Goal: Task Accomplishment & Management: Manage account settings

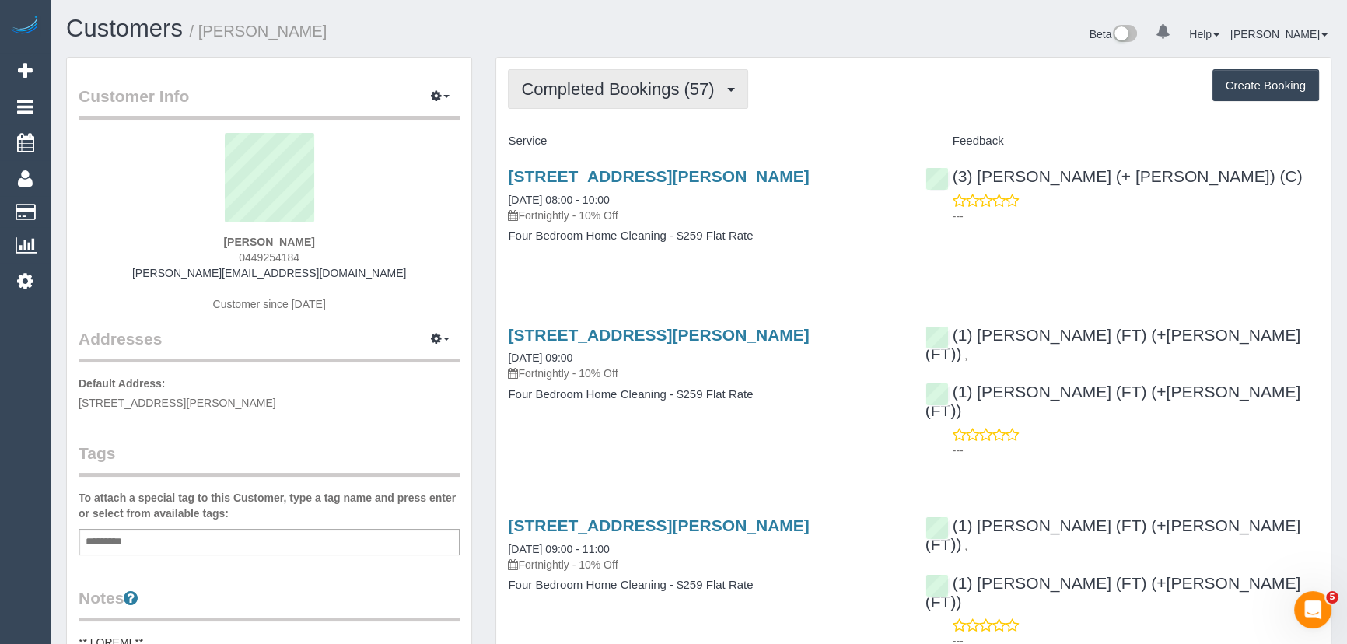
click at [645, 97] on button "Completed Bookings (57)" at bounding box center [628, 89] width 240 height 40
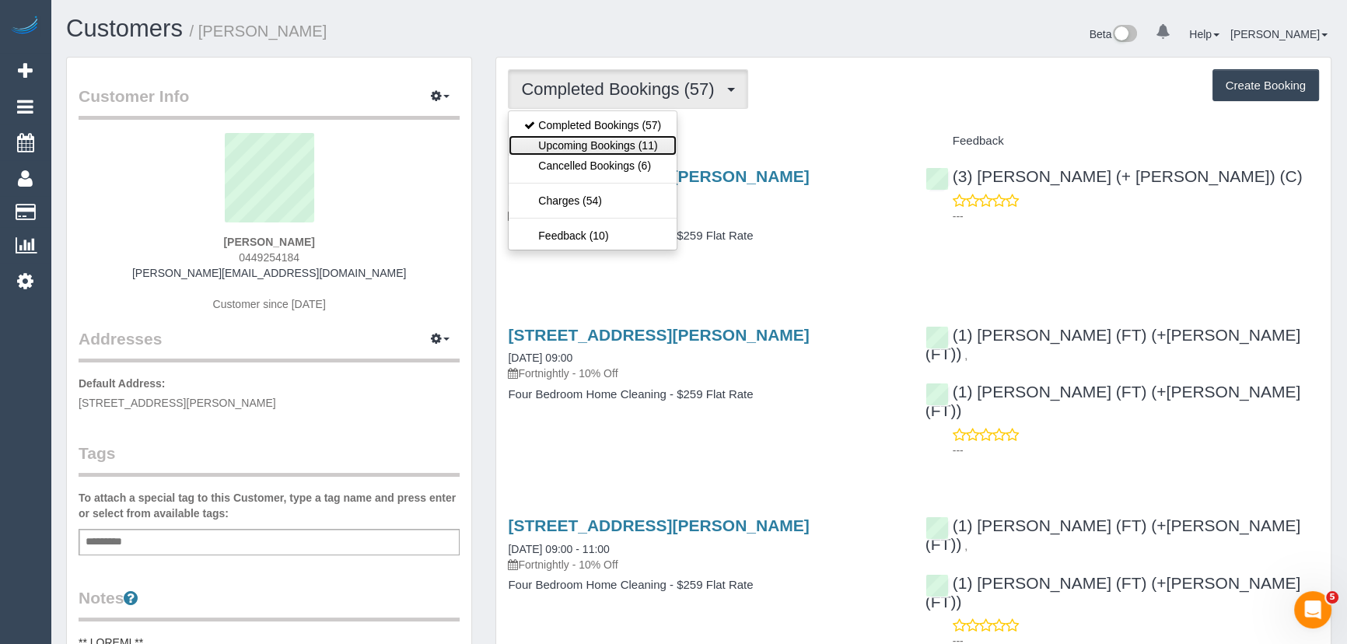
click at [636, 145] on link "Upcoming Bookings (11)" at bounding box center [593, 145] width 168 height 20
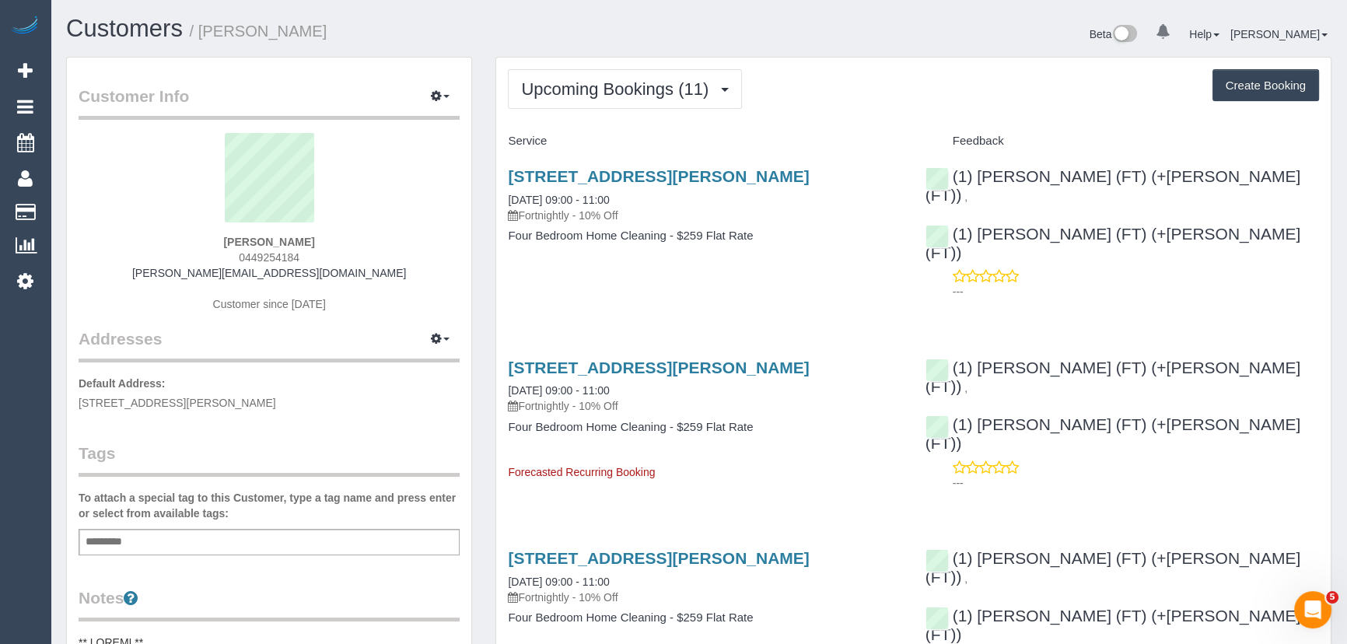
click at [330, 398] on p "Default Address: 18 Lenore Crescent, 1, Williamstown, VIC 3016" at bounding box center [269, 393] width 381 height 35
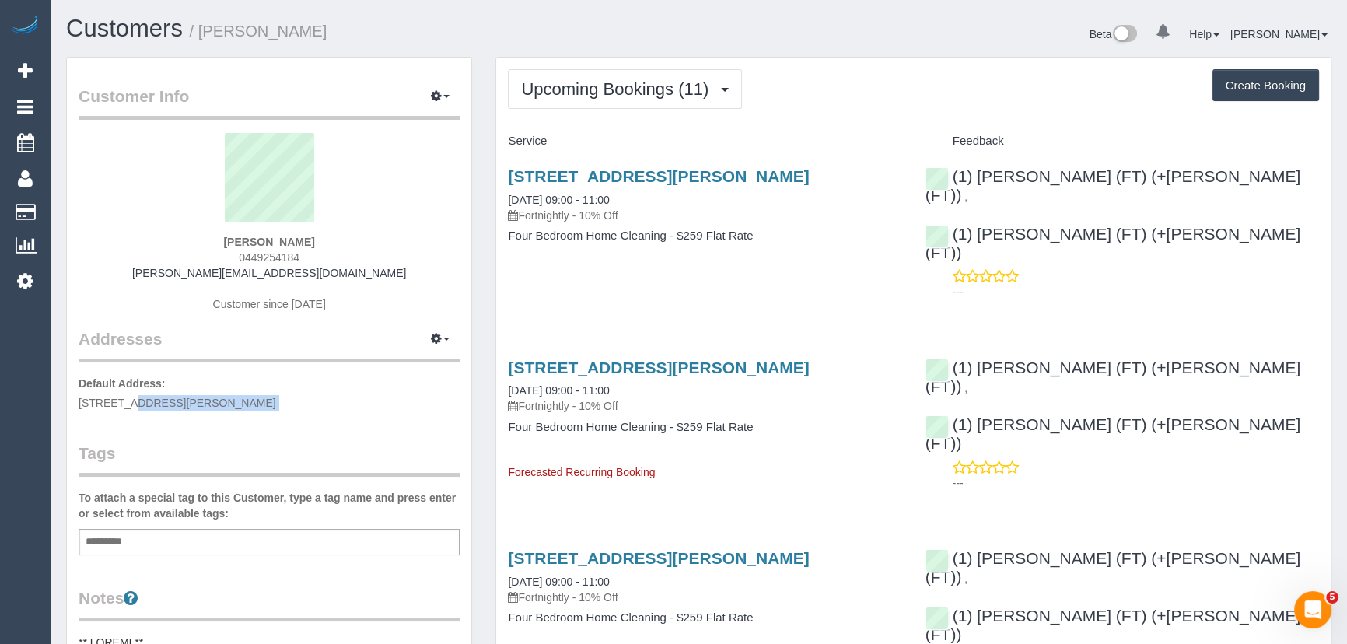
click at [330, 398] on p "Default Address: 18 Lenore Crescent, 1, Williamstown, VIC 3016" at bounding box center [269, 393] width 381 height 35
copy div "18 Lenore Crescent, 1, Williamstown, VIC 3016"
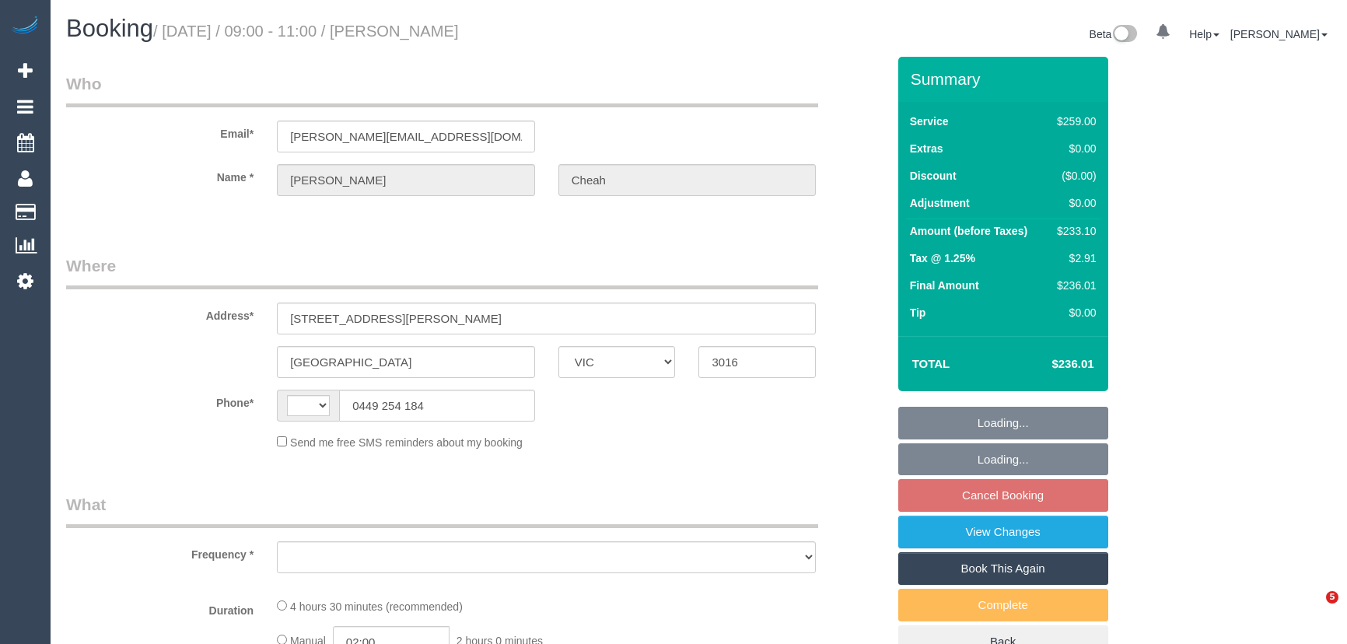
select select "VIC"
select select "string:AU"
select select "object:781"
select select "string:stripe-pm_1NTHFF2GScqysDRVUCMIxcJL"
select select "number:28"
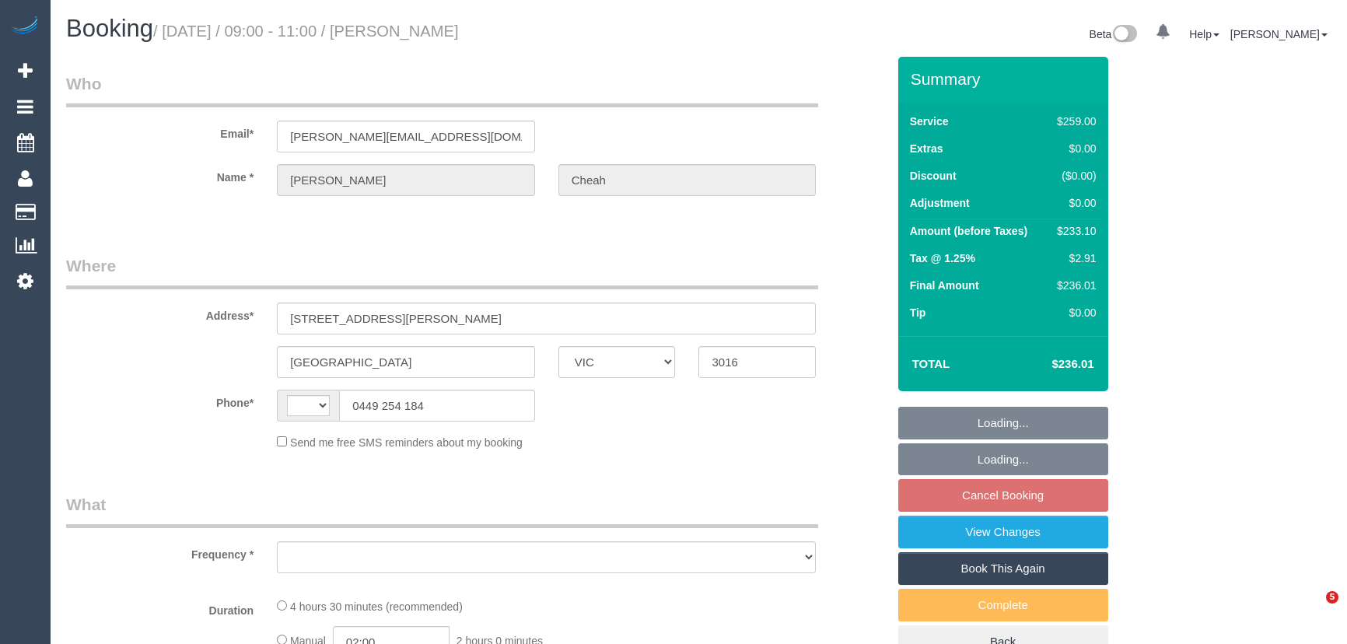
select select "number:14"
select select "number:19"
select select "number:36"
select select "number:34"
select select "number:11"
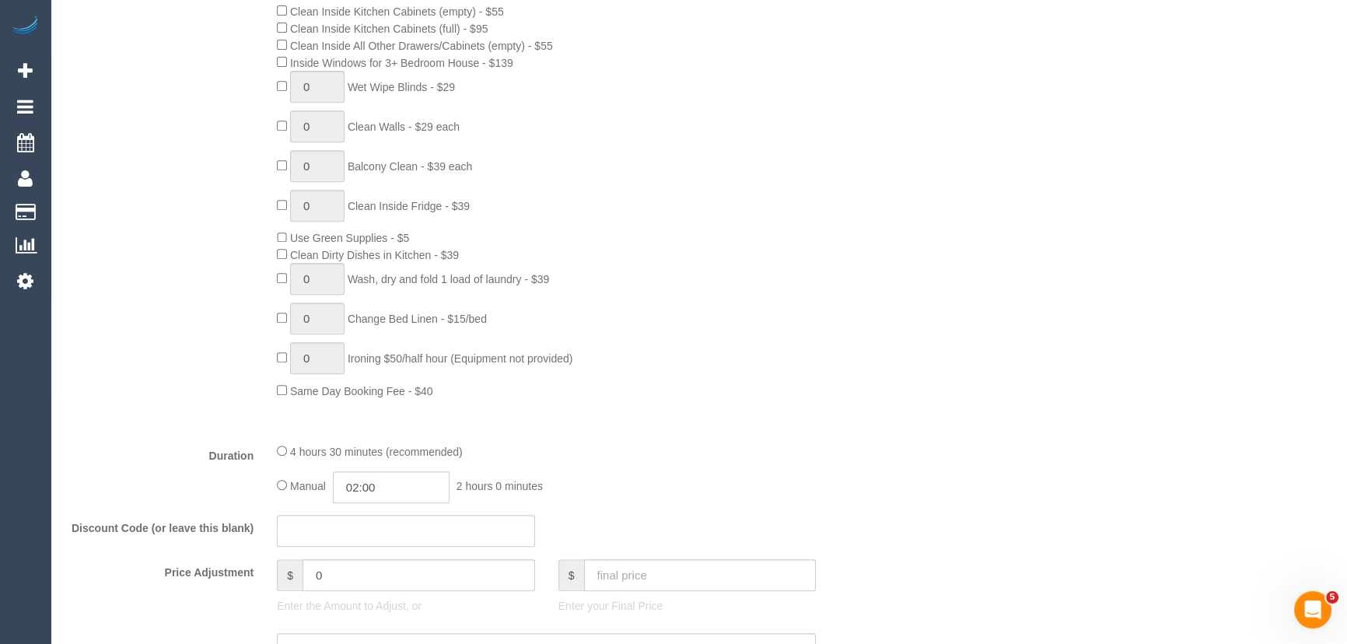
scroll to position [918, 0]
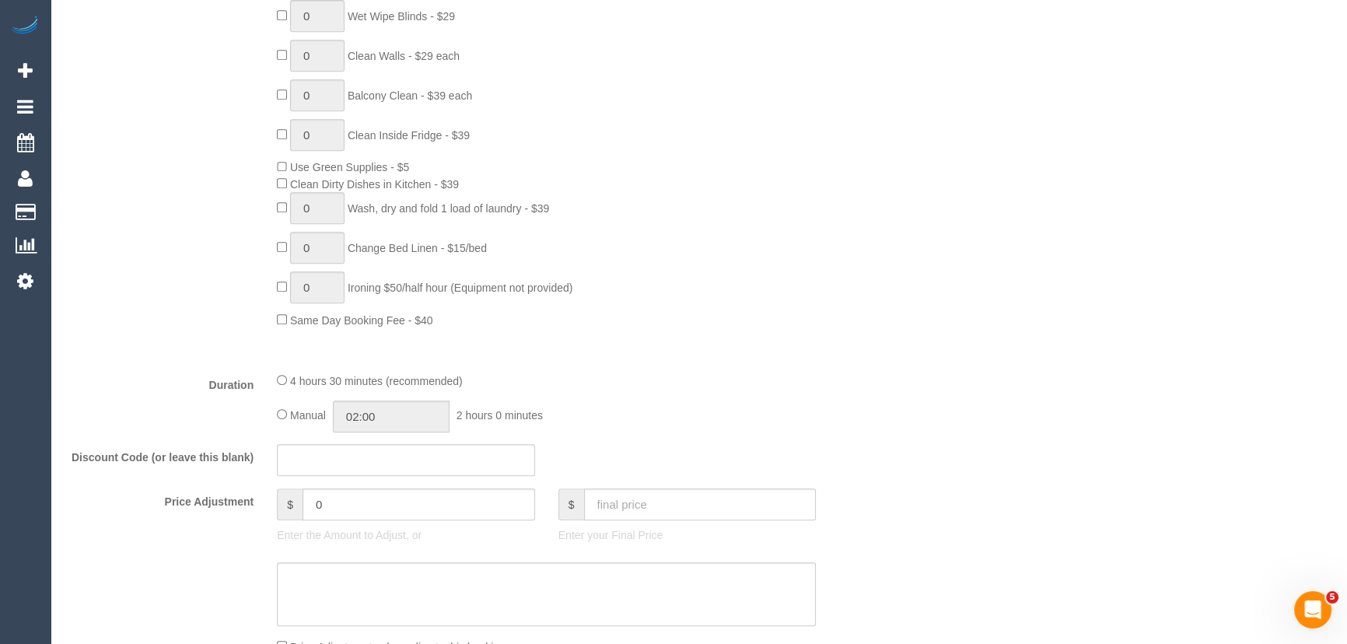
click at [284, 425] on div "Manual 02:00 2 hours 0 minutes" at bounding box center [546, 416] width 539 height 32
type input "04:30"
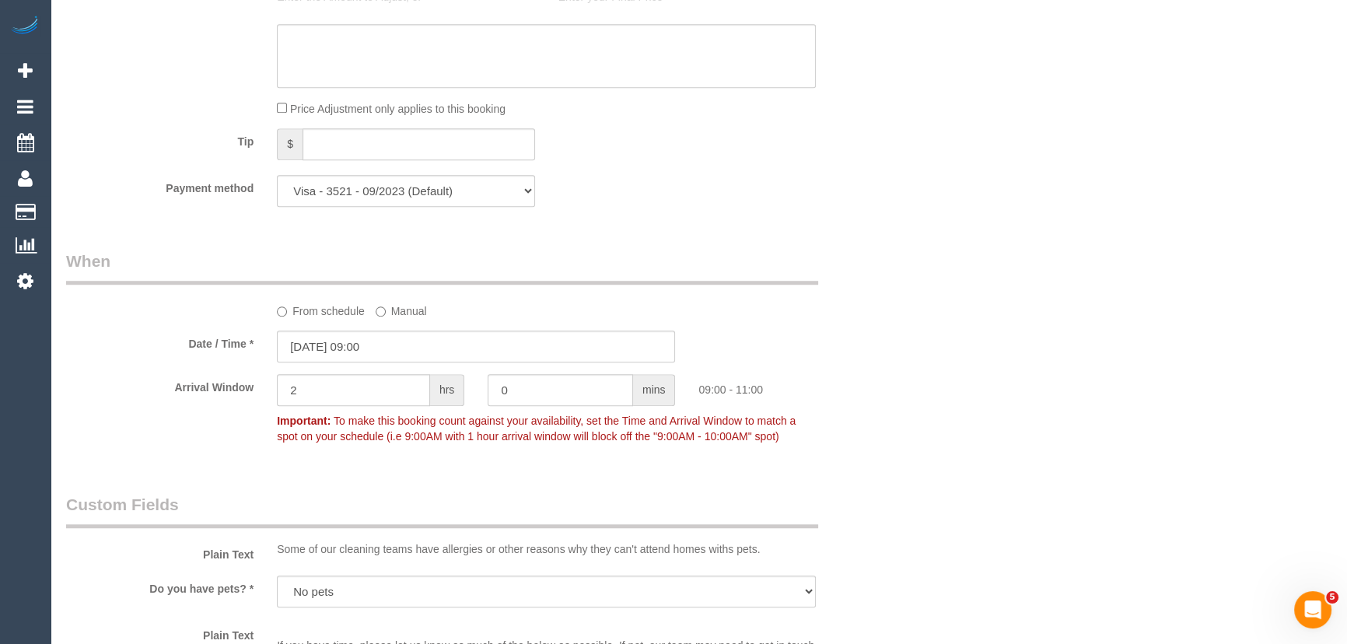
scroll to position [1555, 0]
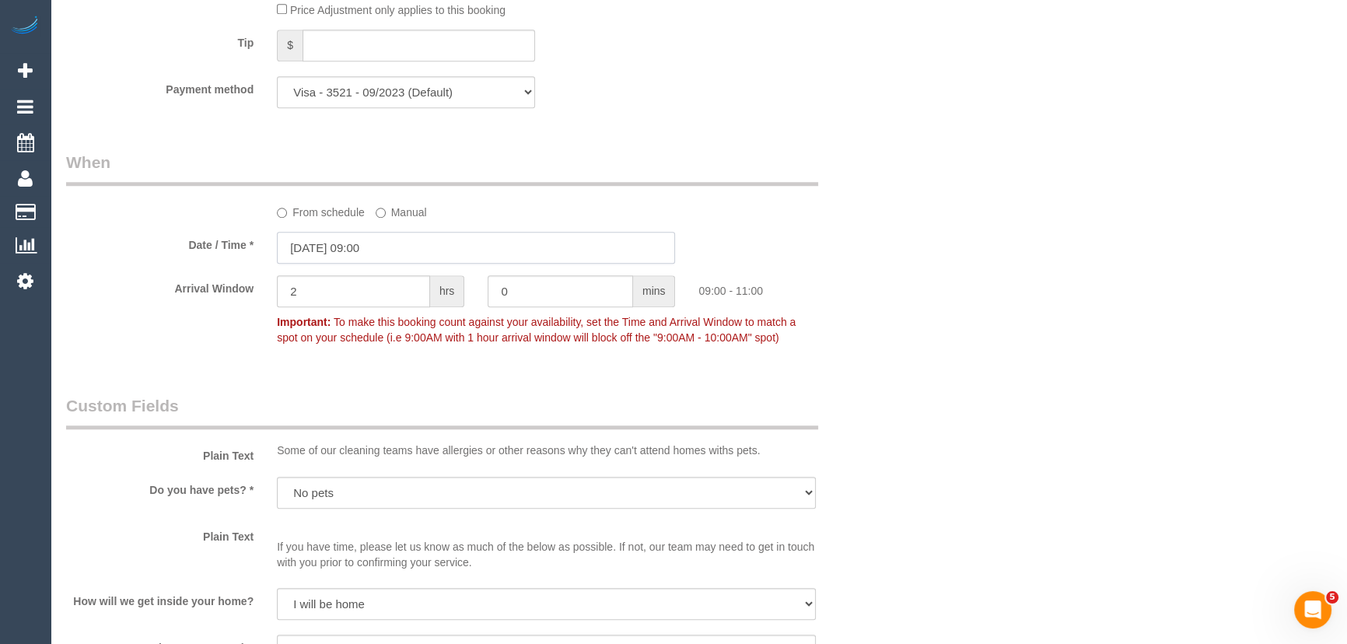
click at [417, 240] on input "14/10/2025 09:00" at bounding box center [476, 248] width 398 height 32
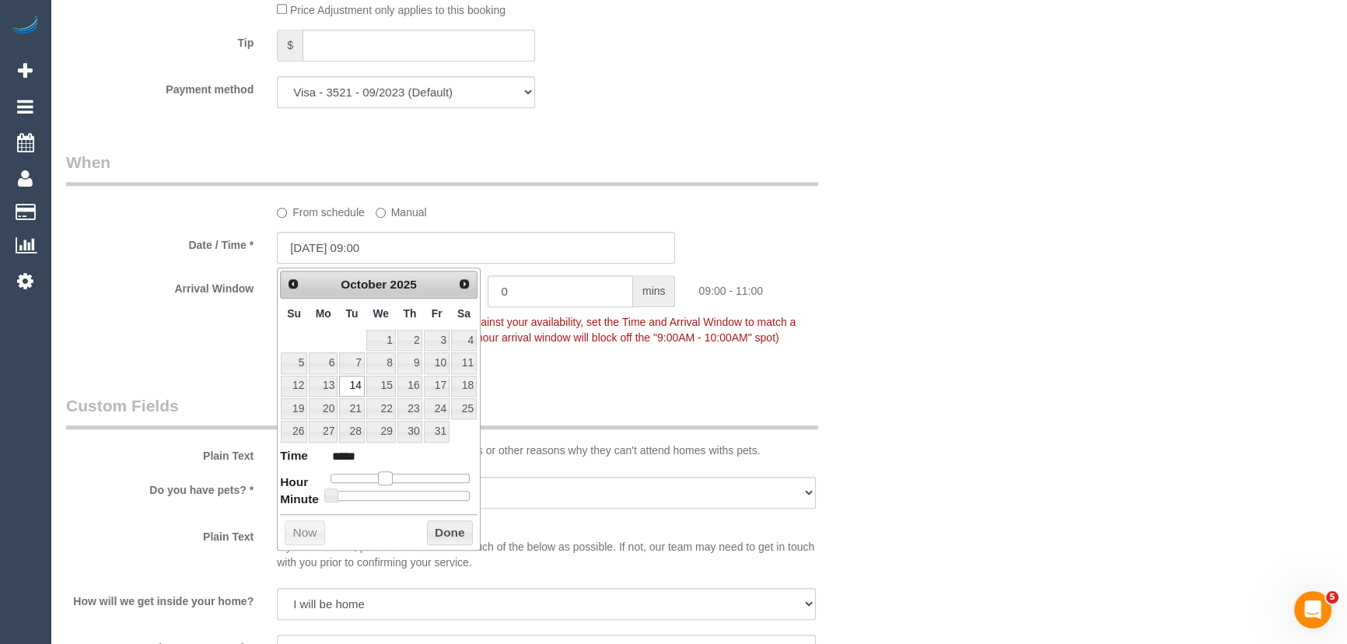
type input "14/10/2025 10:00"
type input "*****"
type input "14/10/2025 11:00"
type input "*****"
type input "14/10/2025 12:00"
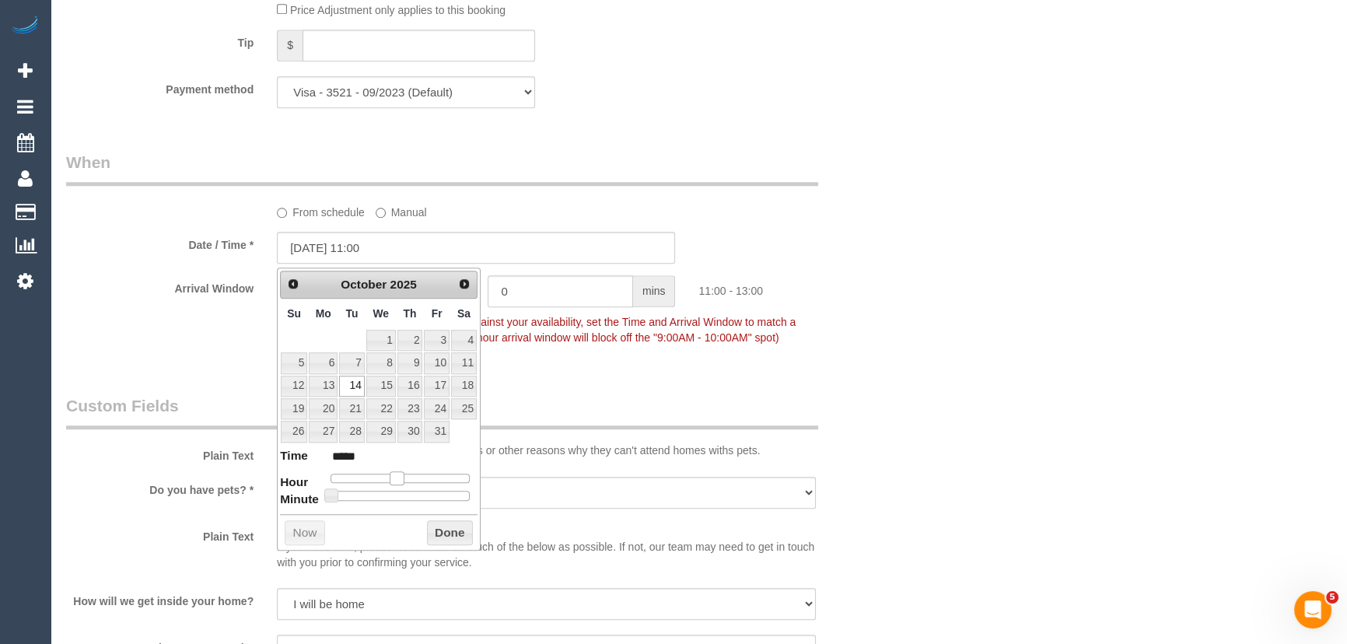
type input "*****"
drag, startPoint x: 386, startPoint y: 480, endPoint x: 407, endPoint y: 479, distance: 21.8
click at [407, 479] on span at bounding box center [403, 478] width 14 height 14
click at [595, 385] on div "Who Email* regina.cheah@gmail.com Name * Regina Cheah Where Address* 1/18 Lenor…" at bounding box center [476, 264] width 844 height 3526
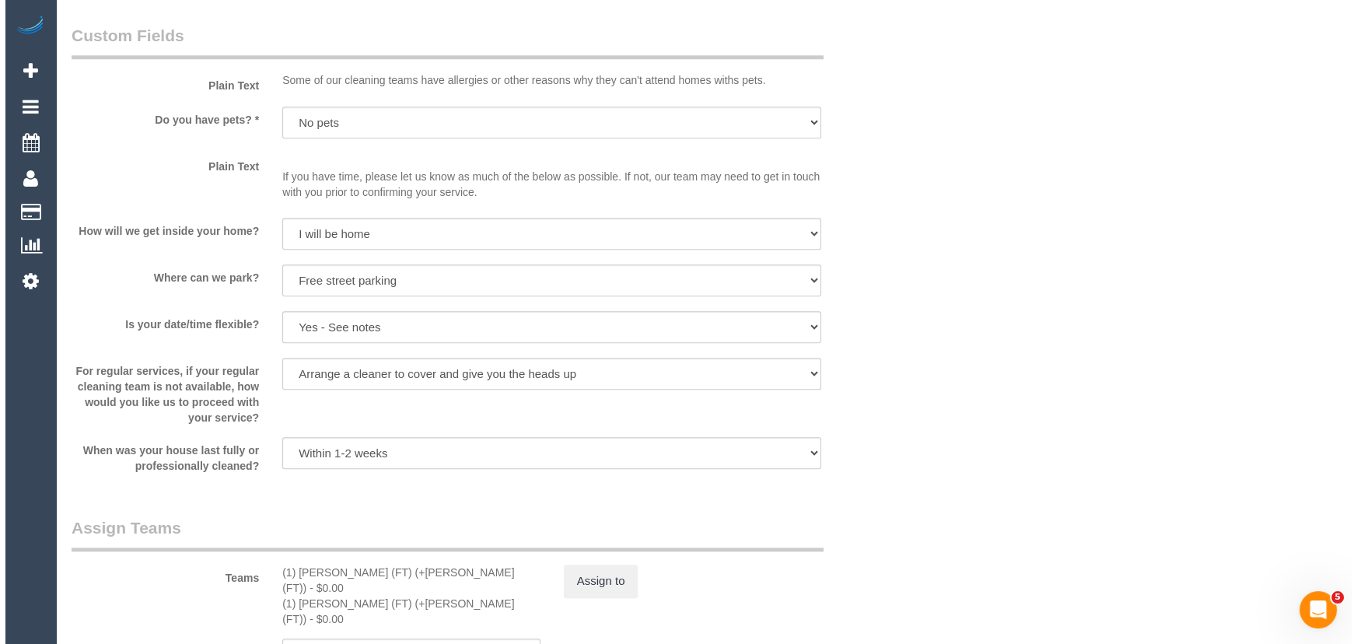
scroll to position [2050, 0]
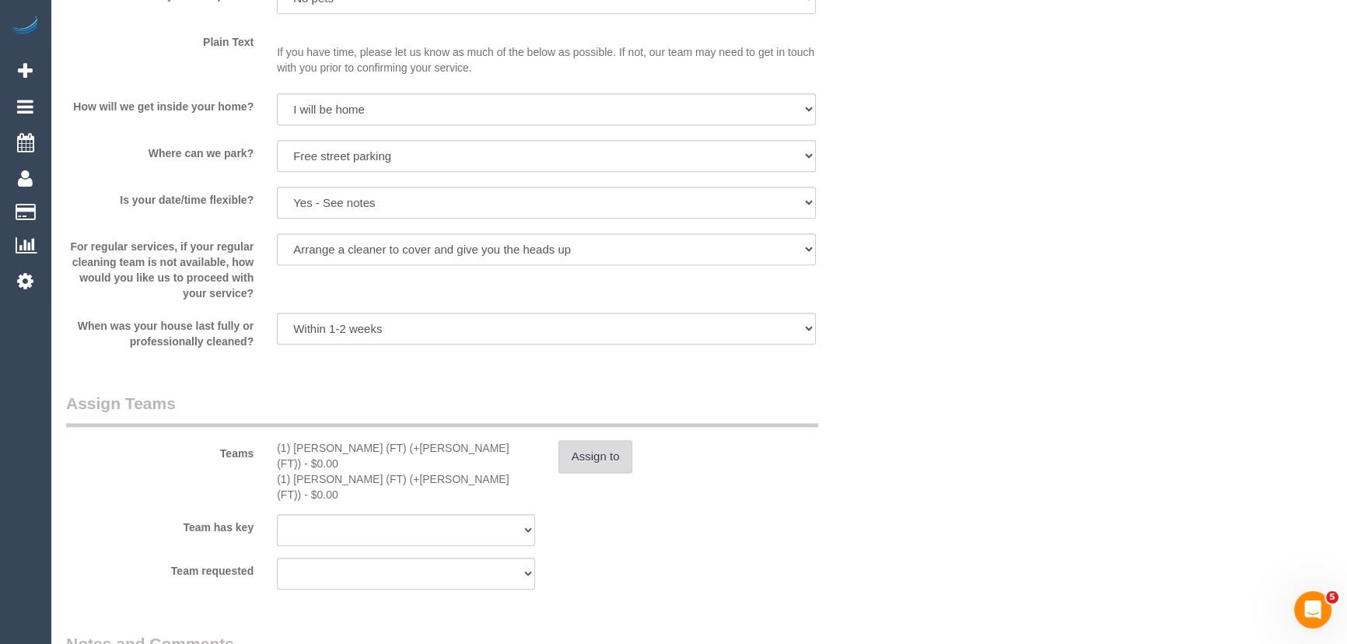
click at [590, 470] on button "Assign to" at bounding box center [595, 456] width 75 height 33
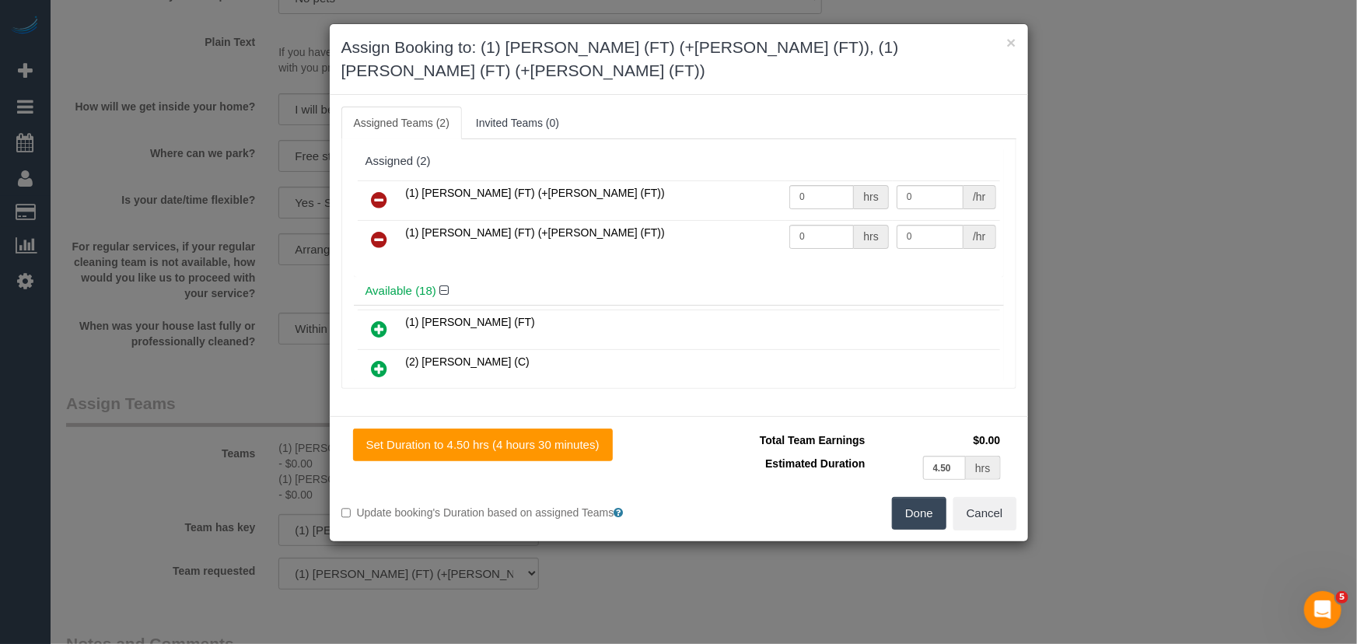
click at [376, 191] on icon at bounding box center [380, 200] width 16 height 19
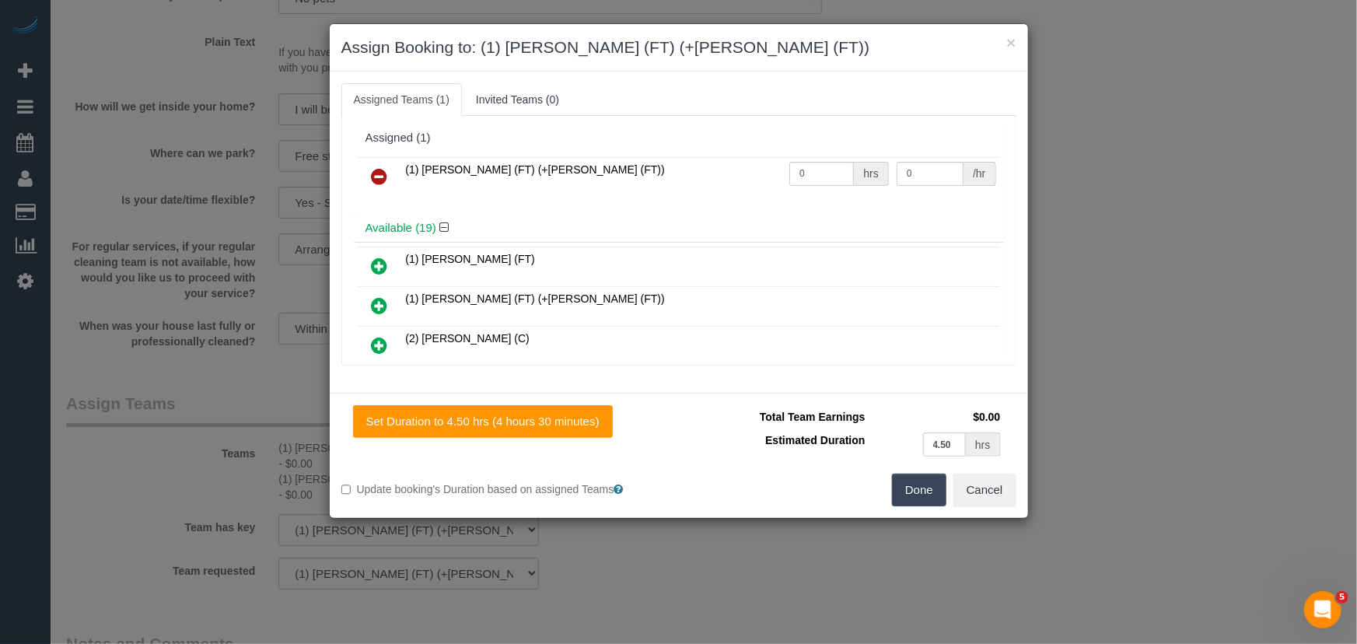
click at [376, 170] on icon at bounding box center [380, 176] width 16 height 19
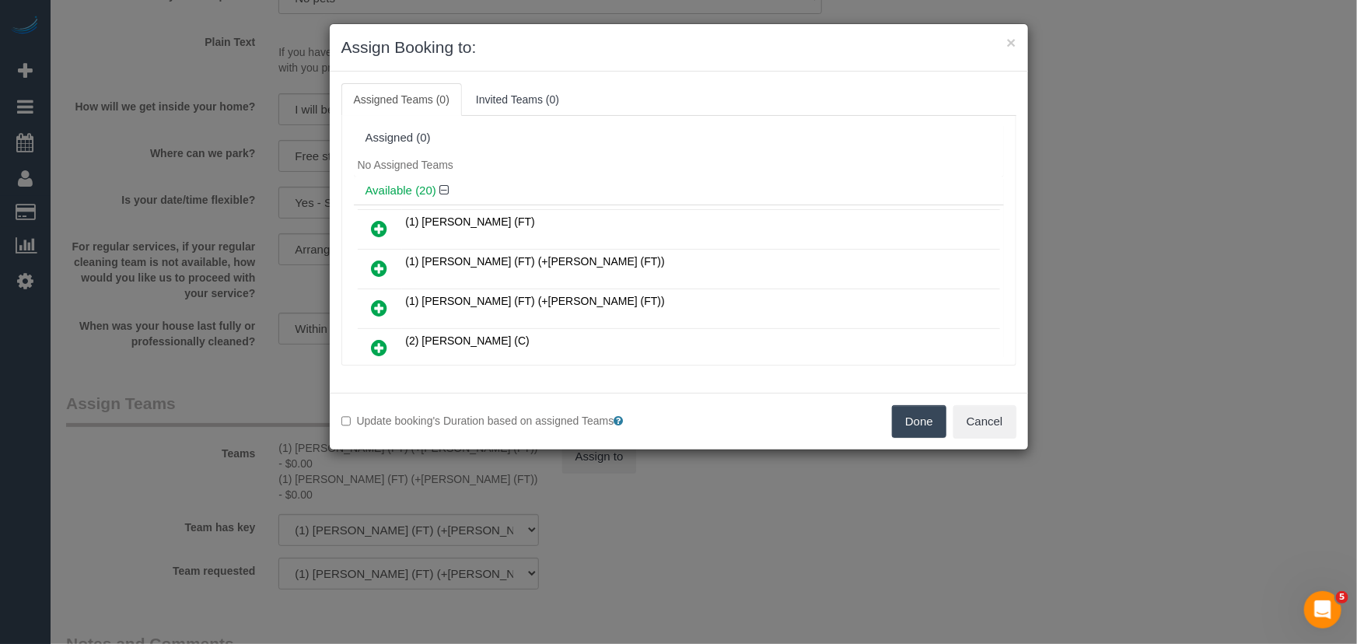
scroll to position [370, 0]
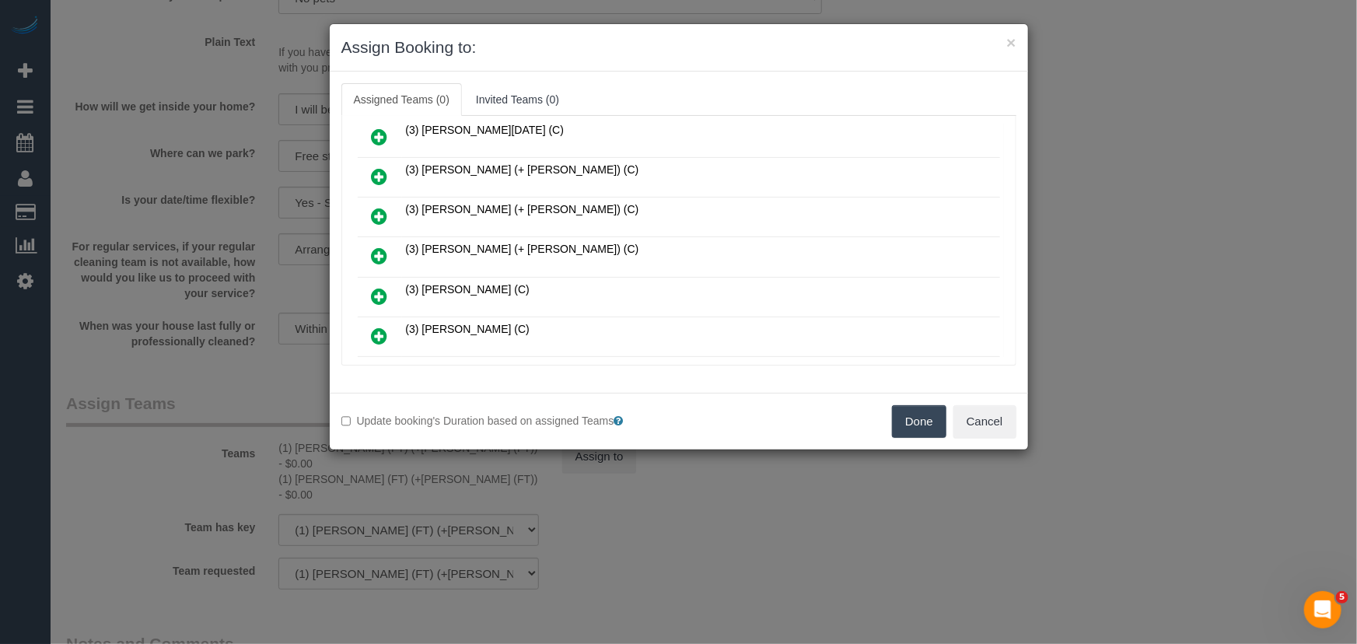
click at [379, 247] on icon at bounding box center [380, 256] width 16 height 19
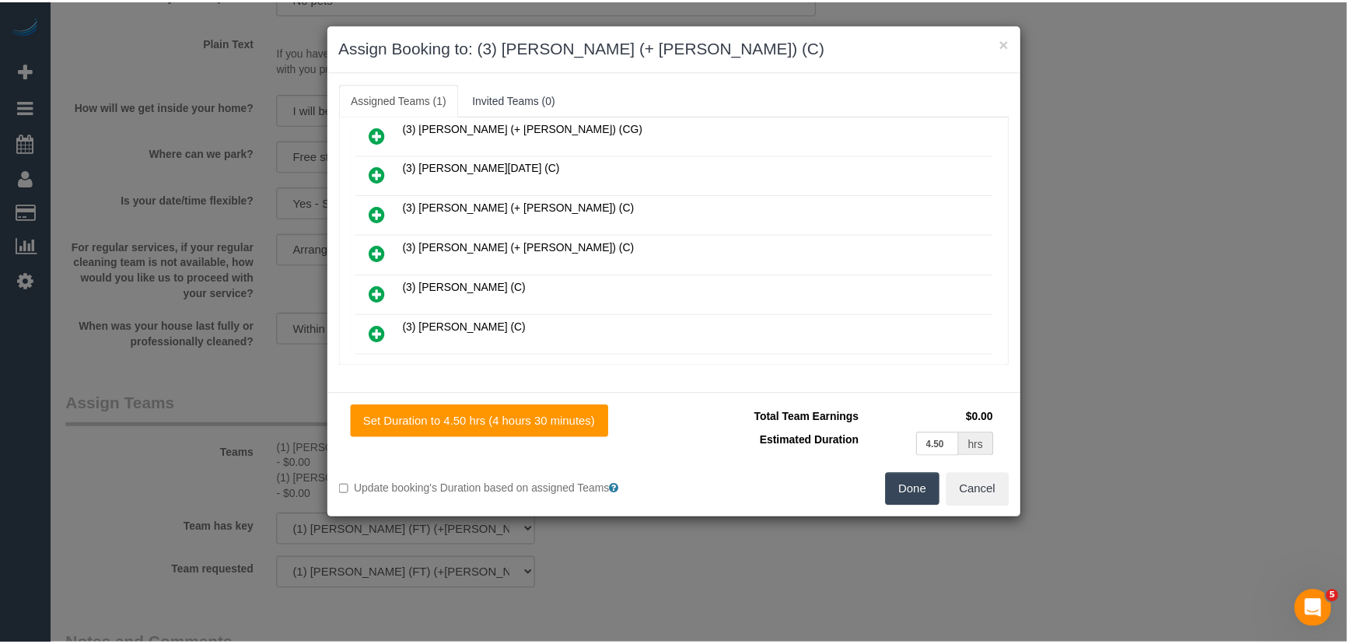
scroll to position [406, 0]
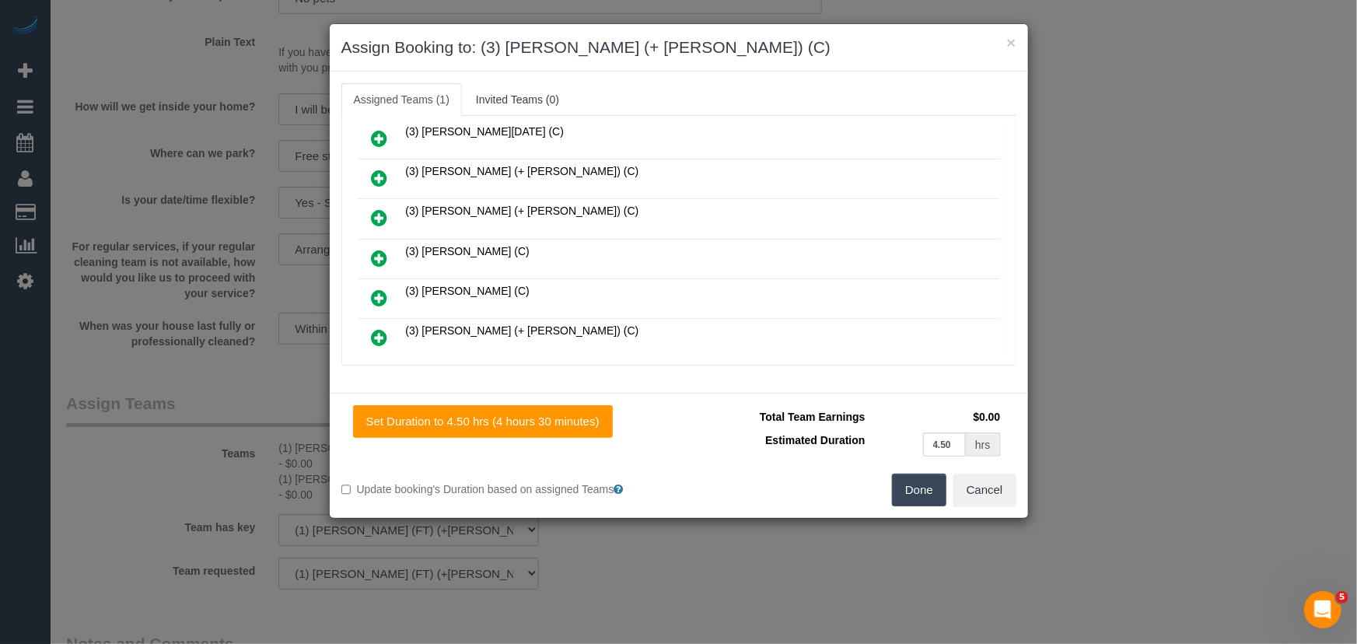
click at [936, 496] on button "Done" at bounding box center [919, 490] width 54 height 33
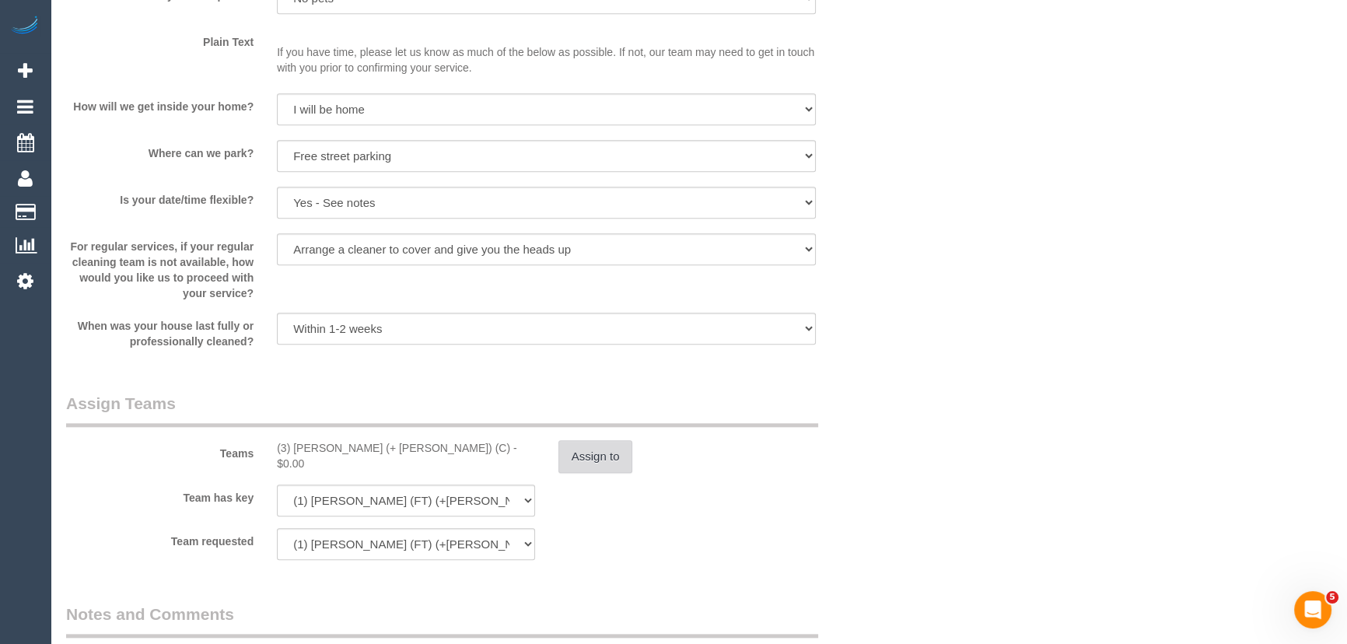
click at [603, 461] on button "Assign to" at bounding box center [595, 456] width 75 height 33
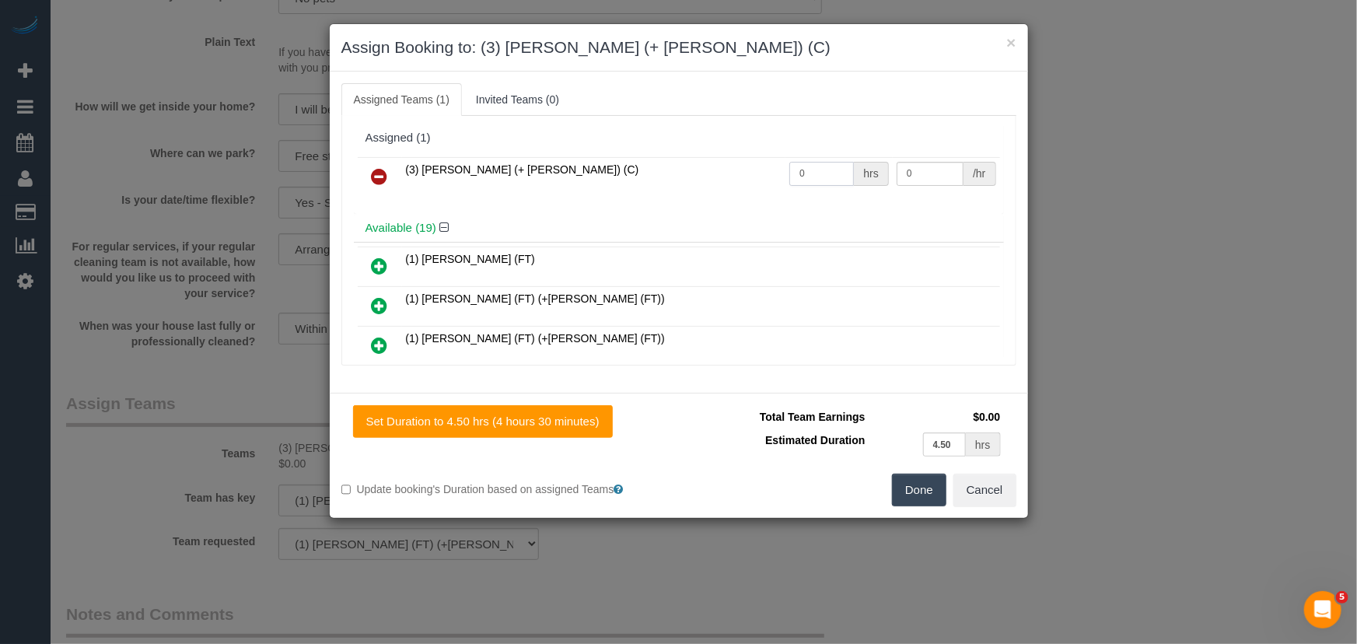
click at [812, 170] on input "0" at bounding box center [821, 174] width 65 height 24
type input "1"
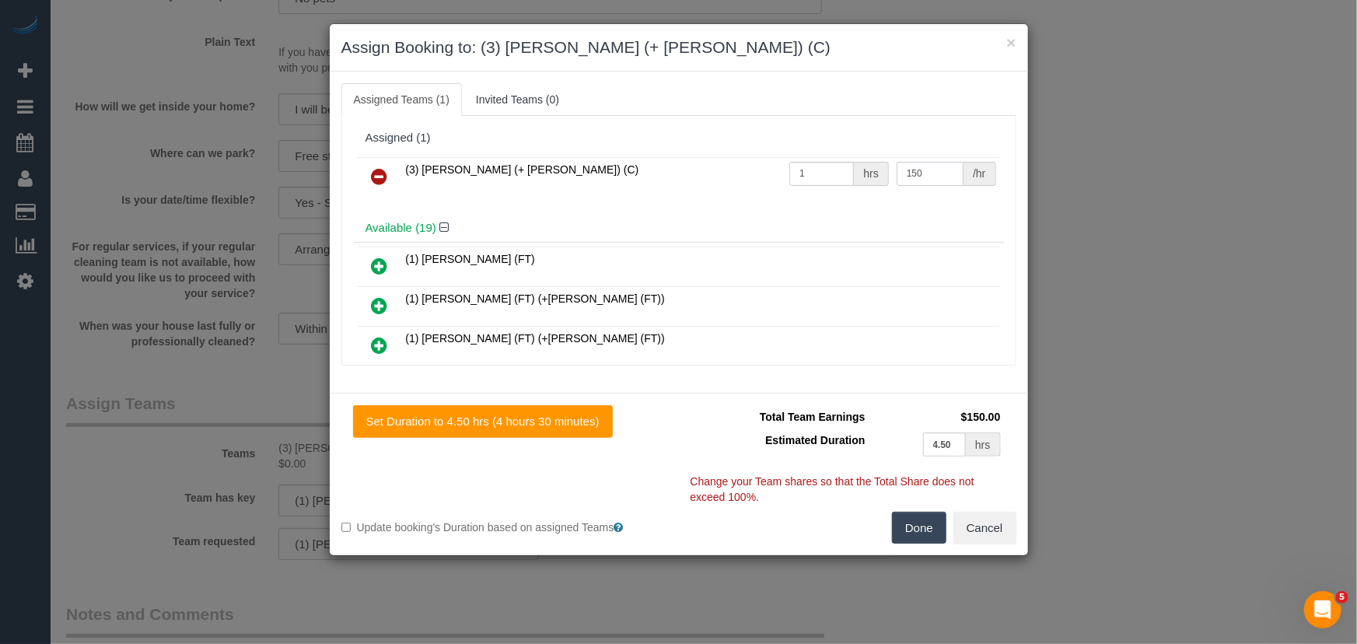
type input "150"
click at [931, 513] on button "Done" at bounding box center [919, 528] width 54 height 33
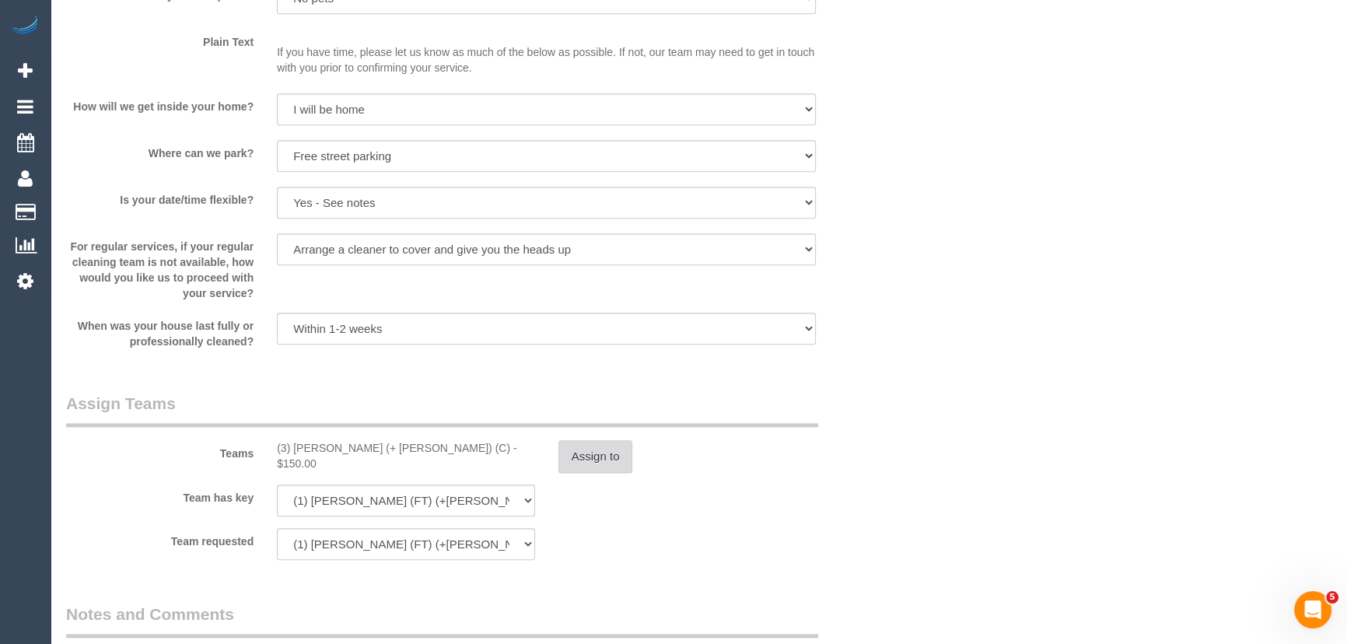
scroll to position [2262, 0]
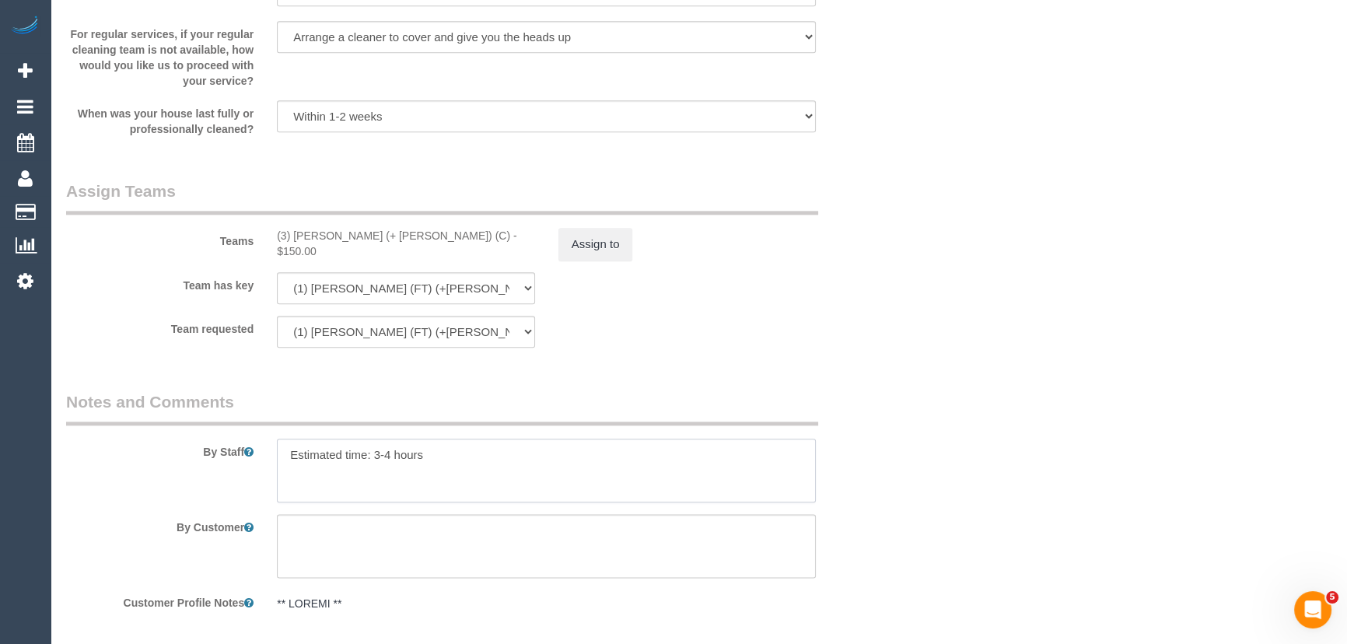
click at [380, 455] on textarea at bounding box center [546, 471] width 539 height 64
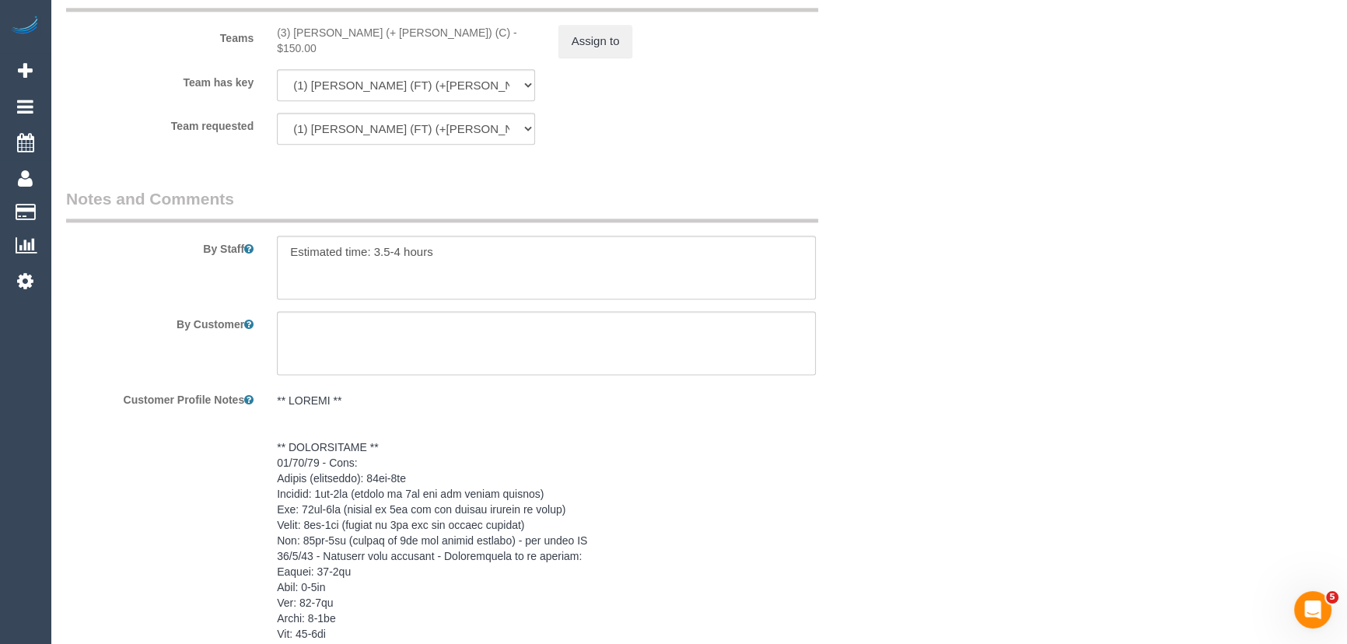
scroll to position [2400, 0]
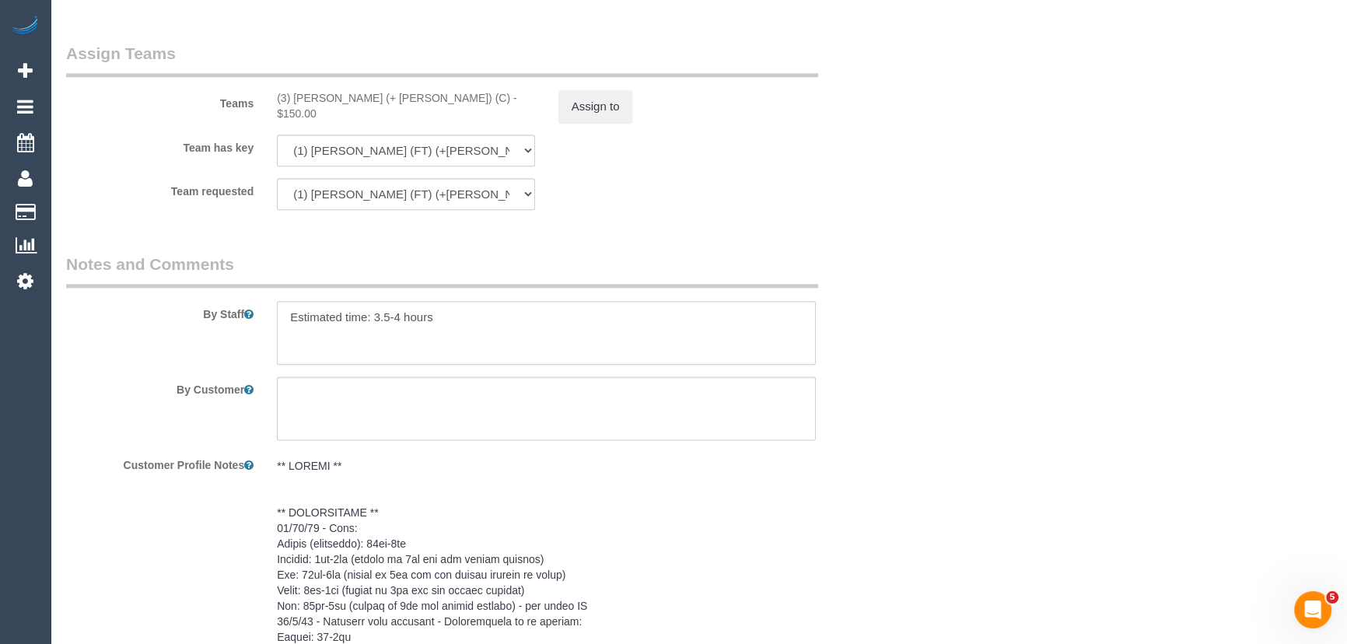
click at [402, 322] on textarea at bounding box center [546, 333] width 539 height 64
type textarea "Estimated time: 3.5-4.5 hours"
click at [601, 207] on div "Team requested (1) Tina (FT) (+Tony (FT)) (1) Tony (FT) (+Tina (FT)) (0) Office…" at bounding box center [476, 194] width 844 height 32
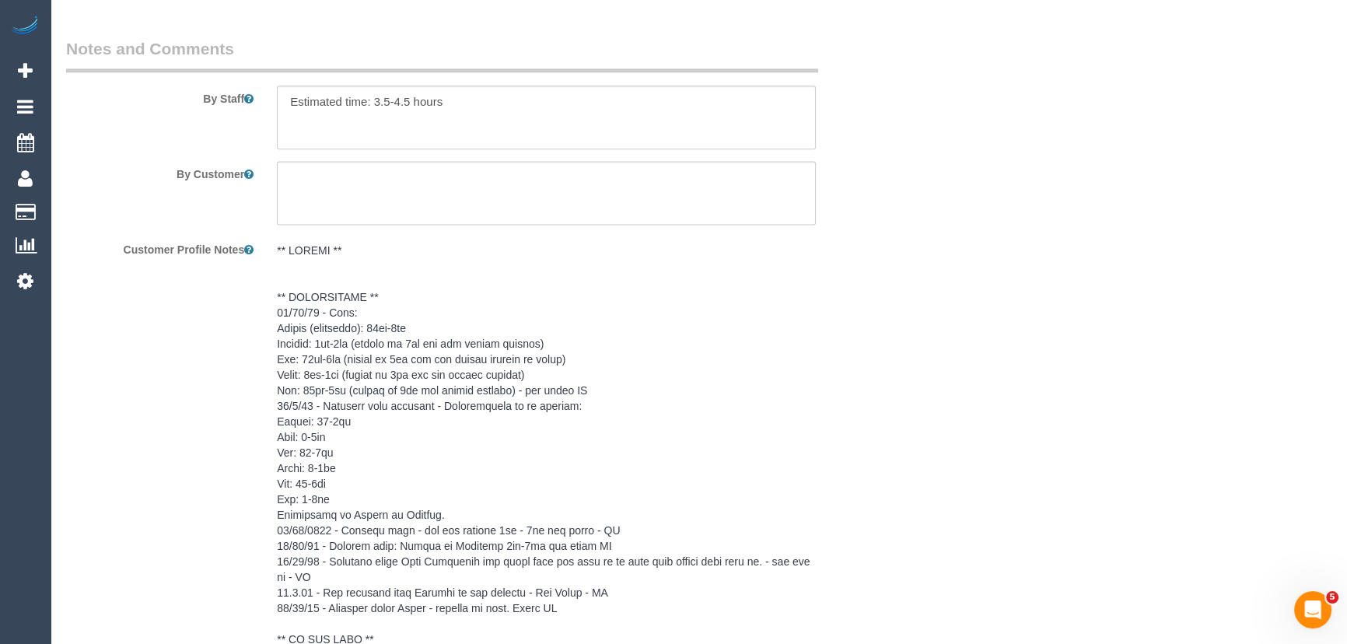
scroll to position [2612, 0]
click at [277, 313] on pre at bounding box center [546, 518] width 539 height 544
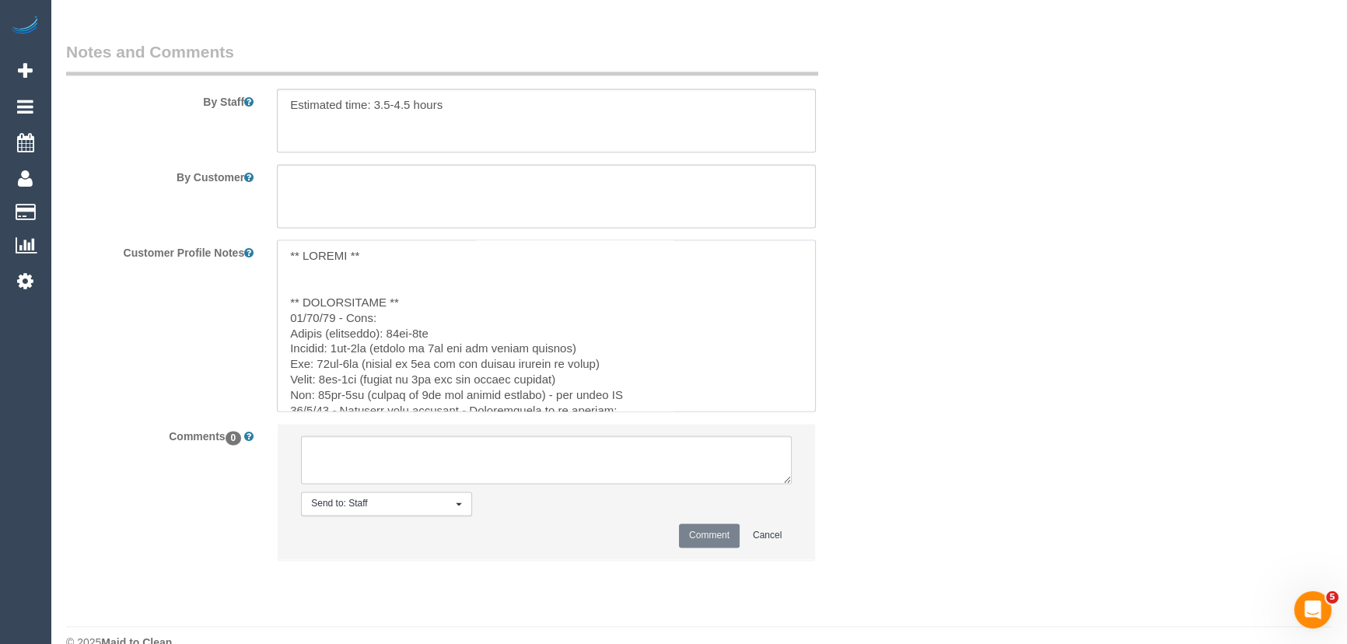
click at [282, 317] on textarea at bounding box center [546, 326] width 539 height 172
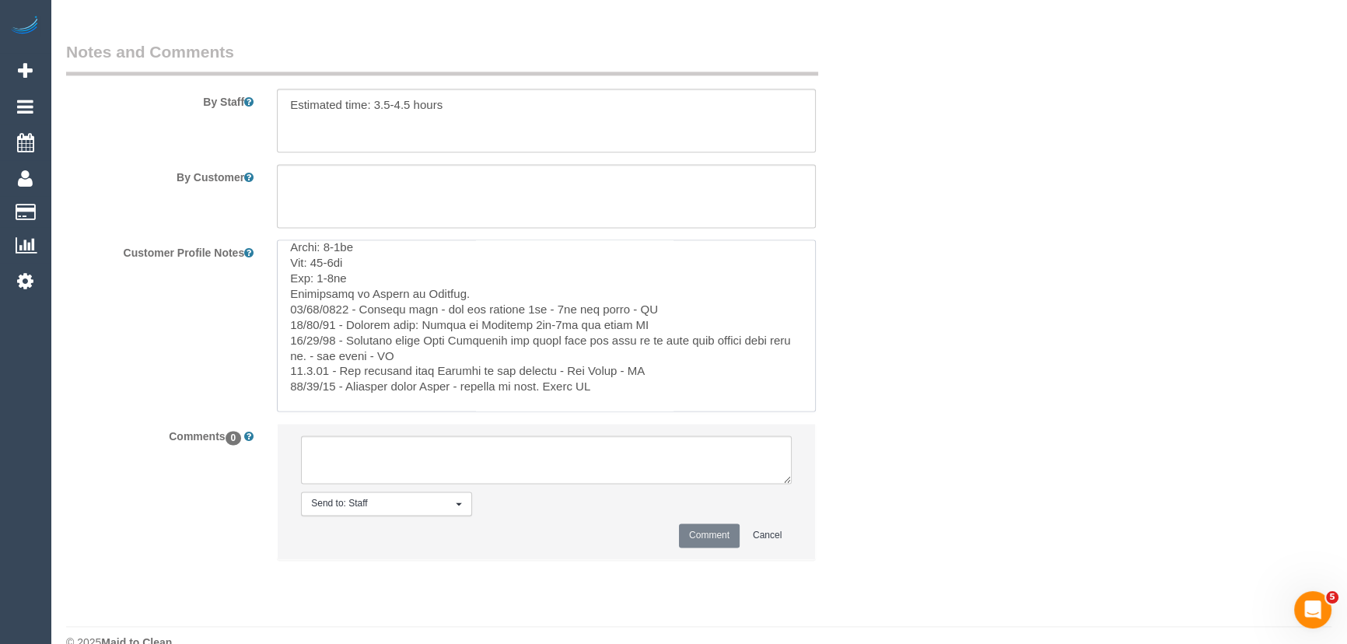
scroll to position [353, 0]
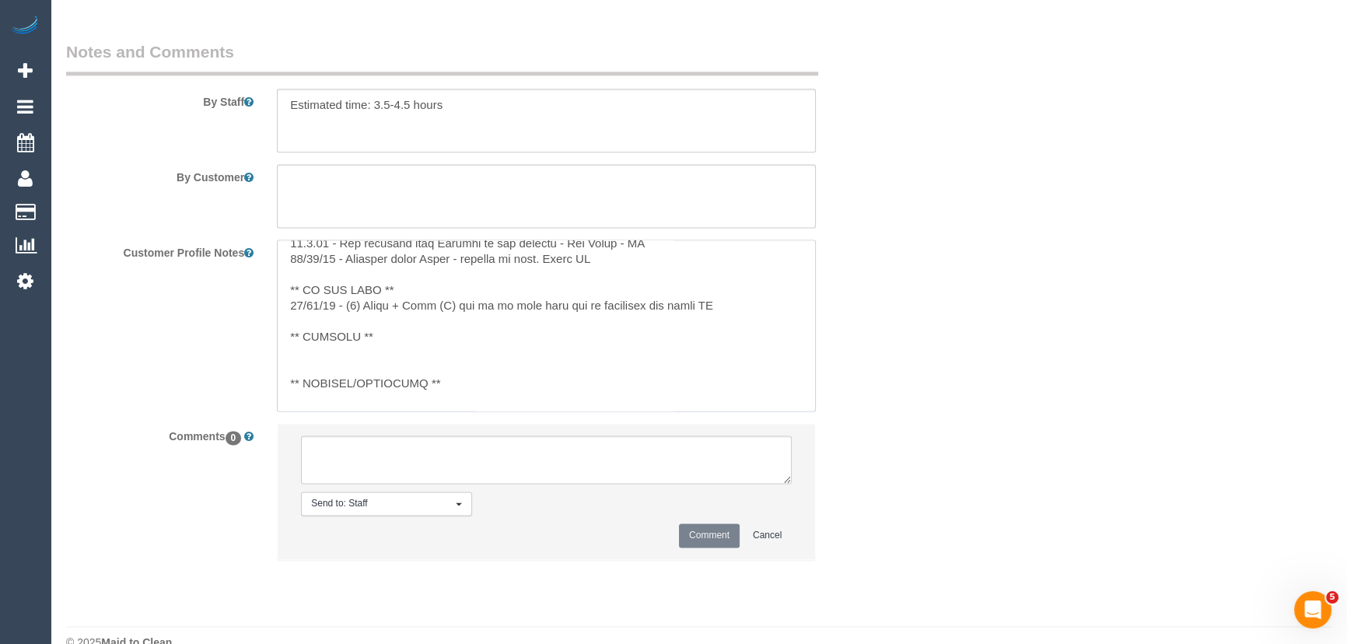
click at [302, 359] on textarea at bounding box center [546, 326] width 539 height 172
type textarea "** ACCESS ** ** PREFERENCES ** 24/09/25 - Flex: Monday (preferred): 10am-6pm Tu…"
click at [373, 453] on sui-booking-comments "By Staff By Customer Customer Profile Notes Comments 0 Send to: Staff Nothing s…" at bounding box center [476, 307] width 820 height 535
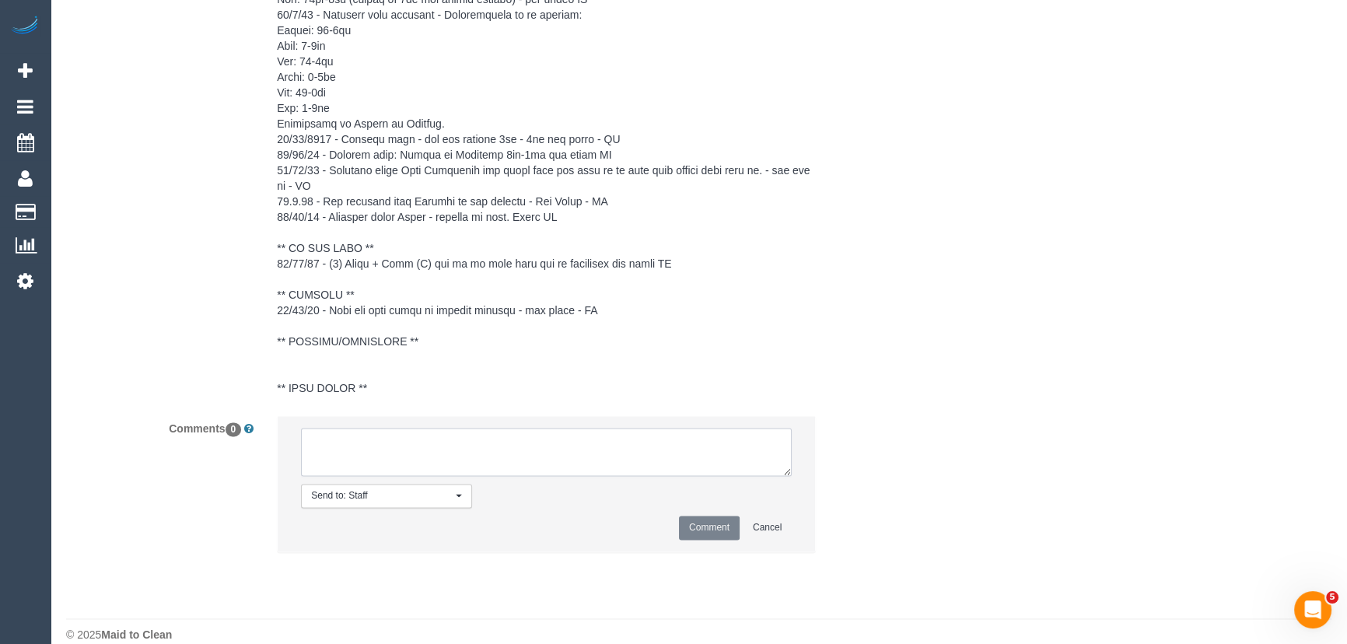
scroll to position [3029, 0]
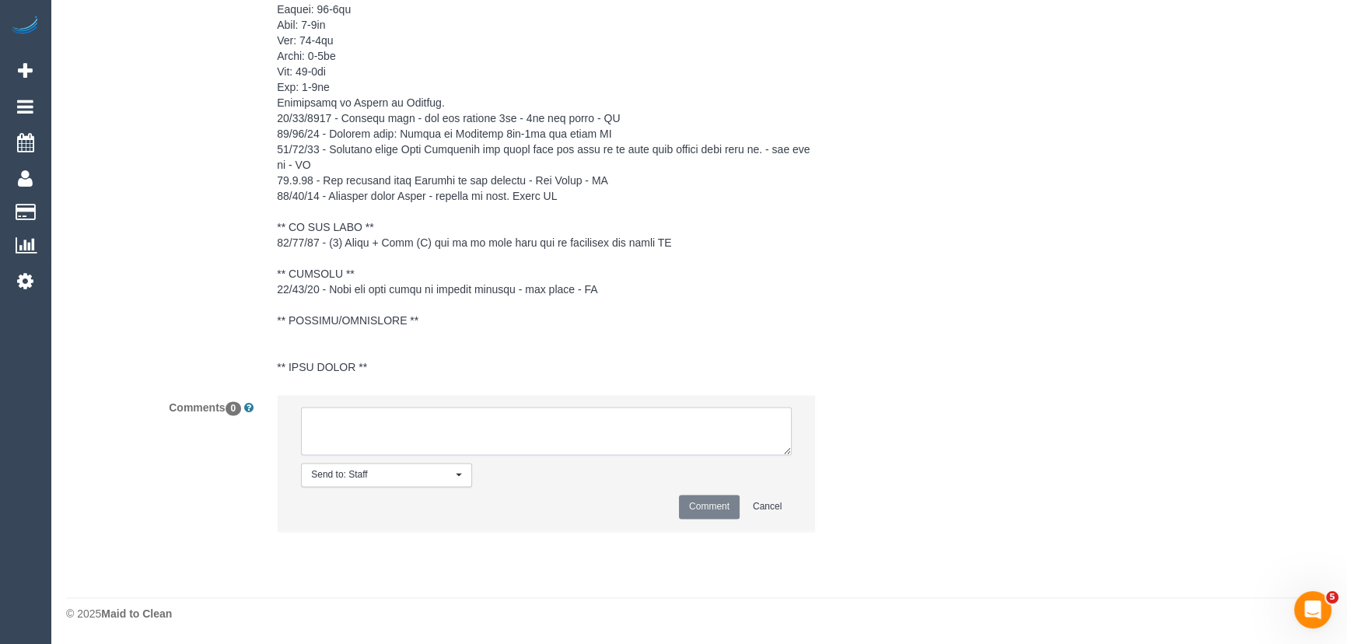
click at [358, 414] on textarea at bounding box center [546, 431] width 491 height 48
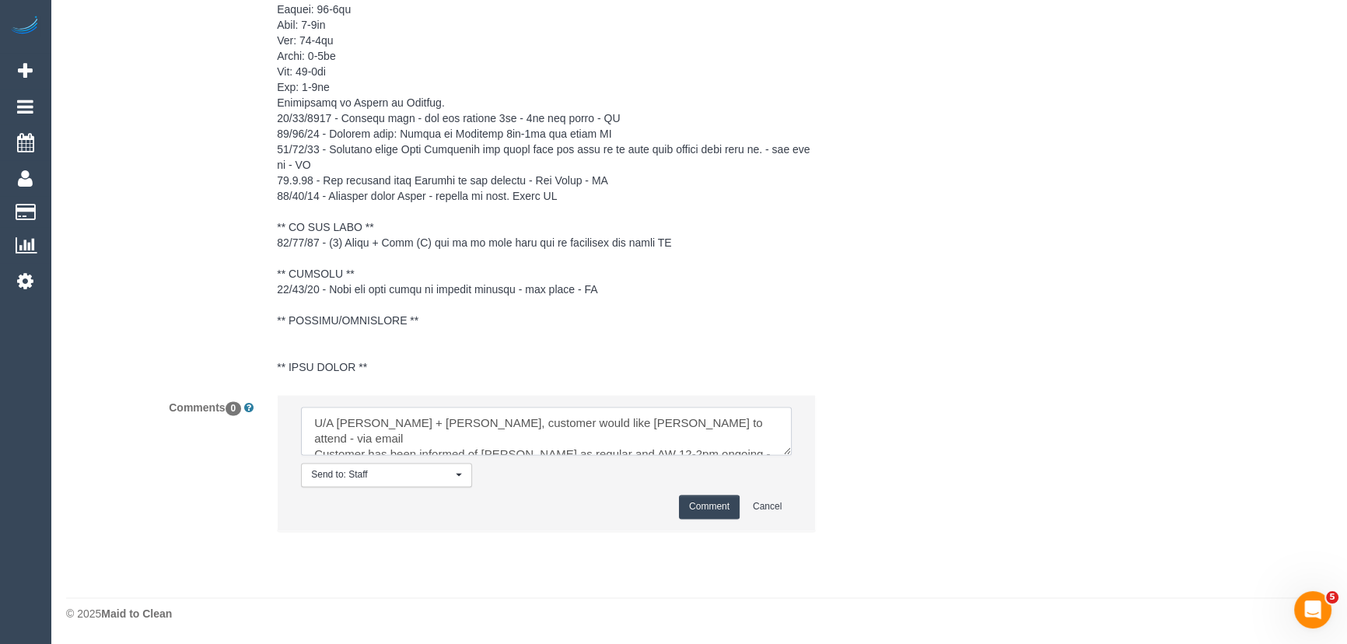
type textarea "U/A Tina + Tony ongoing, customer would like Gazi to attend - via email Custome…"
click at [701, 513] on button "Comment" at bounding box center [709, 507] width 61 height 24
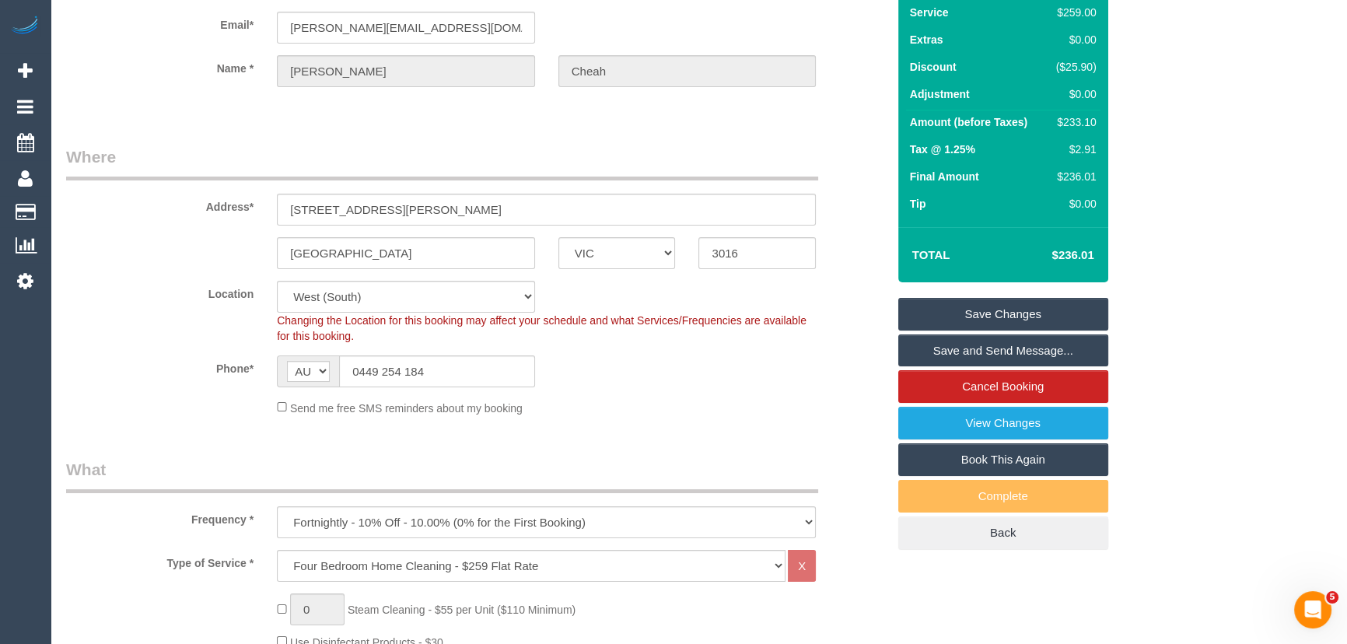
scroll to position [0, 0]
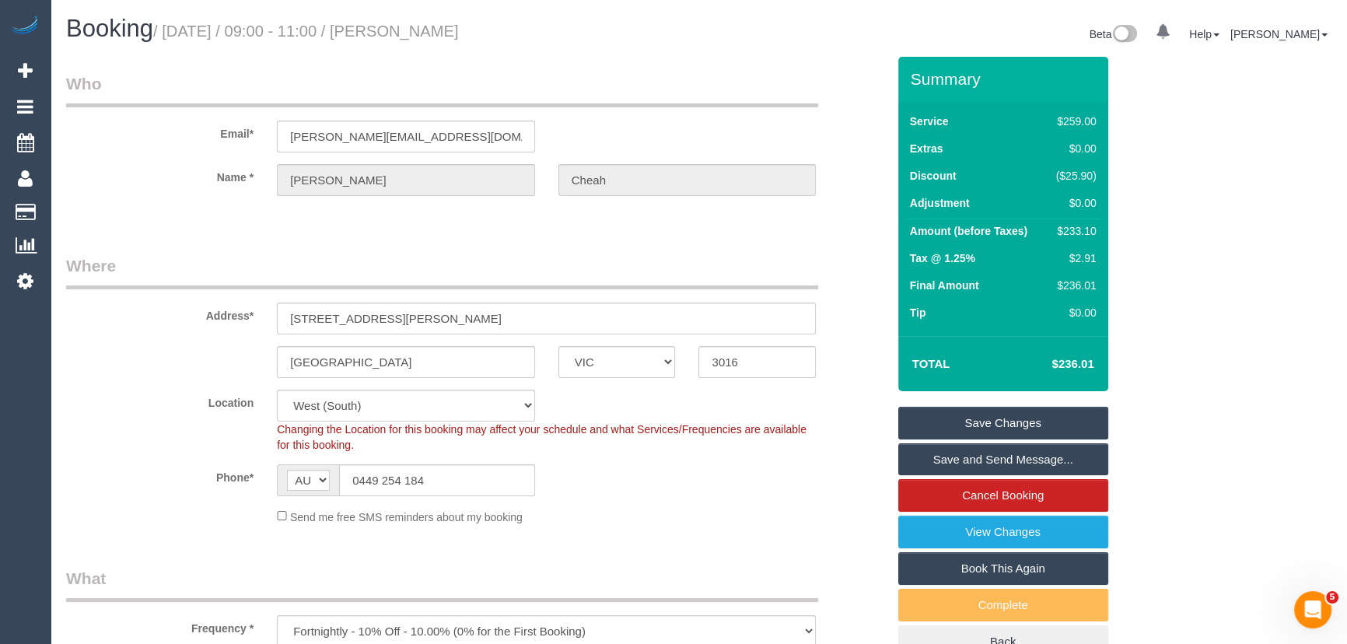
click at [421, 35] on small "/ October 14, 2025 / 09:00 - 11:00 / Regina Cheah" at bounding box center [306, 31] width 306 height 17
copy small "Regina Cheah"
drag, startPoint x: 964, startPoint y: 456, endPoint x: 918, endPoint y: 463, distance: 45.6
click at [964, 456] on link "Save and Send Message..." at bounding box center [1003, 459] width 210 height 33
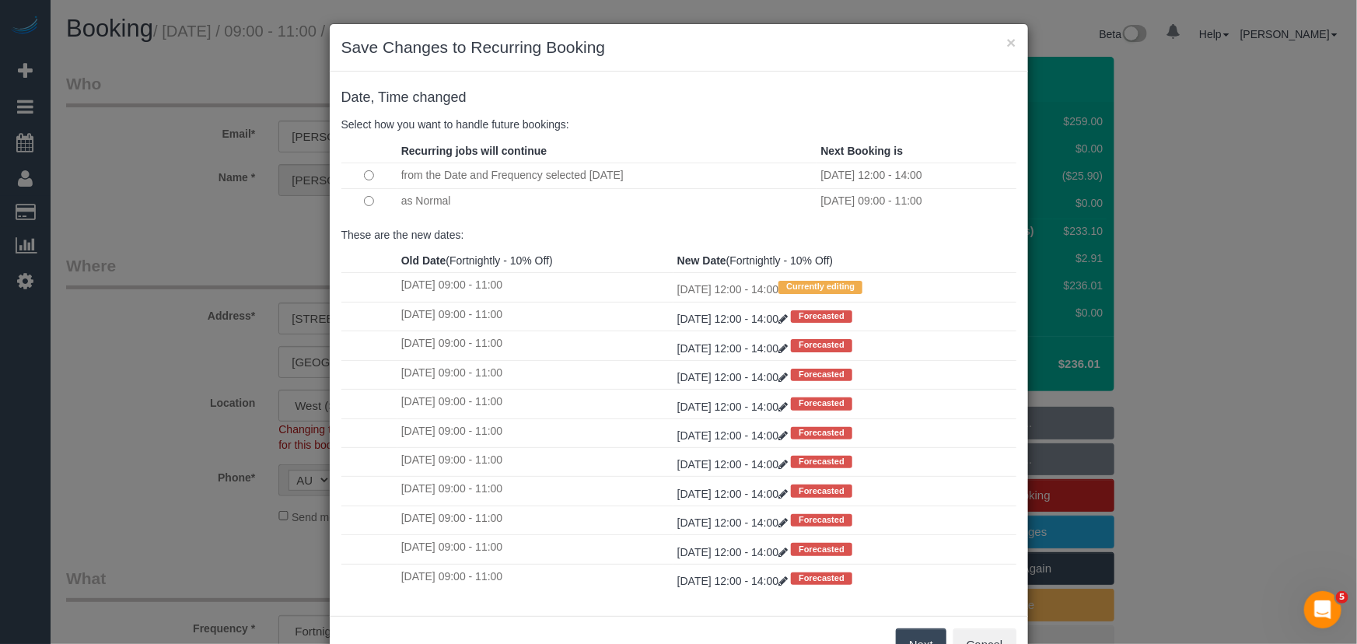
drag, startPoint x: 921, startPoint y: 639, endPoint x: 928, endPoint y: 628, distance: 12.9
click at [921, 639] on button "Next" at bounding box center [921, 644] width 51 height 33
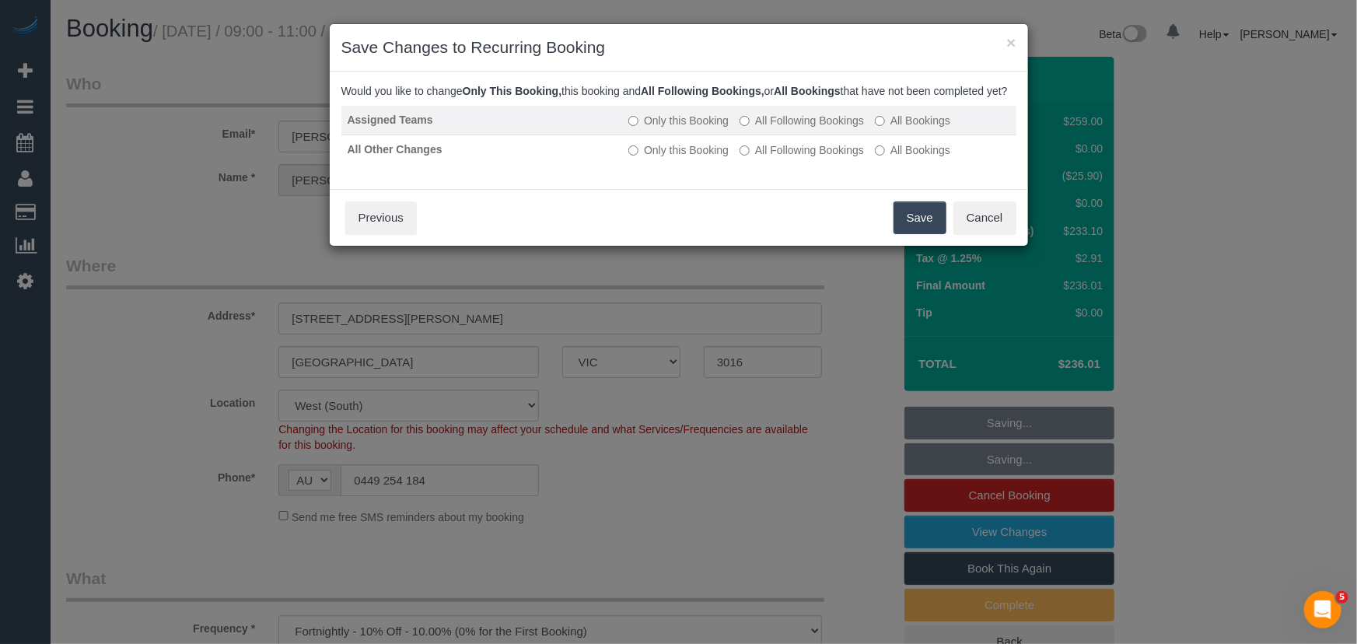
click at [785, 128] on label "All Following Bookings" at bounding box center [802, 121] width 124 height 16
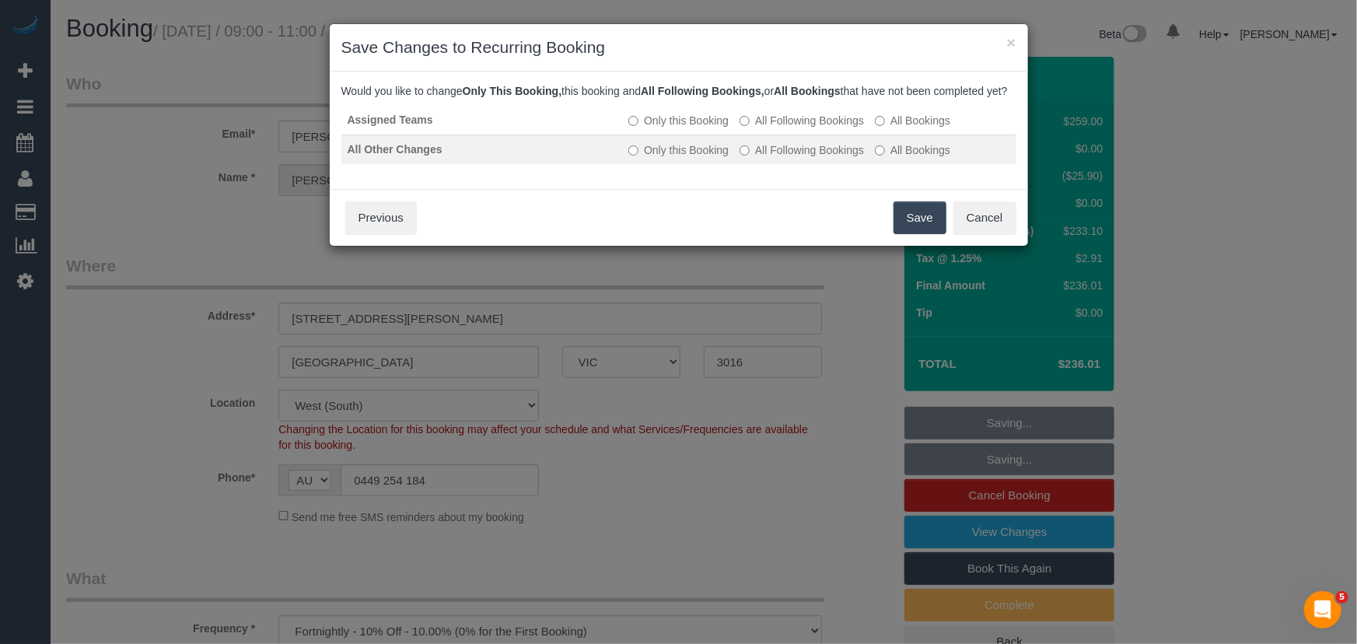
click at [789, 158] on label "All Following Bookings" at bounding box center [802, 150] width 124 height 16
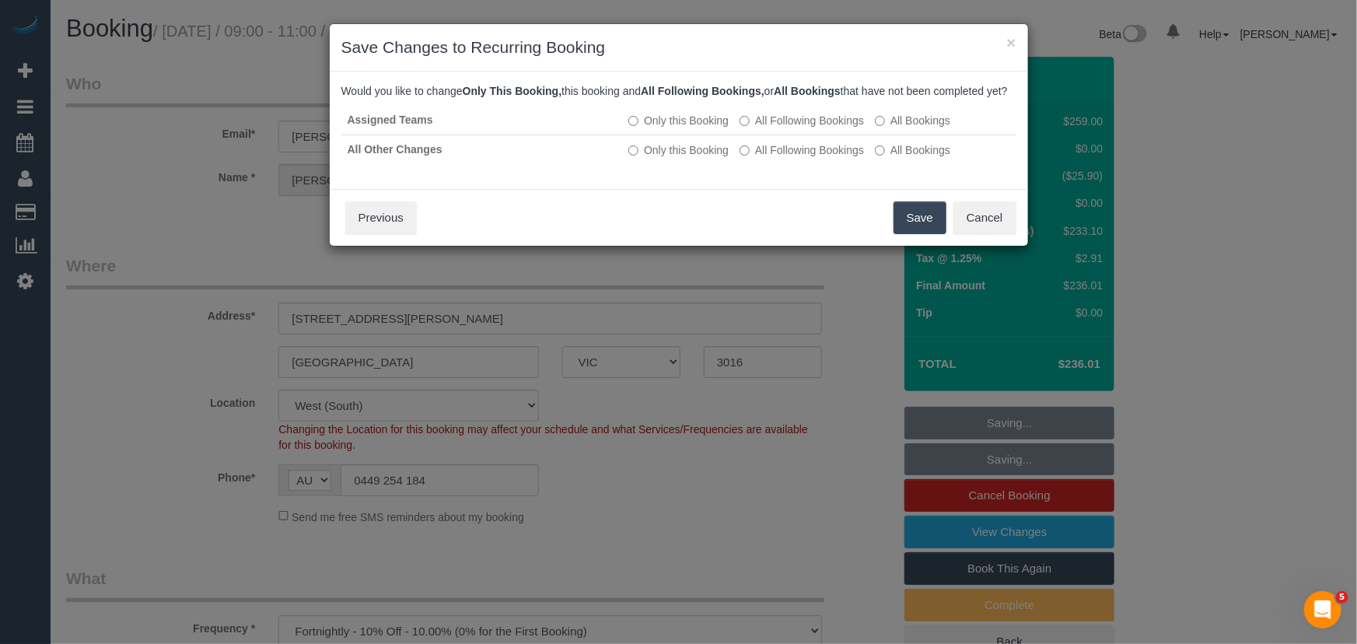
click at [925, 234] on button "Save" at bounding box center [920, 217] width 53 height 33
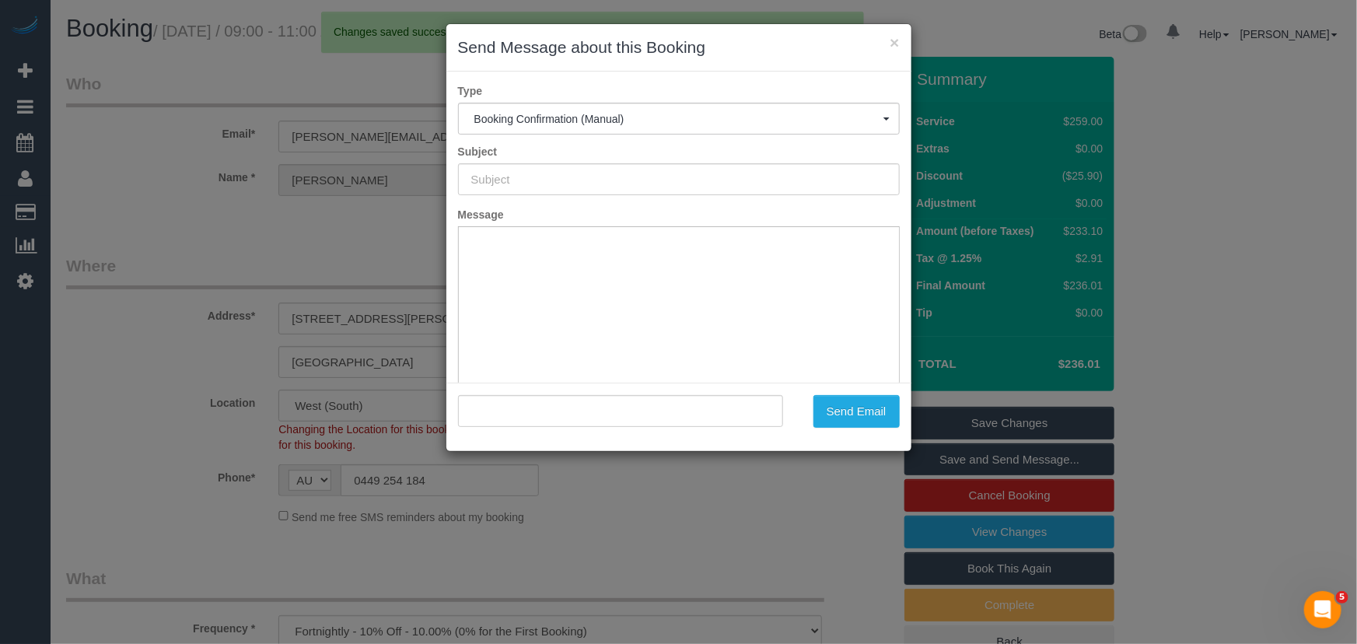
type input "Booking Confirmed"
type input ""Regina Cheah" <regina.cheah@gmail.com>"
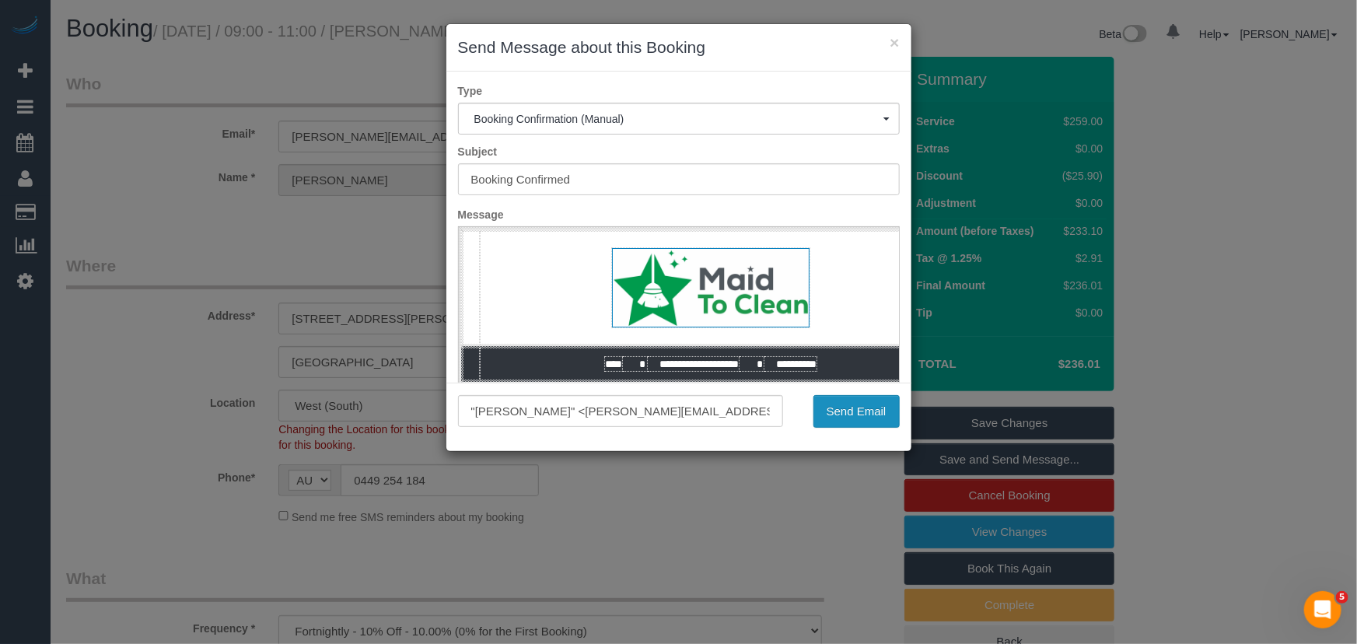
click at [848, 422] on button "Send Email" at bounding box center [856, 411] width 86 height 33
click at [848, 422] on div "Send Email" at bounding box center [853, 411] width 117 height 33
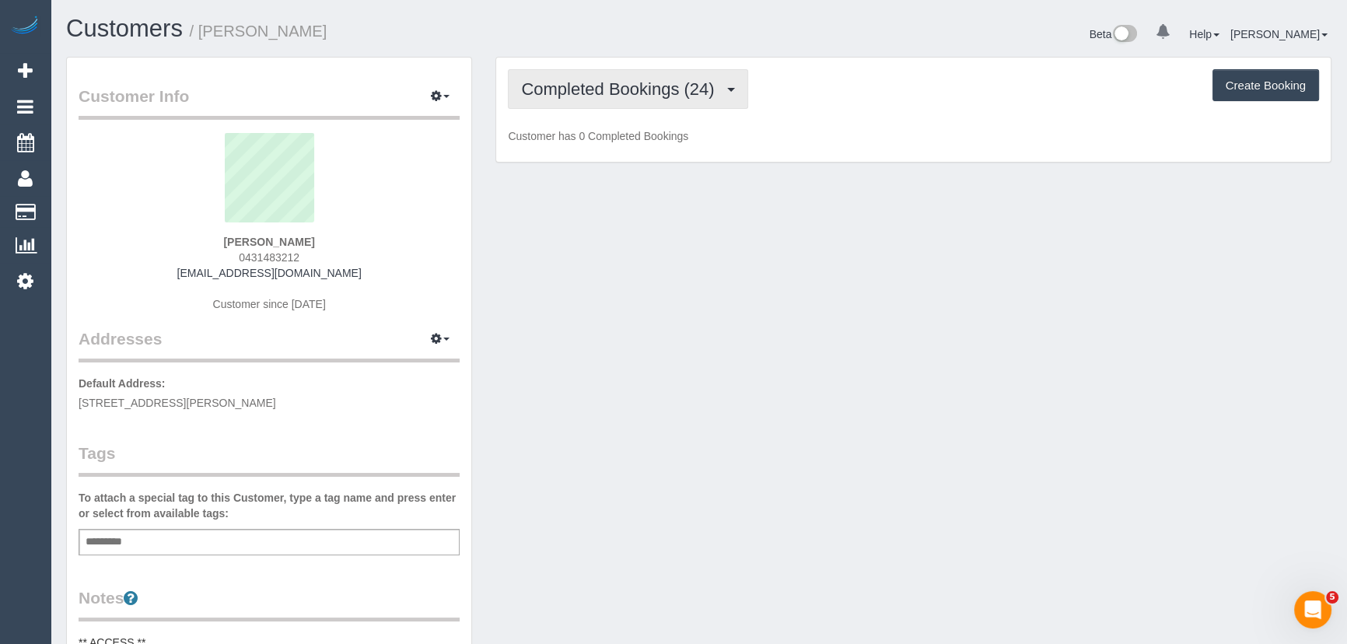
click at [680, 85] on span "Completed Bookings (24)" at bounding box center [621, 88] width 201 height 19
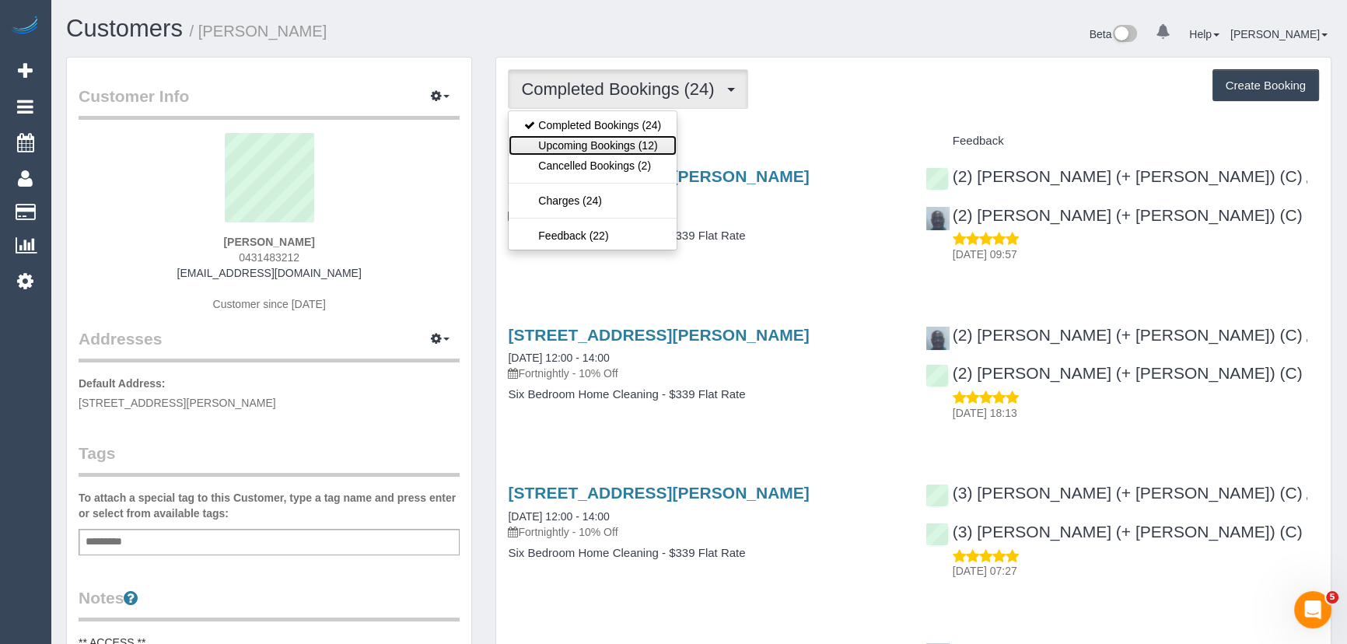
click at [663, 139] on link "Upcoming Bookings (12)" at bounding box center [593, 145] width 168 height 20
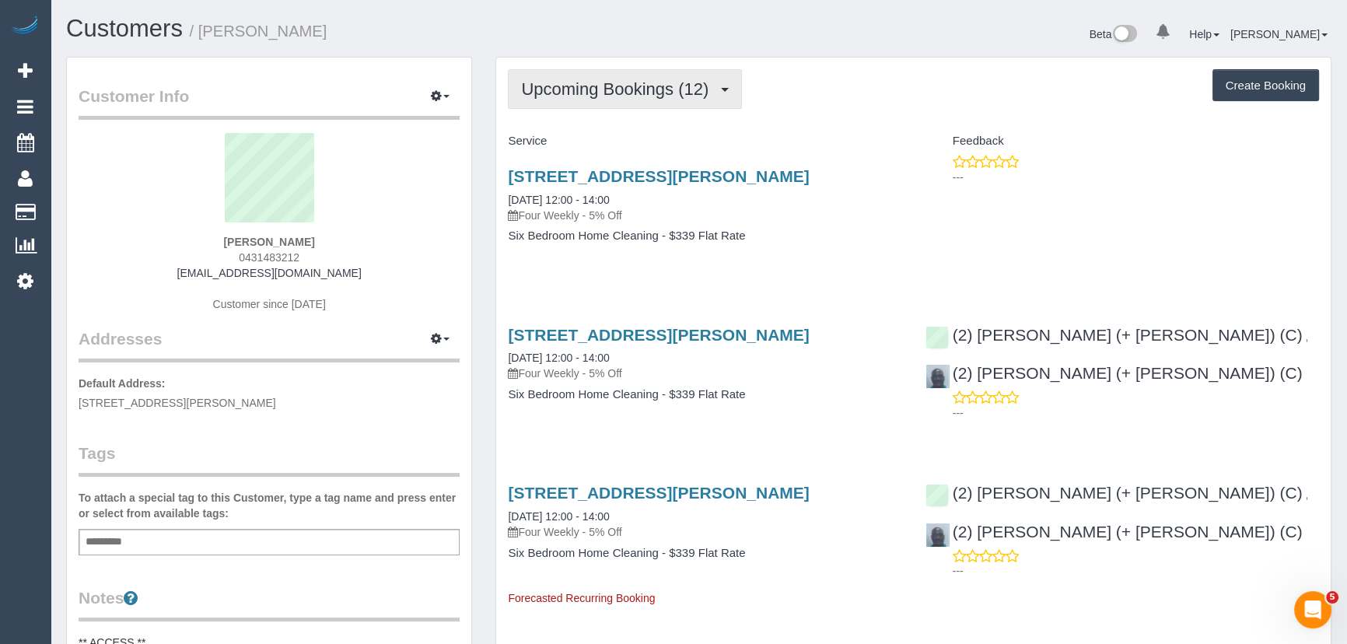
click at [645, 93] on span "Upcoming Bookings (12)" at bounding box center [618, 88] width 195 height 19
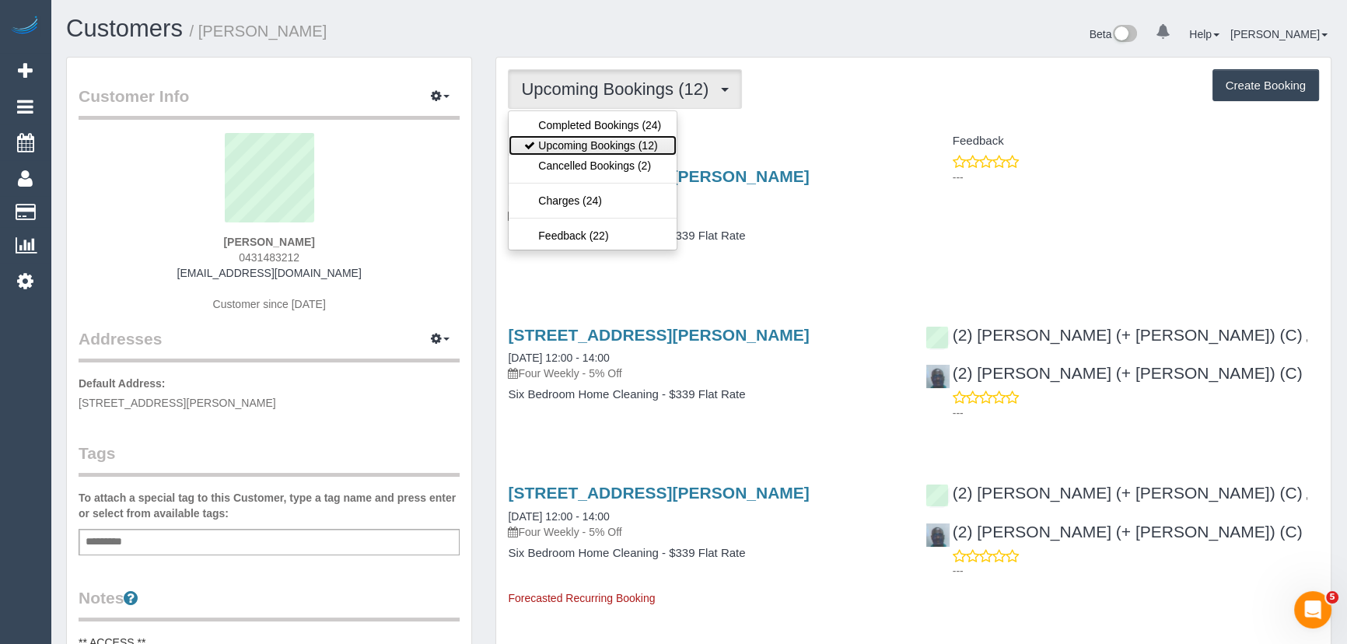
click at [639, 145] on link "Upcoming Bookings (12)" at bounding box center [593, 145] width 168 height 20
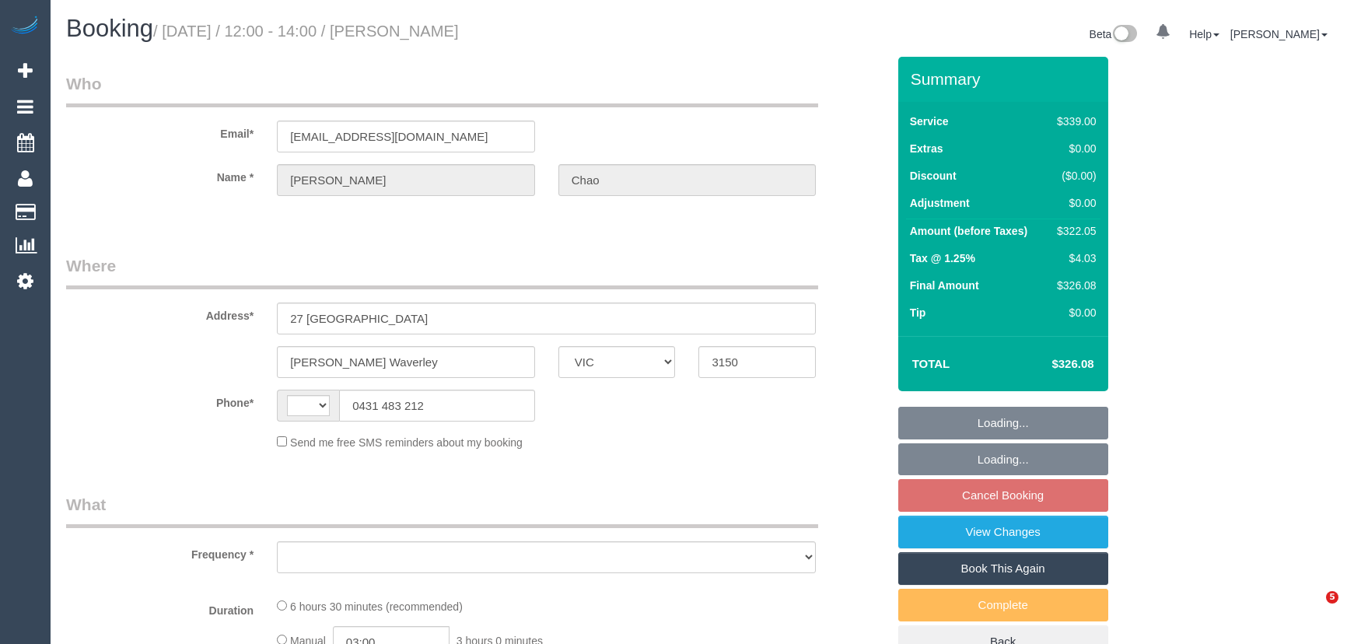
select select "VIC"
select select "string:AU"
select select "string:stripe-pm_1Pjqzy2GScqysDRVQRtQ8Zpf"
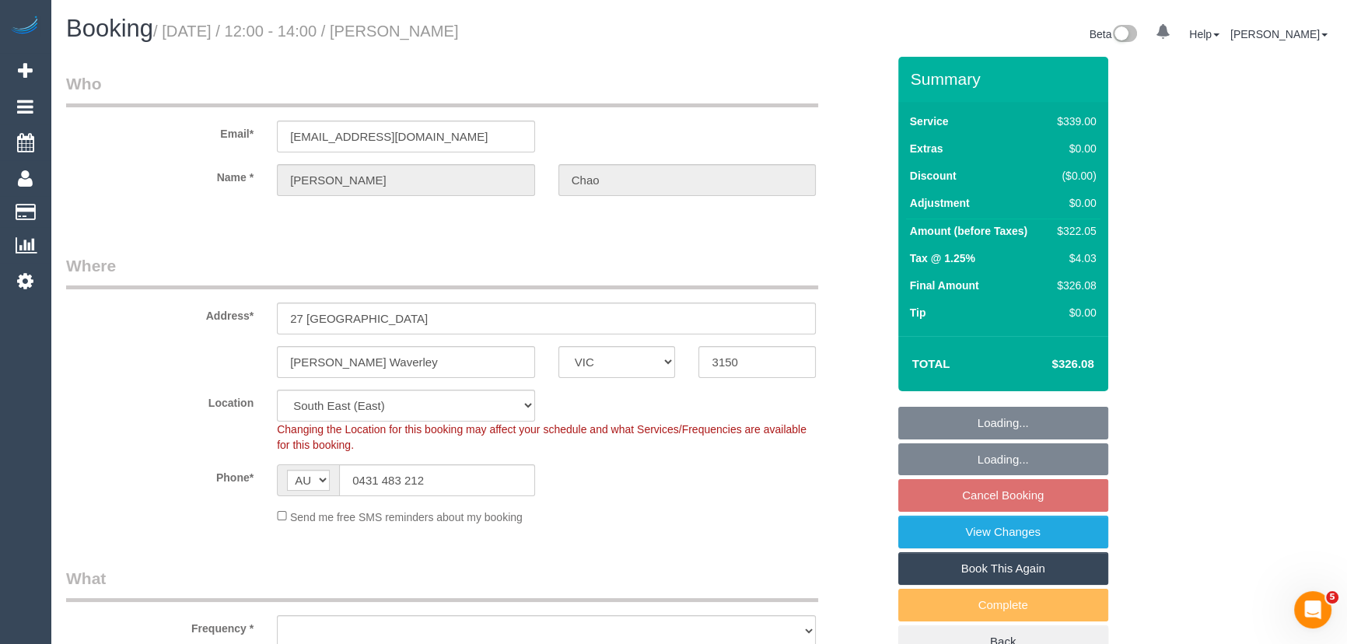
select select "object:620"
select select "number:28"
select select "number:14"
select select "number:19"
select select "number:24"
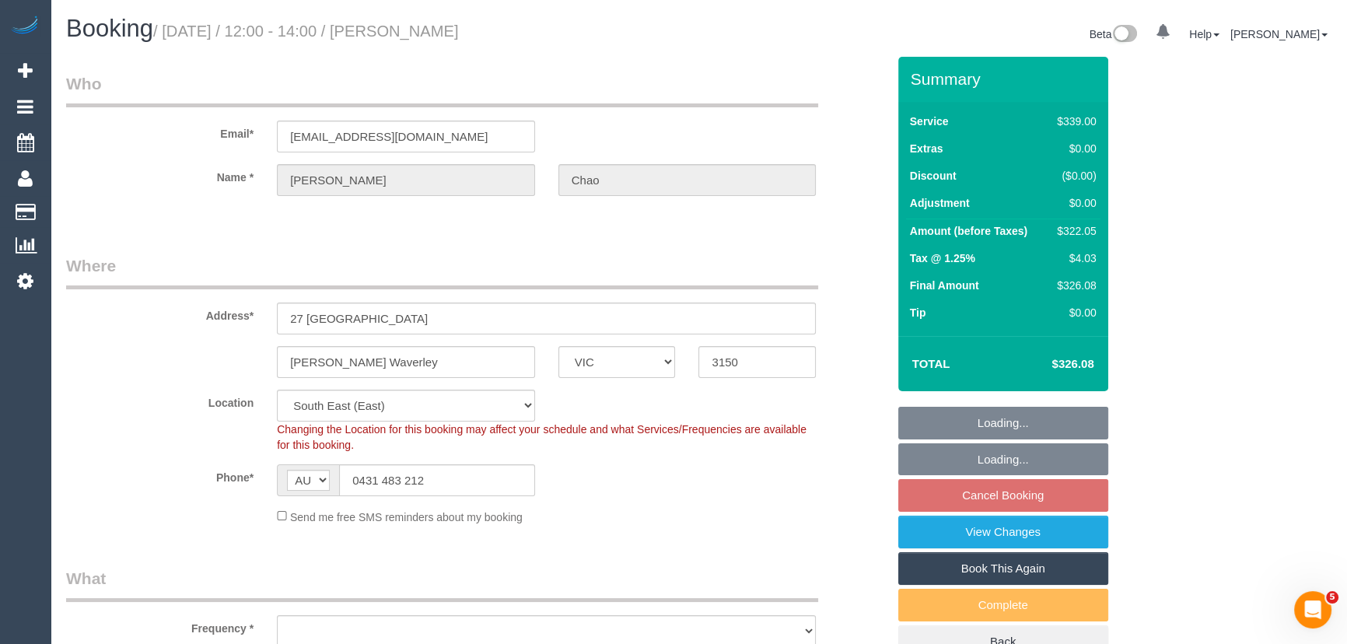
select select "number:35"
select select "number:26"
select select "object:1348"
select select "spot4"
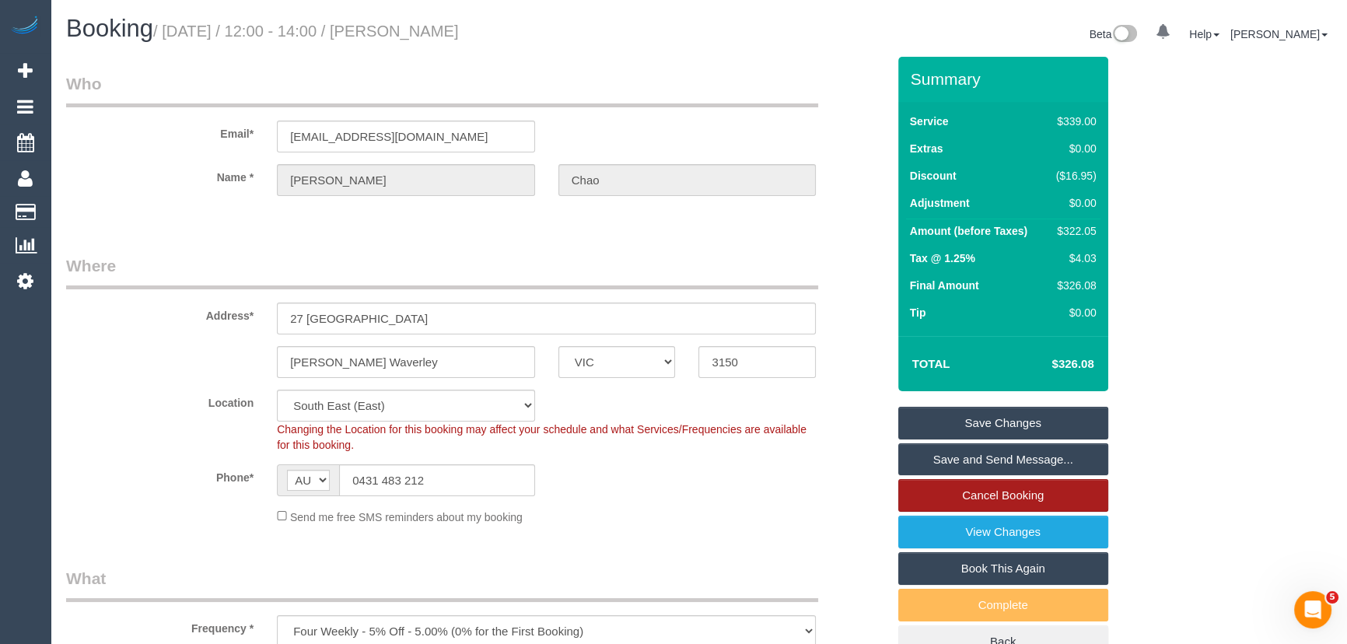
click at [957, 498] on link "Cancel Booking" at bounding box center [1003, 495] width 210 height 33
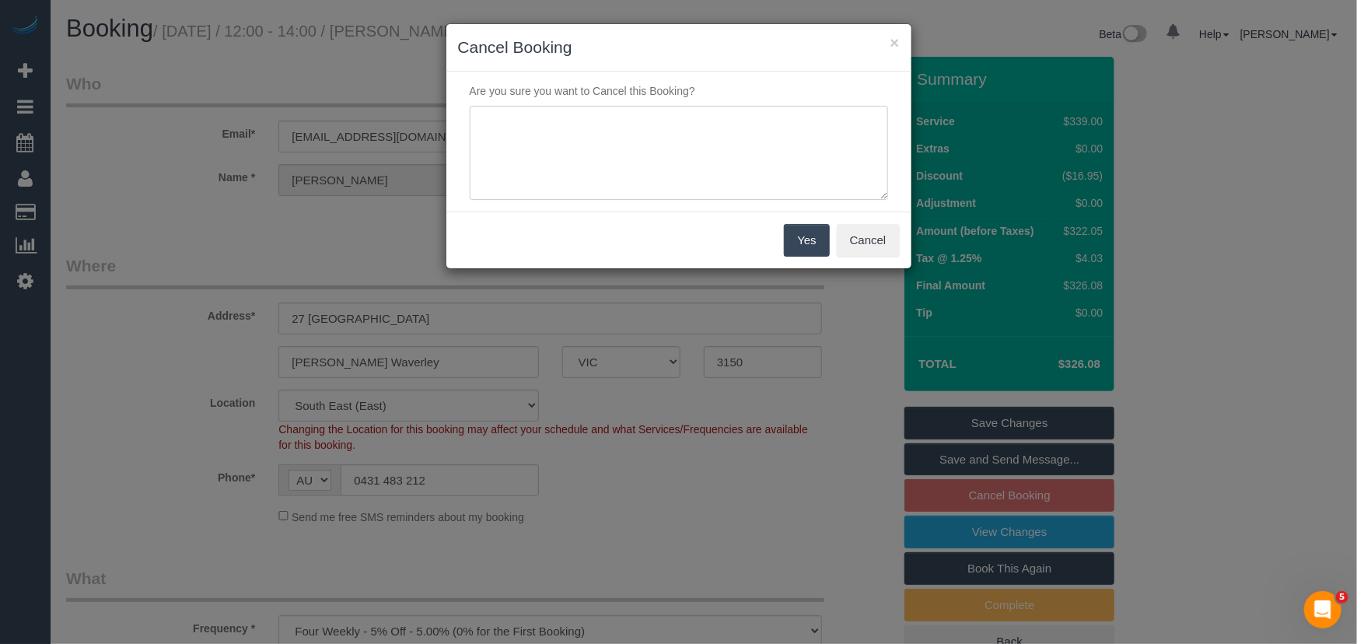
click at [702, 134] on textarea at bounding box center [679, 153] width 418 height 95
type textarea "customer would like to skip - via email - JT"
click at [812, 250] on button "Yes" at bounding box center [806, 240] width 45 height 33
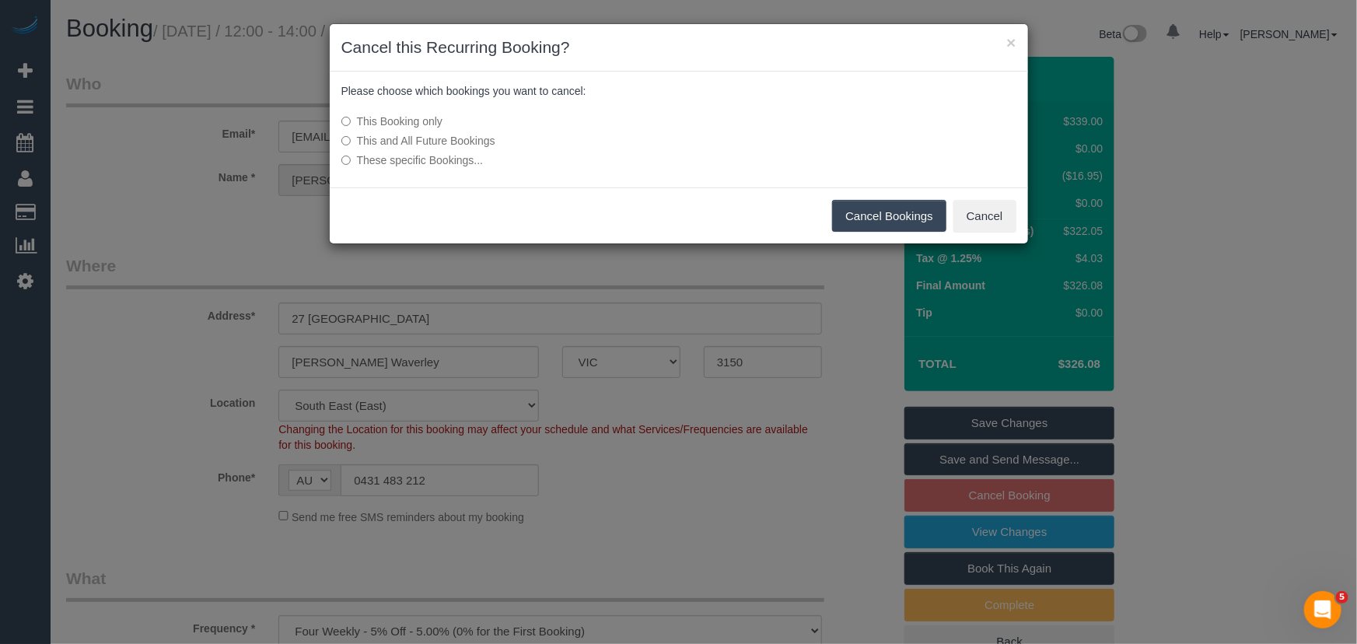
click at [868, 215] on button "Cancel Bookings" at bounding box center [889, 216] width 114 height 33
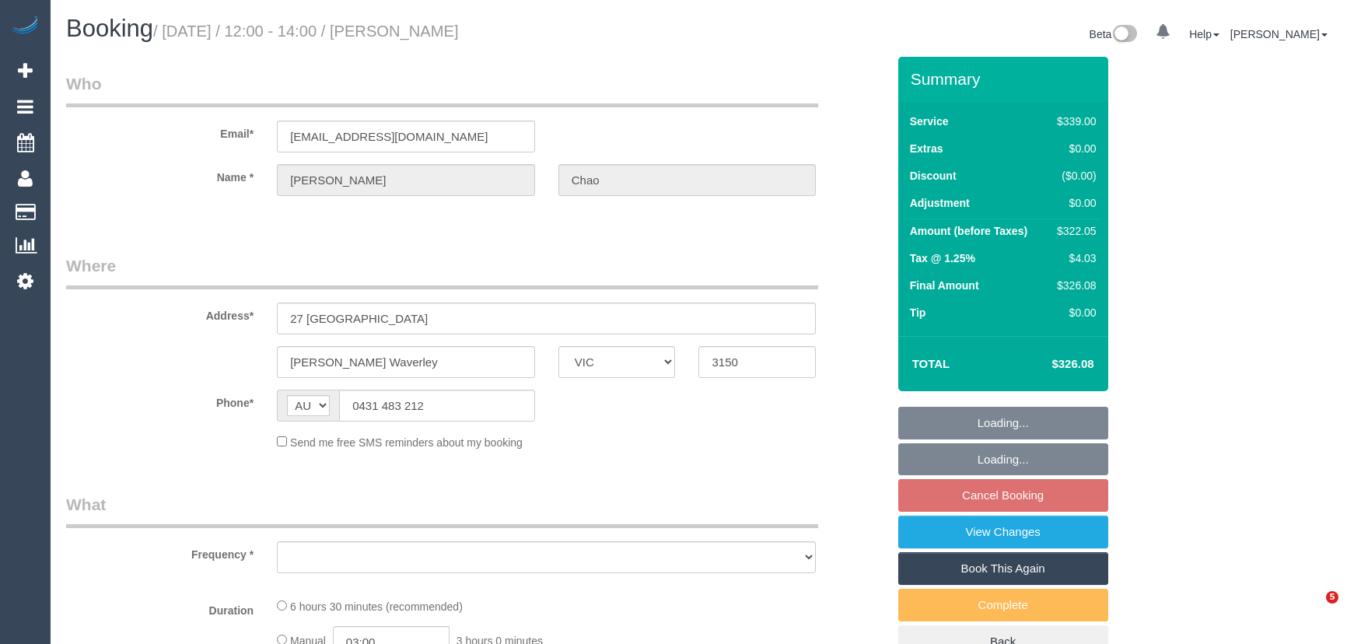
select select "VIC"
select select "object:628"
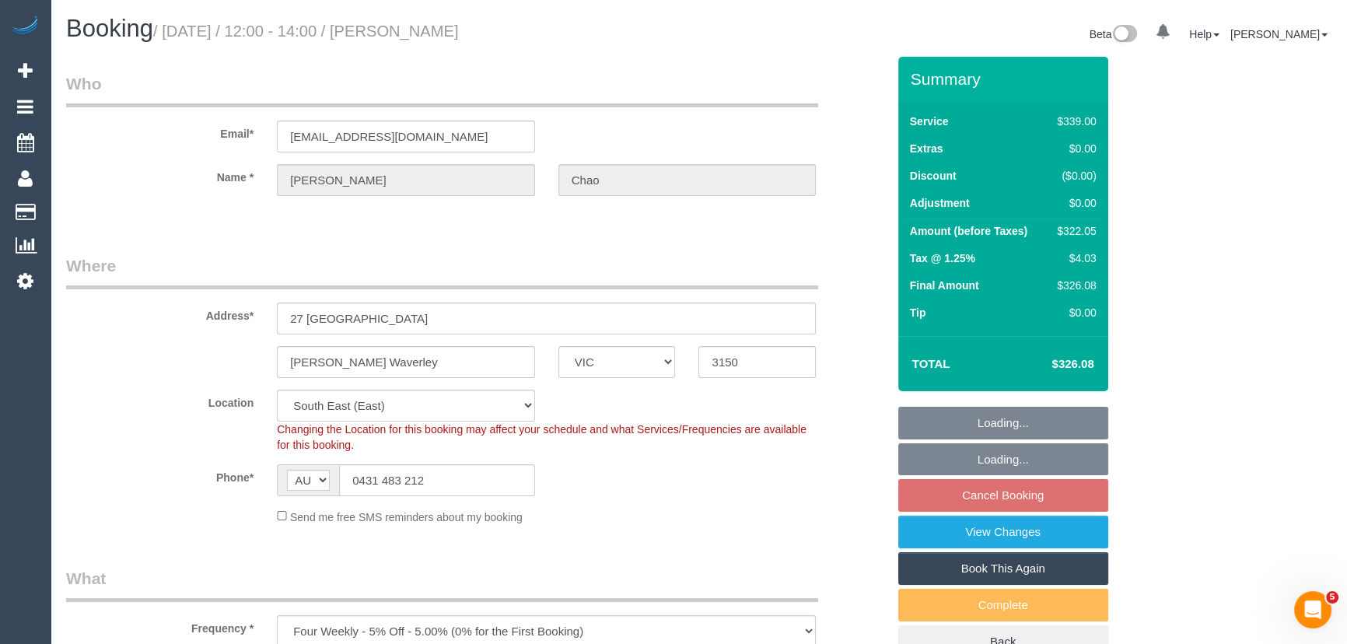
select select "string:stripe-pm_1Pjqzy2GScqysDRVQRtQ8Zpf"
select select "number:28"
select select "number:14"
select select "number:19"
select select "number:24"
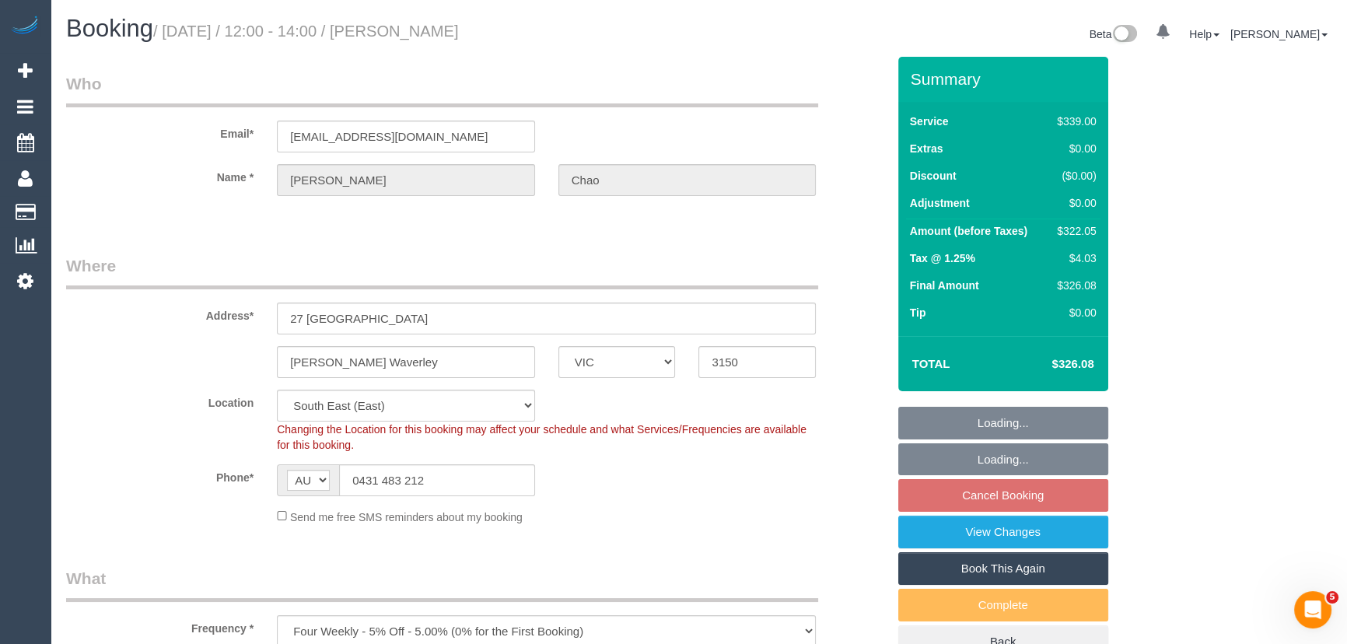
select select "number:35"
select select "number:26"
select select "object:781"
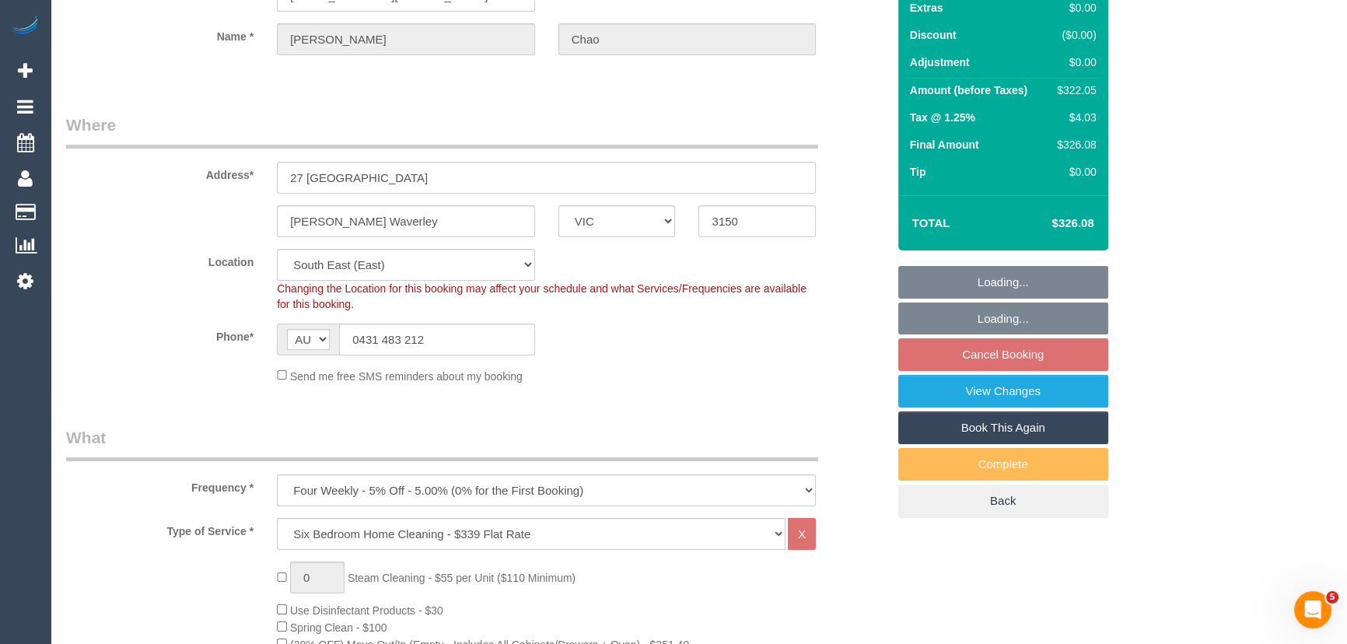
select select "spot4"
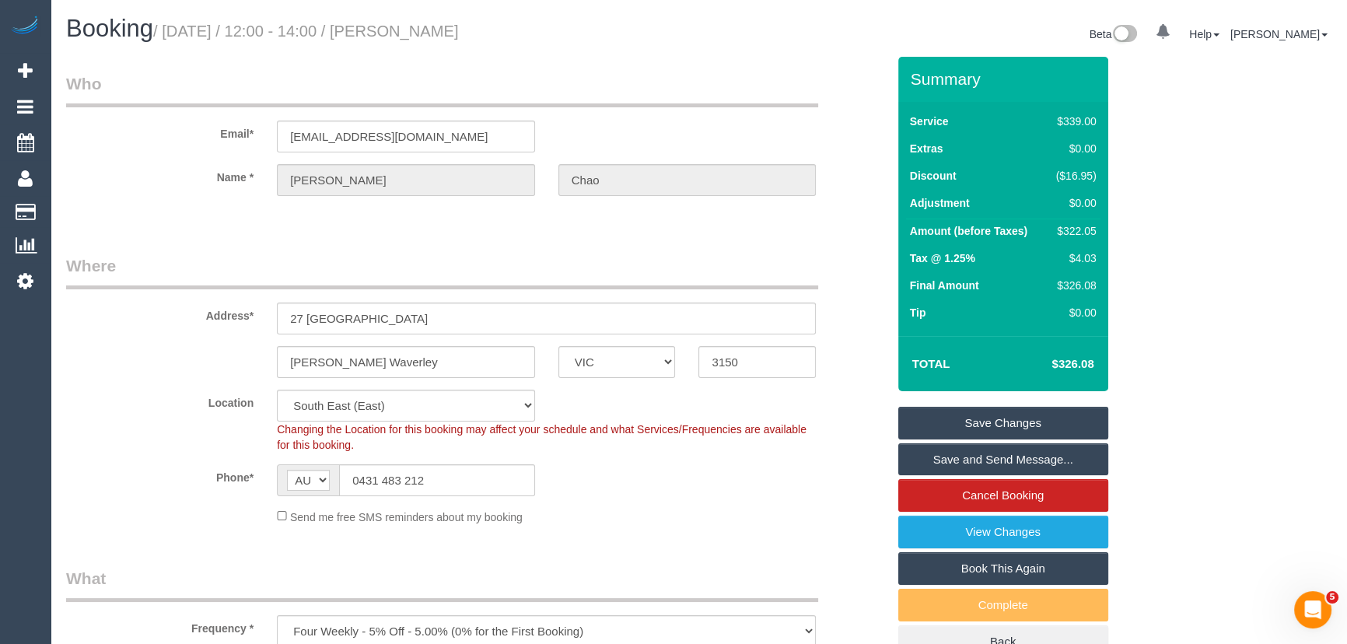
click at [989, 453] on link "Save and Send Message..." at bounding box center [1003, 459] width 210 height 33
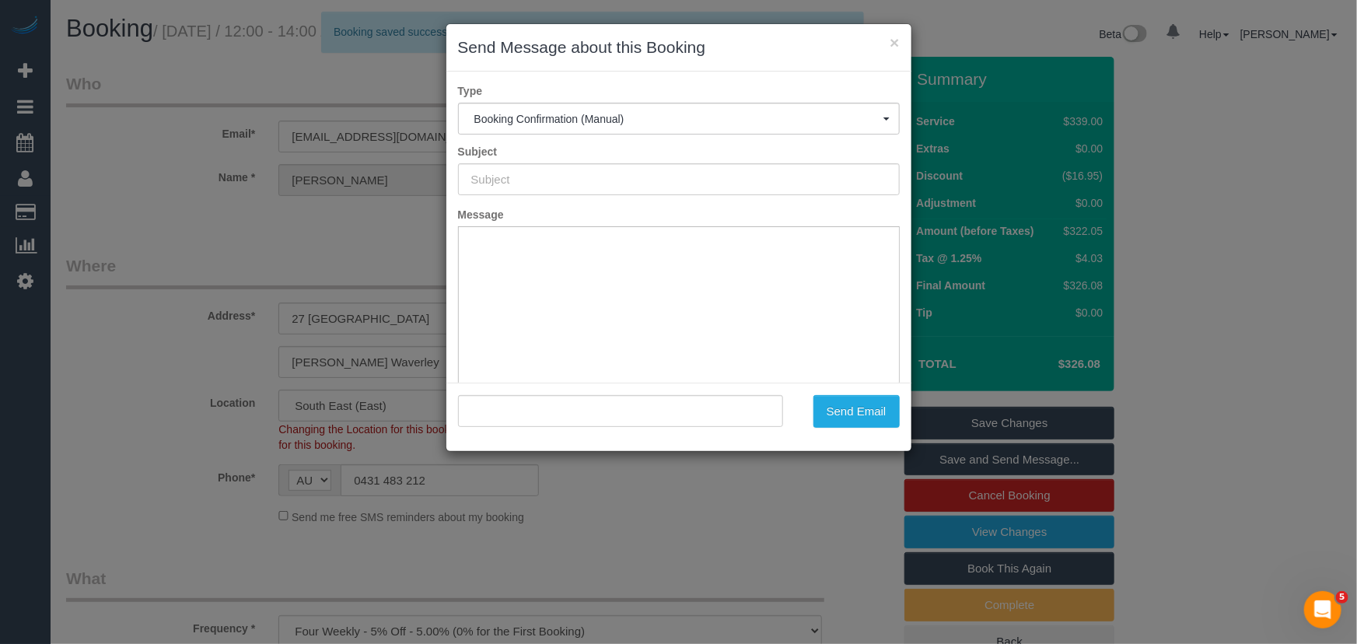
type input "Booking Confirmed"
type input ""Sarah Chao" <stlim987@gmail.com>"
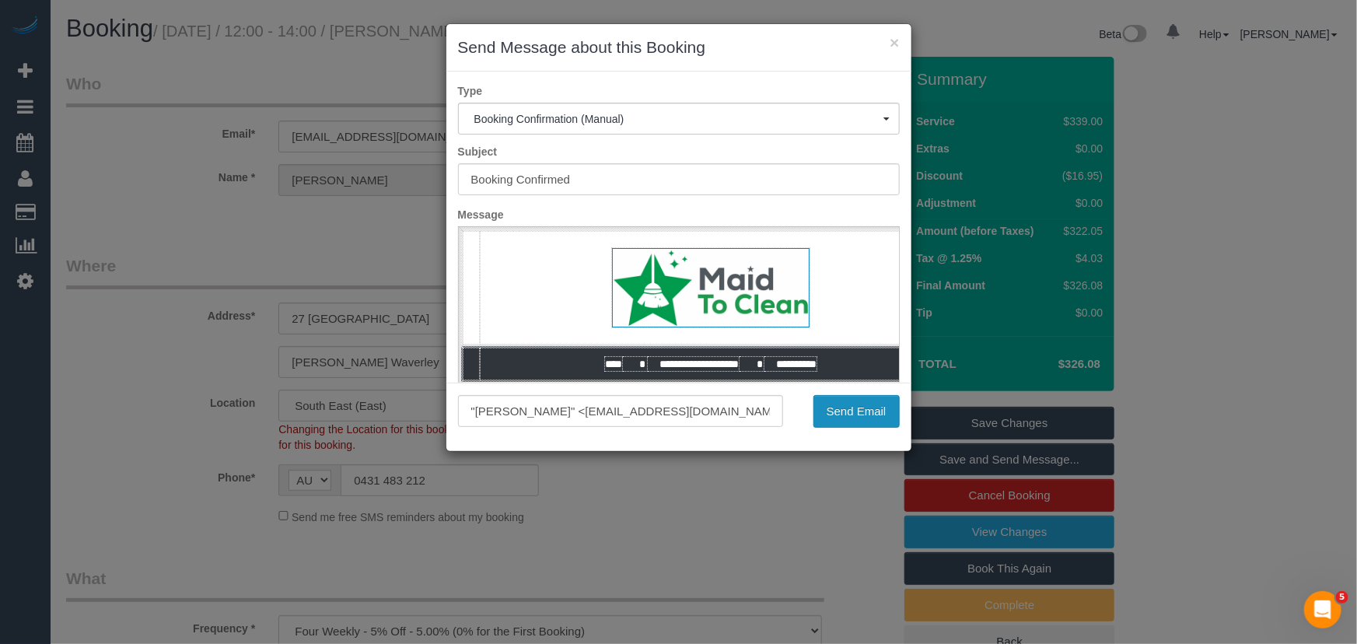
click at [840, 421] on button "Send Email" at bounding box center [856, 411] width 86 height 33
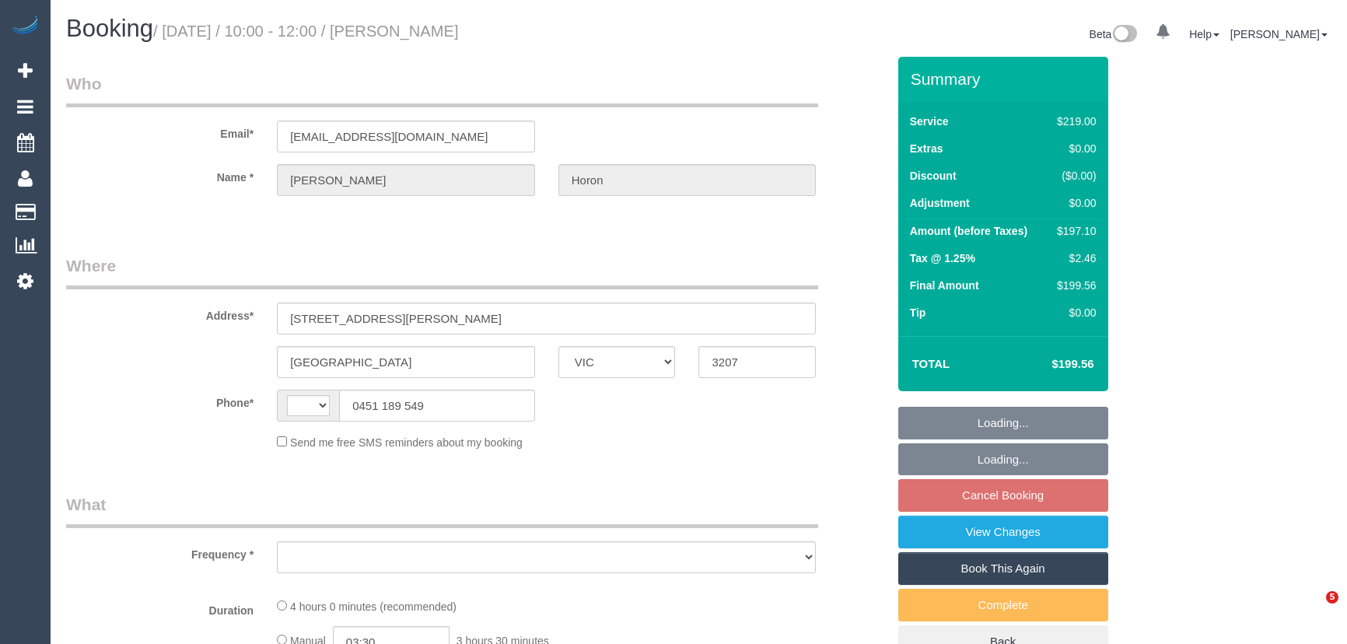
select select "VIC"
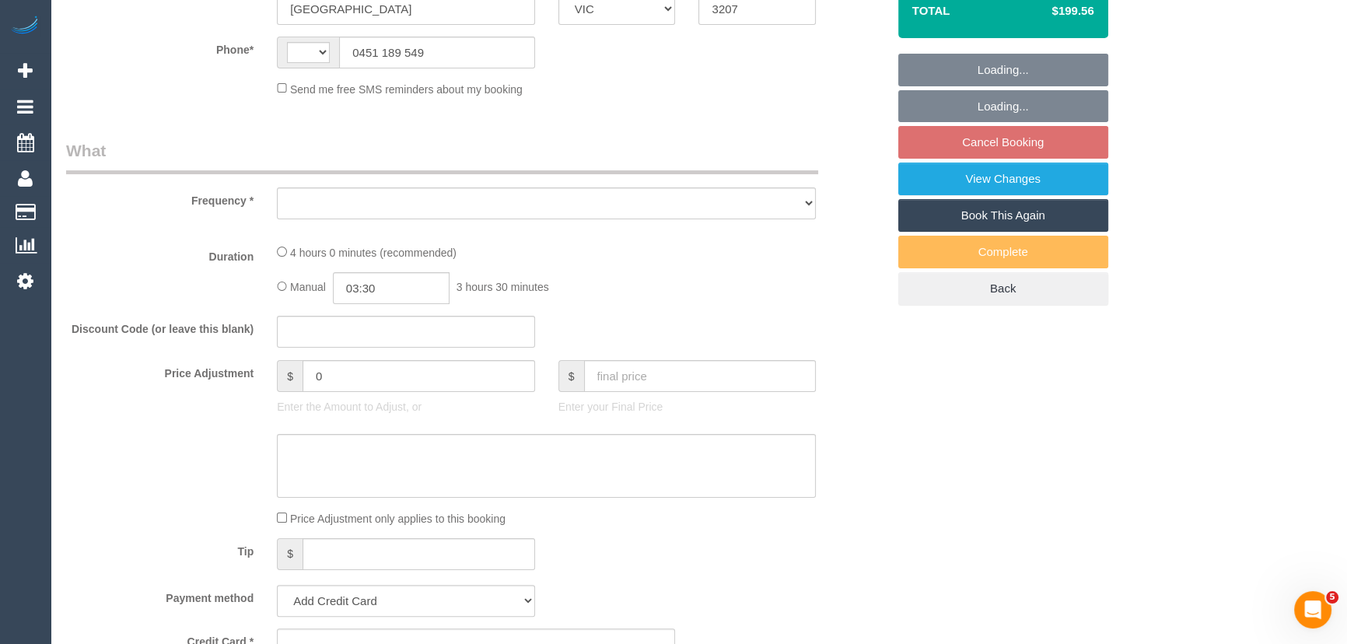
select select "object:283"
select select "string:stripe-pm_1Re6qH2GScqysDRVzvQWCQTr"
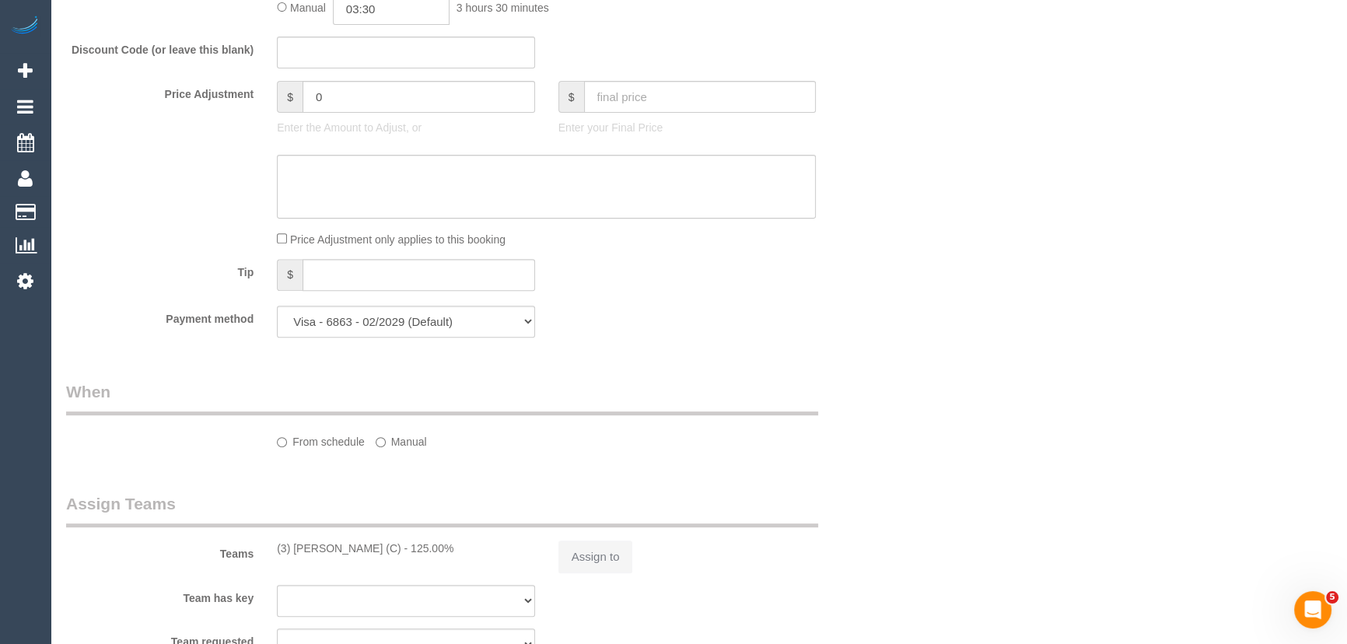
select select "string:AU"
select select "number:28"
select select "number:14"
select select "number:19"
select select "number:24"
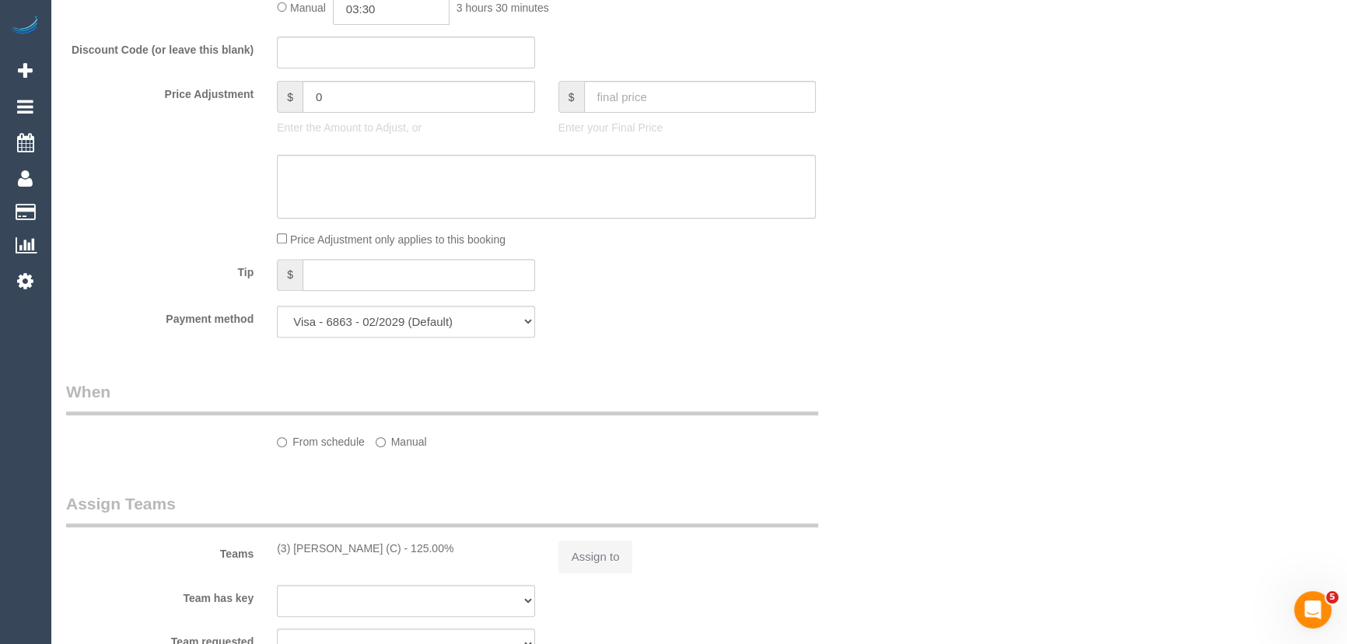
select select "number:34"
select select "number:11"
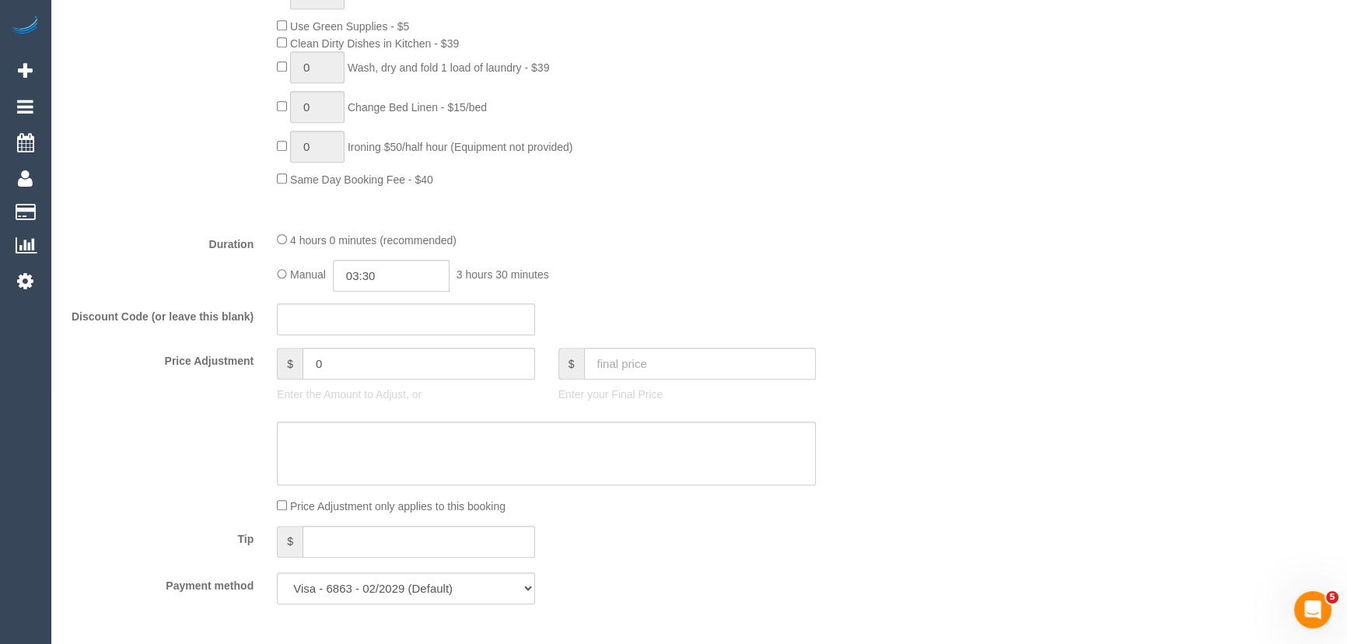
select select "object:2144"
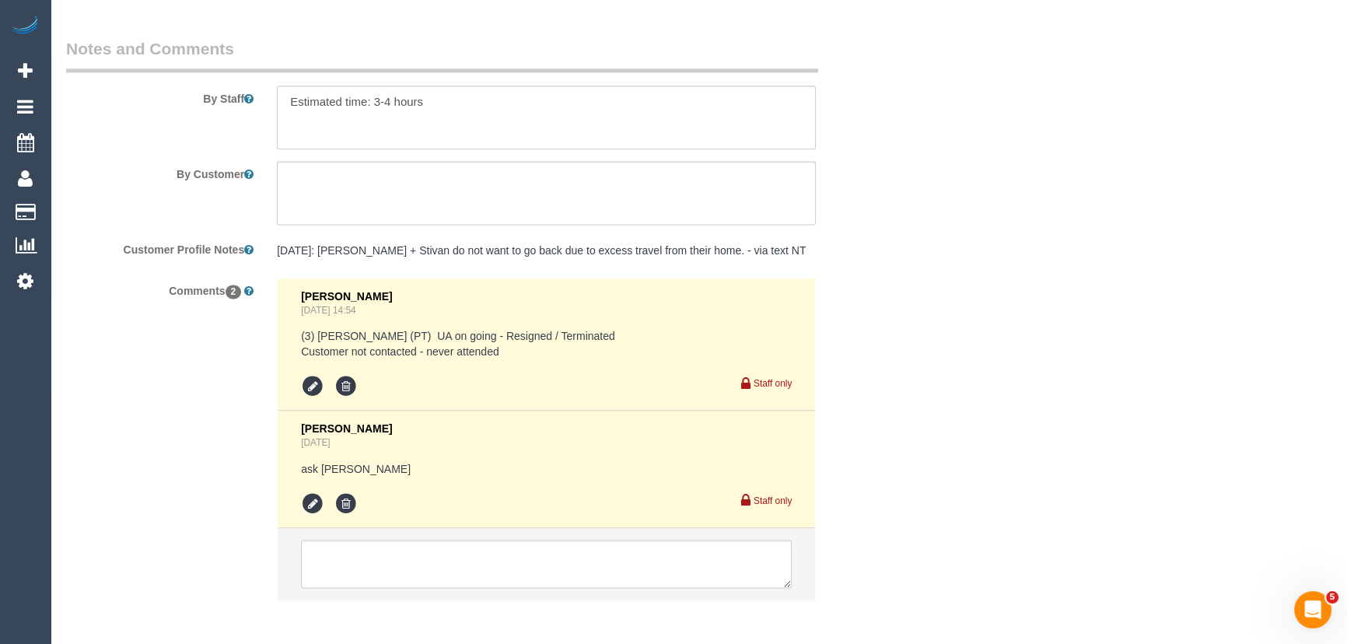
scroll to position [2685, 0]
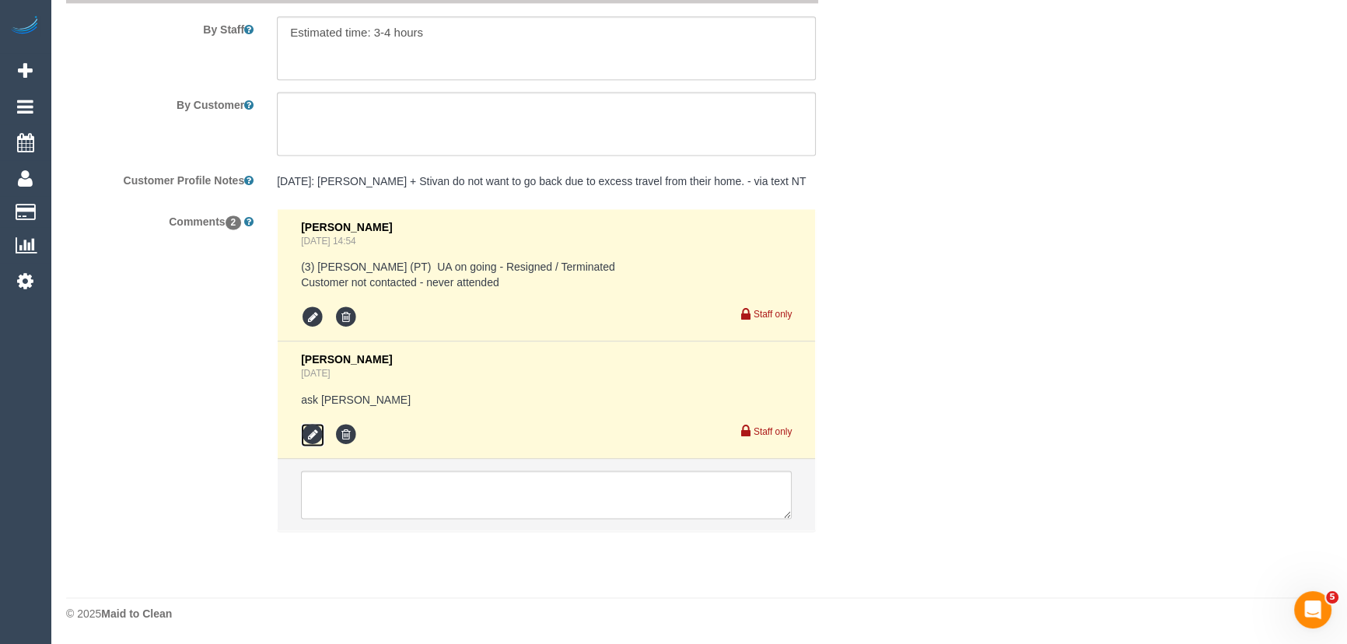
click at [310, 444] on icon at bounding box center [312, 434] width 23 height 23
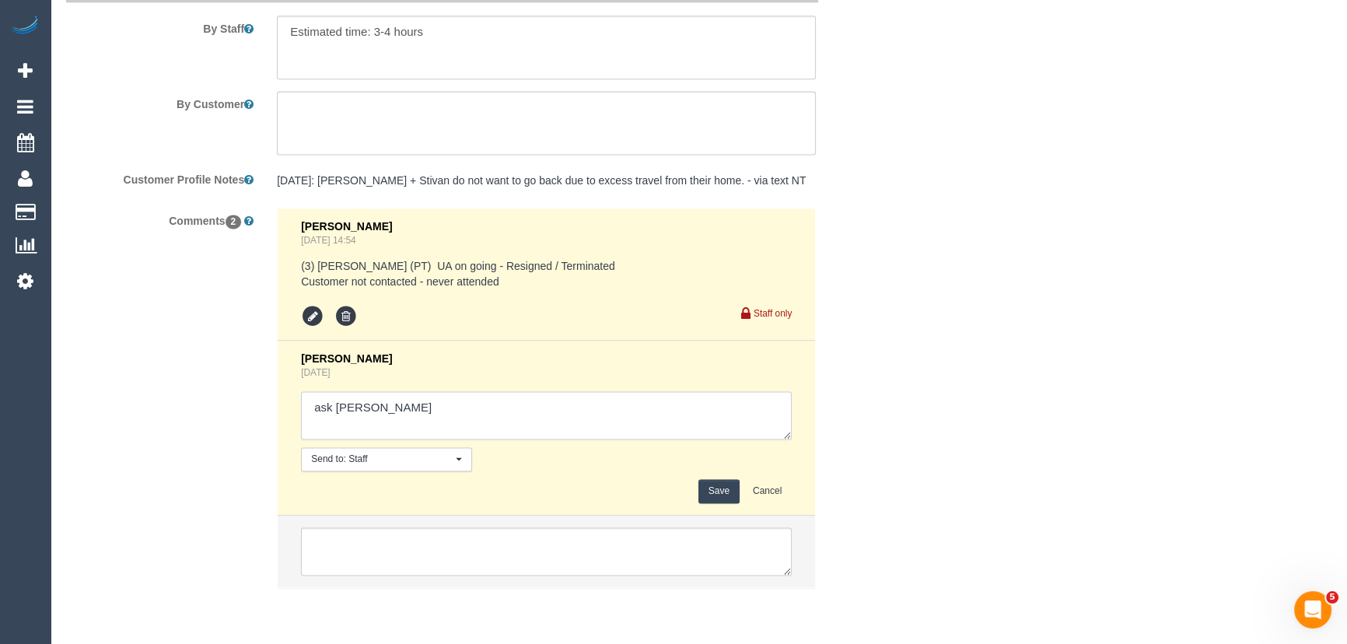
click at [400, 406] on textarea at bounding box center [546, 415] width 491 height 48
type textarea "ask Lilian - via text - confirmed"
click at [719, 491] on button "Save" at bounding box center [718, 491] width 41 height 24
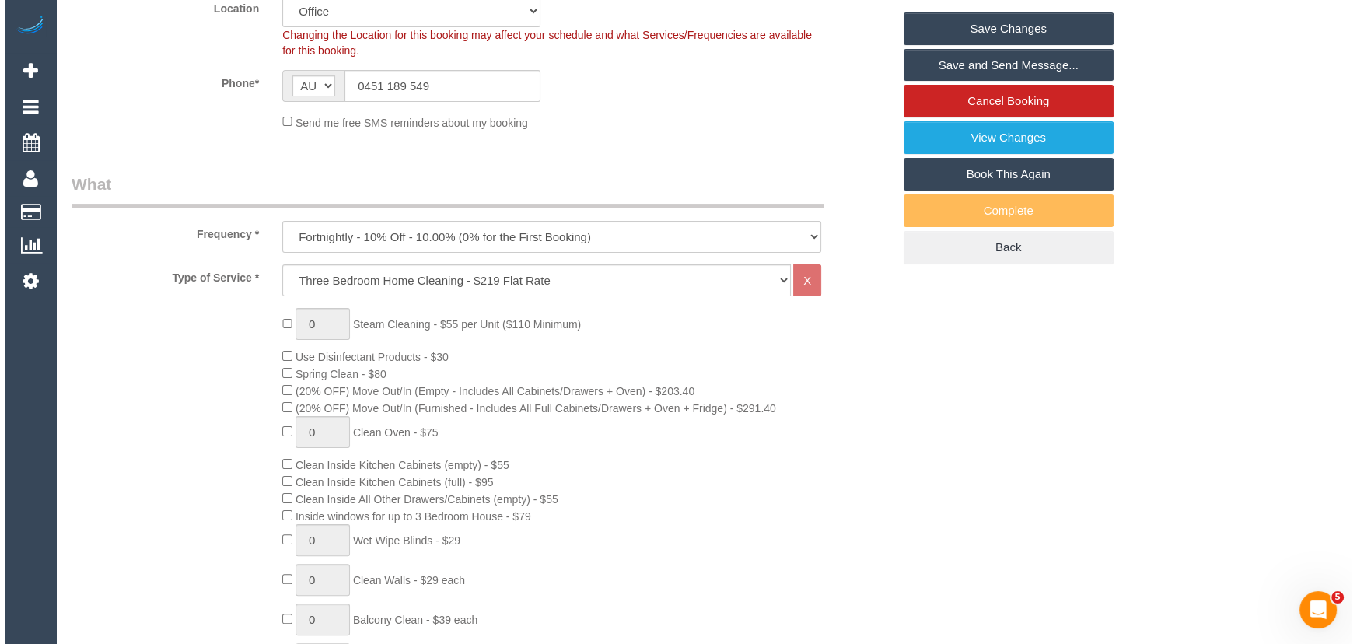
scroll to position [0, 0]
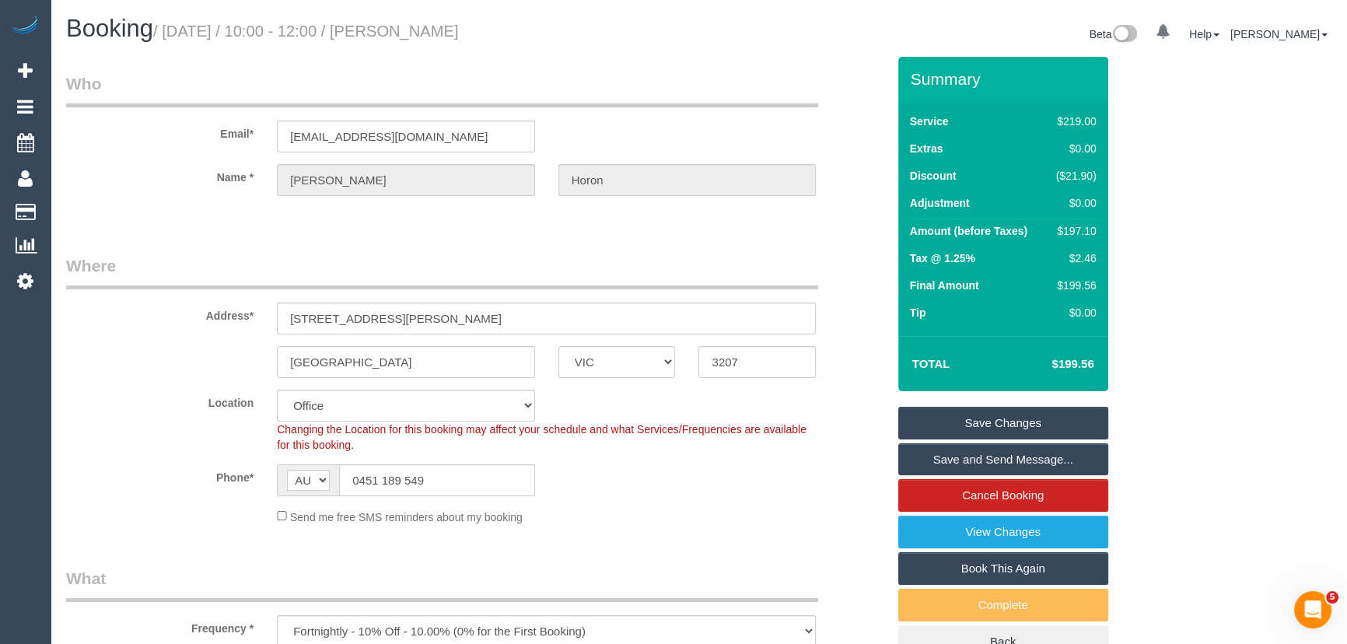
click at [959, 460] on link "Save and Send Message..." at bounding box center [1003, 459] width 210 height 33
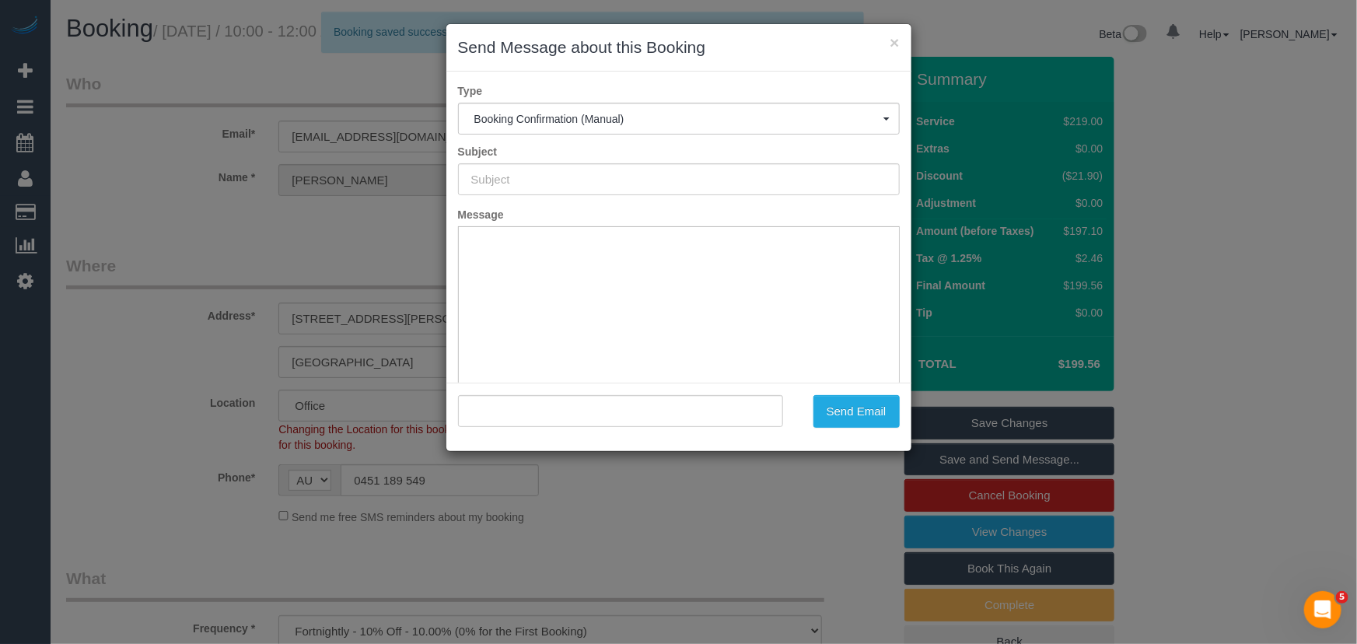
type input "Booking Confirmed"
type input ""Sebastian Horon" <seb95au@gmail.com>"
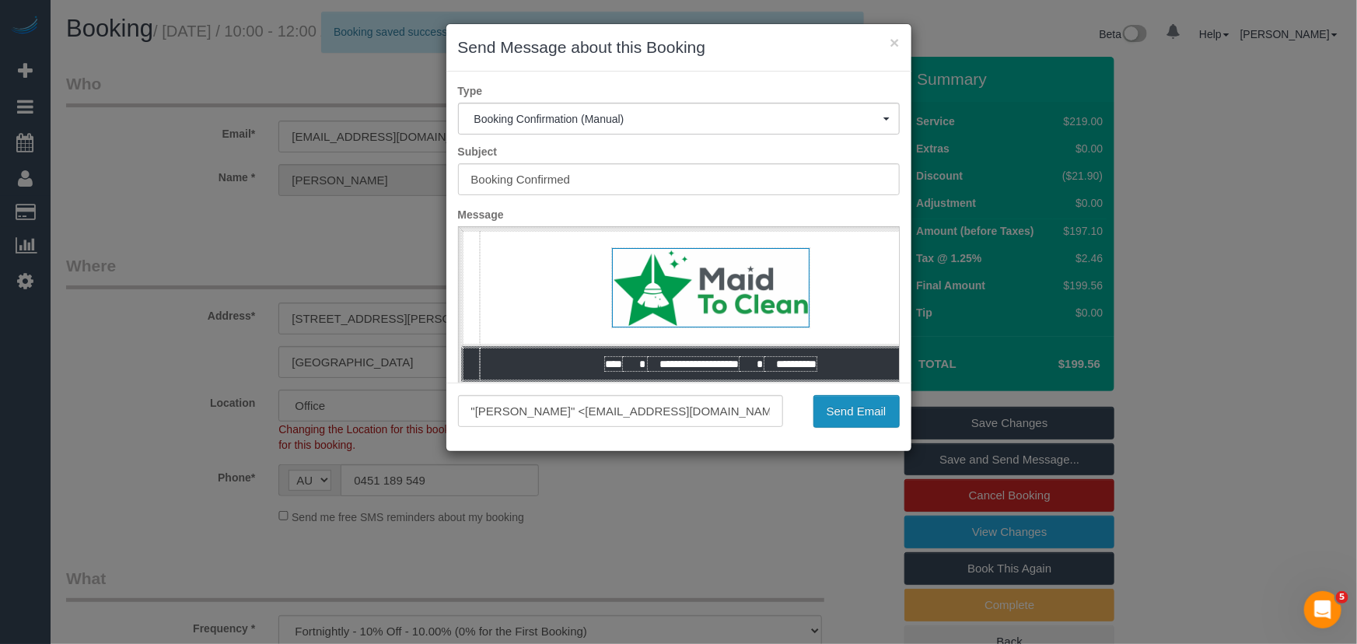
click at [870, 421] on button "Send Email" at bounding box center [856, 411] width 86 height 33
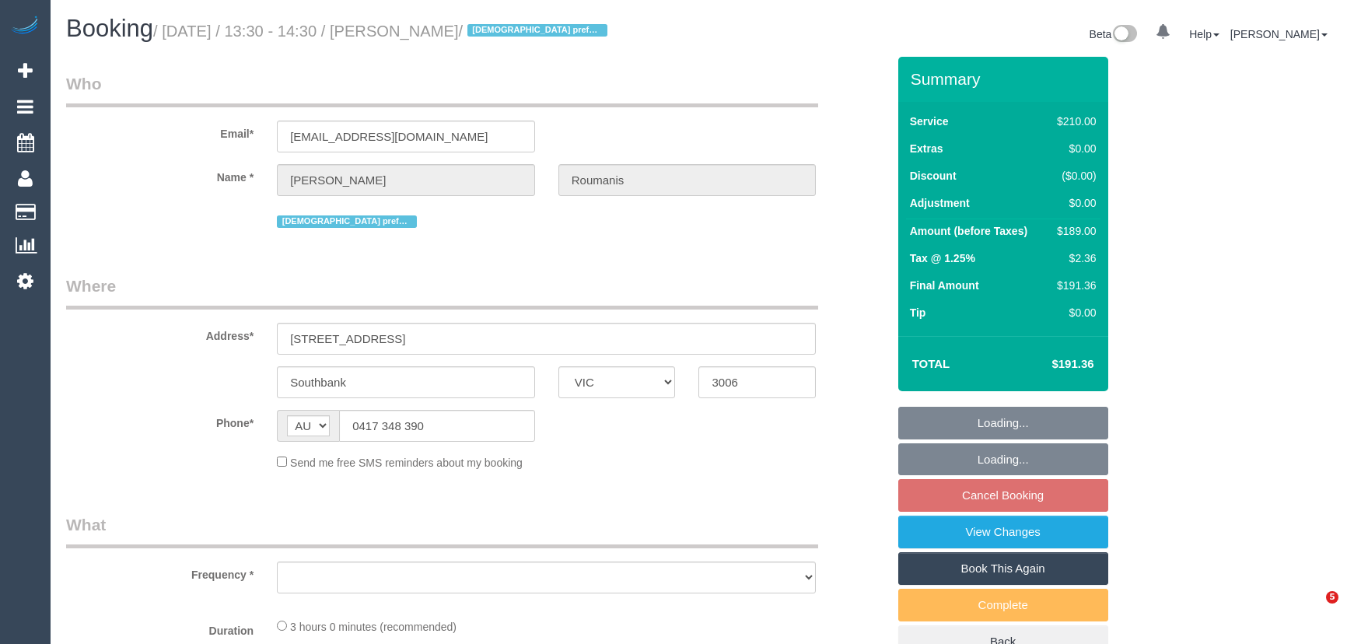
select select "VIC"
select select "object:537"
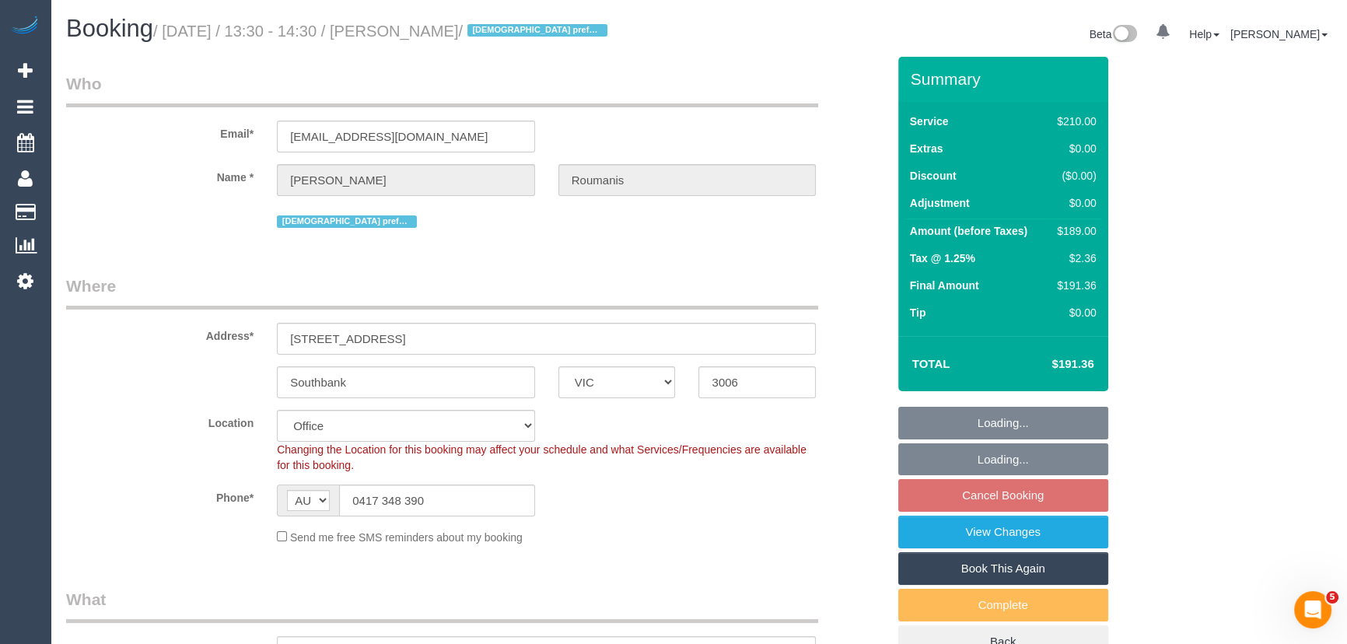
select select "number:28"
select select "number:14"
select select "number:20"
select select "number:36"
select select "number:35"
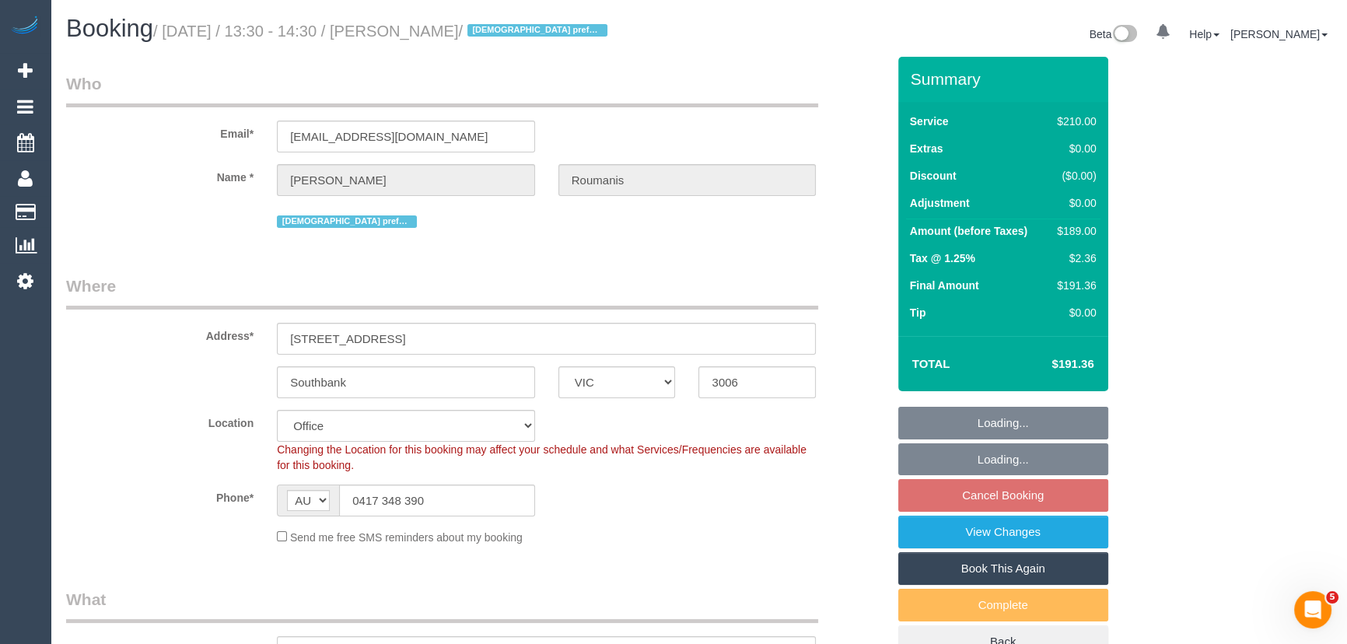
select select "object:714"
select select "180"
select select "string:stripe-pm_1OcEQ82GScqysDRV94NYG0ww"
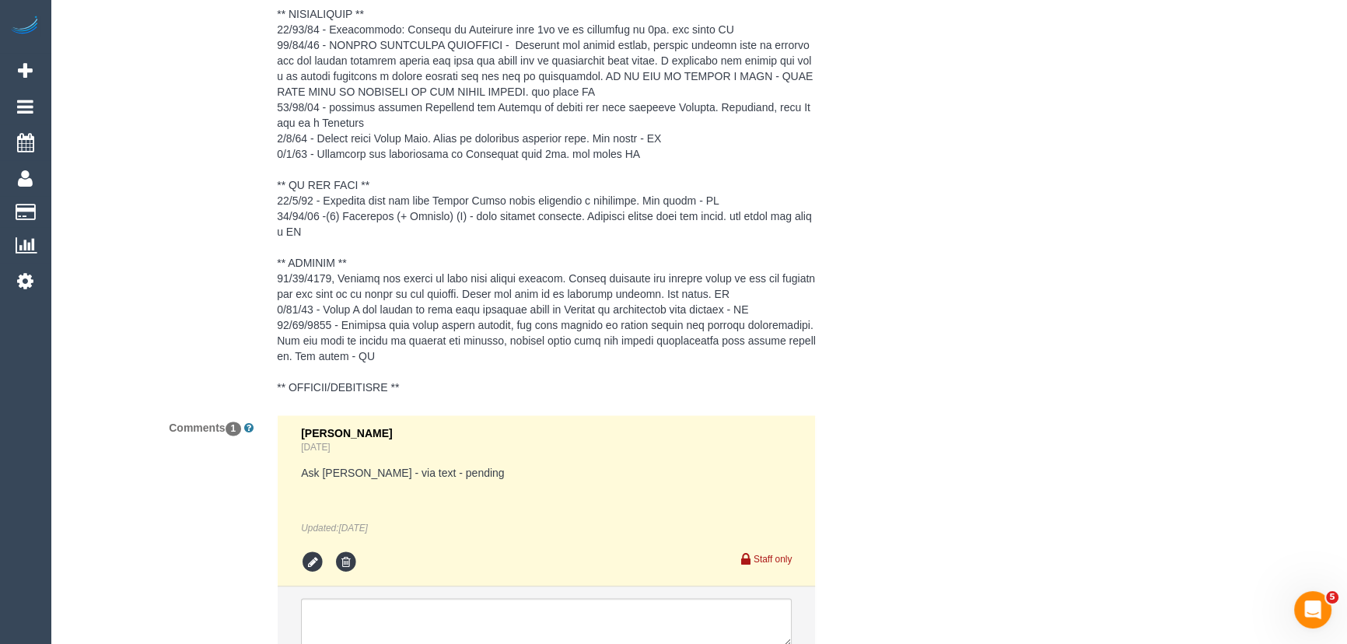
scroll to position [3020, 0]
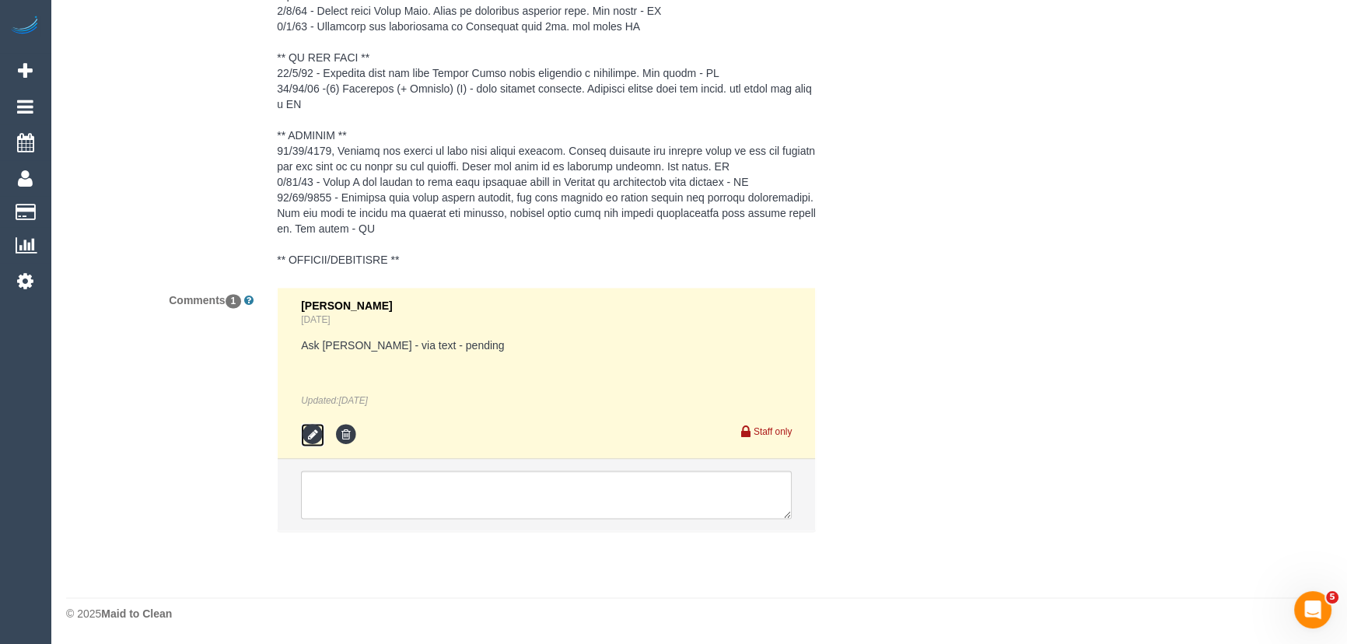
click at [309, 433] on icon at bounding box center [312, 434] width 23 height 23
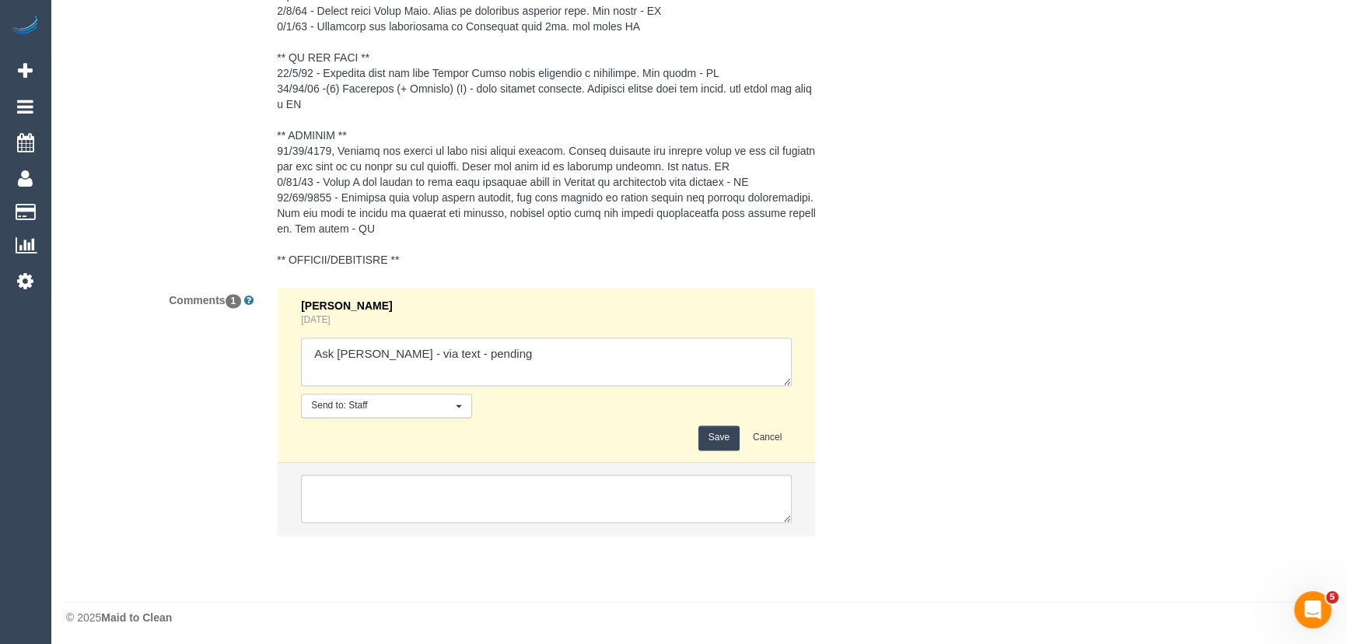
click at [531, 364] on textarea at bounding box center [546, 362] width 491 height 48
type textarea "Ask Lilian - via text - confirmed"
click at [718, 436] on button "Save" at bounding box center [718, 437] width 41 height 24
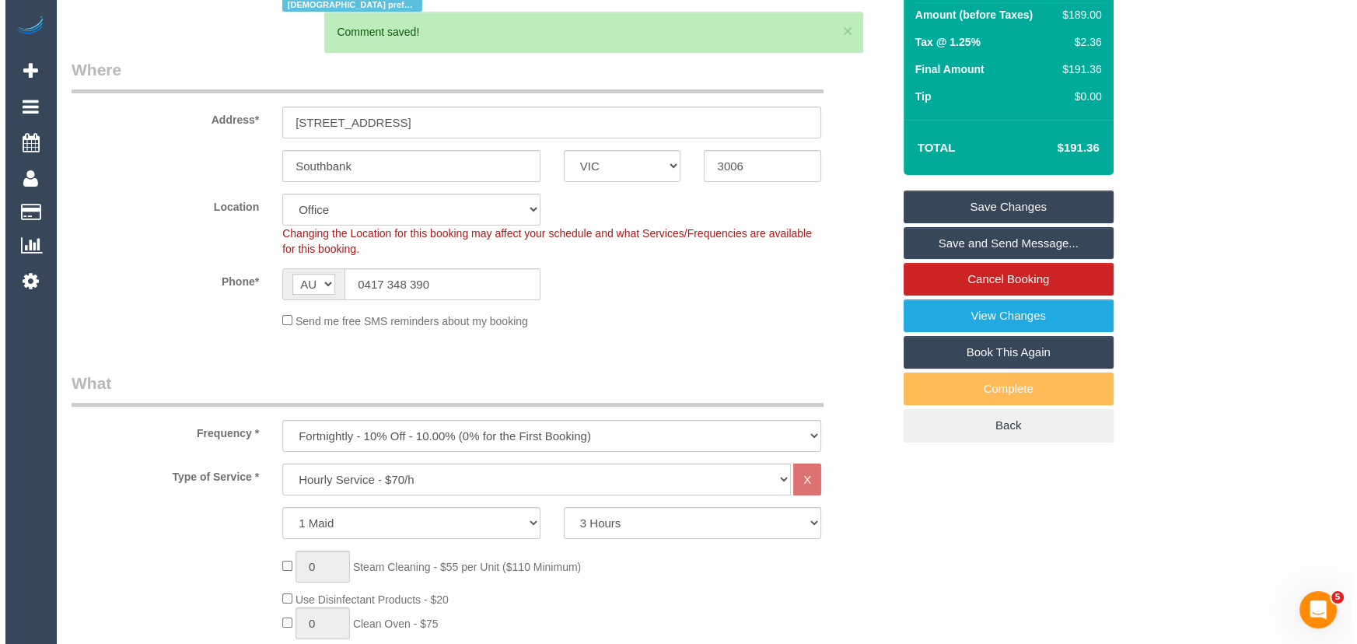
scroll to position [0, 0]
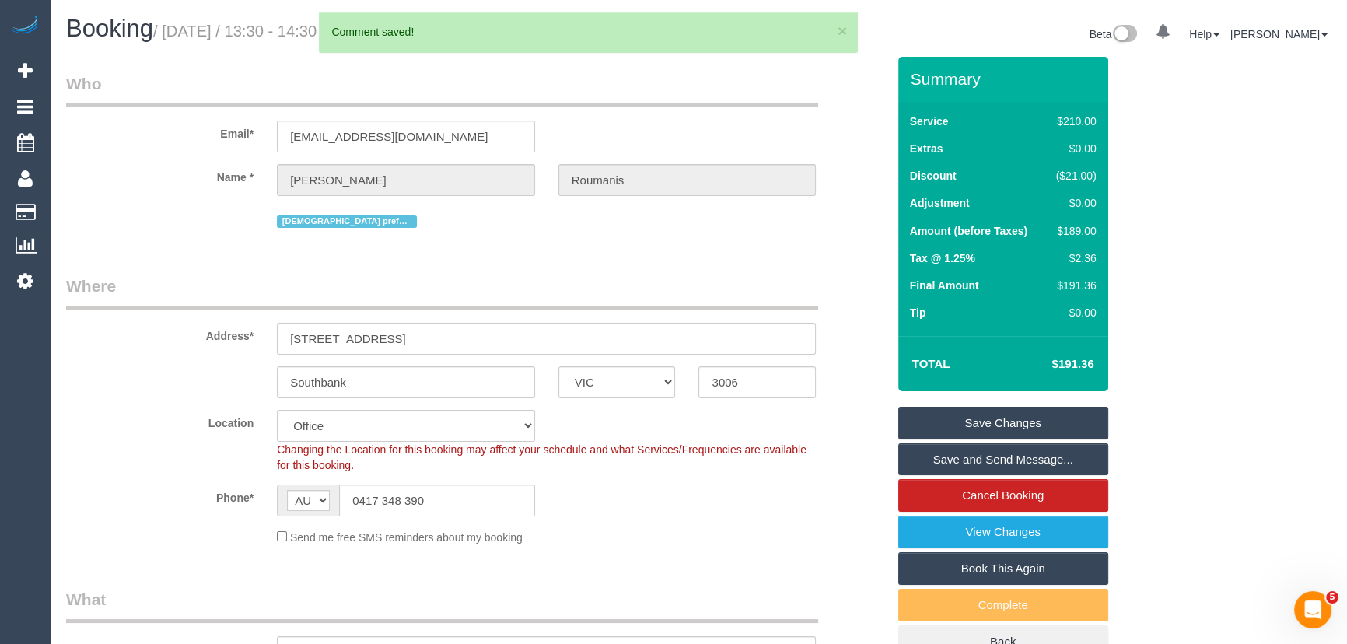
click at [981, 454] on link "Save and Send Message..." at bounding box center [1003, 459] width 210 height 33
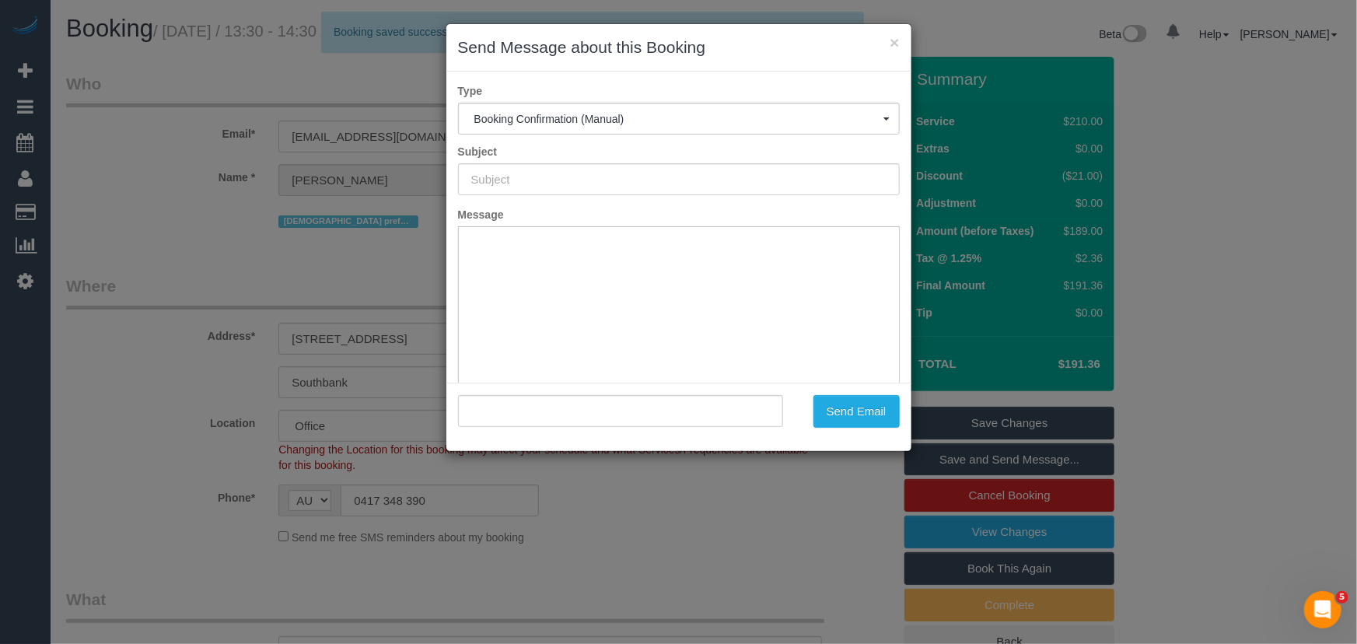
type input "Booking Confirmed"
type input ""Martha Roumanis" <mia111@live.com.au>"
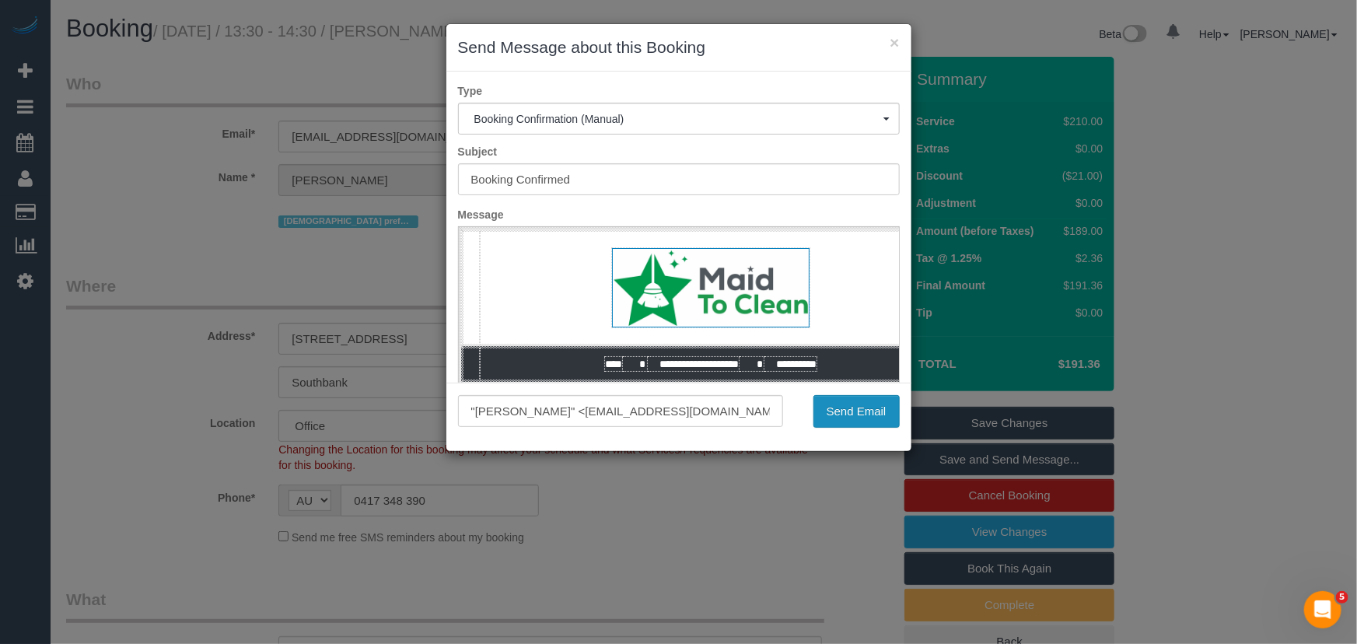
click at [865, 419] on button "Send Email" at bounding box center [856, 411] width 86 height 33
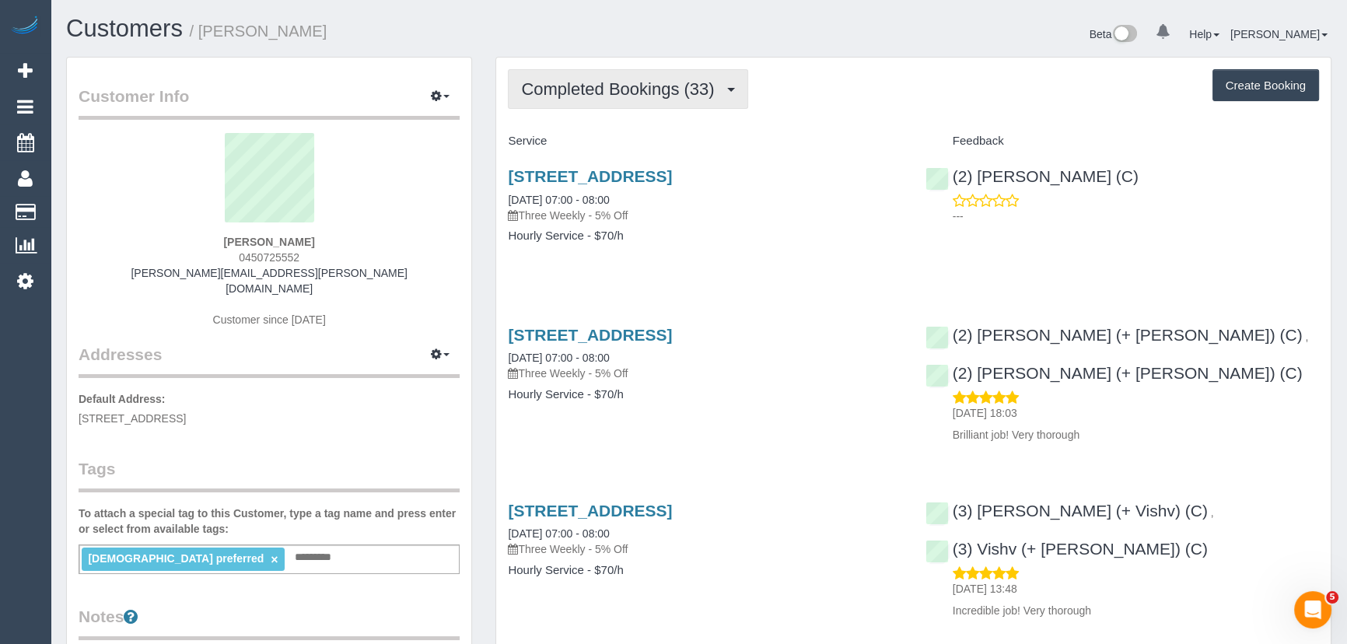
click at [608, 93] on span "Completed Bookings (33)" at bounding box center [621, 88] width 201 height 19
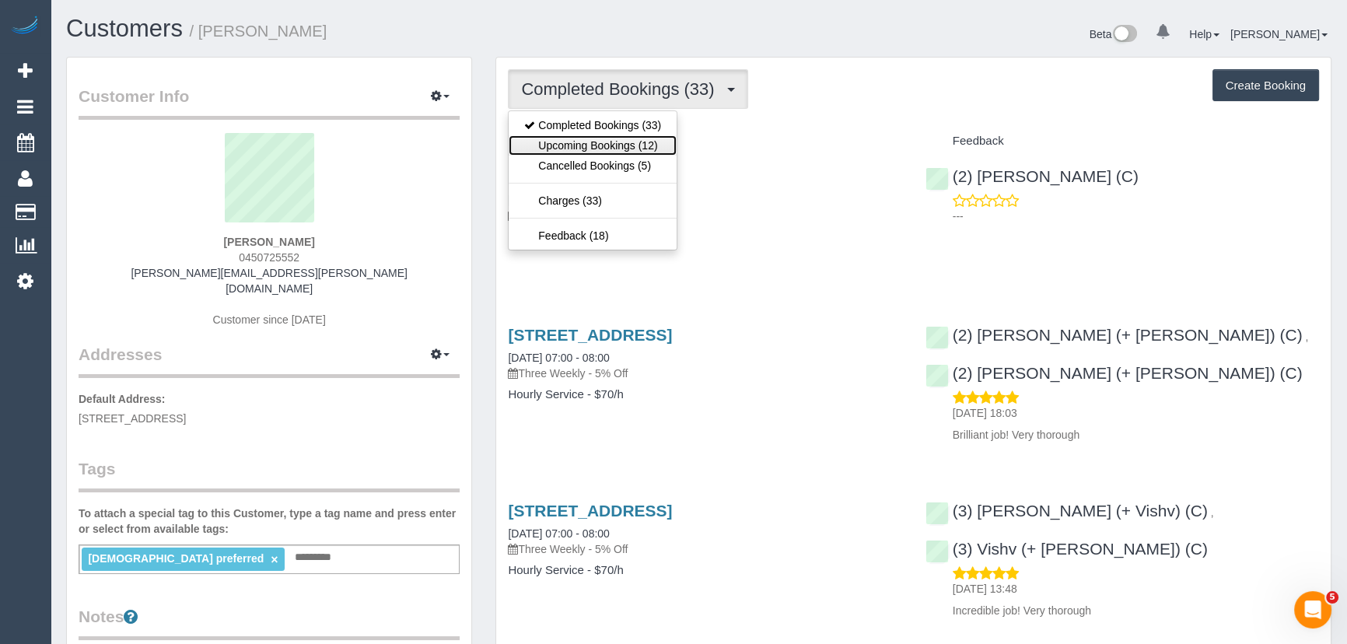
click at [603, 149] on link "Upcoming Bookings (12)" at bounding box center [593, 145] width 168 height 20
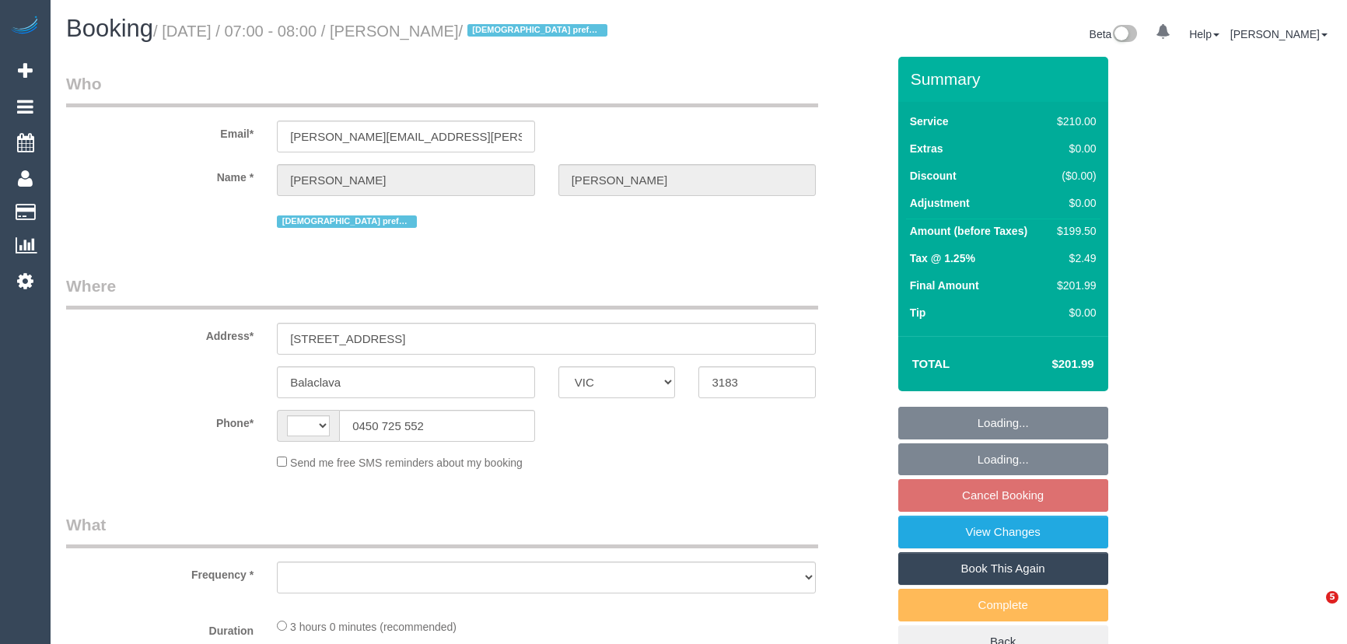
select select "VIC"
select select "object:286"
select select "string:stripe-pm_1OUK6Z2GScqysDRVqiwHMni1"
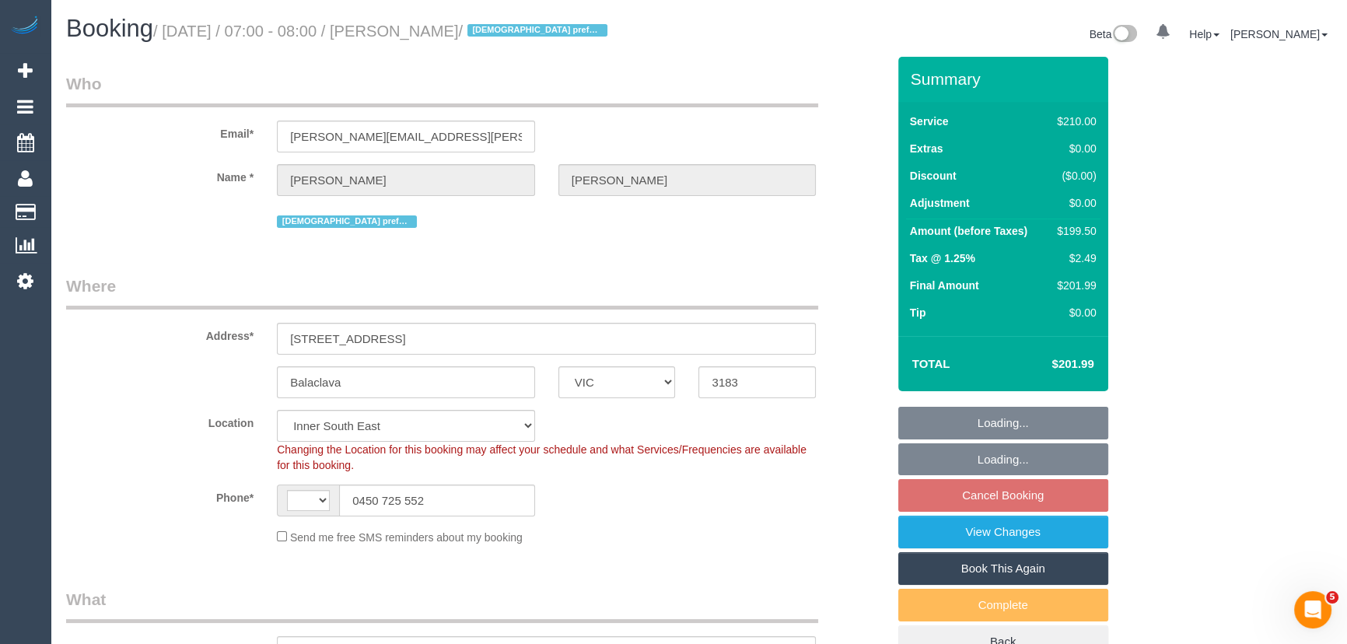
select select "object:848"
select select "string:AU"
select select "180"
select select "number:27"
select select "number:14"
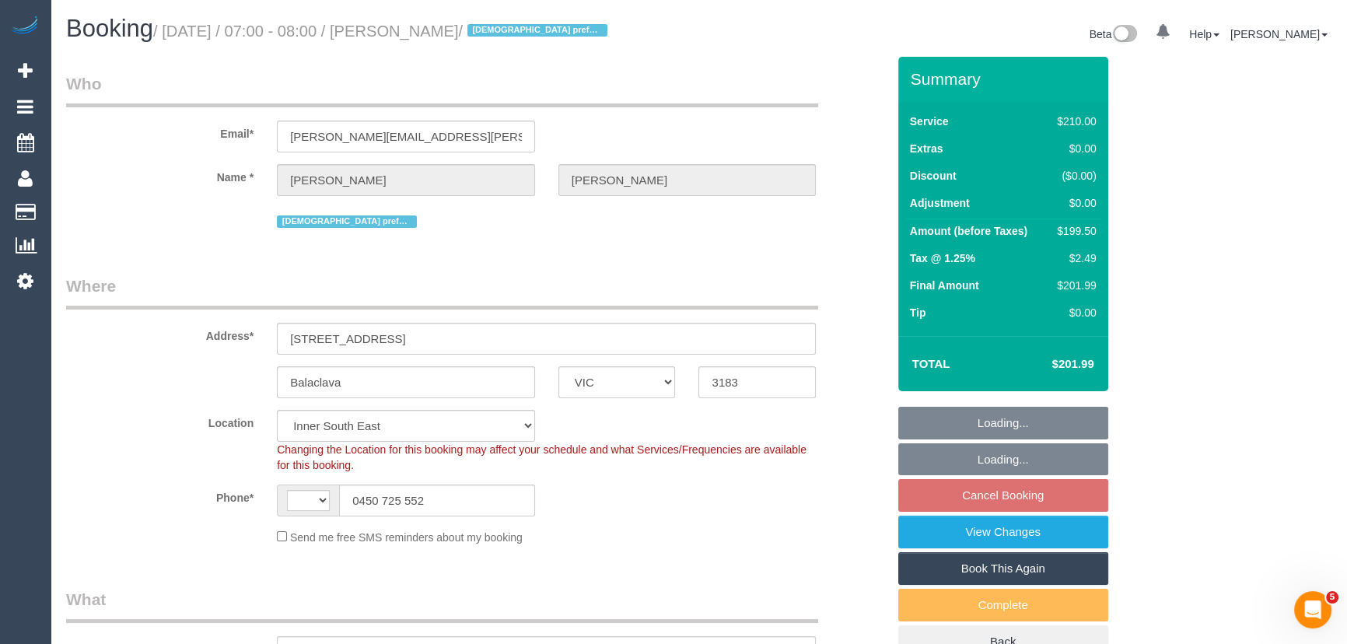
select select "number:18"
select select "number:22"
select select "number:34"
select select "number:12"
select select "spot1"
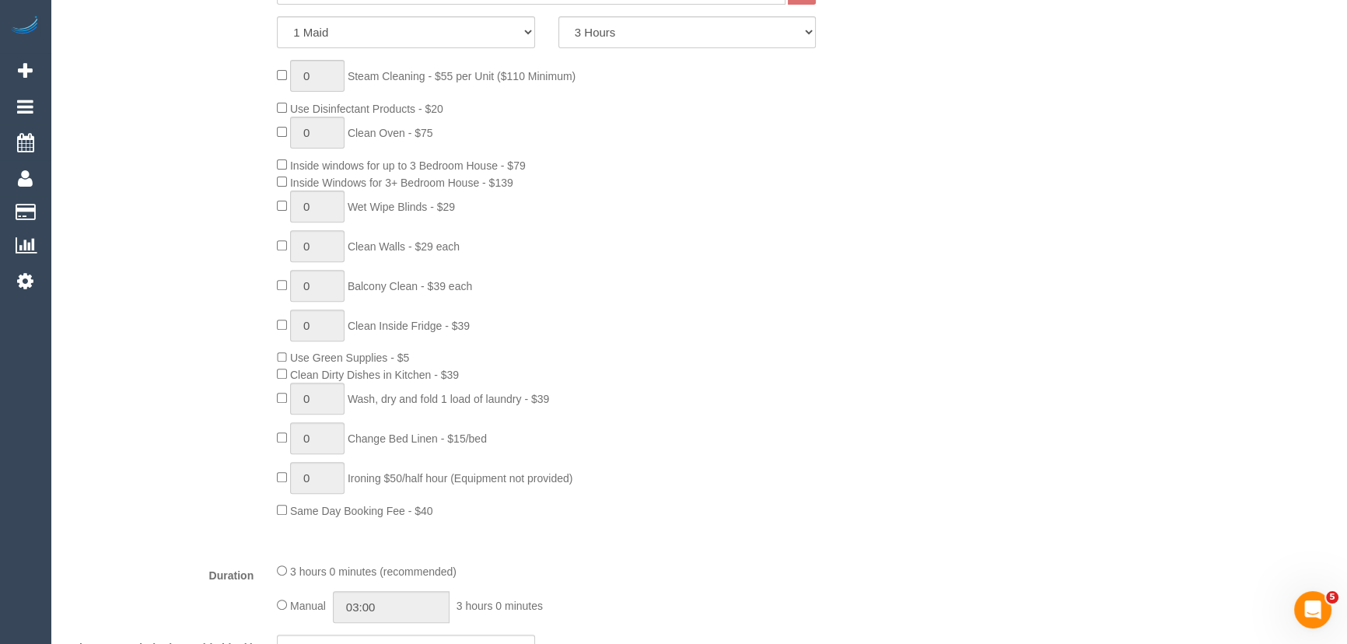
scroll to position [989, 0]
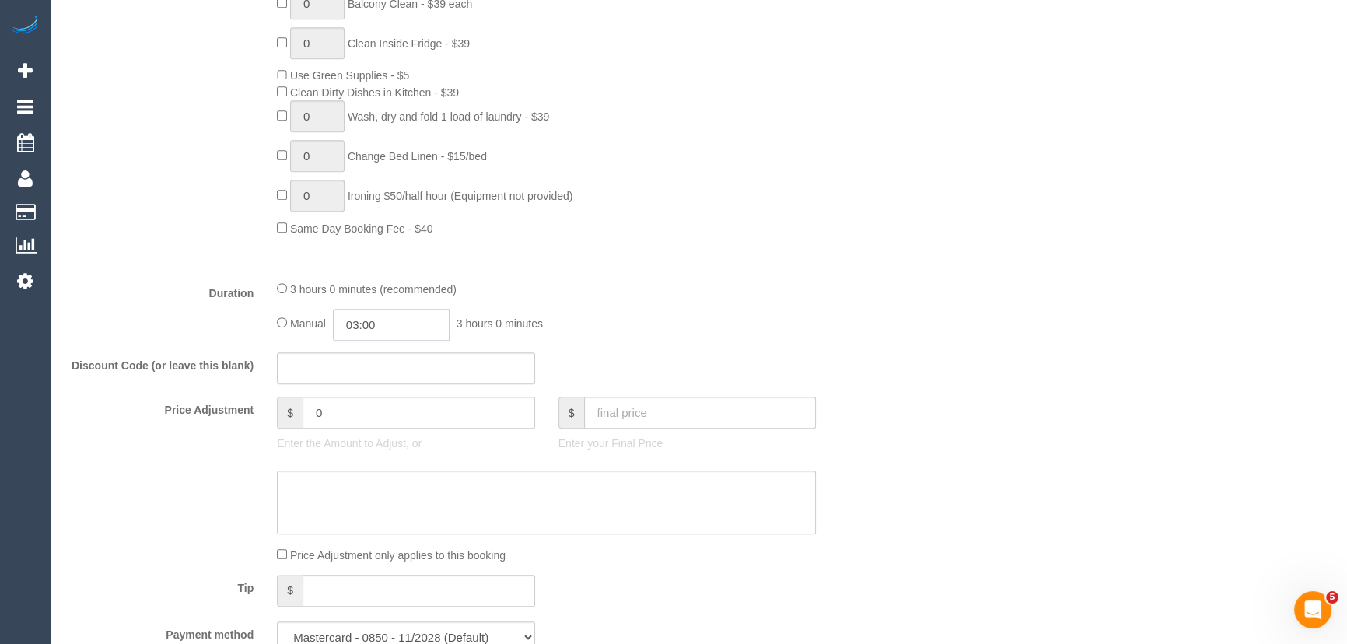
click at [411, 327] on input "03:00" at bounding box center [391, 325] width 117 height 32
type input "01:30"
click at [380, 412] on li "01:30" at bounding box center [374, 414] width 69 height 20
click at [685, 341] on div "Manual 01:30 1 hour 30 minutes" at bounding box center [546, 325] width 539 height 32
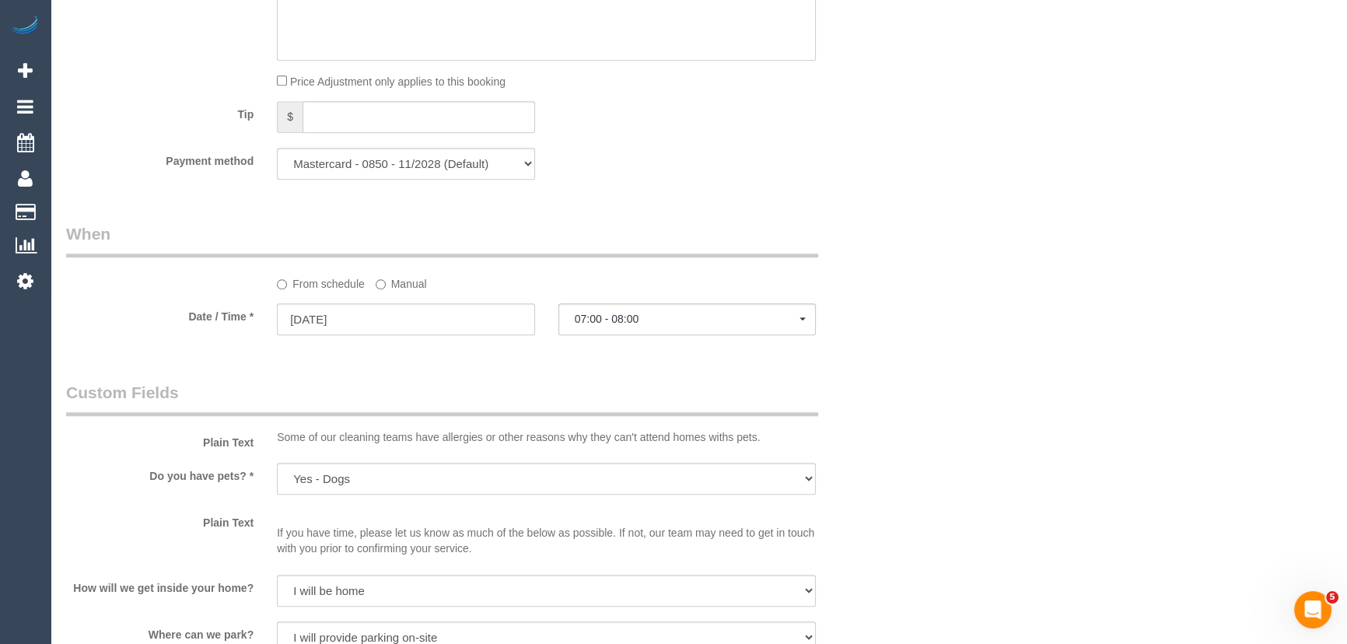
select select "spot18"
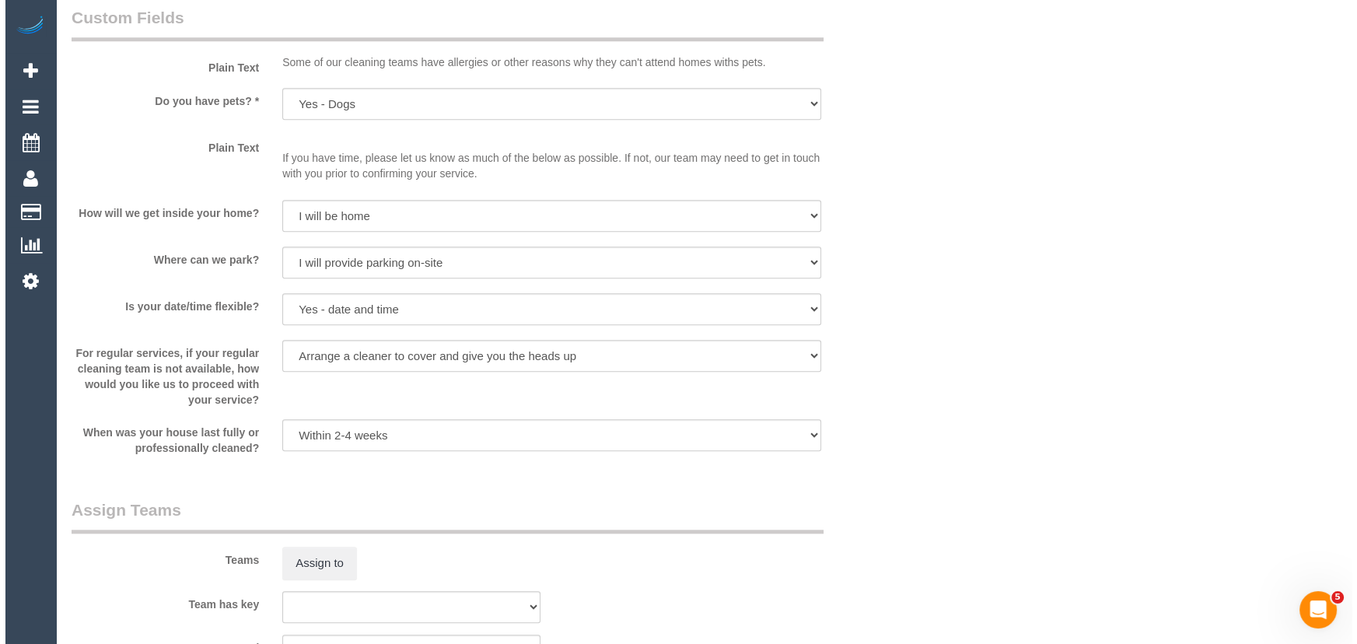
scroll to position [2050, 0]
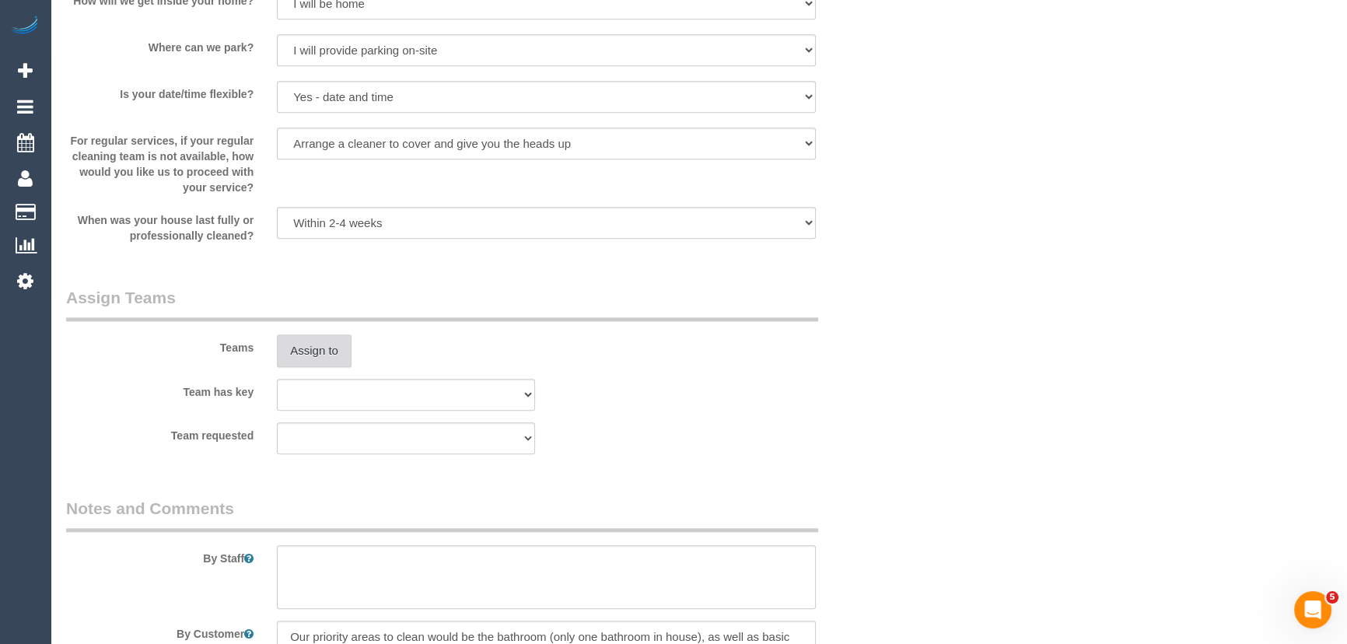
click at [312, 356] on button "Assign to" at bounding box center [314, 350] width 75 height 33
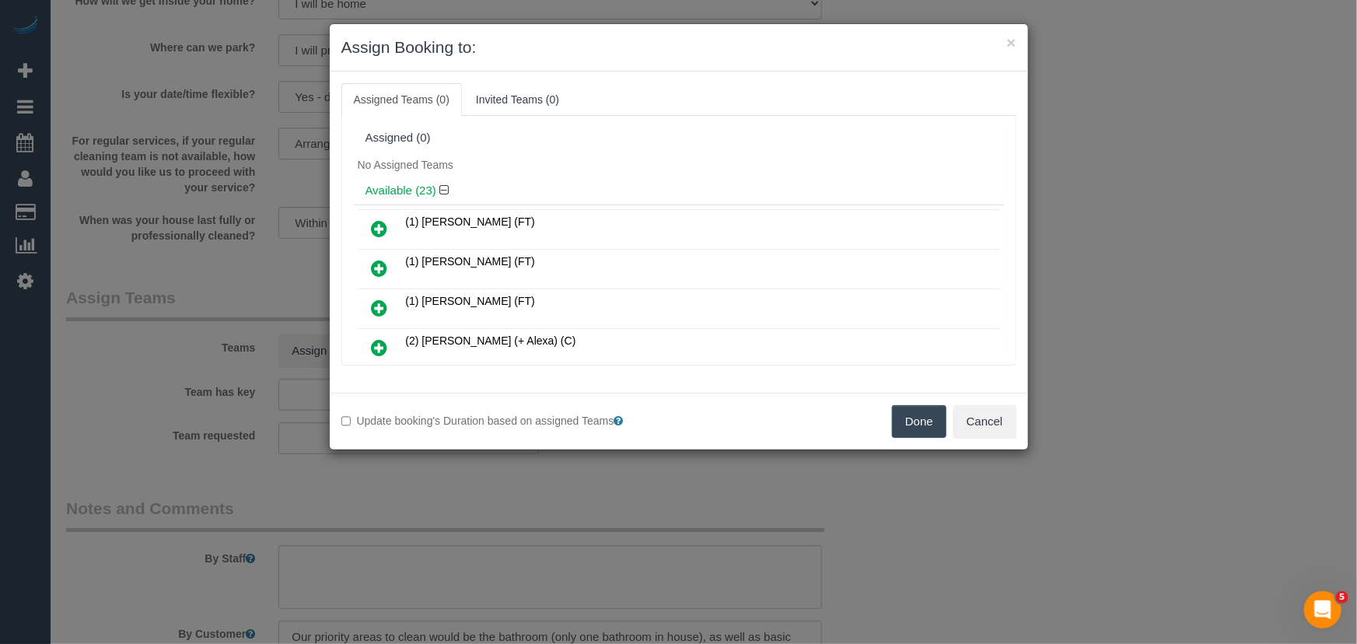
click at [379, 348] on icon at bounding box center [380, 347] width 16 height 19
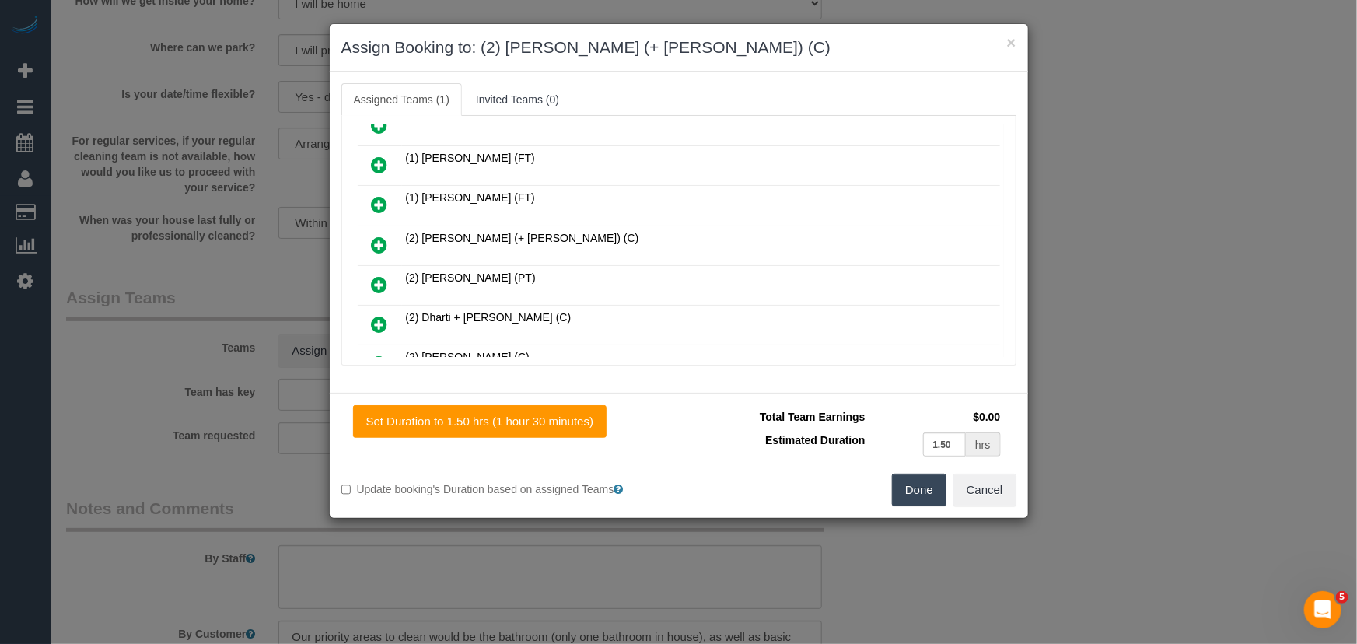
click at [380, 239] on icon at bounding box center [380, 245] width 16 height 19
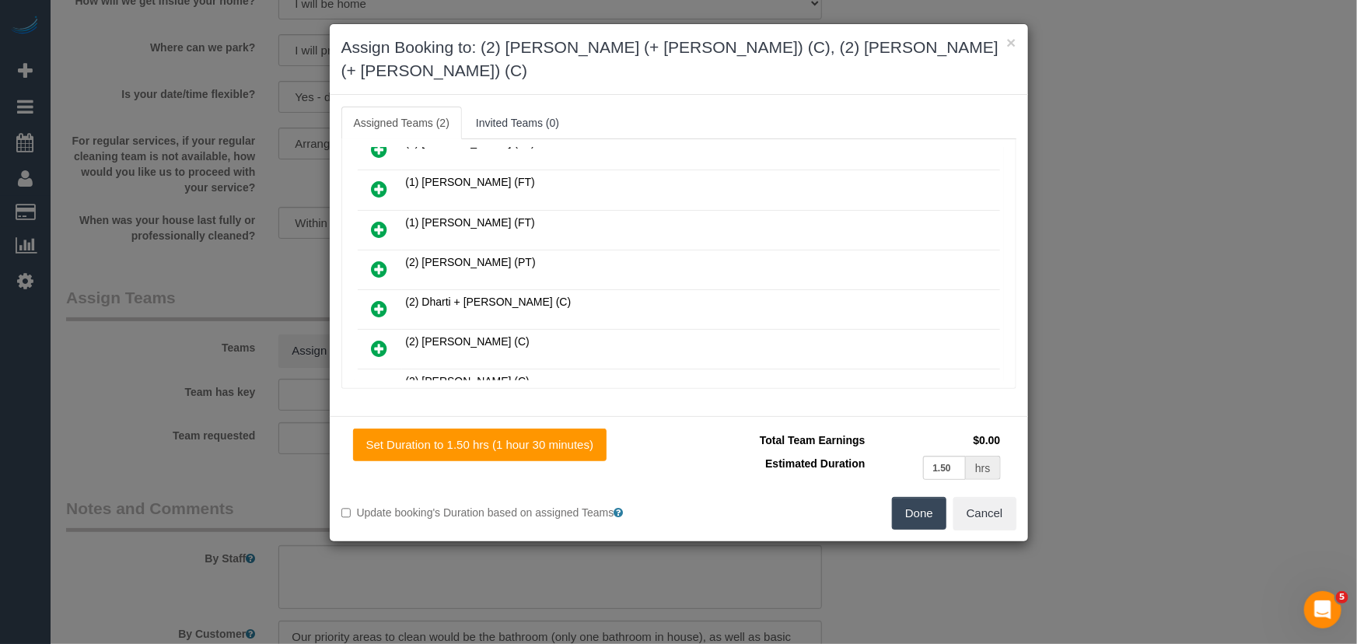
click at [929, 497] on button "Done" at bounding box center [919, 513] width 54 height 33
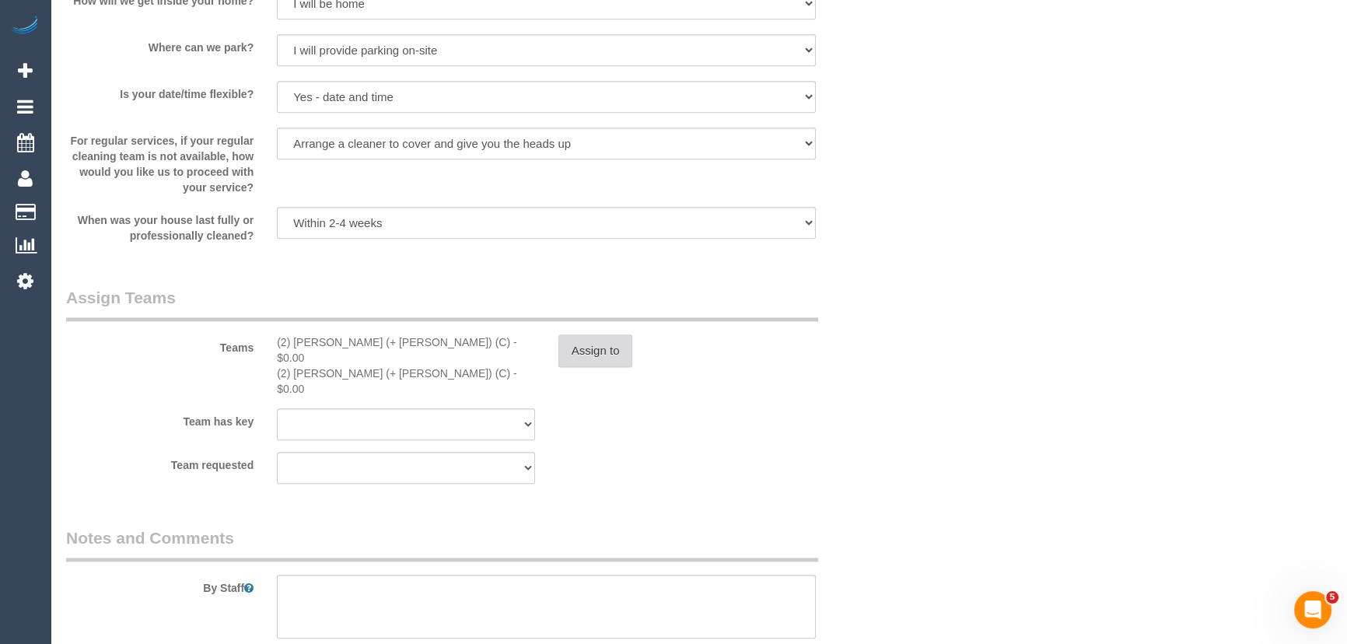
click at [572, 341] on button "Assign to" at bounding box center [595, 350] width 75 height 33
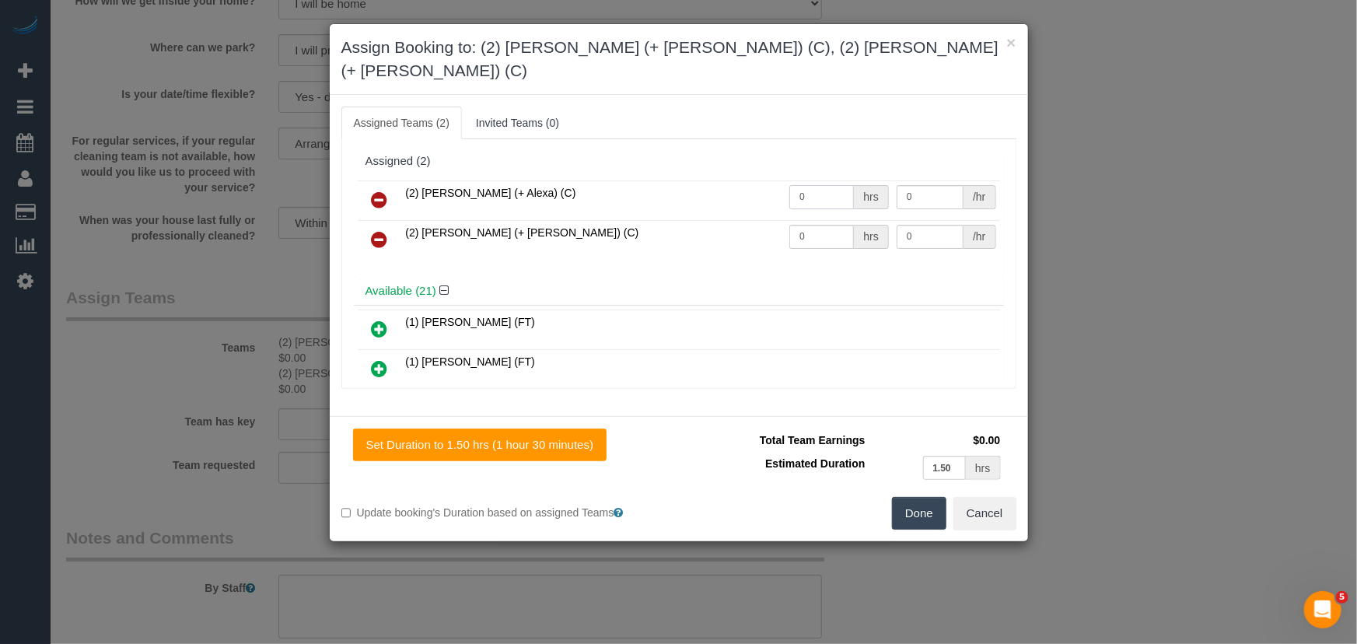
click at [816, 185] on input "0" at bounding box center [821, 197] width 65 height 24
type input "1.5"
type input "37.5"
click at [805, 225] on input "0" at bounding box center [821, 237] width 65 height 24
type input "1.5"
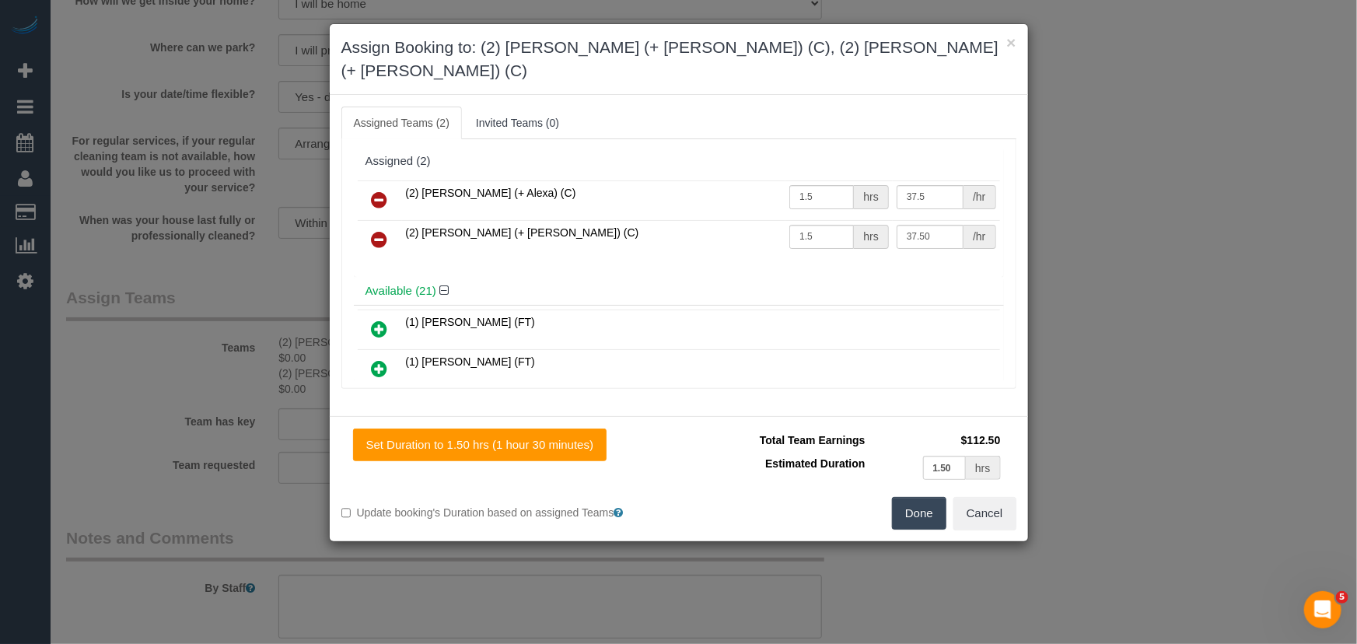
type input "37.5"
click at [910, 497] on button "Done" at bounding box center [919, 513] width 54 height 33
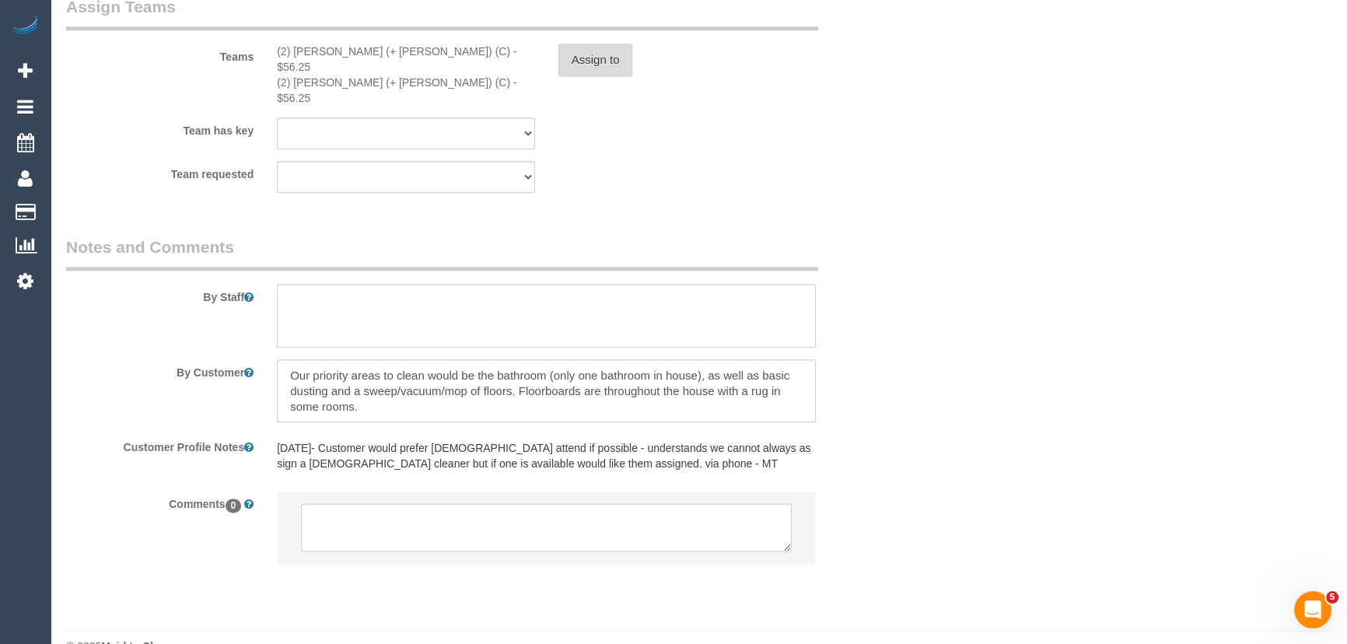
scroll to position [2344, 0]
click at [315, 437] on pre "03/06/24- Customer would prefer female attend if possible - understands we cann…" at bounding box center [546, 452] width 539 height 31
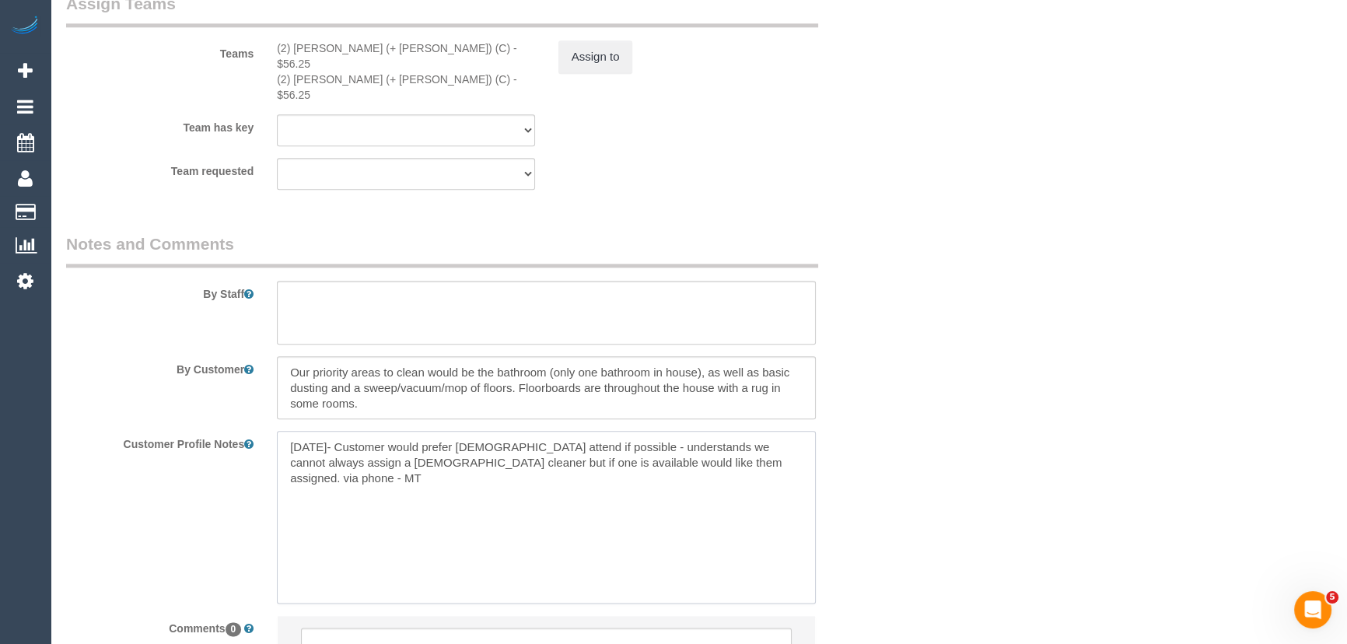
click at [280, 431] on textarea "03/06/24- Customer would prefer female attend if possible - understands we cann…" at bounding box center [546, 517] width 539 height 172
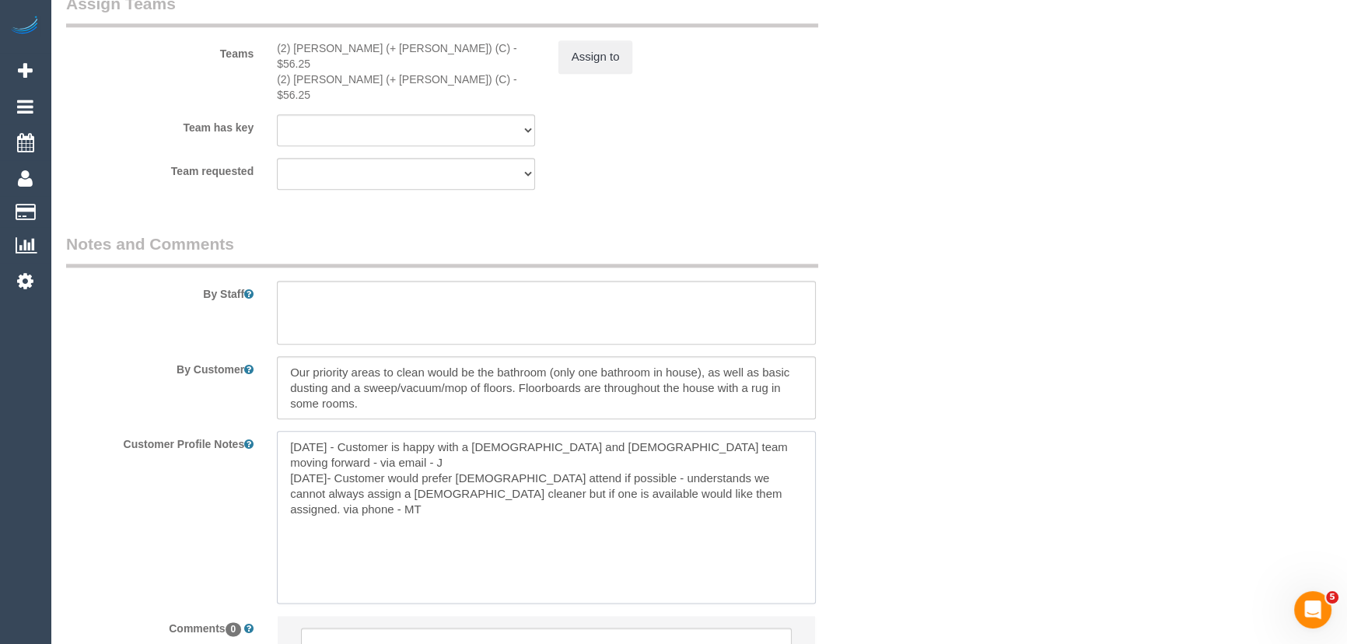
type textarea "25/09/25 - Customer is happy with a female and male team moving forward - via e…"
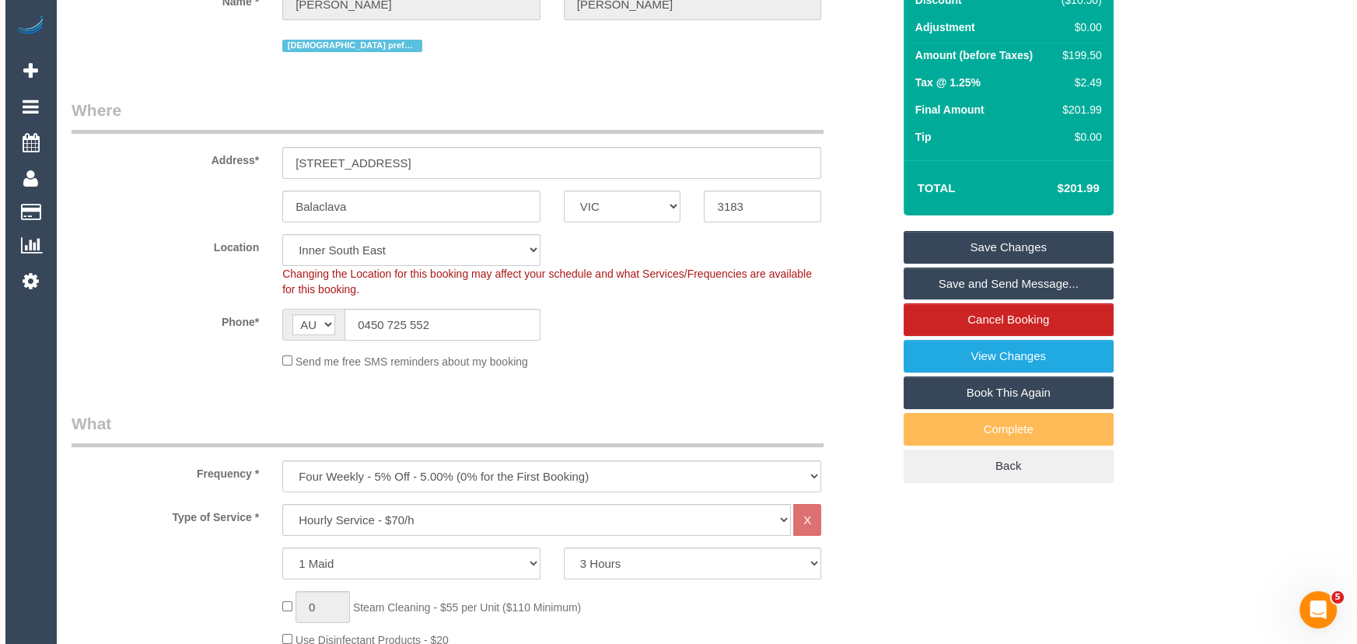
scroll to position [0, 0]
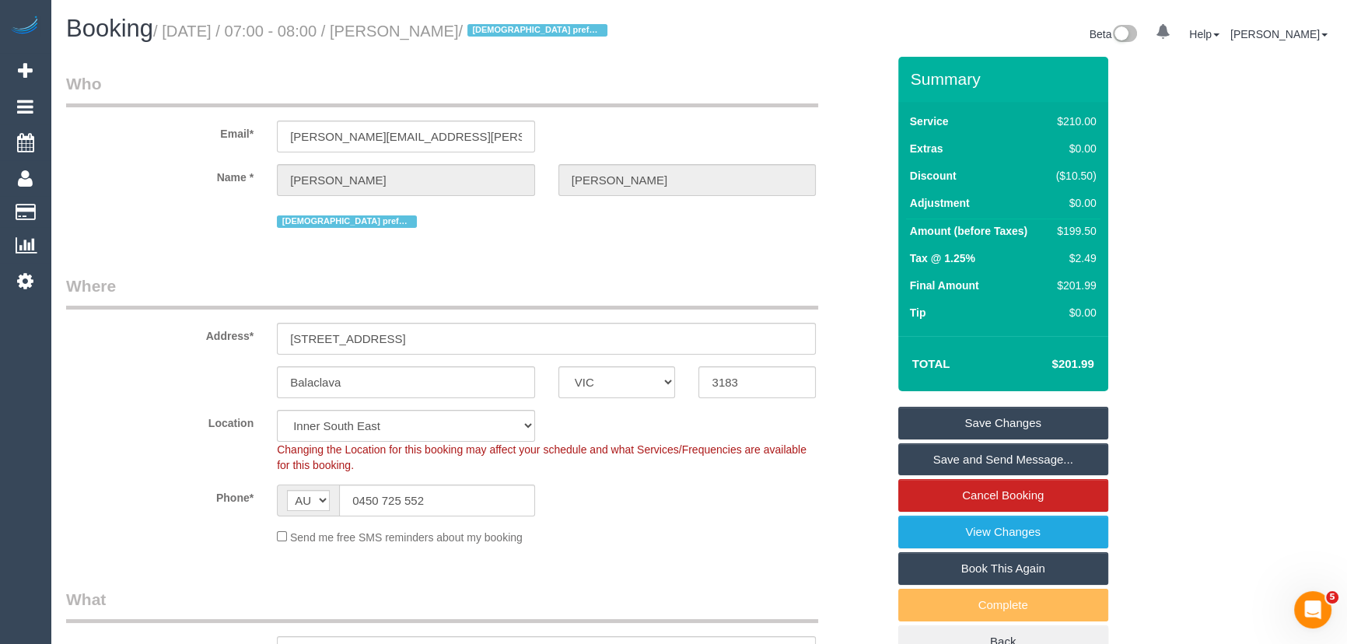
click at [1003, 424] on link "Save Changes" at bounding box center [1003, 423] width 210 height 33
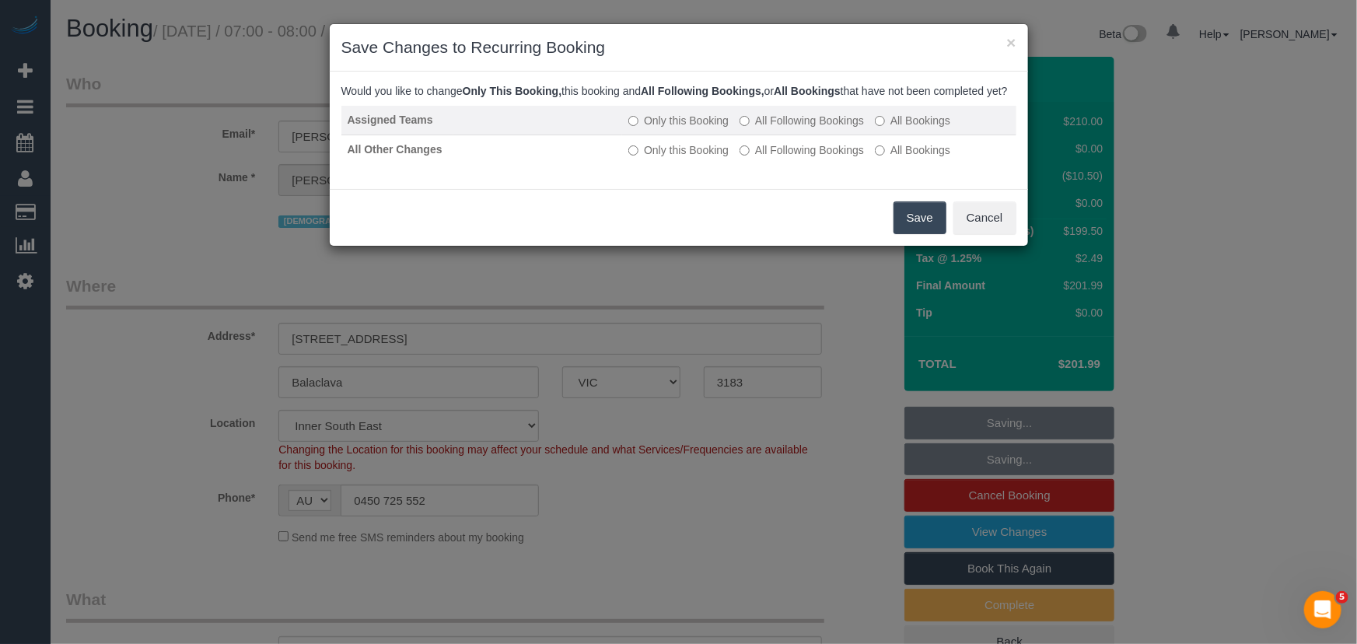
click at [768, 128] on label "All Following Bookings" at bounding box center [802, 121] width 124 height 16
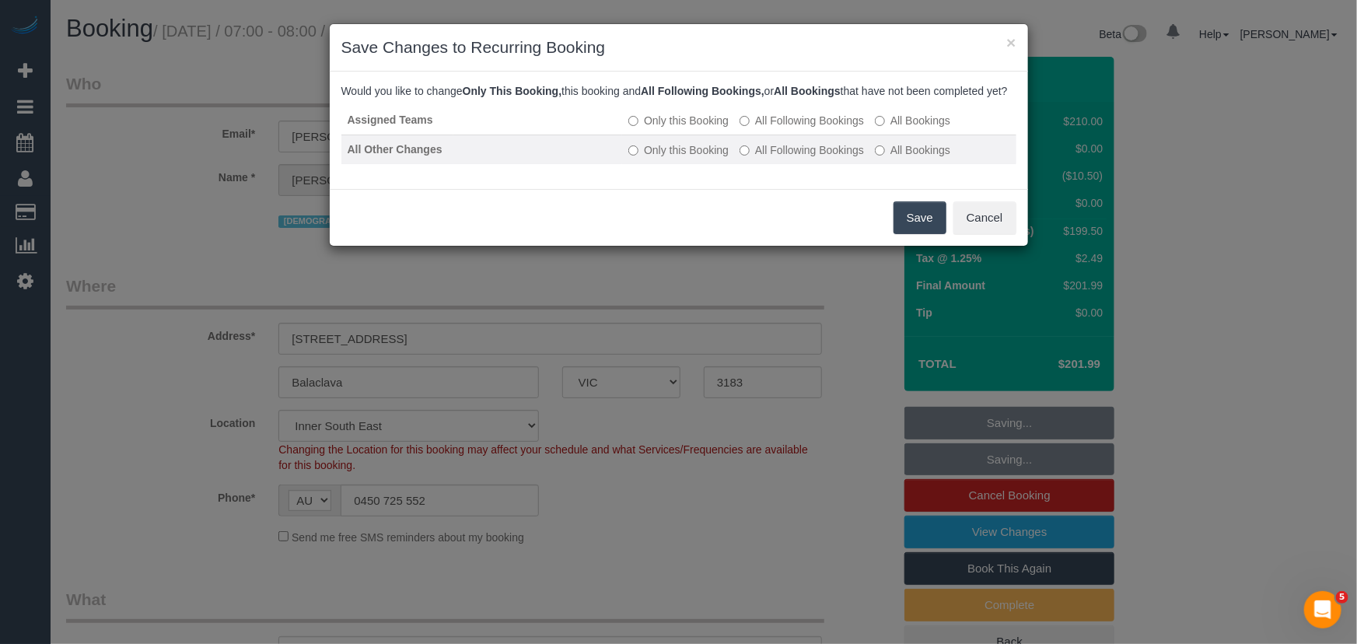
click at [766, 158] on label "All Following Bookings" at bounding box center [802, 150] width 124 height 16
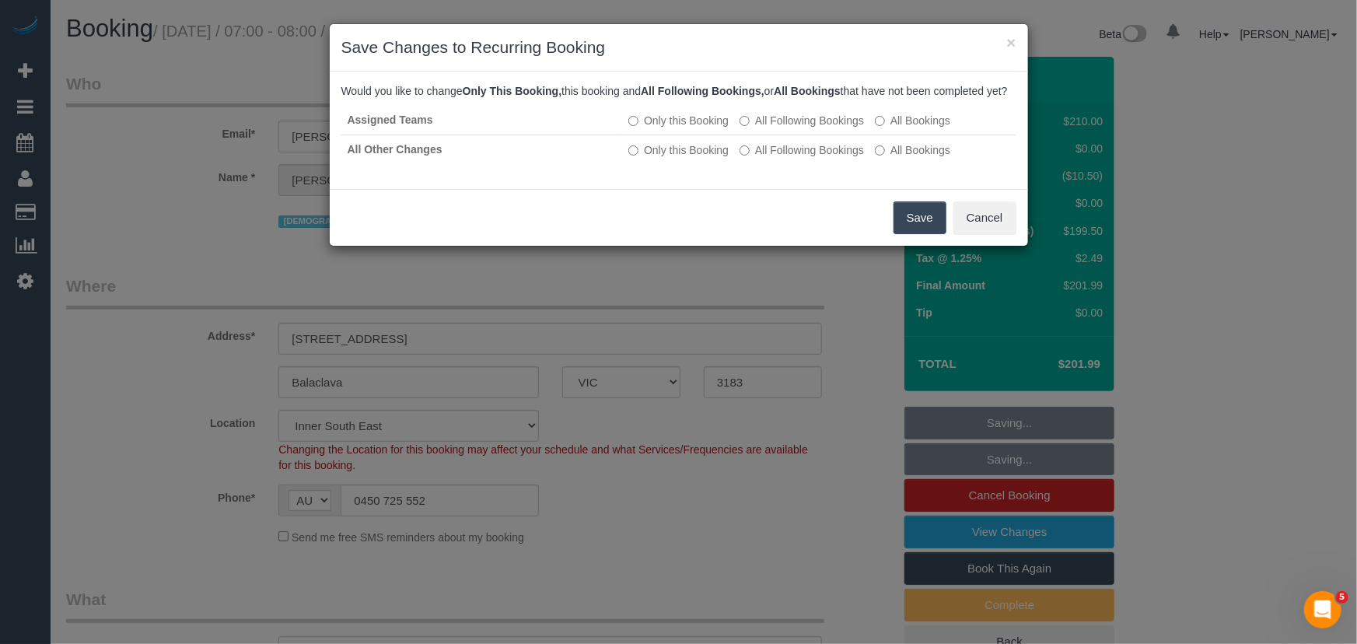
click at [908, 234] on button "Save" at bounding box center [920, 217] width 53 height 33
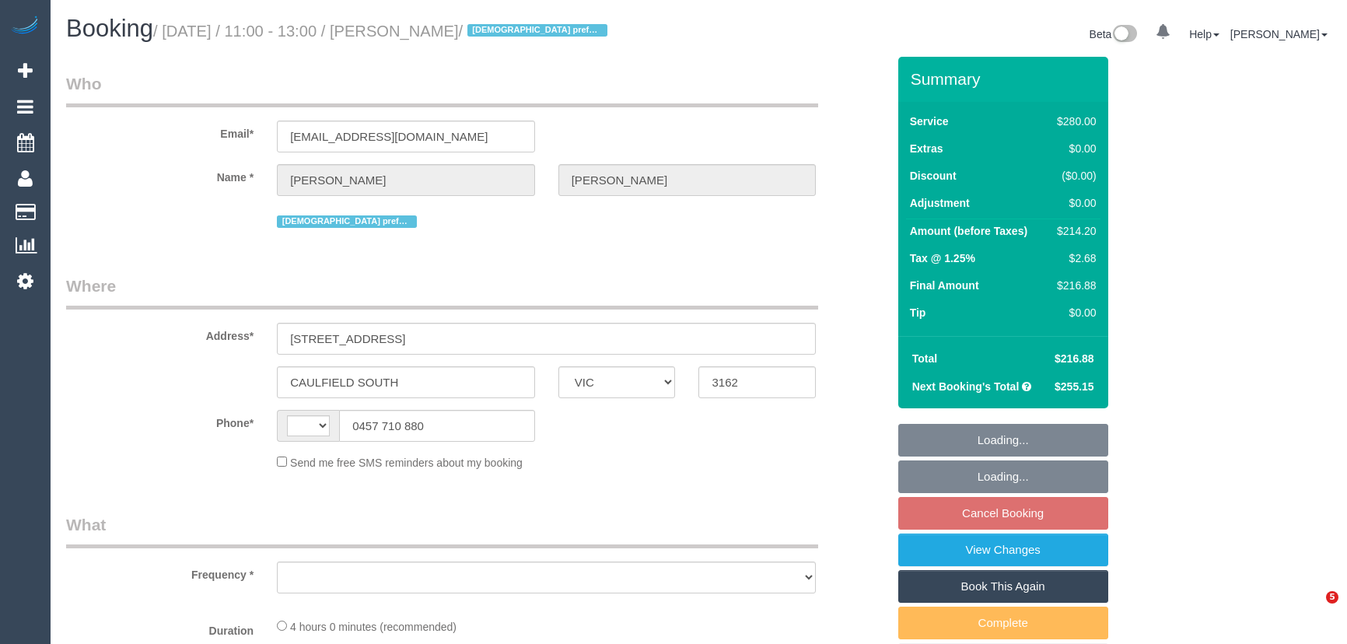
select select "VIC"
select select "string:AU"
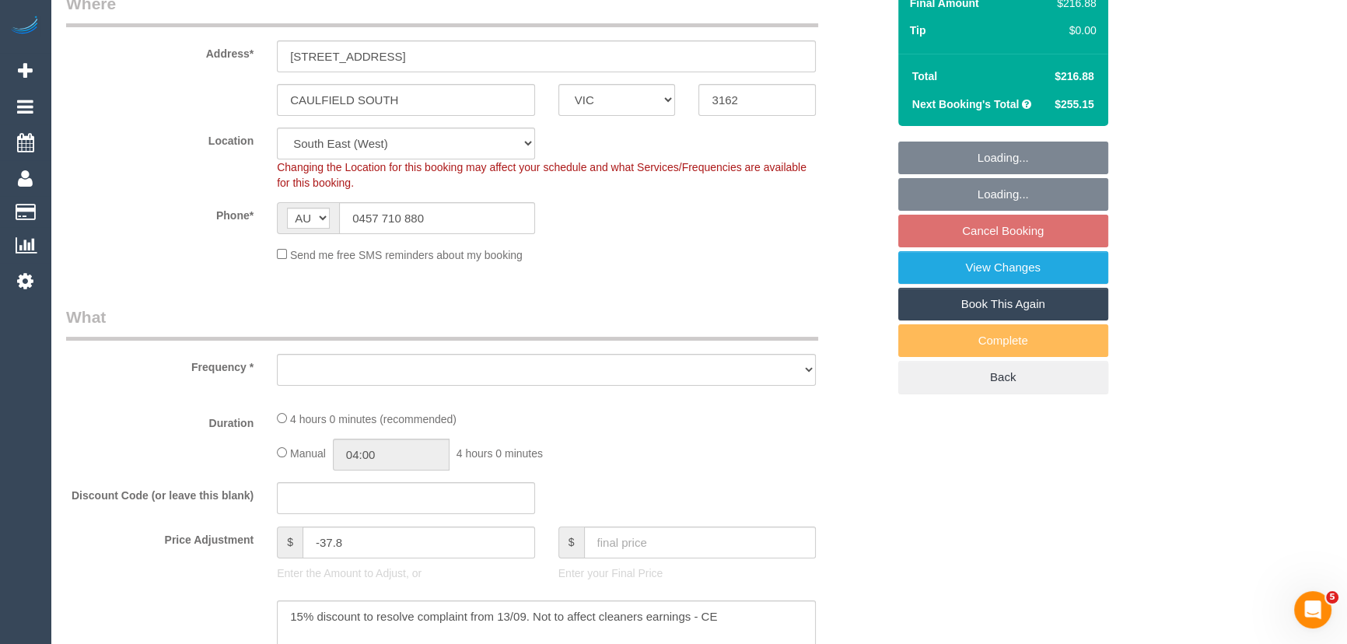
select select "object:602"
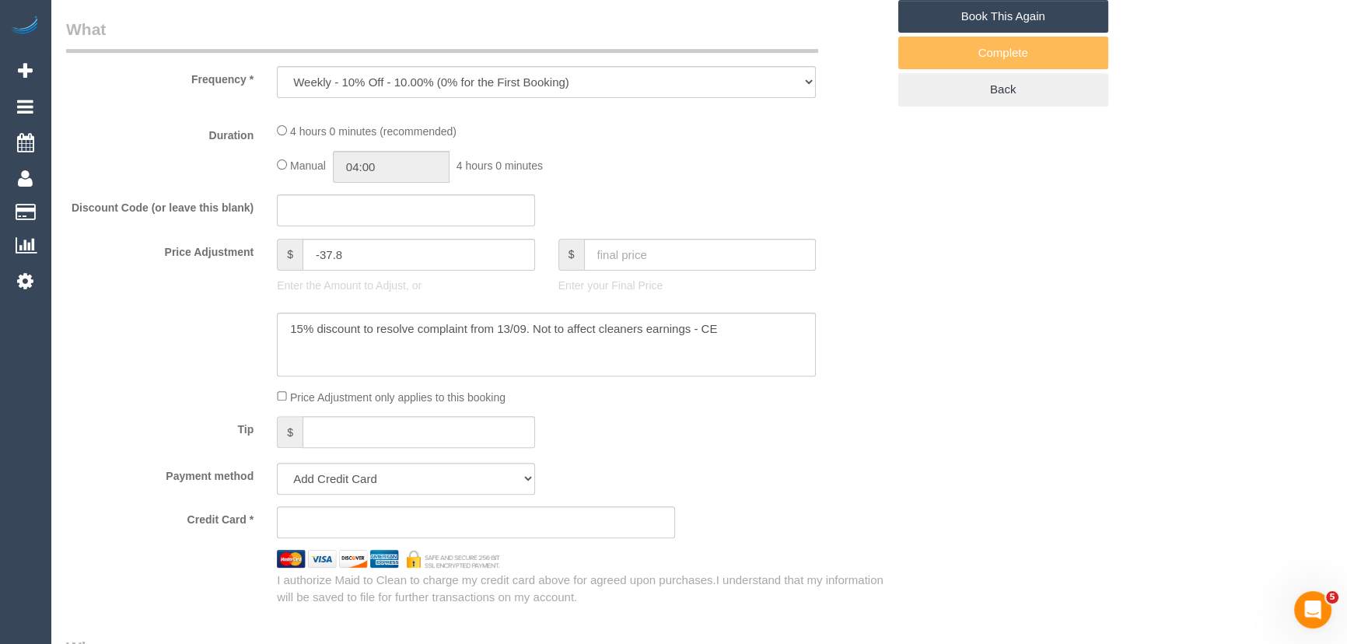
select select "string:stripe-pm_1Qsgjw2GScqysDRVvMk6fOVD"
select select "number:27"
select select "number:14"
select select "number:19"
select select "number:24"
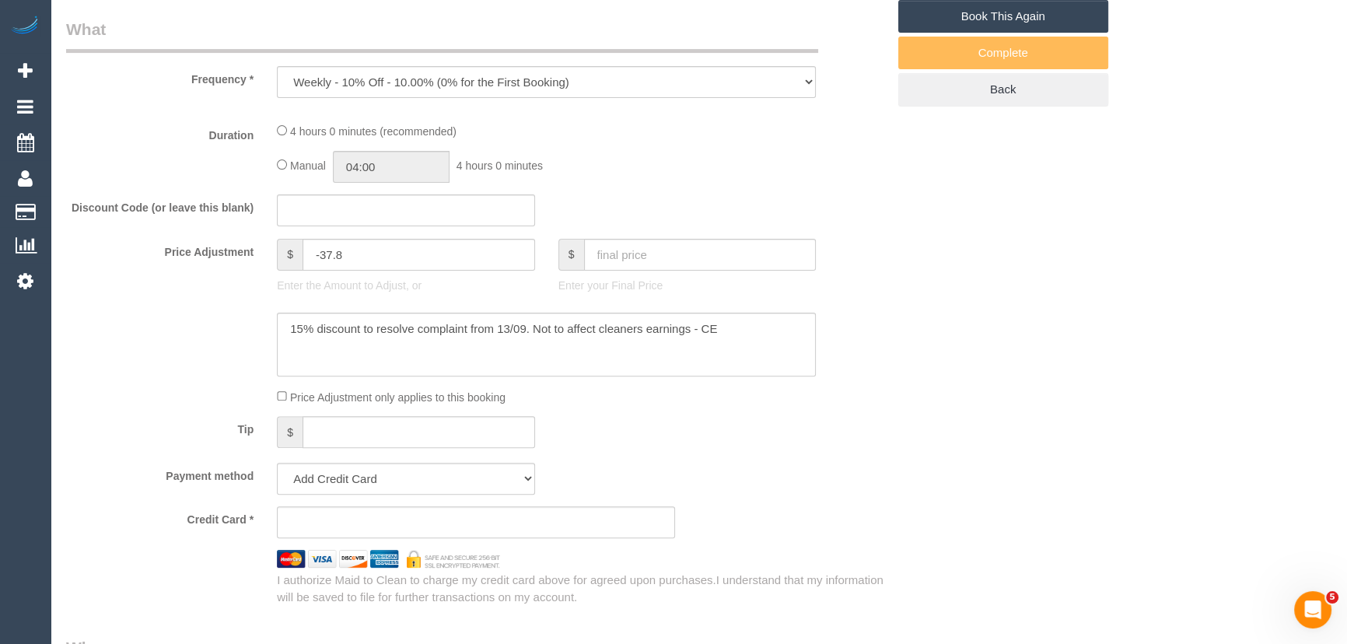
select select "number:35"
select select "number:12"
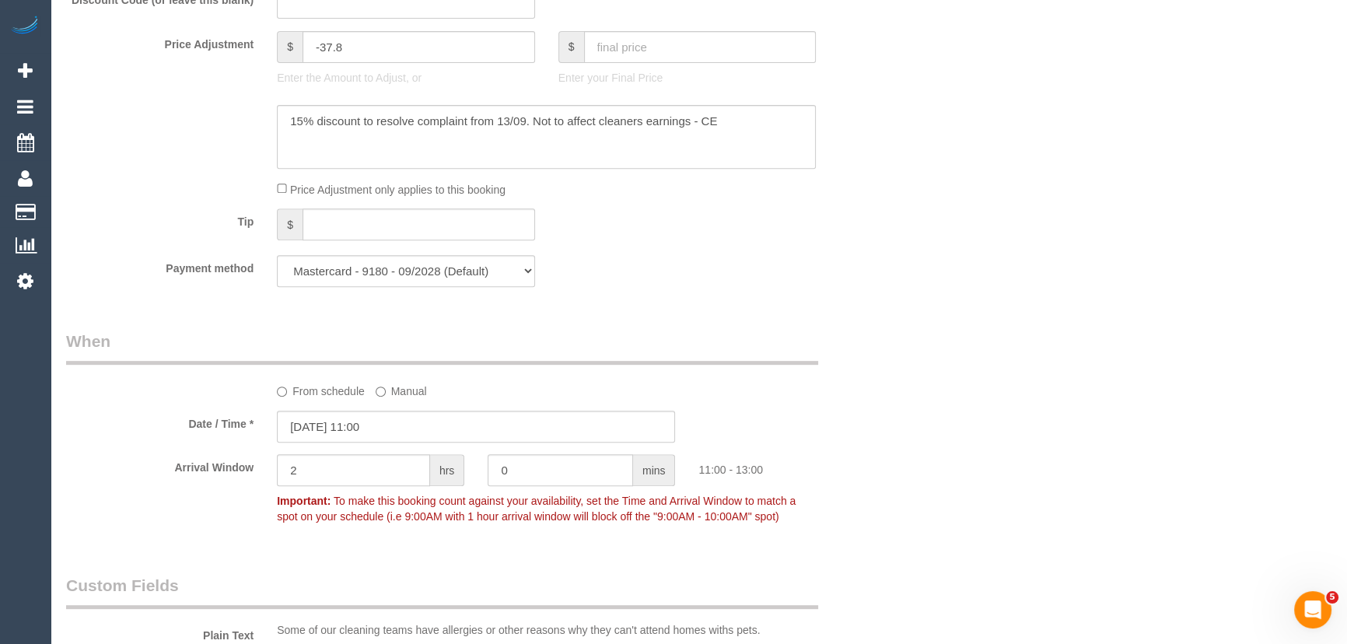
select select "object:1452"
select select "240"
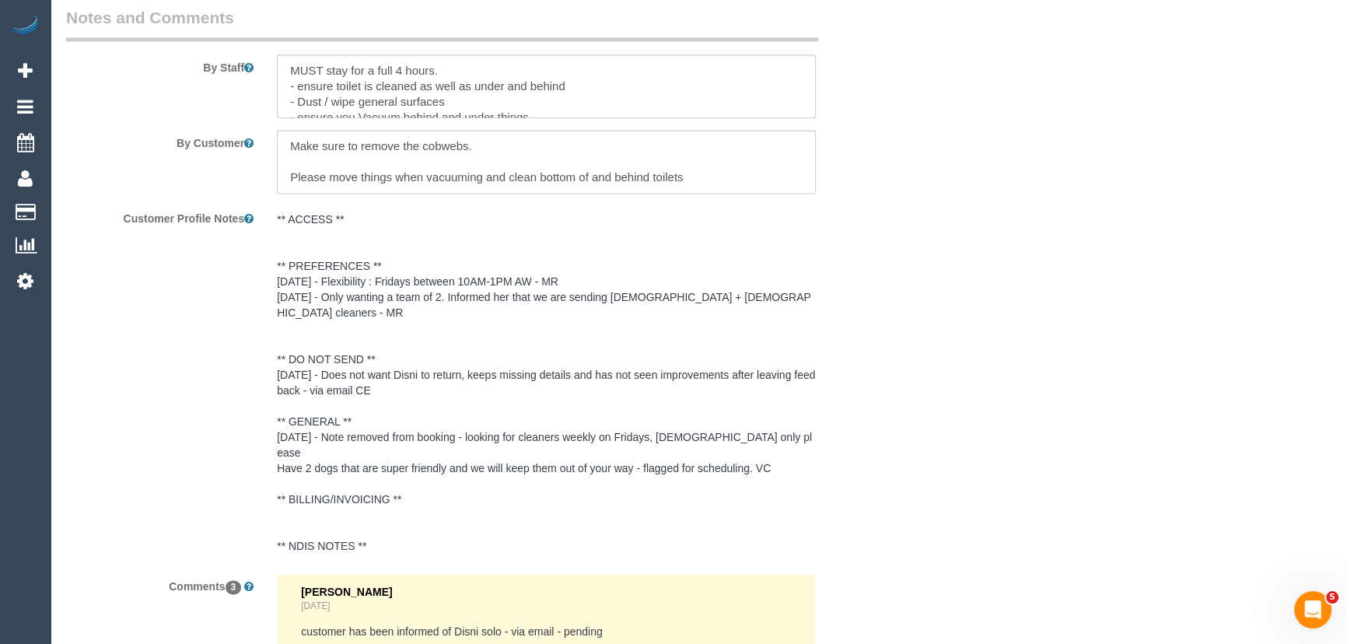
scroll to position [2686, 0]
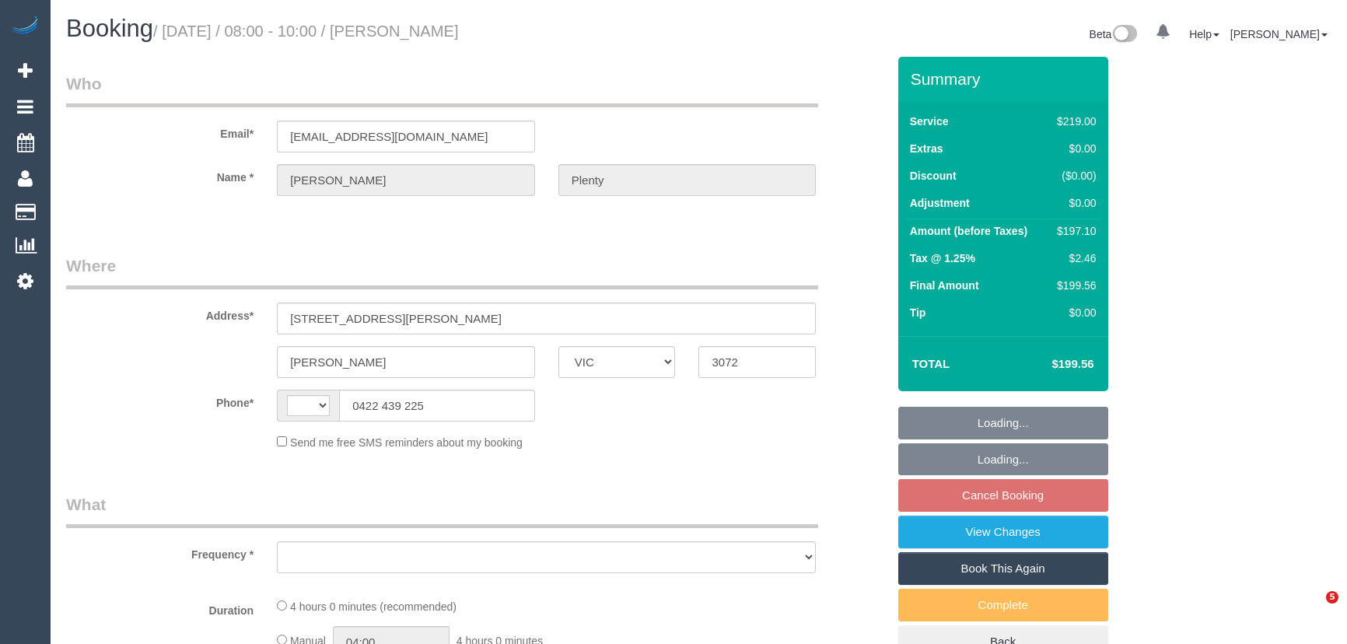
select select "VIC"
select select "string:AU"
select select "string:stripe-pm_1ReROq2GScqysDRV0vktCp1f"
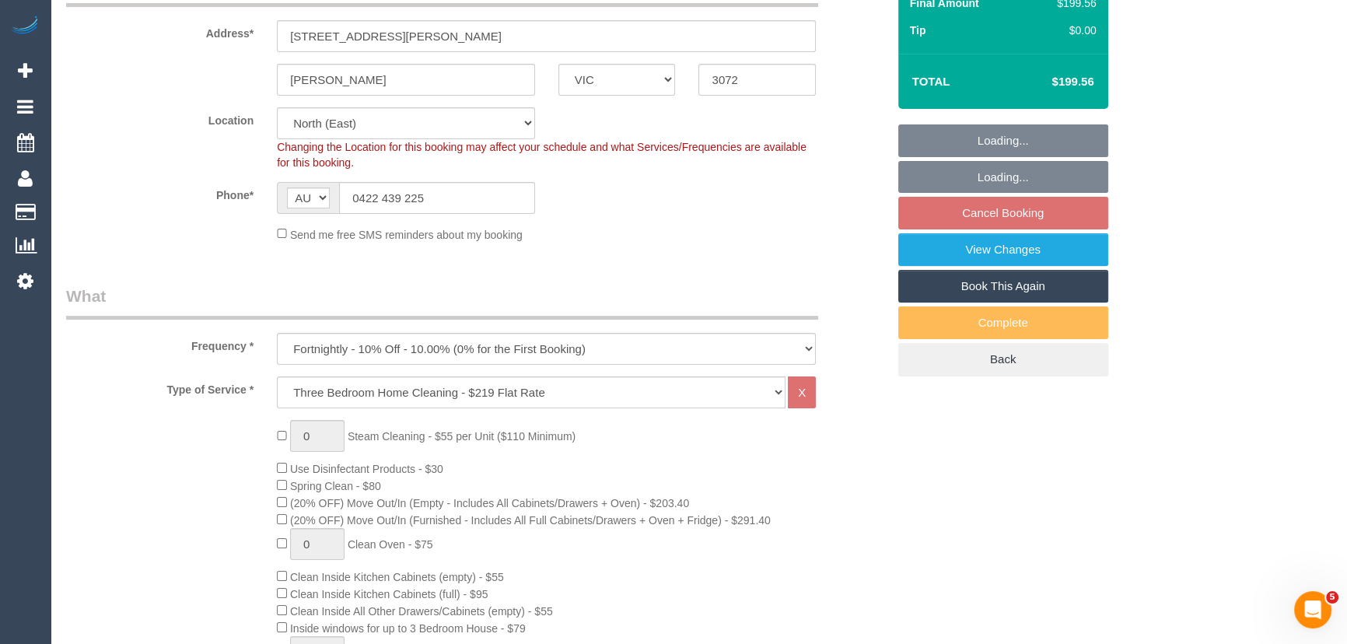
select select "object:1452"
select select "number:27"
select select "number:14"
select select "number:19"
select select "number:22"
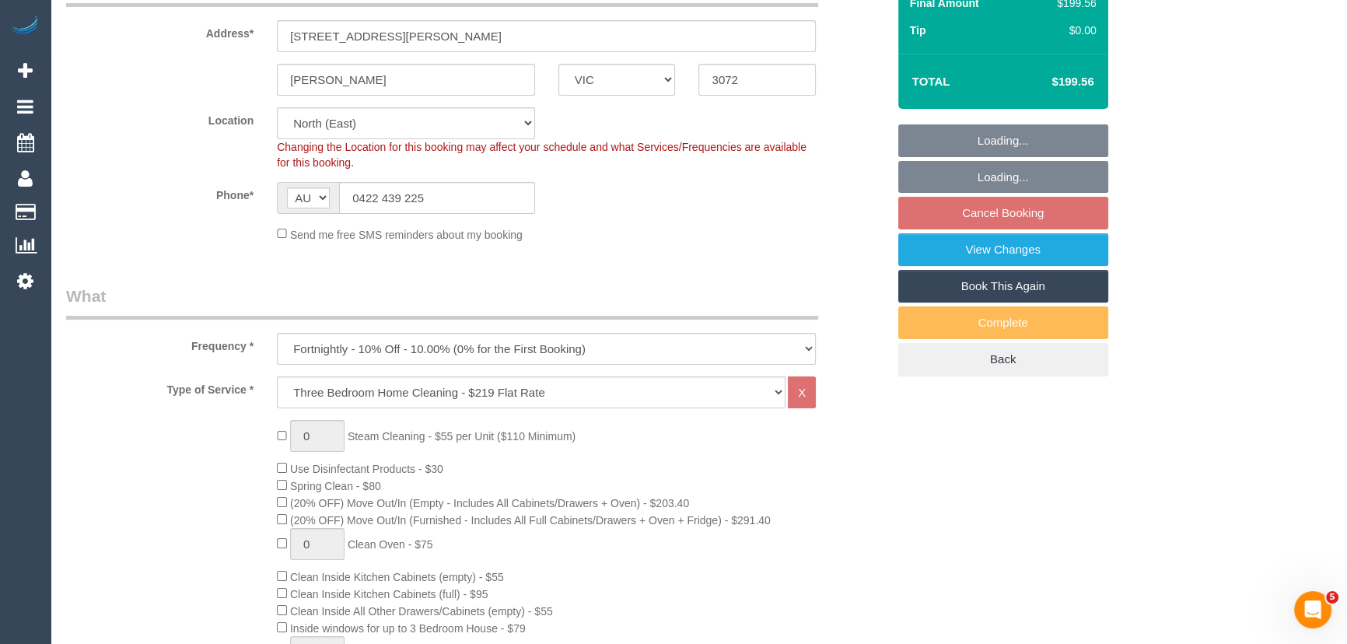
select select "number:33"
select select "number:13"
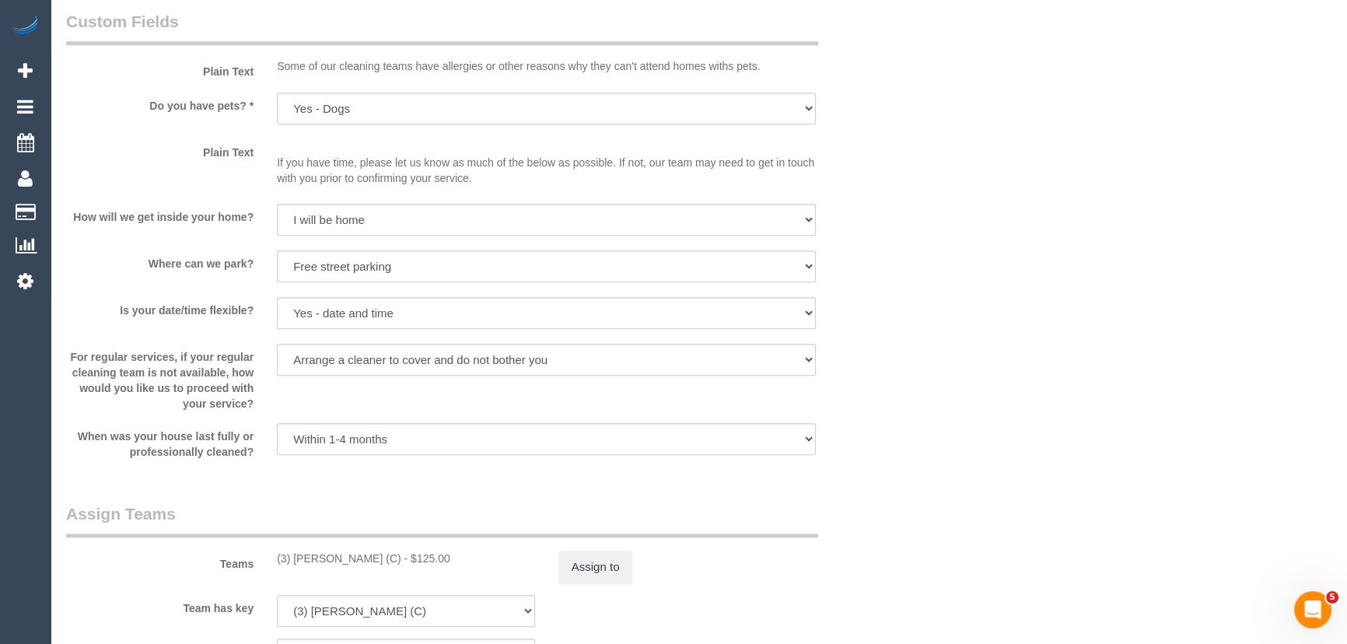
scroll to position [2262, 0]
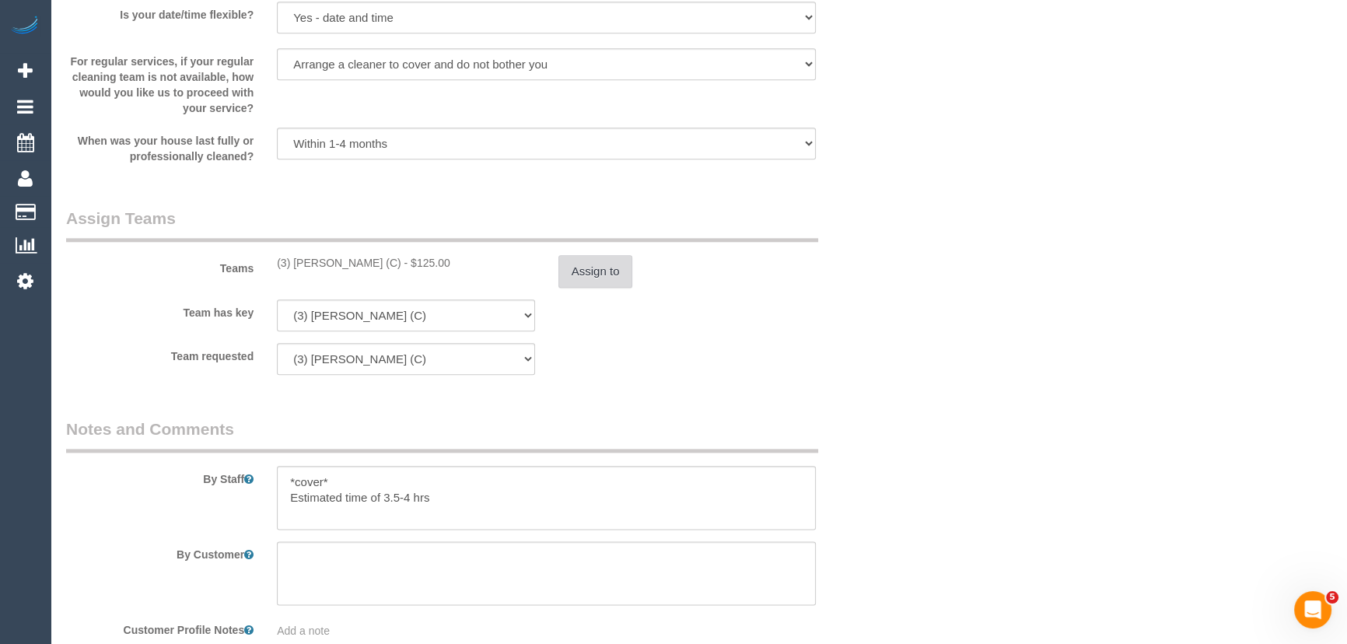
click at [593, 279] on button "Assign to" at bounding box center [595, 271] width 75 height 33
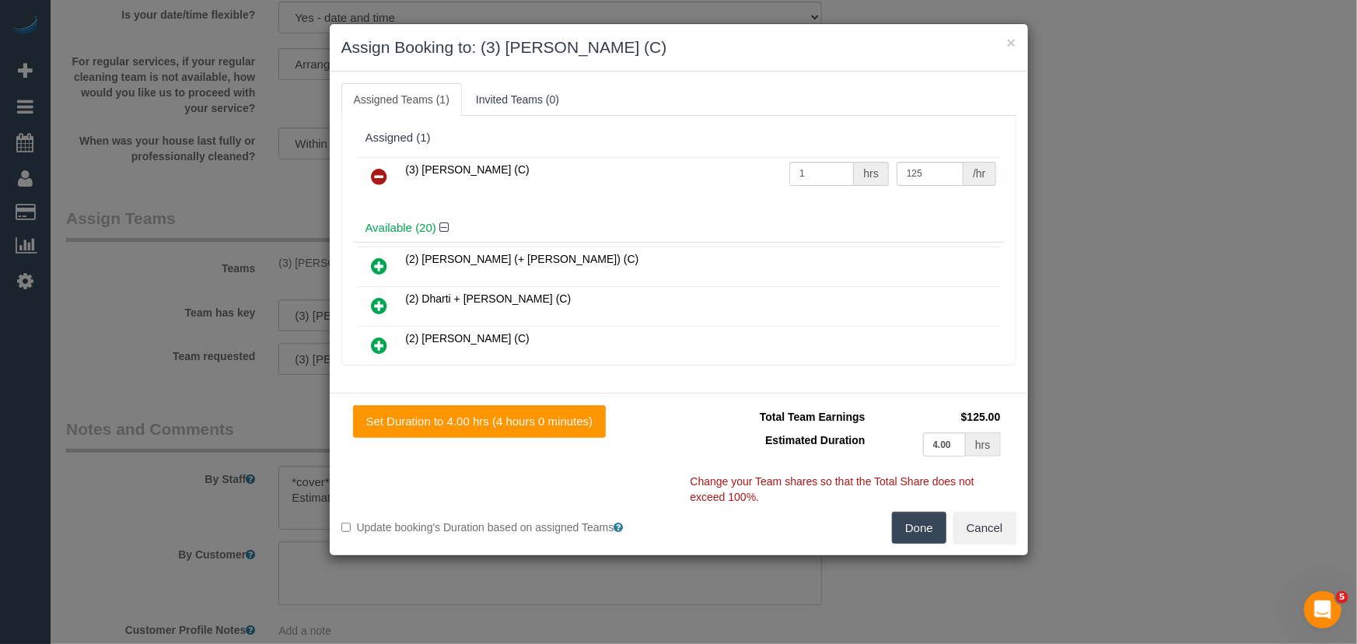
click at [372, 170] on icon at bounding box center [380, 176] width 16 height 19
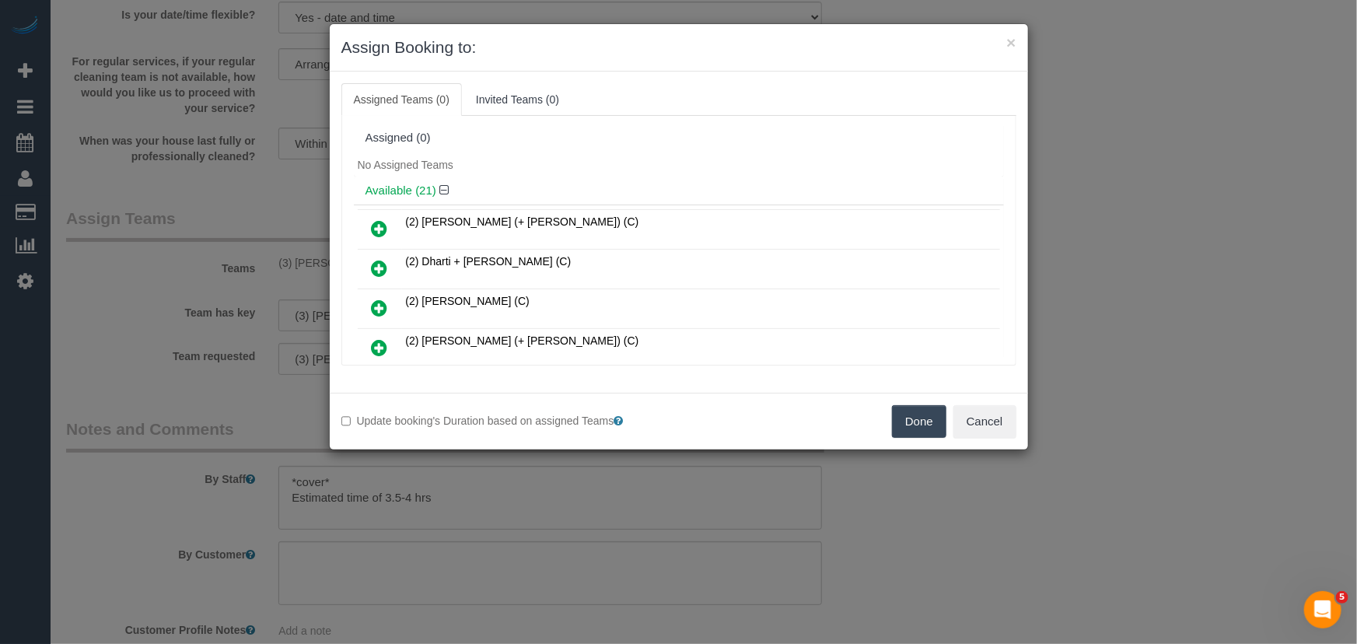
click at [376, 307] on icon at bounding box center [380, 308] width 16 height 19
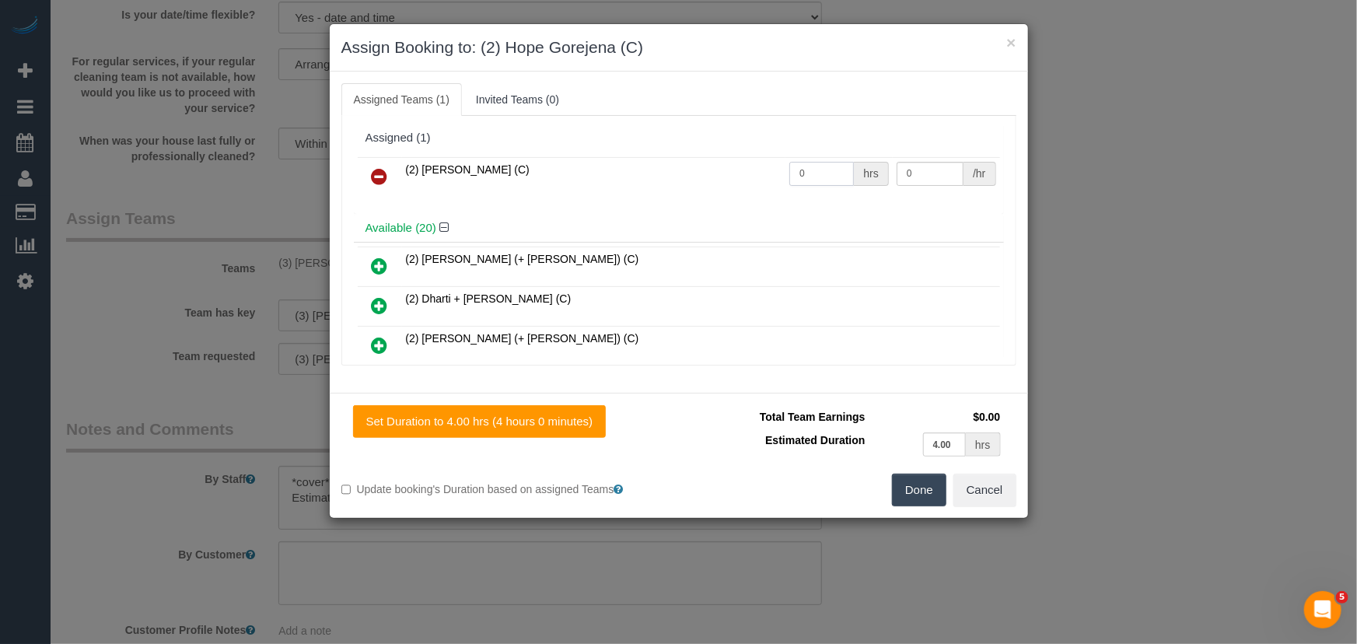
click at [810, 174] on input "0" at bounding box center [821, 174] width 65 height 24
type input "1"
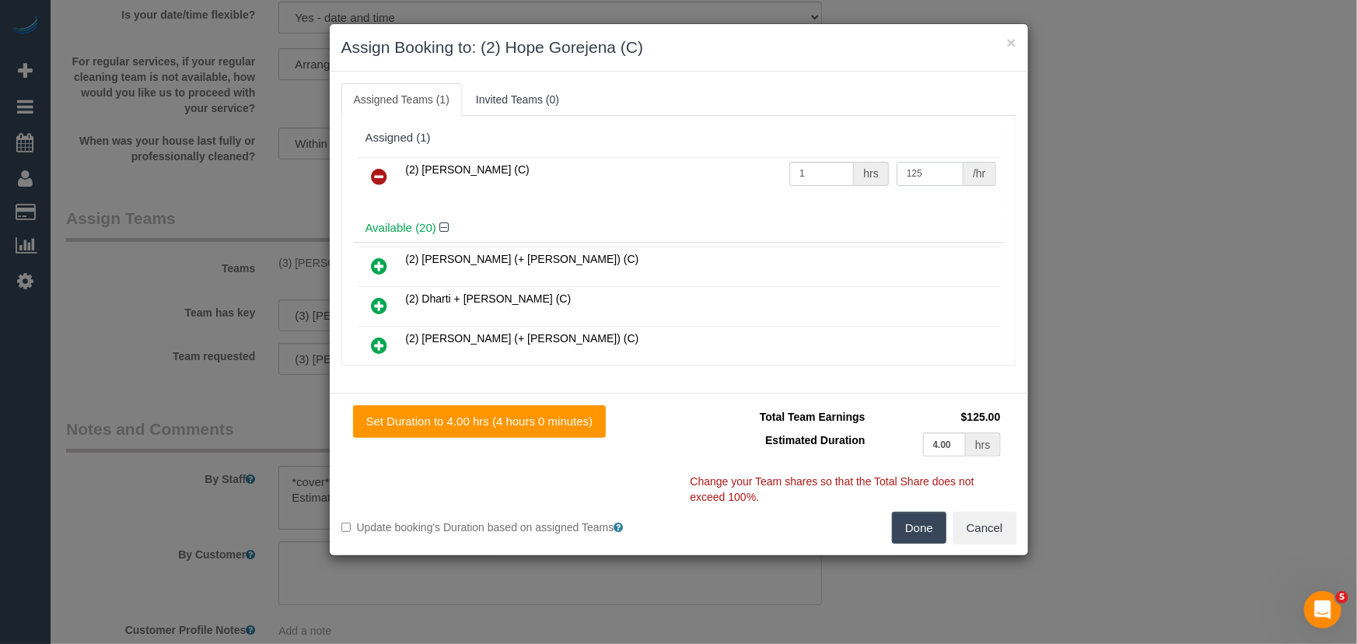
type input "125"
click at [913, 522] on button "Done" at bounding box center [919, 528] width 54 height 33
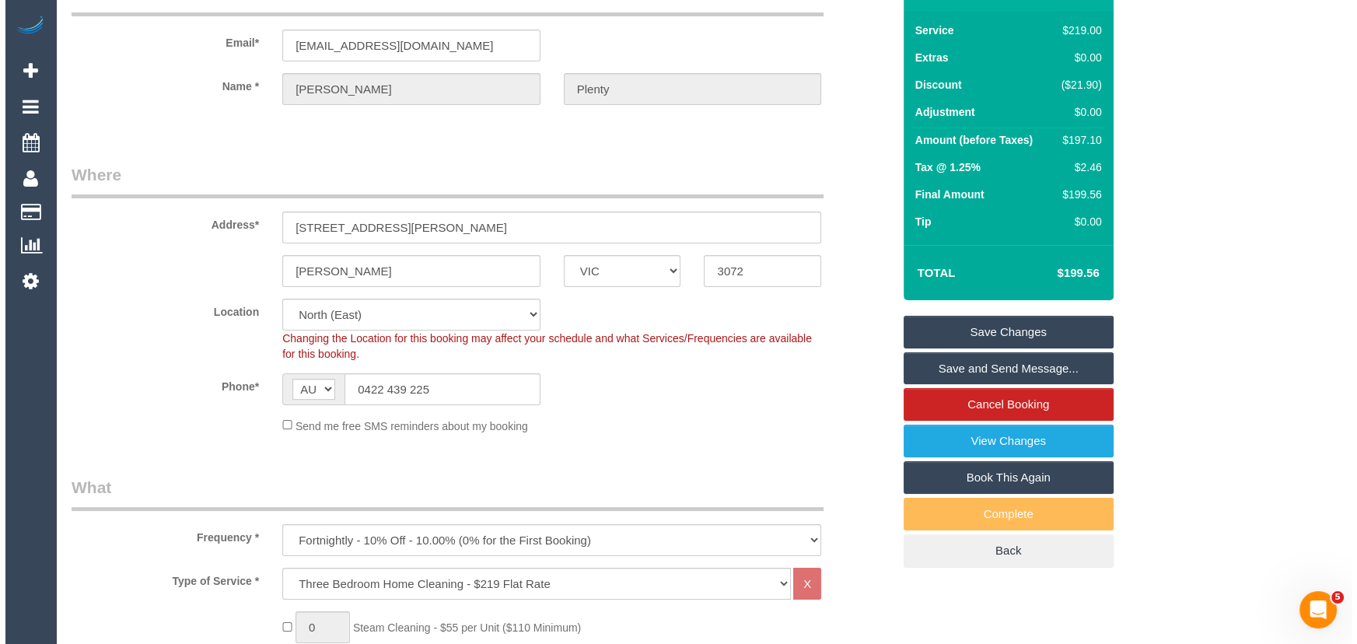
scroll to position [0, 0]
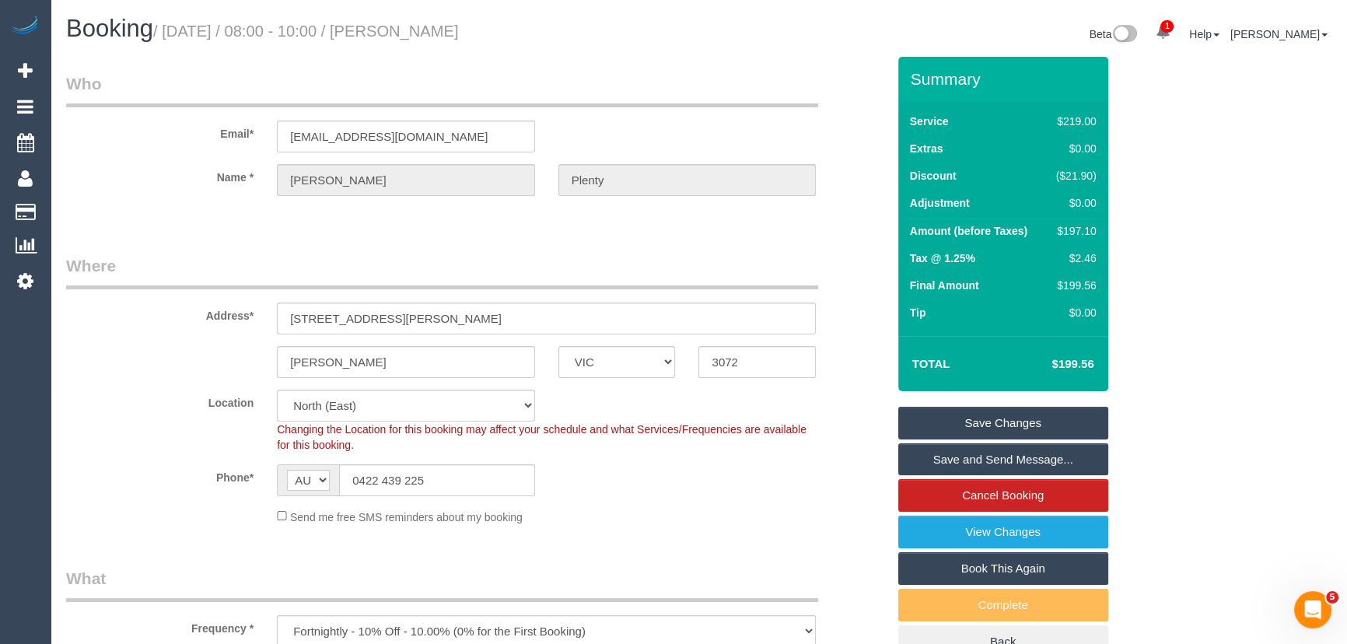
click at [459, 24] on small "/ September 26, 2025 / 08:00 - 10:00 / Shahana Plenty" at bounding box center [306, 31] width 306 height 17
copy small "Shahana Plenty"
click at [969, 424] on link "Save Changes" at bounding box center [1003, 423] width 210 height 33
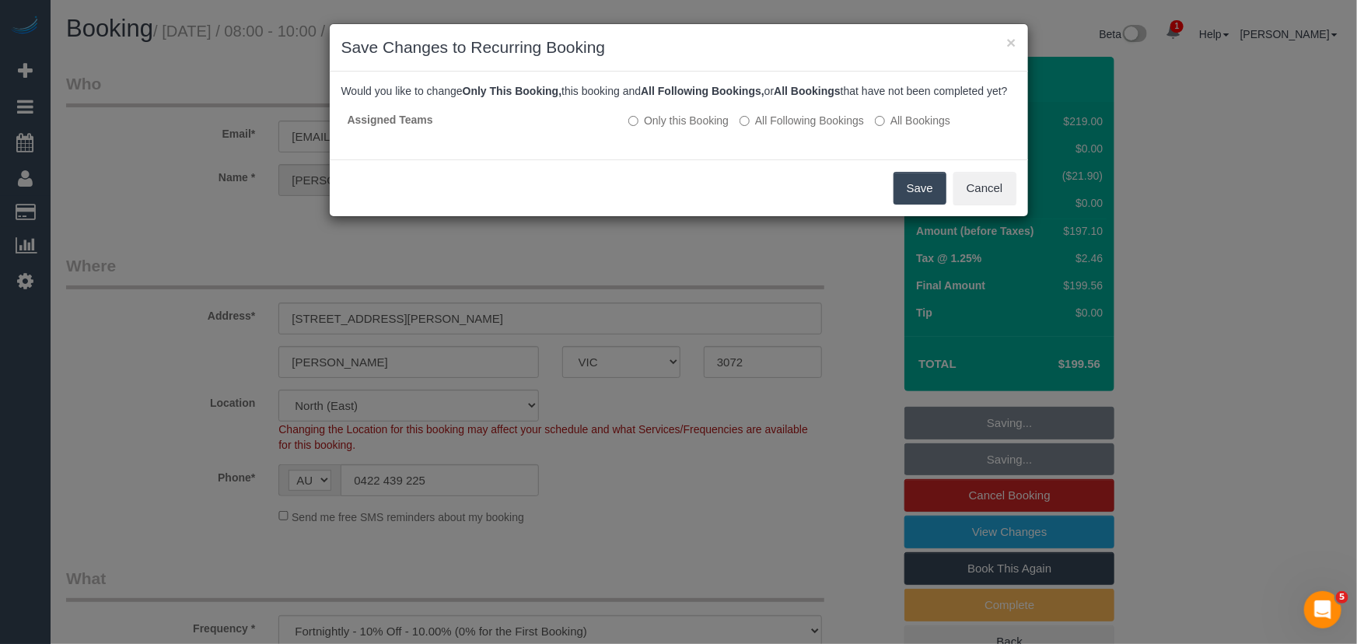
click at [919, 205] on button "Save" at bounding box center [920, 188] width 53 height 33
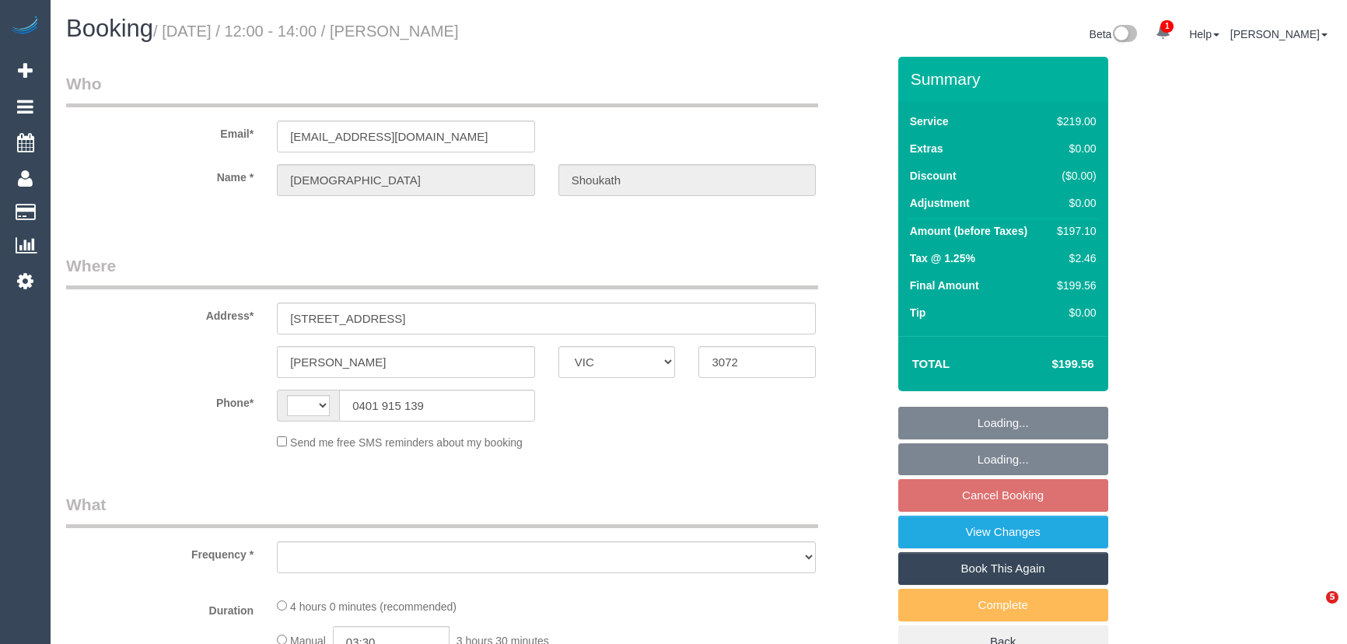
select select "VIC"
select select "object:290"
select select "string:stripe-pm_1R47zI2GScqysDRV1c1SO9Ey"
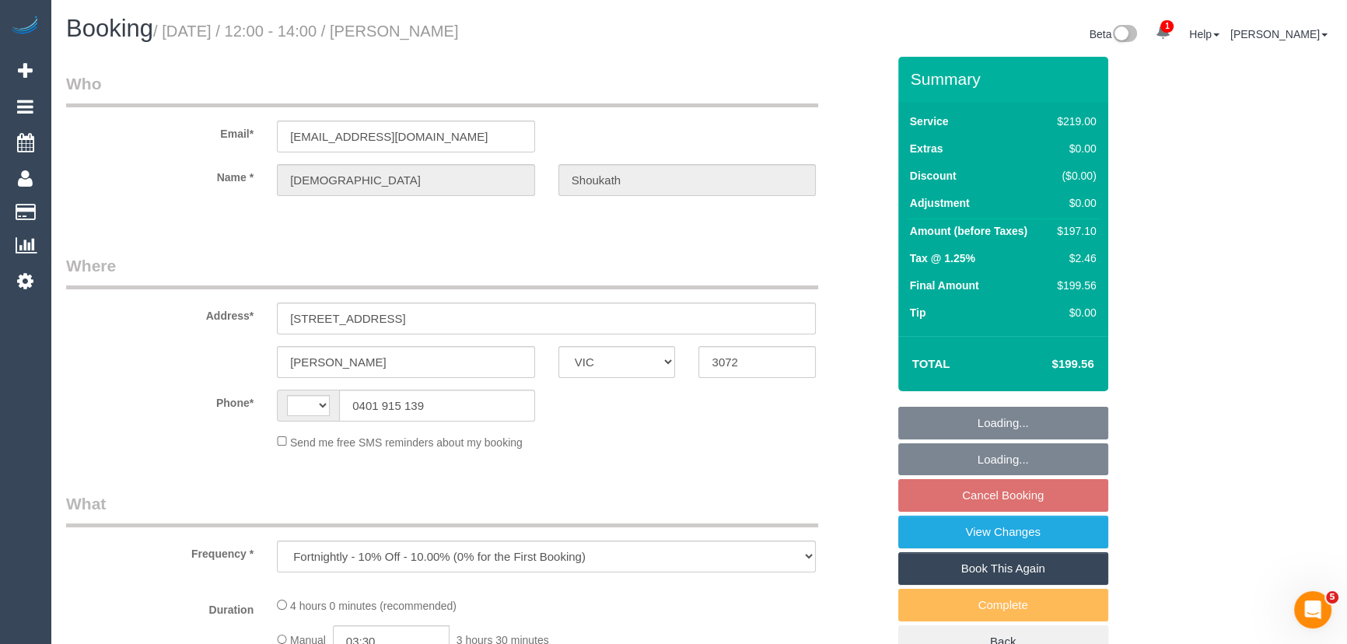
select select "number:28"
select select "number:17"
select select "number:19"
select select "number:22"
select select "number:34"
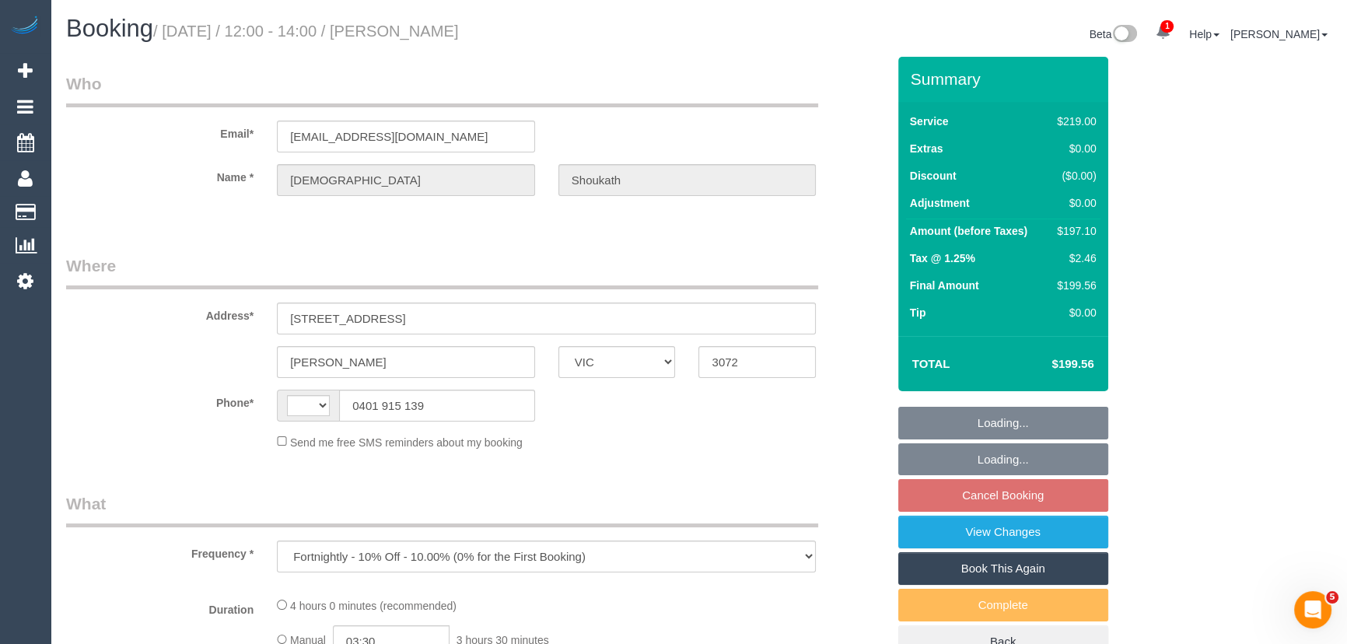
select select "number:12"
select select "string:AU"
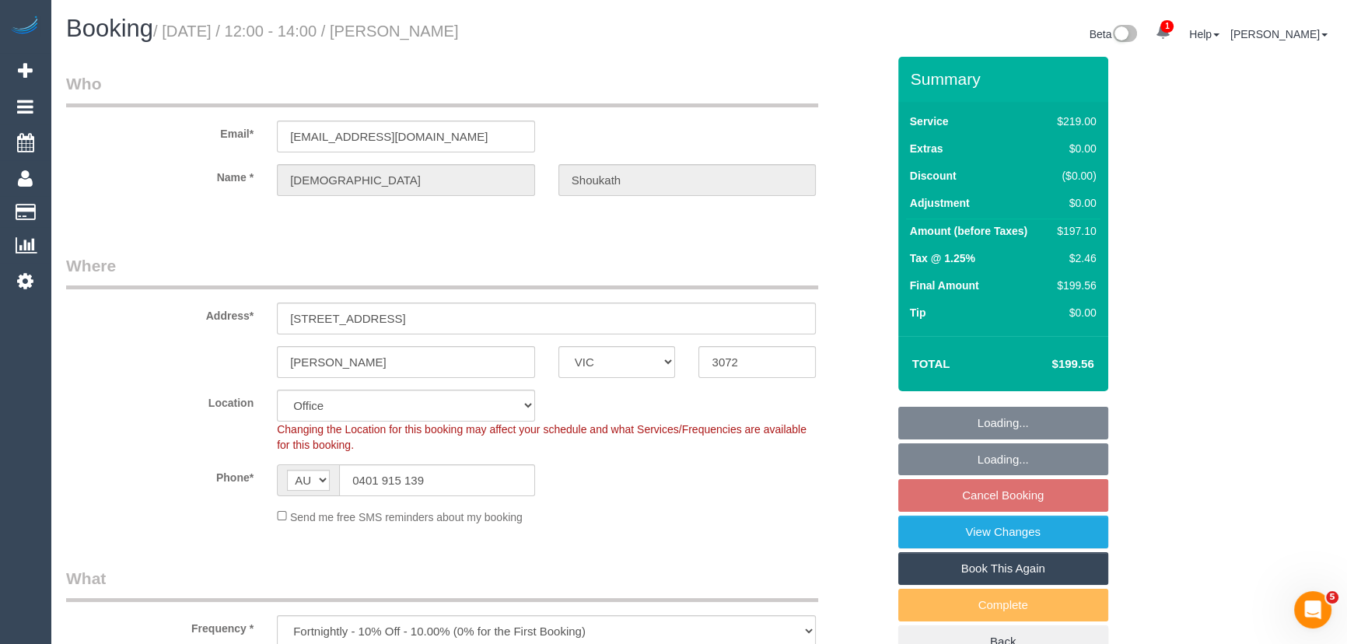
select select "object:2152"
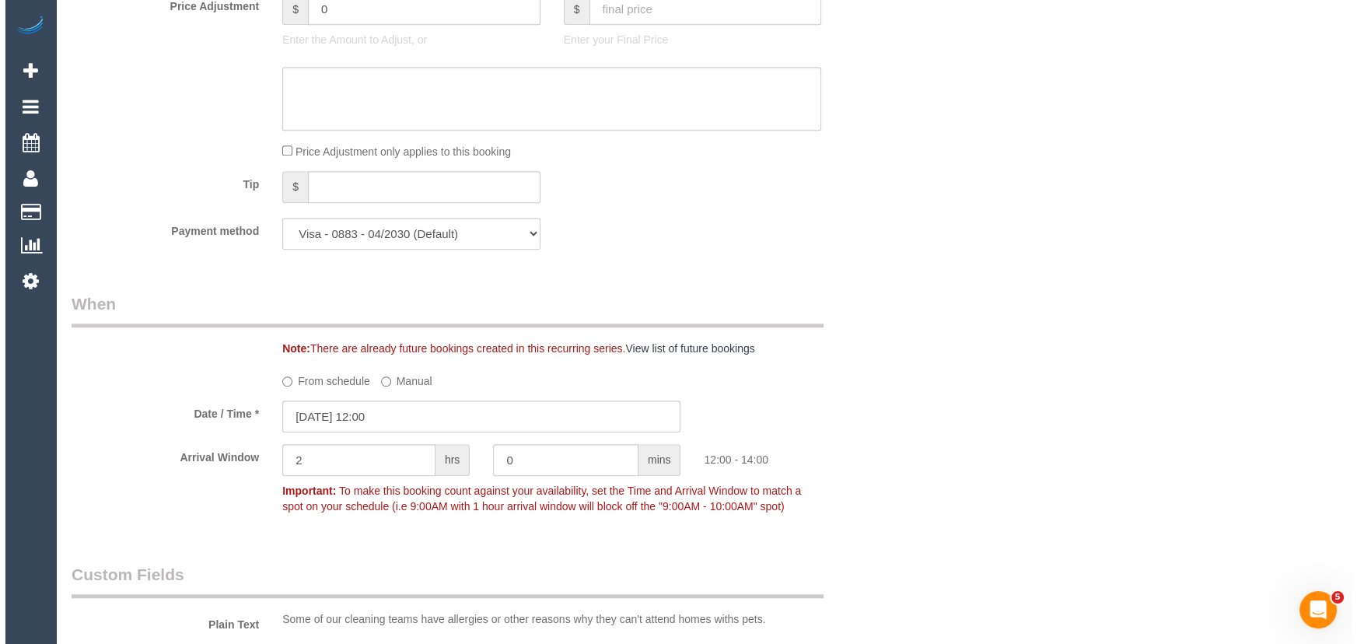
scroll to position [2191, 0]
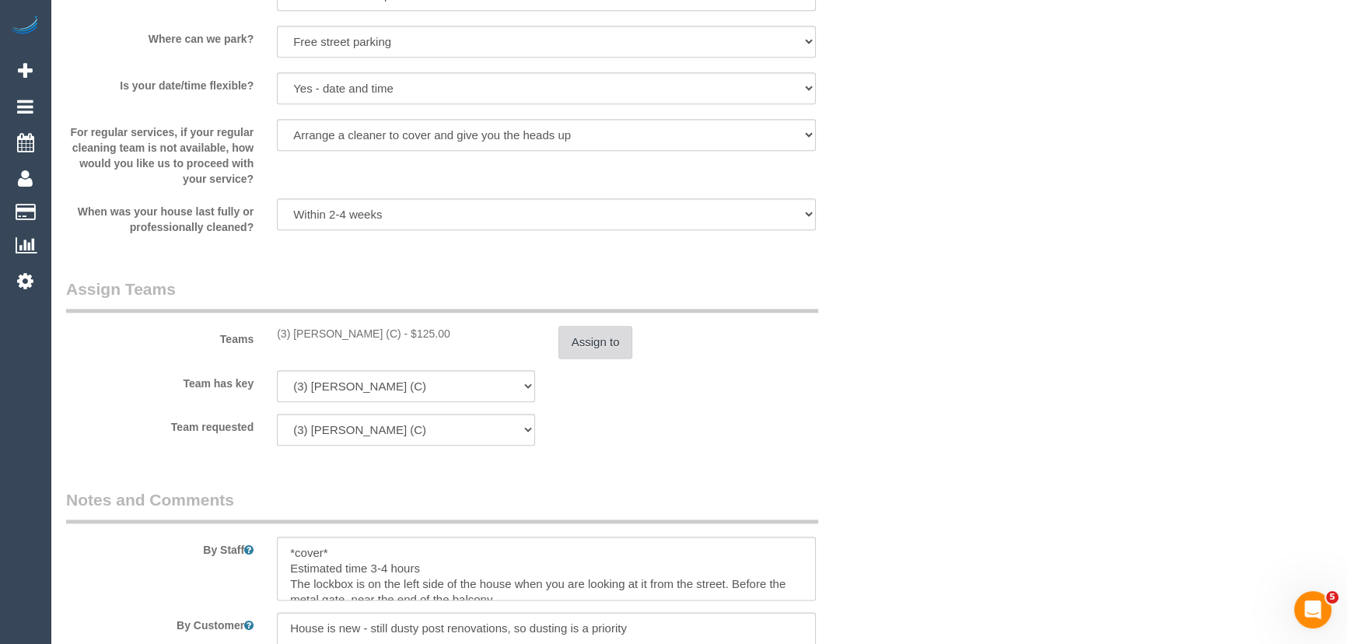
click at [616, 348] on button "Assign to" at bounding box center [595, 342] width 75 height 33
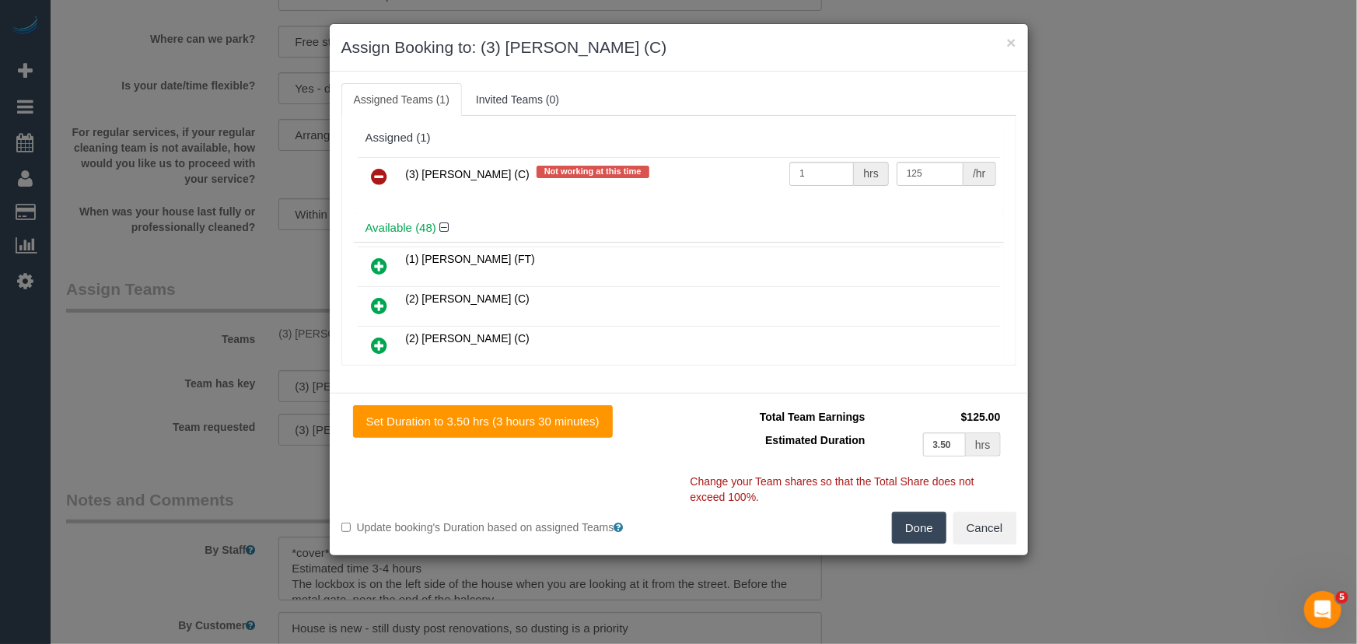
click at [378, 172] on icon at bounding box center [380, 176] width 16 height 19
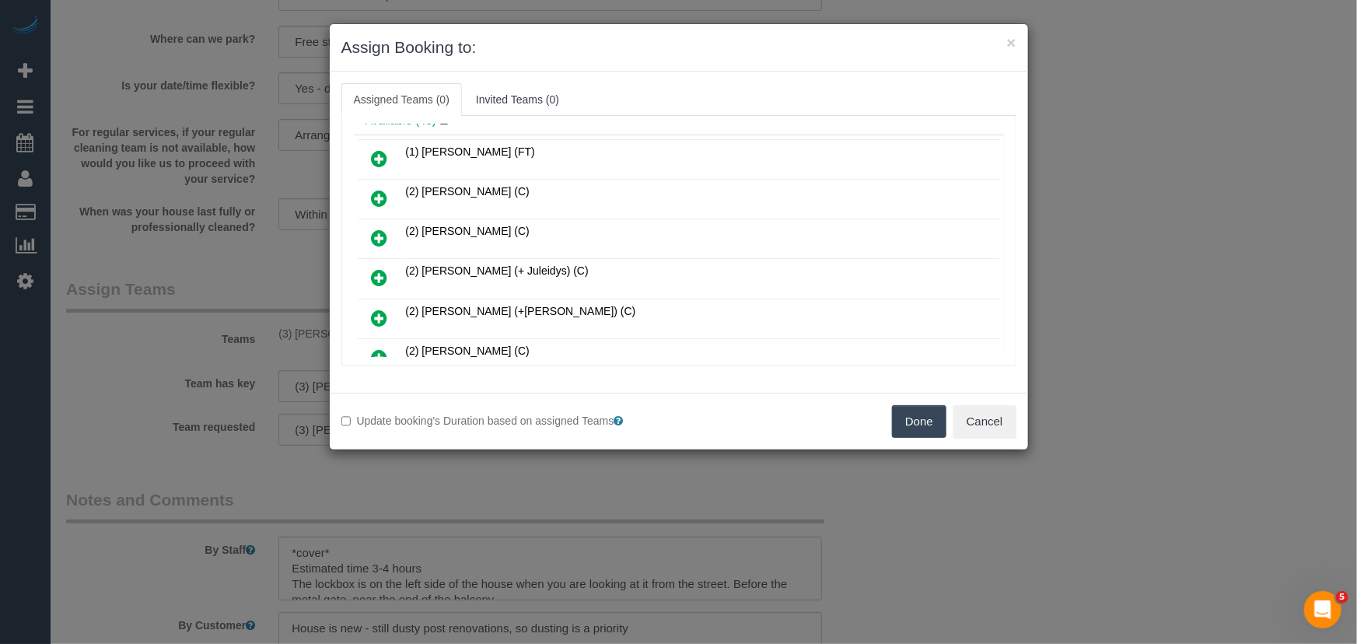
scroll to position [141, 0]
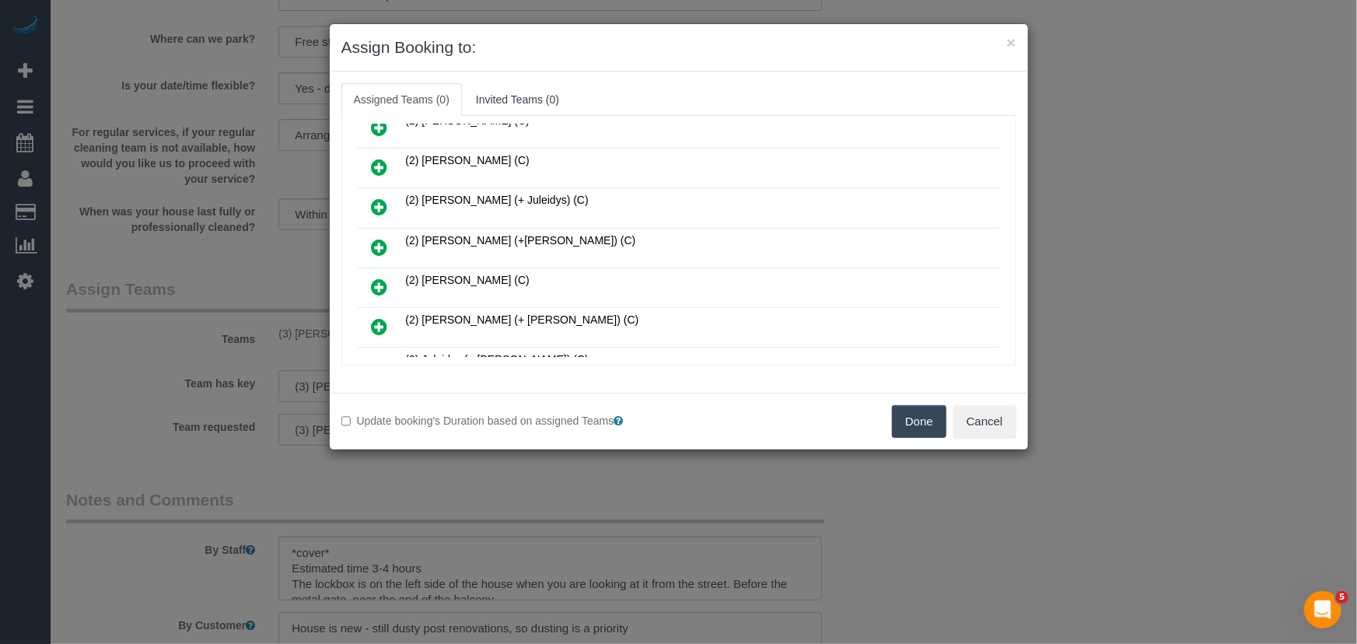
click at [381, 285] on icon at bounding box center [380, 287] width 16 height 19
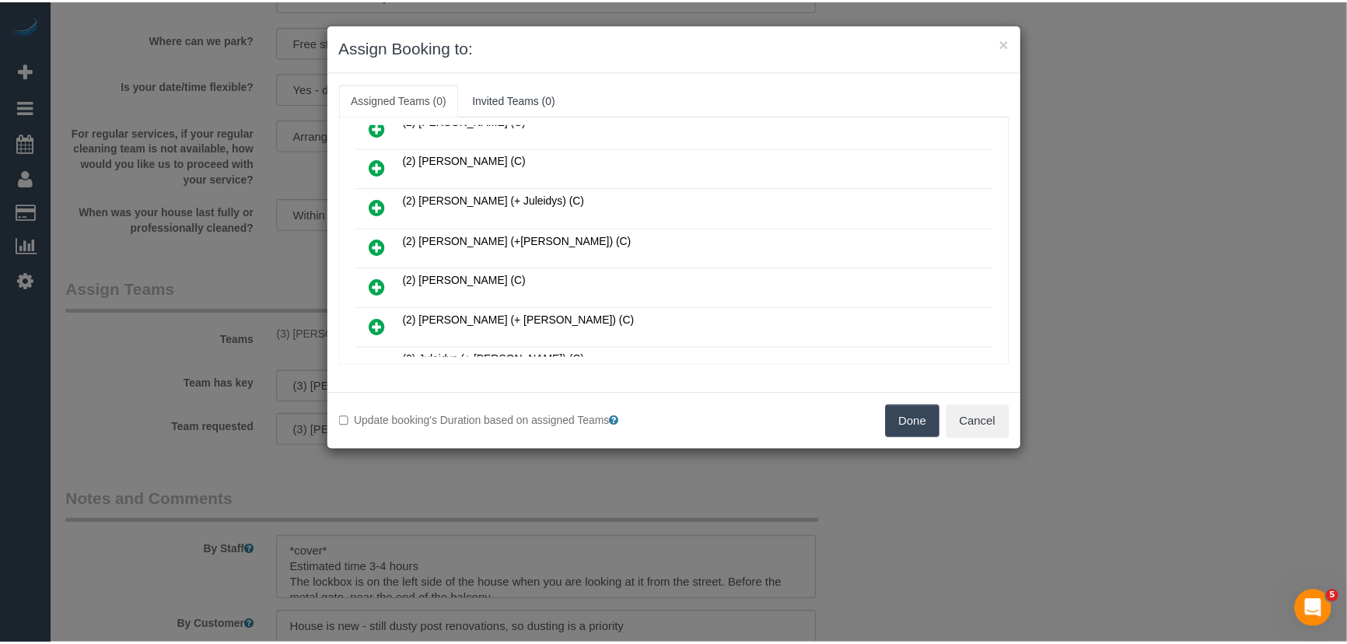
scroll to position [178, 0]
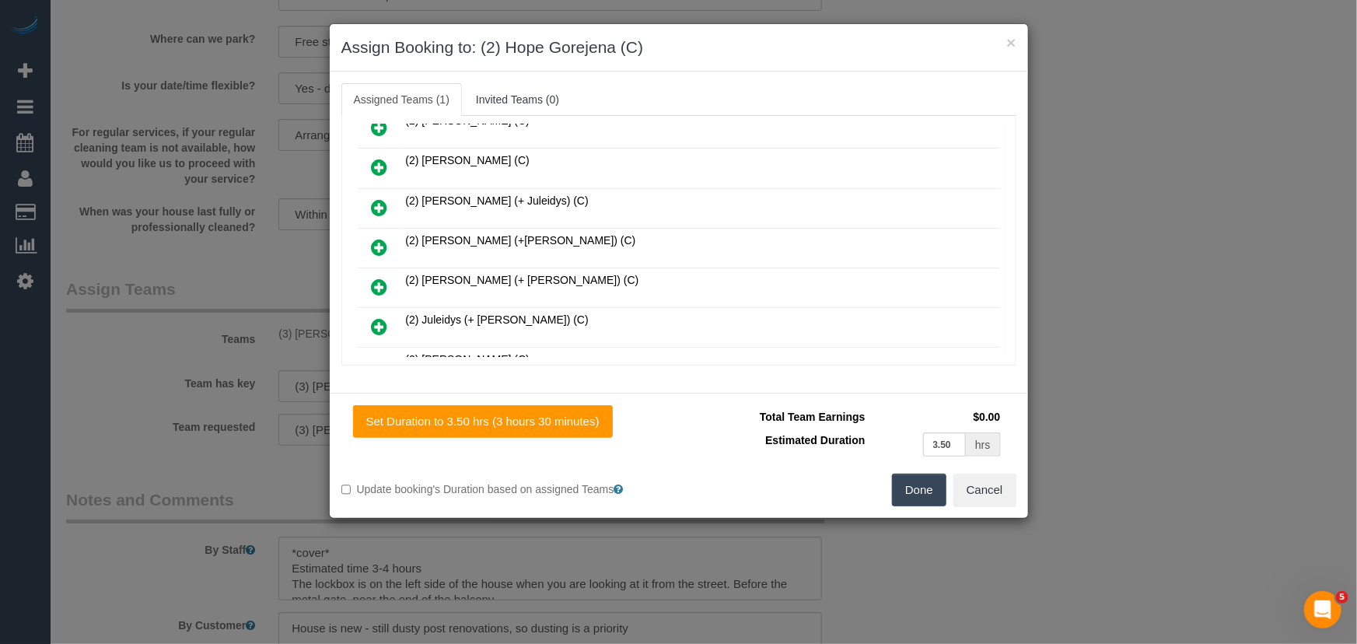
click at [904, 477] on button "Done" at bounding box center [919, 490] width 54 height 33
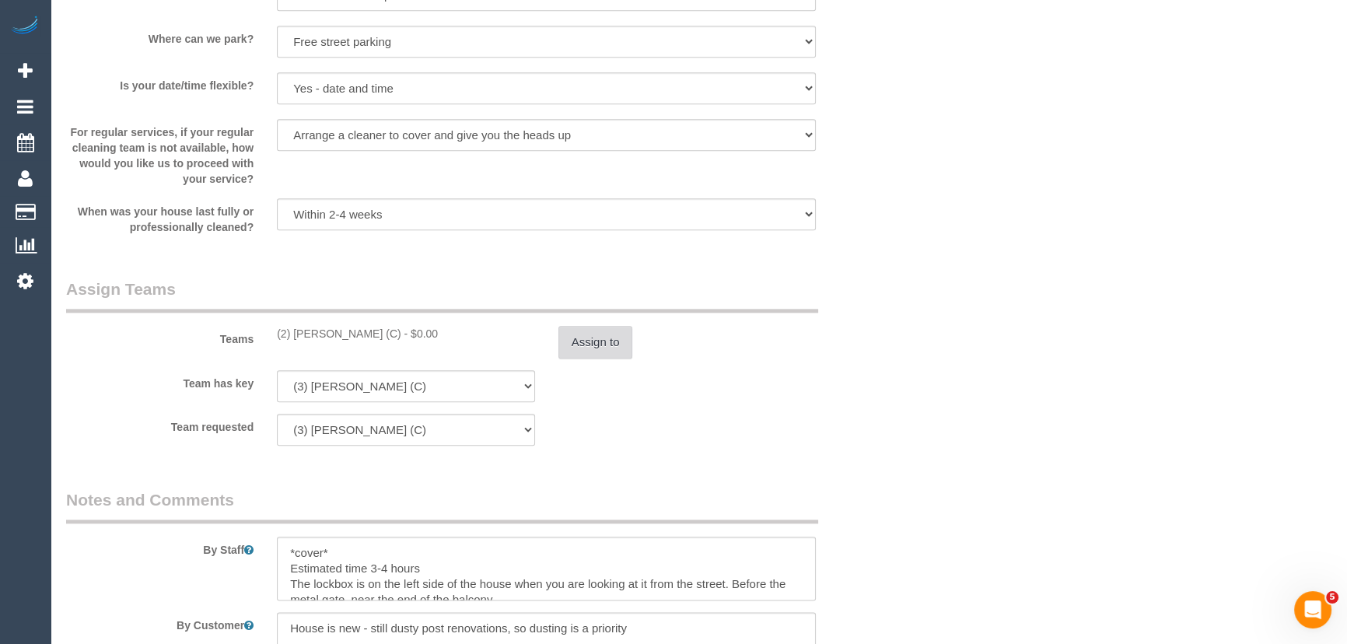
click at [607, 335] on button "Assign to" at bounding box center [595, 342] width 75 height 33
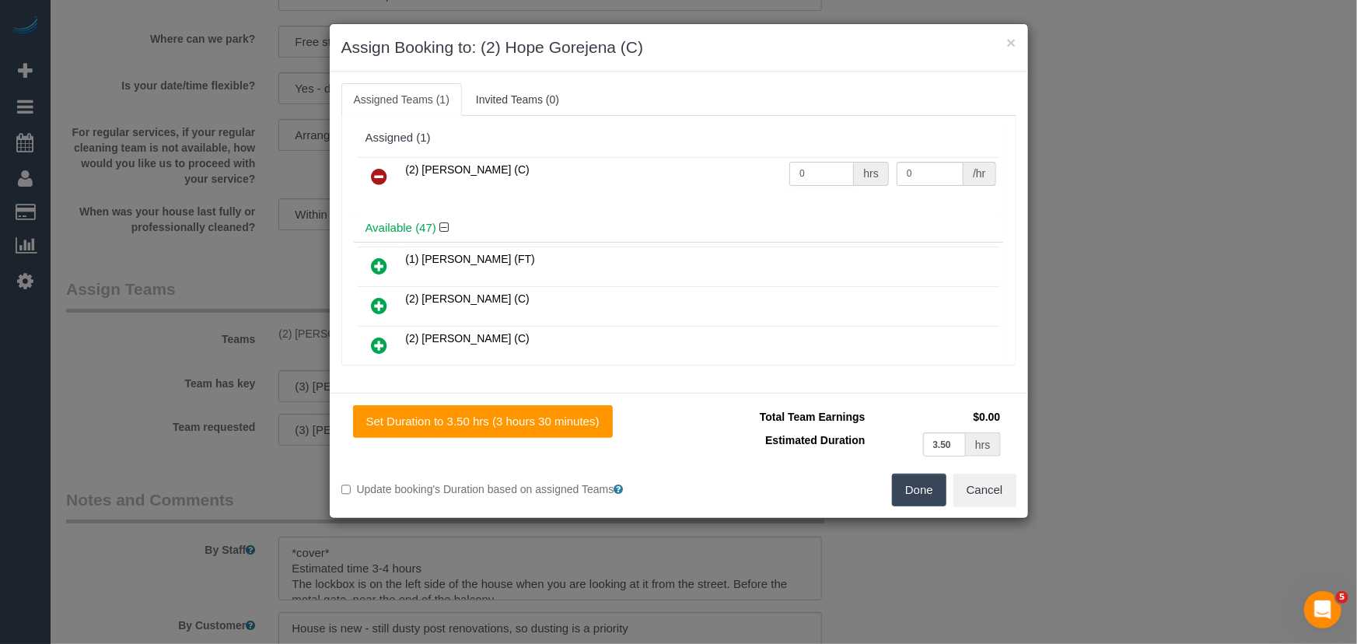
click at [817, 170] on input "0" at bounding box center [821, 174] width 65 height 24
type input "1"
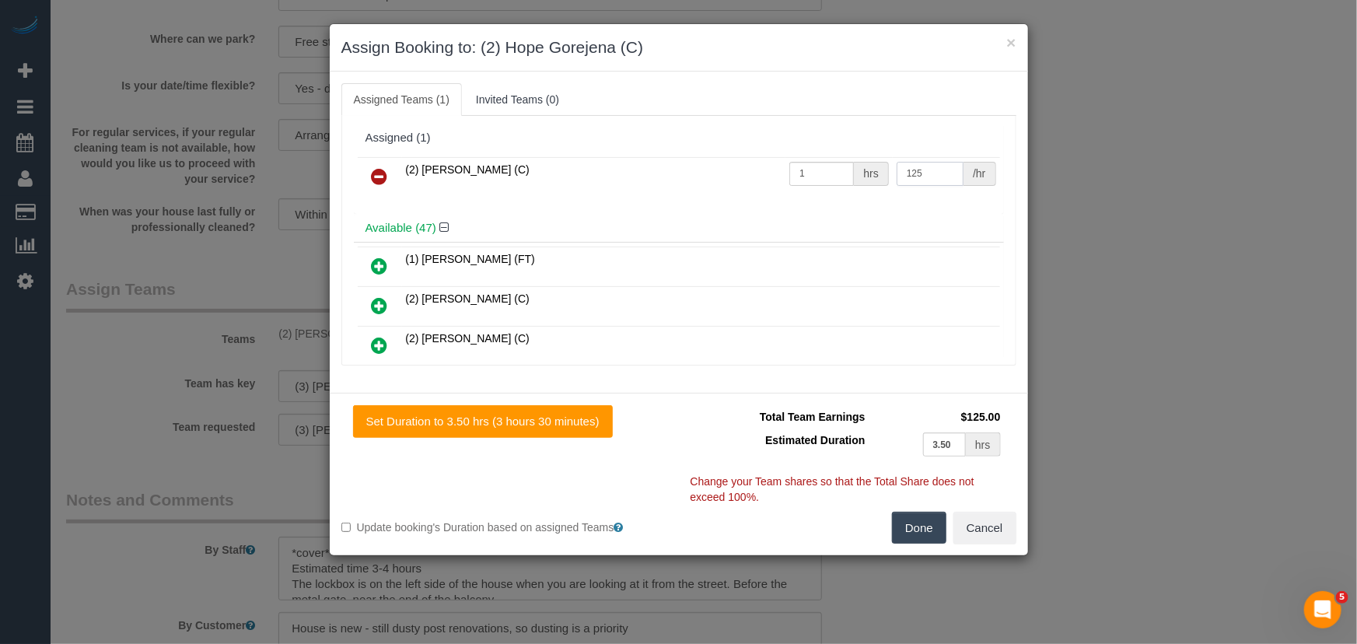
type input "125"
click at [922, 537] on button "Done" at bounding box center [919, 528] width 54 height 33
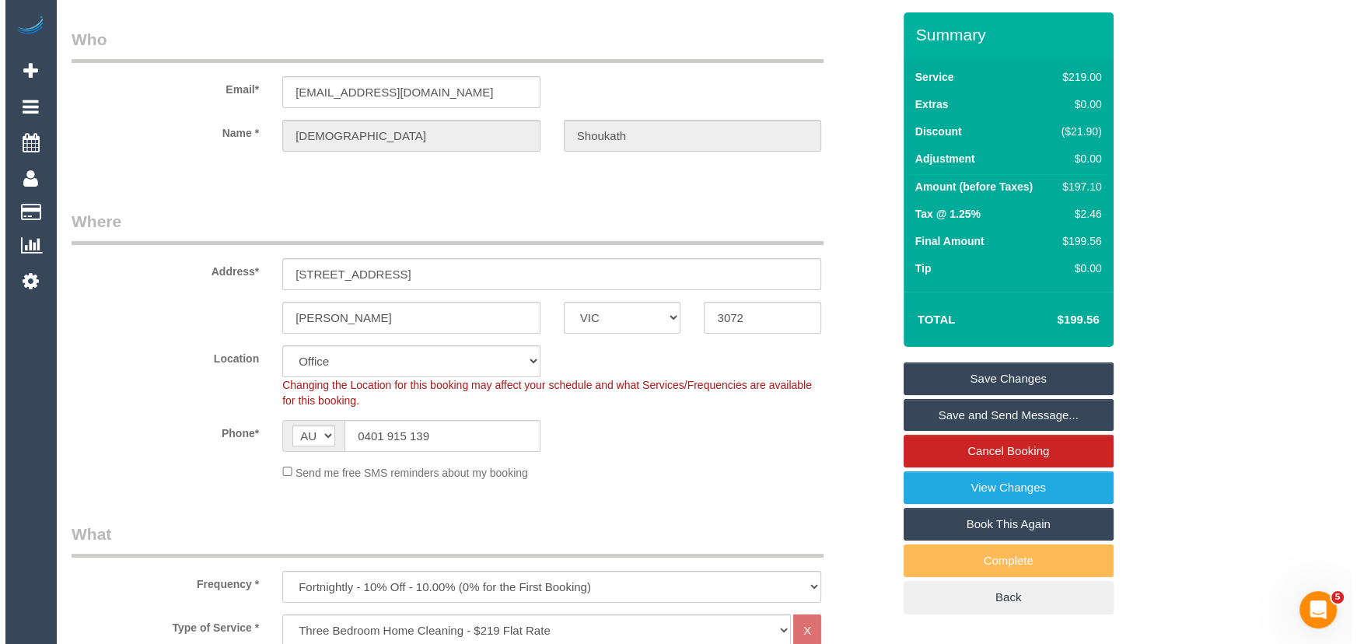
scroll to position [0, 0]
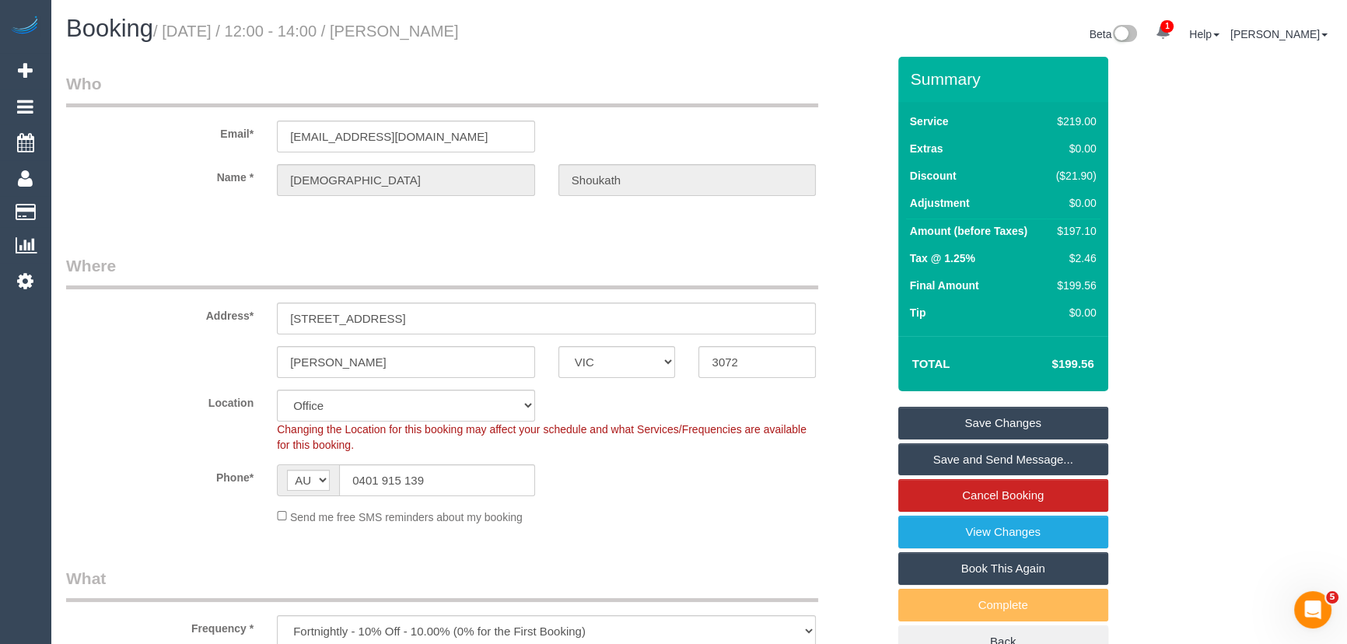
click at [446, 26] on small "/ [DATE] / 12:00 - 14:00 / [PERSON_NAME]" at bounding box center [306, 31] width 306 height 17
click at [439, 31] on small "/ [DATE] / 12:00 - 14:00 / [PERSON_NAME]" at bounding box center [306, 31] width 306 height 17
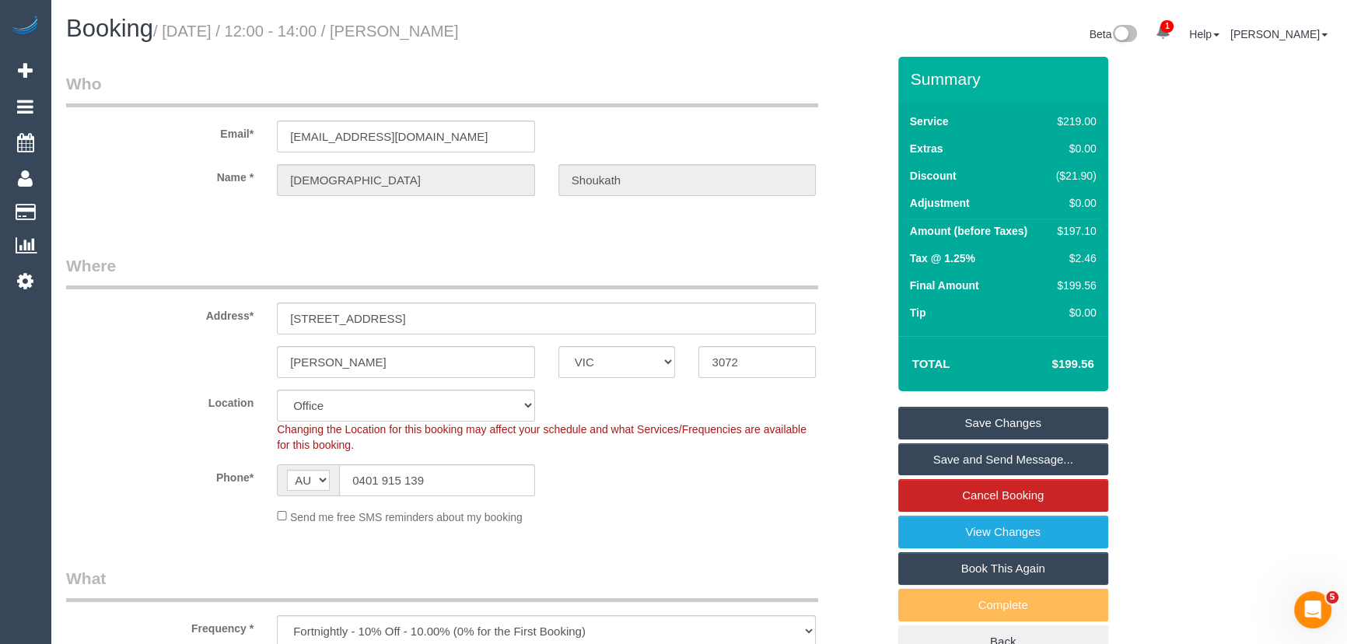
click at [439, 31] on small "/ September 26, 2025 / 12:00 - 14:00 / Sajna Shoukath" at bounding box center [306, 31] width 306 height 17
copy small "Sajna Shoukath"
click at [974, 428] on link "Save Changes" at bounding box center [1003, 423] width 210 height 33
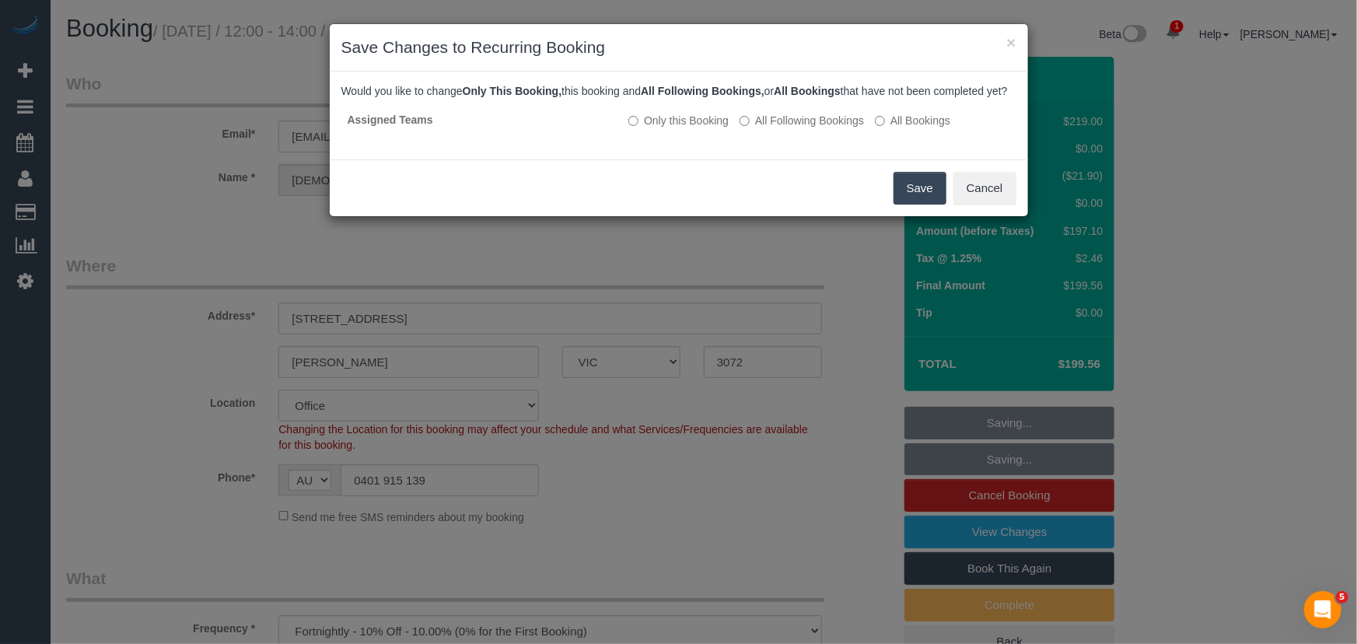
click at [912, 205] on button "Save" at bounding box center [920, 188] width 53 height 33
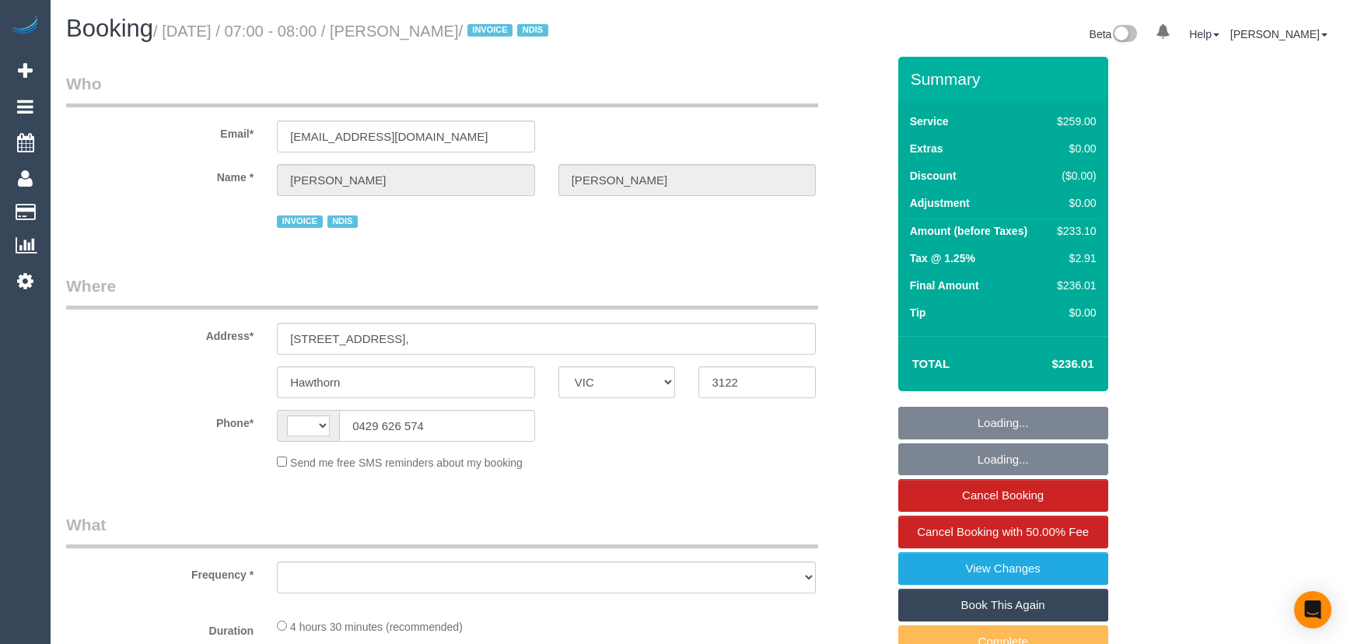
select select "VIC"
select select "string:AU"
select select "object:571"
select select "number:29"
select select "number:14"
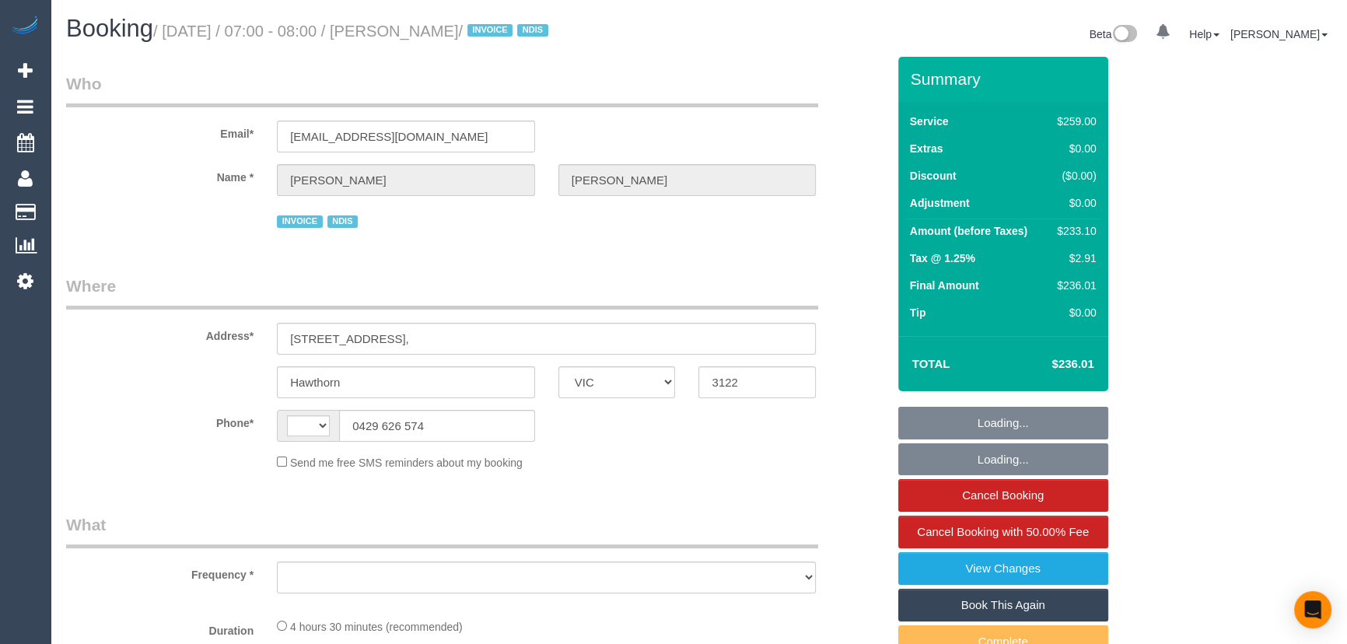
select select "number:19"
select select "number:25"
select select "number:33"
select select "number:12"
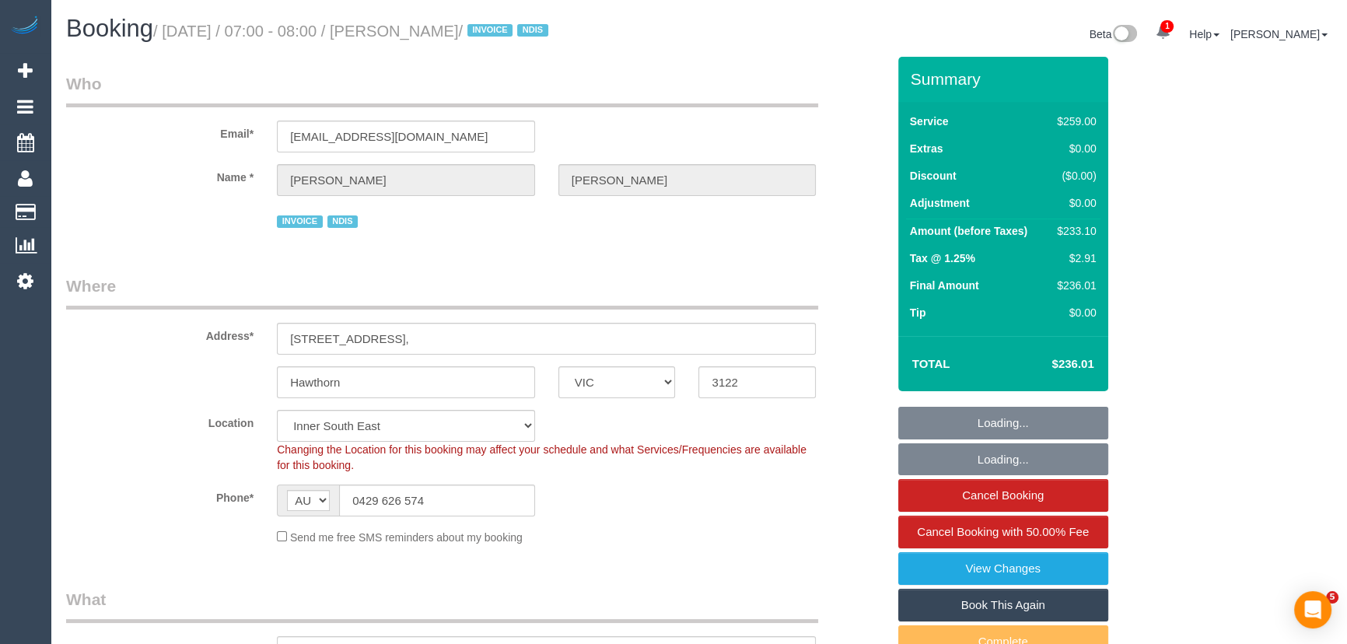
select select "spot1"
select select "object:1325"
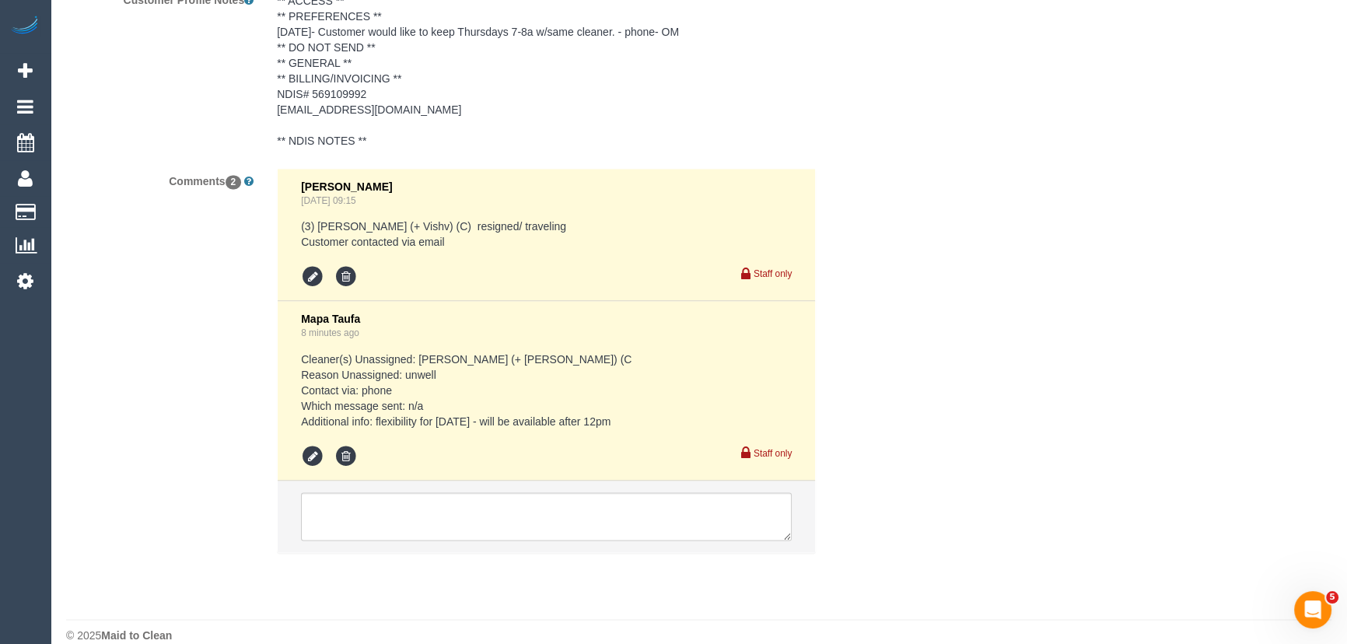
scroll to position [2851, 0]
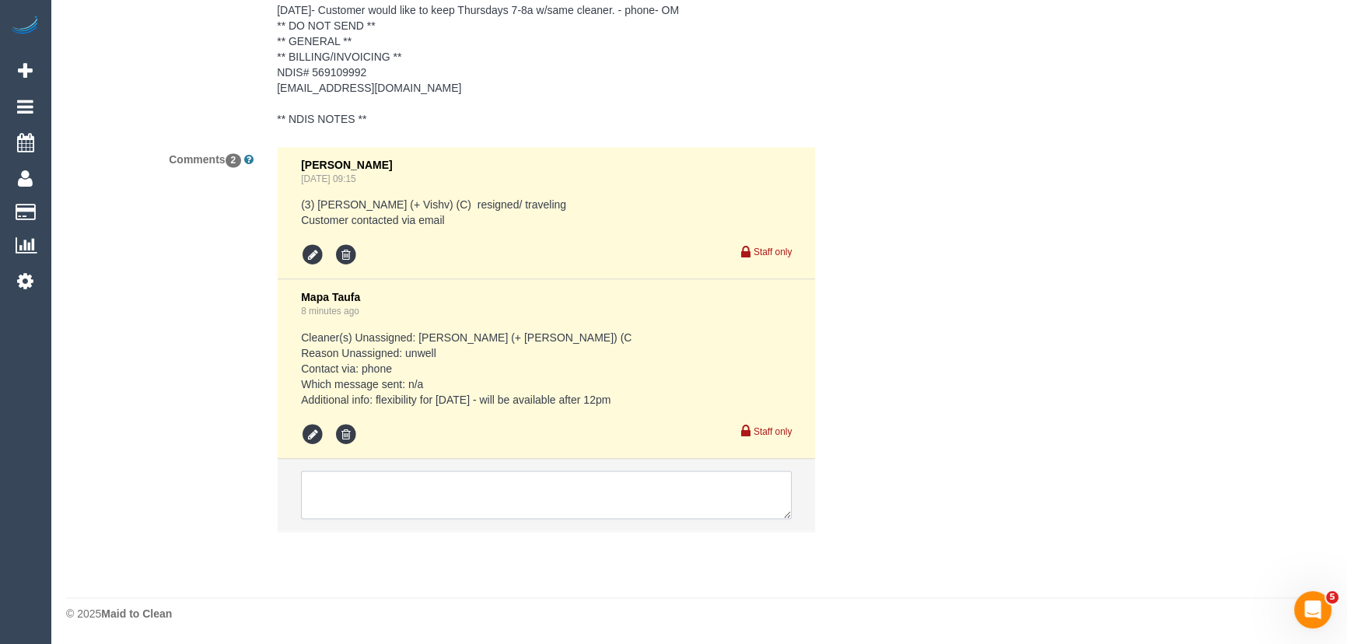
click at [391, 482] on textarea at bounding box center [546, 494] width 491 height 48
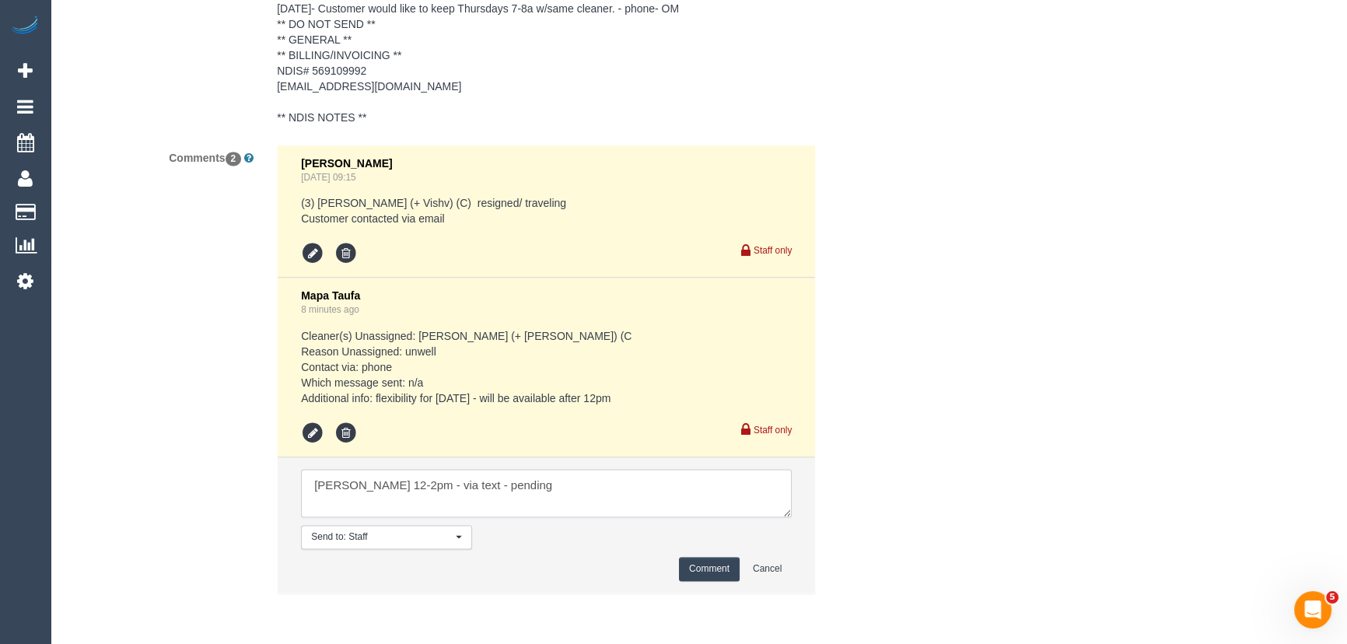
type textarea "[PERSON_NAME] 12-2pm - via text - pending"
click at [694, 568] on button "Comment" at bounding box center [709, 569] width 61 height 24
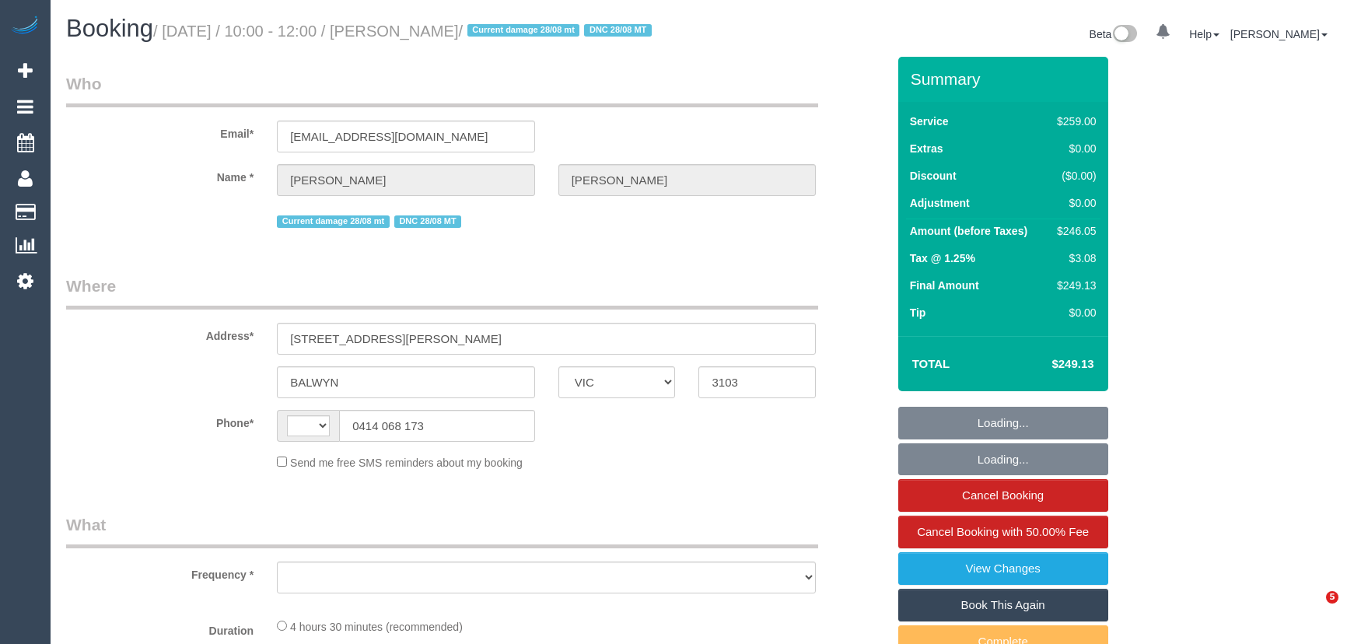
select select "VIC"
select select "string:stripe-pm_1RIO802GScqysDRVtVtZynzm"
select select "string:AU"
select select "object:438"
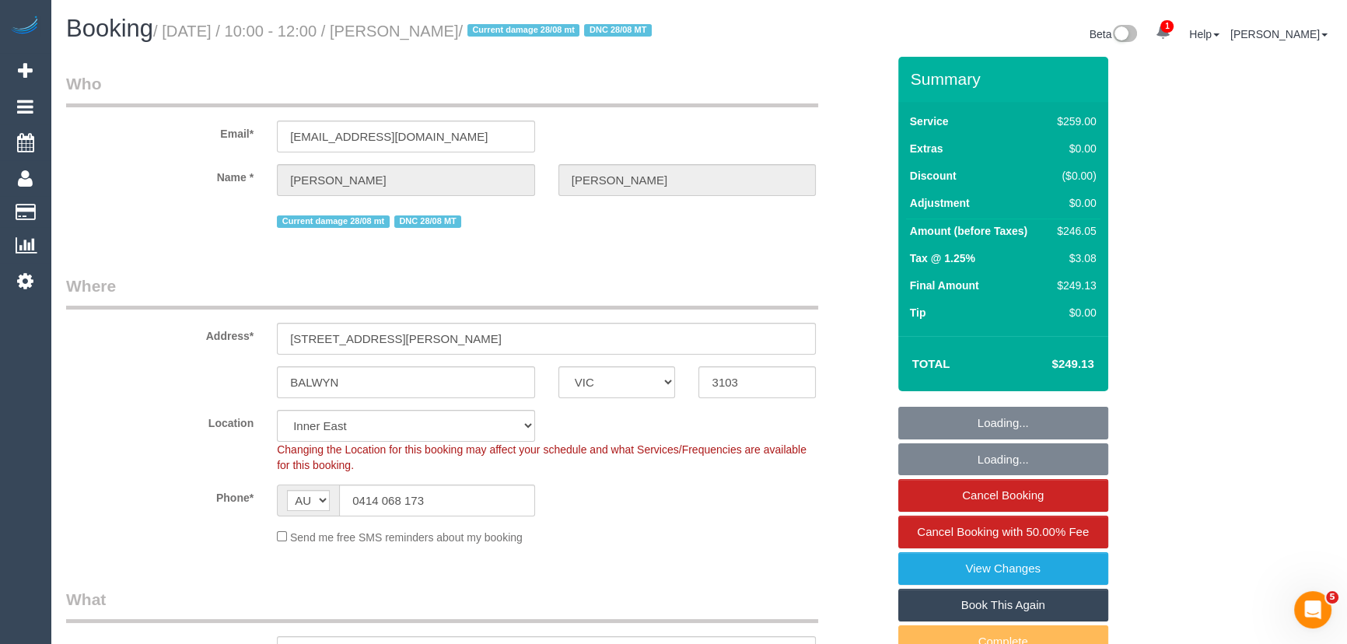
select select "spot1"
select select "number:28"
select select "number:14"
select select "number:19"
select select "number:22"
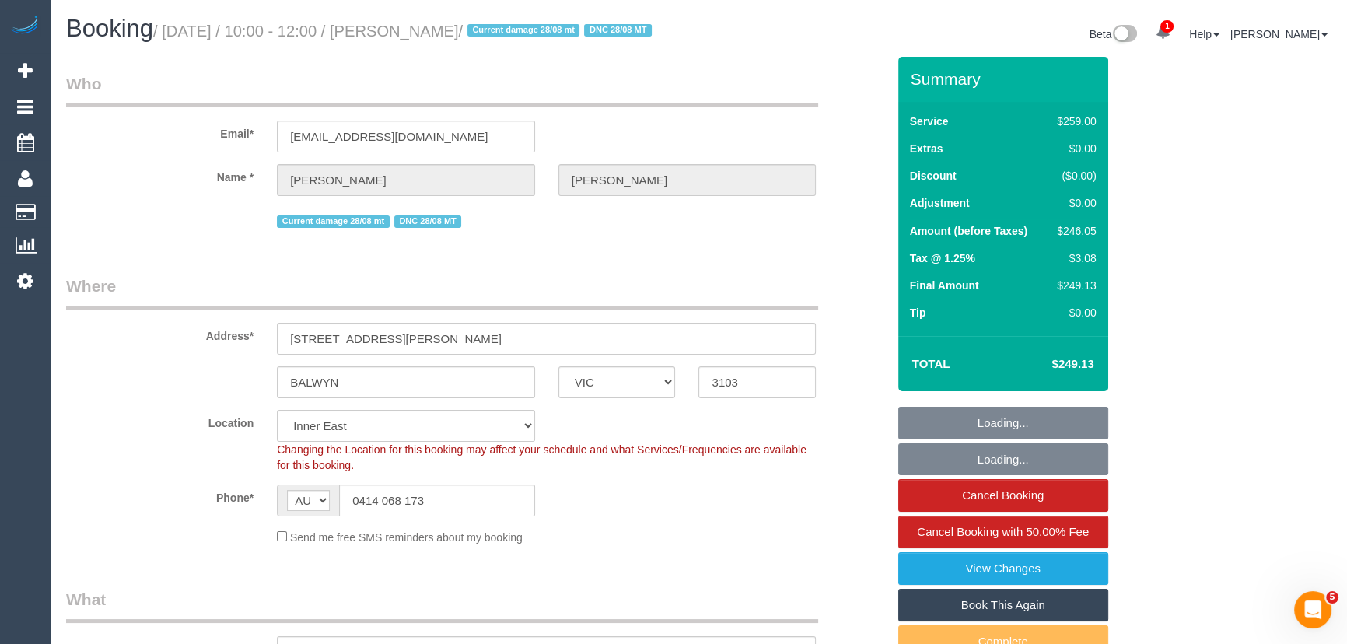
select select "number:34"
select select "number:12"
select select "object:1331"
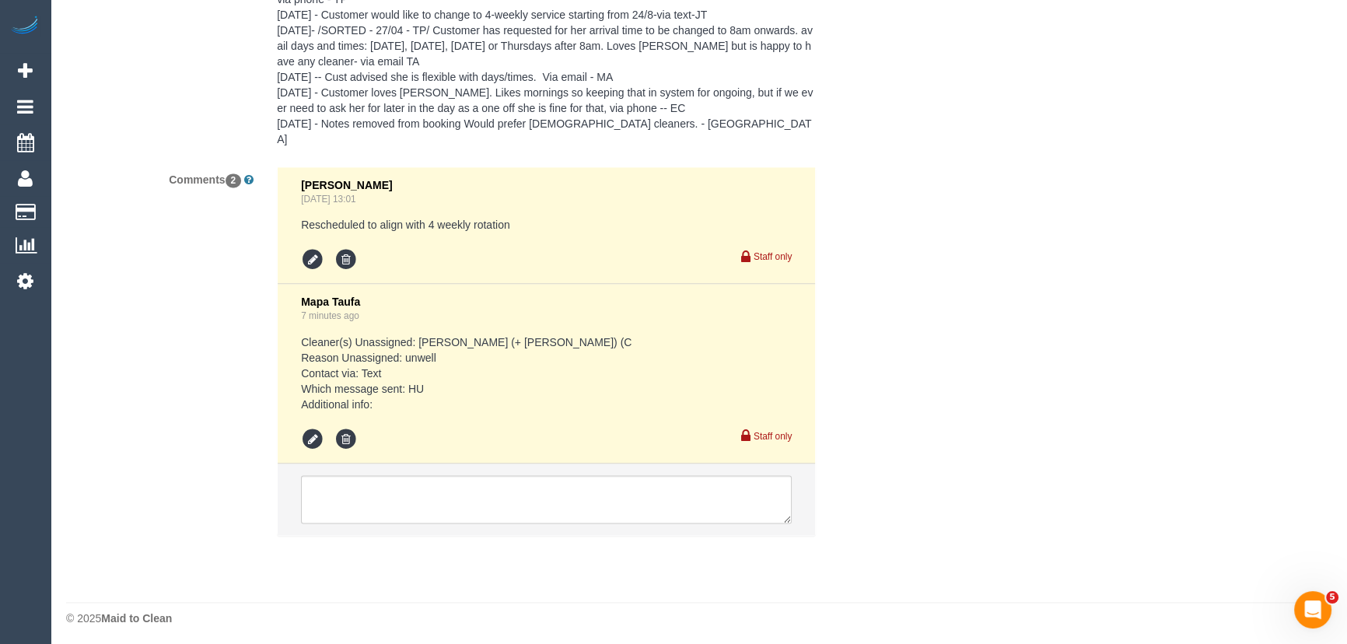
scroll to position [2854, 0]
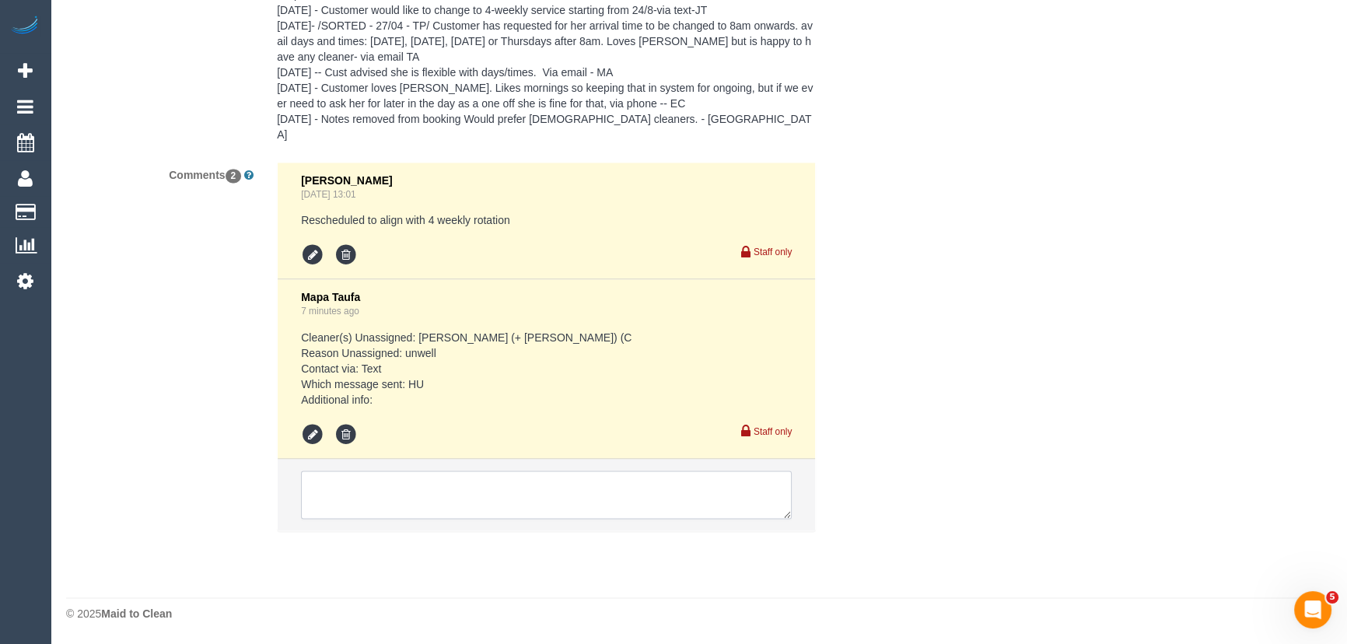
click at [435, 487] on textarea at bounding box center [546, 494] width 491 height 48
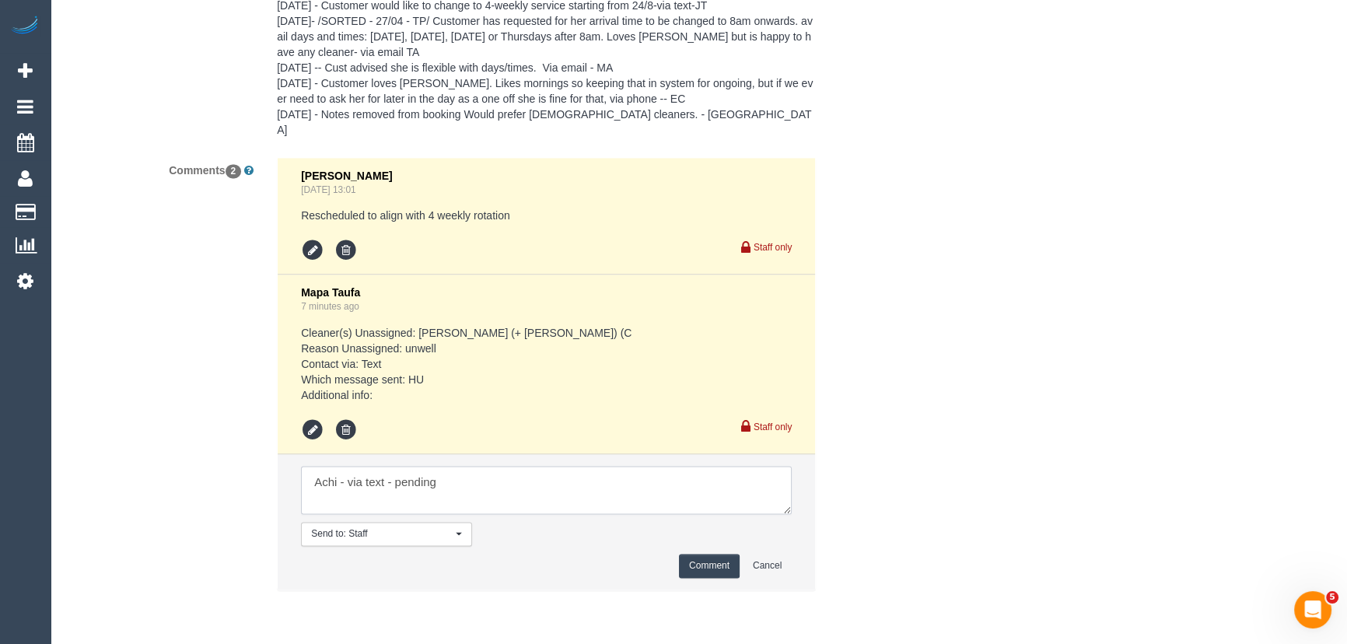
type textarea "Achi - via text - pending"
click at [710, 572] on button "Comment" at bounding box center [709, 566] width 61 height 24
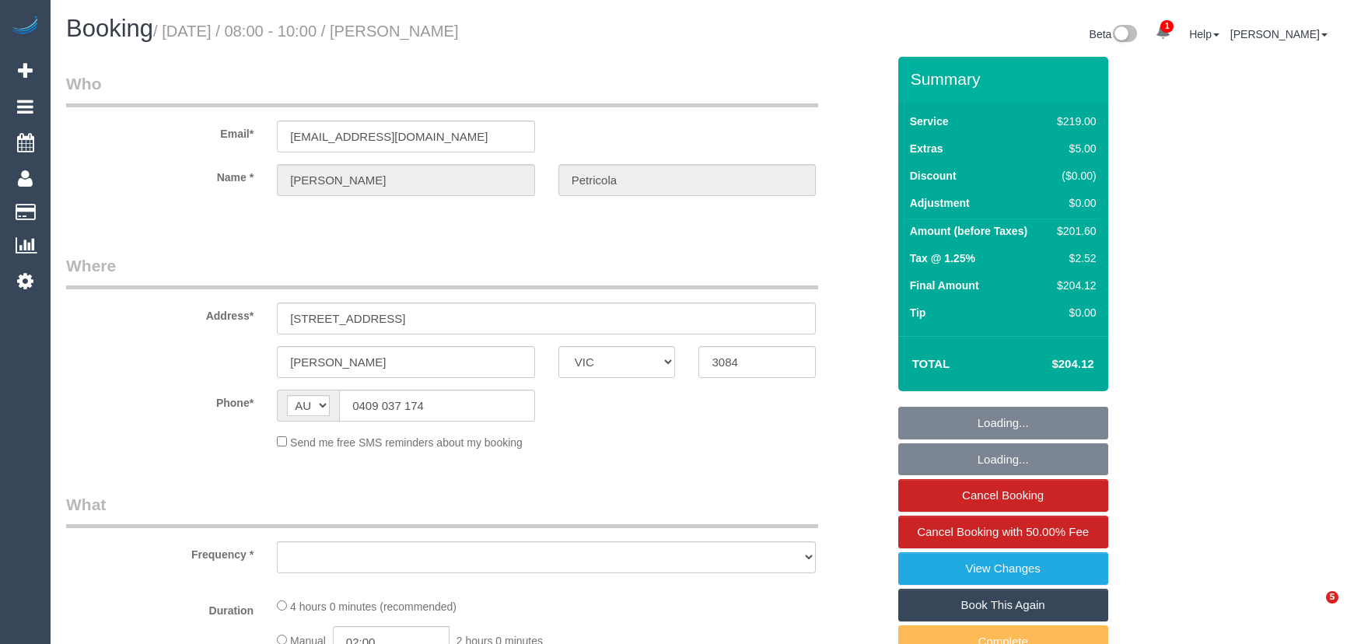
select select "VIC"
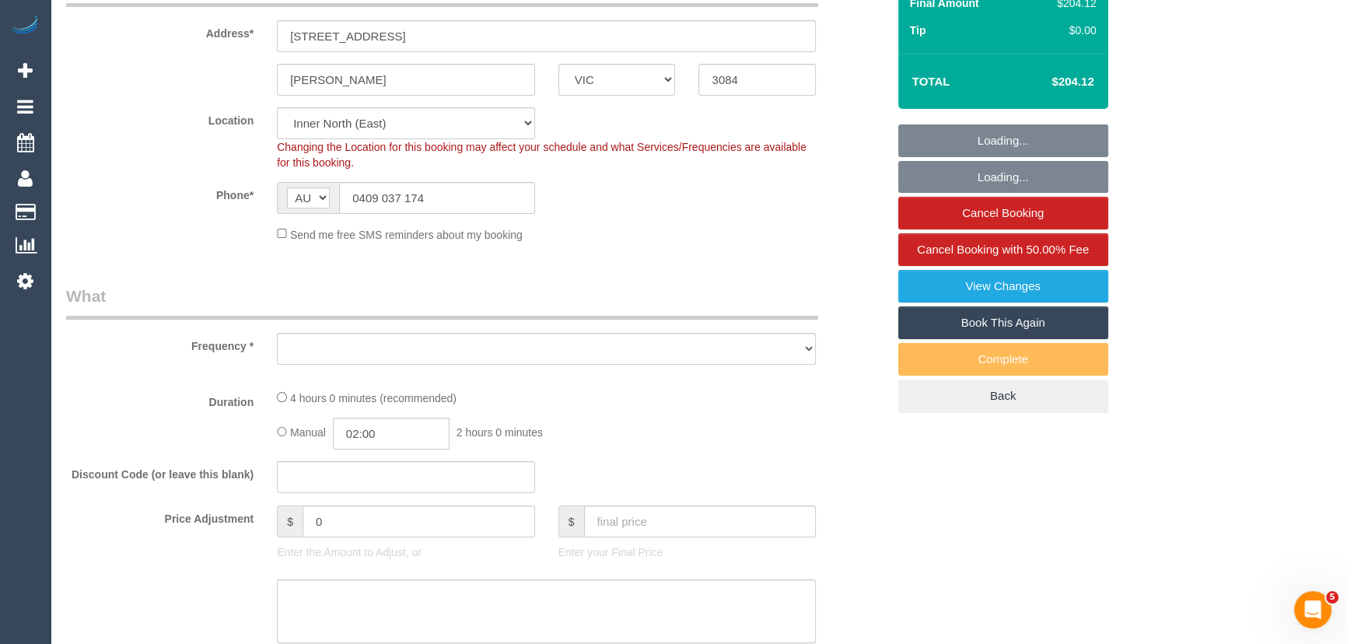
select select "object:704"
select select "string:stripe-pm_1Rgyfg2GScqysDRV6MLzsBLo"
select select "number:29"
select select "number:14"
select select "number:19"
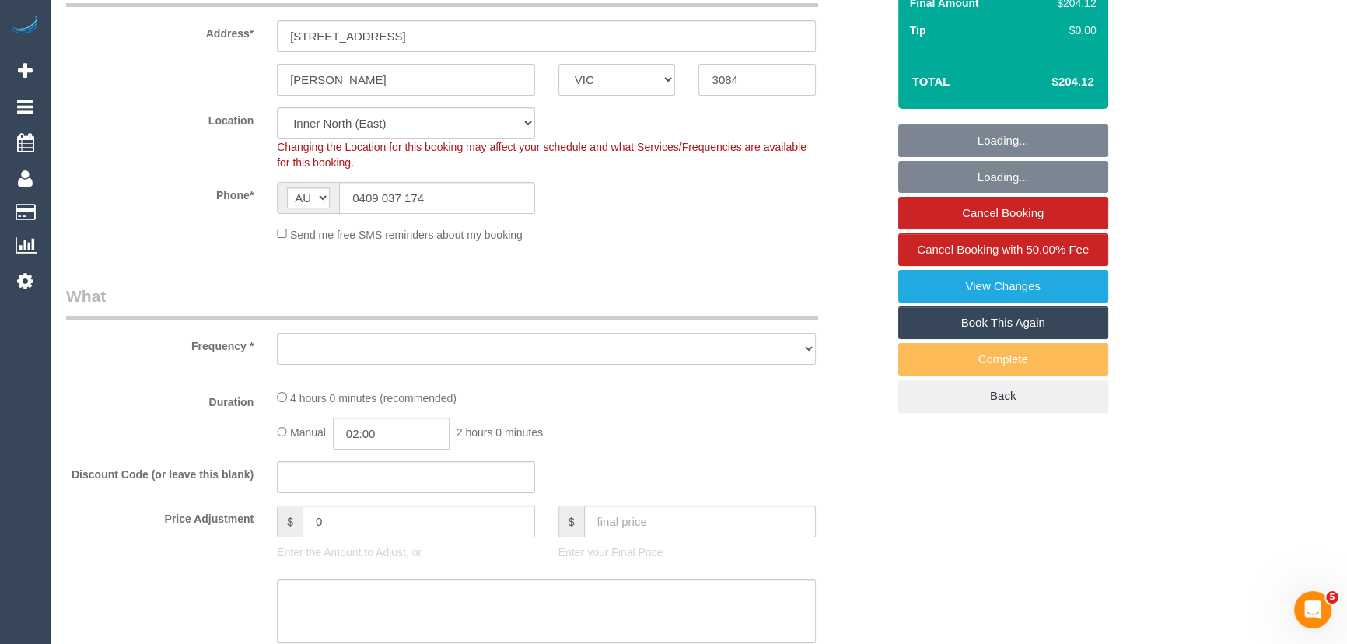
select select "number:24"
select select "number:34"
select select "number:12"
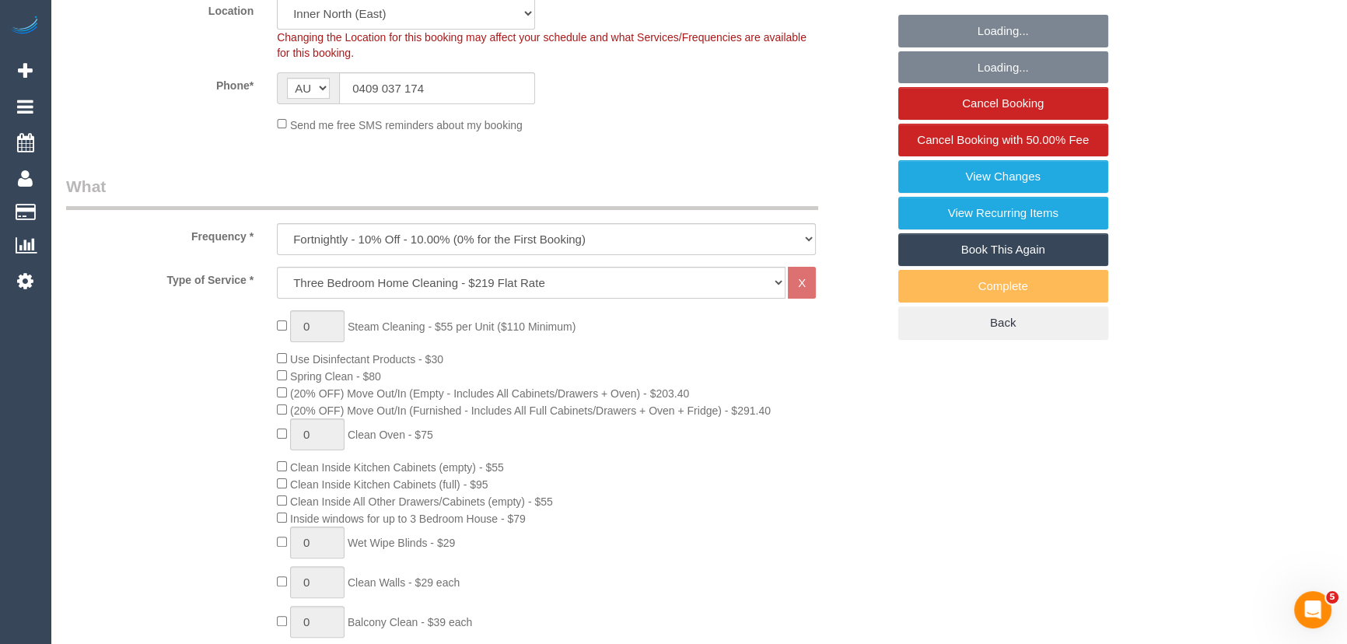
select select "object:1637"
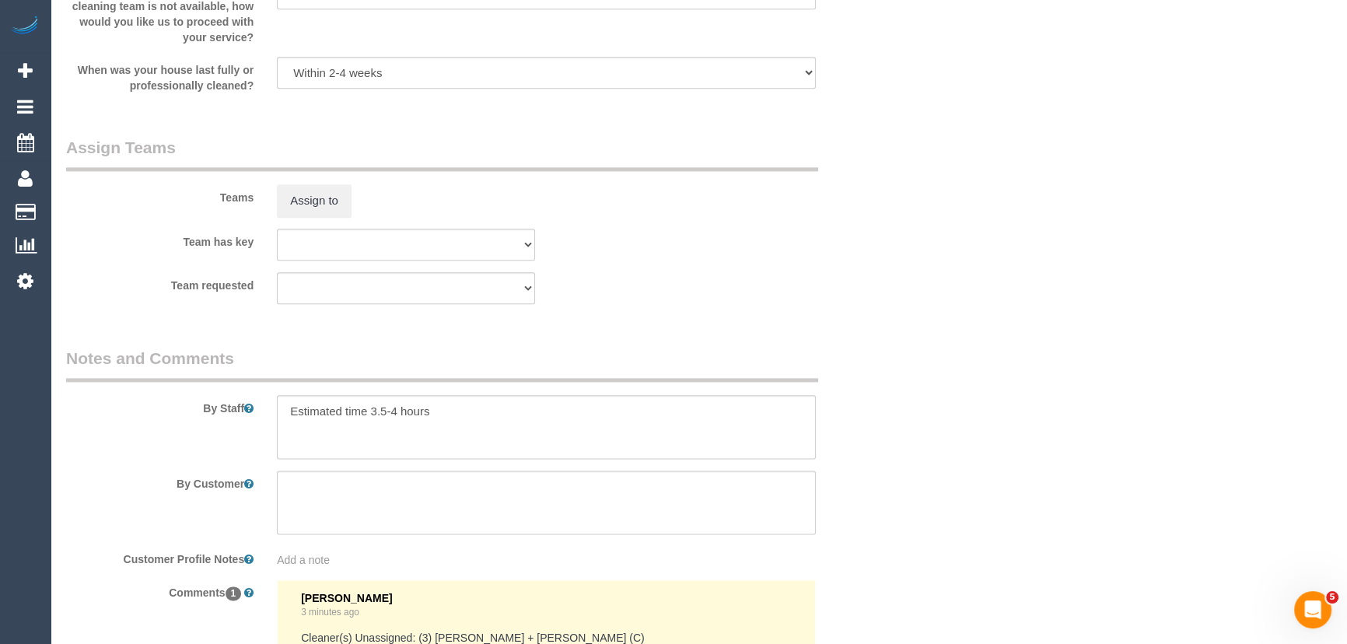
scroll to position [2635, 0]
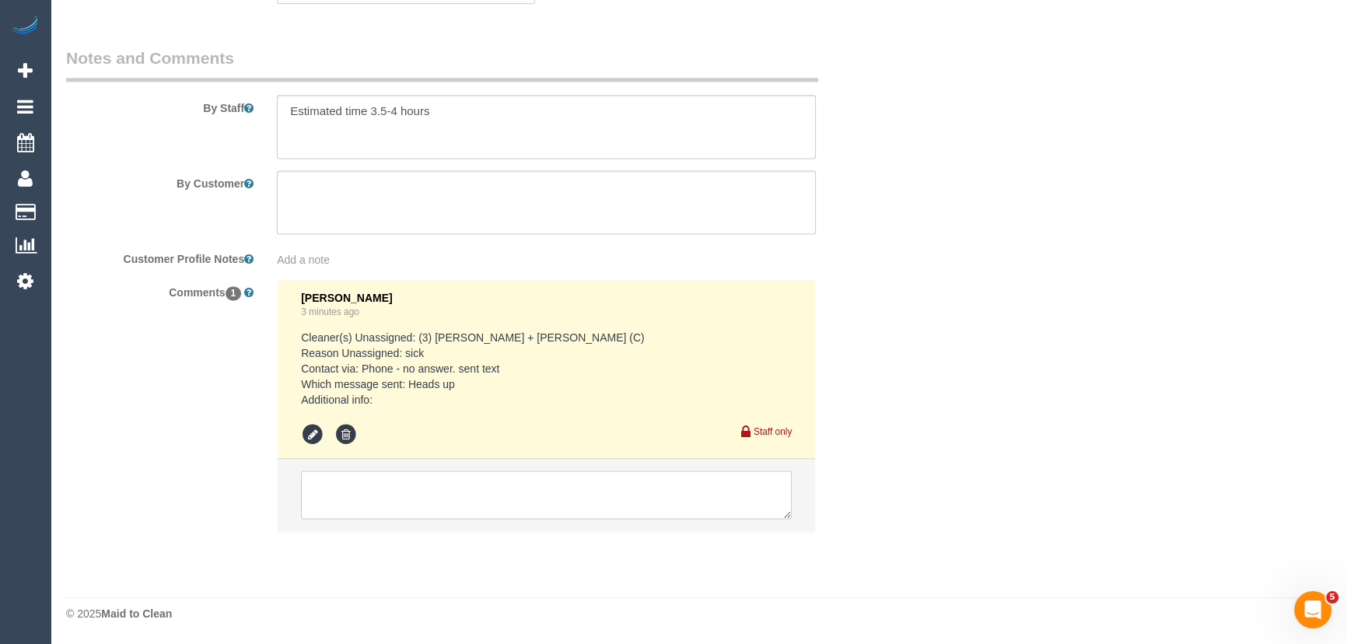
click at [407, 489] on textarea at bounding box center [546, 494] width 491 height 48
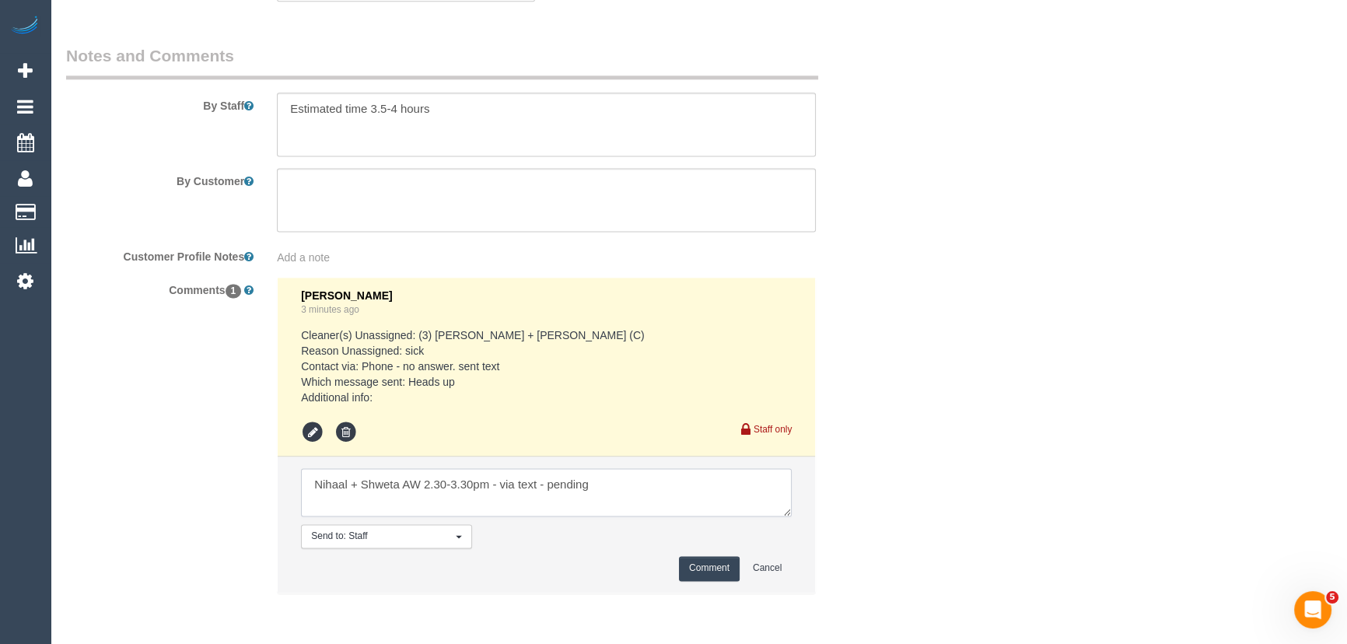
type textarea "Nihaal + Shweta AW 2.30-3.30pm - via text - pending"
click at [708, 580] on button "Comment" at bounding box center [709, 568] width 61 height 24
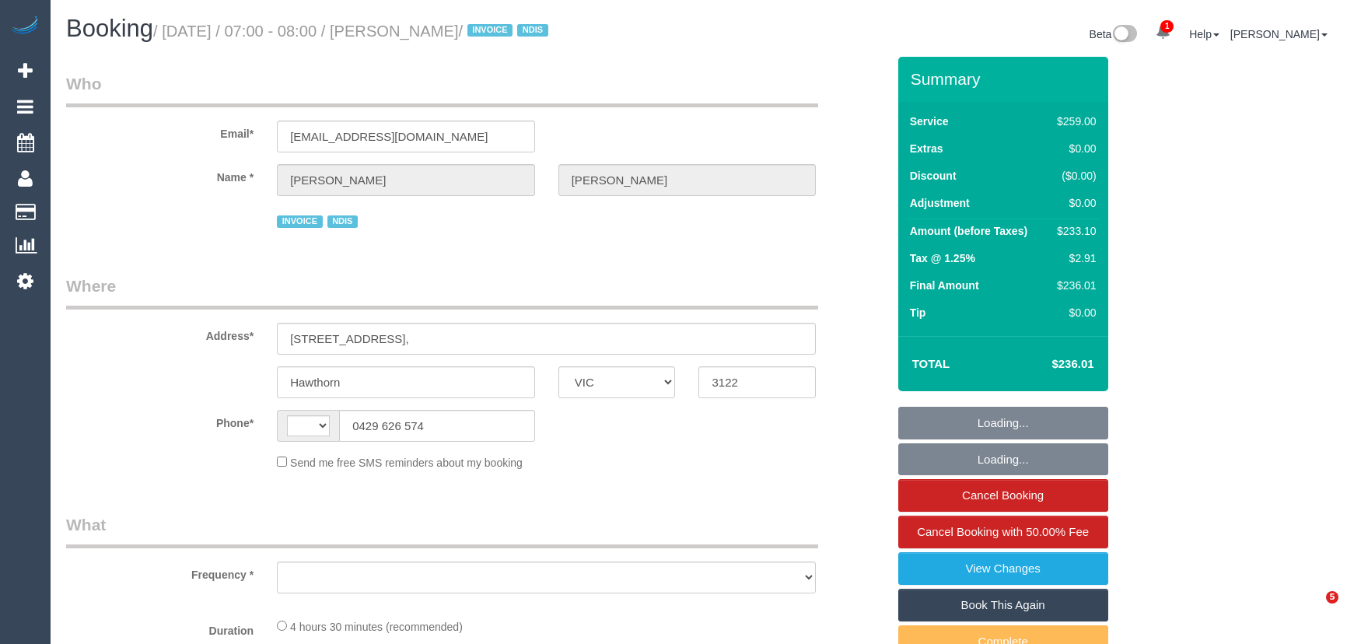
select select "VIC"
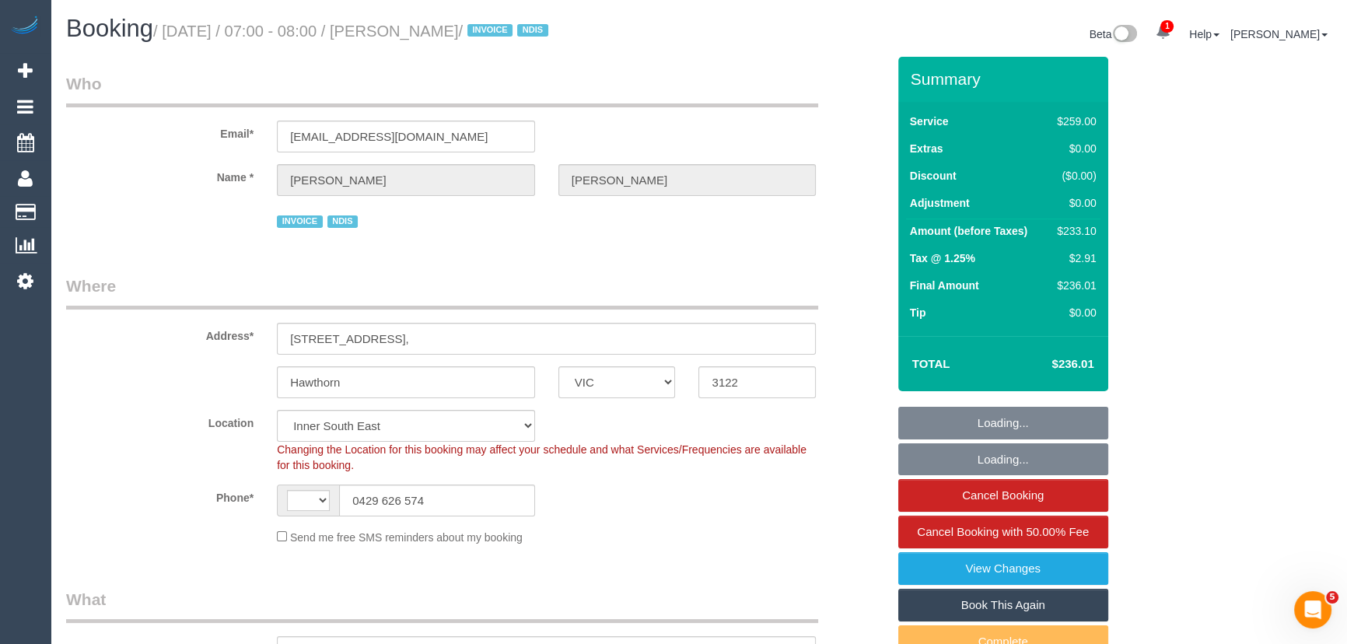
select select "string:AU"
select select "object:601"
select select "spot1"
select select "number:29"
select select "number:14"
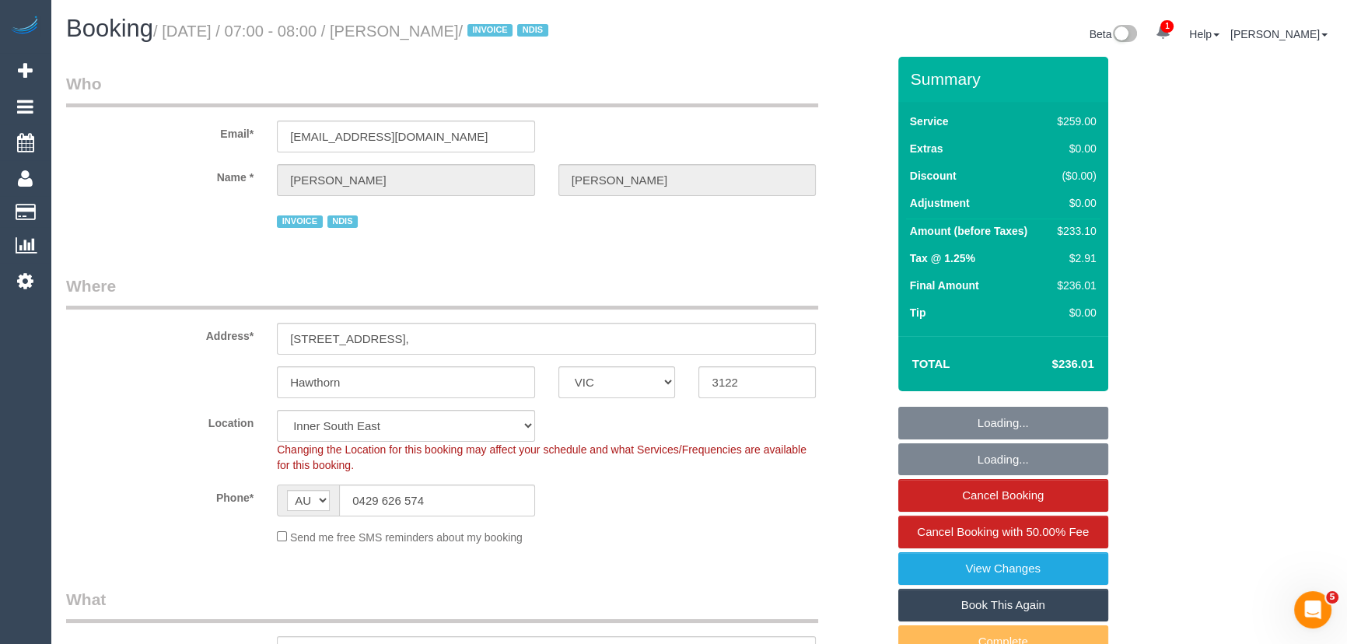
select select "number:19"
select select "number:25"
select select "number:33"
select select "number:12"
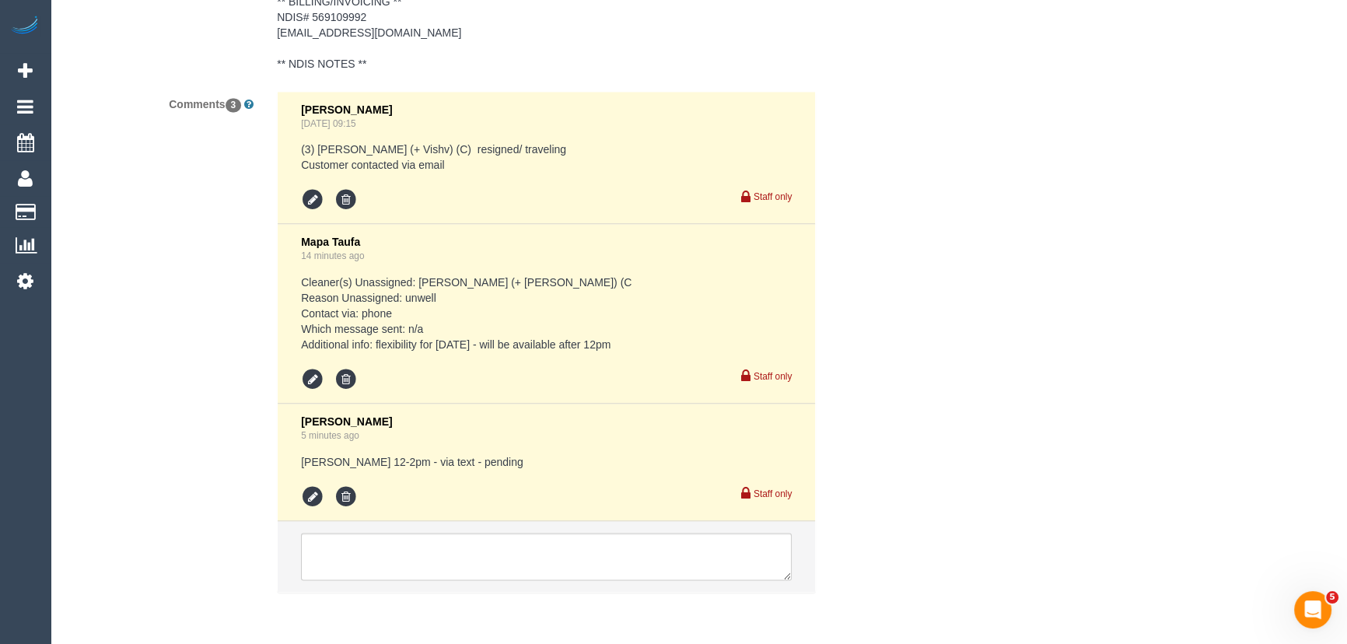
scroll to position [2968, 0]
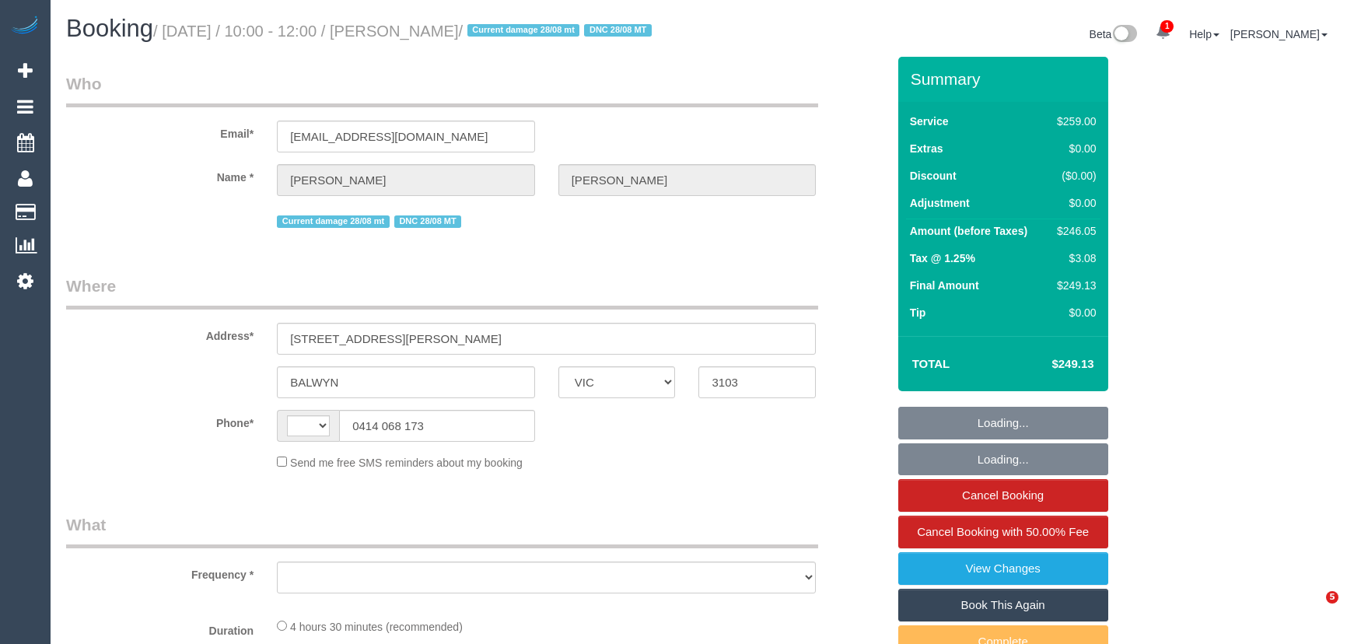
select select "VIC"
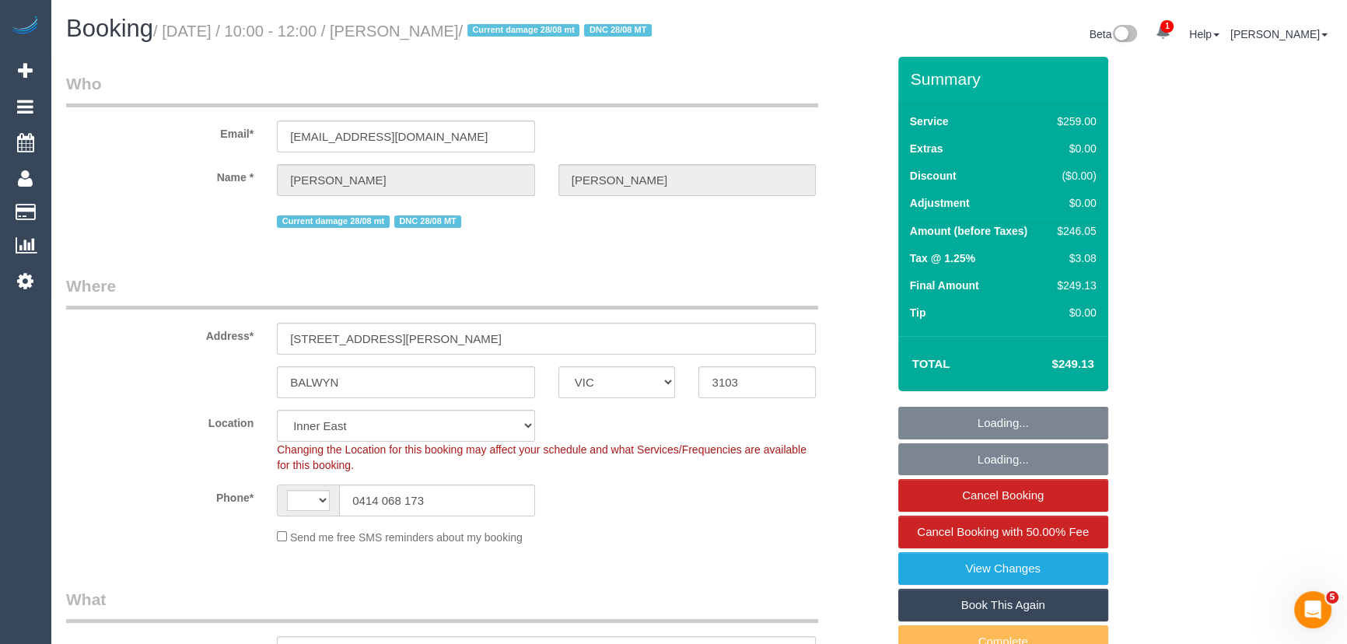
select select "string:stripe-pm_1RIO802GScqysDRVtVtZynzm"
select select "spot1"
select select "number:28"
select select "number:14"
select select "number:19"
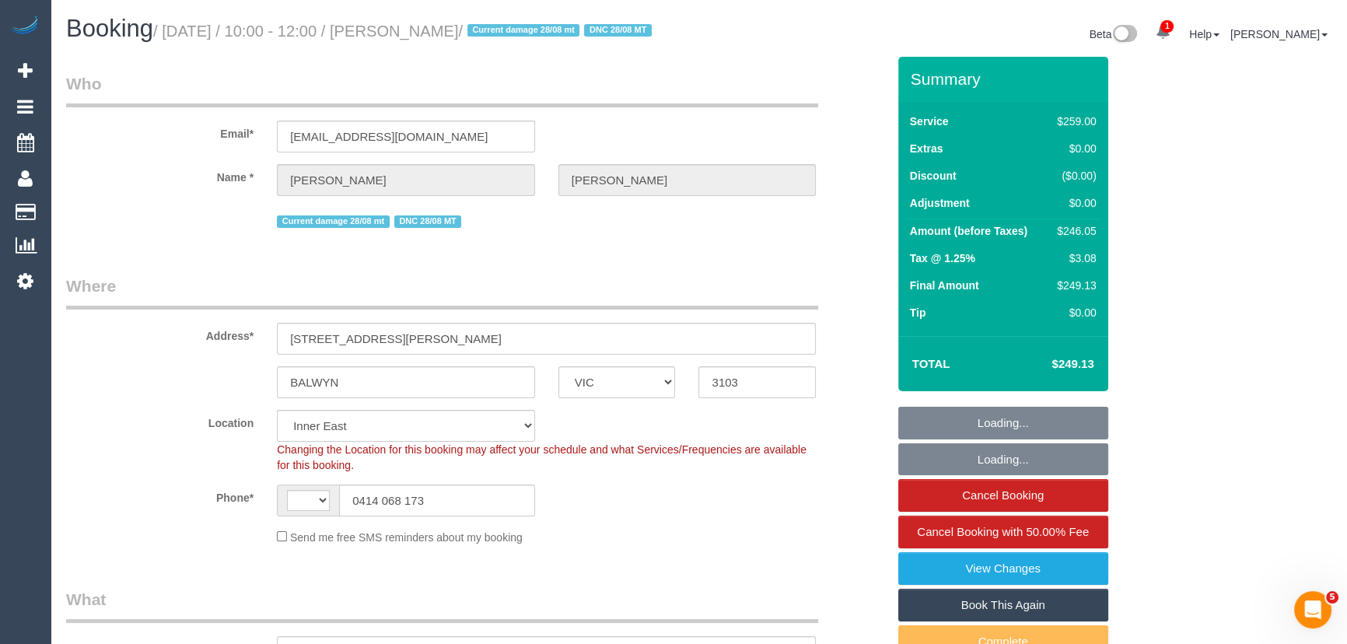
select select "number:22"
select select "number:34"
select select "number:12"
select select "string:AU"
select select "object:1498"
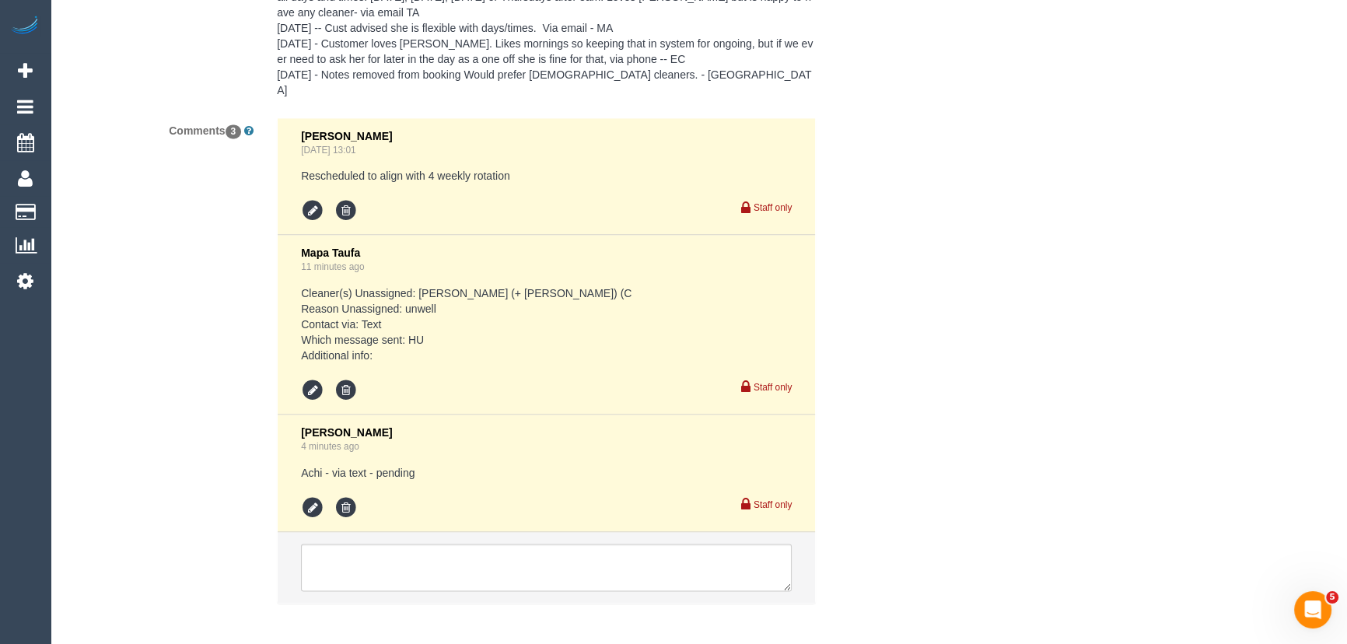
scroll to position [2971, 0]
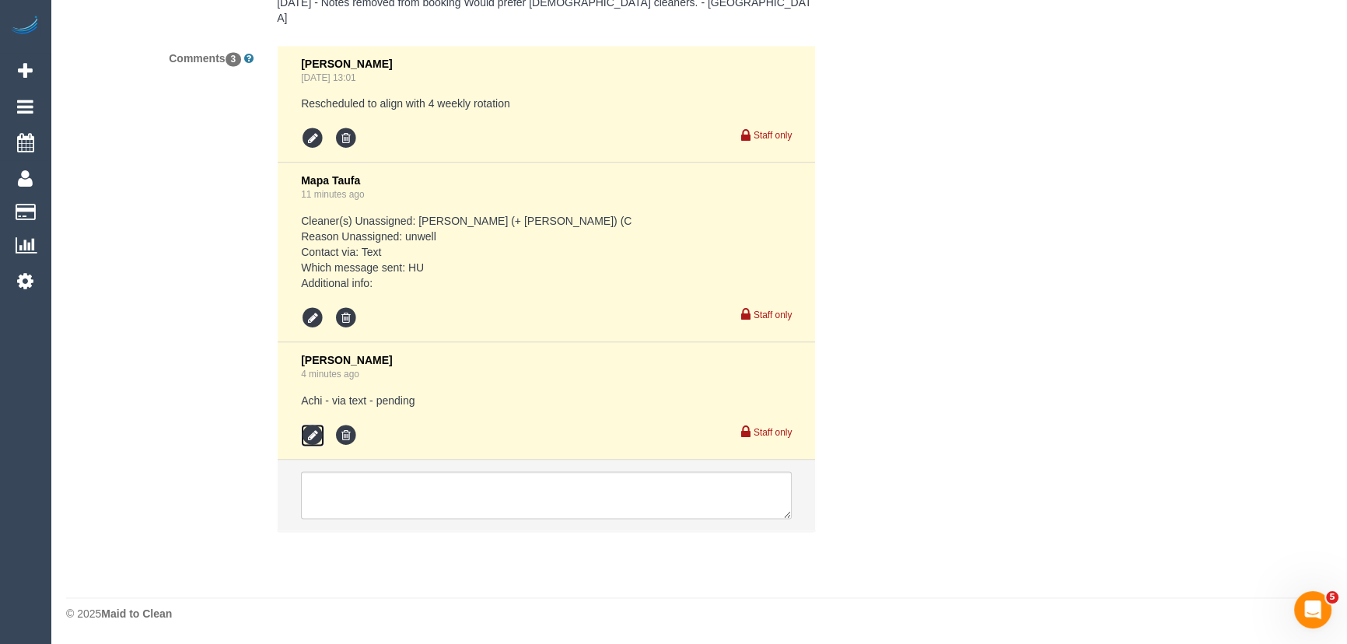
click at [307, 429] on icon at bounding box center [312, 435] width 23 height 23
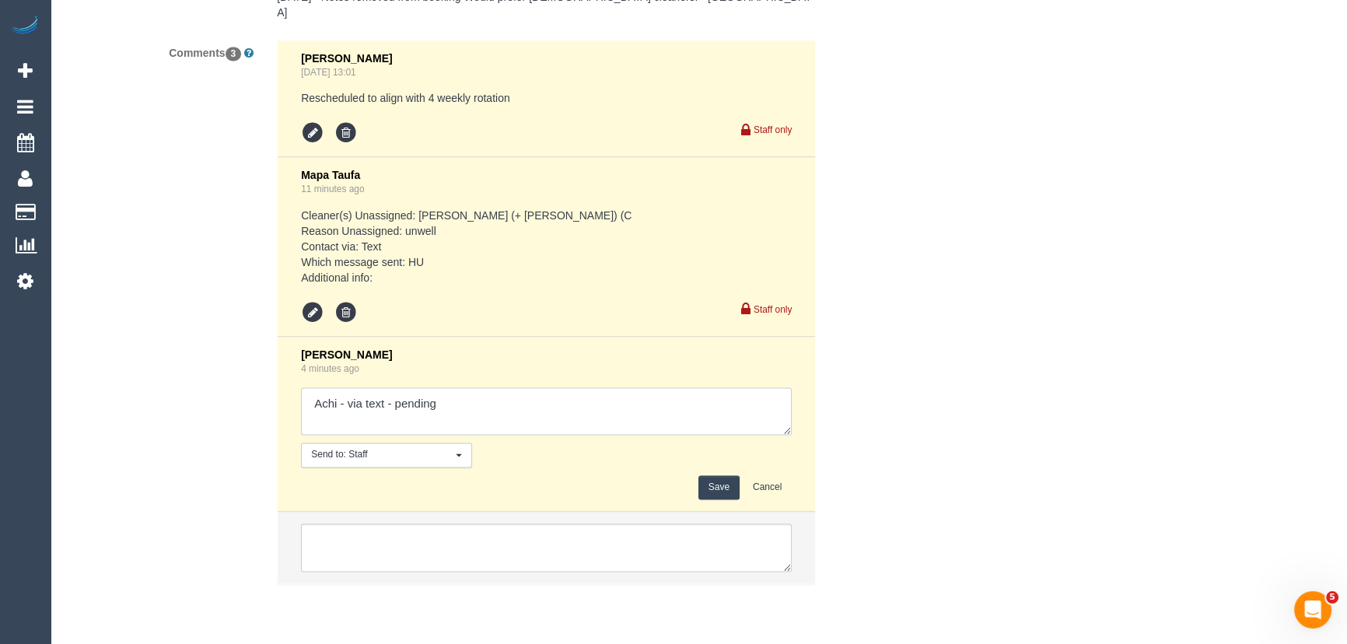
click at [490, 421] on textarea at bounding box center [546, 411] width 491 height 48
type textarea "Achi - via text - pending Disni - via text - pending"
click at [700, 494] on button "Save" at bounding box center [718, 487] width 41 height 24
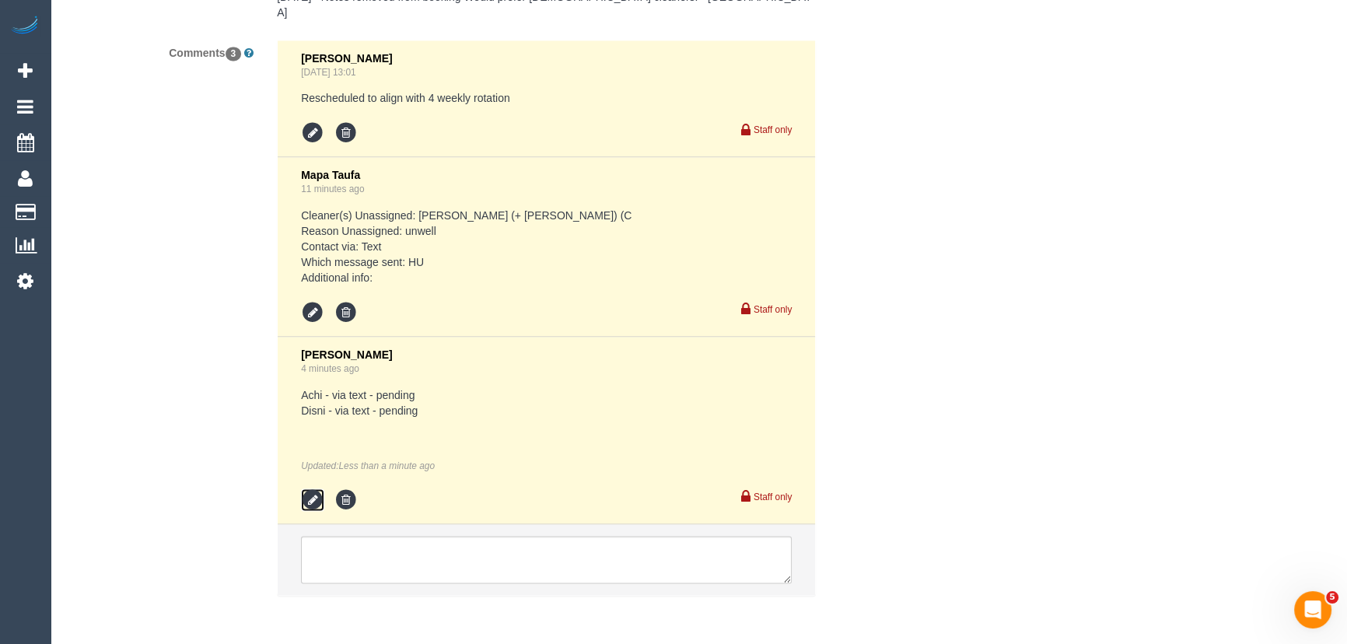
click at [320, 501] on icon at bounding box center [312, 499] width 23 height 23
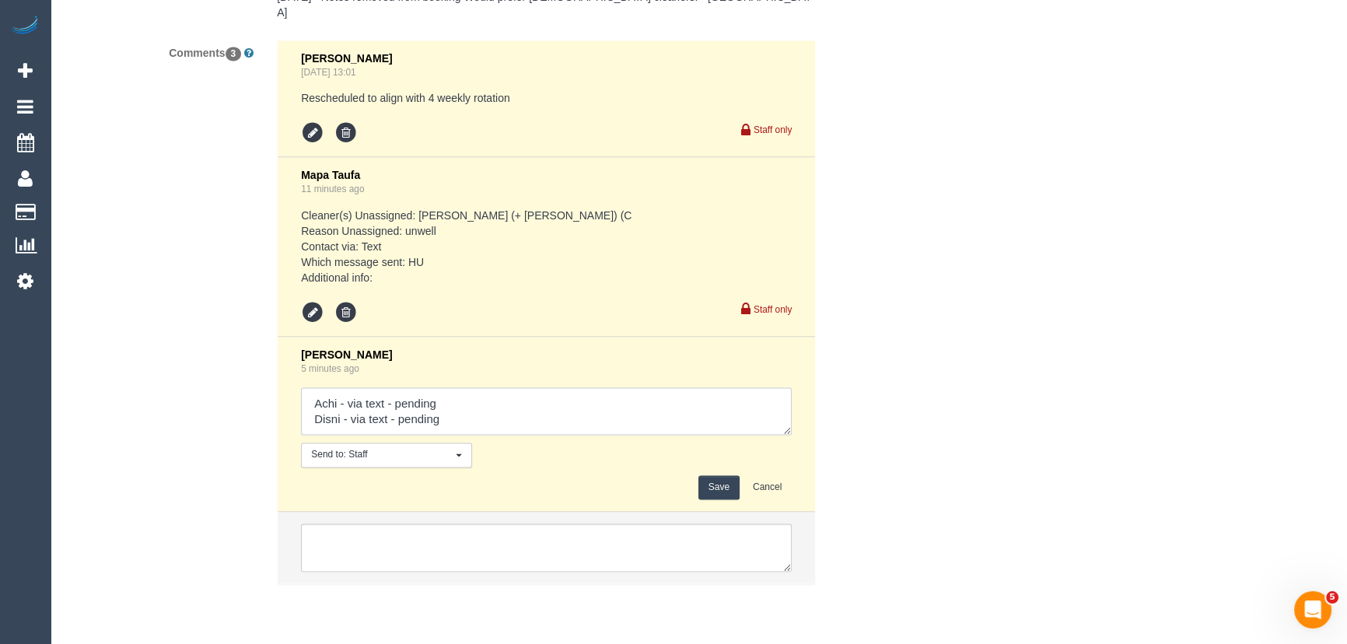
click at [474, 432] on textarea at bounding box center [546, 411] width 491 height 48
type textarea "Achi - via text - pending Disni - via text - confirmed Customer has been inform…"
click at [715, 493] on button "Save" at bounding box center [718, 487] width 41 height 24
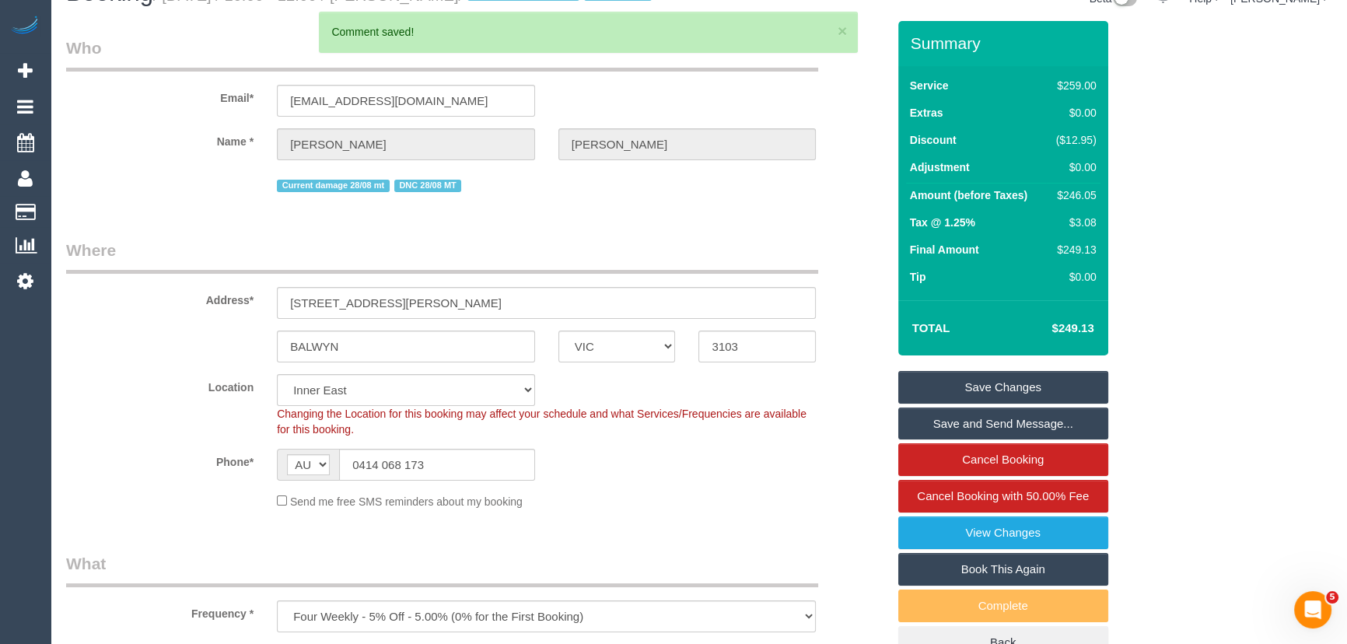
scroll to position [0, 0]
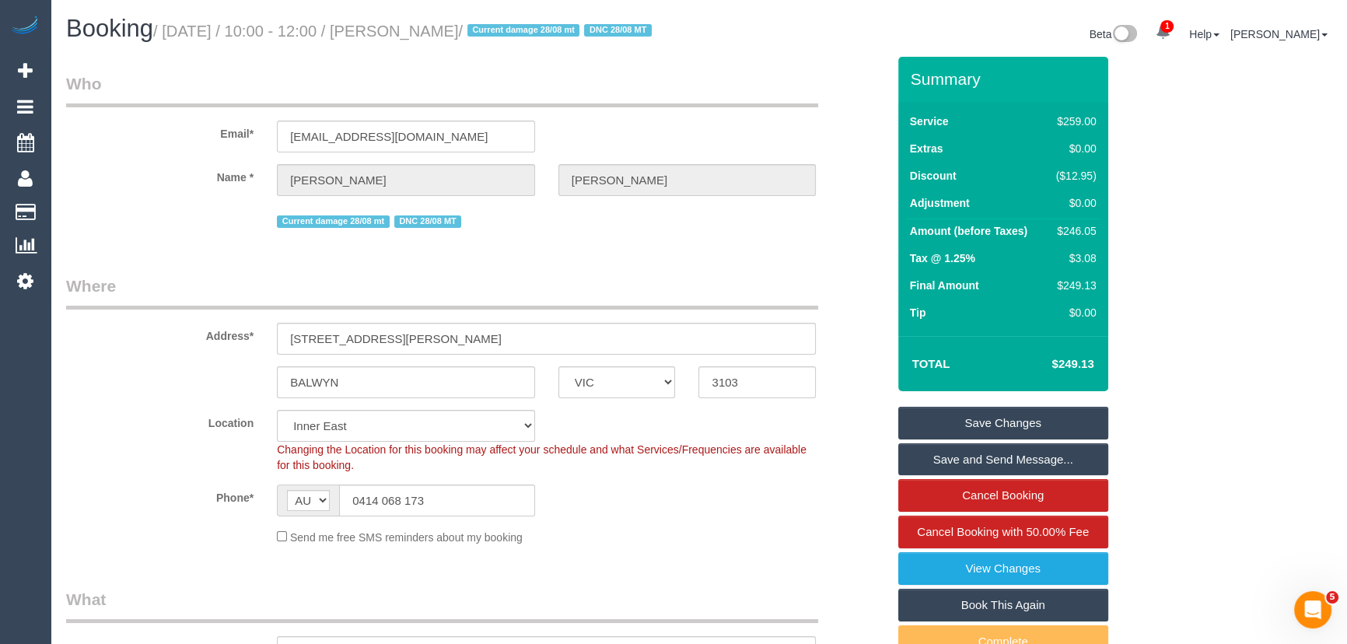
click at [438, 31] on small "/ September 25, 2025 / 10:00 - 12:00 / Kate Casley / Current damage 28/08 mt DN…" at bounding box center [404, 31] width 503 height 17
copy small "Kate Casley"
click at [439, 516] on input "0414 068 173" at bounding box center [437, 500] width 196 height 32
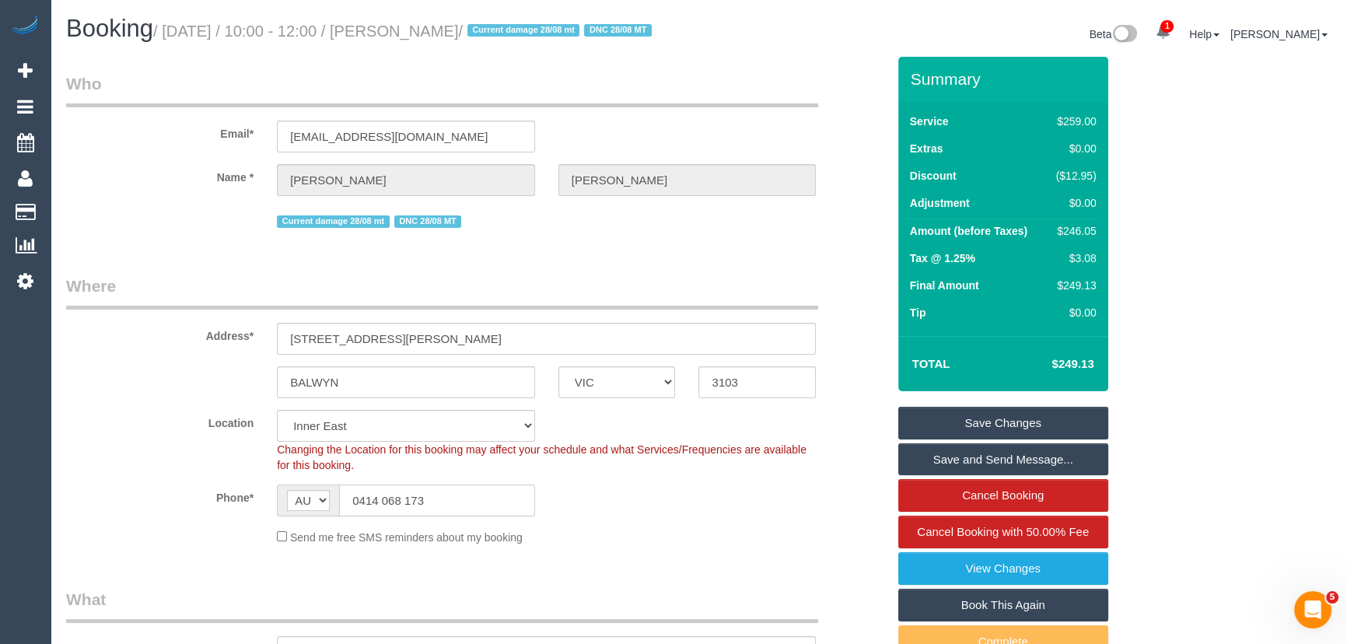
click at [439, 516] on input "0414 068 173" at bounding box center [437, 500] width 196 height 32
click at [417, 354] on input "2/8 Evelina Street" at bounding box center [546, 339] width 539 height 32
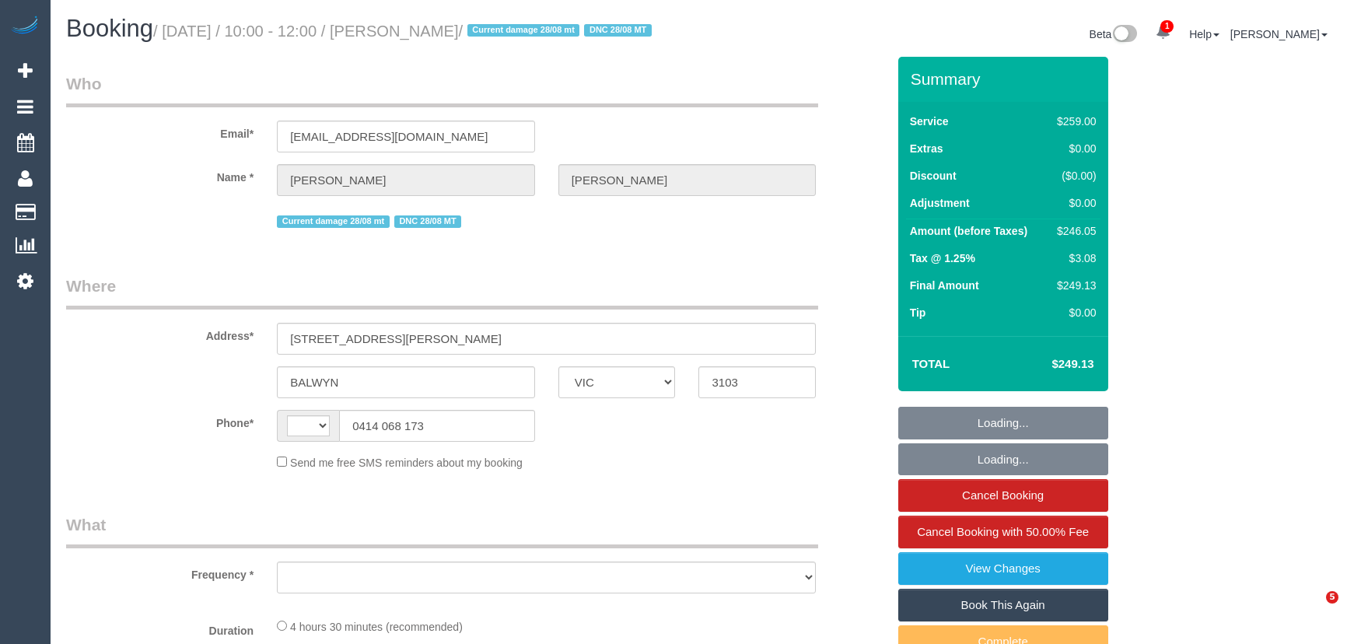
select select "VIC"
select select "object:361"
select select "string:stripe-pm_1RIO802GScqysDRVtVtZynzm"
select select "number:28"
select select "number:14"
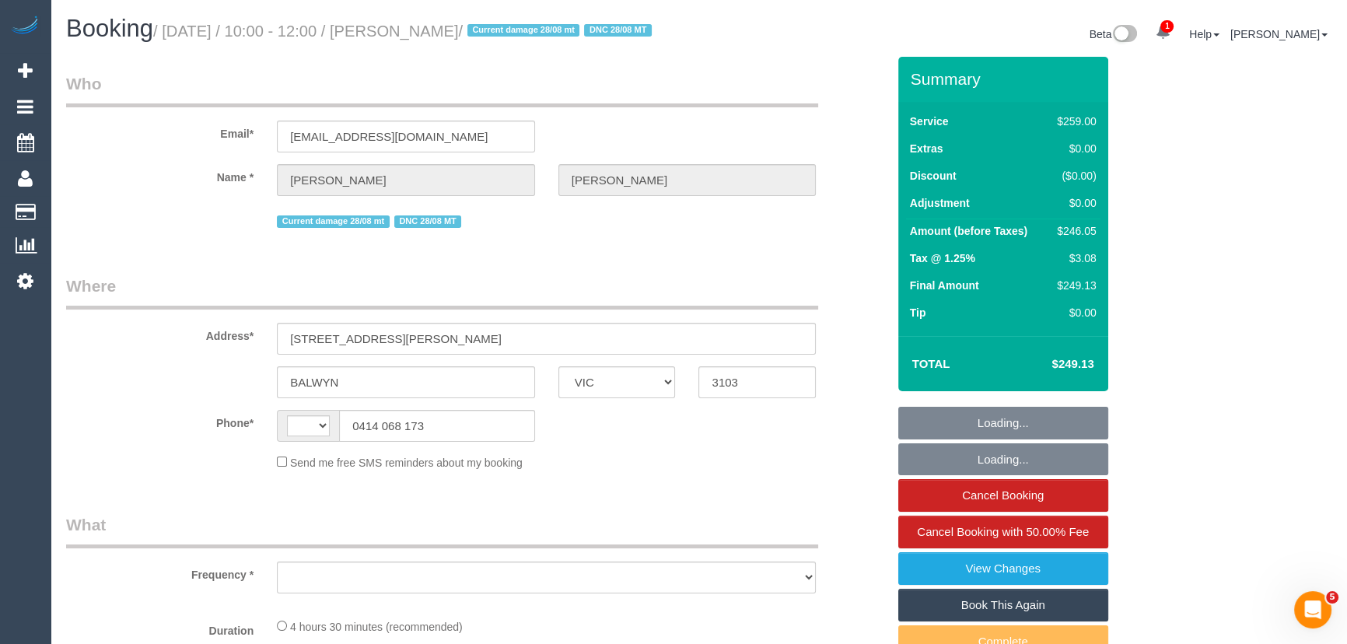
select select "number:19"
select select "number:22"
select select "number:34"
select select "number:12"
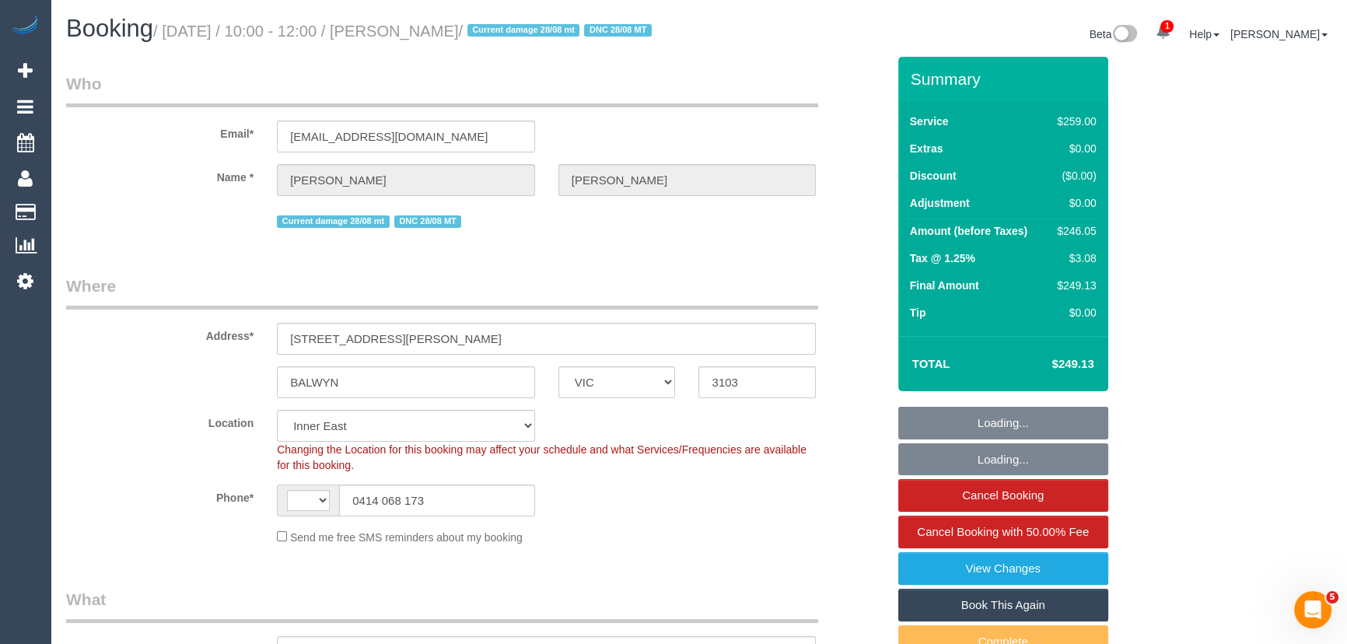
select select "object:761"
select select "string:AU"
select select "spot1"
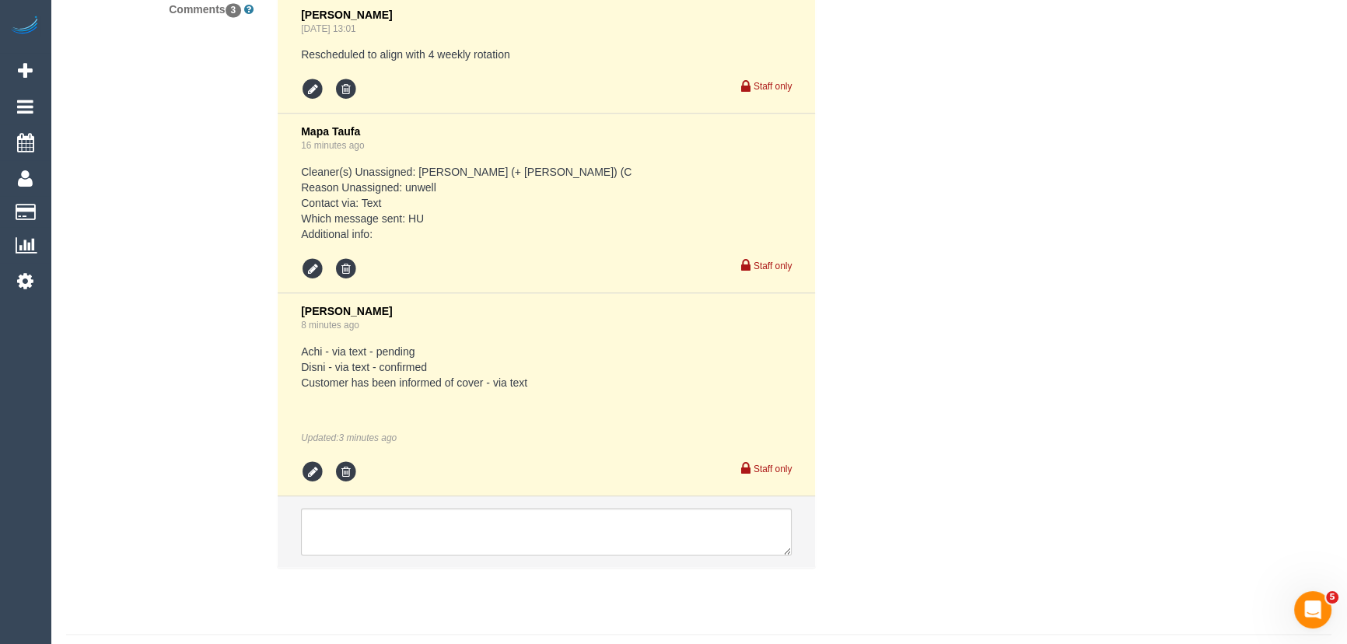
scroll to position [3057, 0]
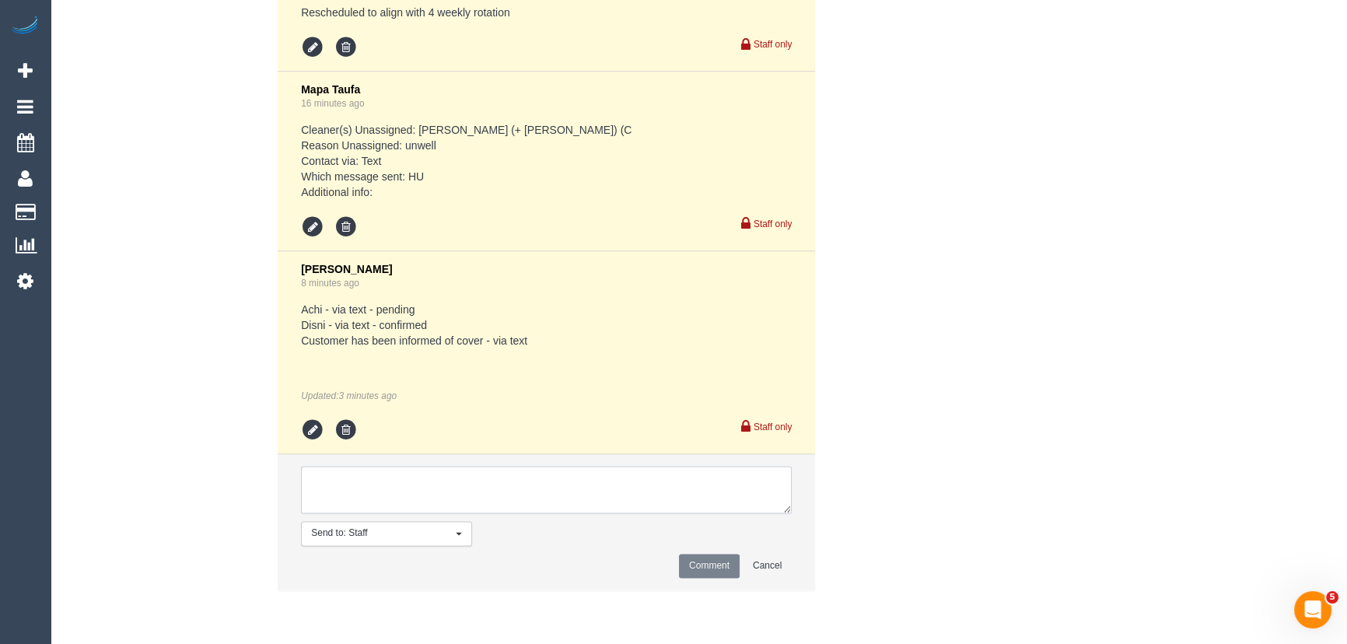
click at [371, 499] on textarea at bounding box center [546, 490] width 491 height 48
paste textarea "Hi [PERSON_NAME], no problem - I'm happy to cancel [DATE] clean. Would it be ok…"
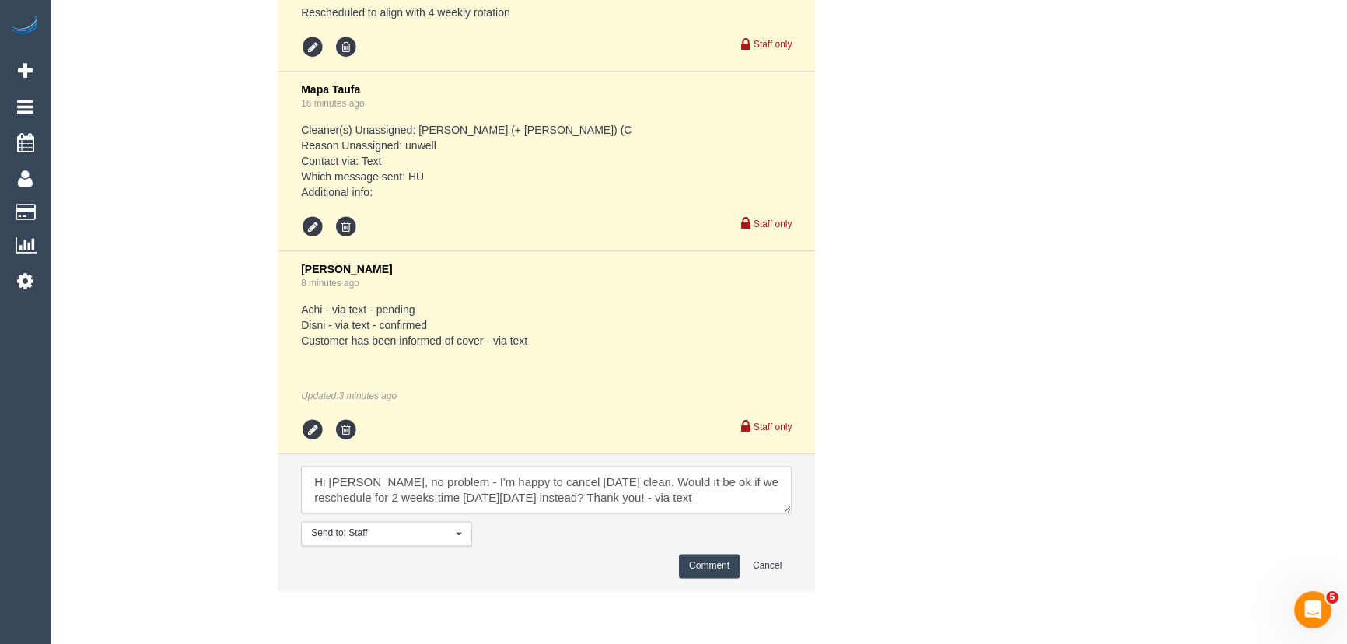
type textarea "Hi [PERSON_NAME], no problem - I'm happy to cancel [DATE] clean. Would it be ok…"
click at [704, 575] on button "Comment" at bounding box center [709, 566] width 61 height 24
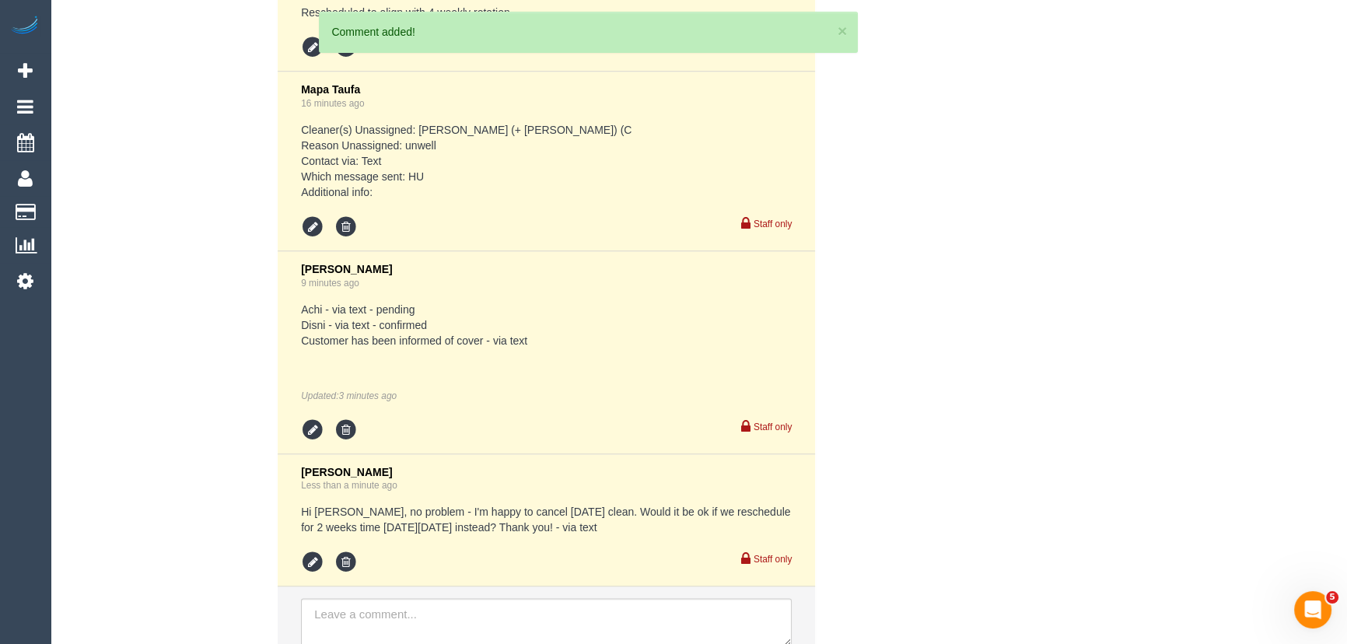
scroll to position [3189, 0]
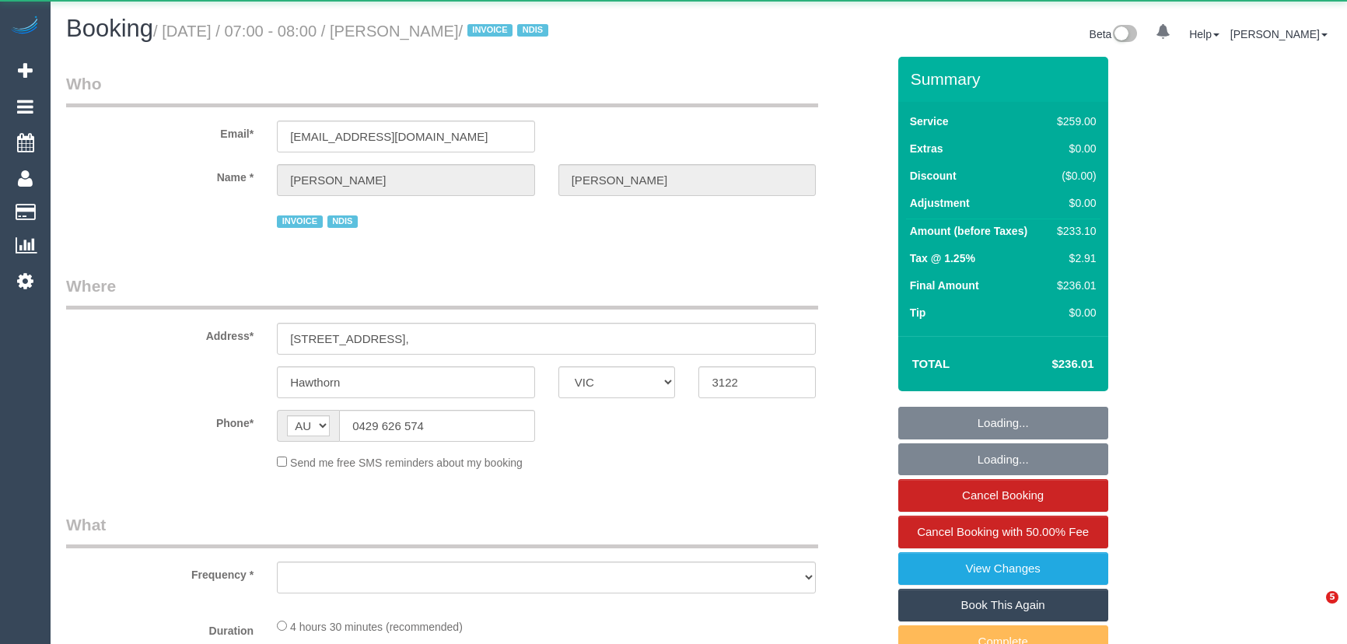
select select "VIC"
select select "object:529"
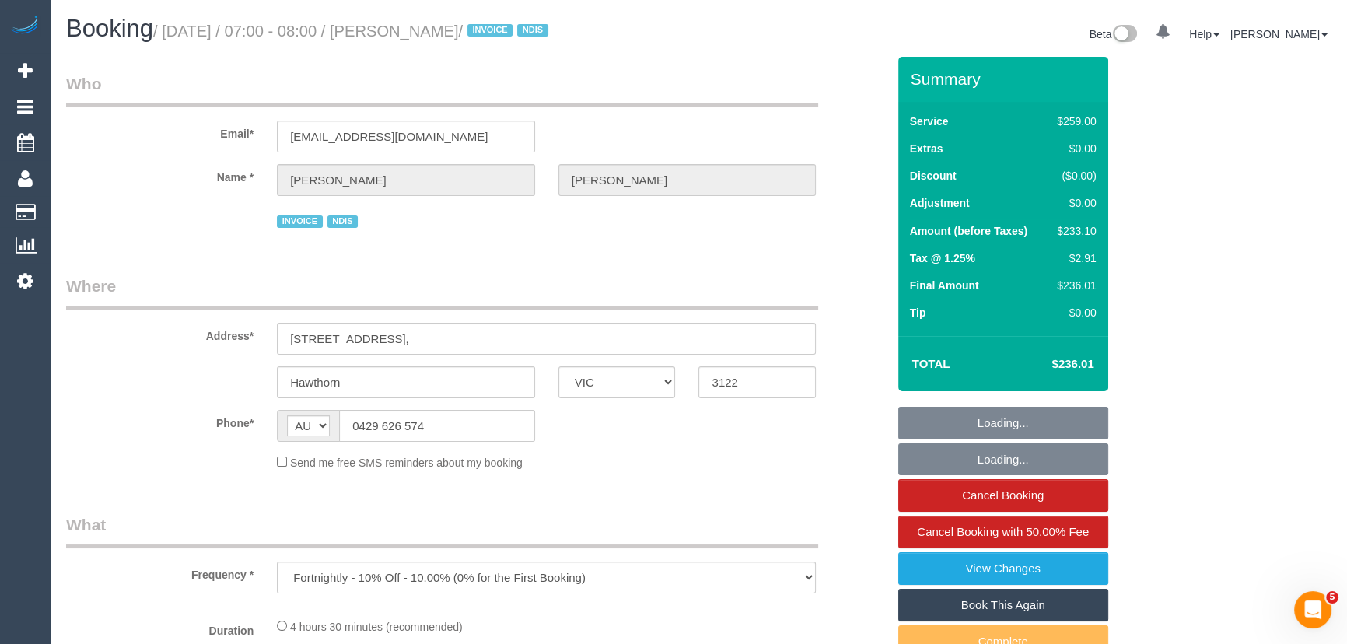
select select "number:29"
select select "number:14"
select select "number:19"
select select "number:25"
select select "number:33"
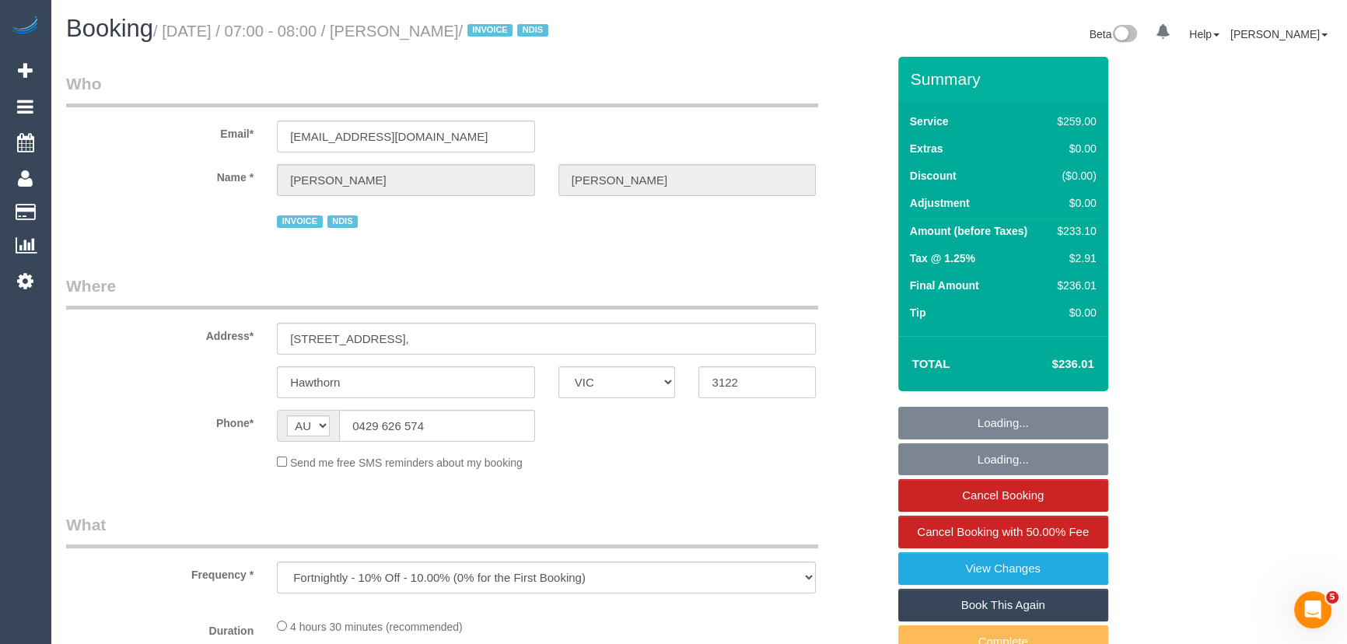
select select "number:12"
select select "spot1"
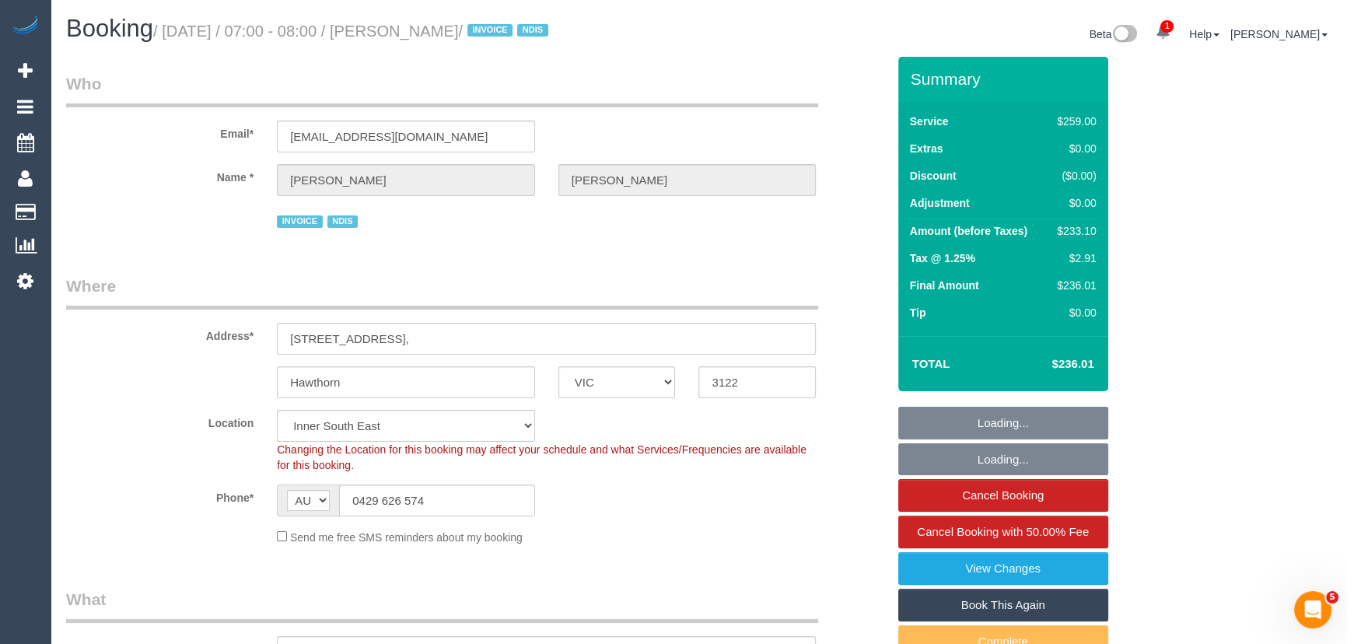
select select "object:1442"
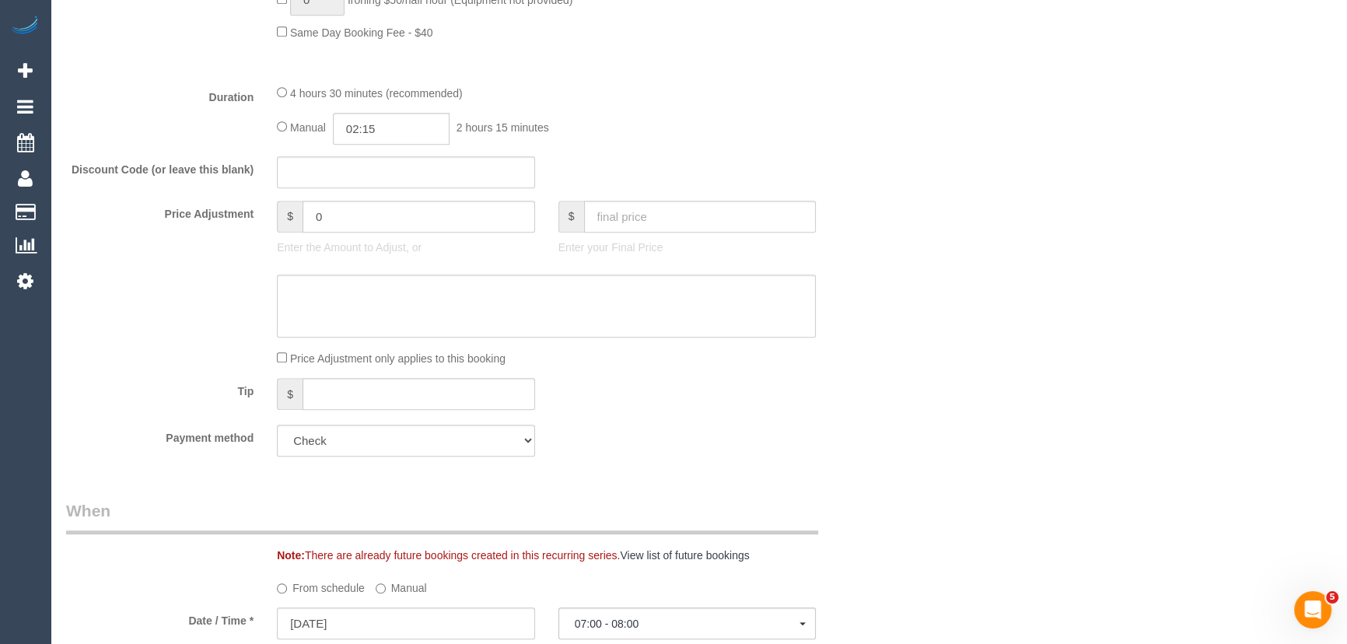
scroll to position [1201, 0]
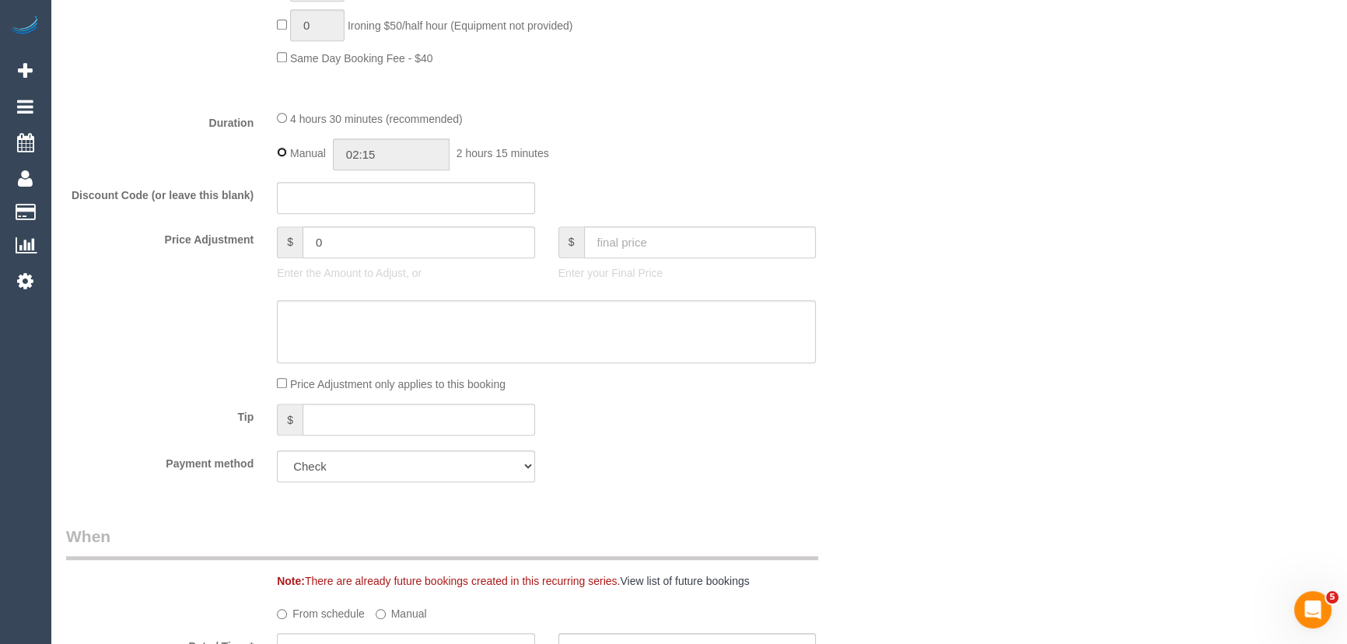
type input "04:30"
select select "spot6"
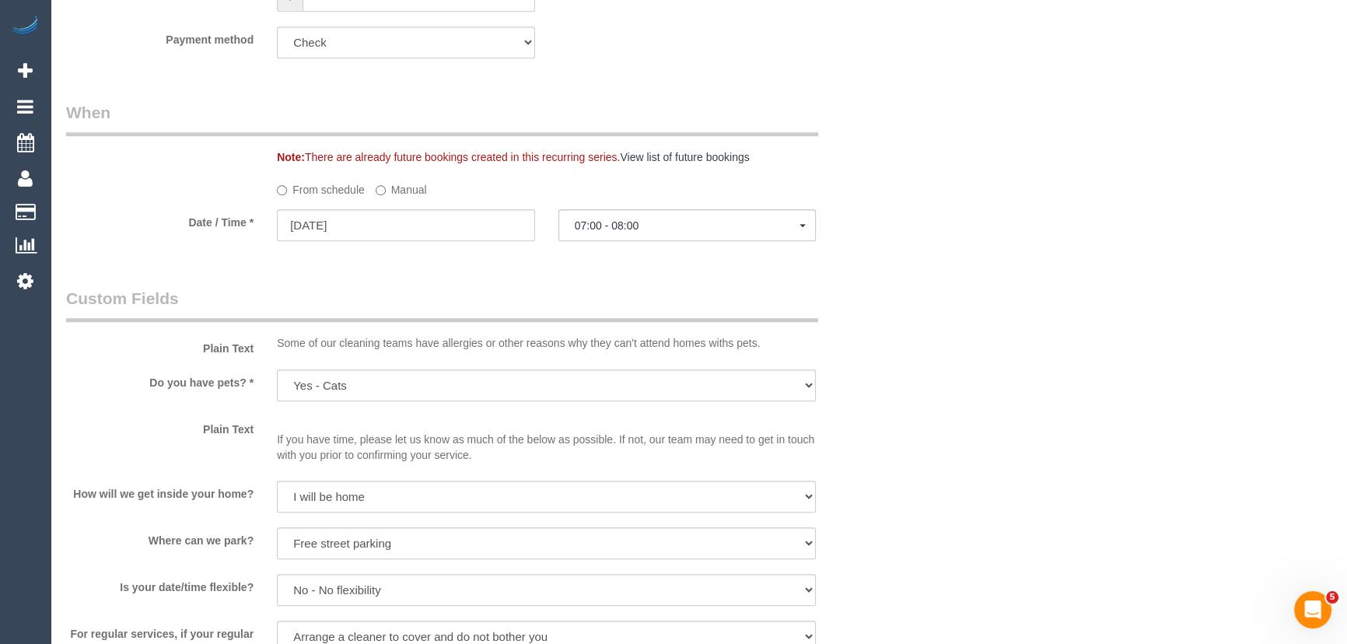
scroll to position [1625, 0]
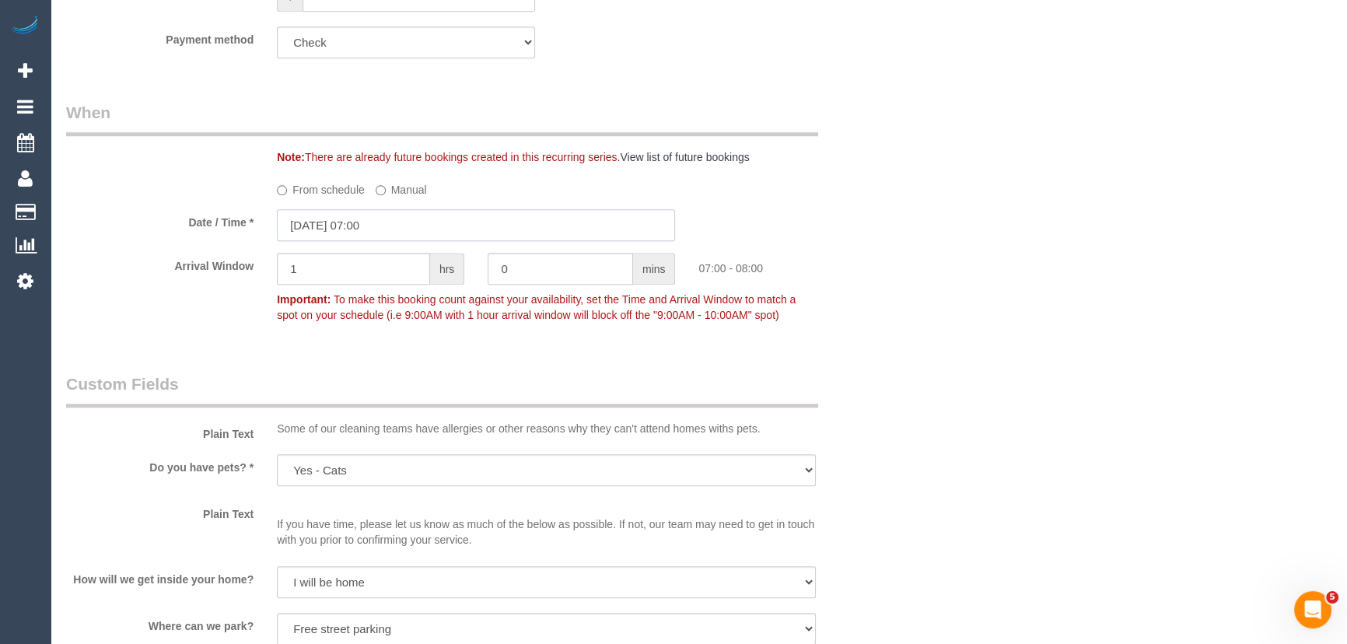
click at [422, 226] on input "[DATE] 07:00" at bounding box center [476, 225] width 398 height 32
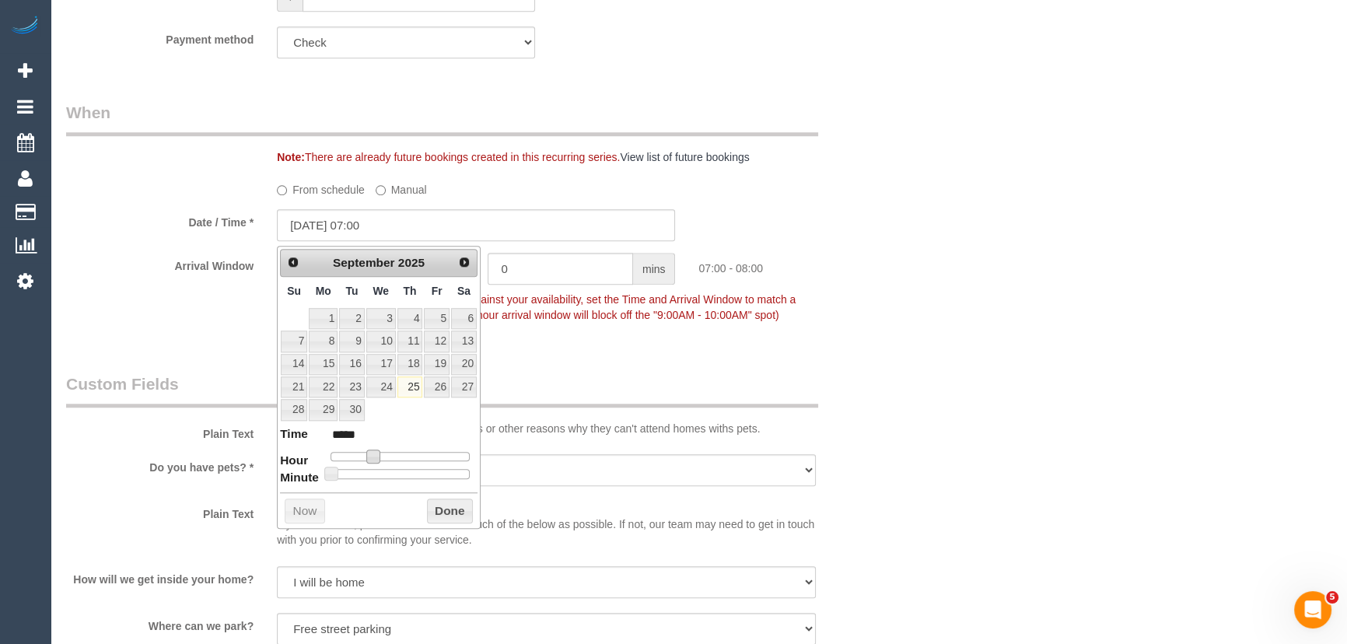
type input "[DATE] 08:00"
type input "*****"
type input "[DATE] 09:00"
type input "*****"
type input "[DATE] 10:00"
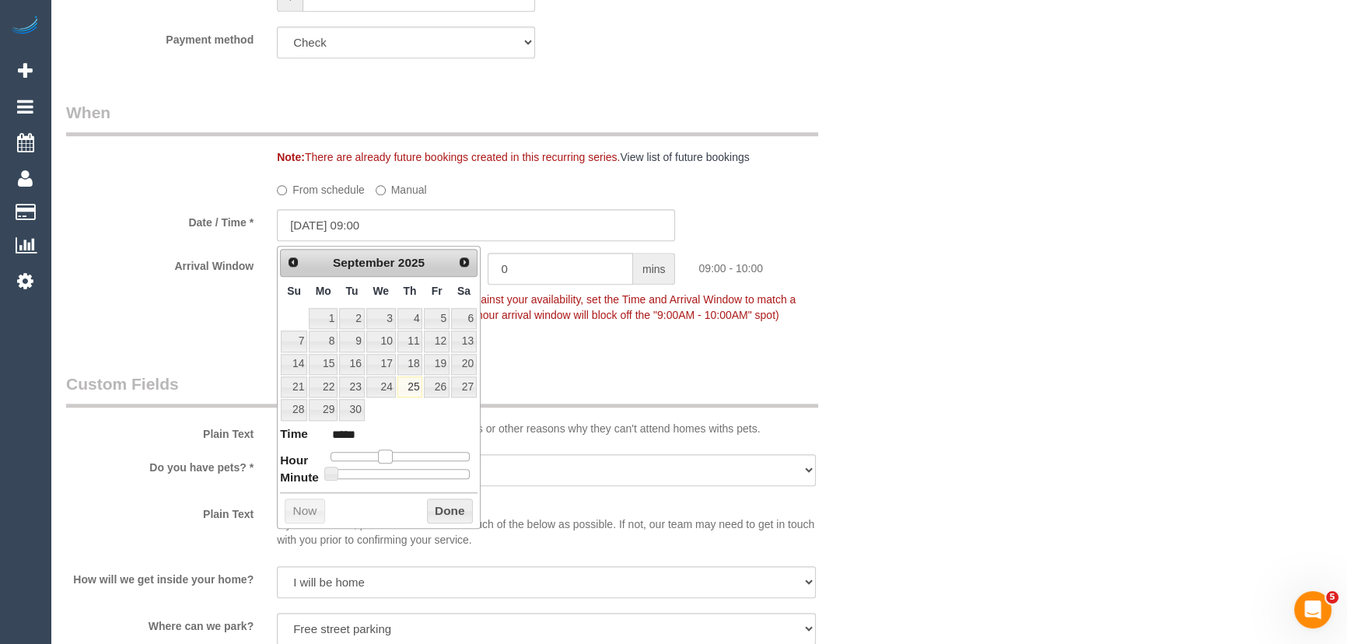
type input "*****"
type input "[DATE] 11:00"
type input "*****"
type input "25/09/2025 12:00"
type input "*****"
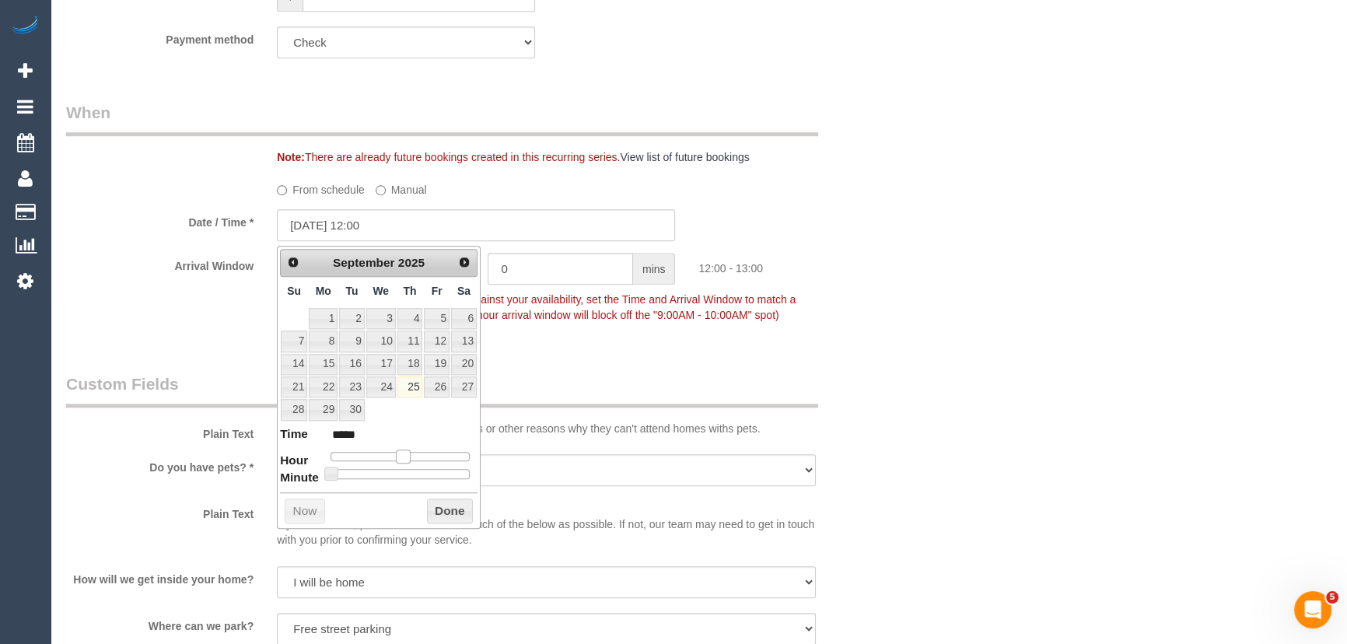
drag, startPoint x: 374, startPoint y: 454, endPoint x: 404, endPoint y: 453, distance: 30.3
click at [404, 453] on span at bounding box center [403, 456] width 14 height 14
click at [587, 348] on div "Who Email* janepoxon1@gmail.com Name * Jane Poxon INVOICE NDIS Where Address* 1…" at bounding box center [476, 223] width 844 height 3584
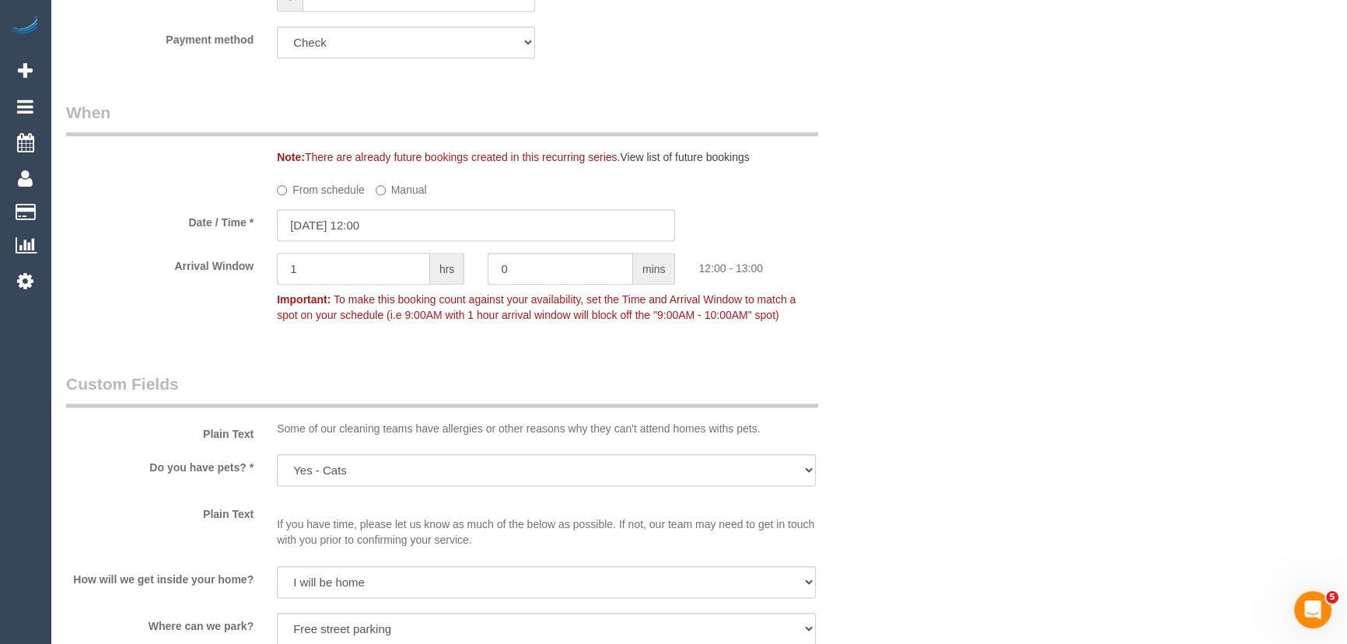
click at [374, 281] on input "1" at bounding box center [353, 269] width 153 height 32
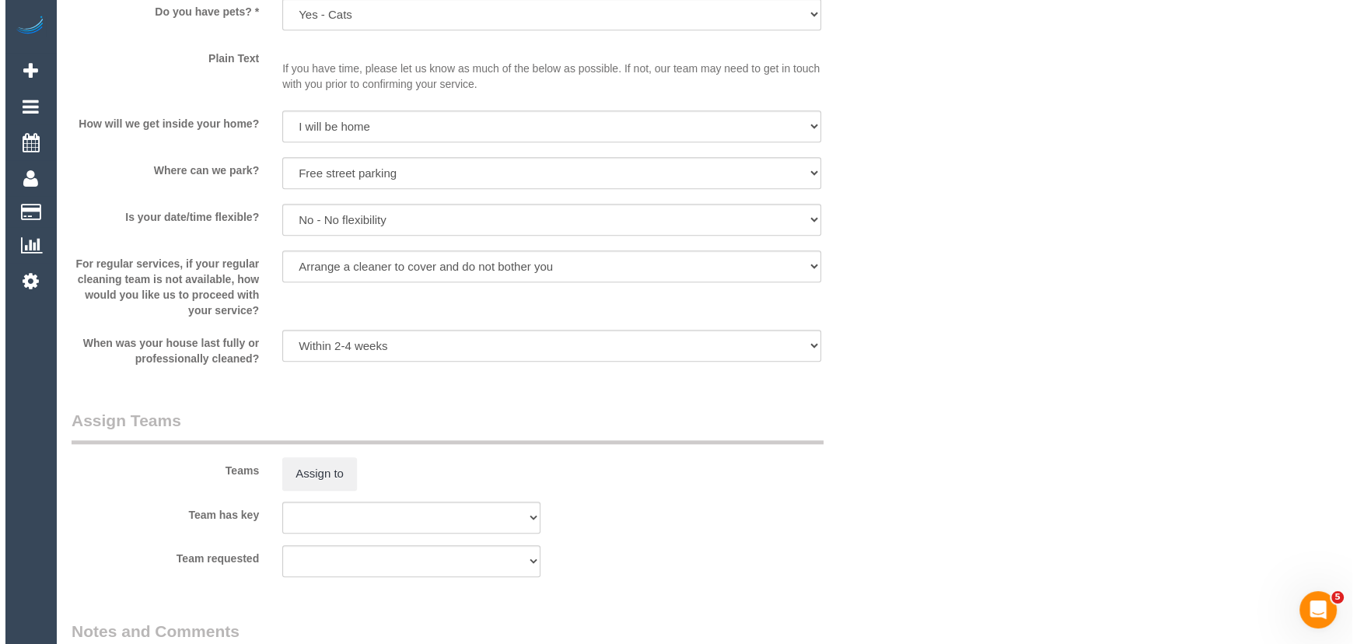
scroll to position [2191, 0]
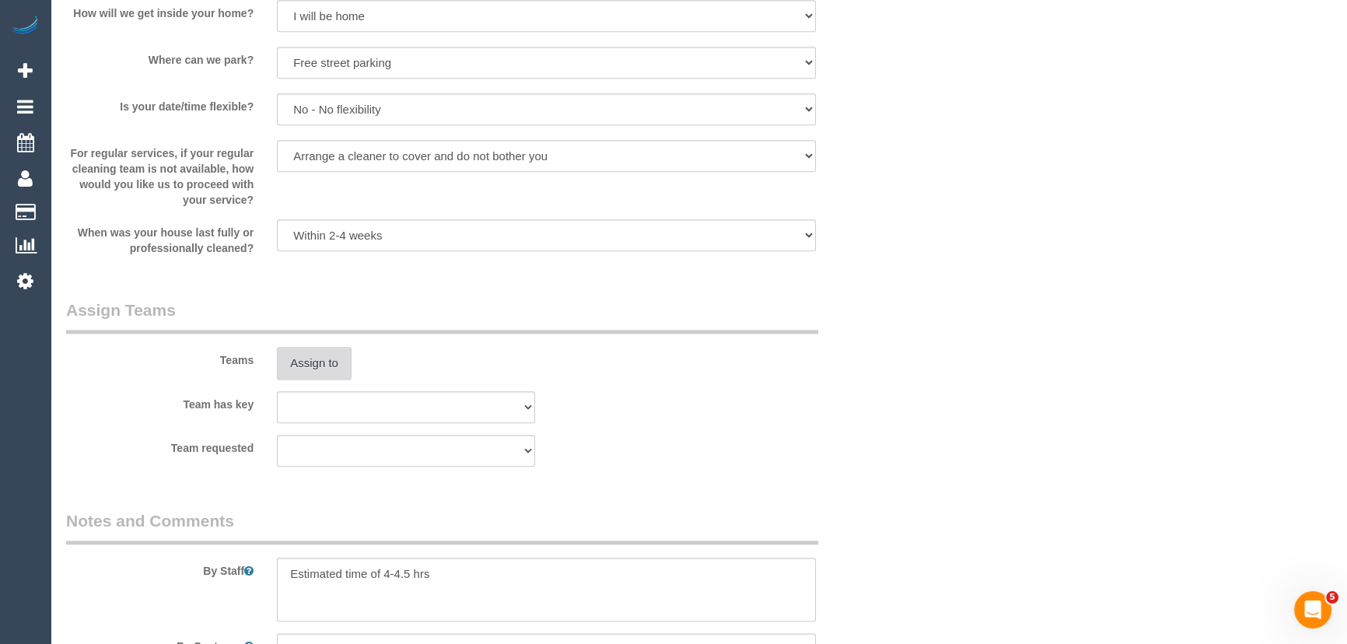
type input "2"
click at [296, 372] on button "Assign to" at bounding box center [314, 363] width 75 height 33
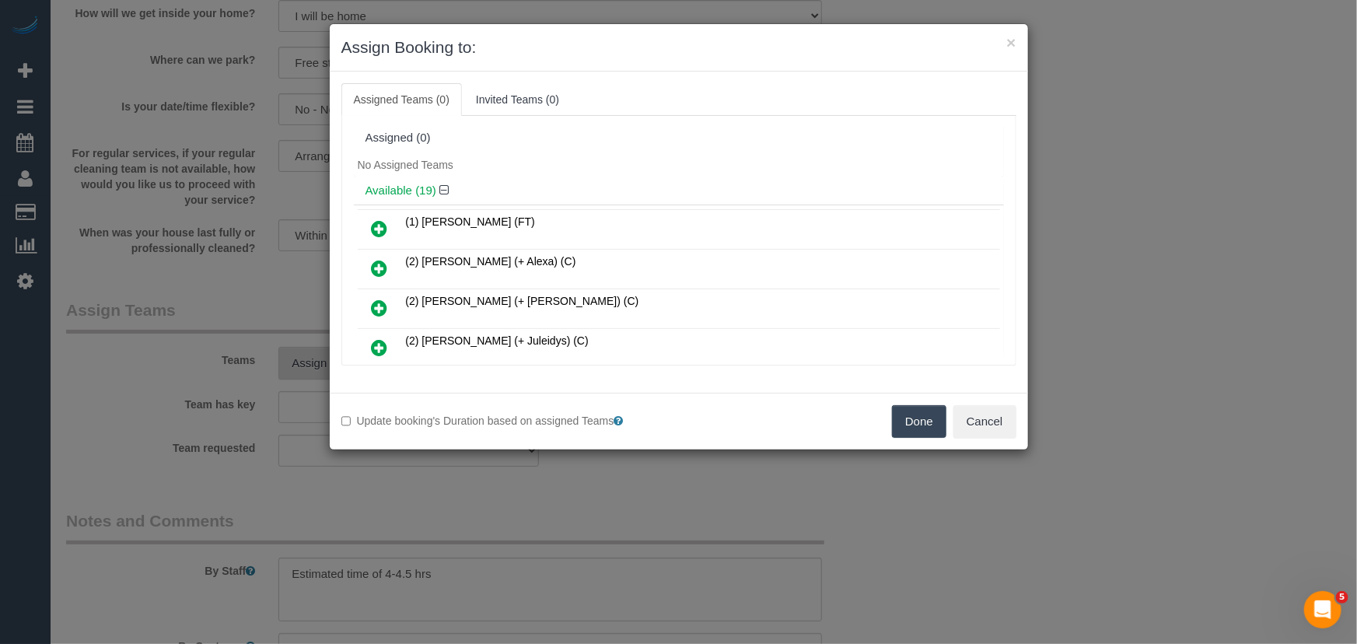
scroll to position [659, 0]
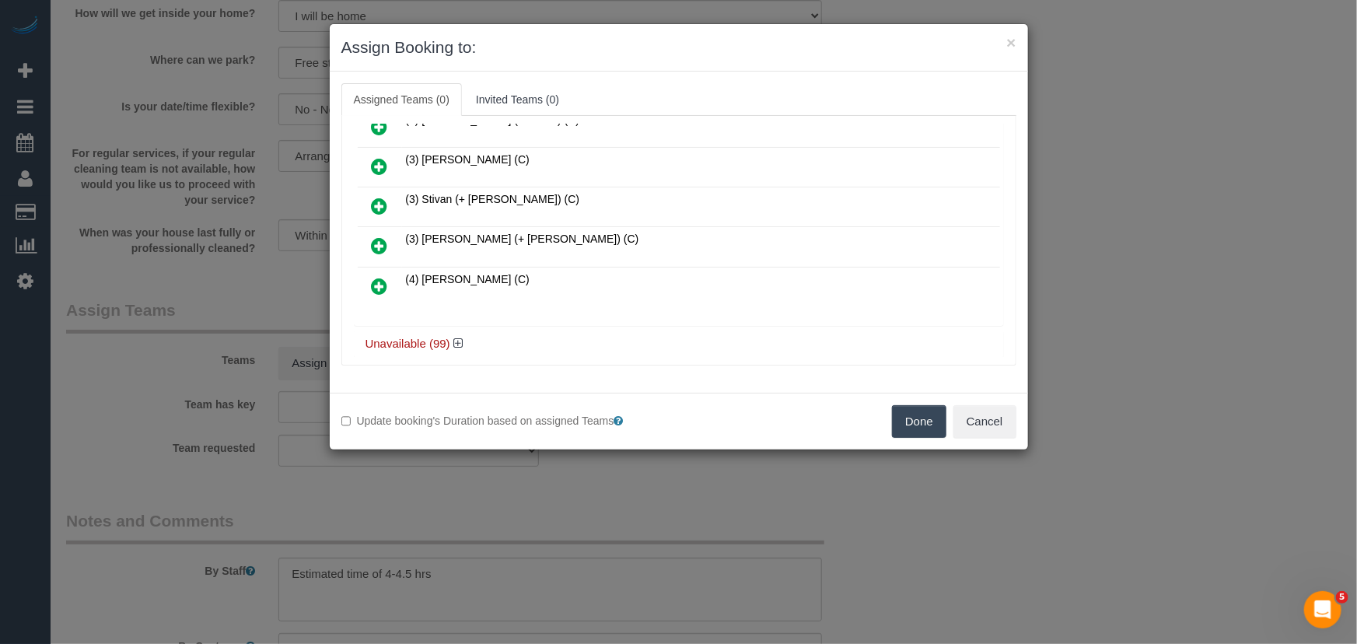
click at [376, 277] on icon at bounding box center [380, 286] width 16 height 19
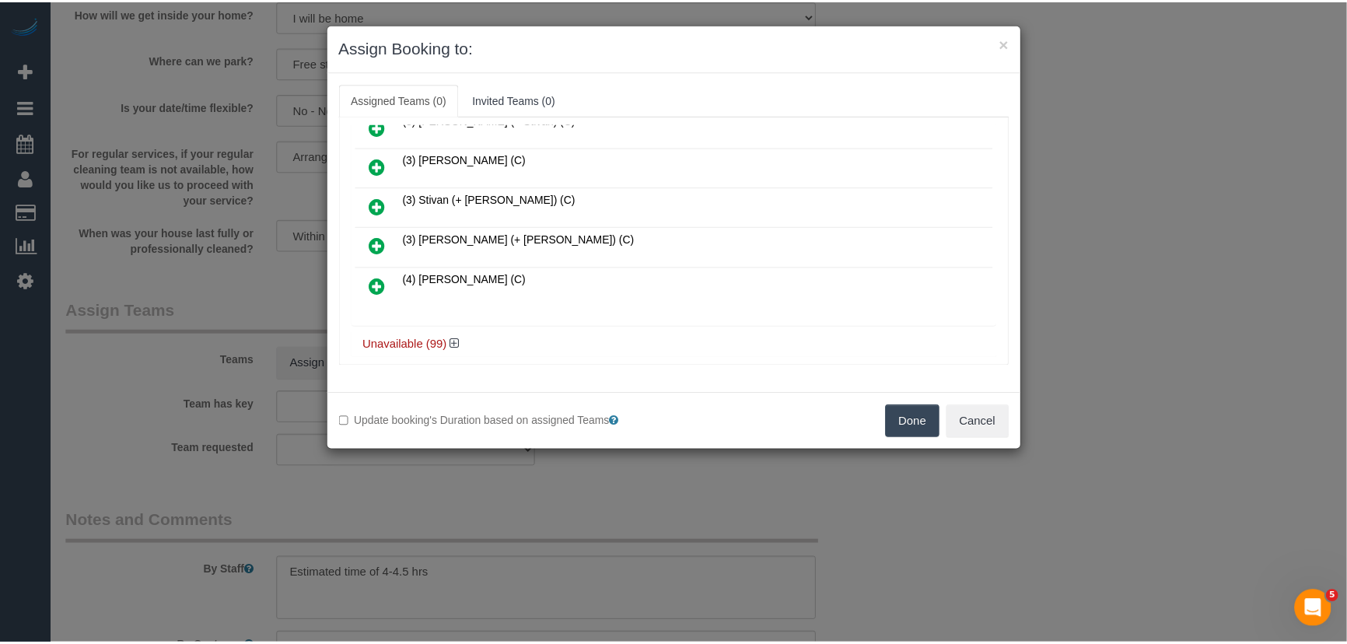
scroll to position [656, 0]
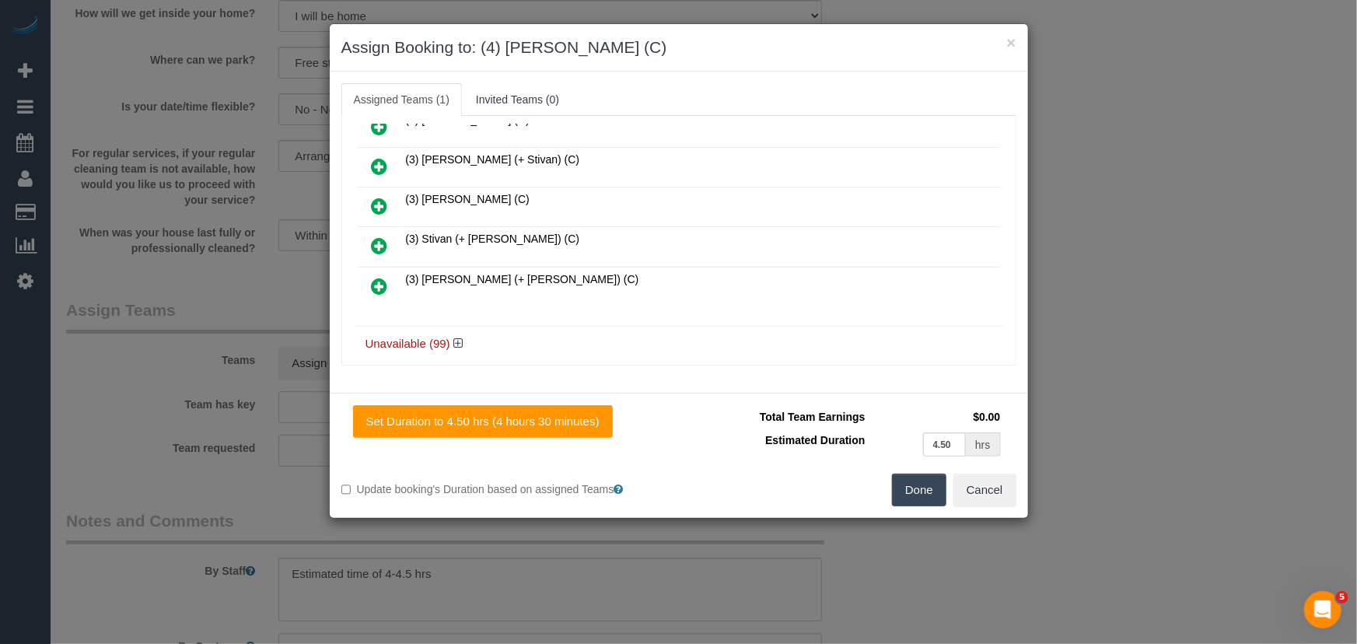
click at [916, 491] on button "Done" at bounding box center [919, 490] width 54 height 33
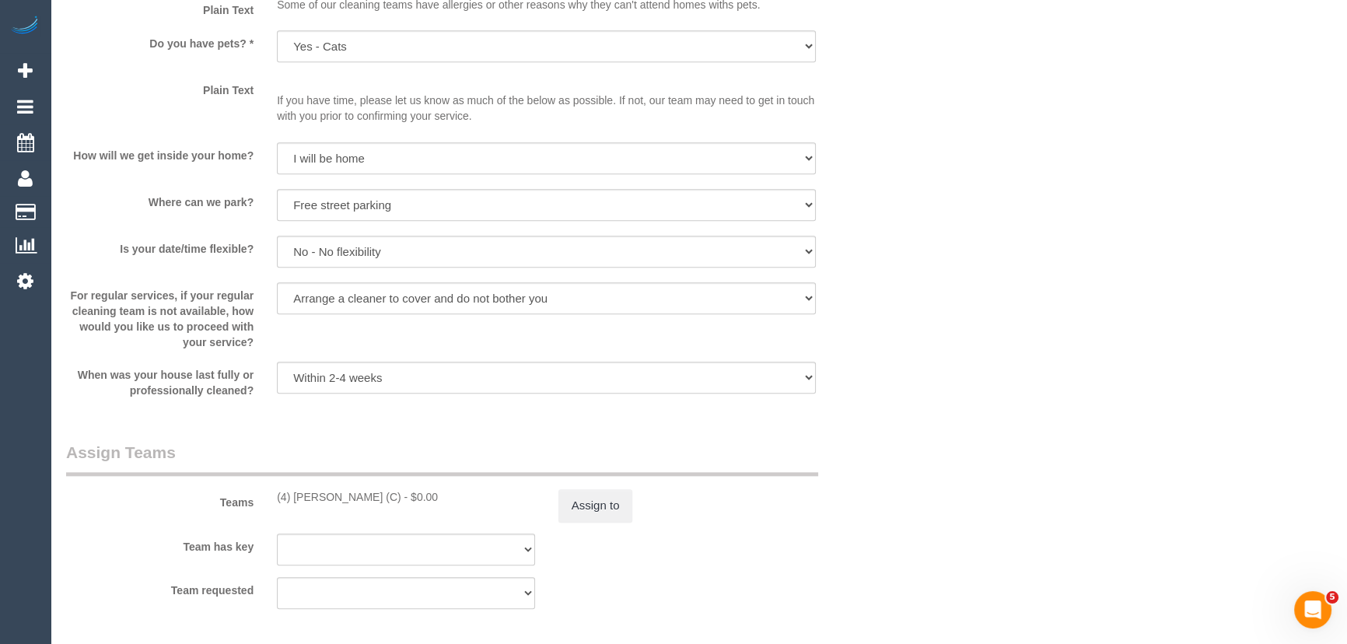
scroll to position [2191, 0]
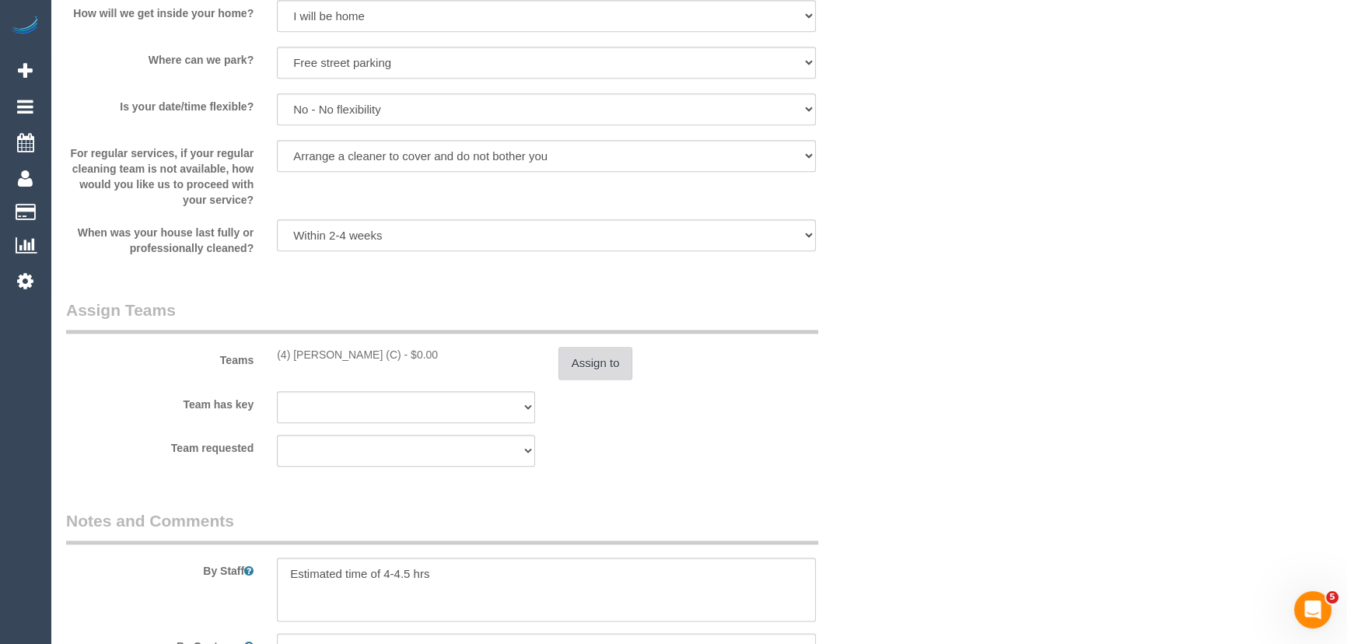
click at [594, 357] on button "Assign to" at bounding box center [595, 363] width 75 height 33
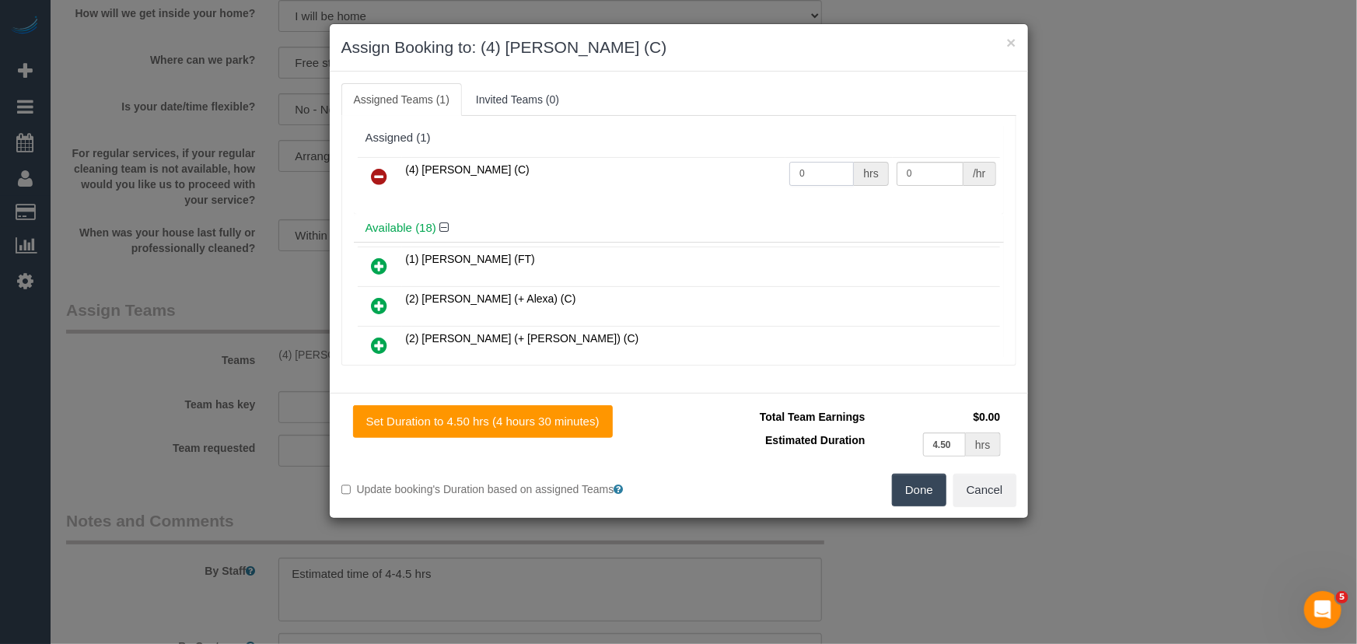
click at [817, 170] on input "0" at bounding box center [821, 174] width 65 height 24
type input "1"
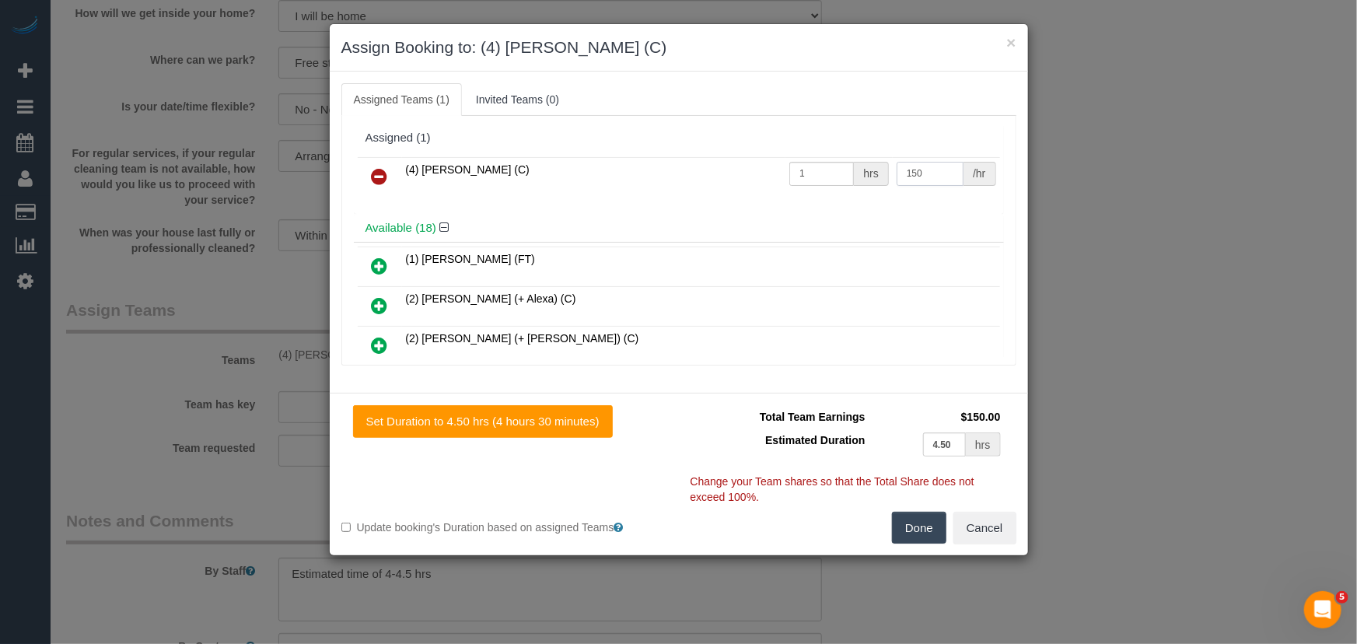
type input "150"
click at [918, 536] on button "Done" at bounding box center [919, 528] width 54 height 33
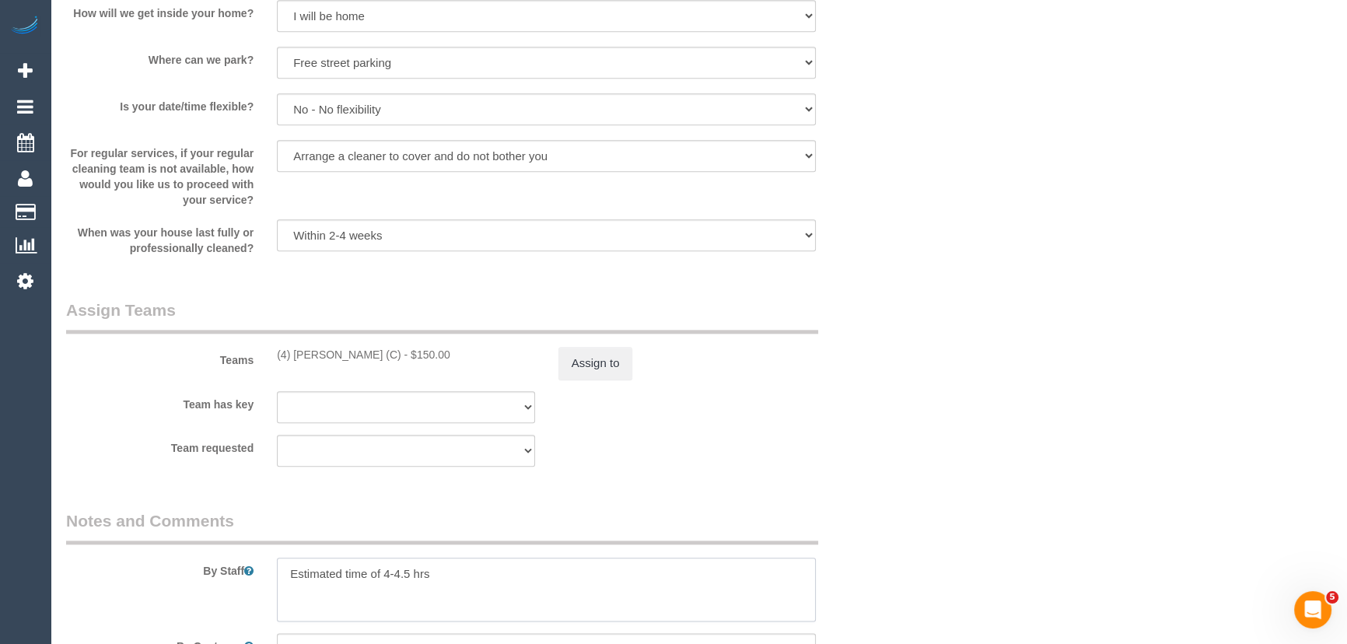
click at [290, 579] on textarea at bounding box center [546, 590] width 539 height 64
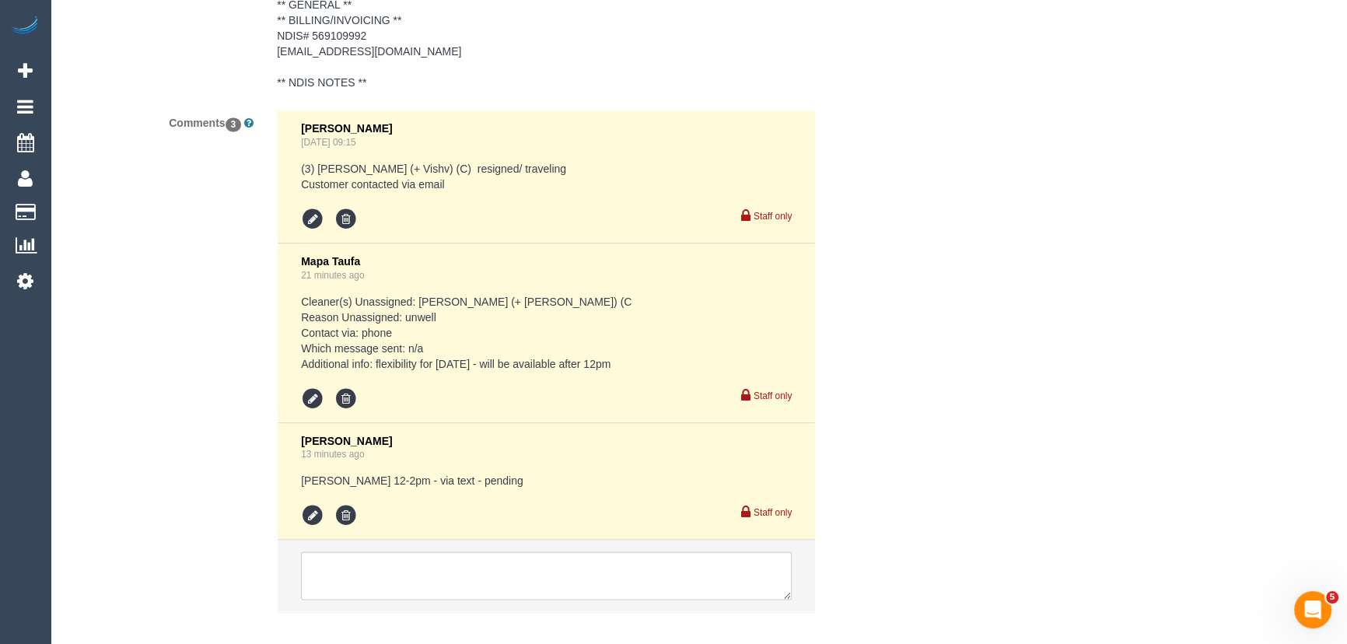
scroll to position [3053, 0]
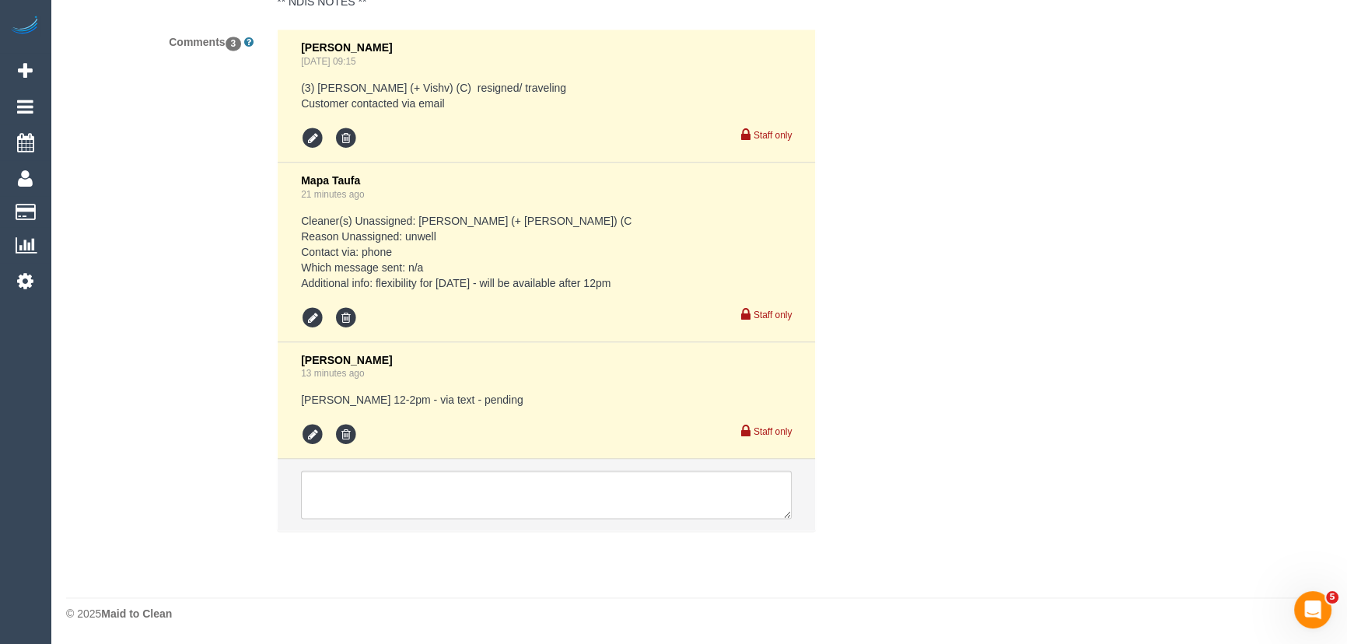
type textarea "*cover* Estimated time of 4-4.5 hrs"
click at [314, 435] on icon at bounding box center [312, 434] width 23 height 23
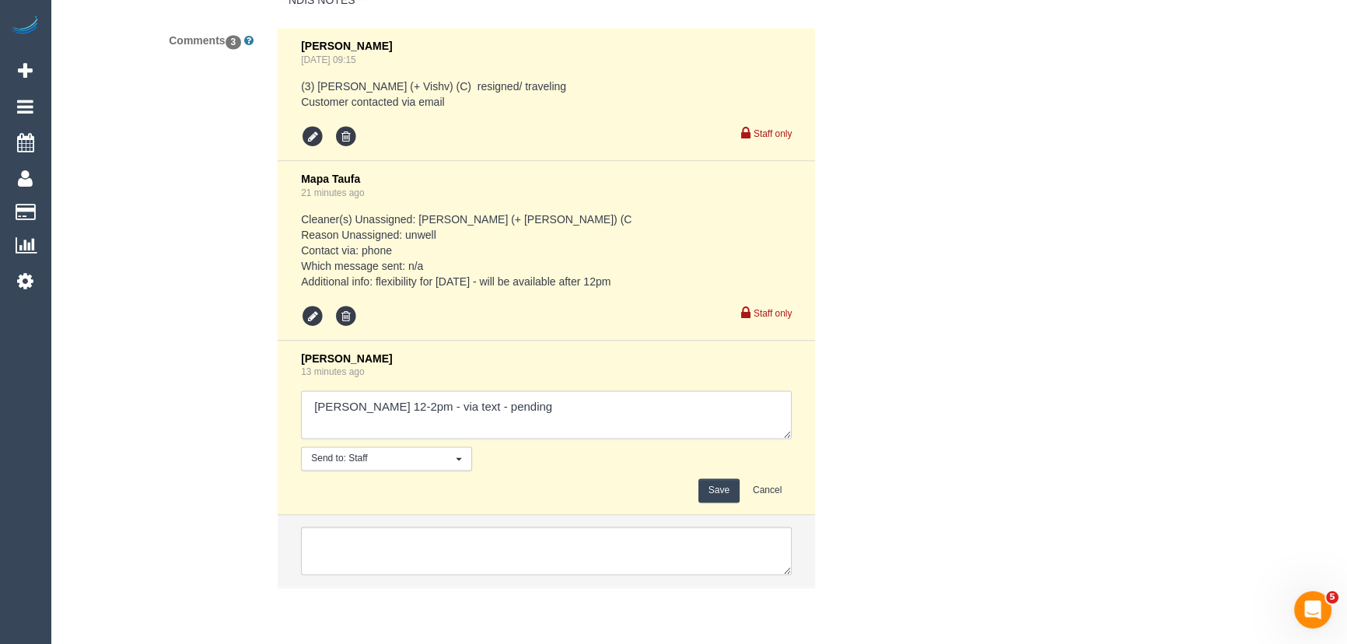
click at [549, 424] on textarea at bounding box center [546, 414] width 491 height 48
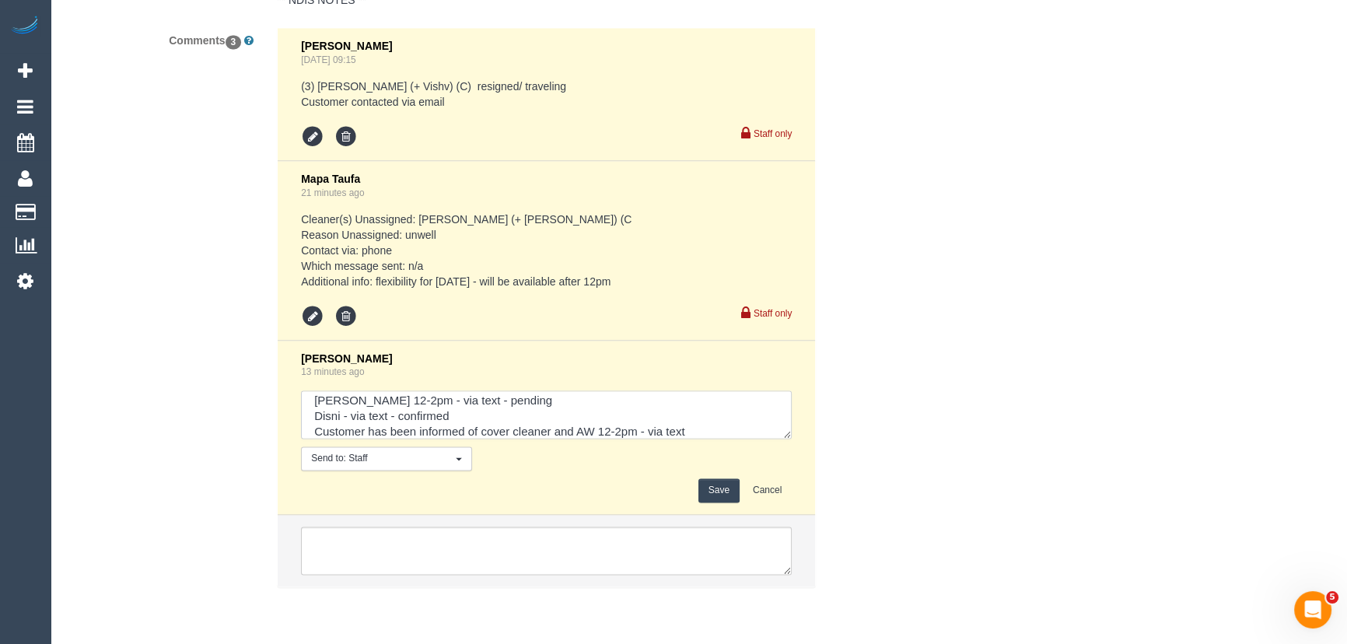
type textarea "Dasni AW 12-2pm - via text - pending Disni - via text - confirmed Customer has …"
click at [719, 485] on button "Save" at bounding box center [718, 490] width 41 height 24
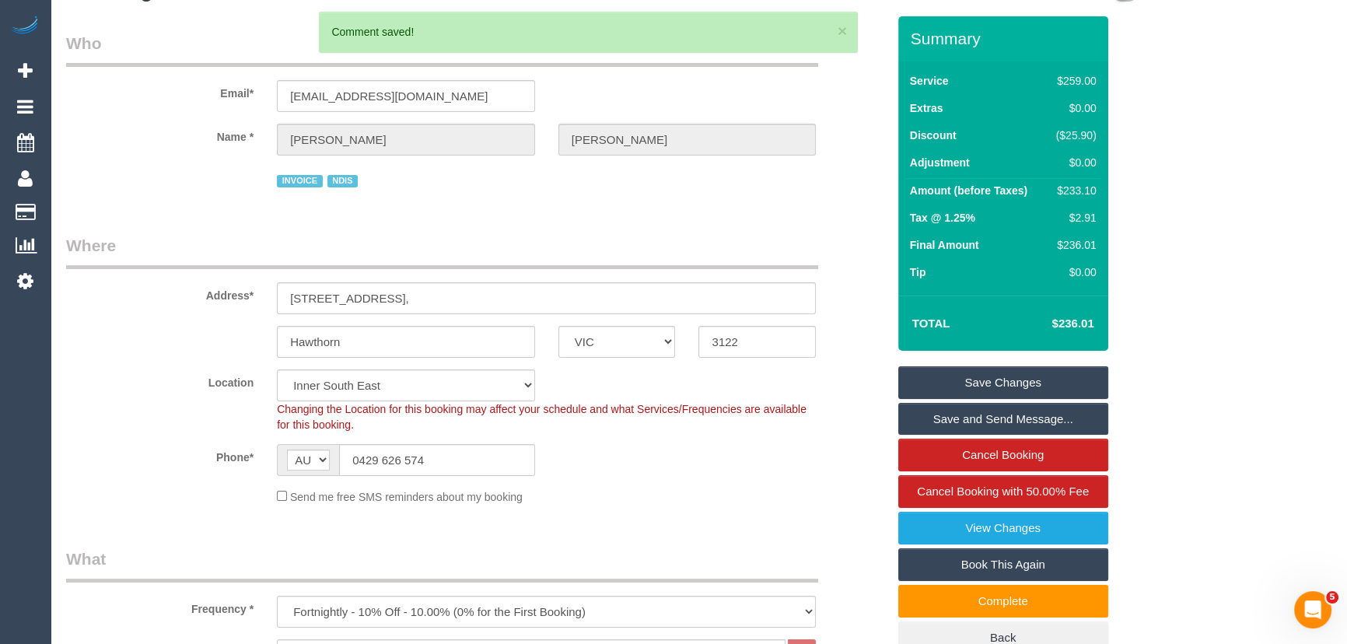
scroll to position [0, 0]
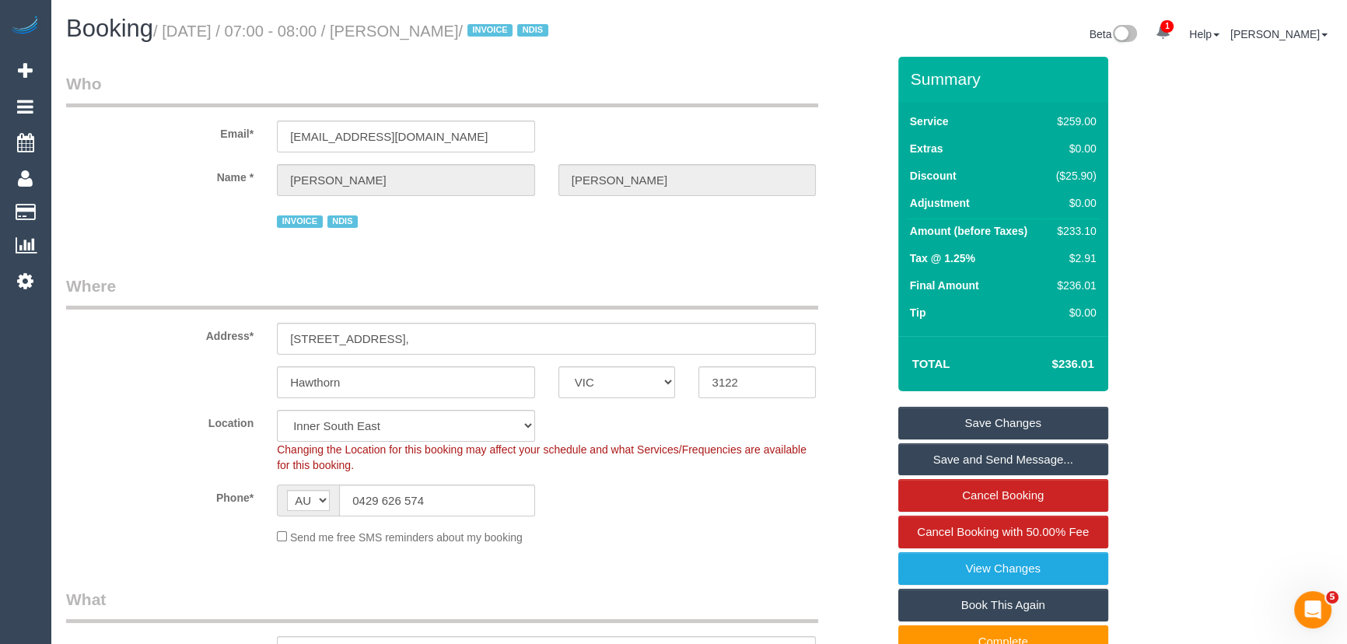
click at [436, 34] on small "/ September 25, 2025 / 07:00 - 08:00 / Jane Poxon / INVOICE NDIS" at bounding box center [353, 31] width 400 height 17
copy small "Jane Poxon"
click at [443, 505] on input "0429 626 574" at bounding box center [437, 500] width 196 height 32
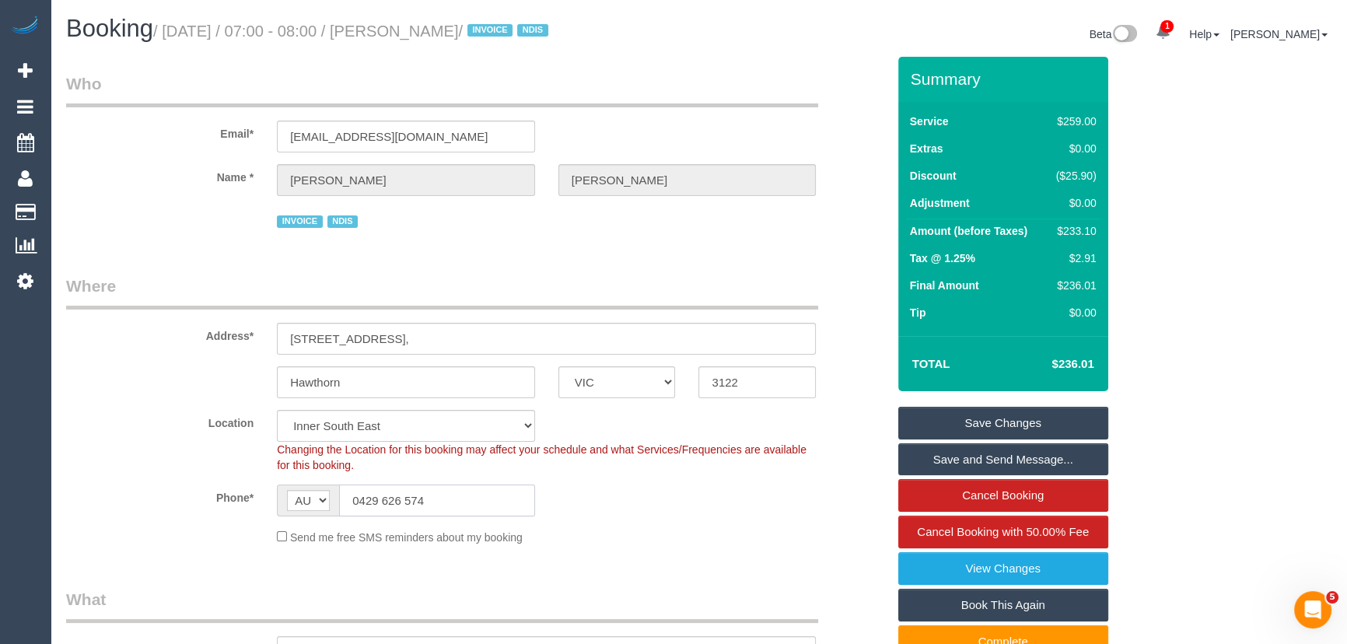
click at [443, 505] on input "0429 626 574" at bounding box center [437, 500] width 196 height 32
click at [1002, 420] on link "Save Changes" at bounding box center [1003, 423] width 210 height 33
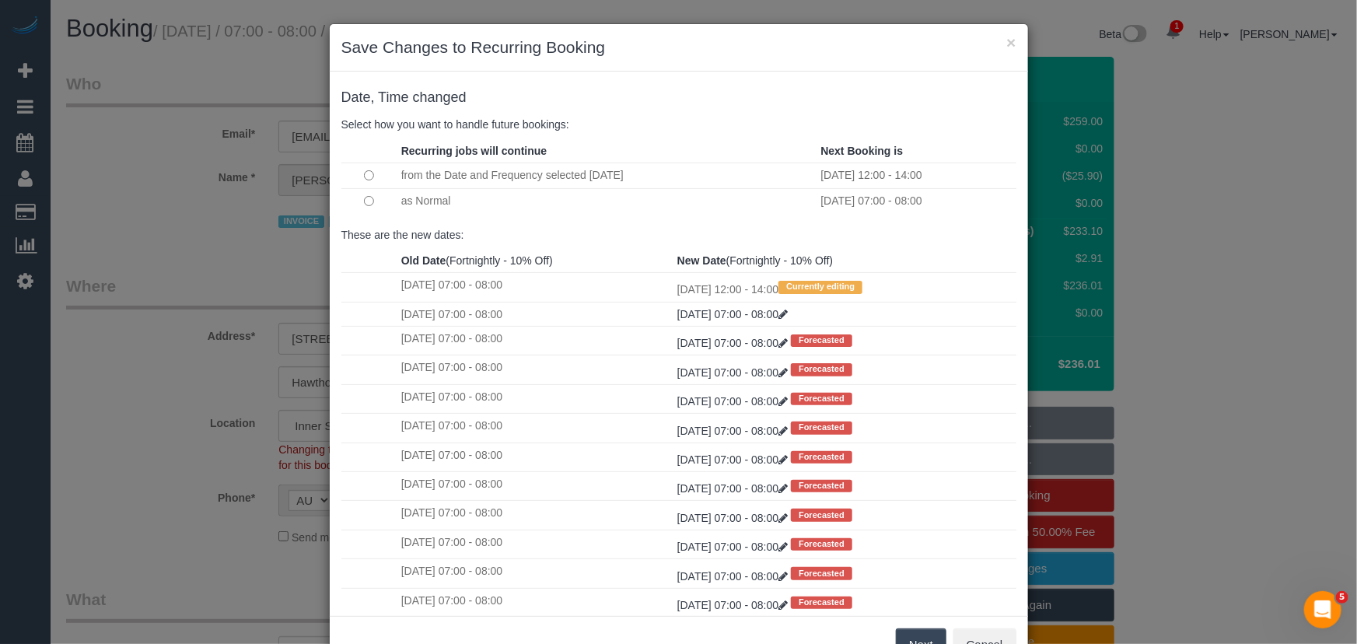
click at [915, 632] on button "Next" at bounding box center [921, 644] width 51 height 33
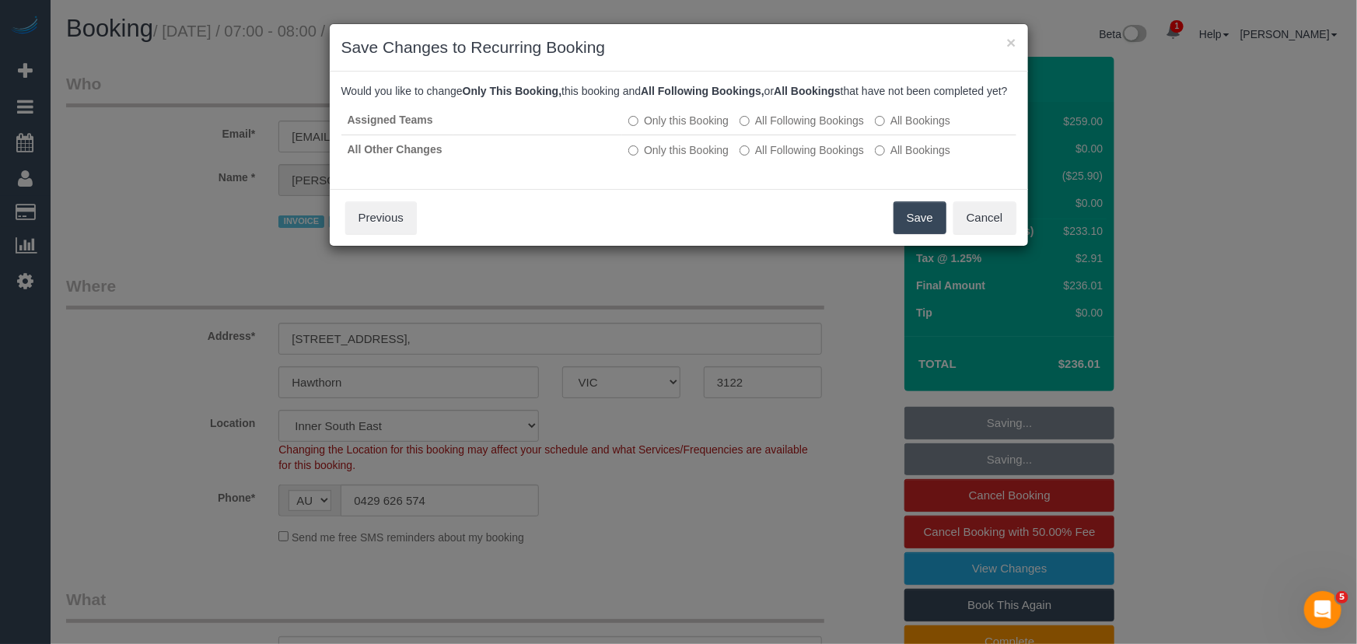
click at [910, 233] on button "Save" at bounding box center [920, 217] width 53 height 33
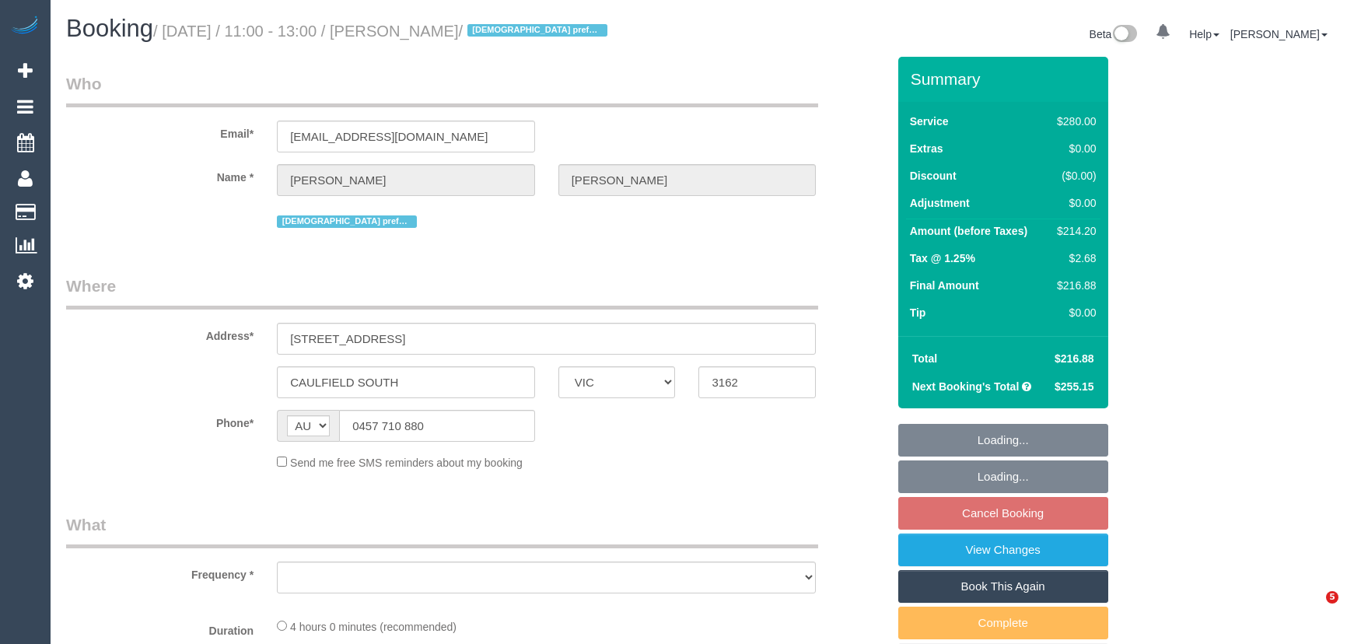
select select "VIC"
select select "object:600"
select select "string:stripe-pm_1Qsgjw2GScqysDRVvMk6fOVD"
select select "240"
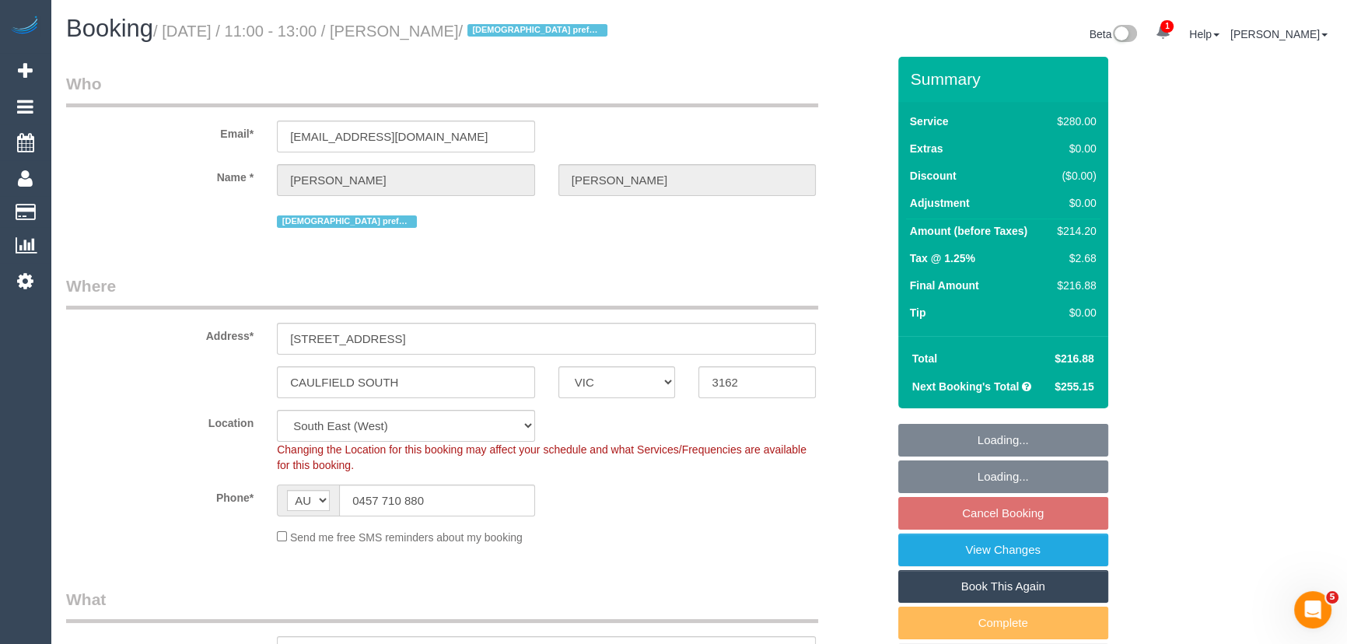
select select "object:917"
select select "number:27"
select select "number:14"
select select "number:19"
select select "number:24"
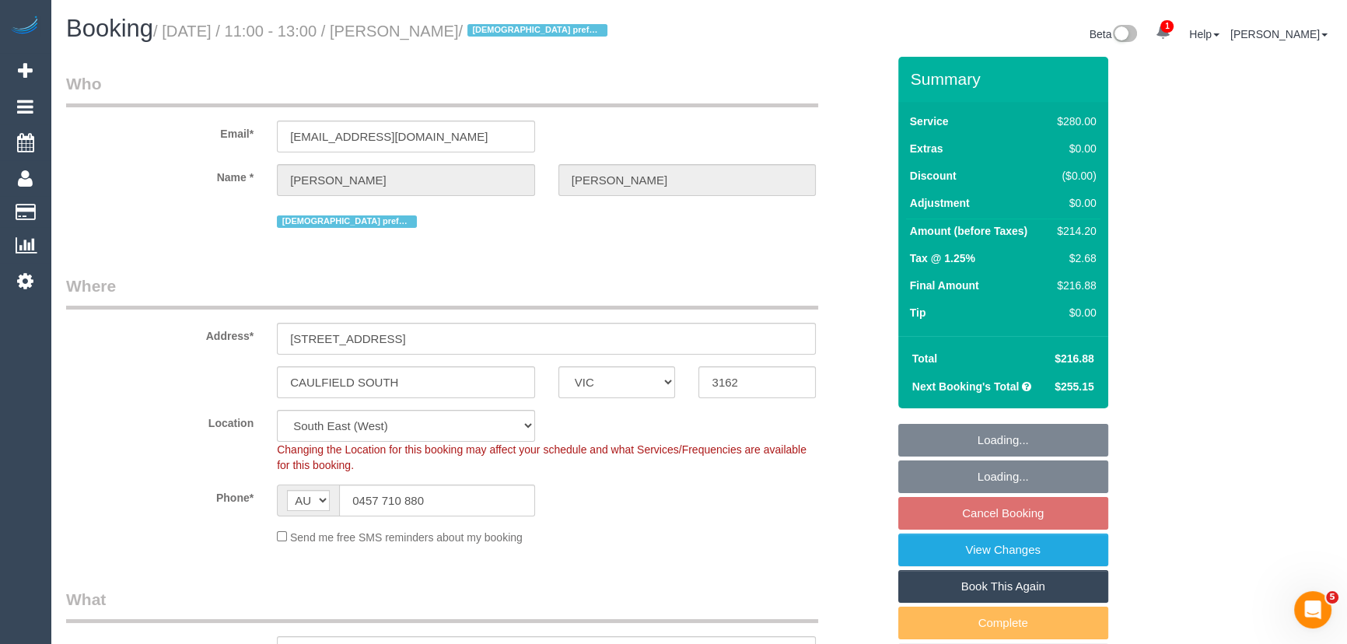
select select "number:35"
select select "number:12"
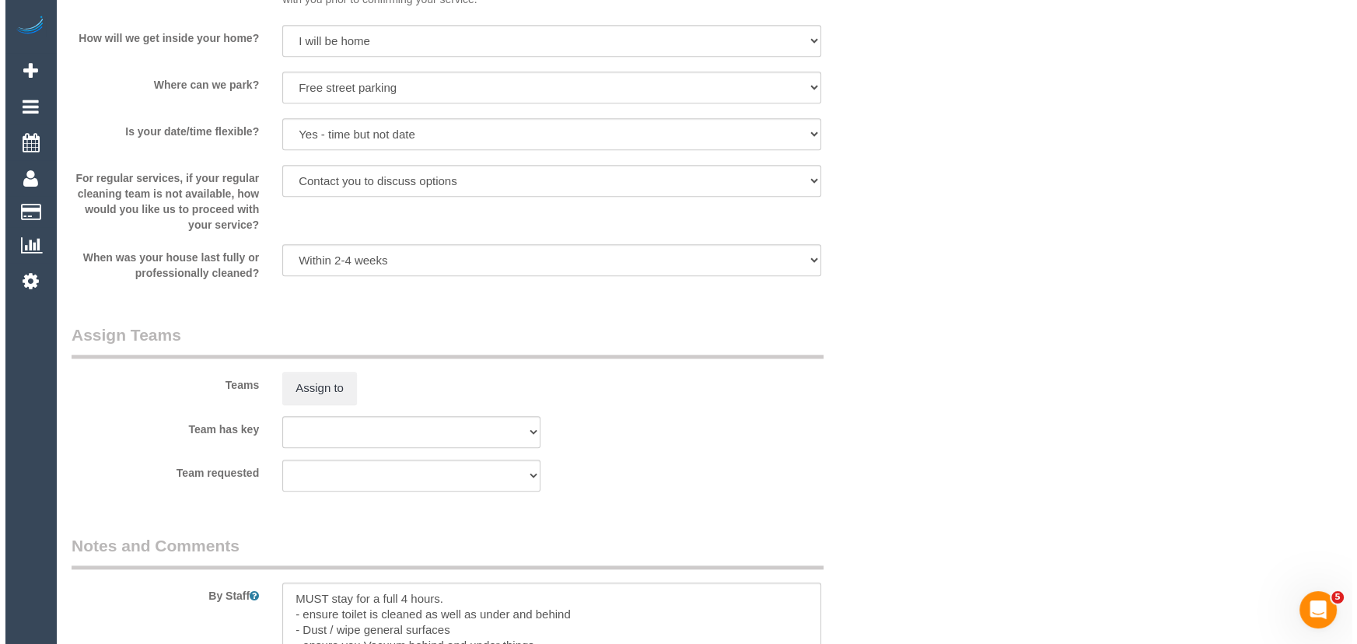
scroll to position [2333, 0]
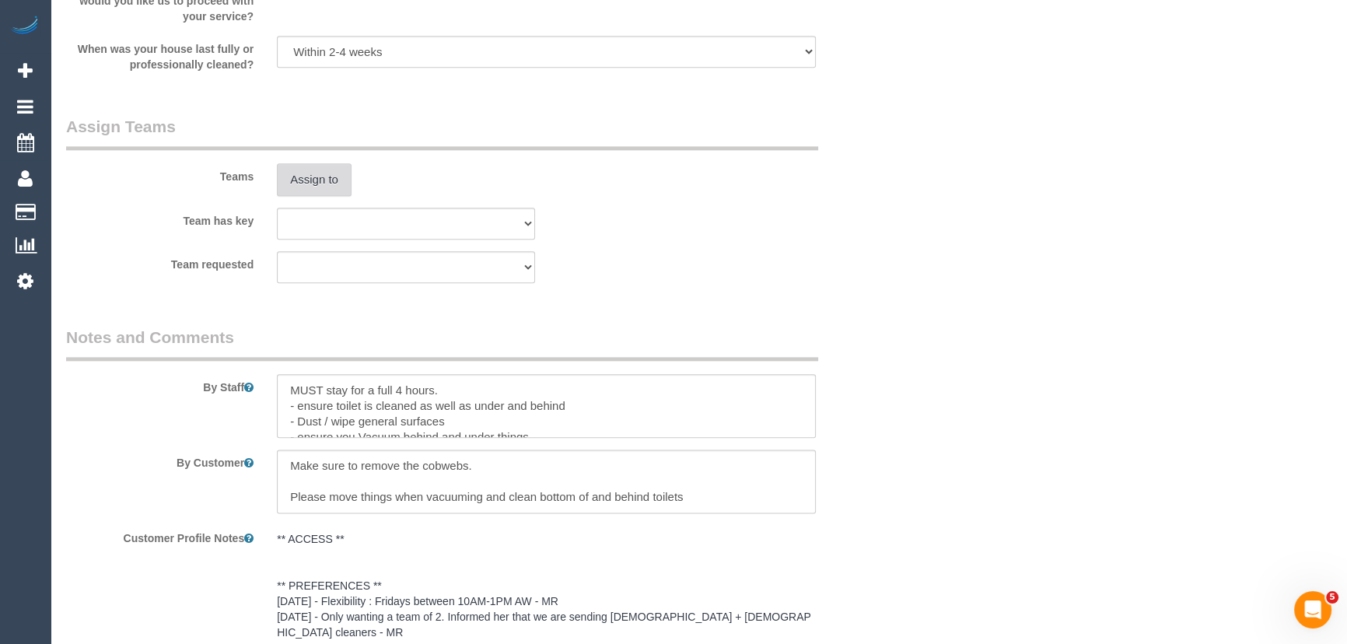
click at [305, 183] on button "Assign to" at bounding box center [314, 179] width 75 height 33
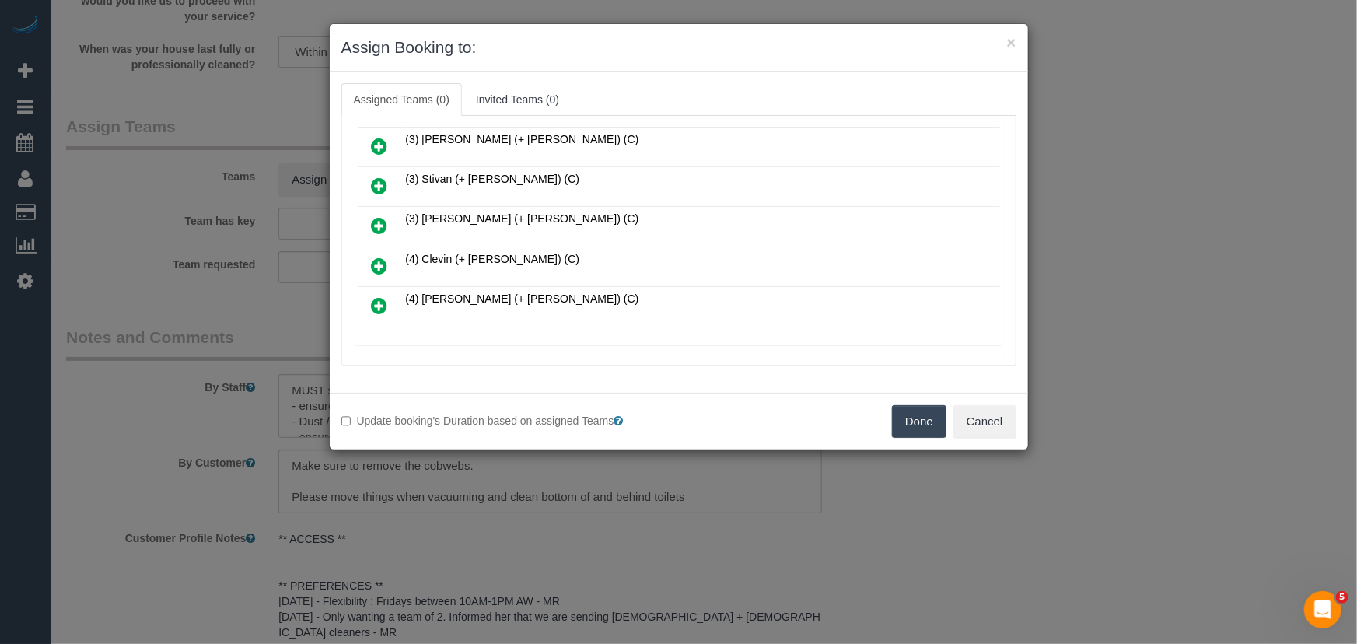
scroll to position [970, 0]
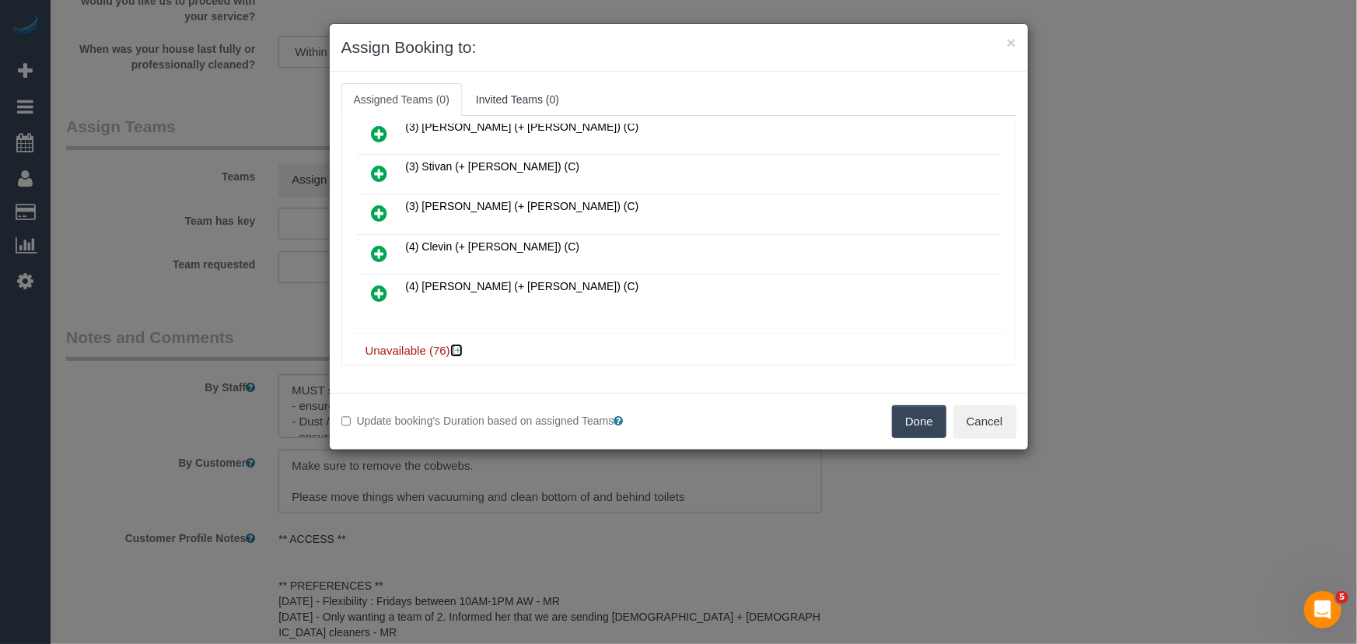
click at [460, 345] on icon at bounding box center [457, 351] width 9 height 12
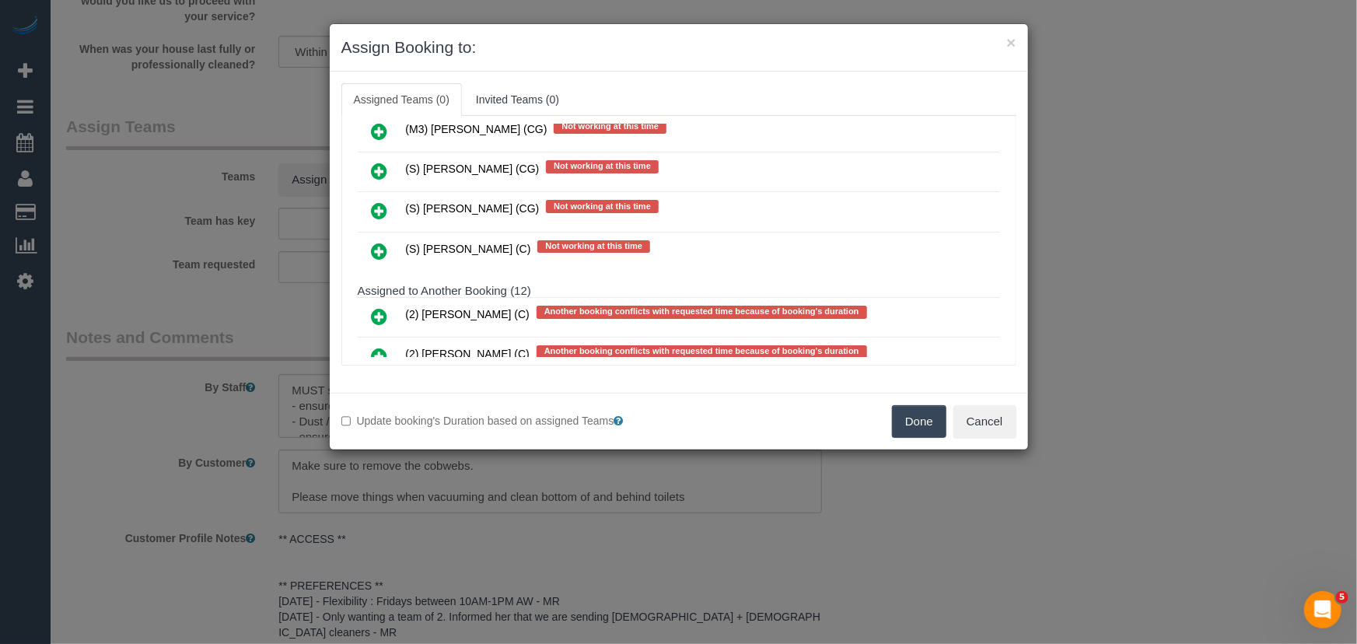
scroll to position [3589, 0]
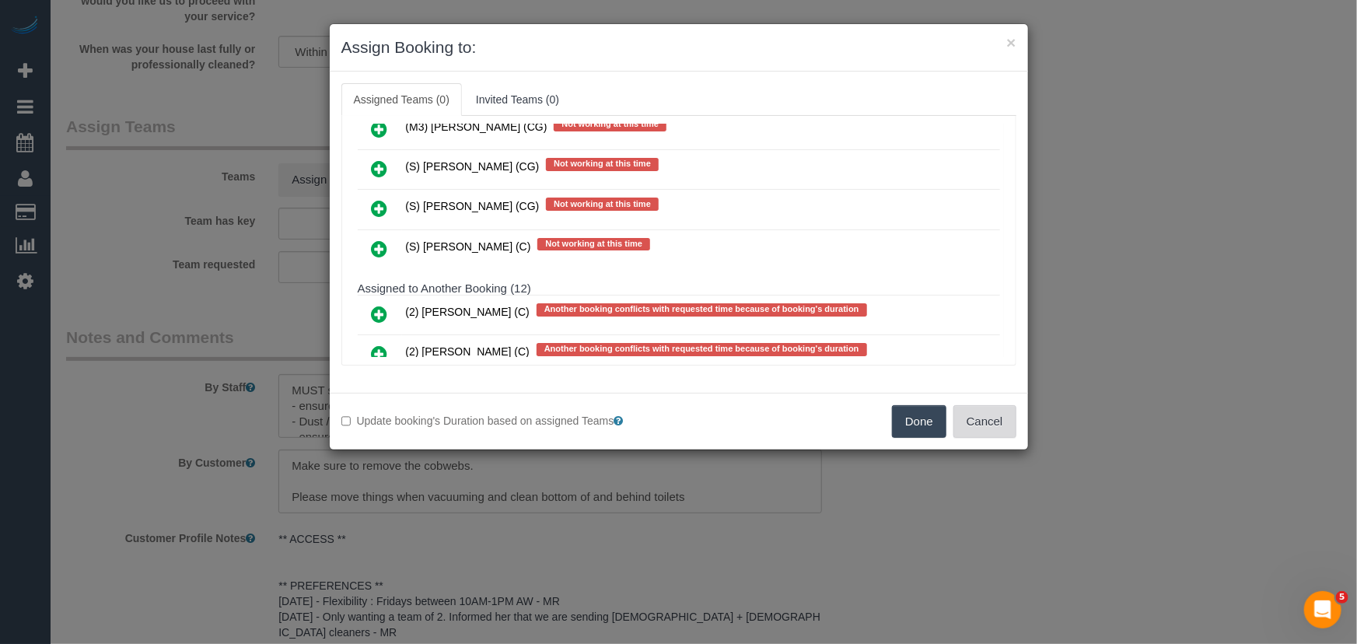
click at [999, 429] on button "Cancel" at bounding box center [984, 421] width 63 height 33
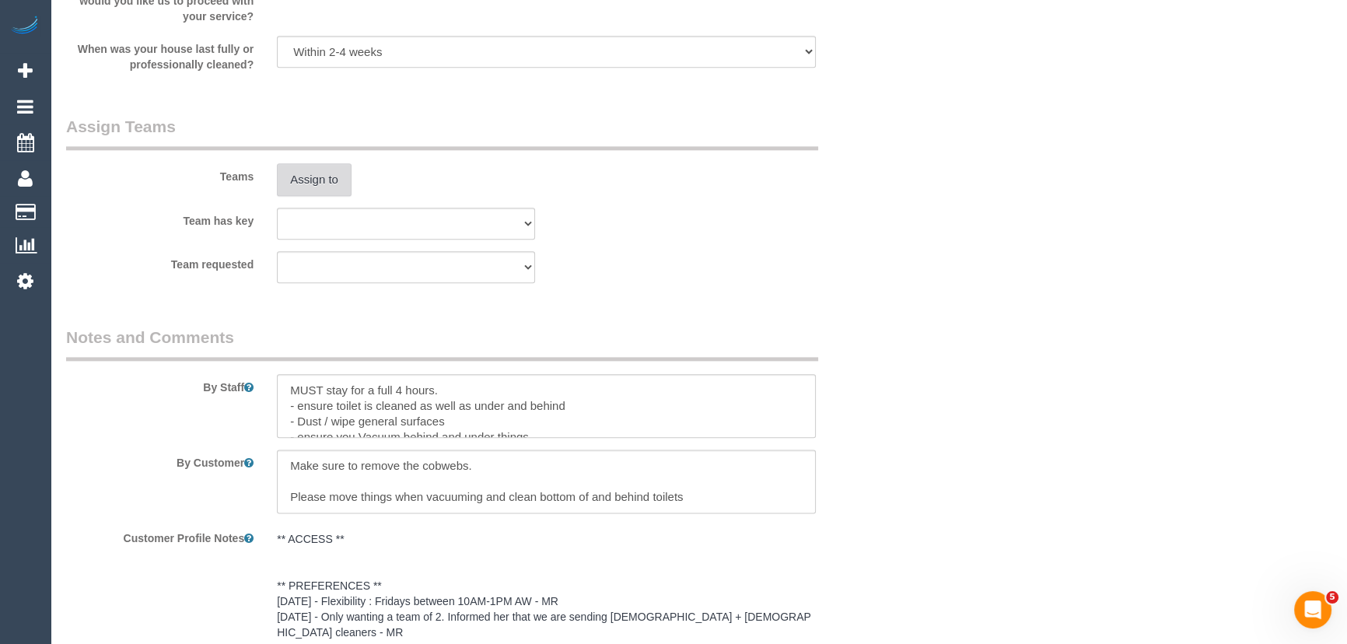
click at [294, 180] on button "Assign to" at bounding box center [314, 179] width 75 height 33
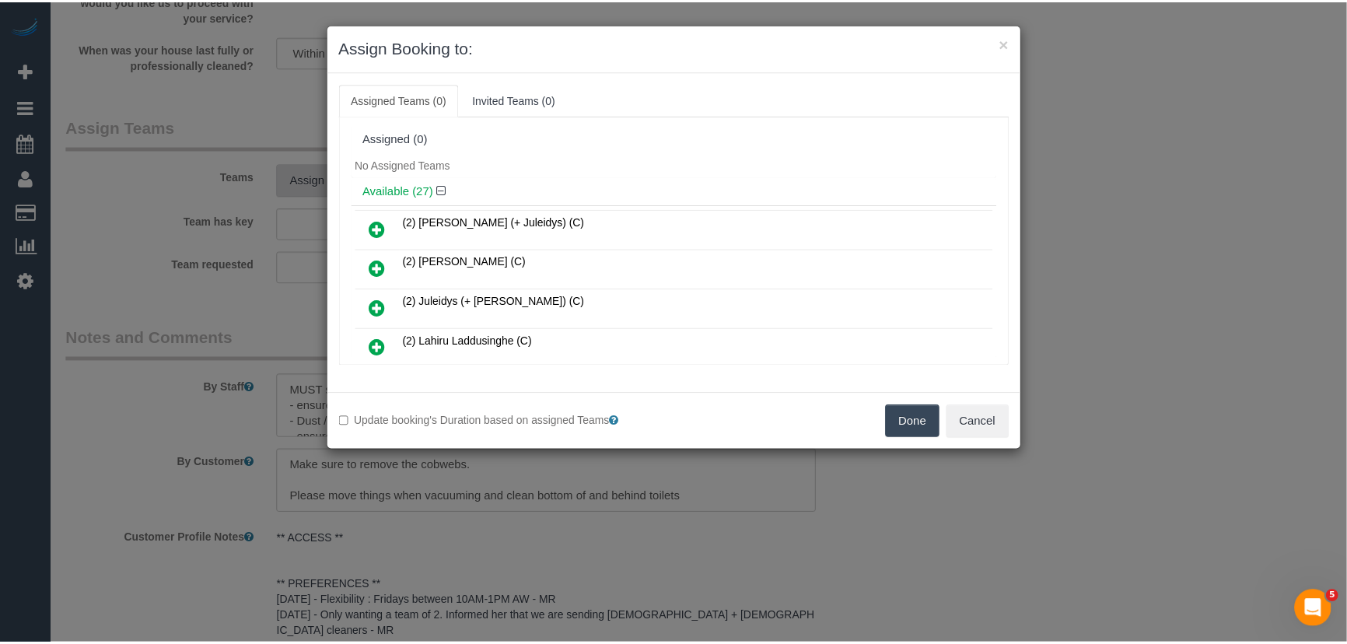
scroll to position [2740, 0]
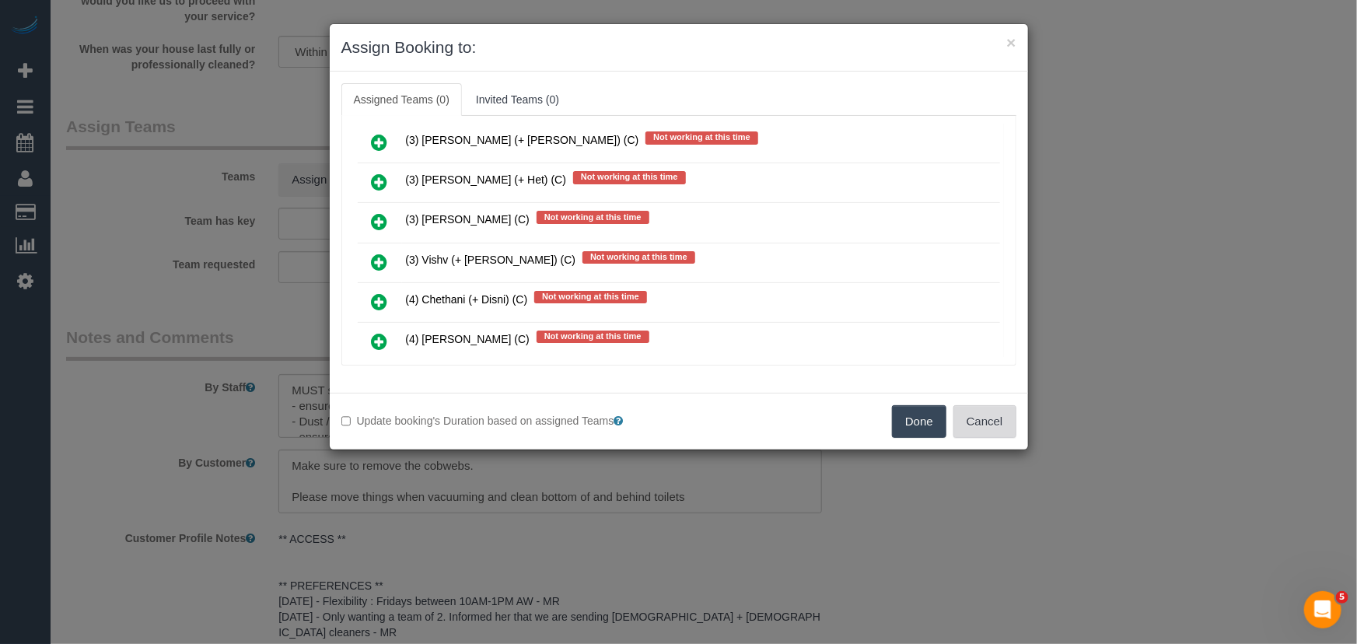
drag, startPoint x: 963, startPoint y: 417, endPoint x: 917, endPoint y: 366, distance: 68.3
click at [963, 417] on button "Cancel" at bounding box center [984, 421] width 63 height 33
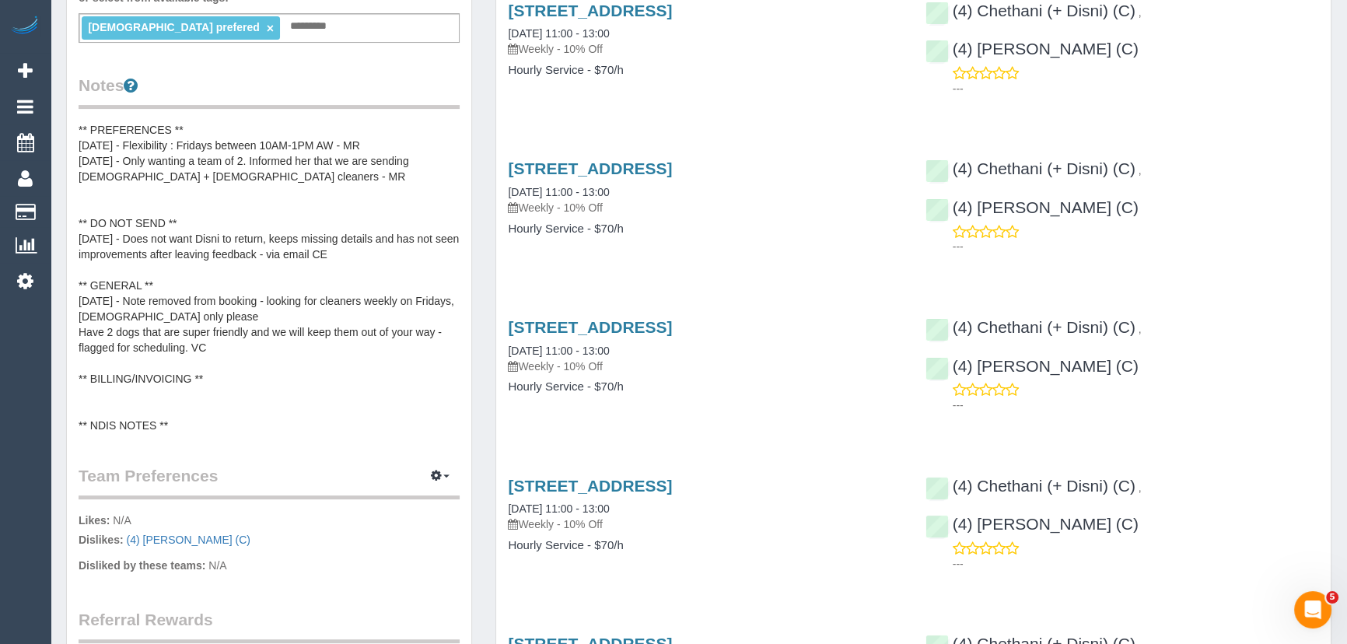
scroll to position [636, 0]
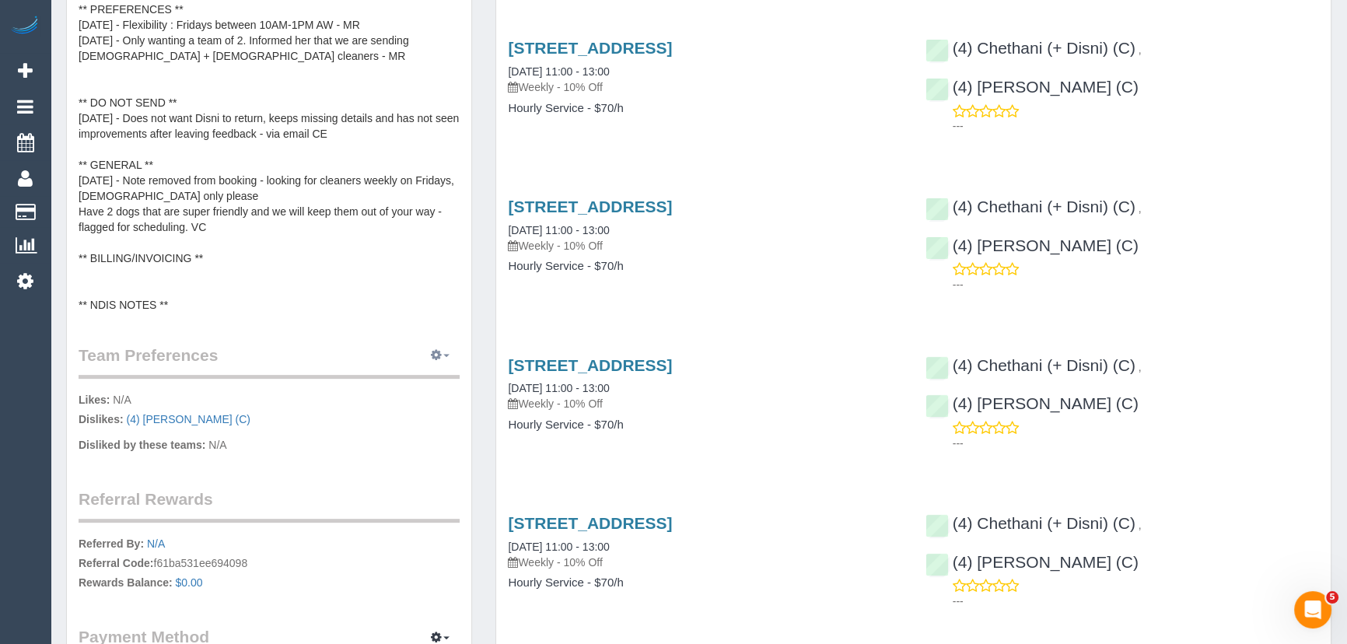
click at [438, 355] on icon "button" at bounding box center [436, 354] width 11 height 9
click at [380, 383] on link "Manage Preferences" at bounding box center [393, 384] width 132 height 20
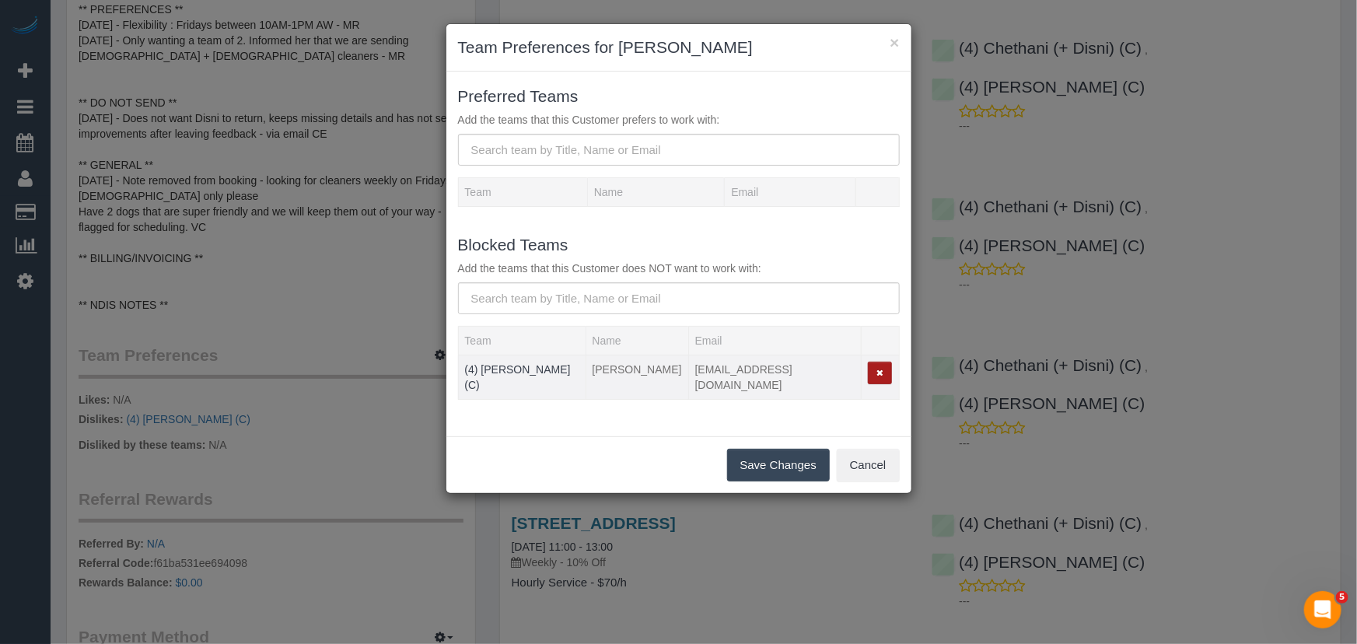
click at [879, 373] on icon "button" at bounding box center [879, 373] width 7 height 9
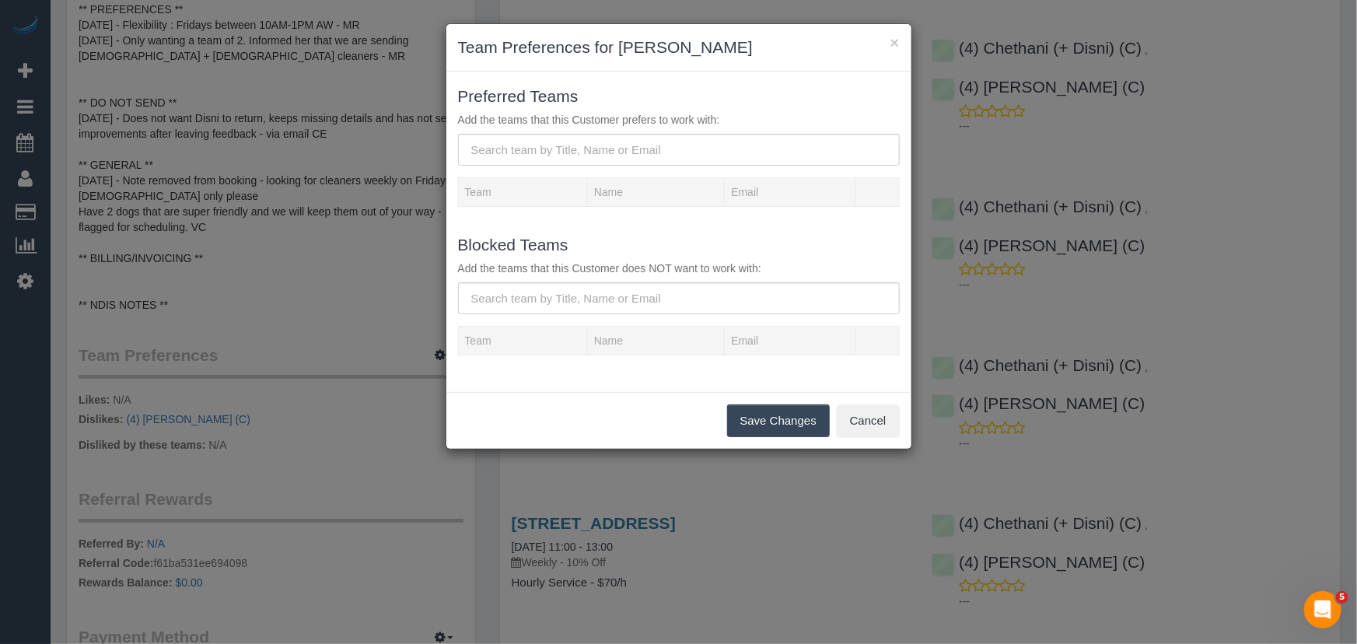
click at [764, 425] on button "Save Changes" at bounding box center [778, 420] width 103 height 33
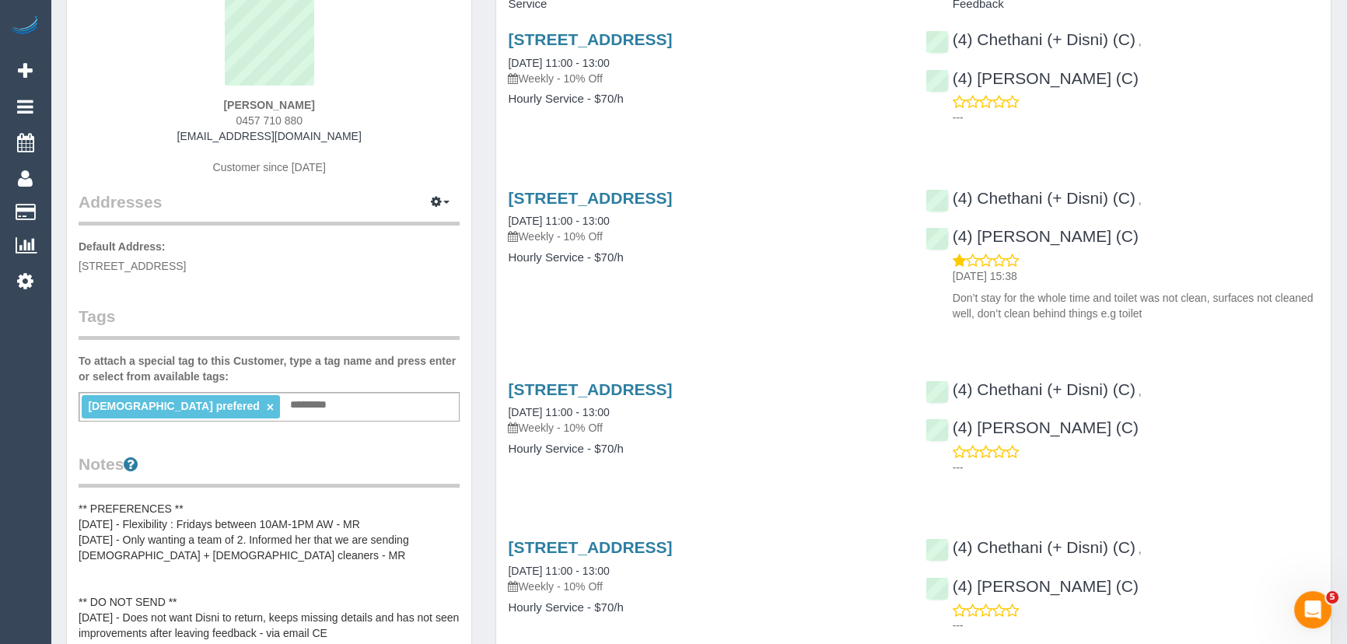
scroll to position [0, 0]
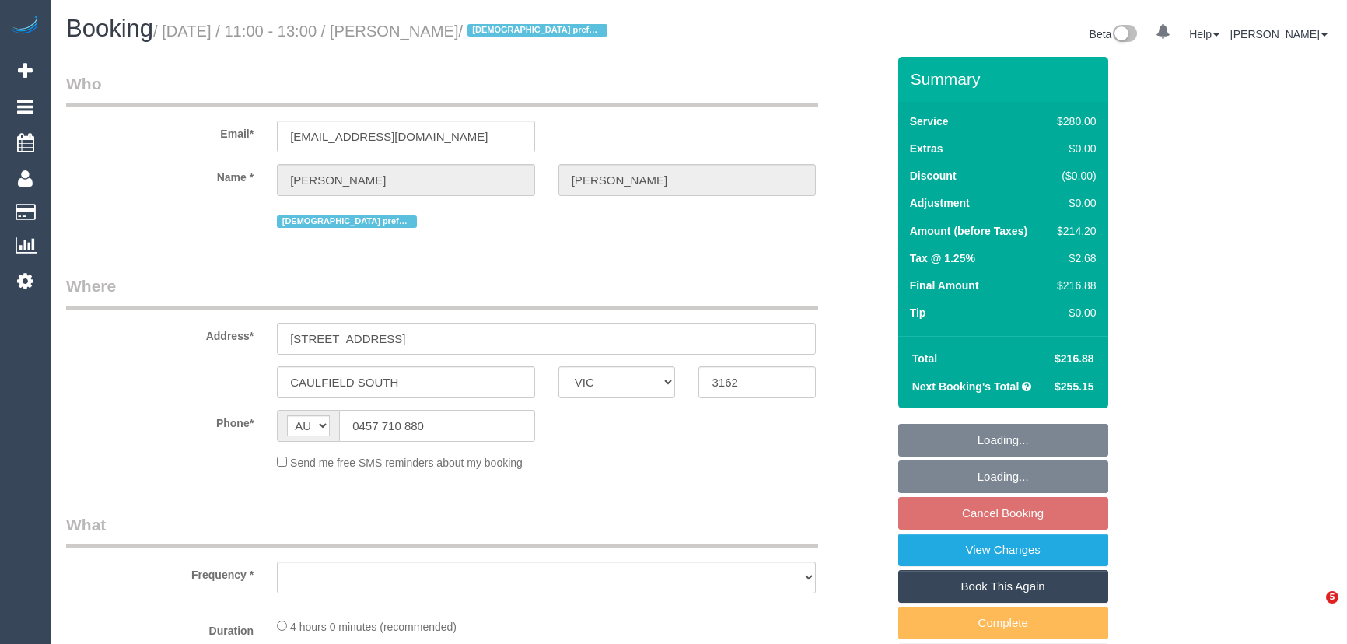
select select "VIC"
select select "object:543"
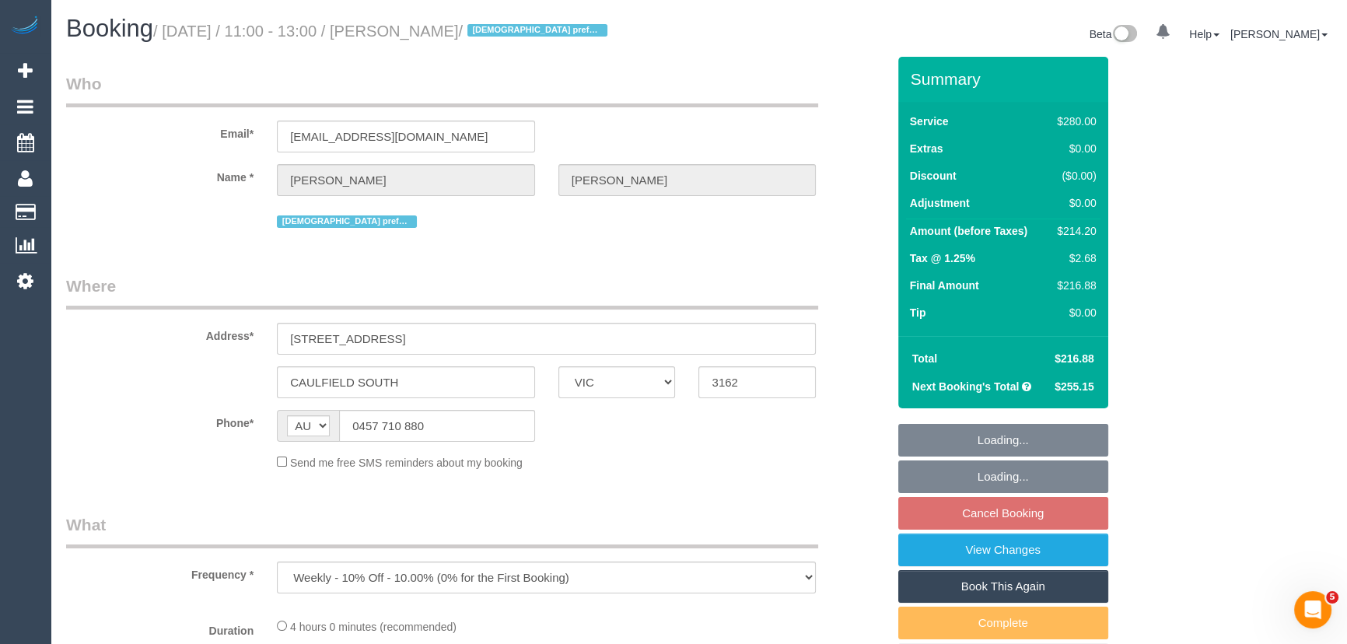
select select "string:stripe-pm_1Qsgjw2GScqysDRVvMk6fOVD"
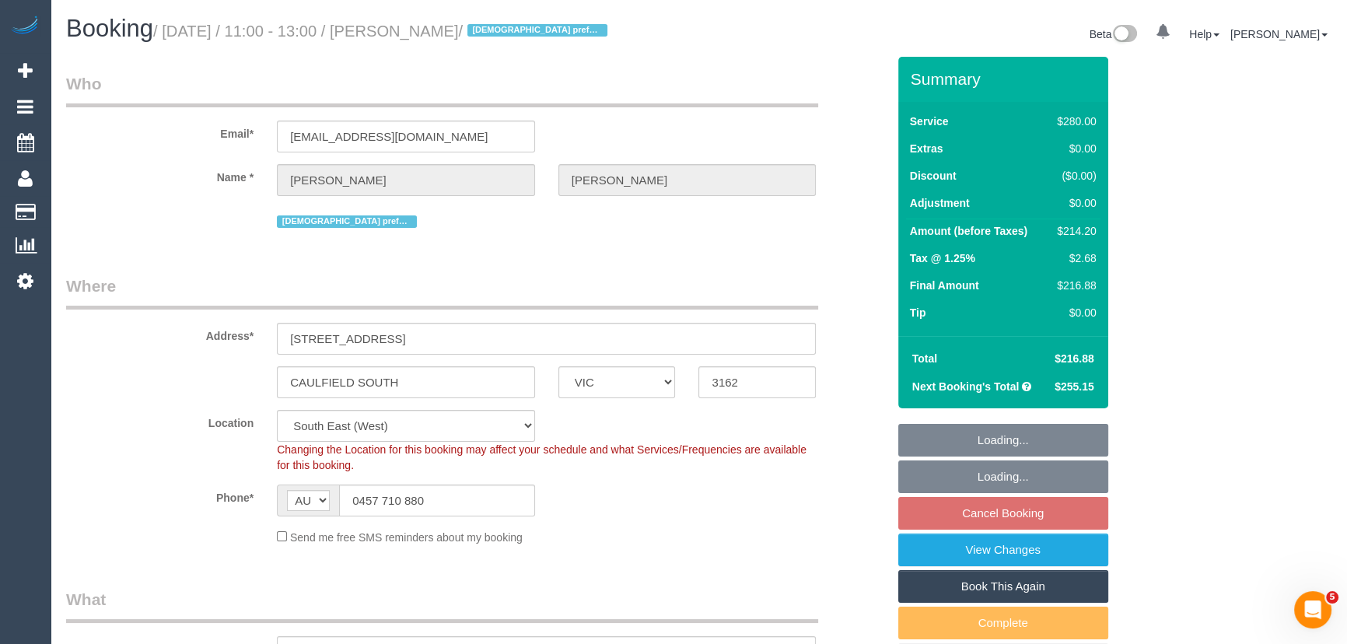
select select "240"
select select "number:27"
select select "number:14"
select select "number:19"
select select "number:24"
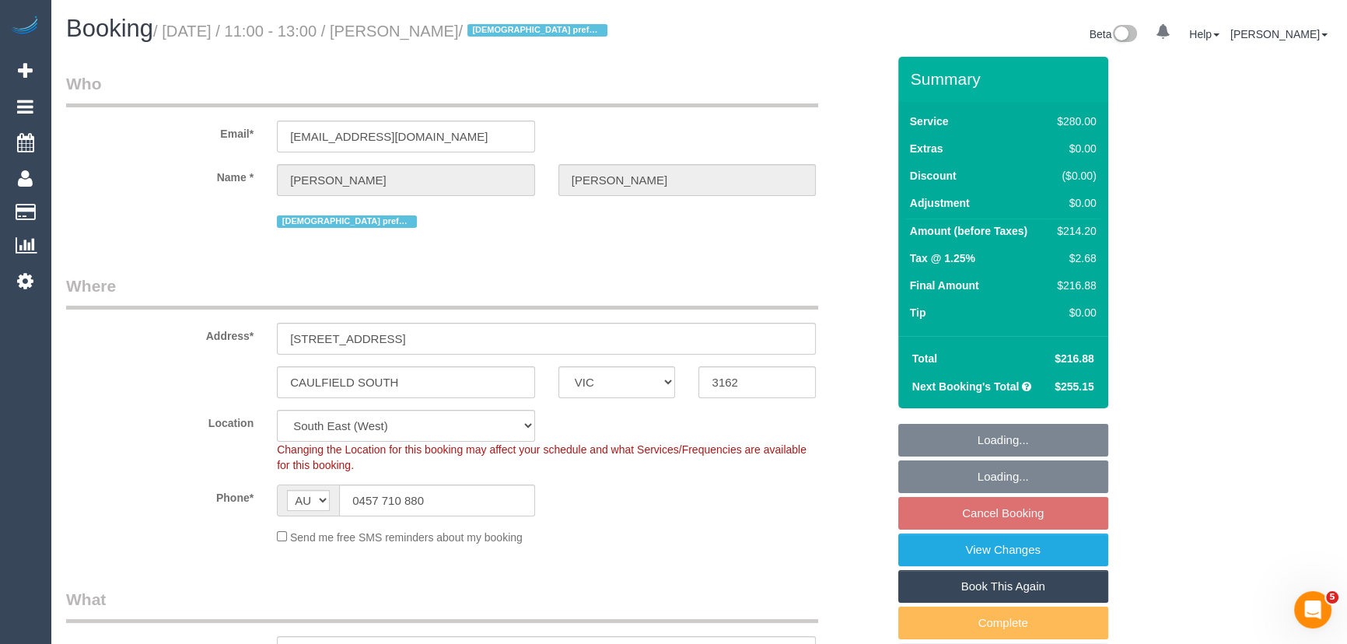
select select "number:35"
select select "number:12"
select select "object:1452"
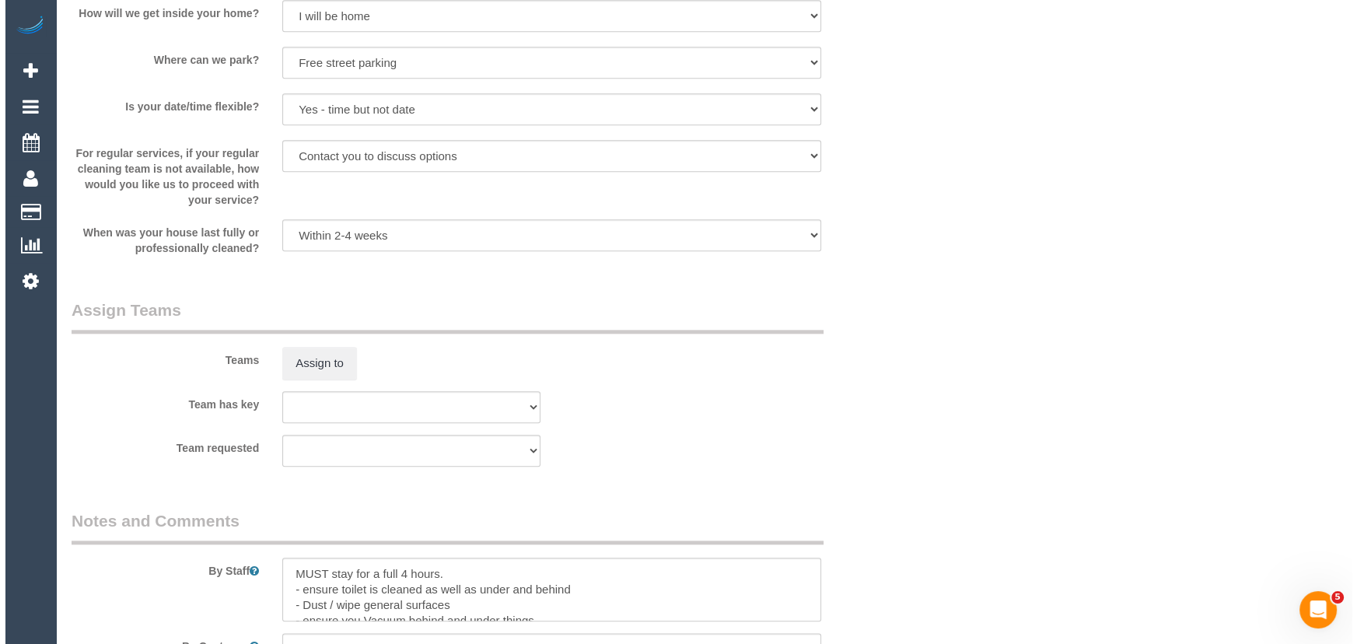
scroll to position [2191, 0]
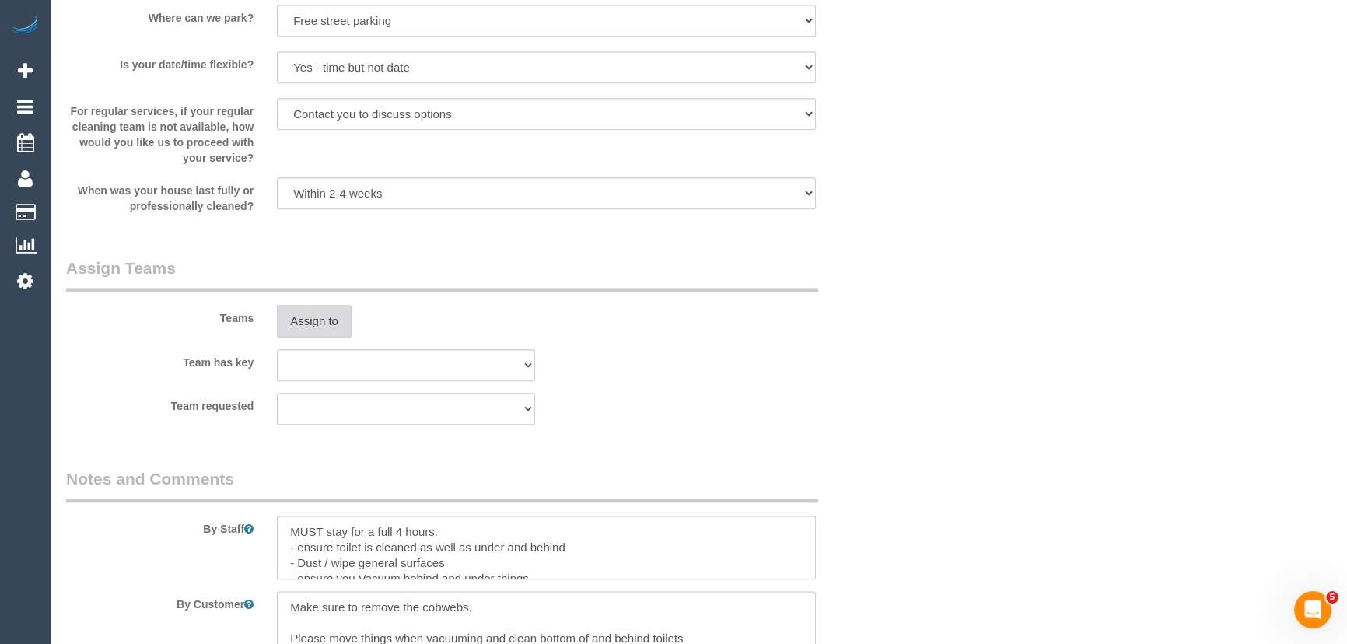
click at [310, 322] on button "Assign to" at bounding box center [314, 321] width 75 height 33
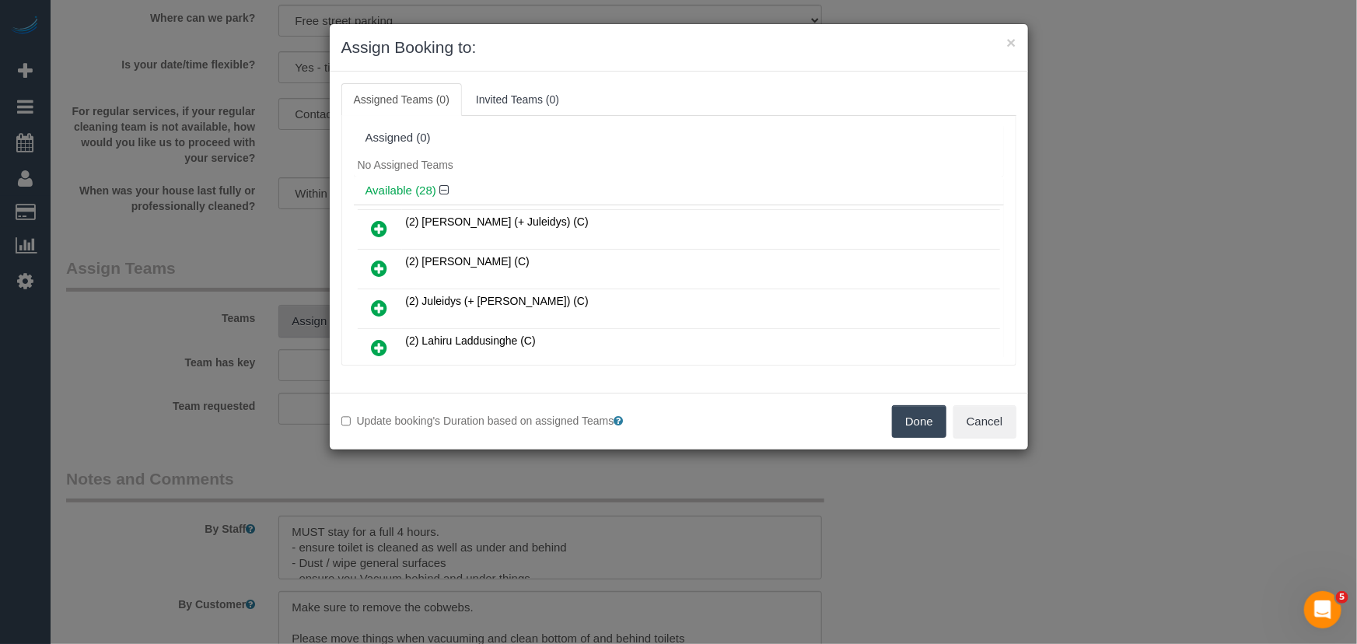
scroll to position [992, 0]
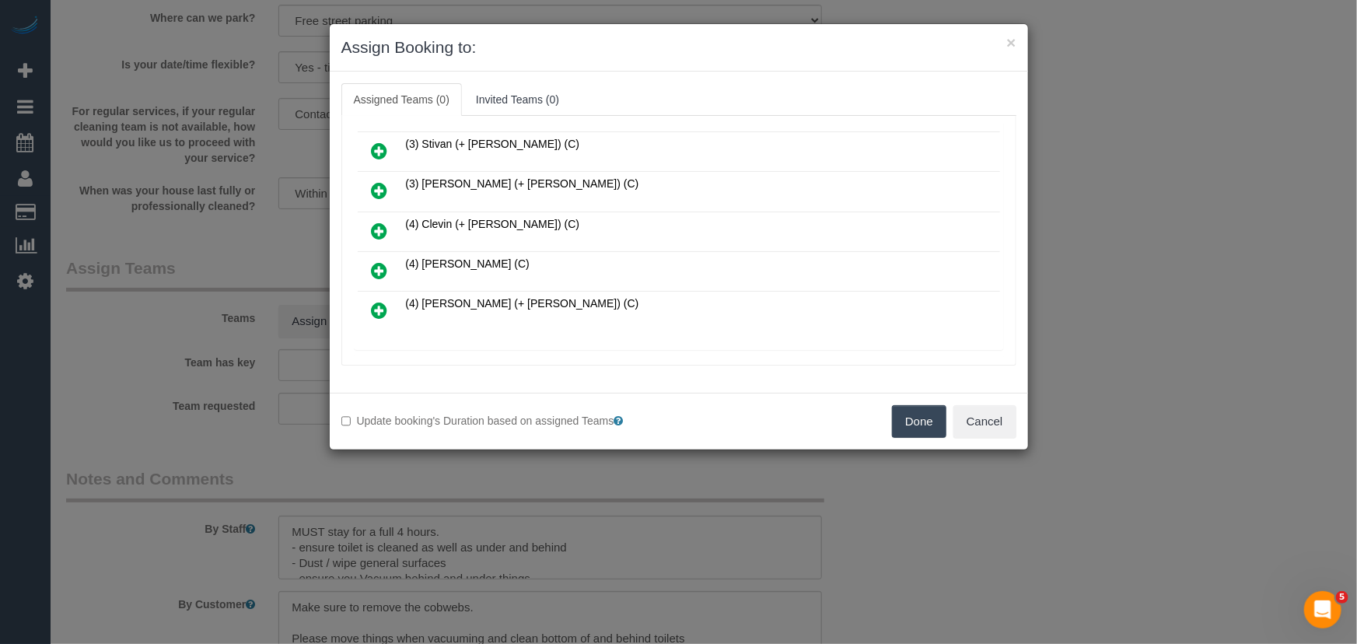
click at [380, 261] on icon at bounding box center [380, 270] width 16 height 19
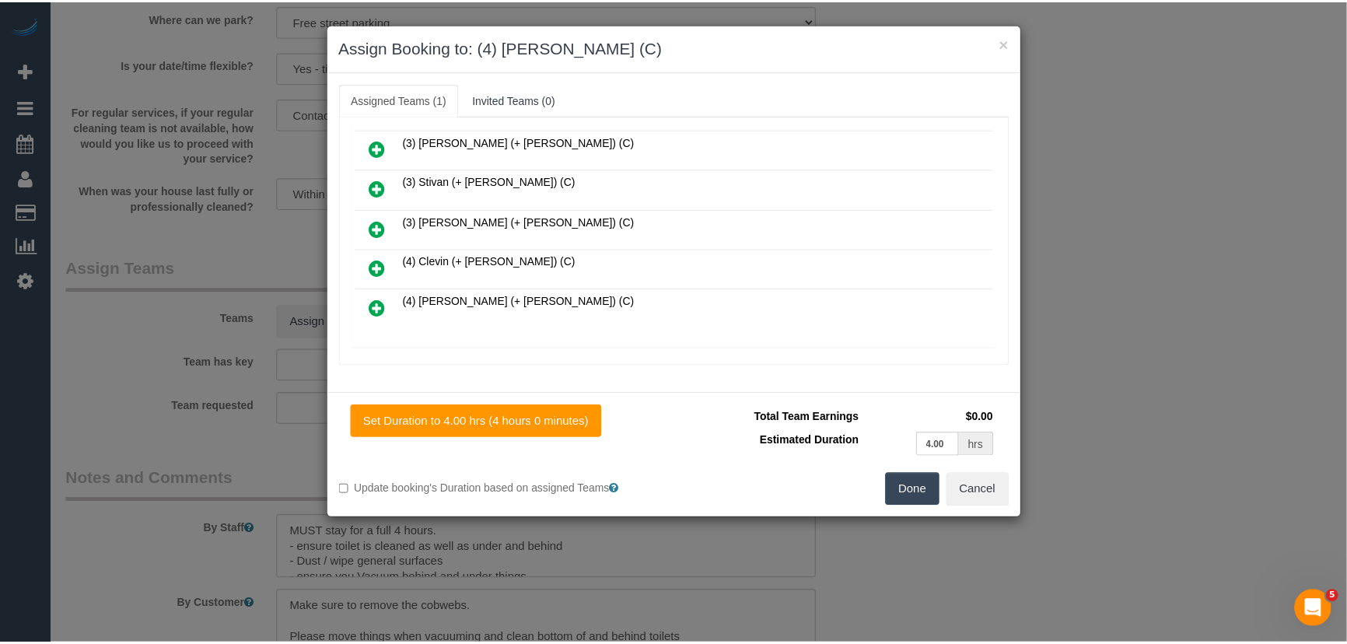
scroll to position [1028, 0]
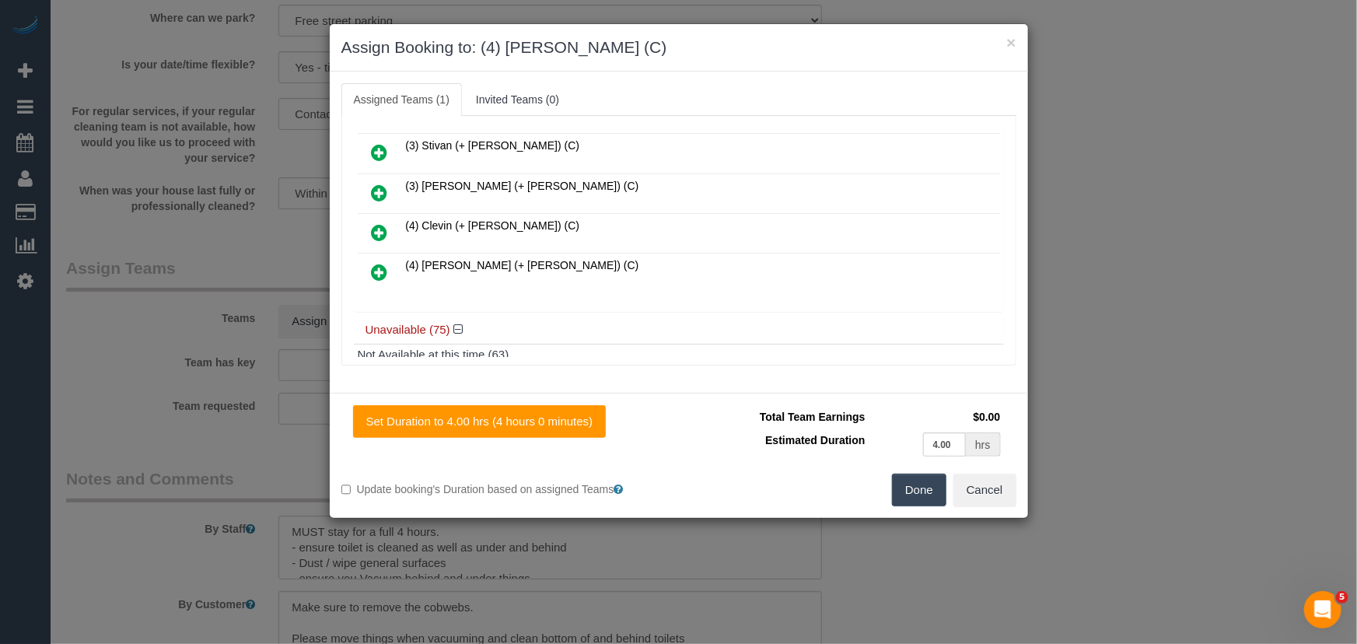
click at [908, 482] on button "Done" at bounding box center [919, 490] width 54 height 33
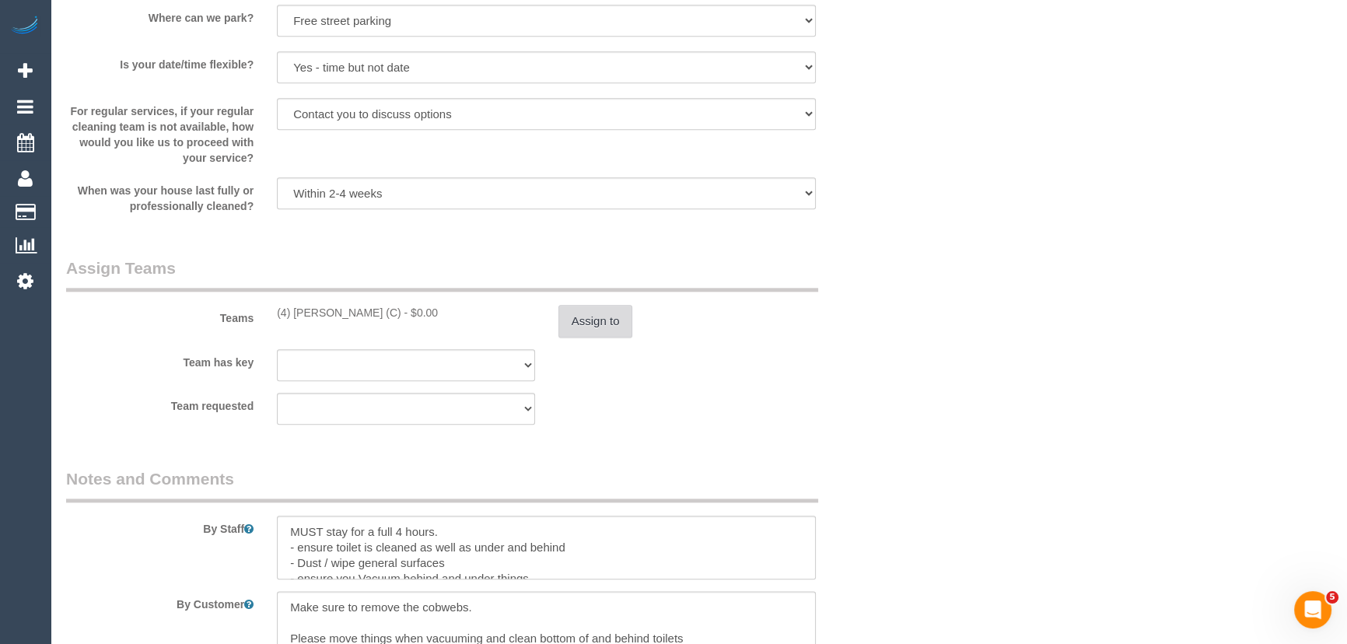
click at [590, 314] on button "Assign to" at bounding box center [595, 321] width 75 height 33
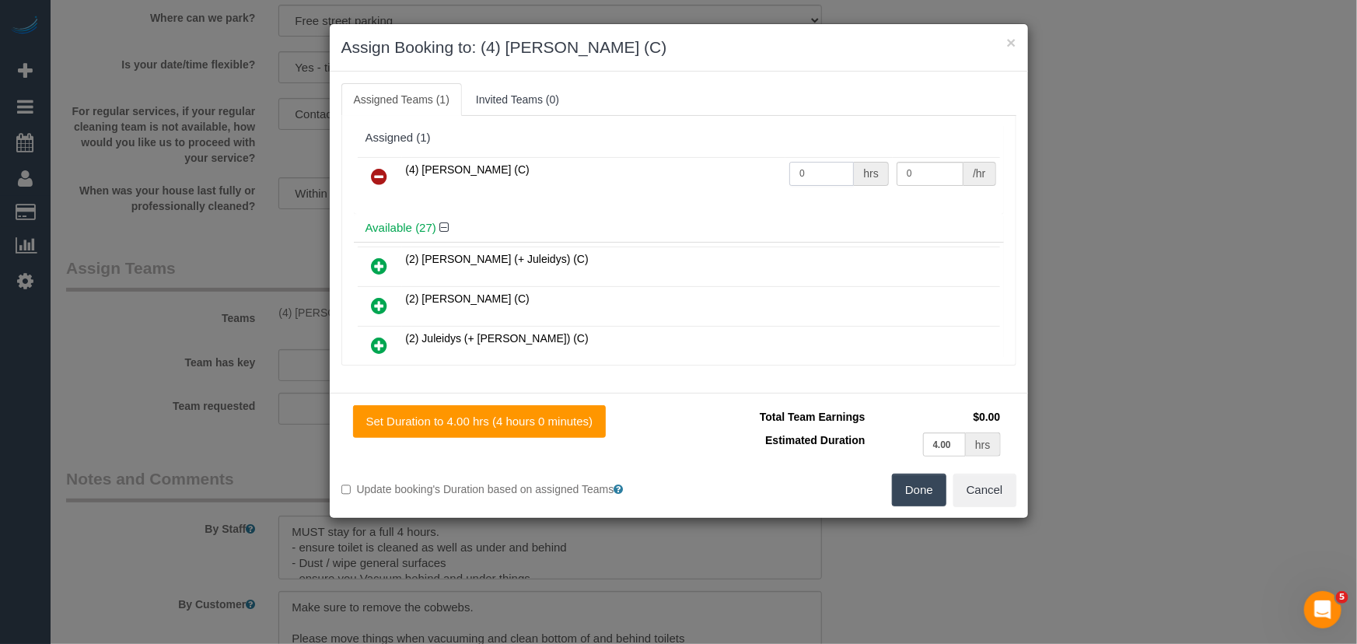
click at [820, 172] on input "0" at bounding box center [821, 174] width 65 height 24
type input "4"
type input "35"
click at [911, 499] on button "Done" at bounding box center [919, 490] width 54 height 33
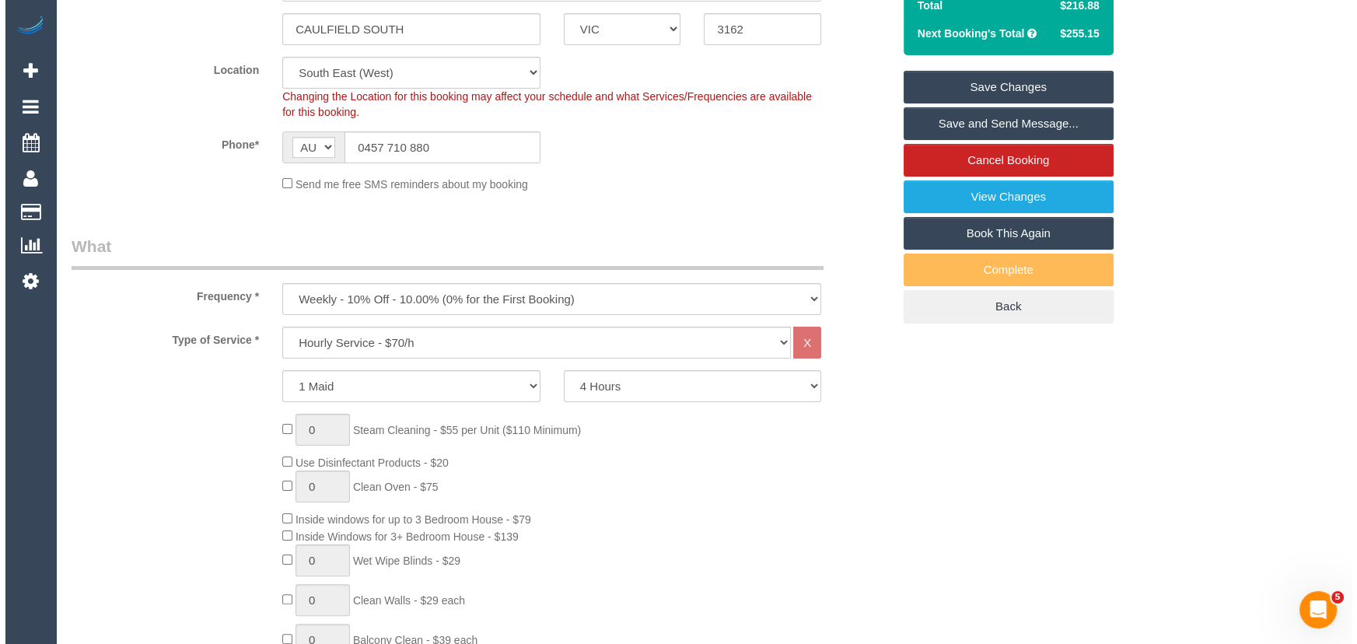
scroll to position [0, 0]
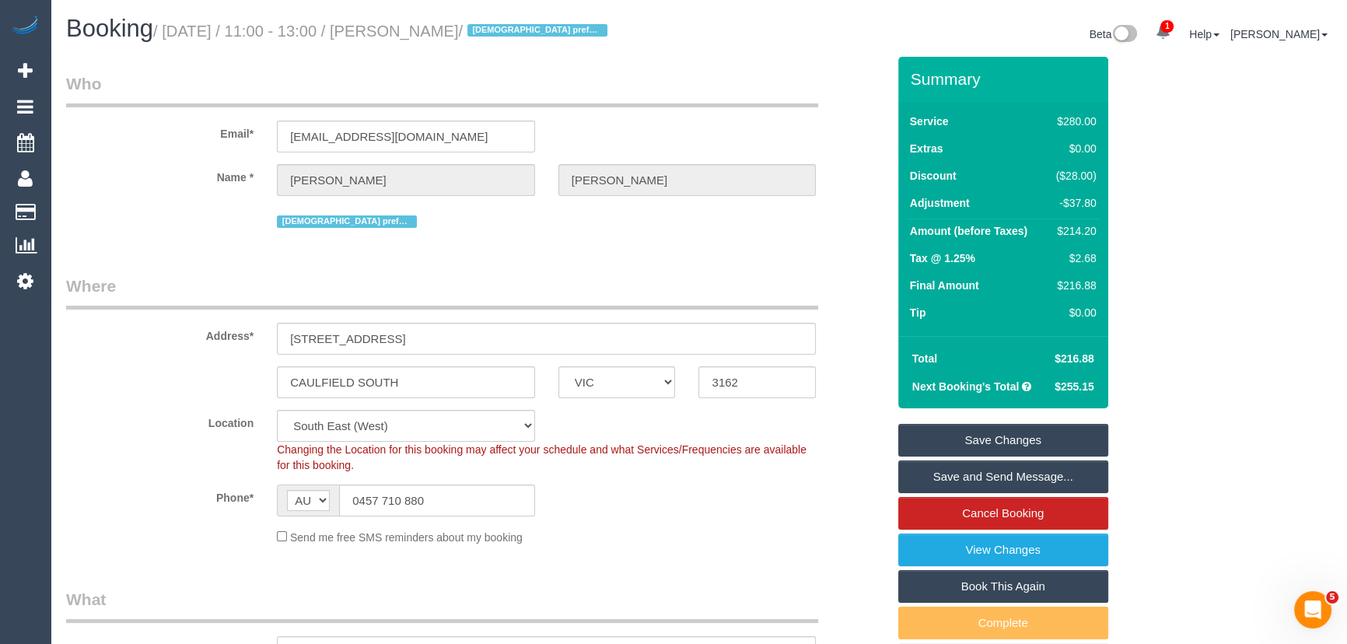
click at [439, 31] on small "/ September 26, 2025 / 11:00 - 13:00 / Kate Fitzpatrick / Female prefered" at bounding box center [382, 31] width 459 height 17
copy small "Kate Fitzpatrick"
click at [1027, 443] on link "Save Changes" at bounding box center [1003, 440] width 210 height 33
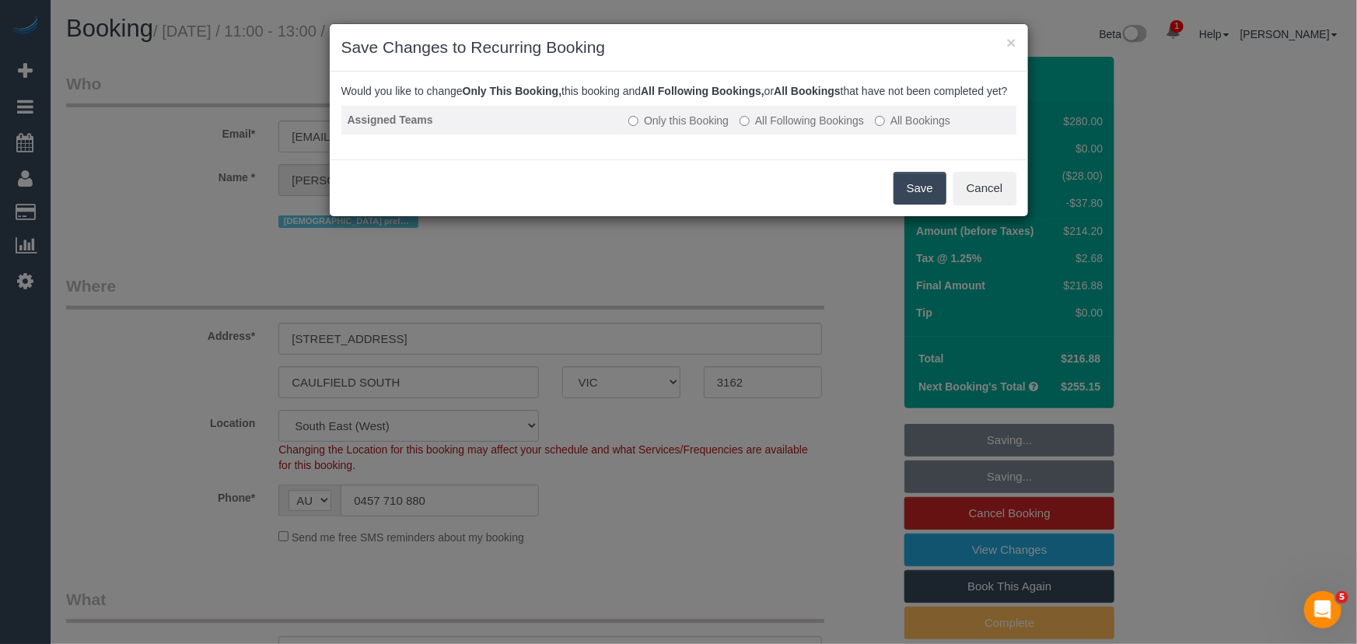
click at [788, 128] on label "All Following Bookings" at bounding box center [802, 121] width 124 height 16
click at [911, 205] on button "Save" at bounding box center [920, 188] width 53 height 33
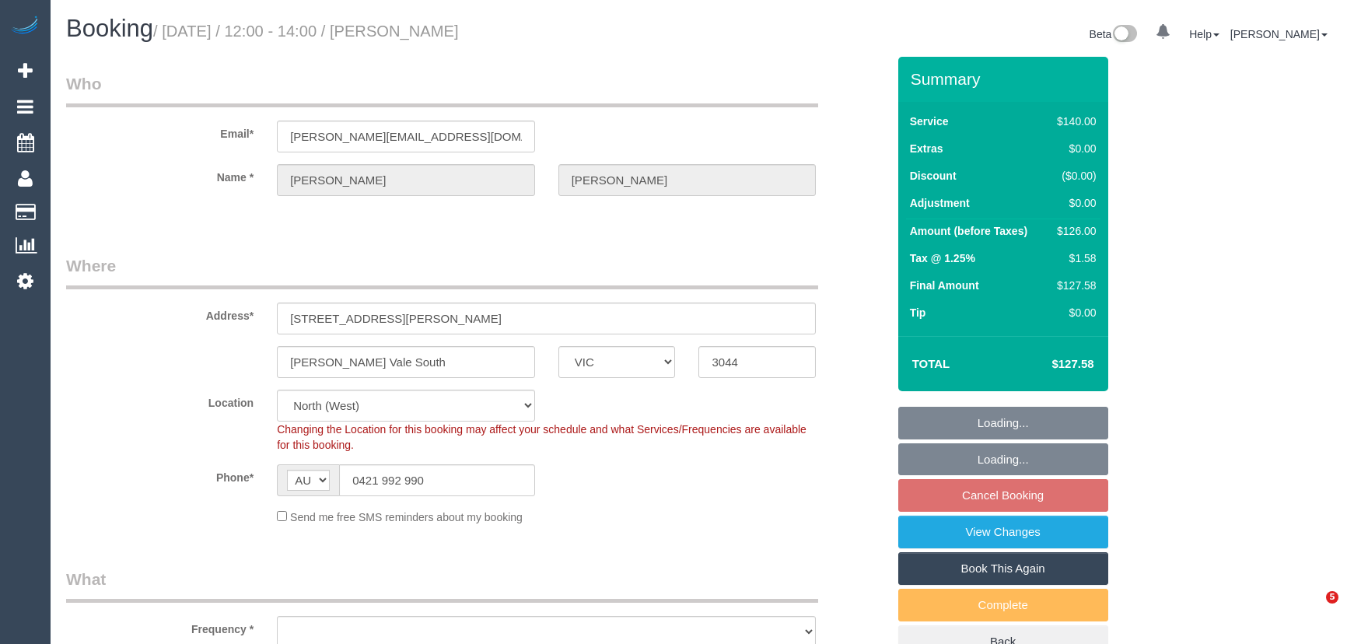
select select "VIC"
select select "string:stripe-pm_1OyOuJ2GScqysDRVfOKCHnqW"
select select "number:28"
select select "number:14"
select select "number:18"
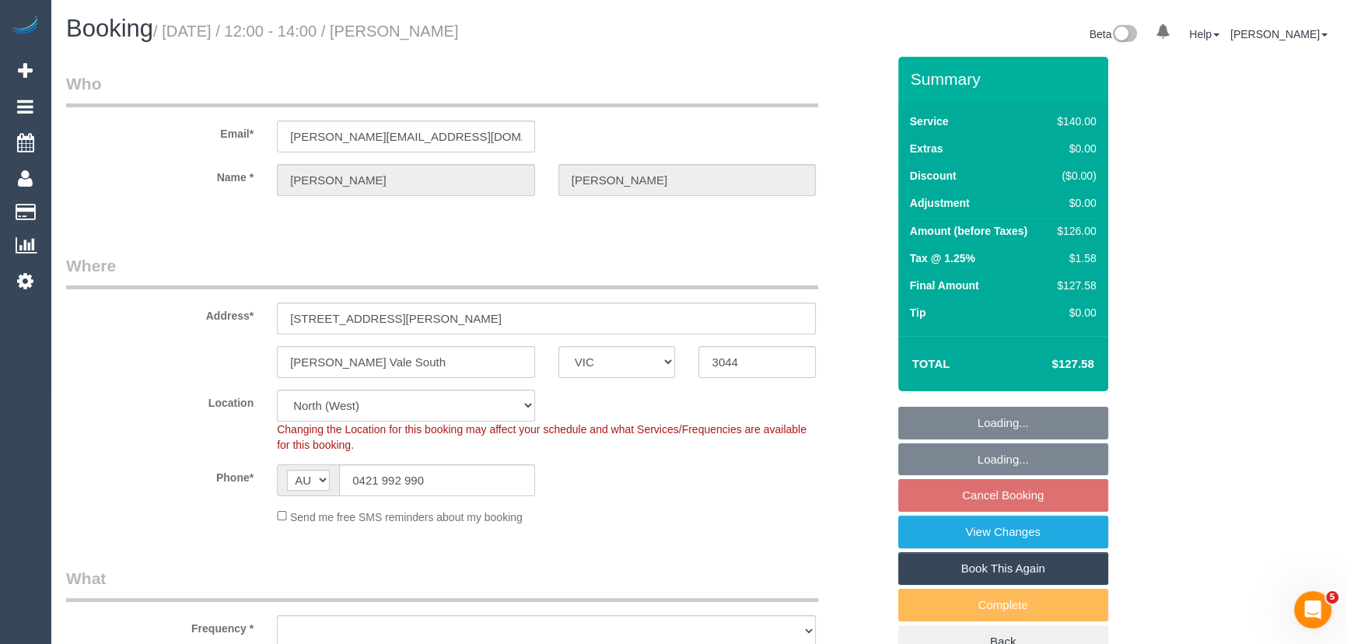
select select "number:36"
select select "number:35"
select select "object:1613"
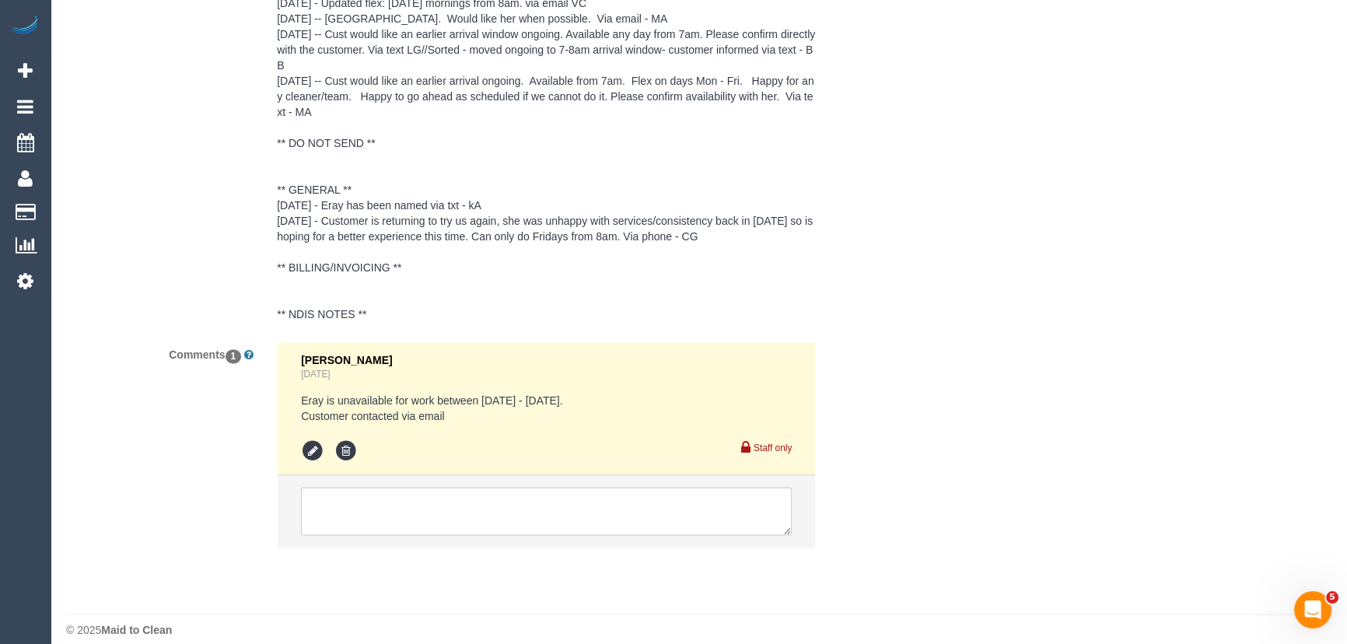
scroll to position [2941, 0]
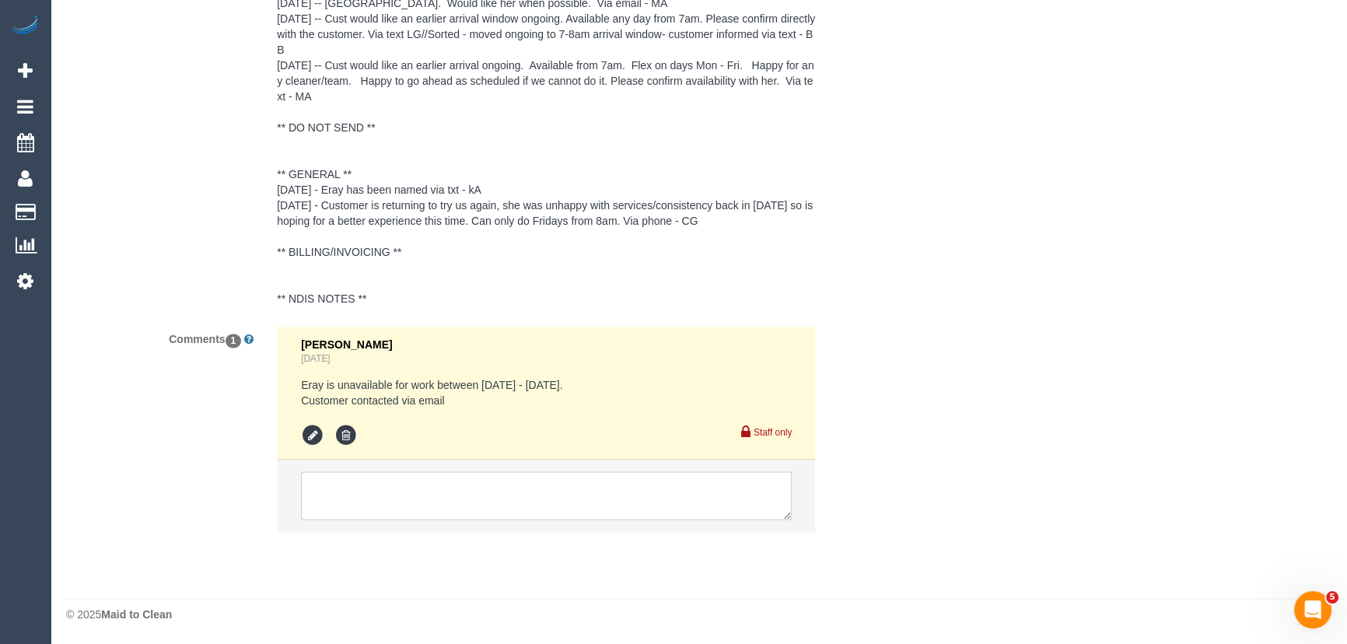
click at [419, 471] on textarea at bounding box center [546, 495] width 491 height 48
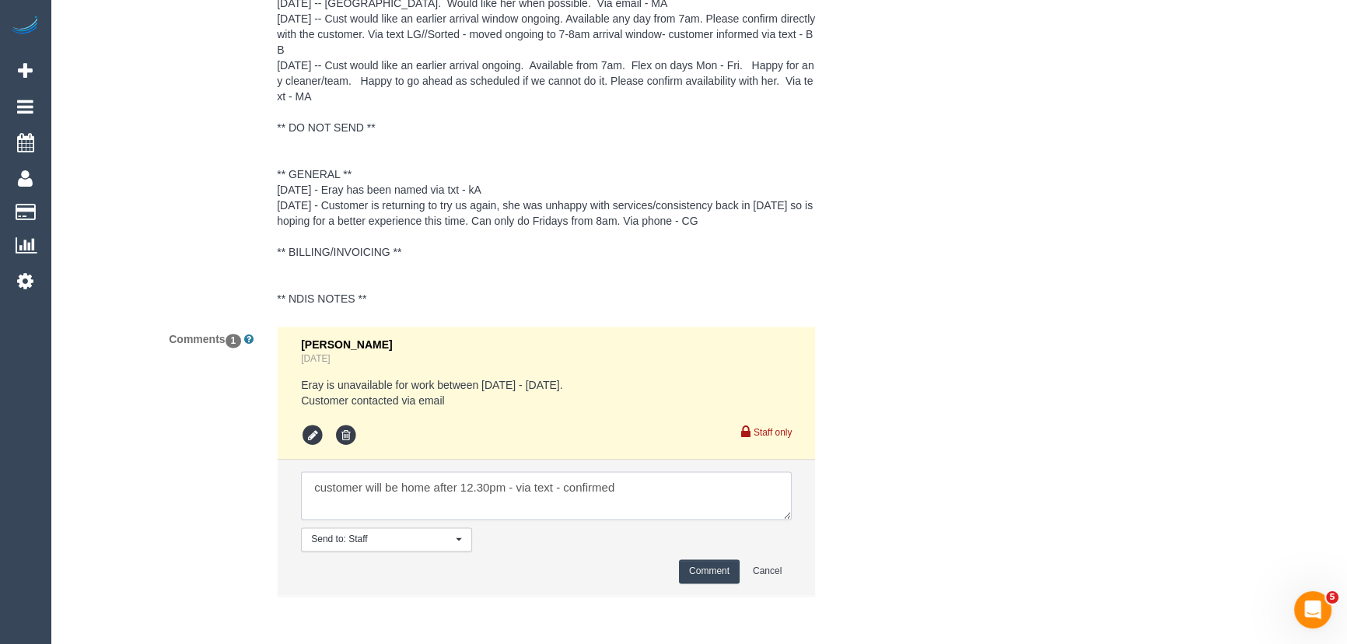
type textarea "customer will be home after 12.30pm - via text - confirmed"
click at [728, 579] on button "Comment" at bounding box center [709, 571] width 61 height 24
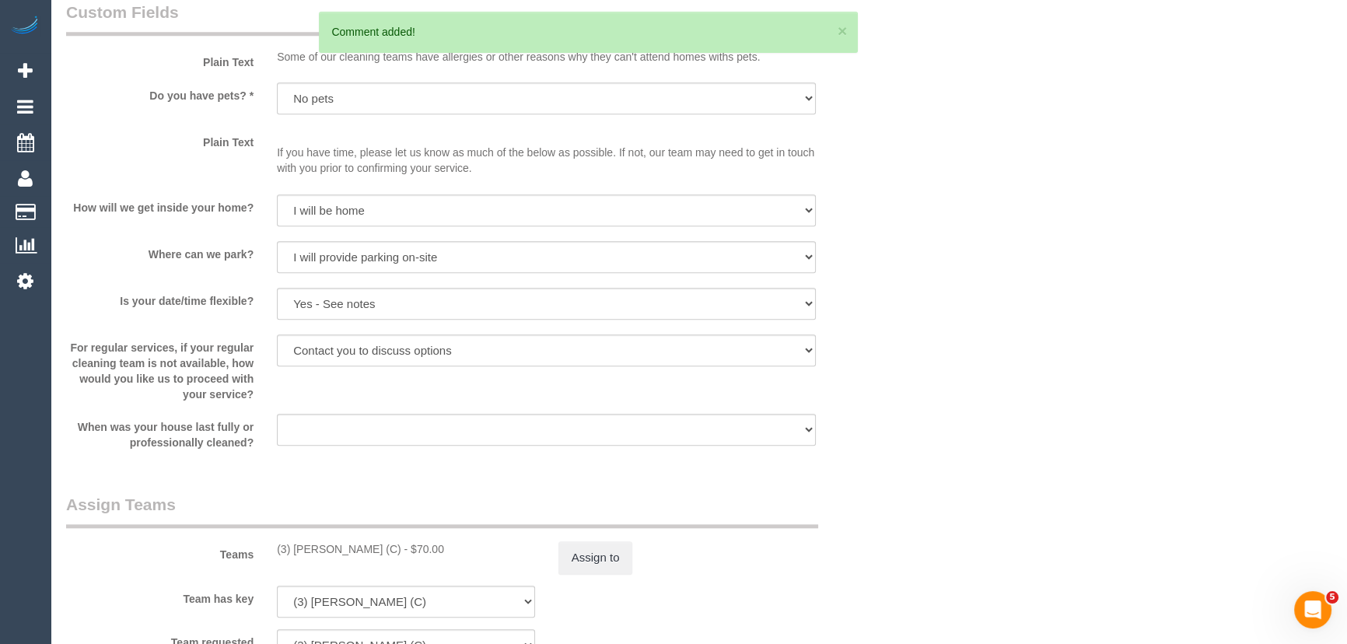
scroll to position [1740, 0]
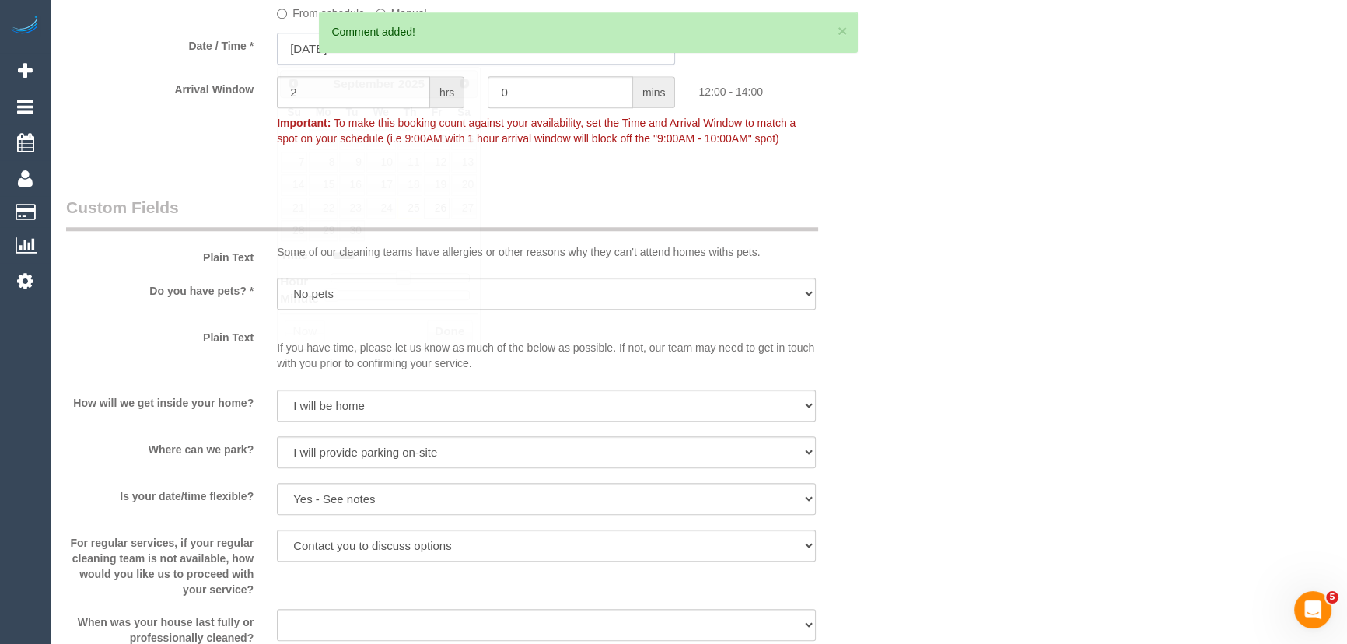
click at [412, 60] on input "26/09/2025 12:00" at bounding box center [476, 49] width 398 height 32
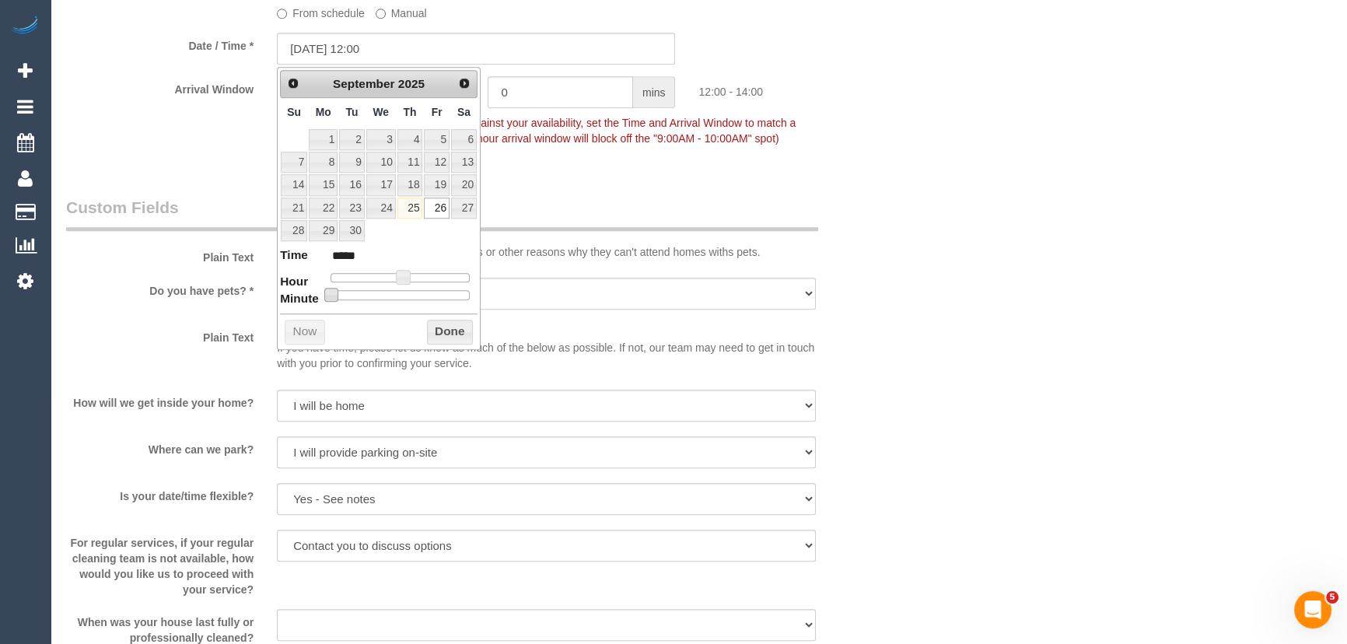
type input "26/09/2025 12:05"
type input "*****"
type input "26/09/2025 12:10"
type input "*****"
type input "26/09/2025 12:15"
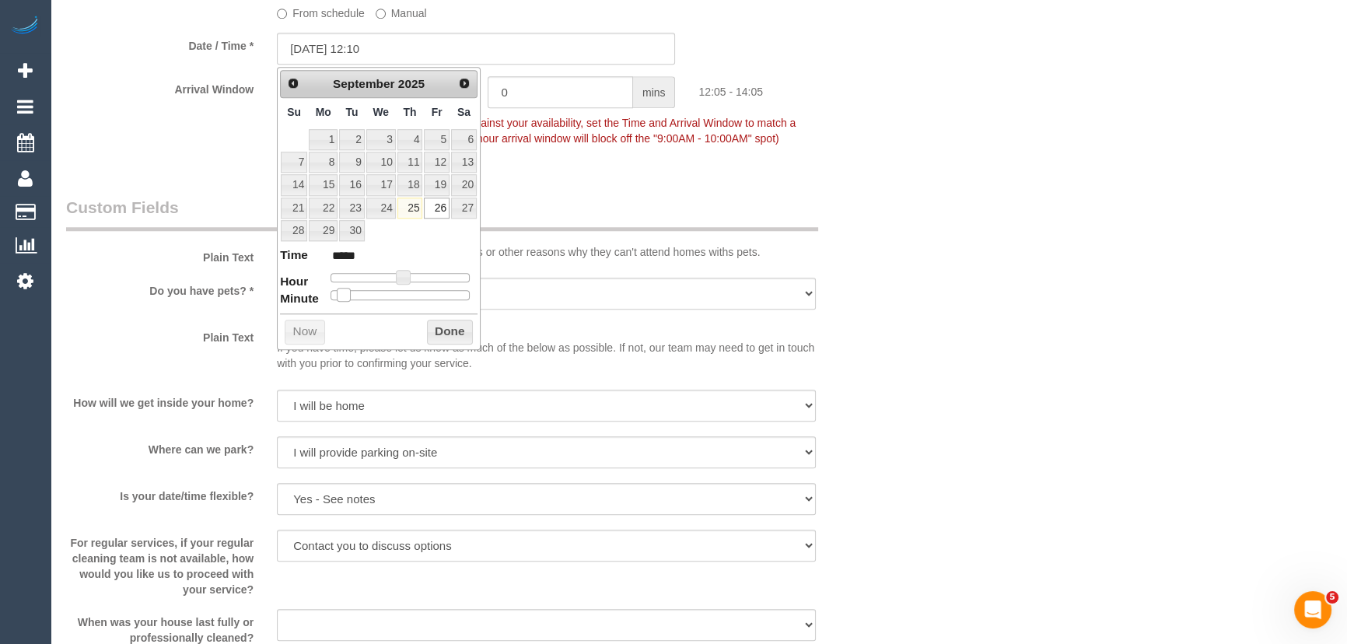
type input "*****"
type input "26/09/2025 12:20"
type input "*****"
type input "26/09/2025 12:25"
type input "*****"
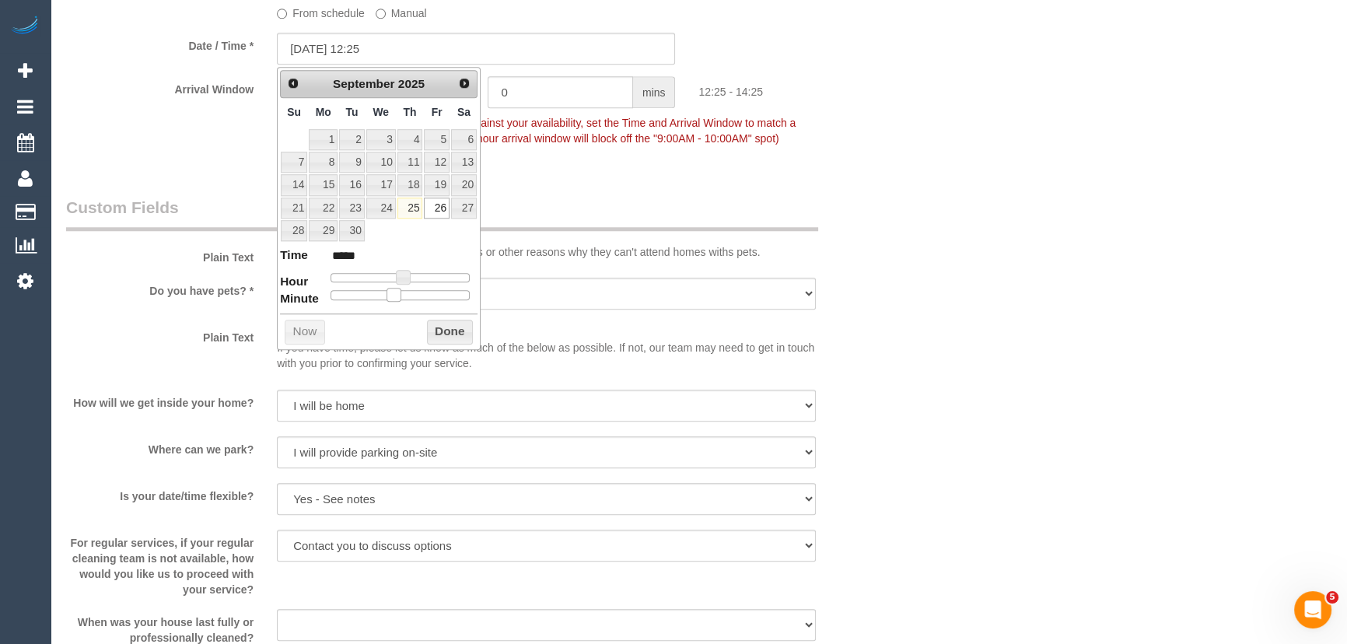
type input "26/09/2025 12:30"
type input "*****"
drag, startPoint x: 333, startPoint y: 294, endPoint x: 407, endPoint y: 293, distance: 74.7
click at [407, 293] on span at bounding box center [406, 295] width 14 height 14
click at [597, 192] on div "Who Email* andy_romas@hotmail.com Name * Andrea Guglielmino Where Address* 32 A…" at bounding box center [476, 171] width 844 height 3709
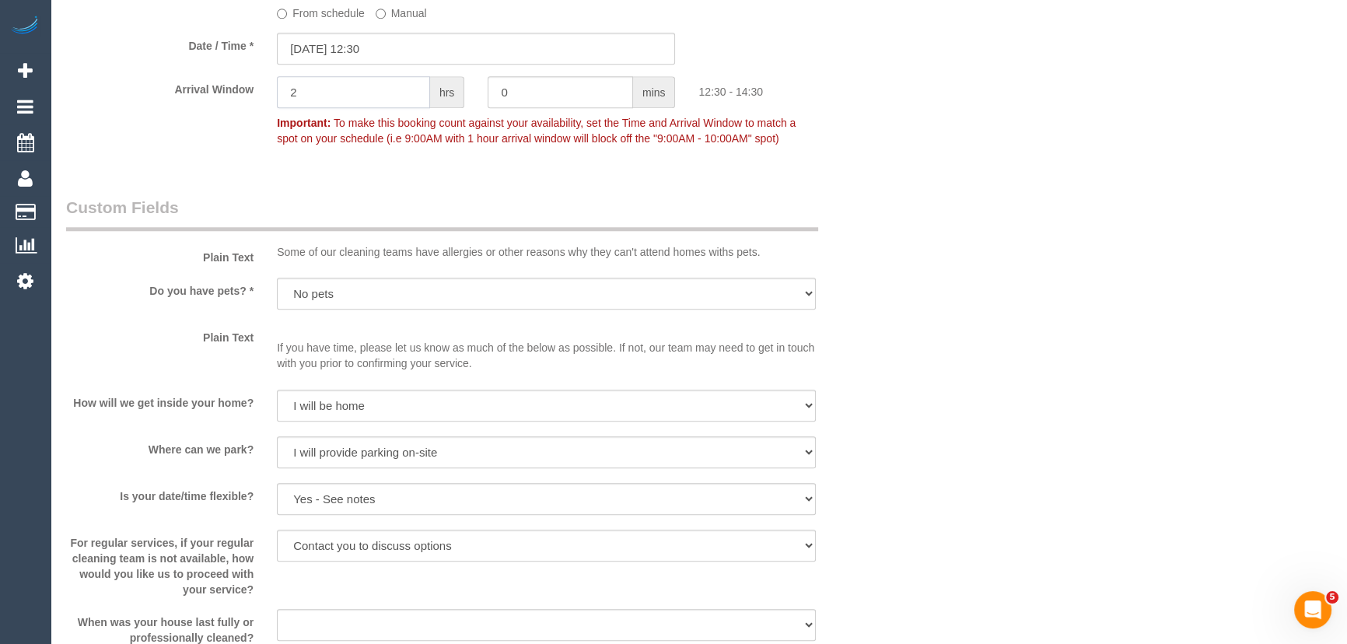
click at [369, 90] on input "2" at bounding box center [353, 92] width 153 height 32
type input "1"
type input "30"
click at [1075, 354] on div "Who Email* andy_romas@hotmail.com Name * Andrea Guglielmino Where Address* 32 A…" at bounding box center [698, 171] width 1265 height 3709
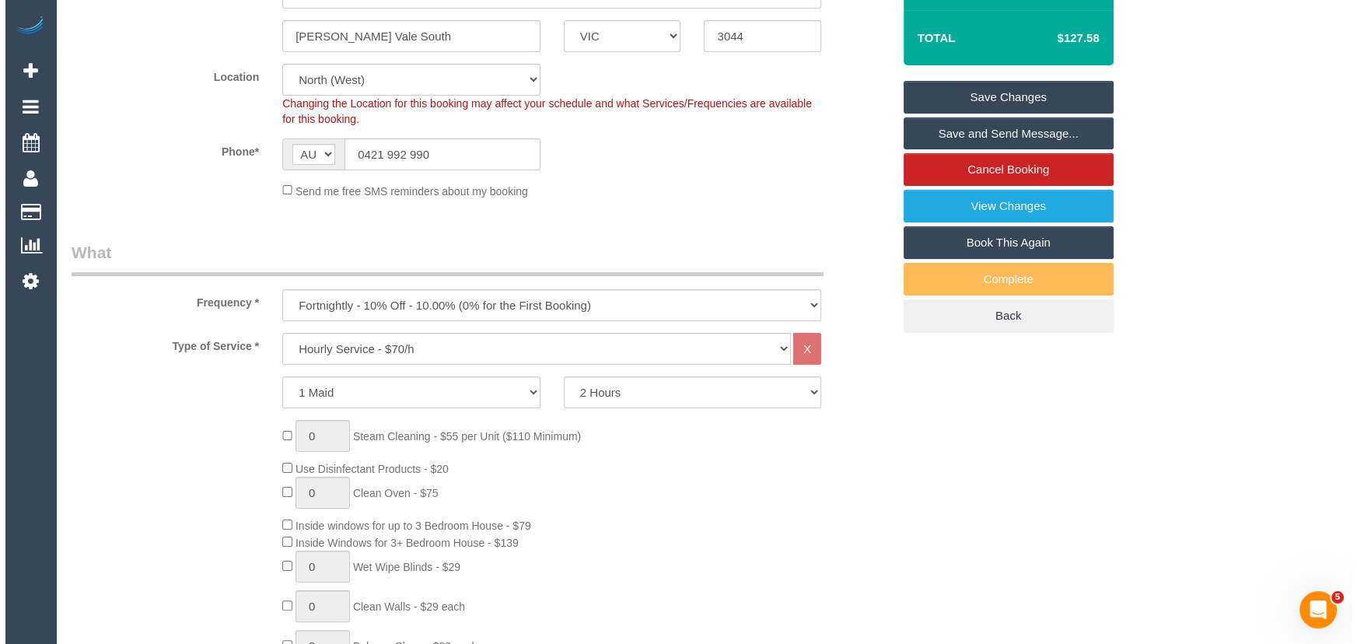
scroll to position [0, 0]
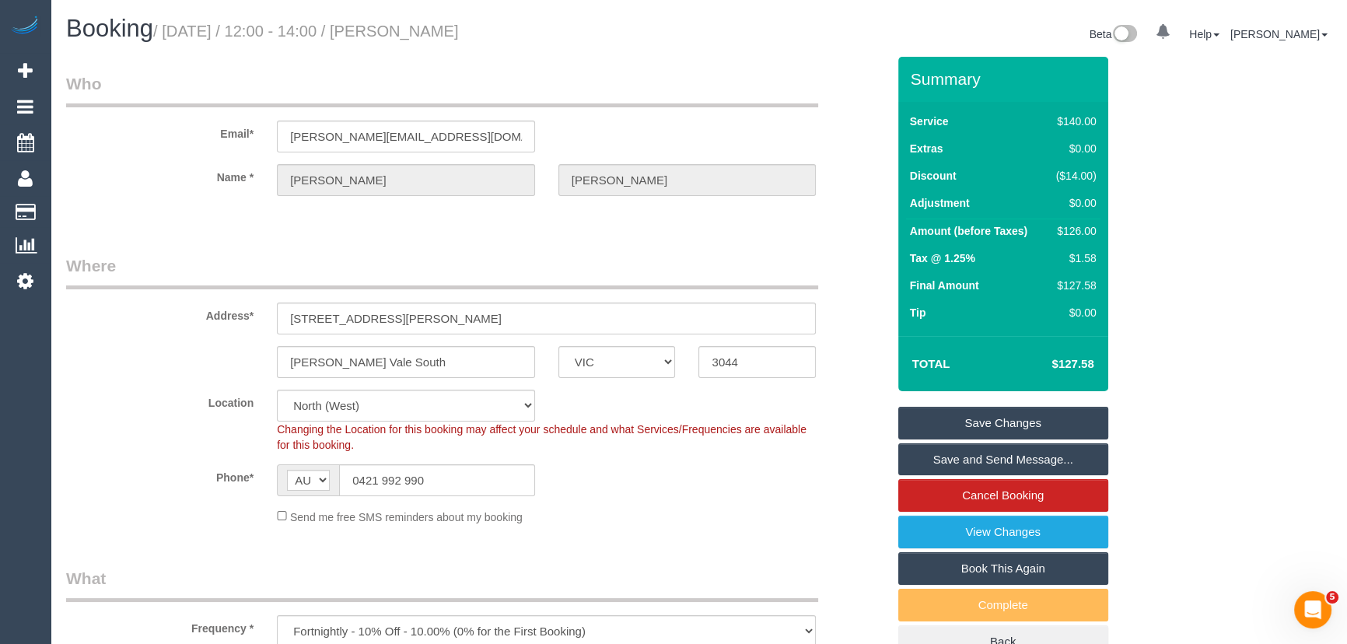
click at [975, 453] on link "Save and Send Message..." at bounding box center [1003, 459] width 210 height 33
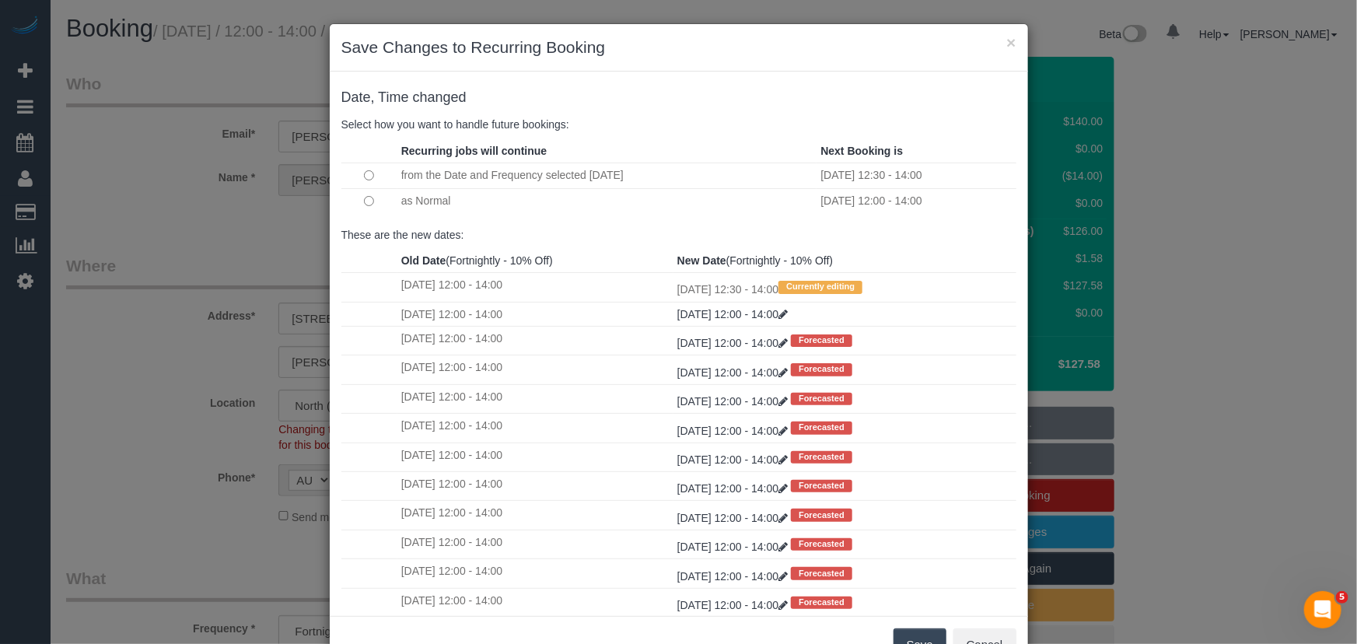
click at [907, 635] on button "Save" at bounding box center [920, 644] width 53 height 33
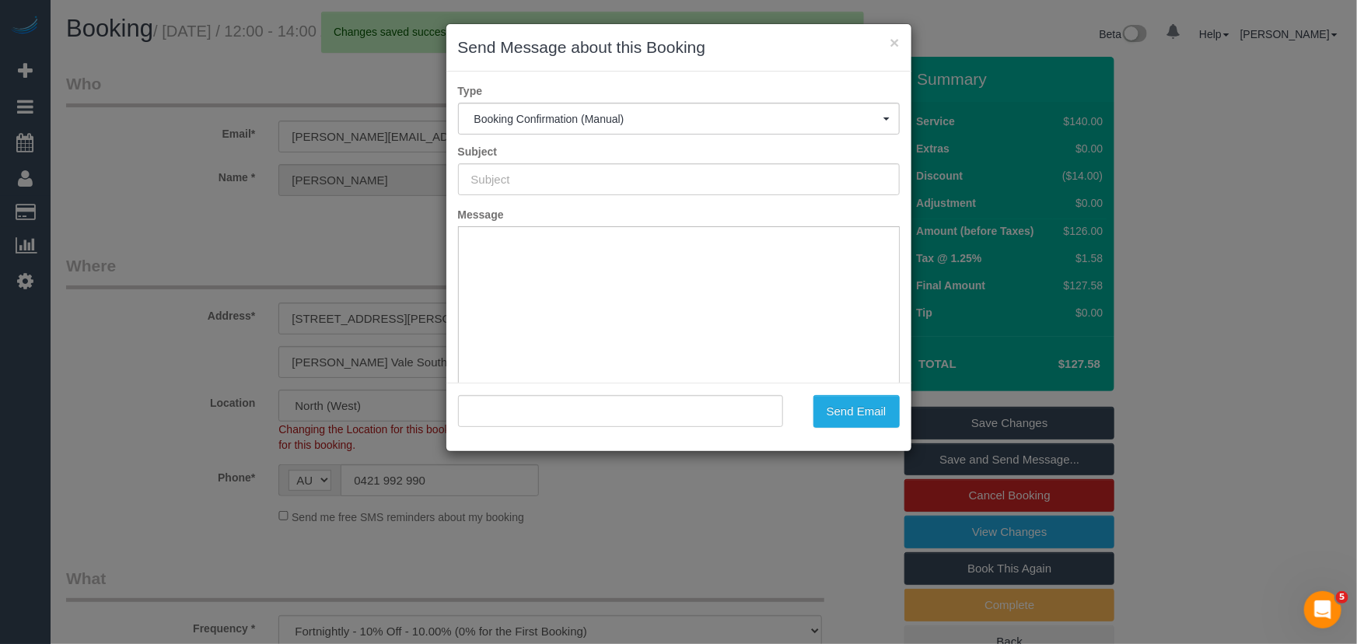
type input "Booking Confirmed"
type input ""Andrea Guglielmino" <andy_romas@hotmail.com>"
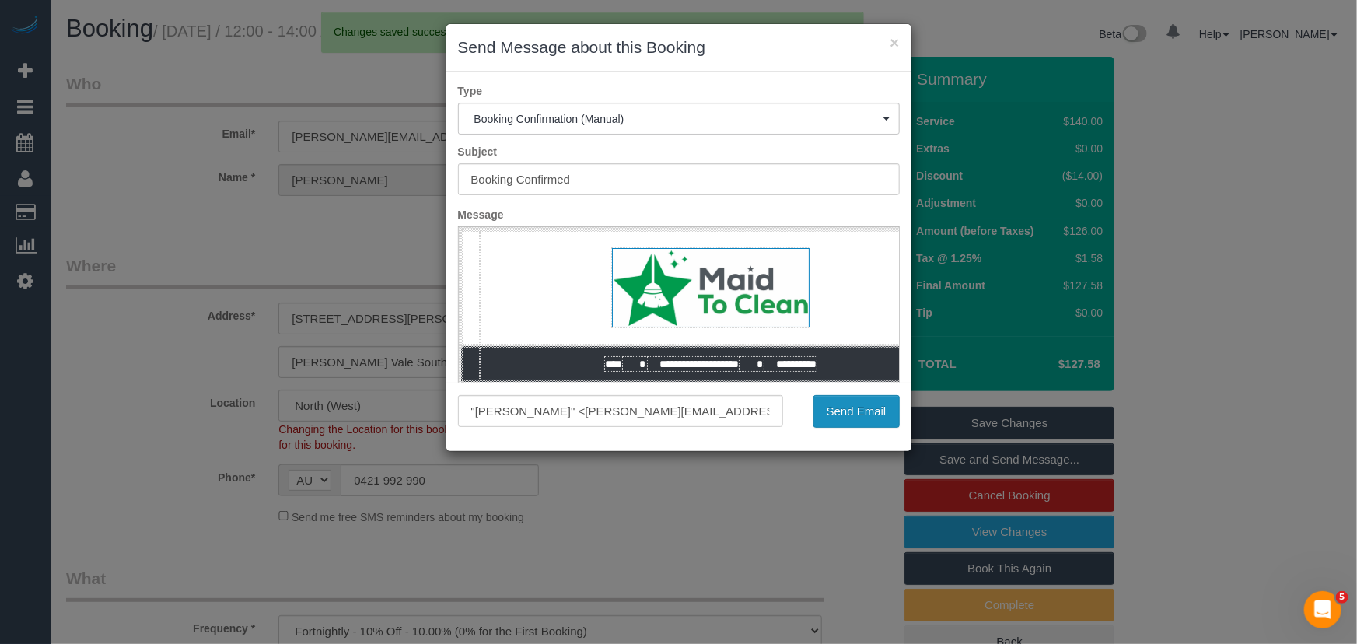
click at [840, 411] on button "Send Email" at bounding box center [856, 411] width 86 height 33
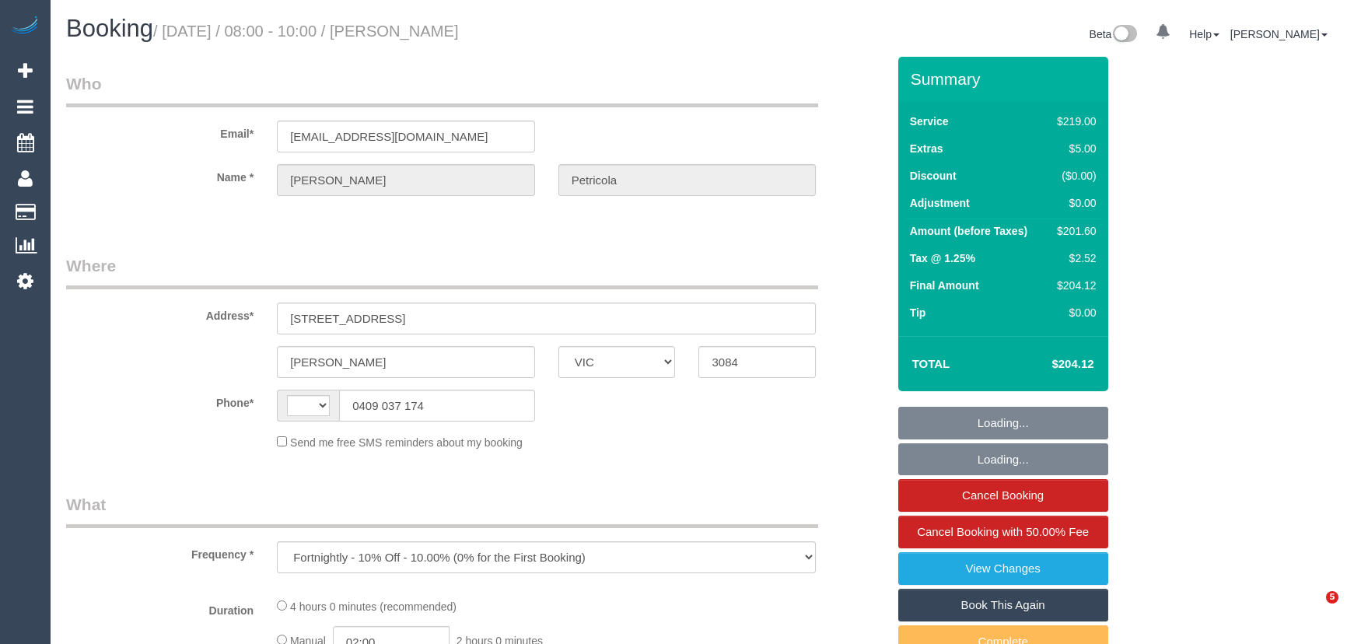
select select "VIC"
select select "string:AU"
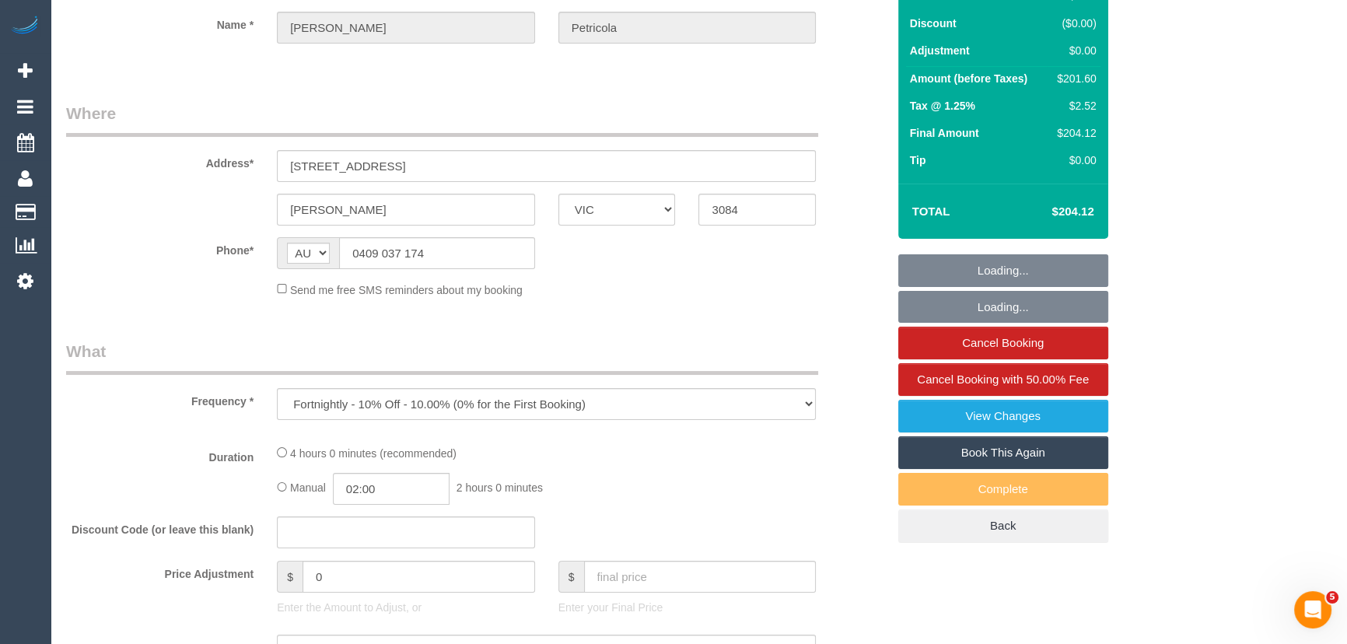
select select "string:stripe-pm_1Rgyfg2GScqysDRV6MLzsBLo"
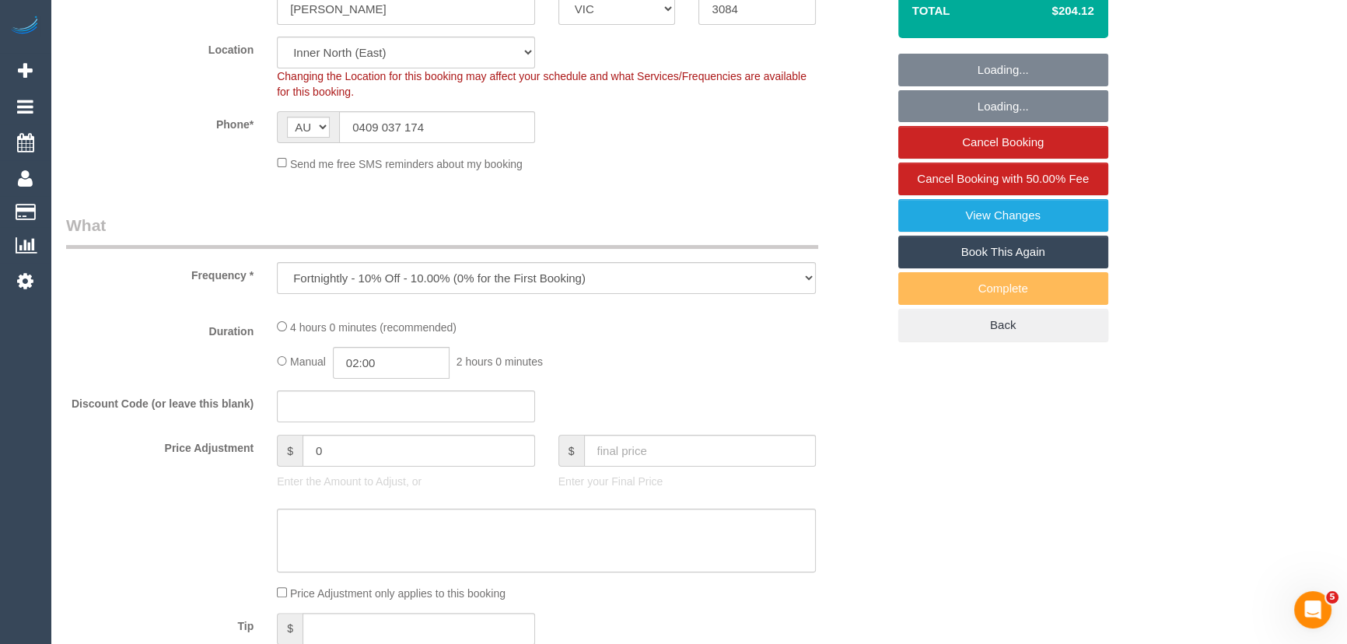
select select "number:29"
select select "number:14"
select select "number:19"
select select "number:24"
select select "number:34"
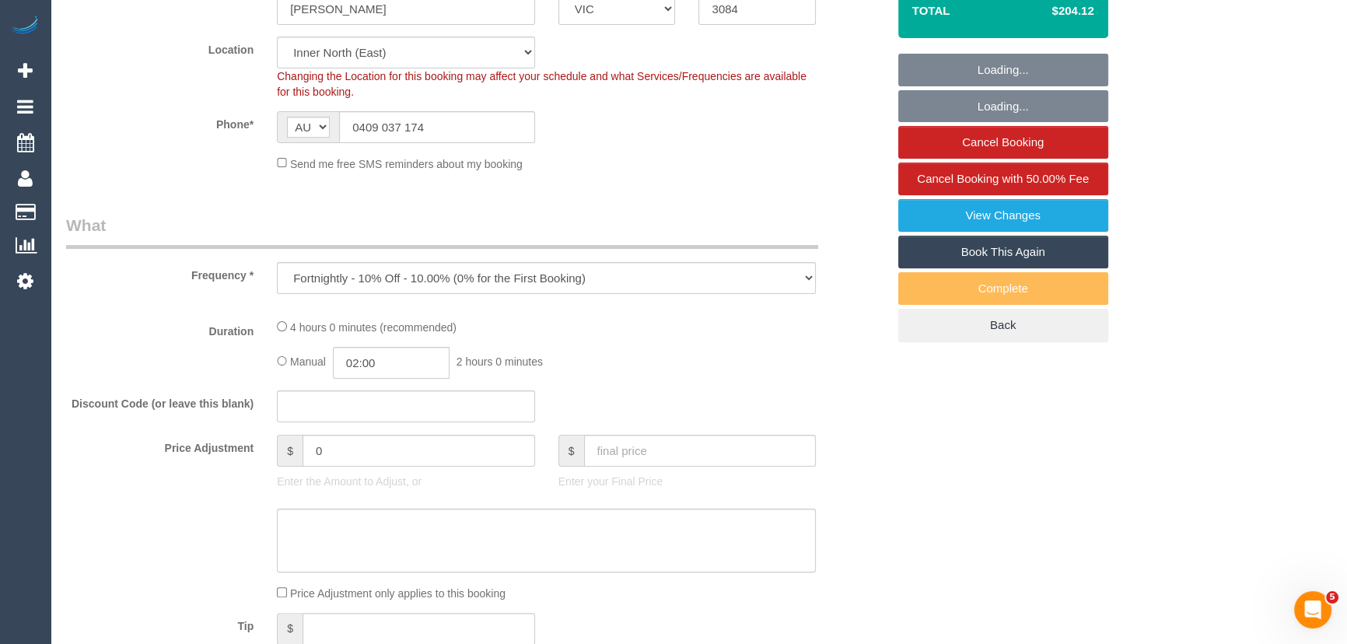
select select "number:12"
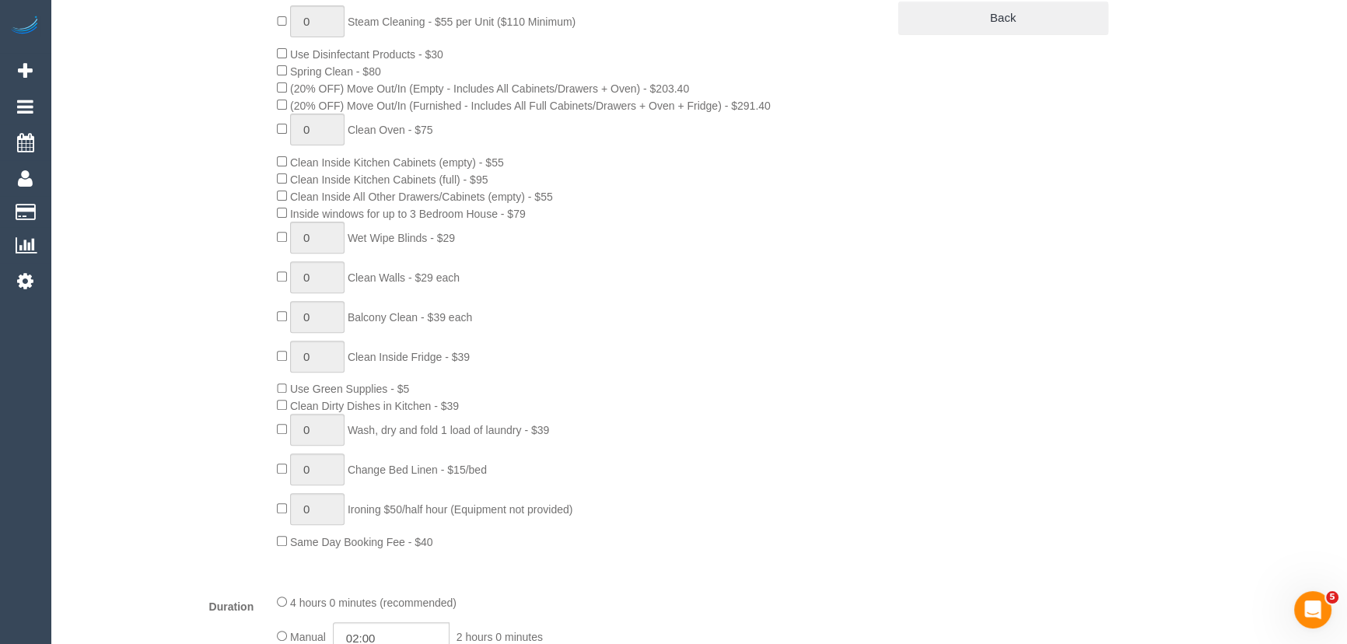
select select "object:1649"
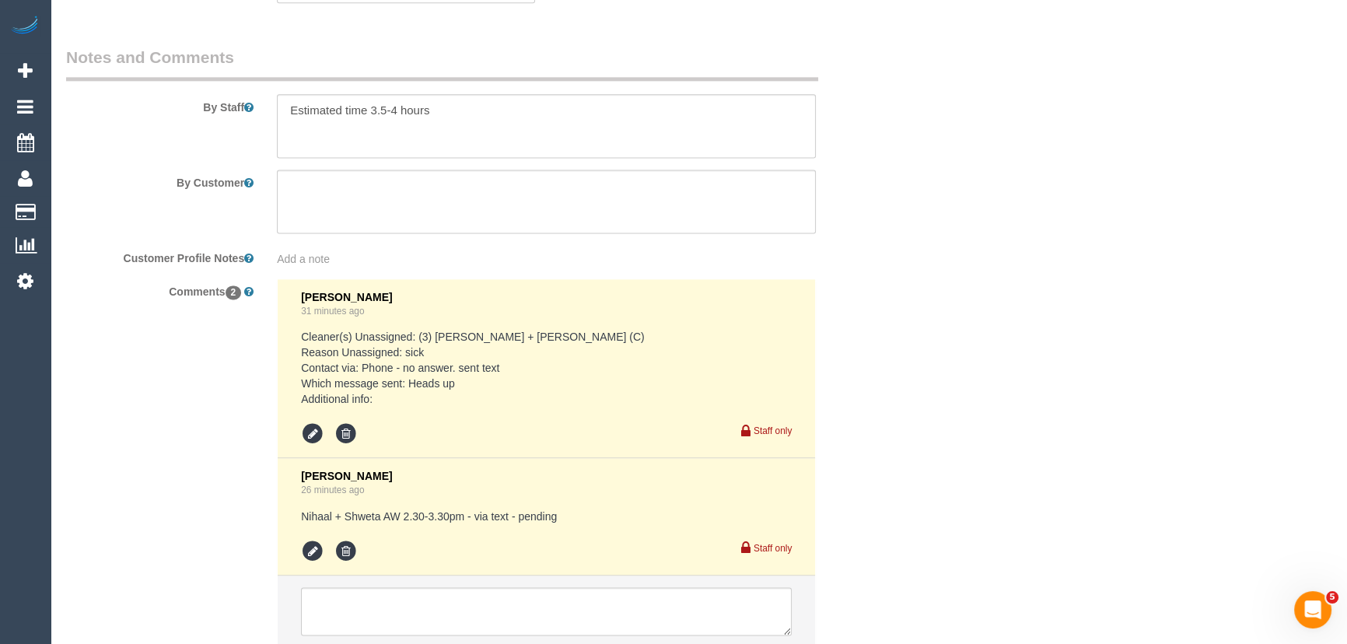
scroll to position [2752, 0]
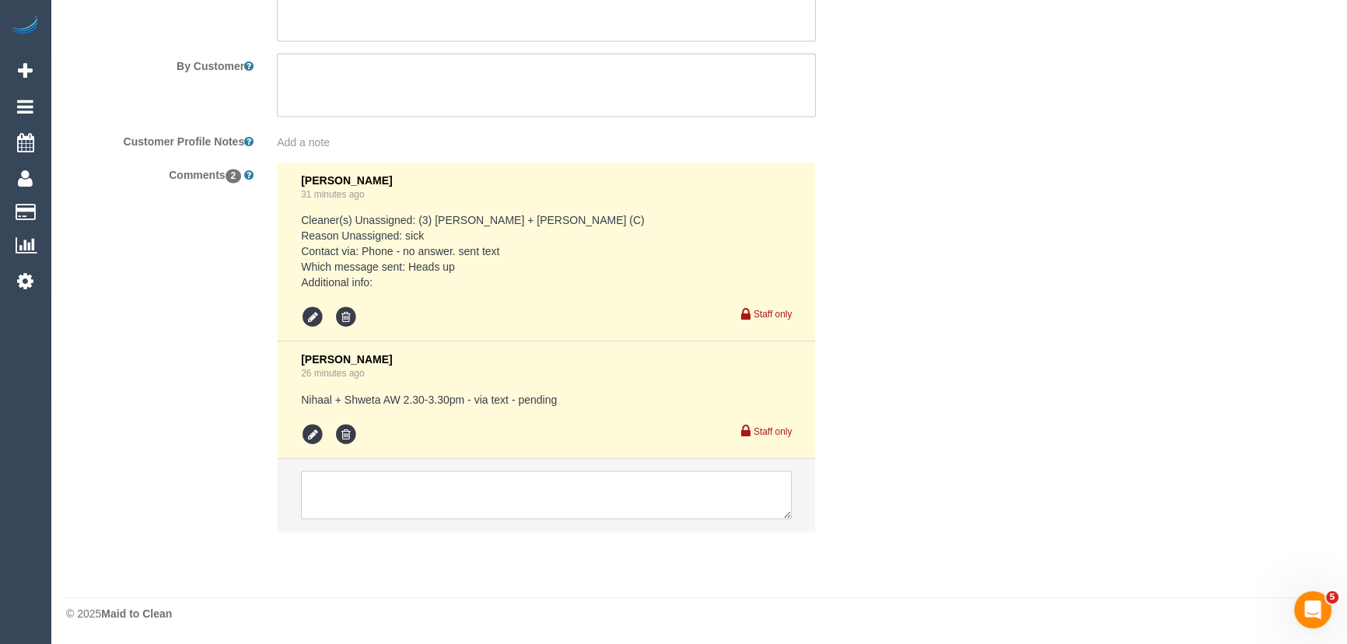
click at [338, 488] on textarea at bounding box center [546, 494] width 491 height 48
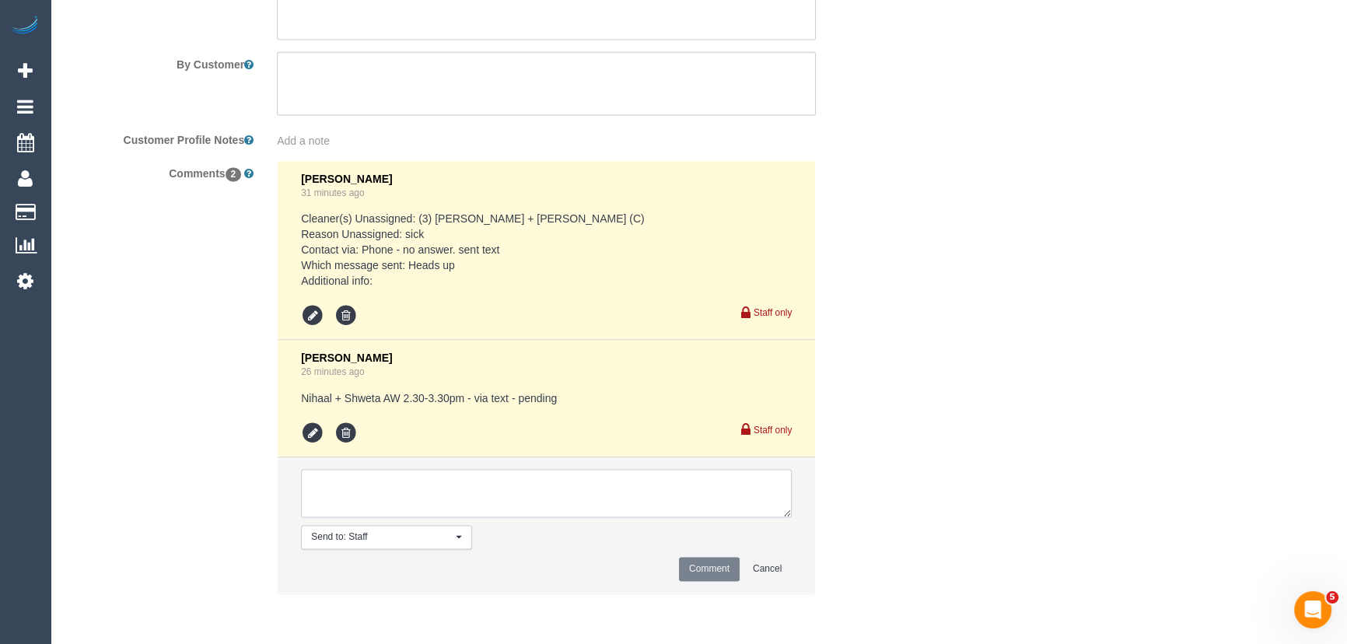
paste textarea "Thanks Chellsea, if there can be a replacement anytime today that's fine, my hu…"
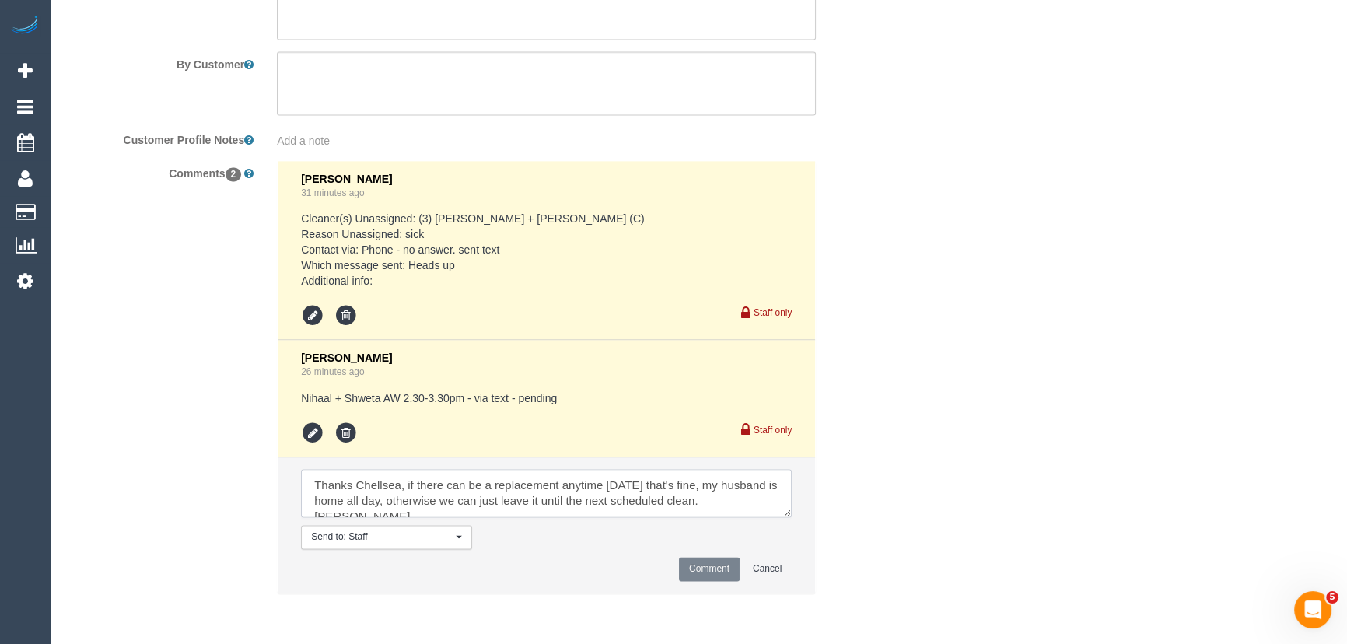
scroll to position [5, 0]
type textarea "Thanks Chellsea, if there can be a replacement anytime today that's fine, my hu…"
click at [707, 576] on button "Comment" at bounding box center [709, 569] width 61 height 24
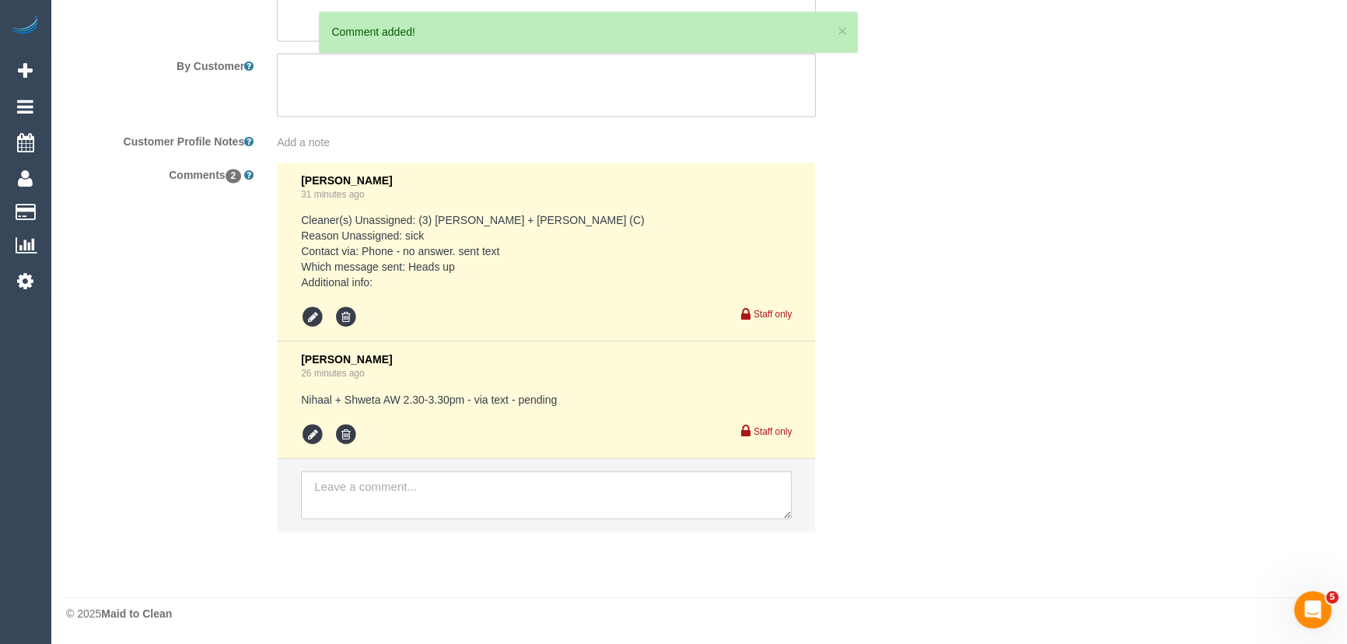
scroll to position [0, 0]
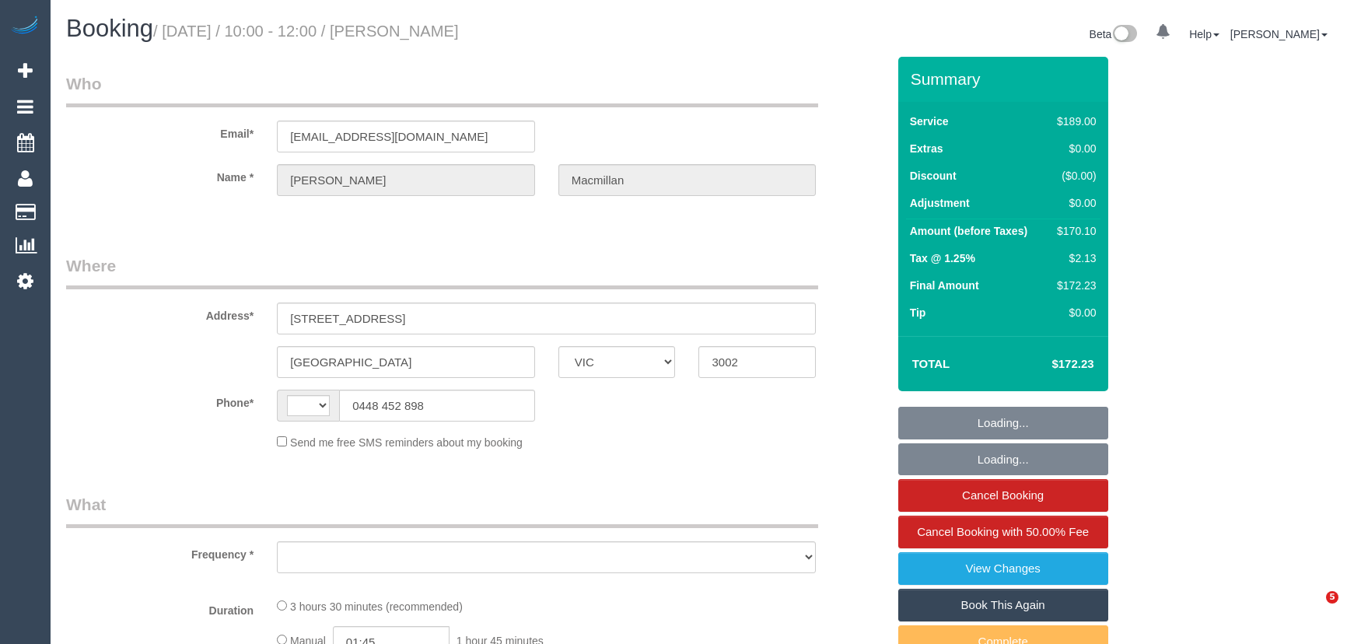
select select "VIC"
select select "string:AU"
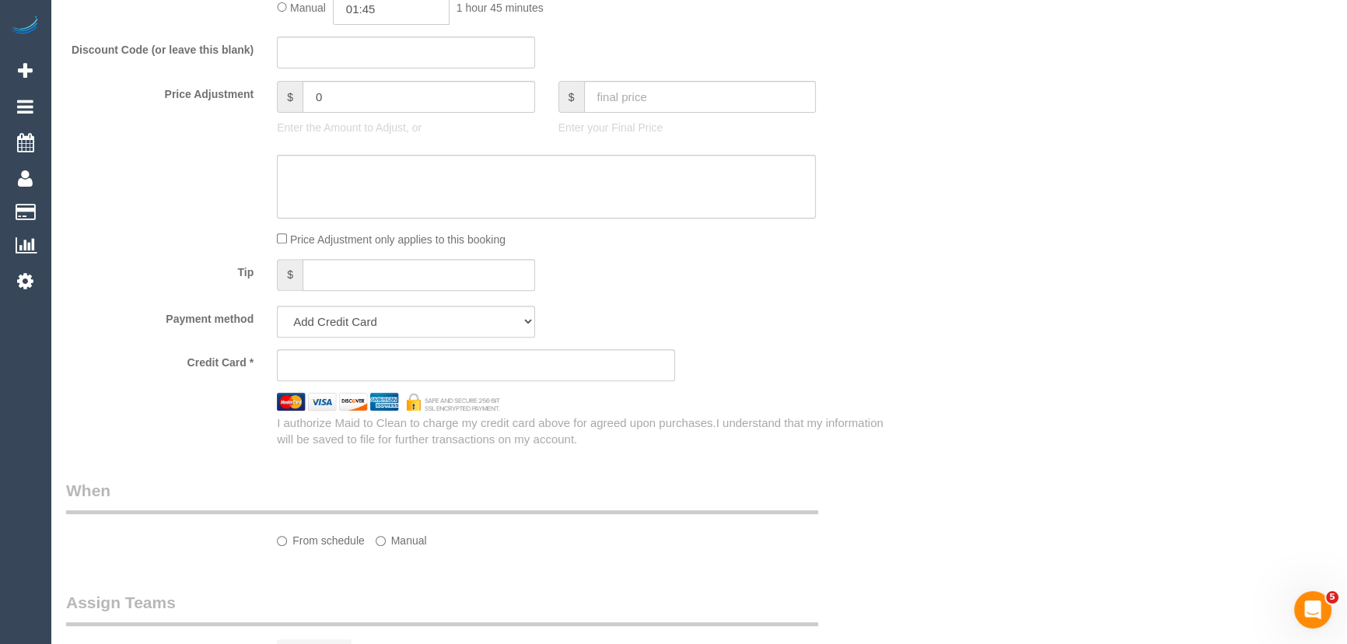
select select "object:695"
select select "string:stripe-pm_1QfWTw2GScqysDRVPNt1gpGq"
select select "number:28"
select select "number:14"
select select "number:21"
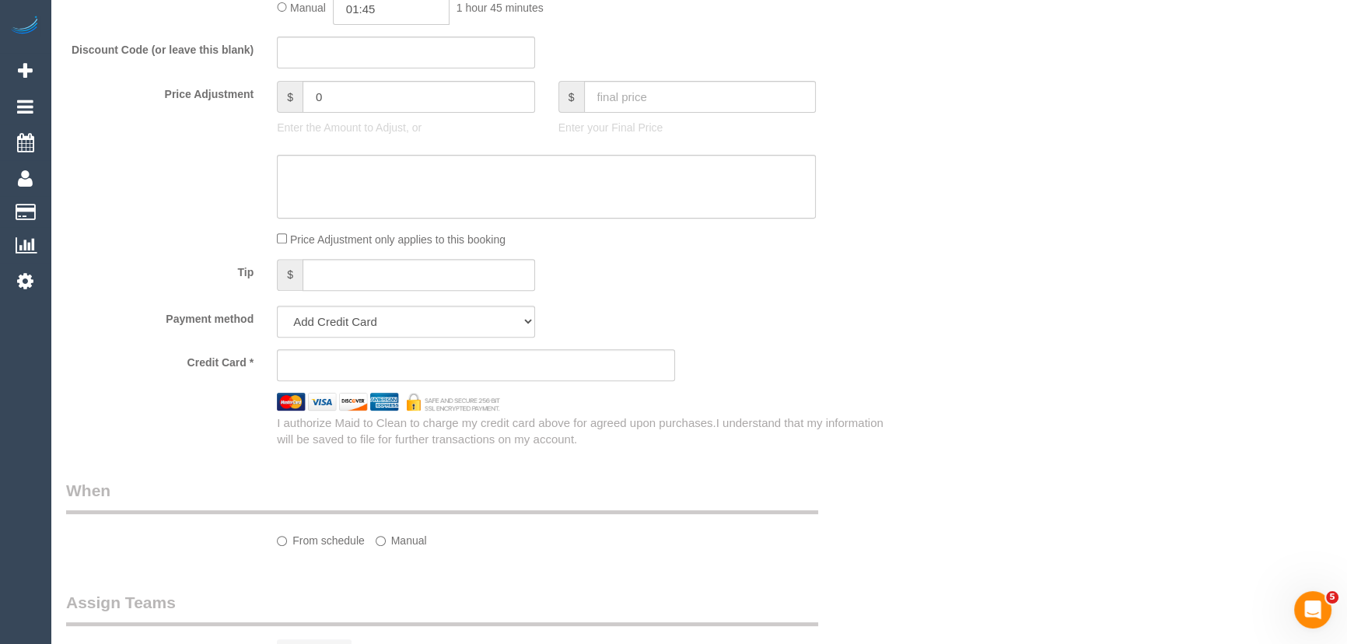
select select "number:22"
select select "number:33"
select select "number:13"
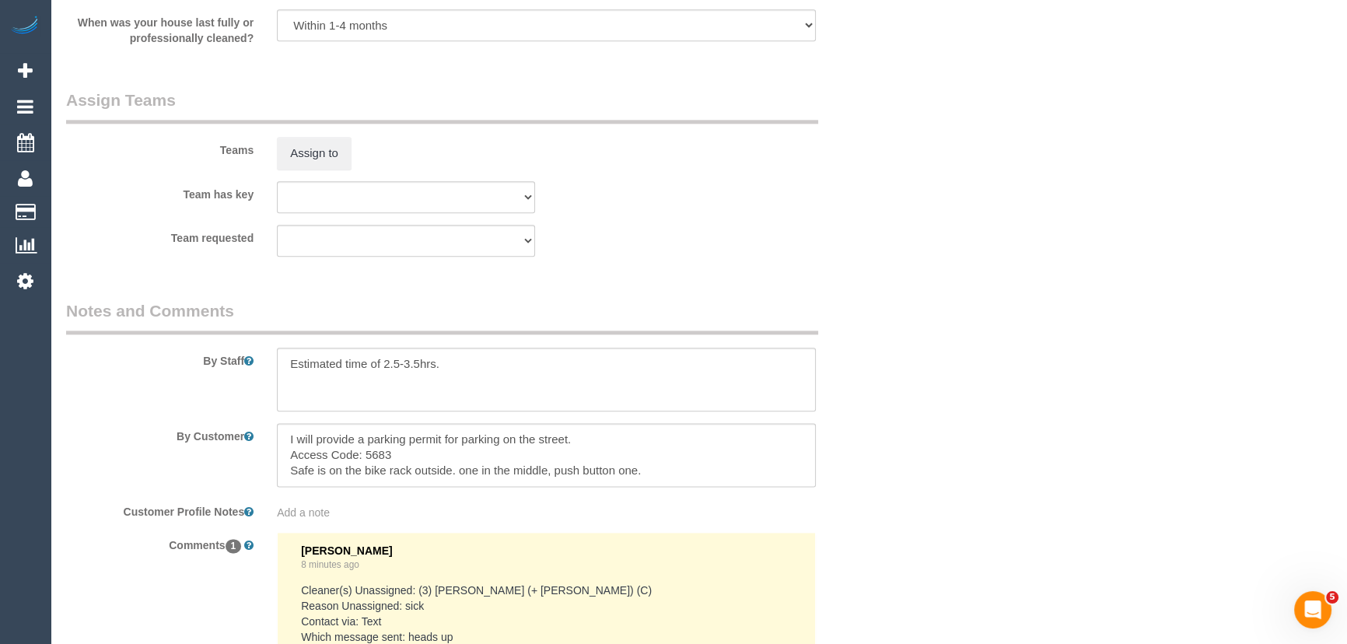
select select "object:1214"
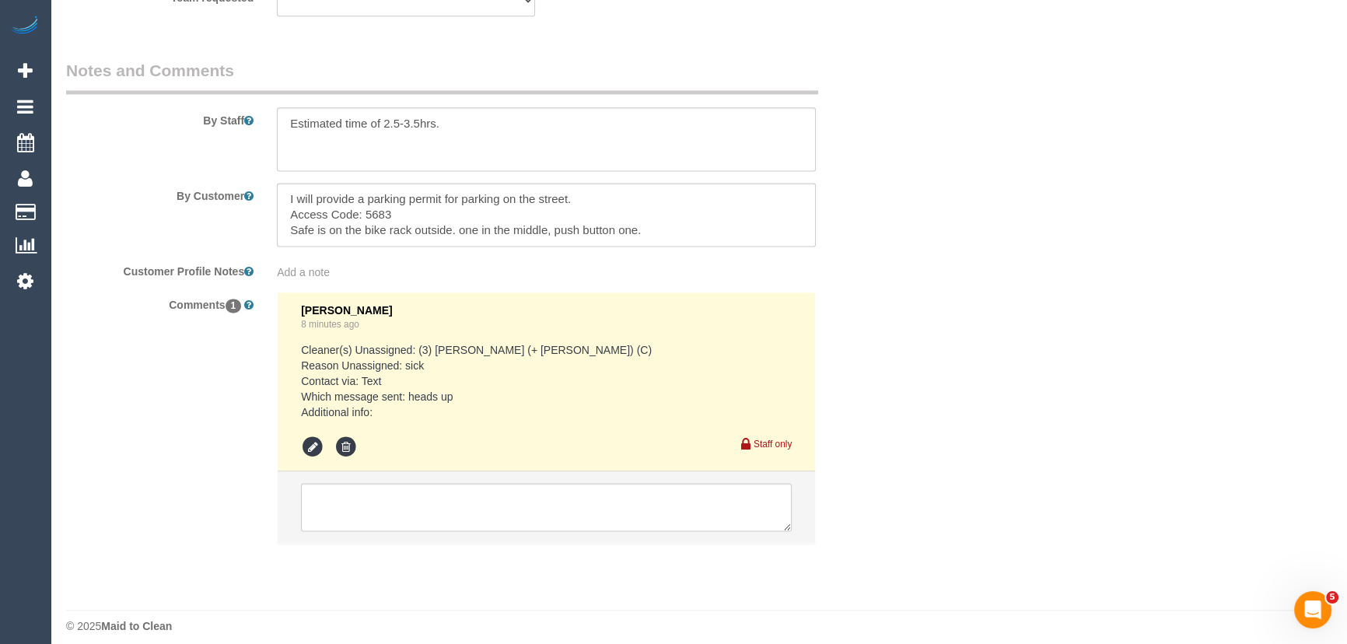
scroll to position [2635, 0]
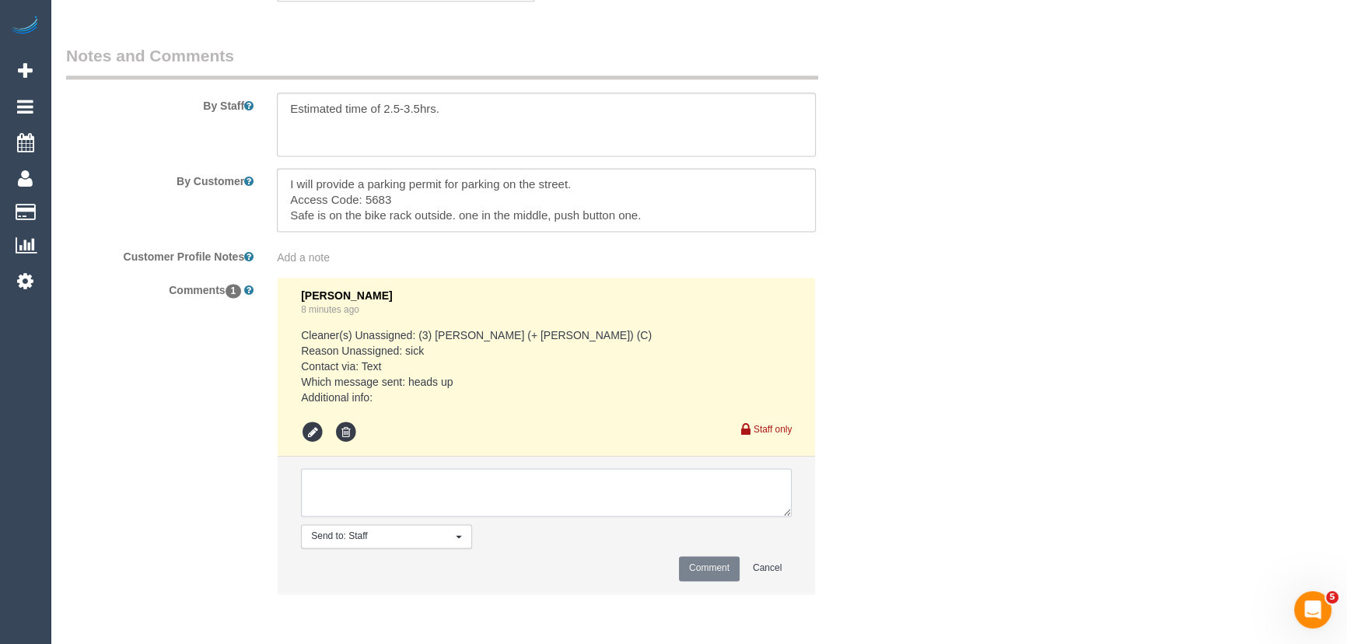
click at [338, 485] on textarea at bounding box center [546, 492] width 491 height 48
paste textarea "No worries, would be good to have a cleaning service [DATE] or [DATE] but if it…"
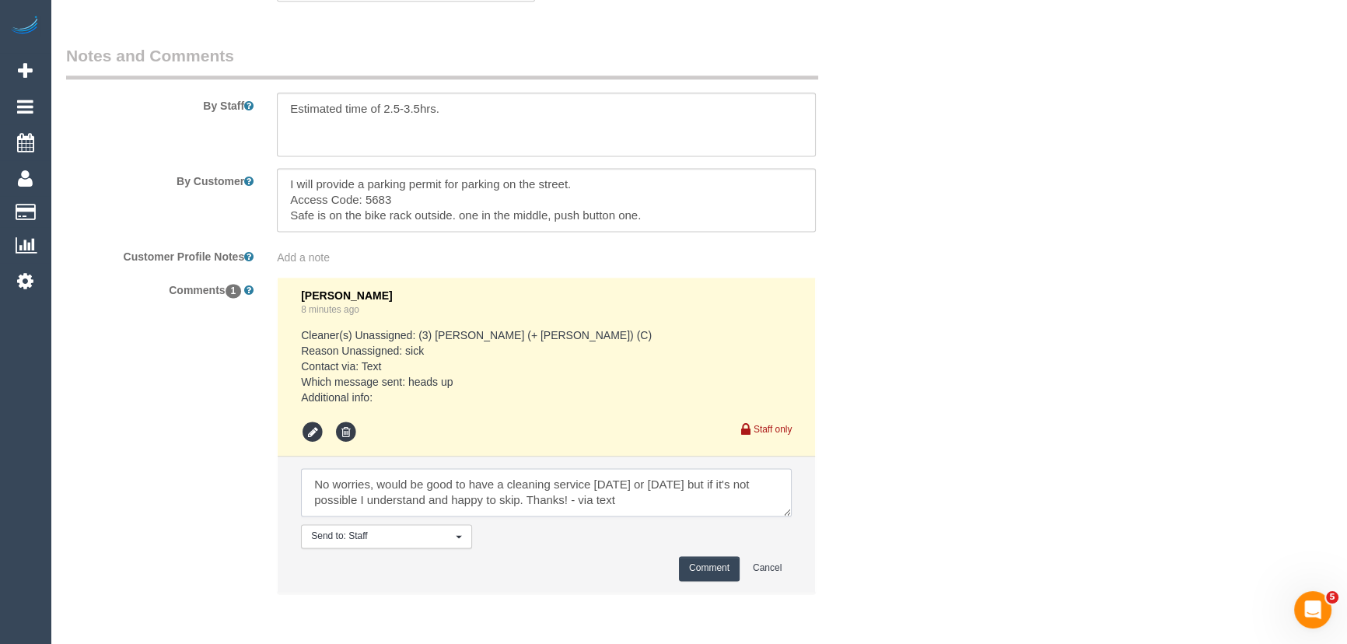
type textarea "No worries, would be good to have a cleaning service [DATE] or [DATE] but if it…"
click at [719, 568] on button "Comment" at bounding box center [709, 568] width 61 height 24
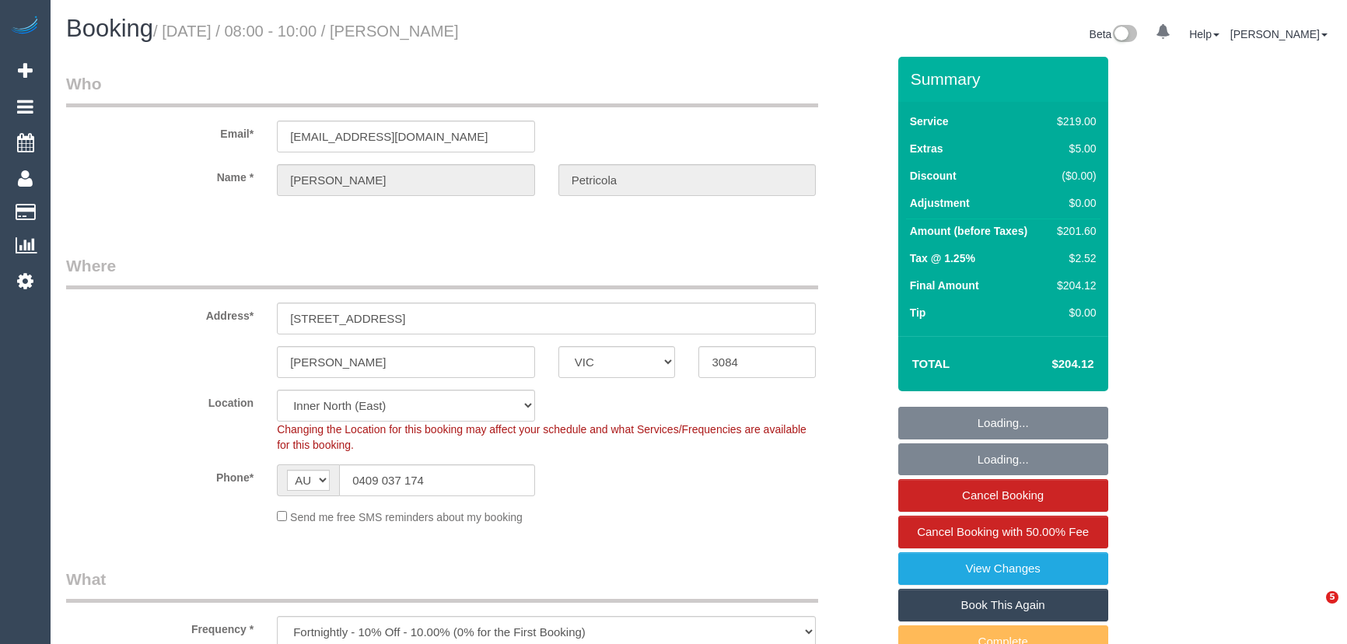
select select "VIC"
select select "string:stripe-pm_1Rgyfg2GScqysDRV6MLzsBLo"
select select "number:29"
select select "number:14"
select select "number:19"
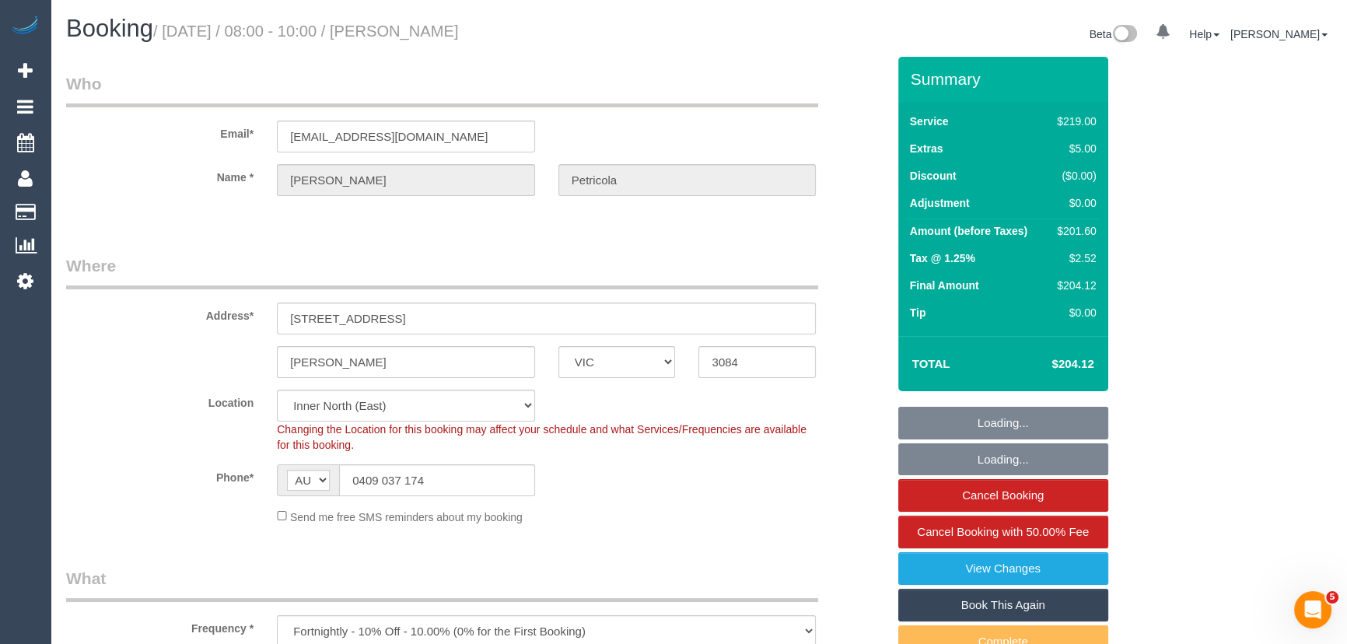
select select "number:24"
select select "number:34"
select select "number:12"
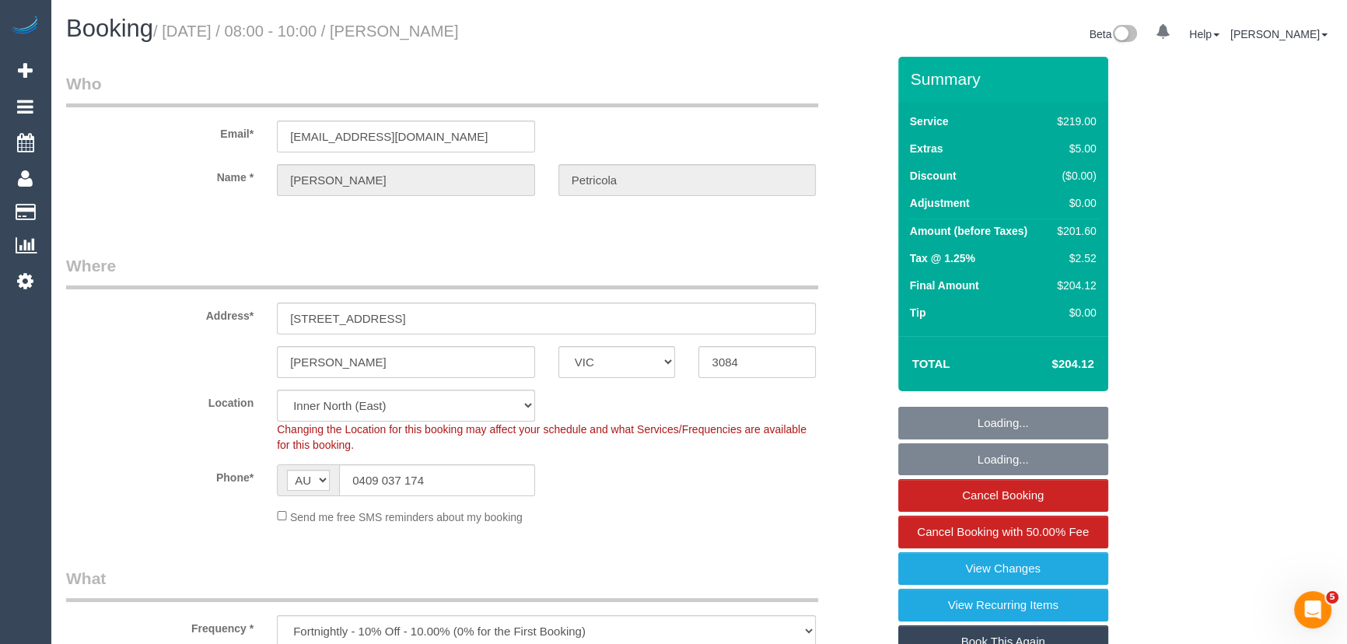
select select "object:1552"
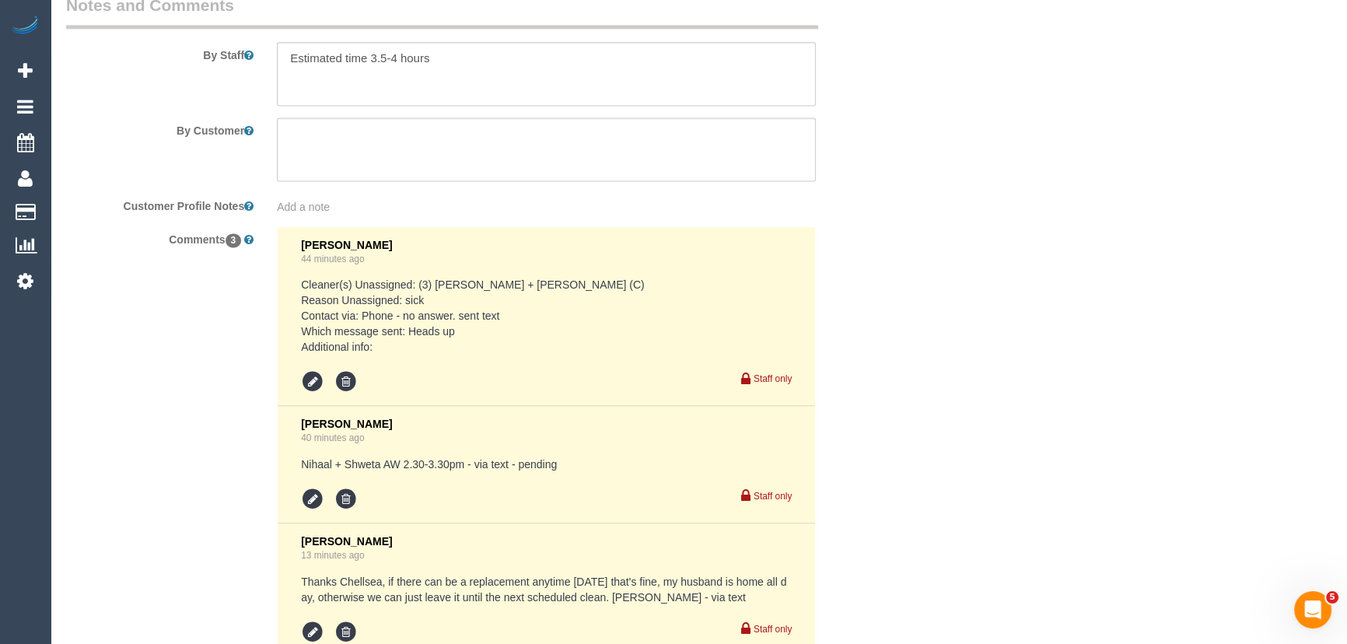
scroll to position [2884, 0]
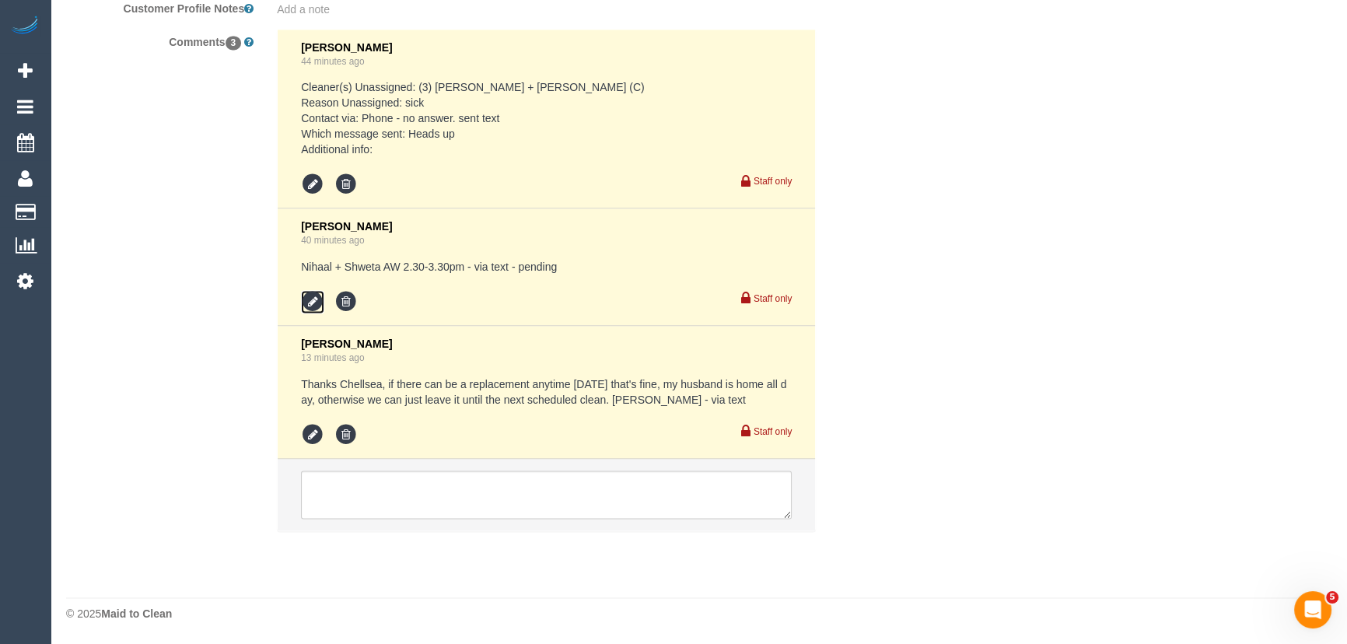
click at [318, 303] on icon at bounding box center [312, 301] width 23 height 23
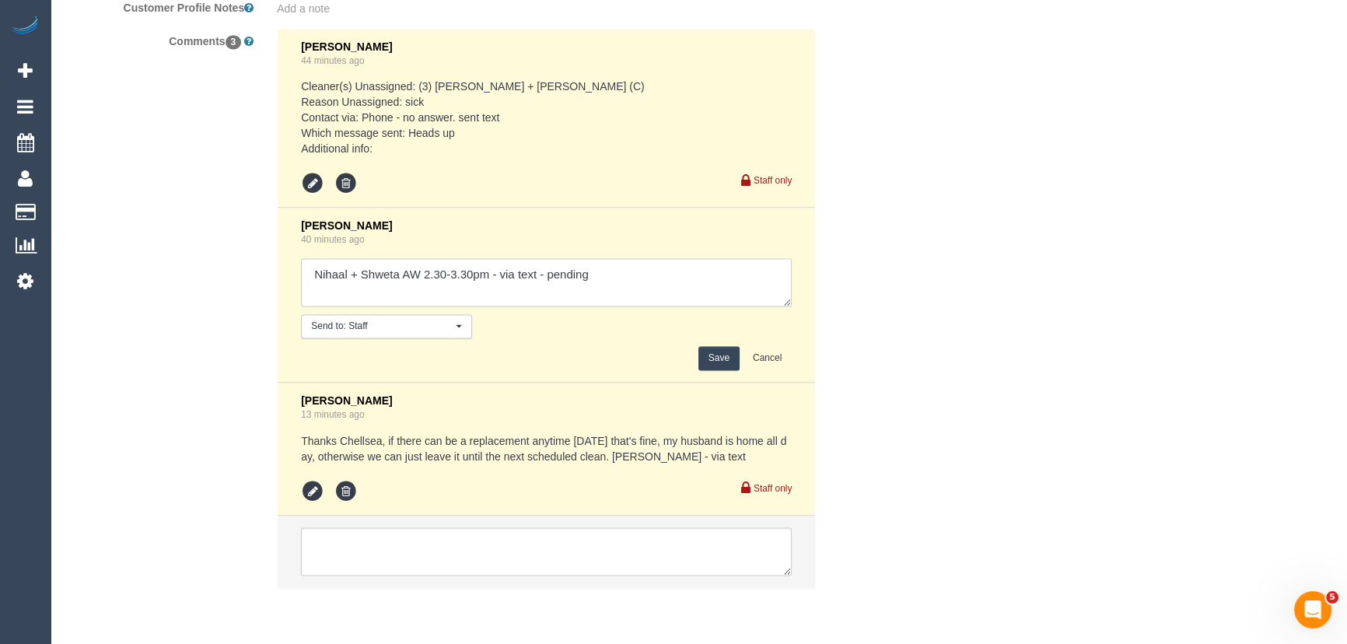
click at [610, 274] on textarea at bounding box center [546, 282] width 491 height 48
type textarea "Nihaal + Shweta AW 2.30-3.30pm - via text - confirmed Customer has been informe…"
click at [730, 359] on button "Save" at bounding box center [718, 358] width 41 height 24
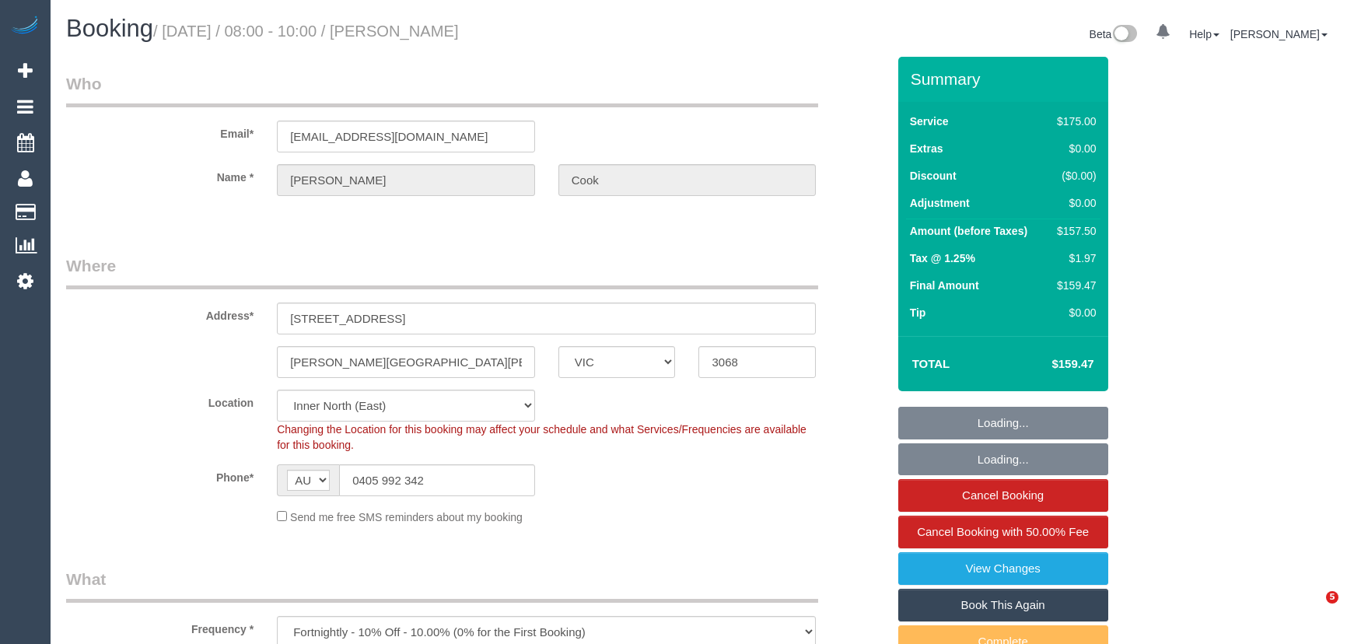
select select "VIC"
select select "150"
select select "number:28"
select select "number:16"
select select "number:19"
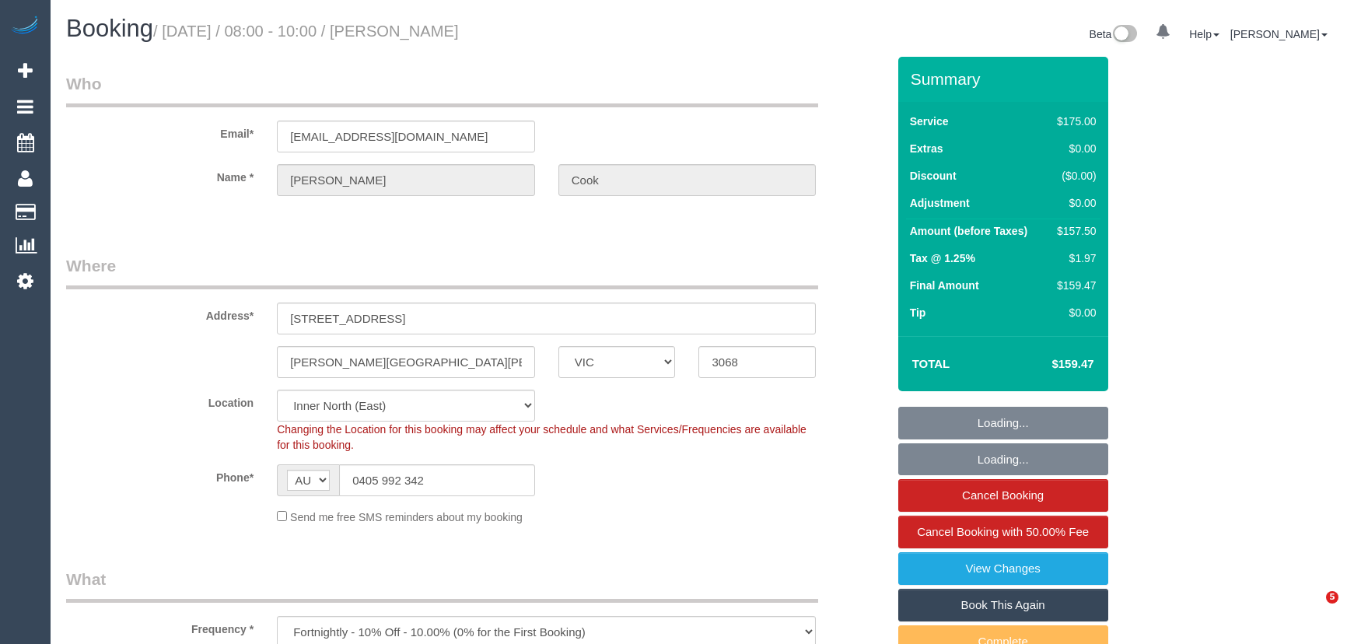
select select "number:22"
select select "number:33"
select select "number:12"
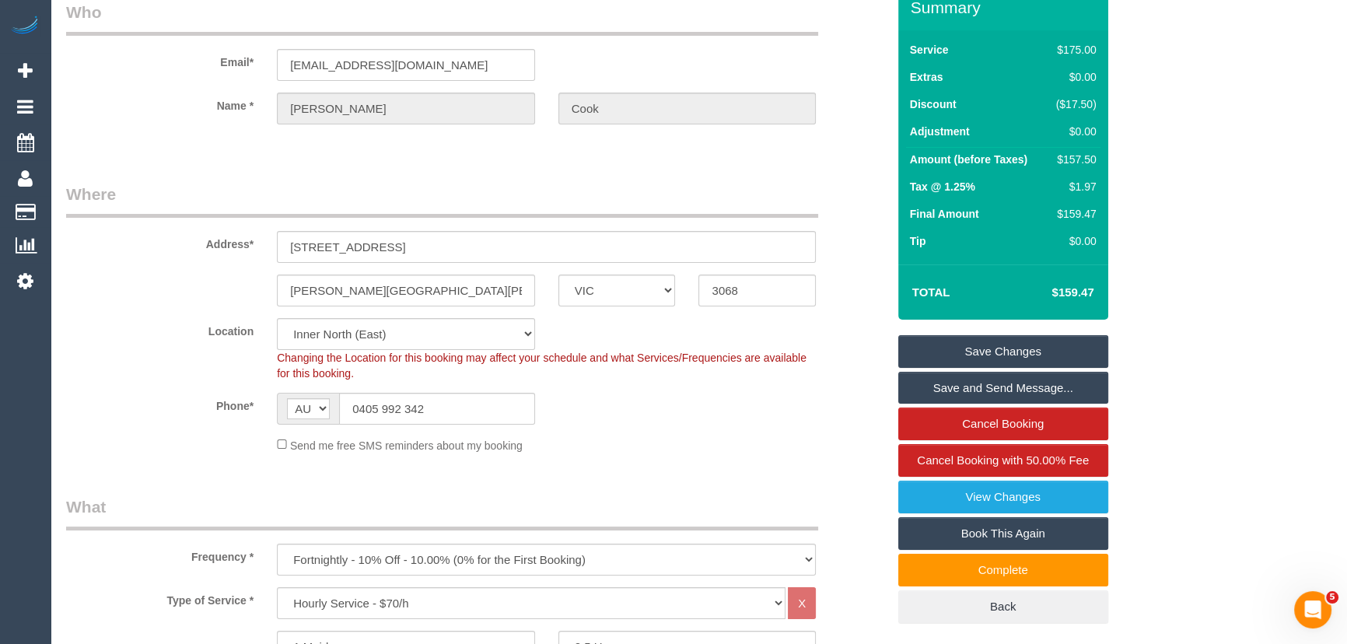
scroll to position [70, 0]
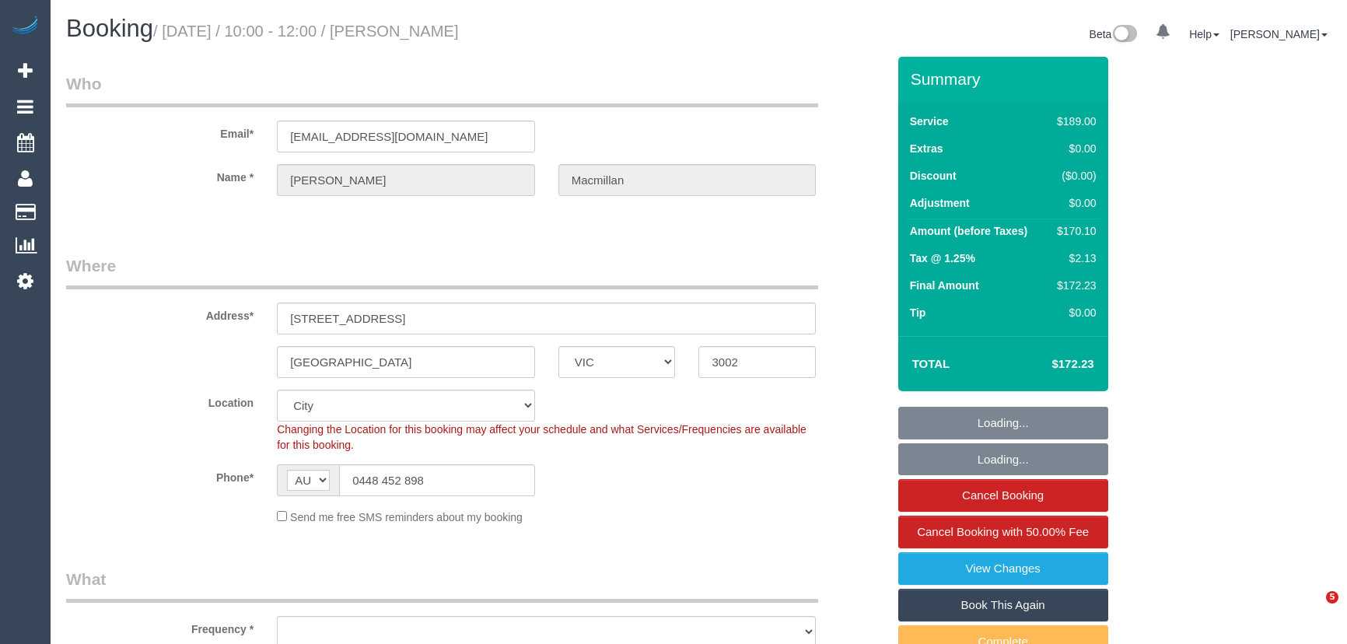
select select "VIC"
select select "number:28"
select select "number:14"
select select "number:21"
select select "number:22"
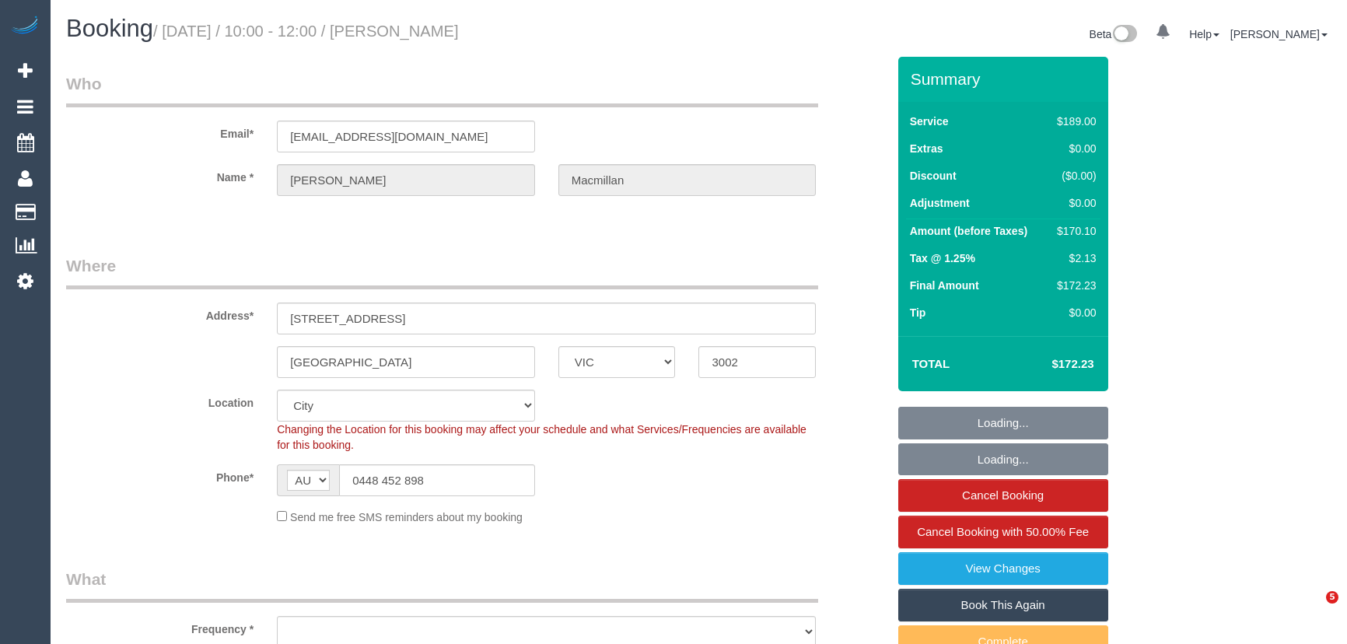
select select "number:33"
select select "number:13"
select select "object:722"
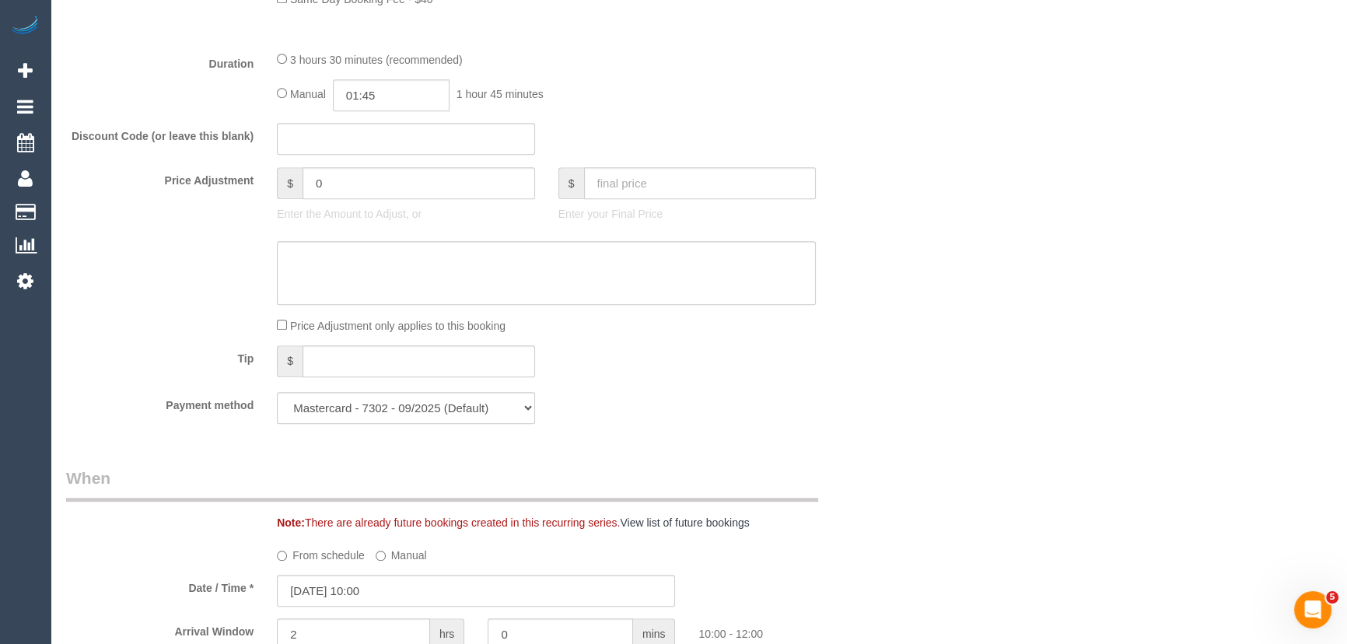
scroll to position [1131, 0]
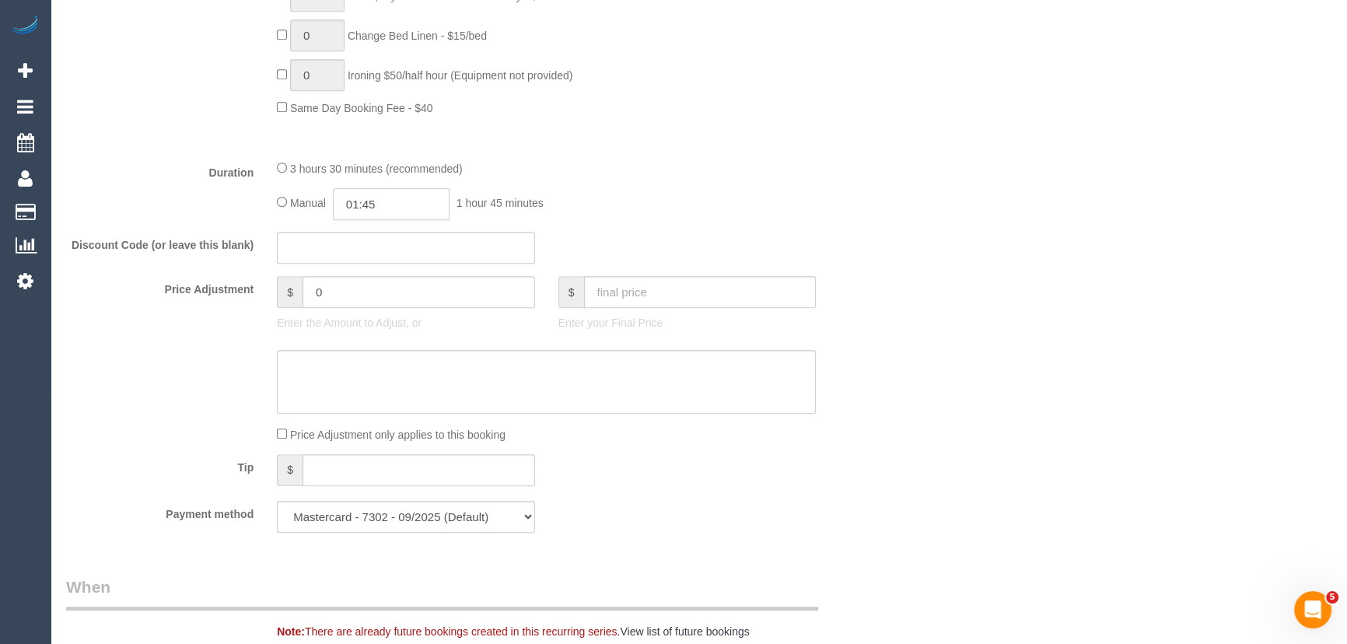
click at [399, 202] on input "01:45" at bounding box center [391, 204] width 117 height 32
type input "03:30"
click at [377, 315] on li "03:30" at bounding box center [374, 320] width 69 height 20
click at [631, 220] on div "Manual 03:30 3 hours 30 minutes" at bounding box center [546, 204] width 539 height 32
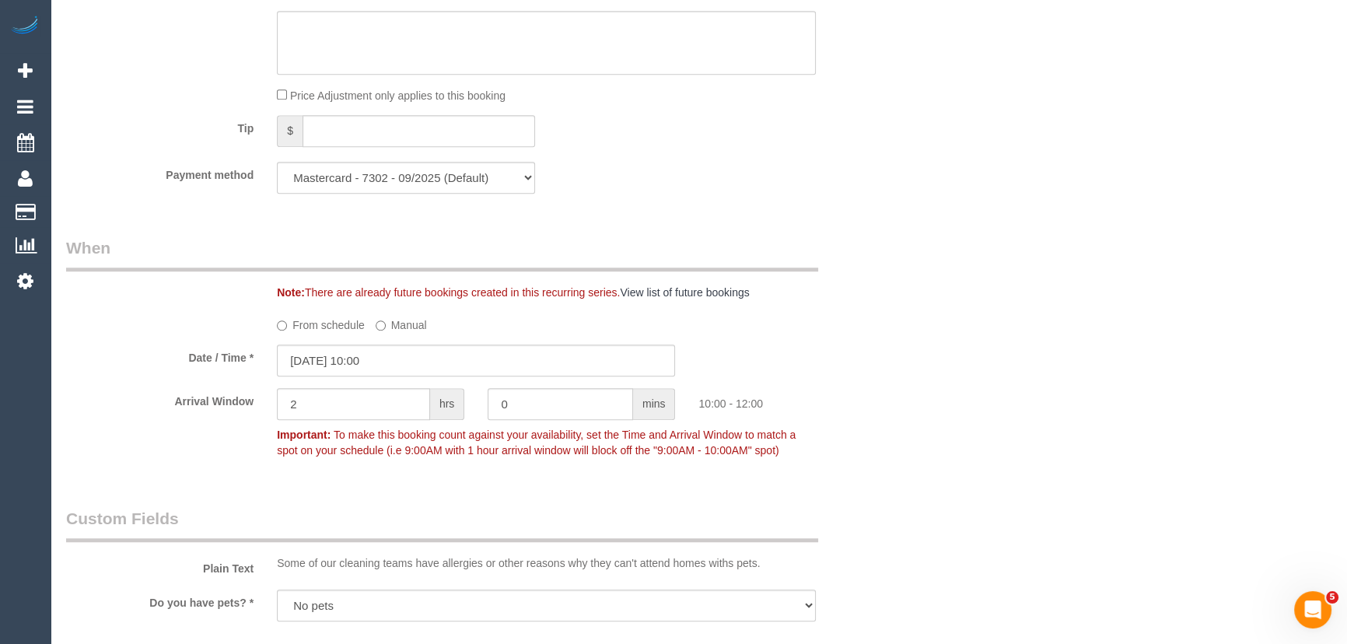
scroll to position [1625, 0]
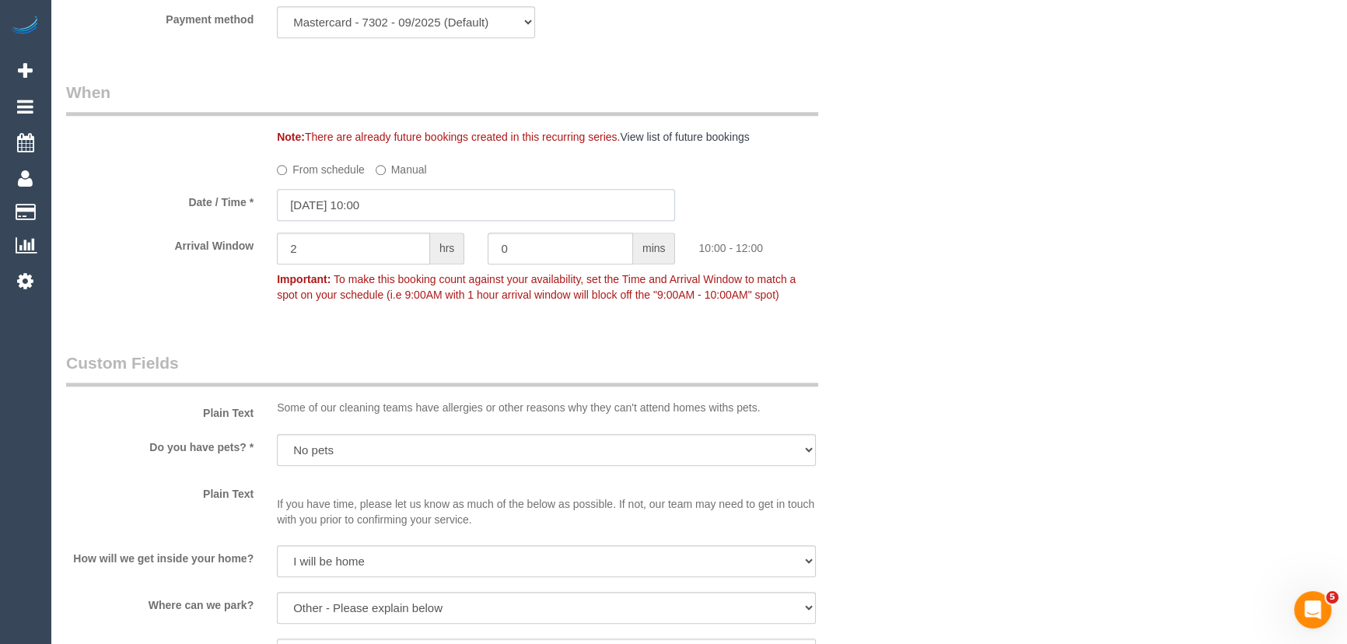
click at [404, 208] on input "[DATE] 10:00" at bounding box center [476, 205] width 398 height 32
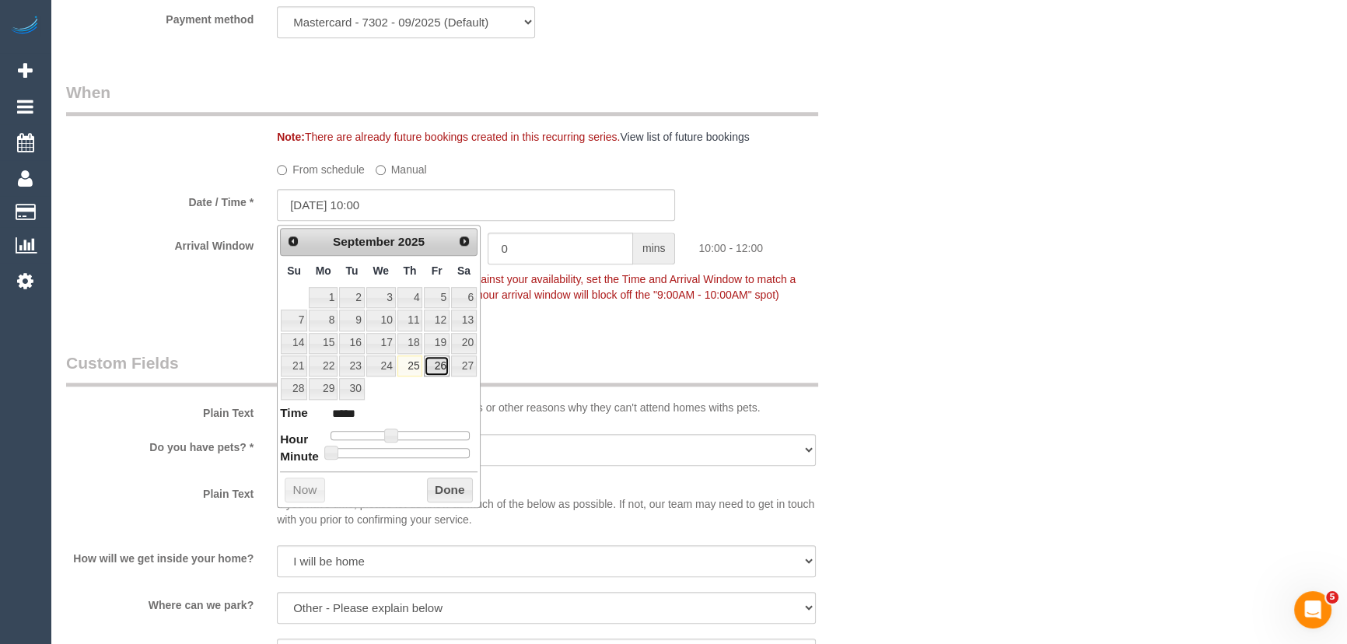
click at [438, 364] on link "26" at bounding box center [436, 365] width 25 height 21
type input "[DATE] 09:00"
type input "*****"
type input "[DATE] 08:00"
type input "*****"
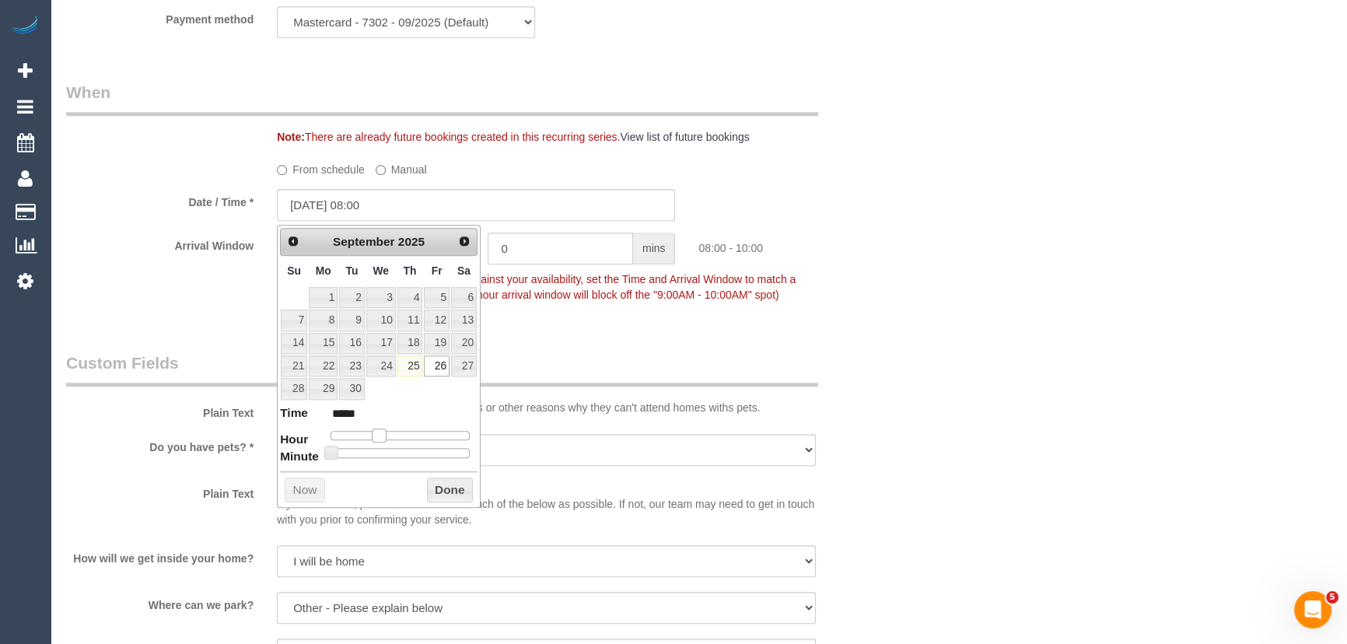
drag, startPoint x: 392, startPoint y: 430, endPoint x: 382, endPoint y: 429, distance: 10.1
click at [382, 429] on span at bounding box center [379, 435] width 14 height 14
click at [656, 327] on div "Who Email* [EMAIL_ADDRESS][DOMAIN_NAME] Name * [PERSON_NAME] Where Address* [ST…" at bounding box center [476, 80] width 844 height 3299
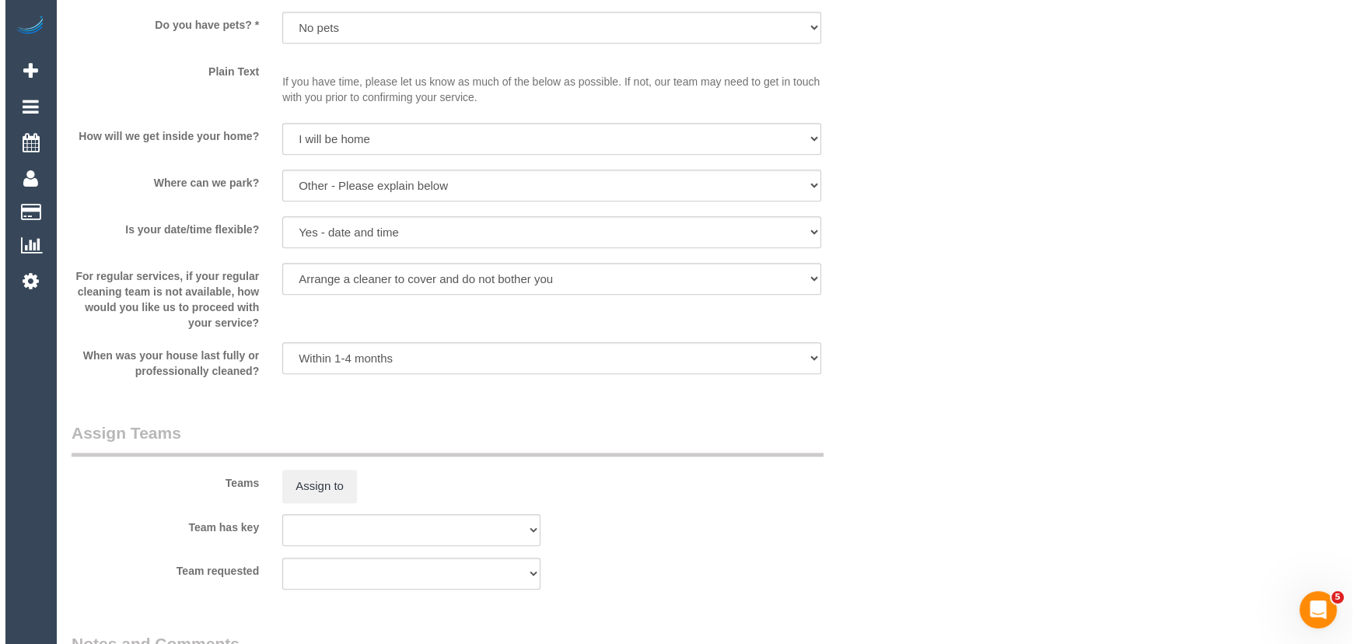
scroll to position [2191, 0]
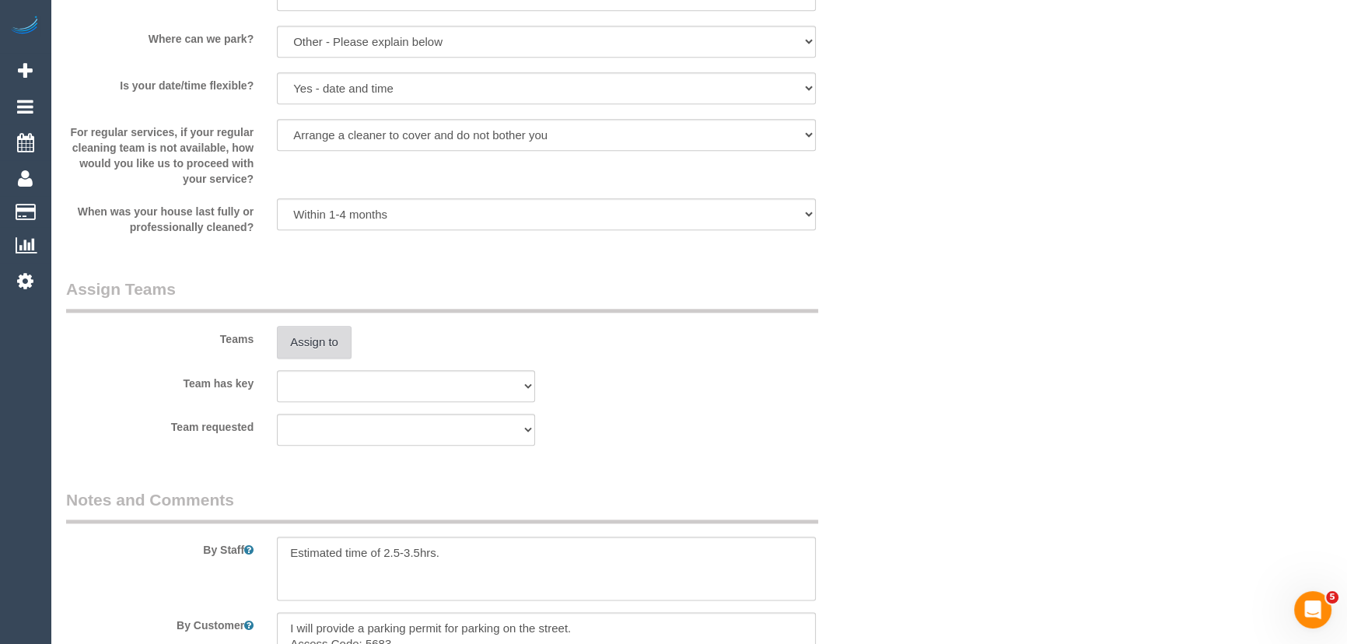
click at [317, 350] on button "Assign to" at bounding box center [314, 342] width 75 height 33
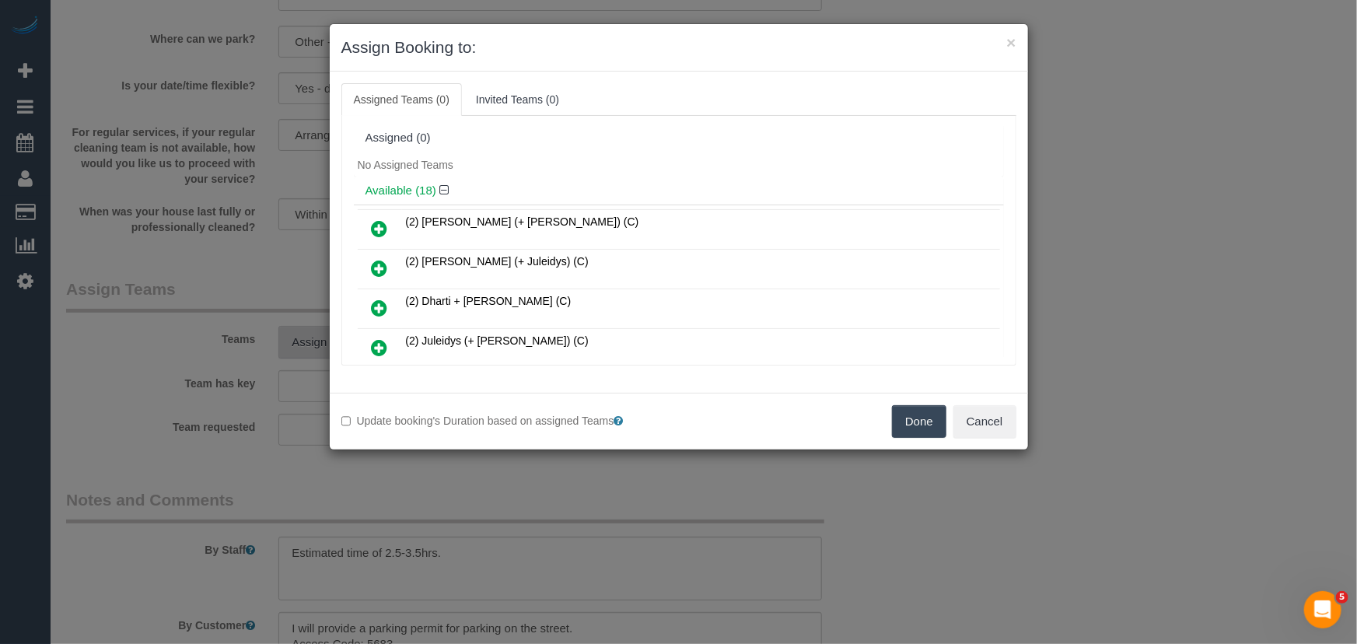
scroll to position [175, 0]
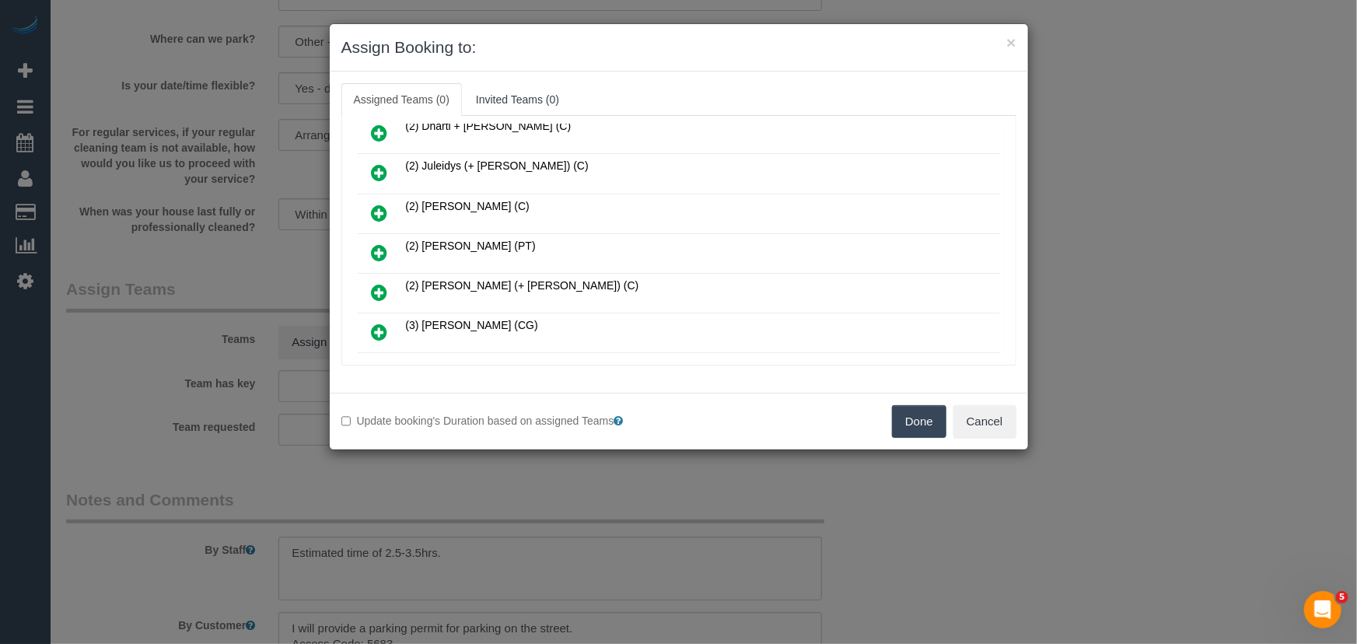
click at [377, 245] on icon at bounding box center [380, 252] width 16 height 19
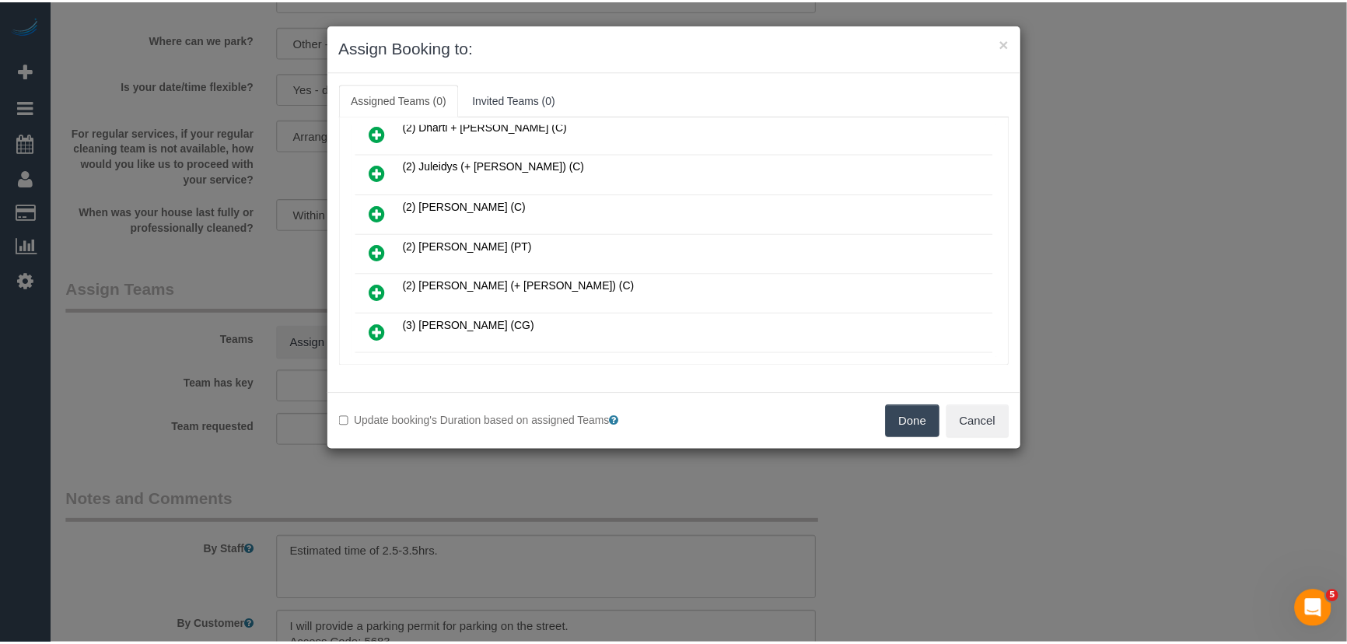
scroll to position [211, 0]
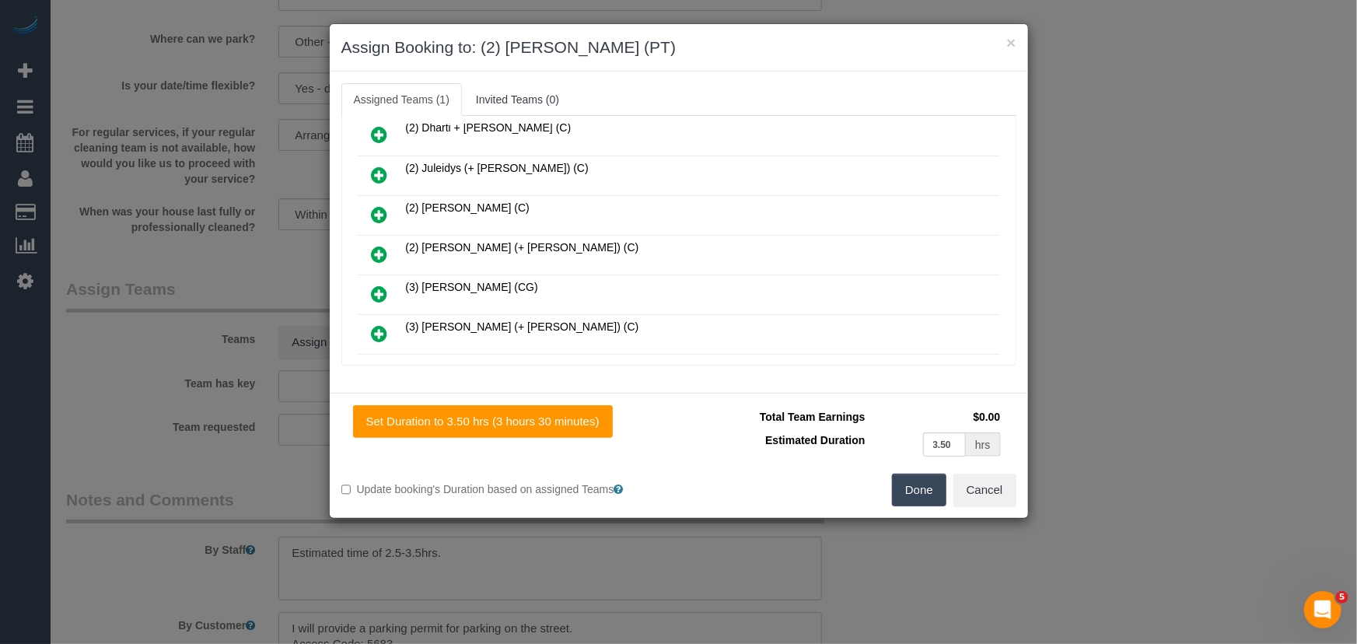
click at [918, 495] on button "Done" at bounding box center [919, 490] width 54 height 33
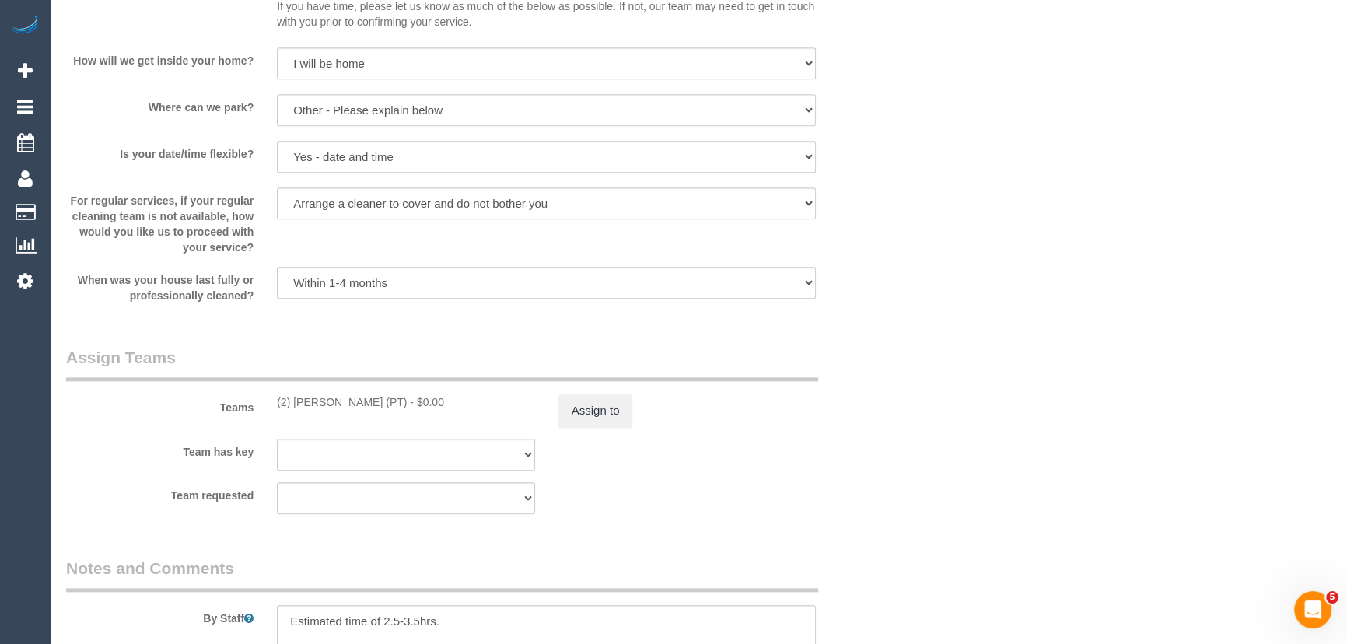
scroll to position [2262, 0]
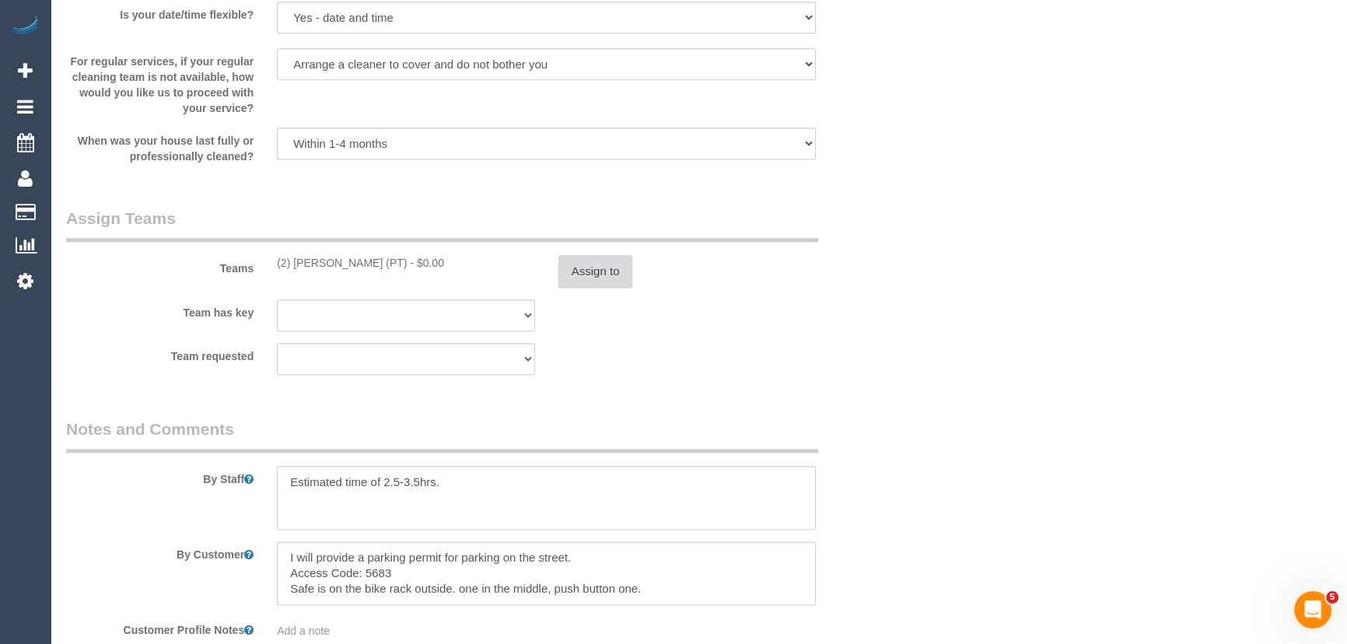
click at [589, 271] on button "Assign to" at bounding box center [595, 271] width 75 height 33
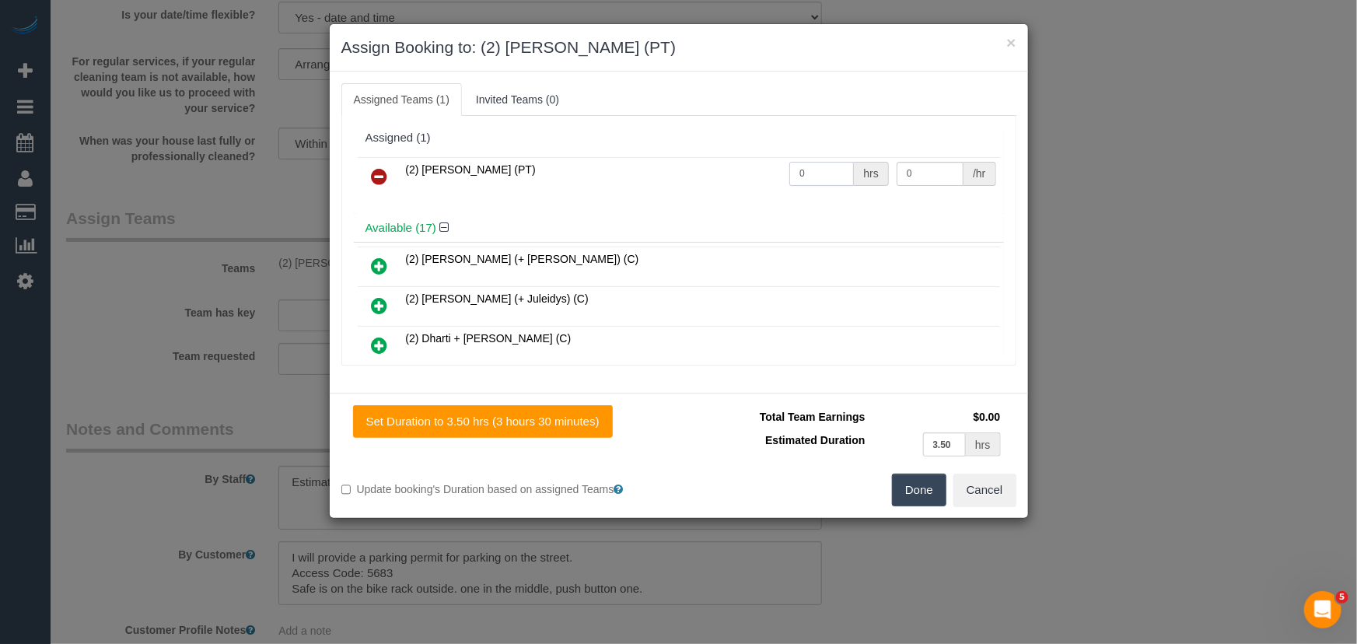
click at [827, 172] on input "0" at bounding box center [821, 174] width 65 height 24
type input "1"
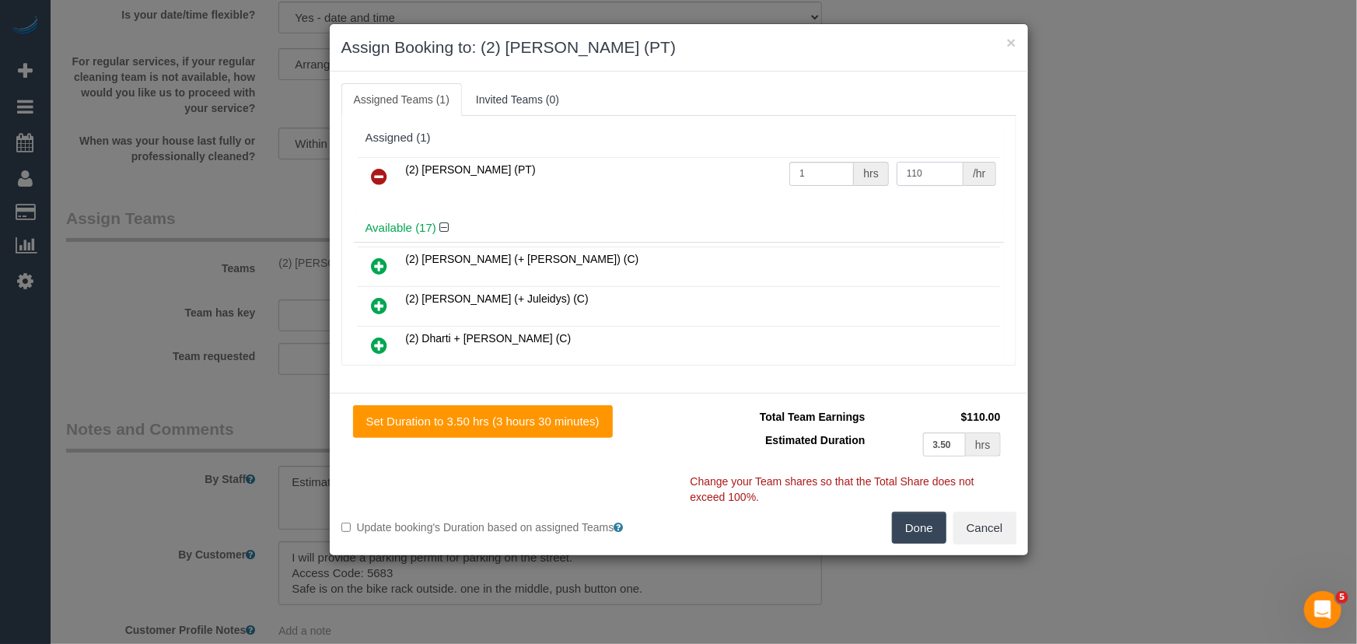
type input "110"
click at [929, 532] on button "Done" at bounding box center [919, 528] width 54 height 33
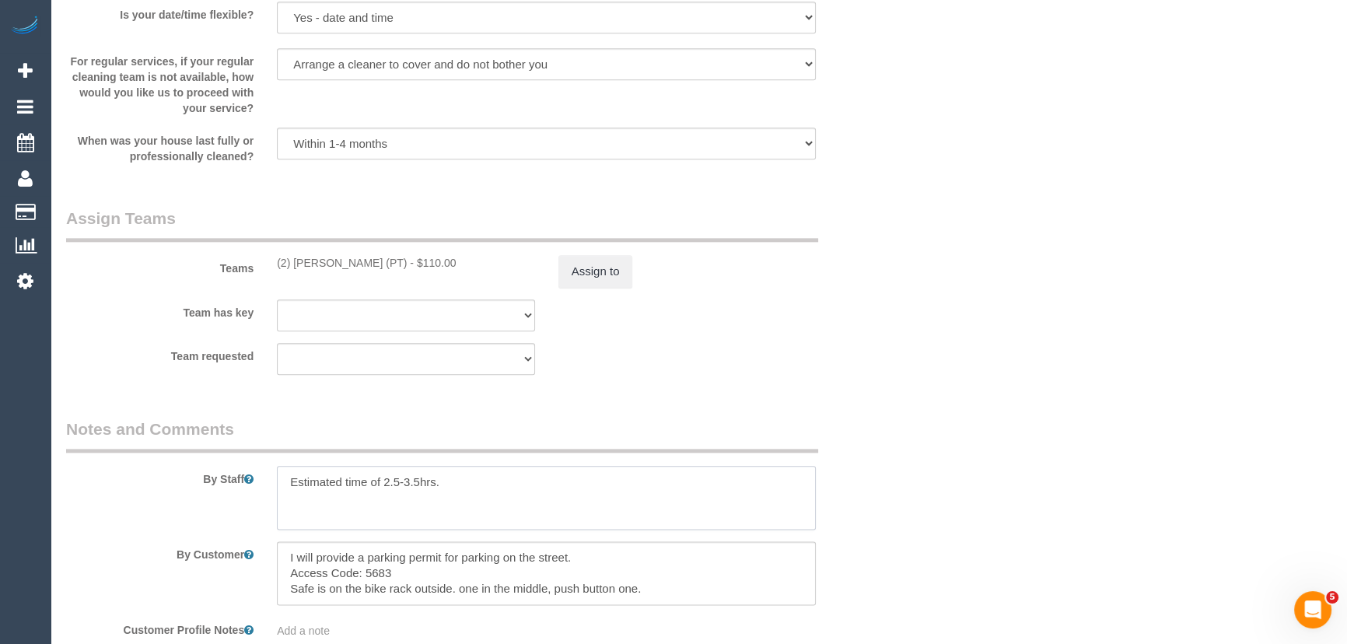
click at [282, 483] on textarea at bounding box center [546, 498] width 539 height 64
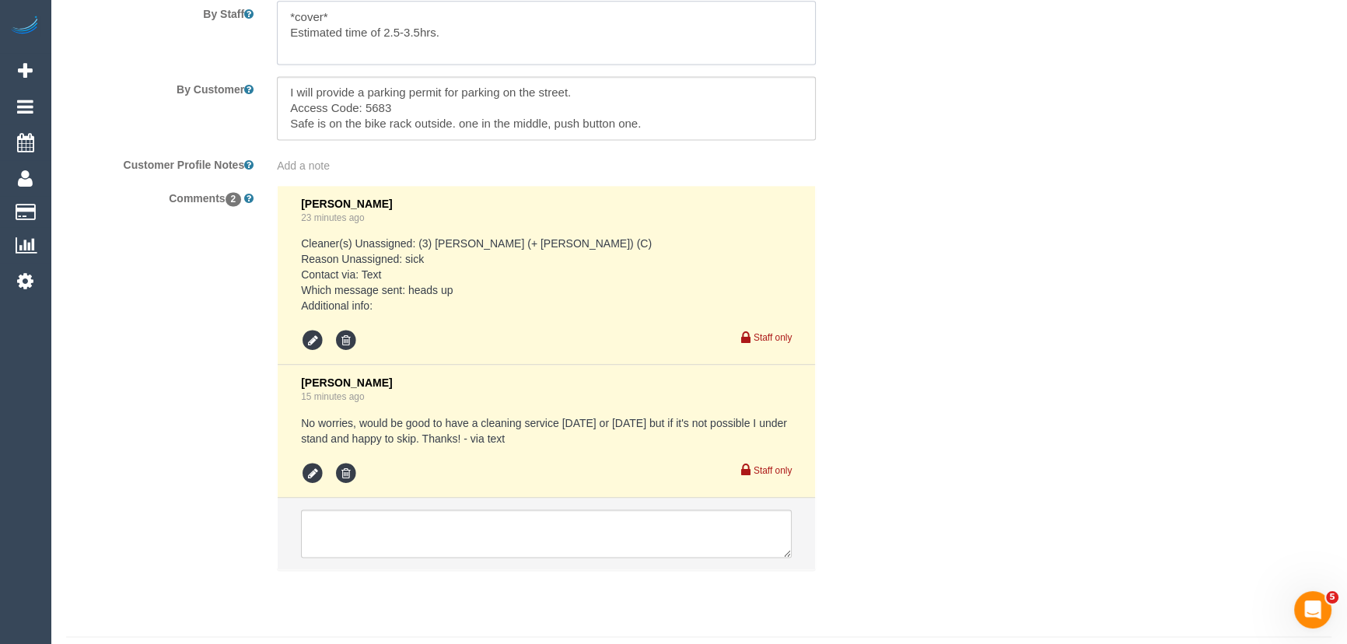
scroll to position [2768, 0]
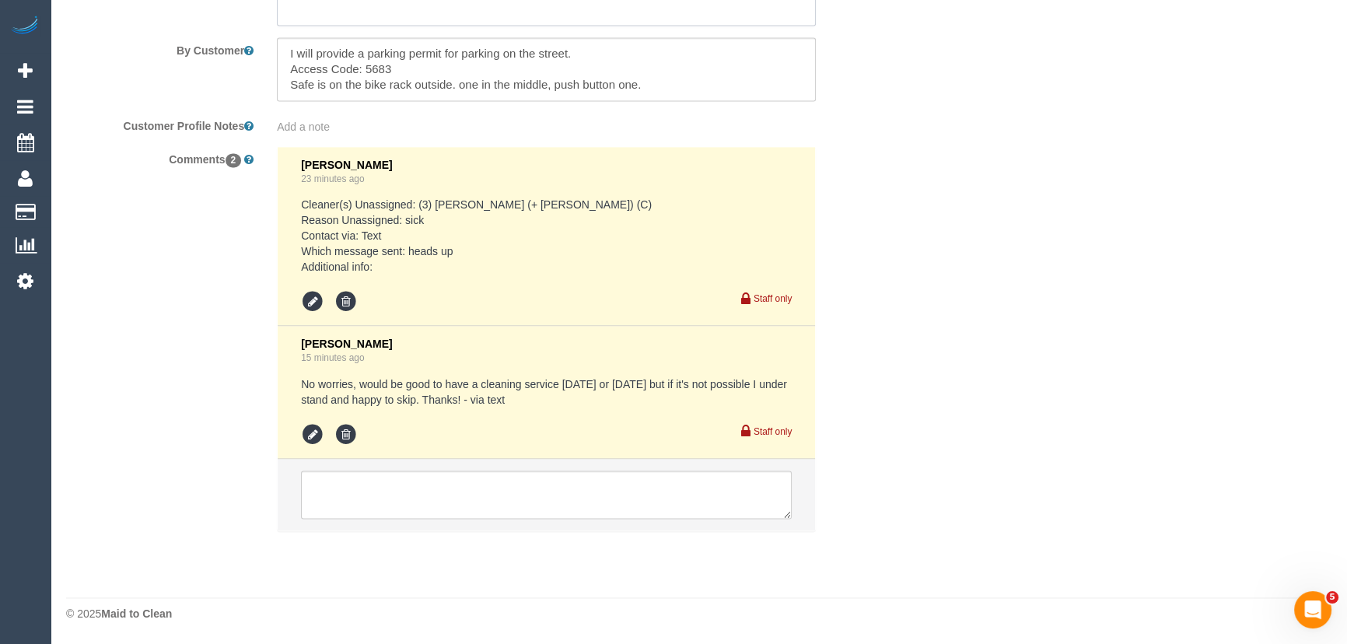
type textarea "*cover* Estimated time of 2.5-3.5hrs."
click at [409, 495] on textarea at bounding box center [546, 494] width 491 height 48
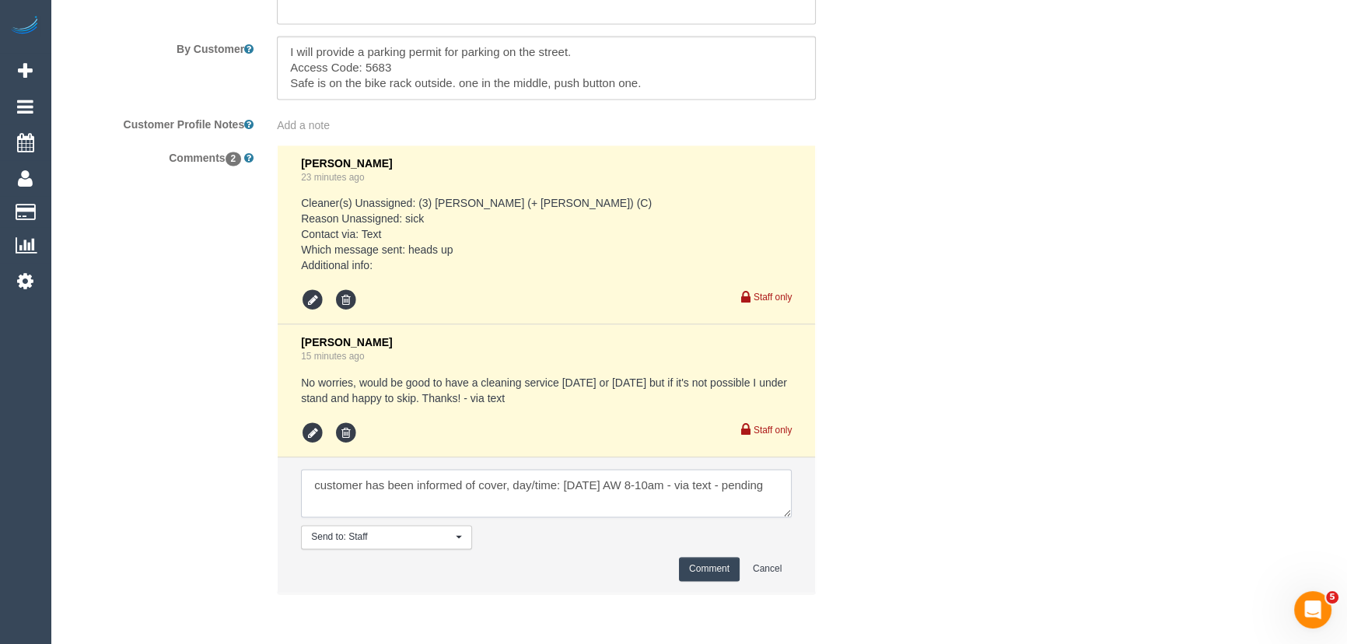
type textarea "customer has been informed of cover, day/time: [DATE] AW 8-10am - via text - pe…"
click at [719, 566] on button "Comment" at bounding box center [709, 569] width 61 height 24
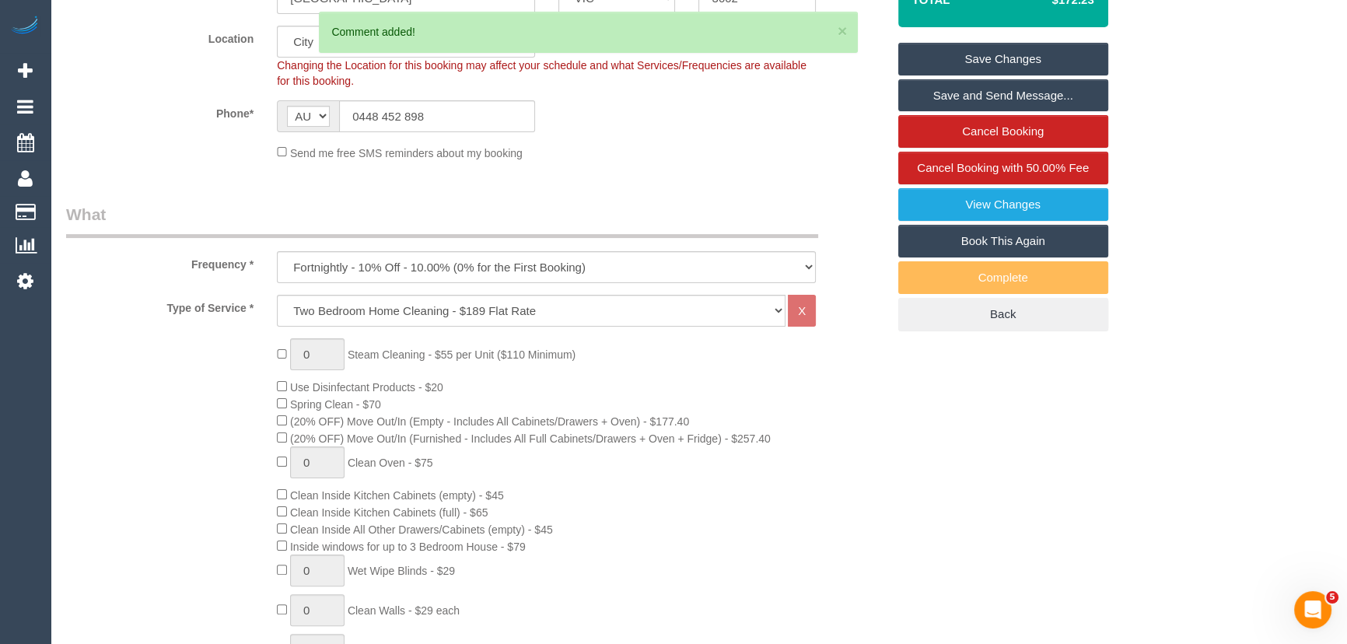
scroll to position [0, 0]
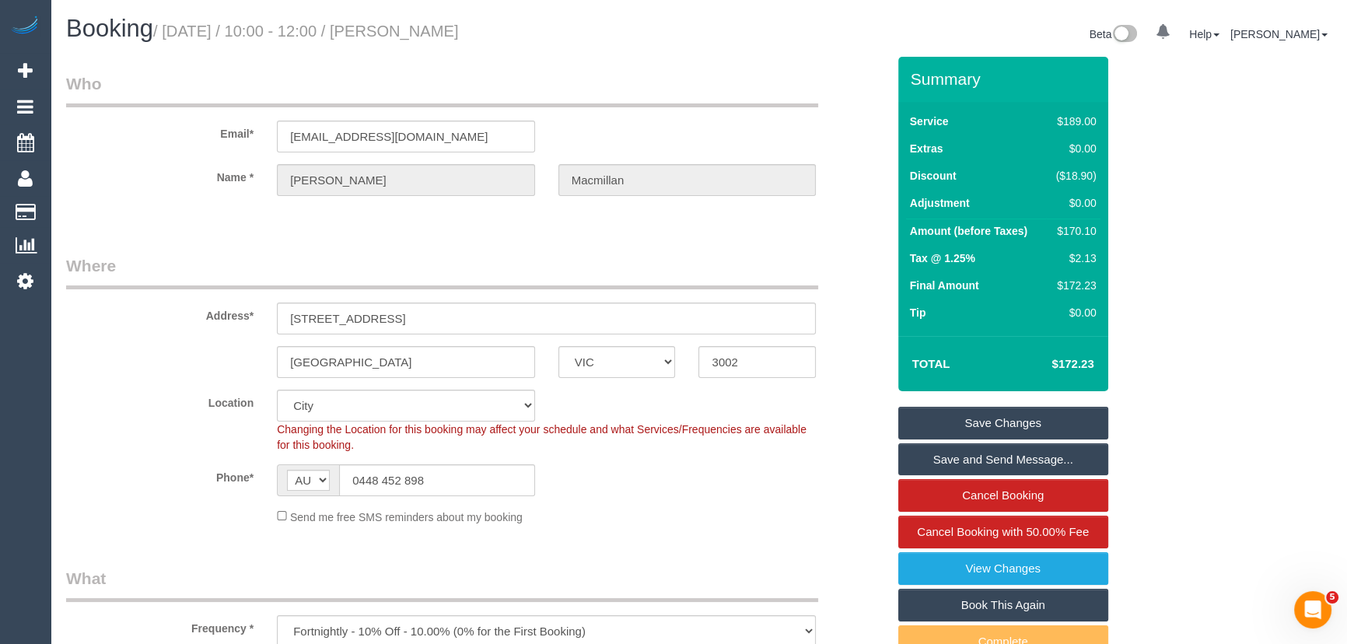
click at [450, 27] on small "/ [DATE] / 10:00 - 12:00 / [PERSON_NAME]" at bounding box center [306, 31] width 306 height 17
drag, startPoint x: 449, startPoint y: 68, endPoint x: 444, endPoint y: 40, distance: 29.1
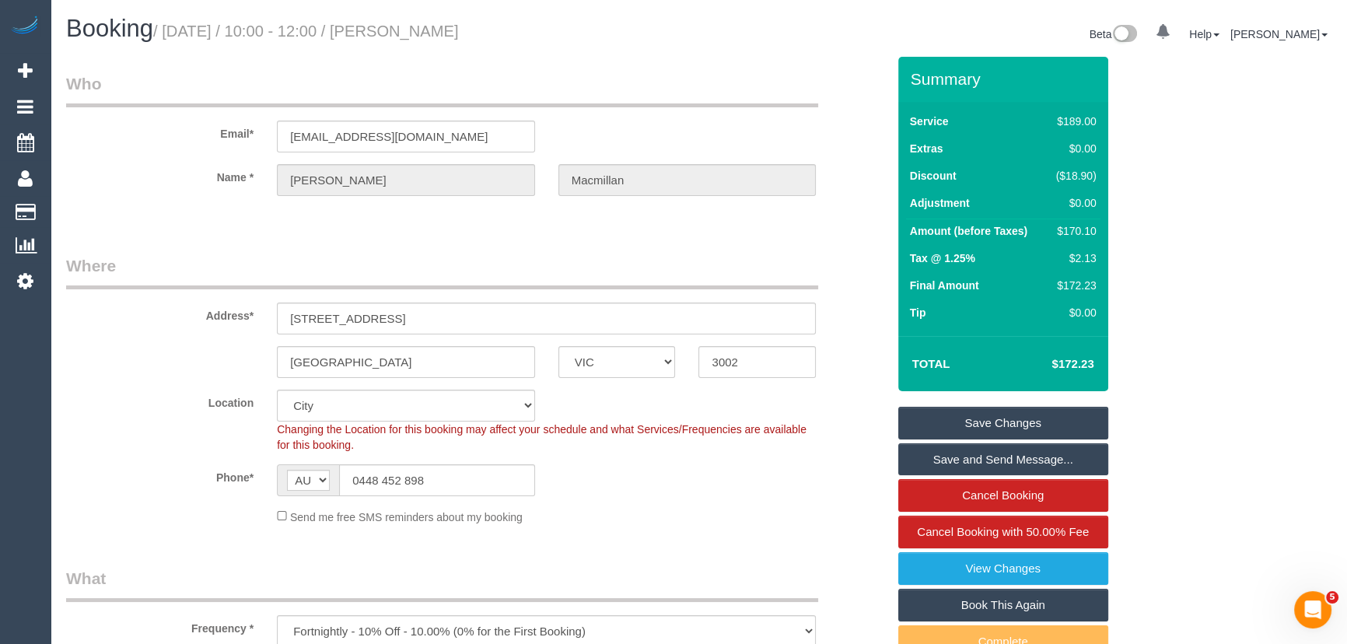
click at [446, 35] on small "/ [DATE] / 10:00 - 12:00 / [PERSON_NAME]" at bounding box center [306, 31] width 306 height 17
copy small "[PERSON_NAME]"
click at [453, 487] on input "0448 452 898" at bounding box center [437, 480] width 196 height 32
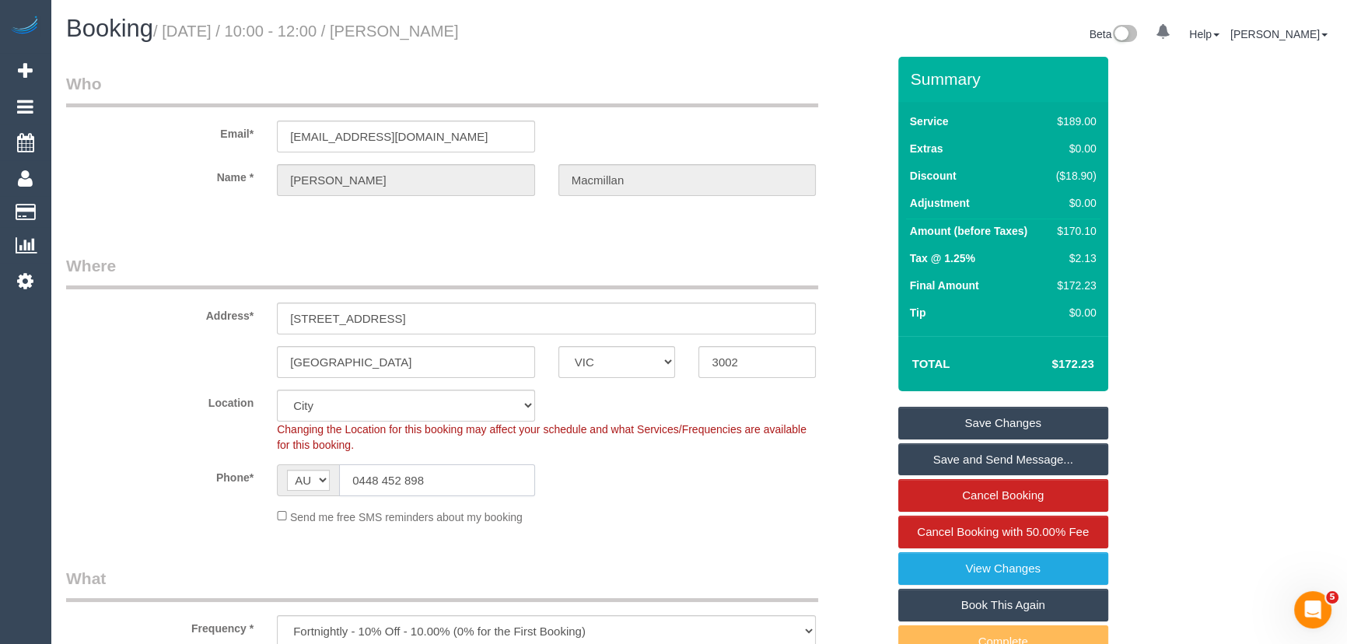
click at [453, 487] on input "0448 452 898" at bounding box center [437, 480] width 196 height 32
click at [981, 426] on link "Save Changes" at bounding box center [1003, 423] width 210 height 33
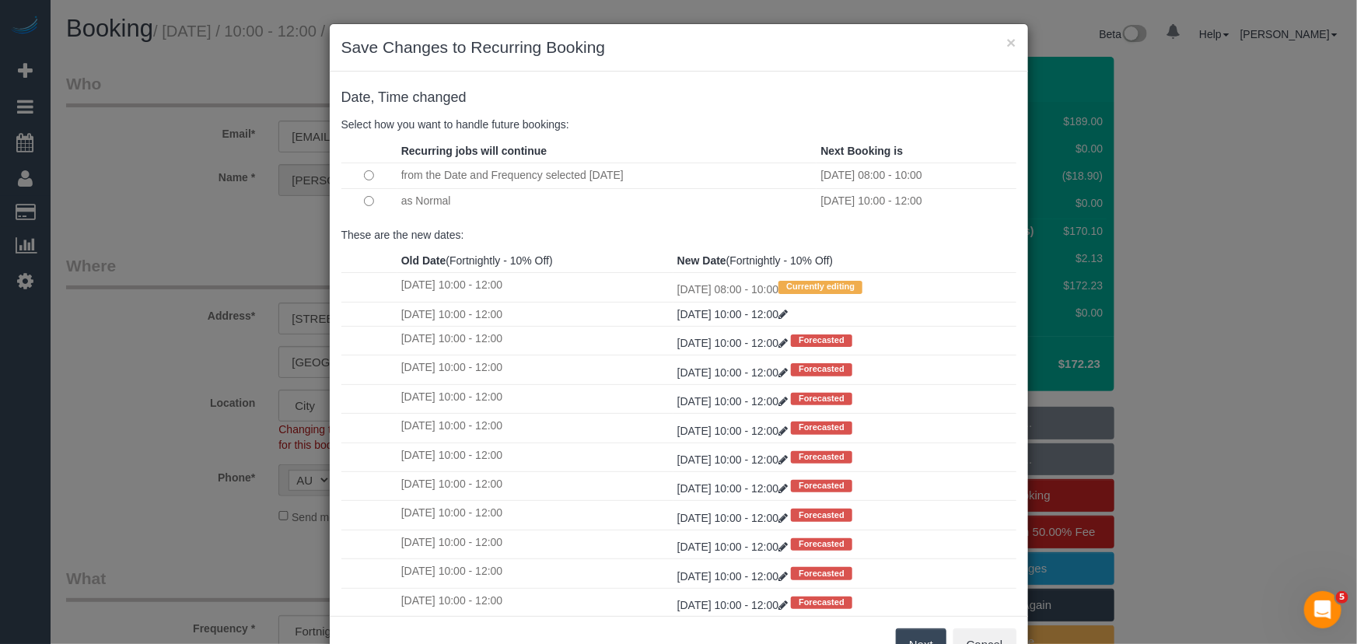
click at [914, 637] on button "Next" at bounding box center [921, 644] width 51 height 33
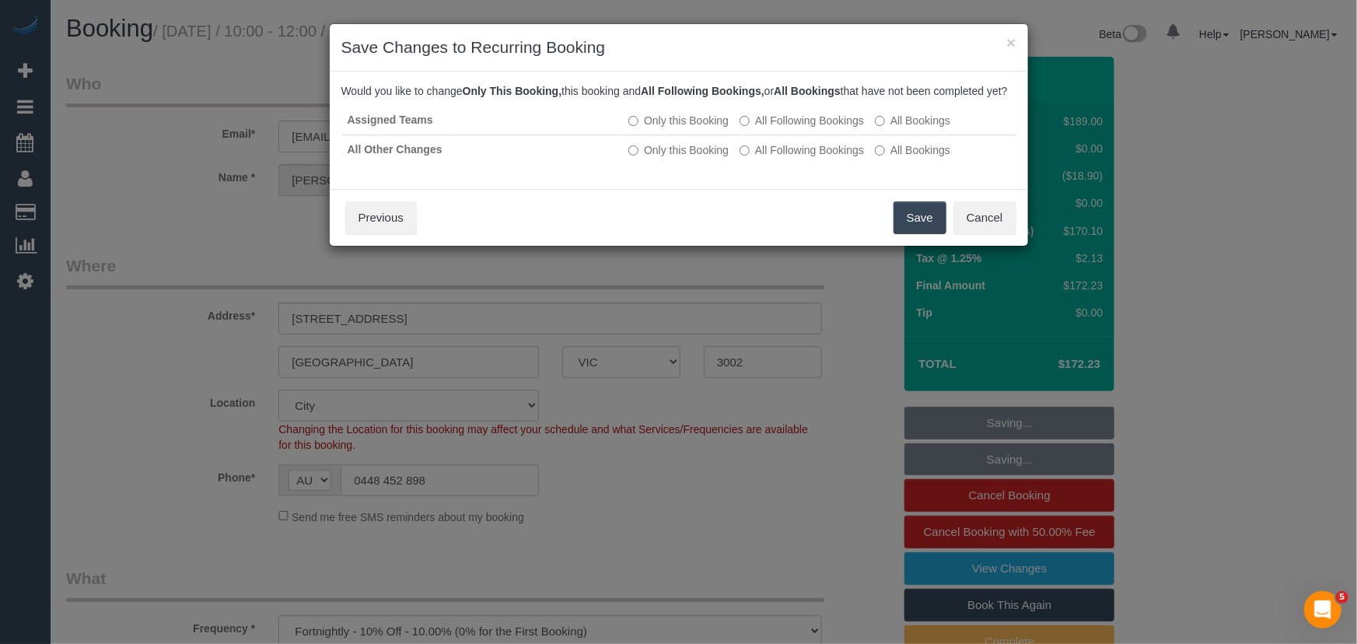
click at [908, 234] on button "Save" at bounding box center [920, 217] width 53 height 33
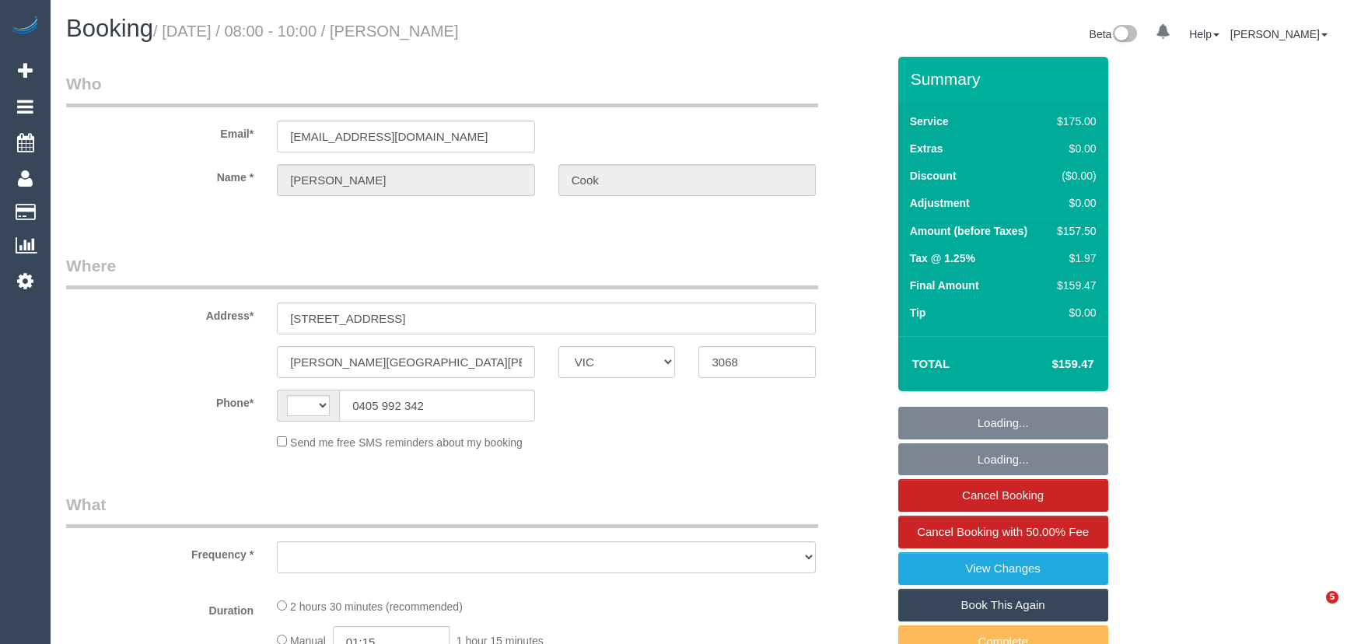
select select "VIC"
select select "string:AU"
select select "object:300"
select select "150"
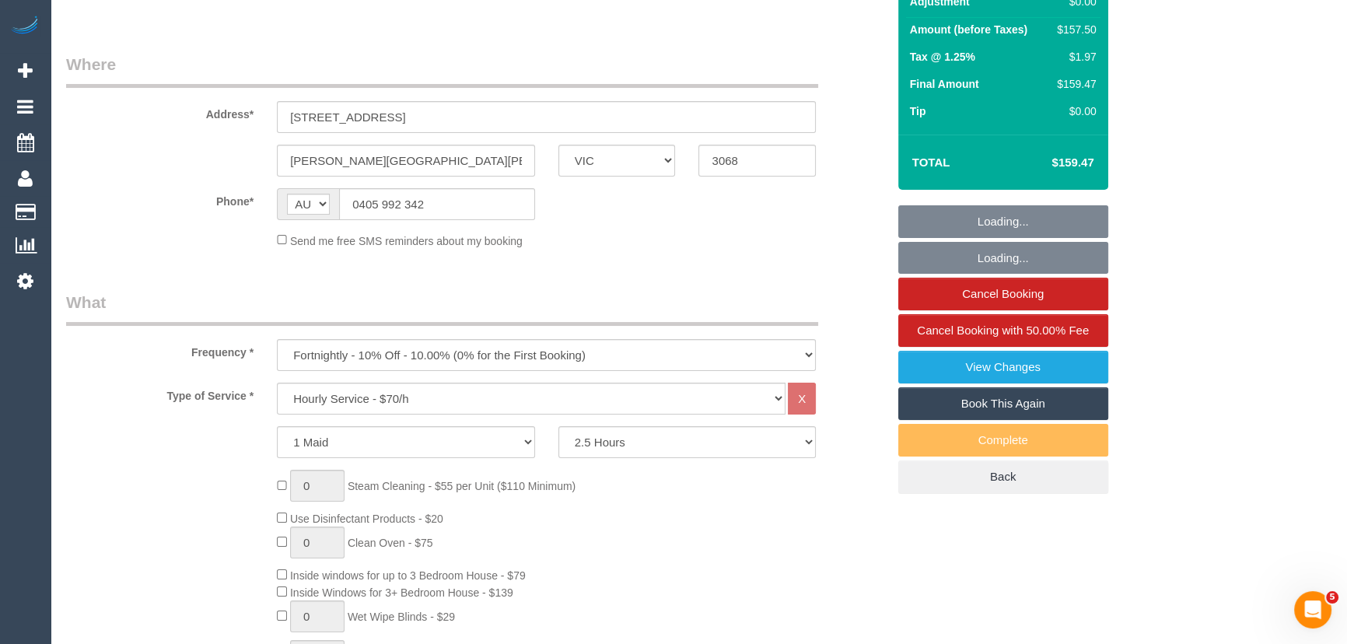
select select "string:stripe-pm_1S4shO2GScqysDRVIlFUhuG6"
select select "number:28"
select select "number:16"
select select "number:19"
select select "number:22"
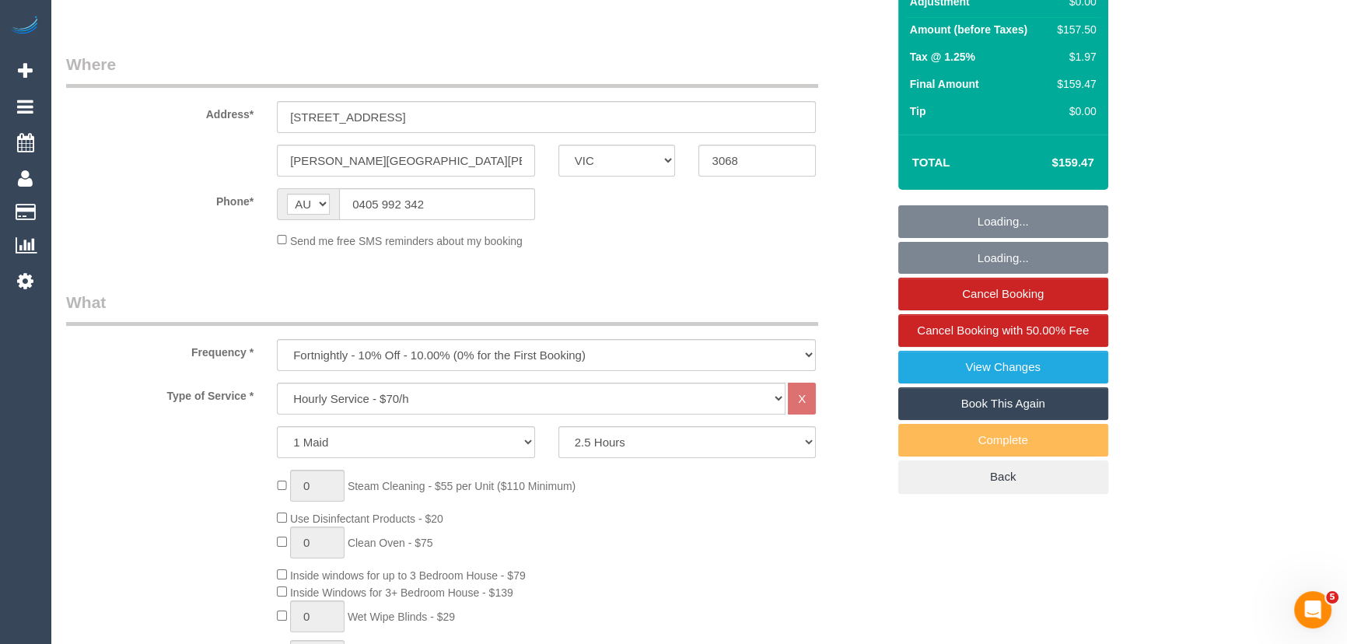
select select "number:33"
select select "number:12"
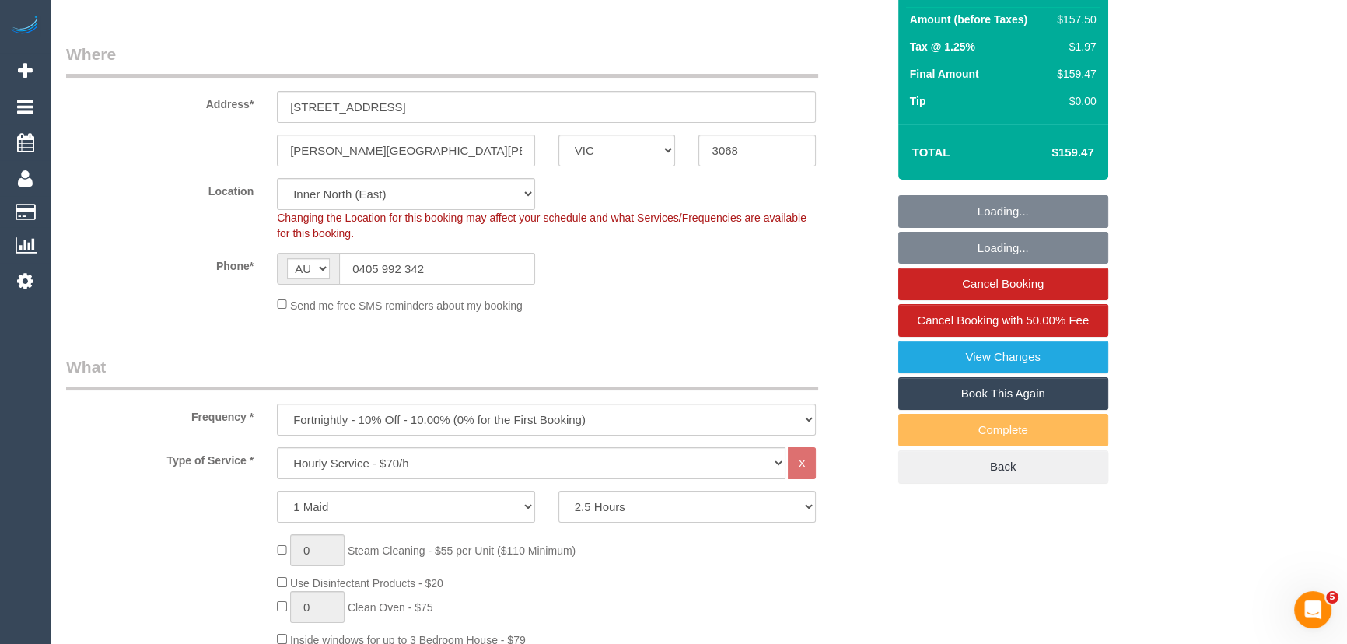
select select "object:1697"
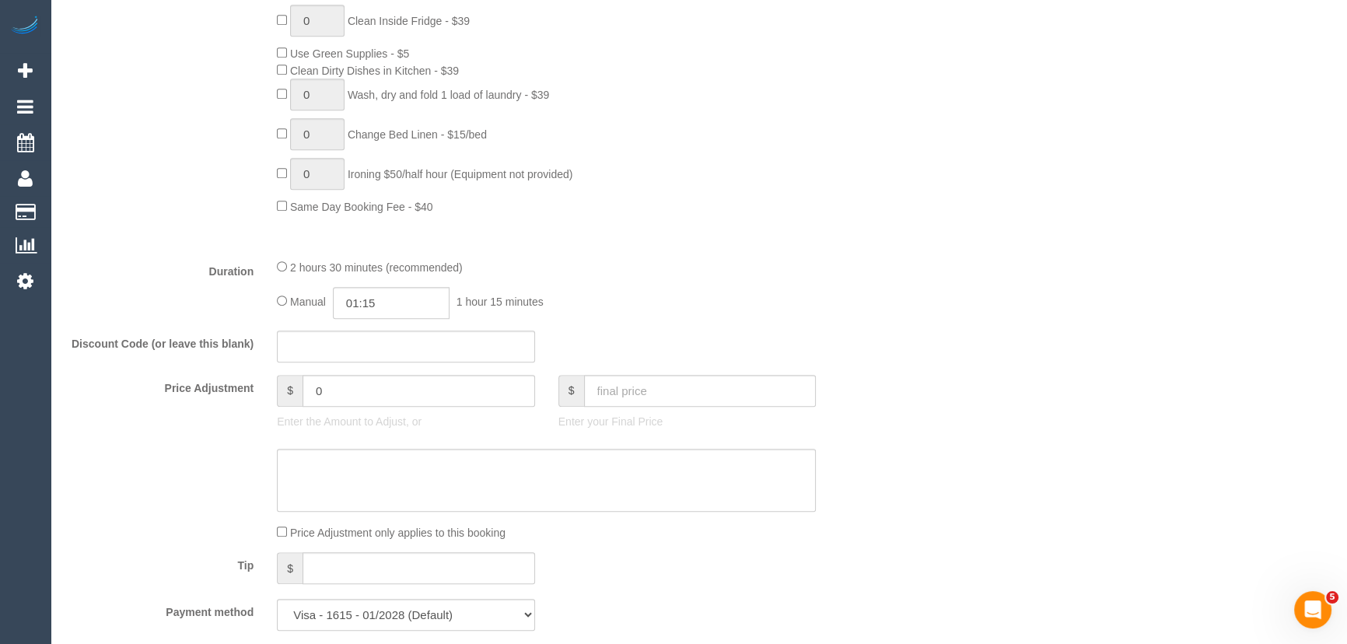
scroll to position [989, 0]
type input "02:30"
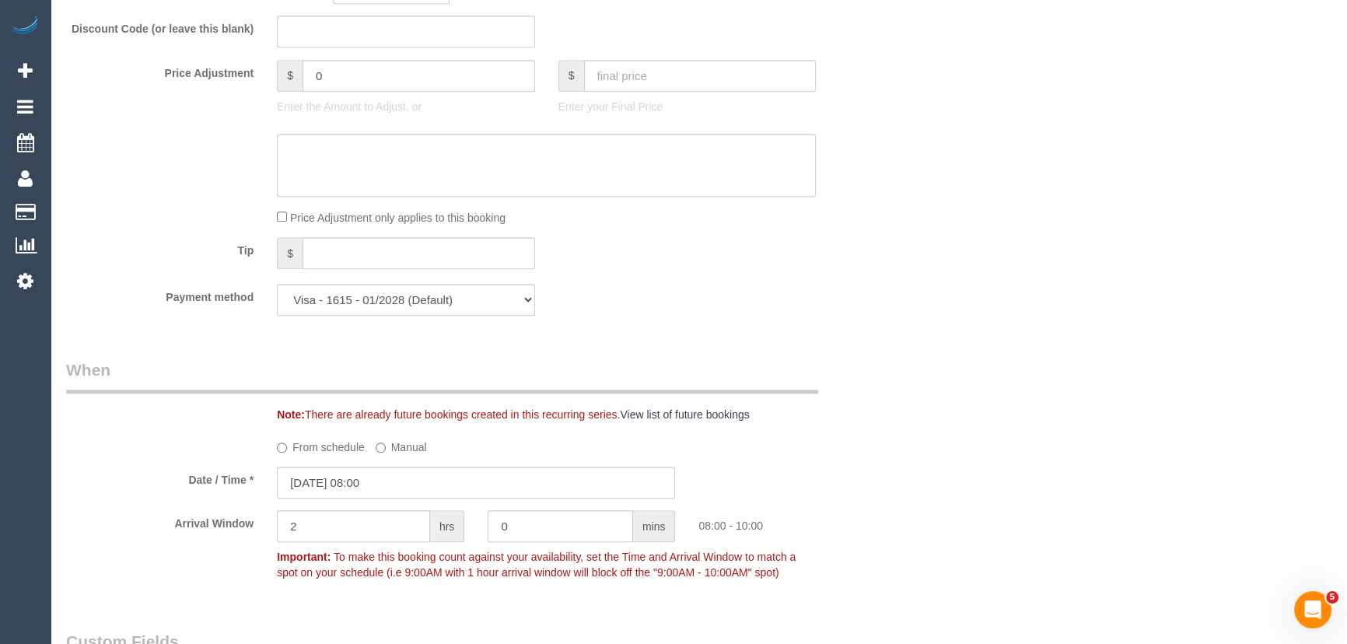
scroll to position [1414, 0]
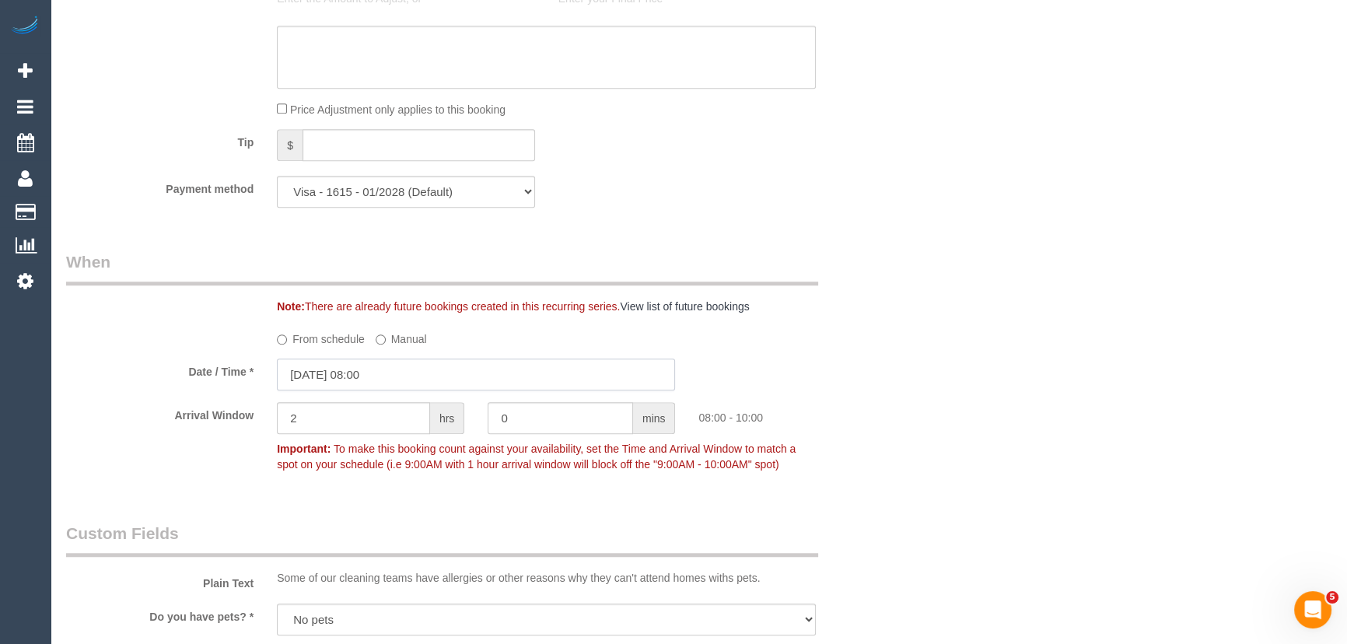
click at [412, 378] on input "[DATE] 08:00" at bounding box center [476, 375] width 398 height 32
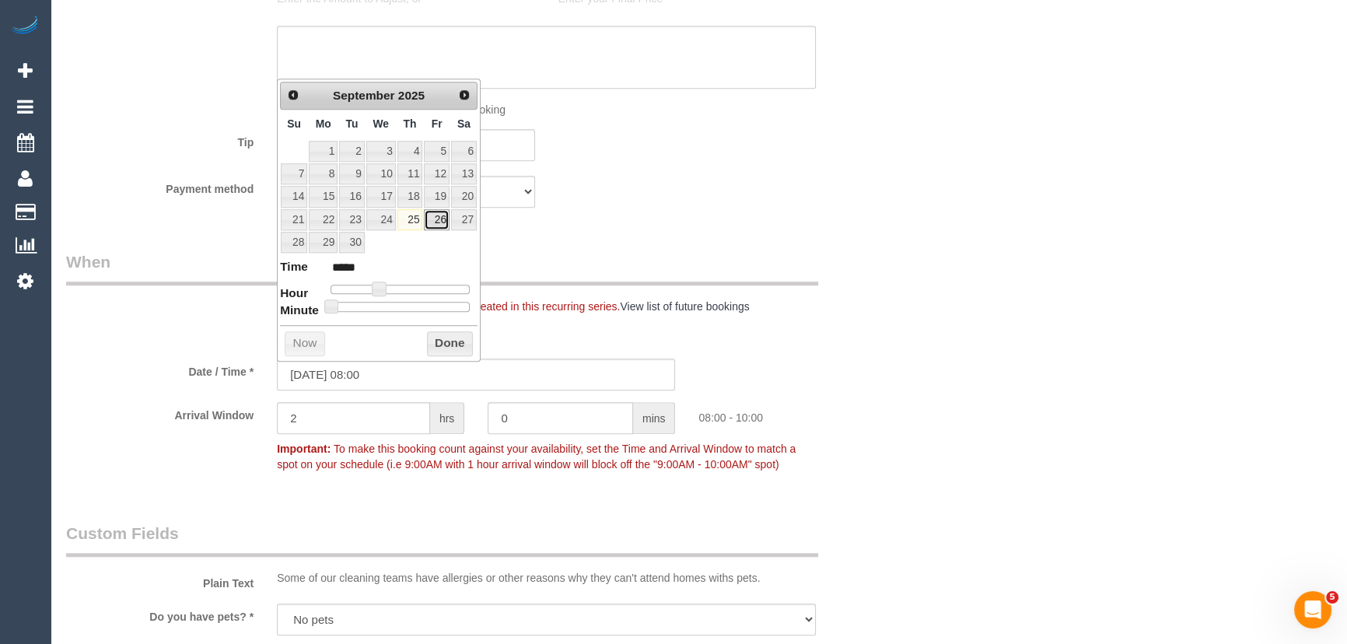
click at [436, 217] on link "26" at bounding box center [436, 219] width 25 height 21
type input "[DATE] 08:00"
click at [813, 248] on div "Who Email* [EMAIL_ADDRESS][DOMAIN_NAME] Name * [PERSON_NAME] Where Address* [ST…" at bounding box center [476, 205] width 844 height 3125
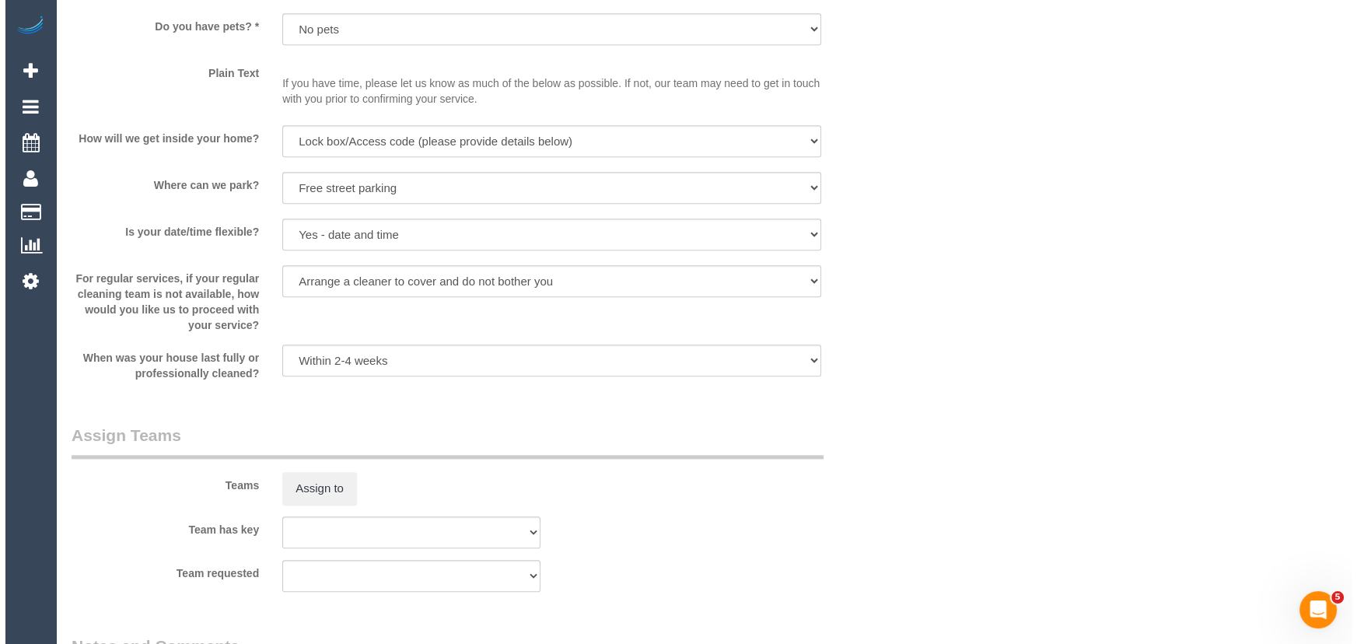
scroll to position [2121, 0]
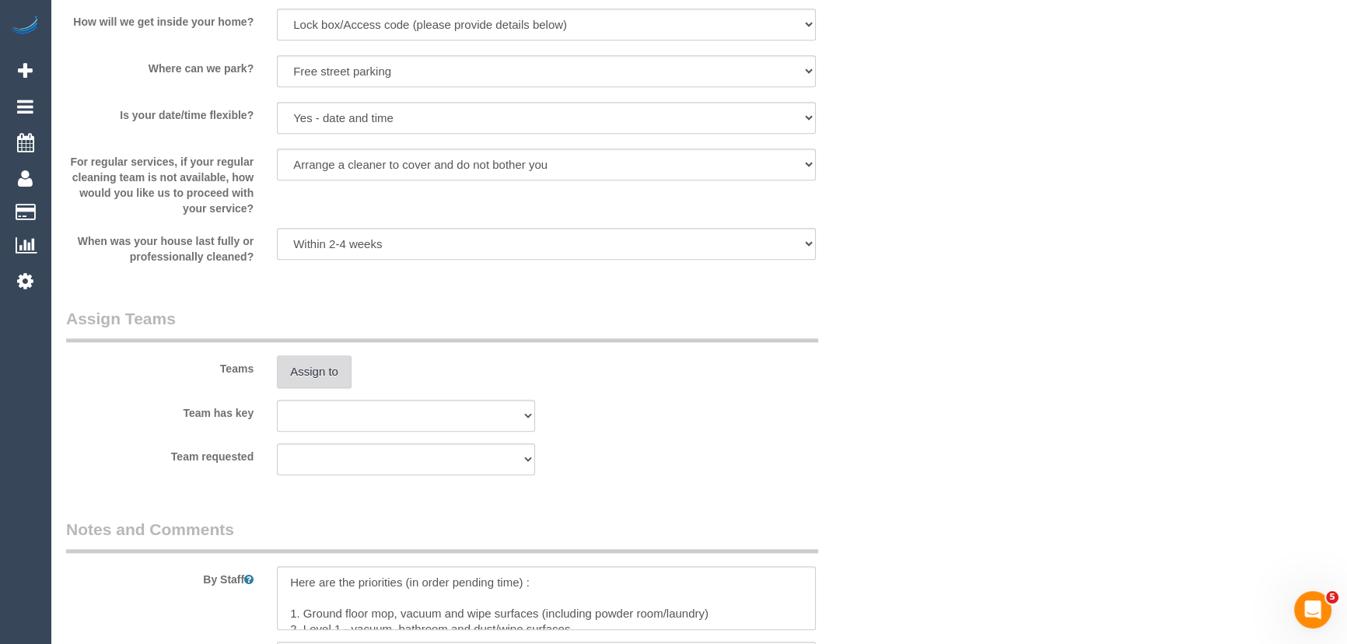
click at [318, 377] on button "Assign to" at bounding box center [314, 371] width 75 height 33
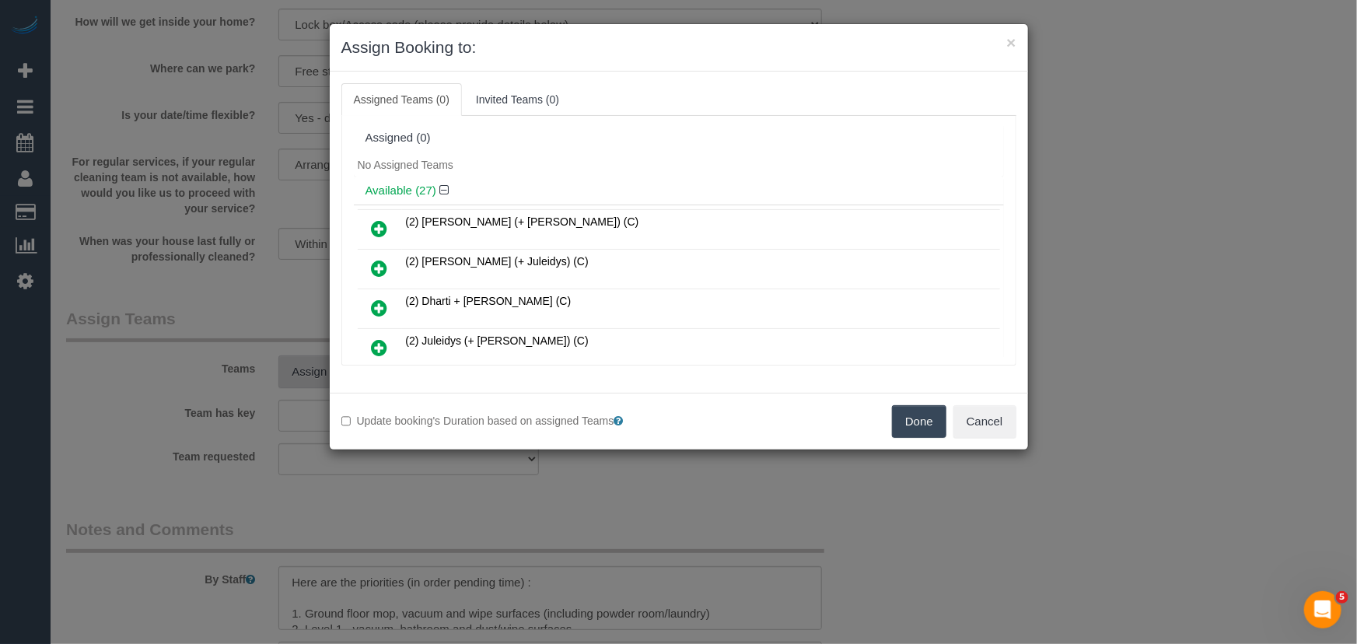
scroll to position [292, 0]
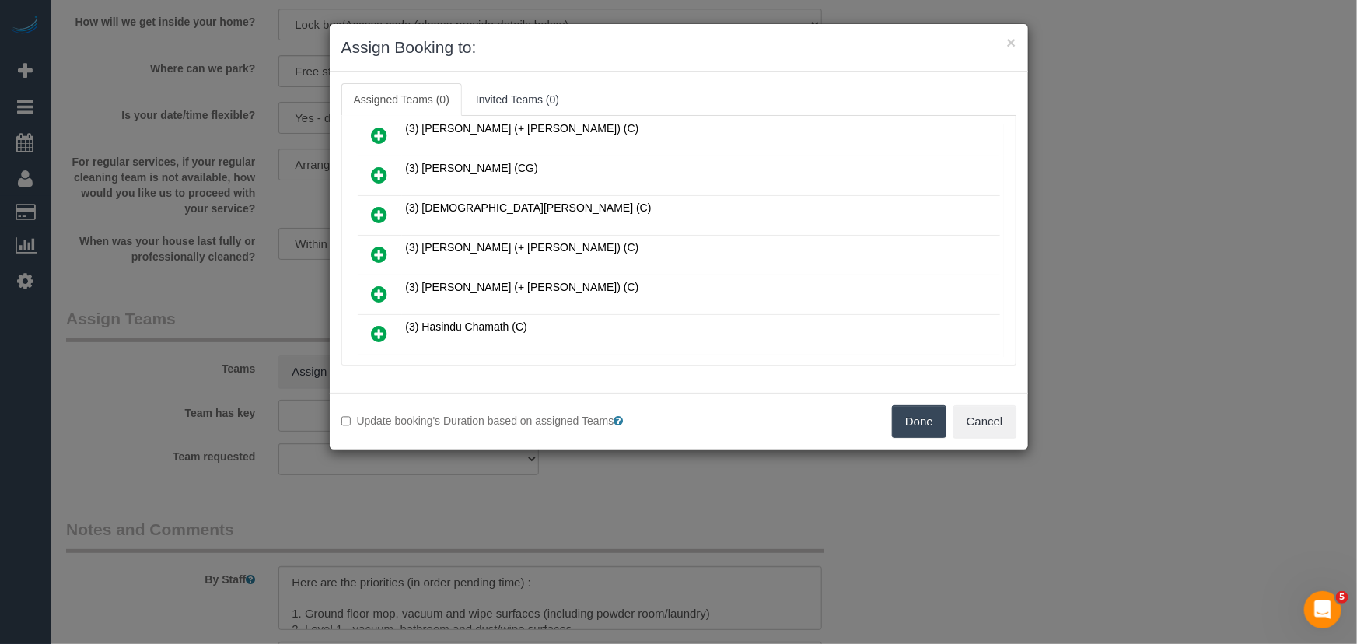
click at [378, 249] on icon at bounding box center [380, 254] width 16 height 19
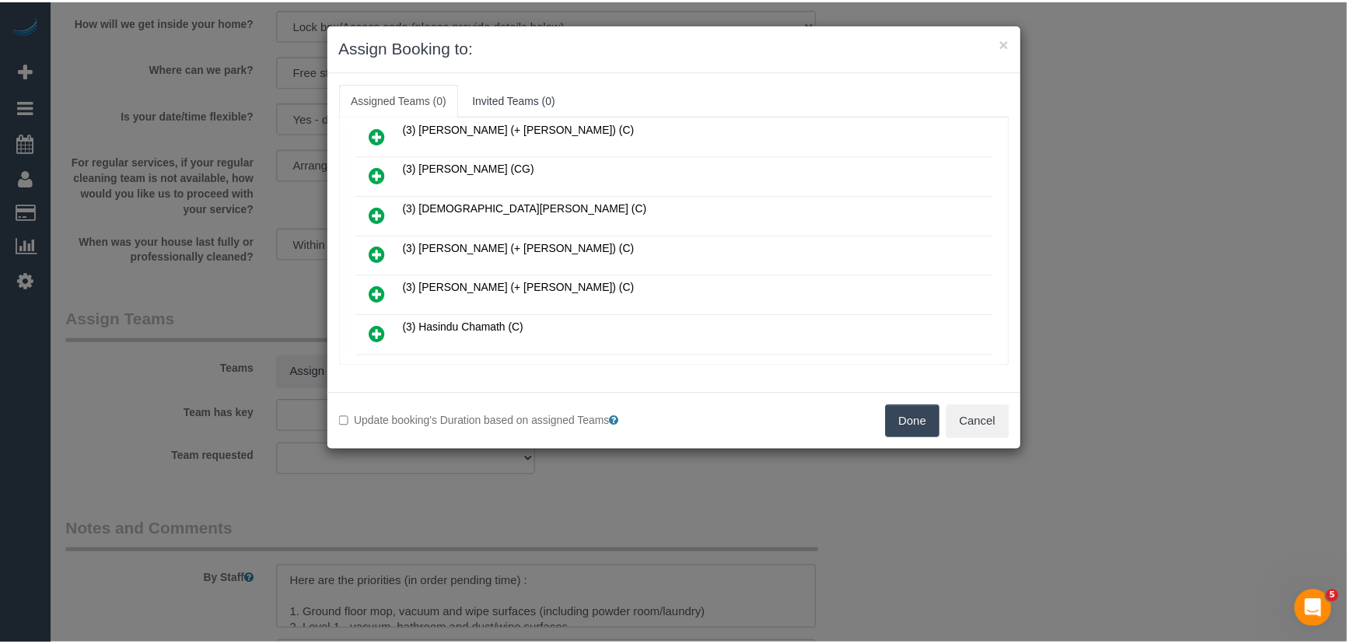
scroll to position [328, 0]
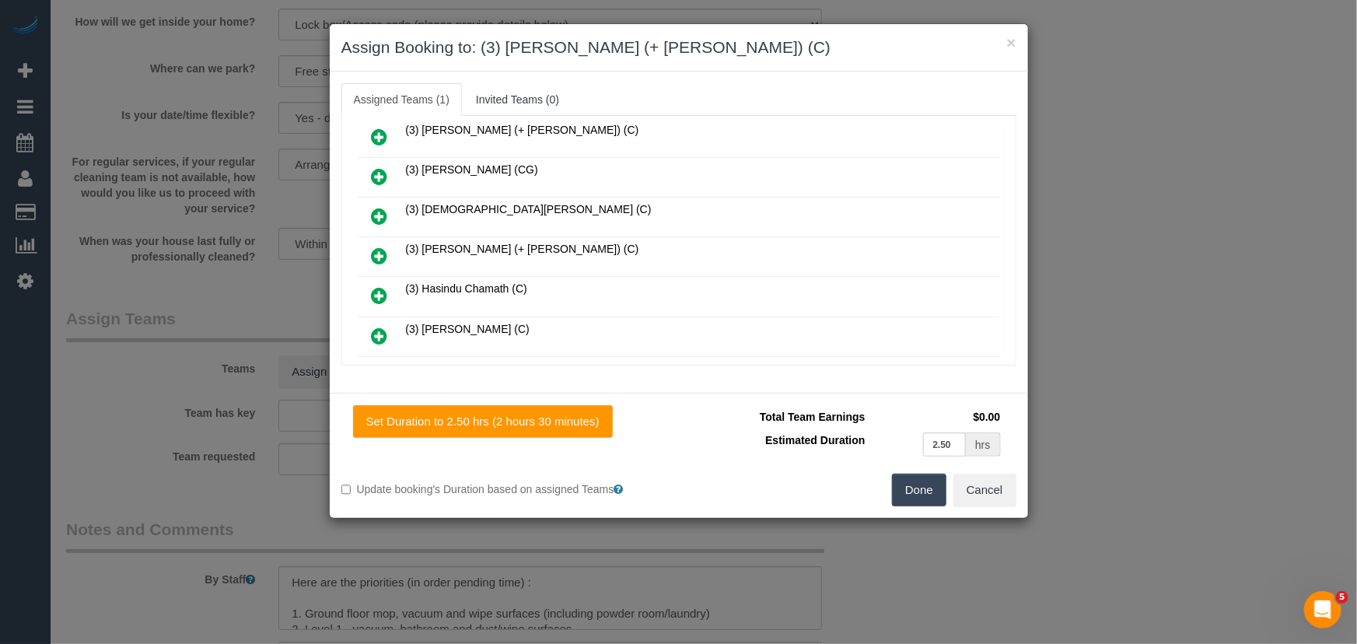
click at [923, 493] on button "Done" at bounding box center [919, 490] width 54 height 33
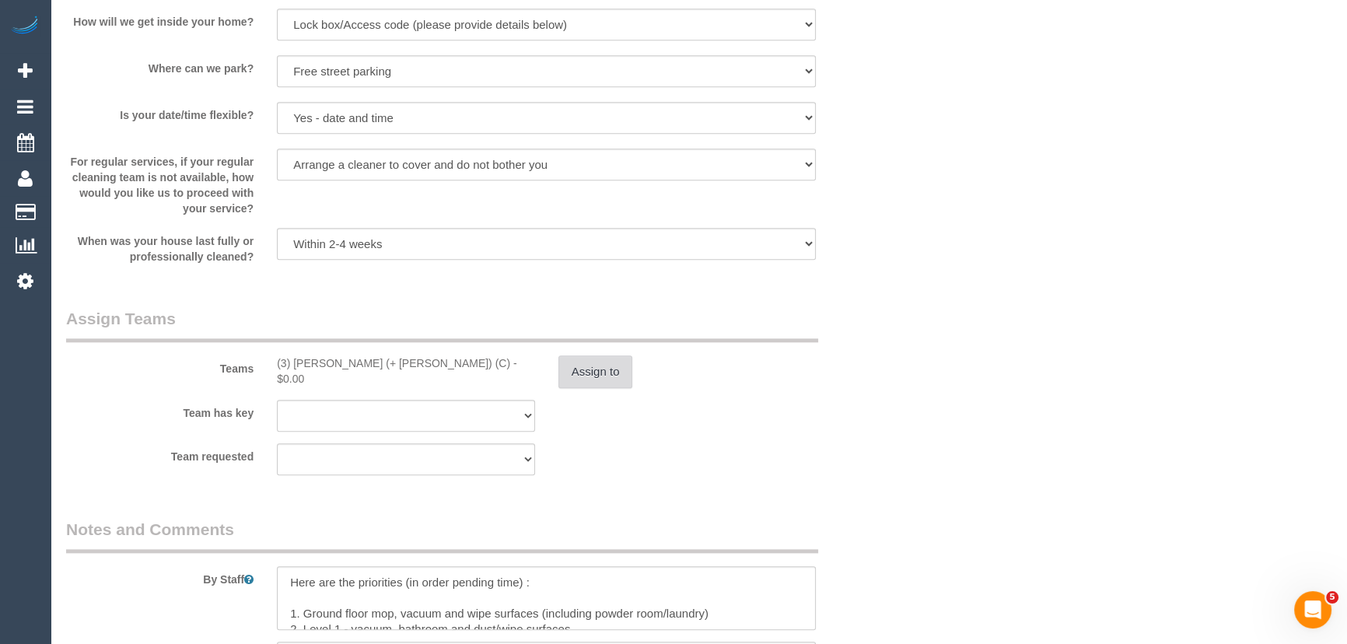
click at [614, 379] on button "Assign to" at bounding box center [595, 371] width 75 height 33
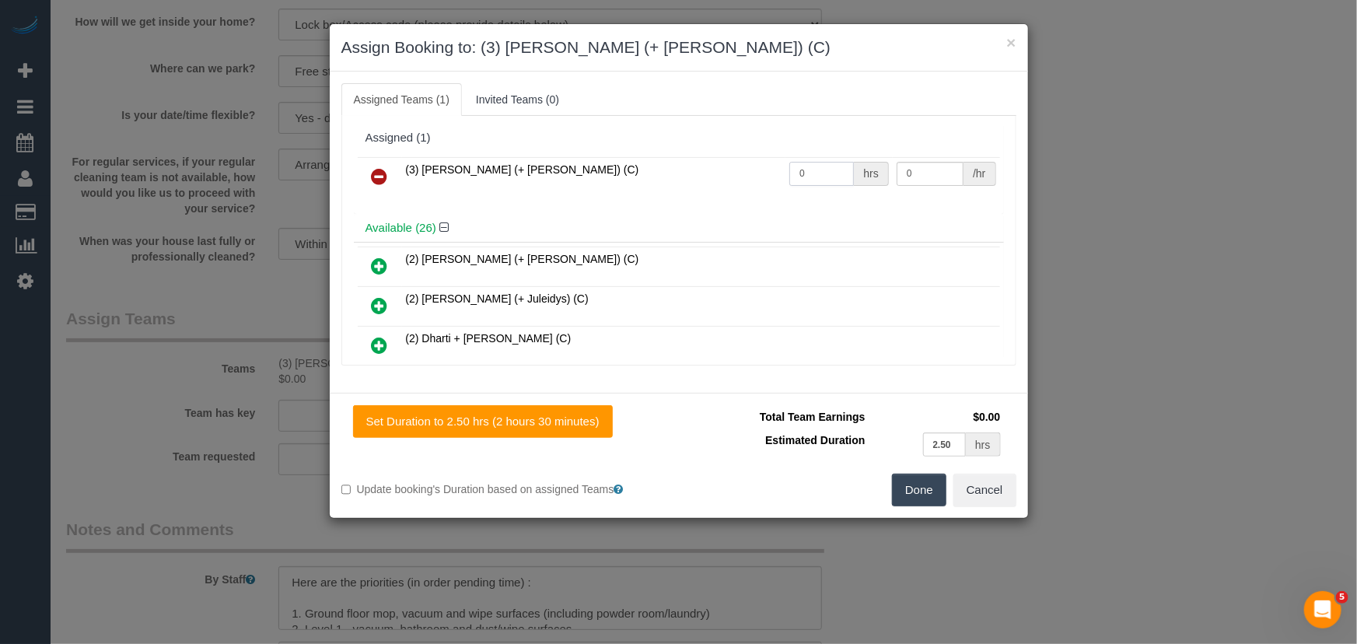
click at [827, 166] on input "0" at bounding box center [821, 174] width 65 height 24
type input "2.5"
type input "35"
click at [930, 491] on button "Done" at bounding box center [919, 490] width 54 height 33
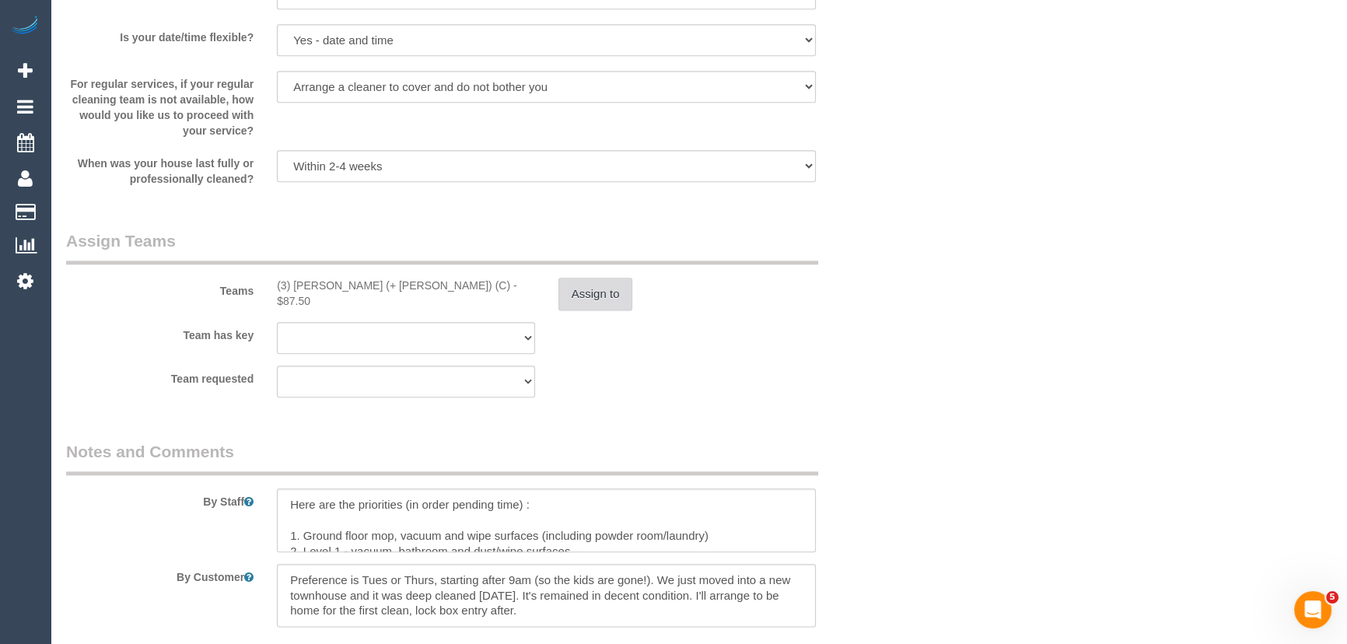
scroll to position [2333, 0]
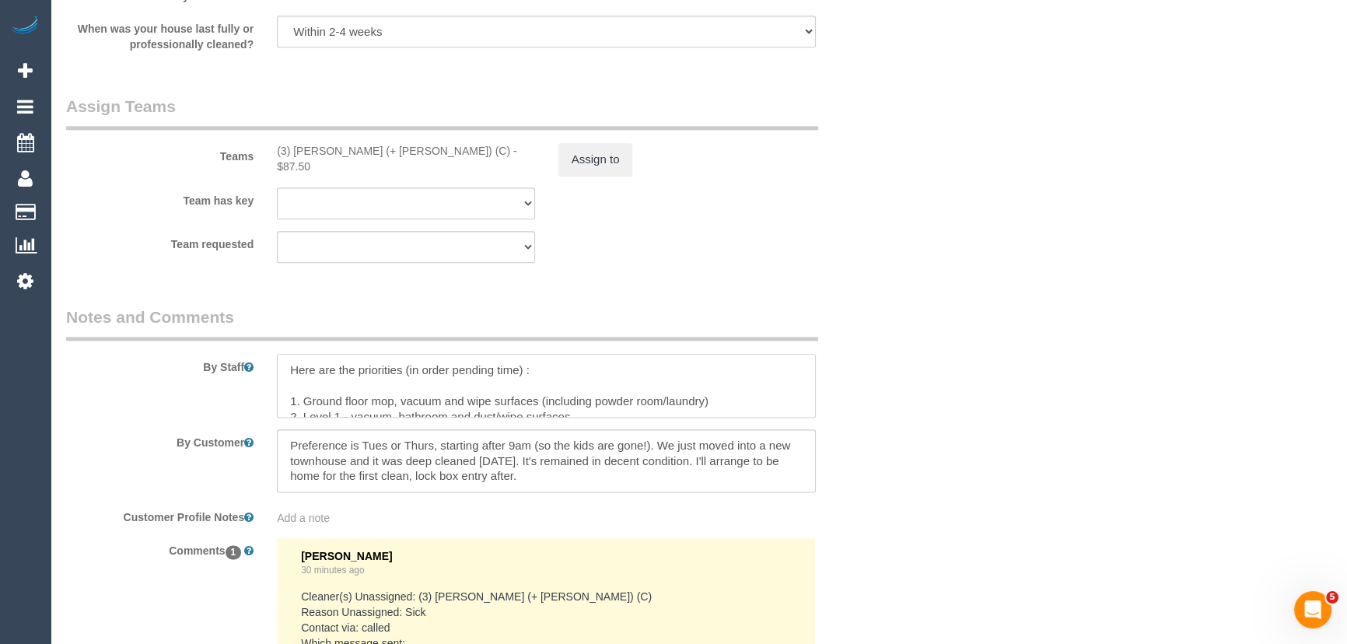
click at [285, 369] on textarea at bounding box center [546, 386] width 539 height 64
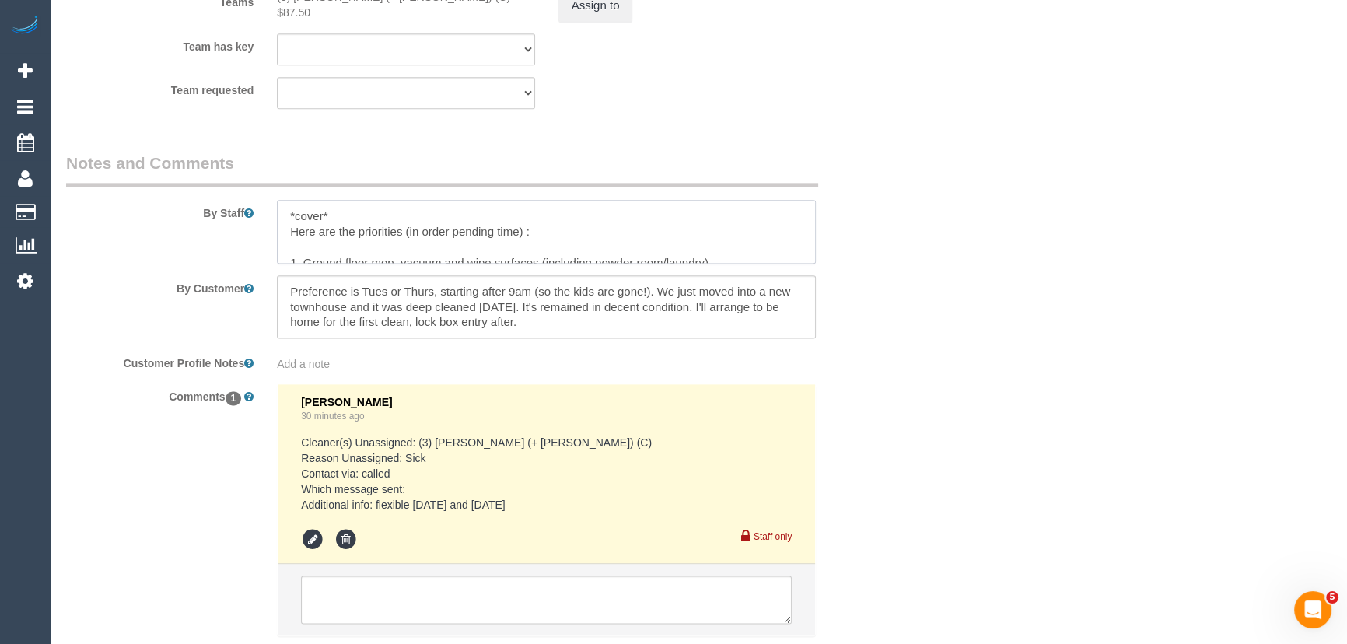
scroll to position [2591, 0]
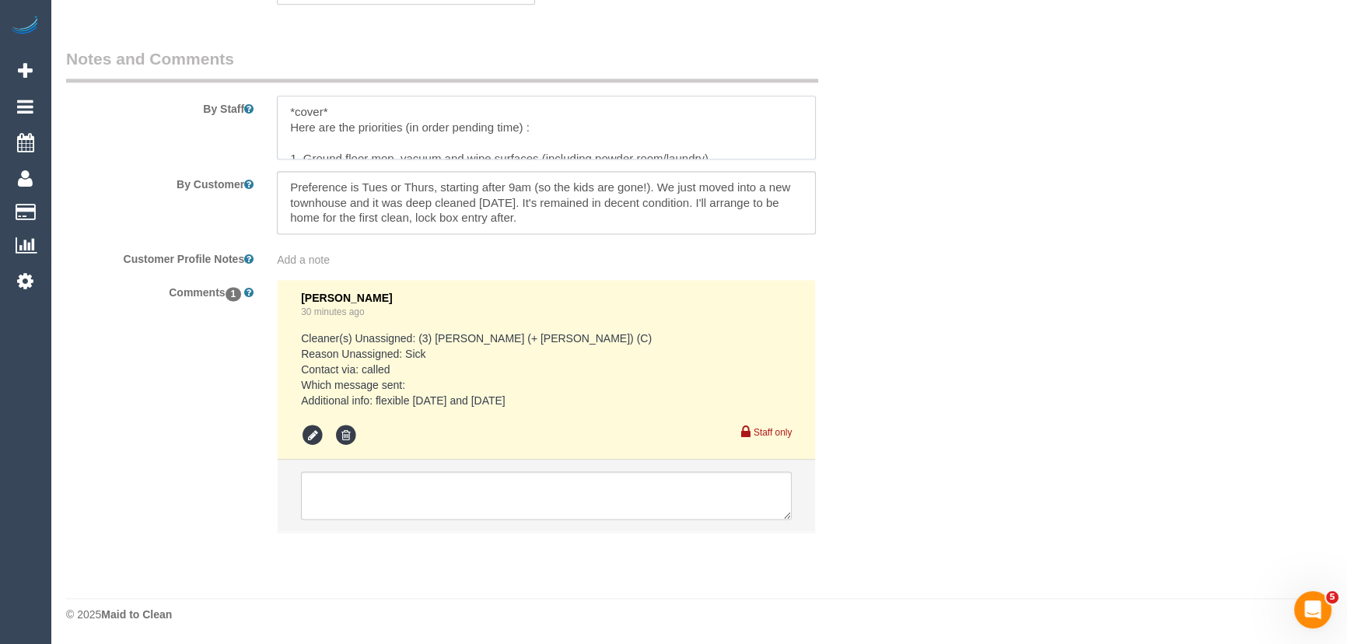
type textarea "*cover* Here are the priorities (in order pending time) : 1. Ground floor mop, …"
click at [438, 494] on textarea at bounding box center [546, 495] width 491 height 48
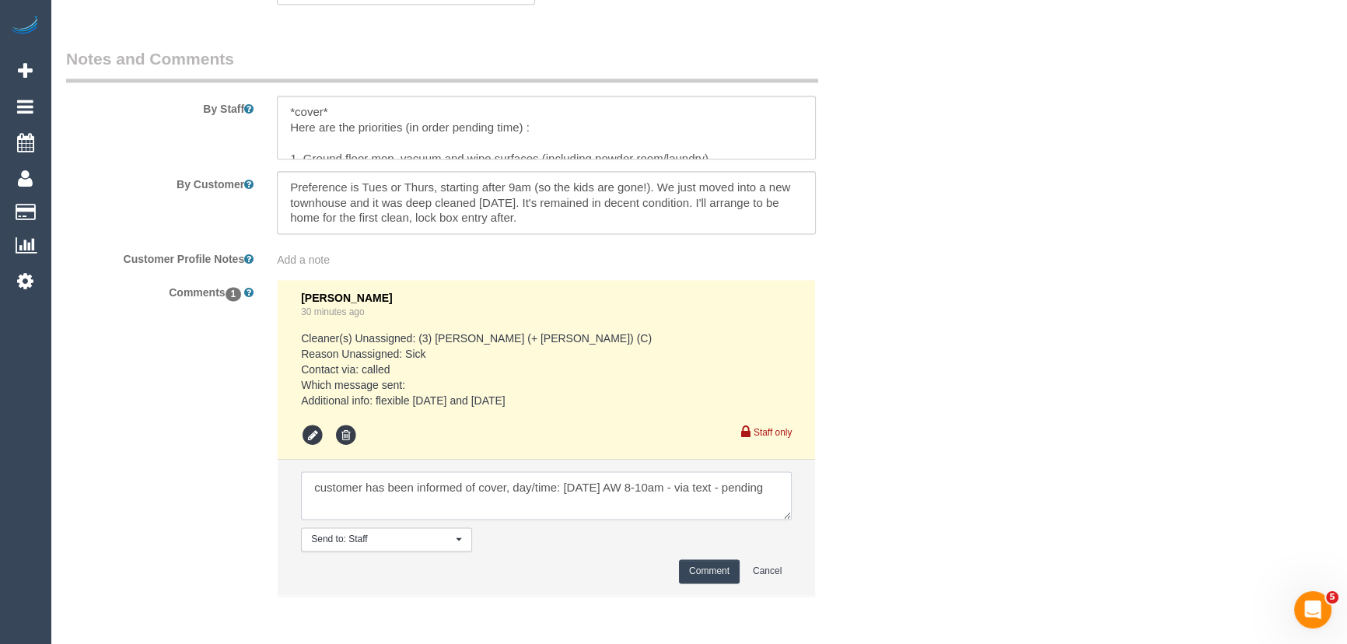
type textarea "customer has been informed of cover, day/time: Friday 26/9 AW 8-10am - via text…"
click at [704, 573] on button "Comment" at bounding box center [709, 571] width 61 height 24
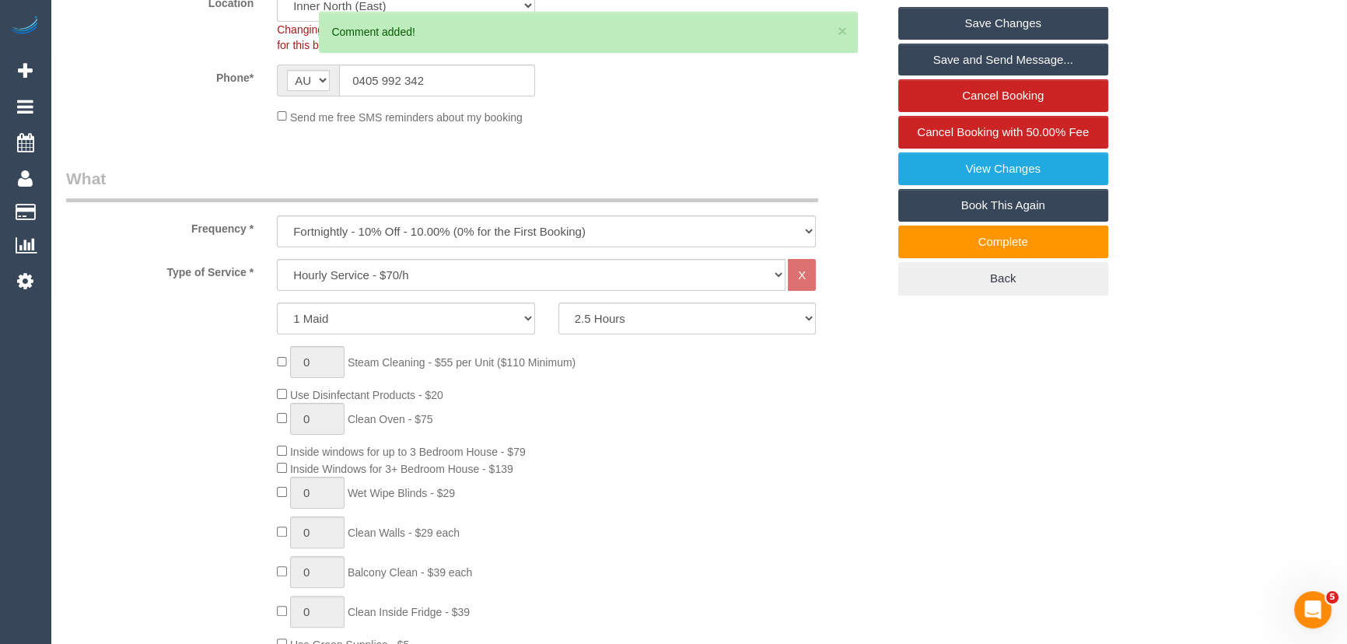
scroll to position [0, 0]
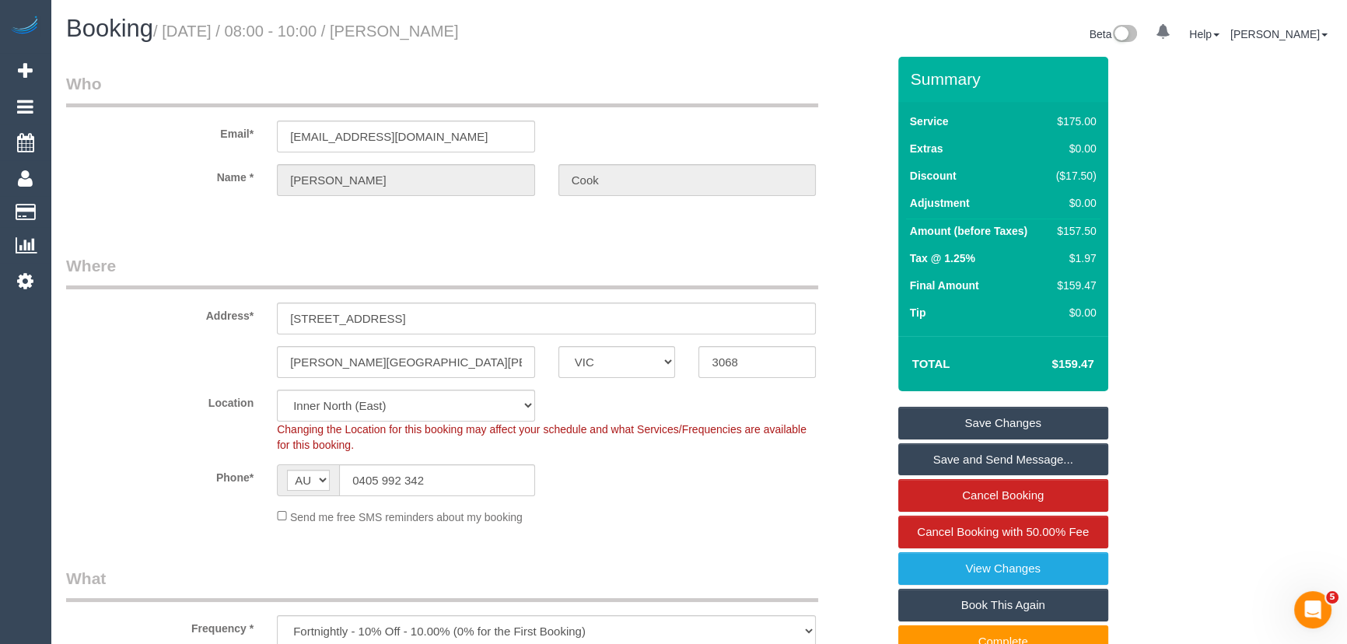
click at [456, 38] on small "/ September 25, 2025 / 08:00 - 10:00 / Jessica Cook" at bounding box center [306, 31] width 306 height 17
copy small "Jessica Cook"
click at [477, 482] on input "0405 992 342" at bounding box center [437, 480] width 196 height 32
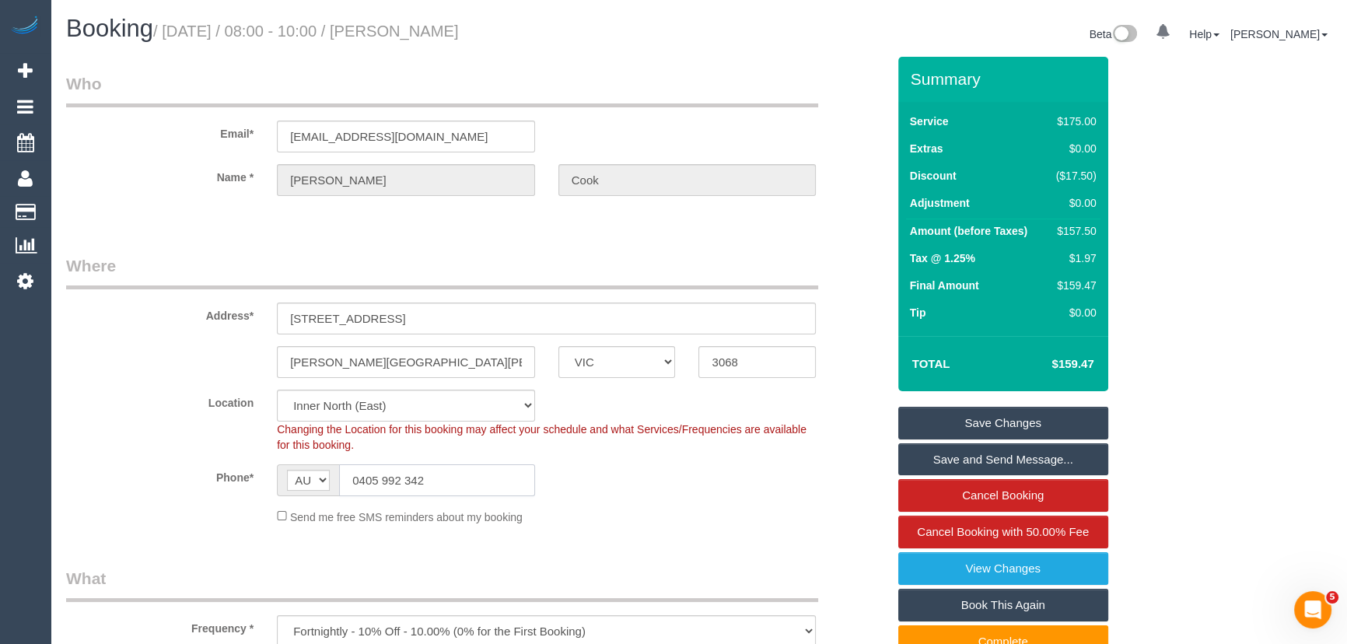
click at [477, 482] on input "0405 992 342" at bounding box center [437, 480] width 196 height 32
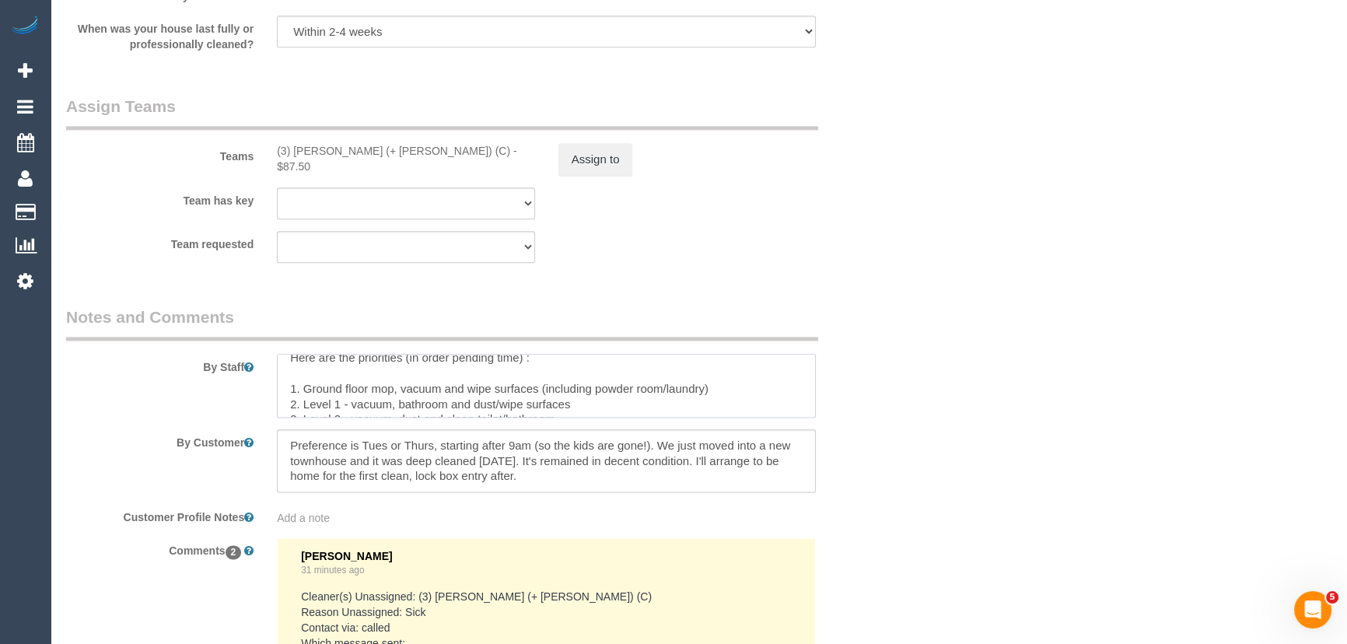
scroll to position [47, 0]
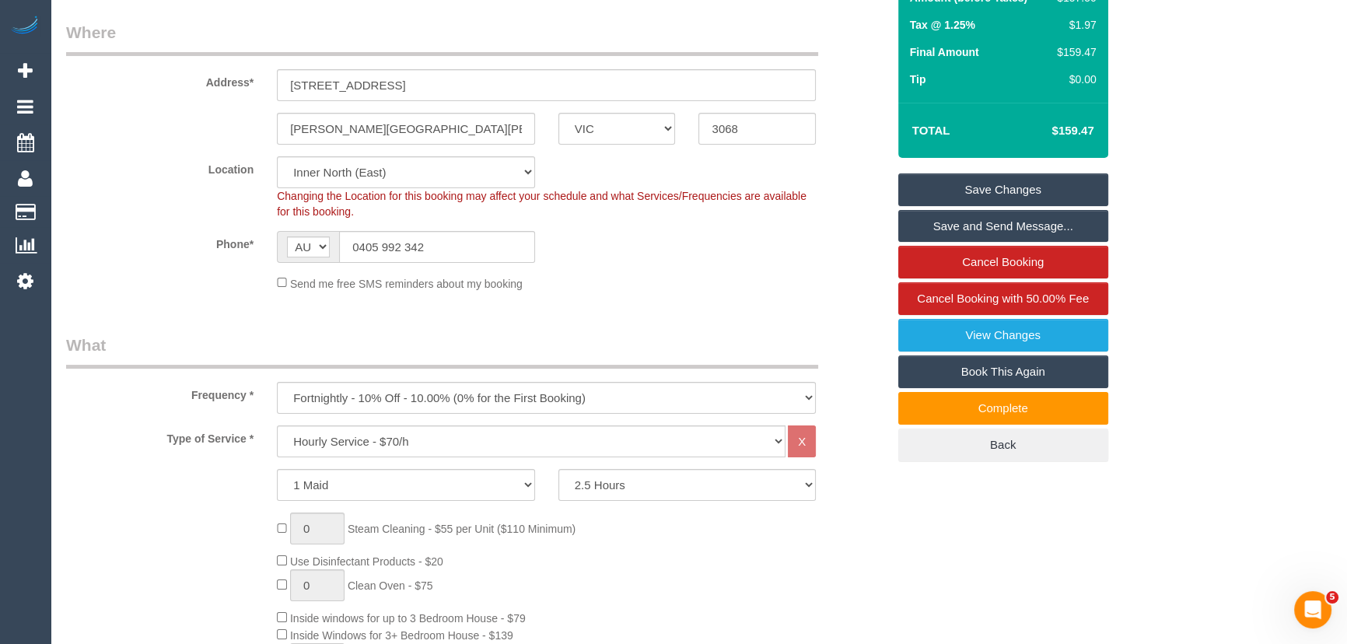
scroll to position [0, 0]
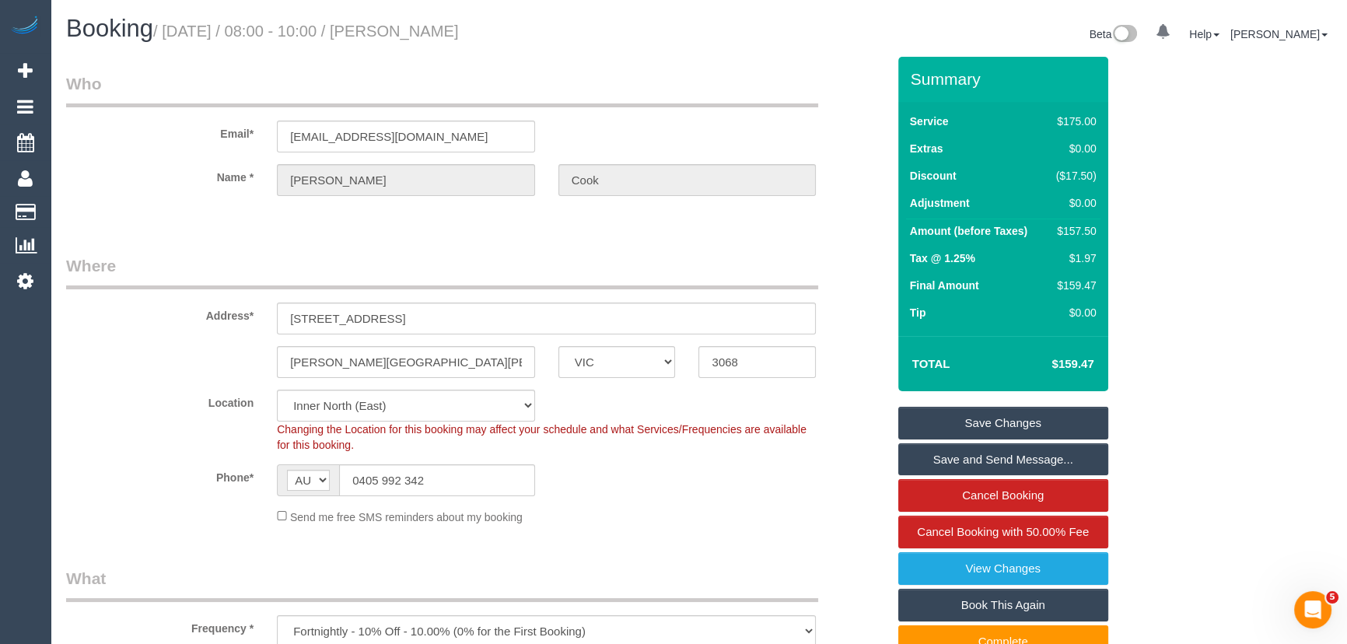
click at [459, 33] on small "/ September 25, 2025 / 08:00 - 10:00 / Jessica Cook" at bounding box center [306, 31] width 306 height 17
copy small "Jessica Cook"
click at [963, 426] on link "Save Changes" at bounding box center [1003, 423] width 210 height 33
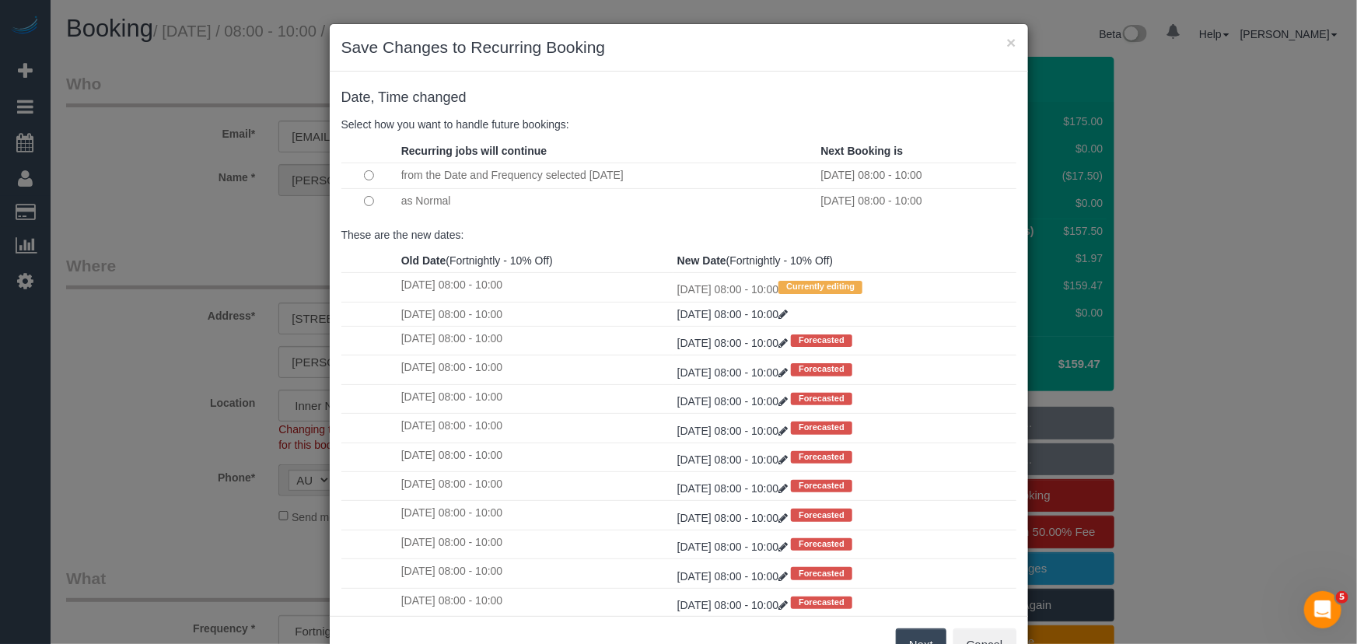
click at [922, 640] on button "Next" at bounding box center [921, 644] width 51 height 33
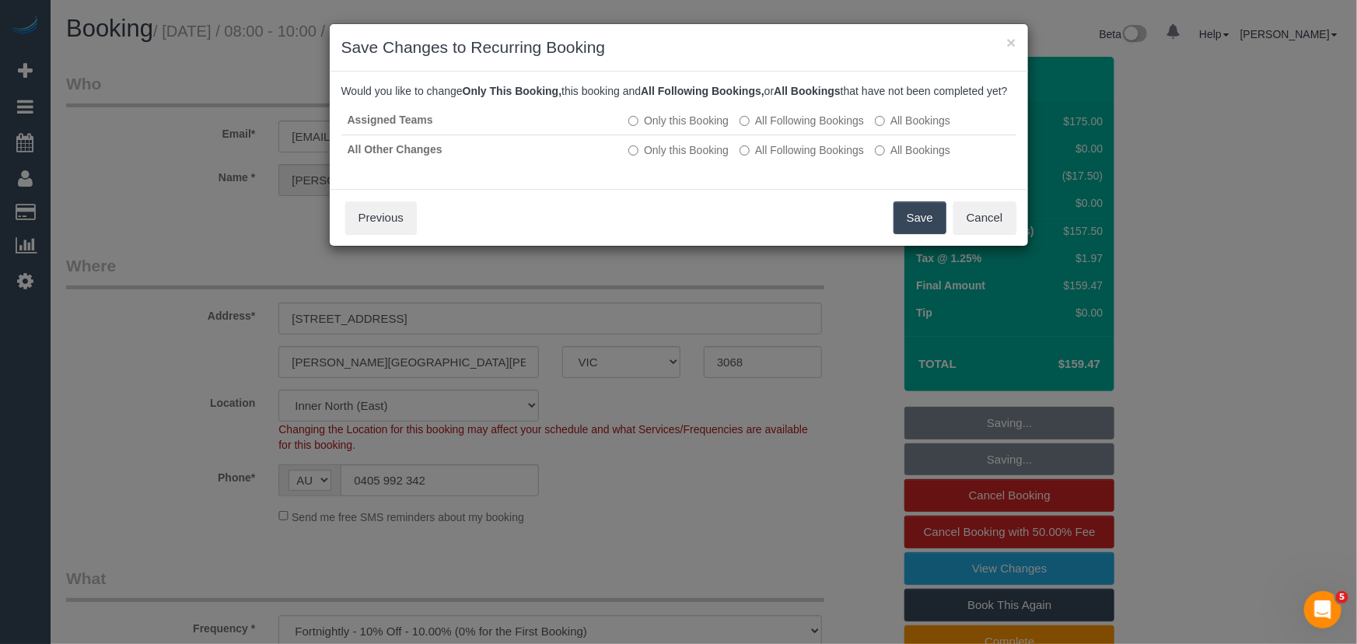
click at [924, 234] on button "Save" at bounding box center [920, 217] width 53 height 33
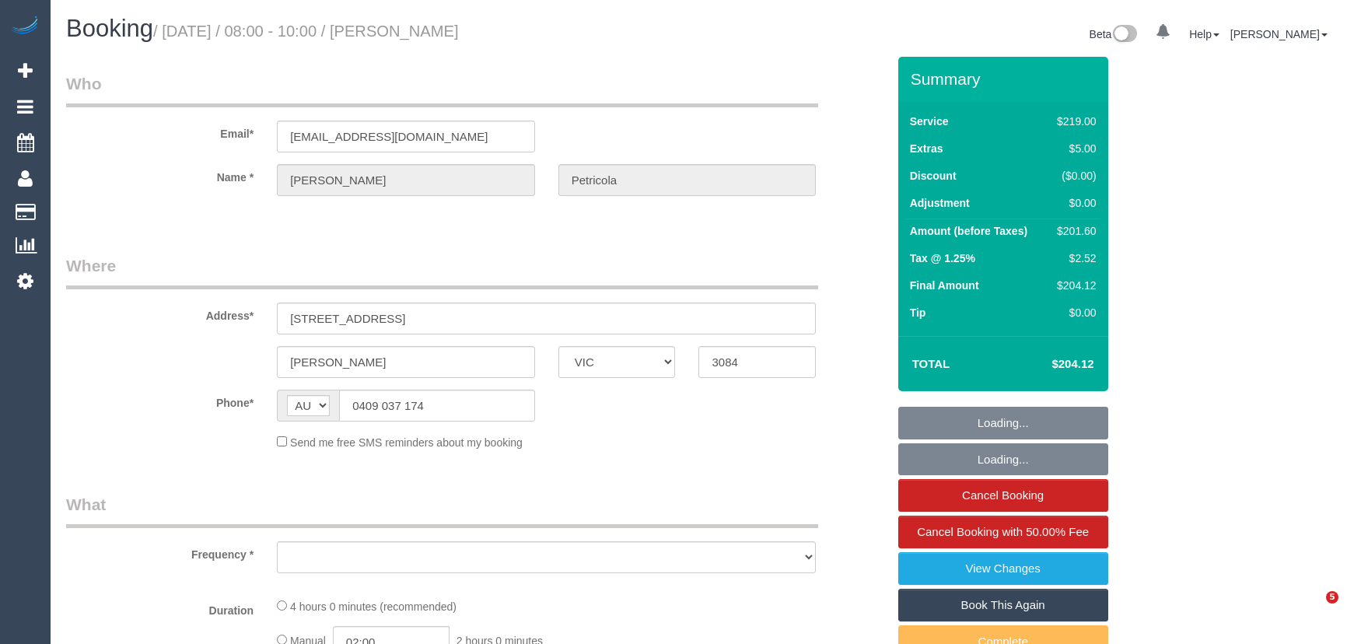
select select "VIC"
select select "object:684"
select select "string:stripe-pm_1Rgyfg2GScqysDRV6MLzsBLo"
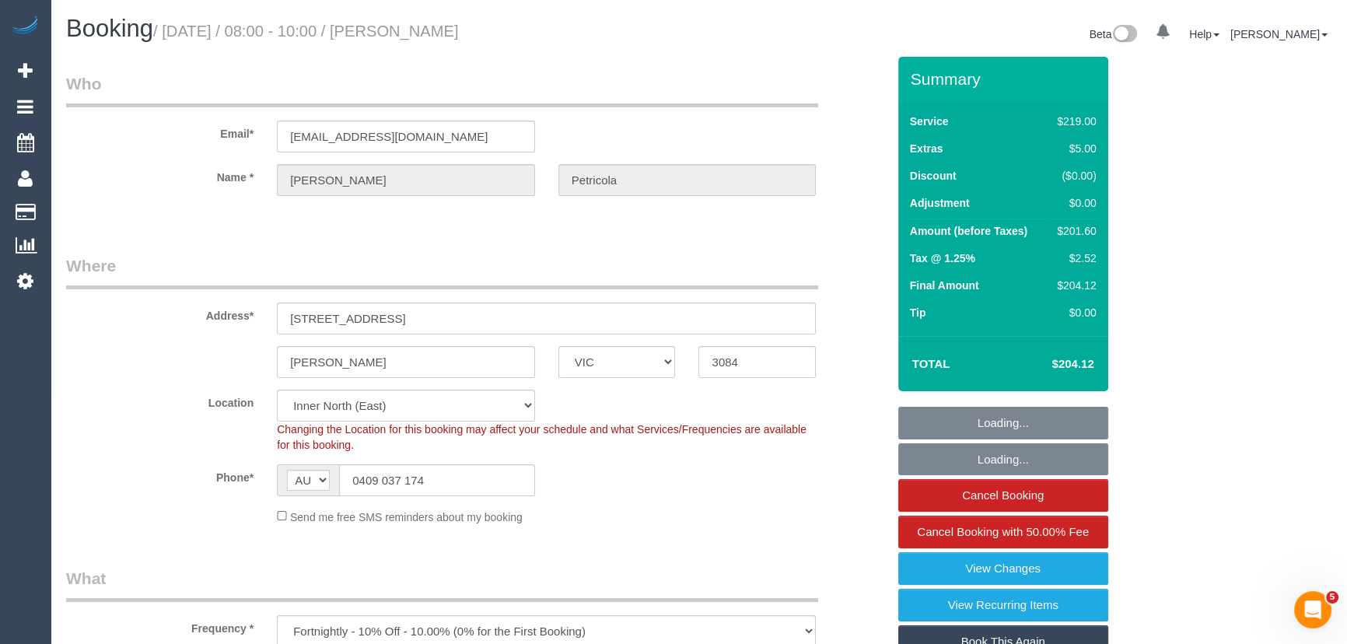
select select "object:851"
select select "number:29"
select select "number:14"
select select "number:19"
select select "number:24"
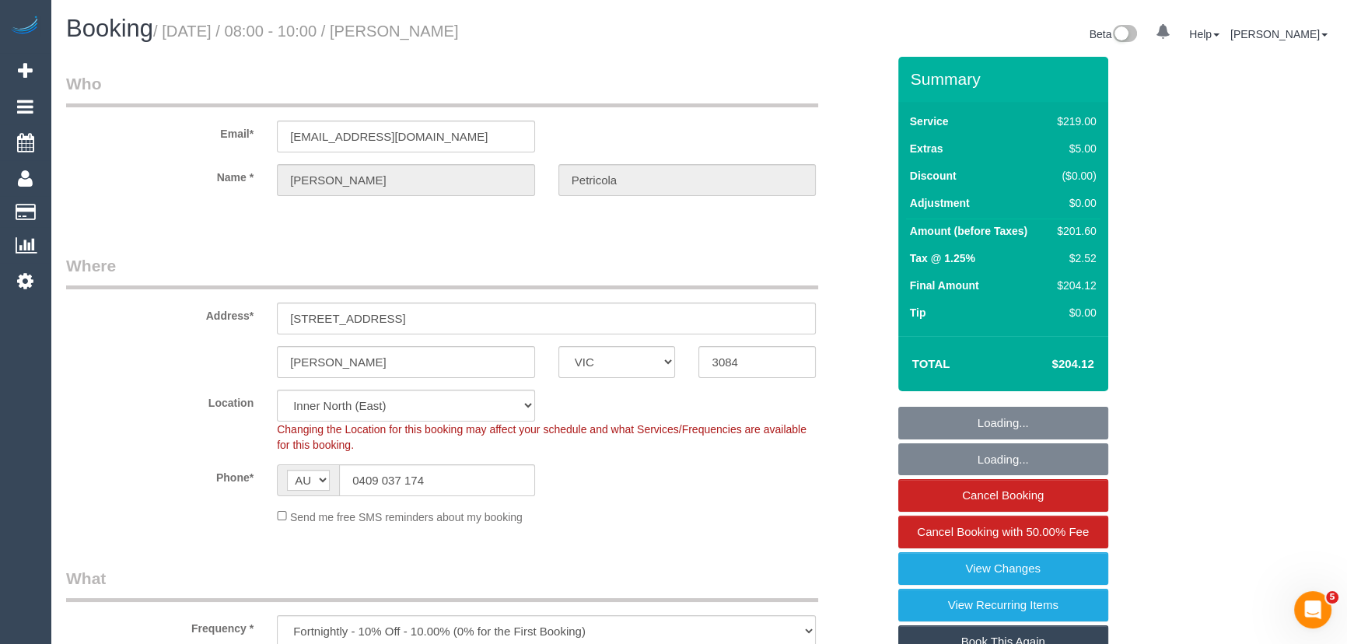
select select "number:34"
select select "number:12"
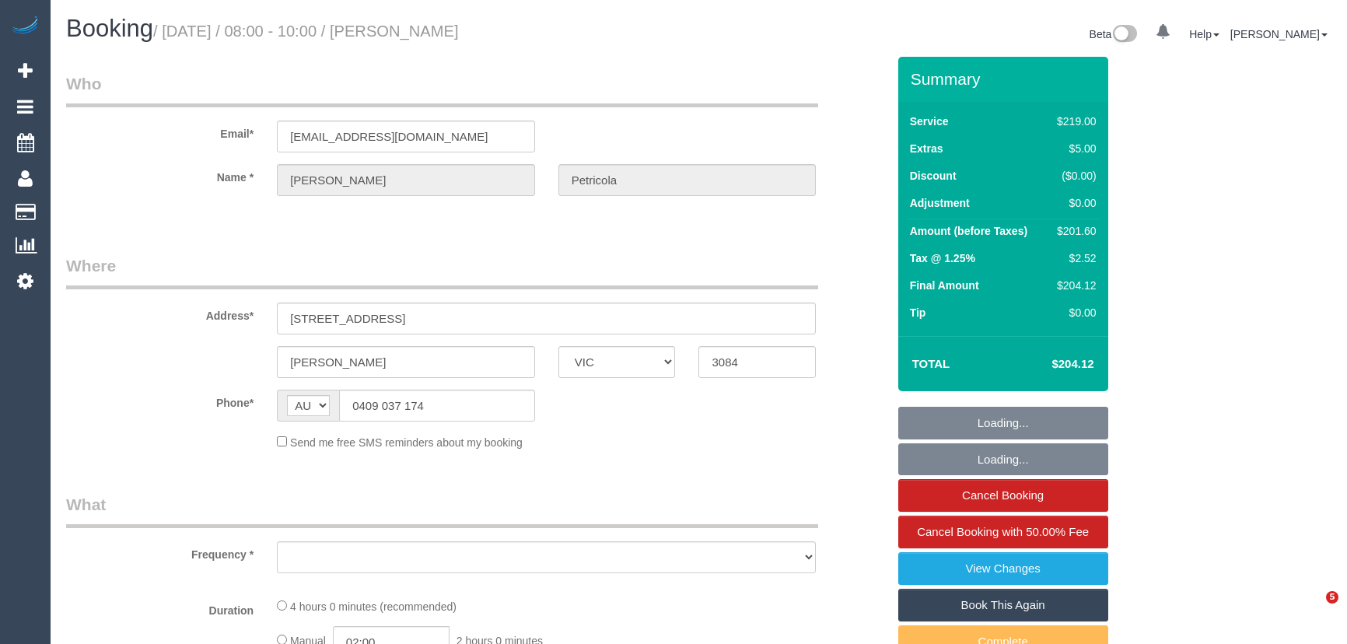
select select "VIC"
select select "object:586"
select select "string:stripe-pm_1Rgyfg2GScqysDRV6MLzsBLo"
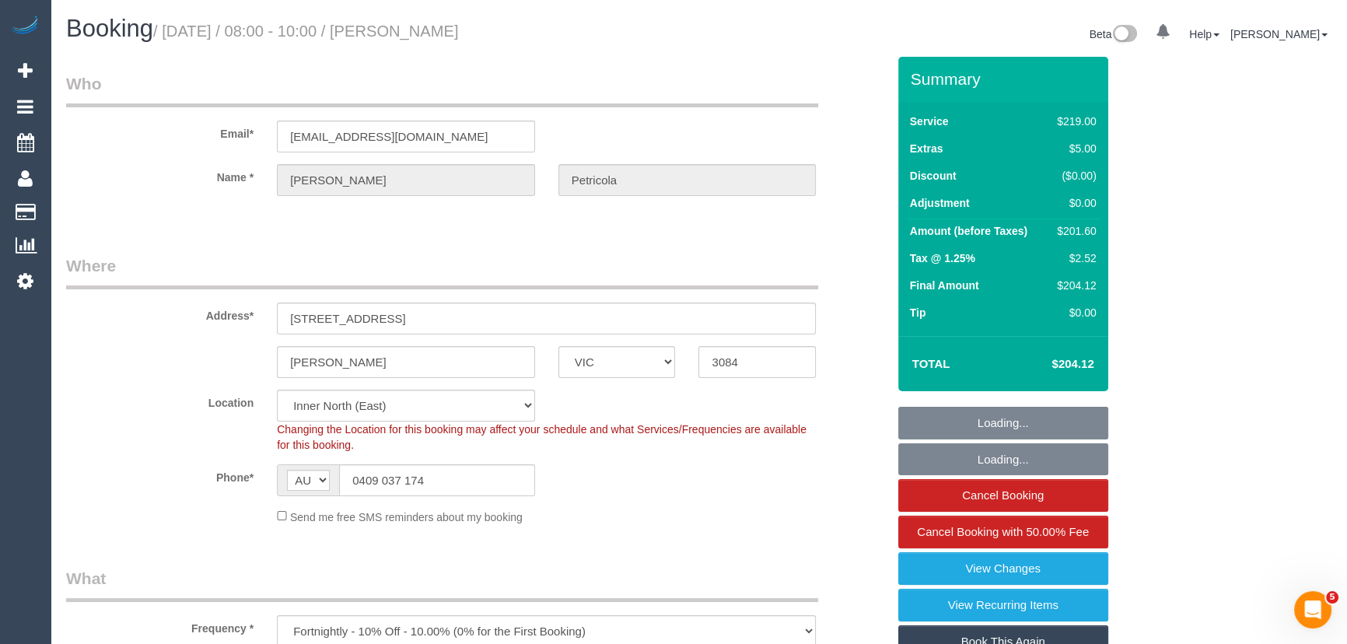
select select "number:29"
select select "number:14"
select select "number:19"
select select "number:24"
select select "number:34"
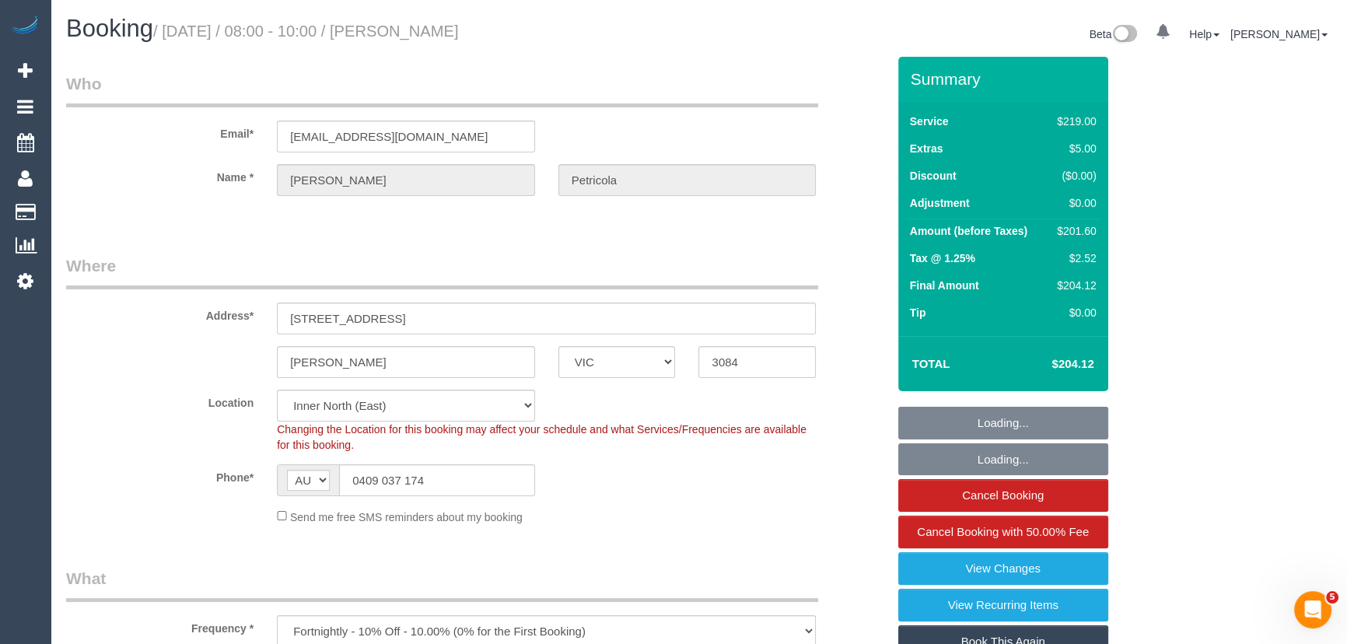
select select "number:12"
select select "object:837"
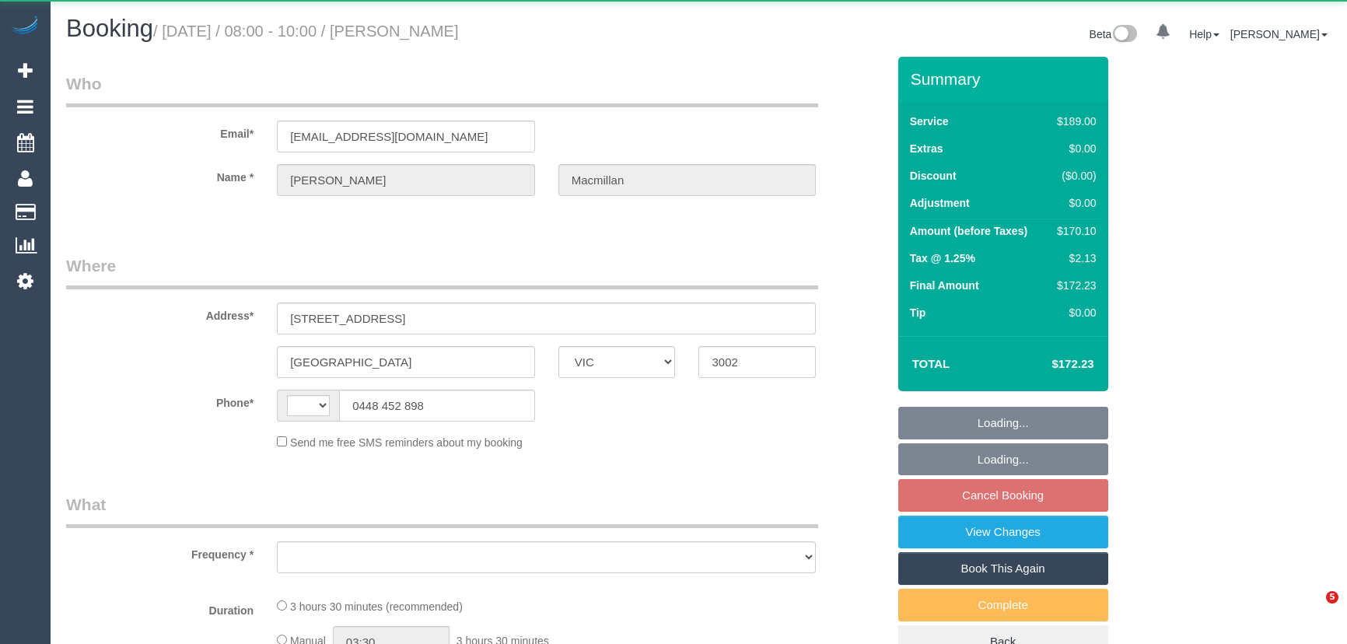
select select "VIC"
select select "string:stripe-pm_1QfWTw2GScqysDRVPNt1gpGq"
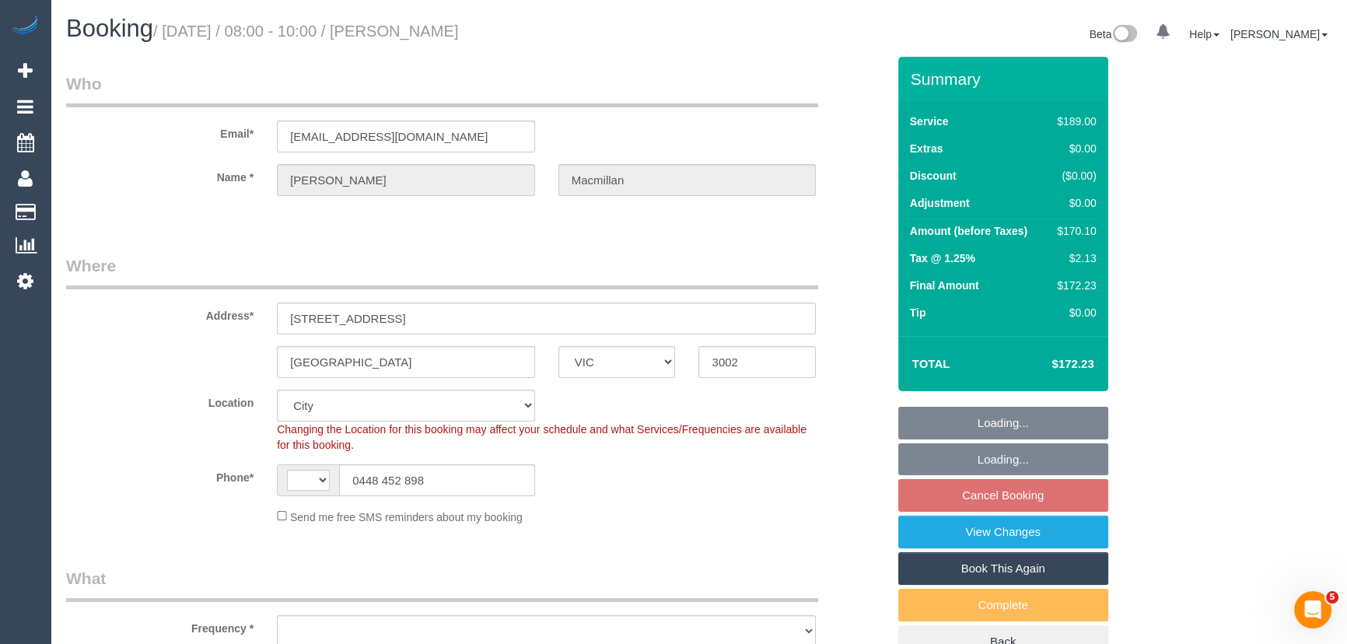
select select "object:340"
select select "string:AU"
select select "number:28"
select select "number:14"
select select "number:21"
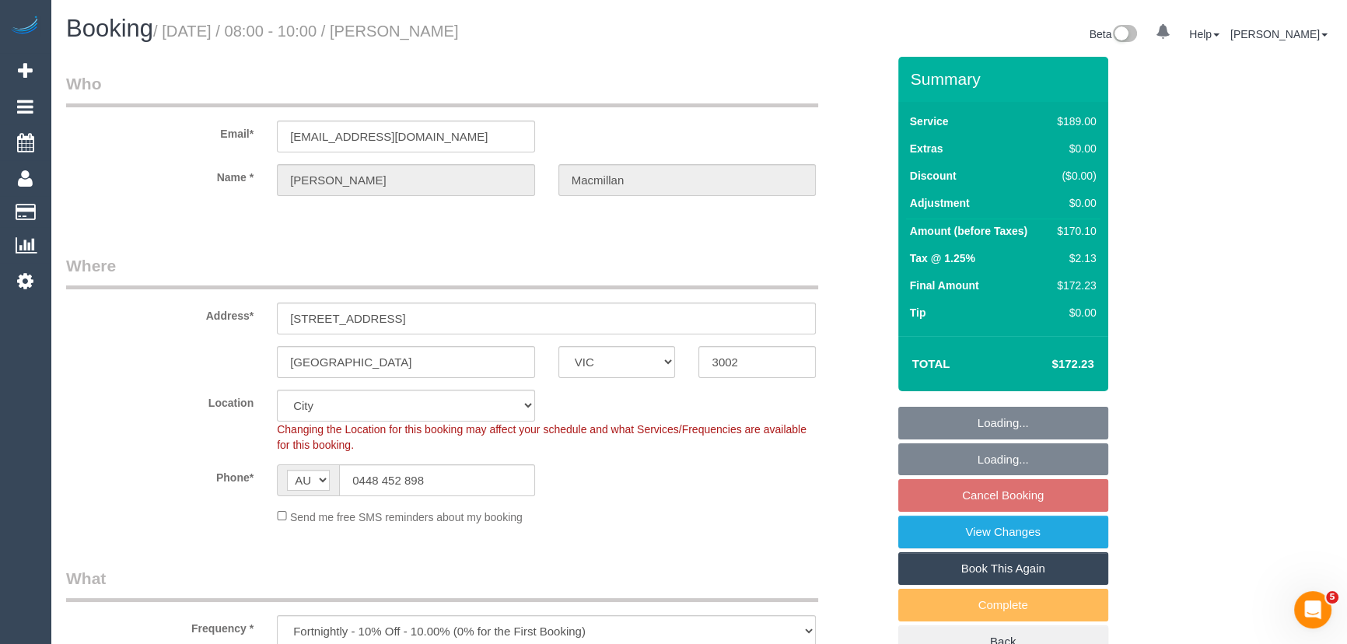
select select "number:22"
select select "number:33"
select select "number:13"
select select "object:1145"
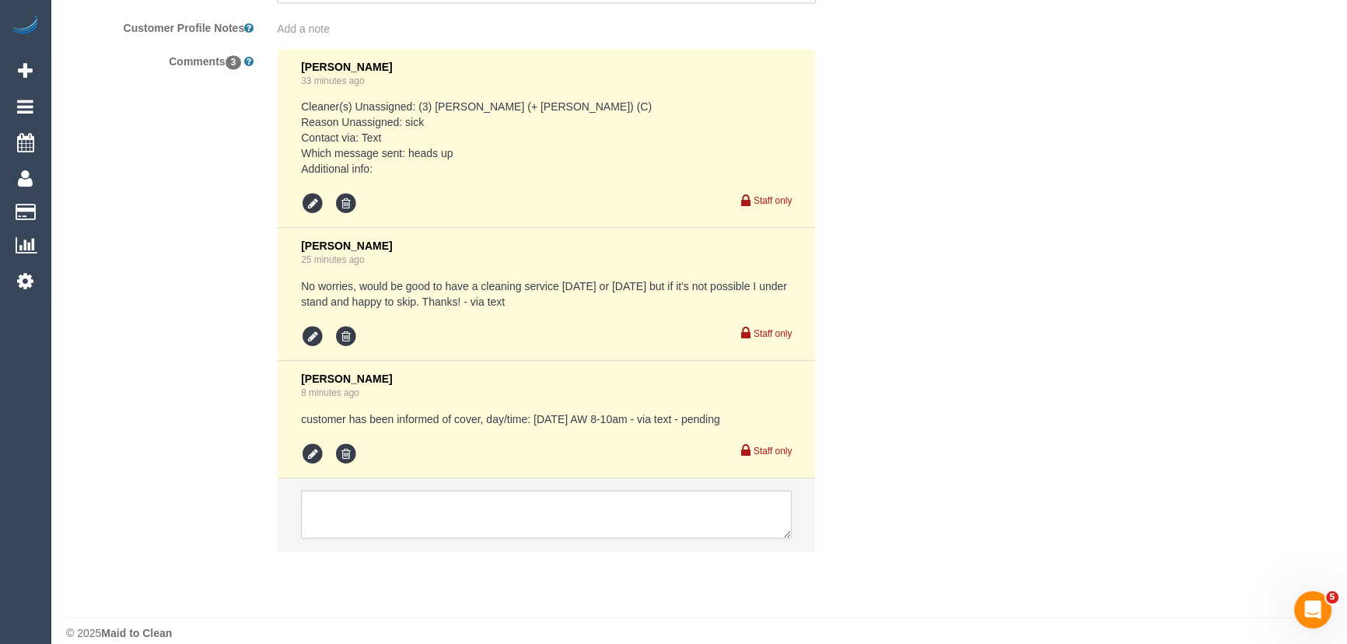
scroll to position [2884, 0]
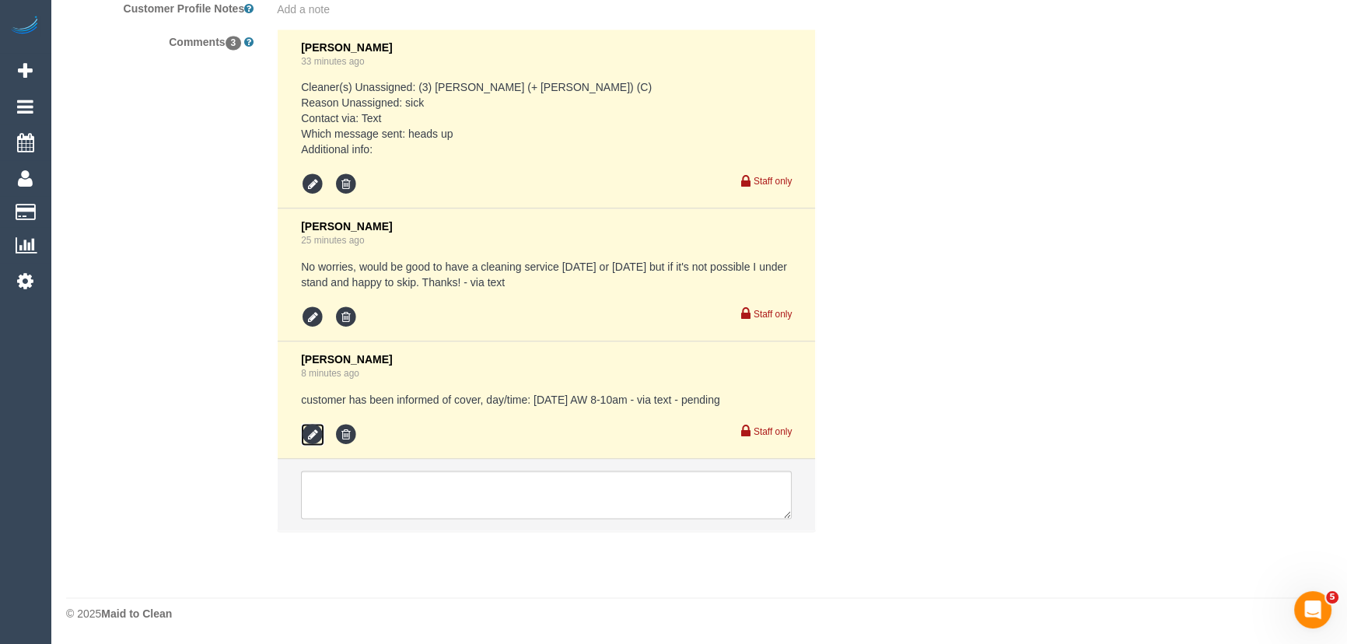
click at [317, 438] on icon at bounding box center [312, 434] width 23 height 23
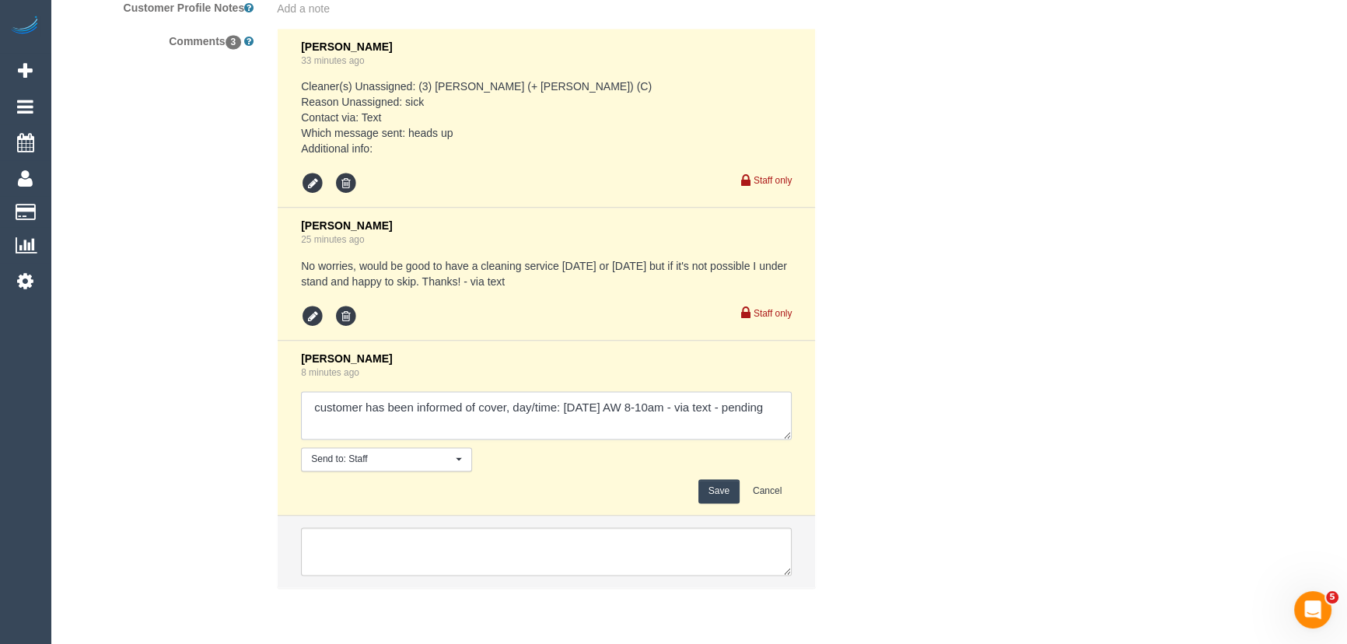
click at [405, 426] on textarea at bounding box center [546, 415] width 491 height 48
type textarea "customer has been informed of cover, day/time: [DATE] AW 8-10am - via text - co…"
click at [730, 489] on button "Save" at bounding box center [718, 491] width 41 height 24
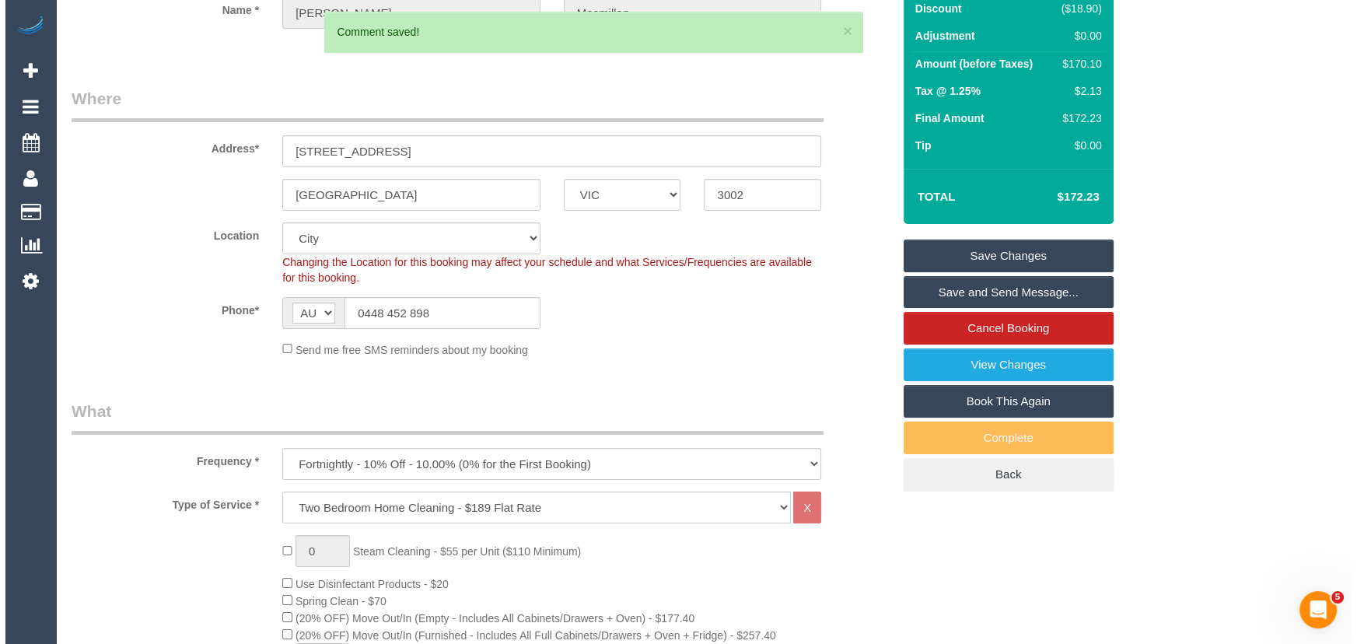
scroll to position [0, 0]
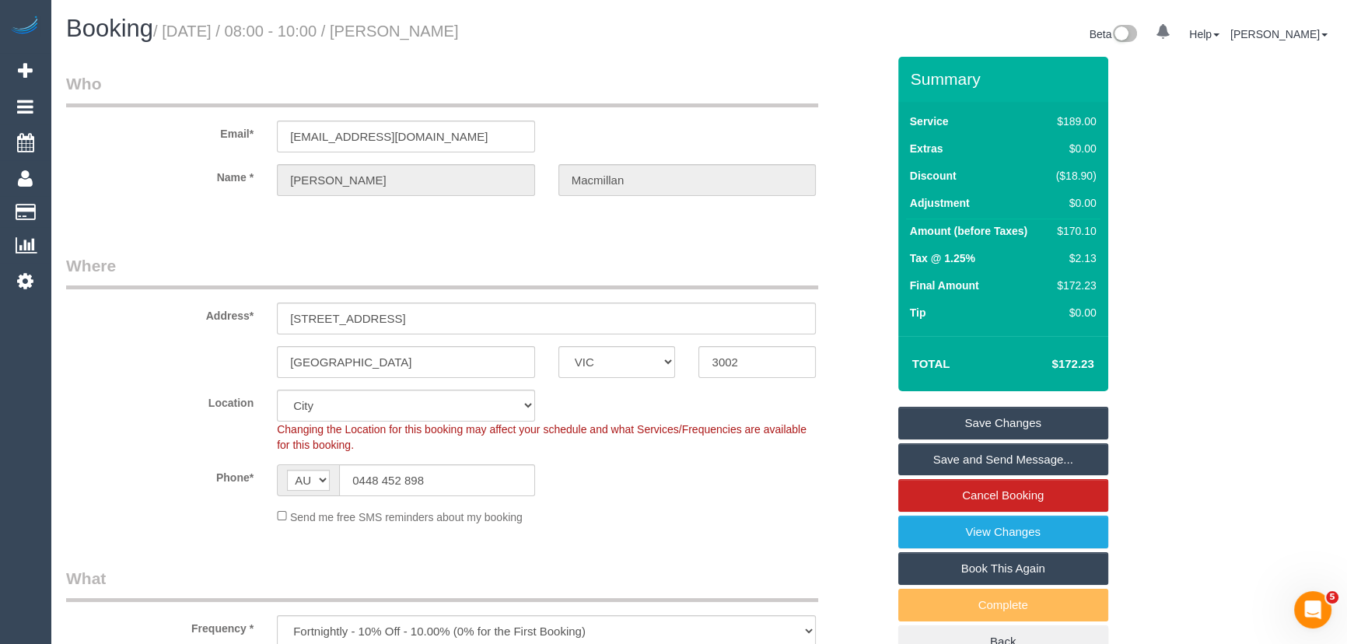
click at [974, 455] on link "Save and Send Message..." at bounding box center [1003, 459] width 210 height 33
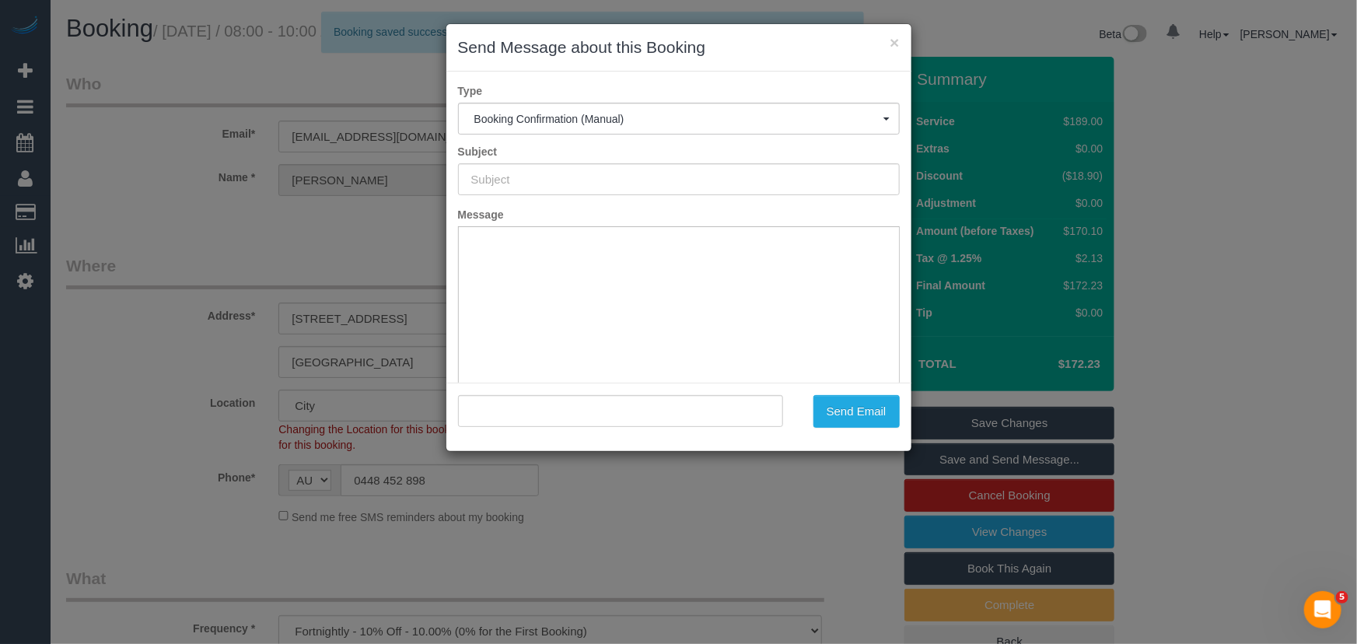
type input "Booking Confirmed"
type input ""[PERSON_NAME]" <[EMAIL_ADDRESS][DOMAIN_NAME]>"
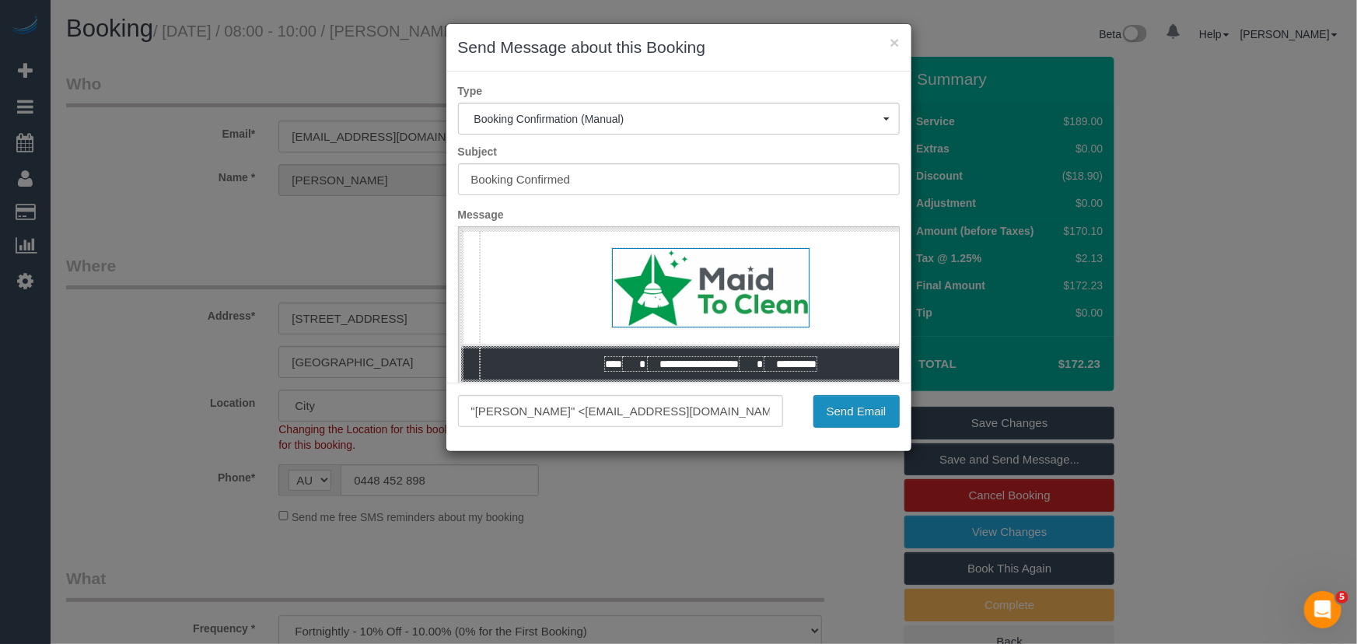
click at [848, 417] on button "Send Email" at bounding box center [856, 411] width 86 height 33
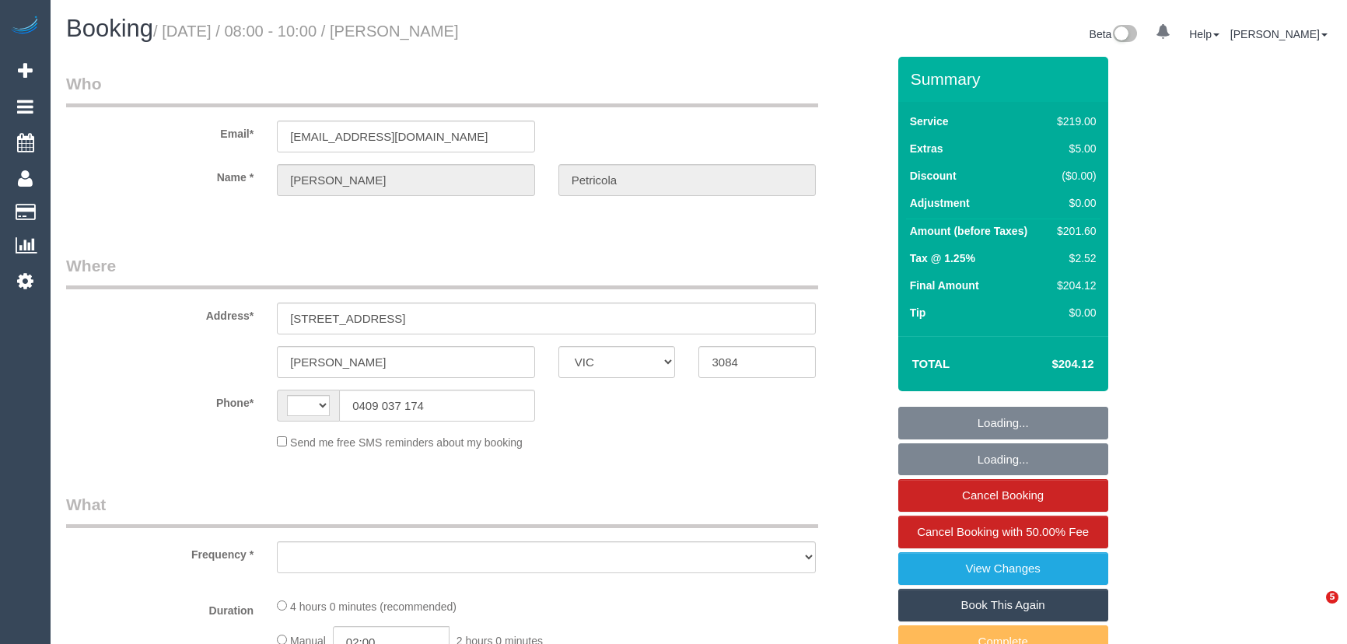
select select "VIC"
select select "string:AU"
select select "object:586"
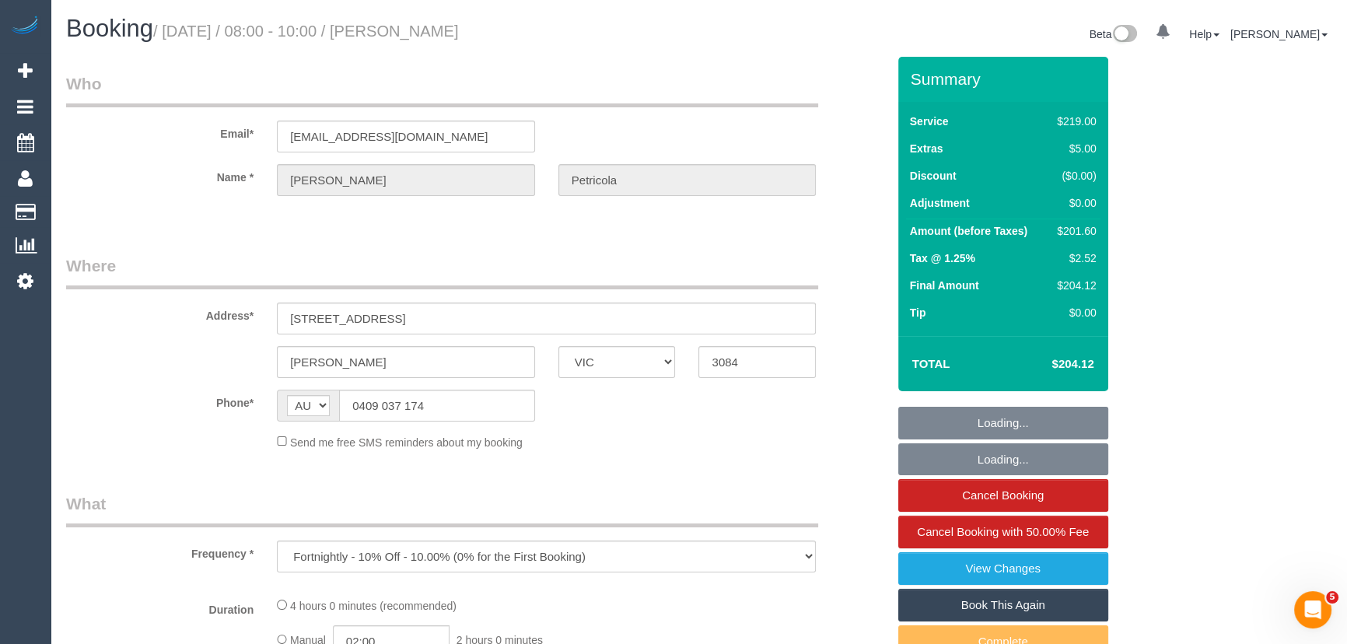
select select "string:stripe-pm_1Rgyfg2GScqysDRV6MLzsBLo"
select select "number:29"
select select "number:14"
select select "number:19"
select select "number:24"
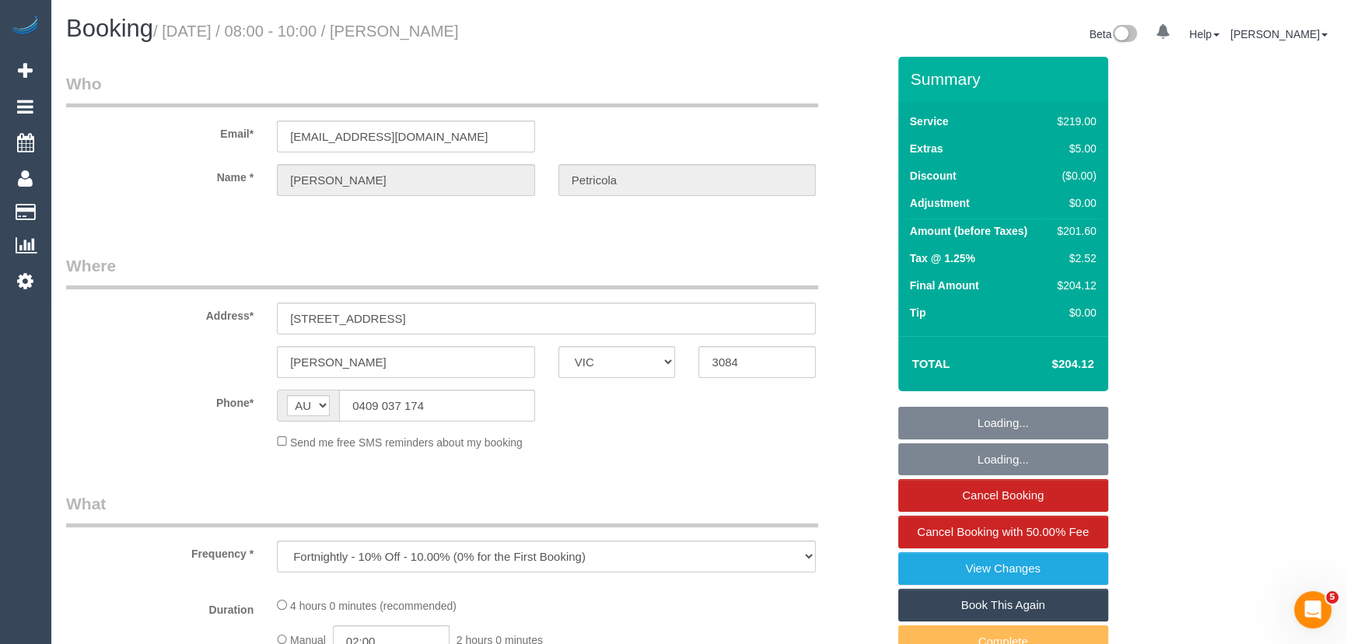
select select "number:34"
select select "number:12"
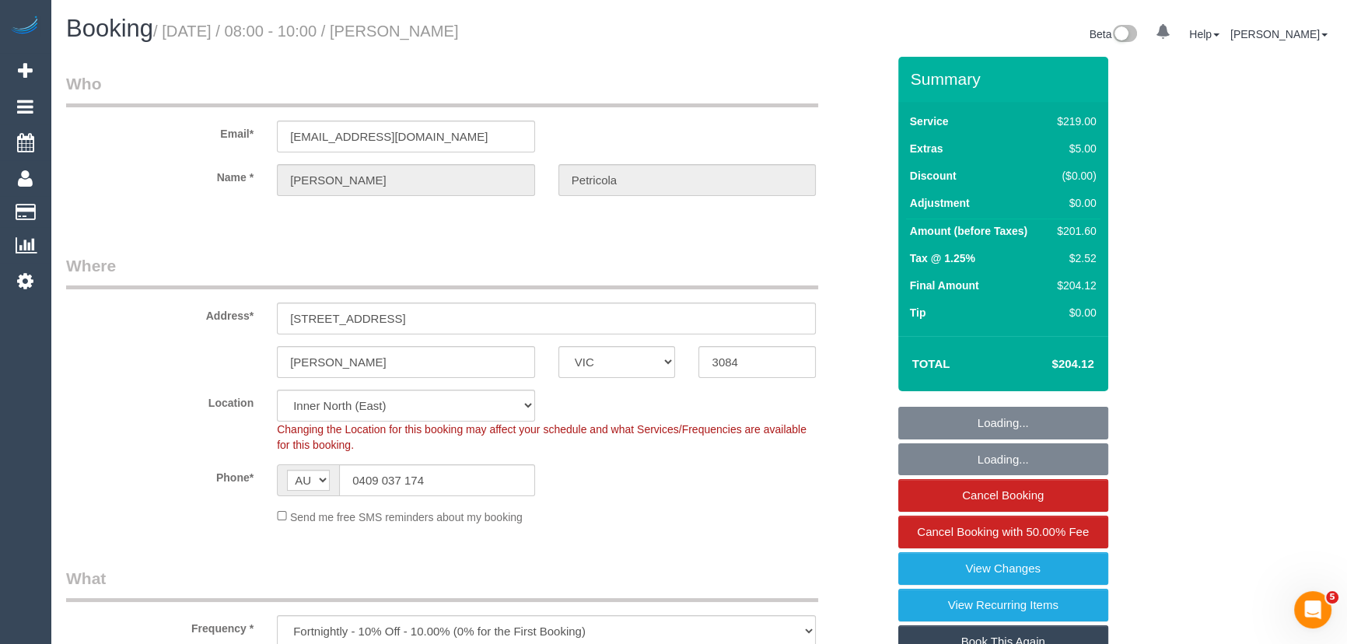
select select "object:1670"
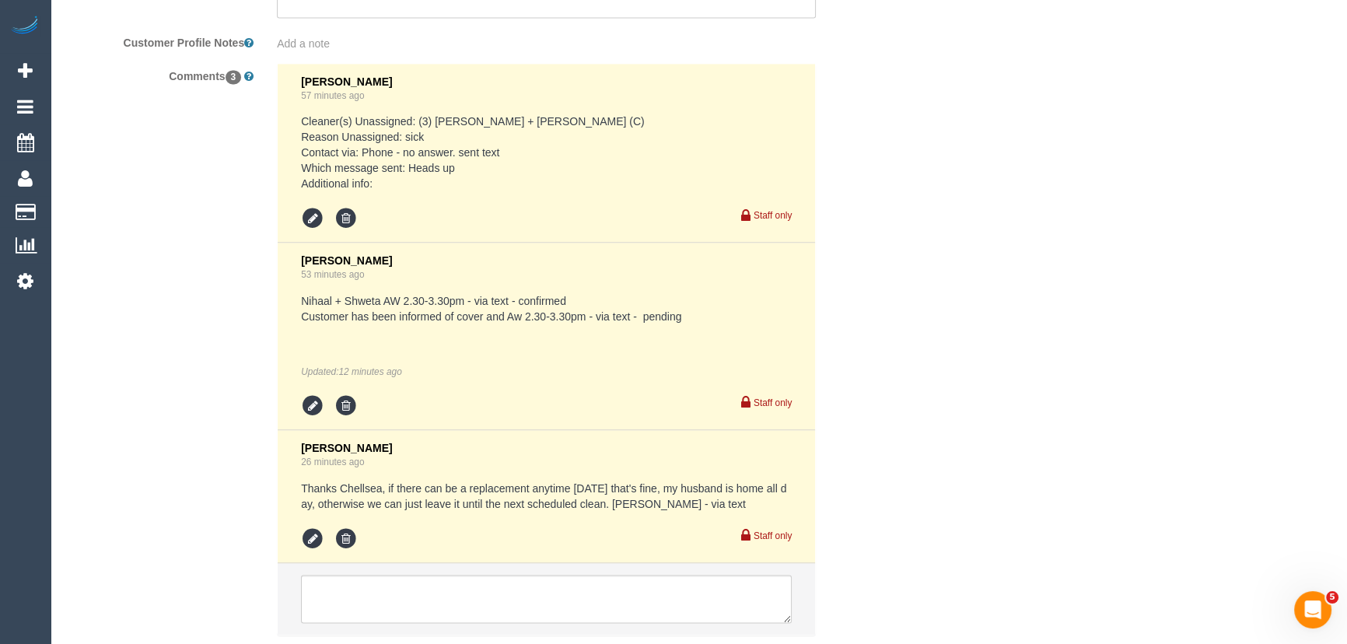
scroll to position [2954, 0]
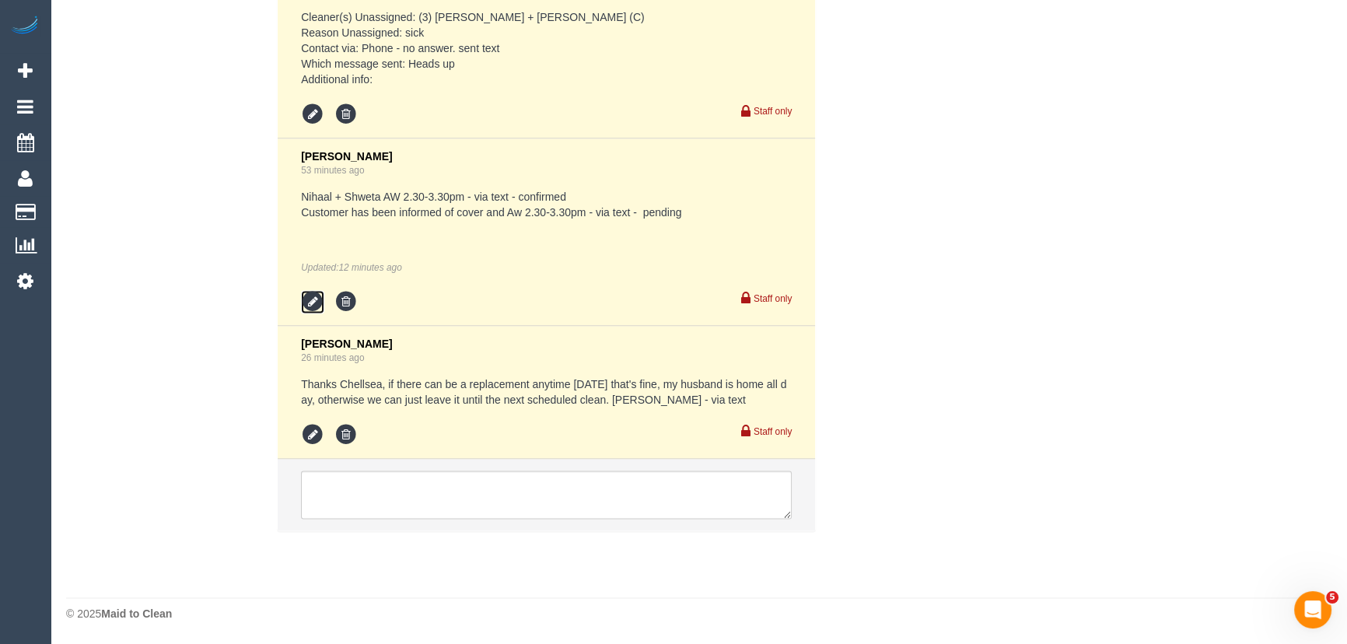
click at [315, 310] on icon at bounding box center [312, 301] width 23 height 23
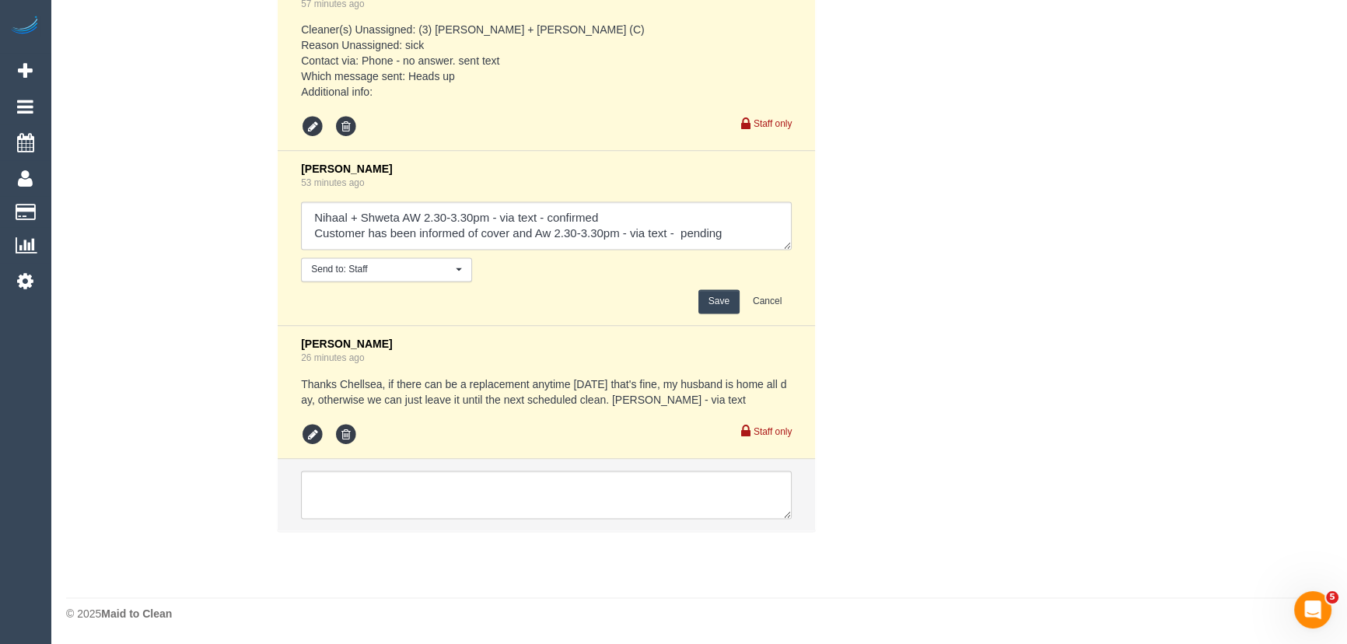
scroll to position [2941, 0]
click at [726, 240] on textarea at bounding box center [546, 225] width 491 height 48
type textarea "Nihaal + Shweta AW 2.30-3.30pm - via text - confirmed Customer has been informe…"
click at [716, 310] on button "Save" at bounding box center [718, 301] width 41 height 24
click at [607, 509] on textarea at bounding box center [546, 494] width 491 height 48
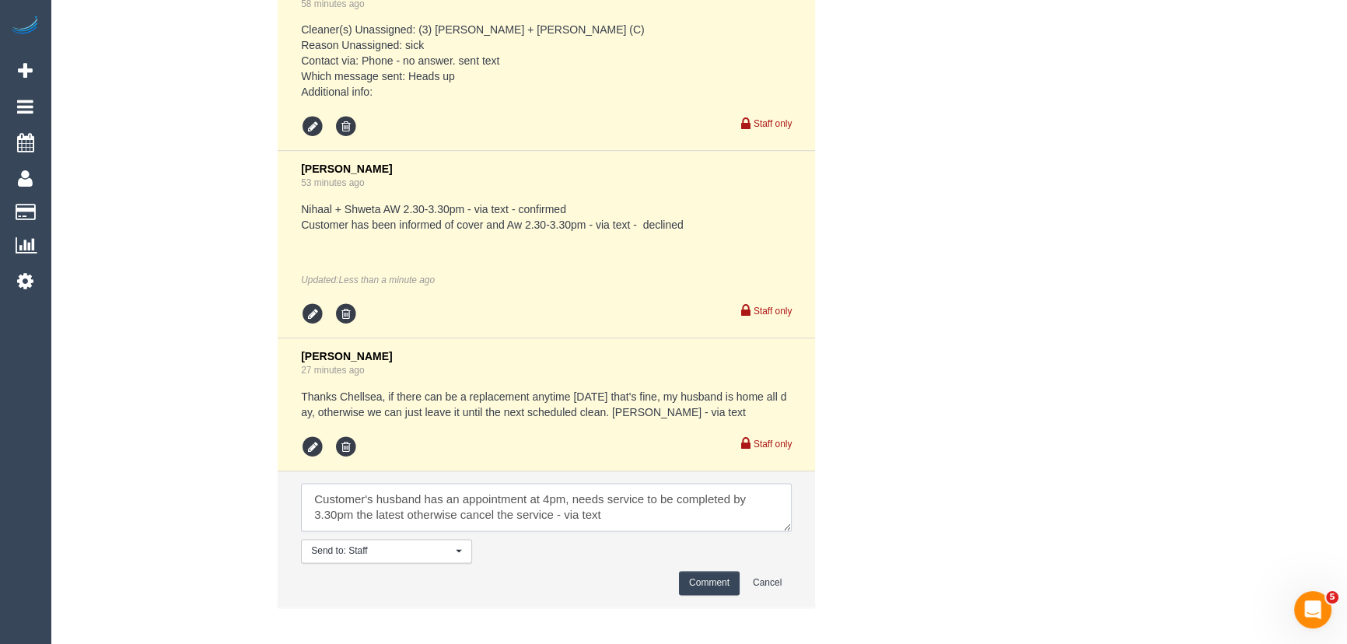
type textarea "Customer's husband has an appointment at 4pm, needs service to be completed by …"
click at [712, 582] on button "Comment" at bounding box center [709, 583] width 61 height 24
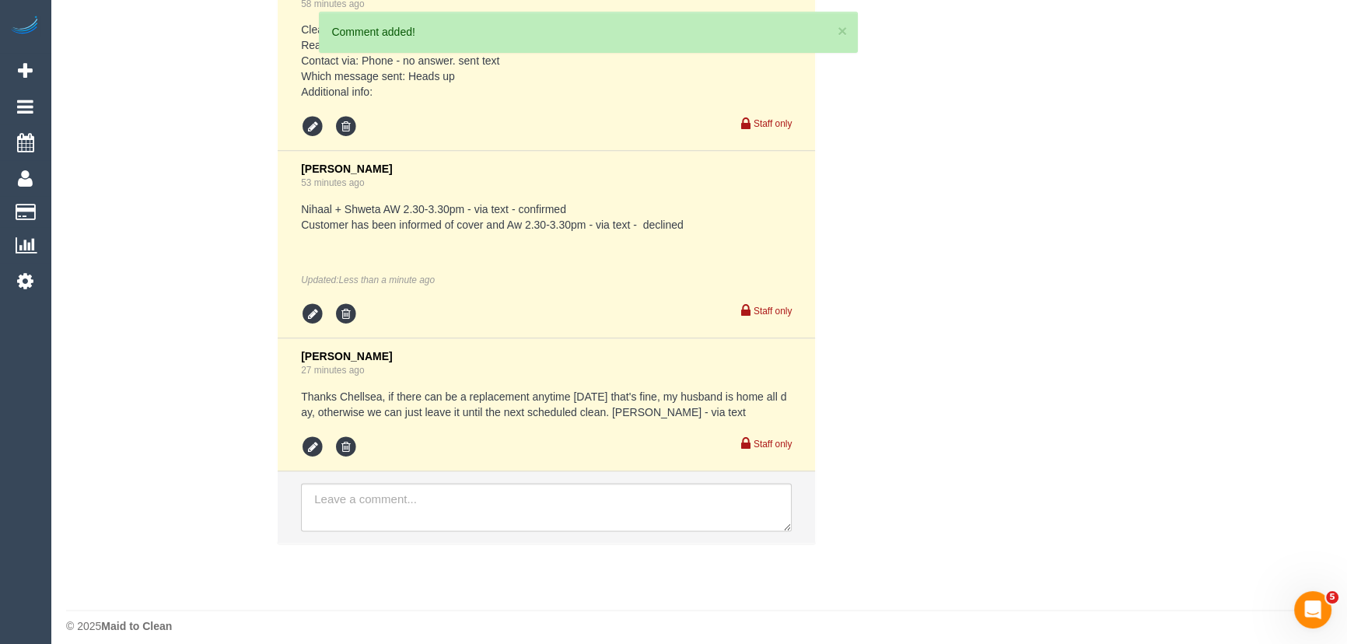
scroll to position [3074, 0]
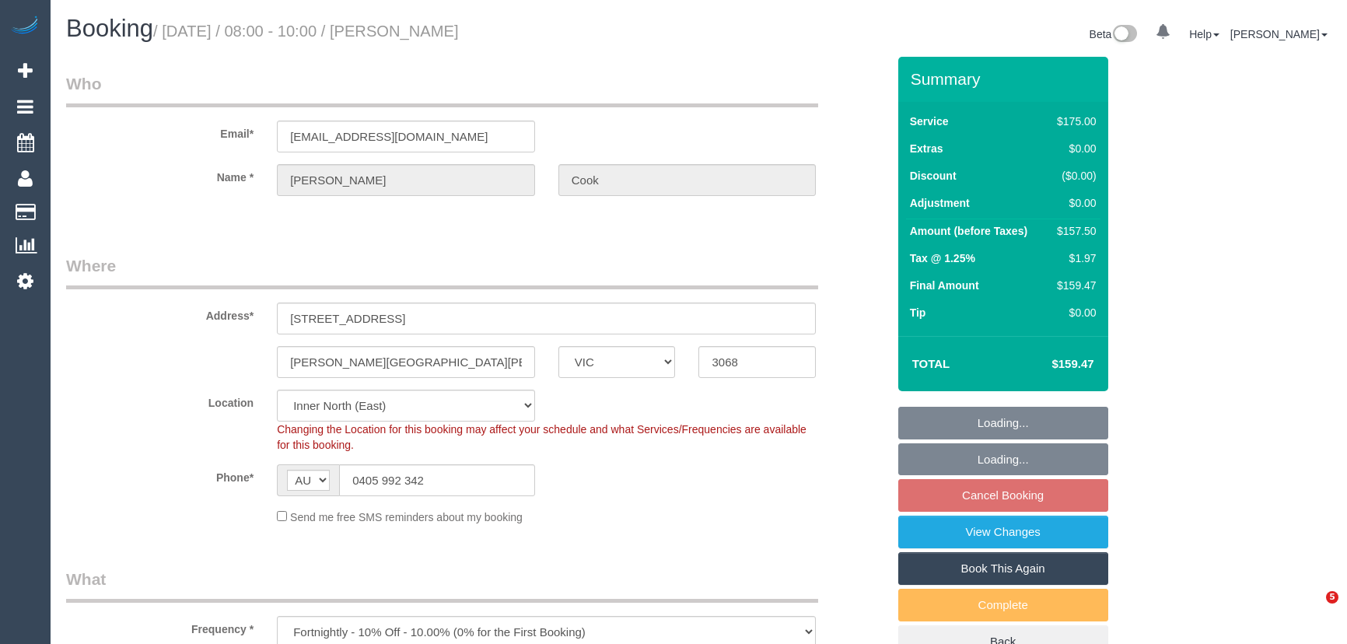
select select "VIC"
select select "150"
select select "number:28"
select select "number:16"
select select "number:19"
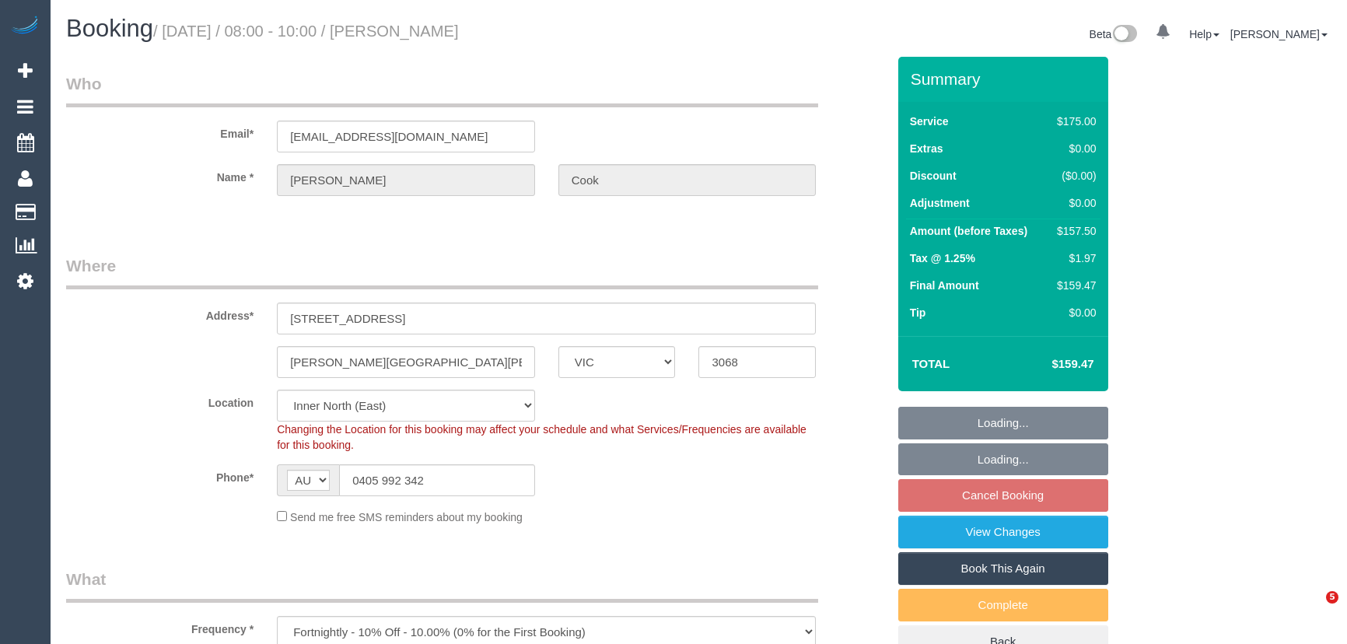
select select "number:22"
select select "number:33"
select select "number:12"
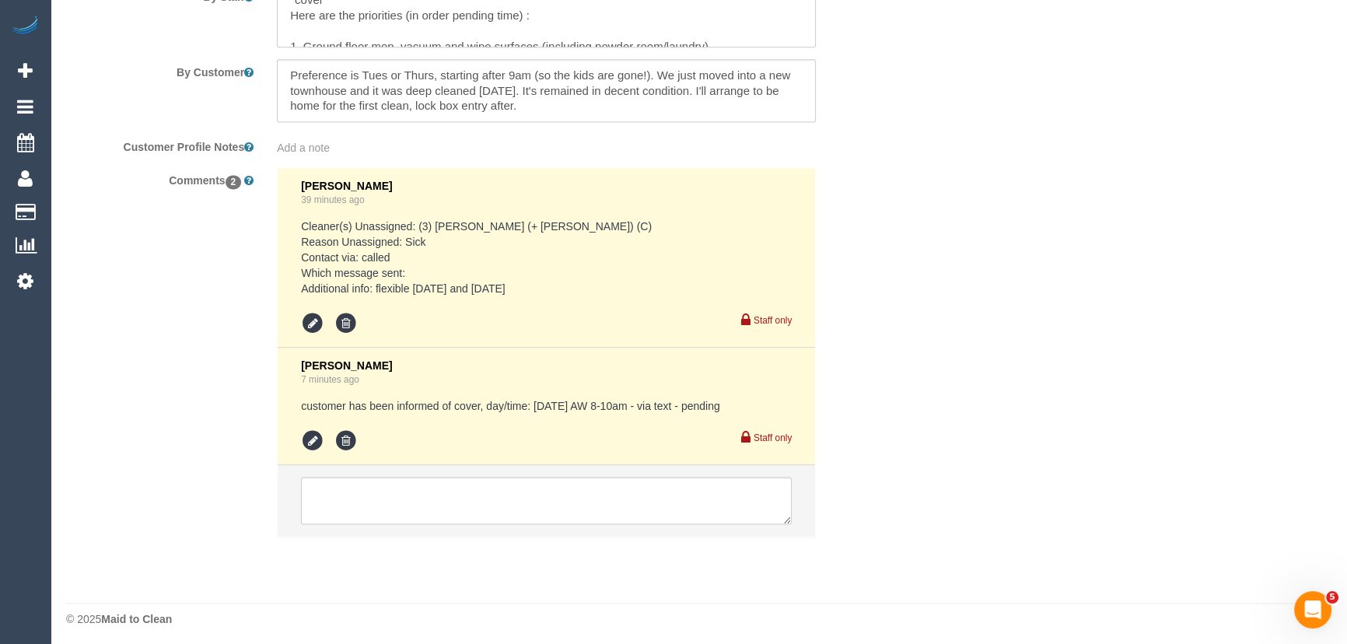
scroll to position [2708, 0]
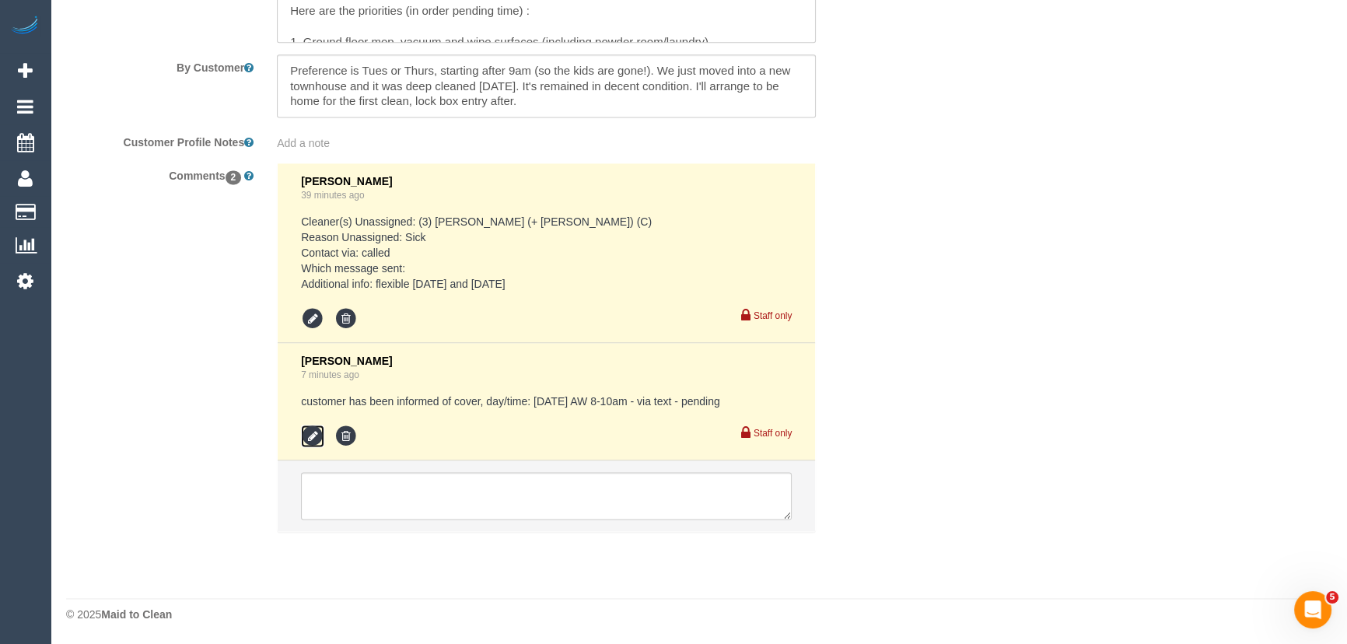
click at [308, 437] on icon at bounding box center [312, 436] width 23 height 23
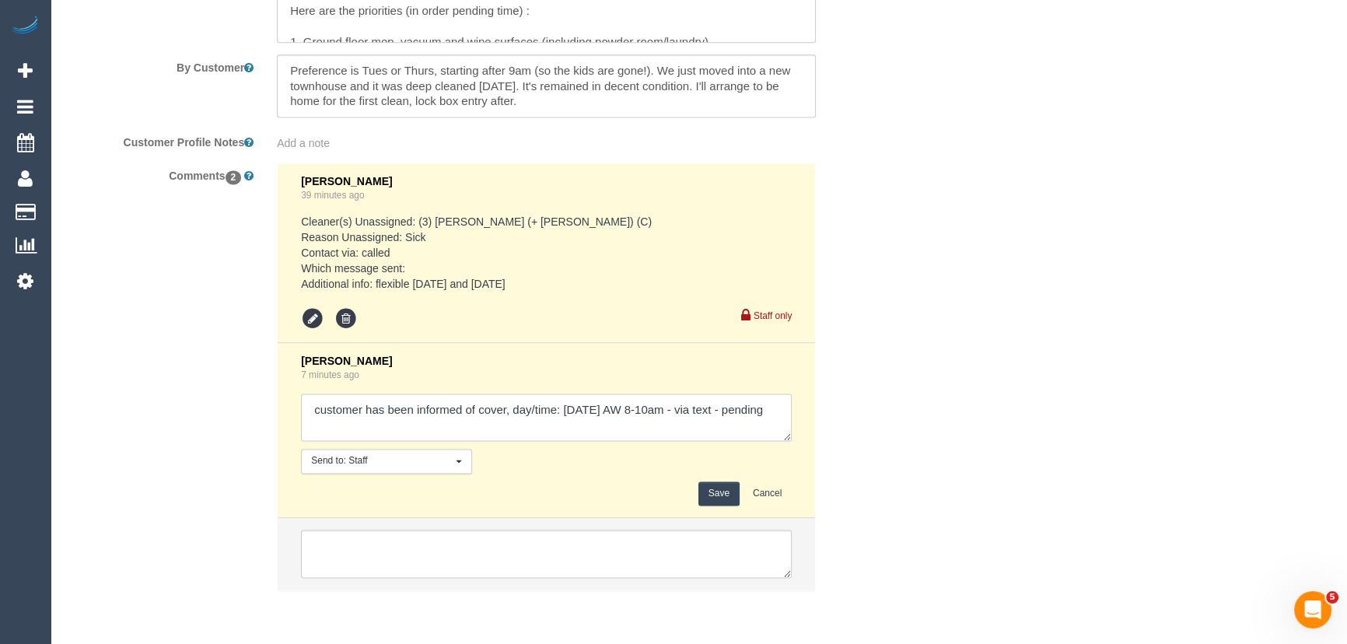
click at [374, 429] on textarea at bounding box center [546, 417] width 491 height 48
type textarea "customer has been informed of cover, day/time: Friday 26/9 AW 8-10am - via text…"
click at [716, 495] on button "Save" at bounding box center [718, 493] width 41 height 24
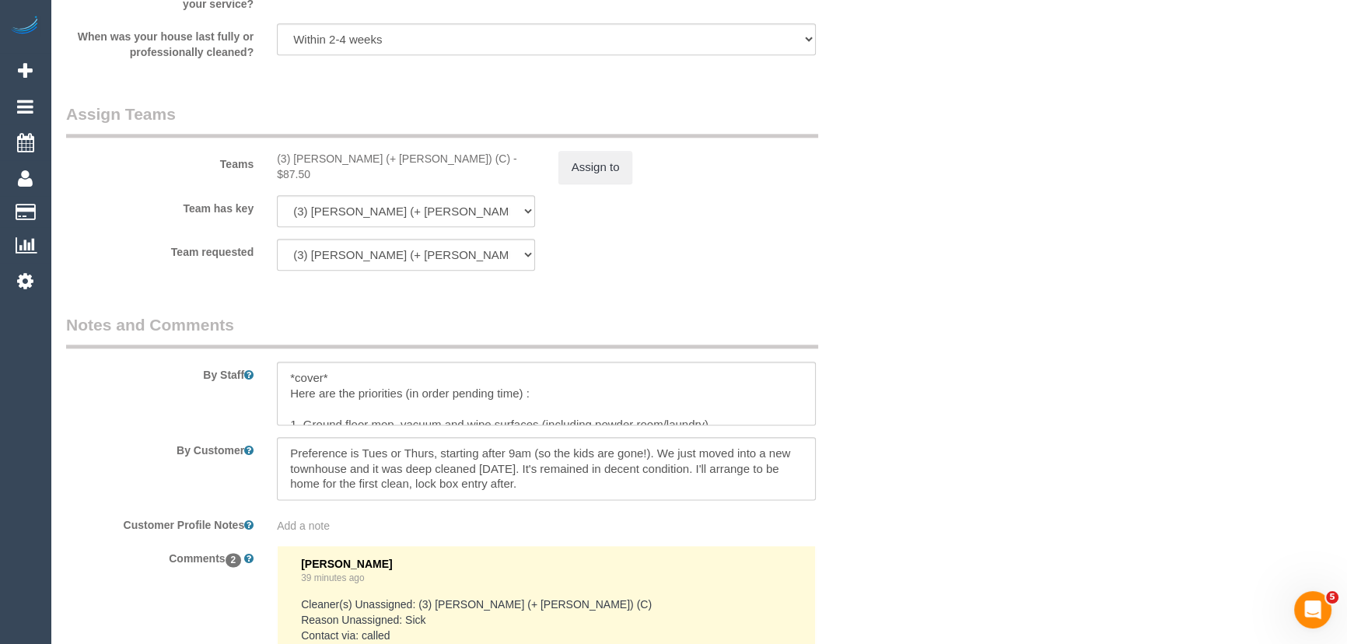
scroll to position [2403, 0]
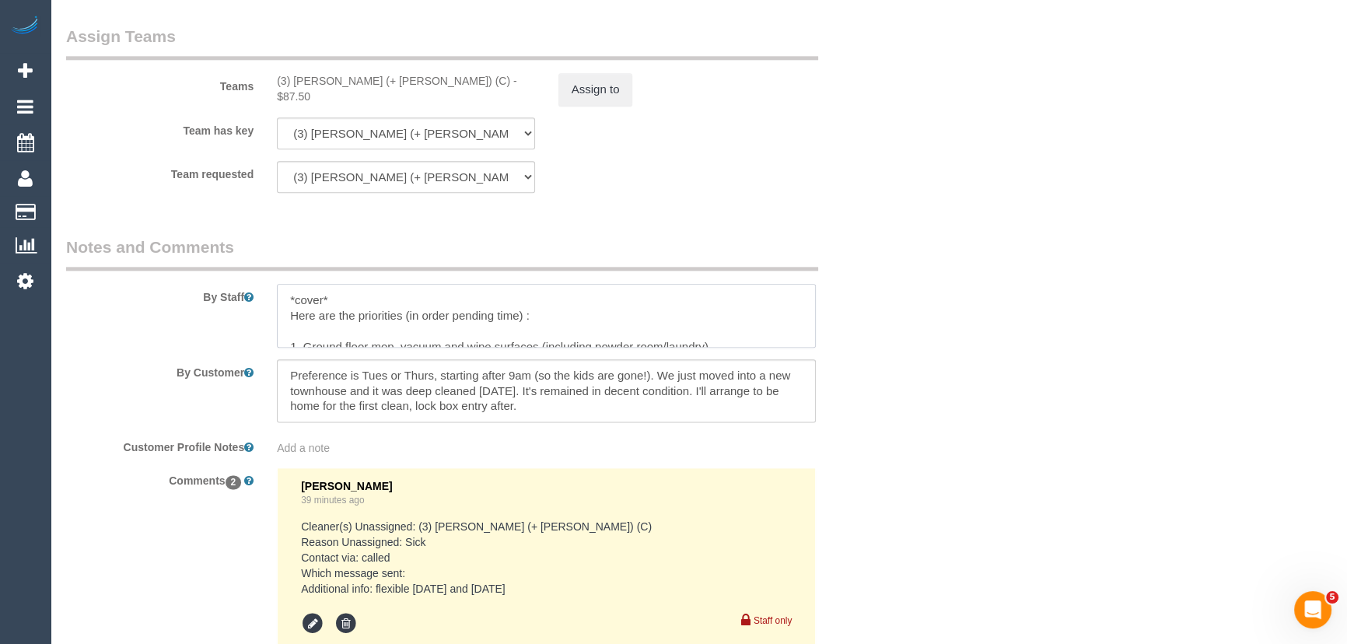
click at [387, 300] on textarea at bounding box center [546, 316] width 539 height 64
type textarea "*cover* Customer will be home Here are the priorities (in order pending time) :…"
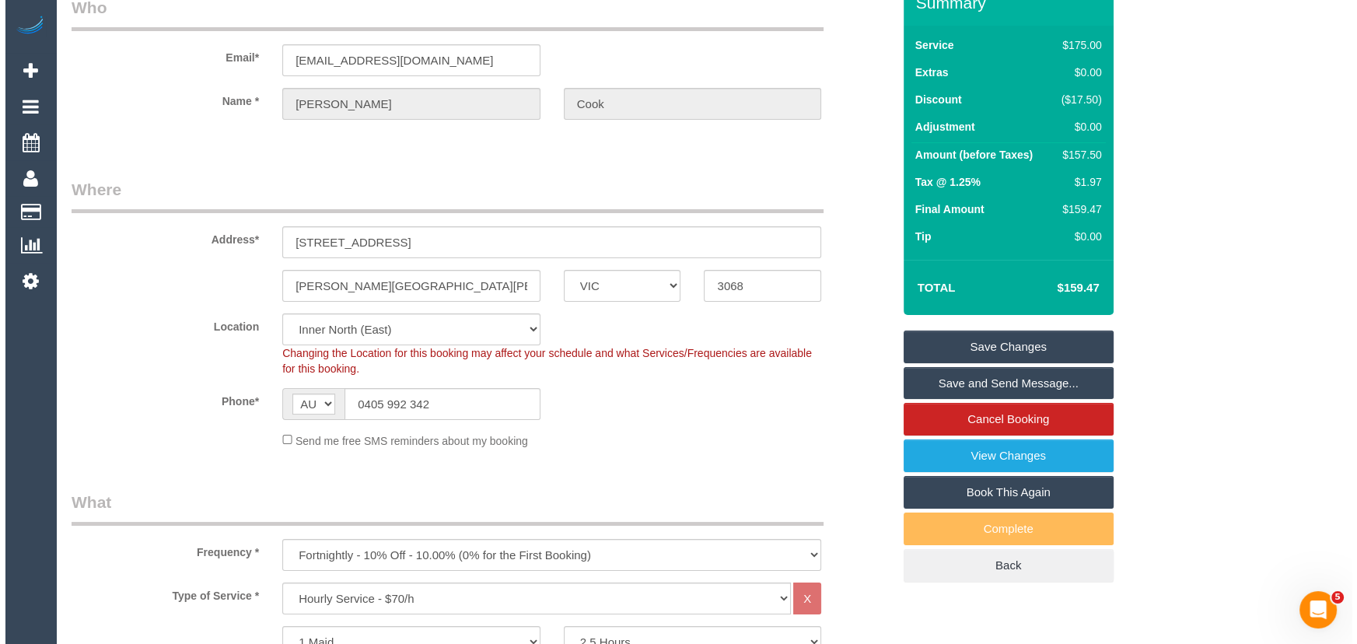
scroll to position [0, 0]
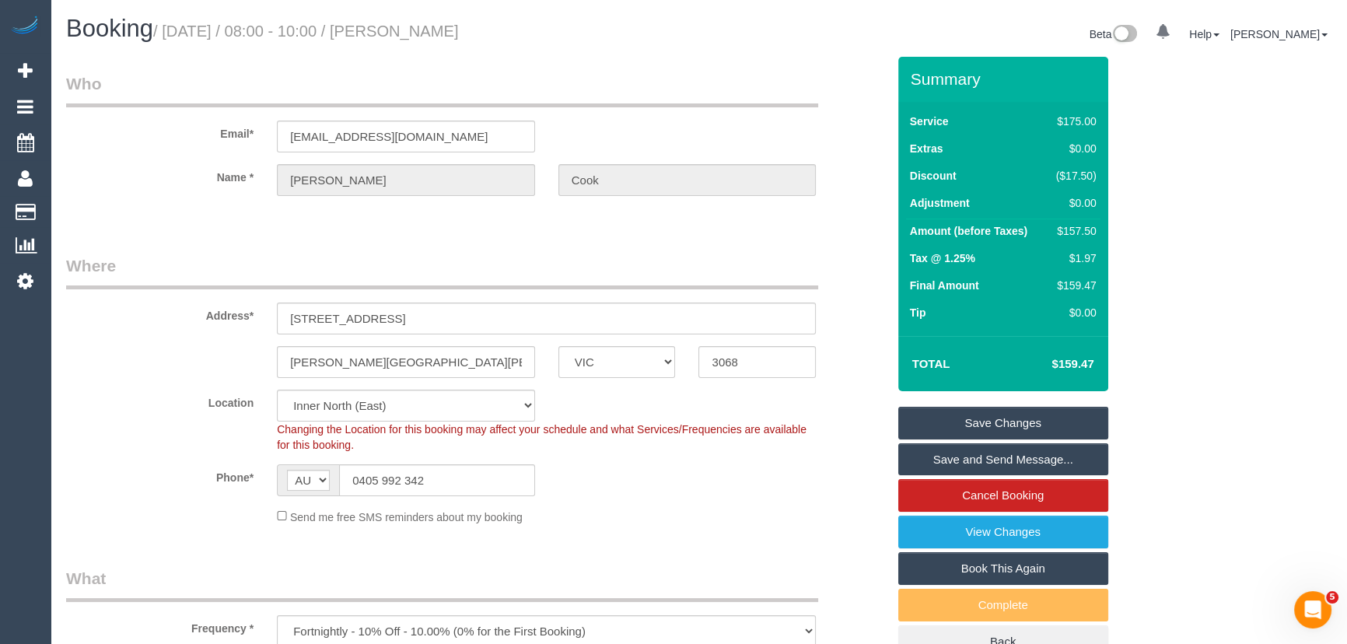
click at [988, 453] on link "Save and Send Message..." at bounding box center [1003, 459] width 210 height 33
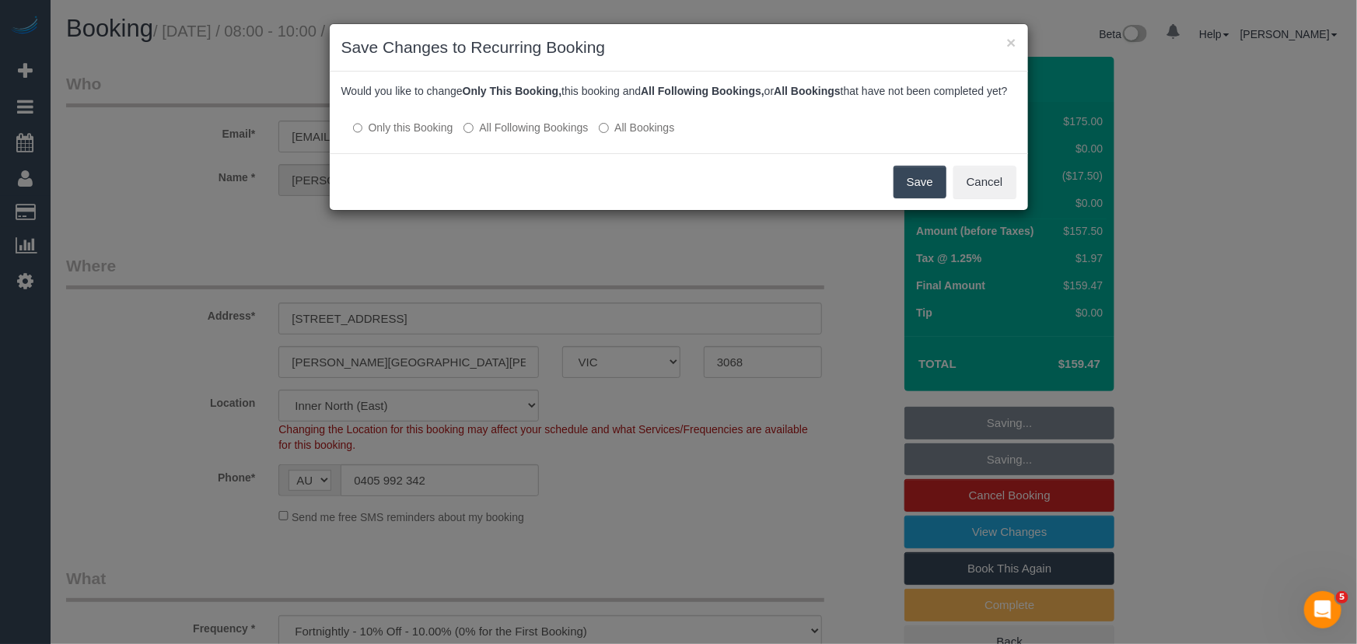
click at [915, 197] on button "Save" at bounding box center [920, 182] width 53 height 33
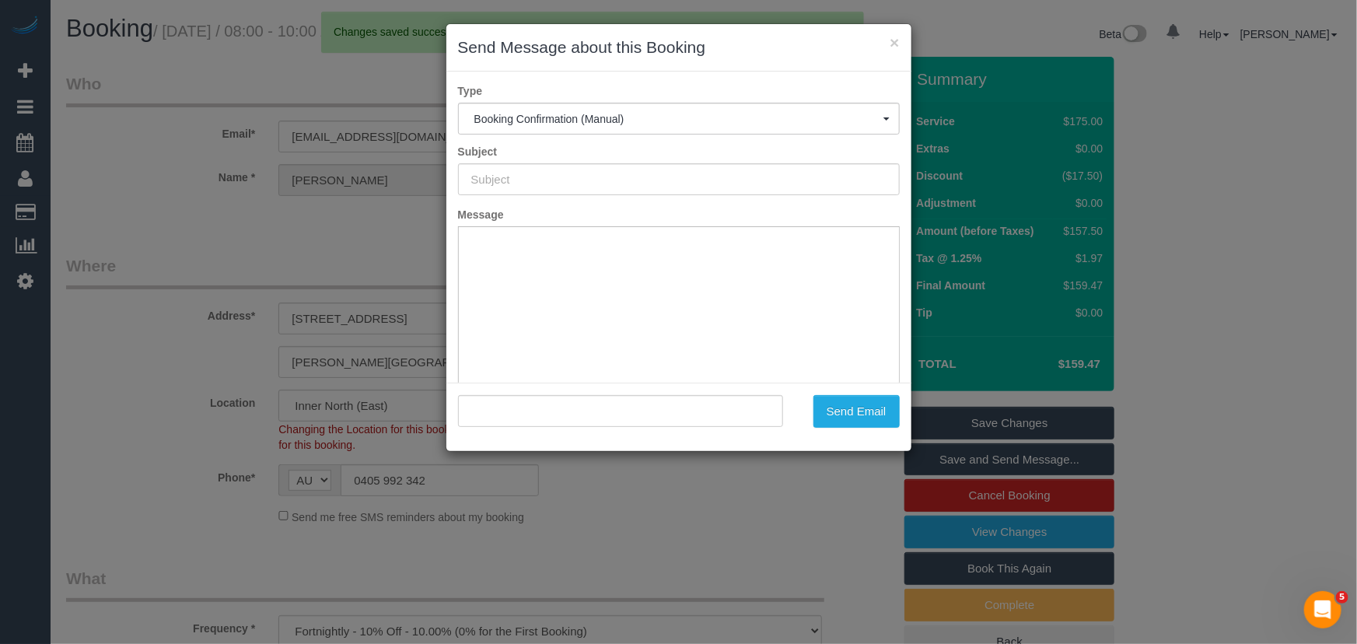
type input "Booking Confirmed"
type input ""Jessica Cook" <jesslcook@mac.com>"
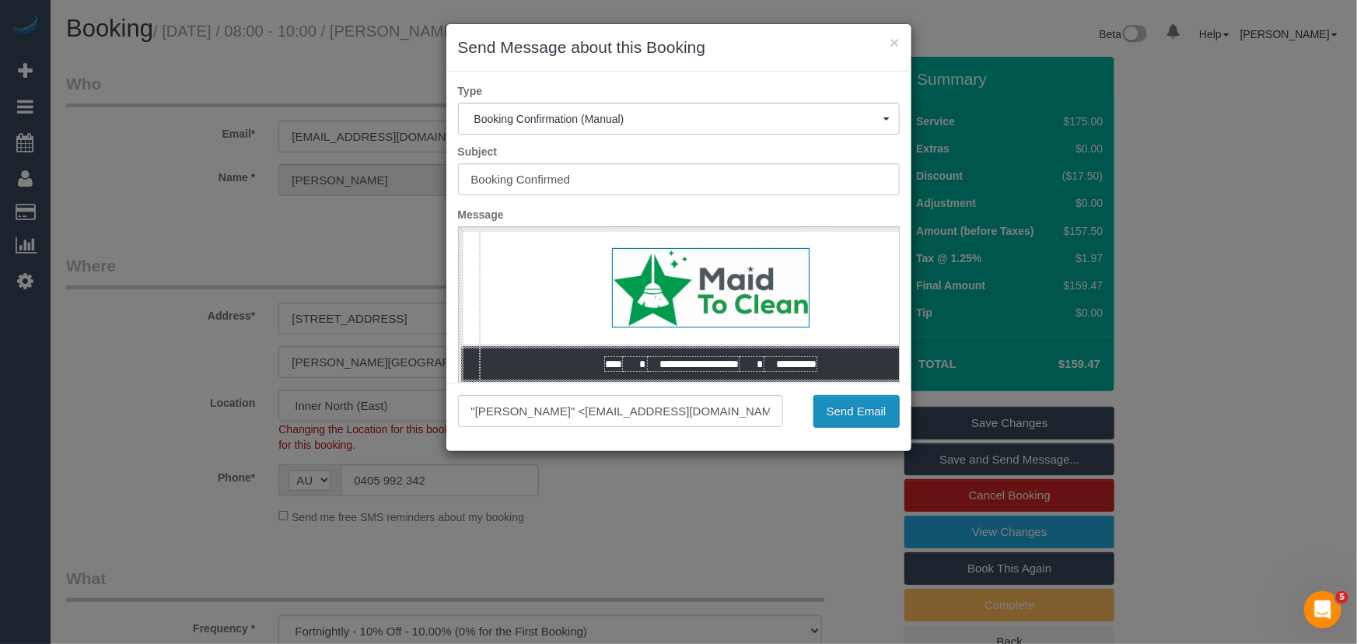
click at [855, 412] on button "Send Email" at bounding box center [856, 411] width 86 height 33
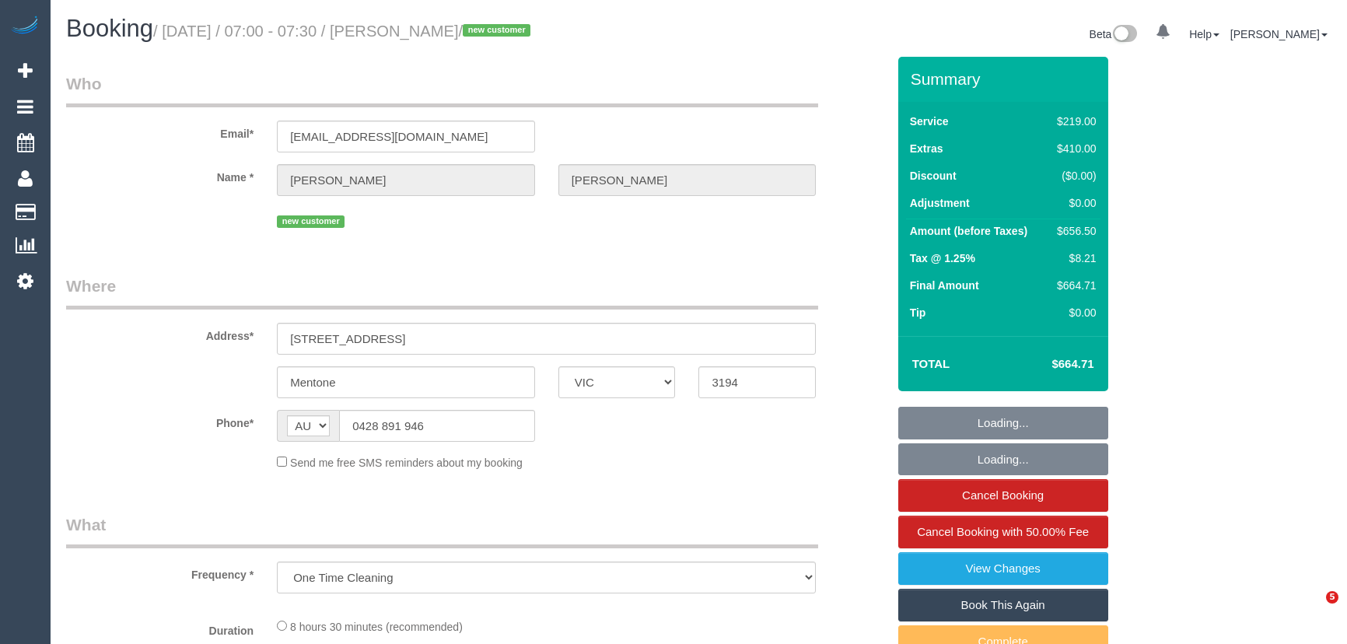
select select "VIC"
select select "string:stripe-pm_1S0zpD2GScqysDRV0TOrNE5i"
select select "number:28"
select select "number:14"
select select "number:19"
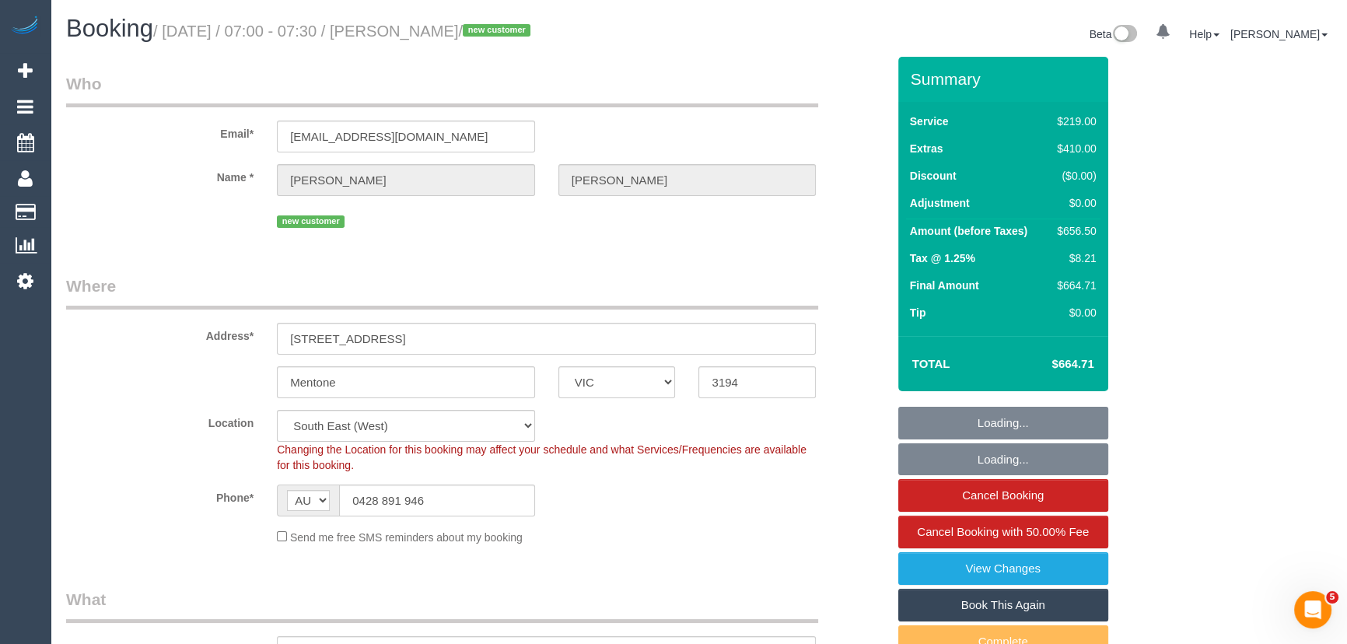
select select "object:1361"
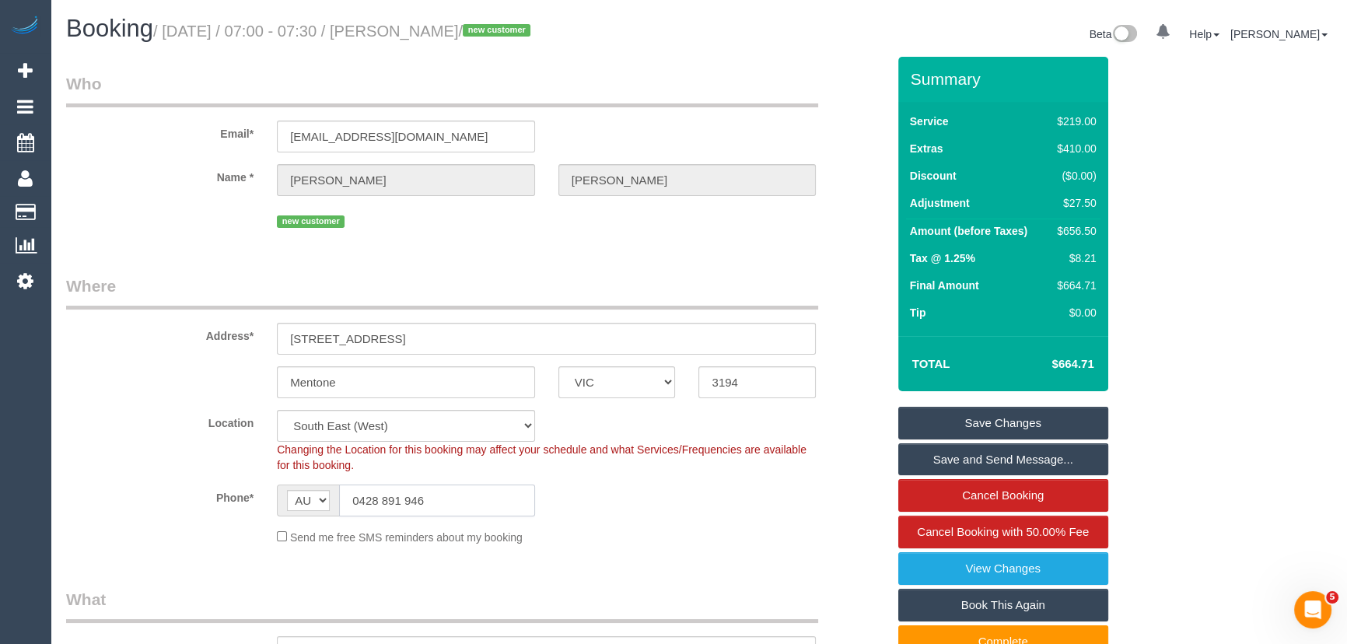
click at [451, 500] on input "0428 891 946" at bounding box center [437, 500] width 196 height 32
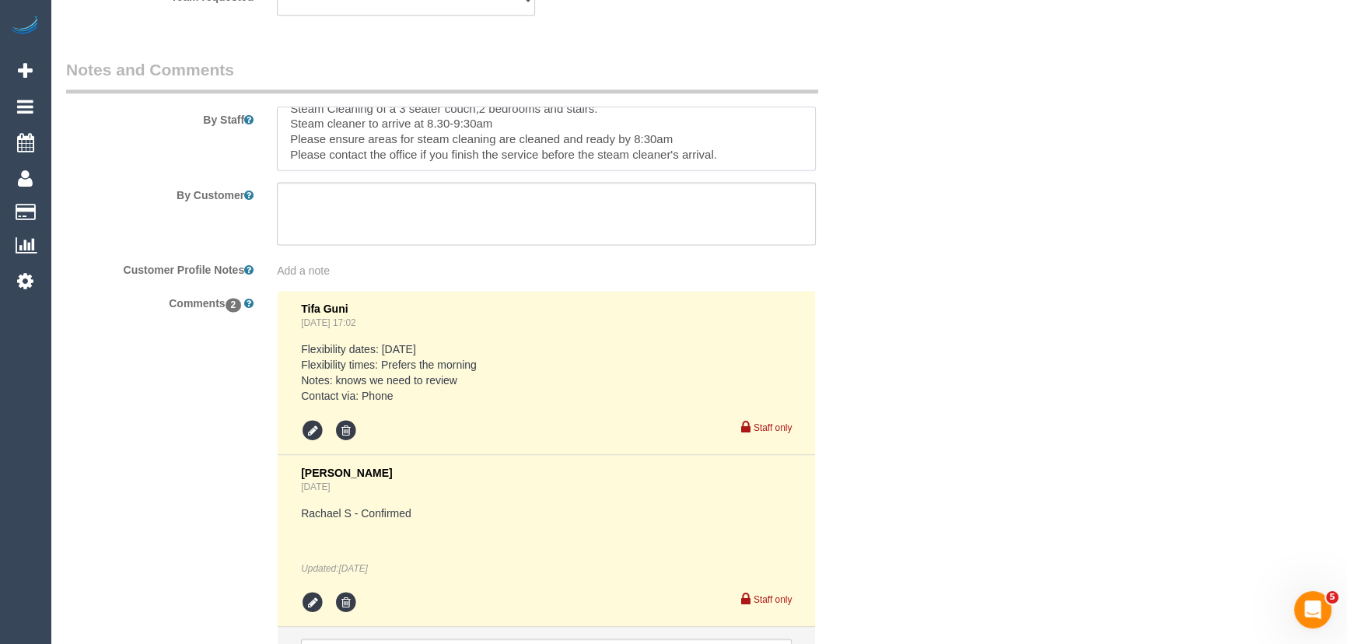
scroll to position [61, 0]
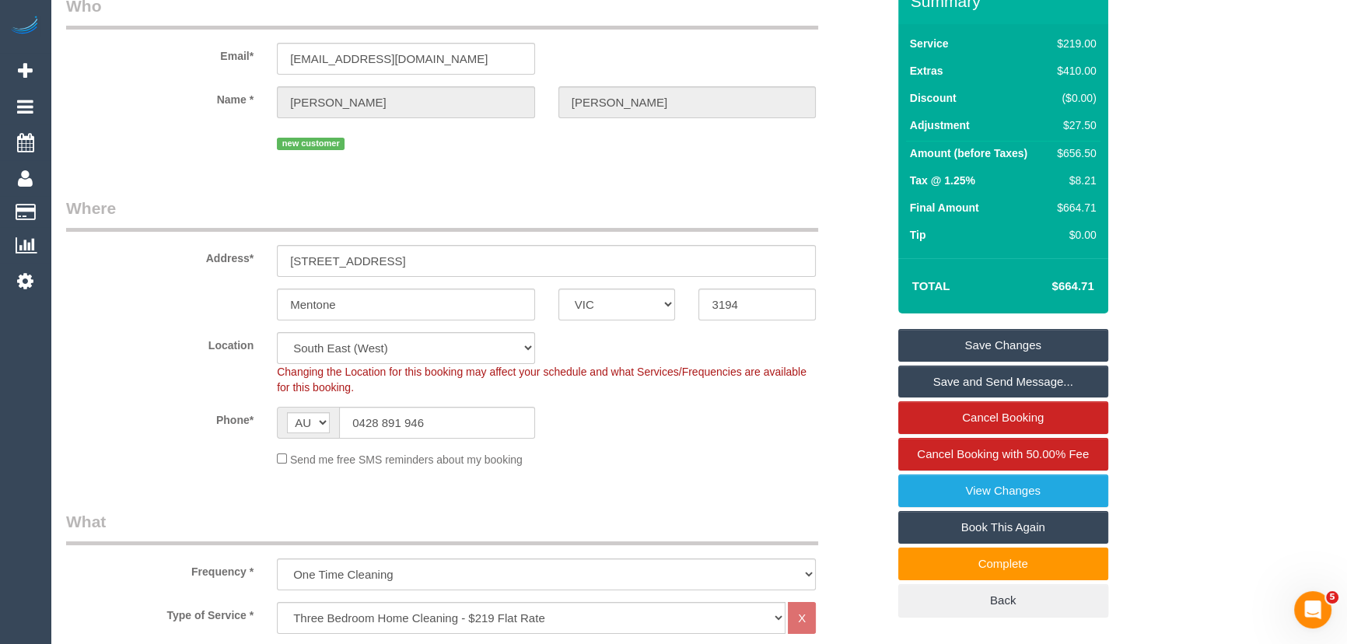
scroll to position [0, 0]
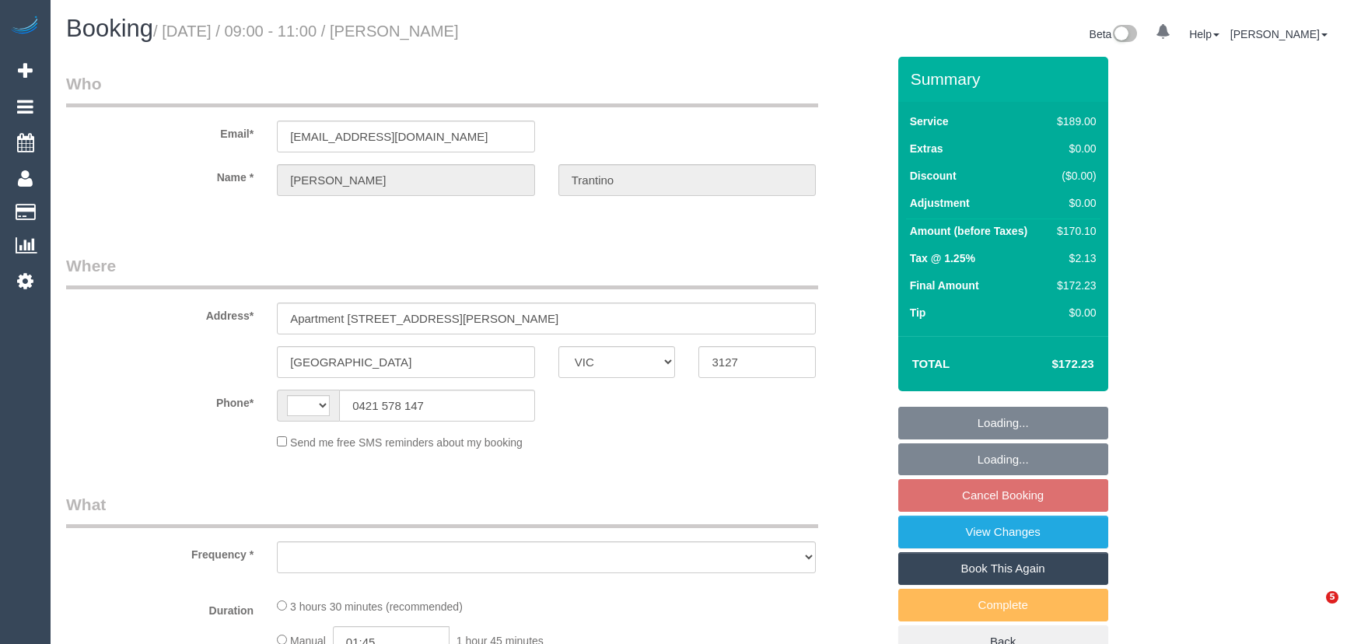
select select "VIC"
select select "string:stripe-pm_1QUGQK2GScqysDRVqztpwZjX"
select select "string:AU"
select select "object:1292"
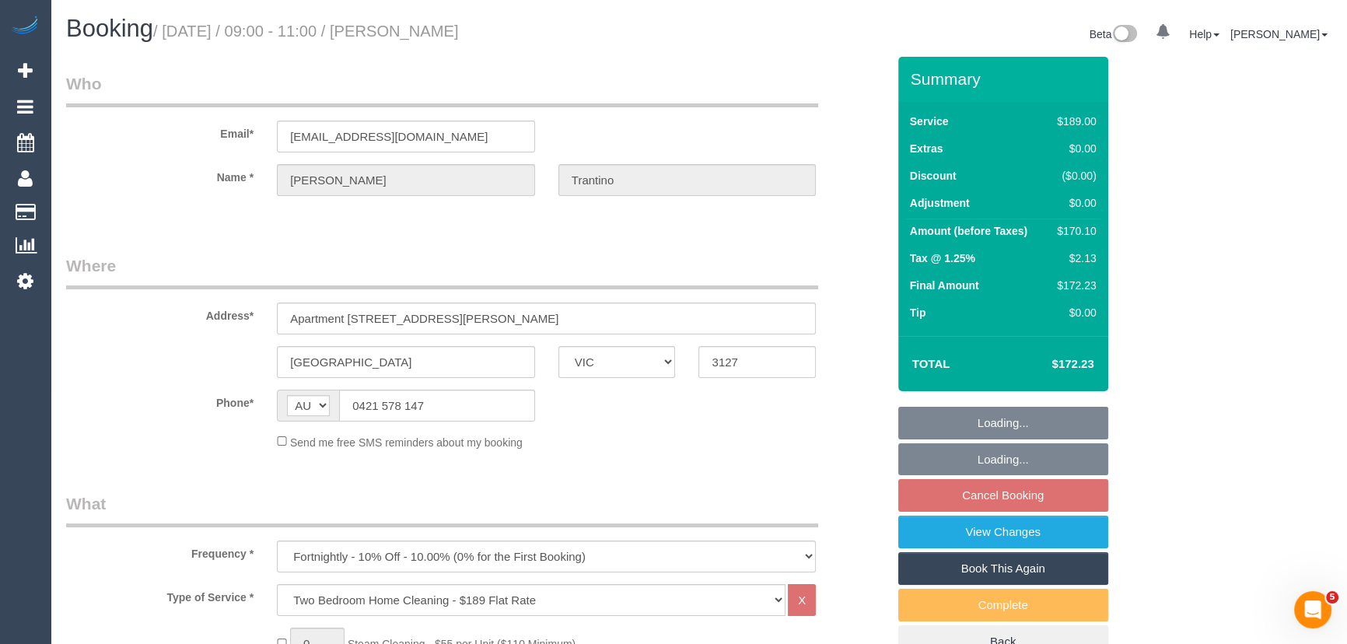
select select "number:28"
select select "number:14"
select select "number:18"
select select "number:24"
select select "number:34"
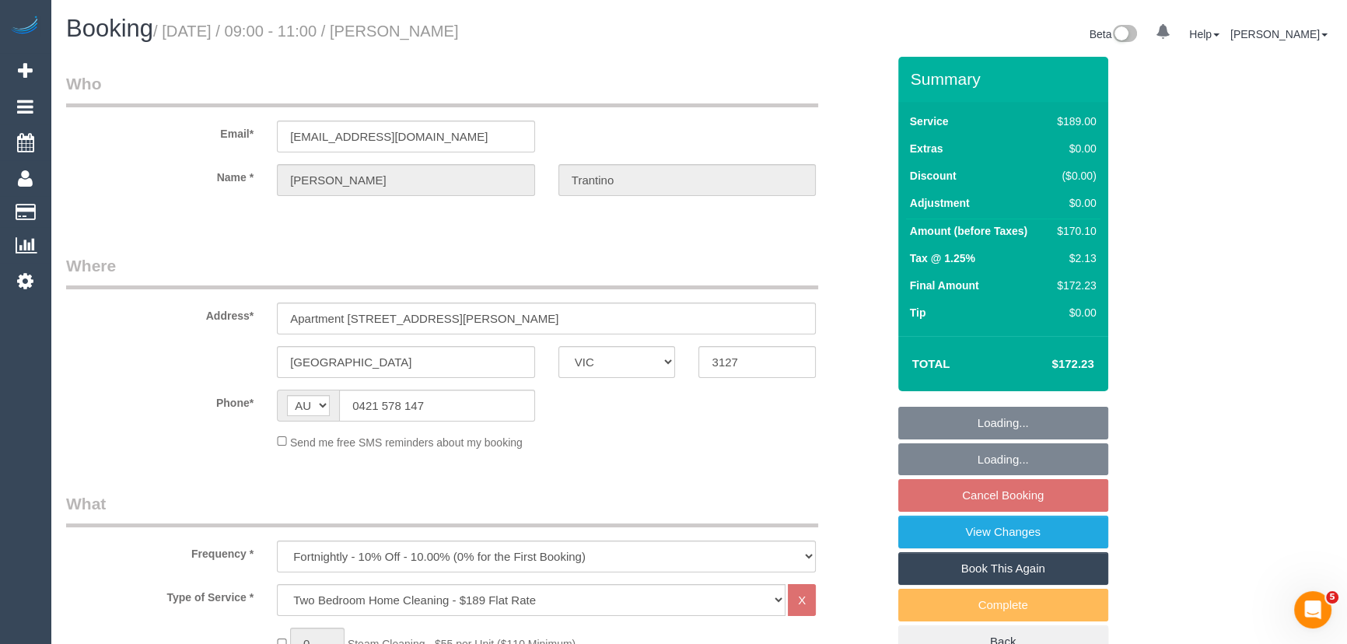
select select "number:11"
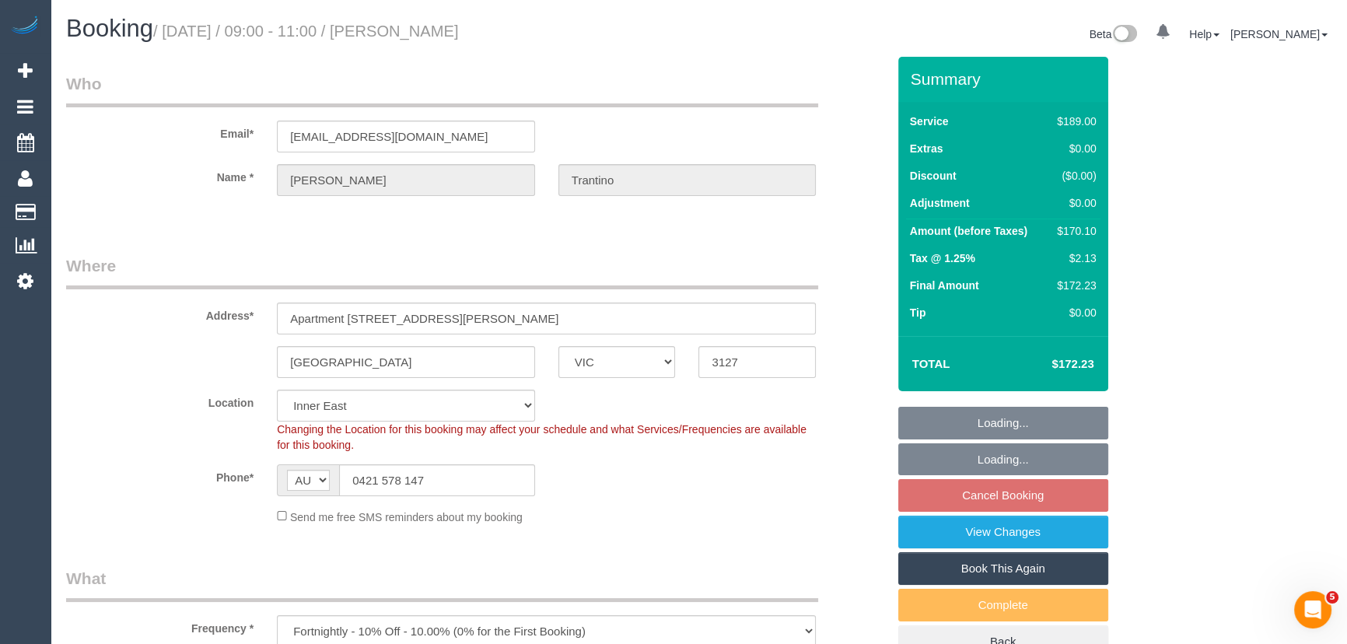
select select "object:1459"
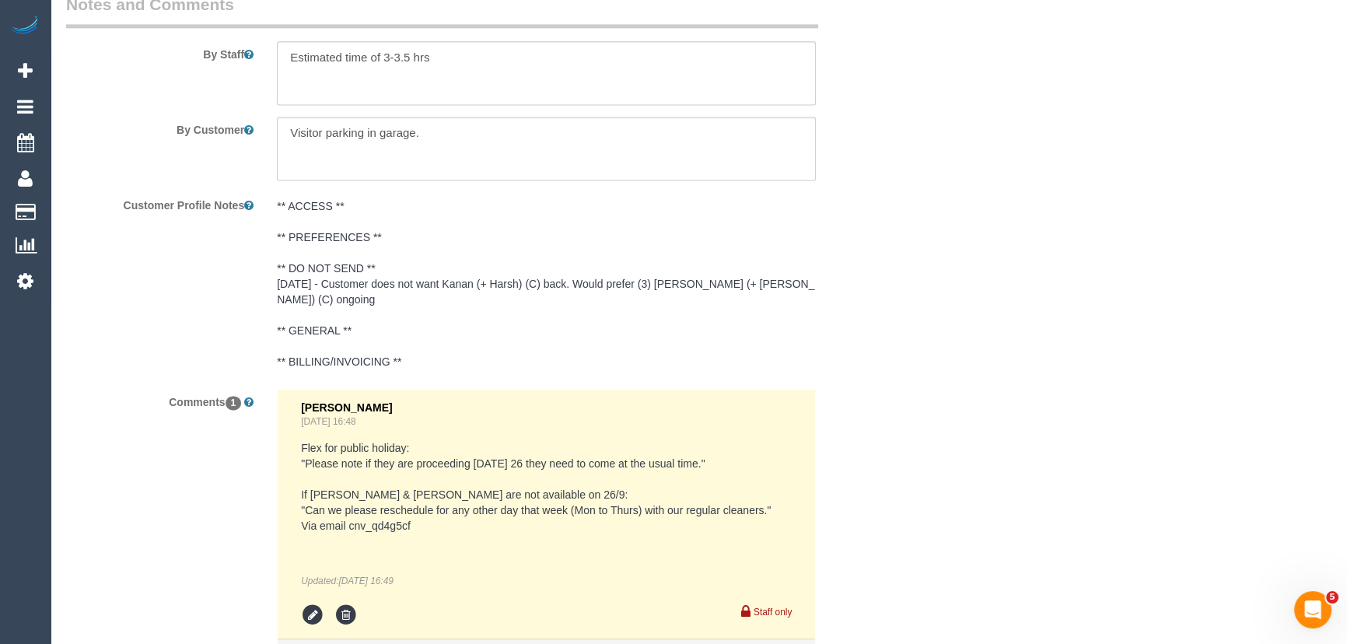
scroll to position [2757, 0]
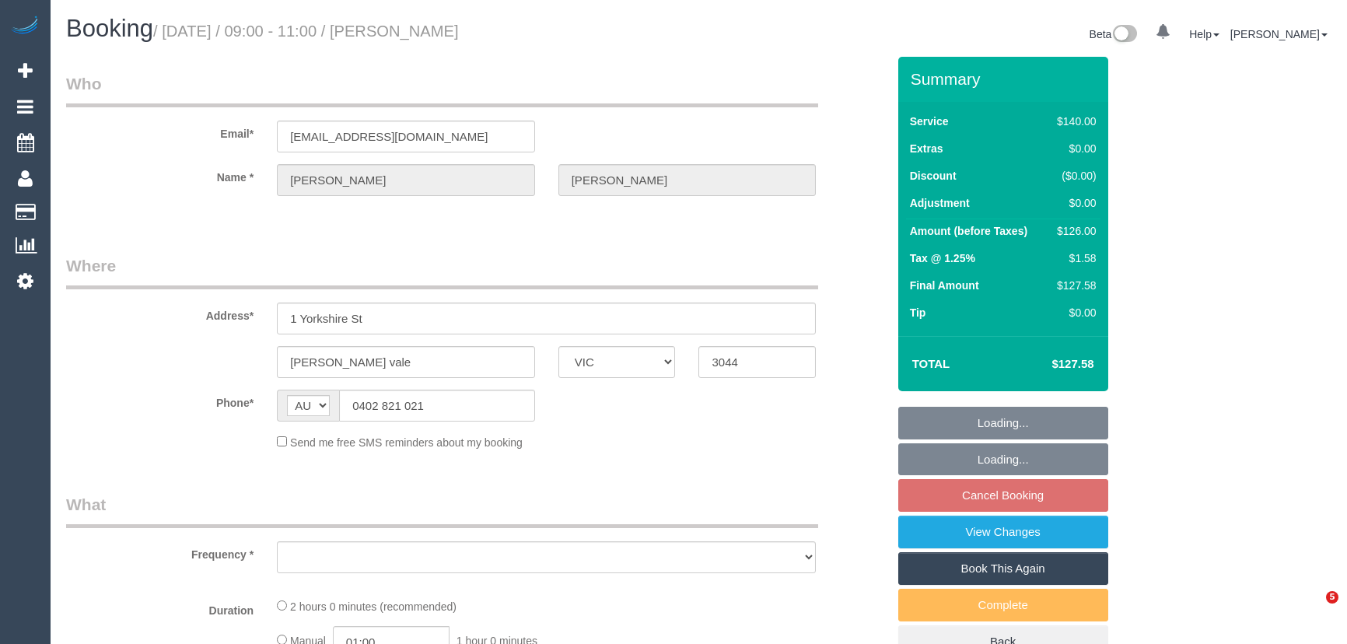
select select "VIC"
select select "object:571"
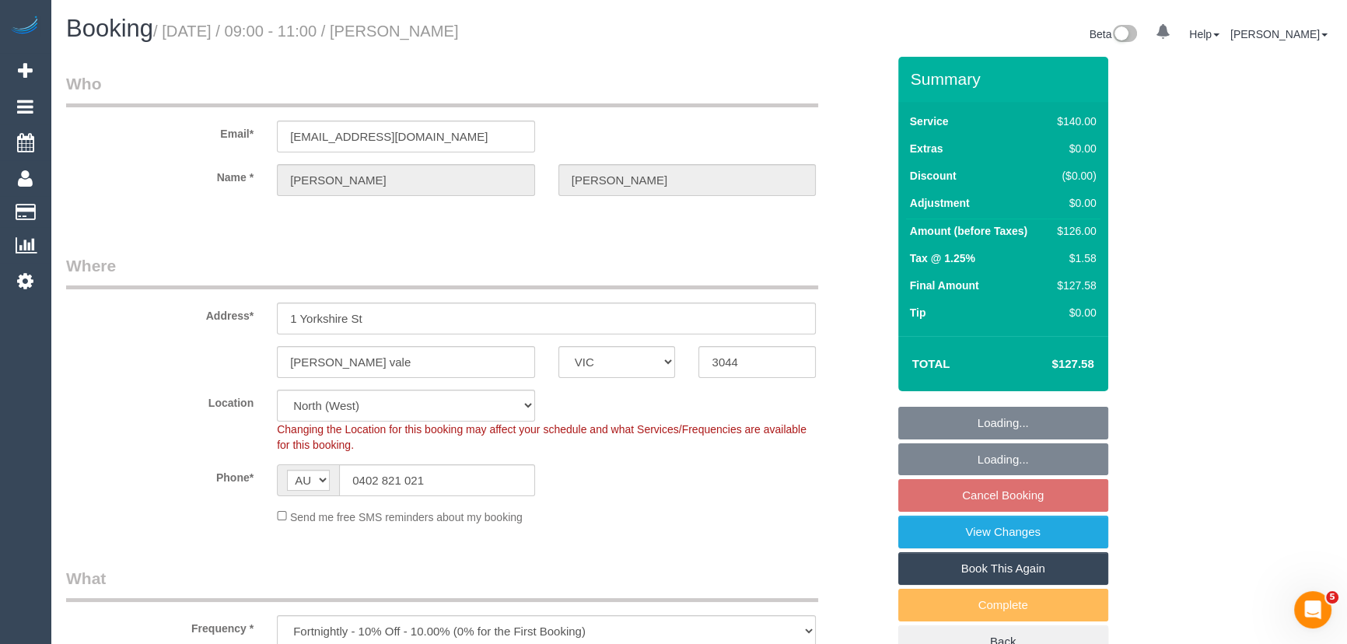
select select "string:stripe-pm_1RNq8B2GScqysDRV02FKjjRH"
select select "number:27"
select select "number:14"
select select "number:19"
select select "number:22"
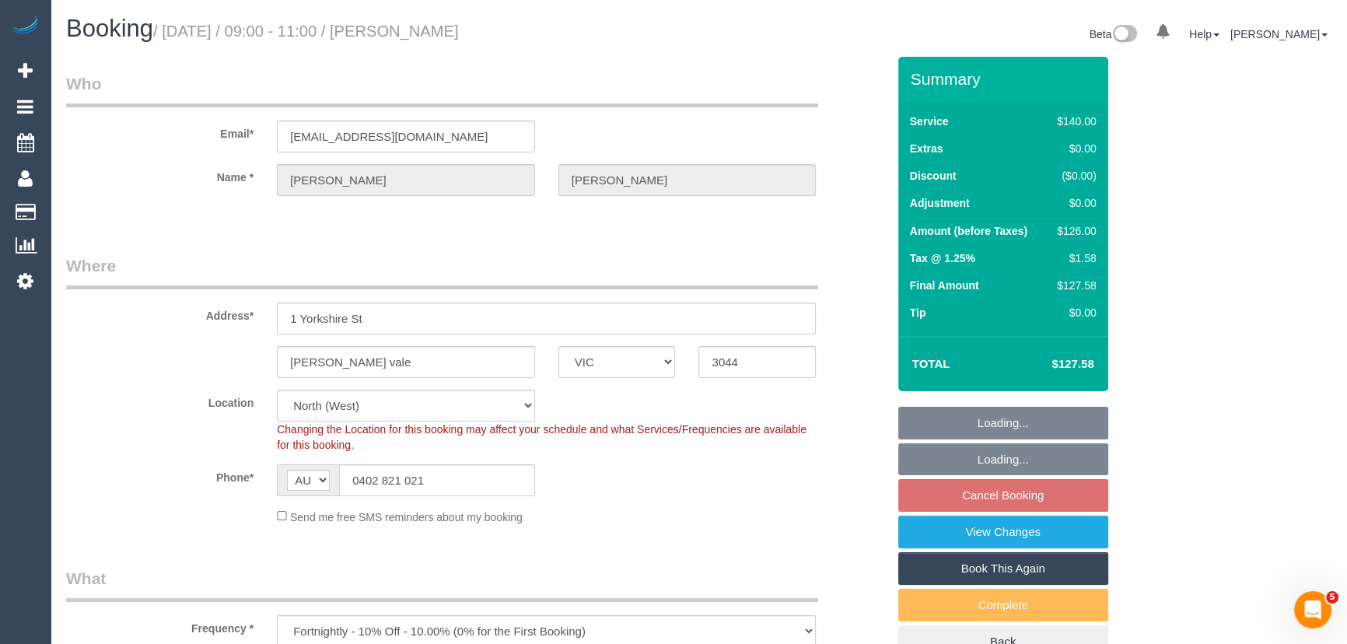
select select "number:35"
select select "number:11"
select select "object:1640"
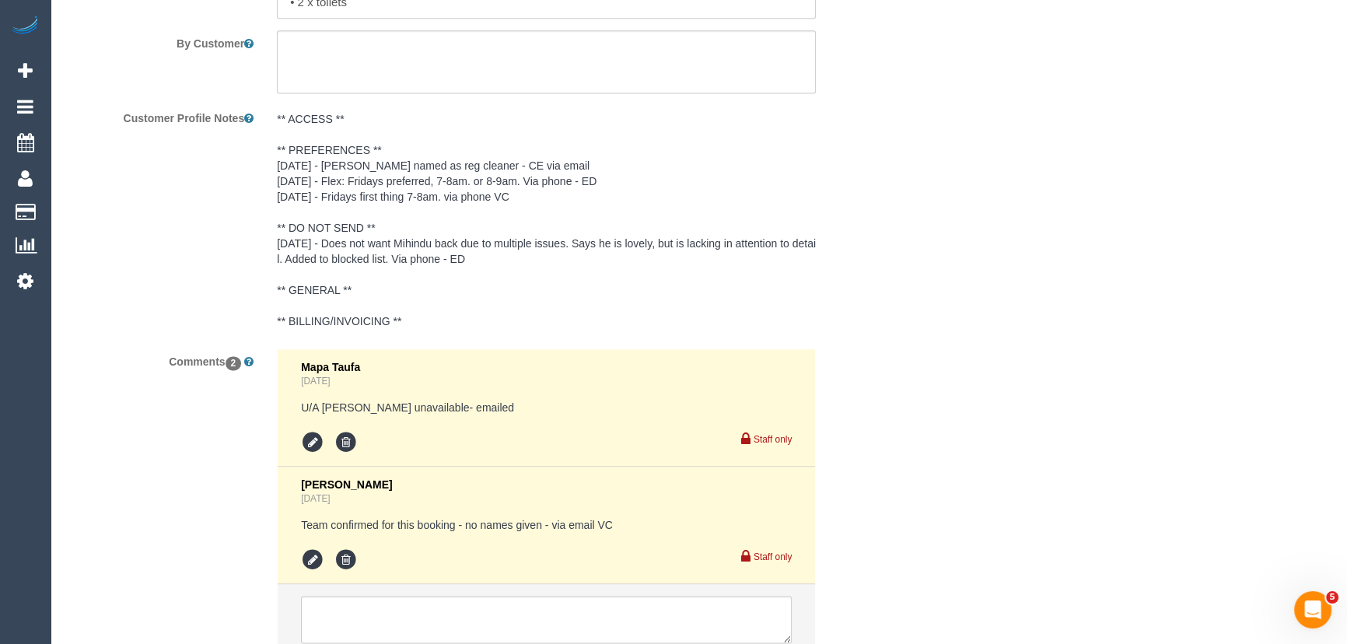
scroll to position [2757, 0]
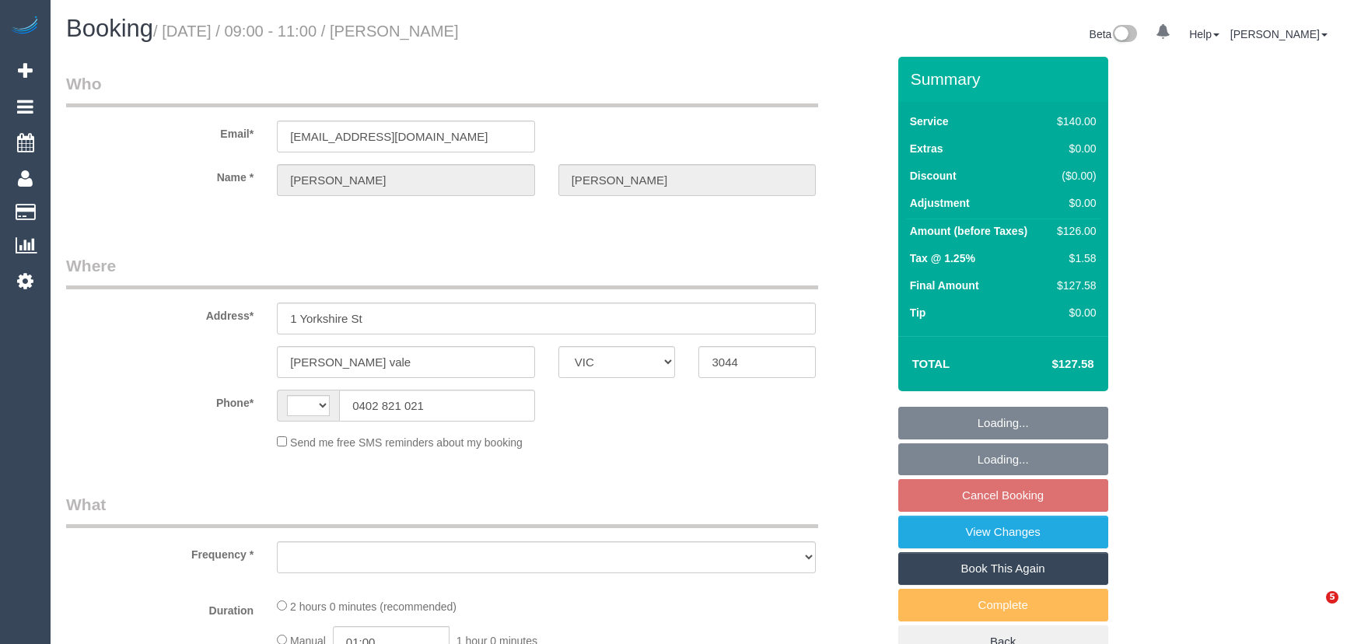
select select "VIC"
select select "string:AU"
select select "object:571"
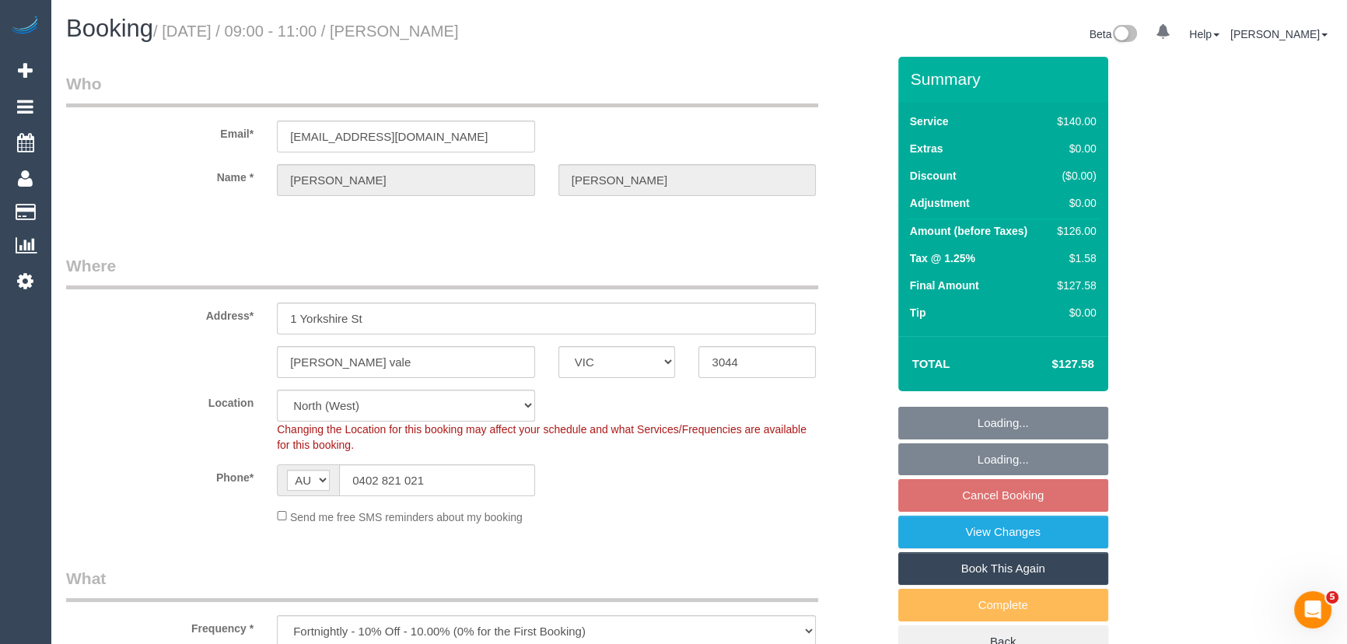
select select "string:stripe-pm_1RNq8B2GScqysDRV02FKjjRH"
select select "number:27"
select select "number:14"
select select "number:19"
select select "number:22"
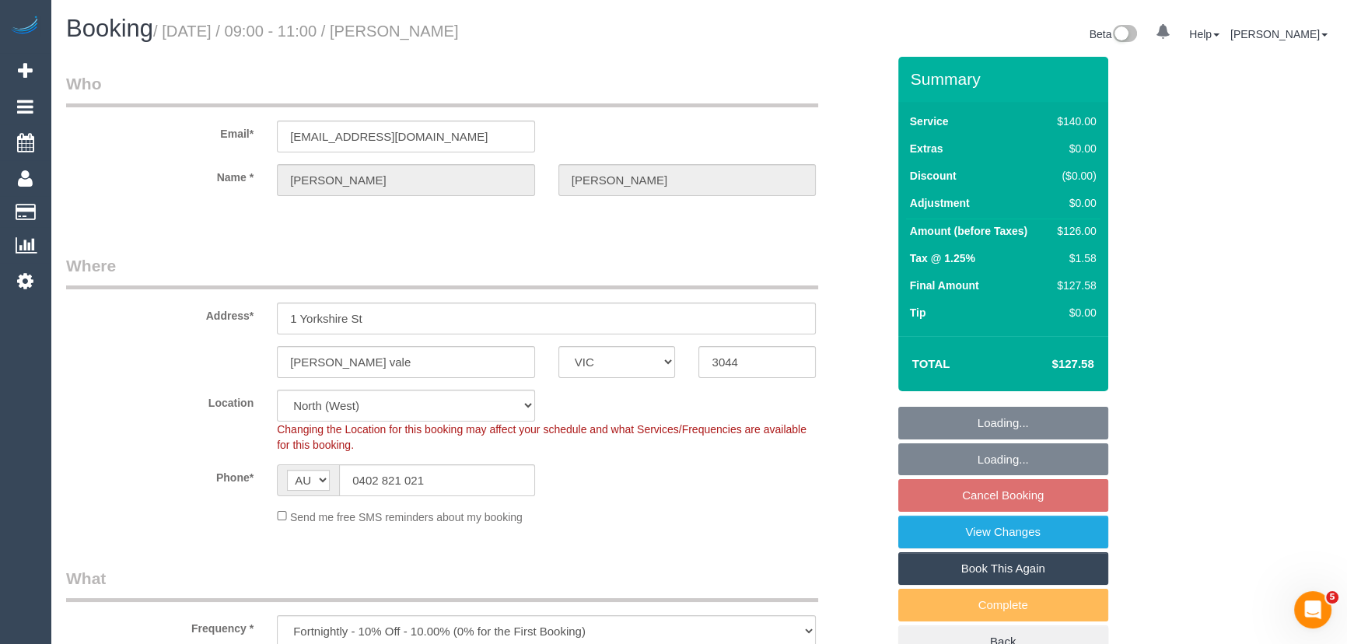
select select "number:35"
select select "number:11"
select select "object:888"
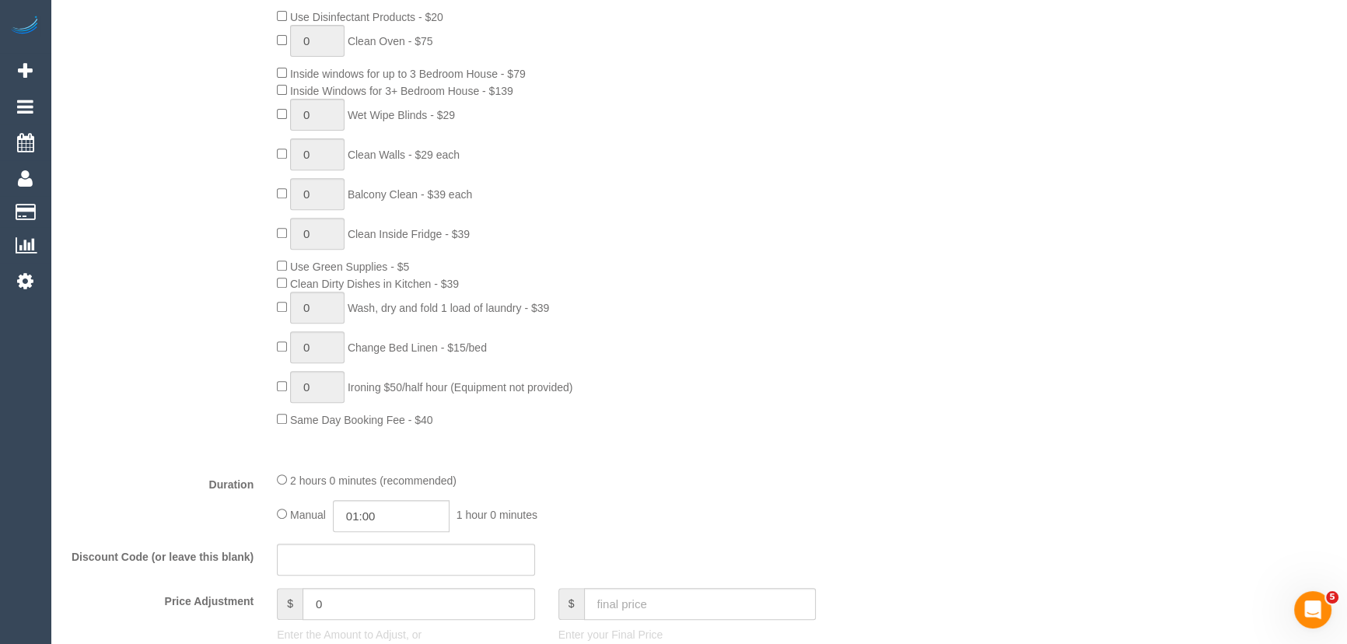
scroll to position [1060, 0]
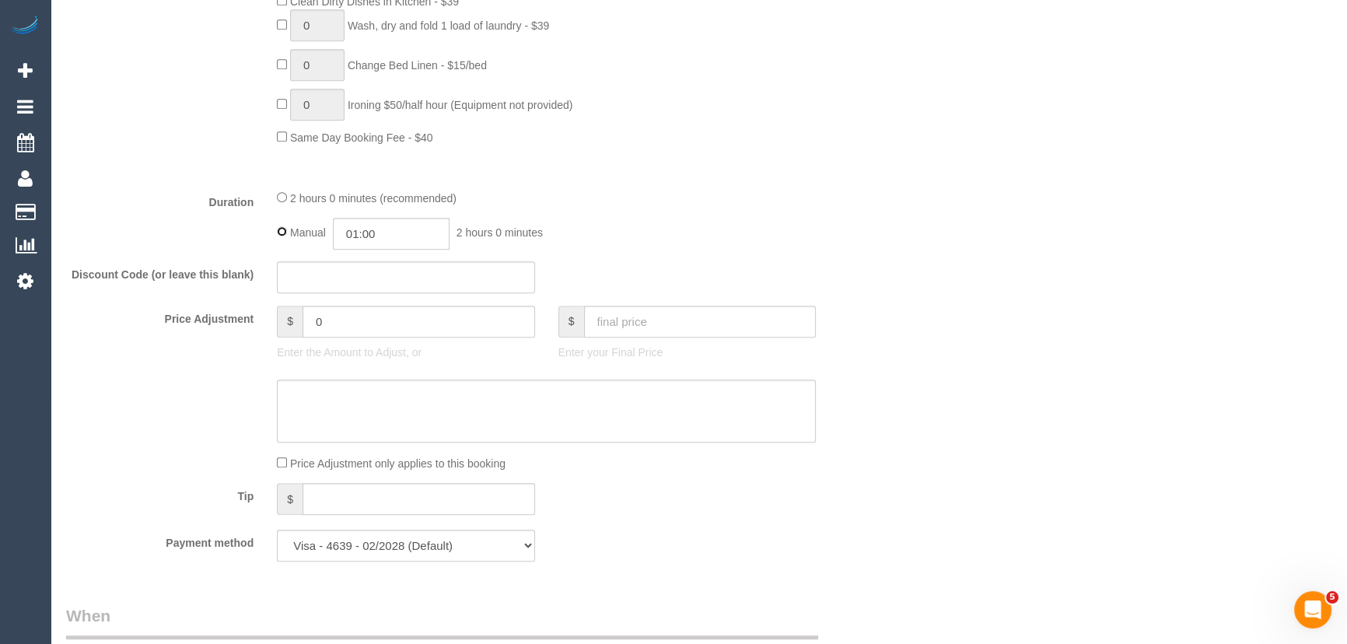
type input "02:00"
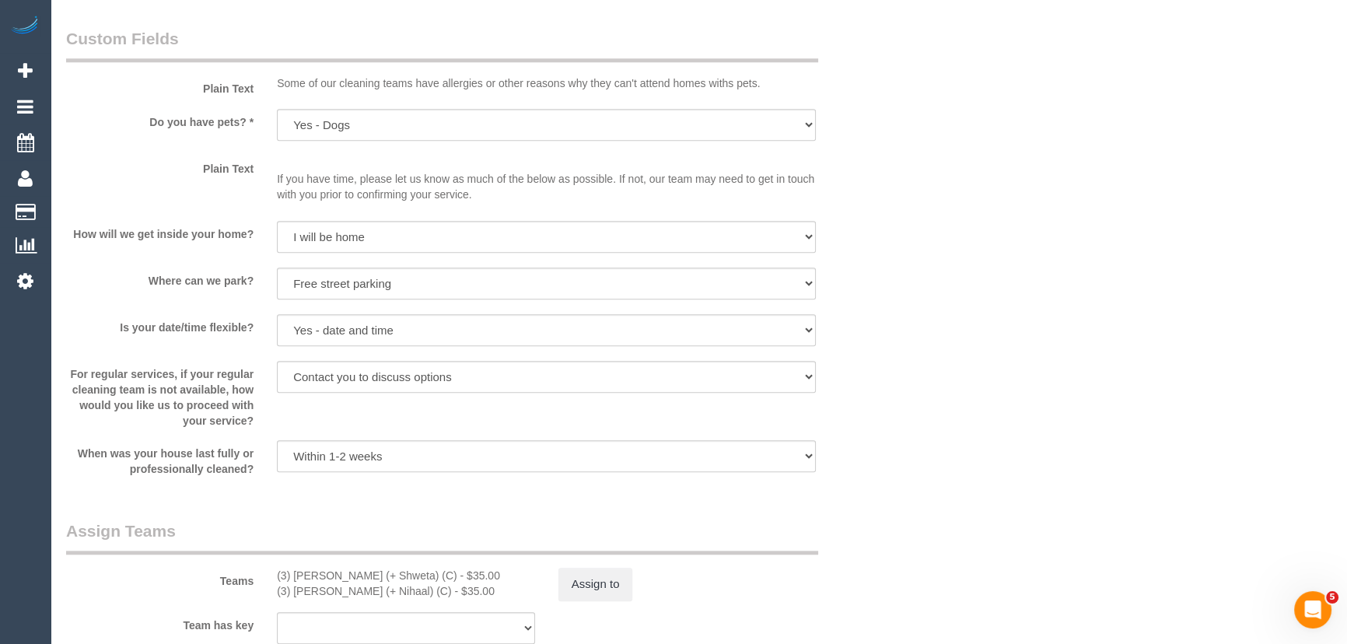
scroll to position [2191, 0]
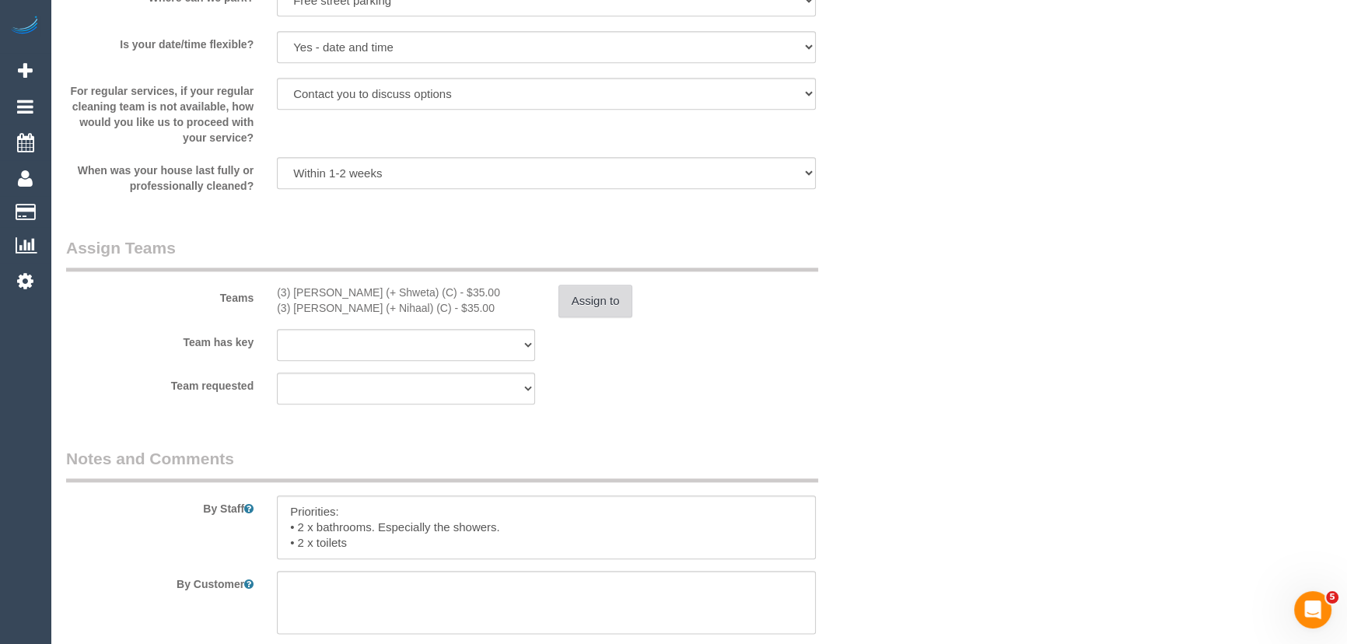
click at [586, 306] on button "Assign to" at bounding box center [595, 301] width 75 height 33
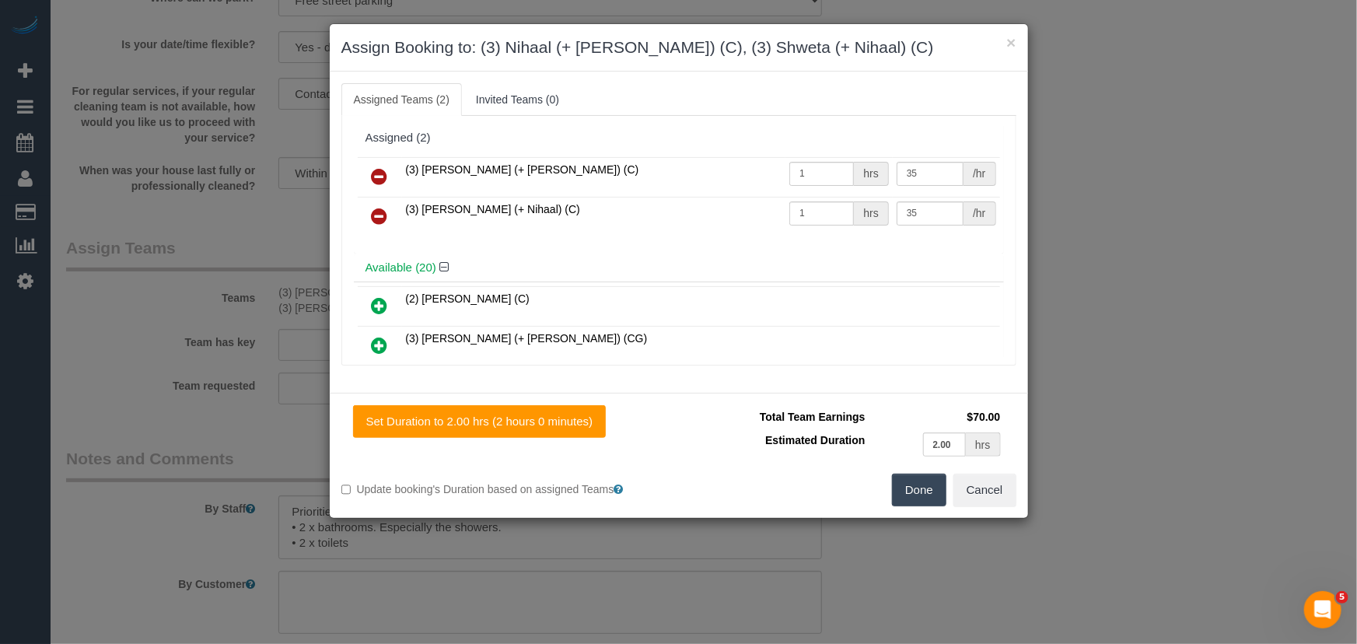
click at [381, 173] on icon at bounding box center [380, 176] width 16 height 19
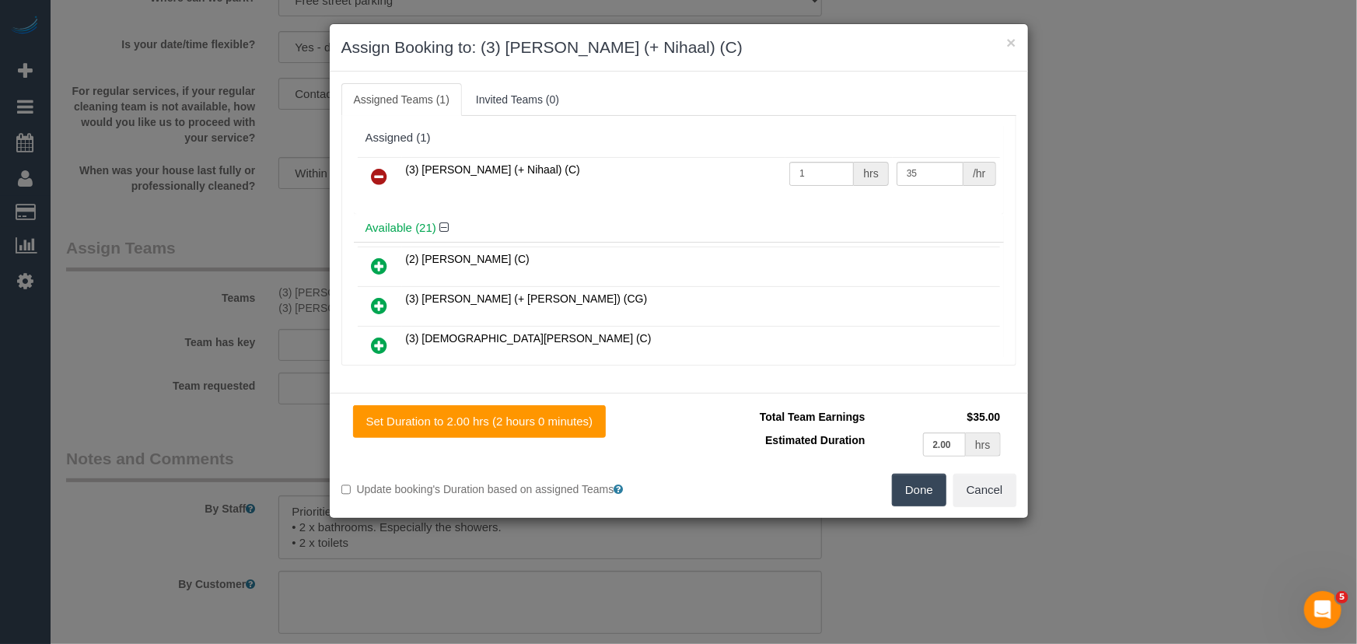
click at [381, 173] on icon at bounding box center [380, 176] width 16 height 19
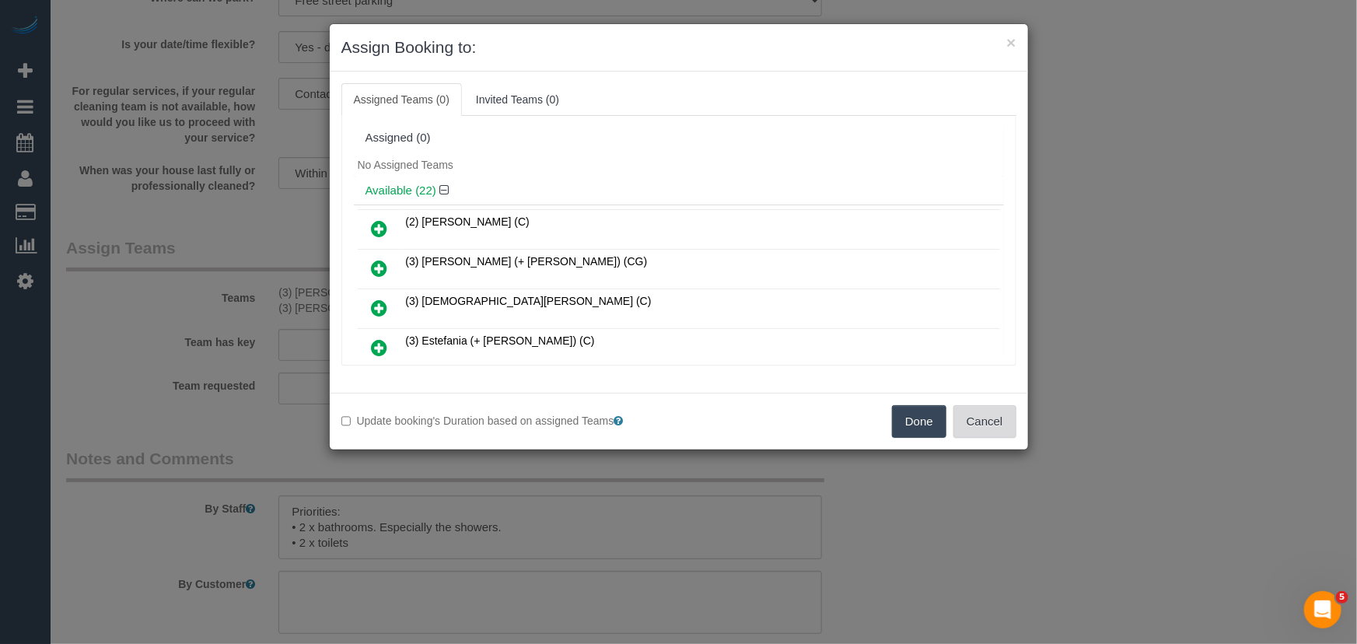
click at [997, 425] on button "Cancel" at bounding box center [984, 421] width 63 height 33
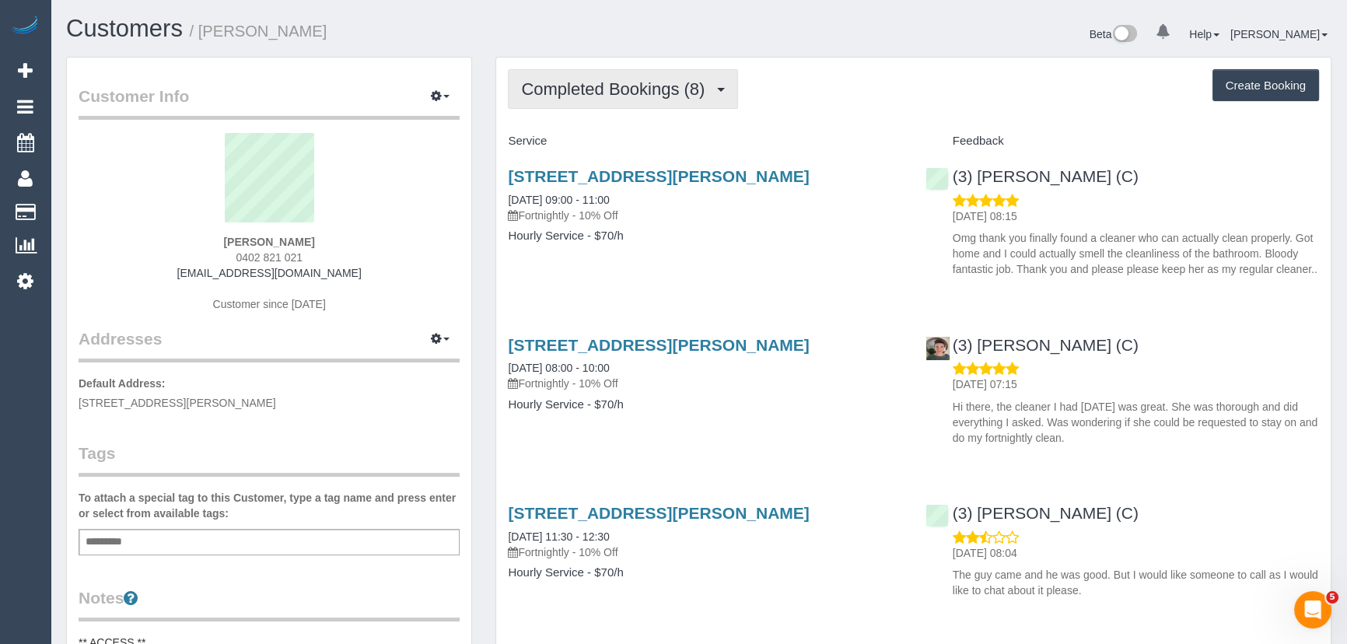
click at [670, 91] on span "Completed Bookings (8)" at bounding box center [616, 88] width 191 height 19
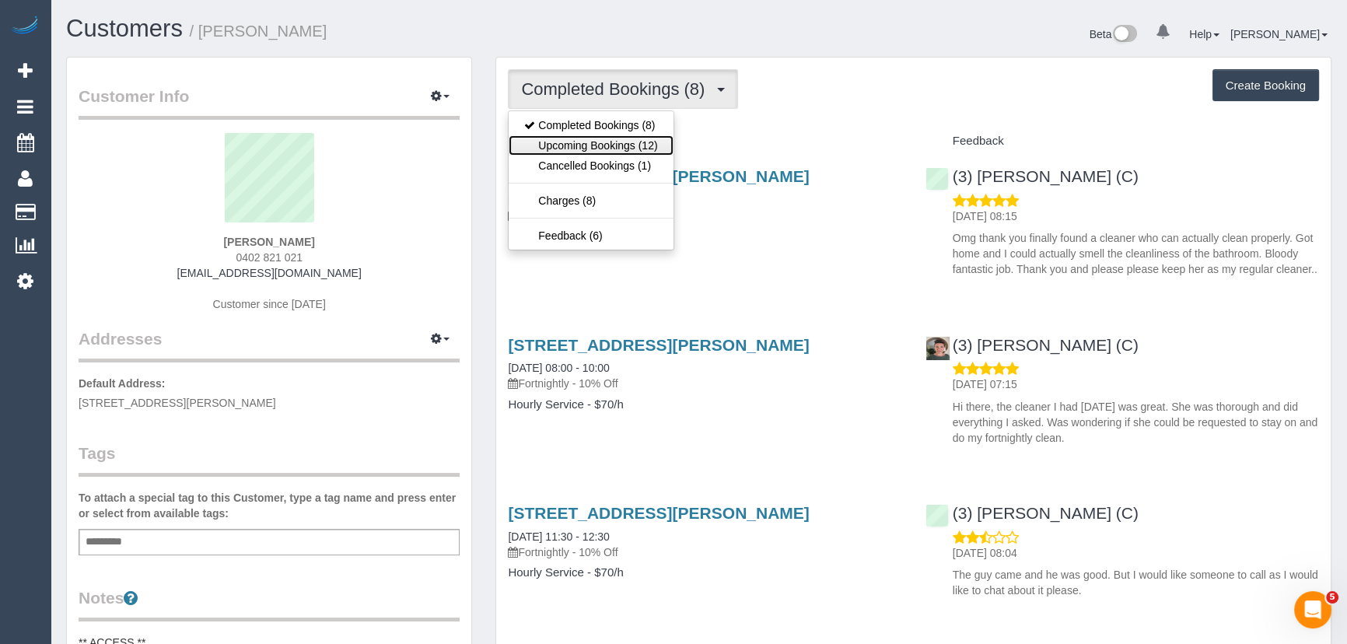
click at [653, 144] on link "Upcoming Bookings (12)" at bounding box center [591, 145] width 164 height 20
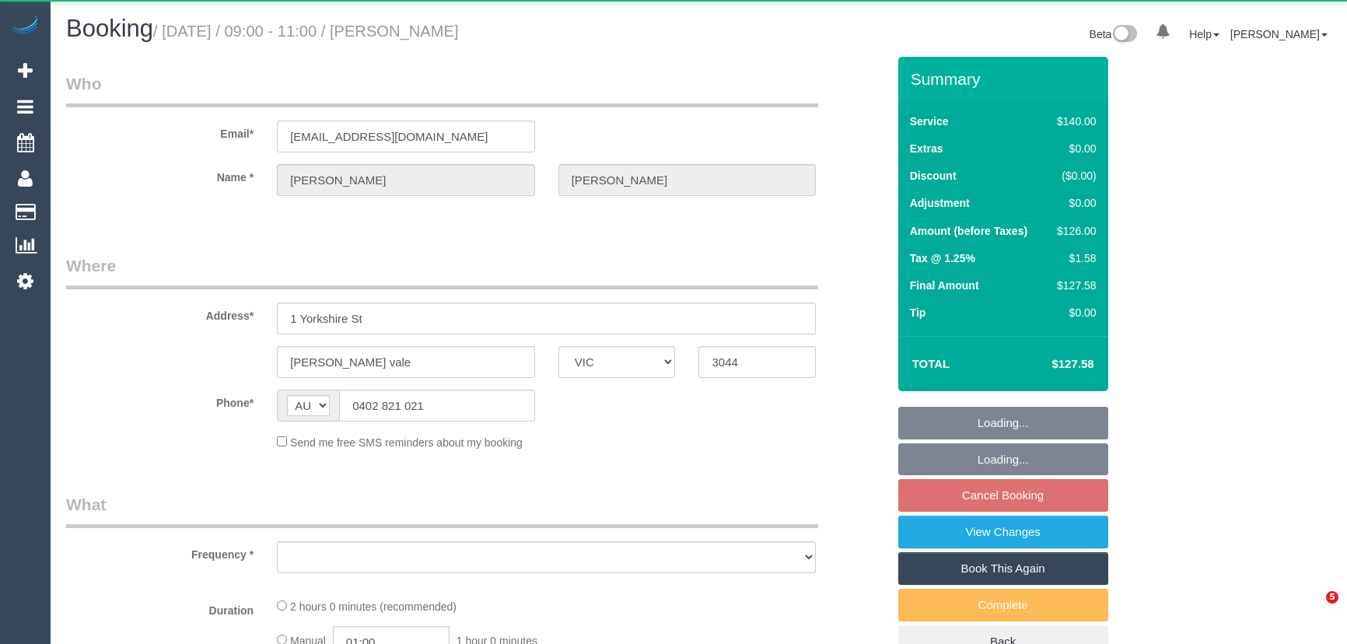
select select "VIC"
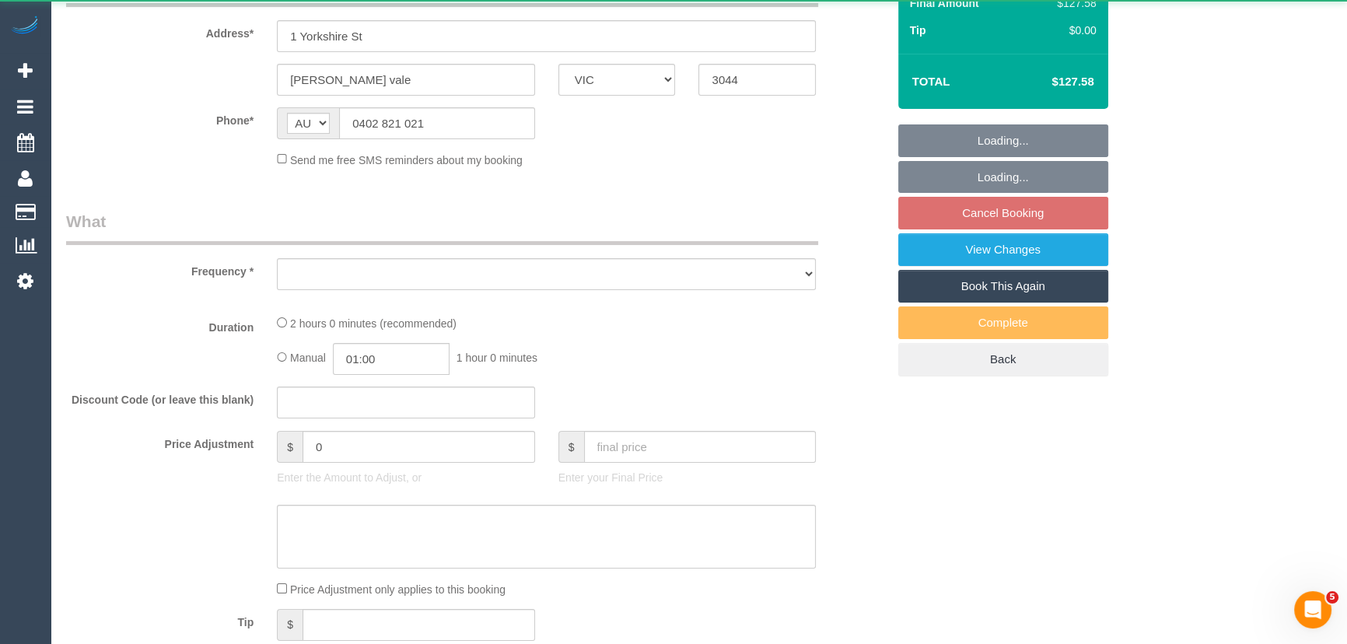
select select "object:573"
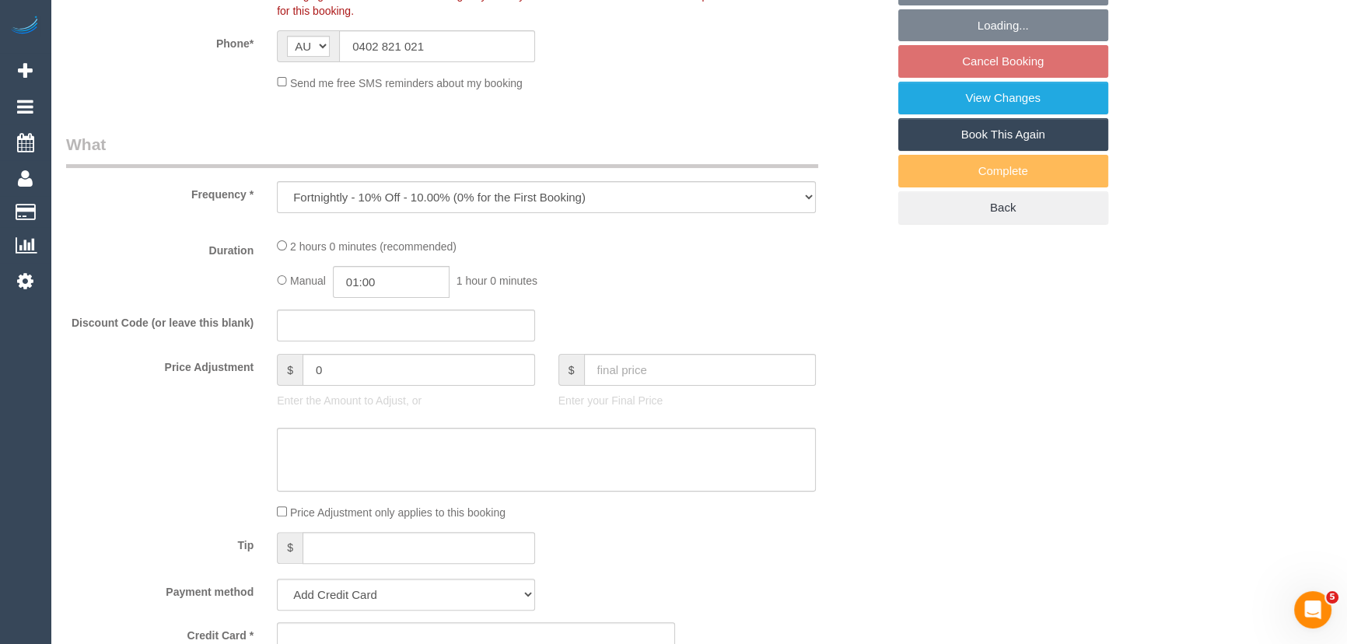
select select "string:stripe-pm_1RNq8B2GScqysDRV02FKjjRH"
select select "number:27"
select select "number:14"
select select "number:19"
select select "number:22"
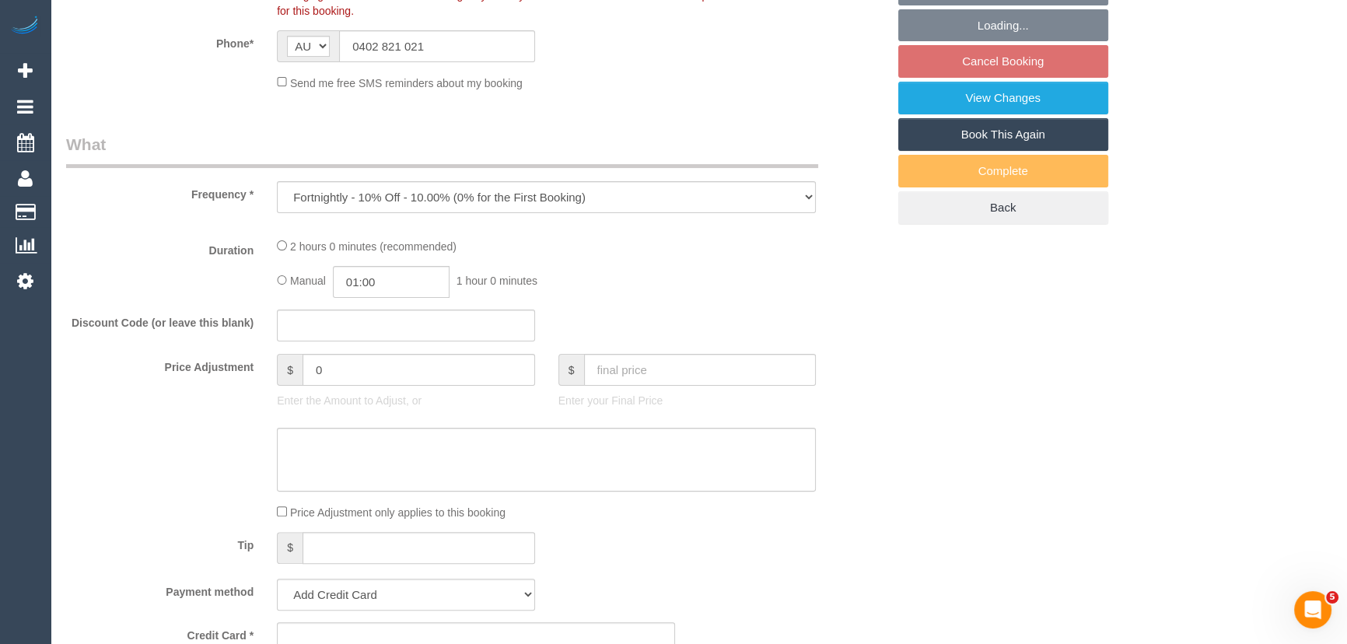
select select "number:35"
select select "number:11"
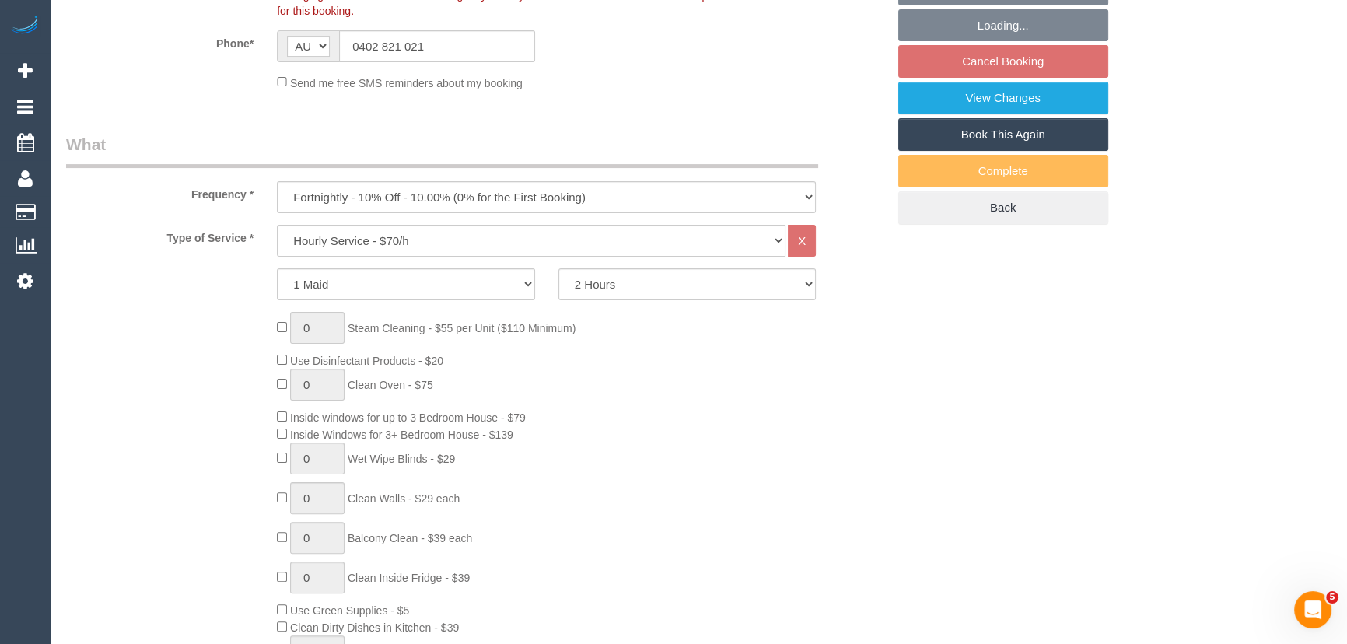
select select "object:888"
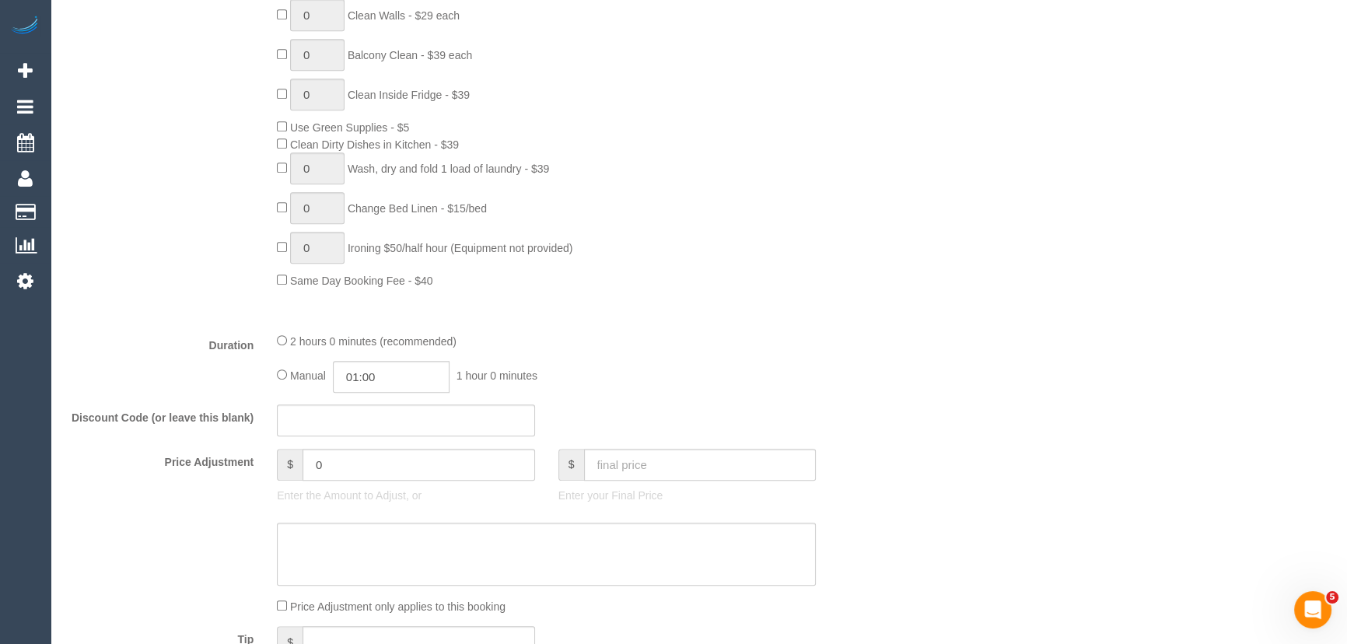
scroll to position [918, 0]
type input "02:00"
click at [282, 367] on div "Manual 02:00 2 hours 0 minutes" at bounding box center [546, 375] width 539 height 32
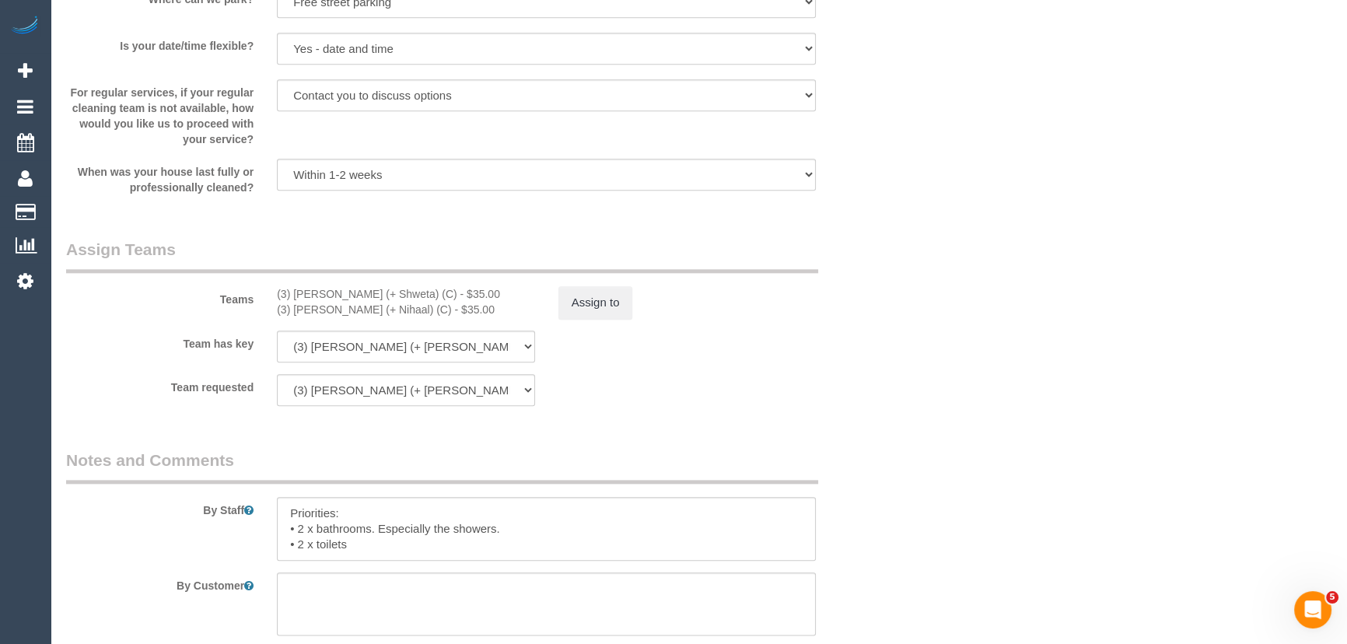
scroll to position [2191, 0]
click at [591, 311] on button "Assign to" at bounding box center [595, 301] width 75 height 33
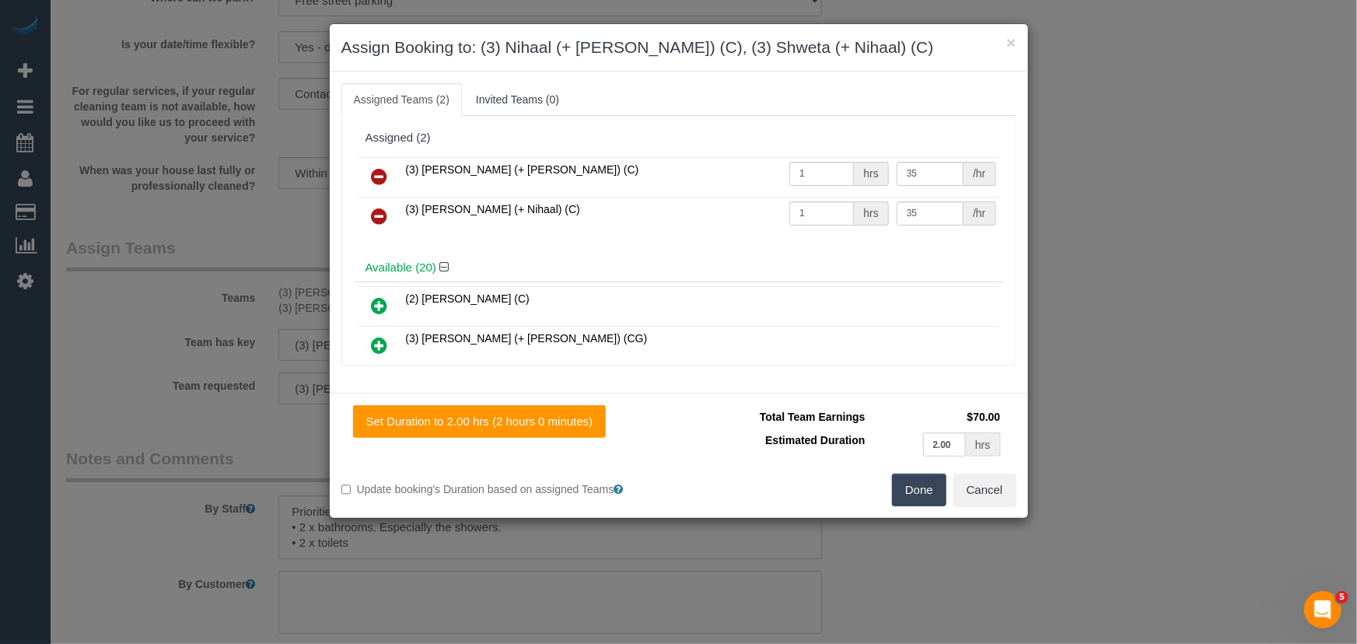
click at [379, 167] on icon at bounding box center [380, 176] width 16 height 19
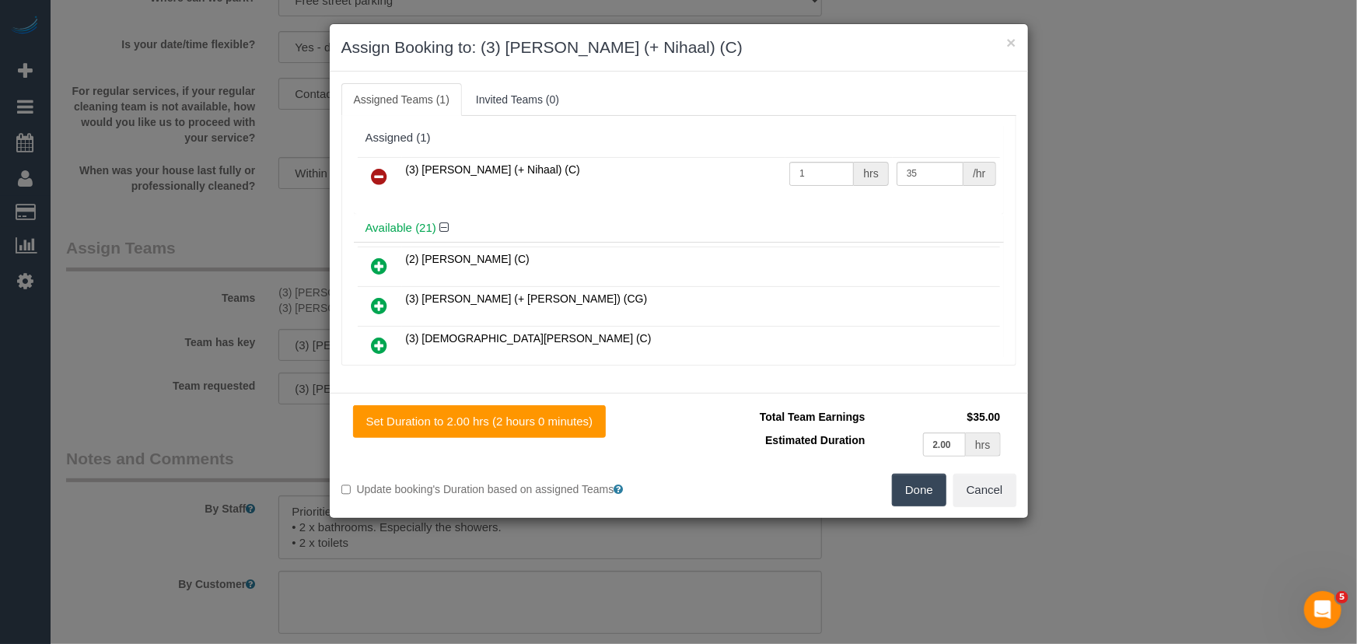
click at [379, 167] on icon at bounding box center [380, 176] width 16 height 19
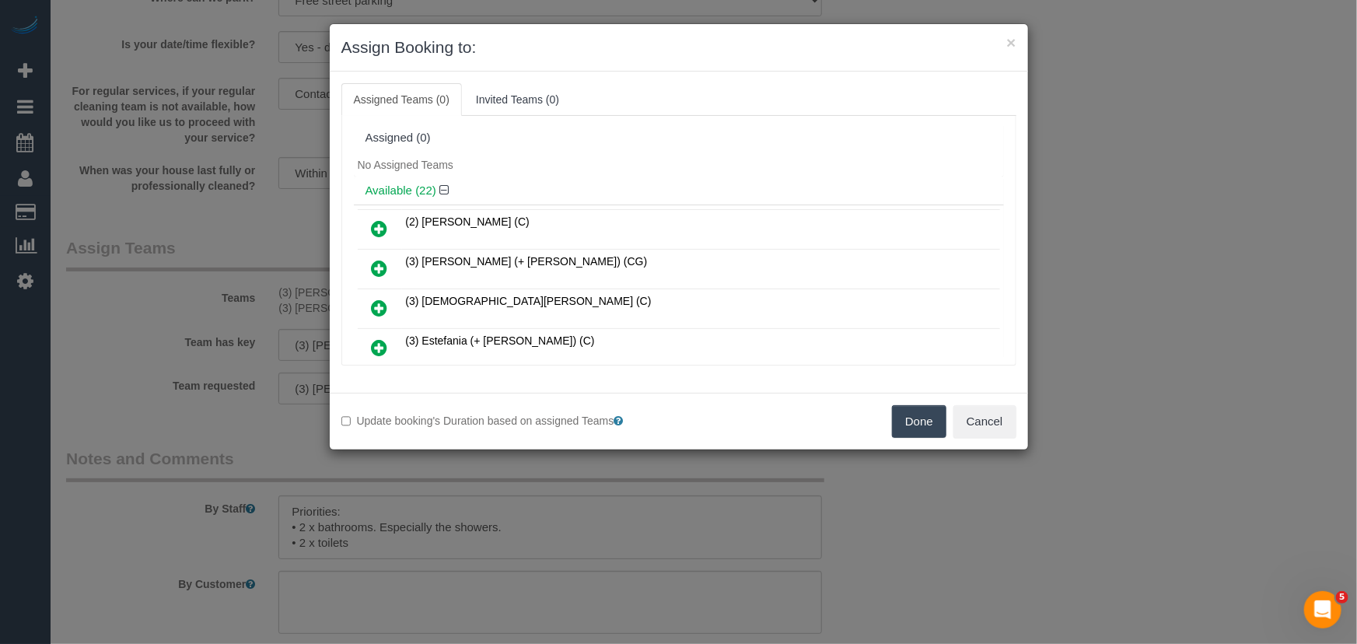
click at [380, 229] on icon at bounding box center [380, 228] width 16 height 19
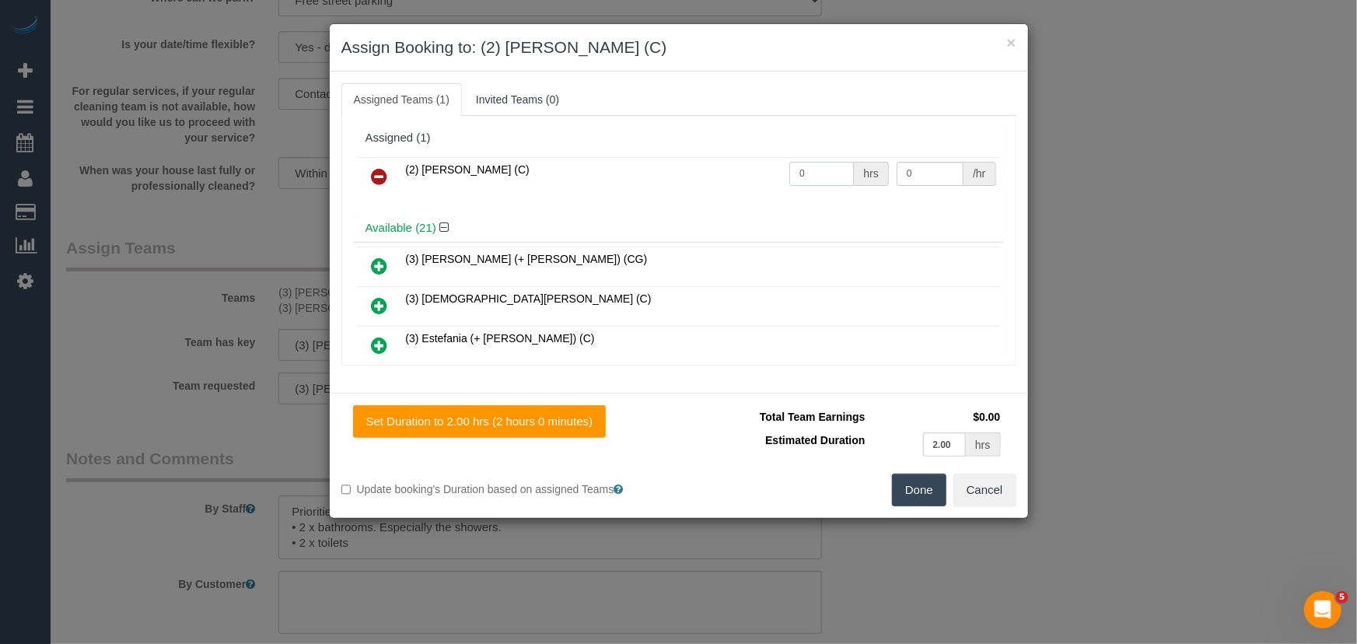
click at [827, 179] on input "0" at bounding box center [821, 174] width 65 height 24
type input "2"
type input "37.5"
click at [929, 487] on button "Done" at bounding box center [919, 490] width 54 height 33
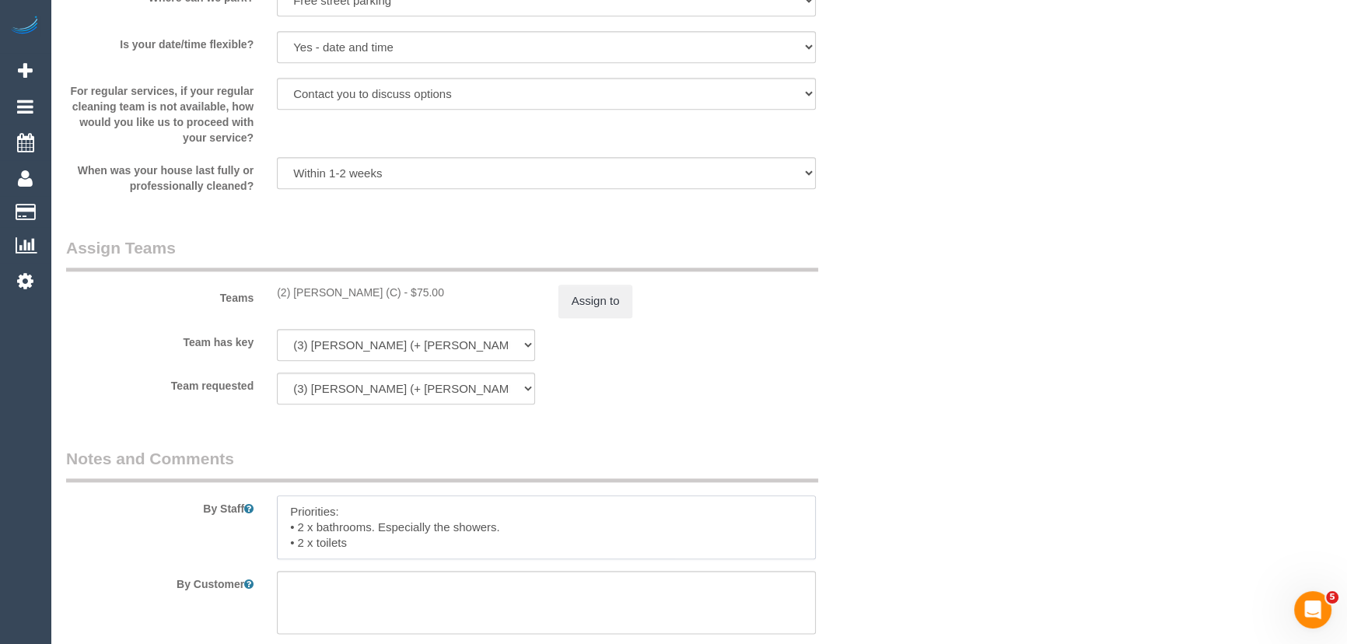
click at [283, 510] on textarea at bounding box center [546, 527] width 539 height 64
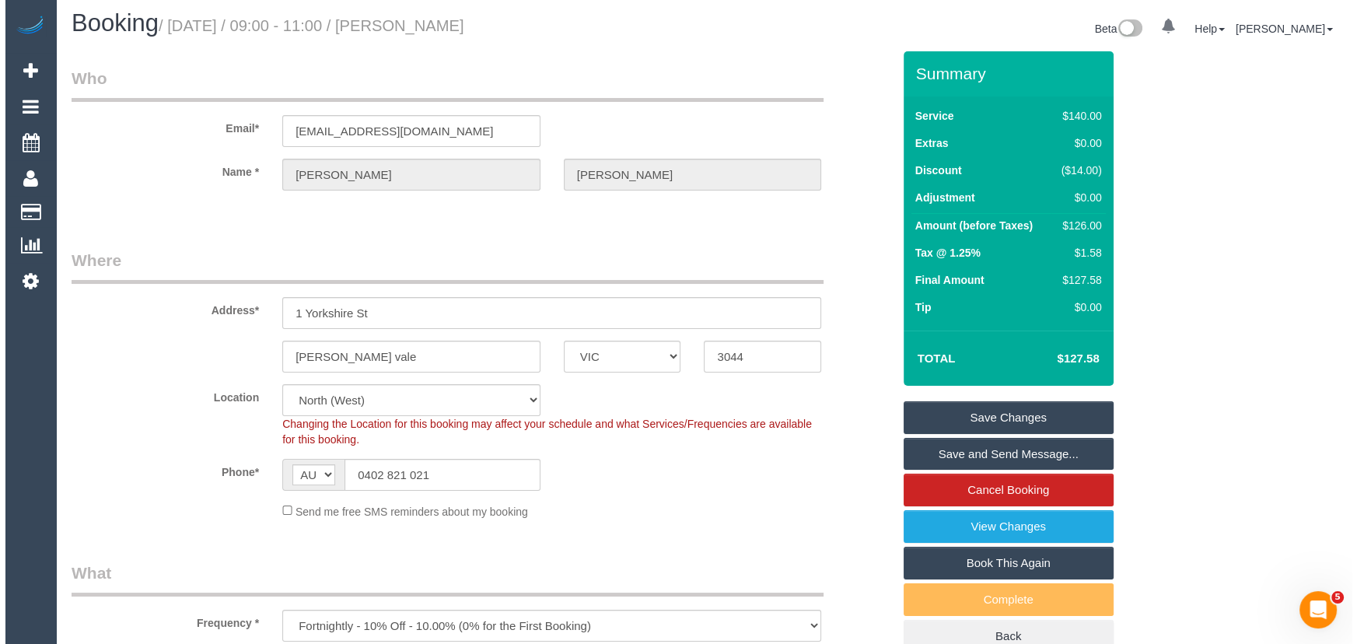
scroll to position [0, 0]
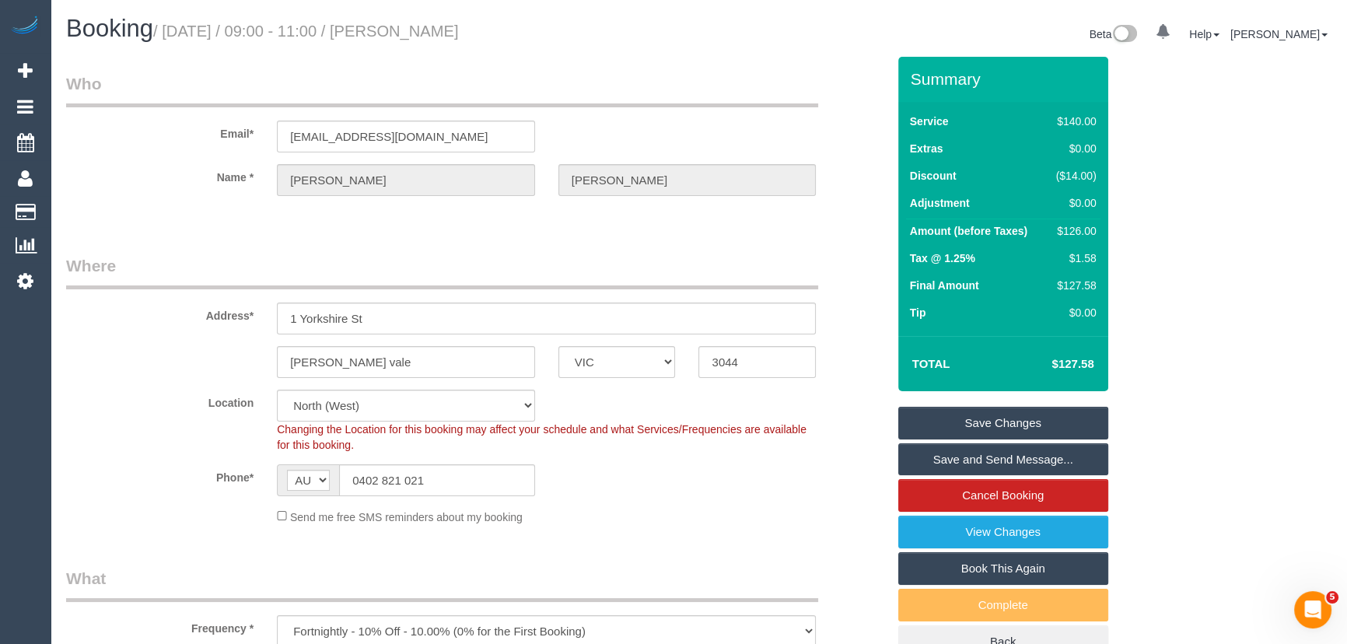
type textarea "*cover* Priorities: • 2 x bathrooms. Especially the showers. • 2 x toilets Real…"
click at [452, 37] on small "/ [DATE] / 09:00 - 11:00 / [PERSON_NAME]" at bounding box center [306, 31] width 306 height 17
copy small "[PERSON_NAME]"
drag, startPoint x: 976, startPoint y: 425, endPoint x: 957, endPoint y: 428, distance: 18.8
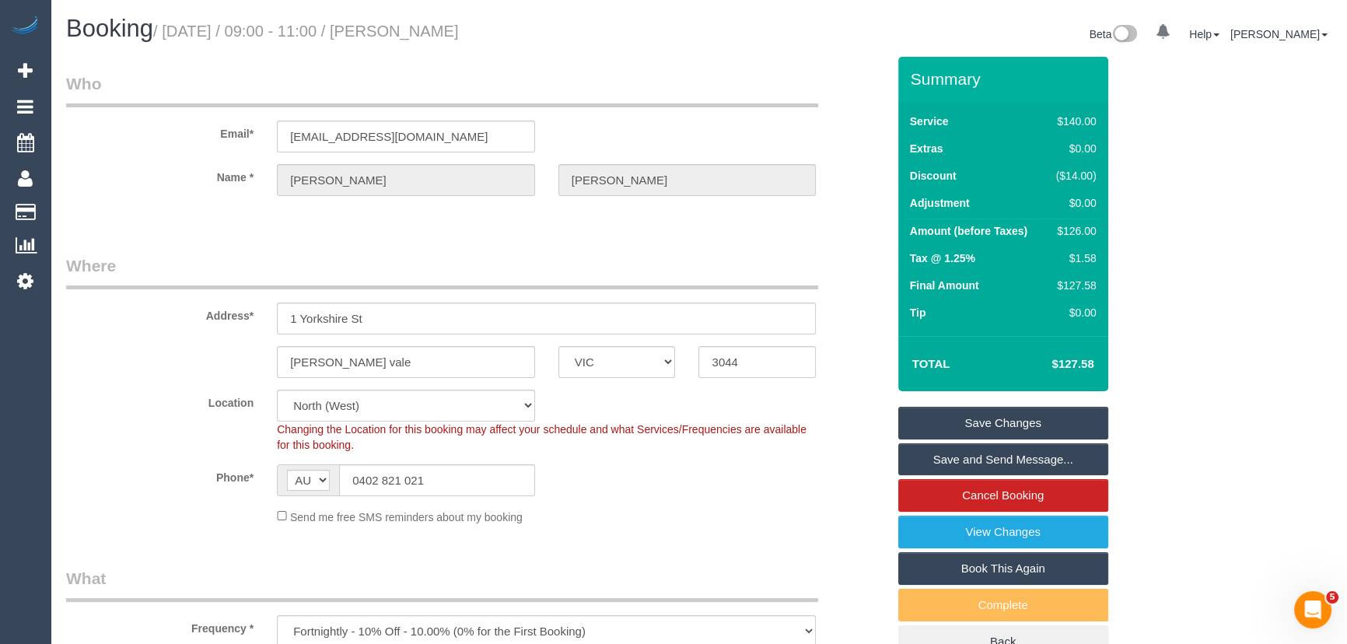
click at [976, 425] on link "Save Changes" at bounding box center [1003, 423] width 210 height 33
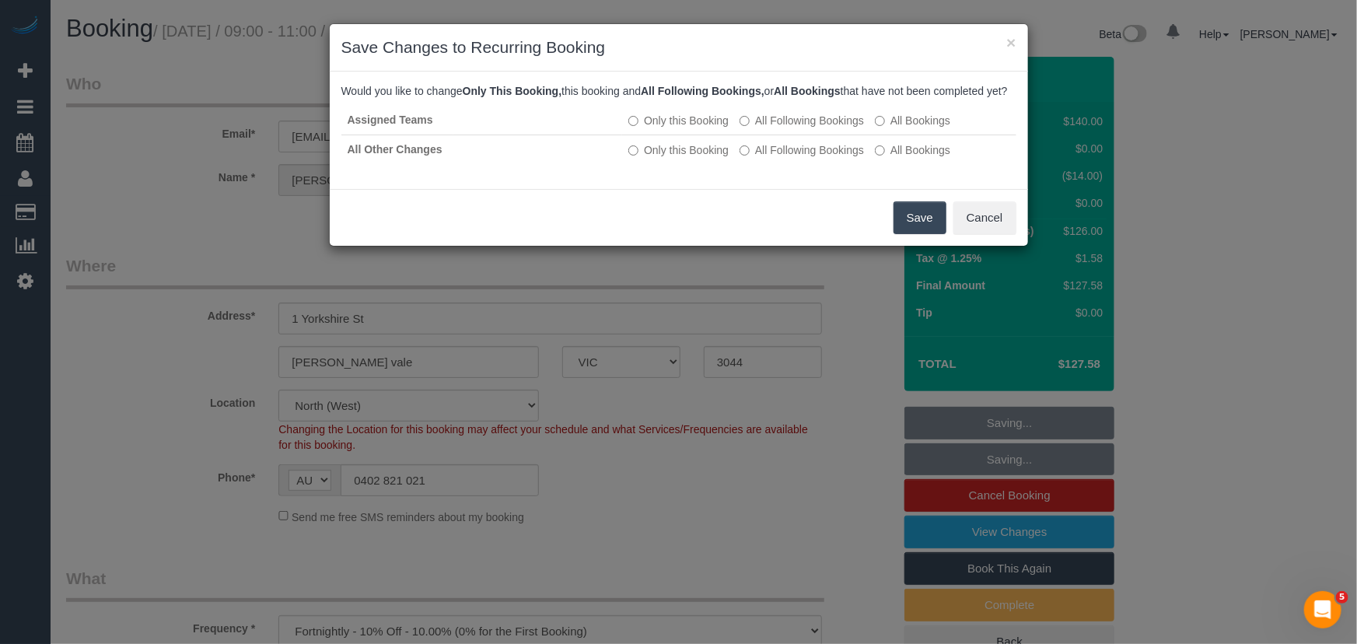
click at [918, 233] on button "Save" at bounding box center [920, 217] width 53 height 33
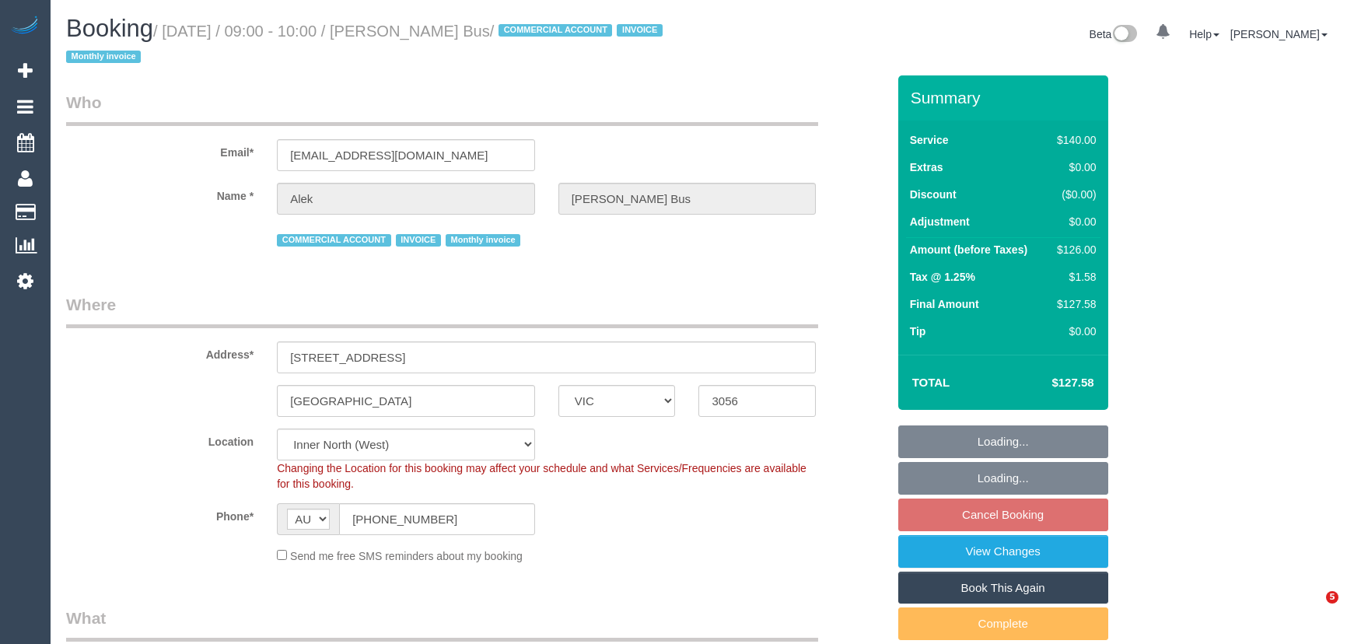
select select "VIC"
select select "number:28"
select select "number:14"
select select "number:19"
select select "number:24"
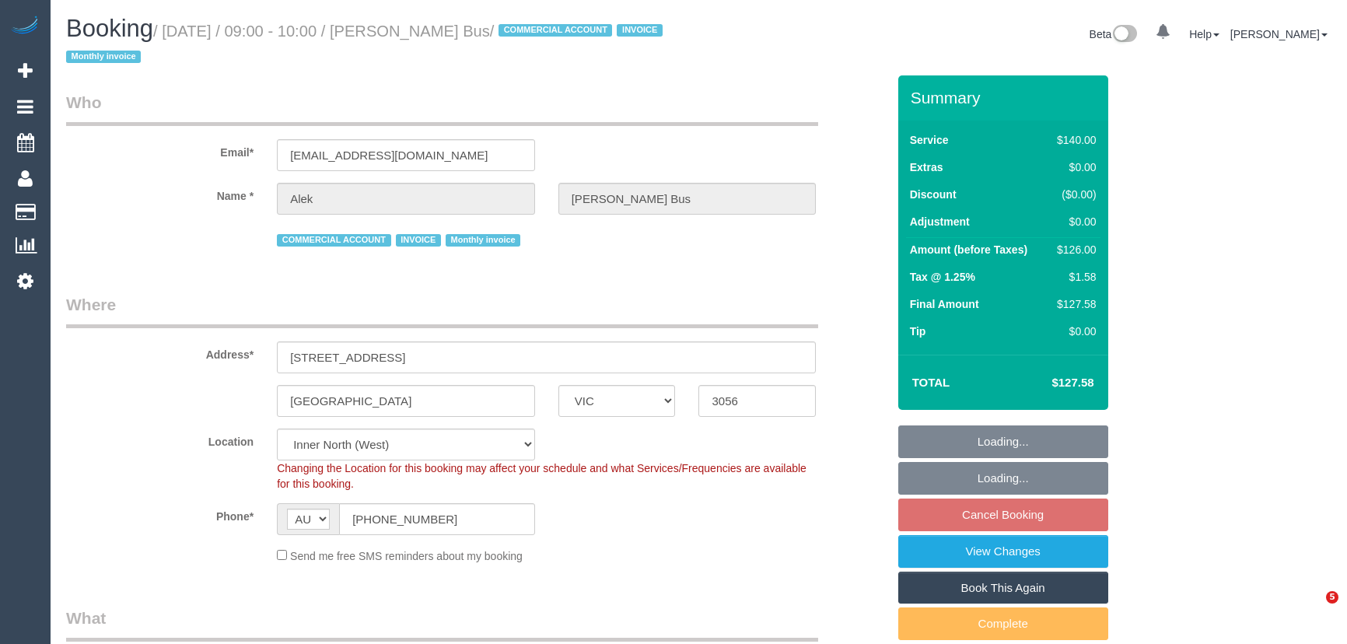
select select "number:35"
select select "number:11"
select select "object:1765"
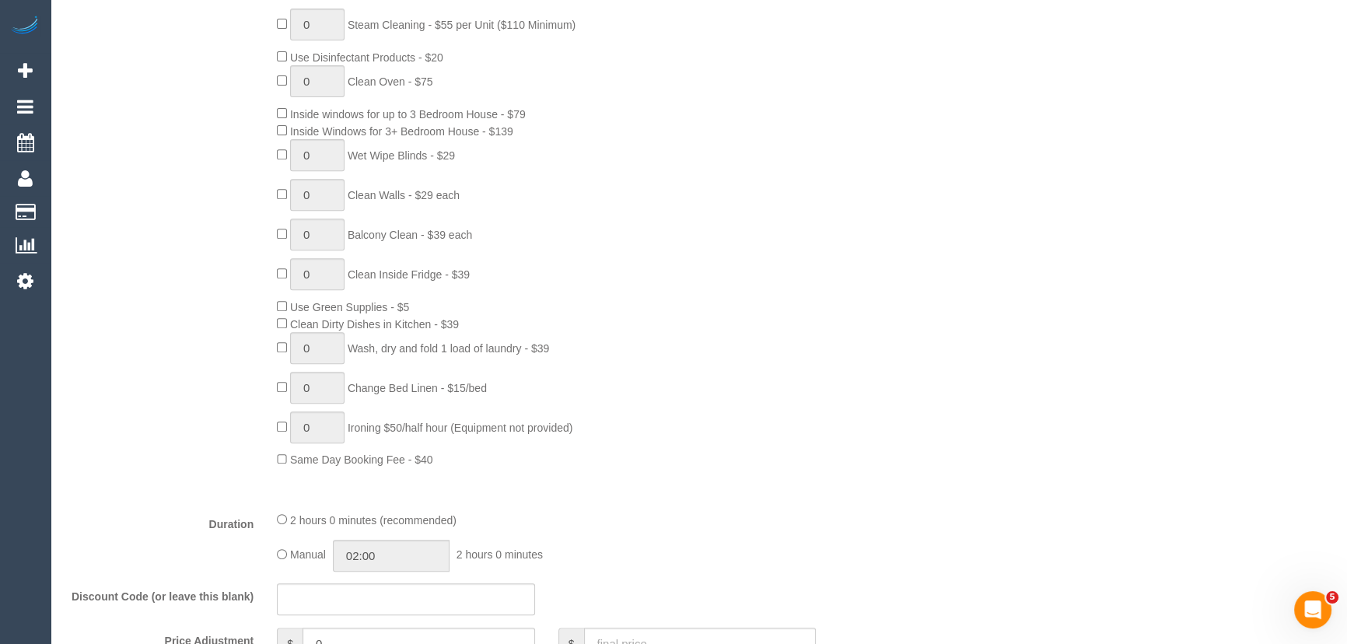
scroll to position [918, 0]
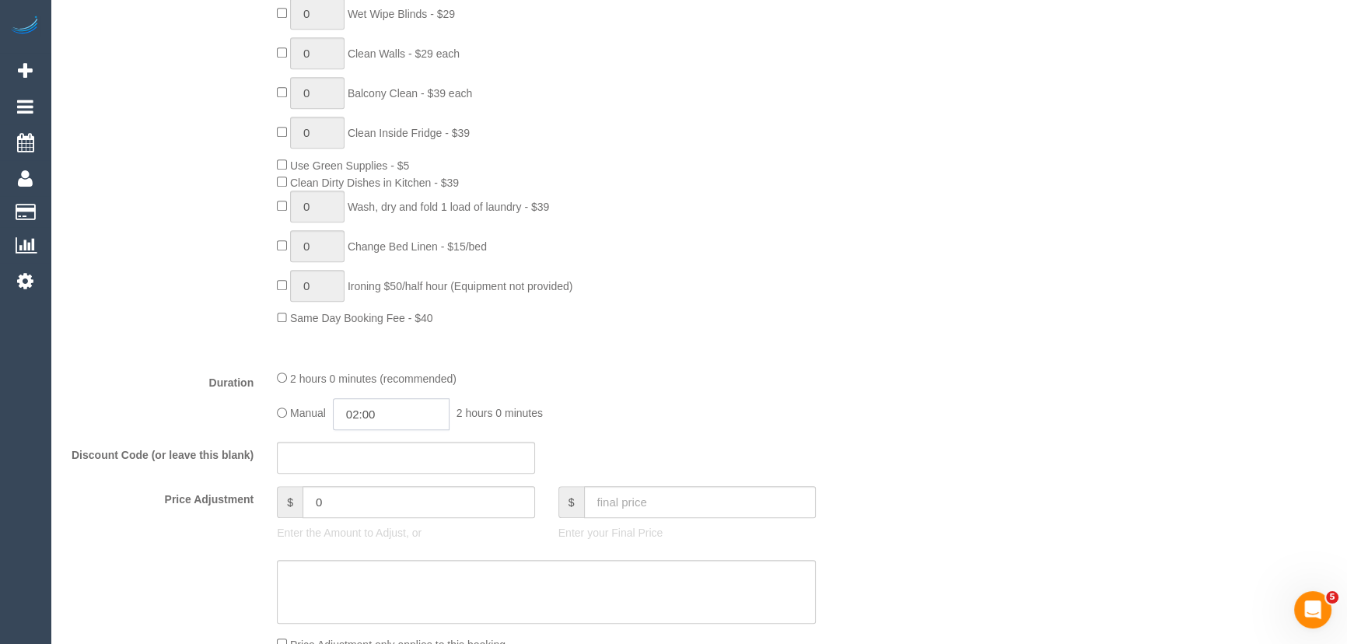
click at [433, 413] on input "02:00" at bounding box center [391, 414] width 117 height 32
type input "01:00"
click at [385, 451] on li "01:00" at bounding box center [374, 452] width 69 height 20
click at [696, 414] on div "Manual 01:00 1 hour 0 minutes" at bounding box center [546, 414] width 539 height 32
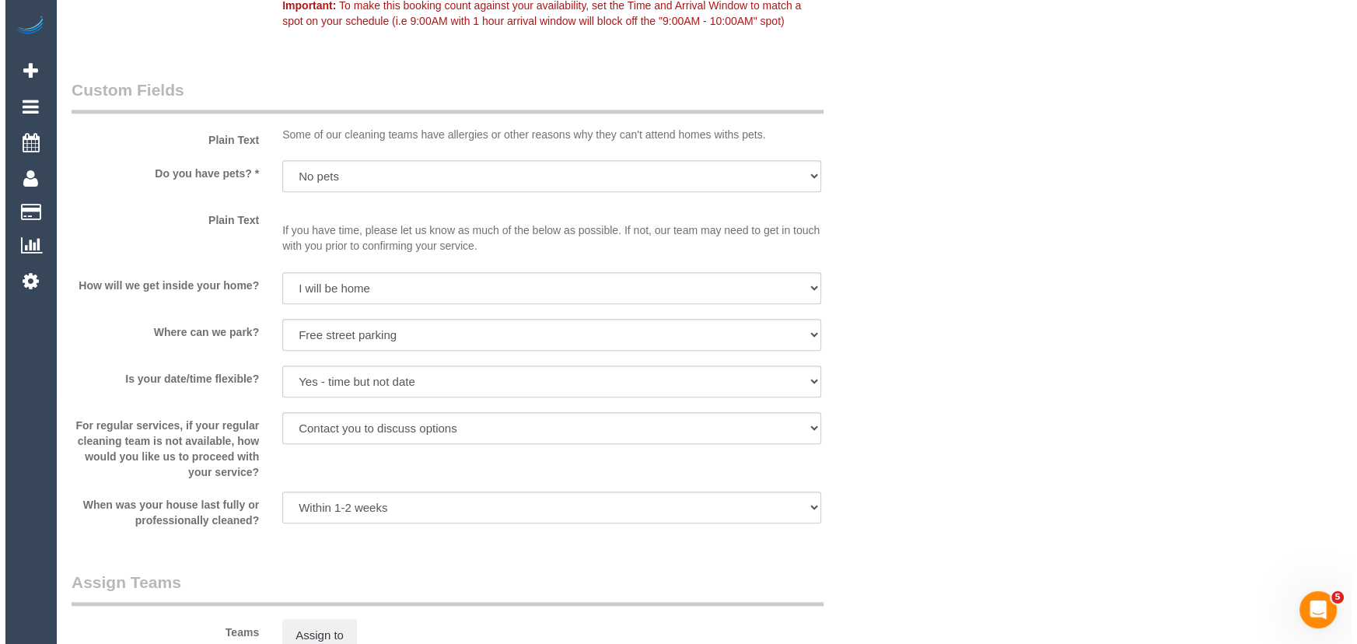
scroll to position [1979, 0]
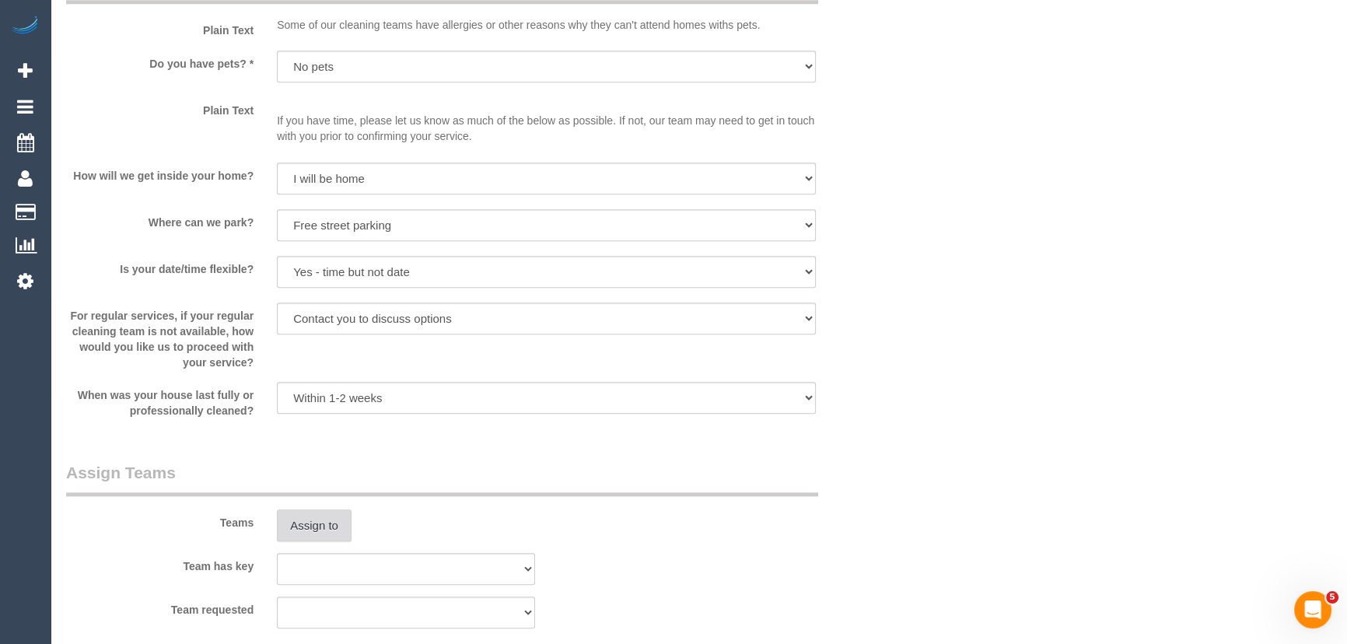
click at [313, 523] on button "Assign to" at bounding box center [314, 525] width 75 height 33
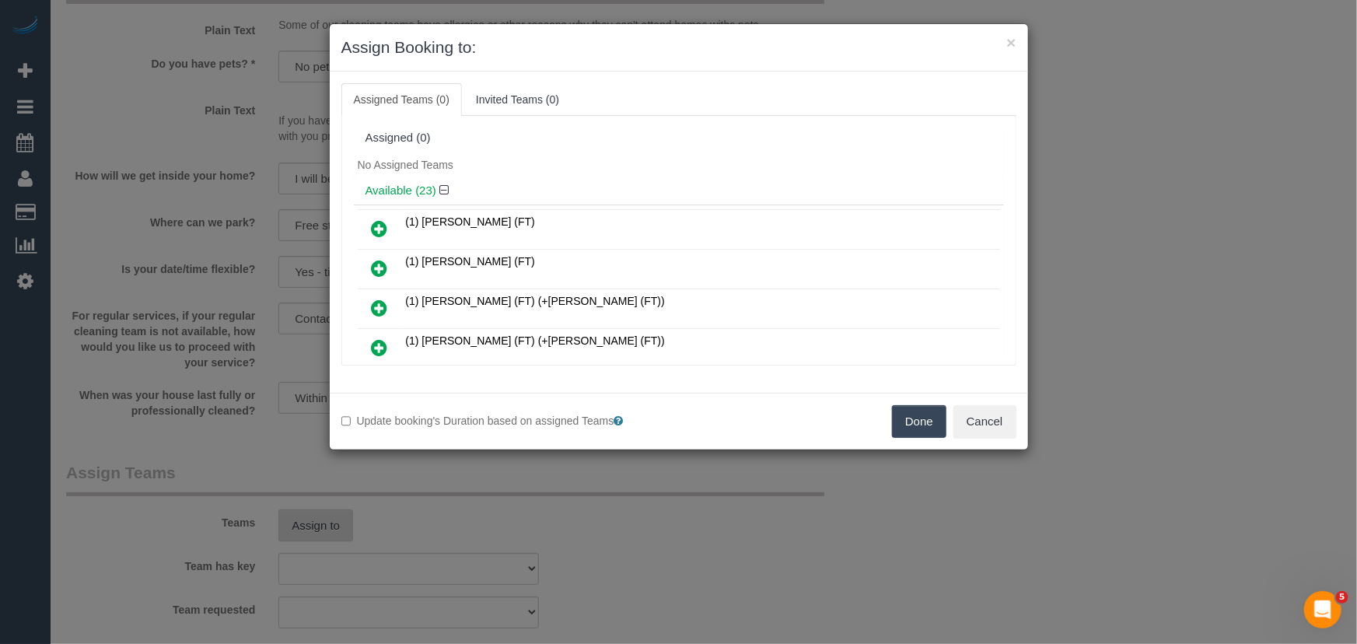
scroll to position [526, 0]
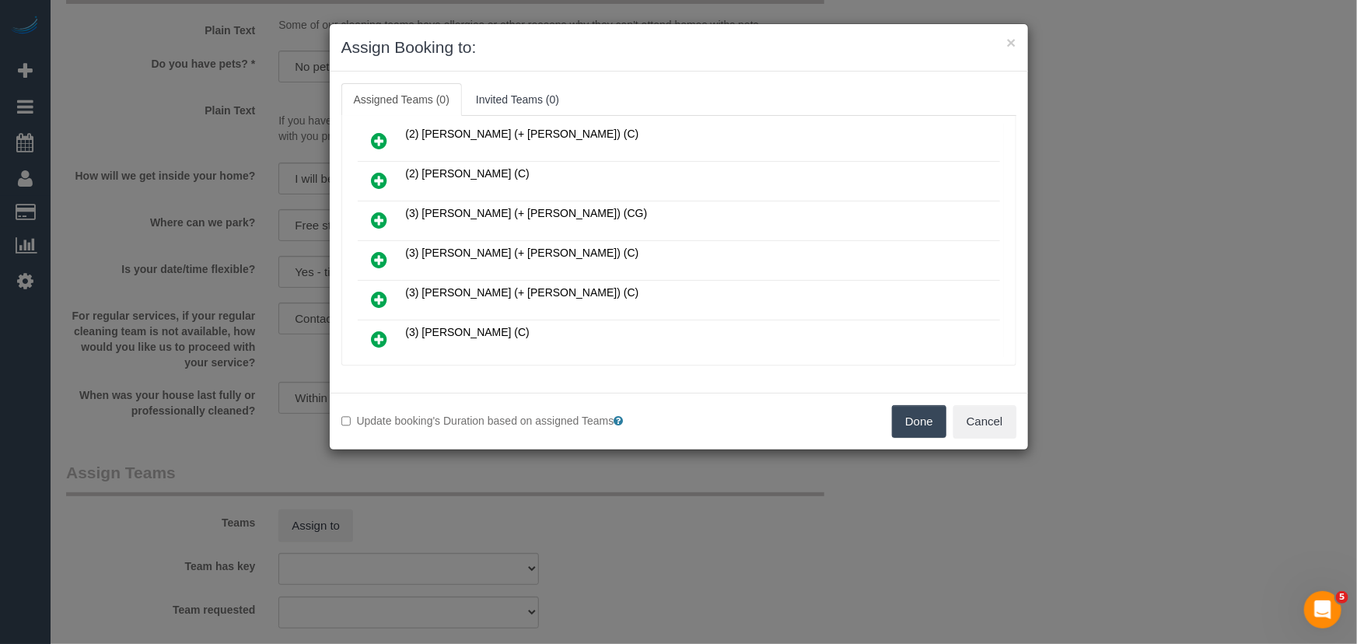
click at [380, 250] on icon at bounding box center [380, 259] width 16 height 19
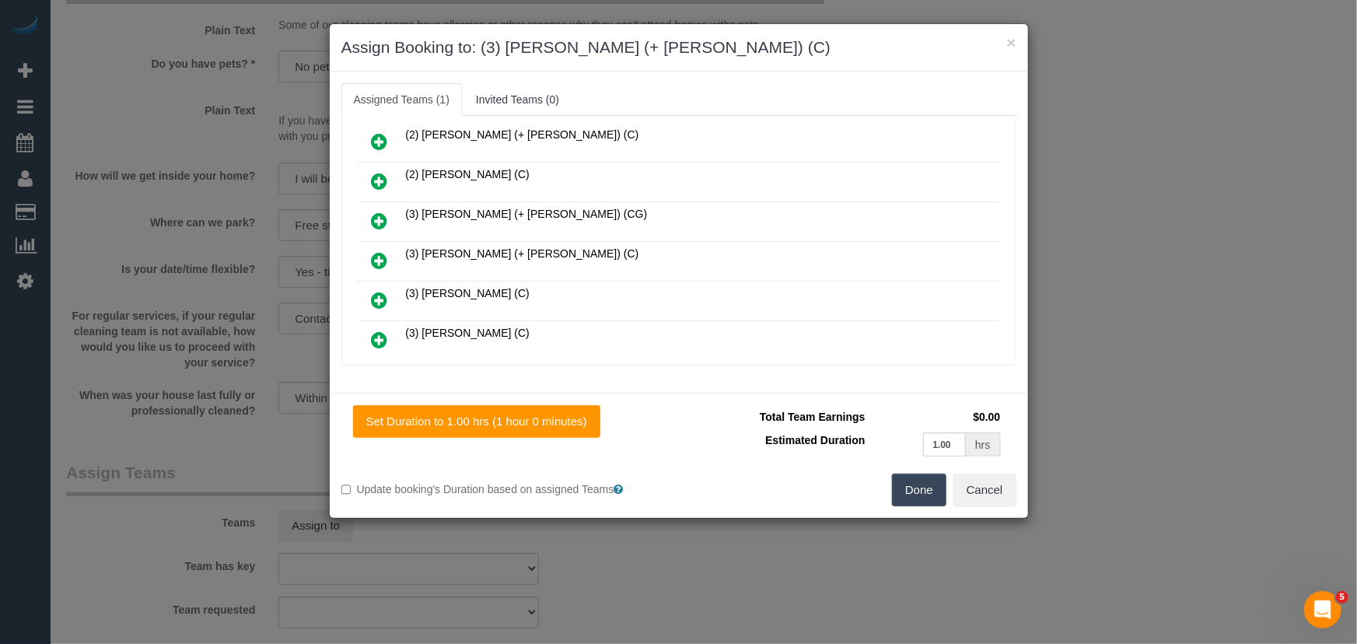
click at [380, 251] on icon at bounding box center [380, 260] width 16 height 19
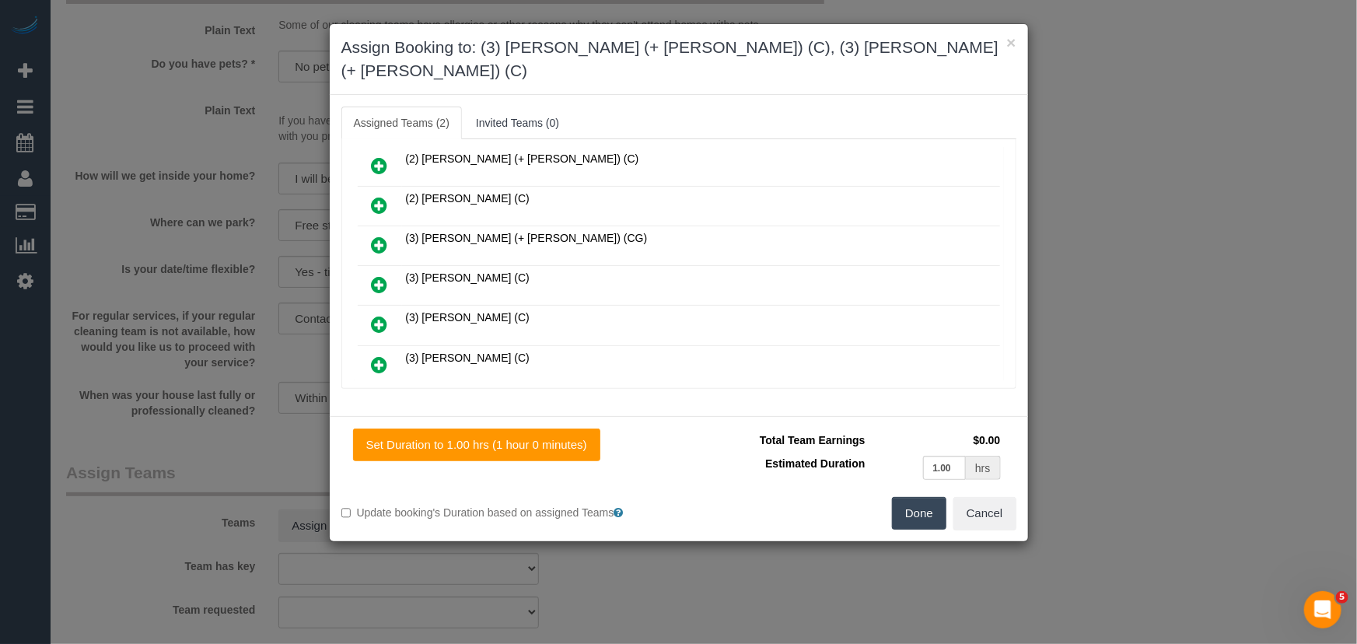
click at [925, 497] on button "Done" at bounding box center [919, 513] width 54 height 33
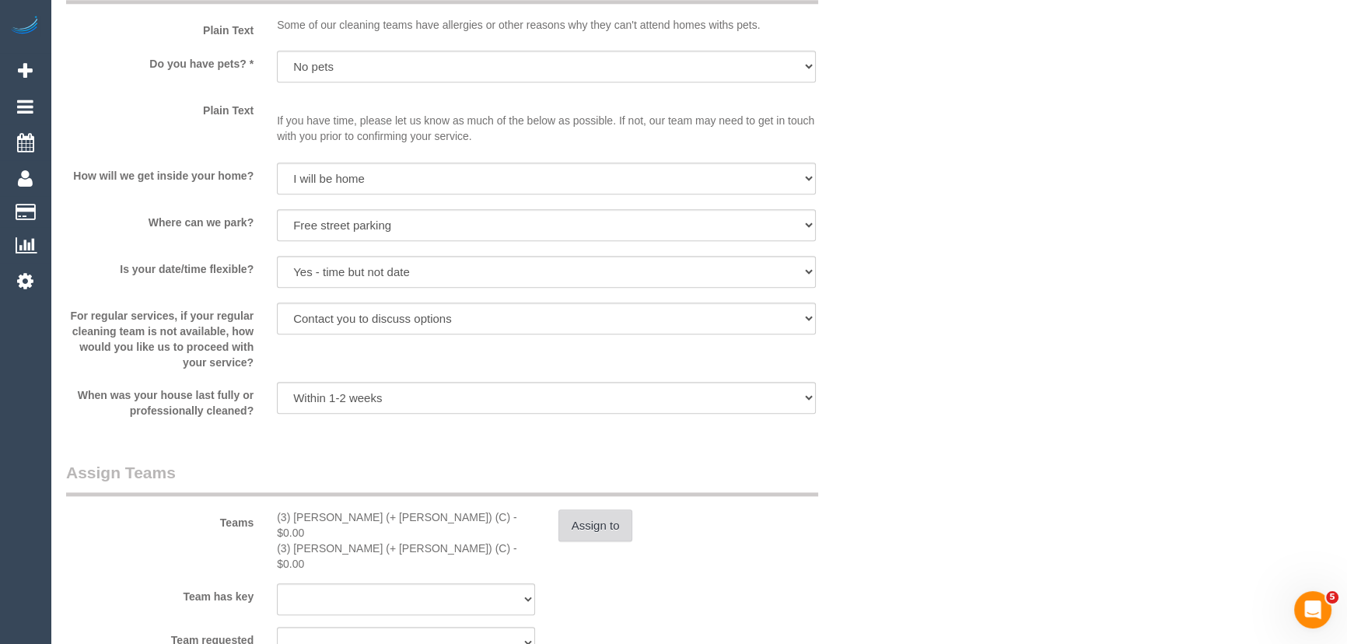
click at [609, 529] on button "Assign to" at bounding box center [595, 525] width 75 height 33
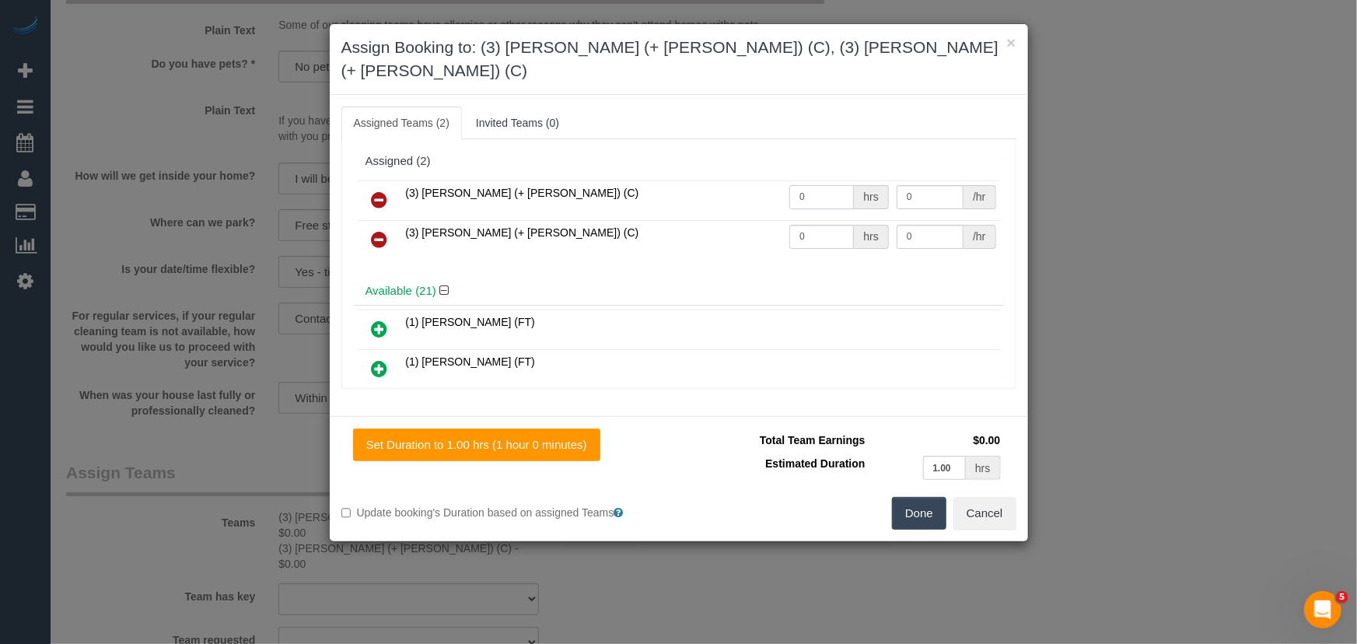
click at [818, 185] on input "0" at bounding box center [821, 197] width 65 height 24
type input "1"
type input "35"
click at [809, 225] on input "0" at bounding box center [821, 237] width 65 height 24
type input "1"
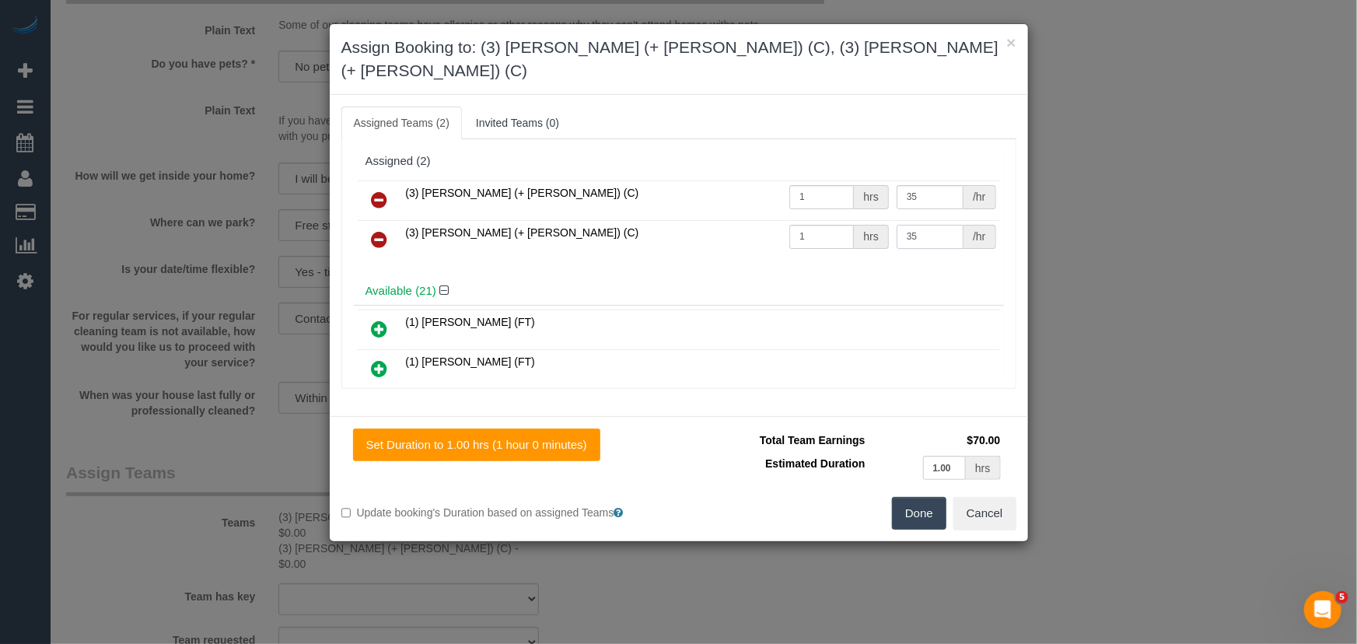
type input "35"
click at [931, 497] on button "Done" at bounding box center [919, 513] width 54 height 33
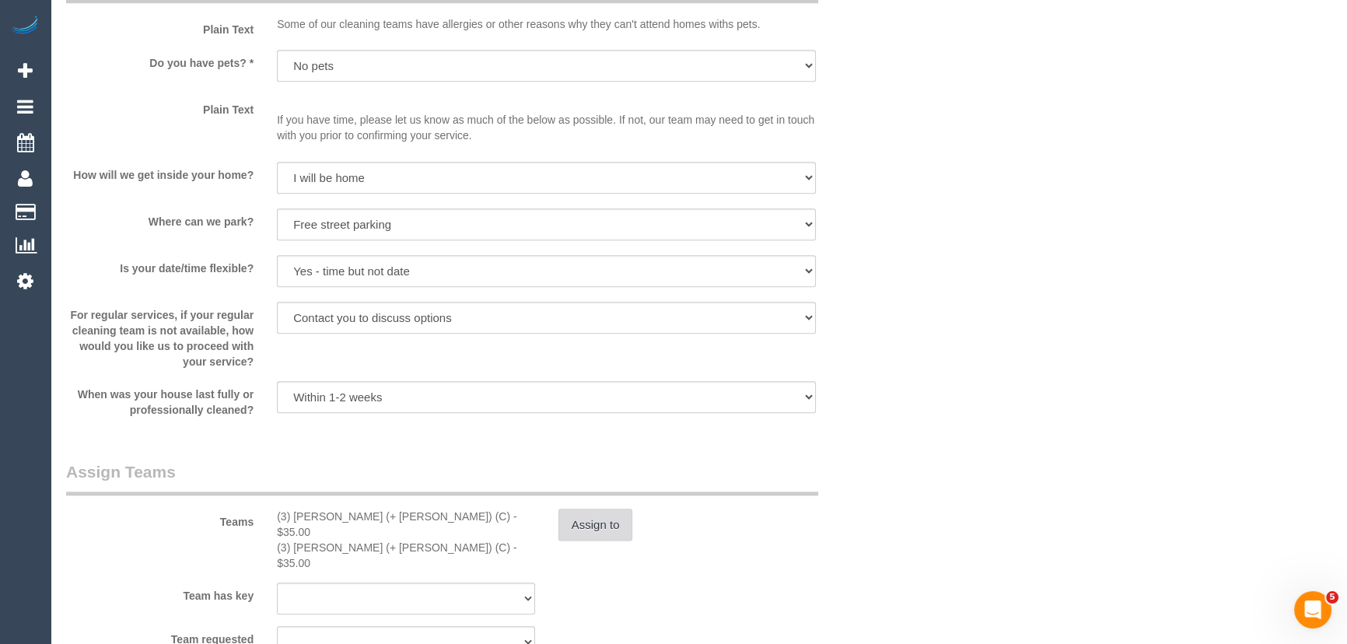
scroll to position [2191, 0]
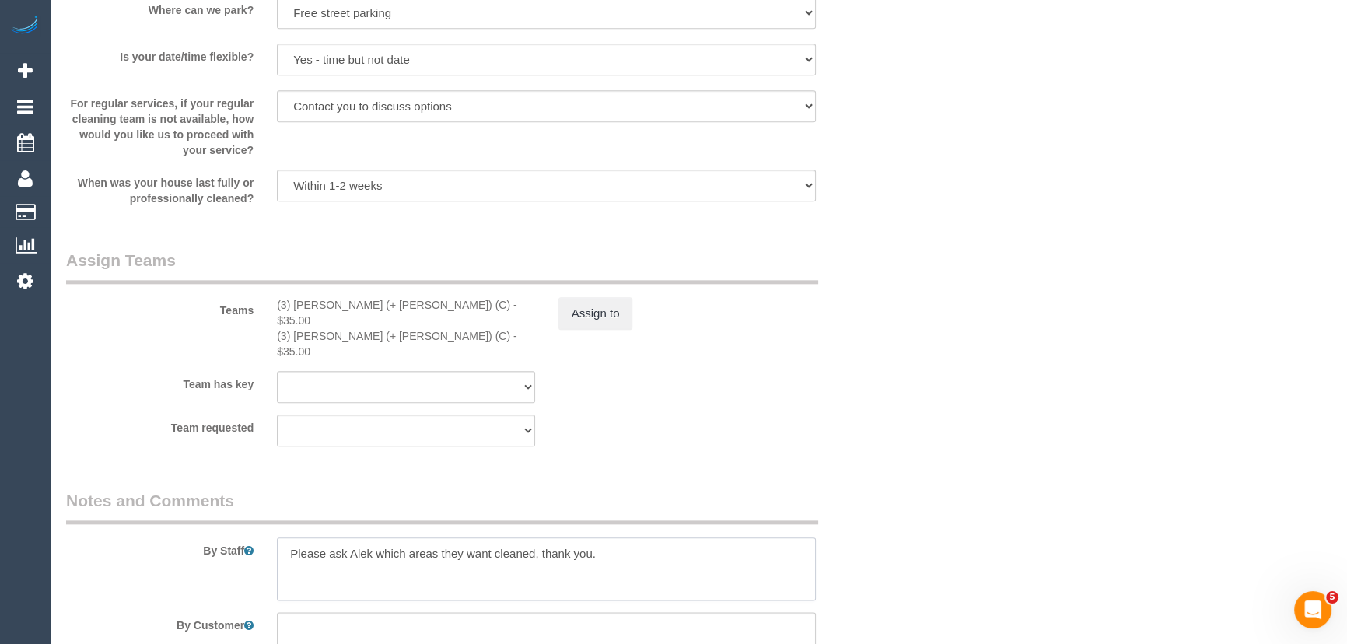
click at [285, 537] on textarea at bounding box center [546, 569] width 539 height 64
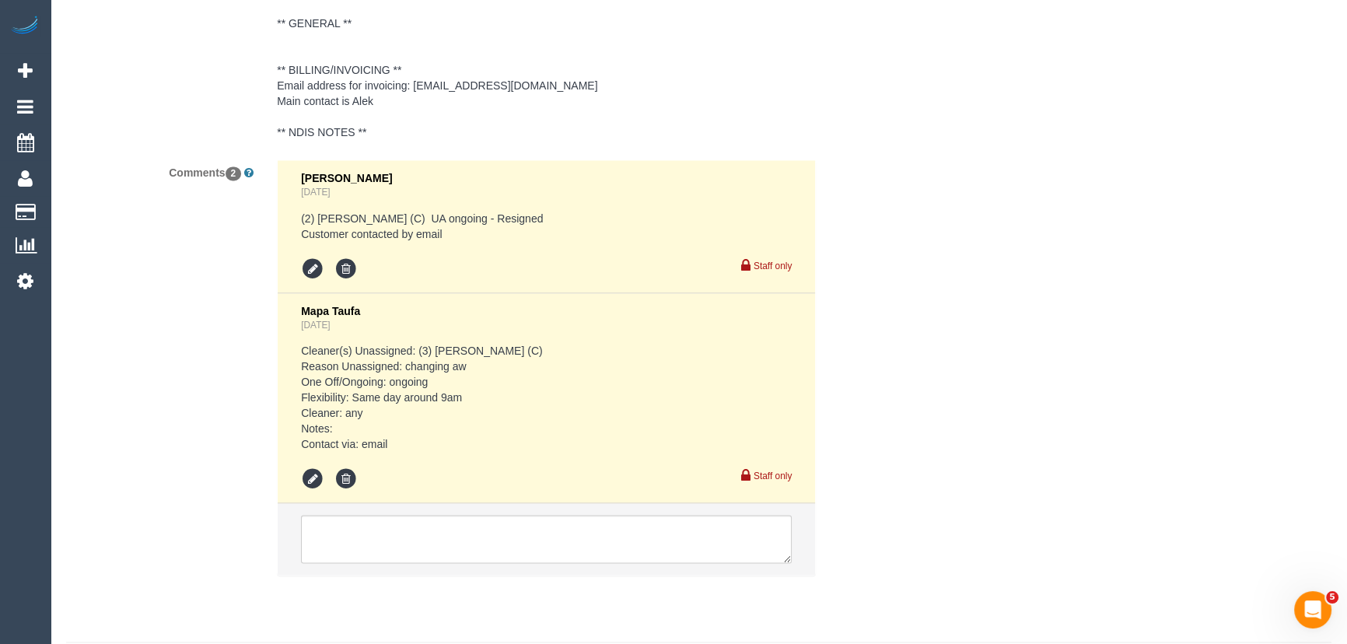
scroll to position [3071, 0]
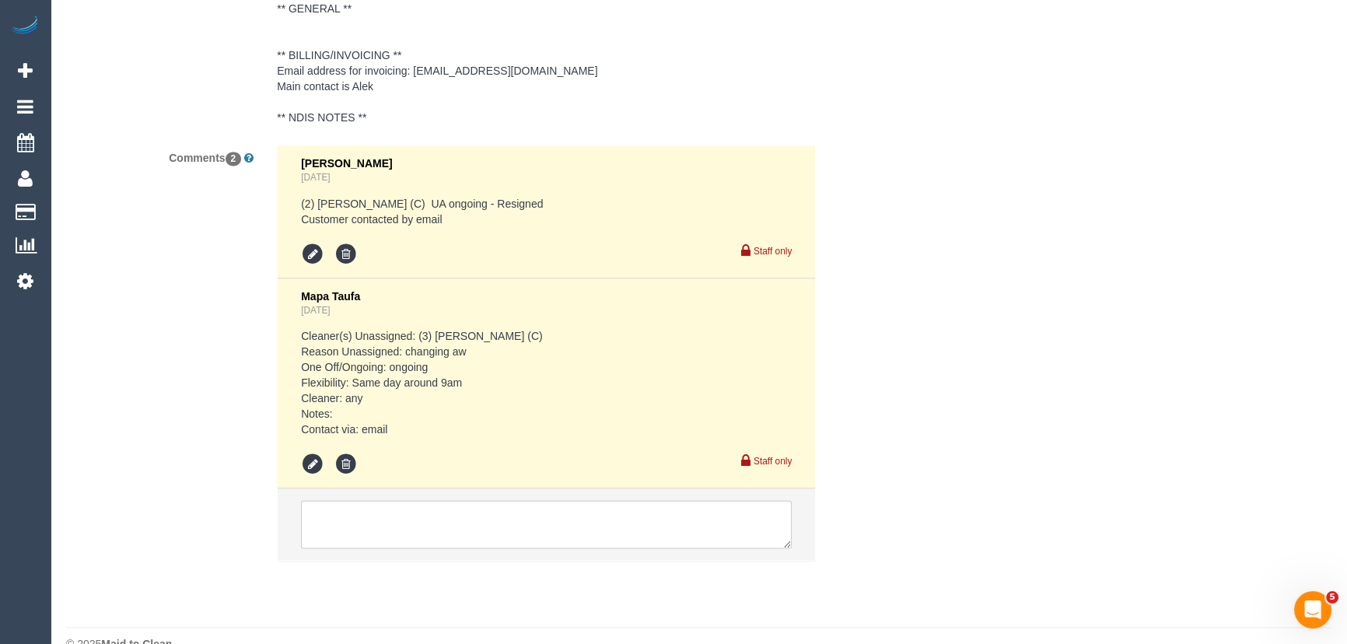
type textarea "*cover* Please ask Alek which areas they want cleaned, thank you."
click at [375, 500] on textarea at bounding box center [546, 524] width 491 height 48
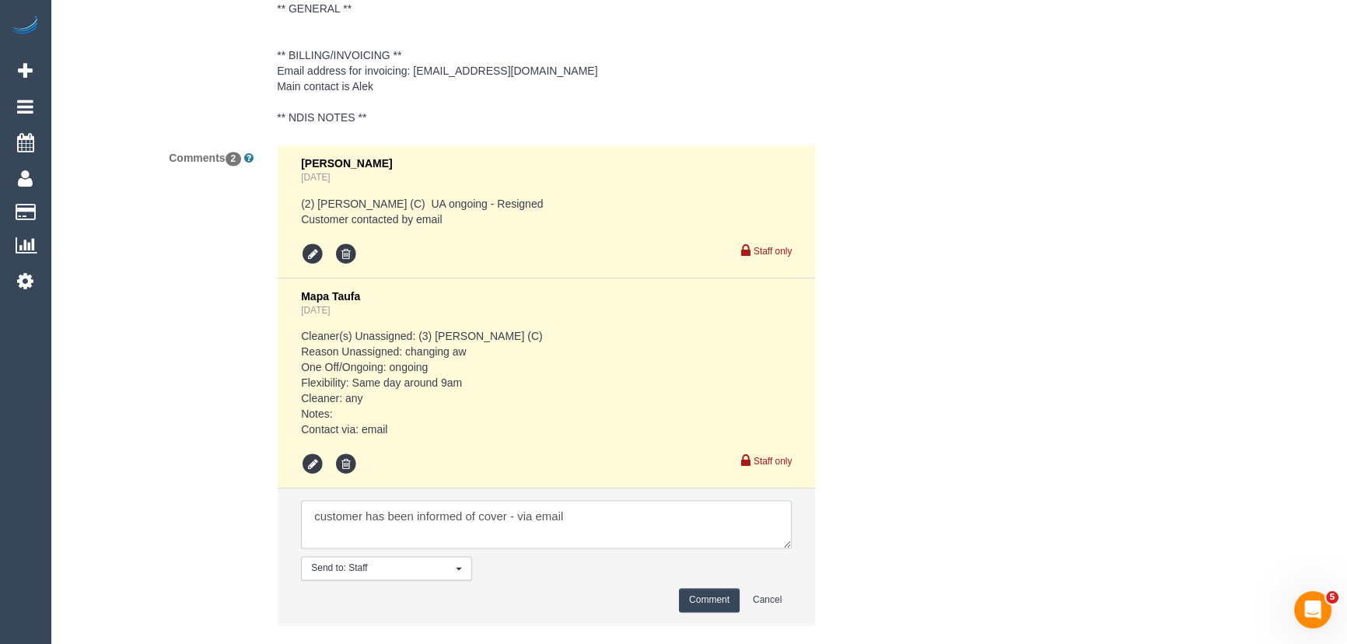
type textarea "customer has been informed of cover - via email"
click at [719, 588] on button "Comment" at bounding box center [709, 600] width 61 height 24
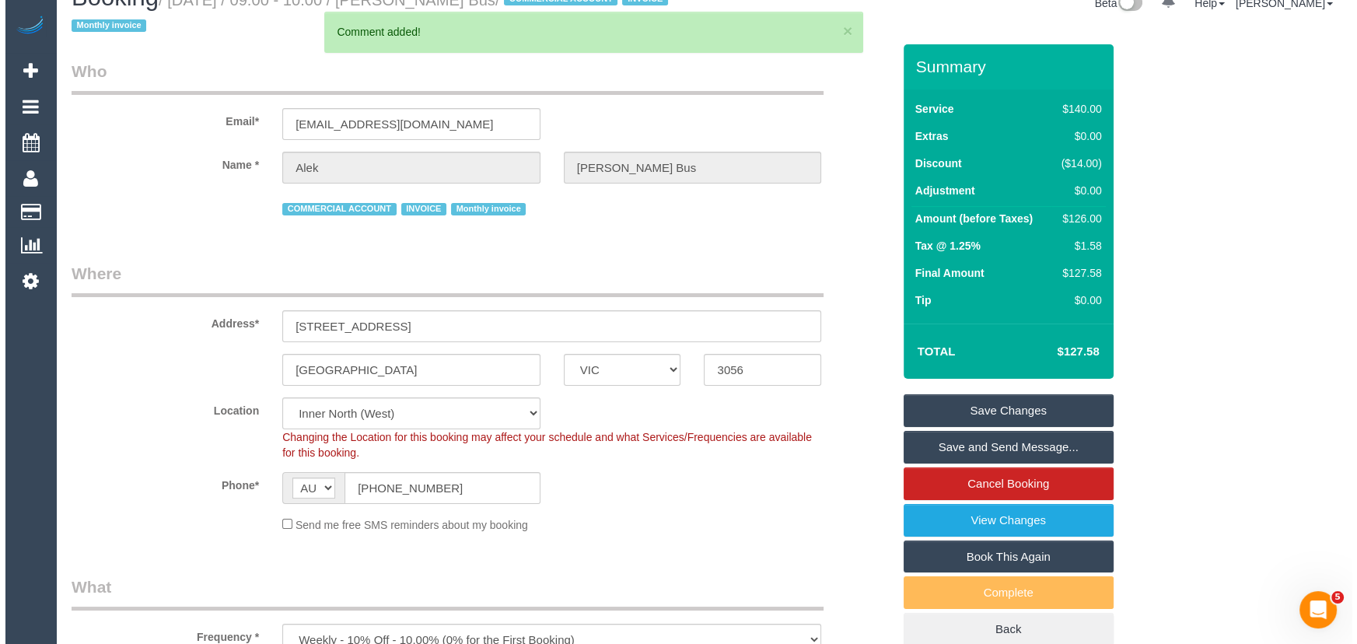
scroll to position [0, 0]
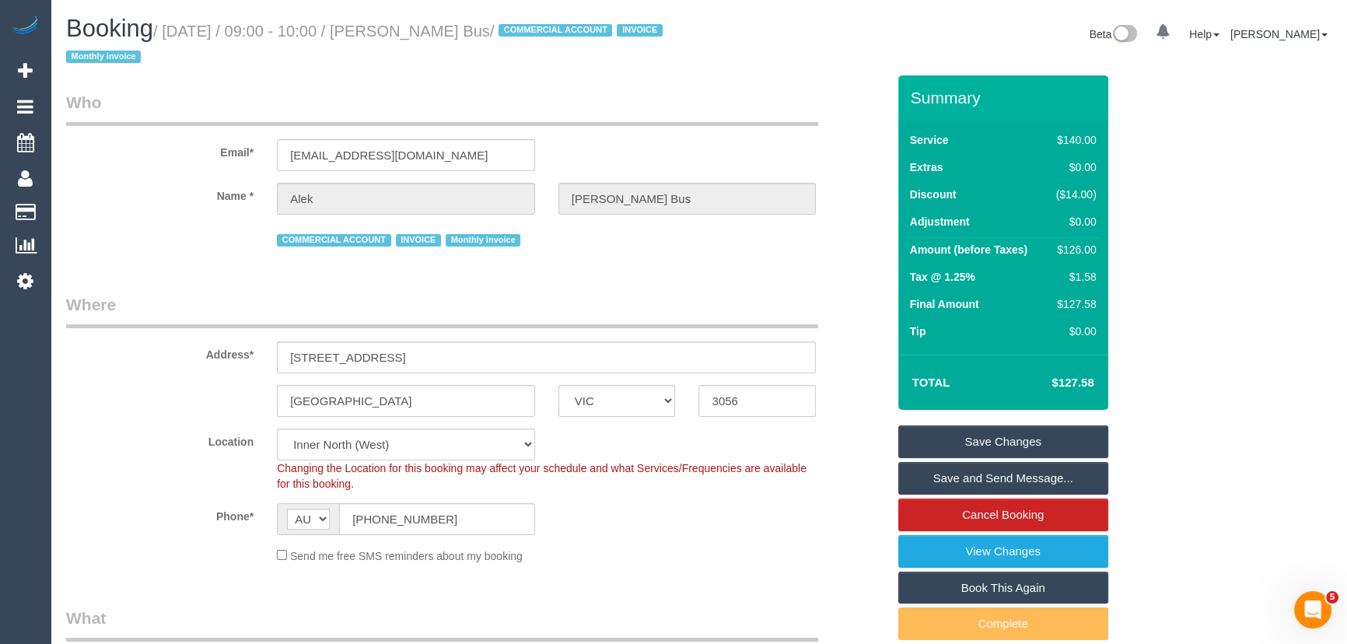
click at [435, 31] on small "/ September 30, 2025 / 09:00 - 10:00 / Alek Moreland Bus / COMMERCIAL ACCOUNT I…" at bounding box center [366, 45] width 601 height 44
click at [435, 32] on small "/ September 30, 2025 / 09:00 - 10:00 / Alek Moreland Bus / COMMERCIAL ACCOUNT I…" at bounding box center [366, 45] width 601 height 44
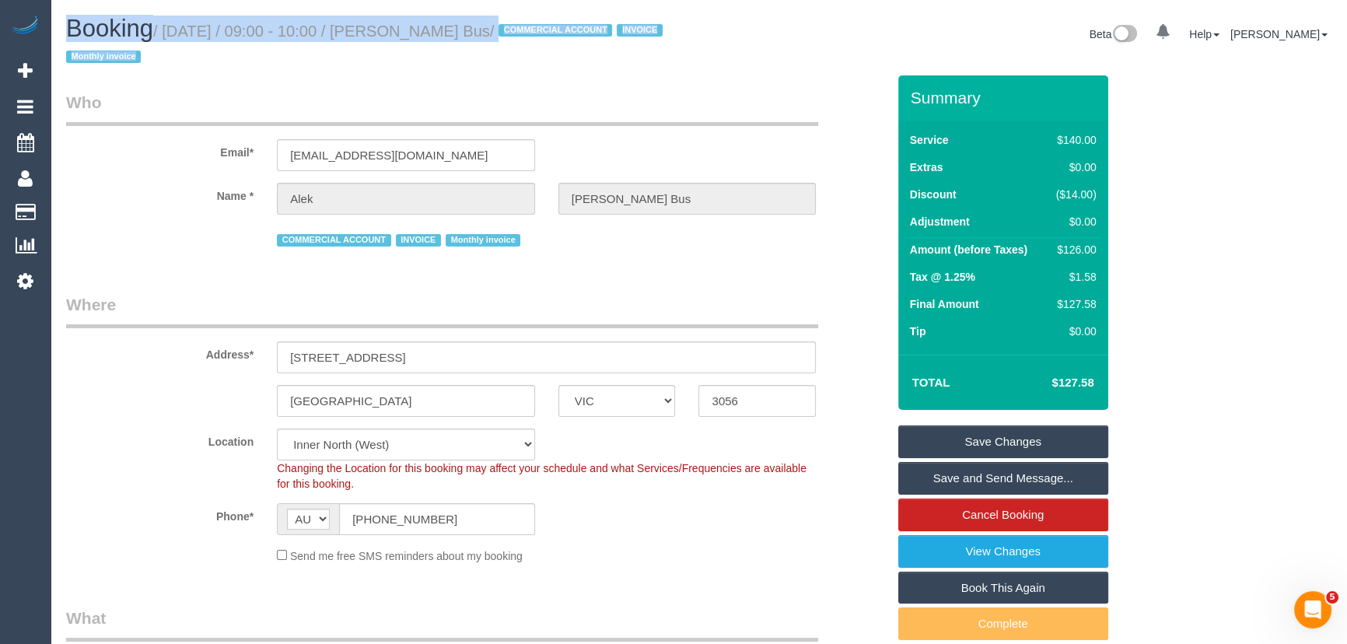
click at [435, 32] on small "/ September 30, 2025 / 09:00 - 10:00 / Alek Moreland Bus / COMMERCIAL ACCOUNT I…" at bounding box center [366, 45] width 601 height 44
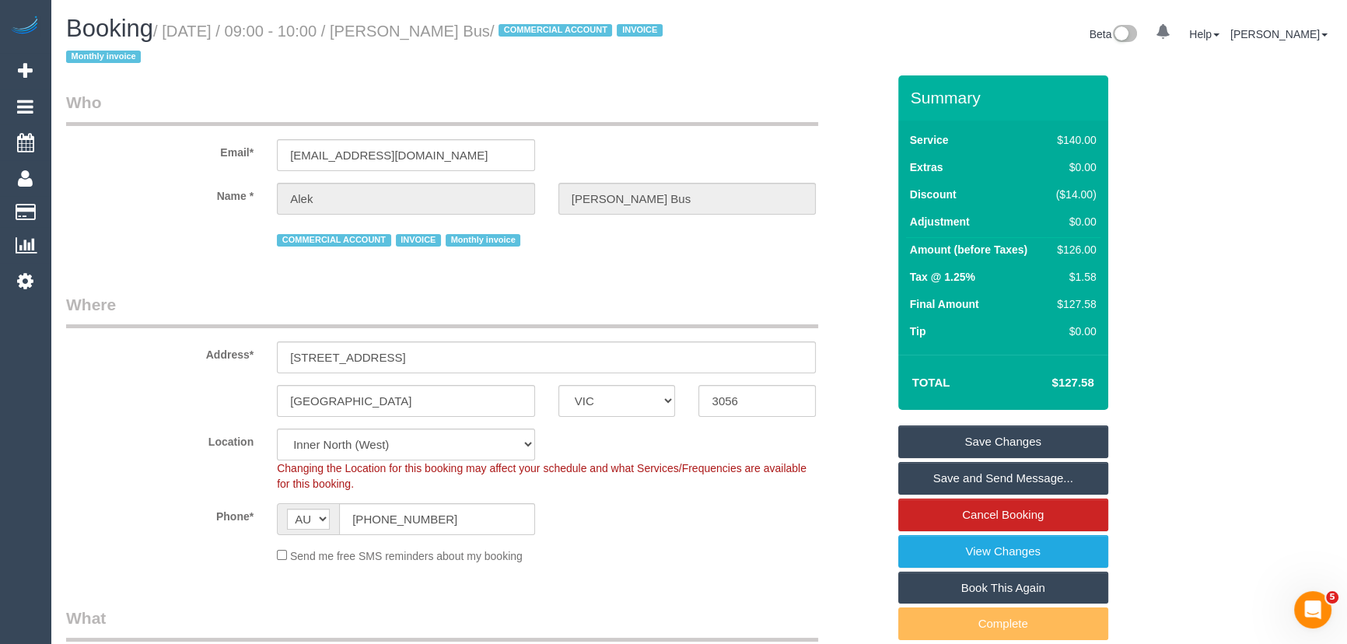
click at [434, 32] on small "/ September 30, 2025 / 09:00 - 10:00 / Alek Moreland Bus / COMMERCIAL ACCOUNT I…" at bounding box center [366, 45] width 601 height 44
click at [439, 31] on small "/ September 30, 2025 / 09:00 - 10:00 / Alek Moreland Bus / COMMERCIAL ACCOUNT I…" at bounding box center [366, 45] width 601 height 44
copy small "Alek Moreland Bus"
click at [972, 439] on link "Save Changes" at bounding box center [1003, 441] width 210 height 33
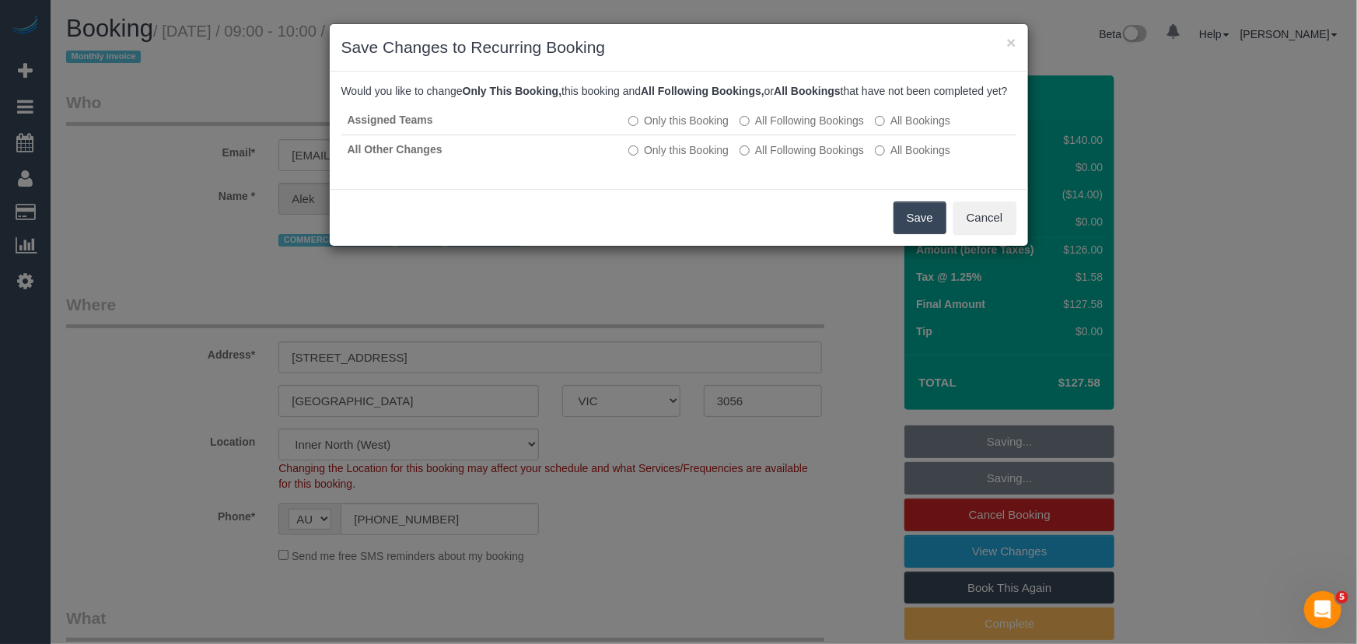
click at [904, 234] on button "Save" at bounding box center [920, 217] width 53 height 33
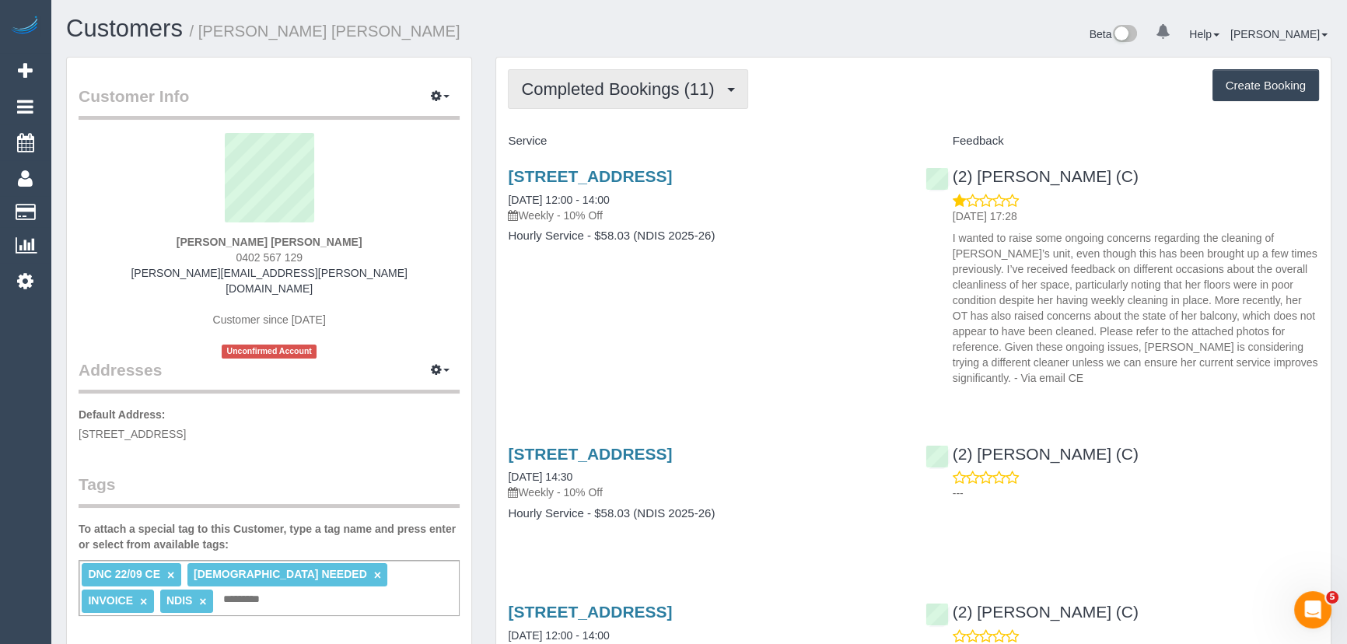
click at [597, 100] on button "Completed Bookings (11)" at bounding box center [628, 89] width 240 height 40
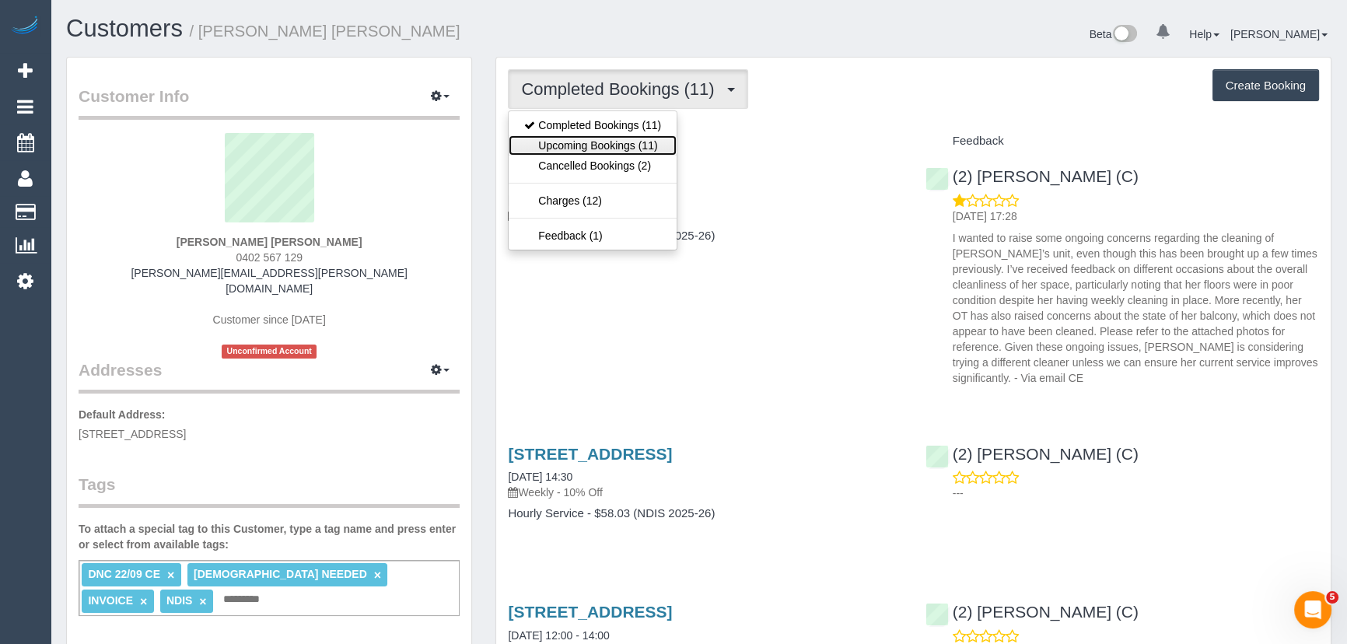
click at [607, 143] on link "Upcoming Bookings (11)" at bounding box center [593, 145] width 168 height 20
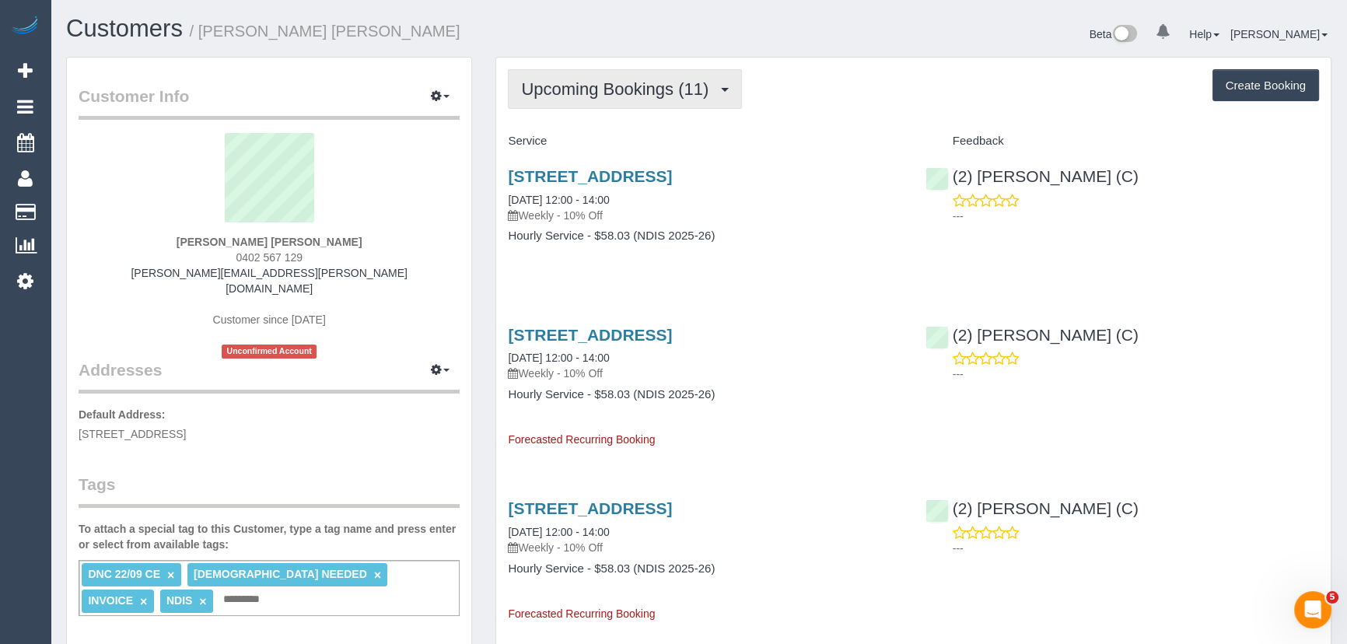
click at [585, 93] on span "Upcoming Bookings (11)" at bounding box center [618, 88] width 195 height 19
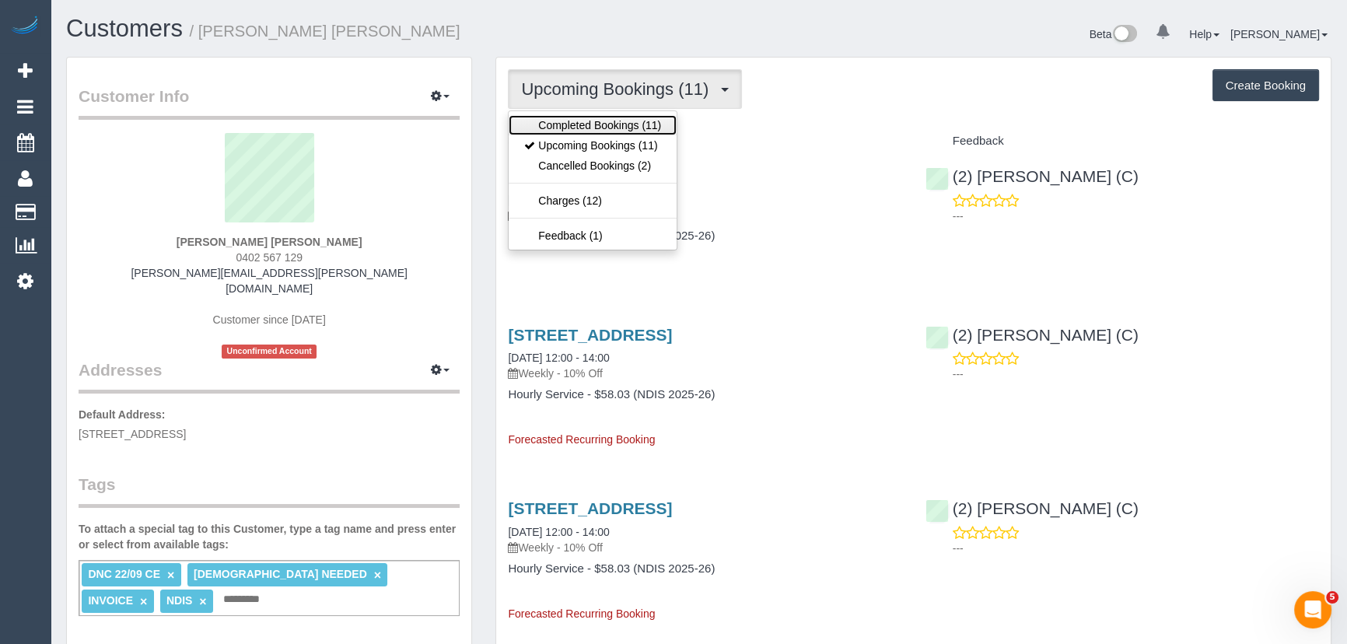
click at [585, 119] on link "Completed Bookings (11)" at bounding box center [593, 125] width 168 height 20
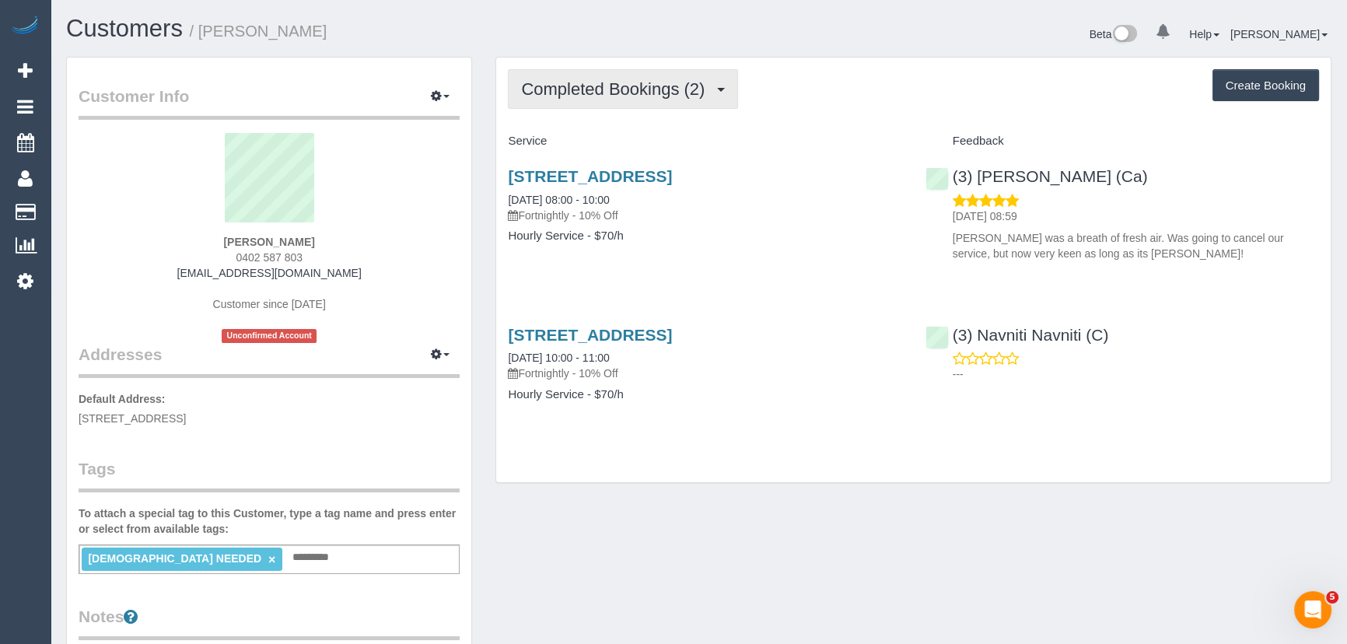
click at [673, 89] on span "Completed Bookings (2)" at bounding box center [616, 88] width 191 height 19
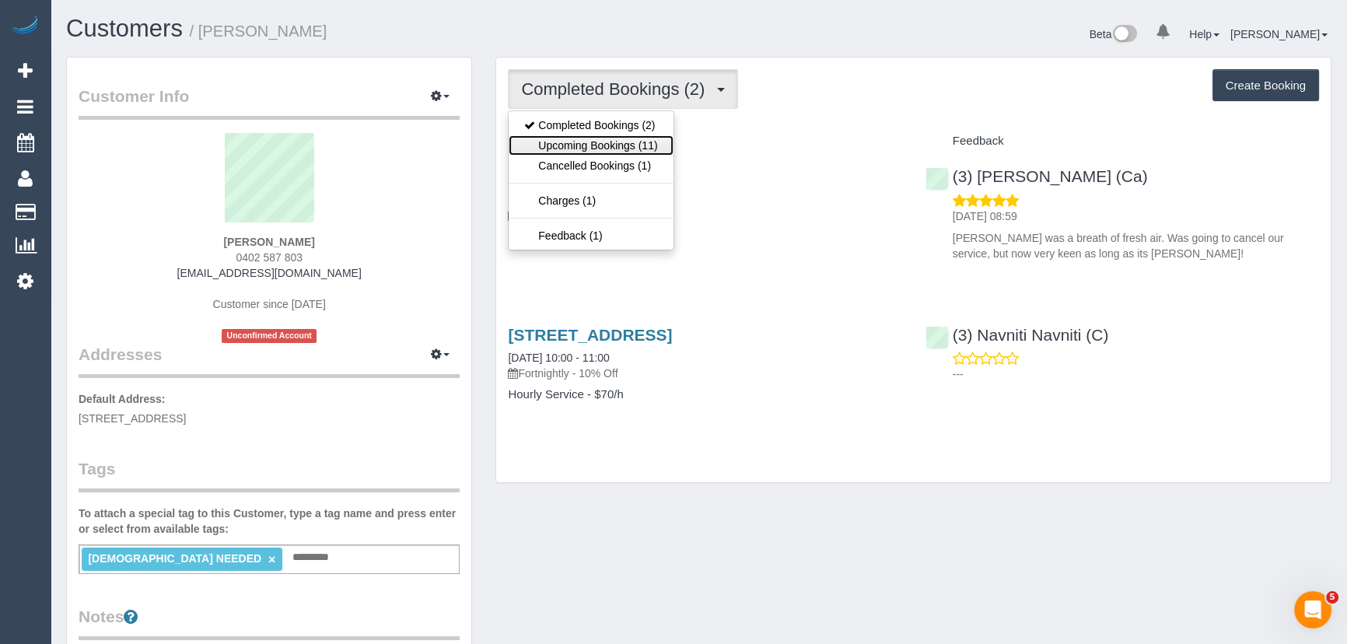
click at [652, 146] on link "Upcoming Bookings (11)" at bounding box center [591, 145] width 164 height 20
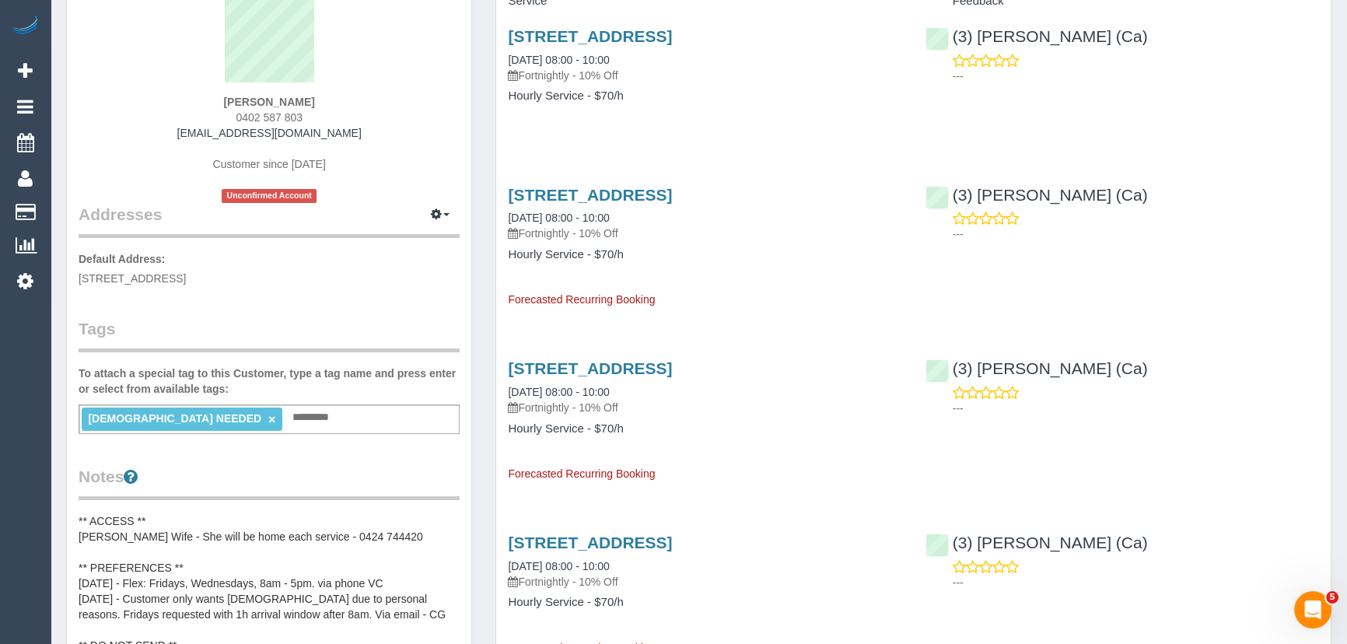
scroll to position [141, 0]
click at [289, 413] on input "text" at bounding box center [315, 417] width 53 height 20
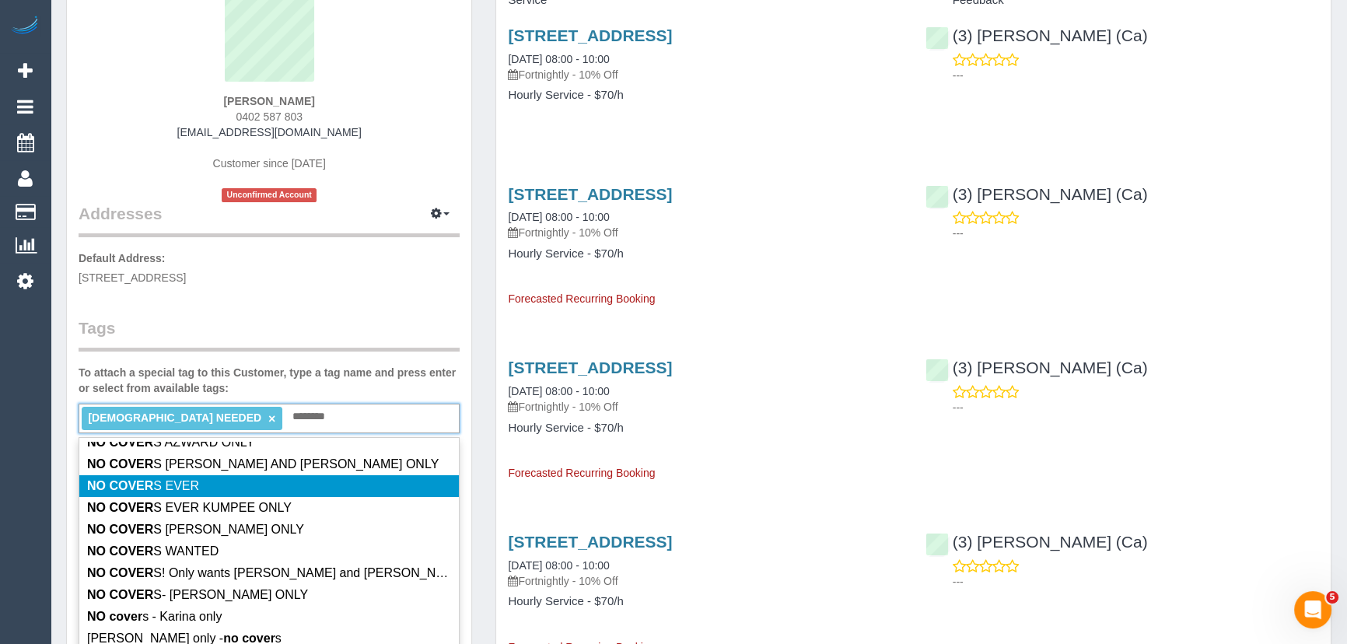
scroll to position [136, 0]
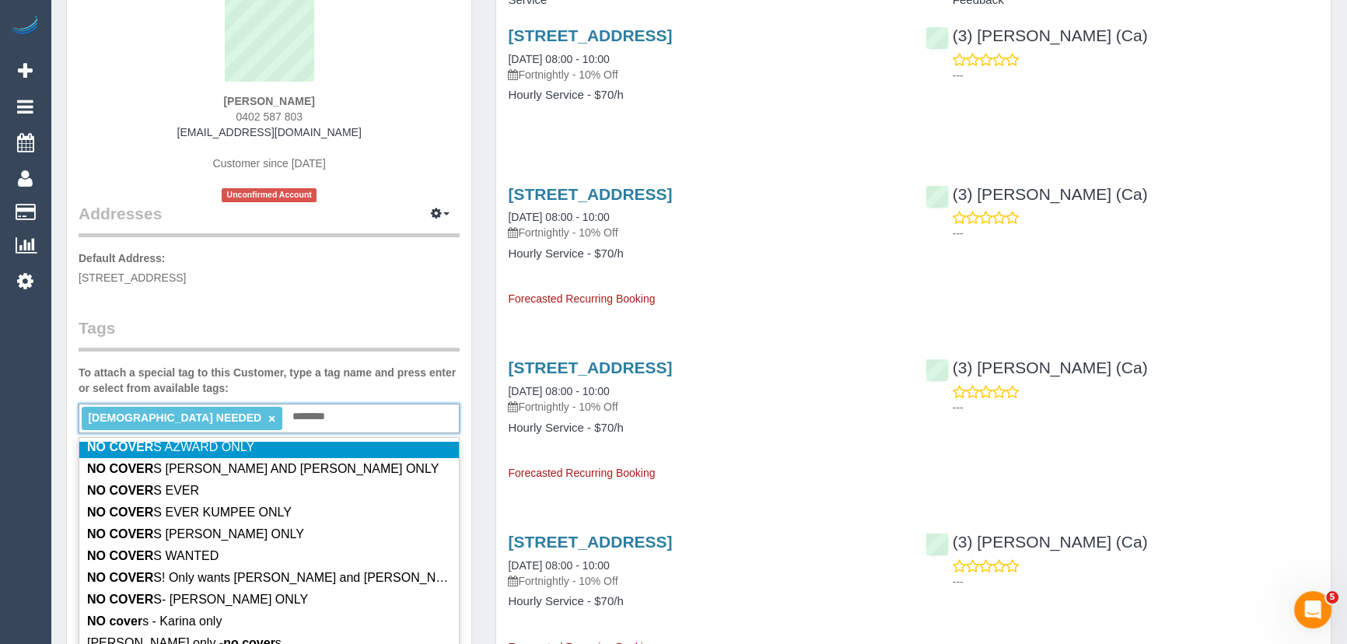
click at [276, 416] on div "FEMALE NEEDED × ******** NO COVER" at bounding box center [269, 419] width 381 height 30
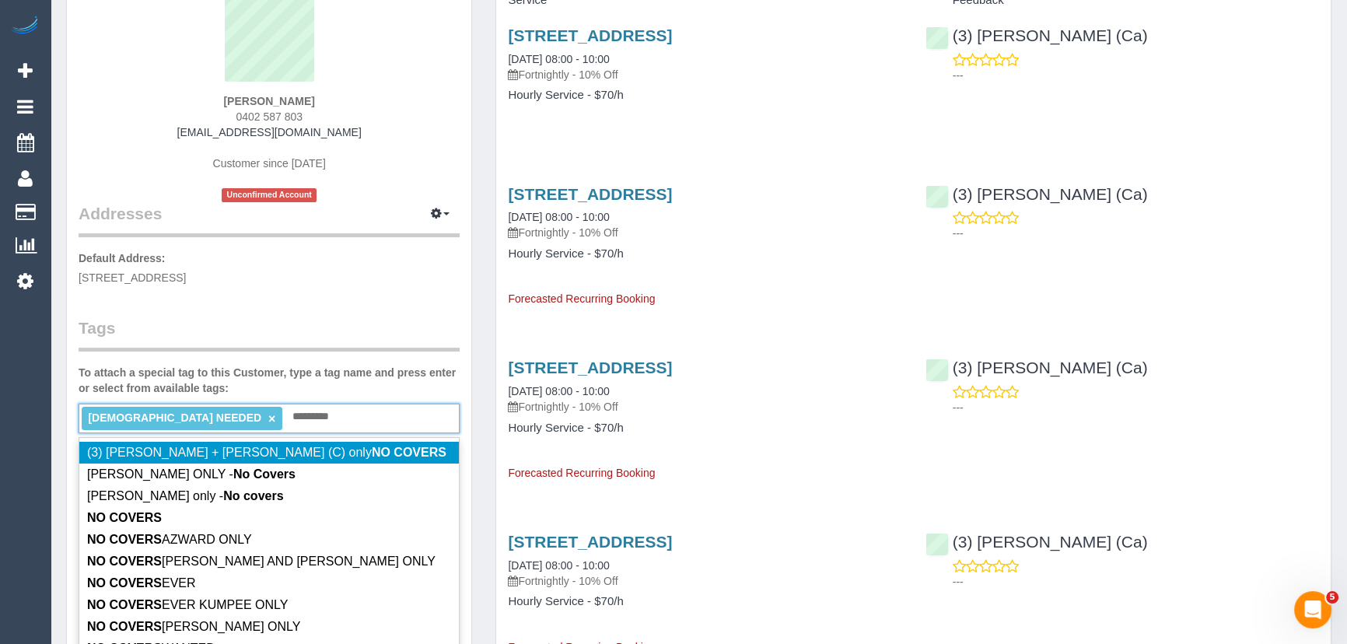
type input "*********"
click at [391, 306] on div "Customer Info Edit Contact Info Send Message Email Preferences Special Sales Ta…" at bounding box center [269, 551] width 404 height 1269
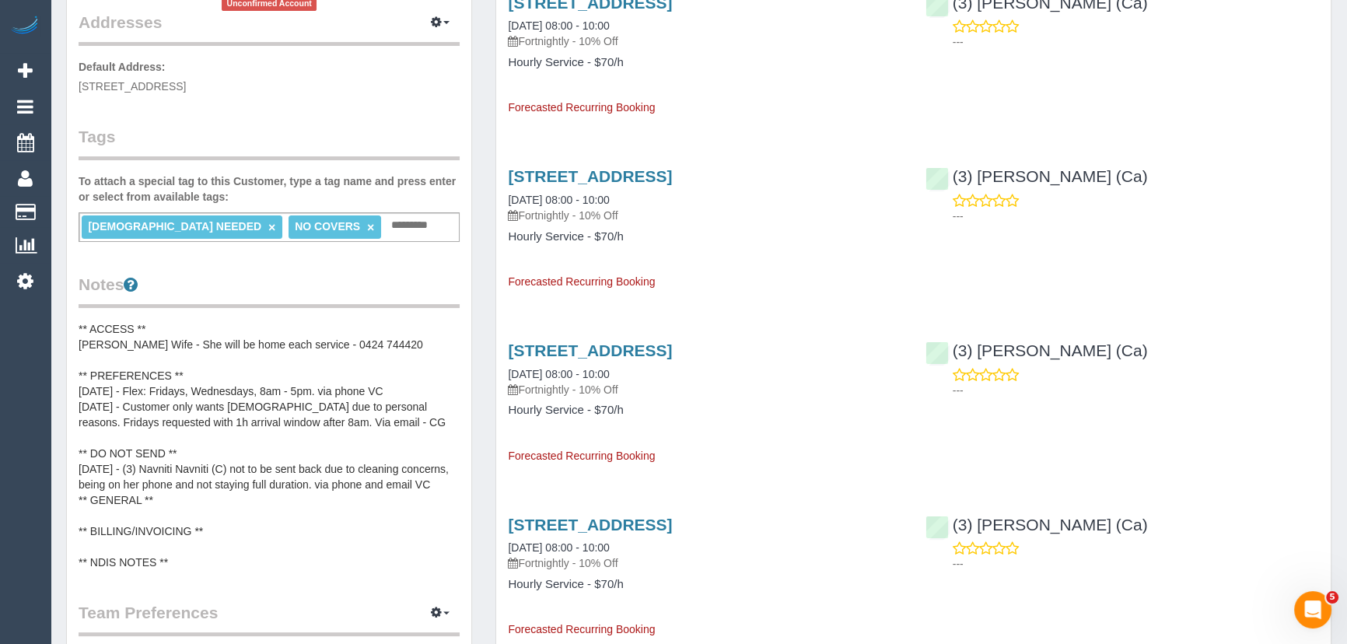
scroll to position [353, 0]
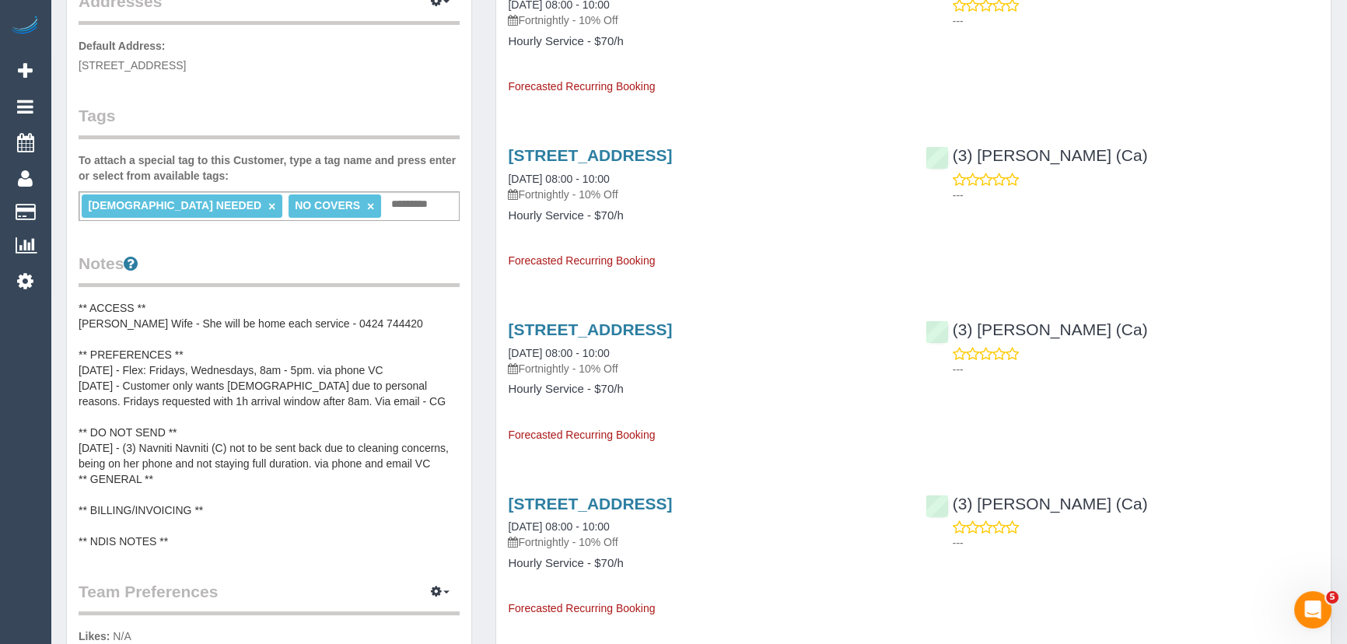
click at [115, 366] on pre "** ACCESS ** Sam Wife - She will be home each service - 0424 744420 ** PREFEREN…" at bounding box center [269, 424] width 381 height 249
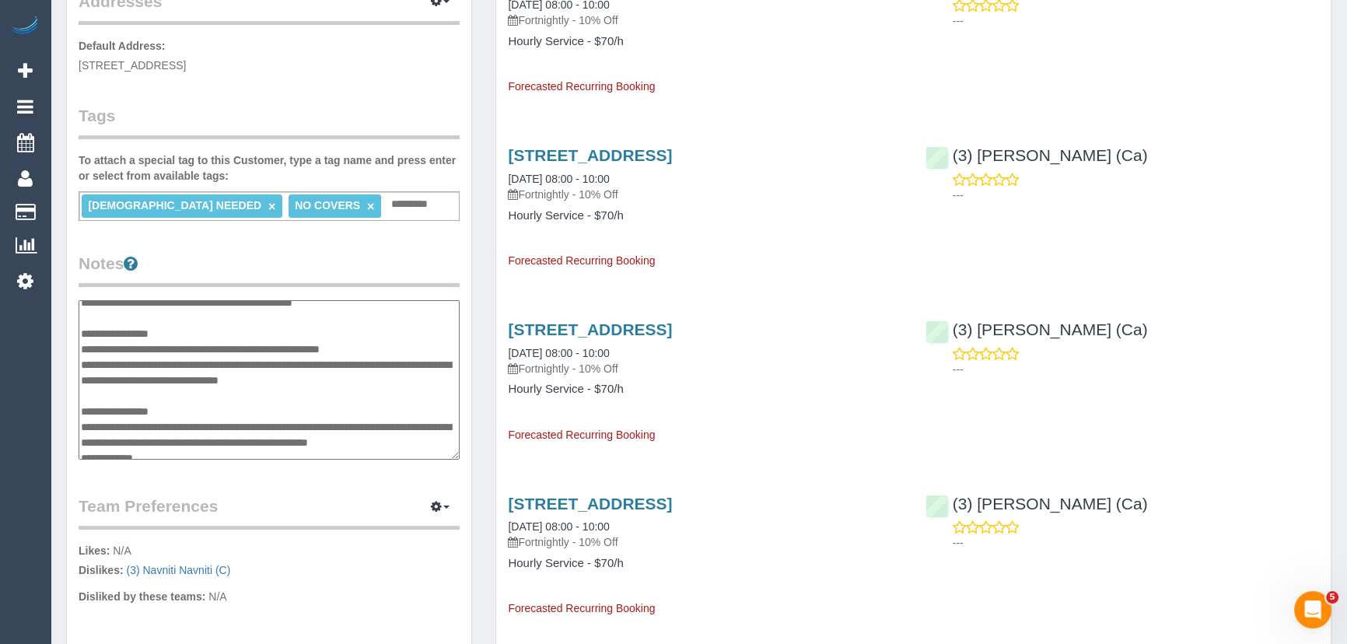
scroll to position [0, 0]
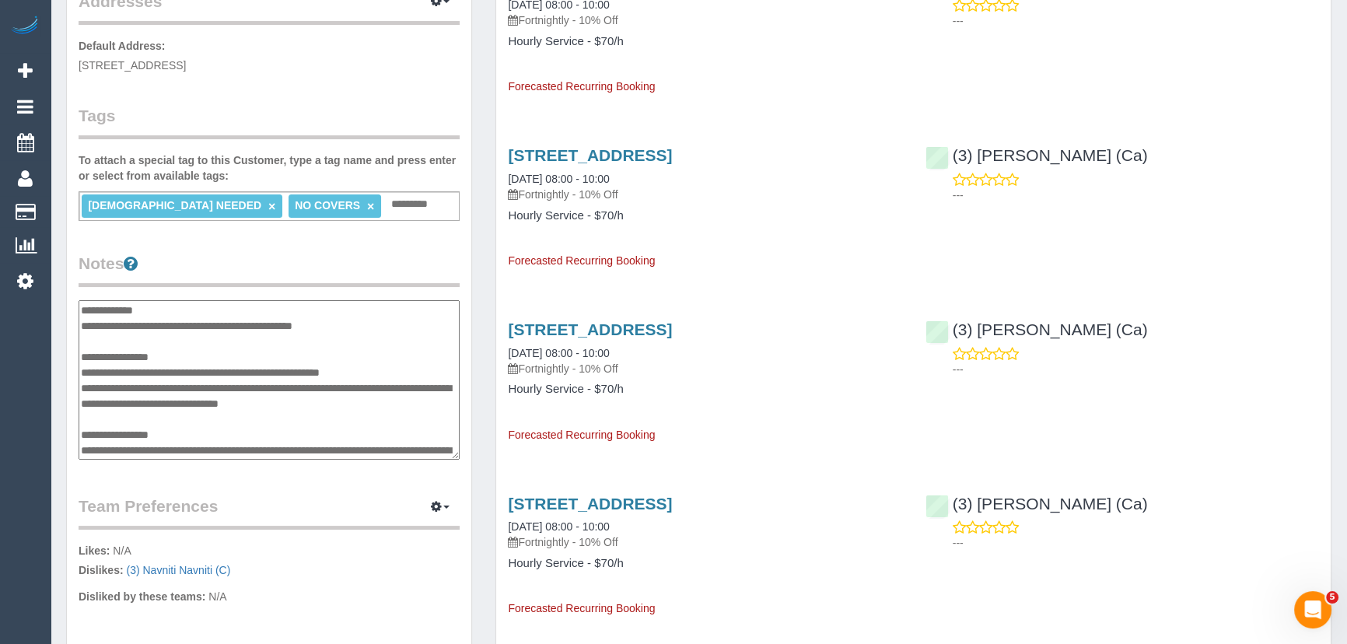
click at [80, 370] on textarea "**********" at bounding box center [269, 380] width 381 height 160
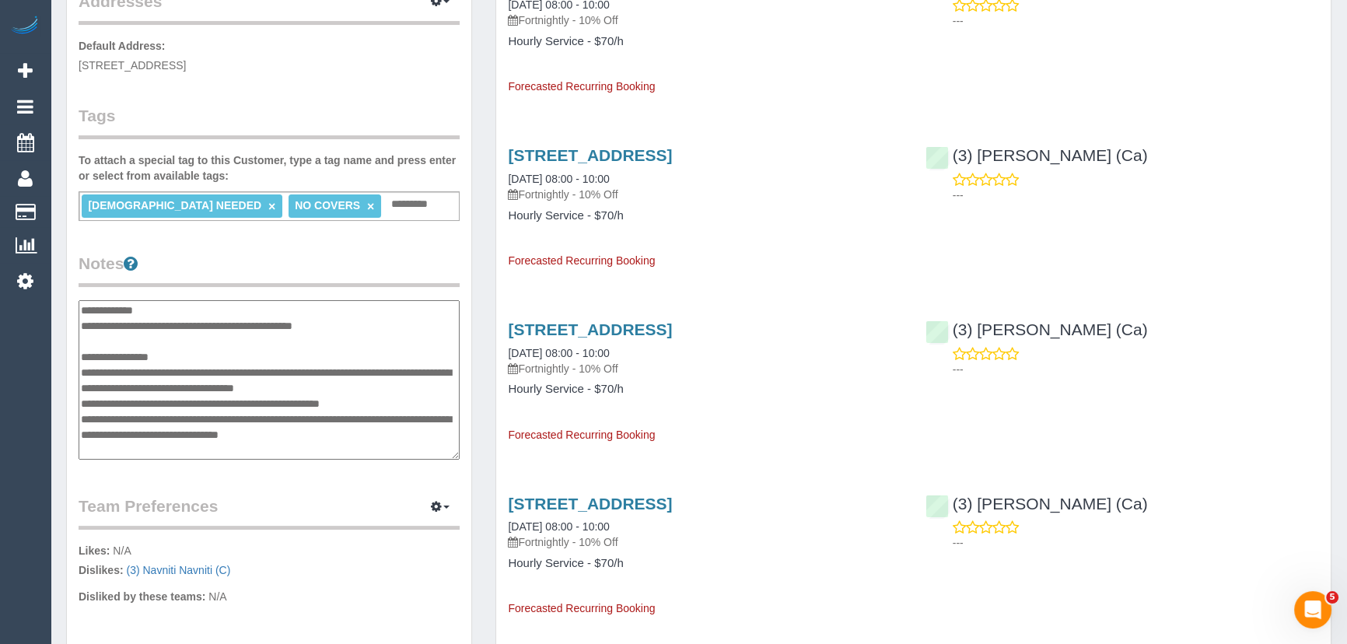
type textarea "**********"
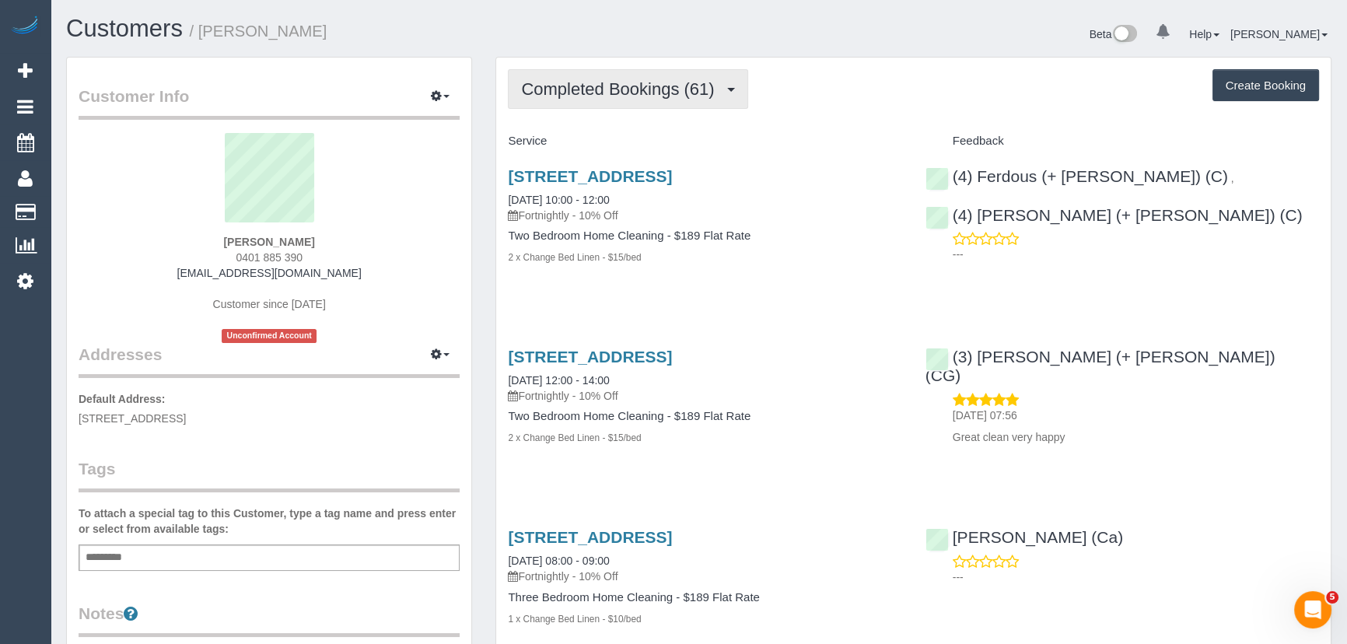
click at [646, 101] on button "Completed Bookings (61)" at bounding box center [628, 89] width 240 height 40
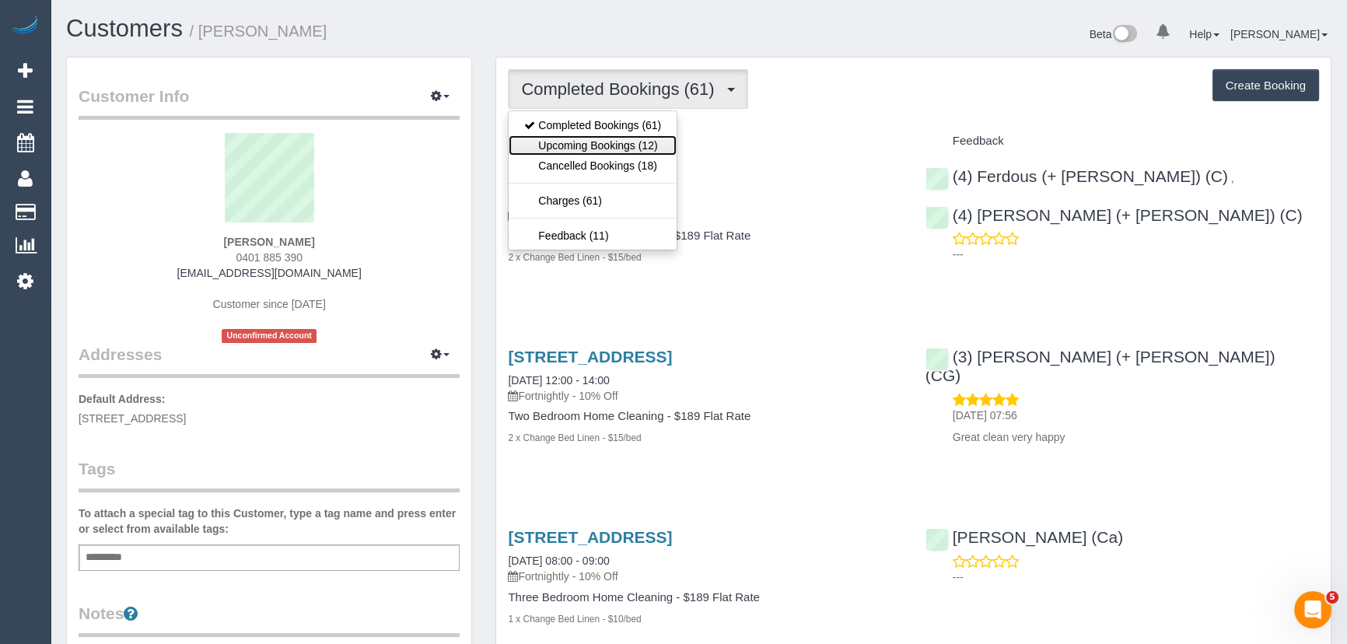
click at [645, 144] on link "Upcoming Bookings (12)" at bounding box center [593, 145] width 168 height 20
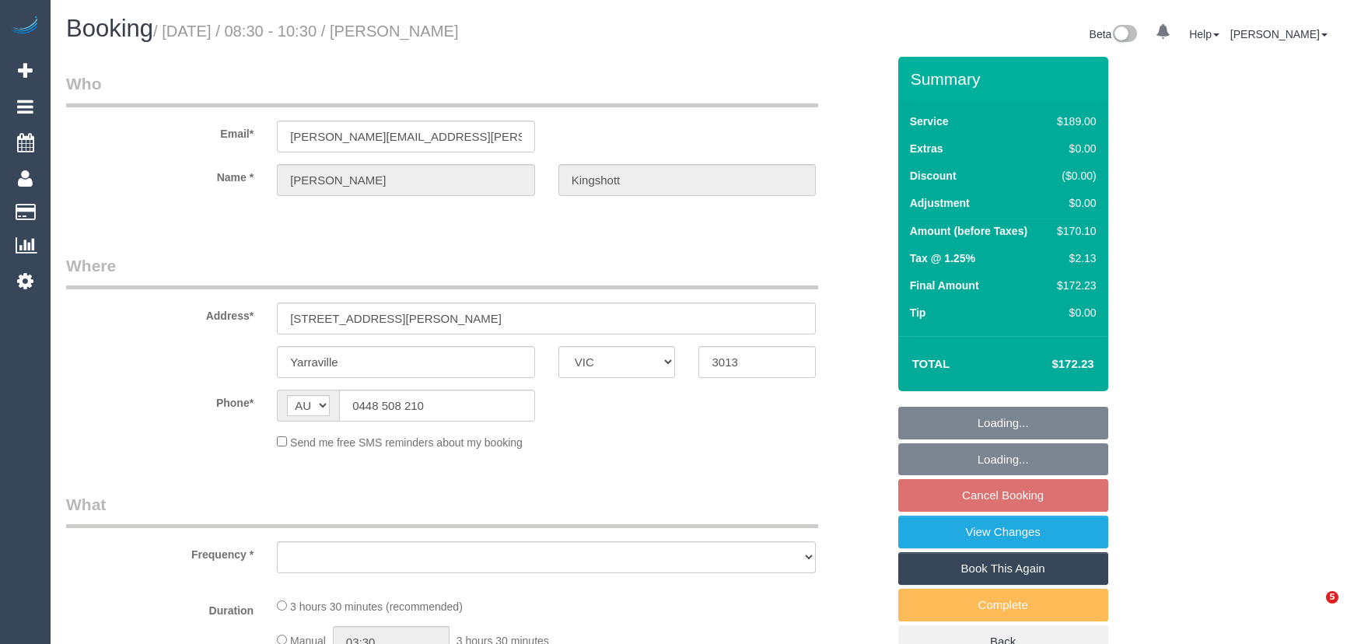
select select "VIC"
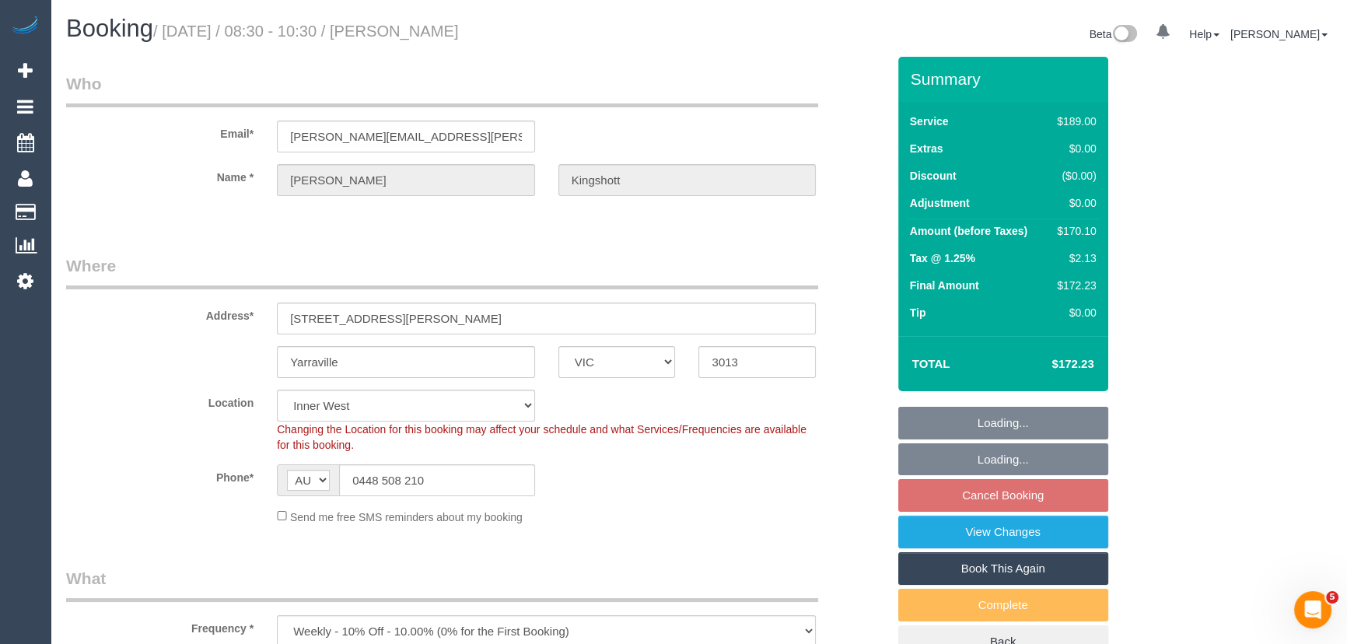
select select "object:625"
select select "string:stripe-pm_1RBOiR2GScqysDRVwOgLJOSd"
select select "number:27"
select select "number:14"
select select "number:19"
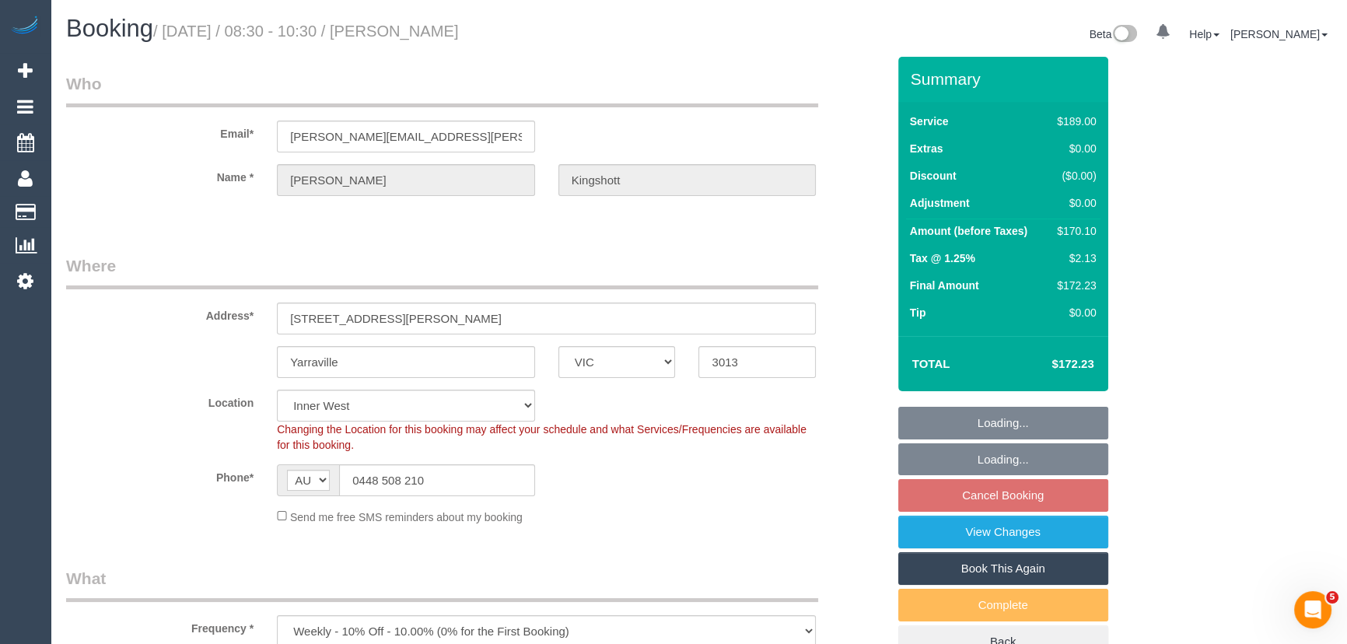
select select "number:36"
select select "number:34"
select select "number:11"
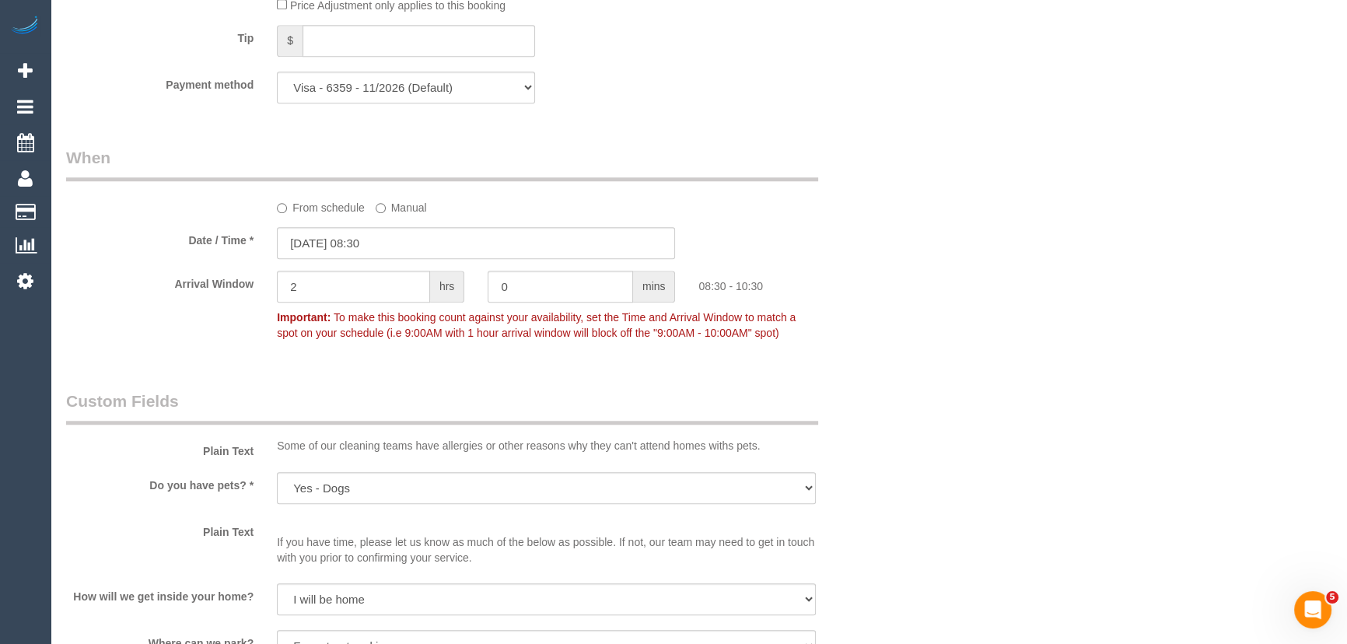
scroll to position [1343, 0]
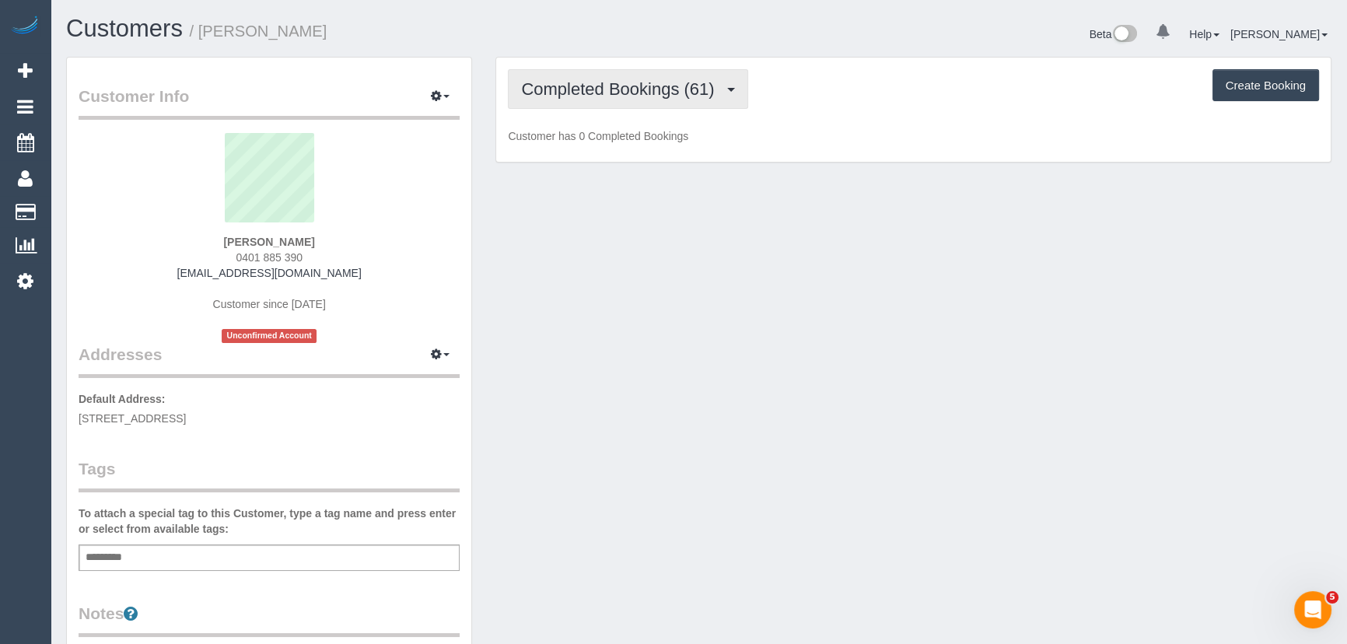
click at [702, 89] on span "Completed Bookings (61)" at bounding box center [621, 88] width 201 height 19
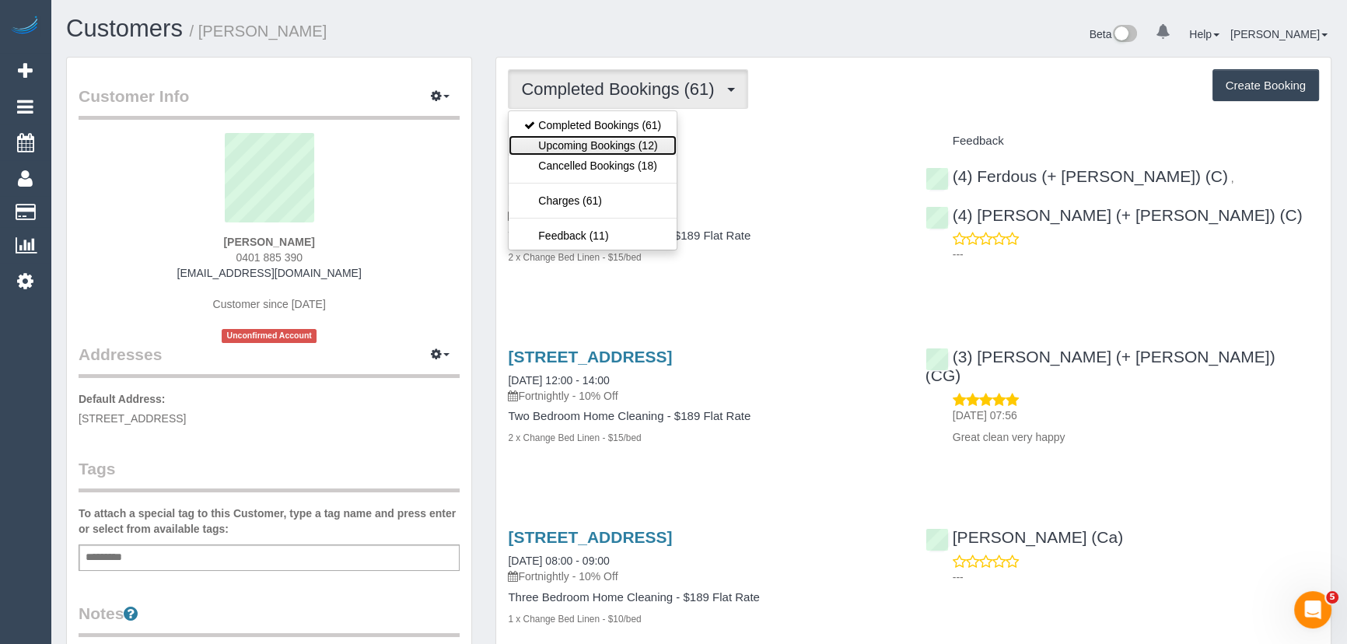
click at [663, 148] on link "Upcoming Bookings (12)" at bounding box center [593, 145] width 168 height 20
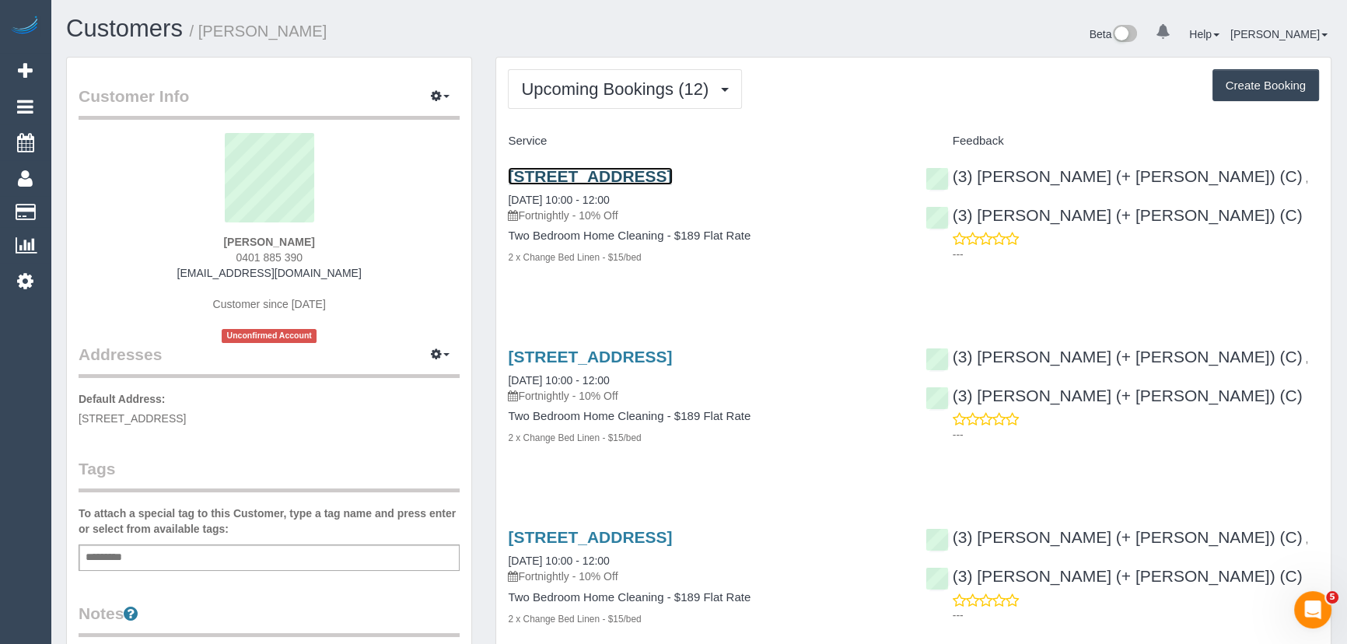
drag, startPoint x: 591, startPoint y: 173, endPoint x: 592, endPoint y: 158, distance: 14.8
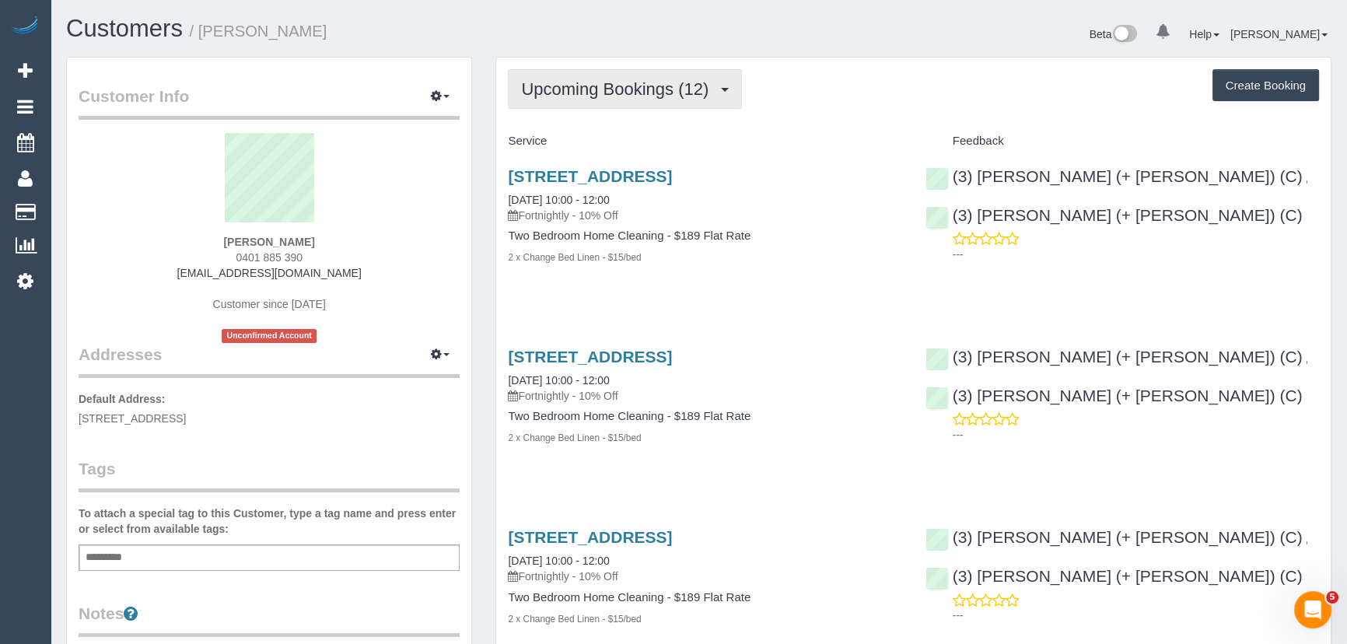
click at [654, 85] on span "Upcoming Bookings (12)" at bounding box center [618, 88] width 195 height 19
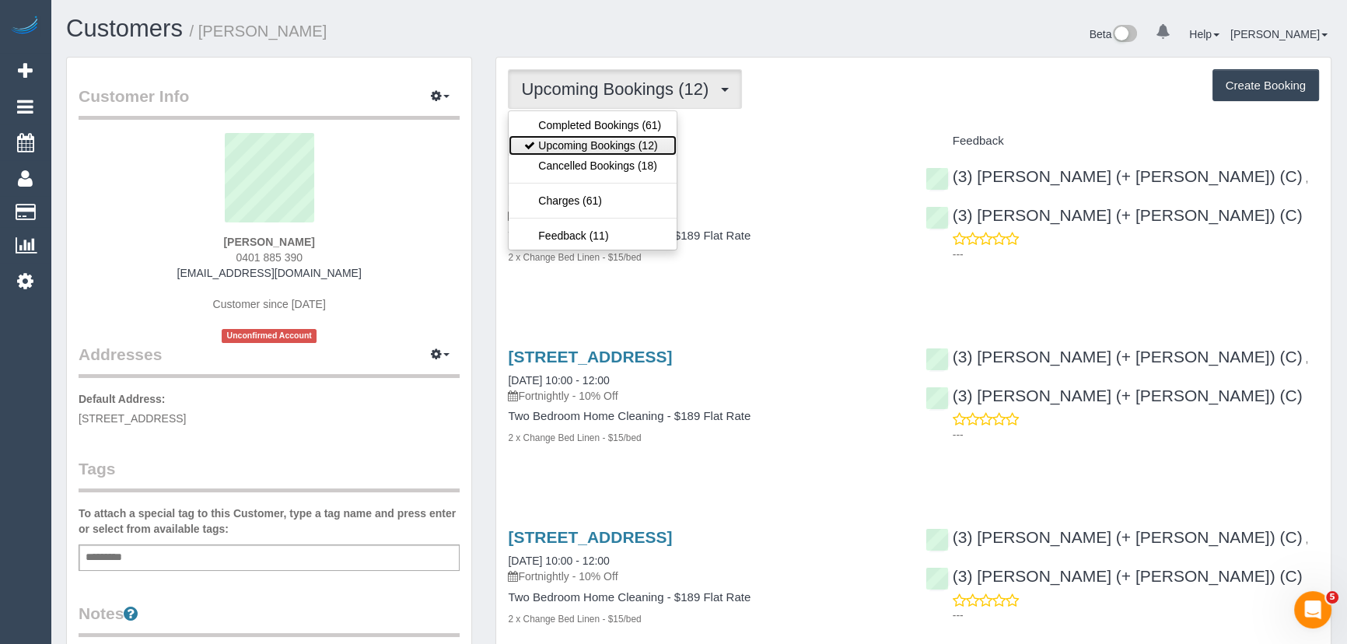
click at [653, 139] on link "Upcoming Bookings (12)" at bounding box center [593, 145] width 168 height 20
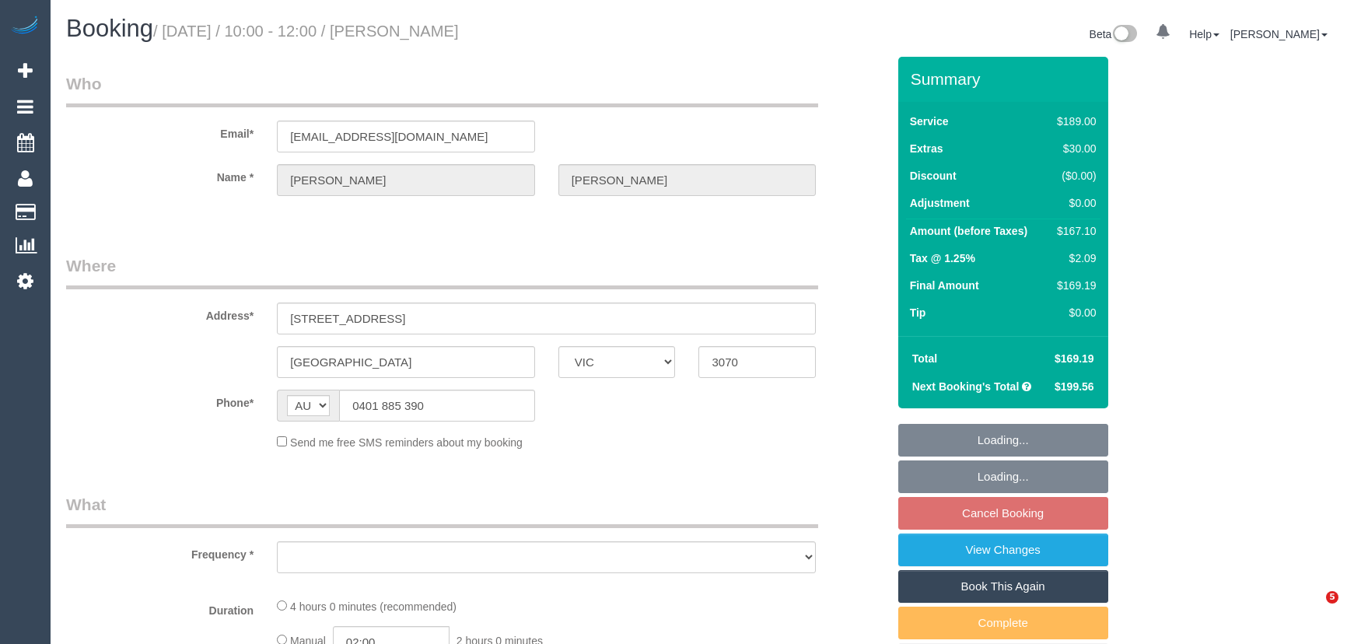
select select "VIC"
select select "string:stripe-pm_1LAUdz2GScqysDRVq1Zkc9jP"
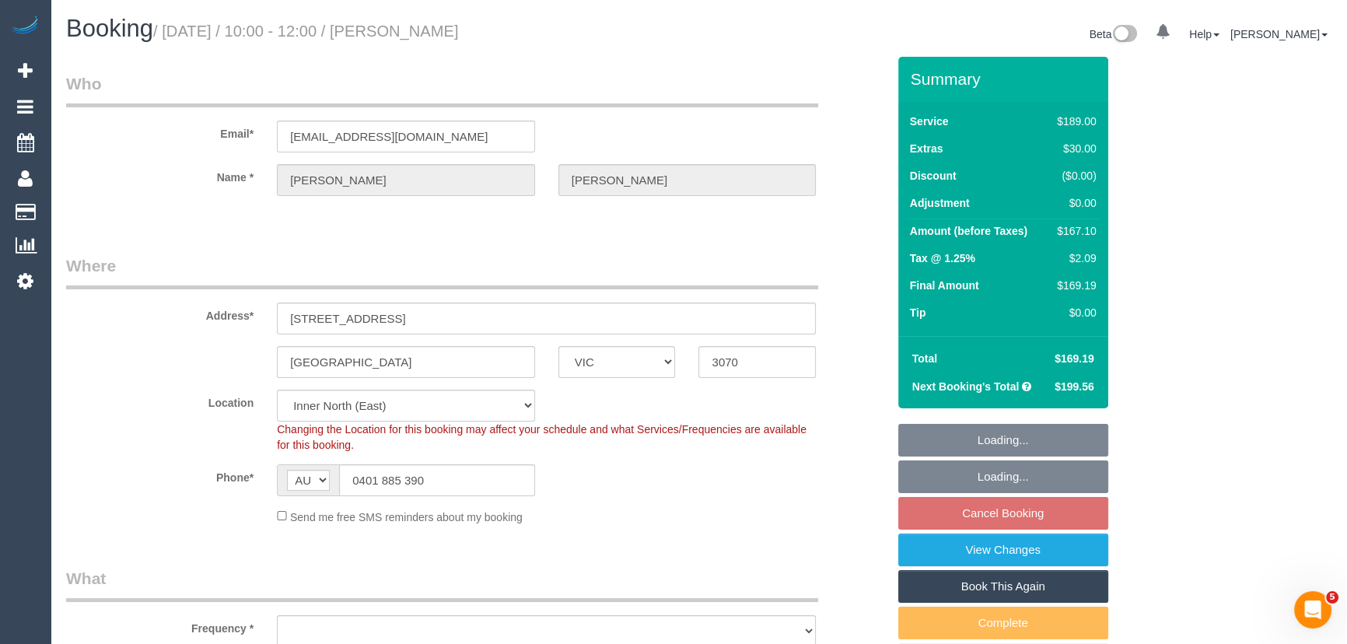
select select "object:537"
select select "number:27"
select select "number:15"
select select "number:19"
select select "number:22"
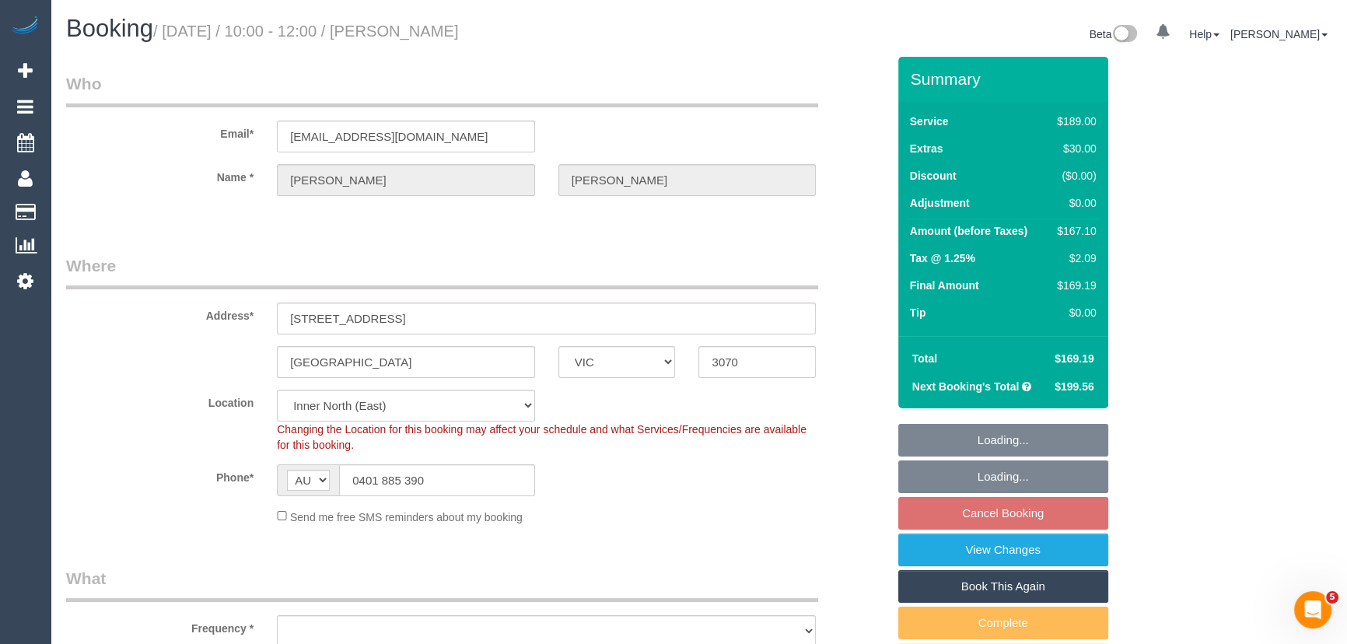
select select "number:34"
select select "number:13"
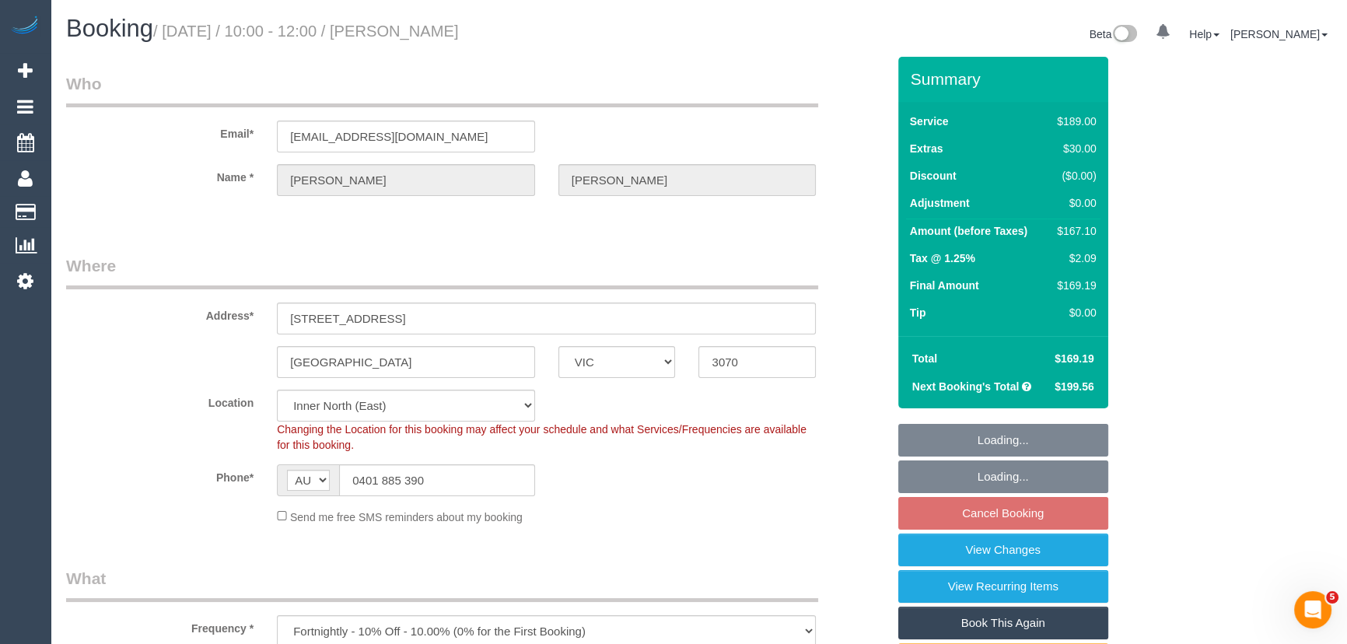
select select "object:1644"
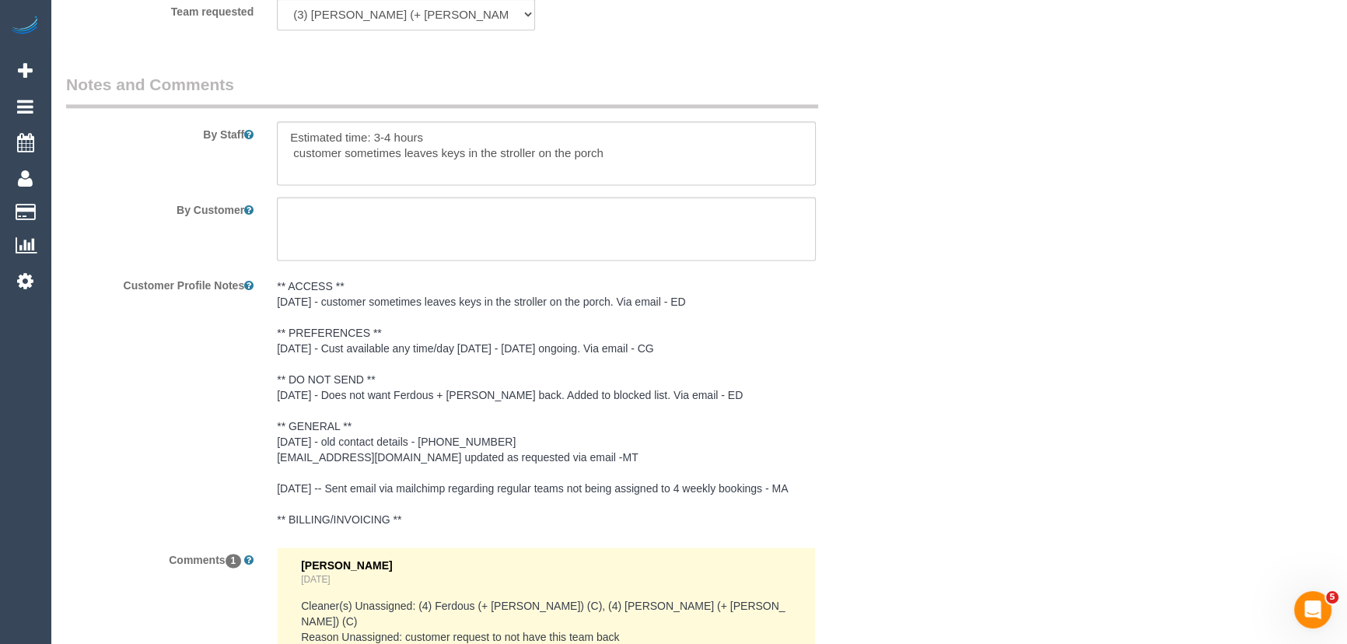
scroll to position [2569, 0]
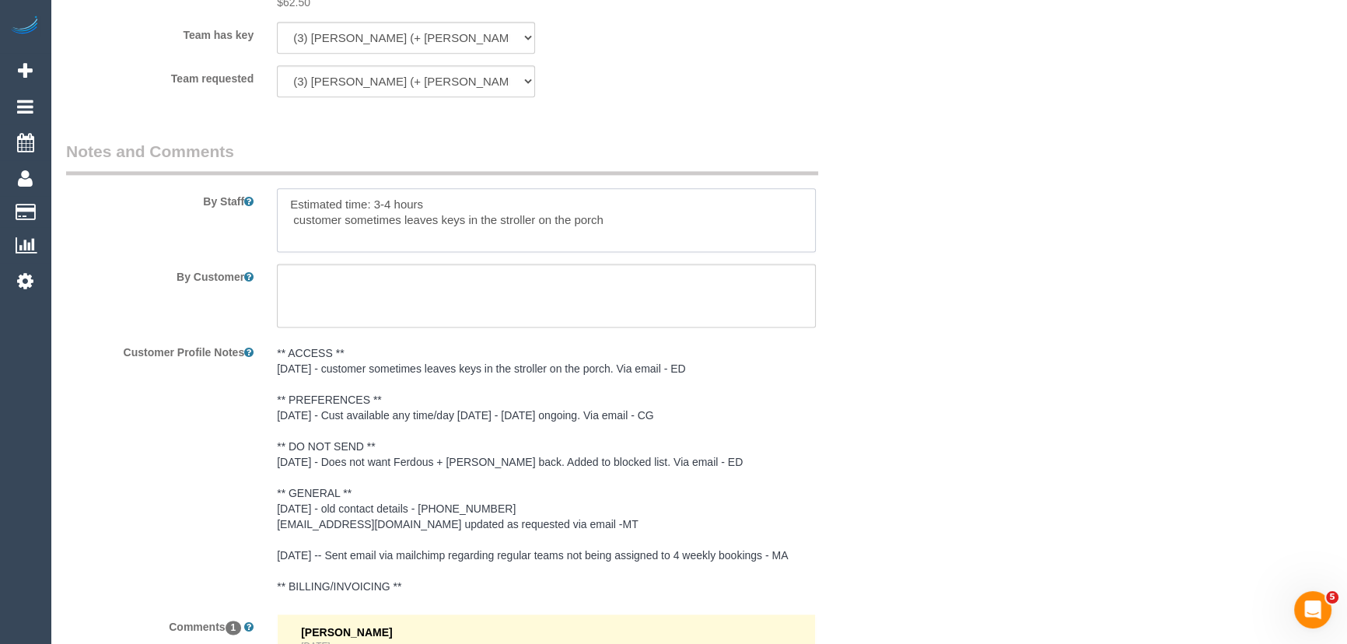
click at [287, 188] on textarea at bounding box center [546, 220] width 539 height 64
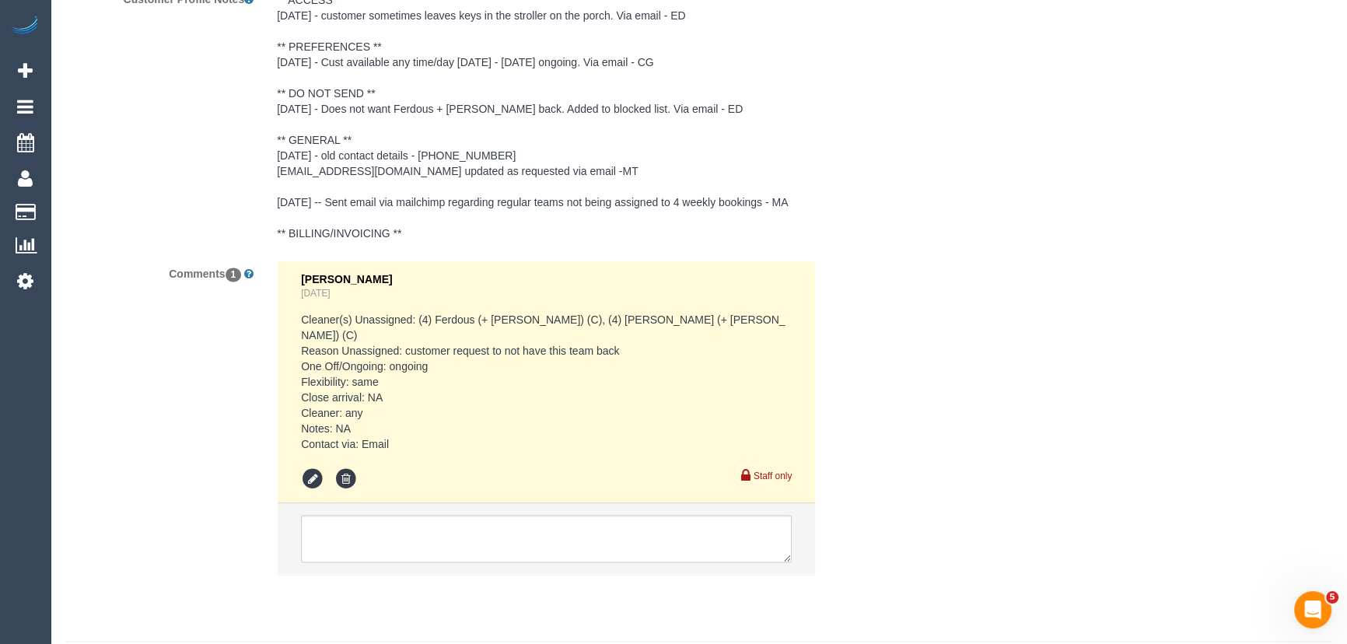
scroll to position [2923, 0]
type textarea "*cover* Estimated time: 3-4 hours customer sometimes leaves keys in the strolle…"
click at [414, 514] on textarea at bounding box center [546, 538] width 491 height 48
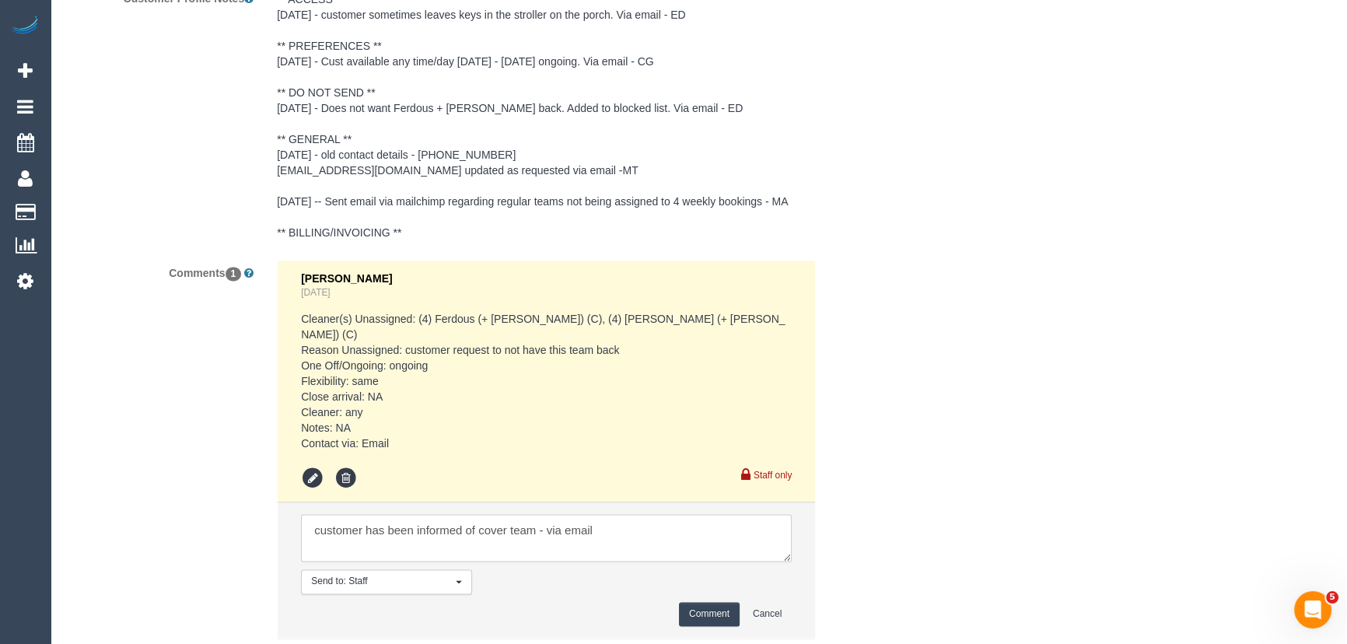
type textarea "customer has been informed of cover team - via email"
click at [696, 602] on button "Comment" at bounding box center [709, 614] width 61 height 24
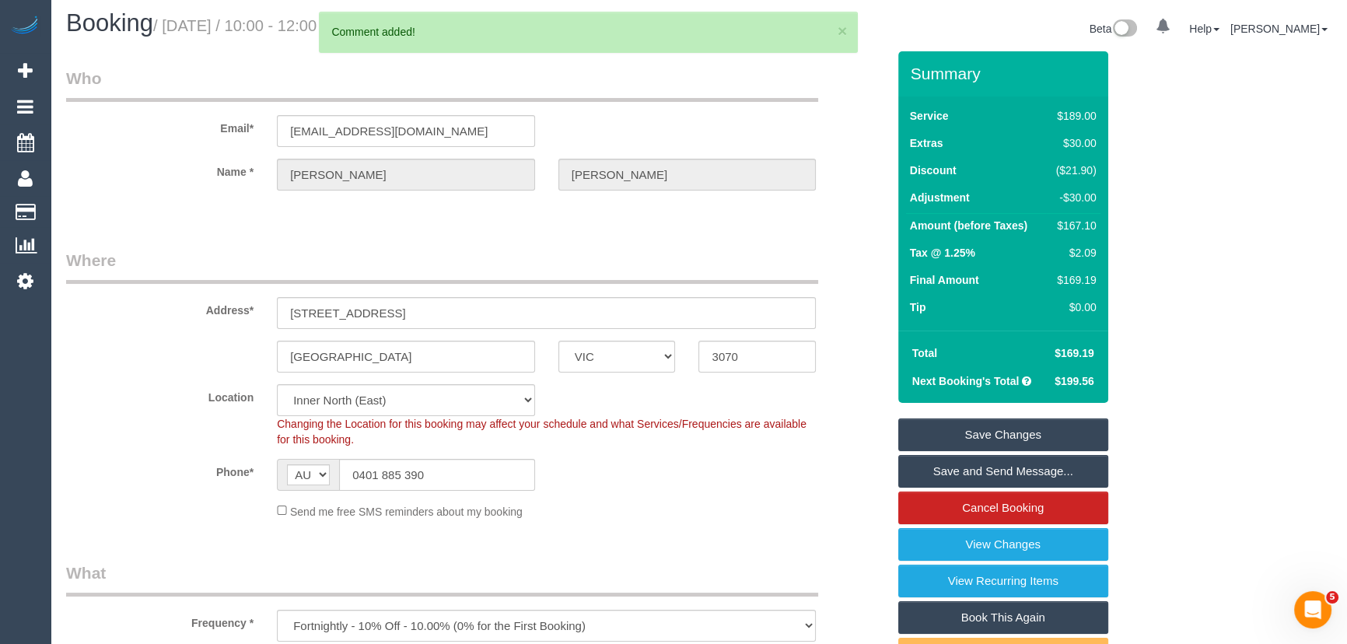
scroll to position [0, 0]
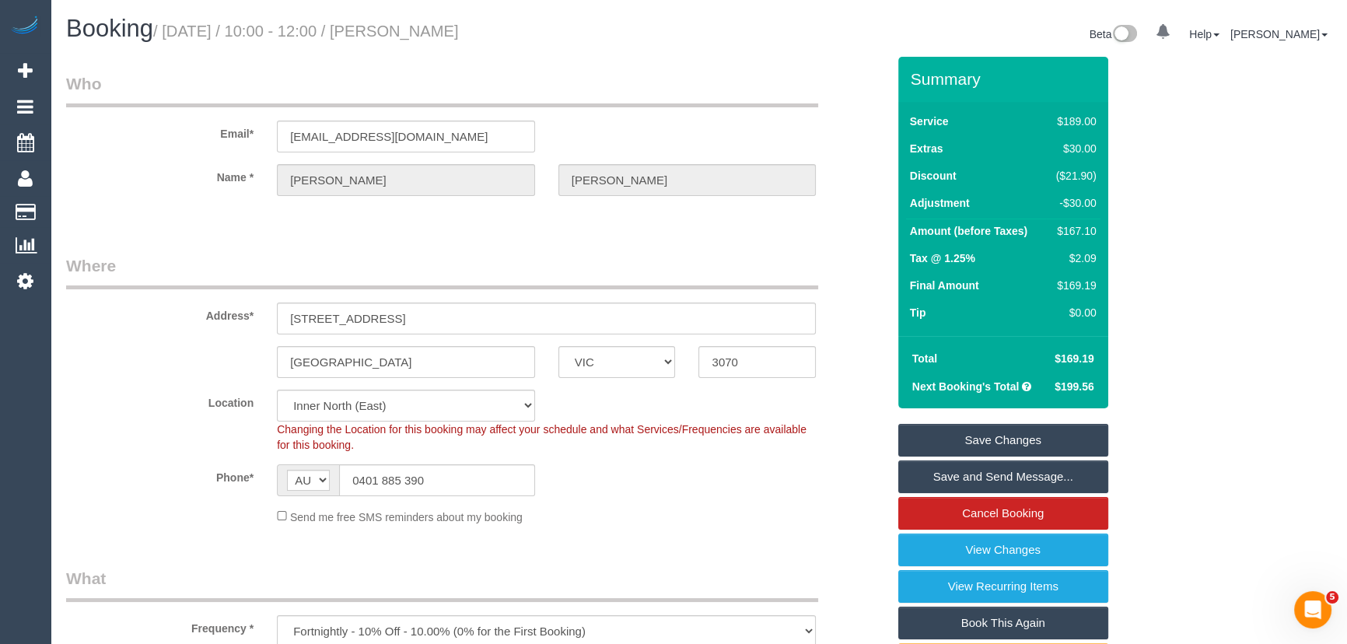
click at [439, 24] on small "/ [DATE] / 10:00 - 12:00 / [PERSON_NAME]" at bounding box center [306, 31] width 306 height 17
copy small "[PERSON_NAME]"
click at [995, 443] on link "Save Changes" at bounding box center [1003, 440] width 210 height 33
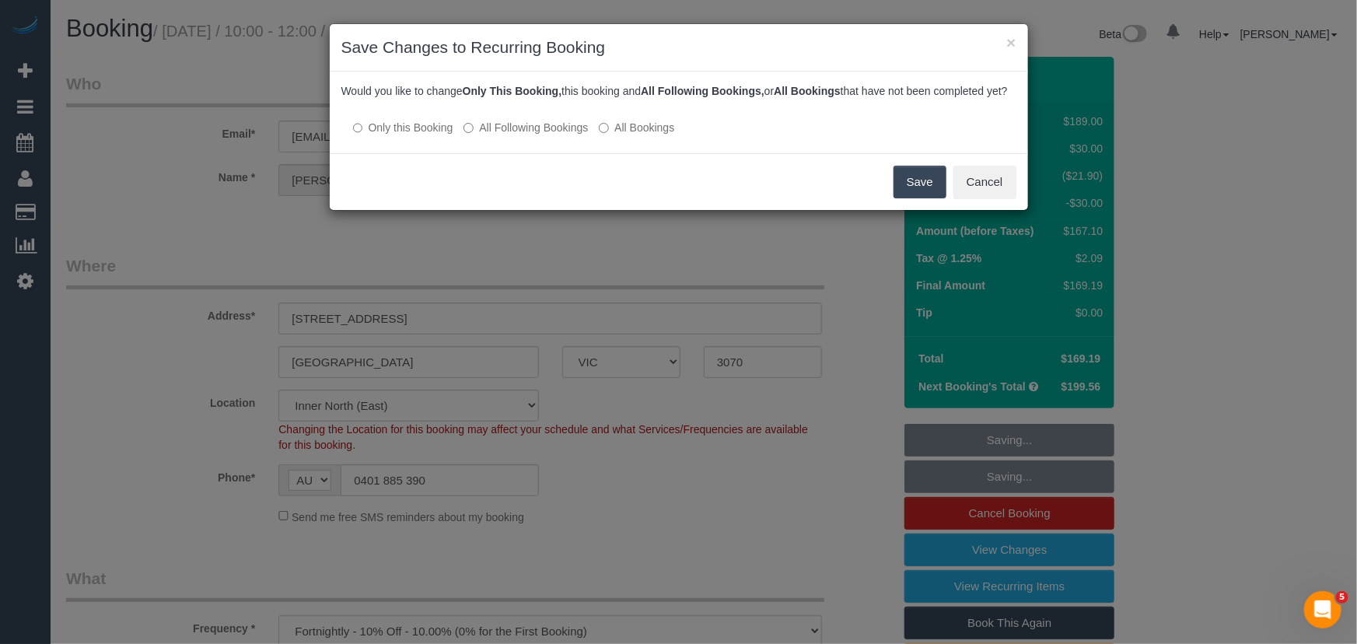
click at [910, 197] on button "Save" at bounding box center [920, 182] width 53 height 33
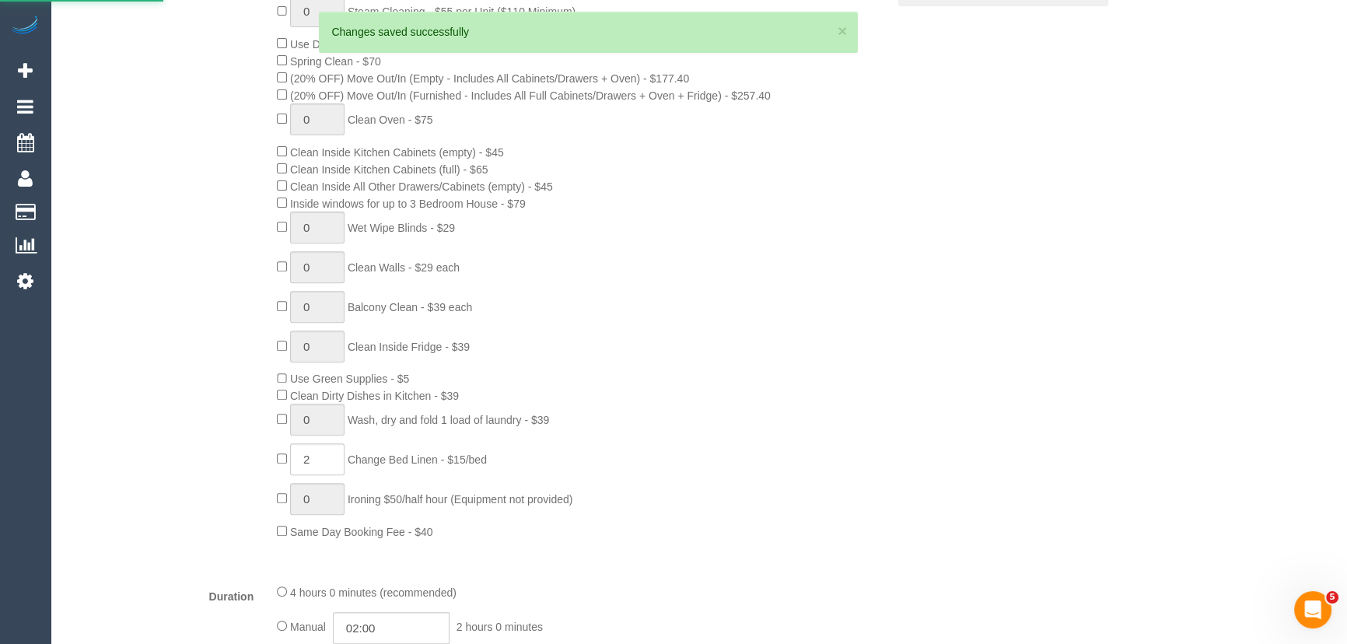
scroll to position [1060, 0]
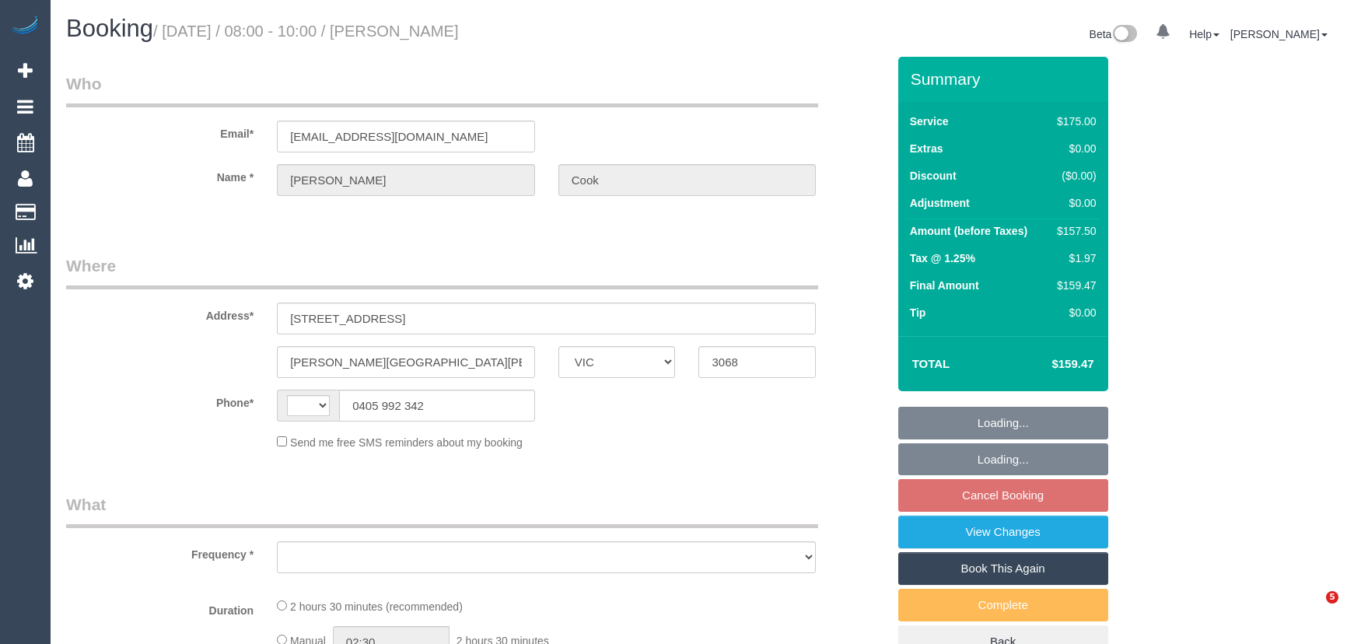
select select "VIC"
select select "string:AU"
select select "object:281"
select select "150"
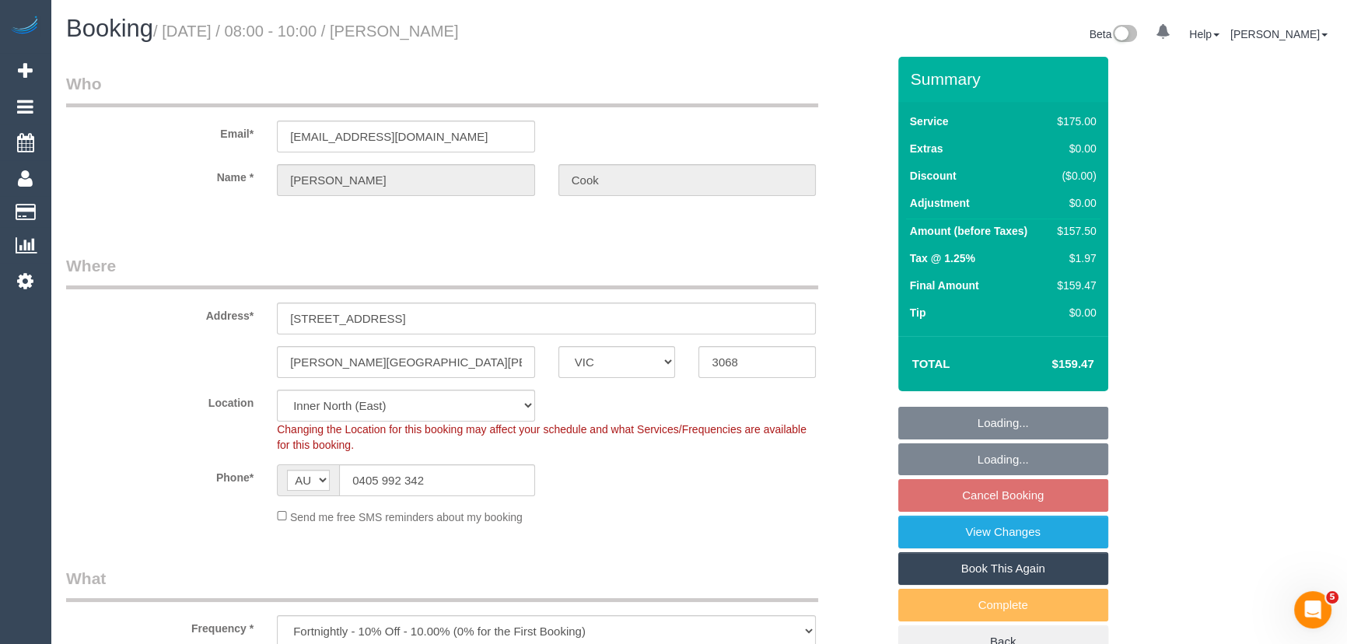
select select "object:887"
select select "string:stripe-pm_1S4shO2GScqysDRVIlFUhuG6"
select select "number:28"
select select "number:16"
select select "number:19"
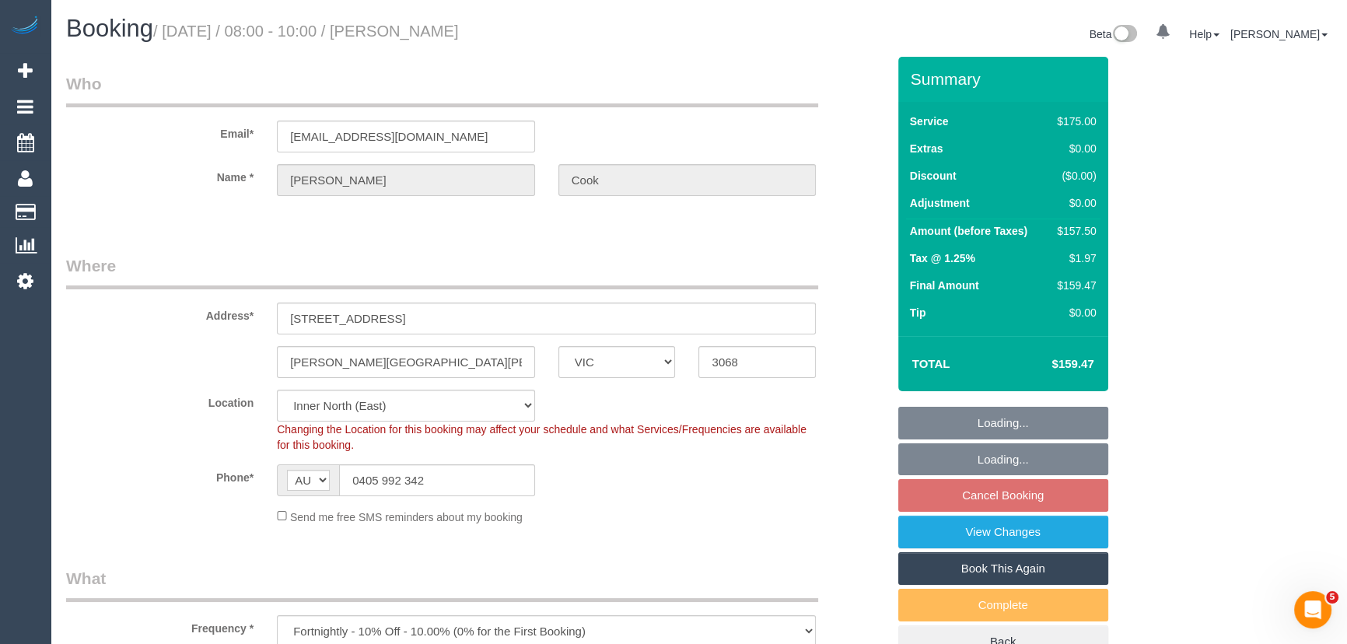
select select "number:22"
select select "number:33"
select select "number:12"
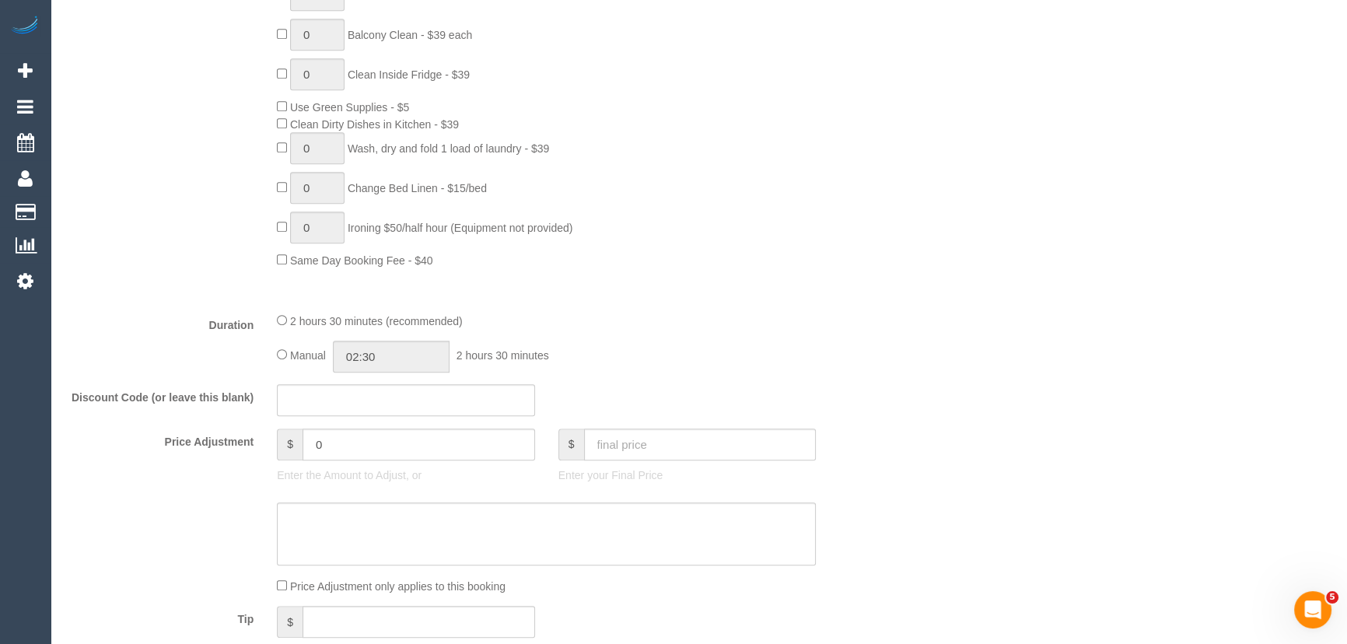
scroll to position [1060, 0]
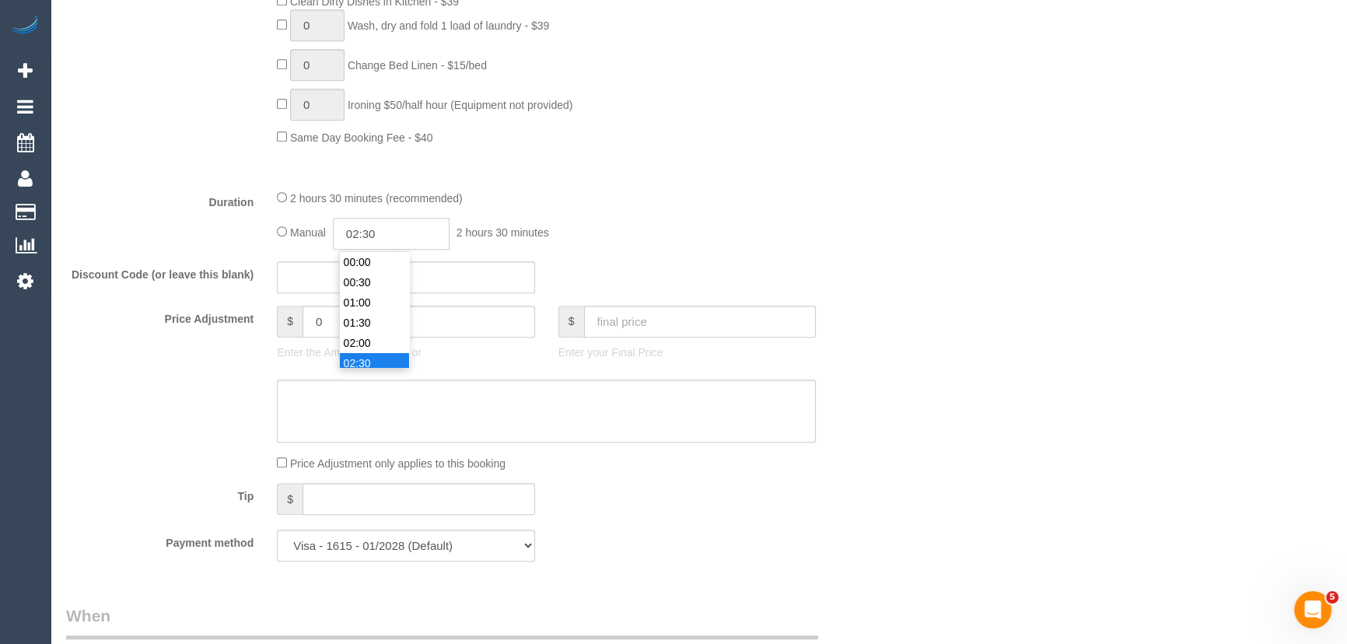
click at [404, 232] on input "02:30" at bounding box center [391, 234] width 117 height 32
click at [367, 299] on li "01:30" at bounding box center [374, 299] width 69 height 20
click at [417, 233] on input "01:30" at bounding box center [391, 234] width 117 height 32
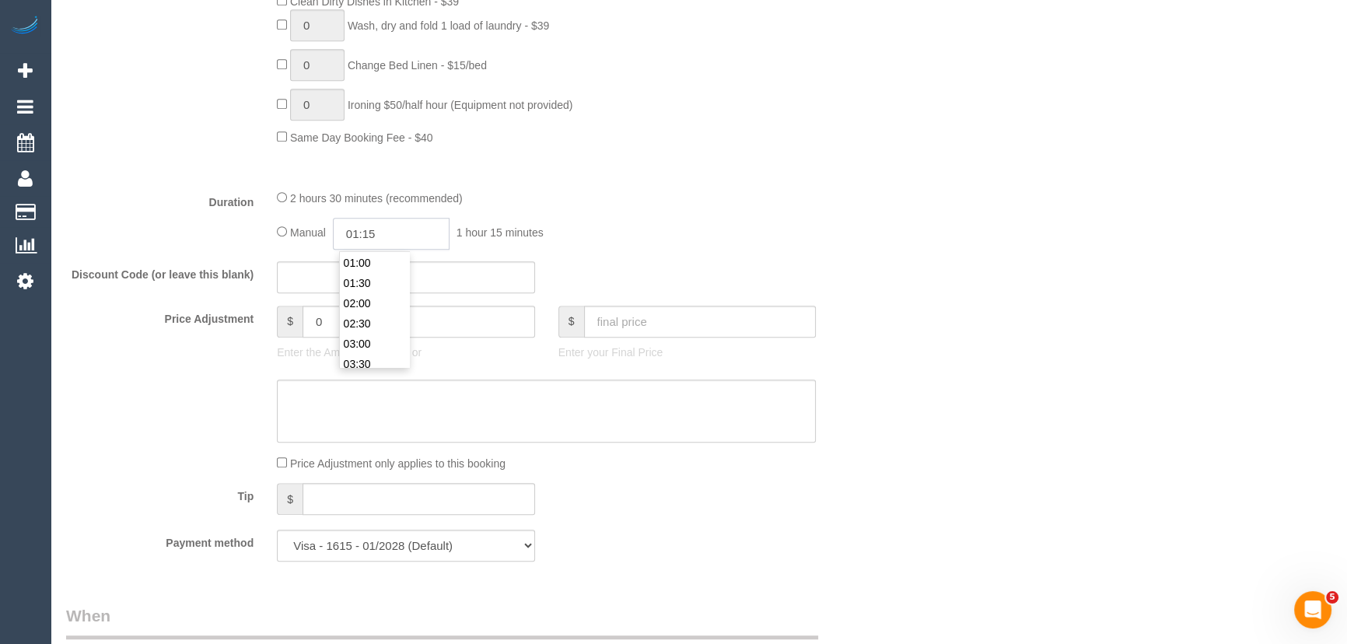
type input "01:15"
click at [785, 218] on div "Manual 01:15 1 hour 15 minutes" at bounding box center [546, 234] width 539 height 32
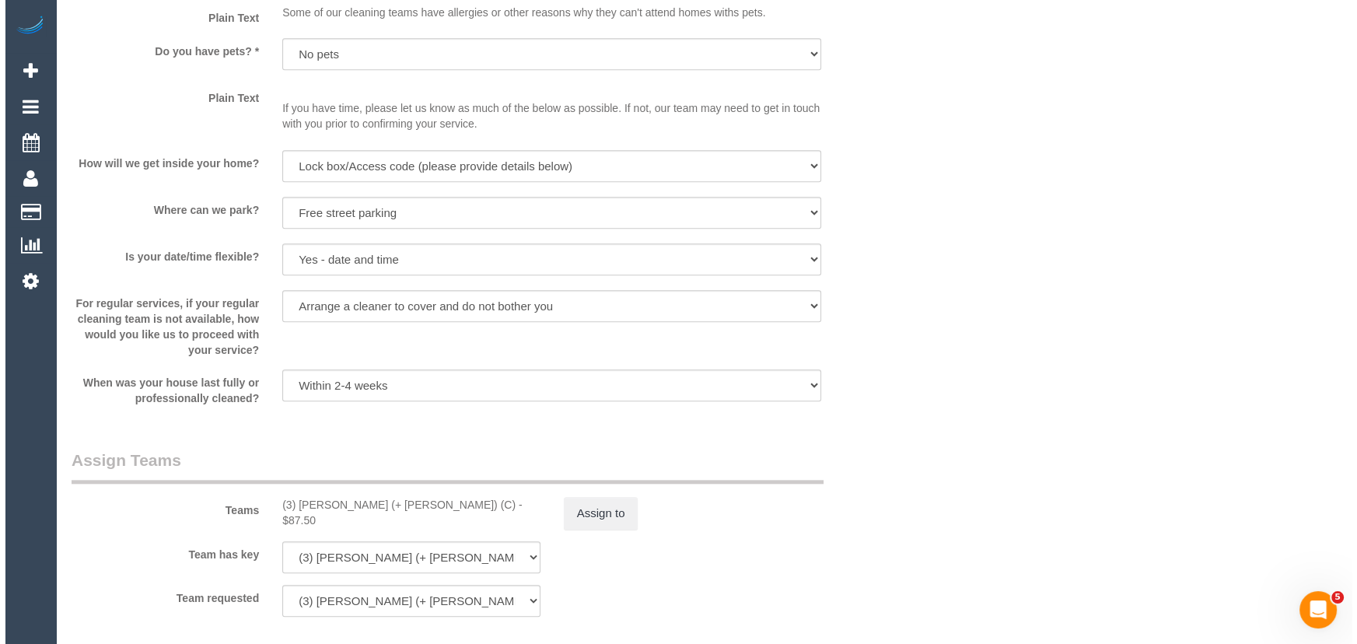
scroll to position [2191, 0]
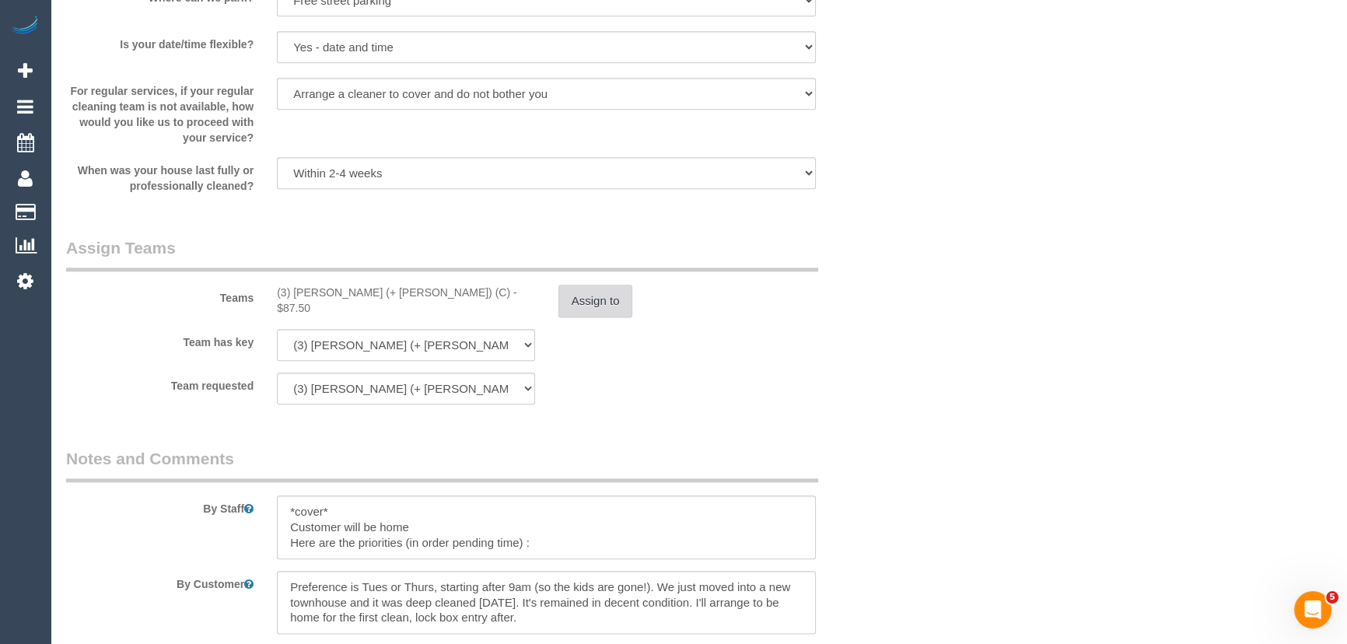
click at [588, 299] on button "Assign to" at bounding box center [595, 301] width 75 height 33
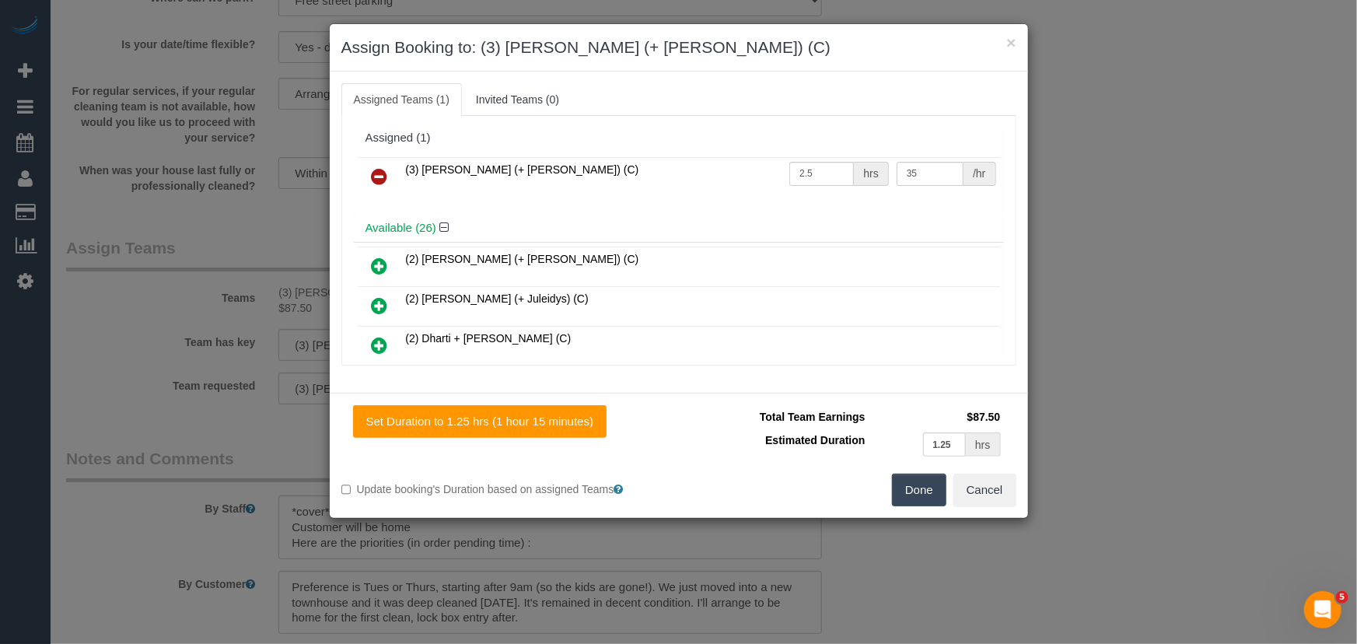
scroll to position [718, 0]
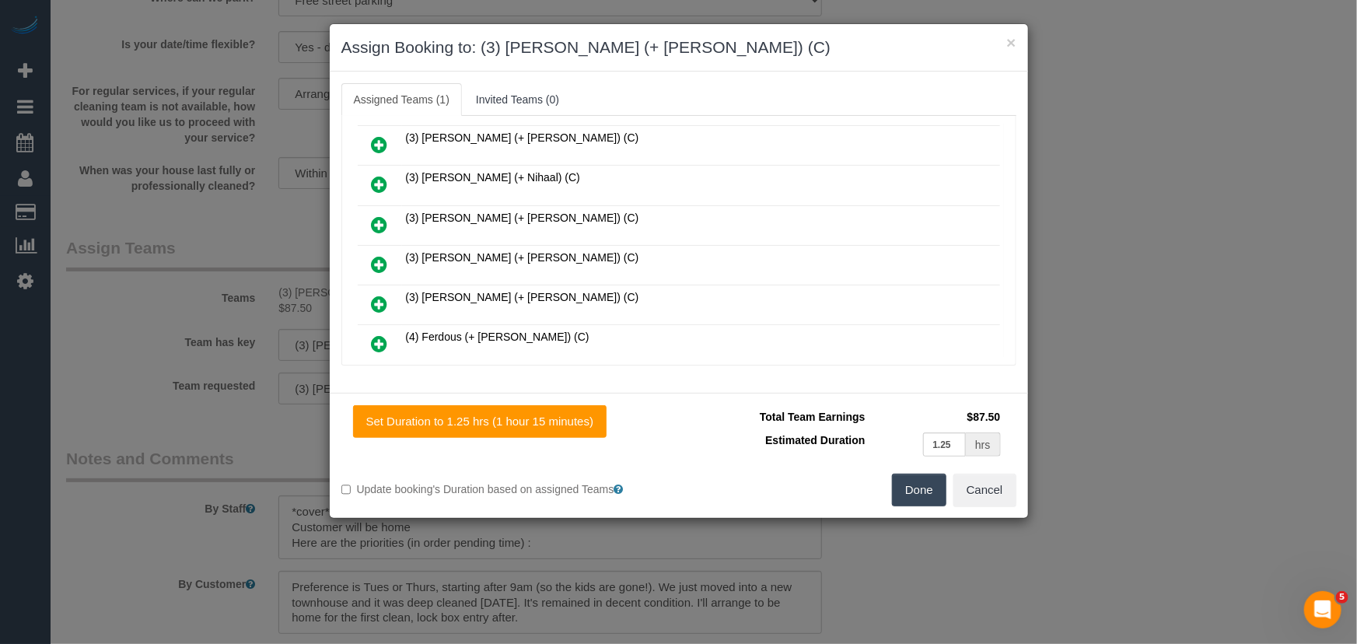
click at [375, 255] on icon at bounding box center [380, 264] width 16 height 19
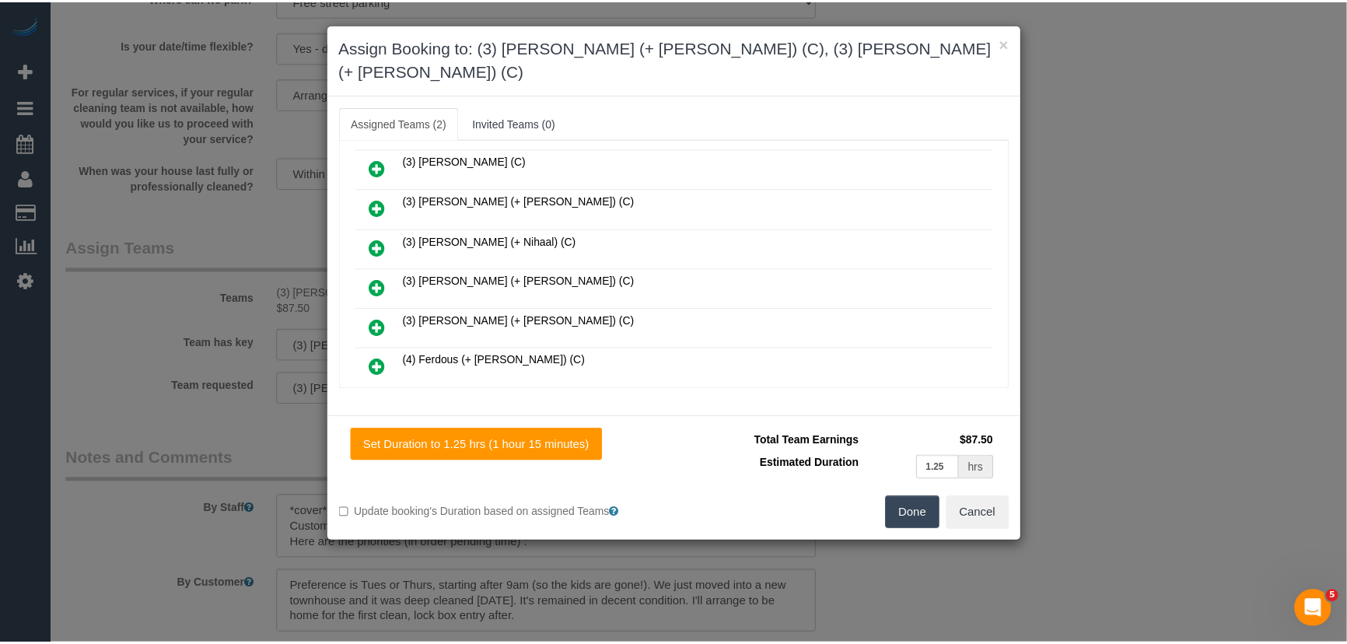
scroll to position [757, 0]
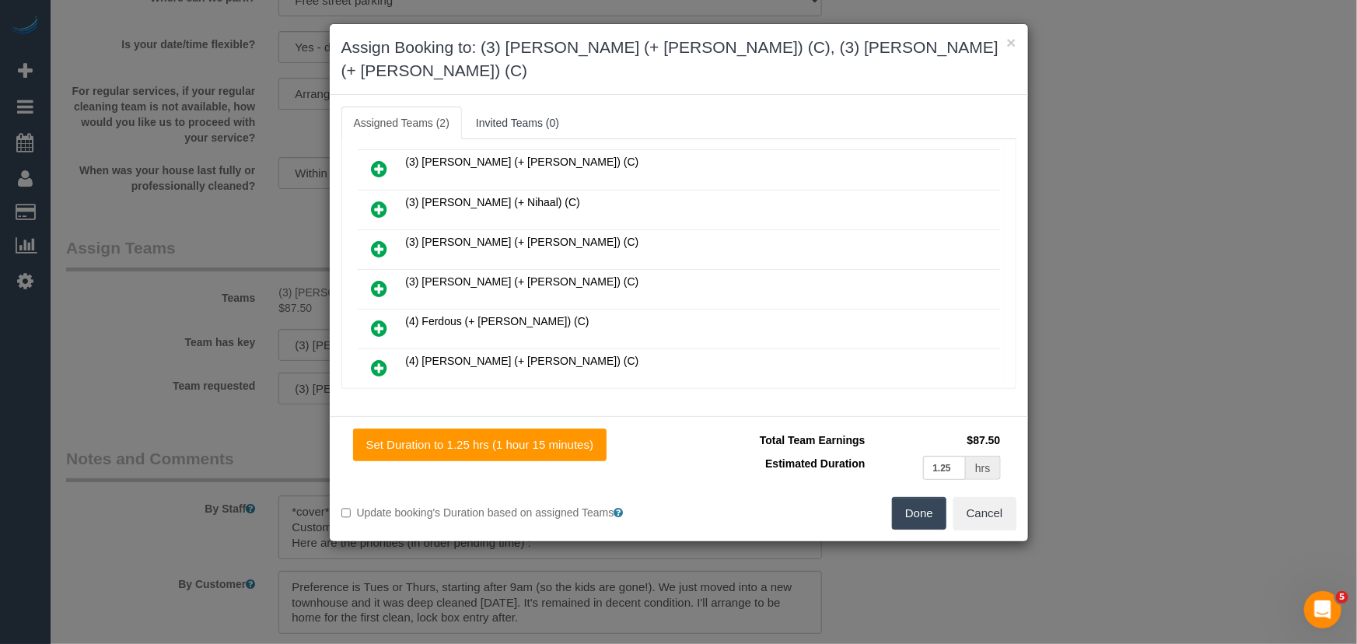
click at [922, 498] on button "Done" at bounding box center [919, 513] width 54 height 33
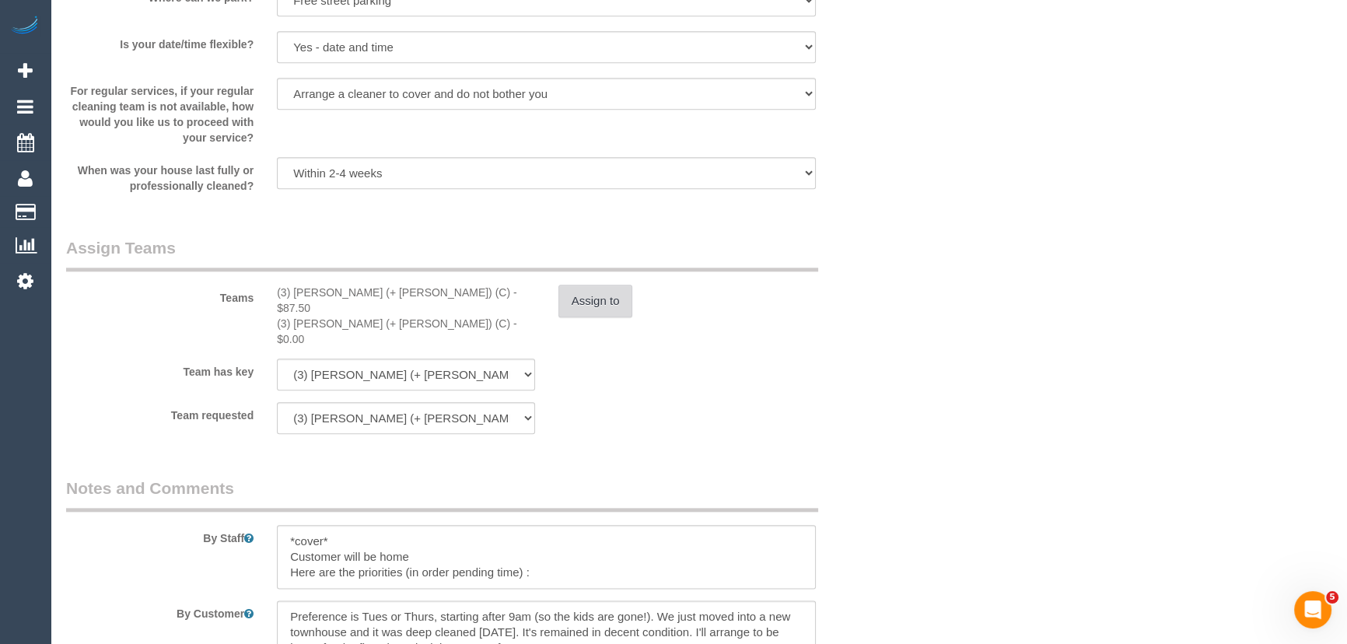
click at [572, 303] on button "Assign to" at bounding box center [595, 301] width 75 height 33
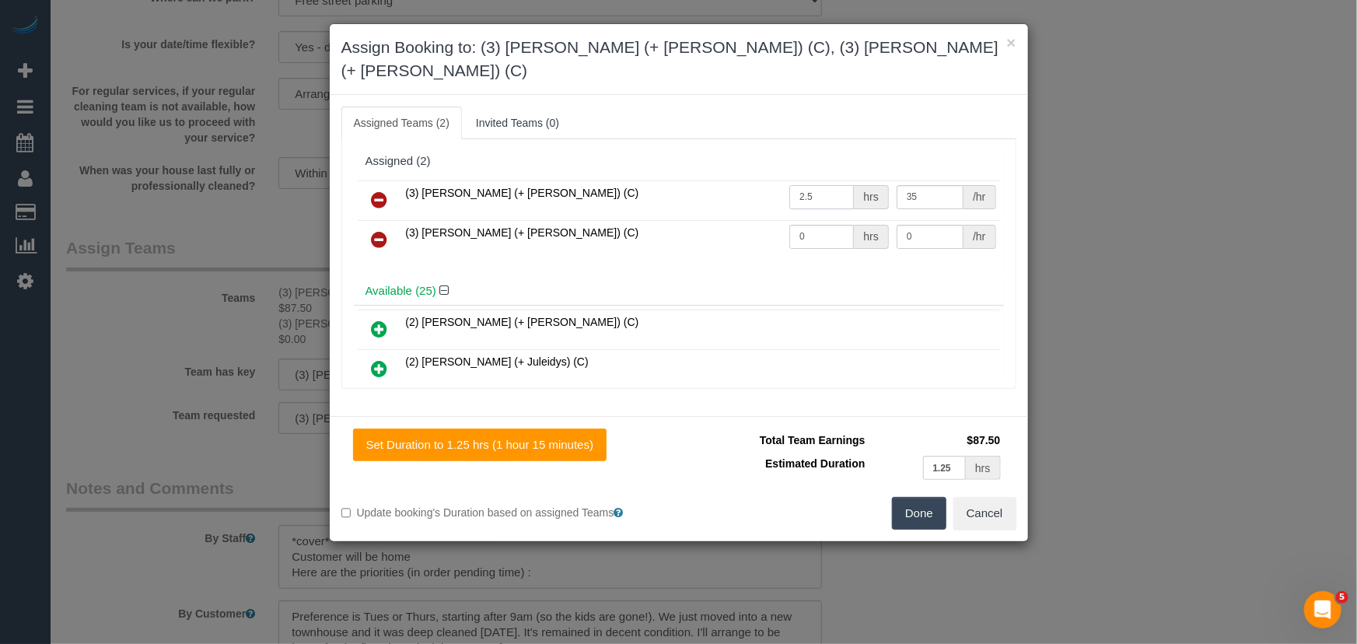
click at [827, 185] on input "2.5" at bounding box center [821, 197] width 65 height 24
type input "1.25"
click at [807, 225] on input "0" at bounding box center [821, 237] width 65 height 24
type input "1.25"
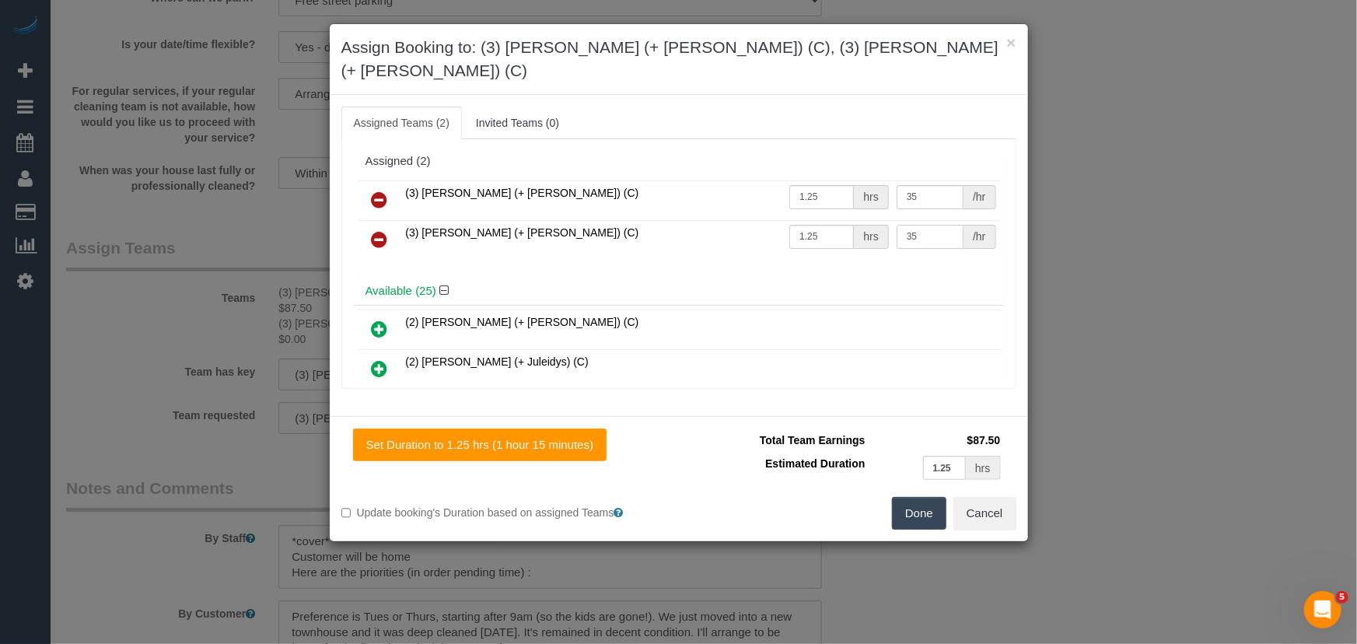
type input "35"
click at [924, 497] on button "Done" at bounding box center [919, 513] width 54 height 33
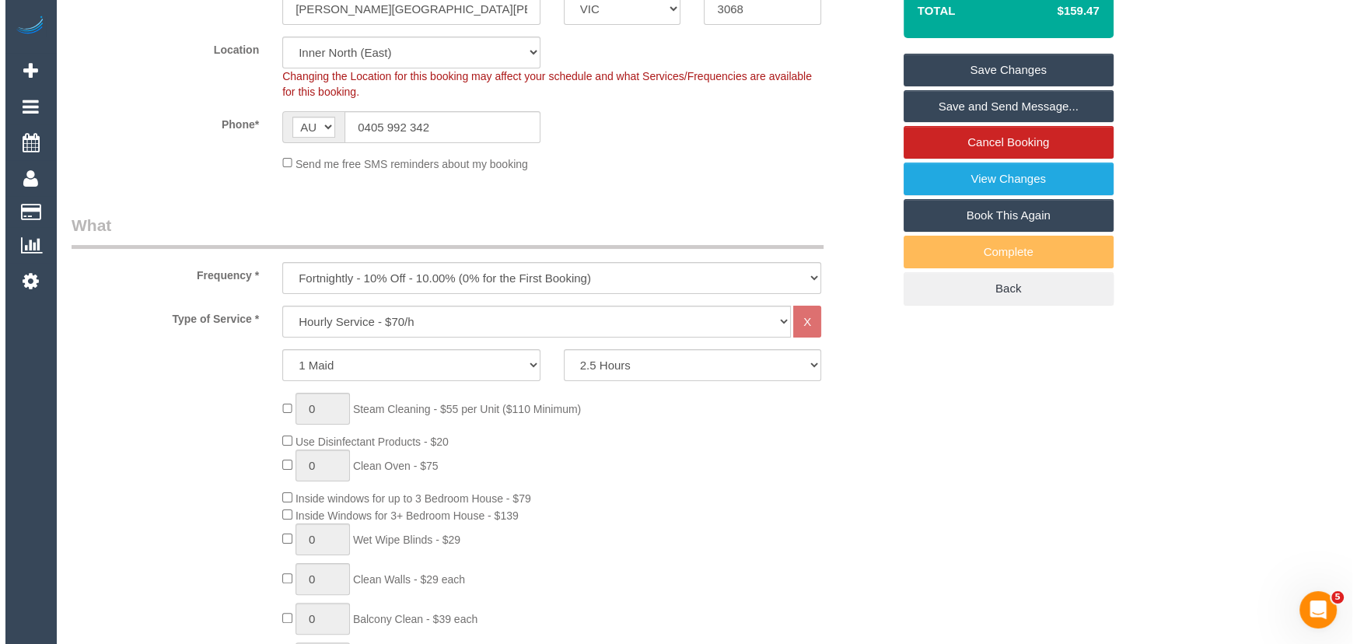
scroll to position [0, 0]
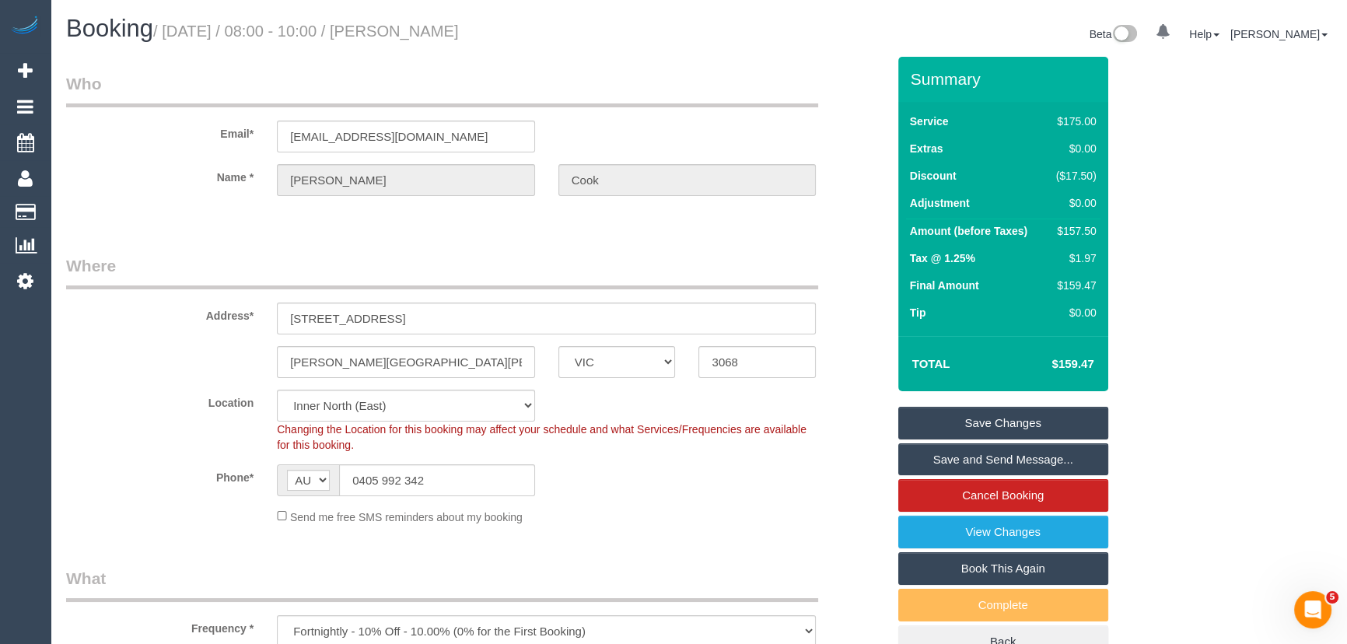
click at [443, 31] on small "/ September 26, 2025 / 08:00 - 10:00 / Jessica Cook" at bounding box center [306, 31] width 306 height 17
copy small "Jessica Cook"
click at [988, 425] on link "Save Changes" at bounding box center [1003, 423] width 210 height 33
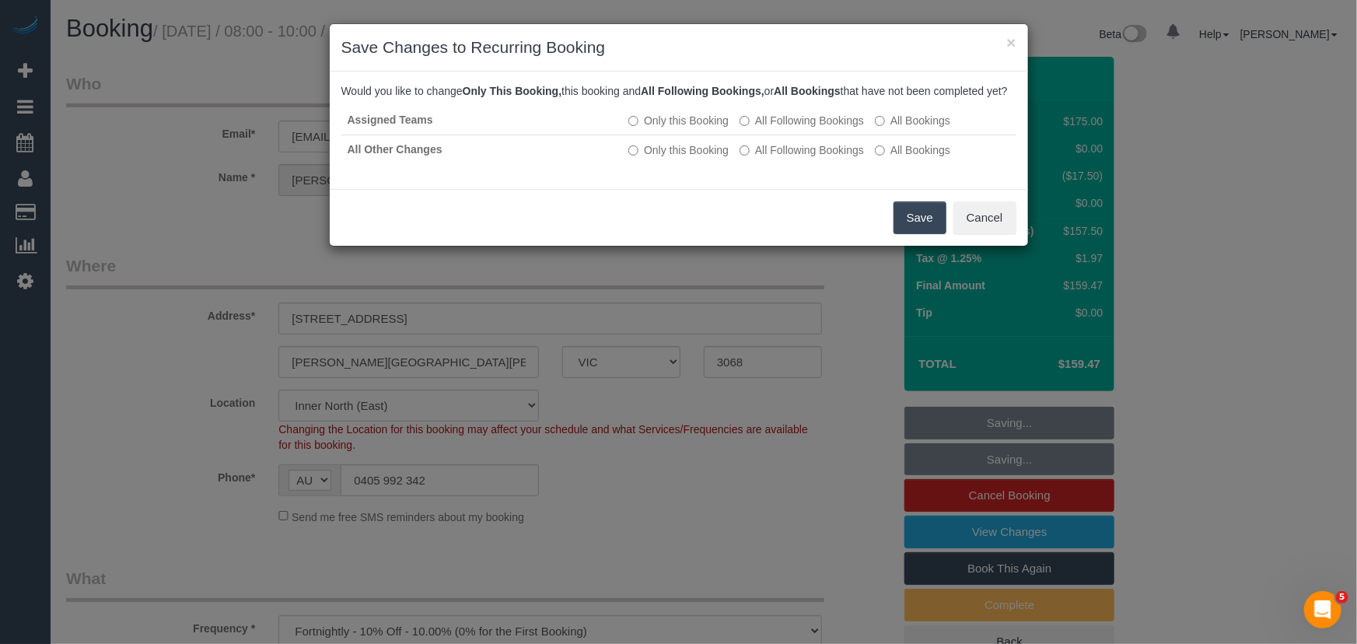
click at [916, 231] on button "Save" at bounding box center [920, 217] width 53 height 33
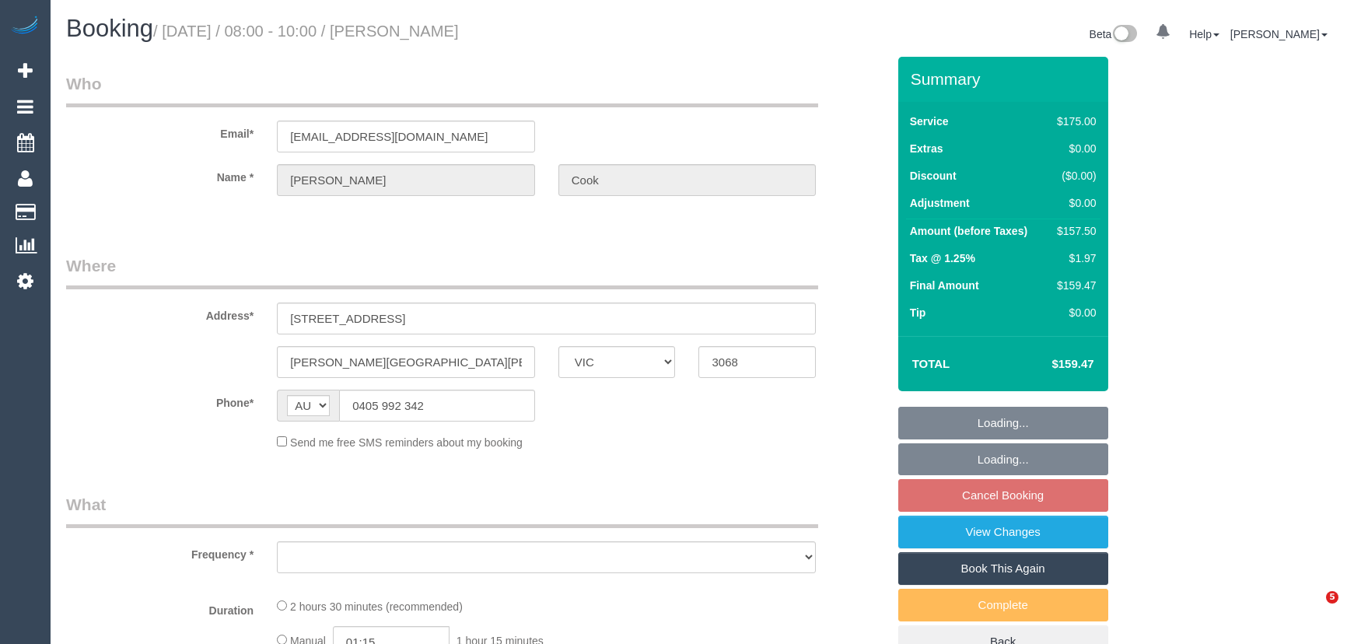
select select "VIC"
select select "object:574"
select select "string:stripe-pm_1S4shO2GScqysDRVIlFUhuG6"
select select "number:28"
select select "number:16"
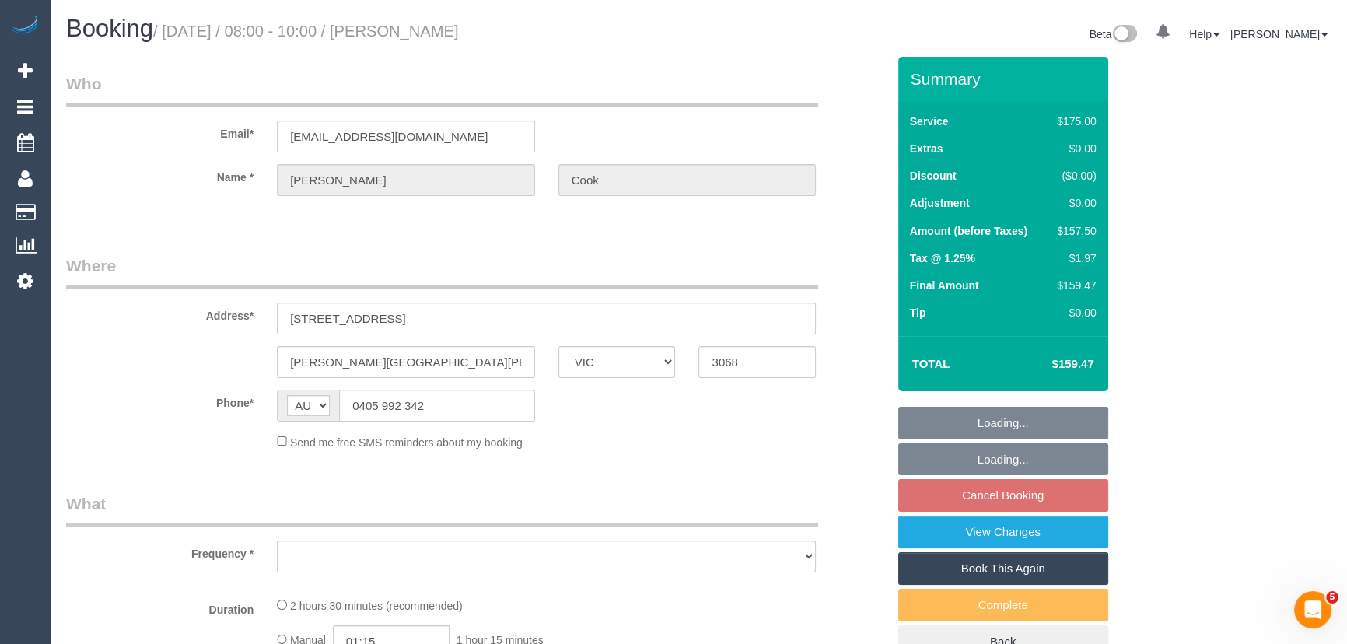
select select "number:19"
select select "number:22"
select select "number:33"
select select "number:12"
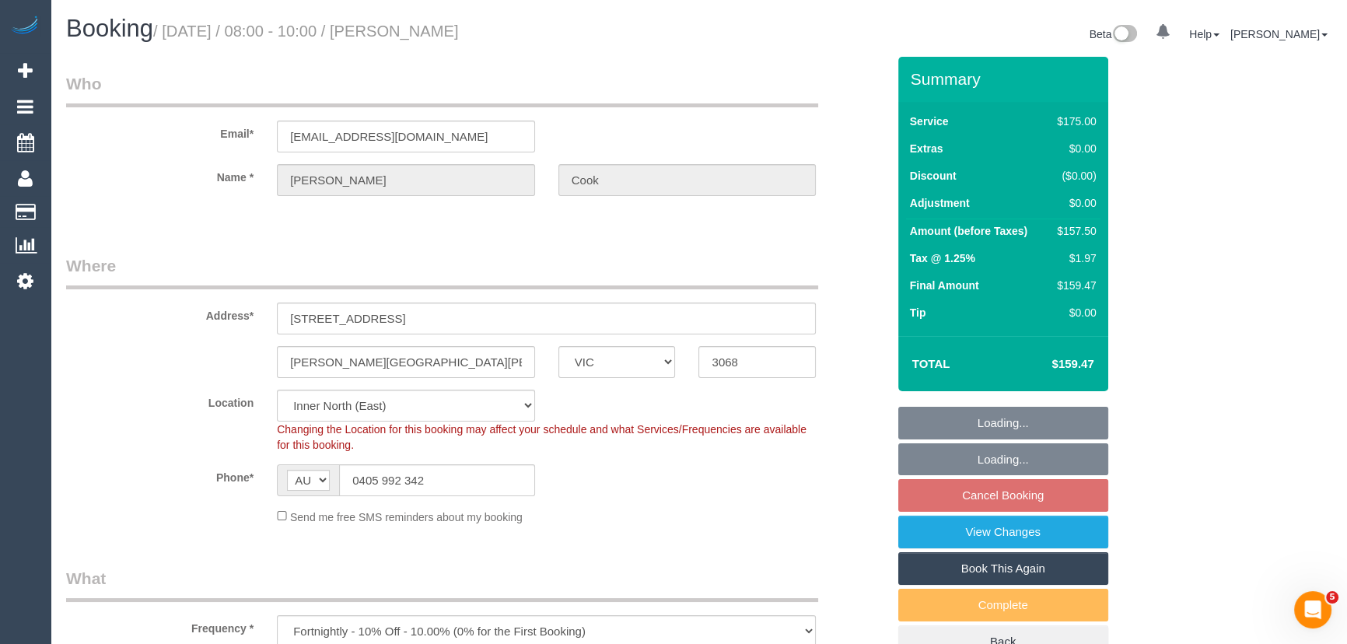
select select "150"
select select "object:891"
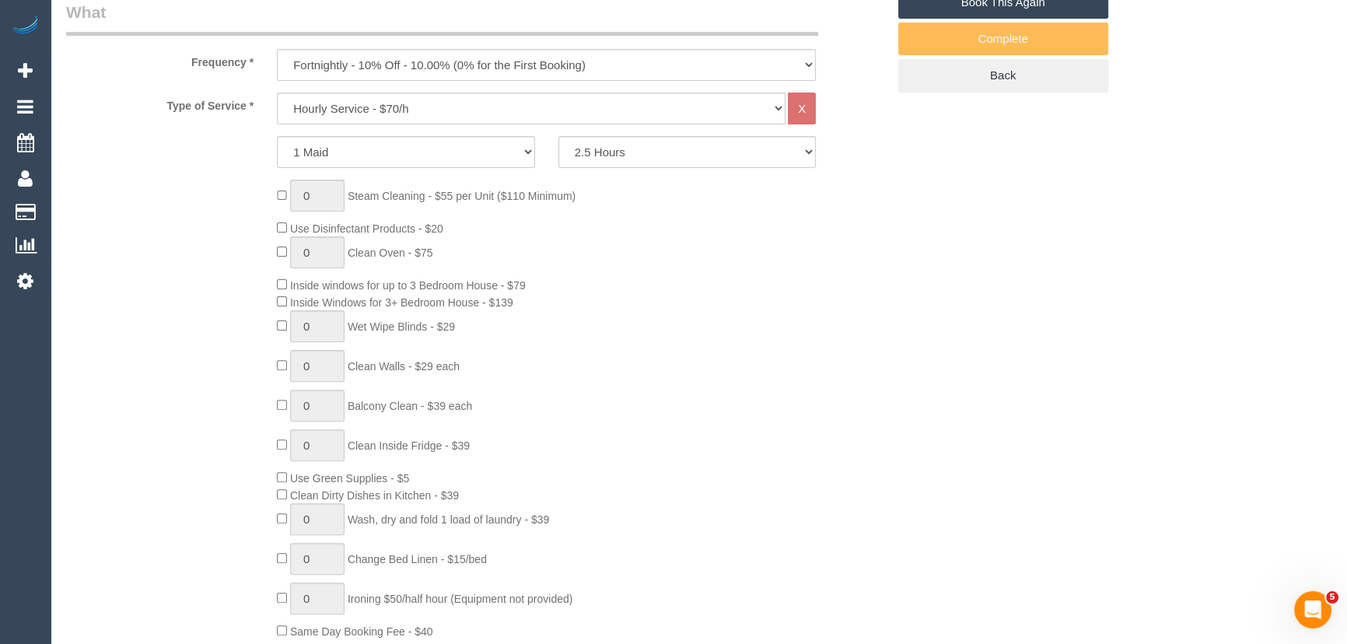
scroll to position [565, 0]
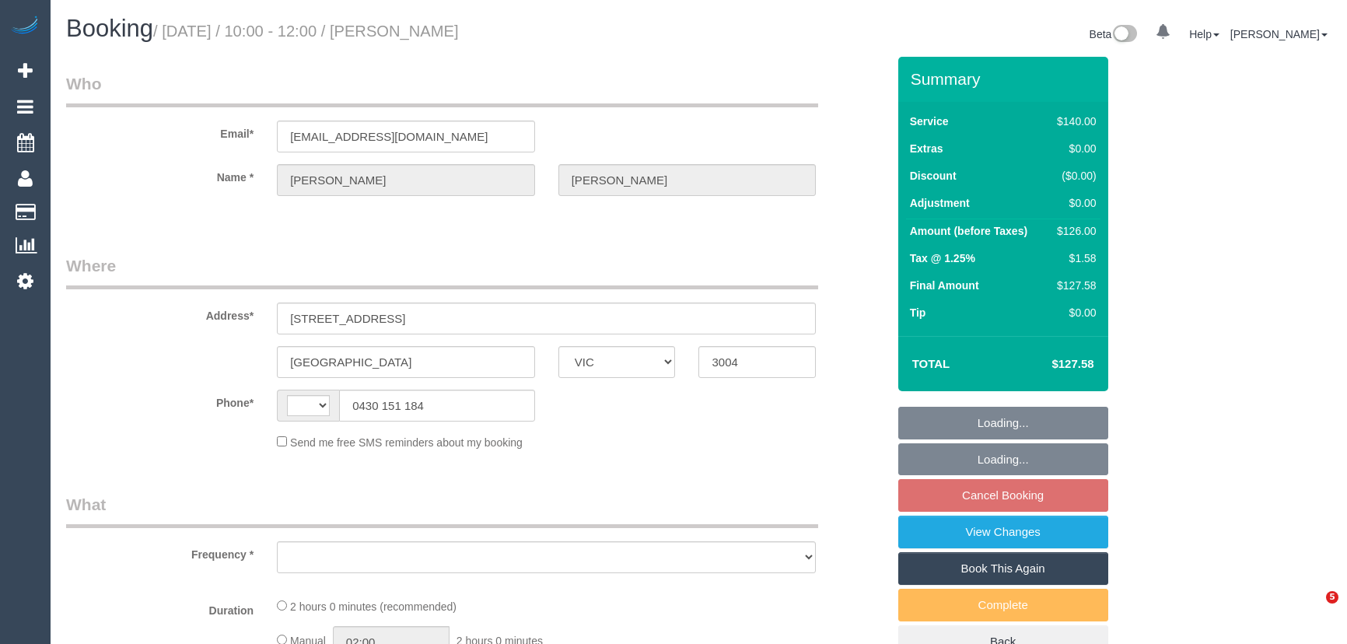
select select "VIC"
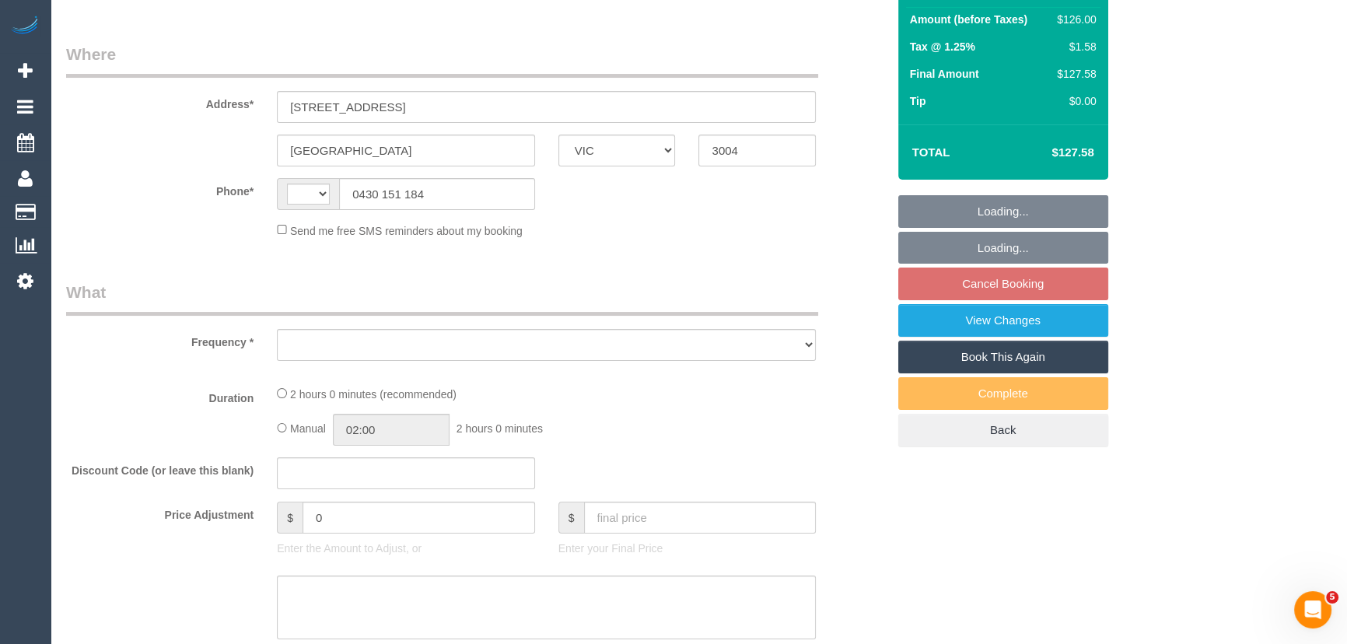
select select "object:281"
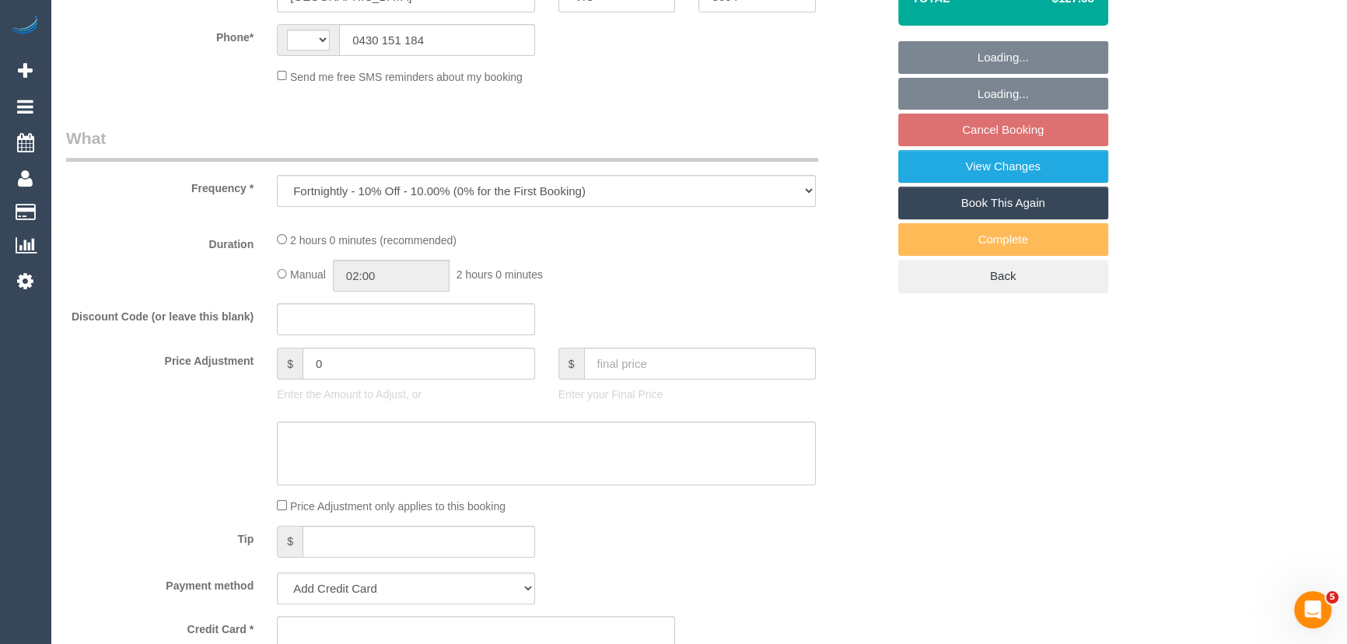
select select "string:stripe-pm_1QxNTe2GScqysDRVPf9L6M3Z"
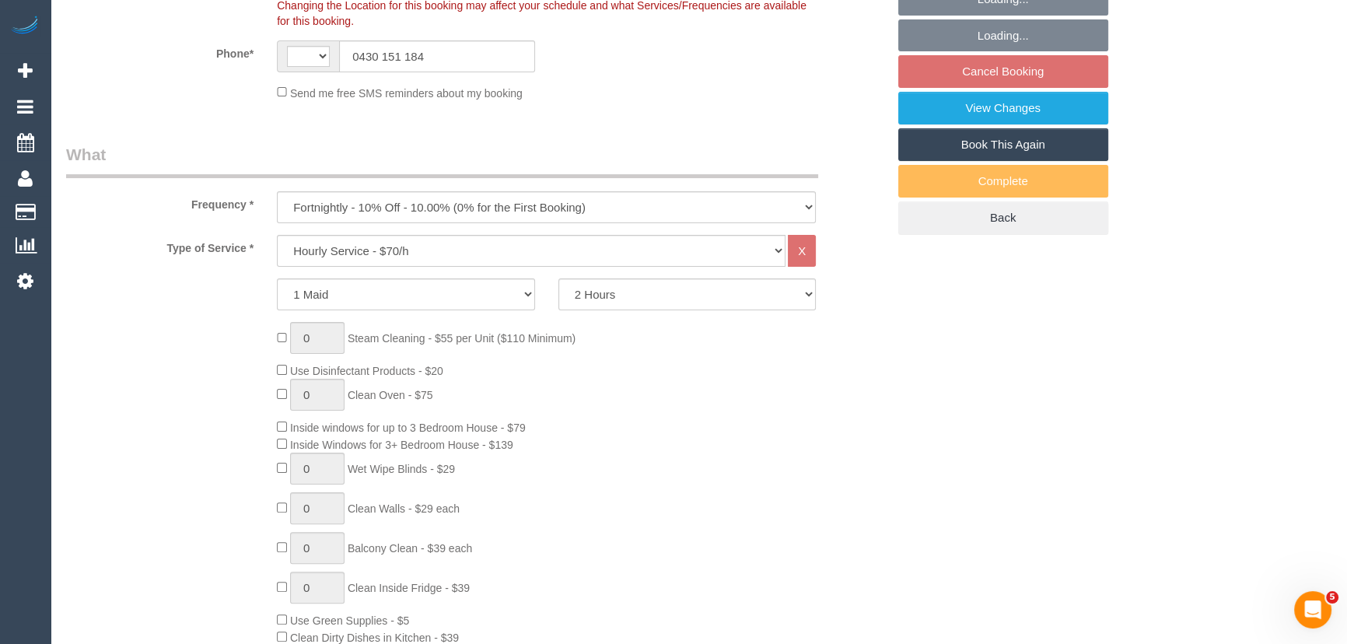
select select "object:845"
select select "string:AU"
select select "number:29"
select select "number:14"
select select "number:20"
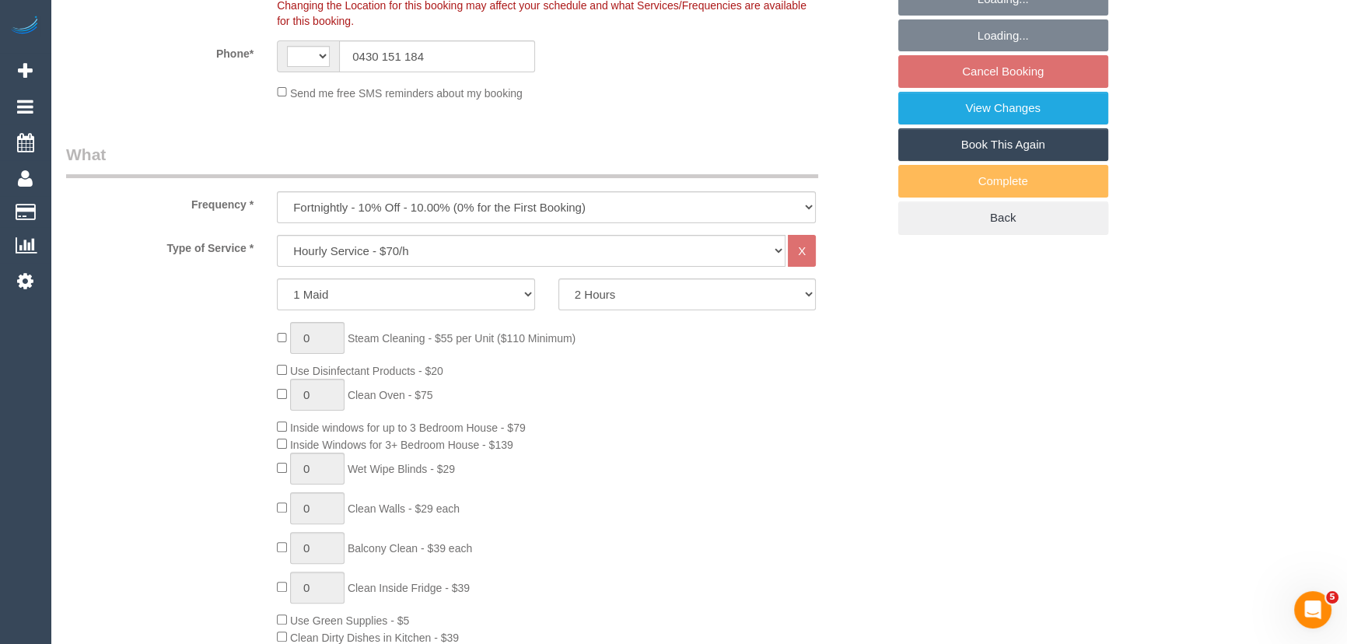
select select "number:24"
select select "number:34"
select select "number:13"
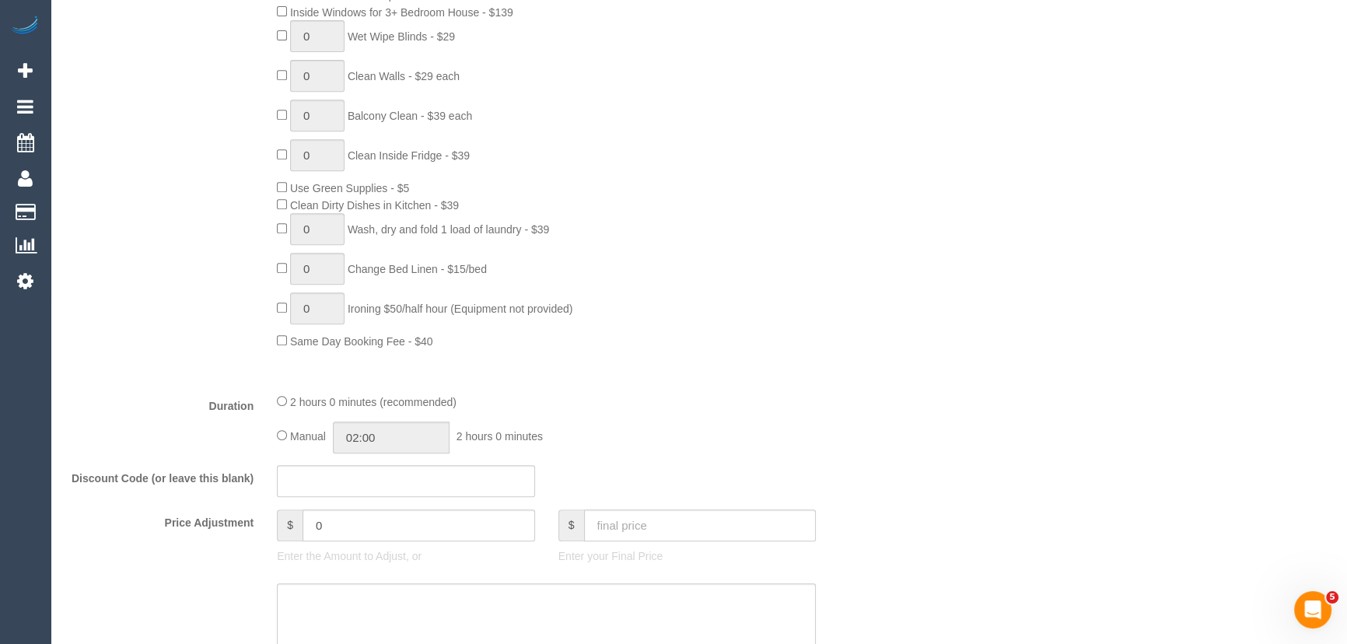
scroll to position [989, 0]
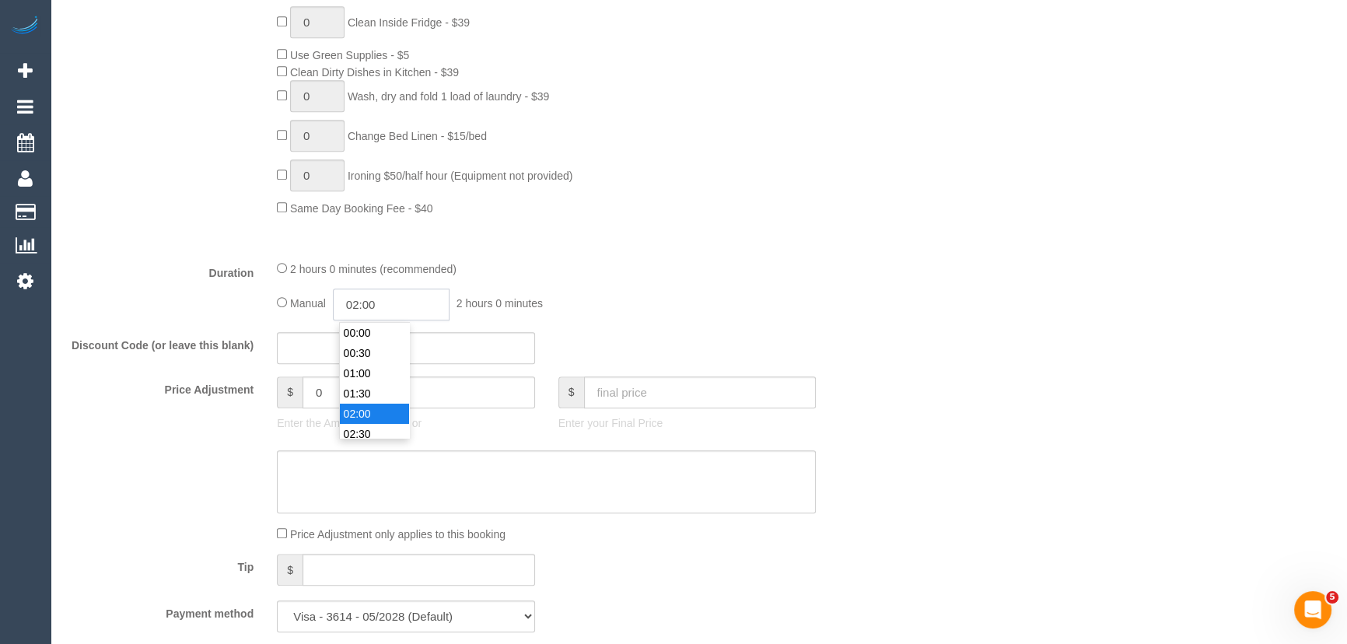
click at [425, 313] on input "02:00" at bounding box center [391, 305] width 117 height 32
type input "01:00"
click at [380, 339] on li "01:00" at bounding box center [374, 341] width 69 height 20
click at [797, 280] on div "2 hours 0 minutes (recommended) Manual 01:00 1 hour 0 minutes" at bounding box center [546, 290] width 562 height 61
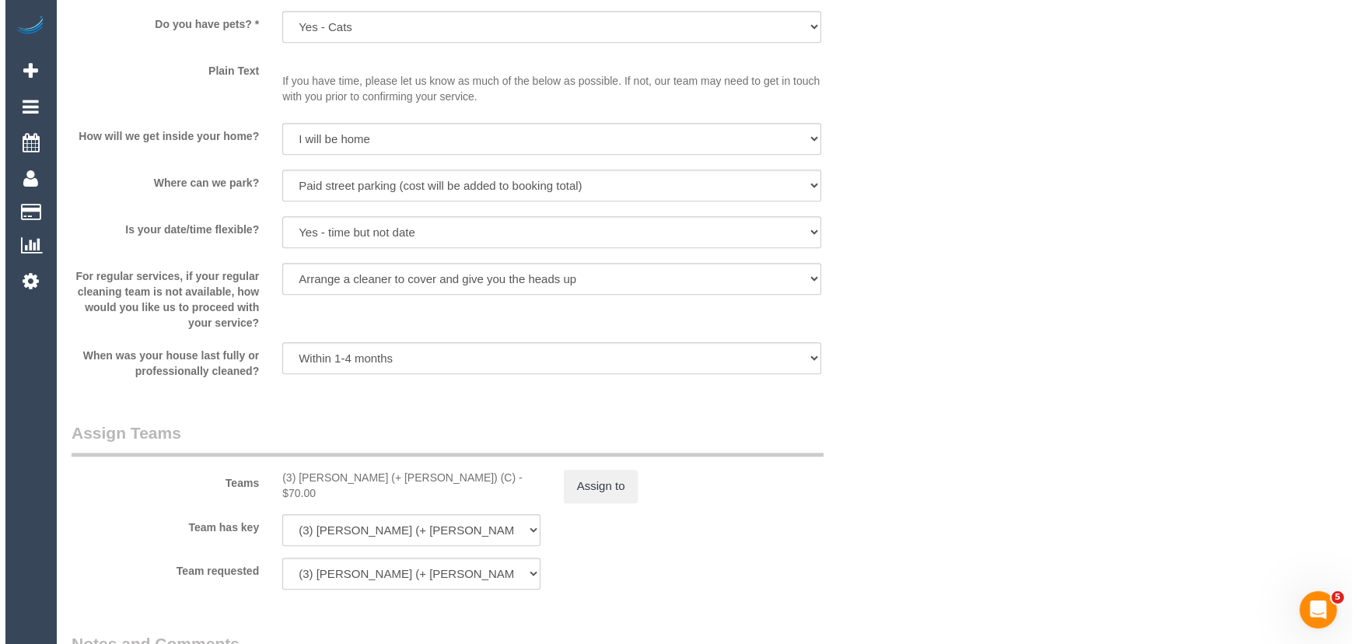
scroll to position [2121, 0]
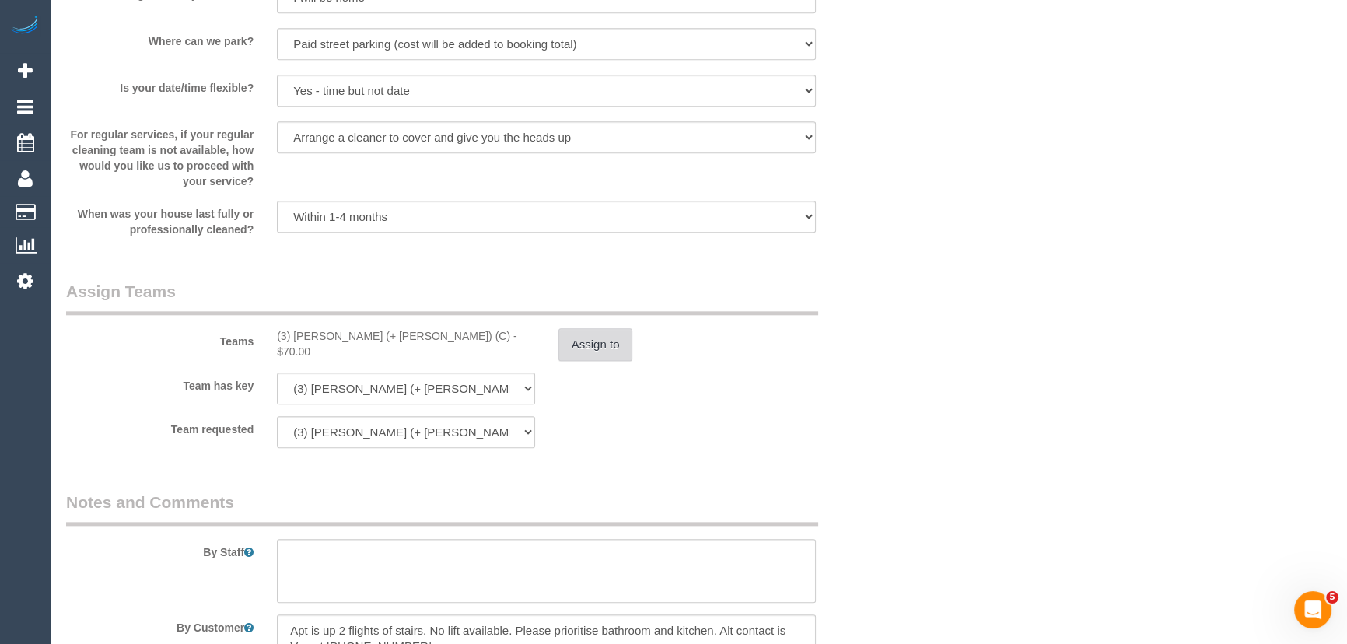
click at [595, 338] on button "Assign to" at bounding box center [595, 344] width 75 height 33
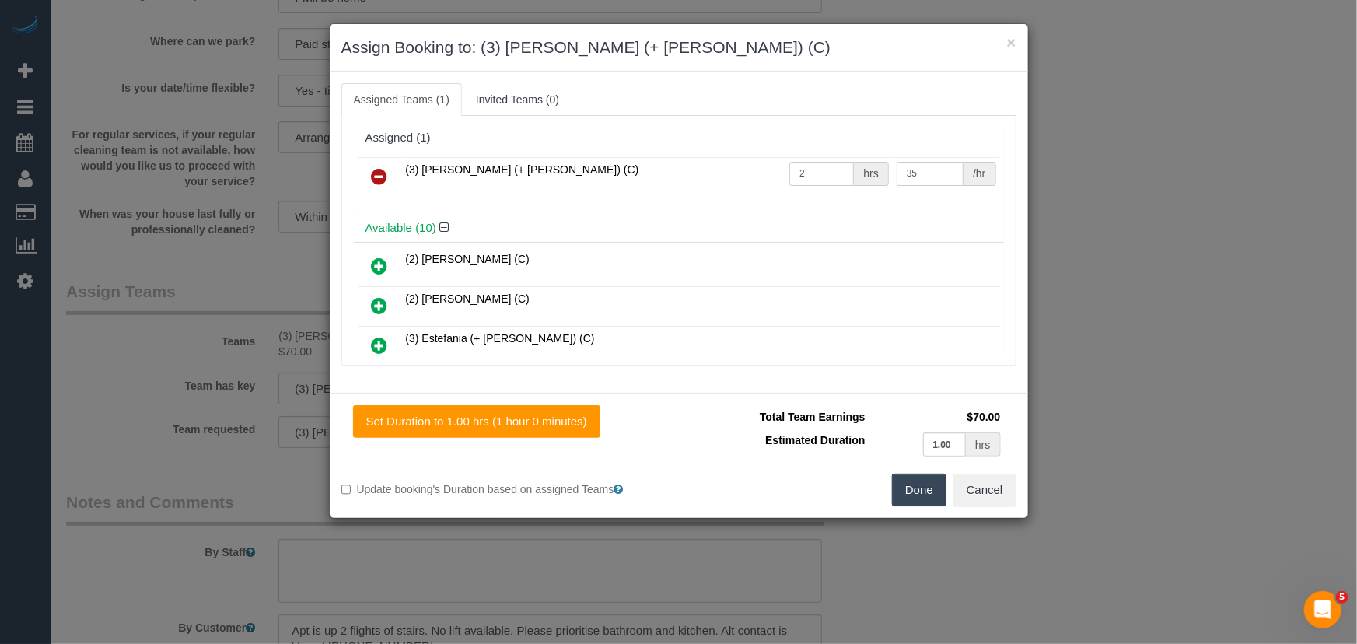
scroll to position [367, 0]
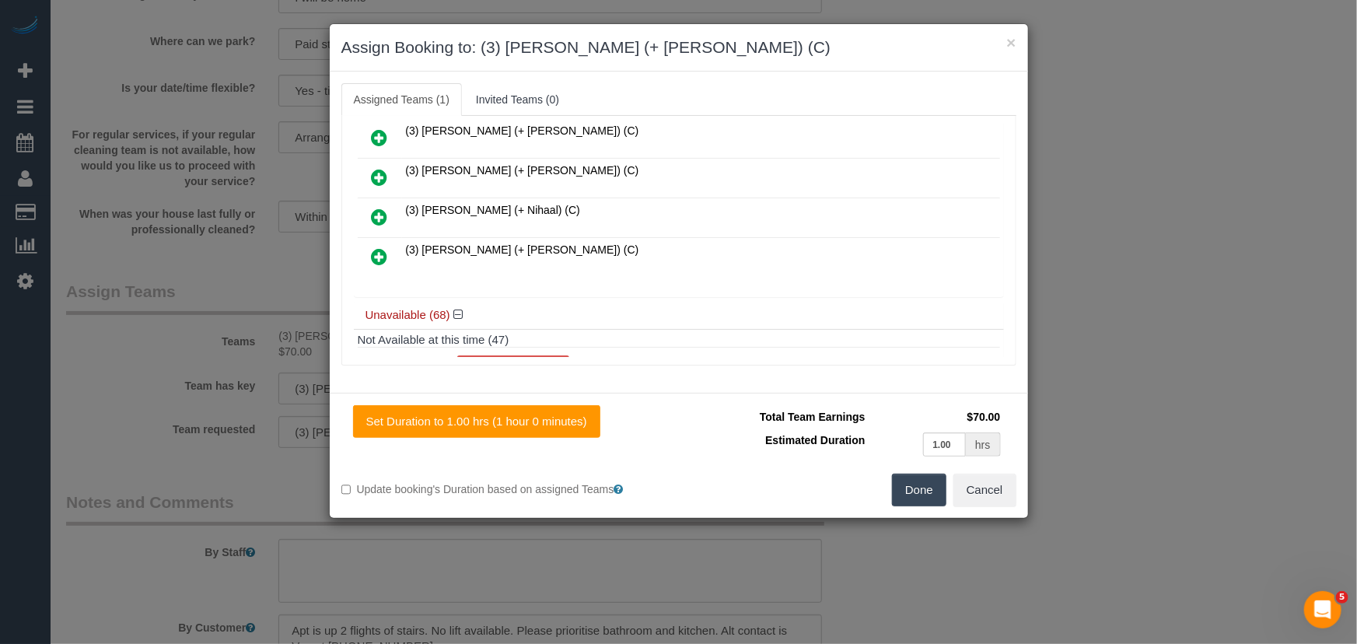
click at [377, 247] on icon at bounding box center [380, 256] width 16 height 19
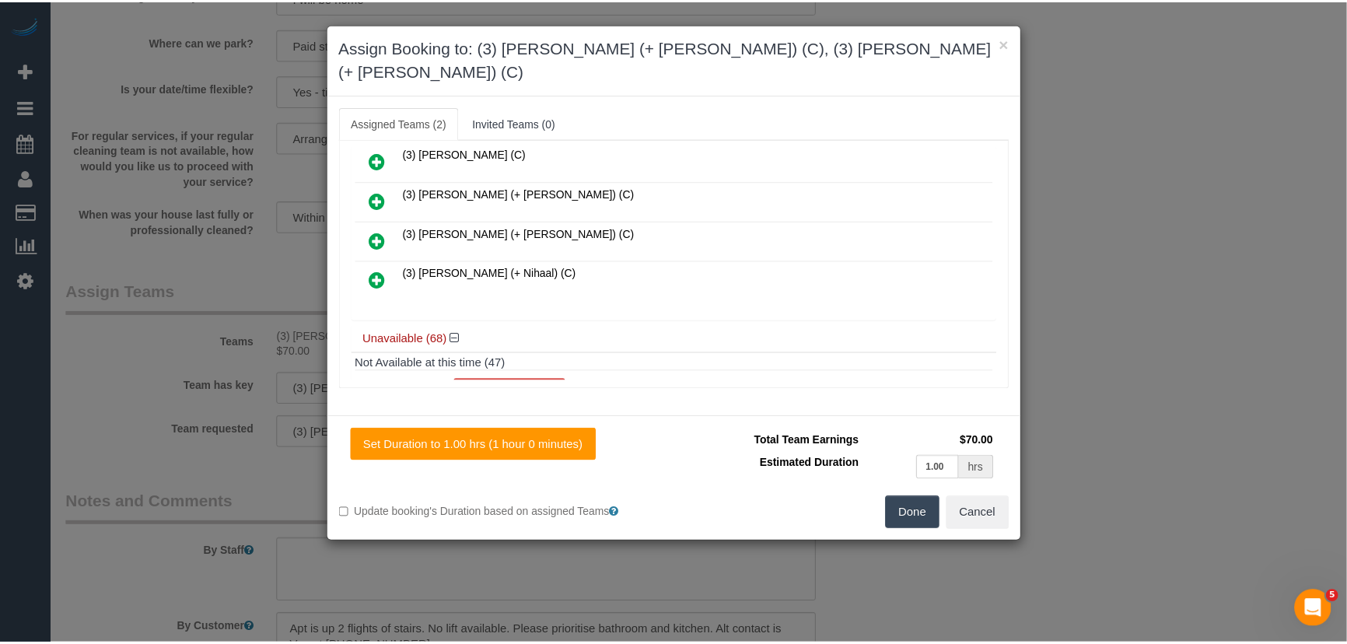
scroll to position [406, 0]
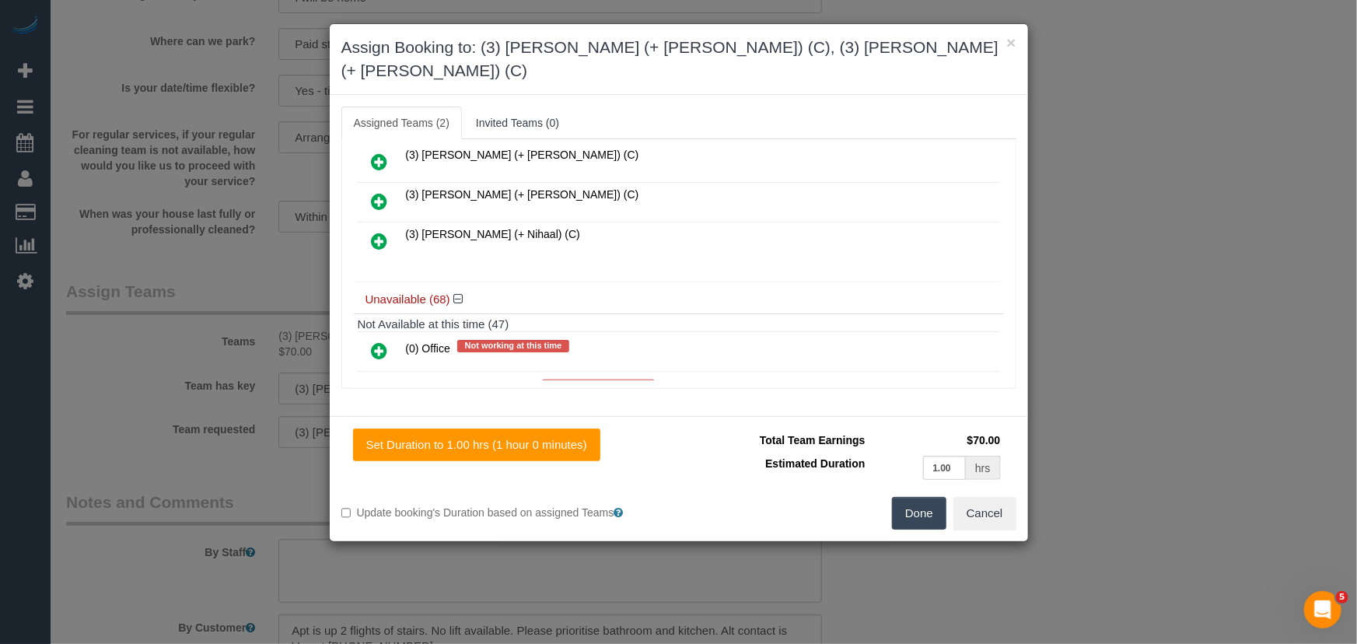
click at [918, 498] on button "Done" at bounding box center [919, 513] width 54 height 33
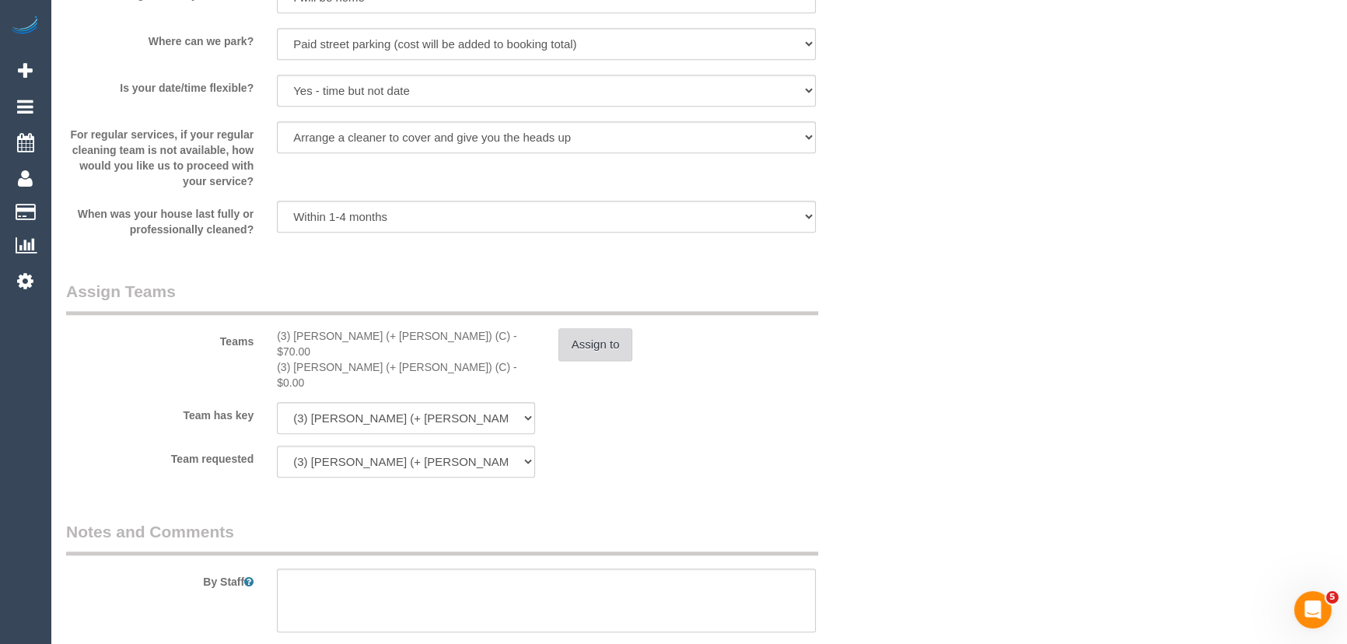
click at [613, 343] on button "Assign to" at bounding box center [595, 344] width 75 height 33
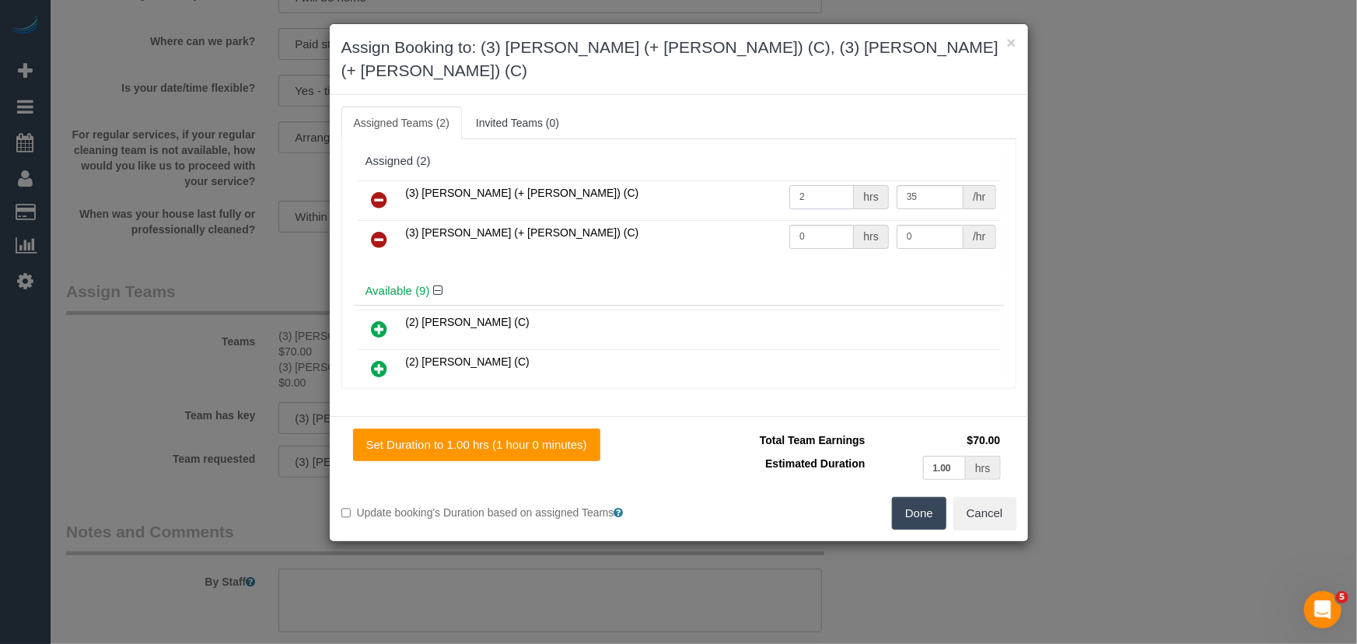
click at [816, 185] on input "2" at bounding box center [821, 197] width 65 height 24
type input "1"
click at [803, 225] on input "0" at bounding box center [821, 237] width 65 height 24
type input "1"
type input "35"
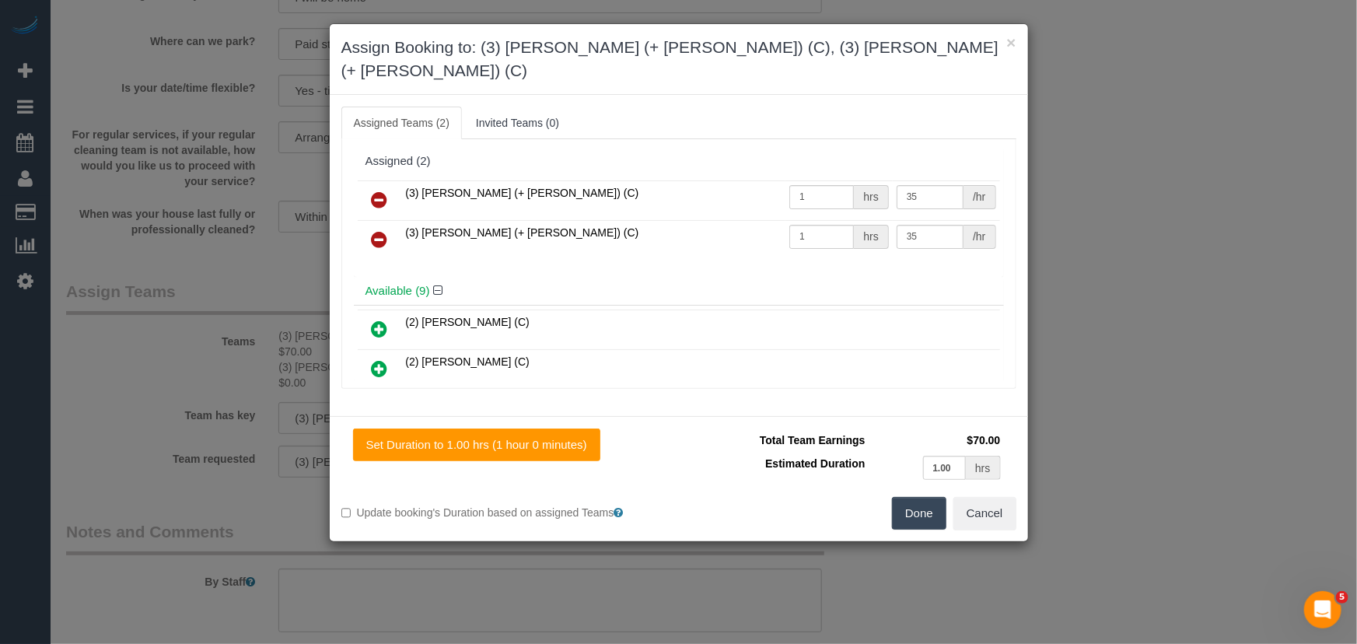
click at [917, 497] on button "Done" at bounding box center [919, 513] width 54 height 33
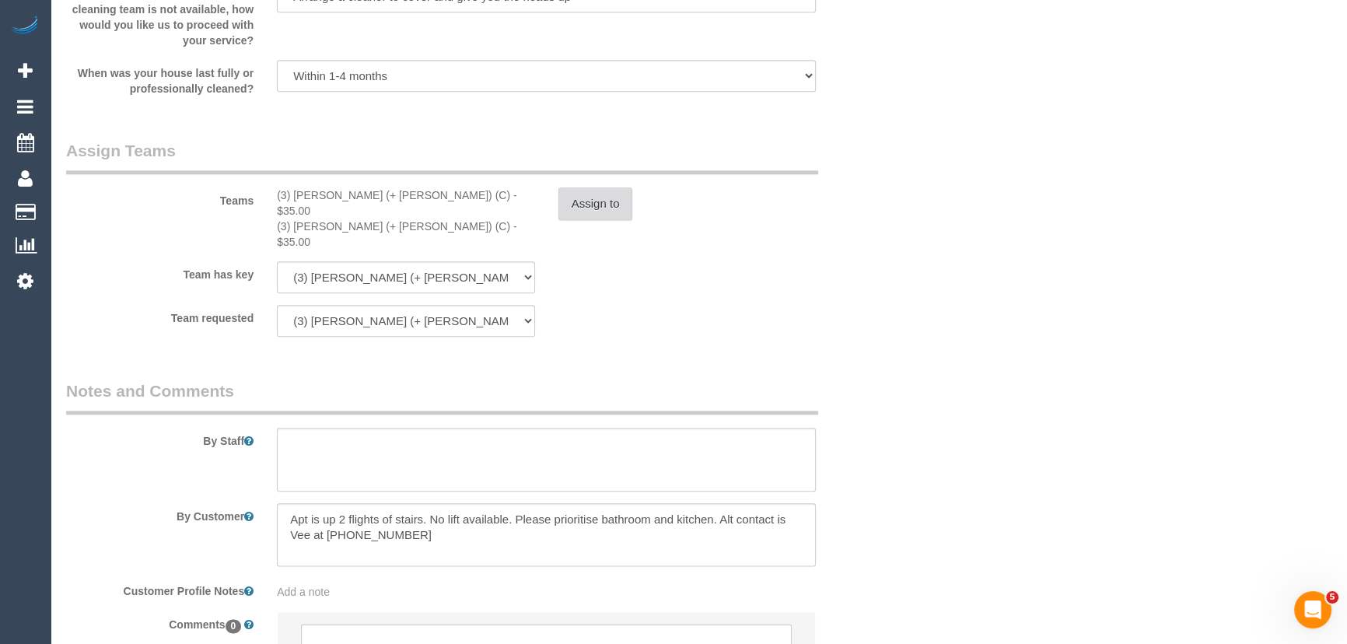
scroll to position [2385, 0]
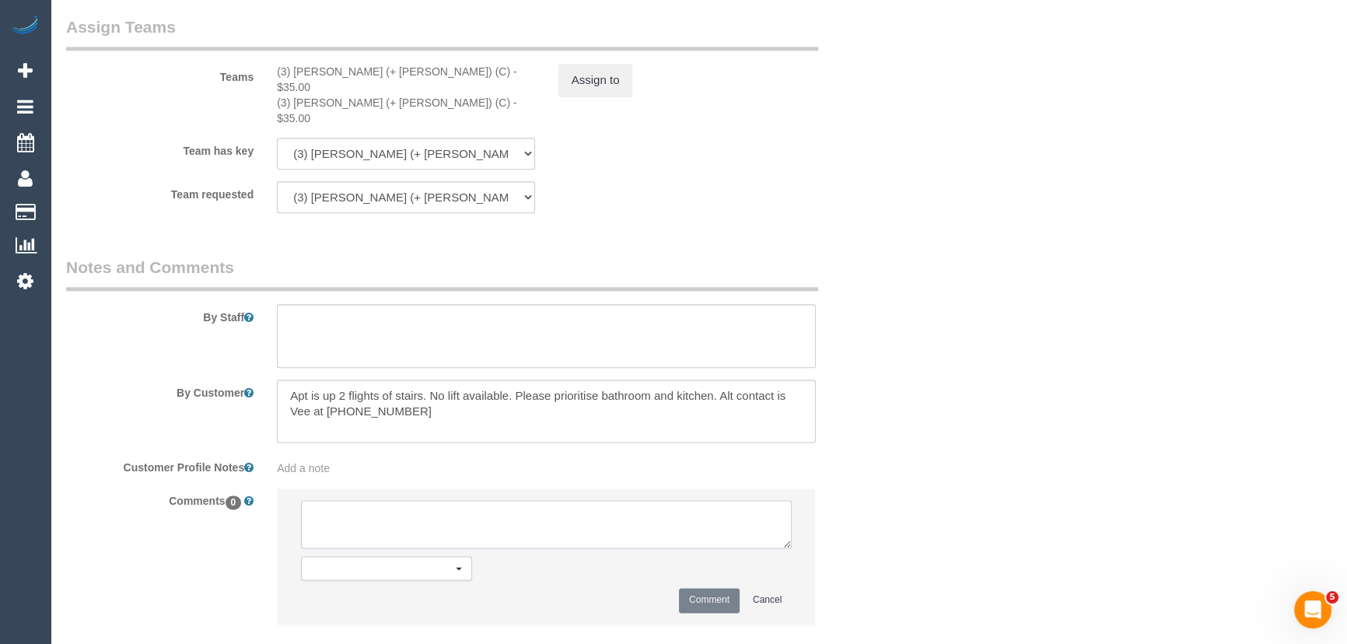
click at [494, 500] on textarea at bounding box center [546, 524] width 491 height 48
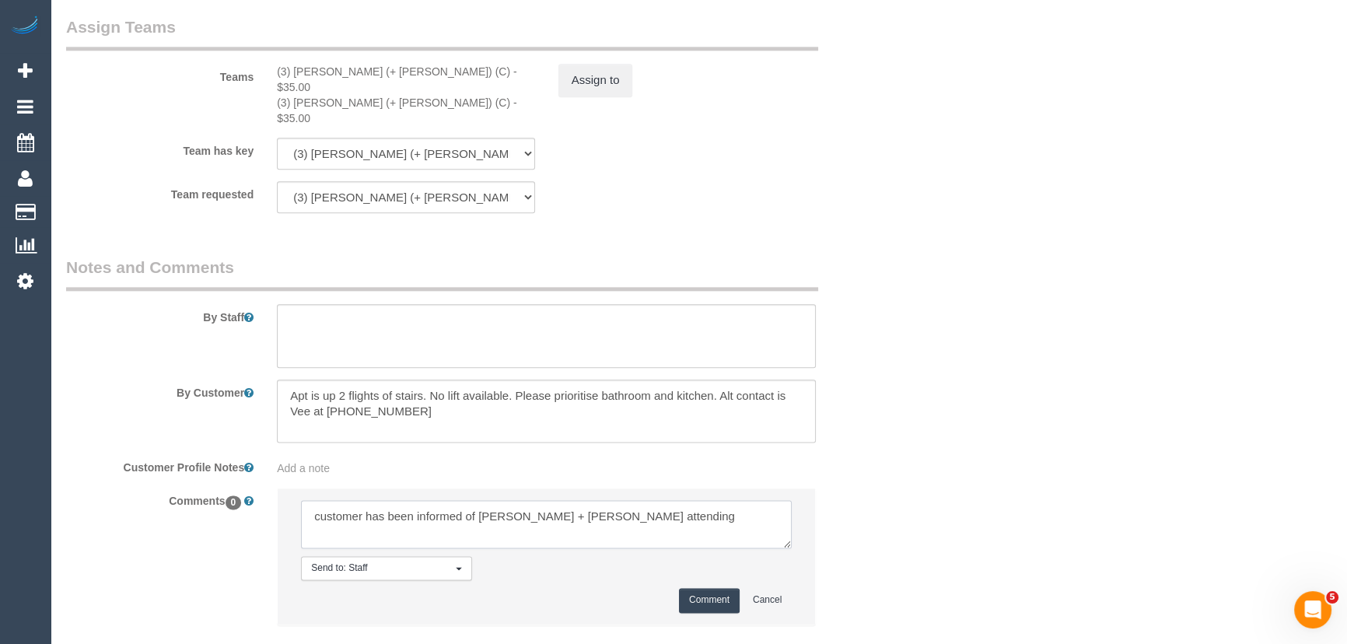
type textarea "customer has been informed of Cristian + Tania attending"
click at [705, 588] on button "Comment" at bounding box center [709, 600] width 61 height 24
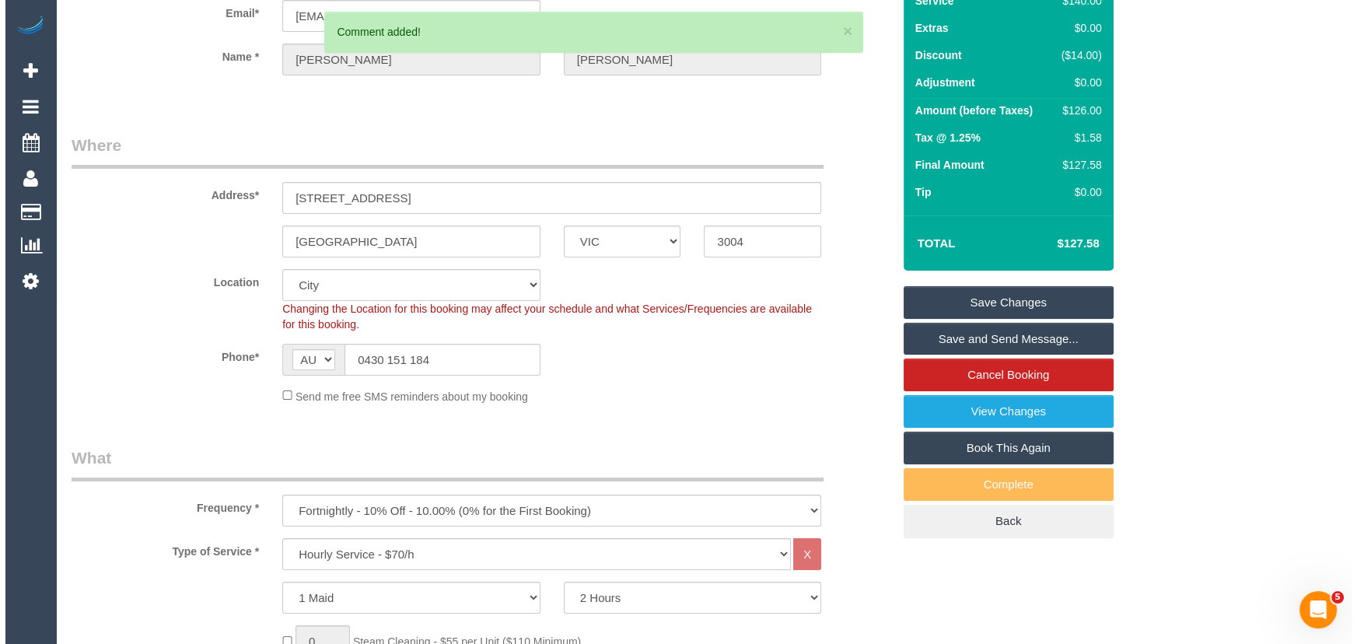
scroll to position [0, 0]
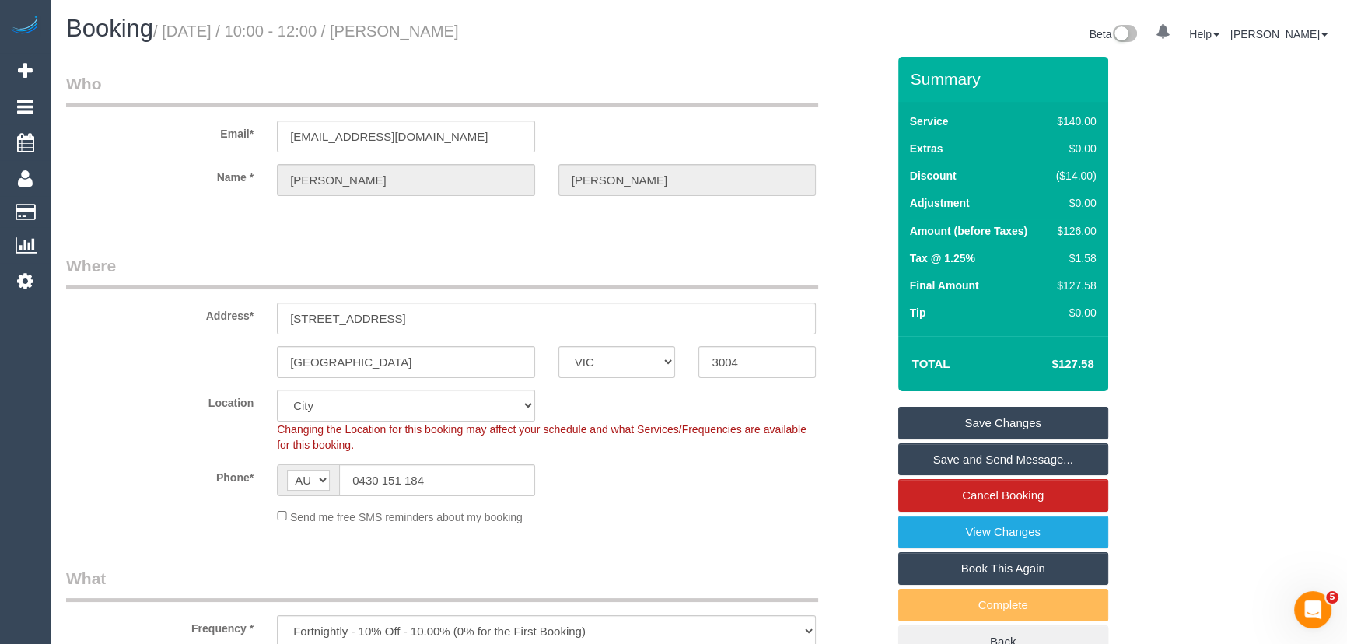
click at [445, 31] on small "/ September 26, 2025 / 10:00 - 12:00 / Helen Whitehead" at bounding box center [306, 31] width 306 height 17
click at [446, 38] on small "/ September 26, 2025 / 10:00 - 12:00 / Helen Whitehead" at bounding box center [306, 31] width 306 height 17
click at [450, 23] on small "/ September 26, 2025 / 10:00 - 12:00 / Helen Whitehead" at bounding box center [306, 31] width 306 height 17
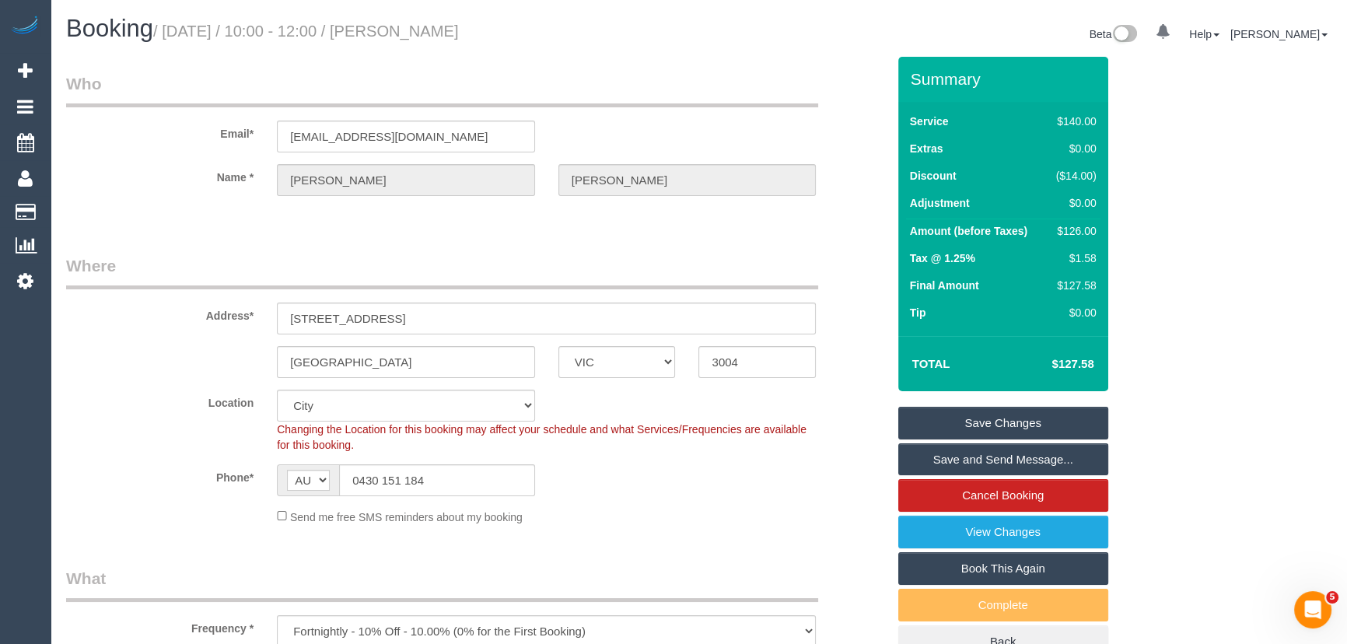
click at [450, 23] on small "/ September 26, 2025 / 10:00 - 12:00 / Helen Whitehead" at bounding box center [306, 31] width 306 height 17
copy small "Helen Whitehead"
click at [971, 414] on link "Save Changes" at bounding box center [1003, 423] width 210 height 33
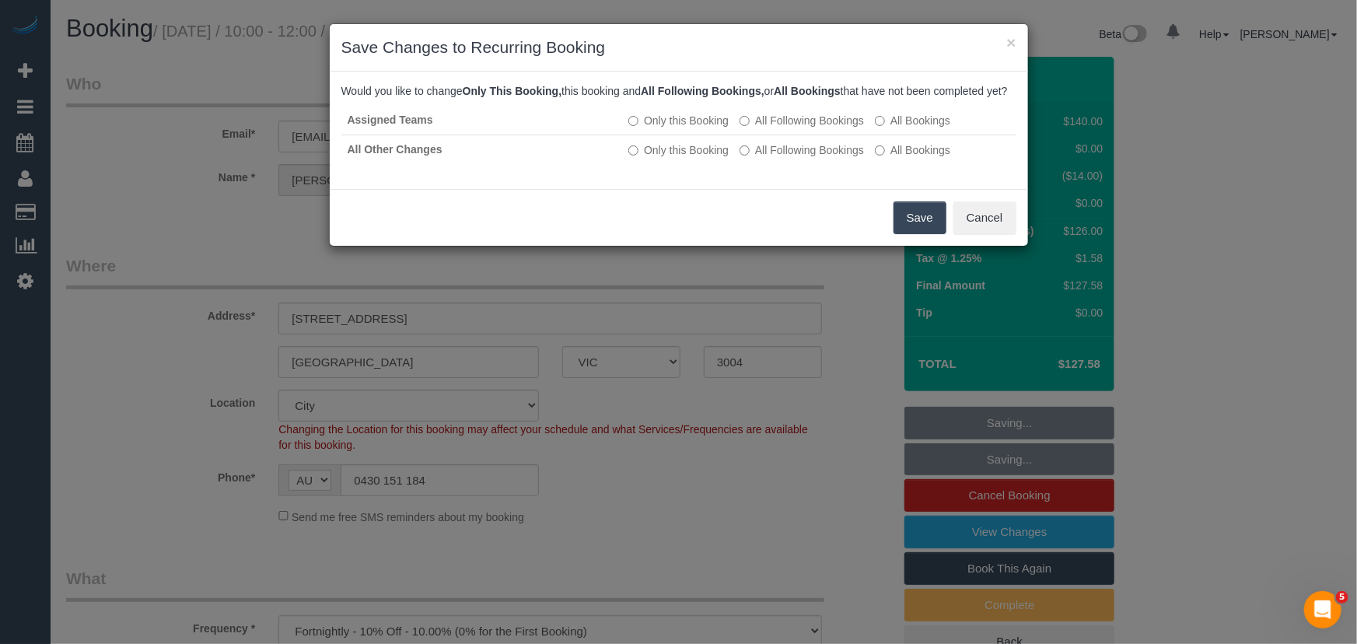
click at [915, 234] on button "Save" at bounding box center [920, 217] width 53 height 33
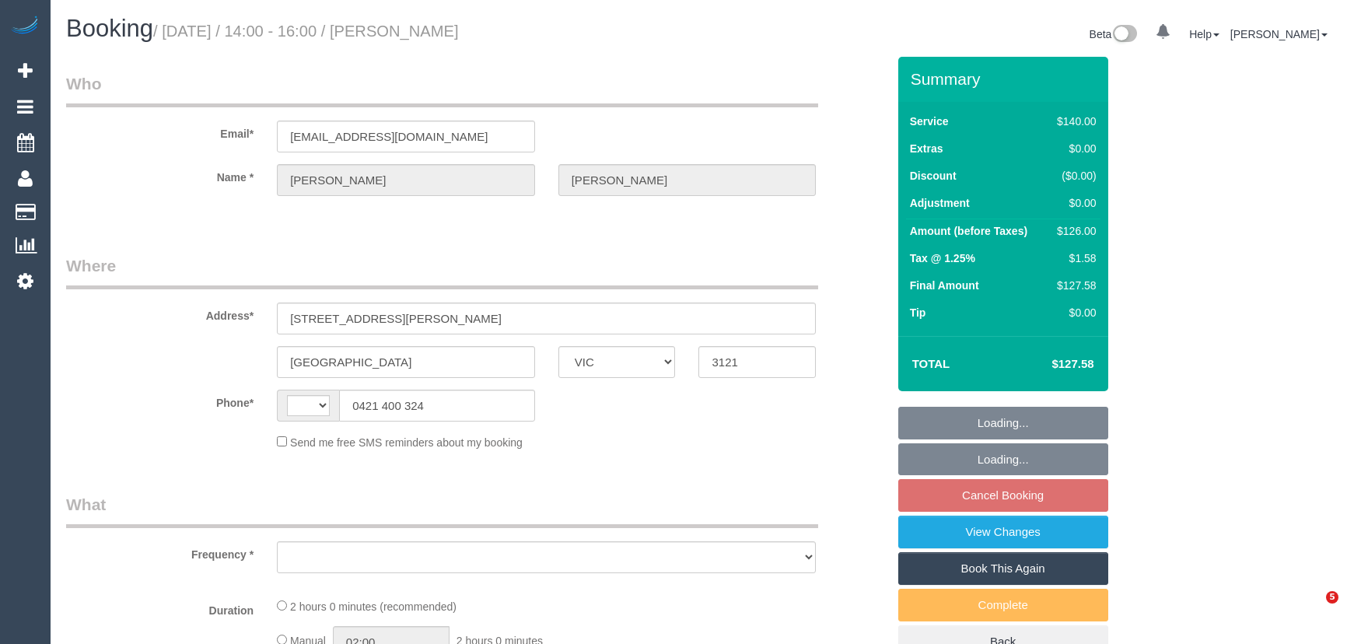
select select "VIC"
select select "string:AU"
select select "object:286"
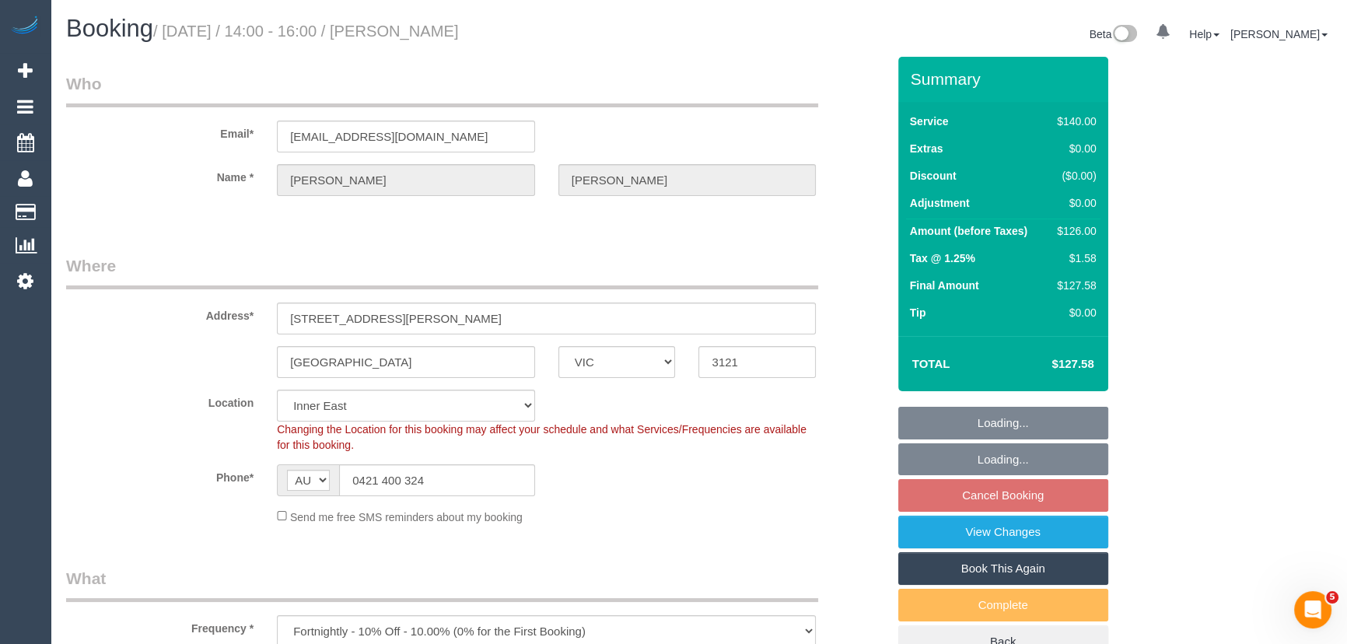
select select "string:stripe-pm_1MU4LK2GScqysDRVsVlhrkeB"
select select "number:28"
select select "number:14"
select select "number:20"
select select "number:24"
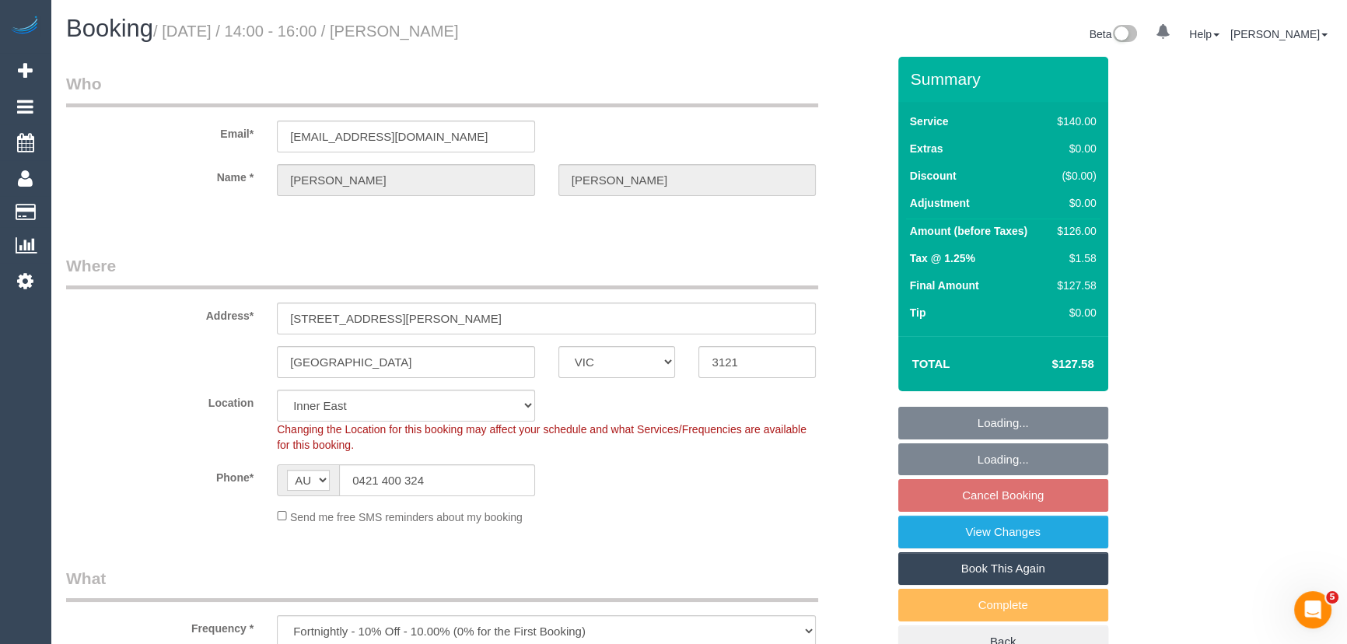
select select "number:34"
select select "number:12"
select select "object:686"
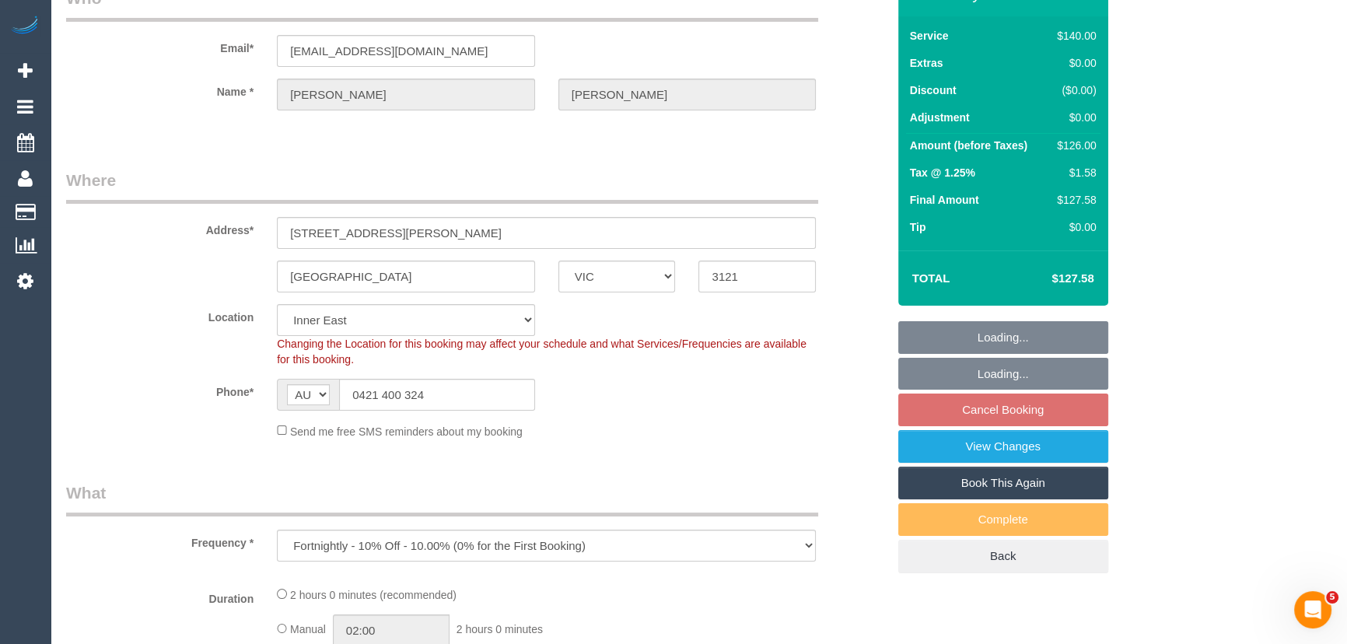
select select "24342"
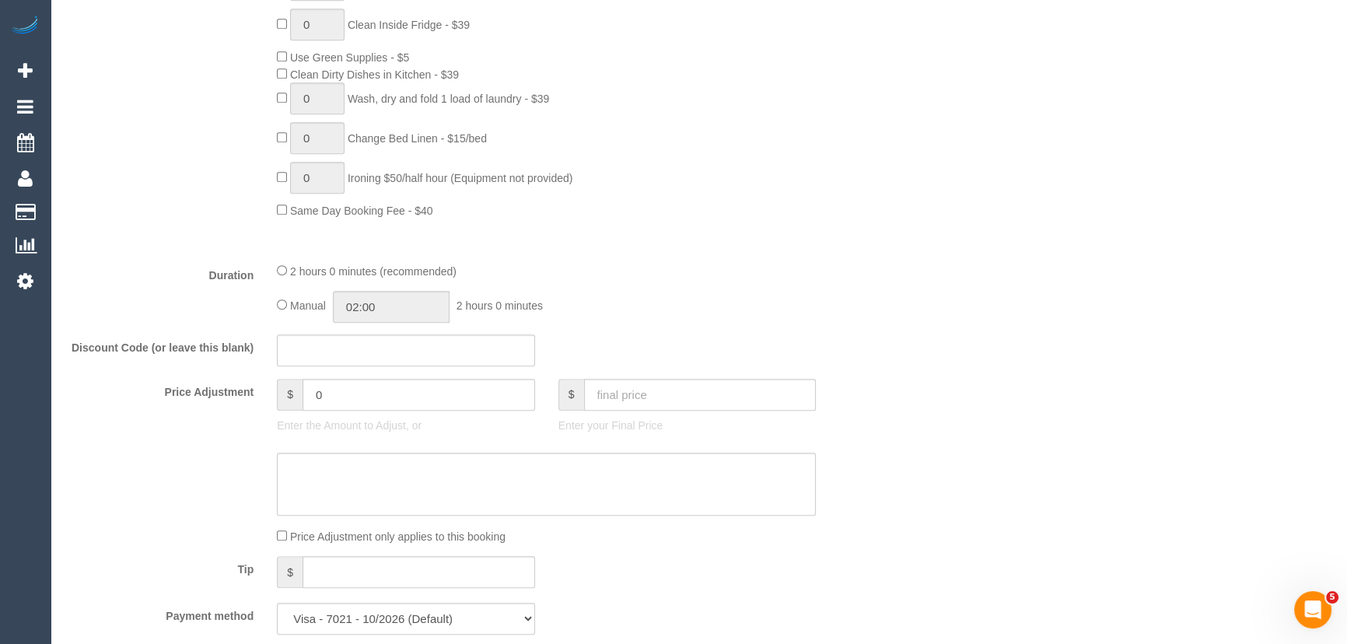
scroll to position [989, 0]
click at [404, 307] on input "02:00" at bounding box center [391, 305] width 117 height 32
type input "01:00"
click at [388, 336] on li "01:00" at bounding box center [374, 341] width 69 height 20
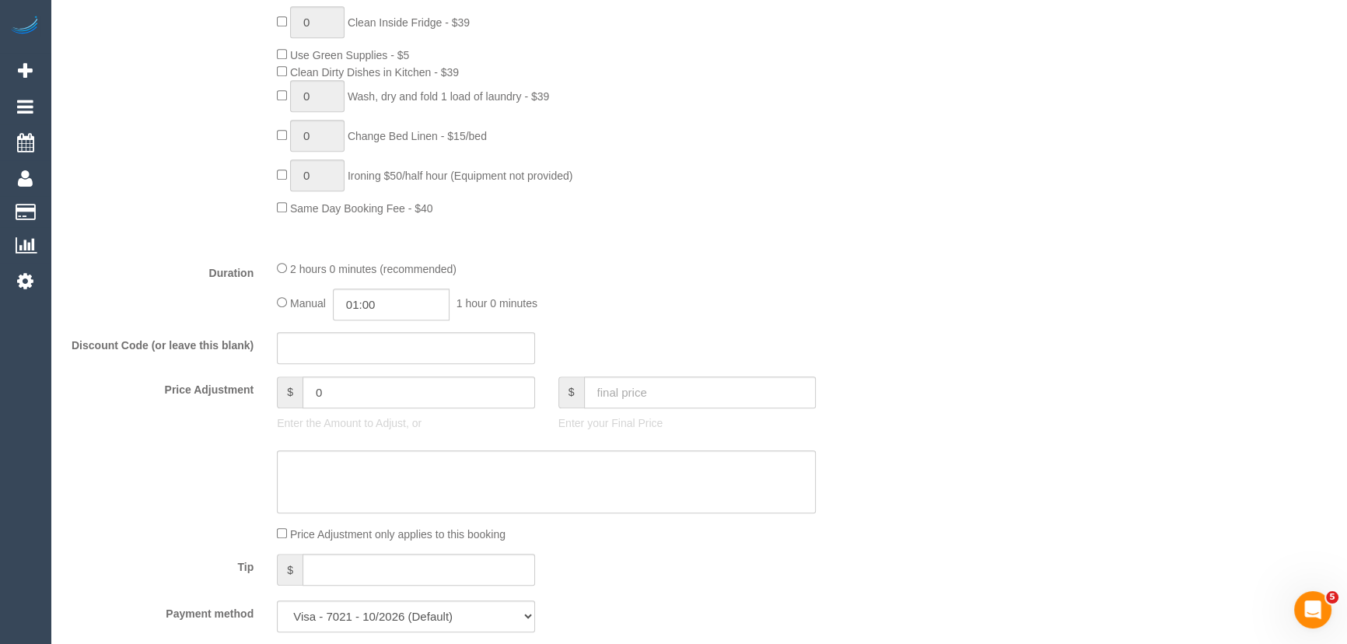
click at [701, 326] on fieldset "What Frequency * One Time Cleaning Weekly - 10% Off - 10.00% (0% for the First …" at bounding box center [476, 111] width 820 height 1066
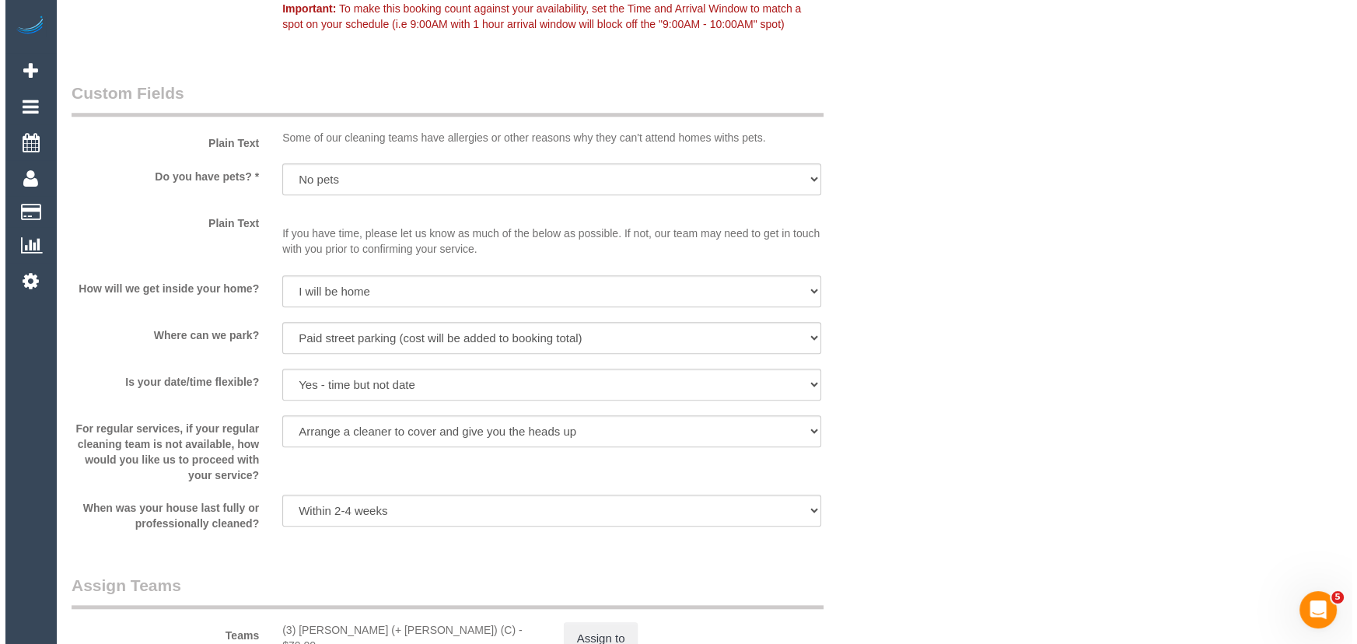
scroll to position [1979, 0]
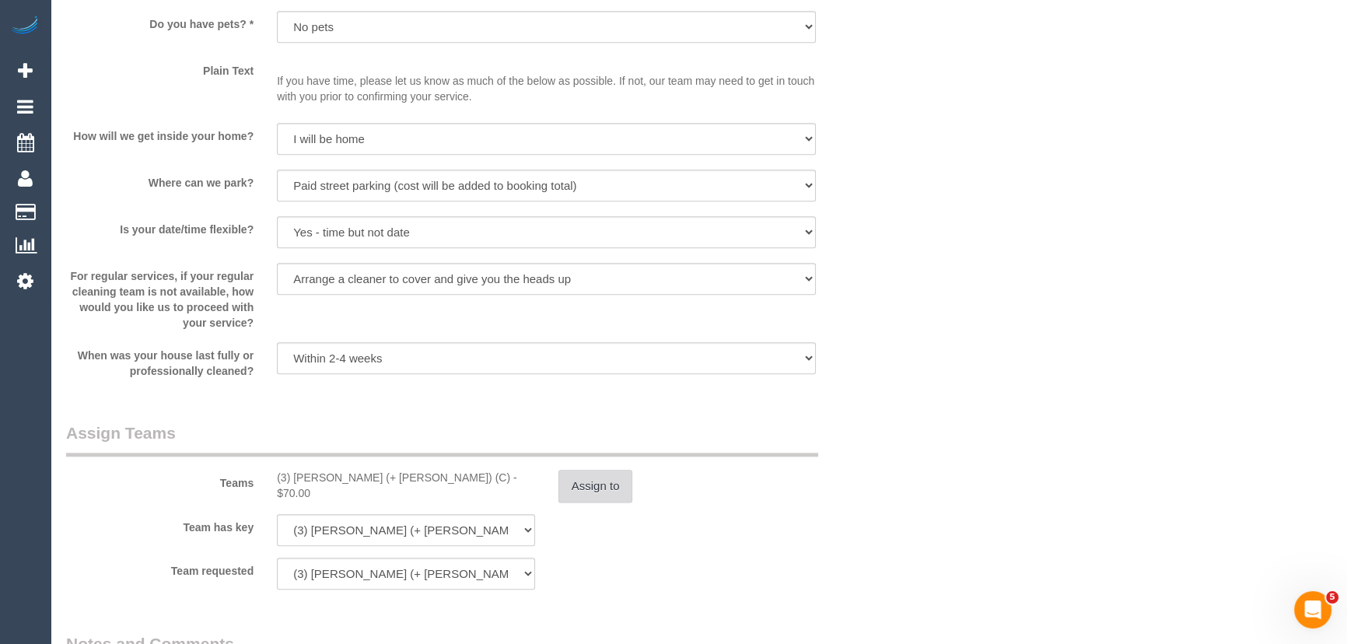
click at [597, 490] on button "Assign to" at bounding box center [595, 486] width 75 height 33
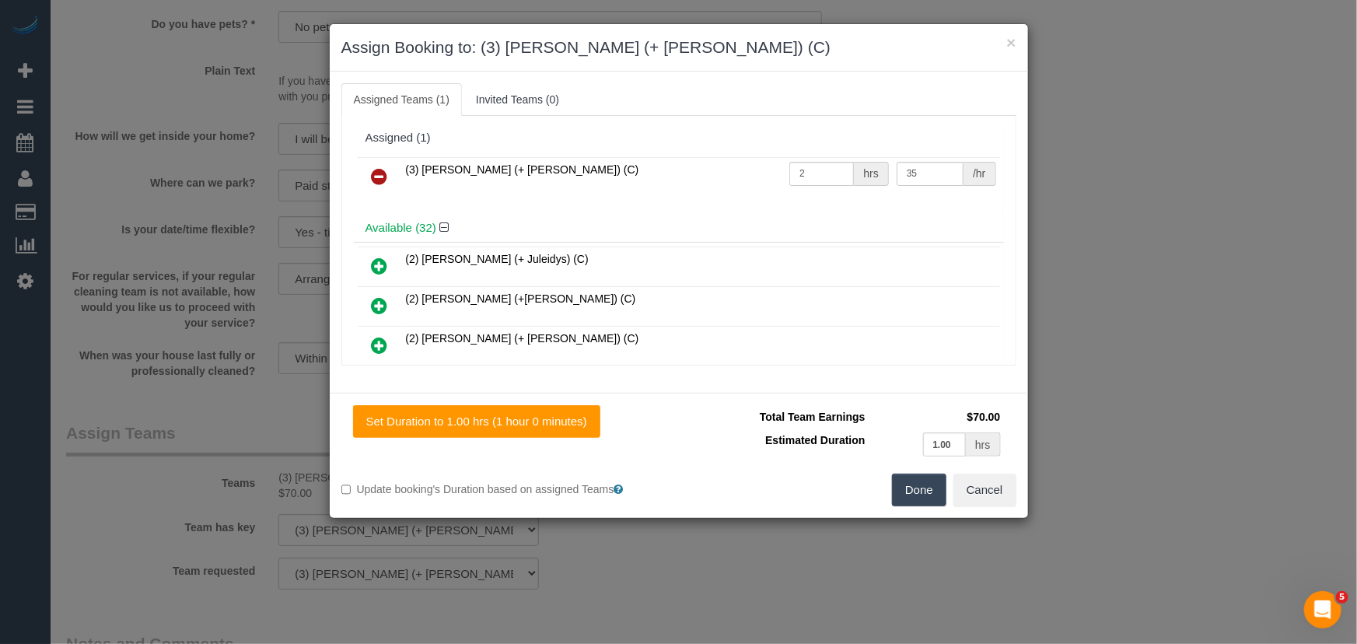
scroll to position [1145, 0]
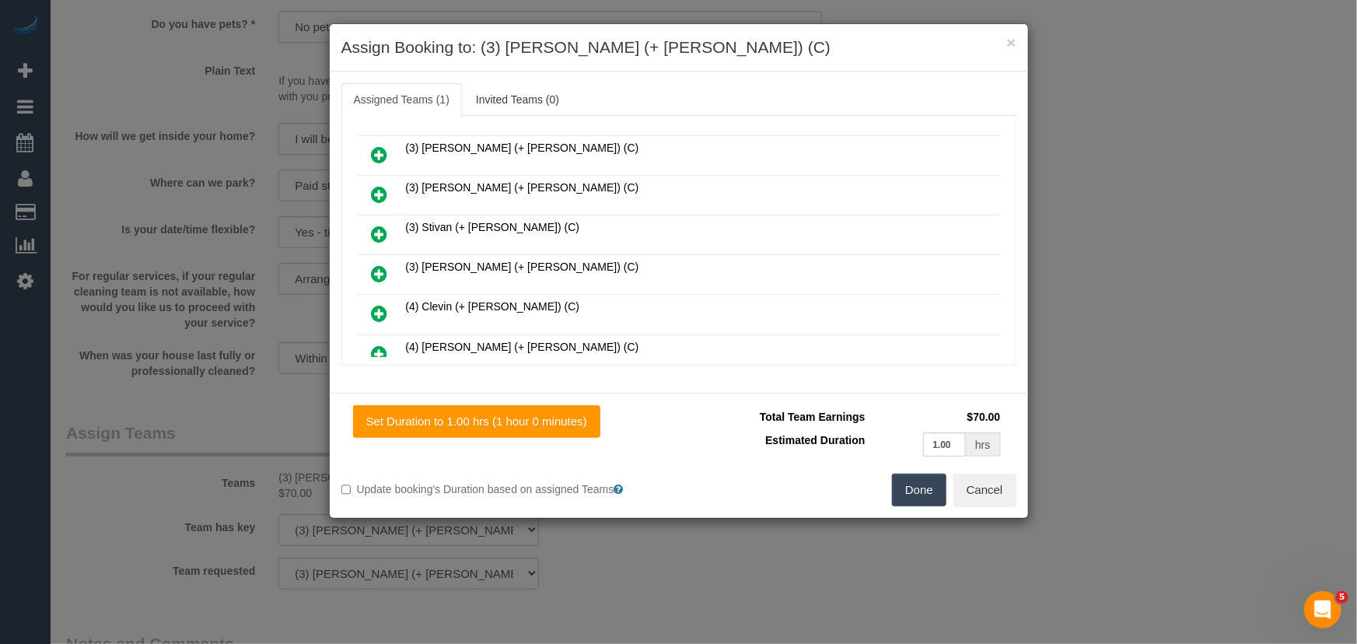
drag, startPoint x: 375, startPoint y: 245, endPoint x: 414, endPoint y: 278, distance: 51.9
click at [375, 264] on icon at bounding box center [380, 273] width 16 height 19
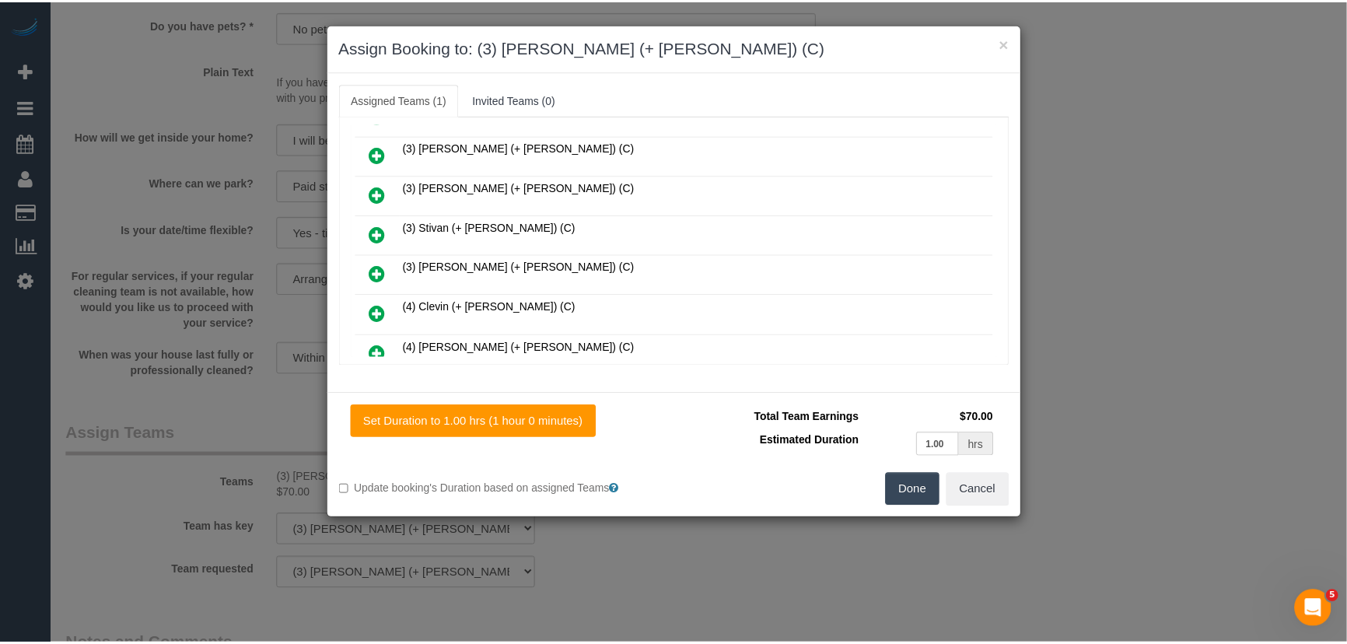
scroll to position [1184, 0]
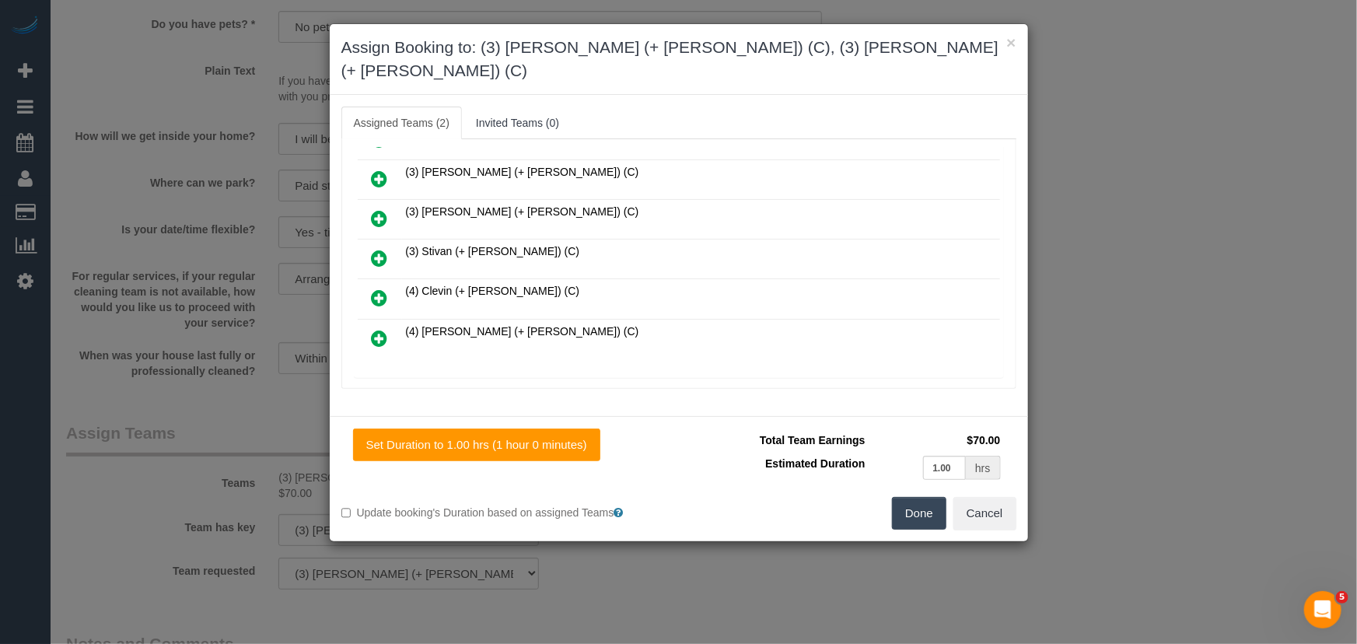
click at [910, 497] on button "Done" at bounding box center [919, 513] width 54 height 33
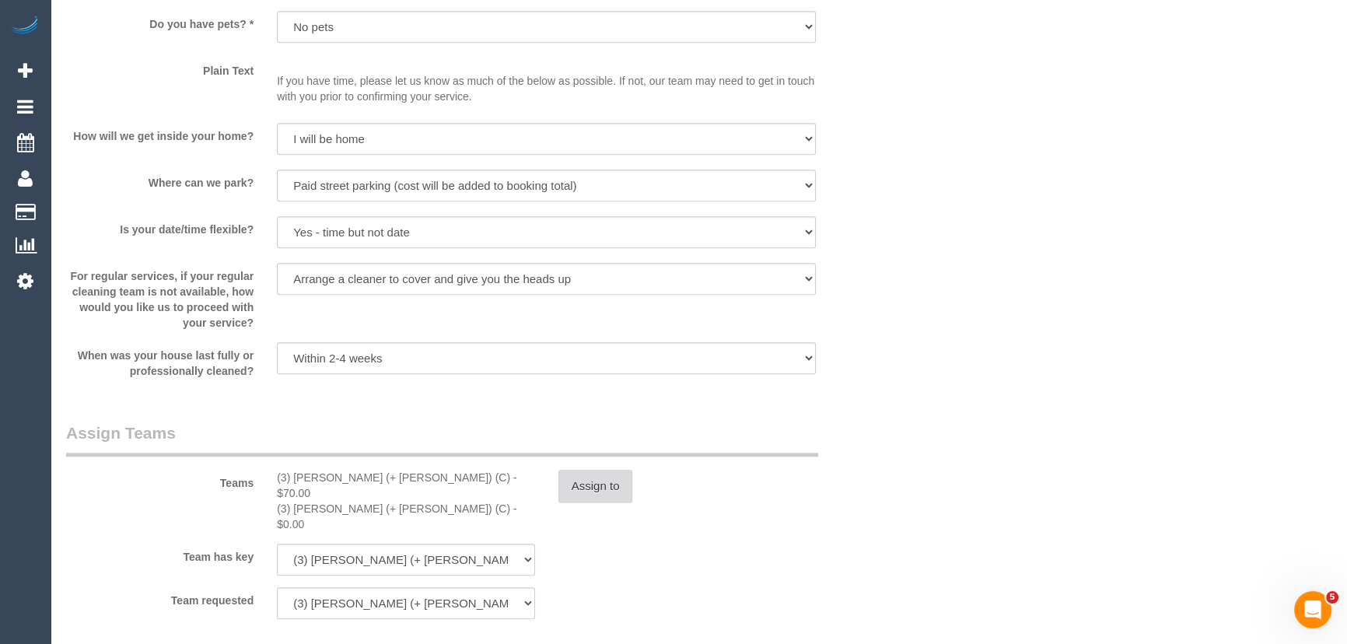
click at [609, 482] on button "Assign to" at bounding box center [595, 486] width 75 height 33
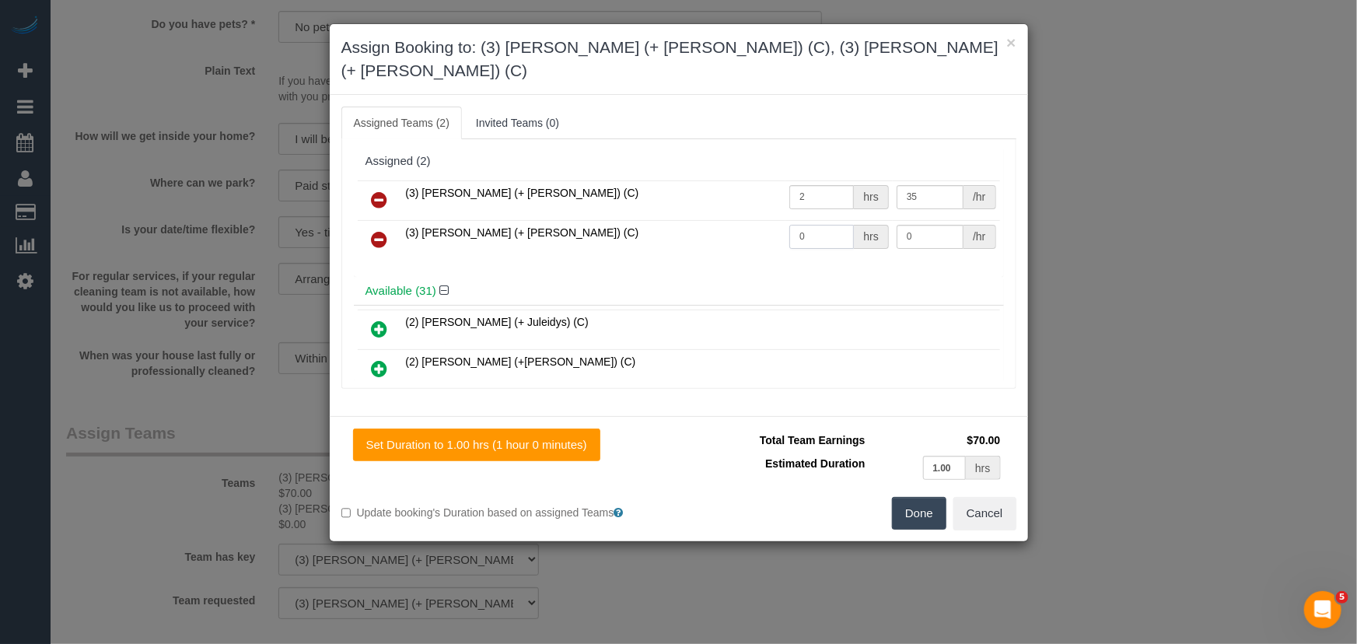
click at [806, 225] on input "0" at bounding box center [821, 237] width 65 height 24
type input "1"
type input "35"
click at [813, 185] on input "2" at bounding box center [821, 197] width 65 height 24
type input "1"
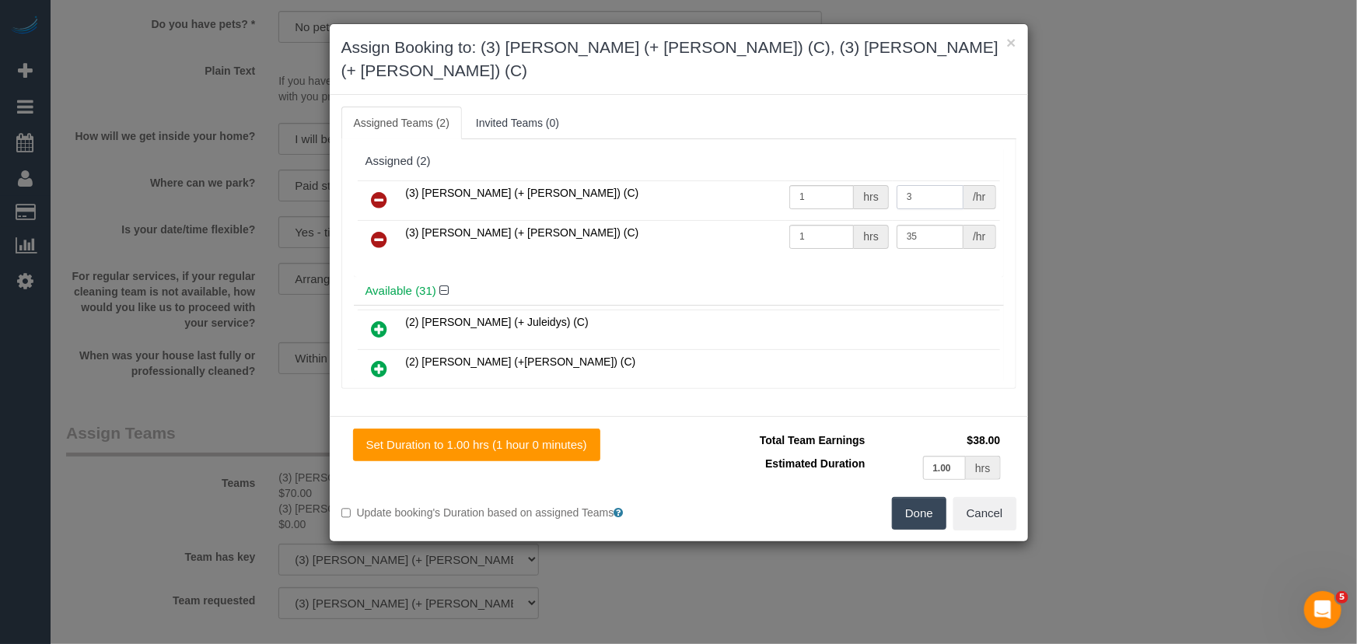
type input "35"
click at [921, 497] on button "Done" at bounding box center [919, 513] width 54 height 33
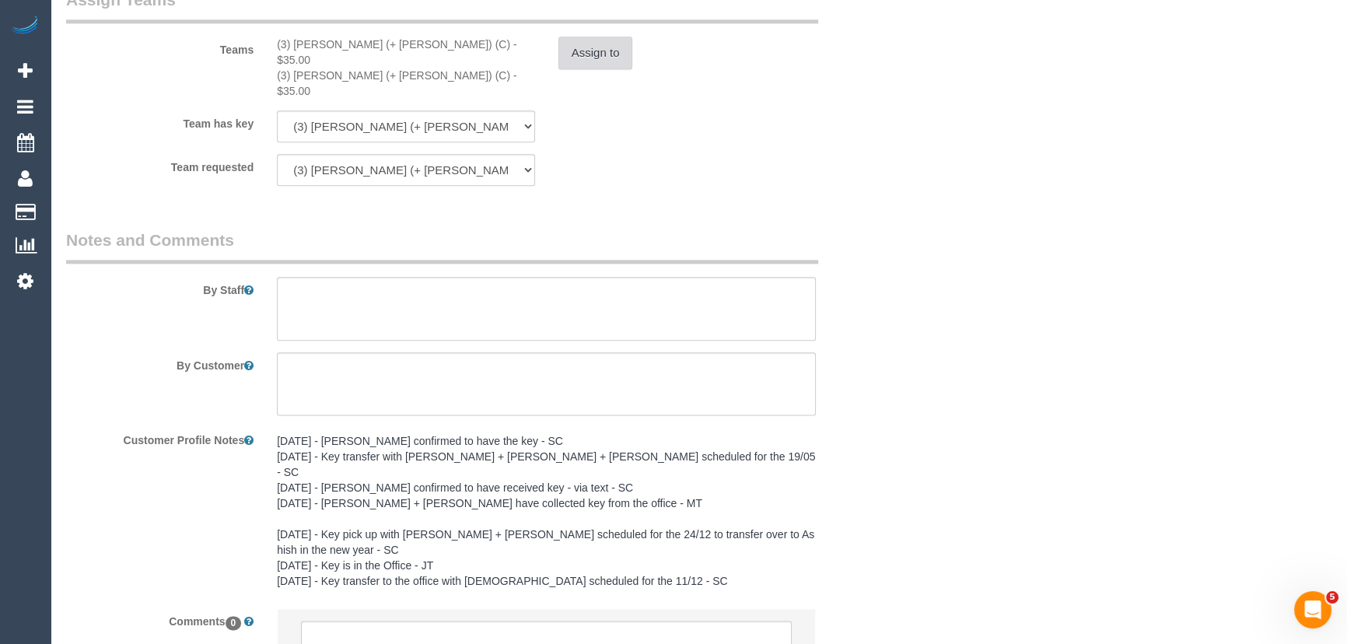
scroll to position [2517, 0]
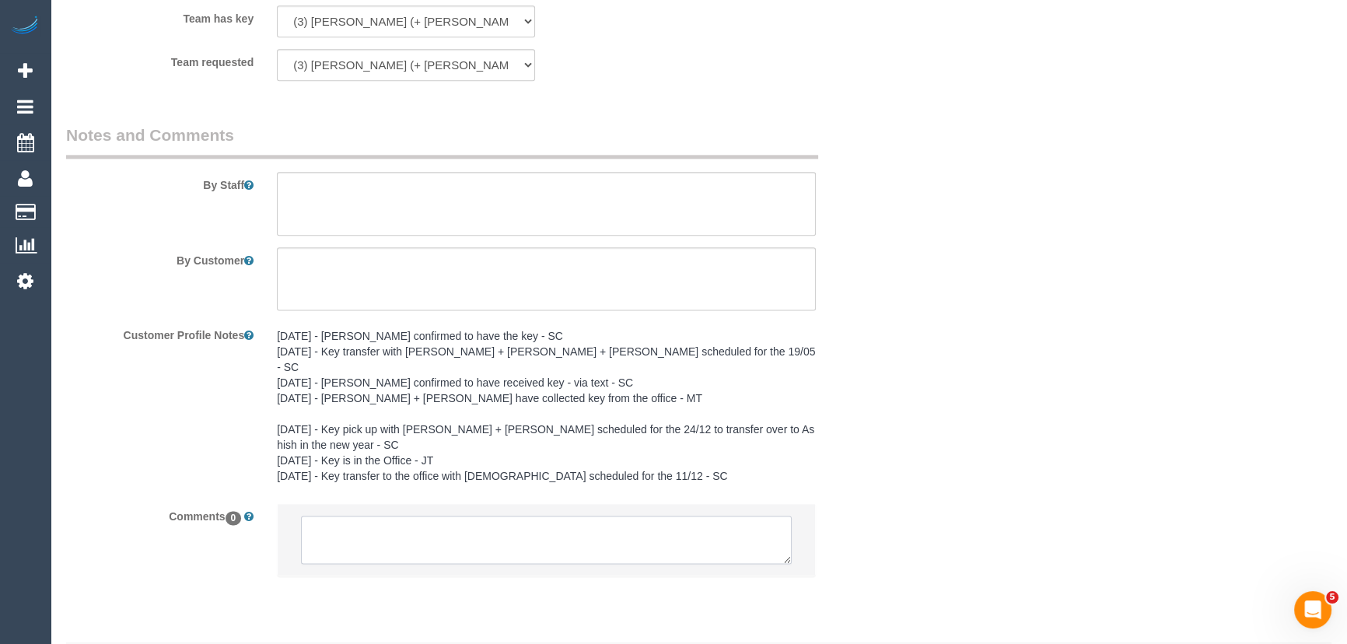
click at [408, 516] on textarea at bounding box center [546, 540] width 491 height 48
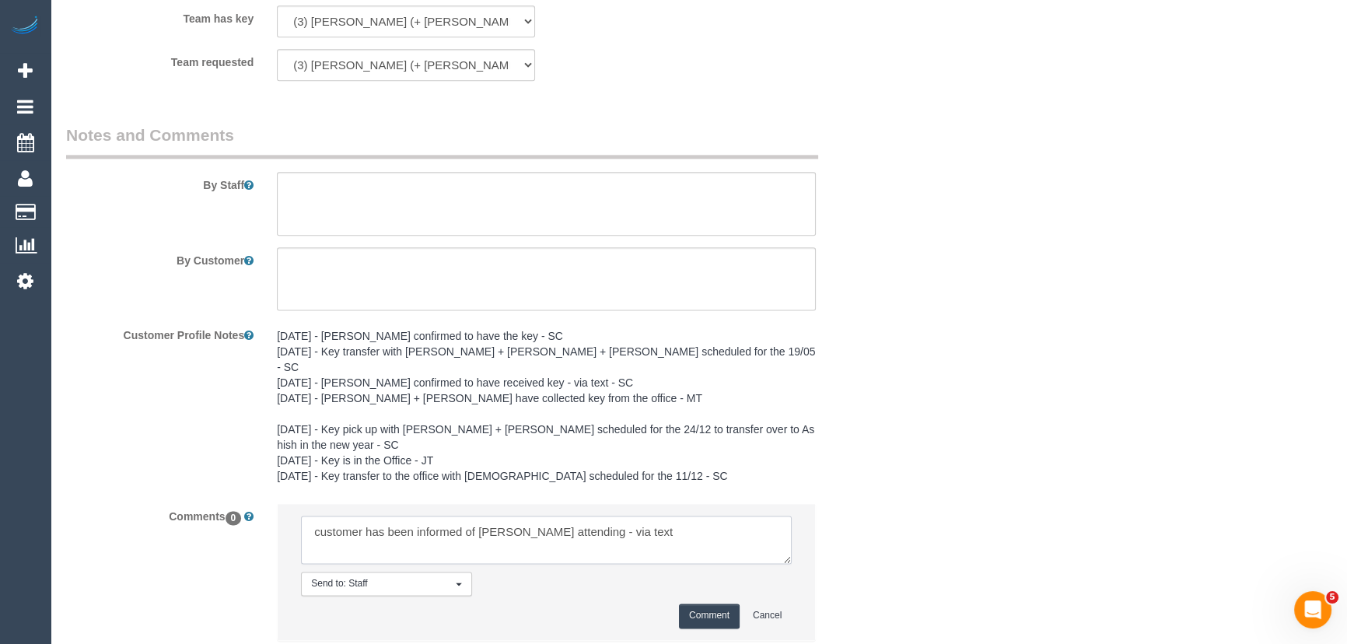
type textarea "customer has been informed of Tania attending - via text"
click at [702, 603] on button "Comment" at bounding box center [709, 615] width 61 height 24
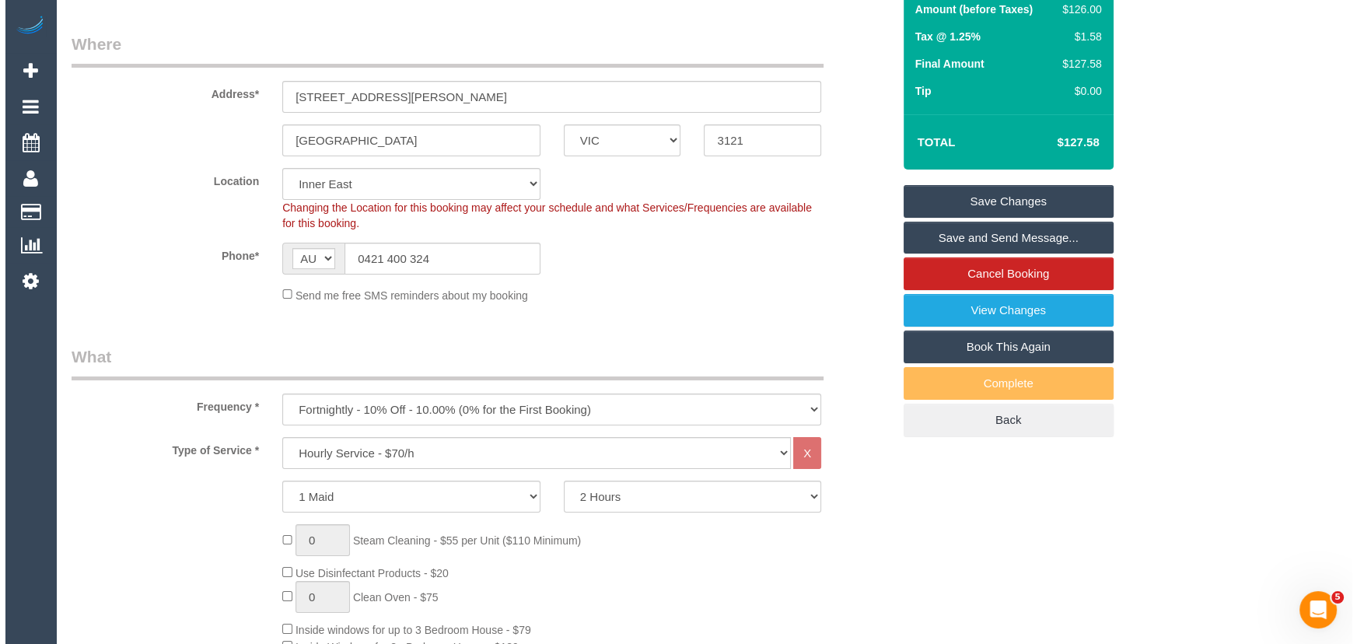
scroll to position [0, 0]
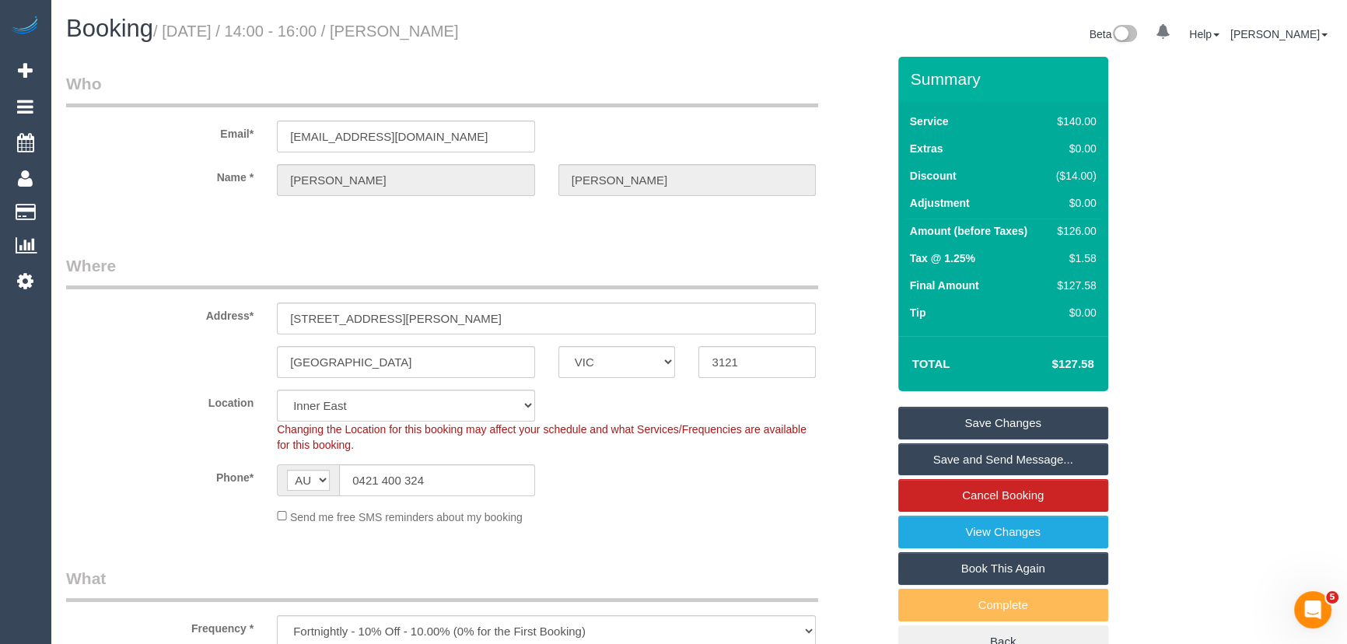
click at [455, 37] on small "/ September 26, 2025 / 14:00 - 16:00 / Daniel Allan" at bounding box center [306, 31] width 306 height 17
copy small "Daniel Allan"
click at [971, 421] on link "Save Changes" at bounding box center [1003, 423] width 210 height 33
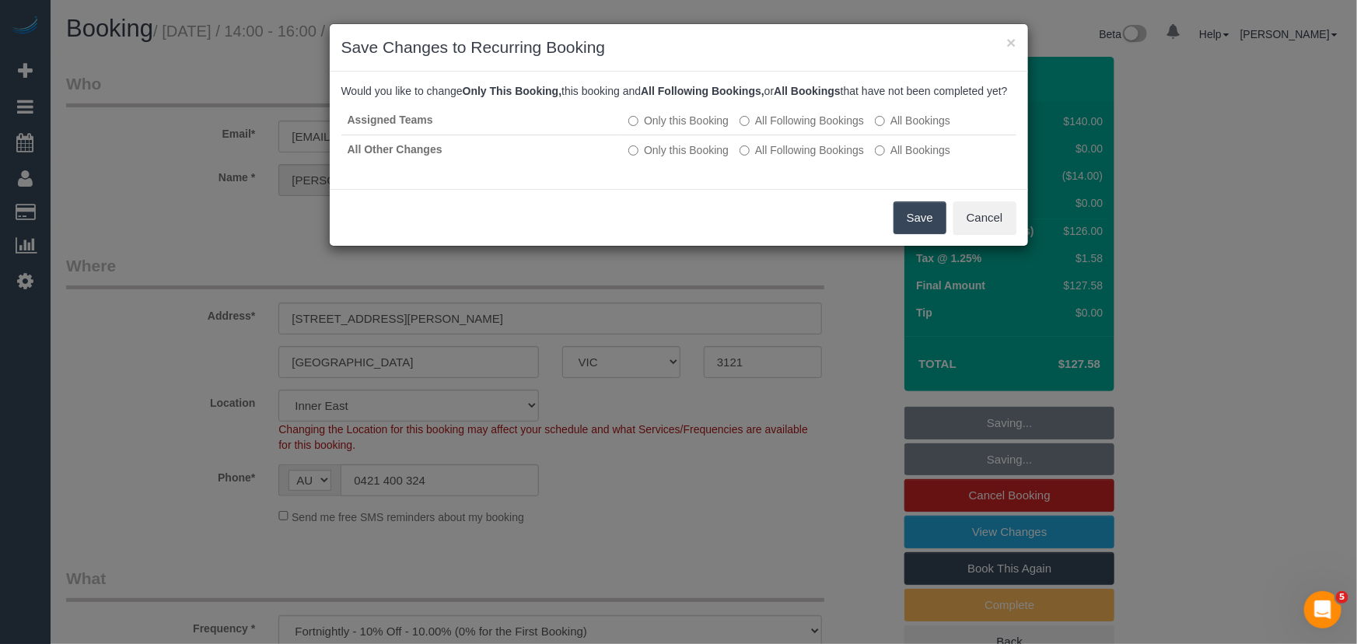
click at [912, 234] on button "Save" at bounding box center [920, 217] width 53 height 33
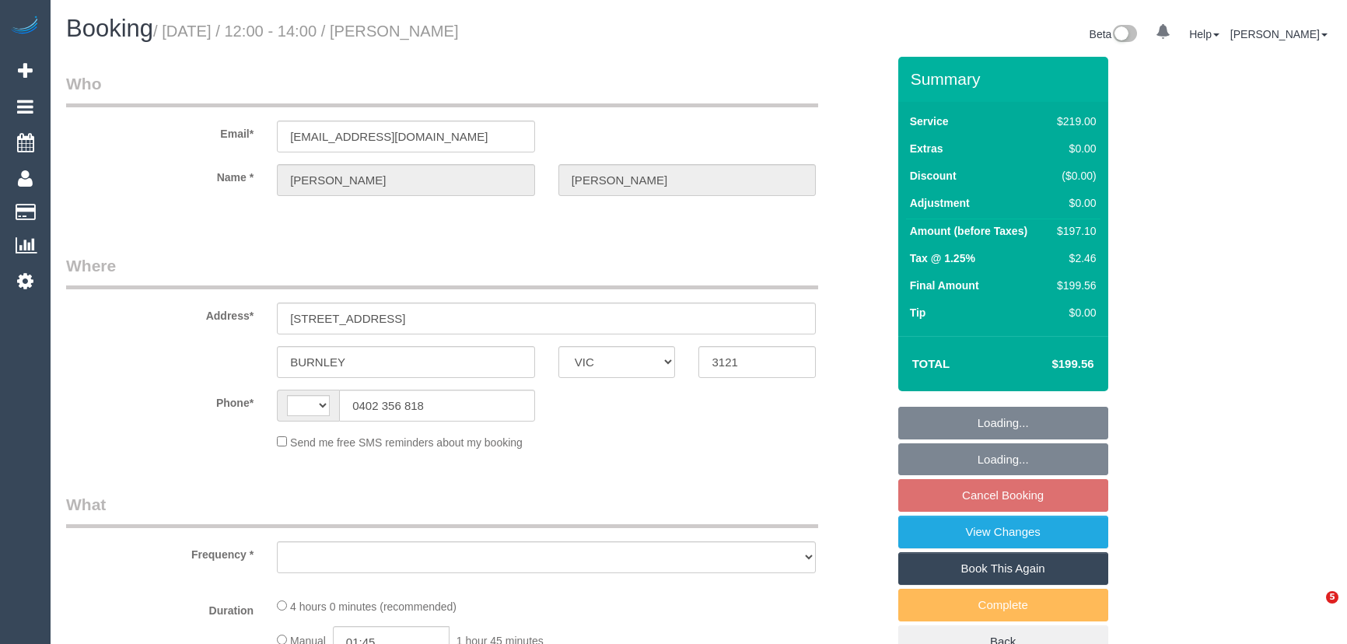
select select "VIC"
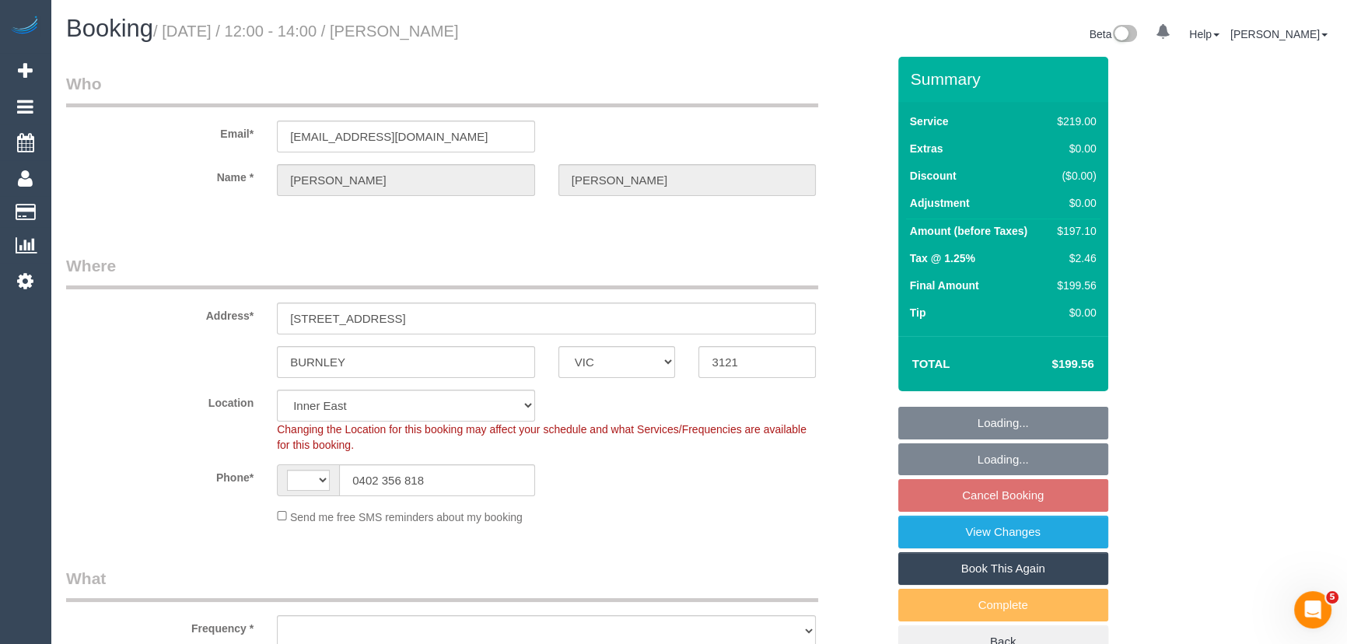
select select "object:308"
select select "string:stripe-pm_1Q5JTC2GScqysDRV18jxkPyC"
select select "number:30"
select select "number:14"
select select "number:19"
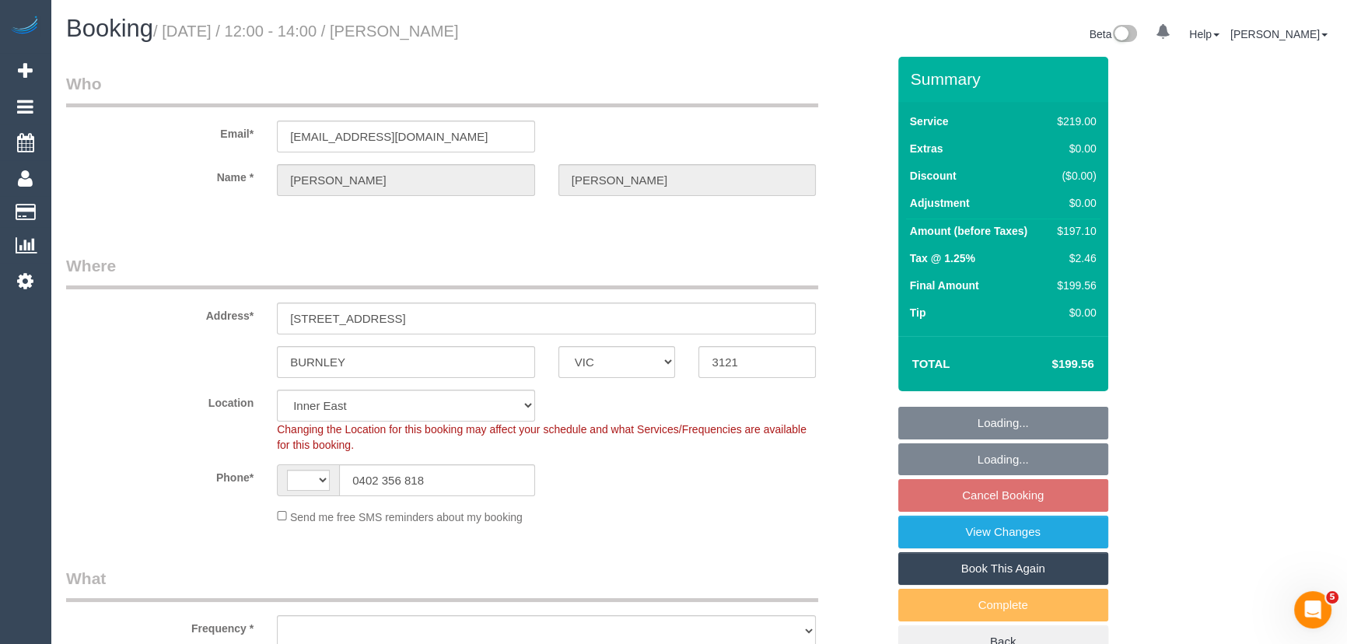
select select "number:22"
select select "number:34"
select select "number:26"
select select "string:AU"
select select "object:1360"
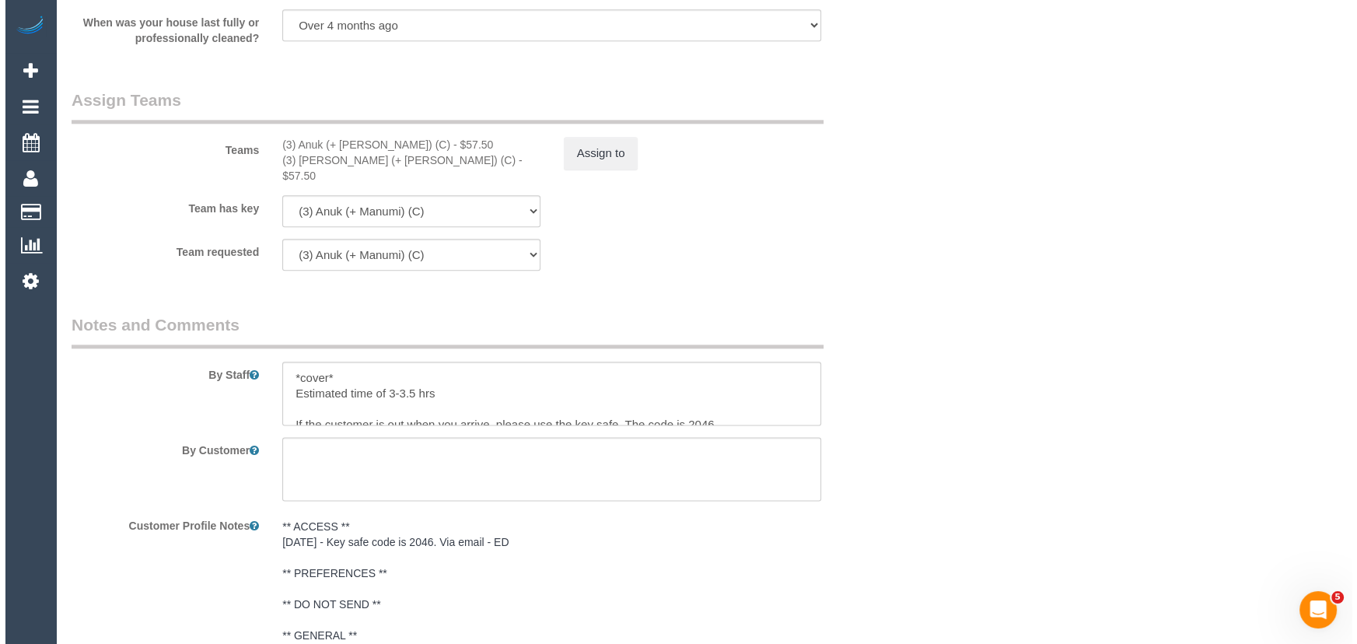
scroll to position [2333, 0]
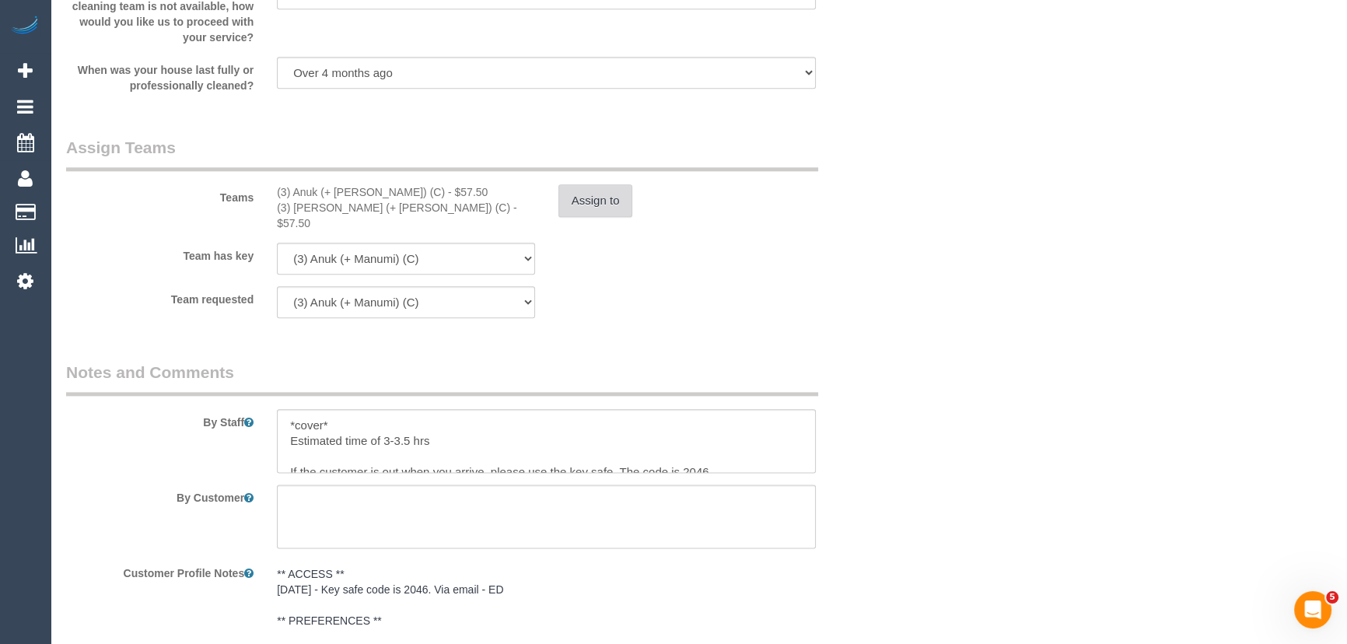
click at [607, 205] on button "Assign to" at bounding box center [595, 200] width 75 height 33
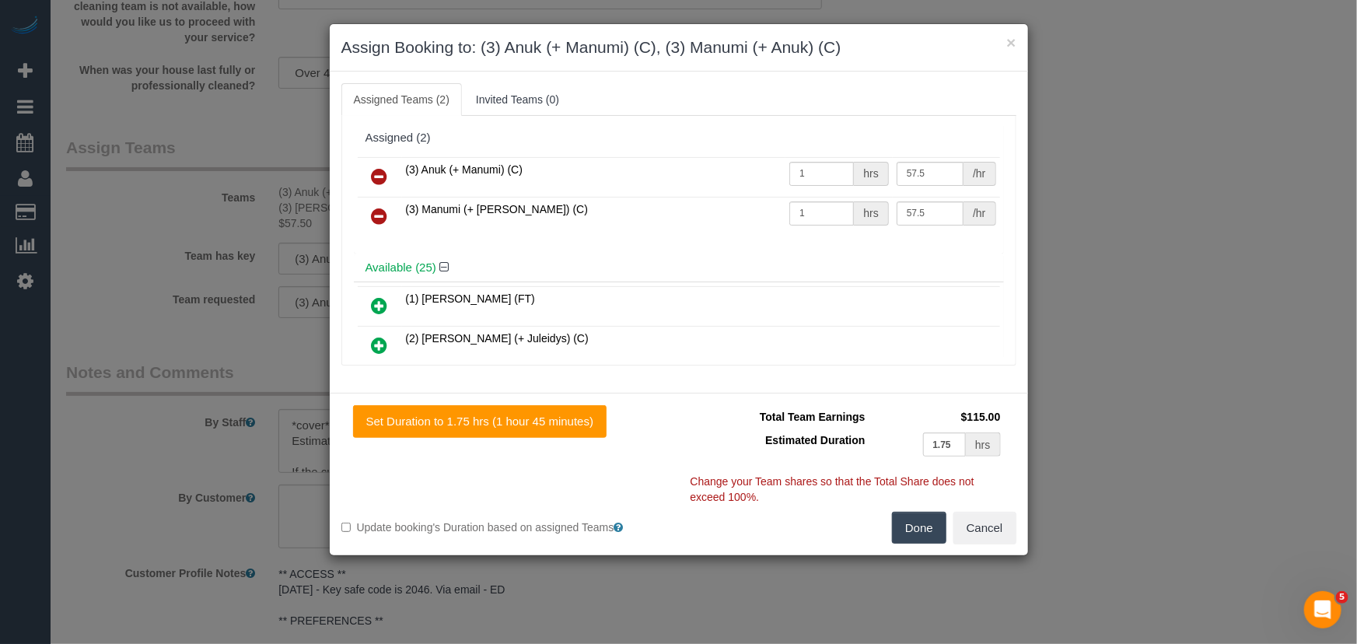
click at [378, 167] on icon at bounding box center [380, 176] width 16 height 19
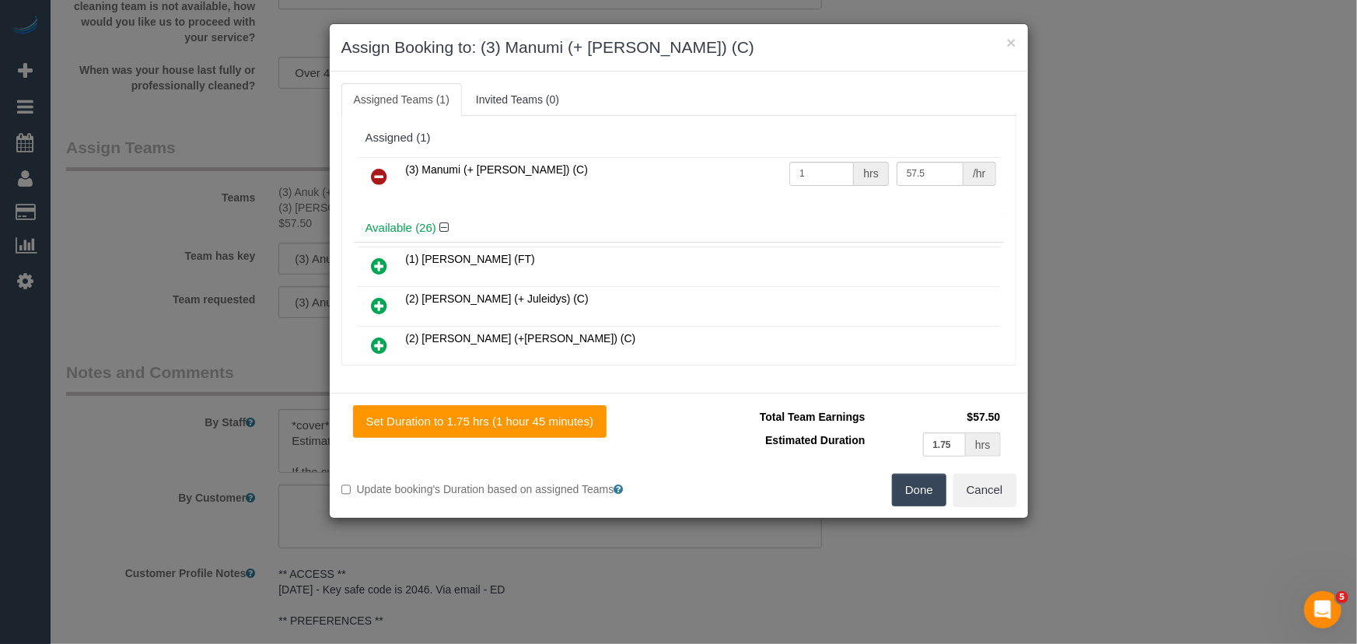
click at [378, 167] on icon at bounding box center [380, 176] width 16 height 19
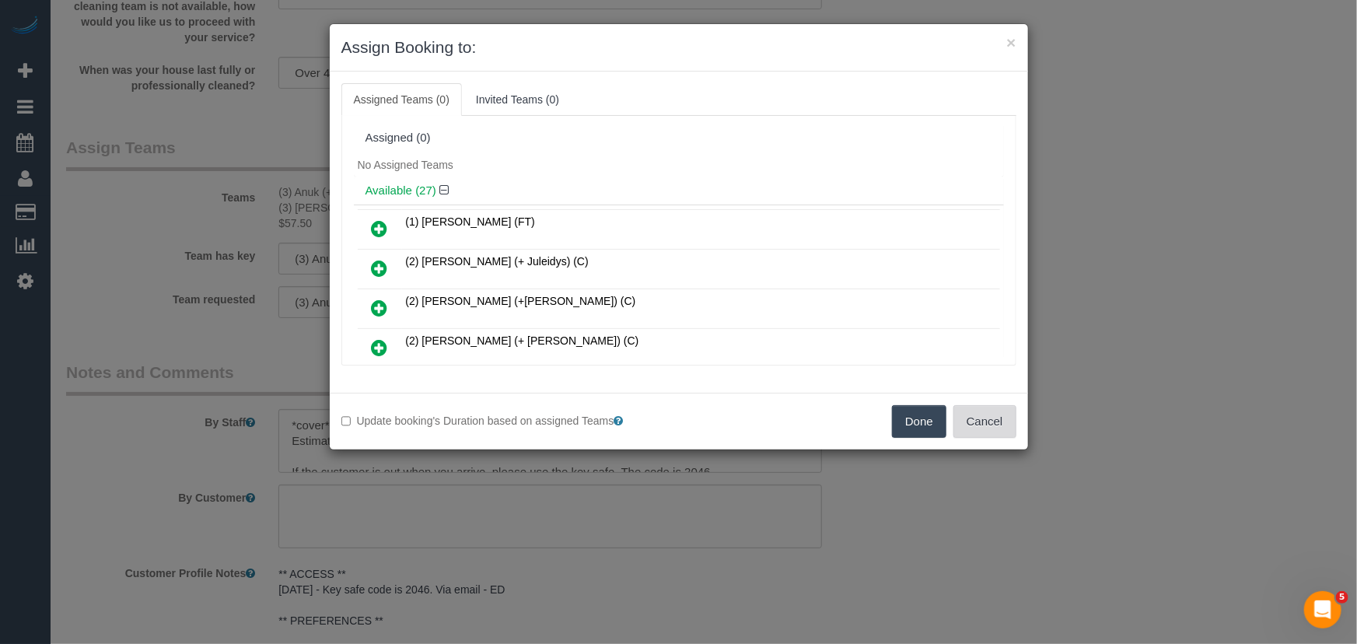
click at [961, 432] on button "Cancel" at bounding box center [984, 421] width 63 height 33
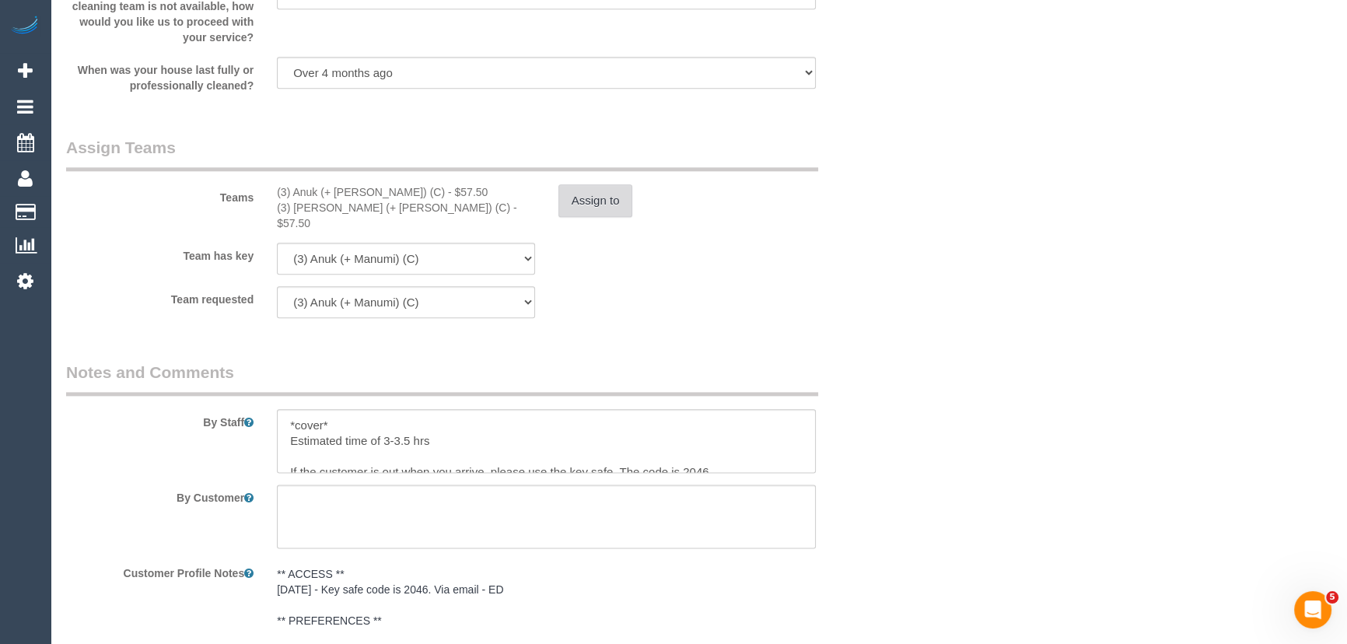
click at [560, 207] on button "Assign to" at bounding box center [595, 200] width 75 height 33
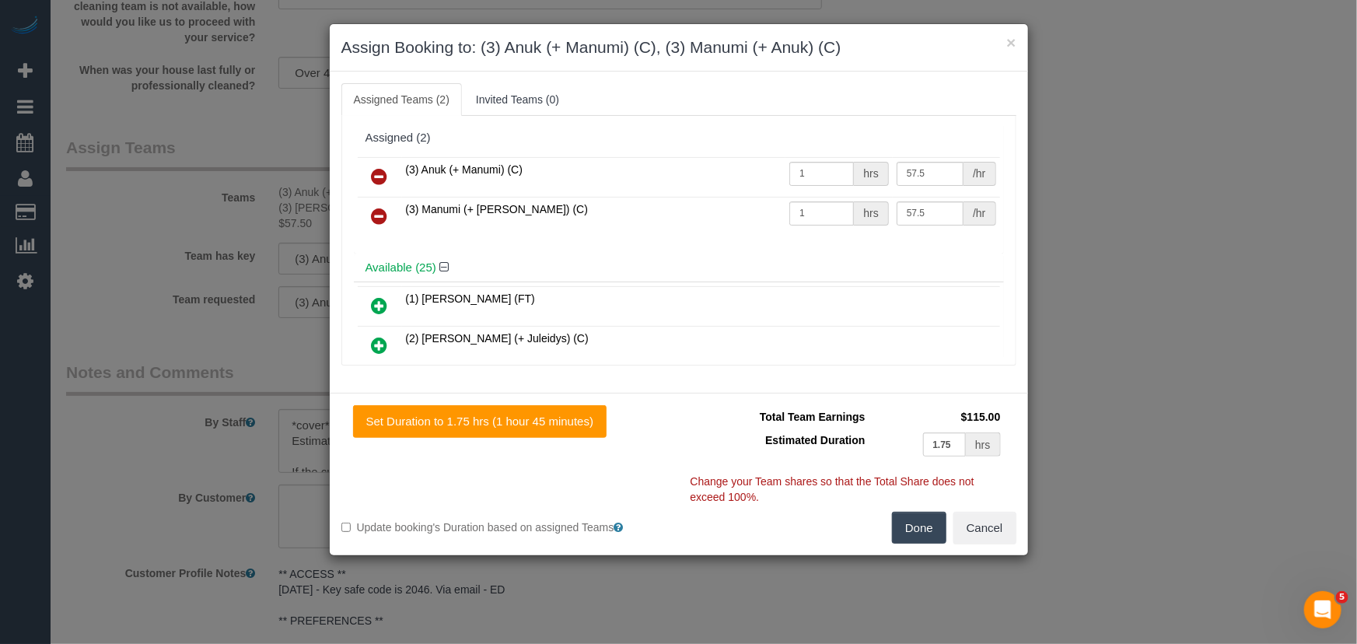
click at [374, 181] on icon at bounding box center [380, 176] width 16 height 19
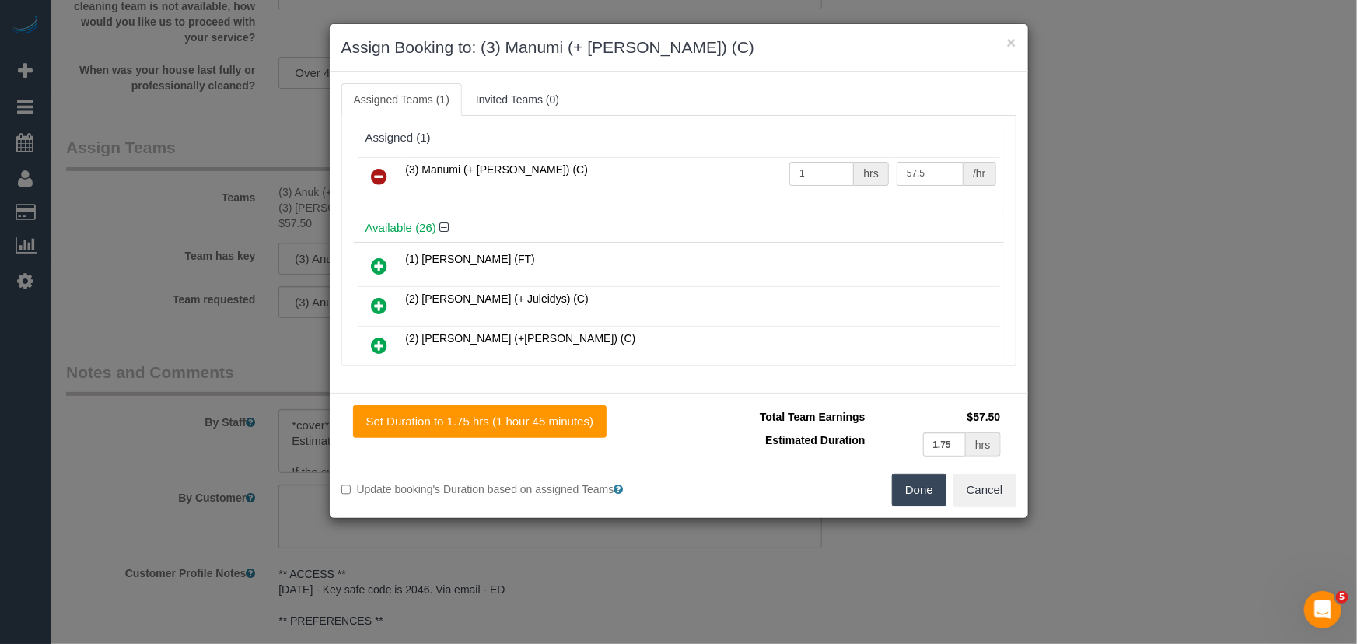
click at [374, 181] on icon at bounding box center [380, 176] width 16 height 19
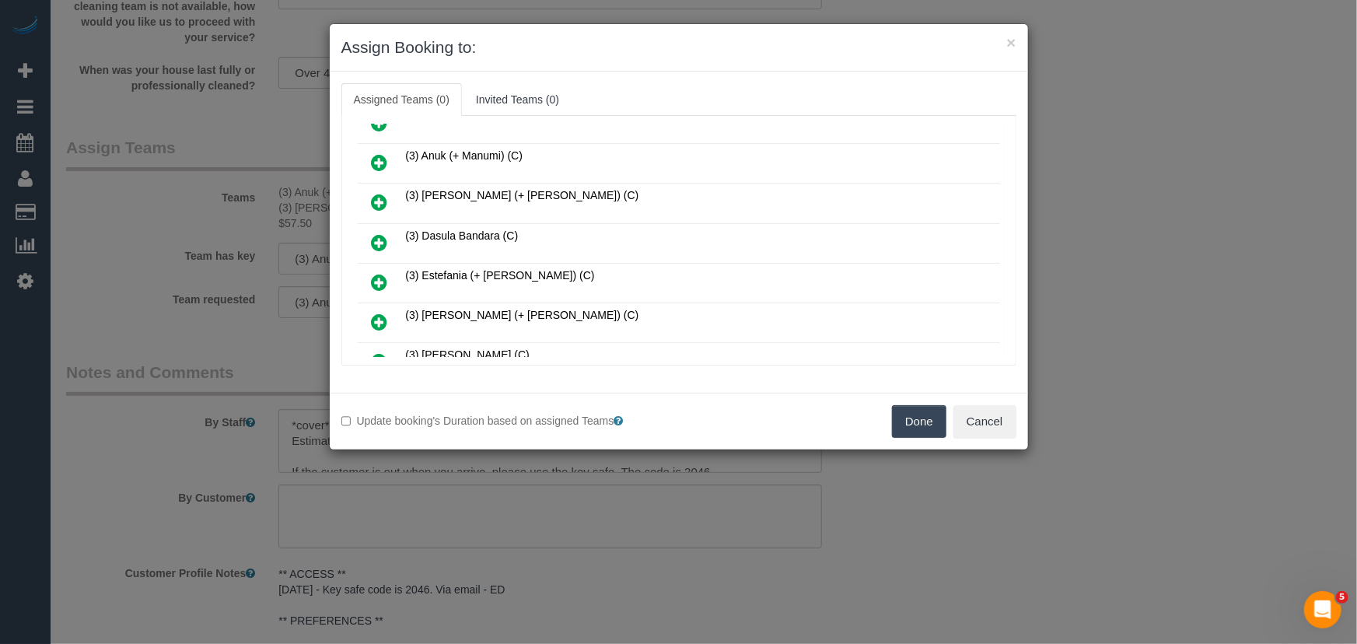
click at [379, 201] on icon at bounding box center [380, 202] width 16 height 19
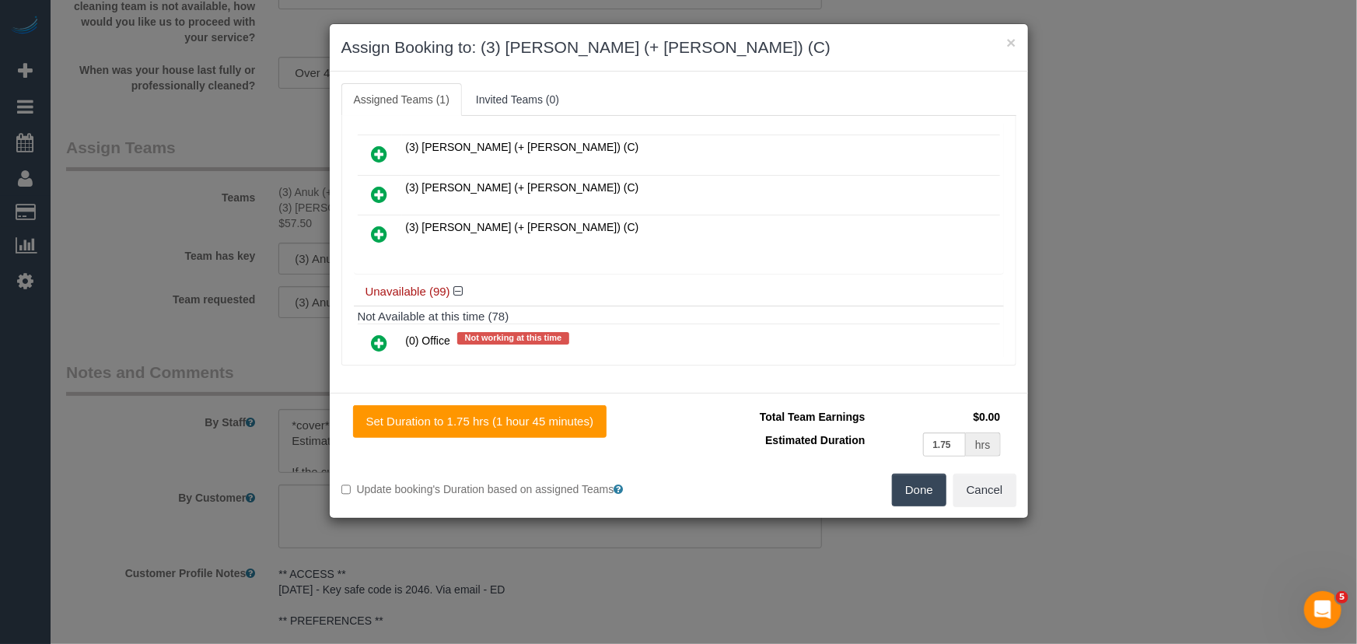
click at [380, 185] on icon at bounding box center [380, 194] width 16 height 19
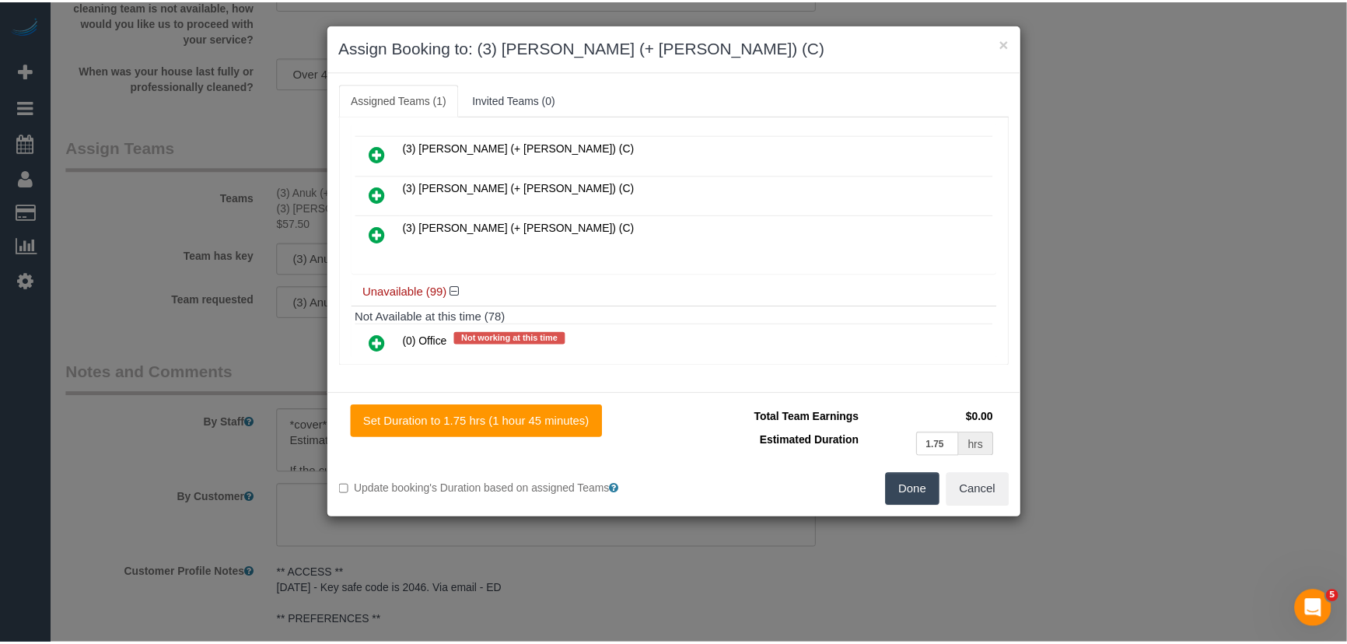
scroll to position [1065, 0]
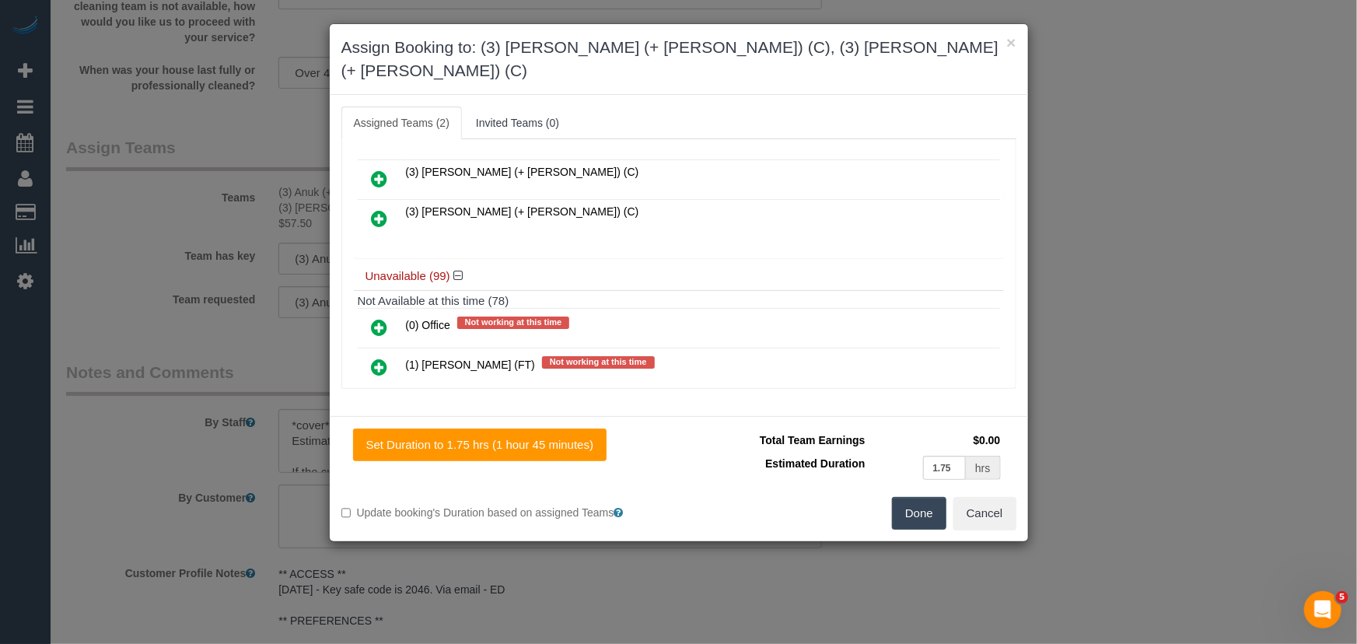
click at [920, 497] on button "Done" at bounding box center [919, 513] width 54 height 33
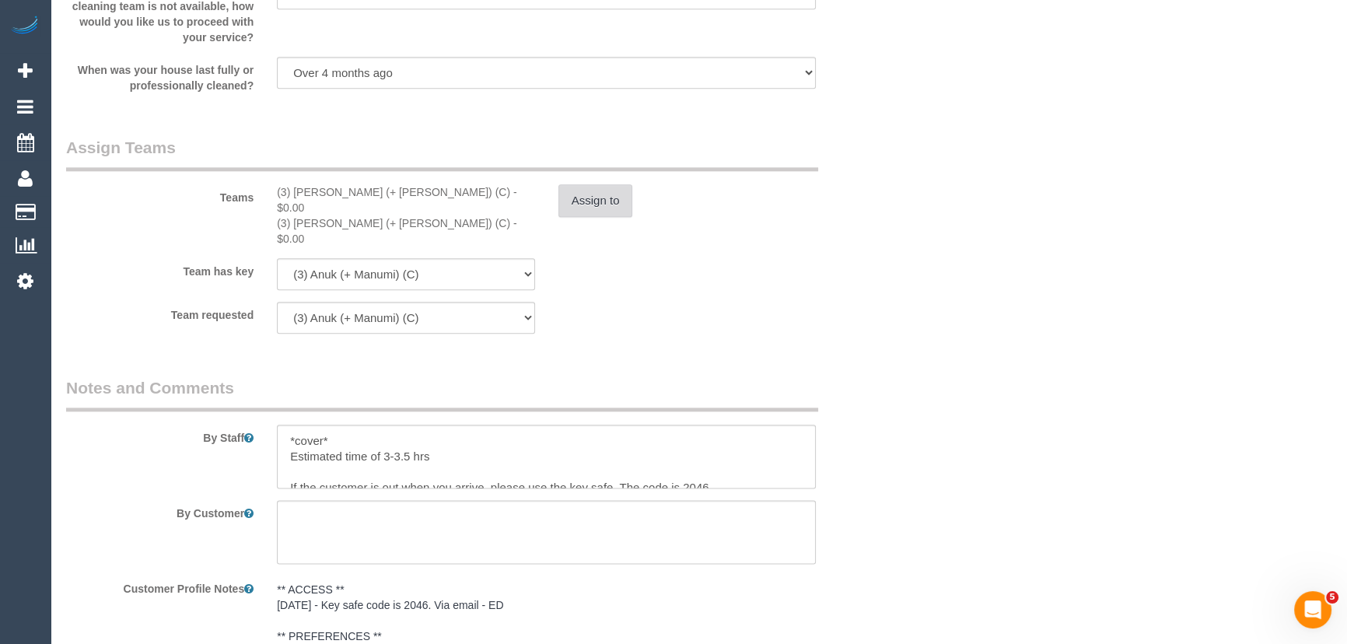
click at [599, 208] on button "Assign to" at bounding box center [595, 200] width 75 height 33
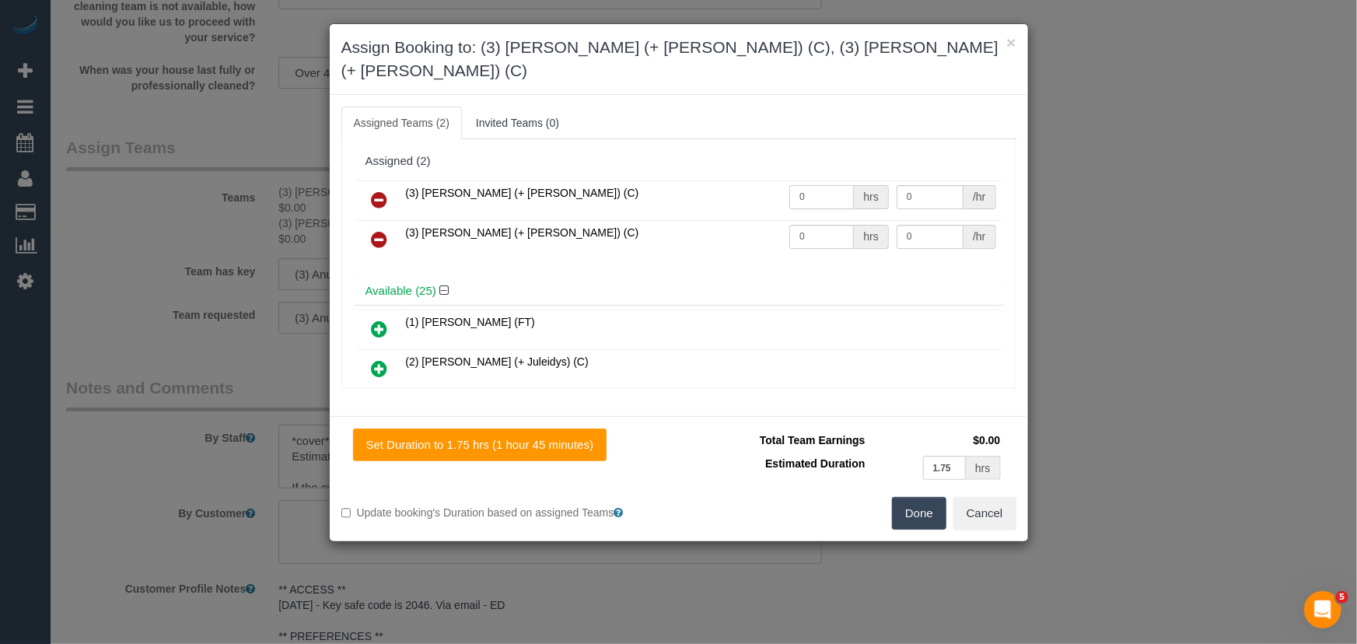
click at [827, 185] on input "0" at bounding box center [821, 197] width 65 height 24
type input "1"
type input "57.5"
click at [820, 225] on input "0" at bounding box center [821, 237] width 65 height 24
type input "1"
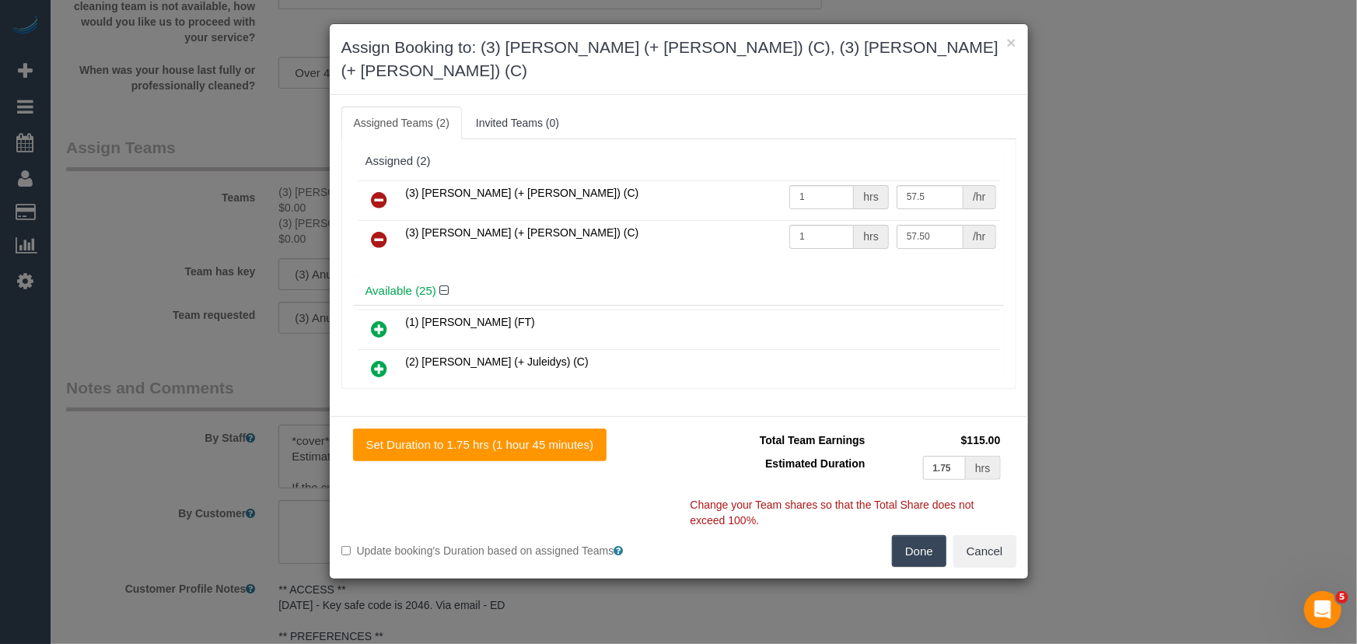
click at [917, 535] on button "Done" at bounding box center [919, 551] width 54 height 33
type input "57.5"
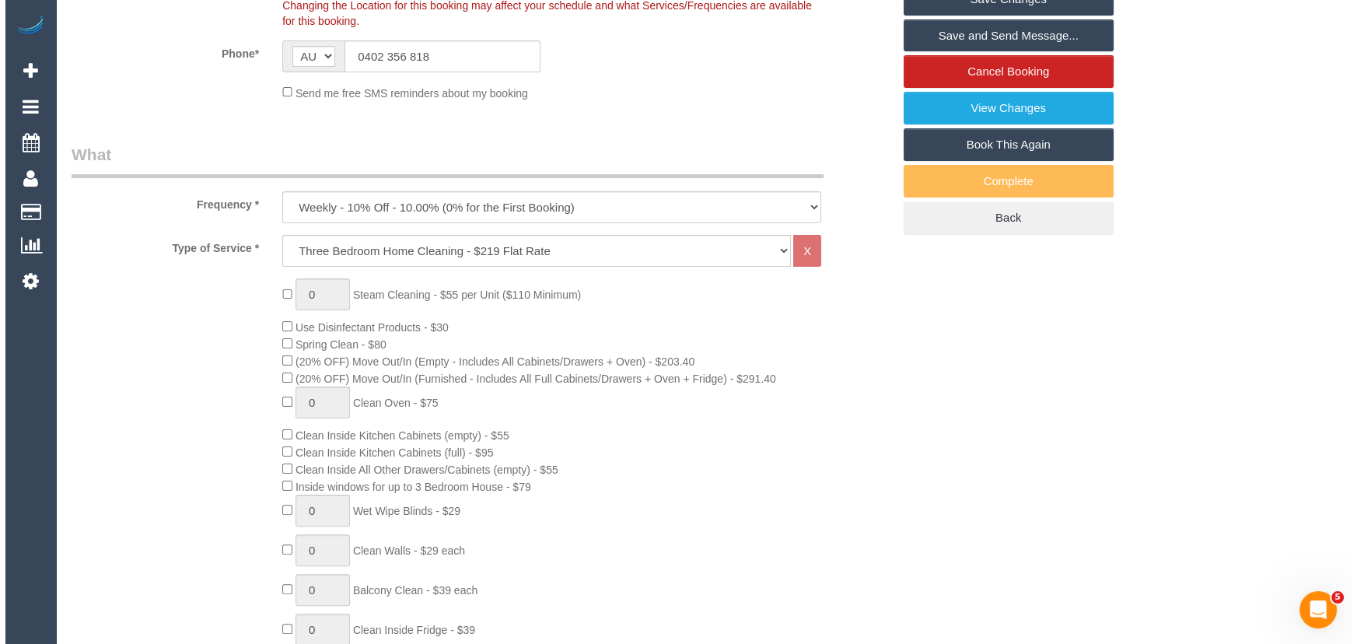
scroll to position [0, 0]
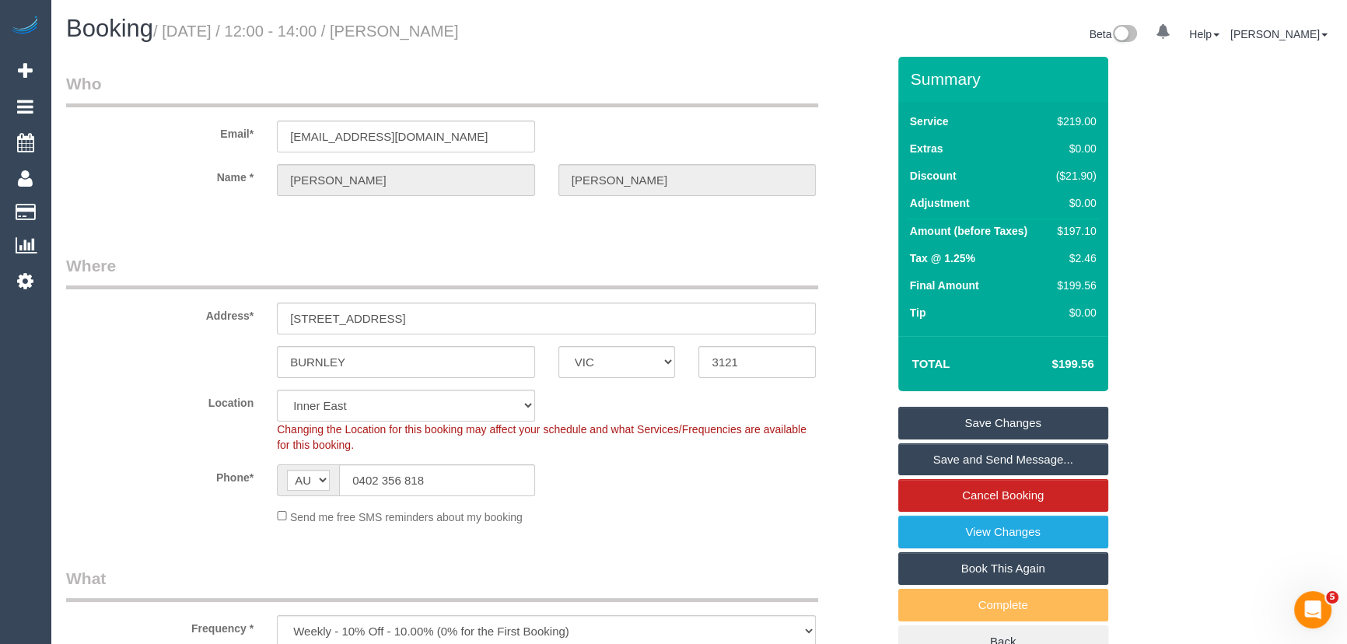
click at [449, 28] on small "/ September 26, 2025 / 12:00 - 14:00 / Anthony Aloi" at bounding box center [306, 31] width 306 height 17
copy small "Anthony Aloi"
click at [964, 420] on link "Save Changes" at bounding box center [1003, 423] width 210 height 33
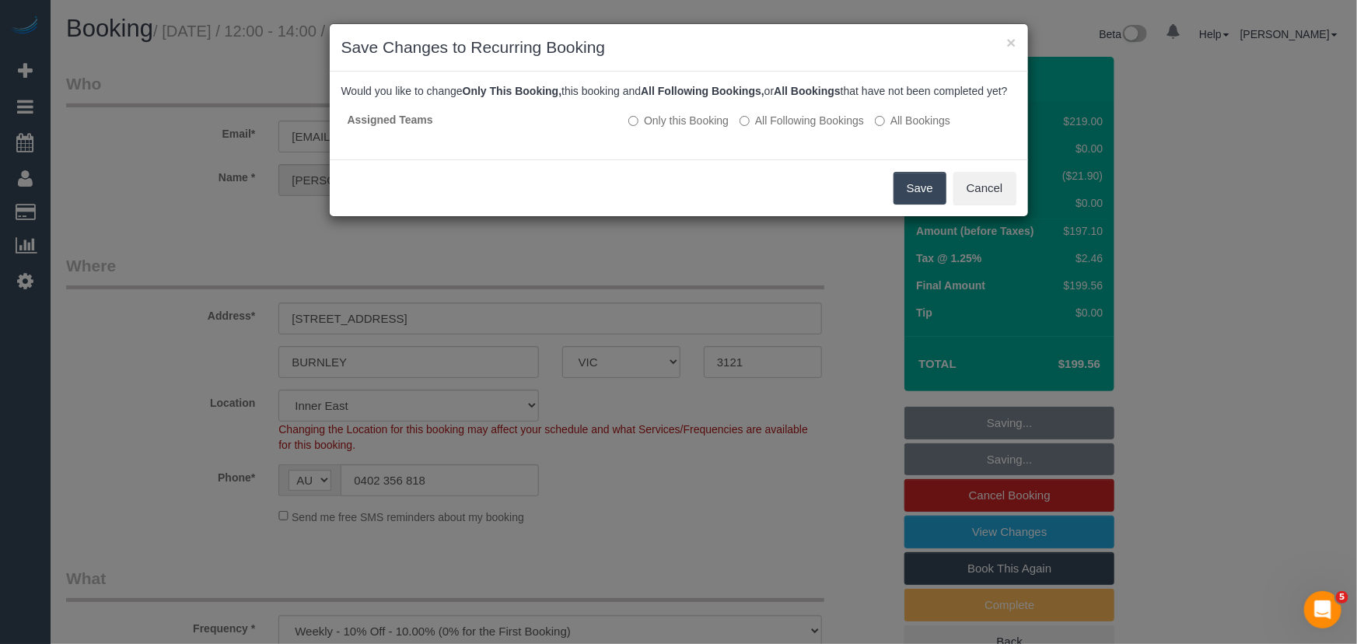
click at [914, 205] on button "Save" at bounding box center [920, 188] width 53 height 33
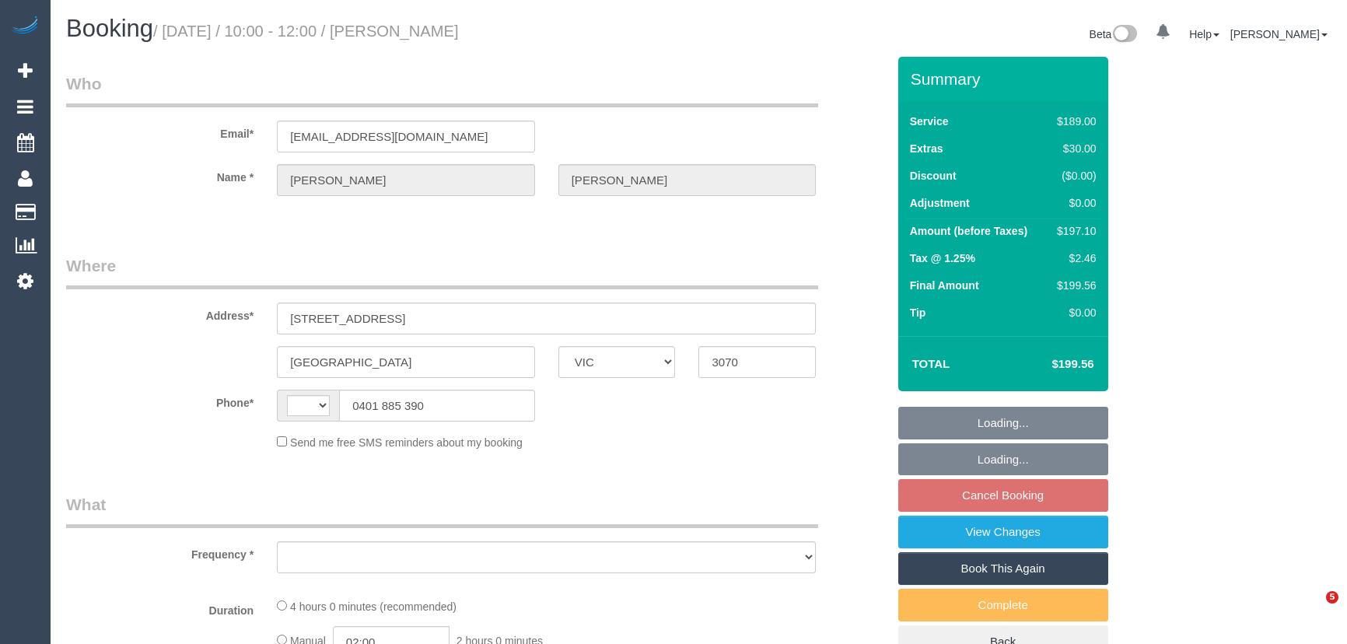
select select "VIC"
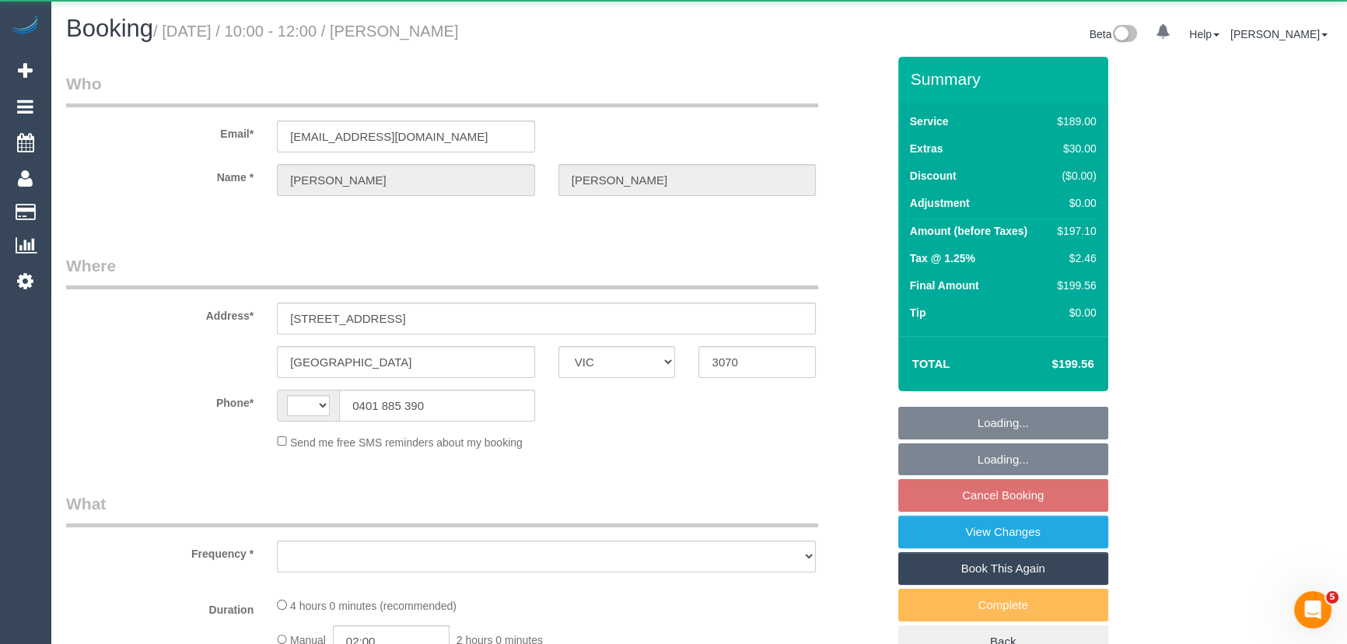
select select "object:285"
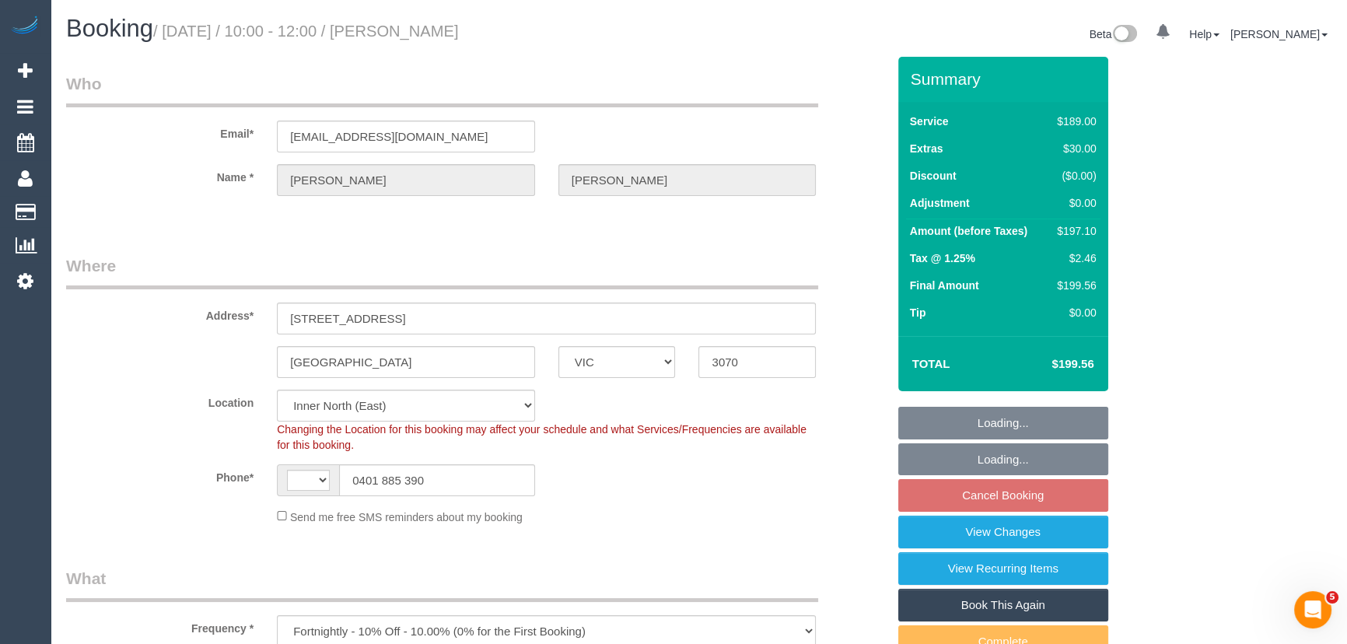
select select "string:AU"
select select "object:1462"
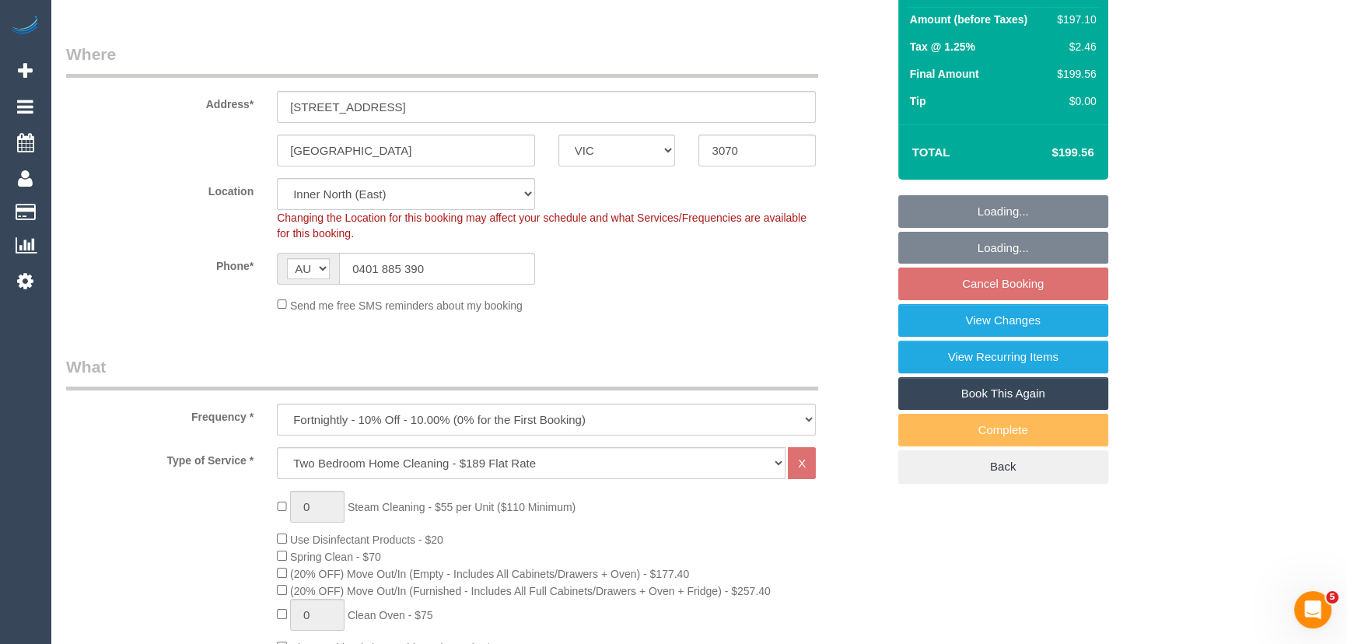
select select "string:stripe-pm_1LAUdz2GScqysDRVq1Zkc9jP"
select select "spot3"
select select "number:27"
select select "number:15"
select select "number:19"
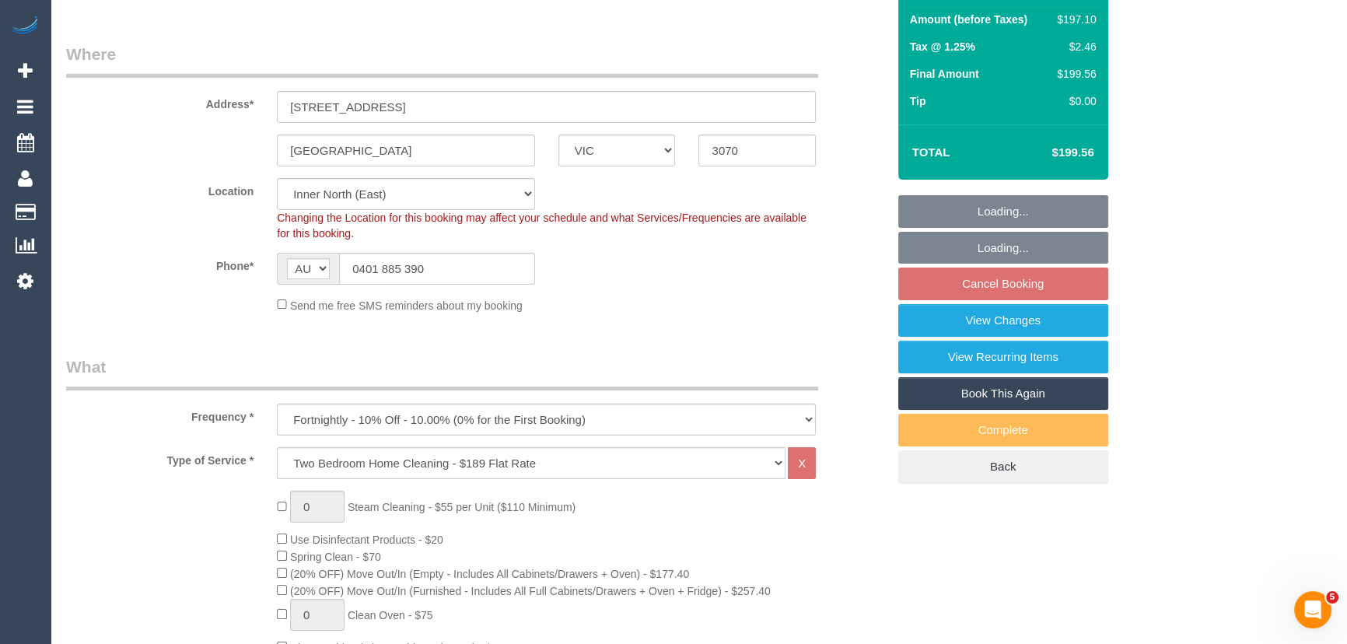
select select "number:22"
select select "number:34"
select select "number:13"
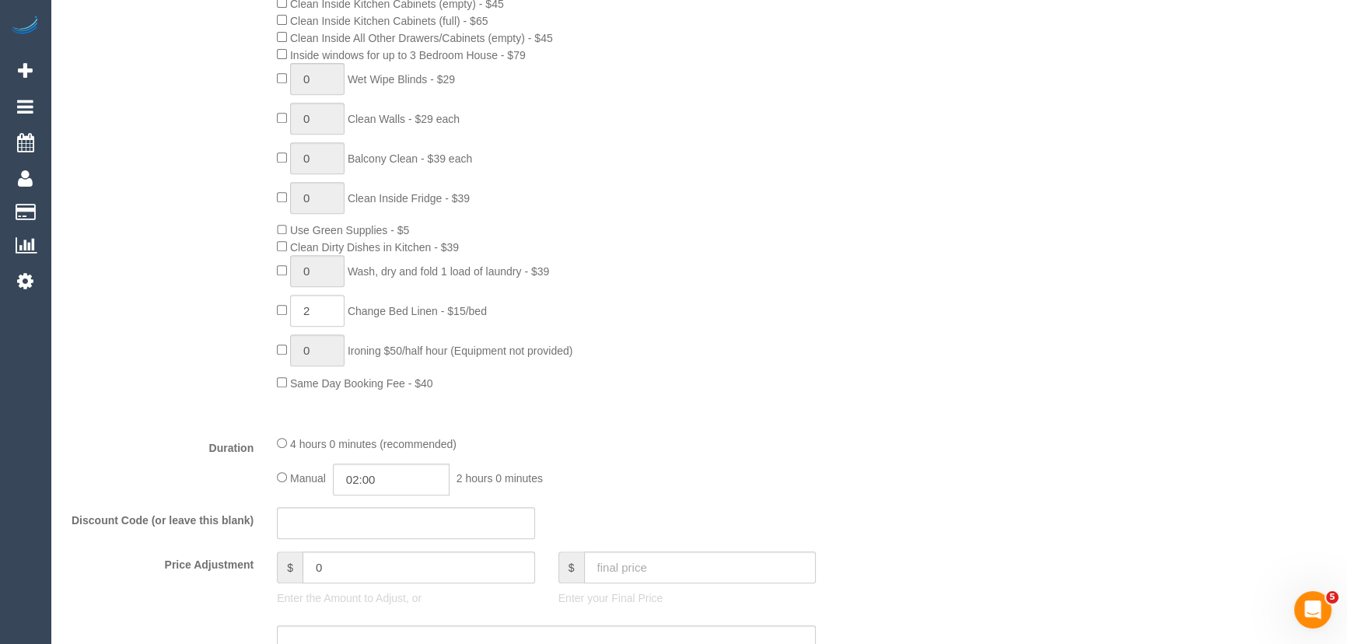
scroll to position [989, 0]
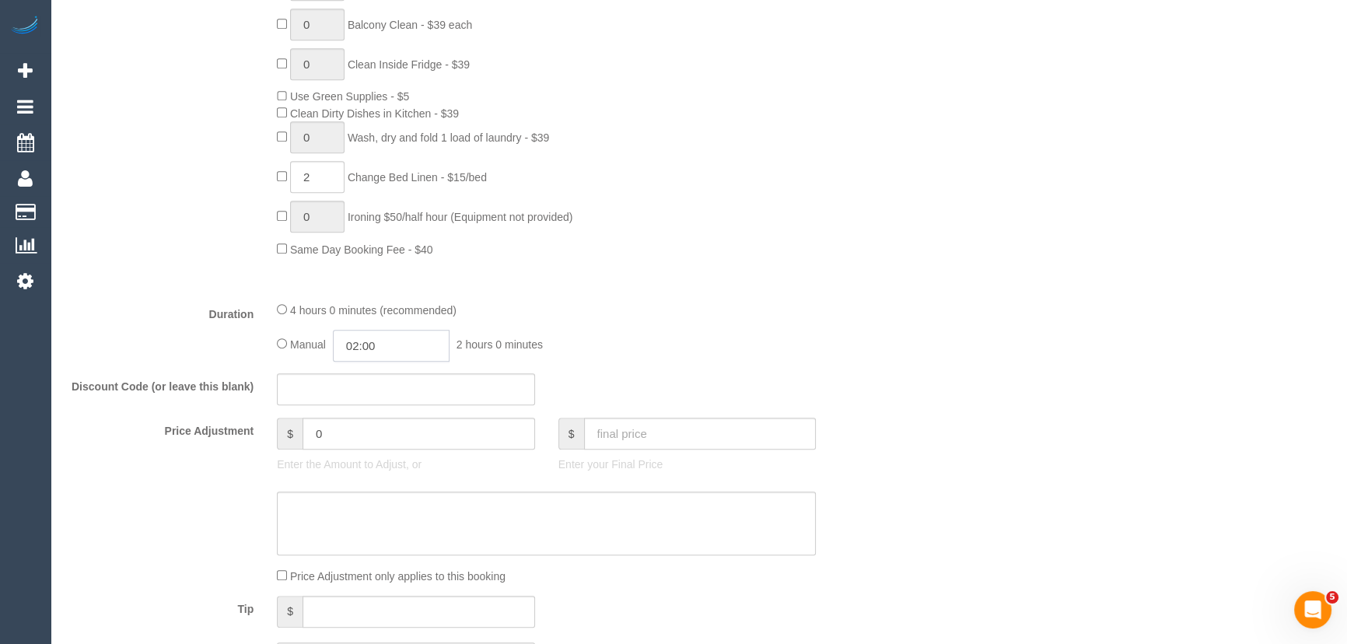
drag, startPoint x: 429, startPoint y: 349, endPoint x: 420, endPoint y: 350, distance: 9.4
click at [429, 349] on input "02:00" at bounding box center [391, 346] width 117 height 32
type input "03:00"
click at [375, 438] on li "03:00" at bounding box center [374, 437] width 69 height 20
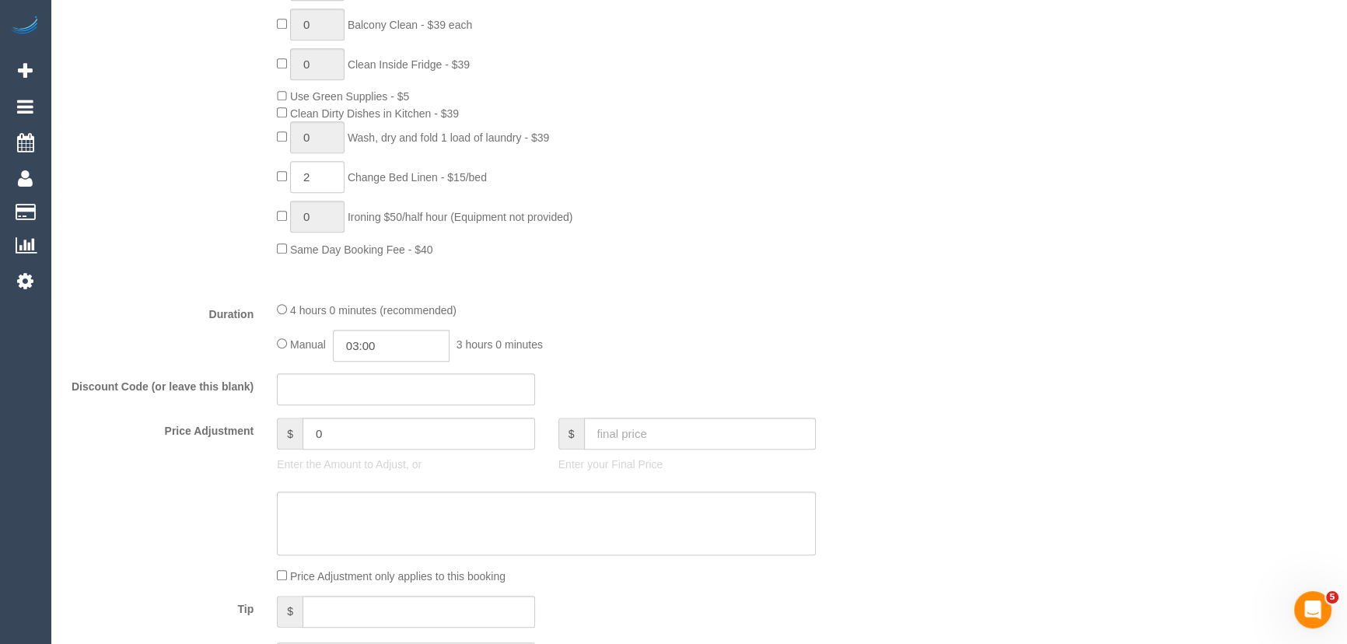
click at [691, 368] on fieldset "What Frequency * One Time Cleaning Weekly - 10% Off - 10.00% (0% for the First …" at bounding box center [476, 131] width 820 height 1107
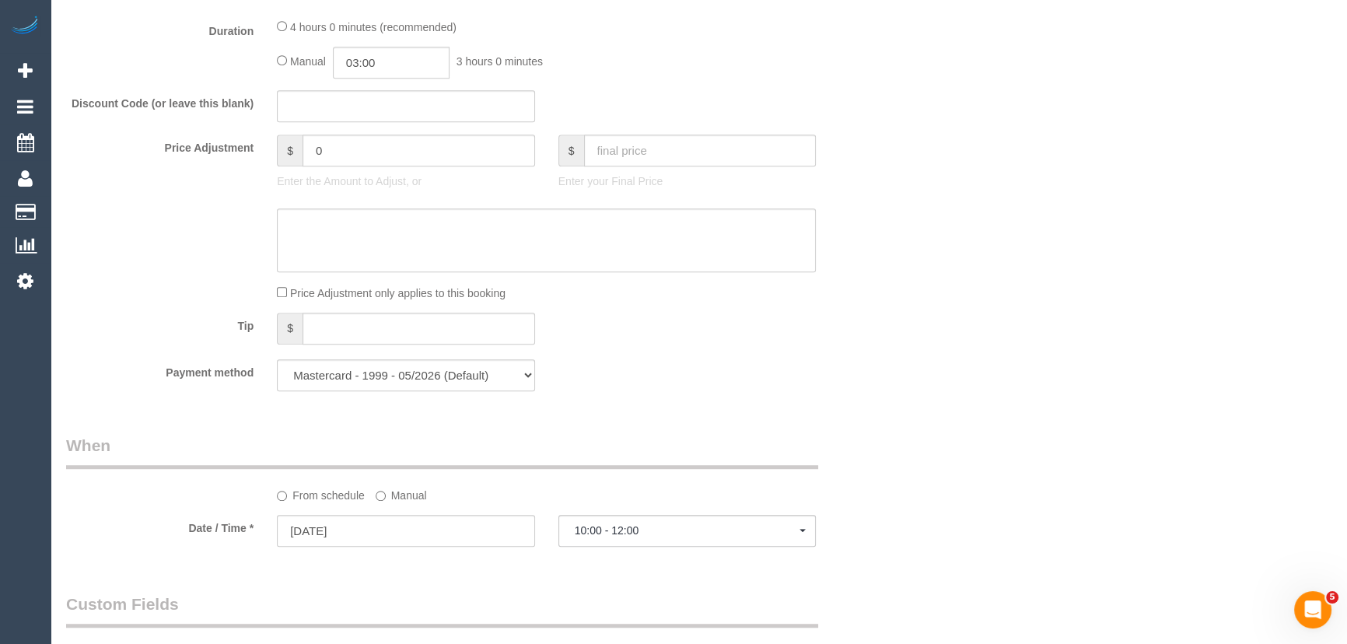
select select "spot24"
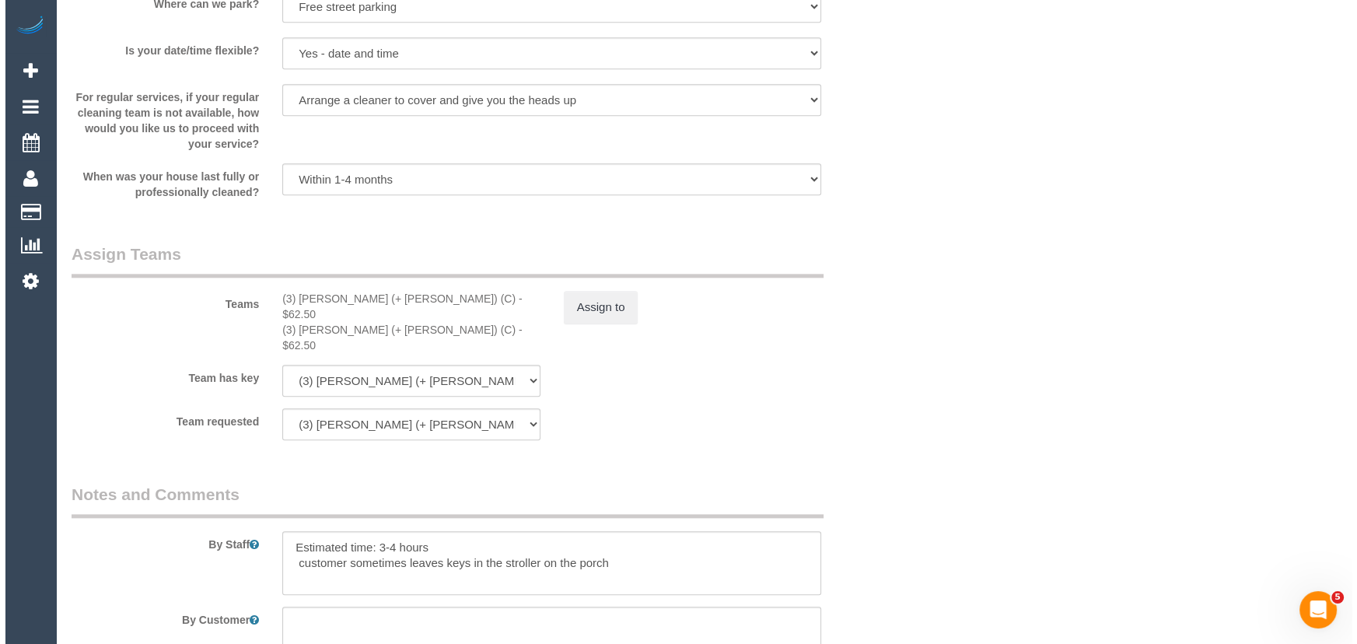
scroll to position [2121, 0]
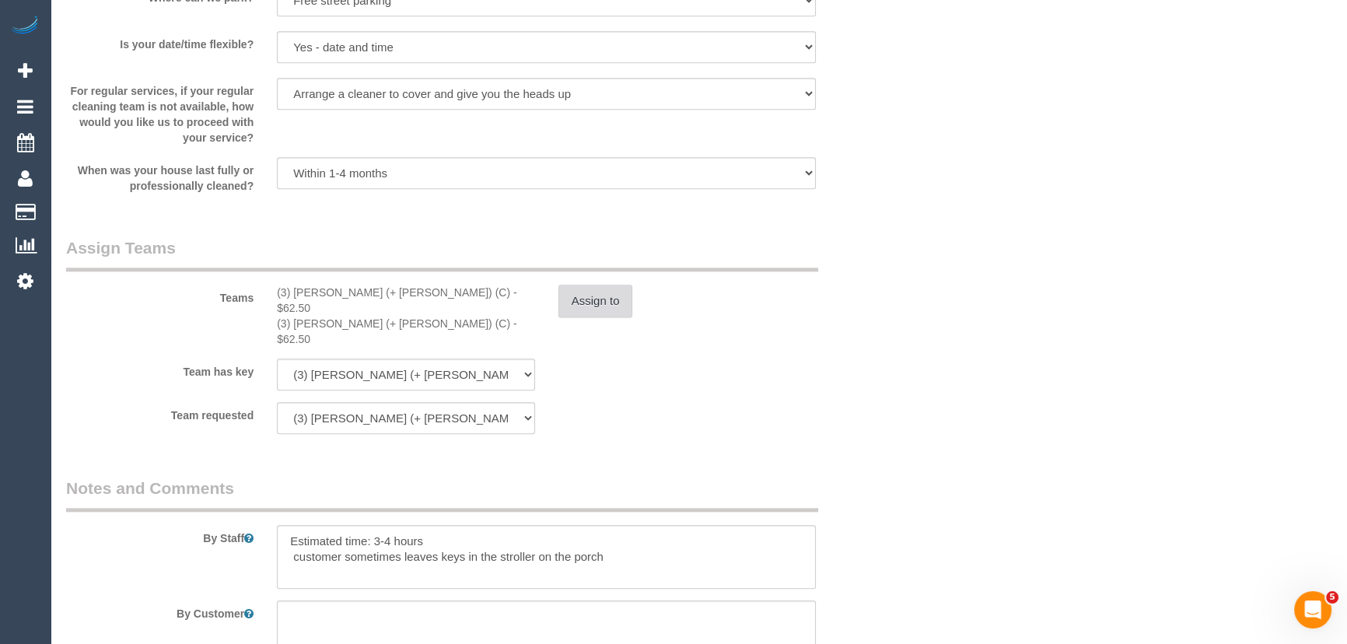
click at [604, 306] on button "Assign to" at bounding box center [595, 301] width 75 height 33
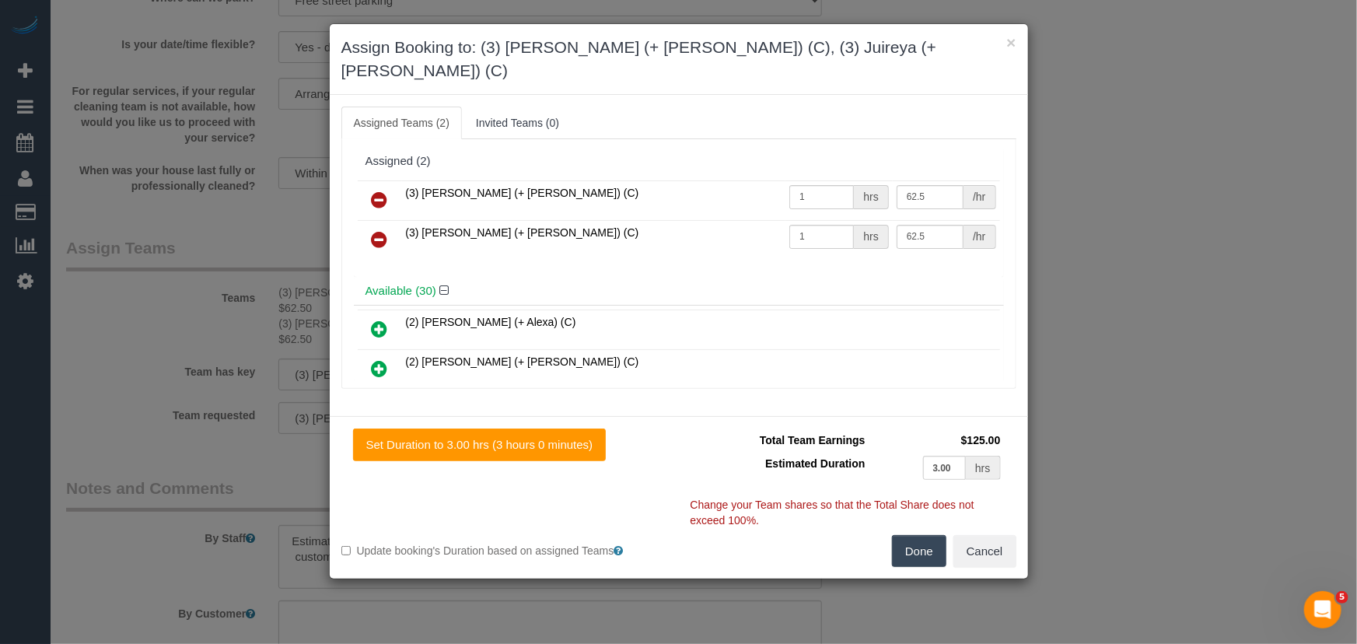
click at [377, 191] on icon at bounding box center [380, 200] width 16 height 19
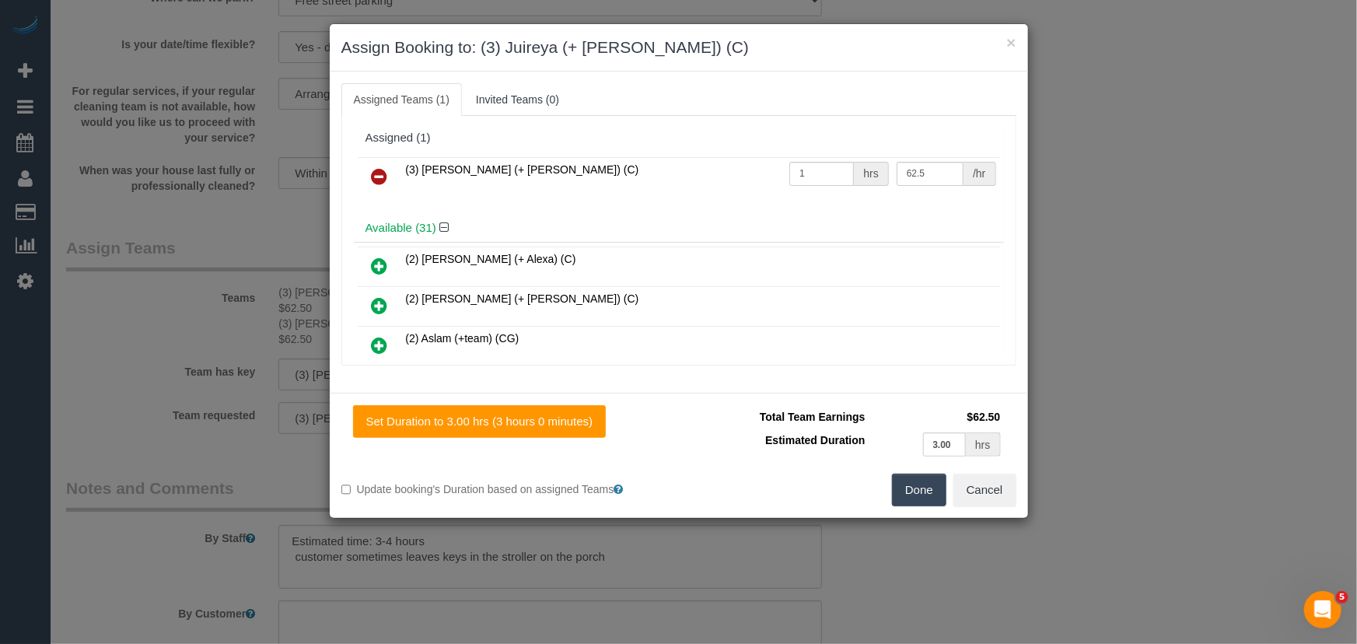
click at [377, 168] on icon at bounding box center [380, 176] width 16 height 19
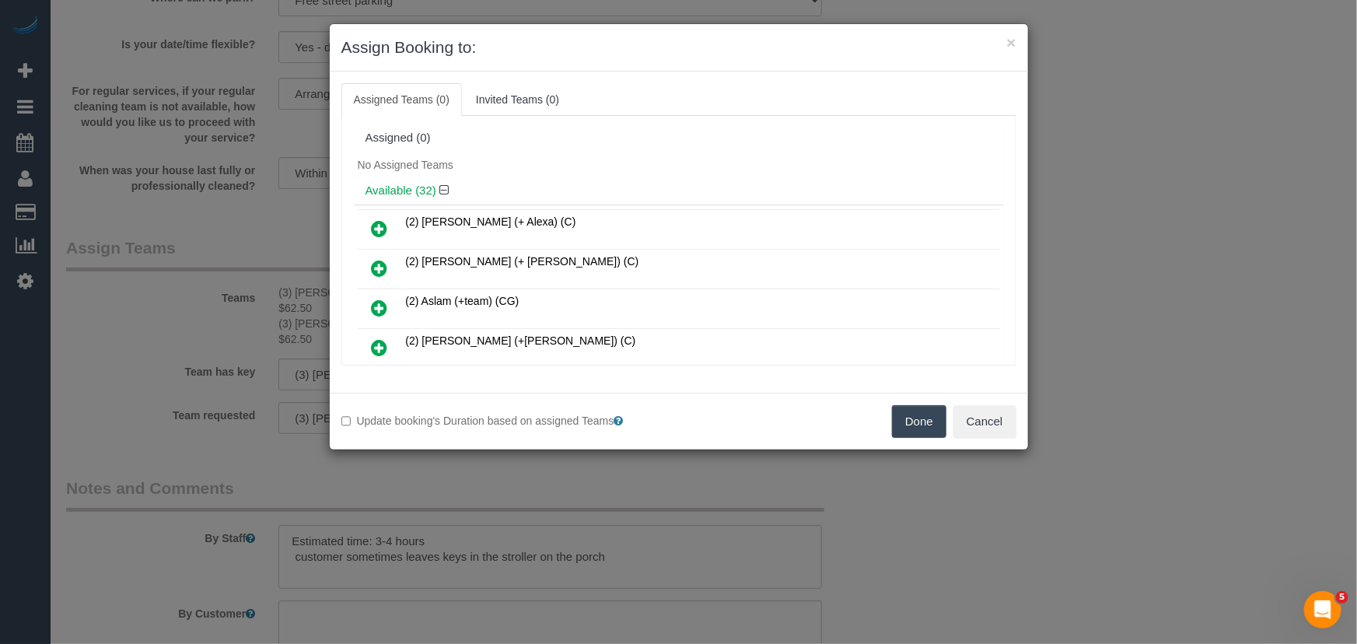
scroll to position [5296, 0]
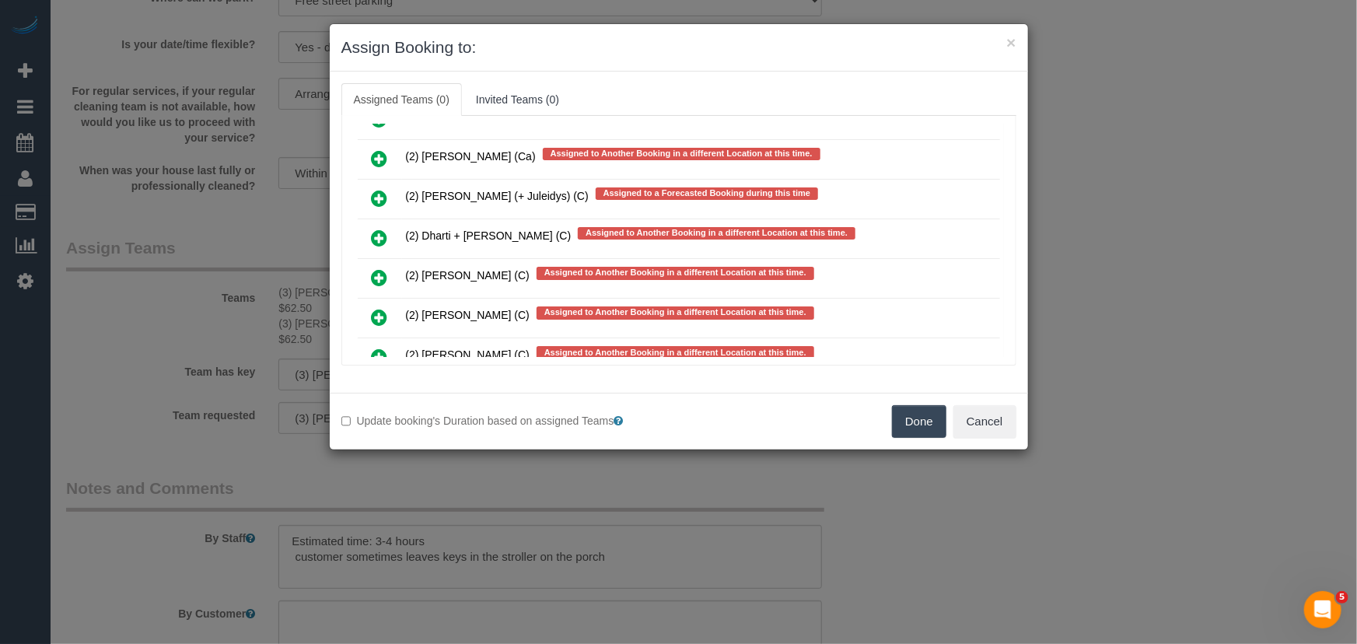
click at [374, 348] on icon at bounding box center [380, 357] width 16 height 19
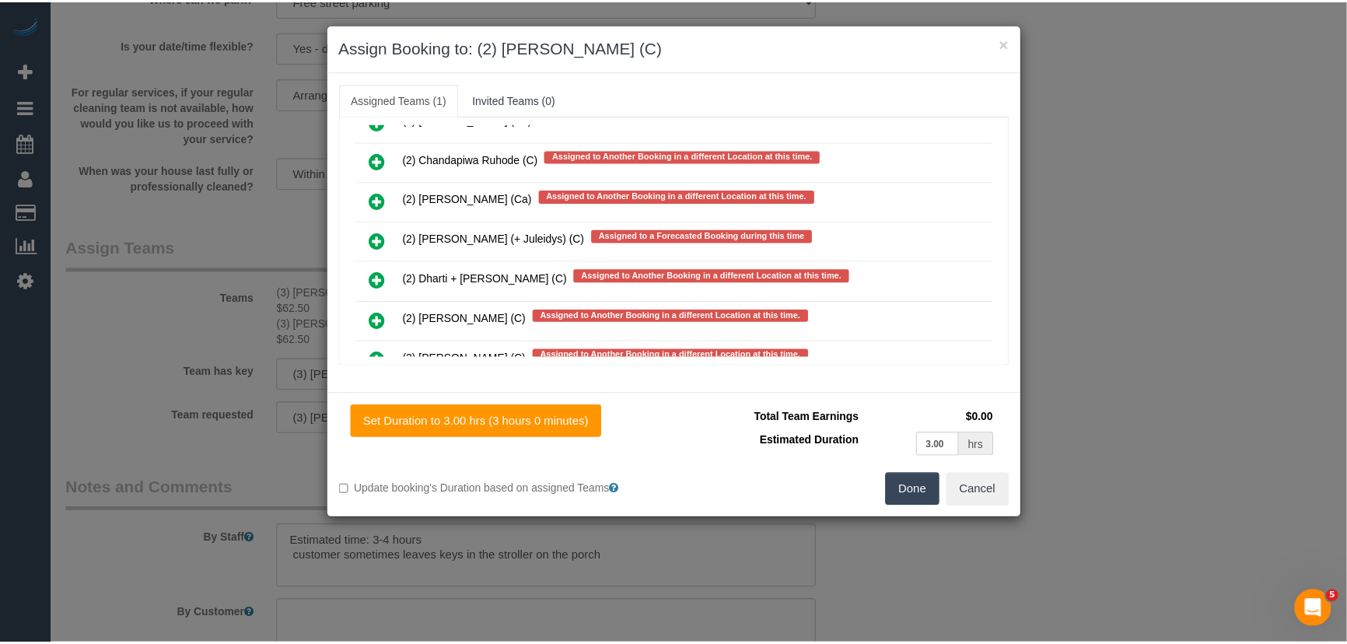
scroll to position [5339, 0]
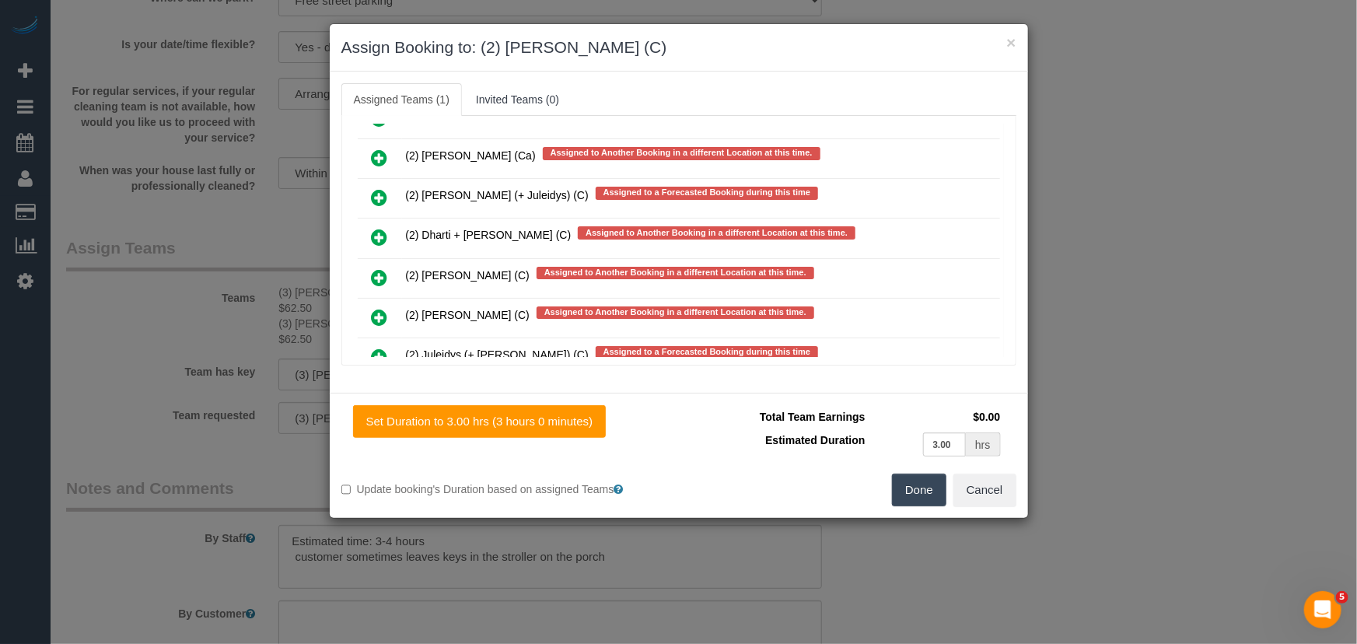
drag, startPoint x: 933, startPoint y: 487, endPoint x: 894, endPoint y: 477, distance: 40.2
click at [933, 487] on button "Done" at bounding box center [919, 490] width 54 height 33
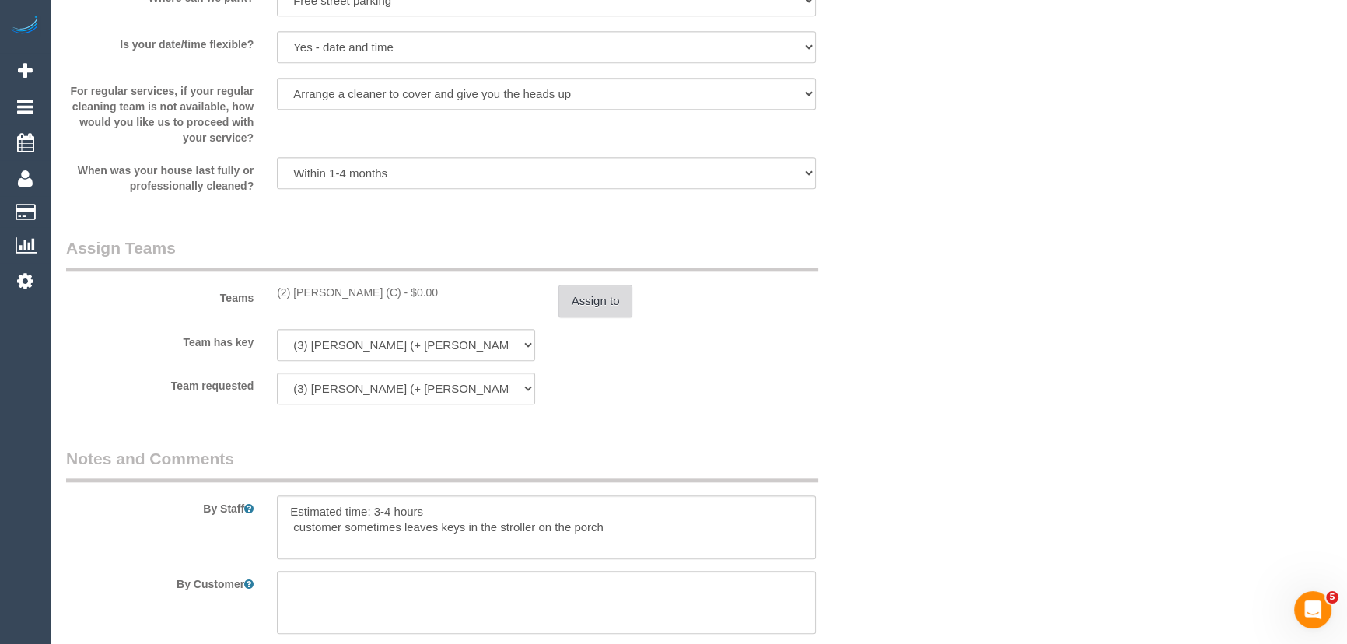
click at [601, 313] on button "Assign to" at bounding box center [595, 301] width 75 height 33
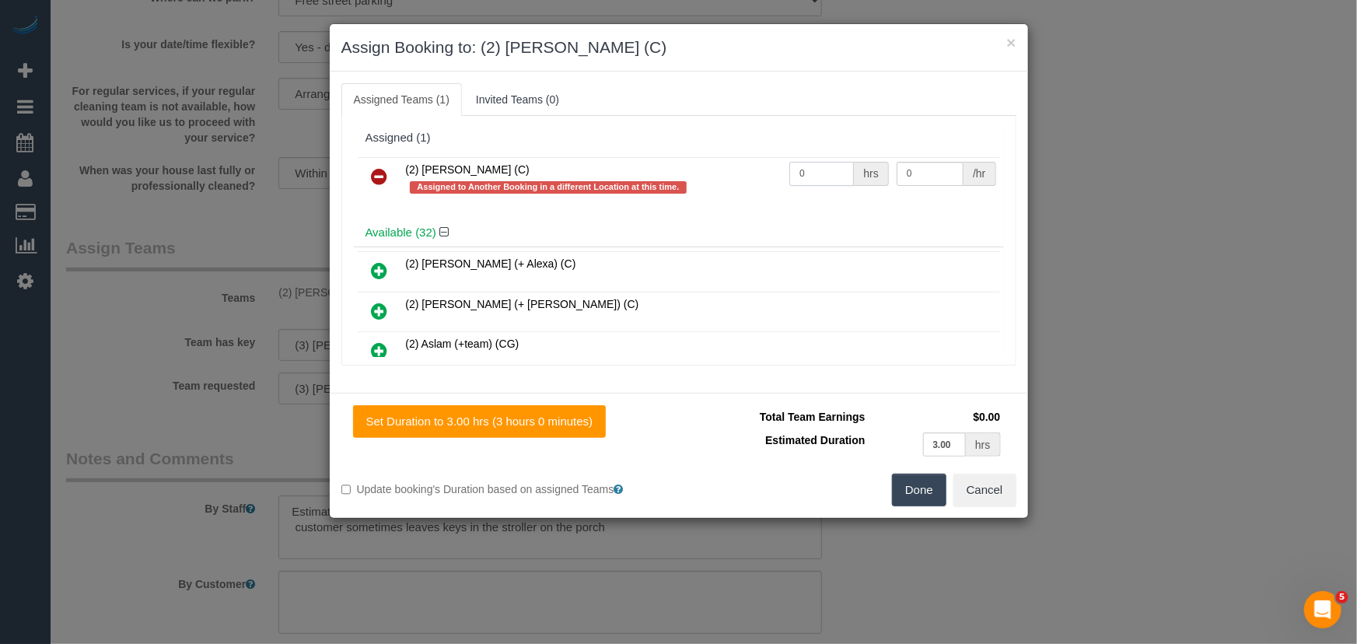
click at [816, 173] on input "0" at bounding box center [821, 174] width 65 height 24
type input "1"
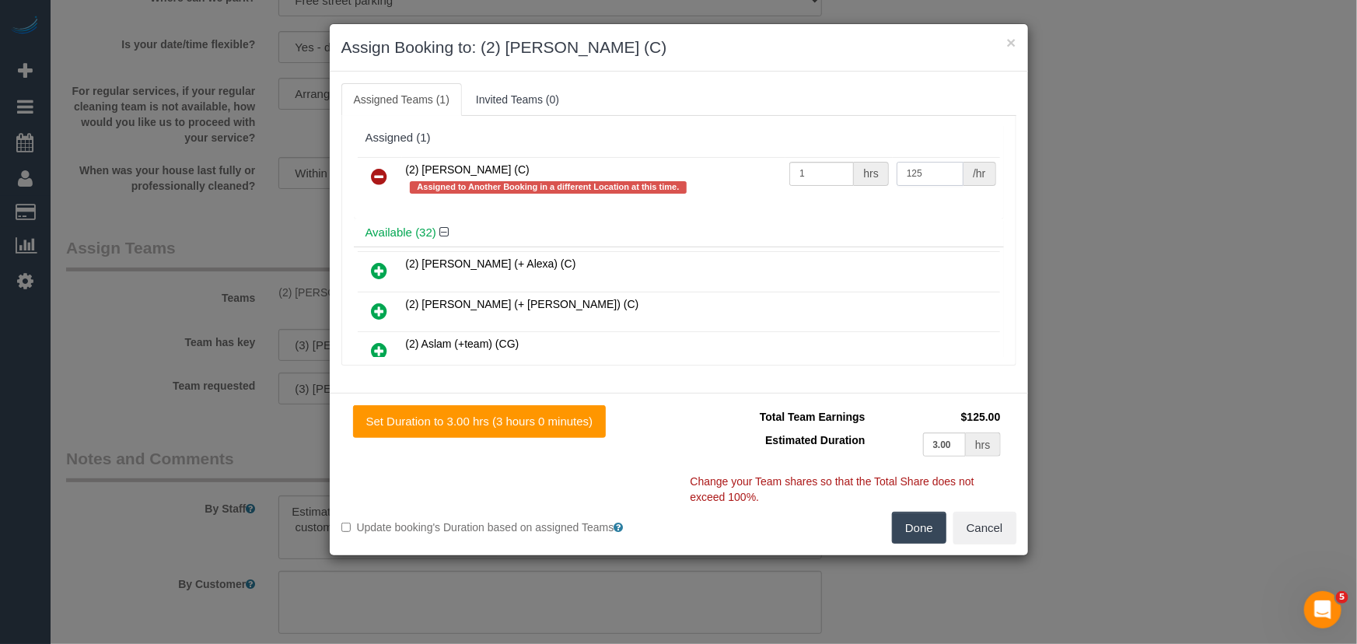
type input "125"
click at [918, 521] on button "Done" at bounding box center [919, 528] width 54 height 33
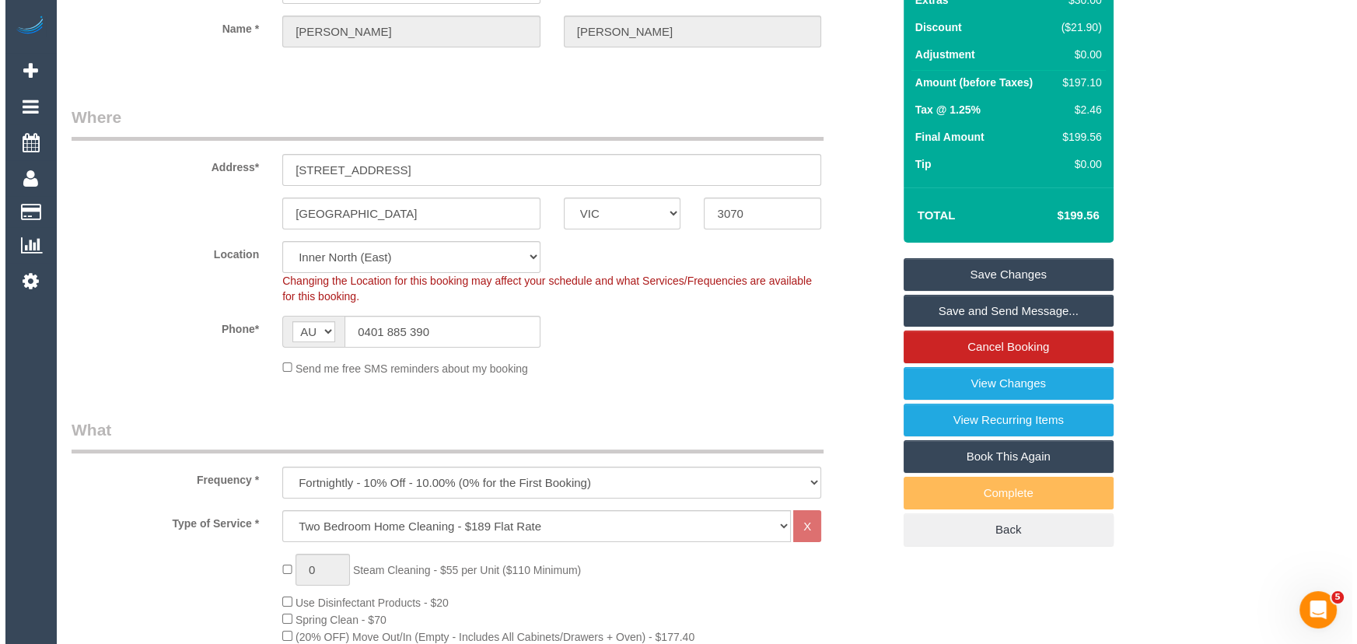
scroll to position [0, 0]
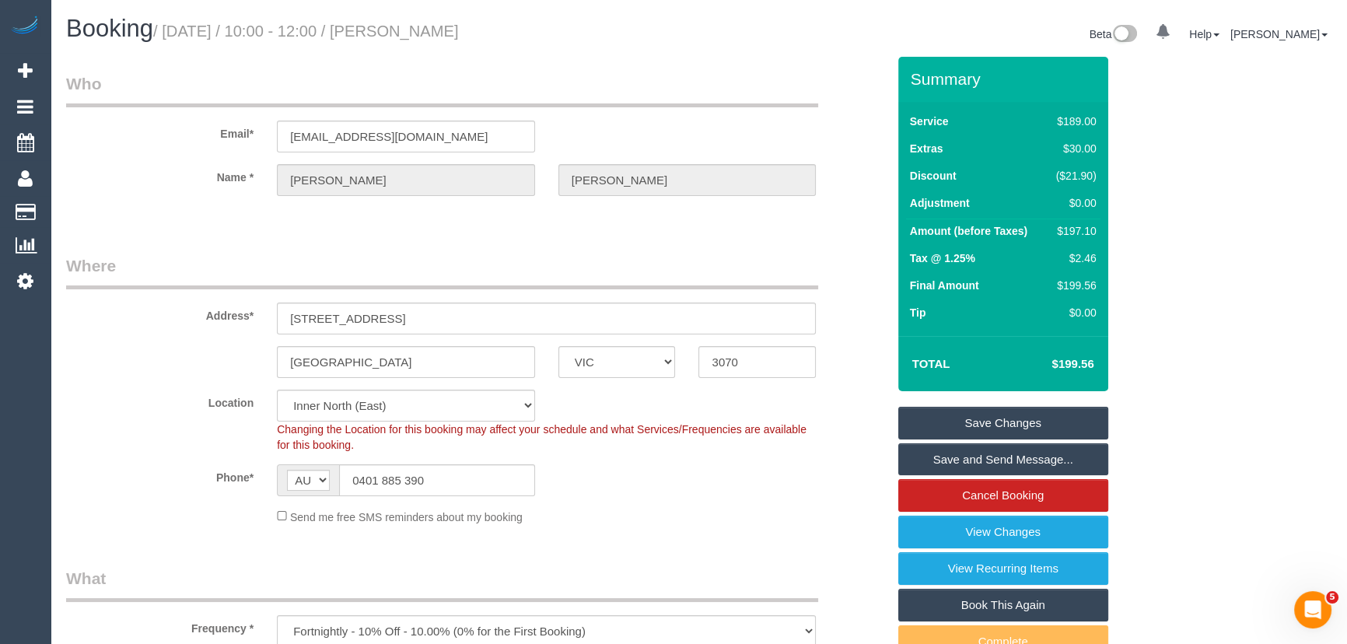
click at [426, 33] on small "/ October 10, 2025 / 10:00 - 12:00 / Lee Bond-Kennedy" at bounding box center [306, 31] width 306 height 17
copy small "Lee Bond-Kennedy"
drag, startPoint x: 1006, startPoint y: 426, endPoint x: 992, endPoint y: 426, distance: 14.0
click at [1006, 426] on link "Save Changes" at bounding box center [1003, 423] width 210 height 33
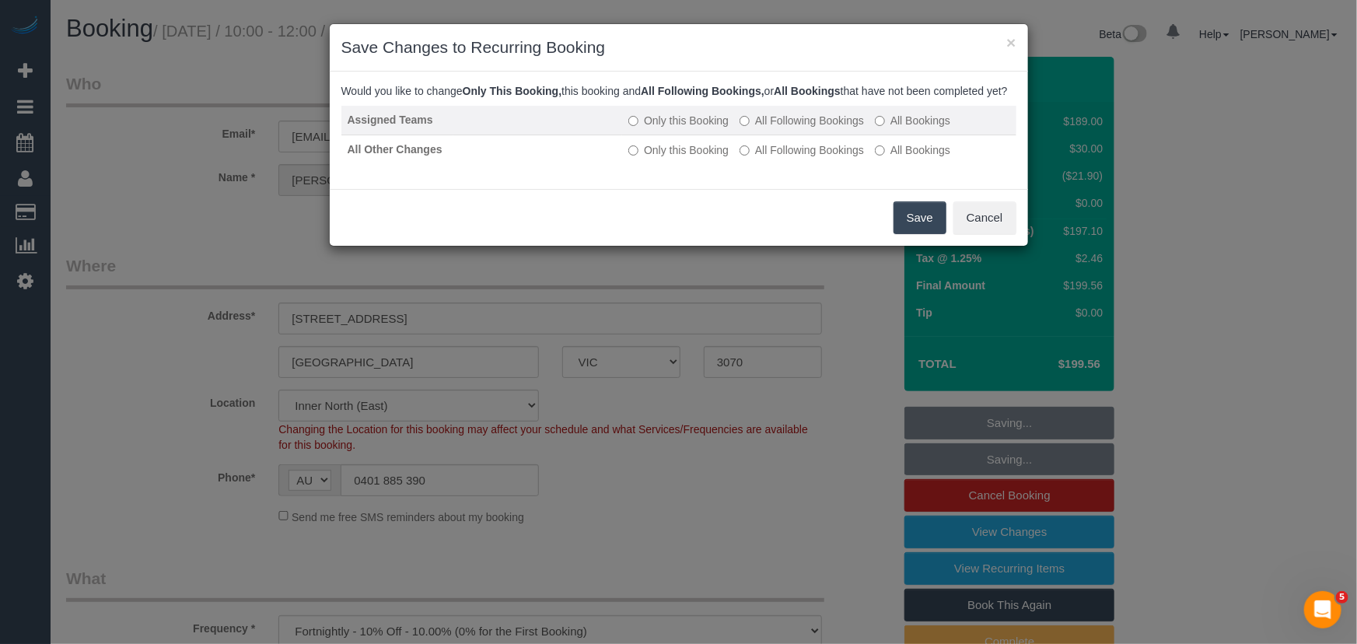
click at [806, 128] on label "All Following Bookings" at bounding box center [802, 121] width 124 height 16
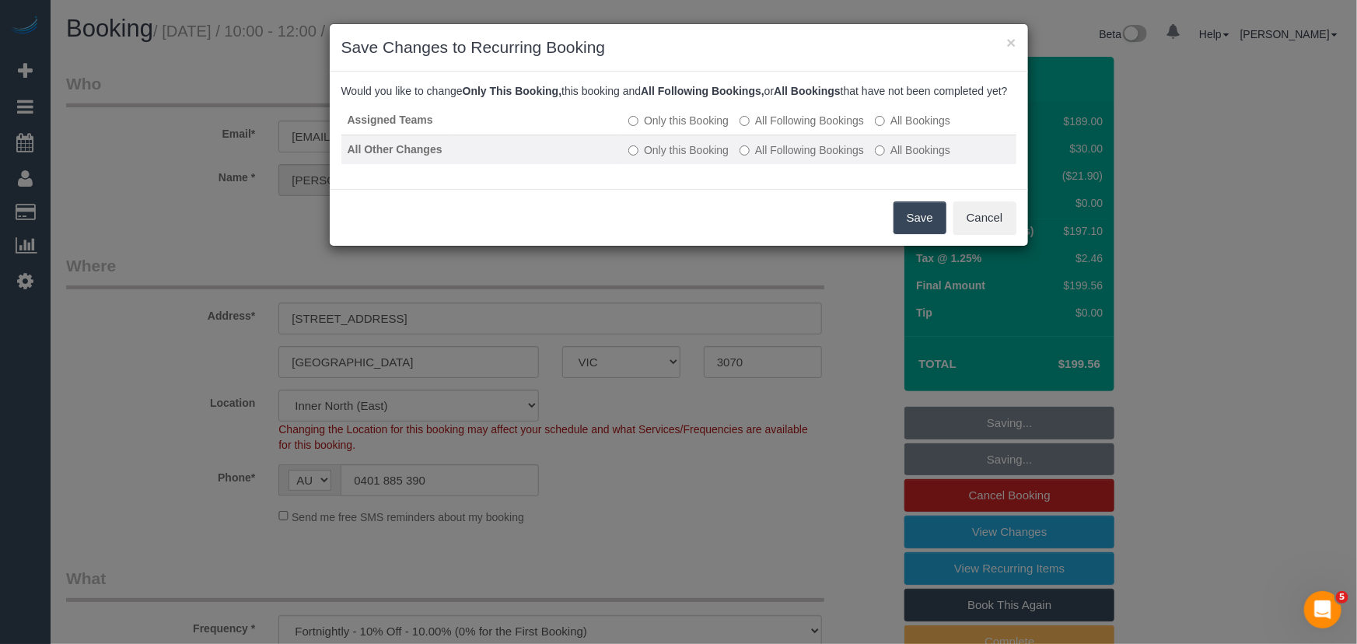
click at [807, 158] on label "All Following Bookings" at bounding box center [802, 150] width 124 height 16
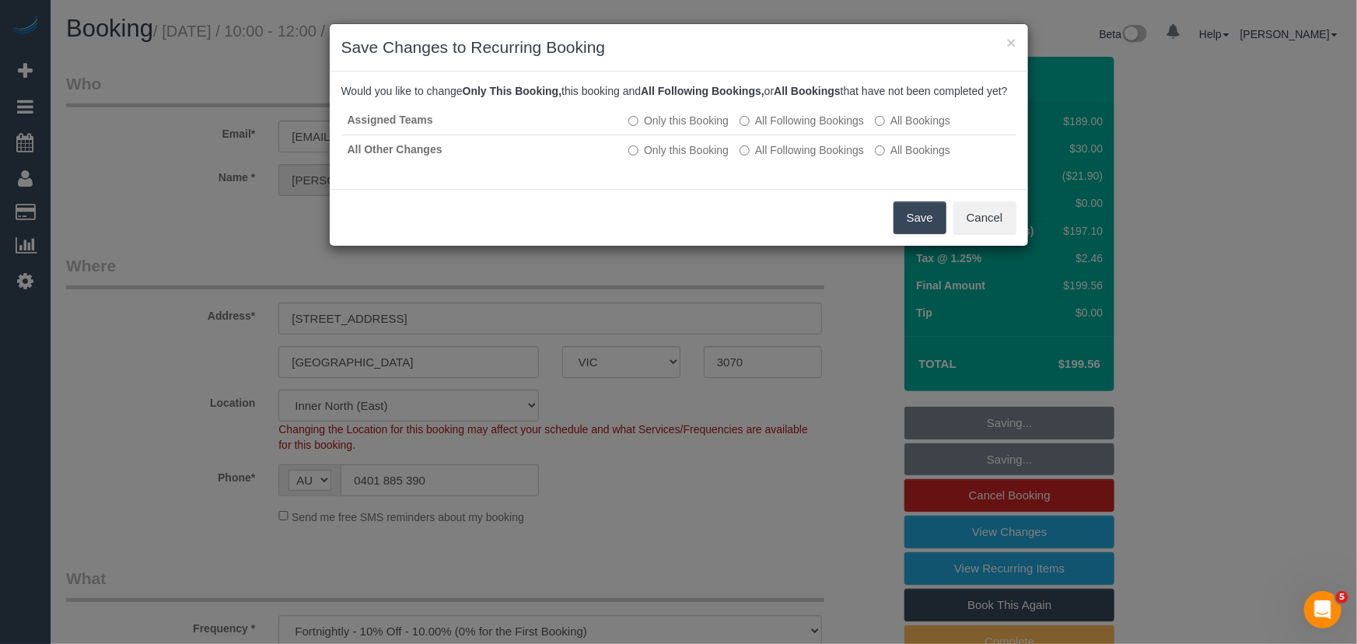
click at [914, 233] on button "Save" at bounding box center [920, 217] width 53 height 33
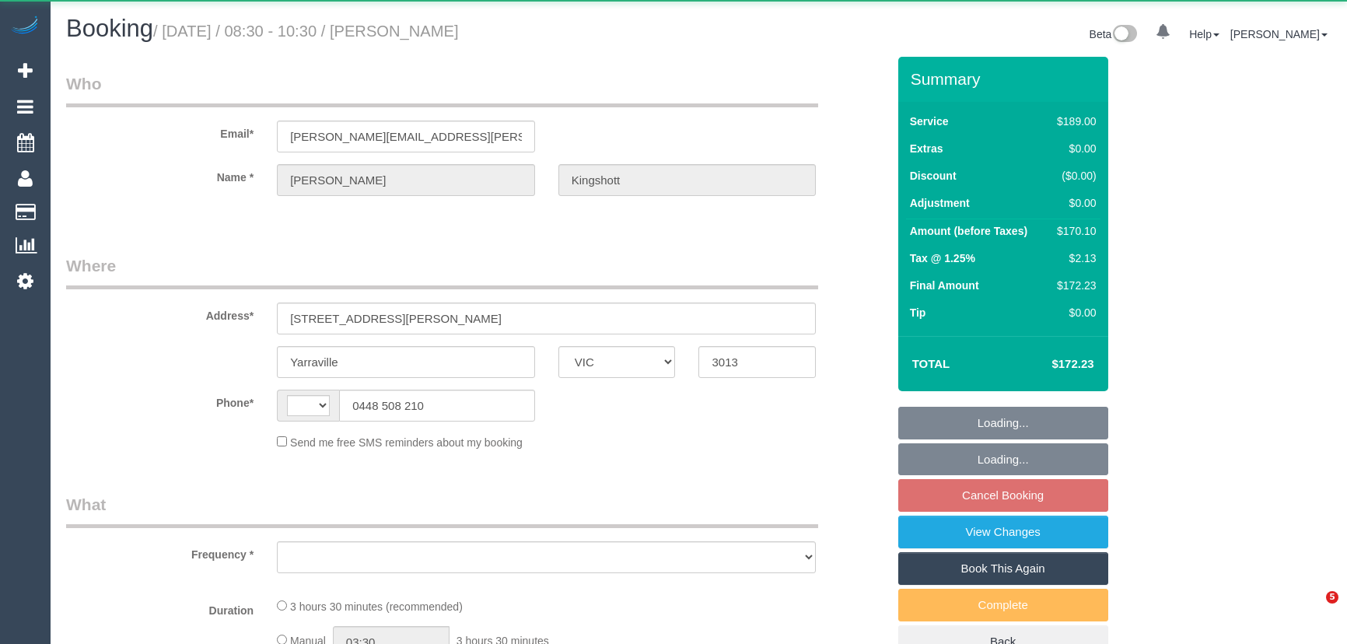
select select "VIC"
select select "string:AU"
select select "object:275"
select select "string:stripe-pm_1RBOiR2GScqysDRVwOgLJOSd"
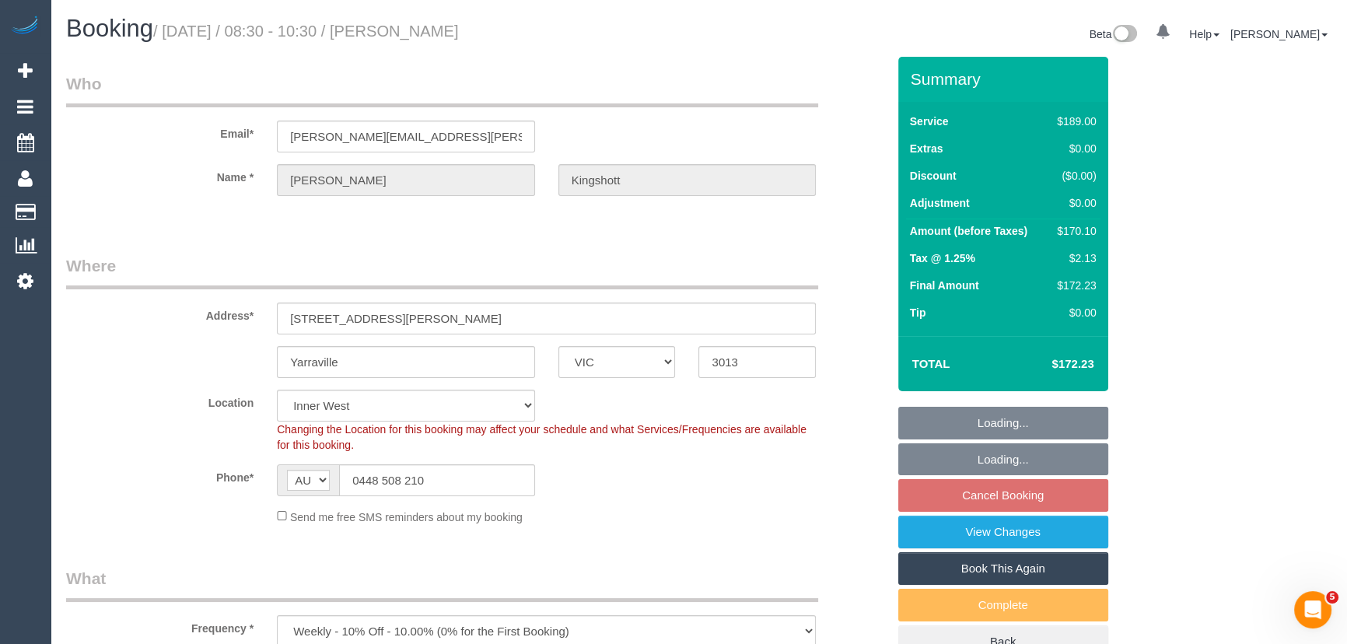
select select "number:27"
select select "number:14"
select select "number:19"
select select "number:36"
select select "number:34"
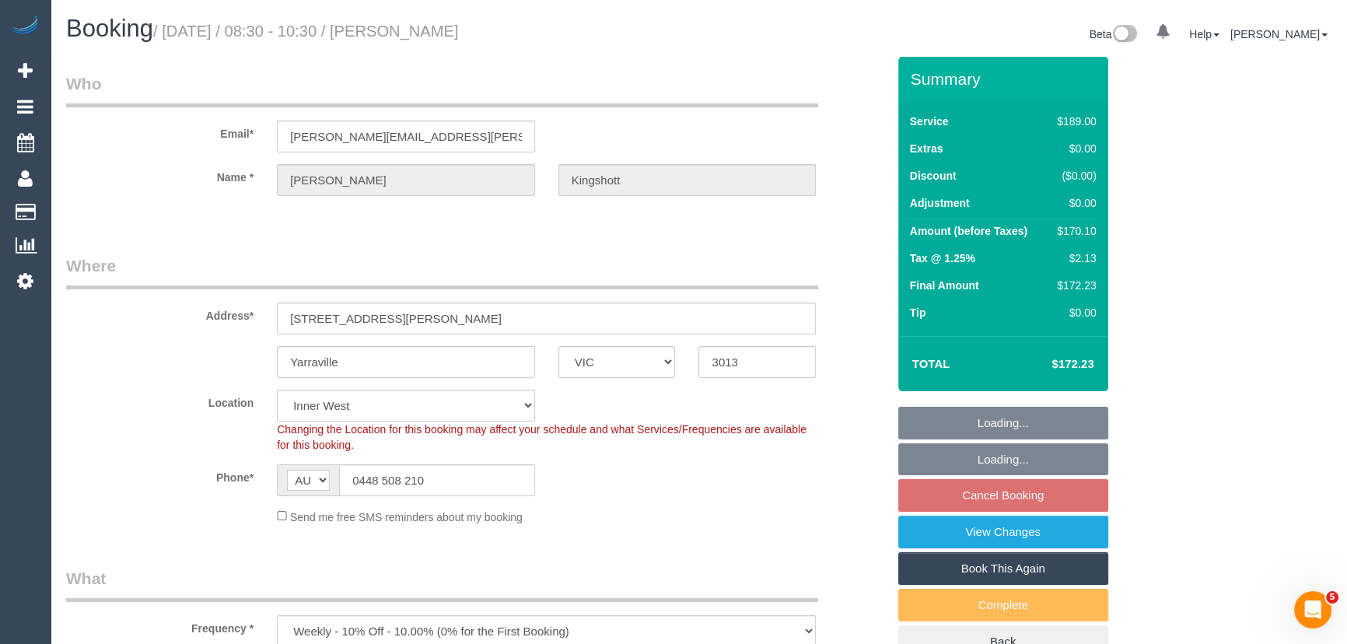
select select "number:11"
select select "object:806"
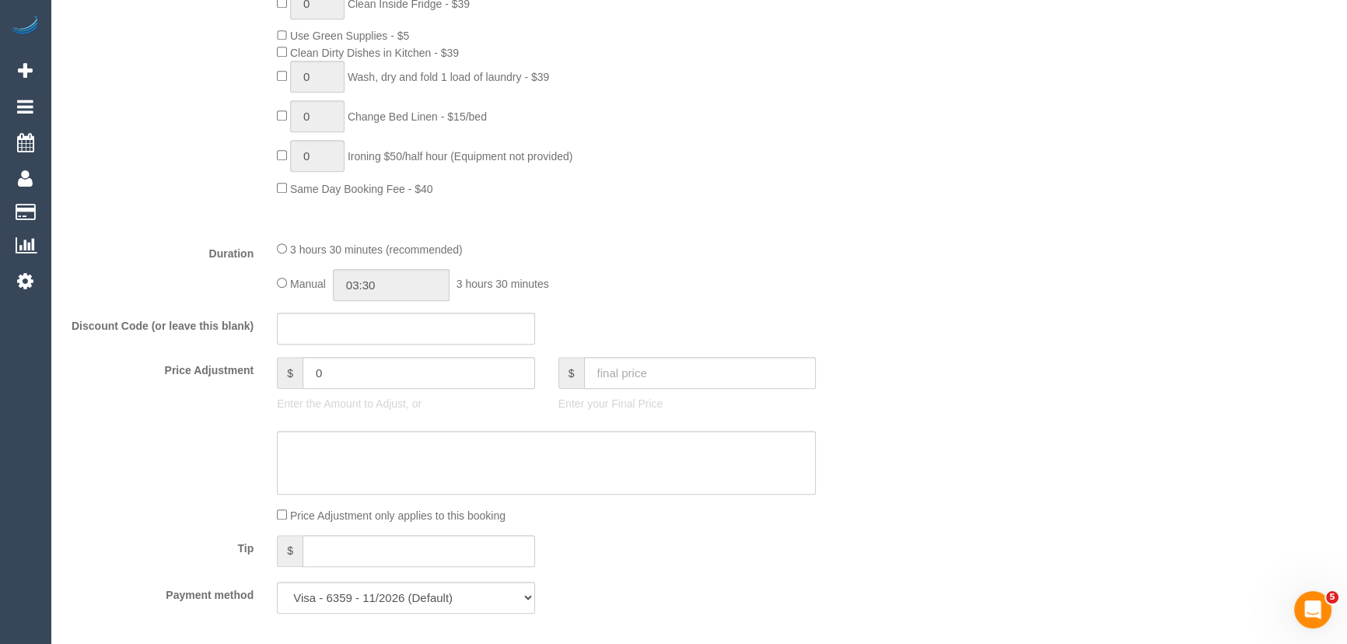
scroll to position [1060, 0]
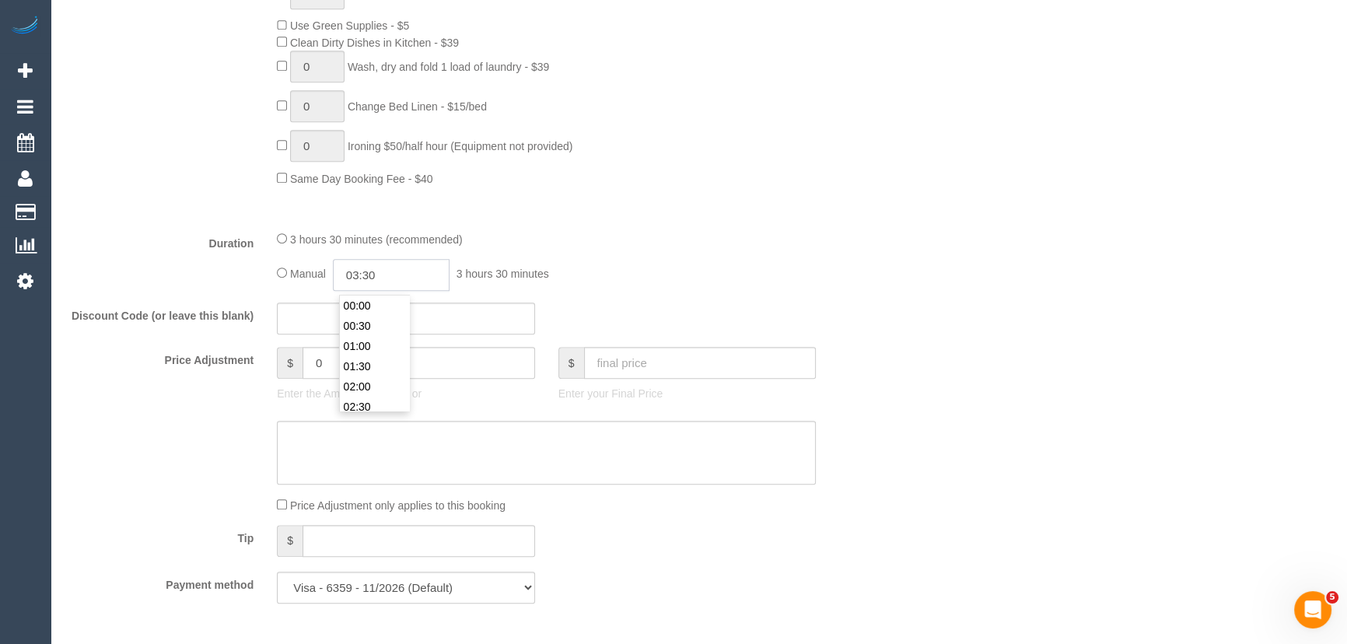
click at [404, 272] on input "03:30" at bounding box center [391, 275] width 117 height 32
click at [385, 324] on li "01:30" at bounding box center [374, 330] width 69 height 20
click at [406, 285] on input "01:30" at bounding box center [391, 275] width 117 height 32
type input "01:45"
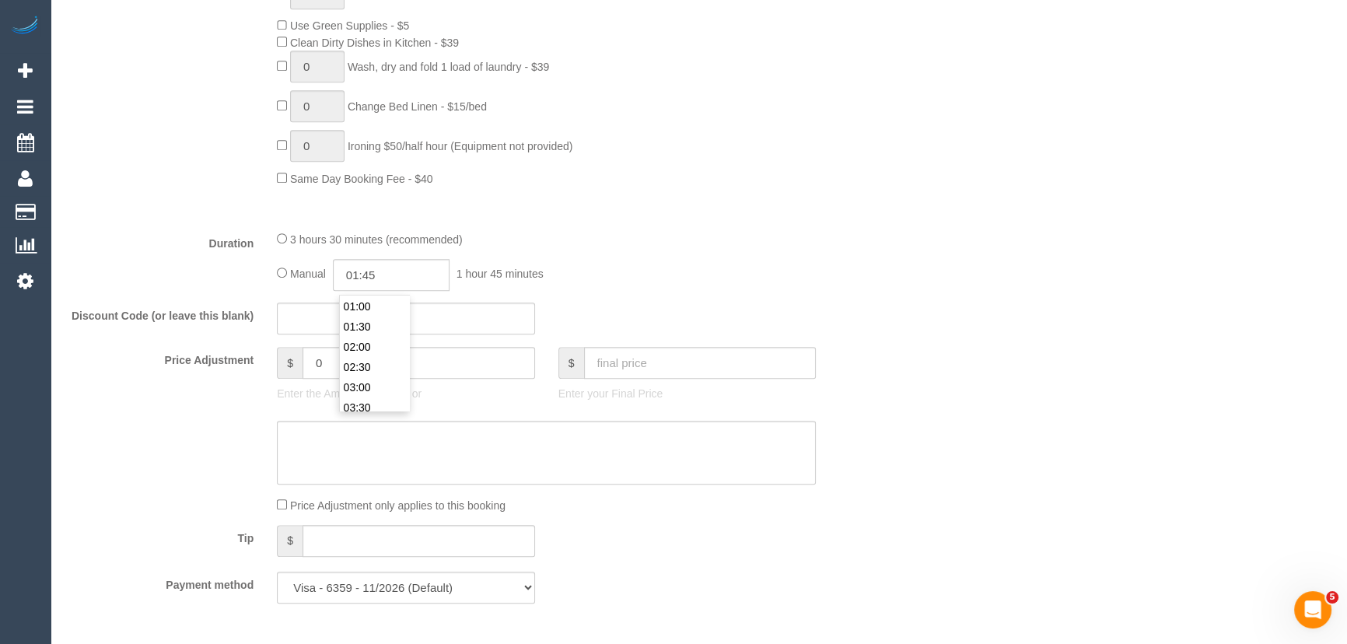
click at [848, 285] on div "Duration 3 hours 30 minutes (recommended) Manual 01:45 1 hour 45 minutes" at bounding box center [476, 260] width 844 height 61
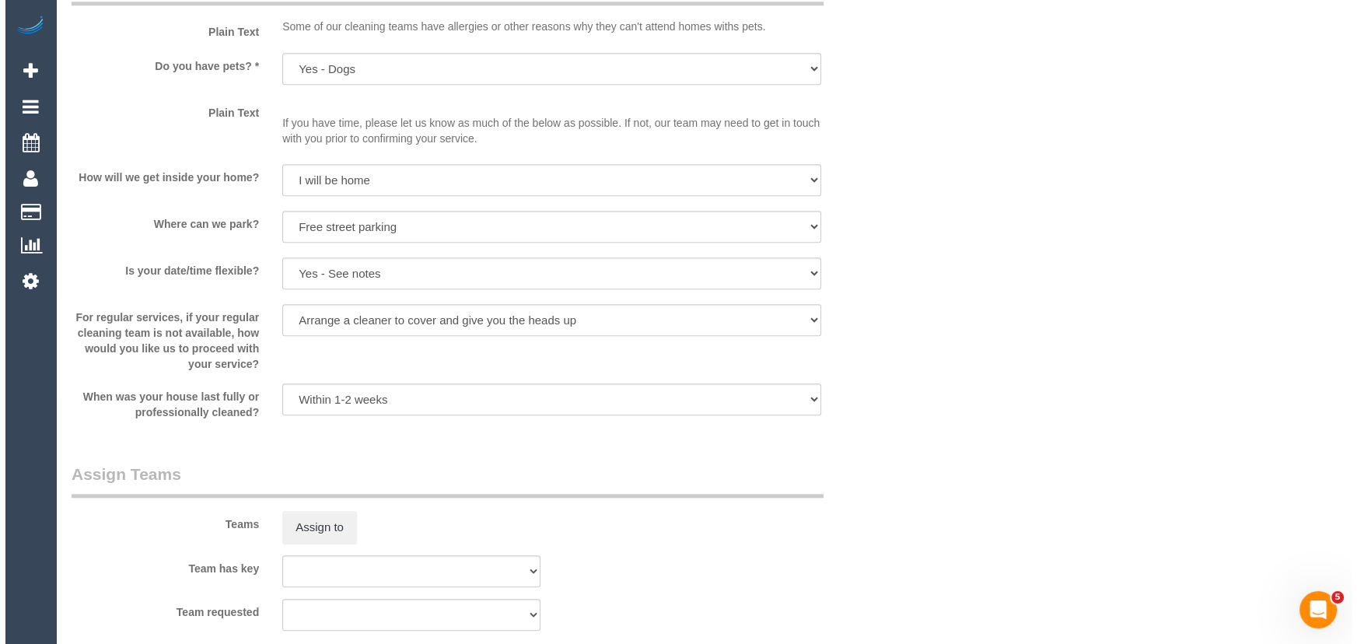
scroll to position [2050, 0]
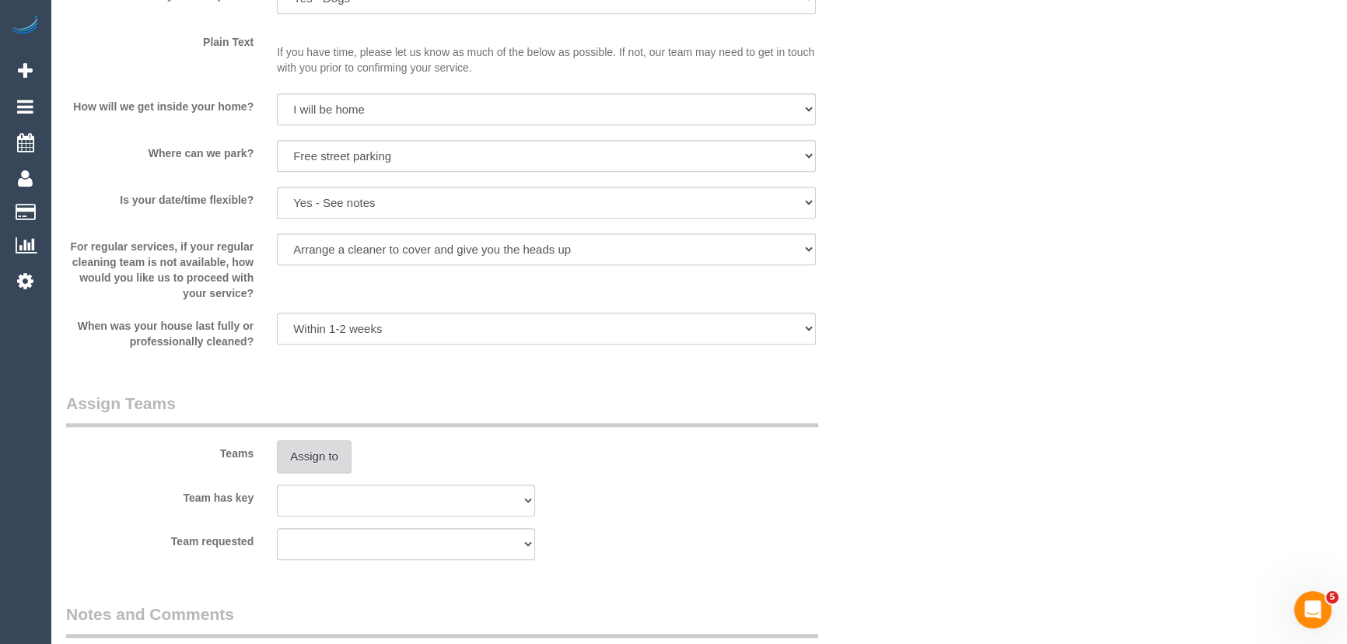
click at [306, 456] on button "Assign to" at bounding box center [314, 456] width 75 height 33
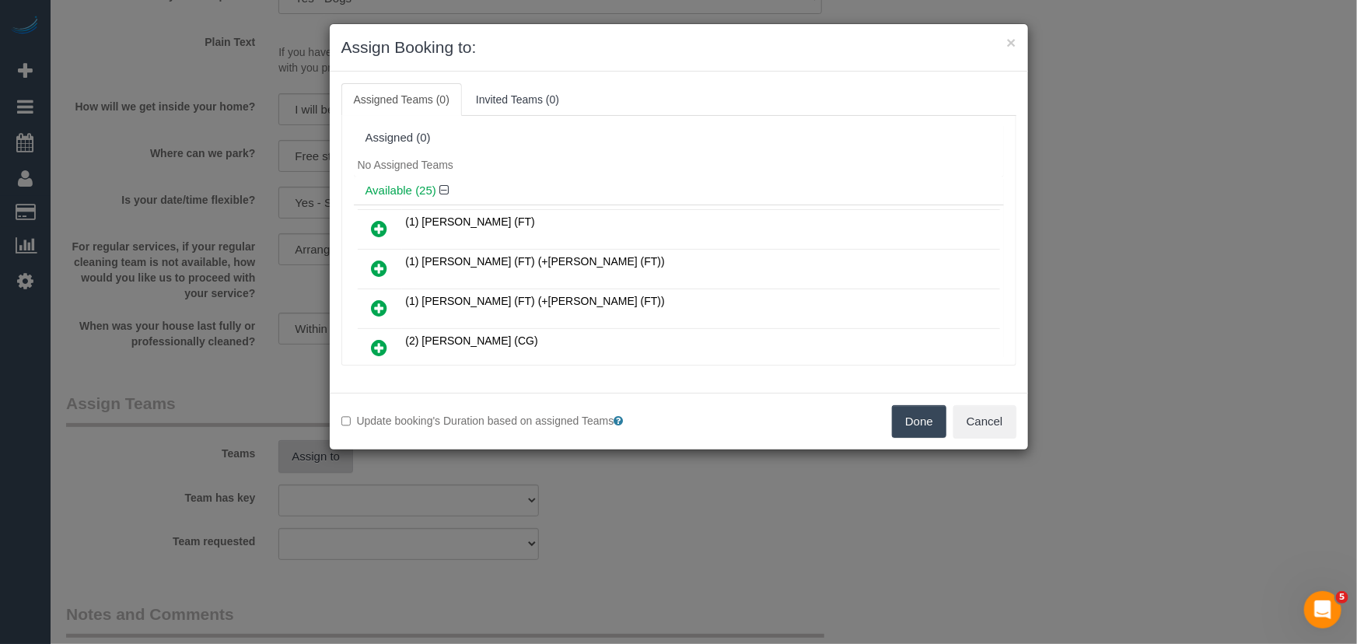
scroll to position [487, 0]
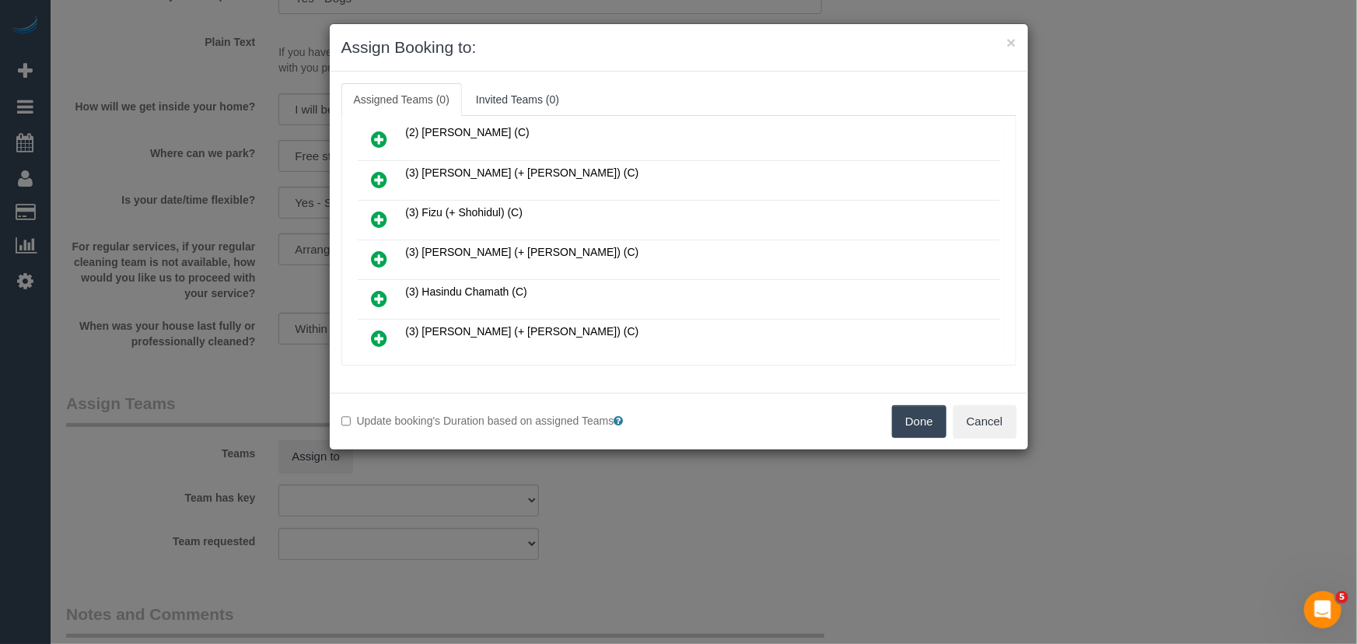
click at [376, 250] on icon at bounding box center [380, 259] width 16 height 19
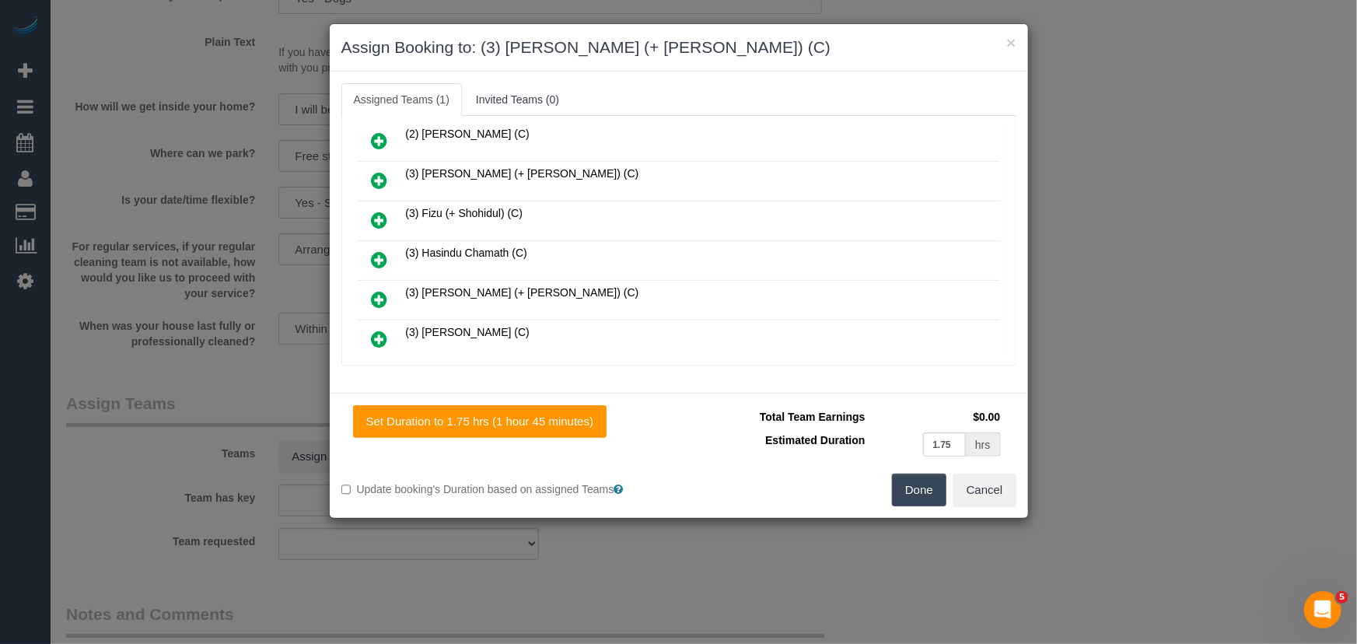
click at [376, 290] on icon at bounding box center [380, 299] width 16 height 19
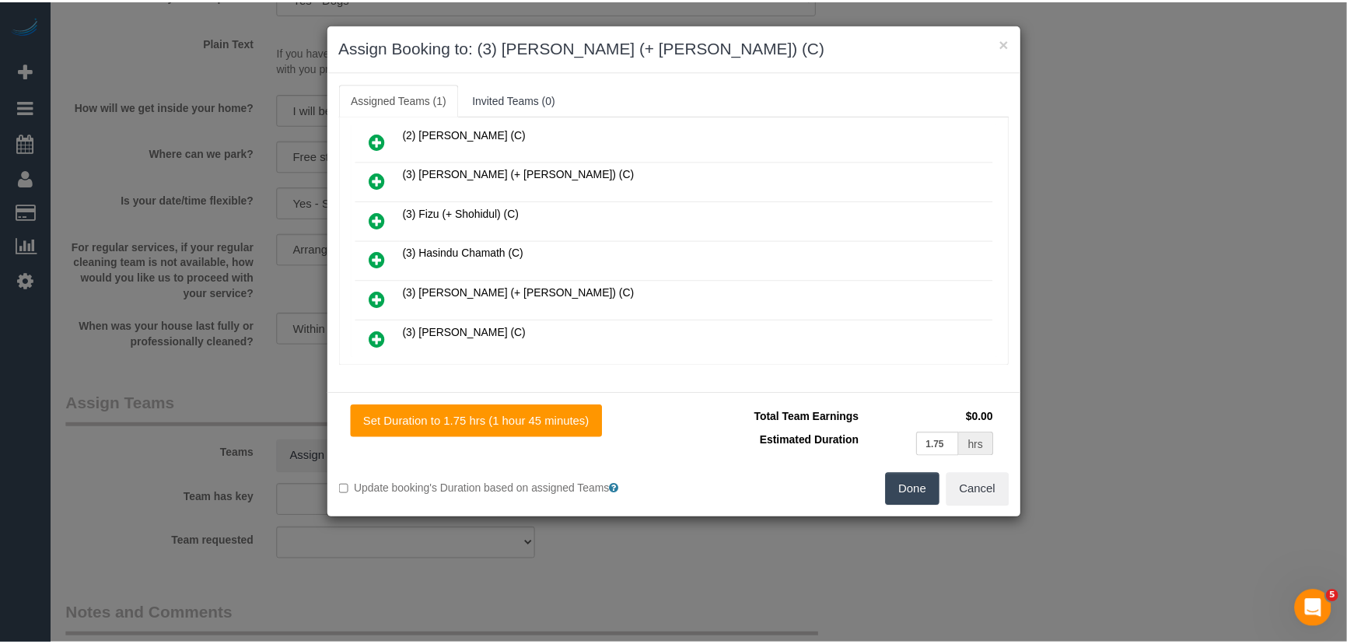
scroll to position [562, 0]
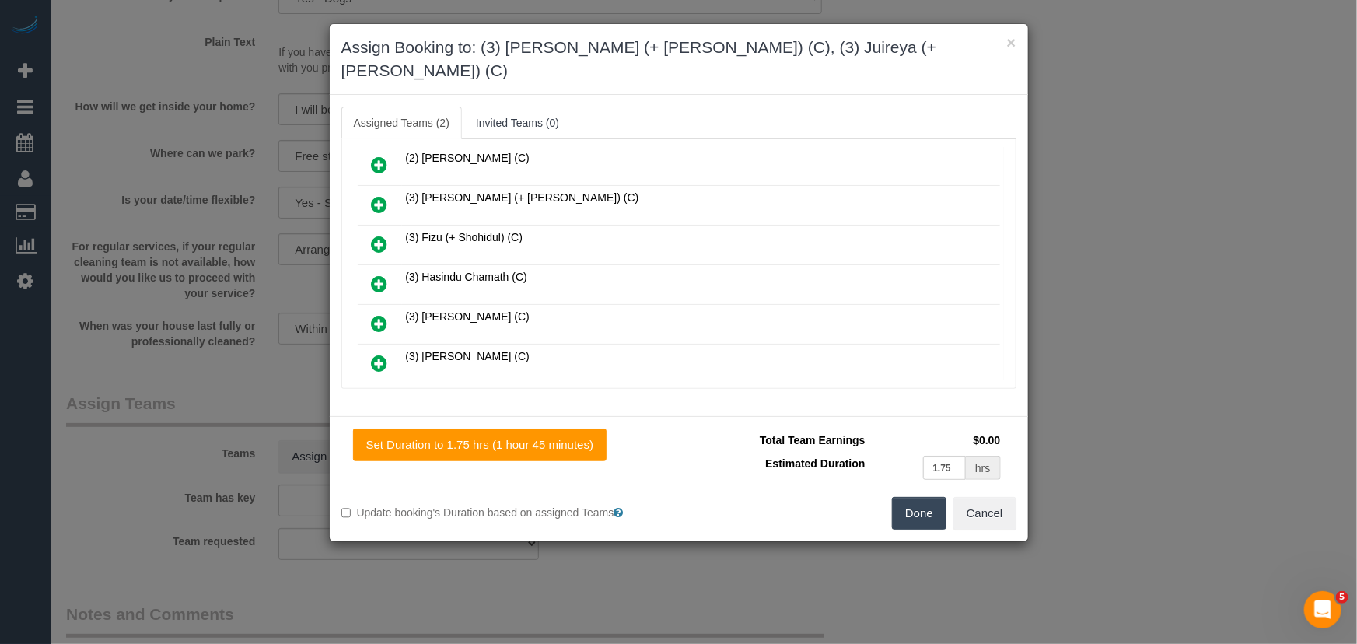
click at [922, 502] on button "Done" at bounding box center [919, 513] width 54 height 33
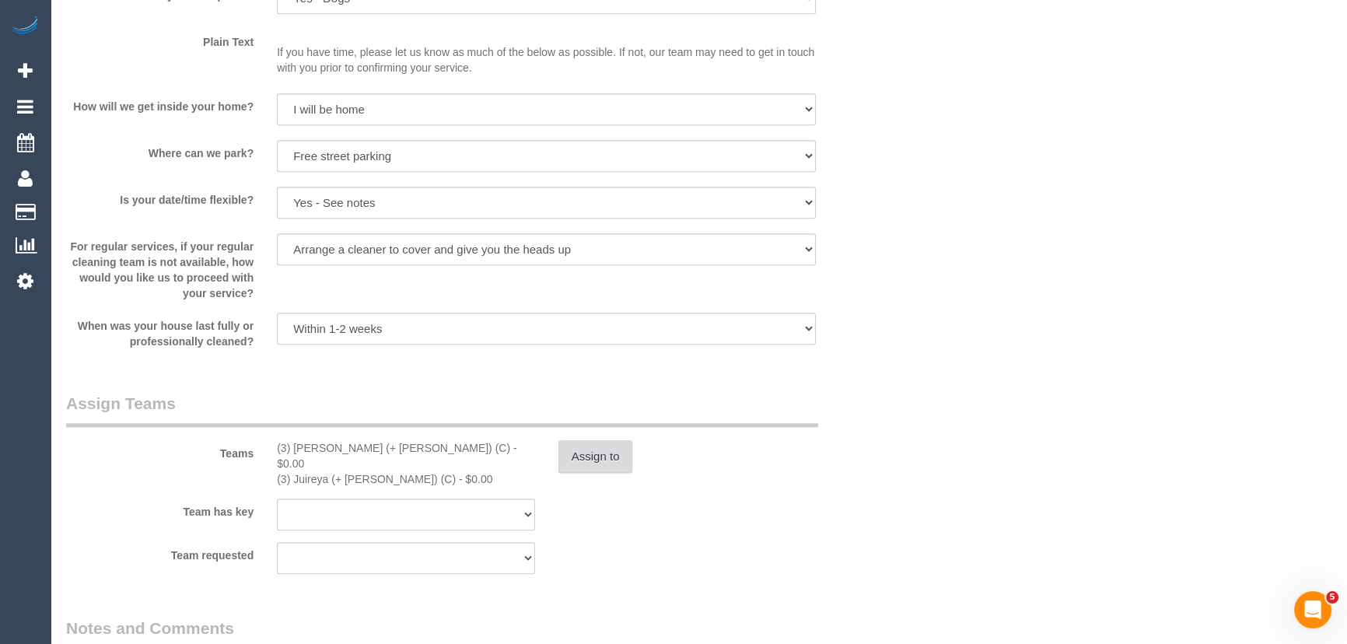
click at [608, 458] on button "Assign to" at bounding box center [595, 456] width 75 height 33
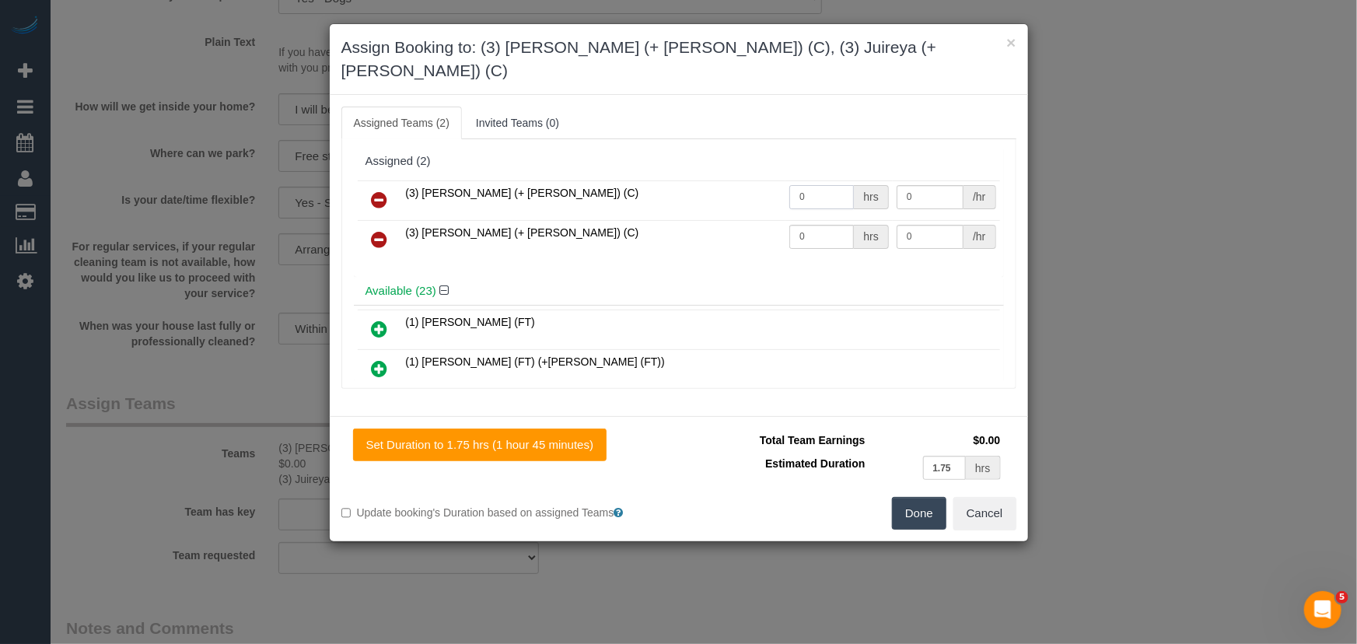
click at [822, 185] on input "0" at bounding box center [821, 197] width 65 height 24
type input "1"
type input "55"
click at [823, 225] on input "0" at bounding box center [821, 237] width 65 height 24
type input "1"
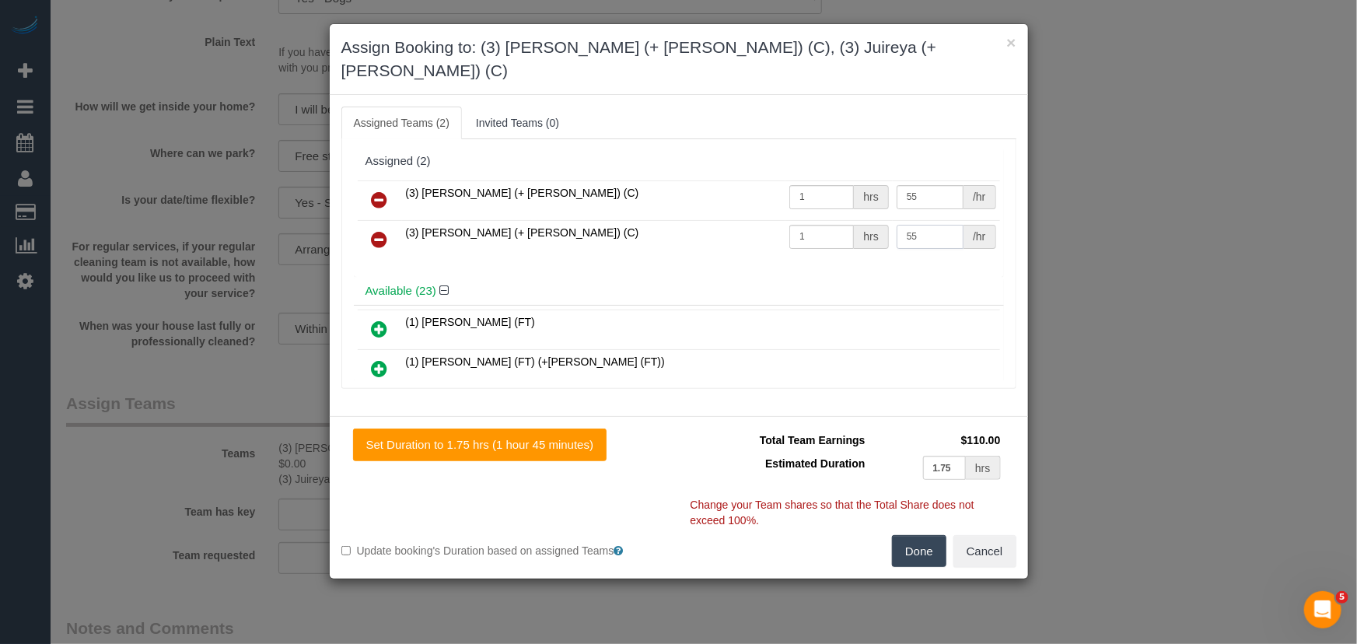
type input "55"
click at [926, 535] on button "Done" at bounding box center [919, 551] width 54 height 33
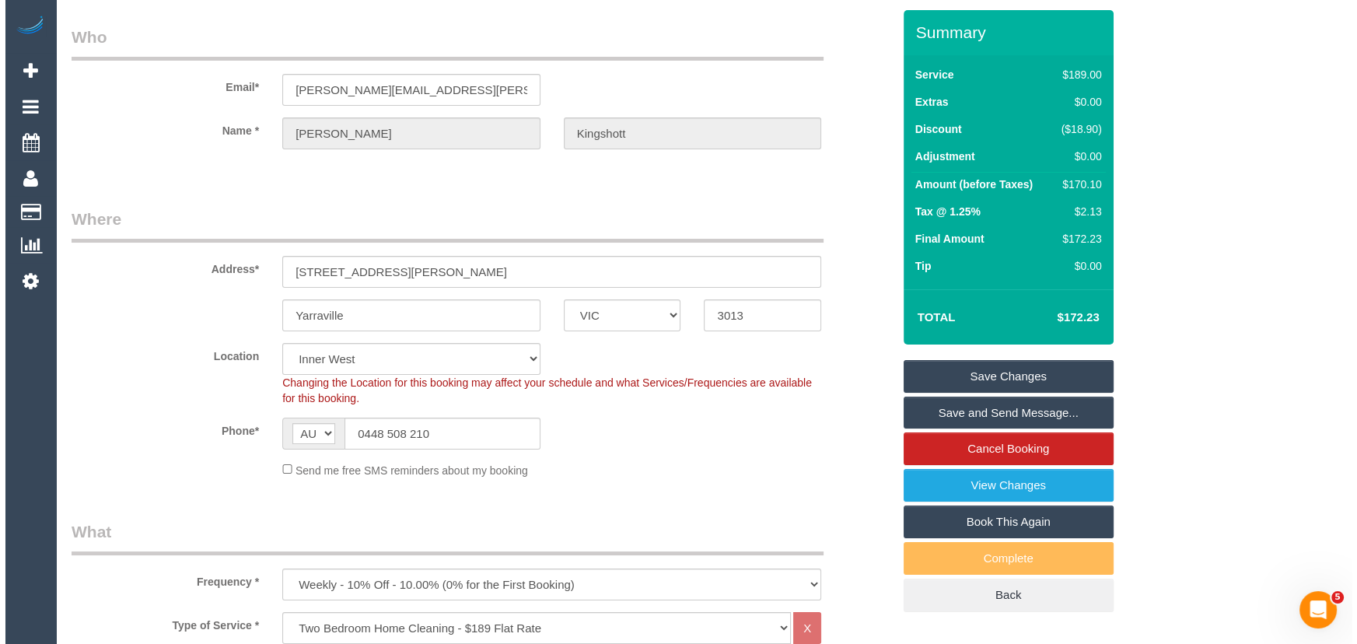
scroll to position [0, 0]
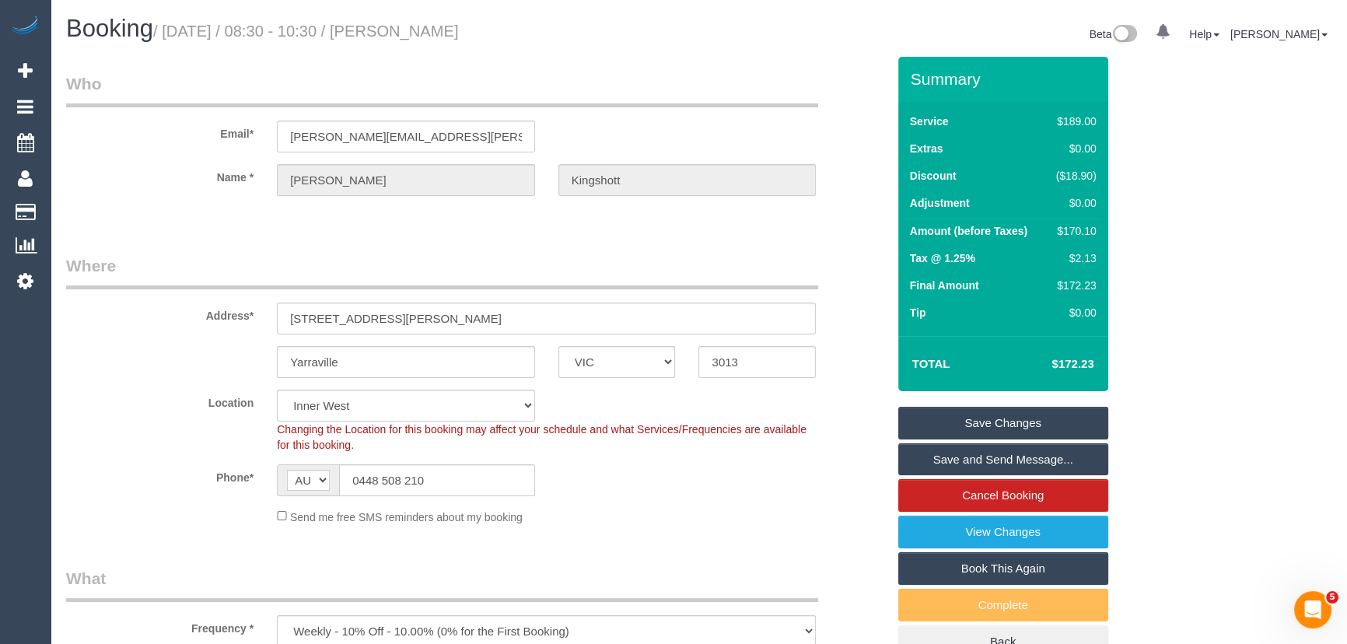
click at [435, 29] on small "/ October 03, 2025 / 08:30 - 10:30 / Isabelle Kingshott" at bounding box center [306, 31] width 306 height 17
copy small "Isabelle Kingshott"
click at [949, 463] on link "Save and Send Message..." at bounding box center [1003, 459] width 210 height 33
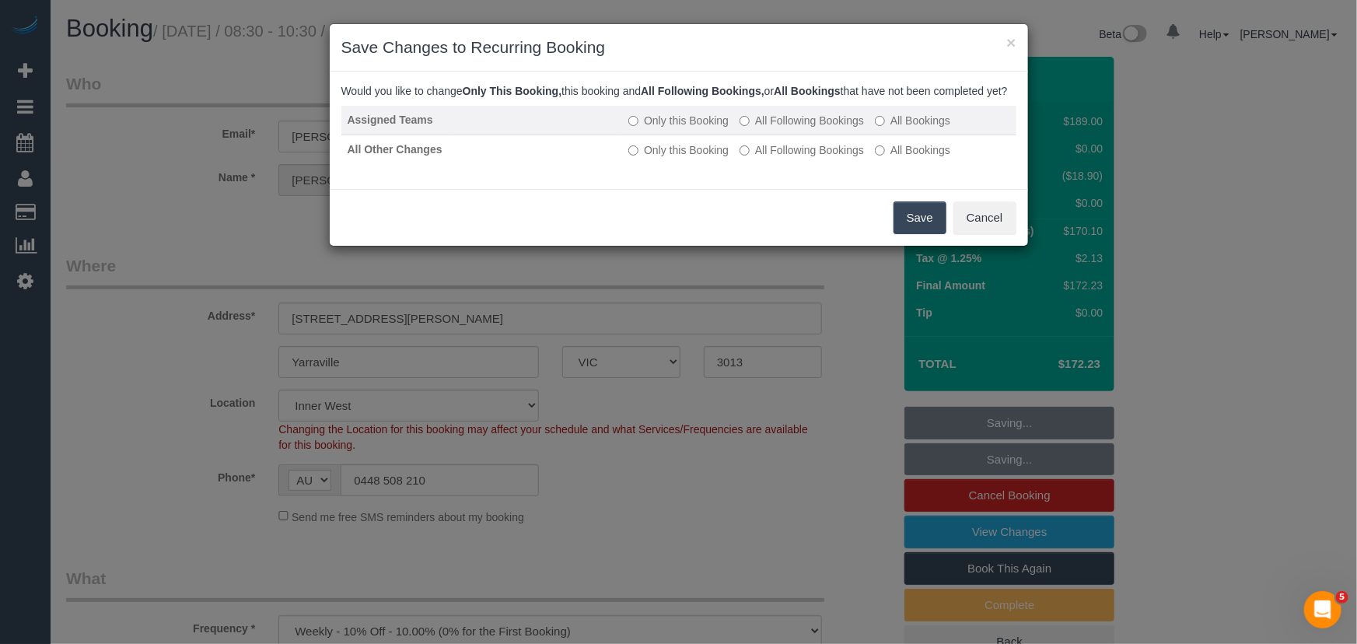
click at [786, 128] on label "All Following Bookings" at bounding box center [802, 121] width 124 height 16
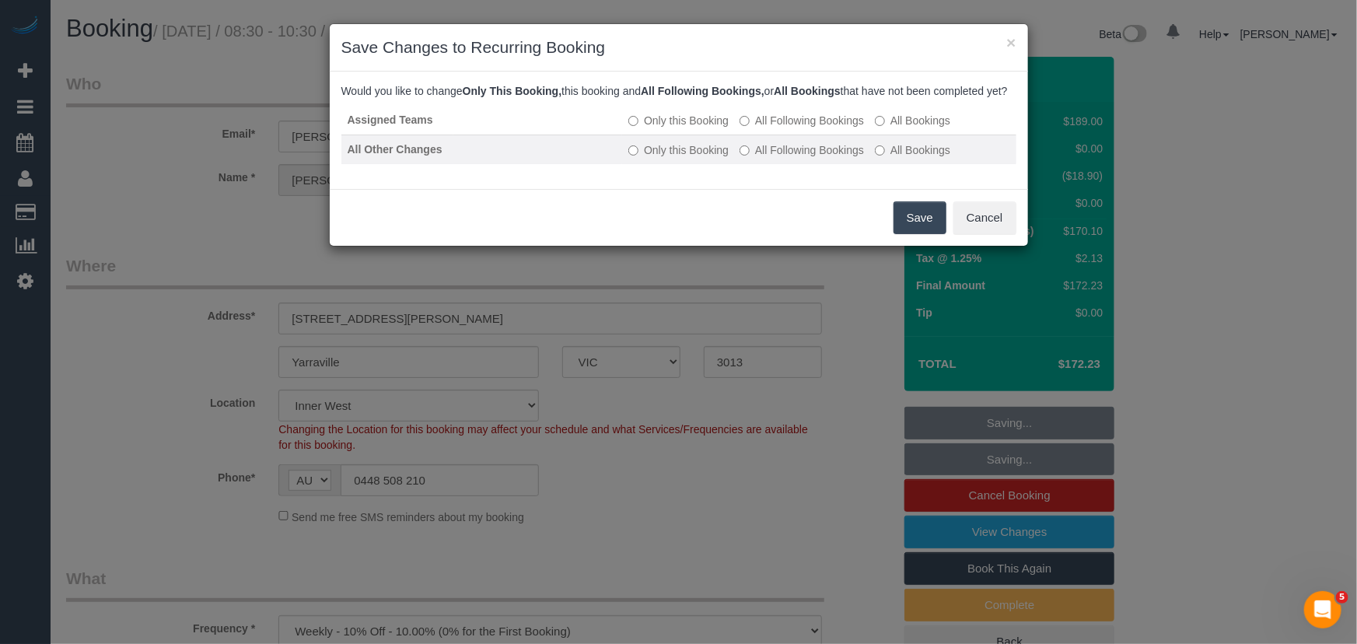
click at [791, 158] on label "All Following Bookings" at bounding box center [802, 150] width 124 height 16
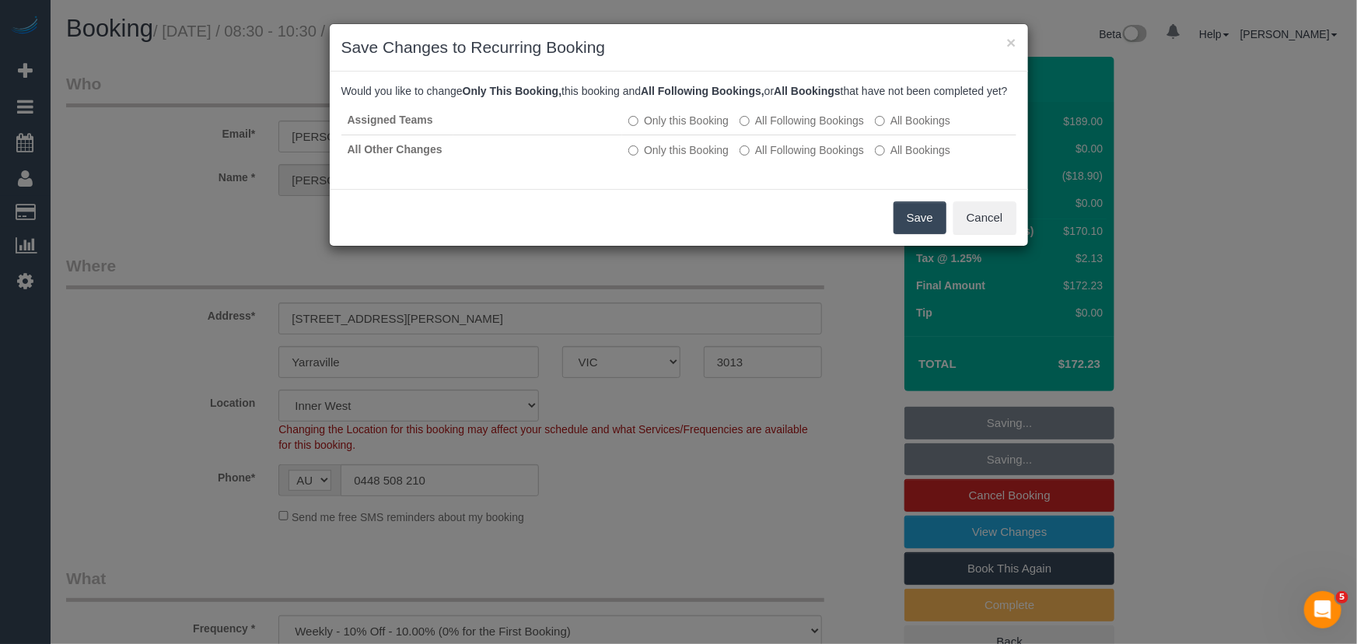
click at [903, 234] on button "Save" at bounding box center [920, 217] width 53 height 33
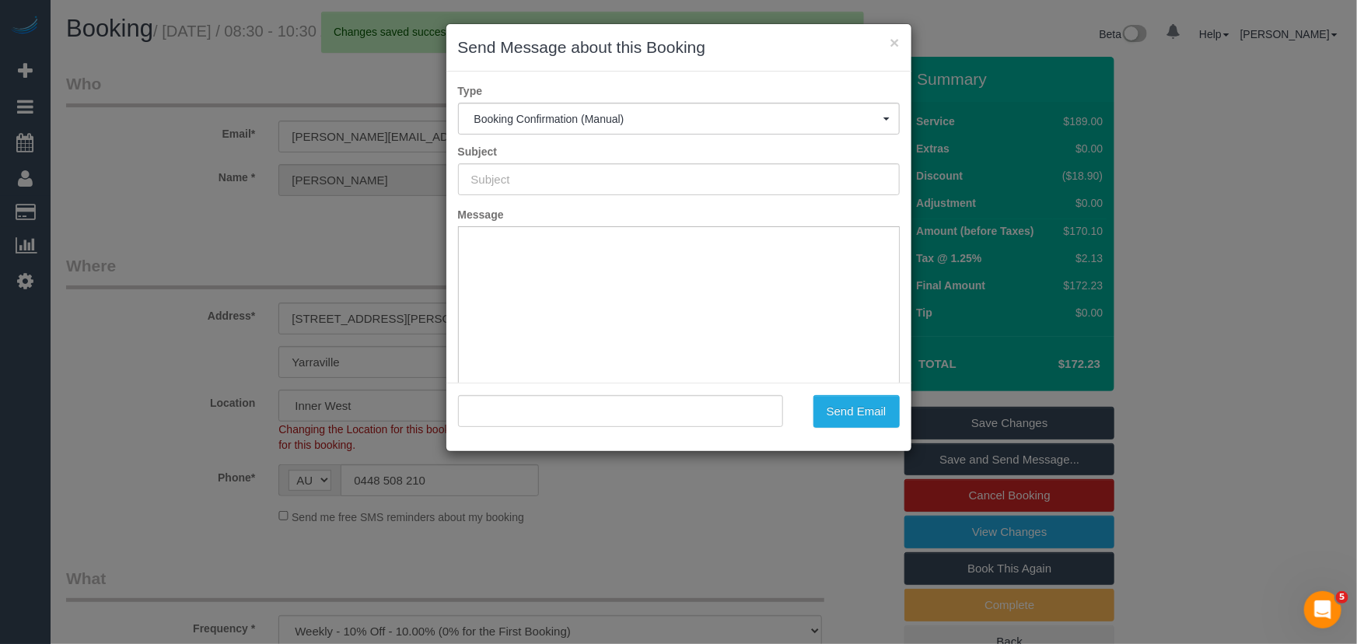
type input "Booking Confirmed"
type input ""Isabelle Kingshott" <isabelle.kingshott@gmail.com>"
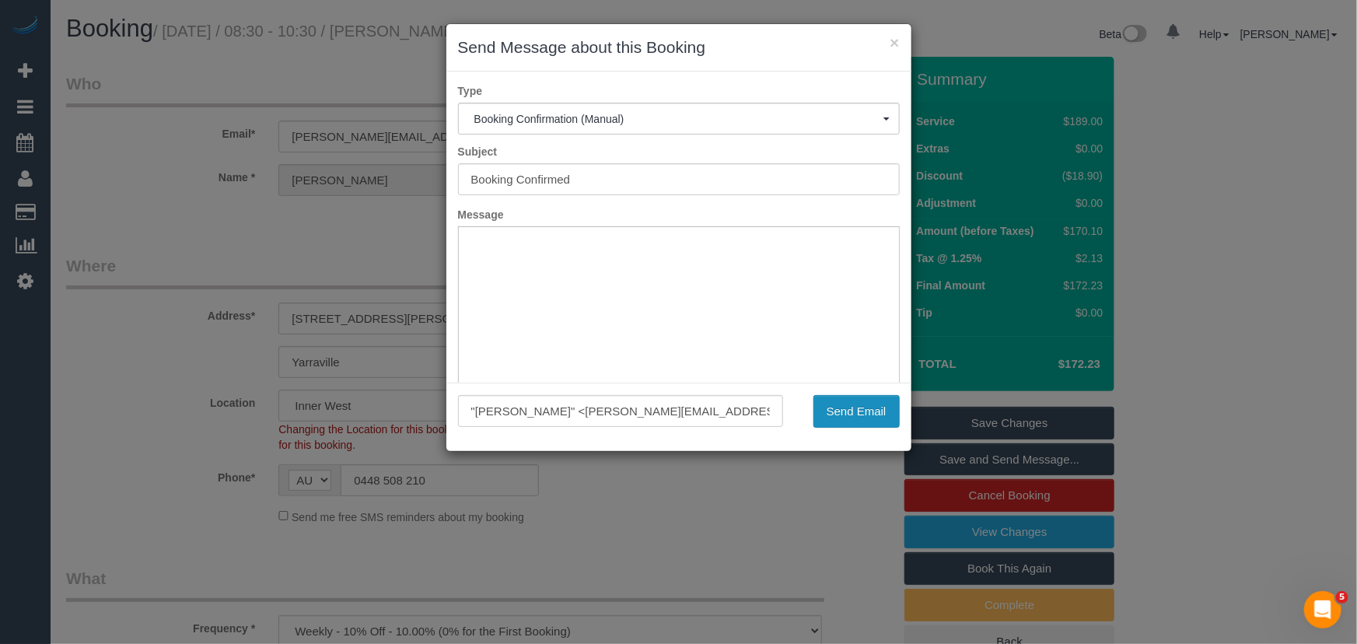
click at [853, 417] on button "Send Email" at bounding box center [856, 411] width 86 height 33
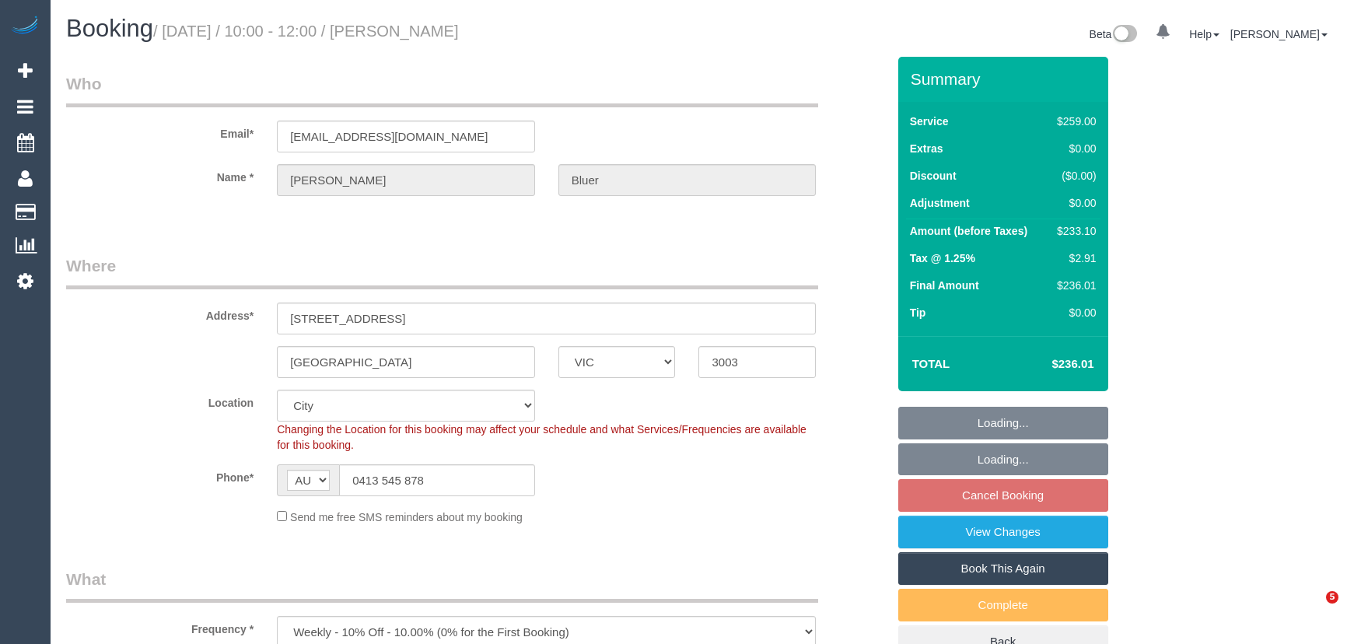
select select "VIC"
select select "string:stripe-pm_1POwZF2GScqysDRVCl8tZd1C"
select select "number:30"
select select "number:14"
select select "number:19"
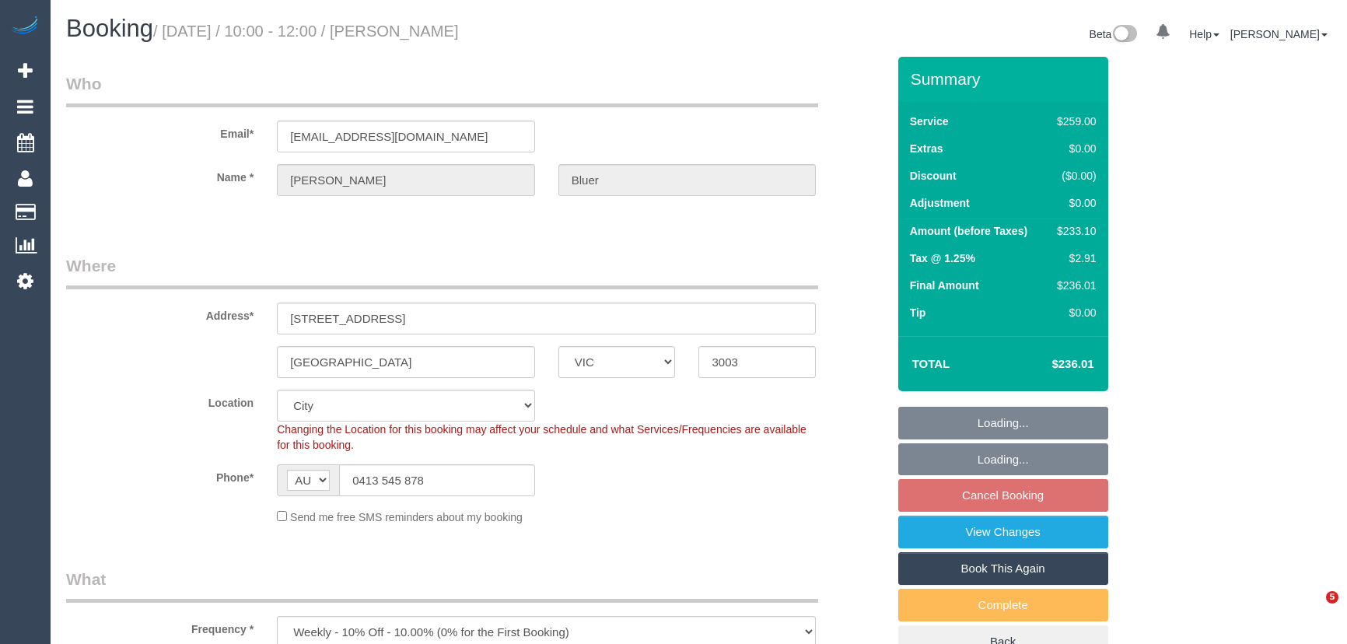
select select "number:24"
select select "number:33"
select select "number:11"
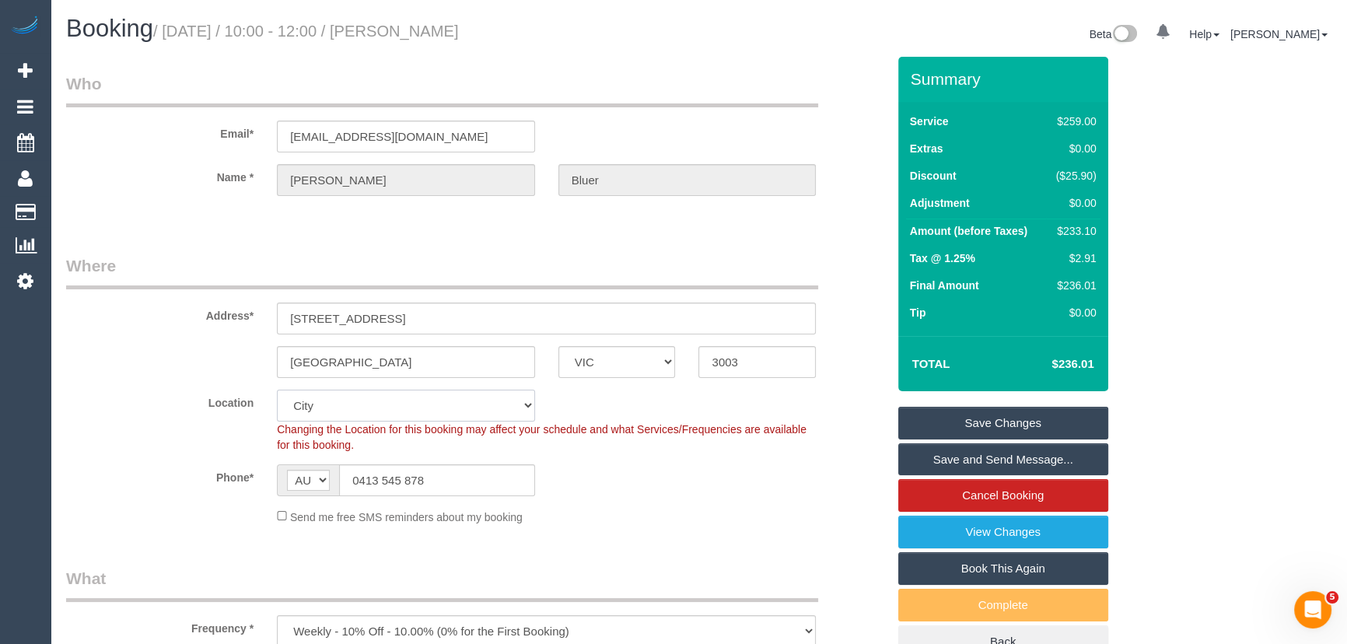
click at [333, 410] on select "Office [GEOGRAPHIC_DATA] (North) East (South) [GEOGRAPHIC_DATA] (East) [GEOGRAP…" at bounding box center [406, 406] width 258 height 32
select select "59"
click at [277, 390] on select "Office [GEOGRAPHIC_DATA] (North) East (South) [GEOGRAPHIC_DATA] (East) [GEOGRAP…" at bounding box center [406, 406] width 258 height 32
select select "object:1590"
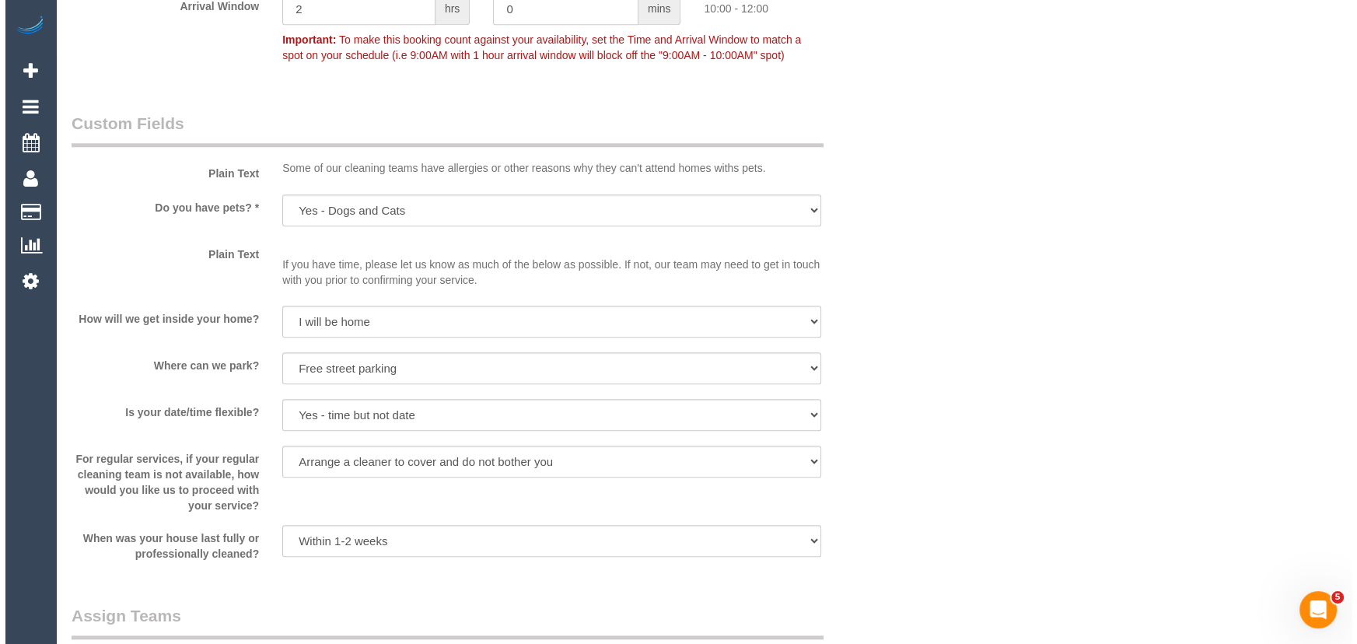
scroll to position [2121, 0]
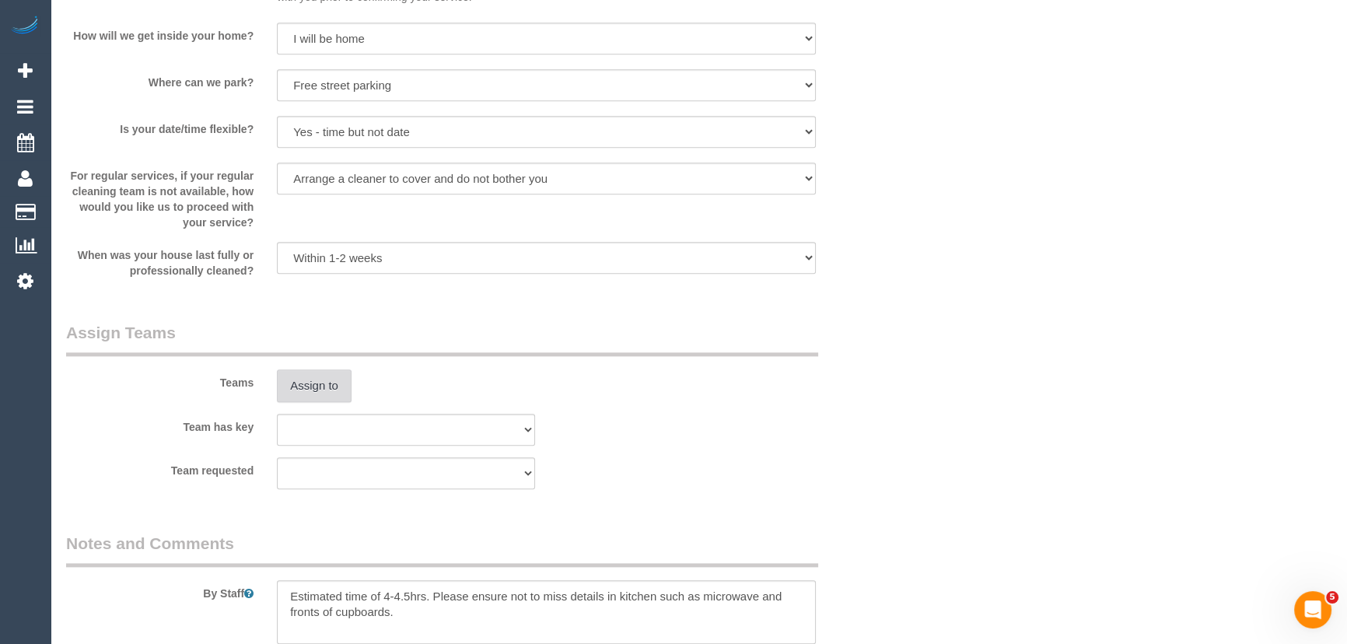
click at [321, 395] on button "Assign to" at bounding box center [314, 385] width 75 height 33
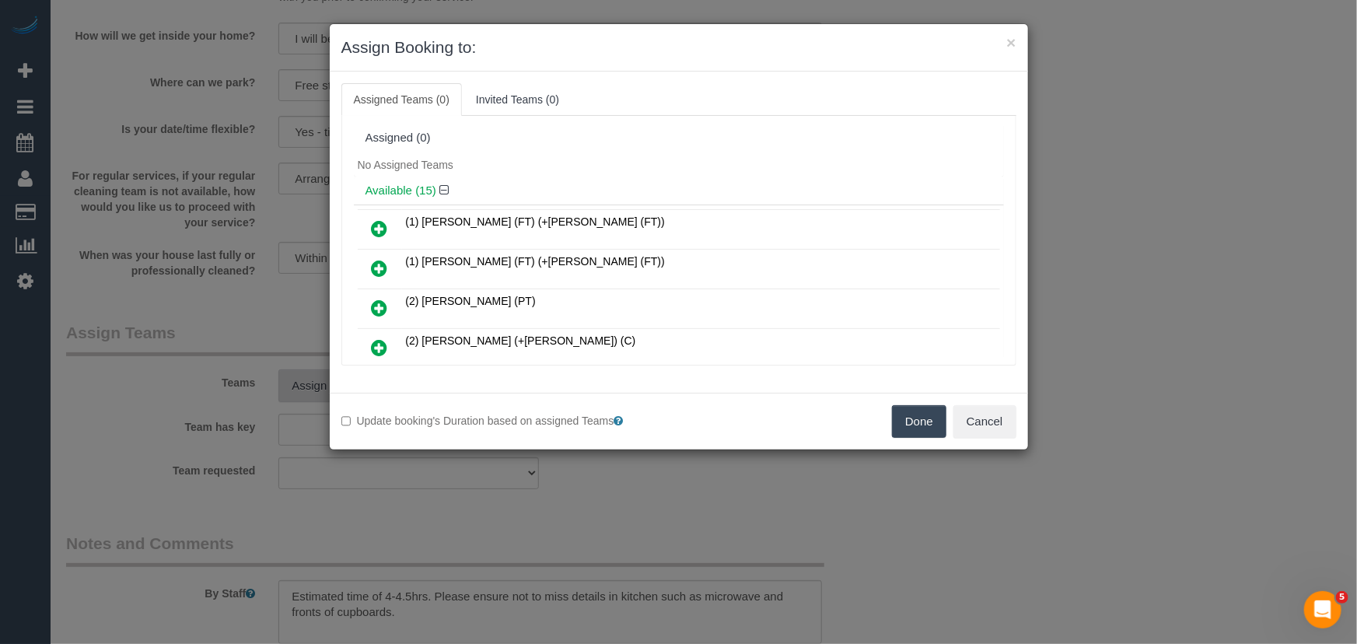
scroll to position [214, 0]
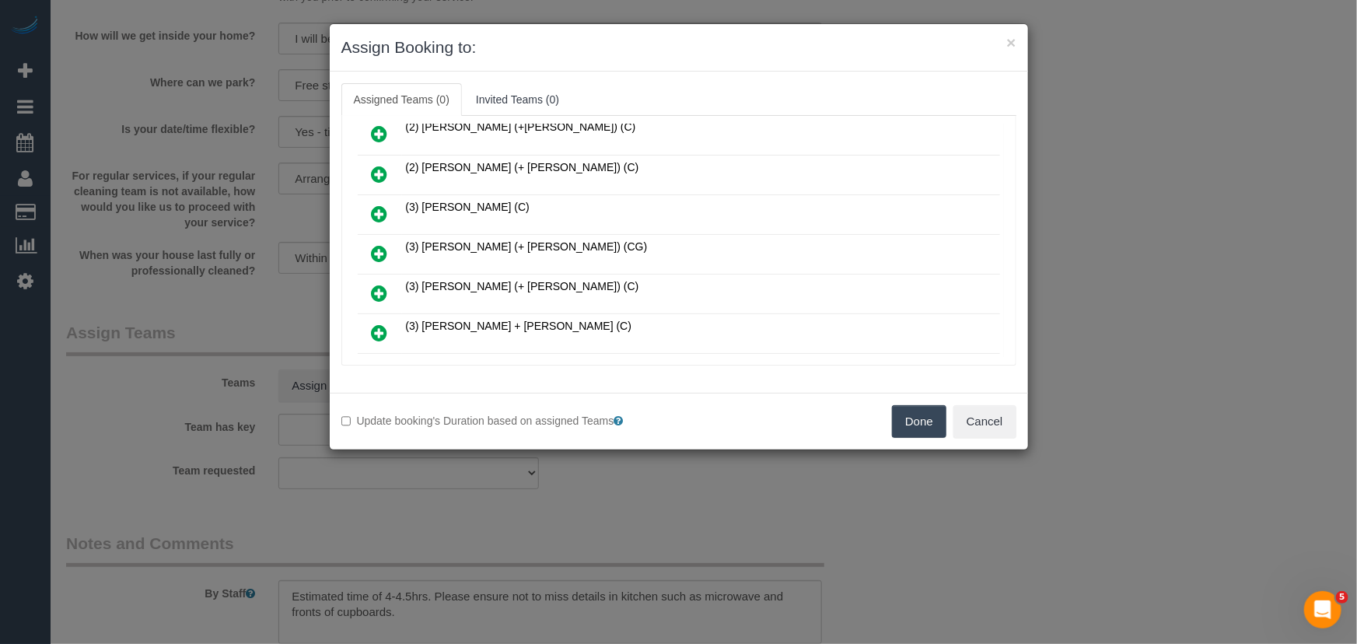
click at [383, 248] on icon at bounding box center [380, 253] width 16 height 19
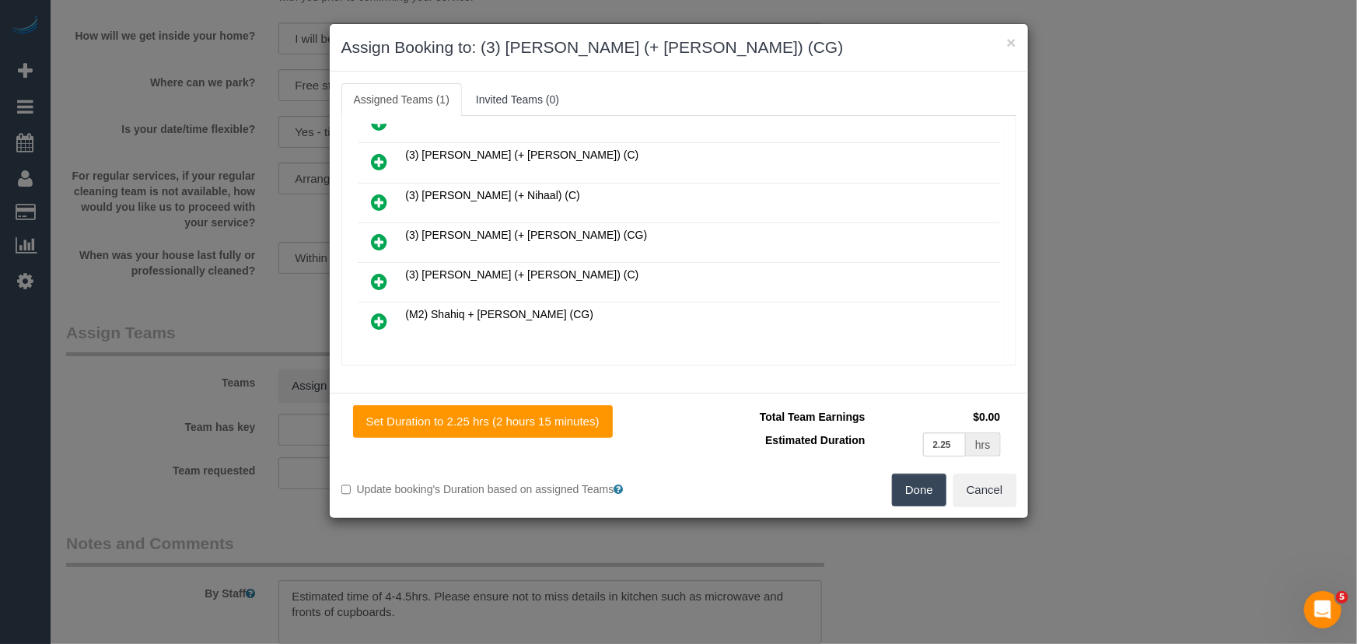
click at [377, 233] on icon at bounding box center [380, 242] width 16 height 19
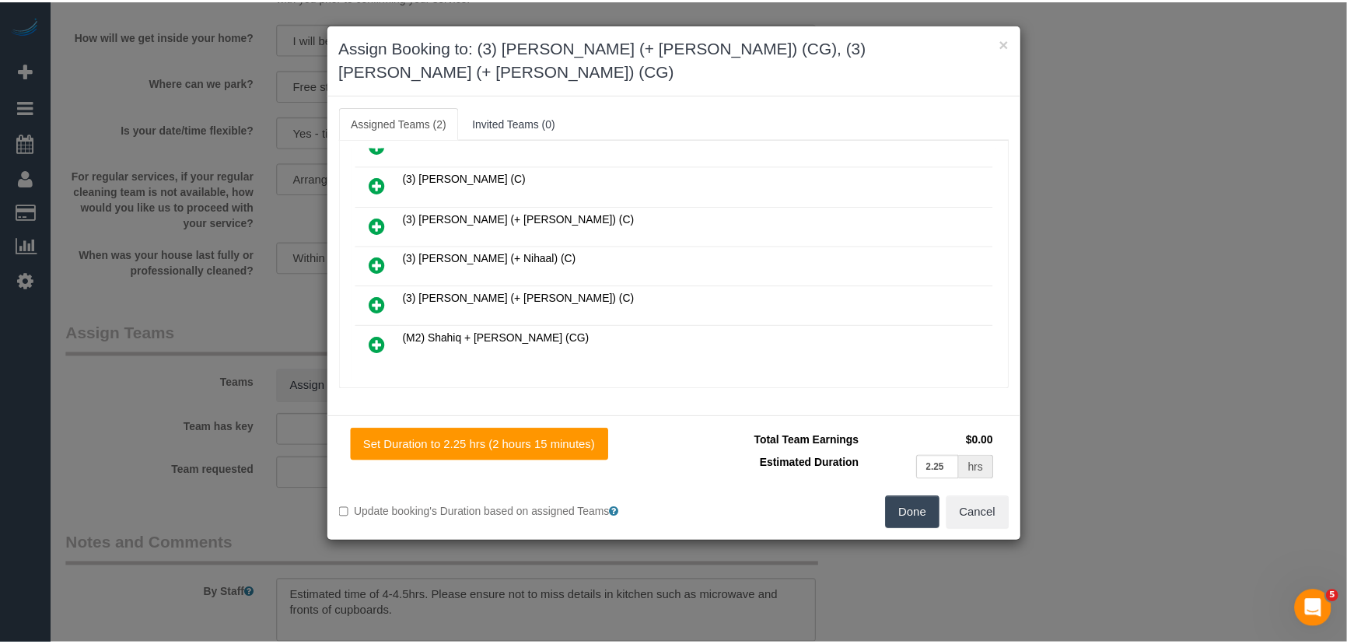
scroll to position [501, 0]
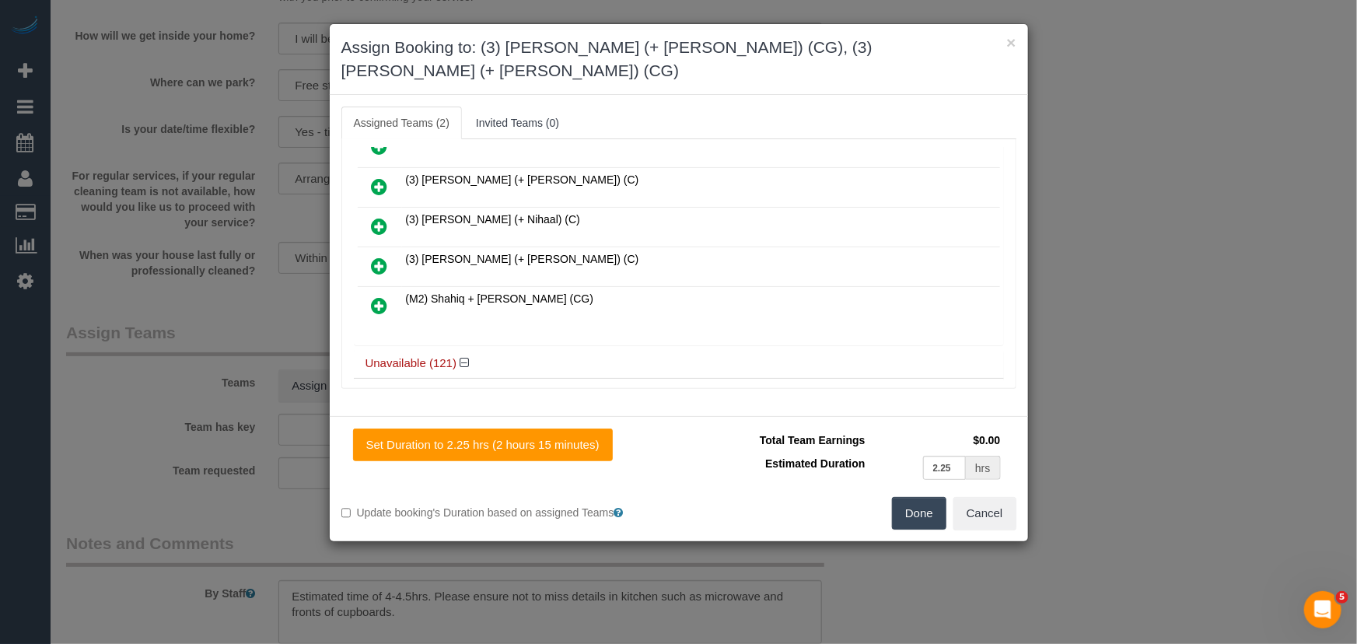
click at [925, 497] on button "Done" at bounding box center [919, 513] width 54 height 33
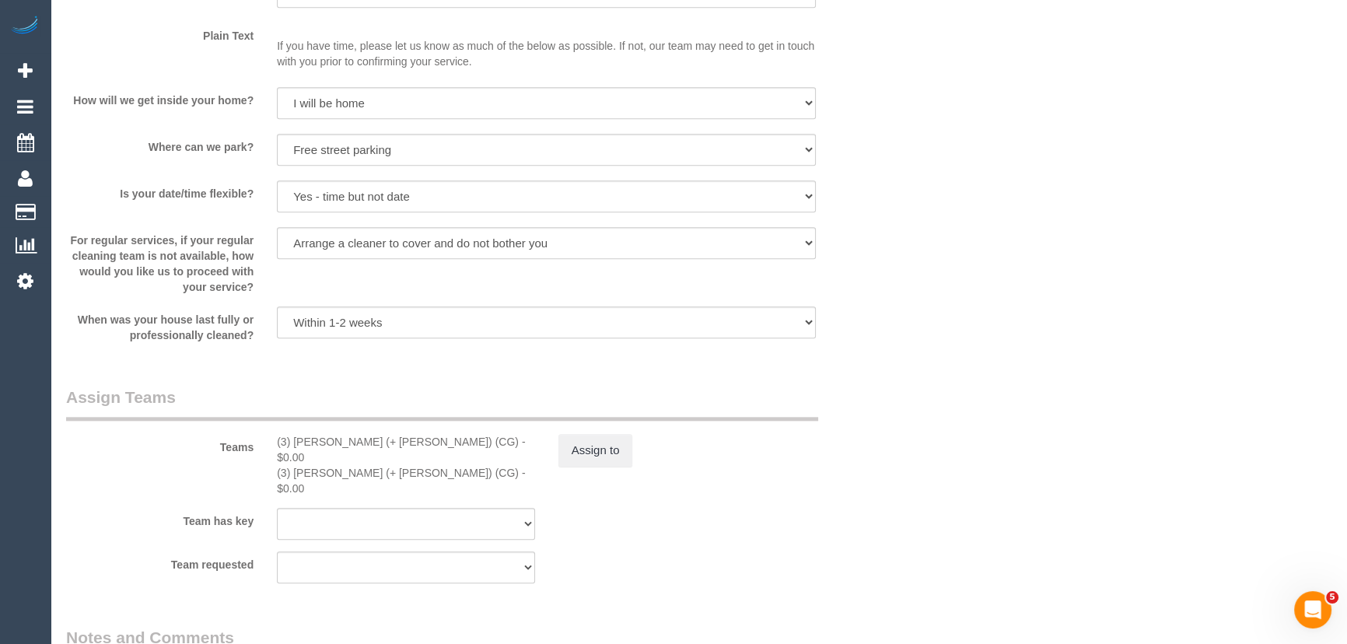
scroll to position [2191, 0]
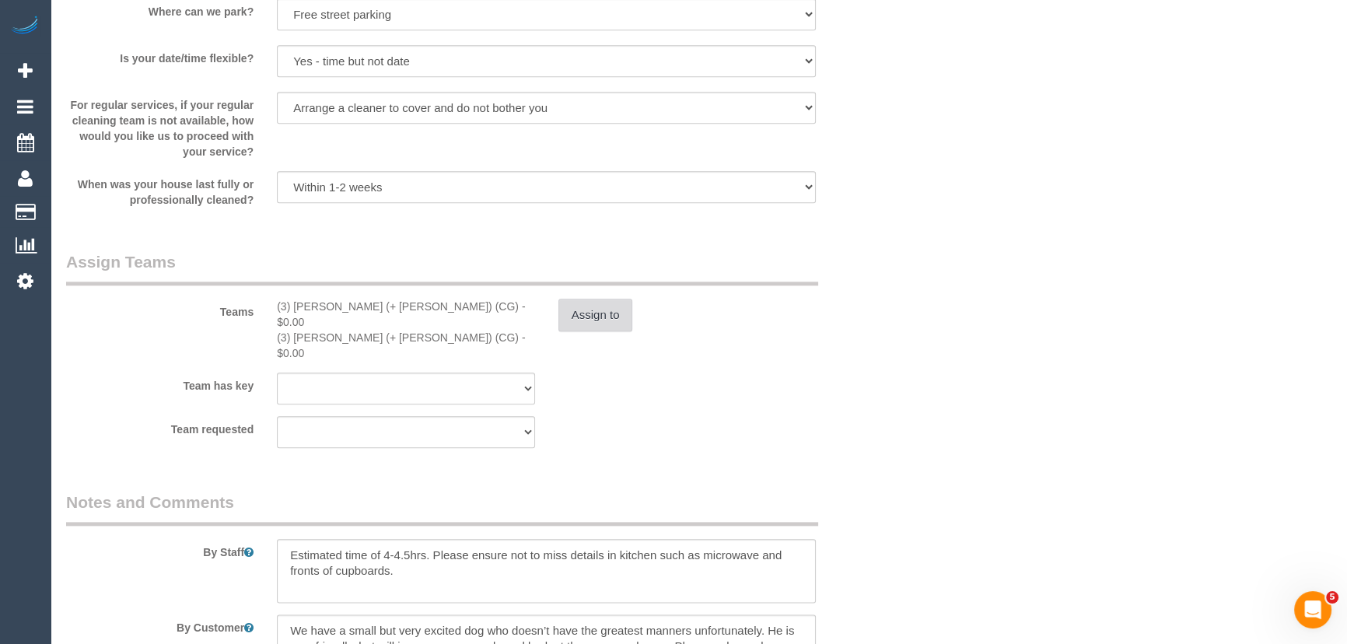
click at [596, 324] on button "Assign to" at bounding box center [595, 315] width 75 height 33
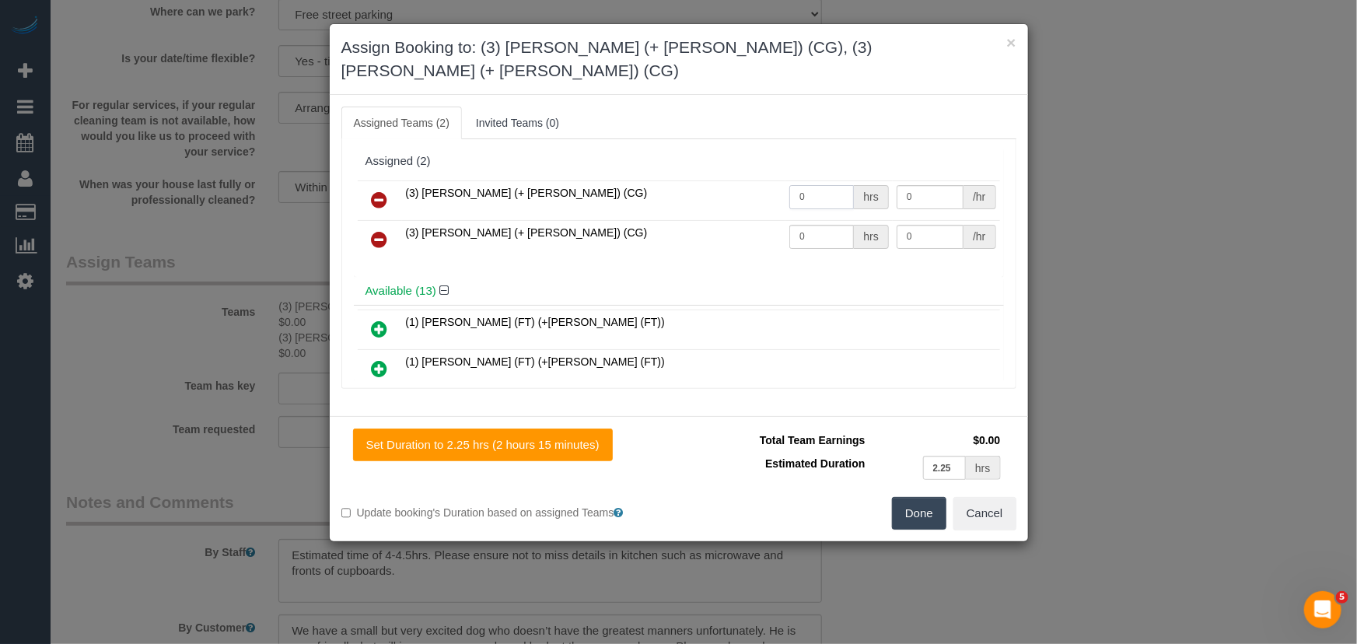
click at [813, 185] on input "0" at bounding box center [821, 197] width 65 height 24
type input "1"
type input "82.5"
click at [817, 225] on input "0" at bounding box center [821, 237] width 65 height 24
type input "1"
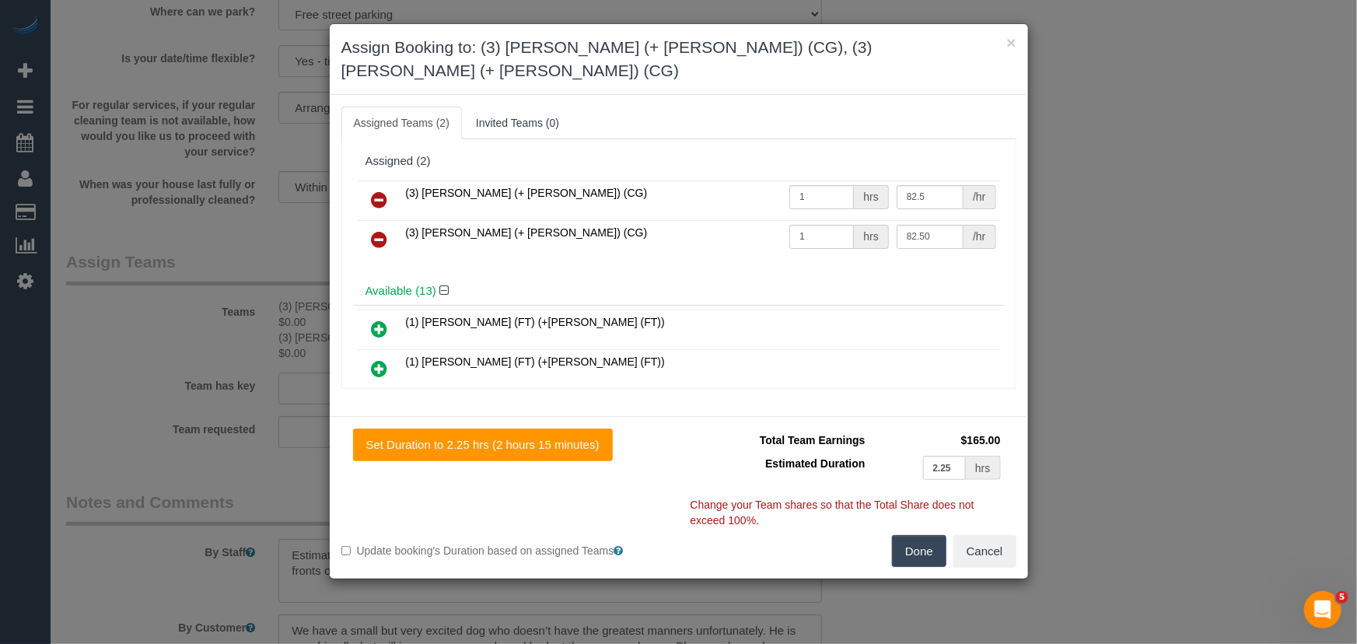
type input "82.5"
click at [916, 535] on button "Done" at bounding box center [919, 551] width 54 height 33
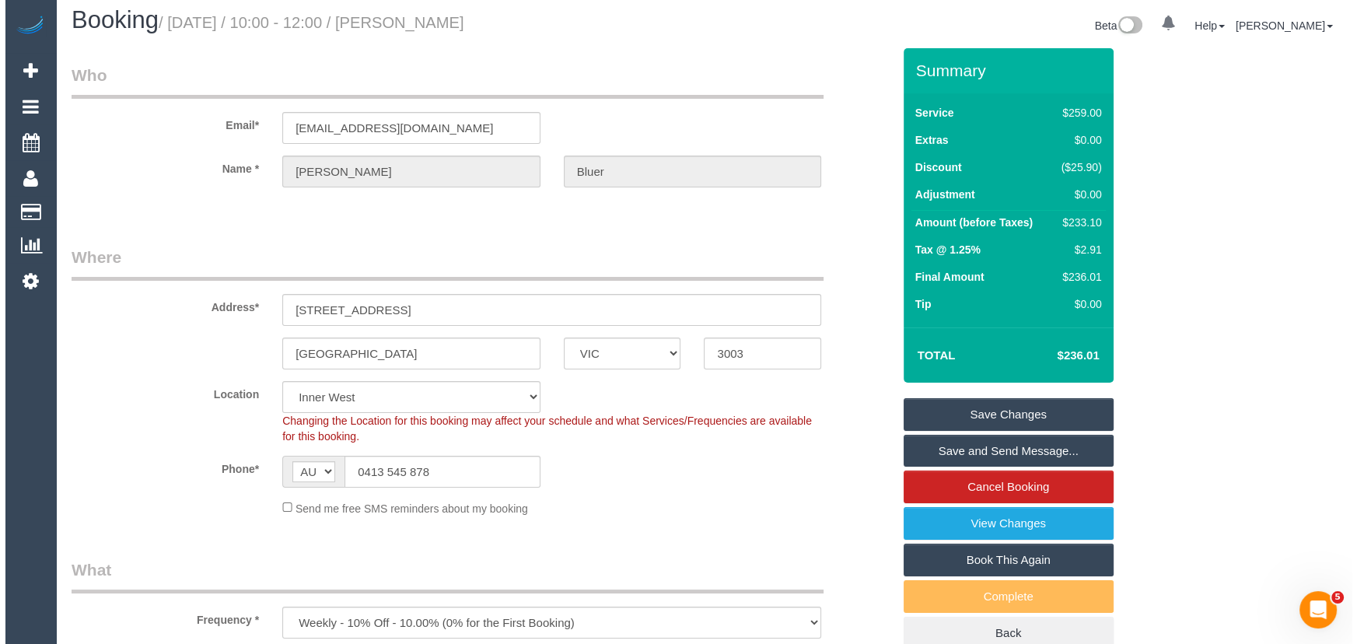
scroll to position [0, 0]
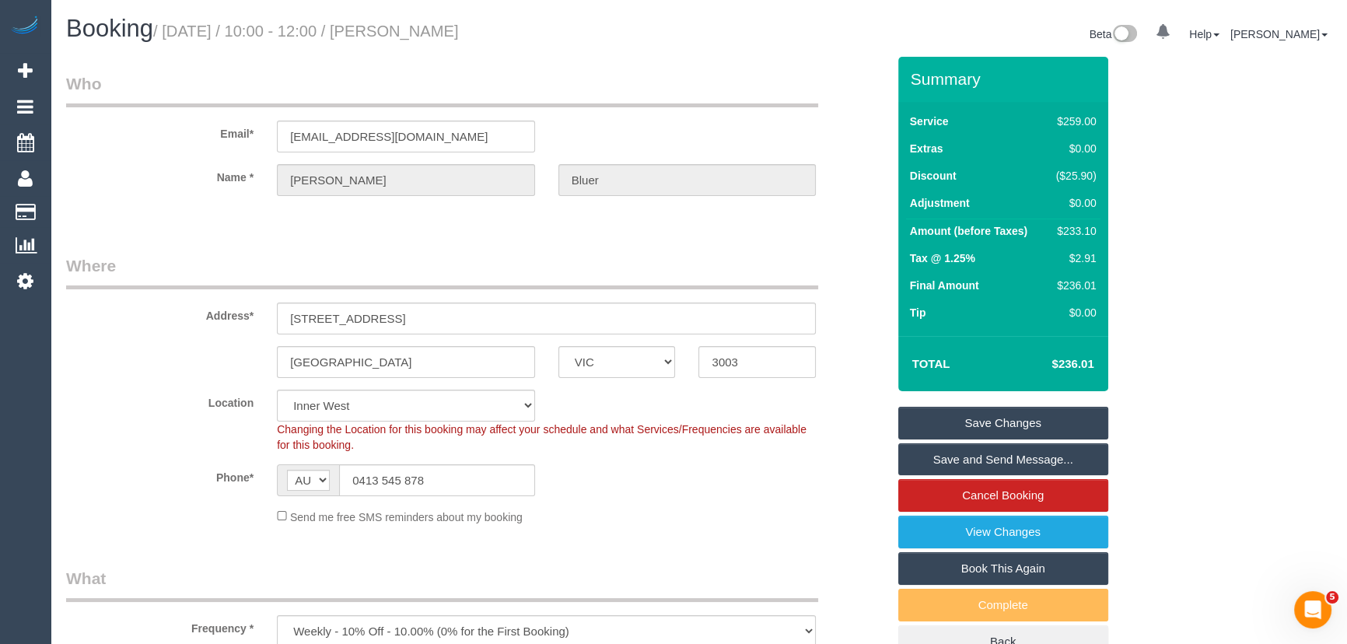
click at [418, 36] on small "/ [DATE] / 10:00 - 12:00 / [PERSON_NAME]" at bounding box center [306, 31] width 306 height 17
copy small "[PERSON_NAME]"
click at [952, 463] on link "Save and Send Message..." at bounding box center [1003, 459] width 210 height 33
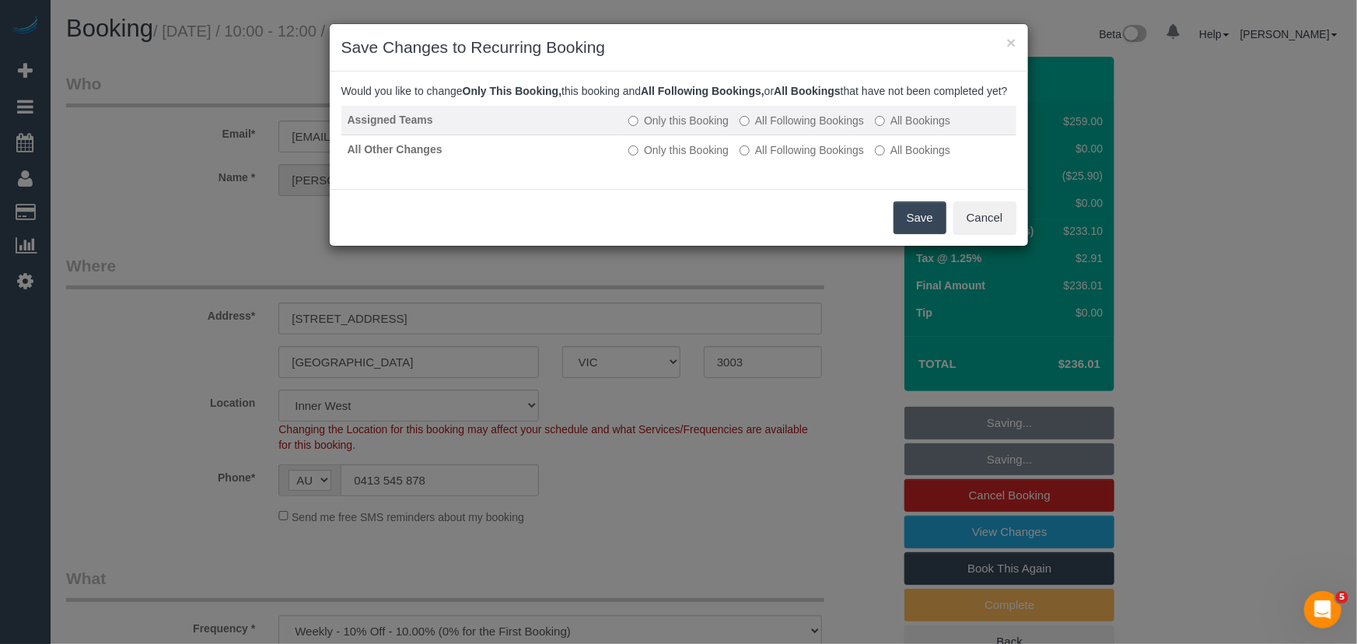
click at [775, 128] on label "All Following Bookings" at bounding box center [802, 121] width 124 height 16
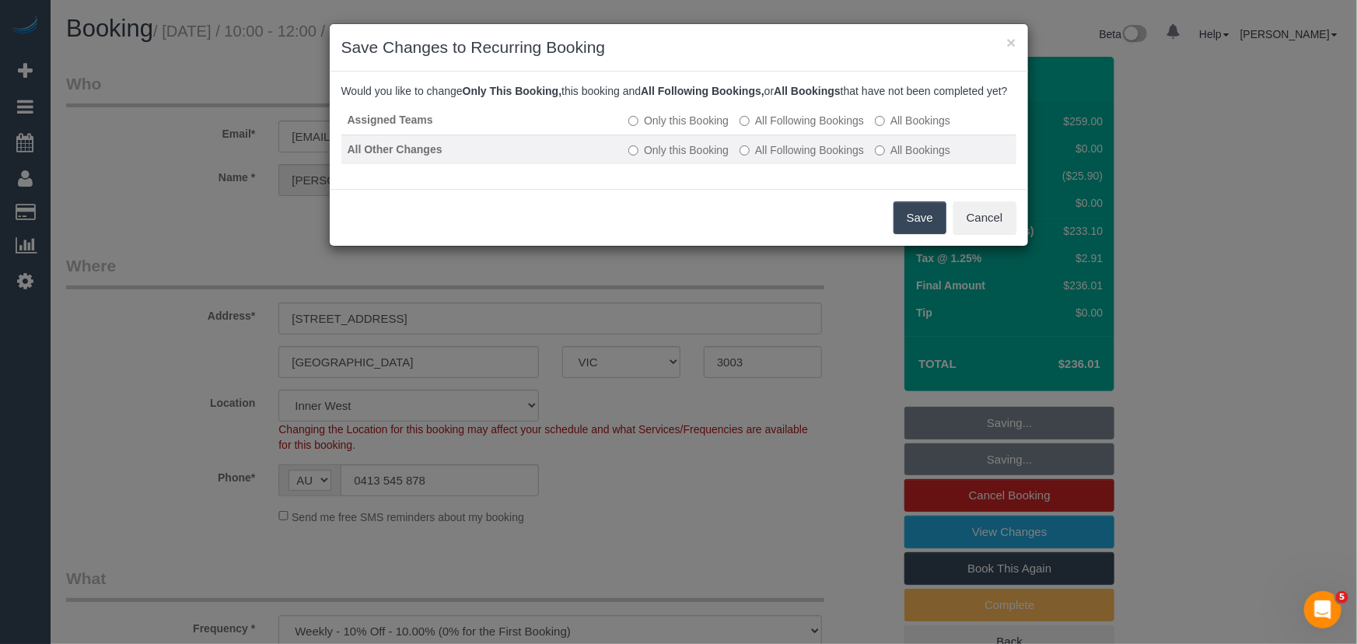
click at [775, 158] on label "All Following Bookings" at bounding box center [802, 150] width 124 height 16
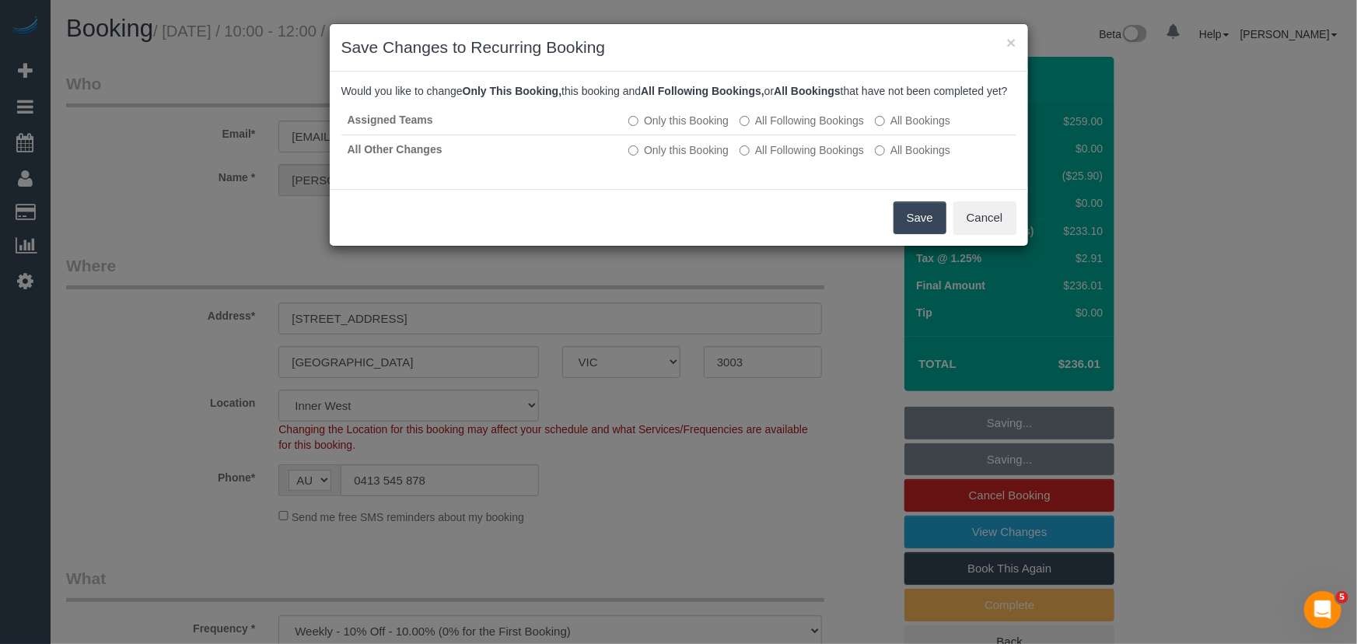
click at [914, 229] on button "Save" at bounding box center [920, 217] width 53 height 33
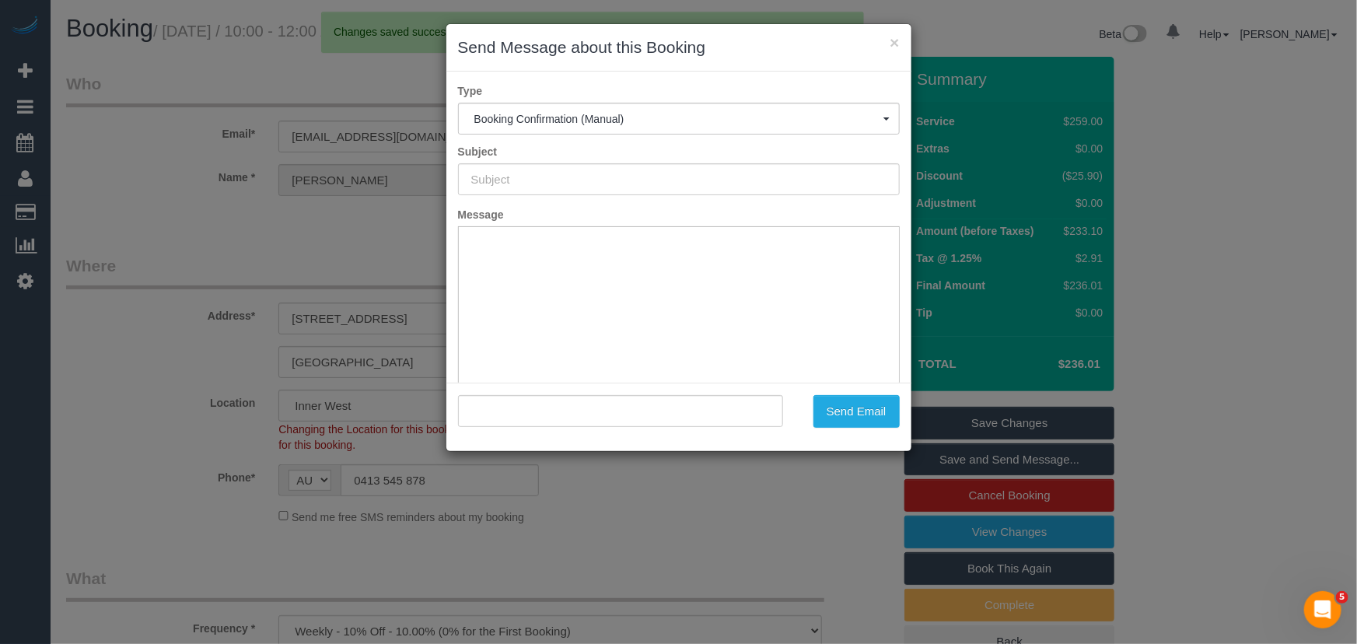
type input "Booking Confirmed"
type input ""Alice Bluer" <abluer@yahoo.com>"
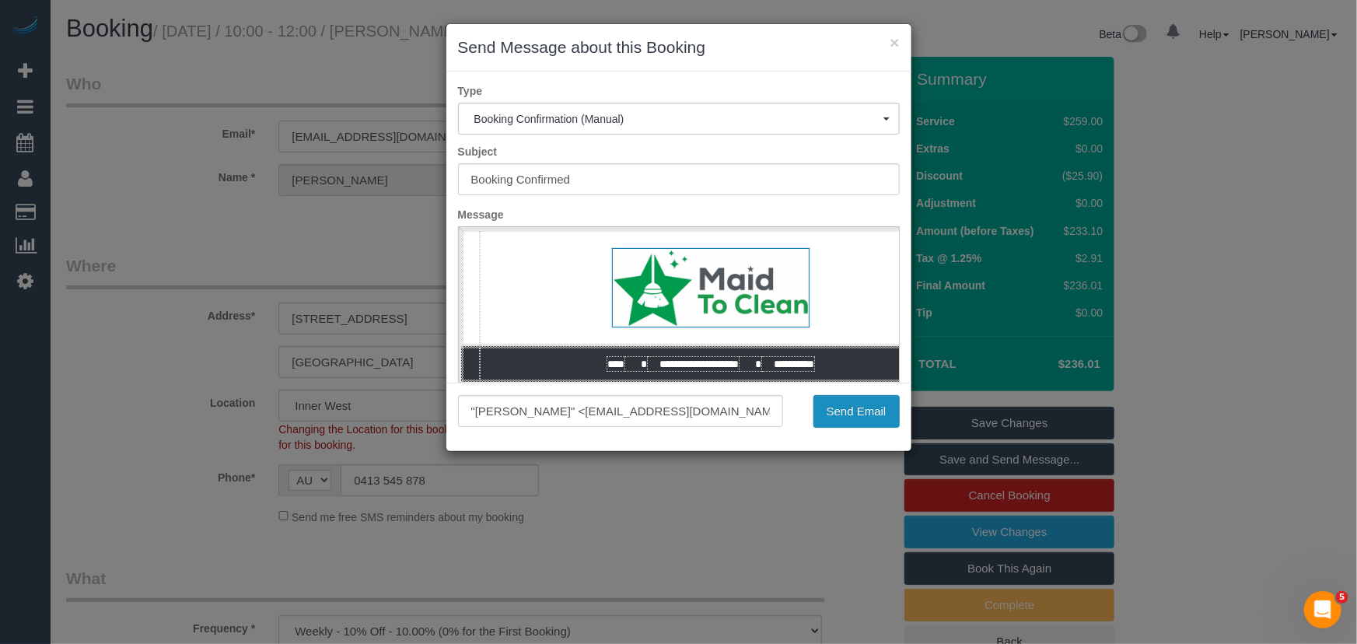
click at [855, 415] on button "Send Email" at bounding box center [856, 411] width 86 height 33
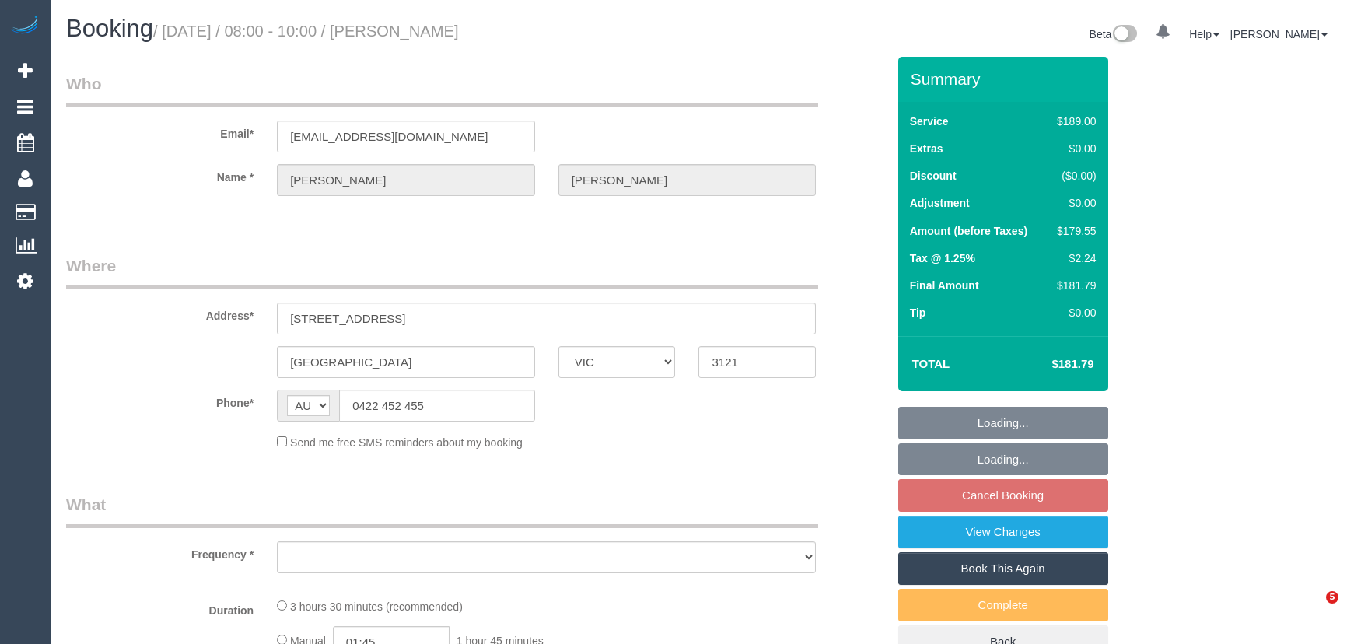
select select "VIC"
select select "object:561"
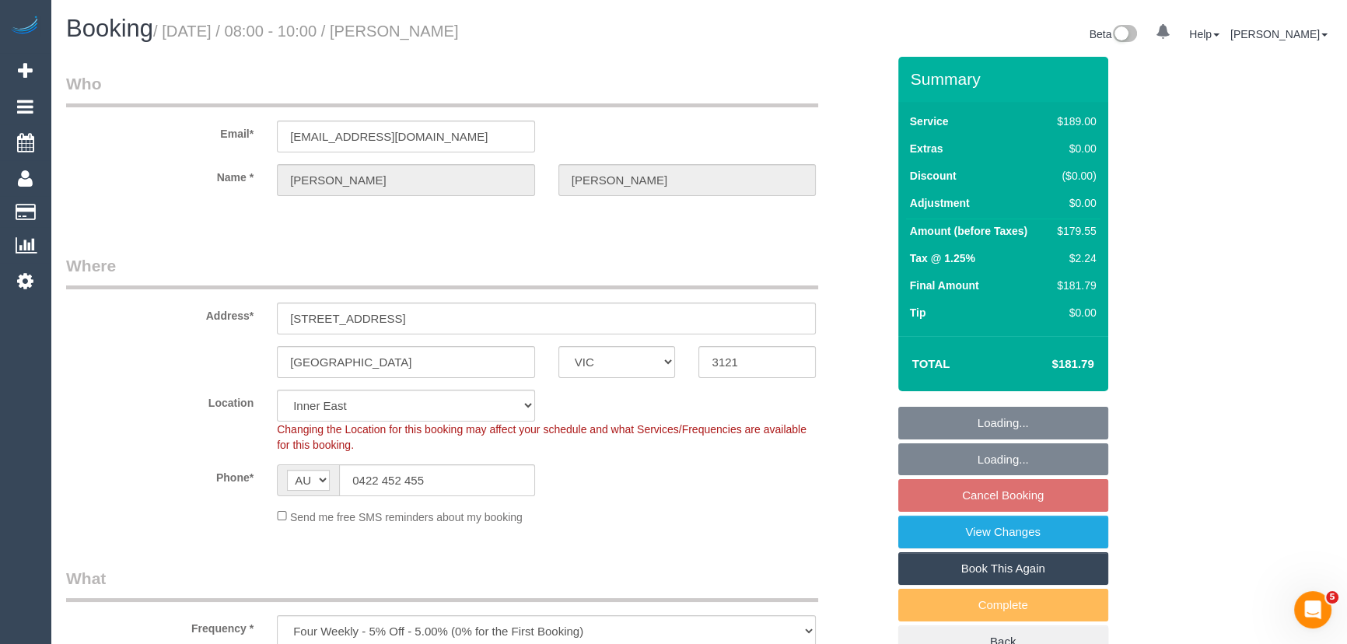
select select "string:stripe-pm_1OzSJC2GScqysDRVqY8h0olq"
select select "number:29"
select select "number:14"
select select "number:19"
select select "number:22"
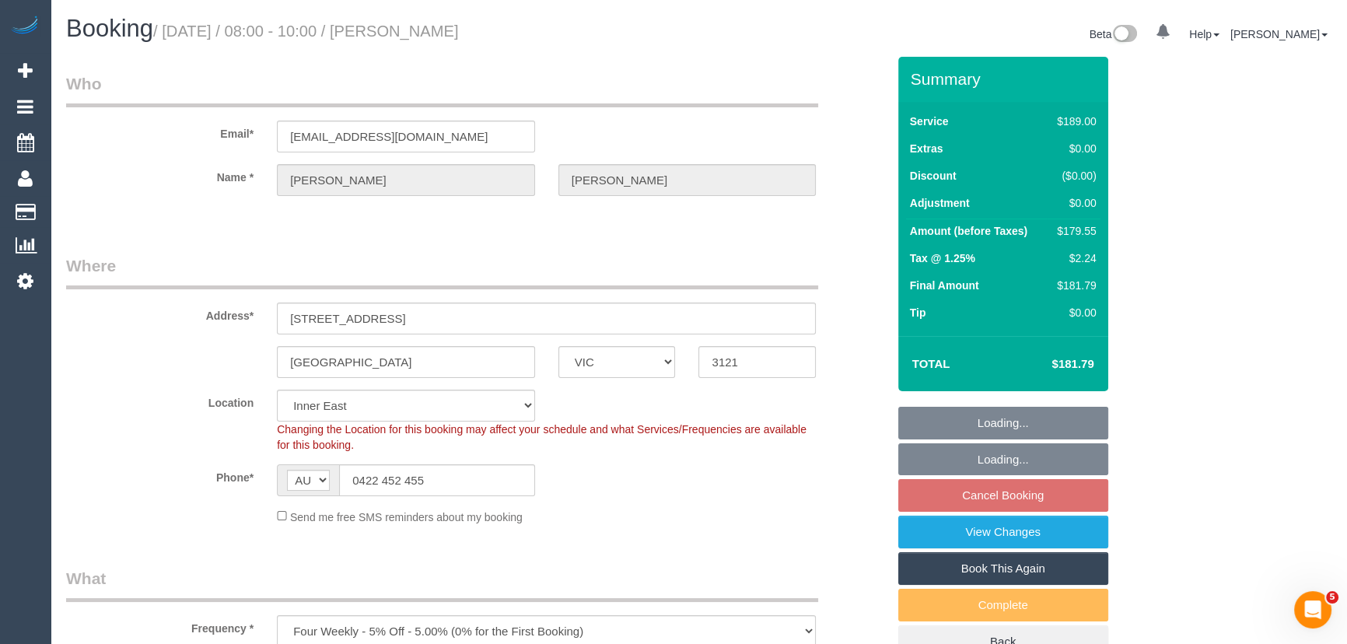
select select "number:33"
select select "number:12"
select select "object:1446"
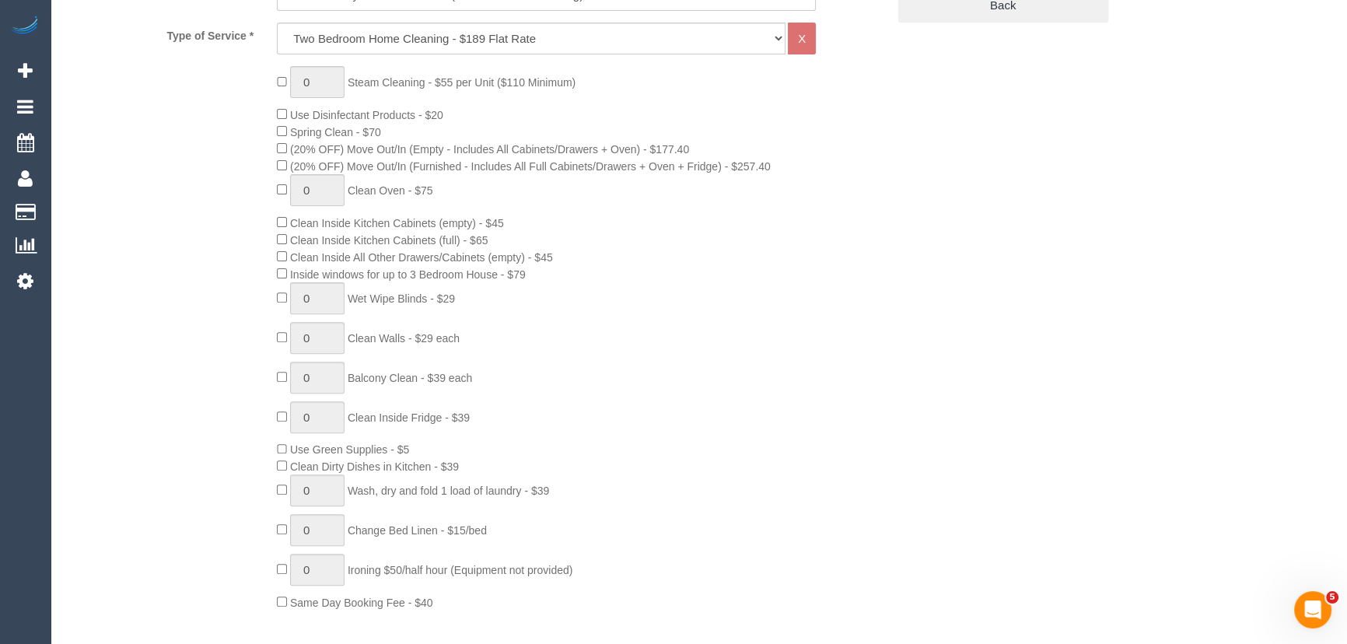
scroll to position [848, 0]
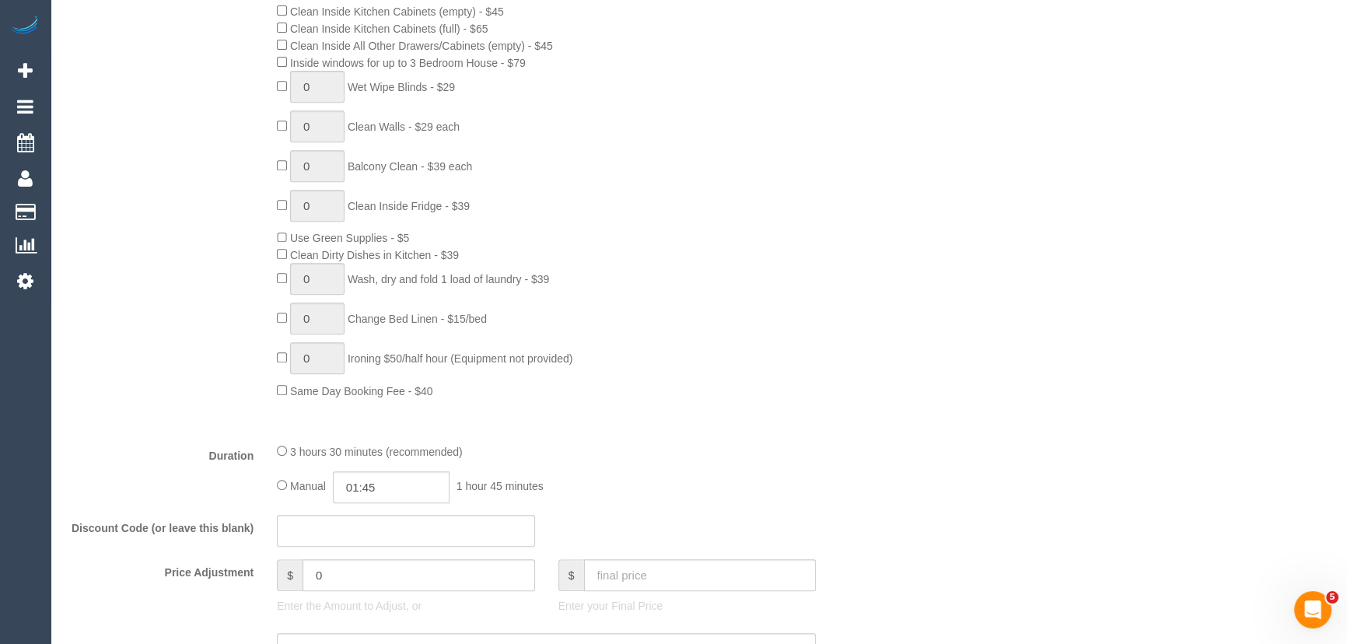
click at [288, 446] on div "3 hours 30 minutes (recommended)" at bounding box center [546, 450] width 539 height 17
type input "03:30"
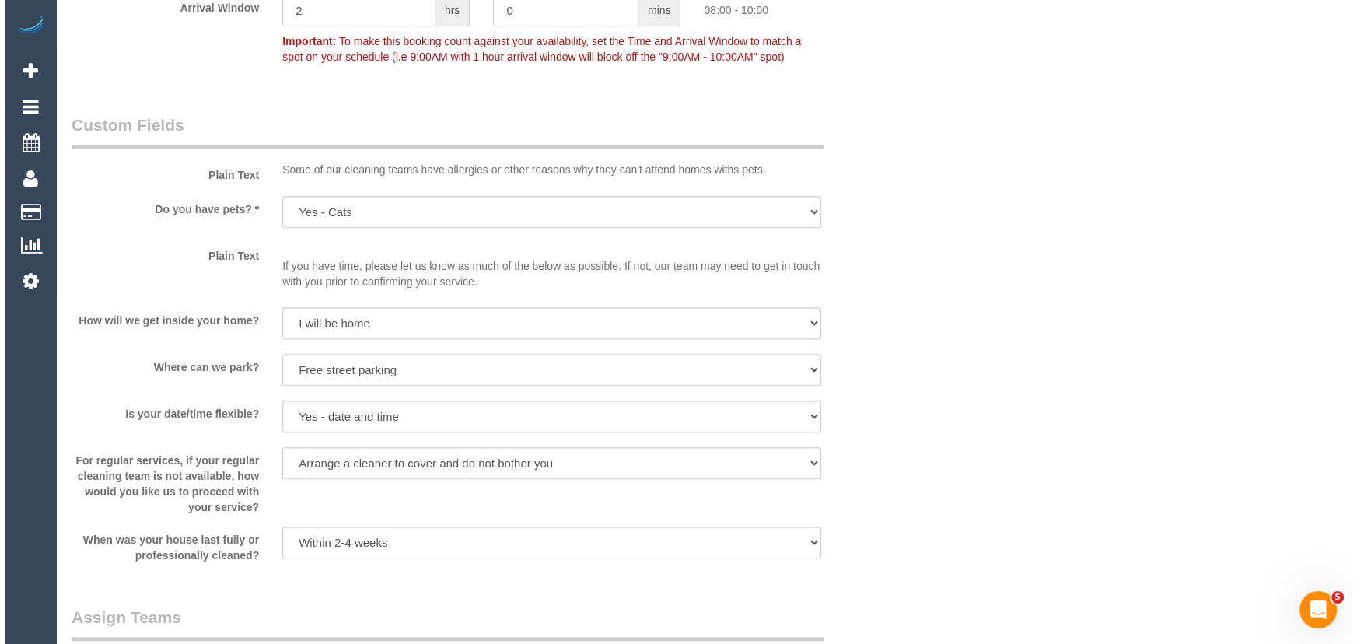
scroll to position [1979, 0]
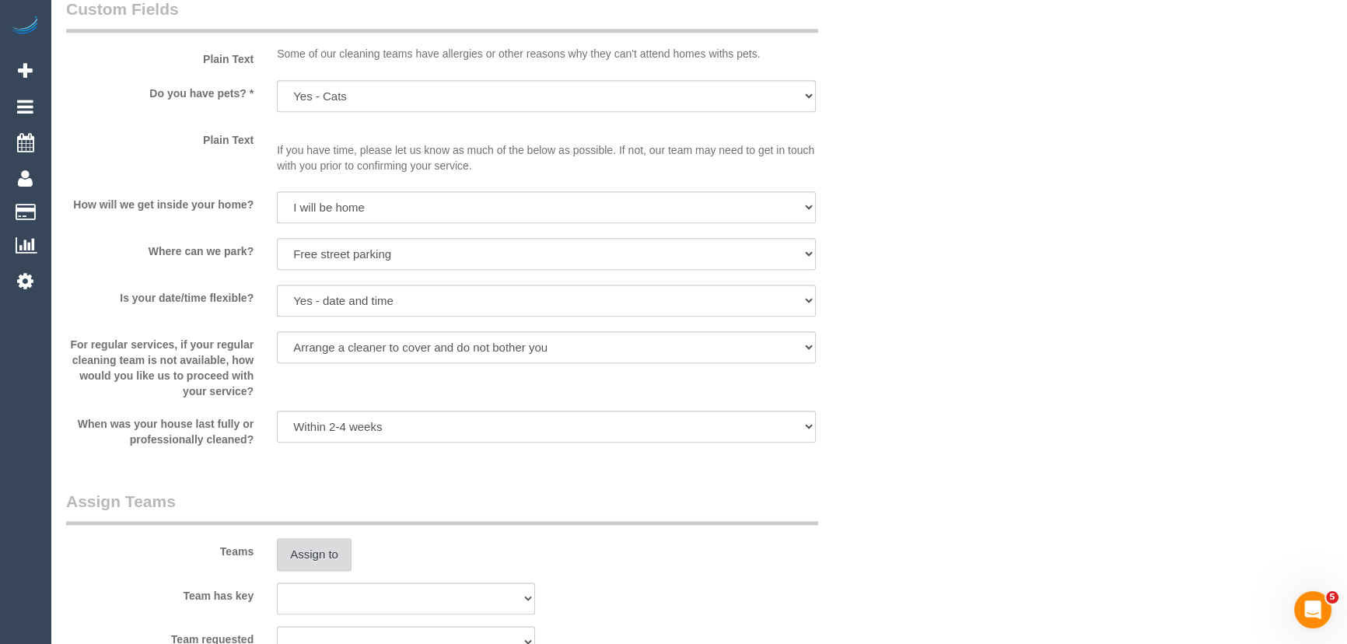
click at [330, 554] on button "Assign to" at bounding box center [314, 554] width 75 height 33
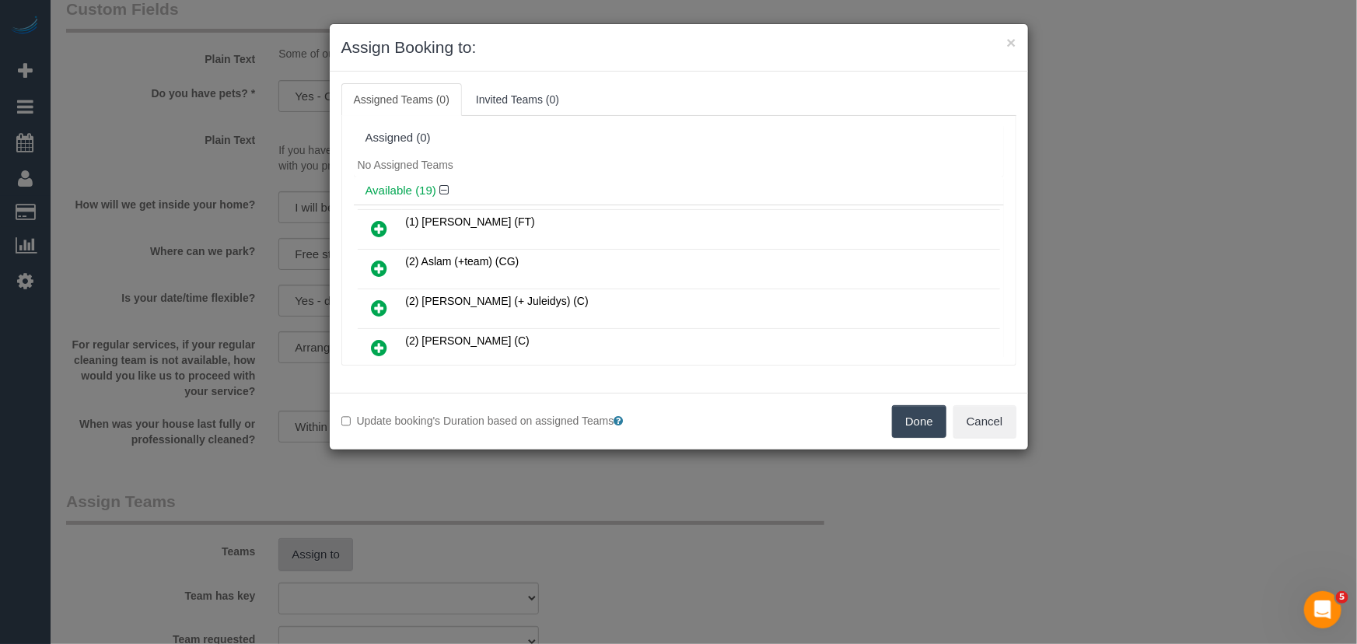
scroll to position [370, 0]
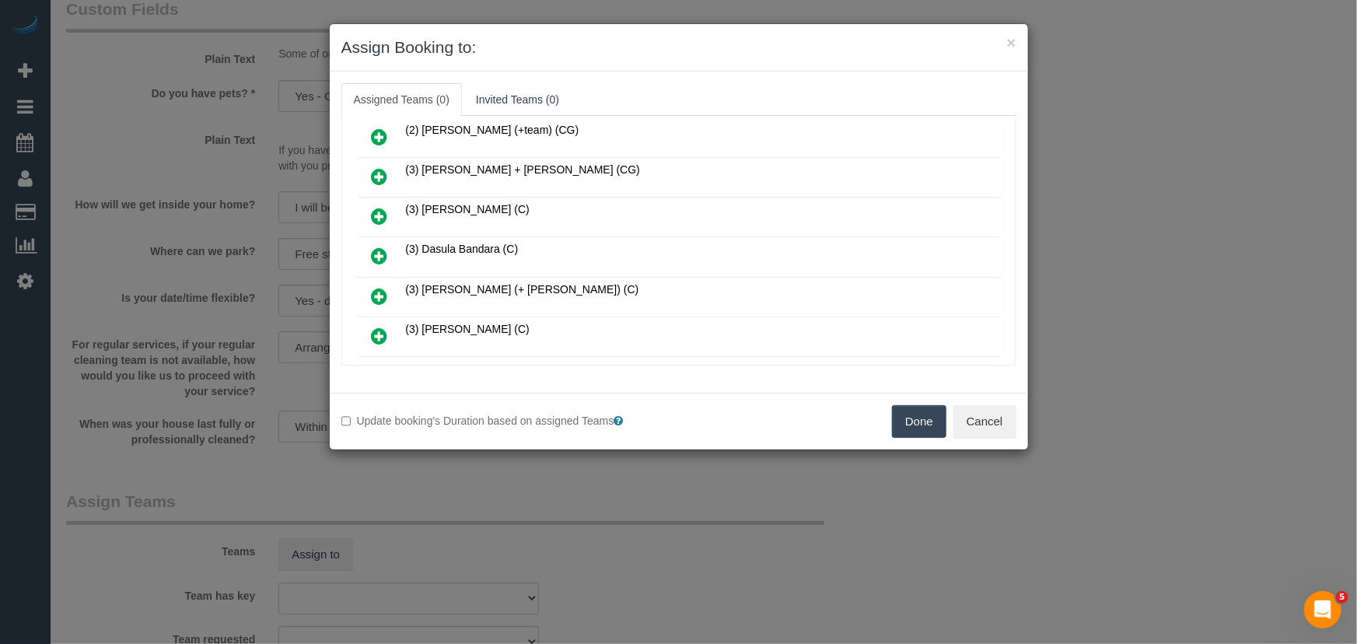
click at [376, 247] on icon at bounding box center [380, 256] width 16 height 19
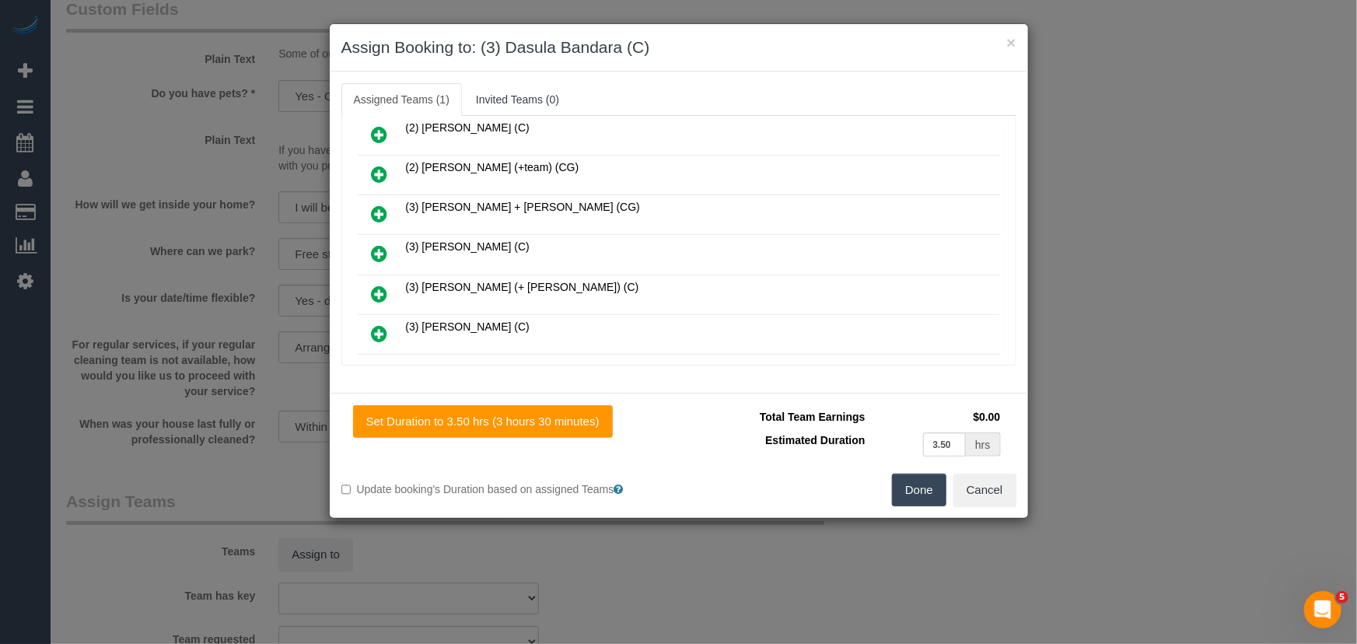
scroll to position [406, 0]
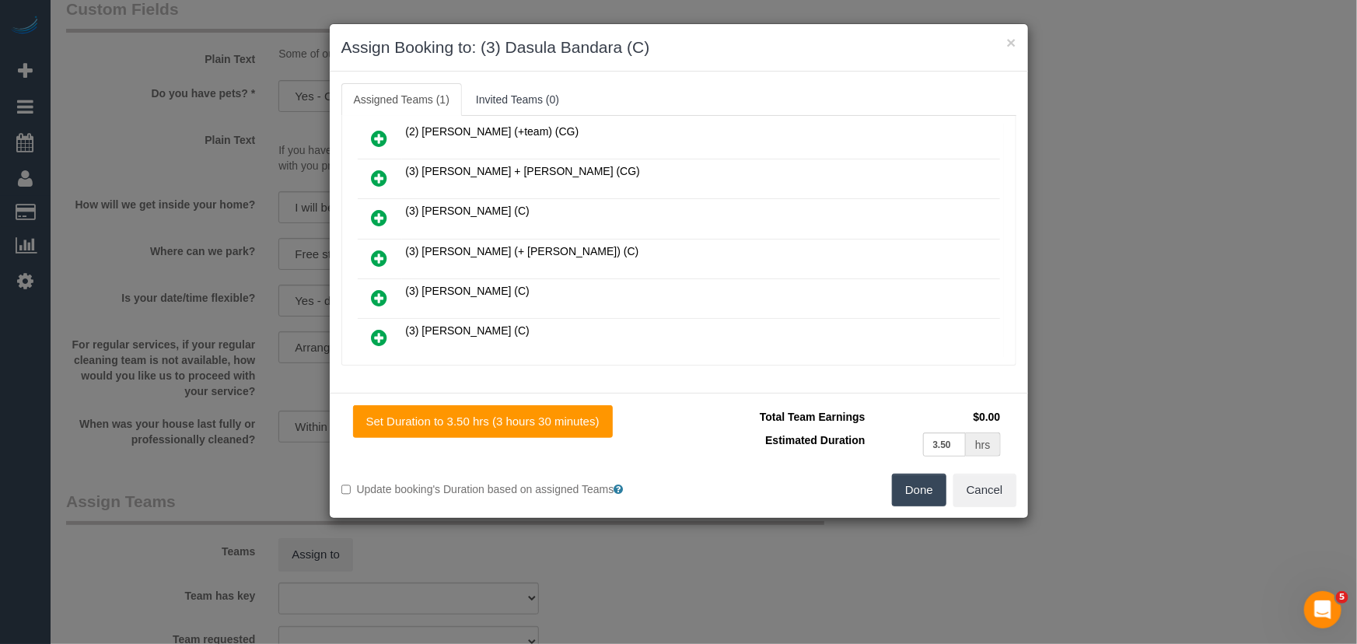
click at [904, 491] on button "Done" at bounding box center [919, 490] width 54 height 33
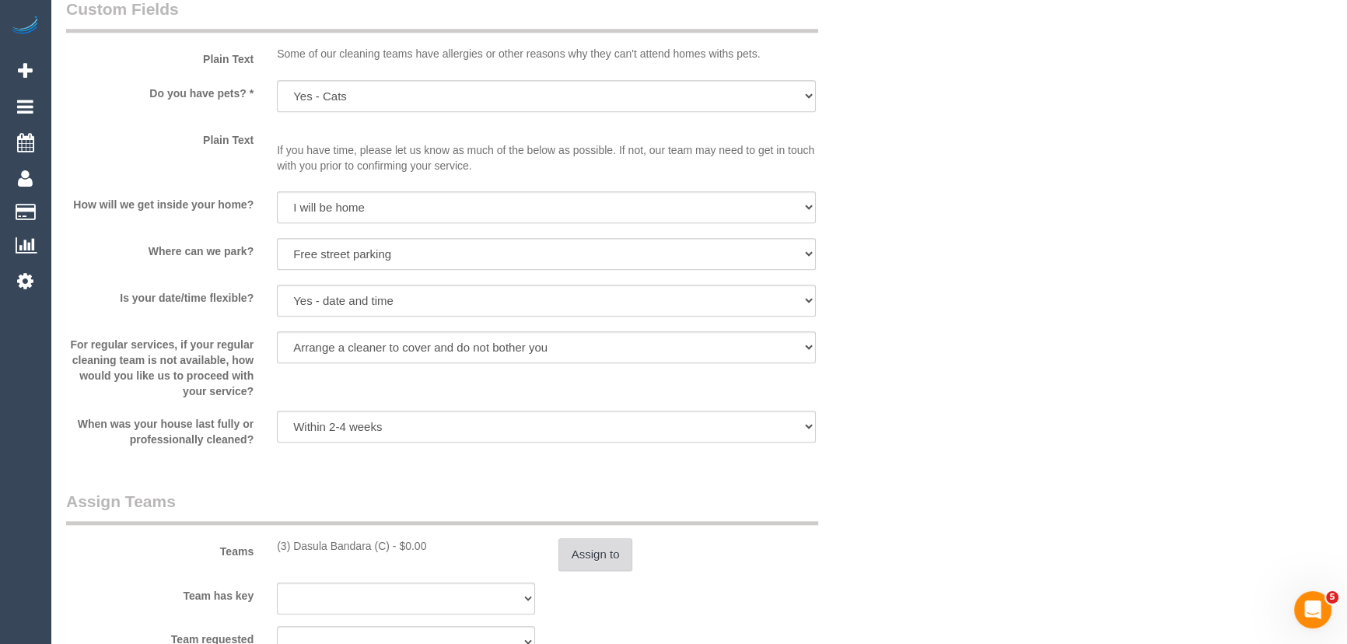
click at [582, 554] on button "Assign to" at bounding box center [595, 554] width 75 height 33
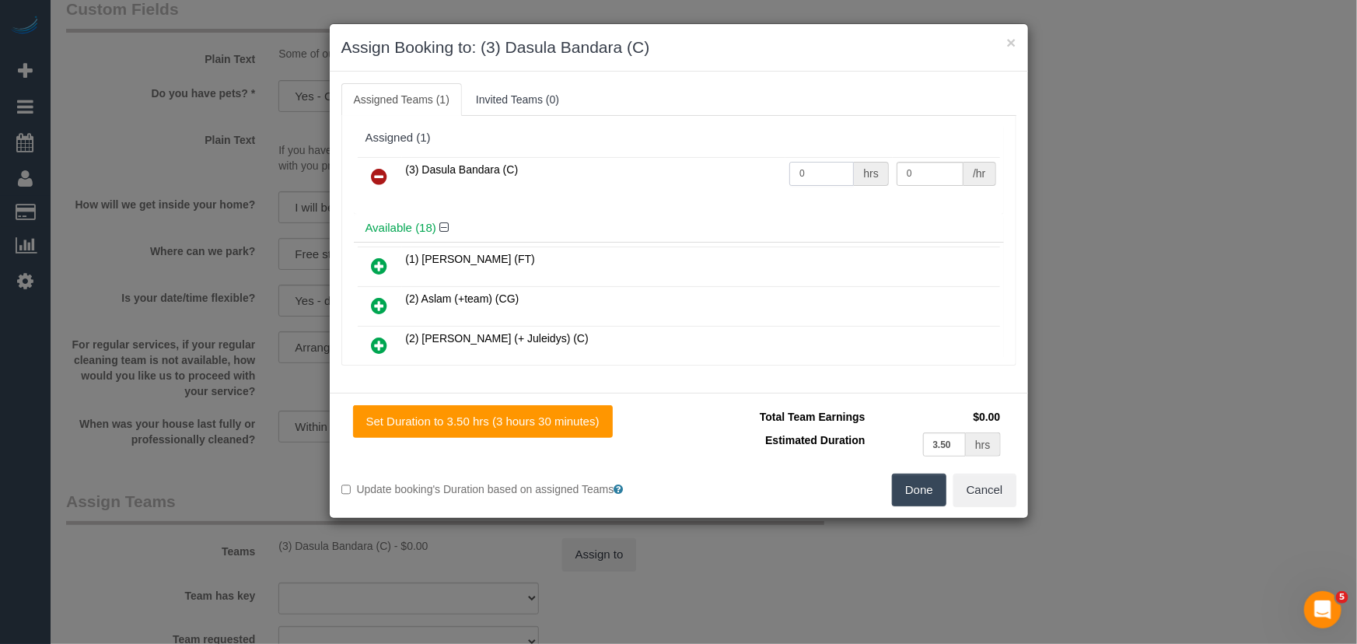
click at [817, 177] on input "0" at bounding box center [821, 174] width 65 height 24
type input "1"
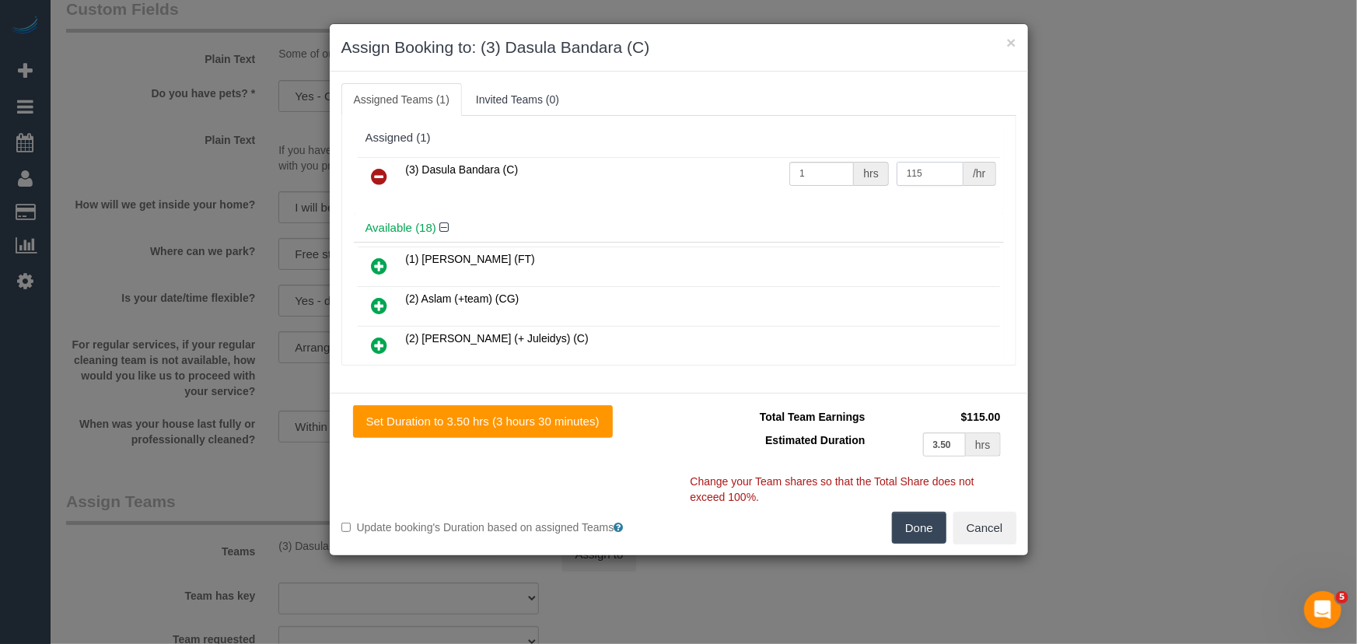
type input "115"
click at [920, 528] on button "Done" at bounding box center [919, 528] width 54 height 33
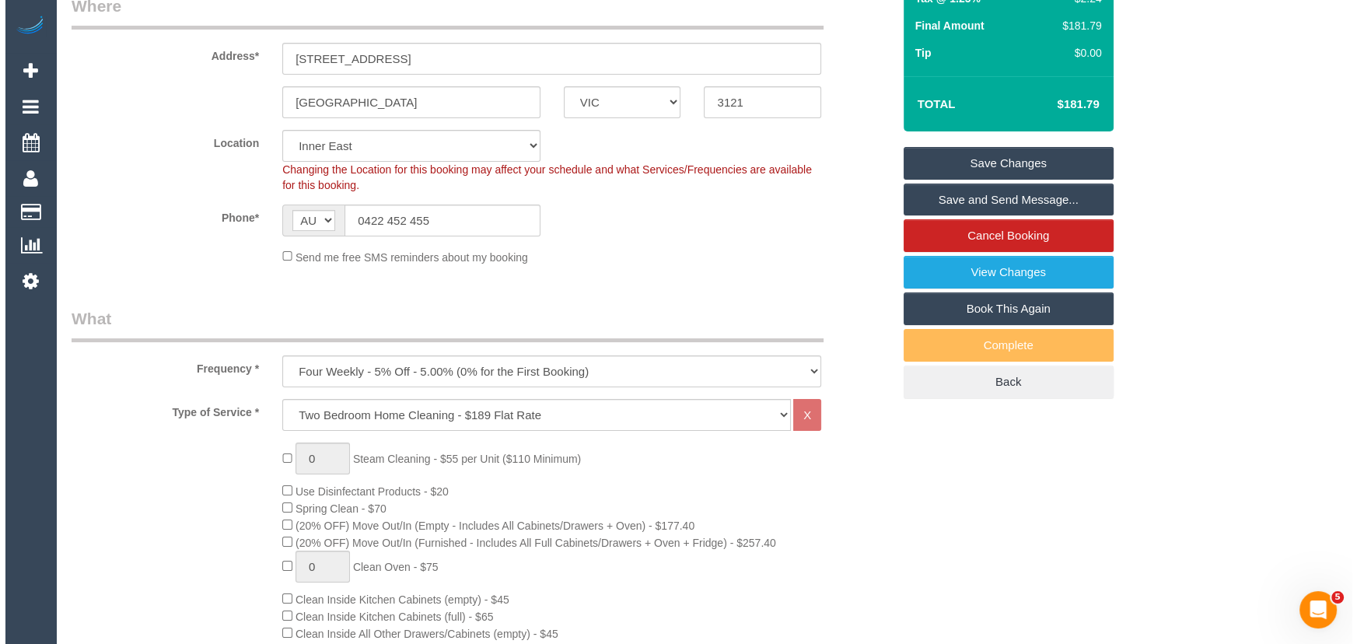
scroll to position [0, 0]
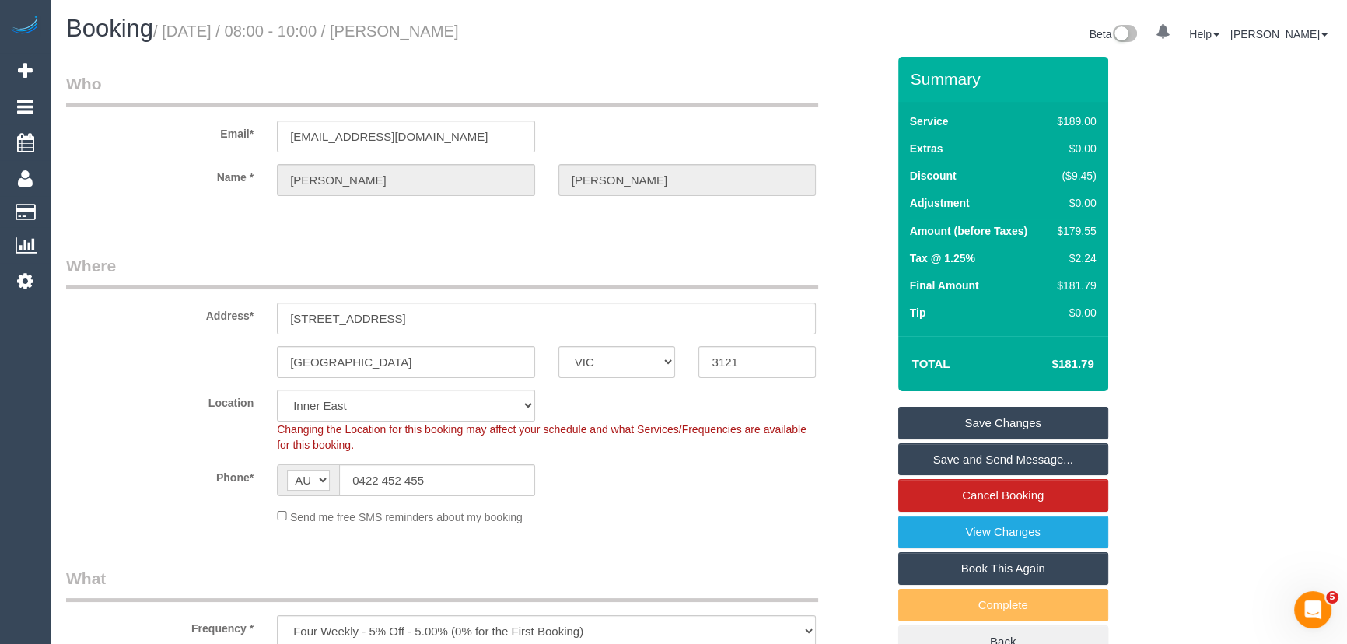
click at [428, 36] on small "/ [DATE] / 08:00 - 10:00 / [PERSON_NAME]" at bounding box center [306, 31] width 306 height 17
copy small "[PERSON_NAME]"
drag, startPoint x: 970, startPoint y: 459, endPoint x: 946, endPoint y: 439, distance: 30.4
click at [970, 459] on link "Save and Send Message..." at bounding box center [1003, 459] width 210 height 33
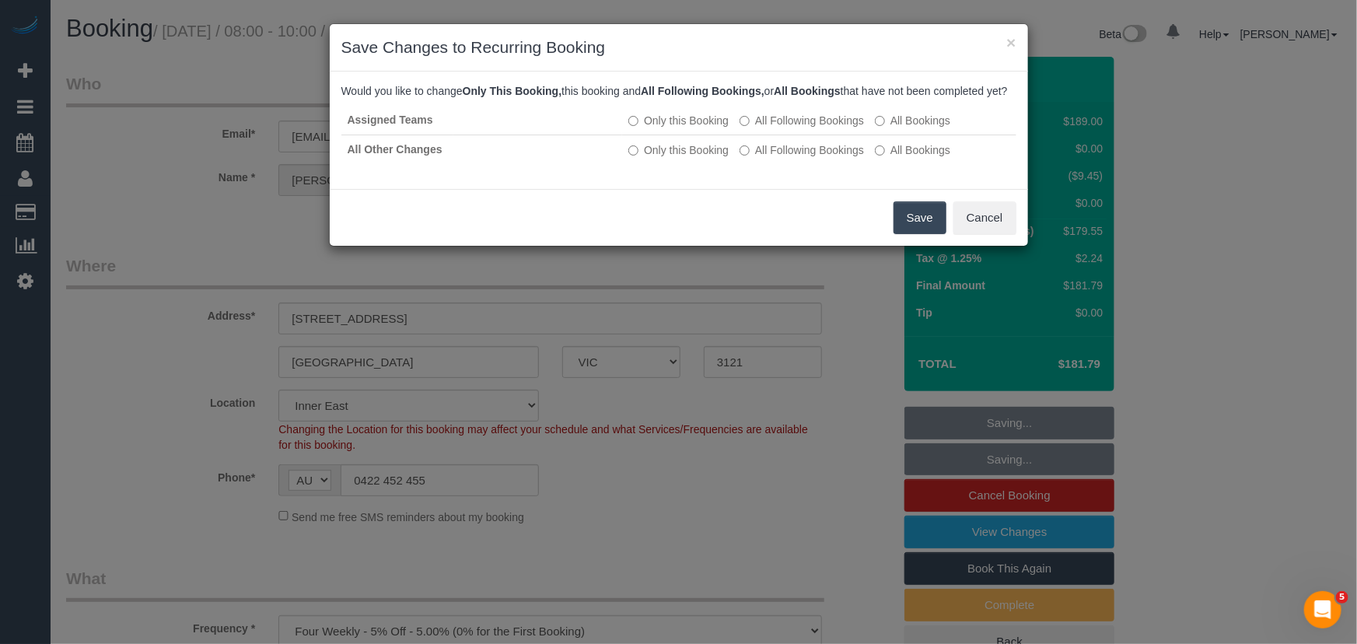
click at [910, 234] on button "Save" at bounding box center [920, 217] width 53 height 33
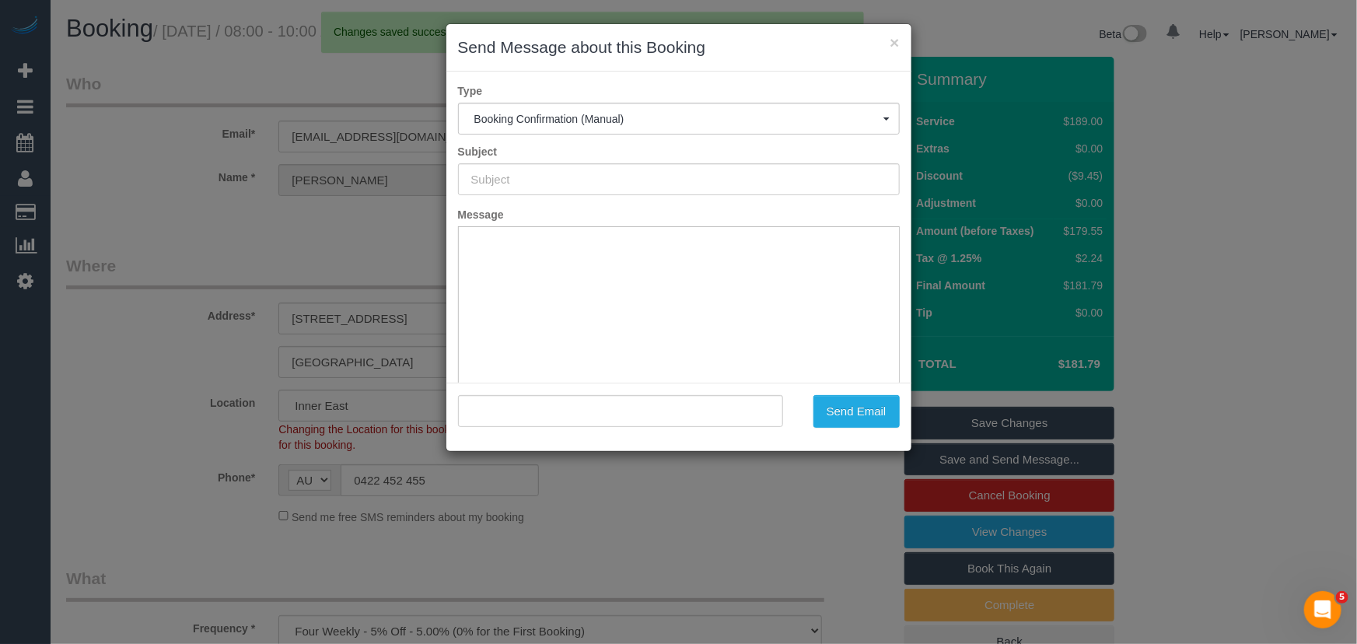
type input "Booking Confirmed"
type input ""[PERSON_NAME]" <[EMAIL_ADDRESS][DOMAIN_NAME]>"
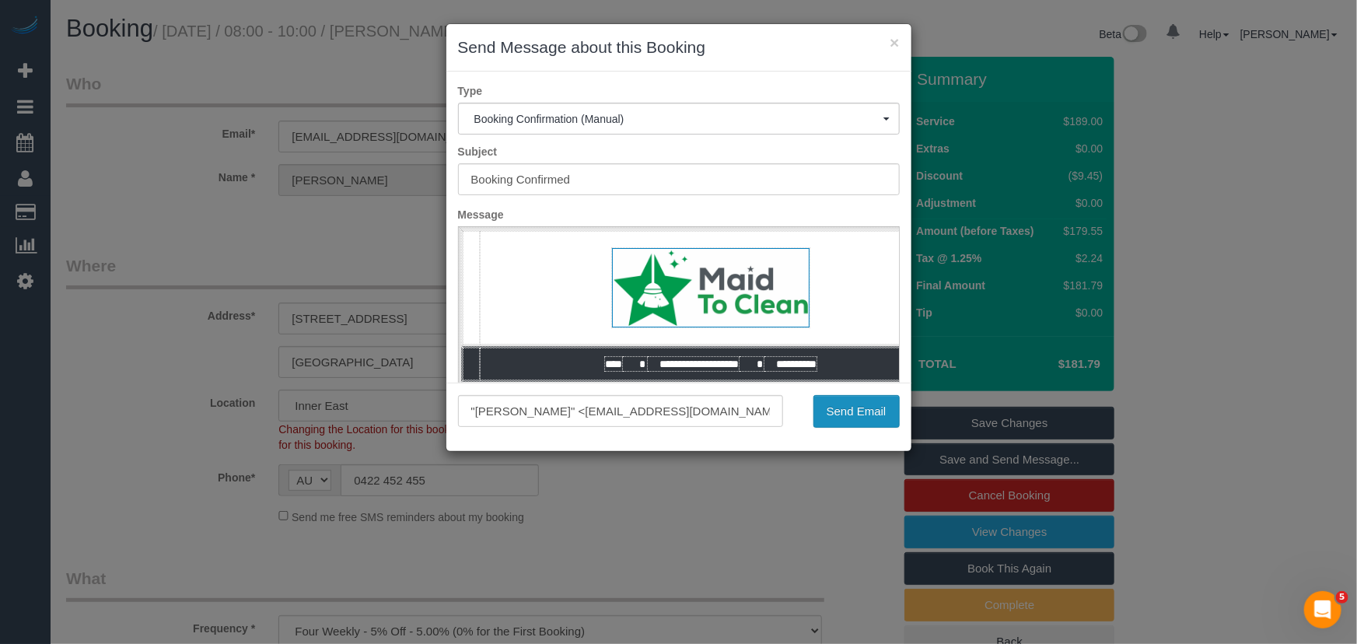
click at [855, 414] on button "Send Email" at bounding box center [856, 411] width 86 height 33
